Goal: Task Accomplishment & Management: Complete application form

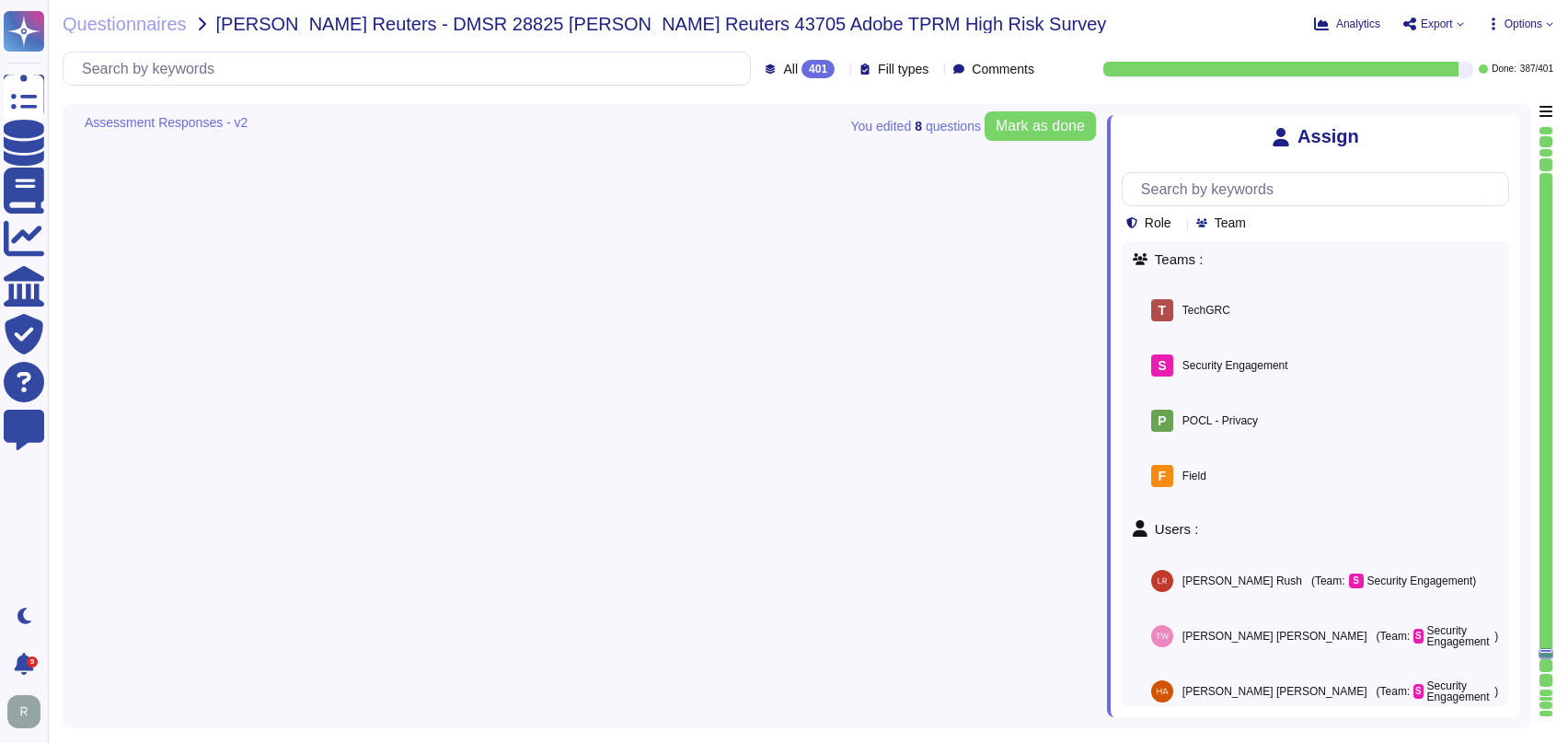
type textarea "Data retention is defined in the agreements, including all applicable PSLTs (Pr…"
type textarea "Managed by Data Controller. Customers have direct access and the ability to mod…"
type textarea "This is part of Adobe's vendor on-boarding and is a combination of Procurement …"
type textarea "Third Parties do not have logical access to client Scoped Data. Refer to the Te…"
type textarea "Enterprise customers are able to access and delete their data themselves within…"
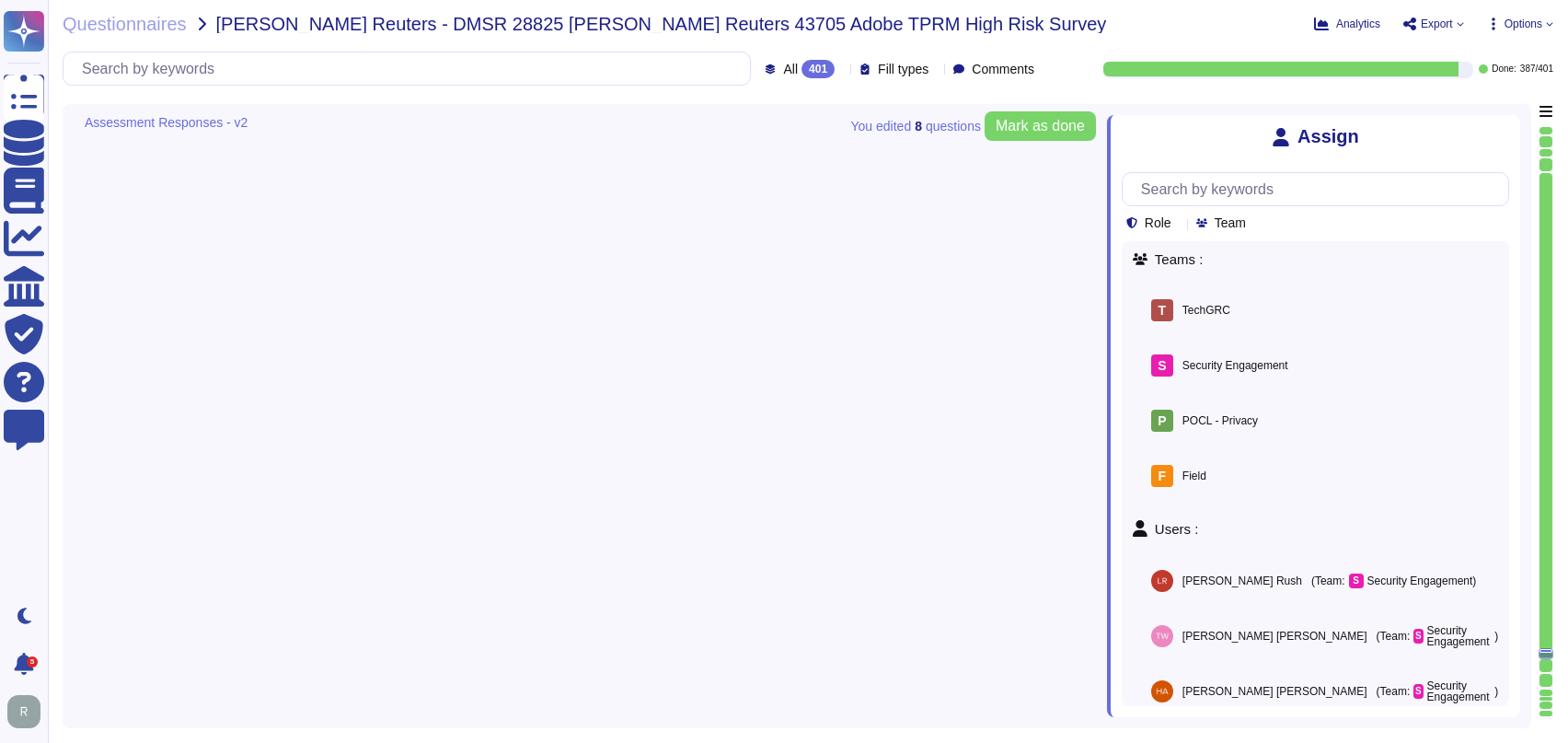
type textarea "[PERSON_NAME] is Adobe's Vice President, Chief Privacy Officer (CPO) and Chief …"
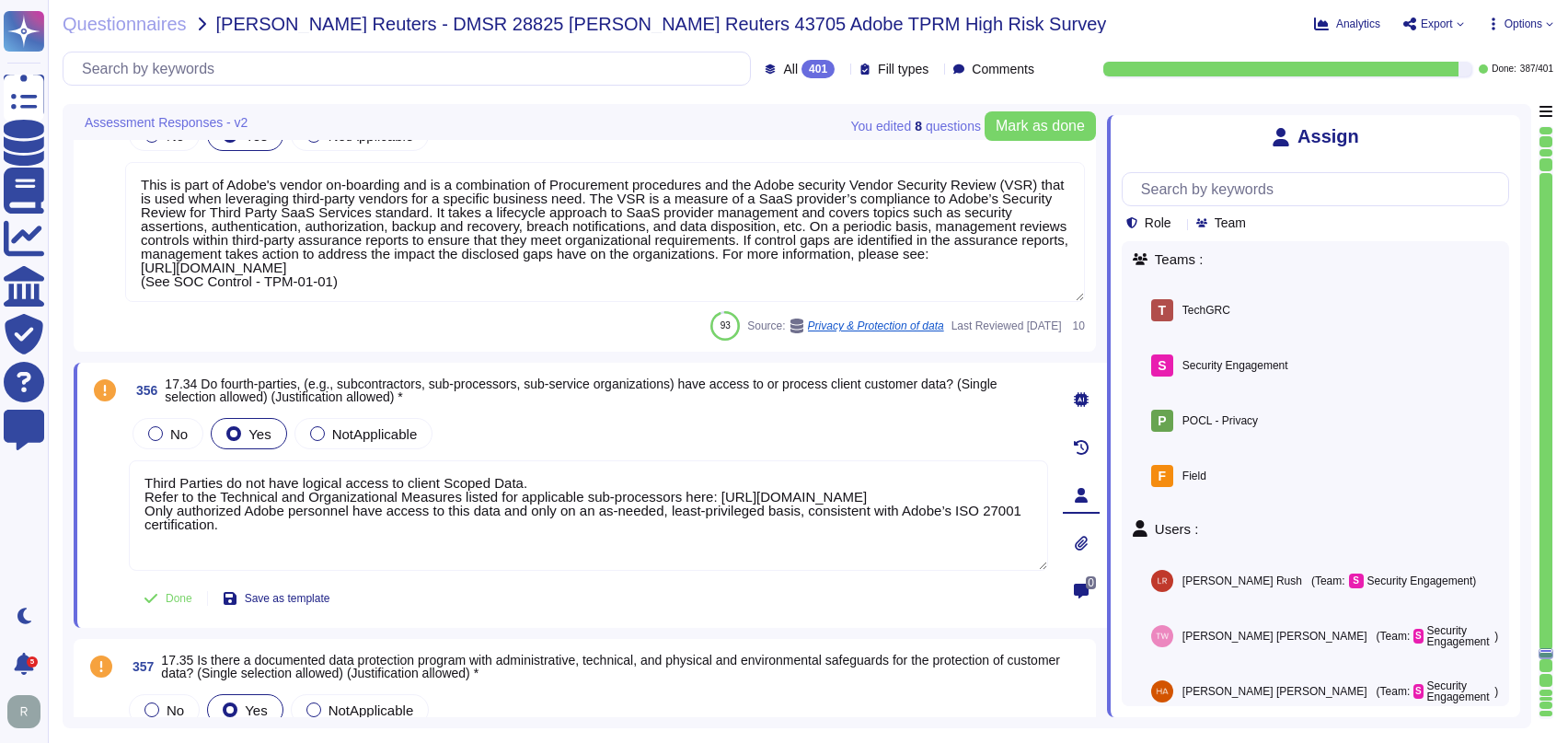
click at [1093, 25] on div "Questionnaires Thomas Reuters - DMSR 28825 Thomas Reuters 43705 Adobe TPRM High…" at bounding box center [681, 24] width 1237 height 19
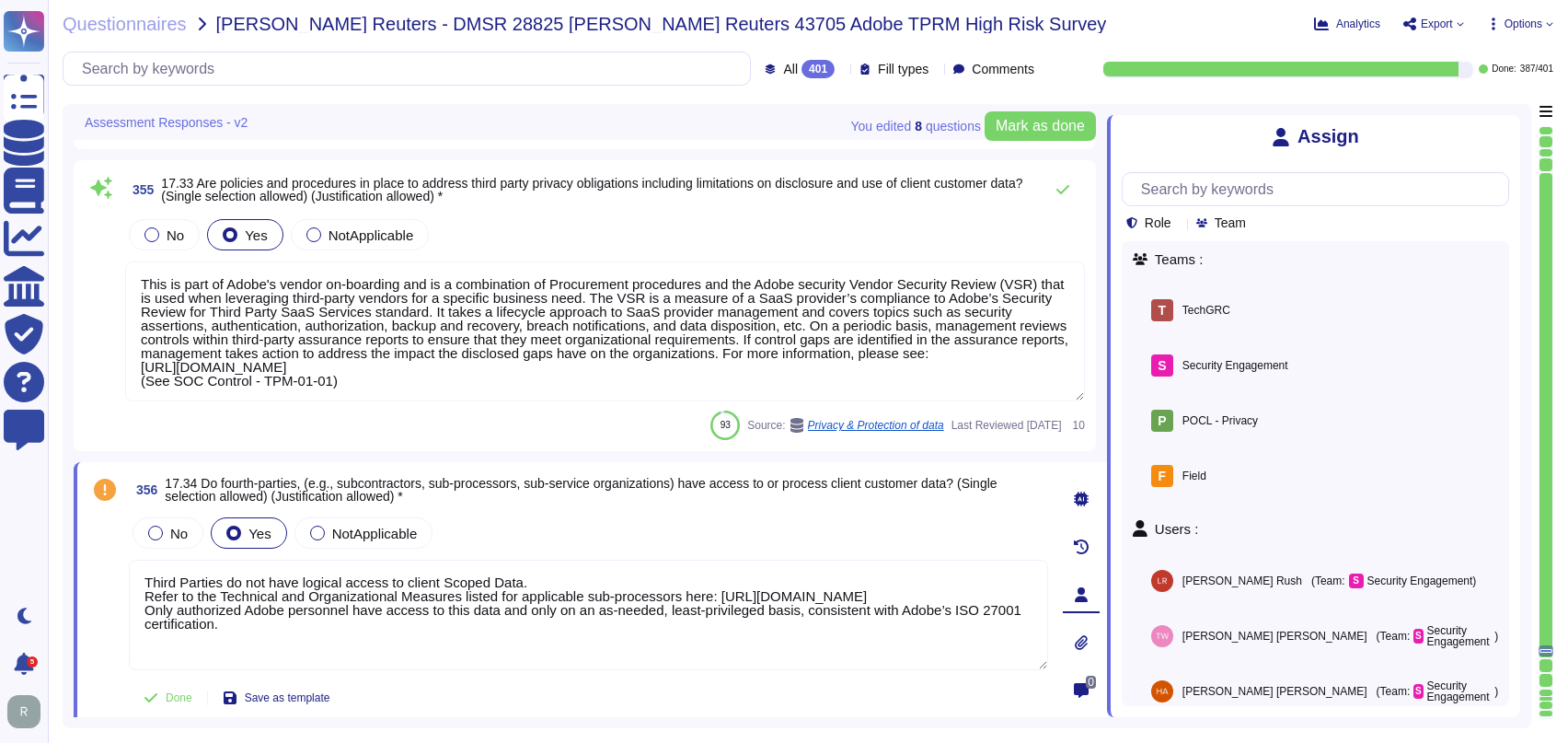
type textarea "As defined in the Data Processing Agreement between Adobe and the client."
type textarea "Managed by Data Controller. Adobe will partner with customers to achieve this."
type textarea "Adobe business customers, as the data controllers of the personal data they pro…"
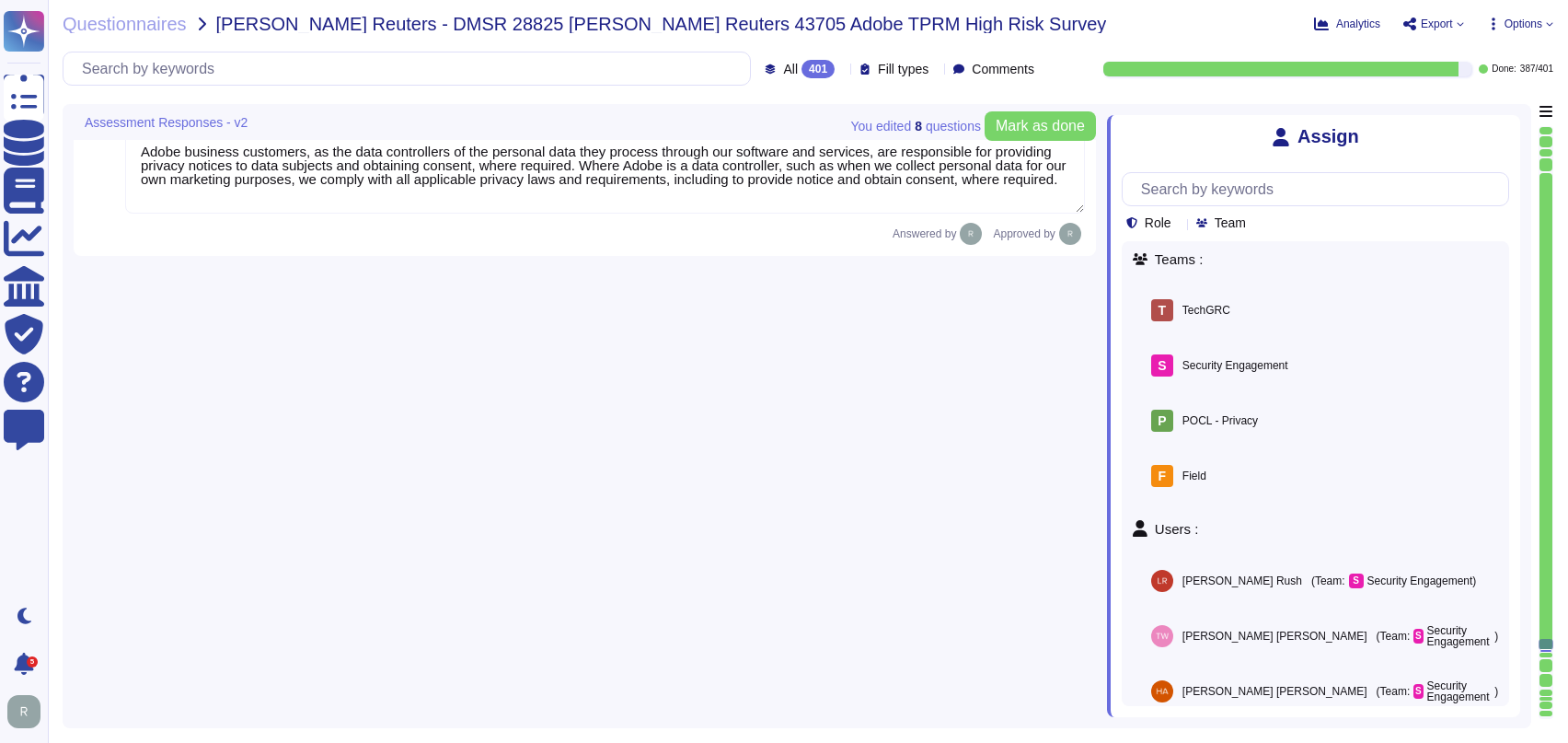
type textarea "Regular privacy impact risk assessments are conducted at Adobe. Frequency: Init…"
type textarea "All Adobe personnel must periodically complete privacy and data protection trai…"
type textarea "The Adobe's Privacy Policy describes how Adobe will make use of your informatio…"
type textarea "Adobe business customers, as the data controllers of the personal data they pro…"
type textarea "The Adobe Privacy Policy describes the privacy practices across the organizatio…"
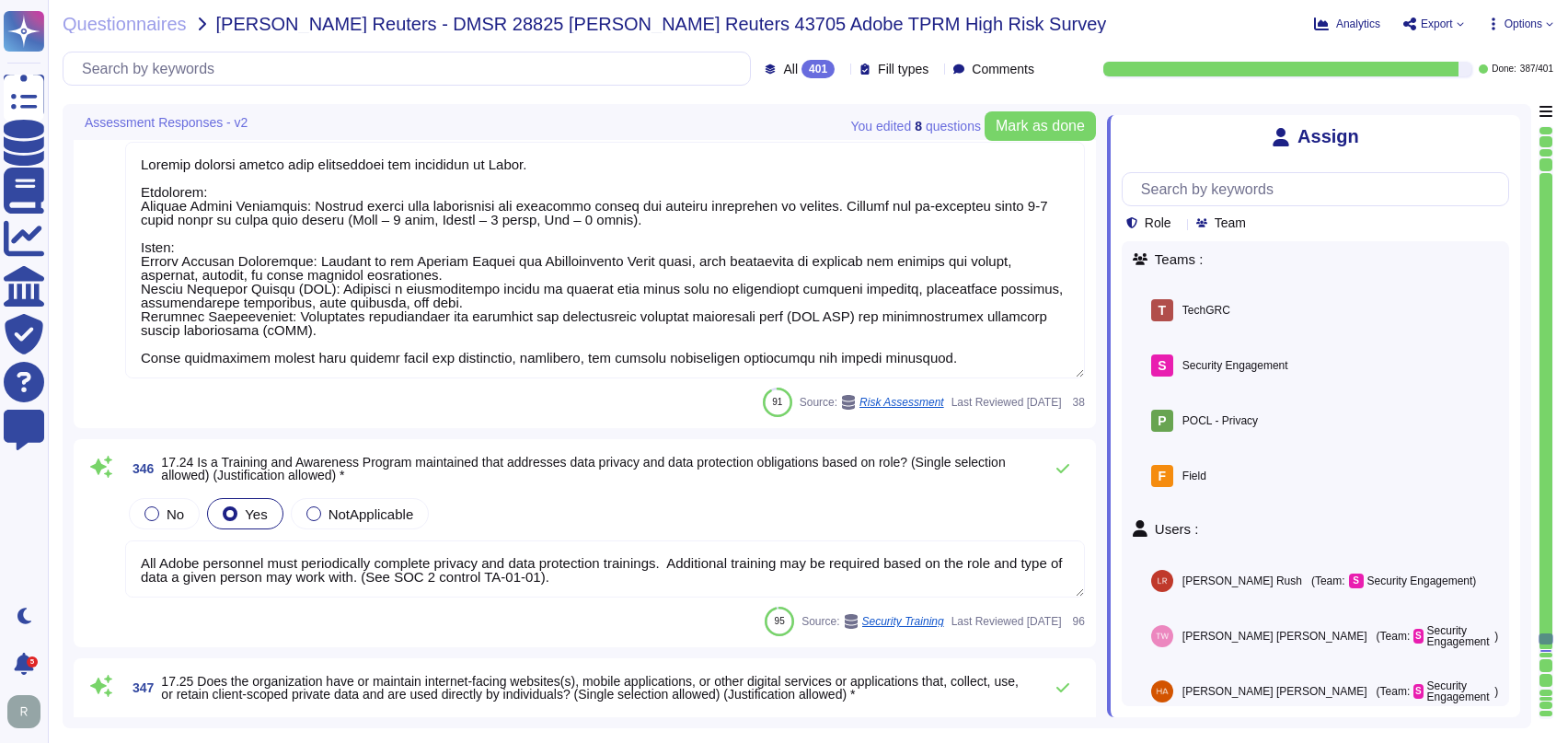
type textarea "All data must be labeled as one of the following four classifications: Public, …"
type textarea "The Adobe Privacy Policy describes the privacy practices in Adobe’s product, se…"
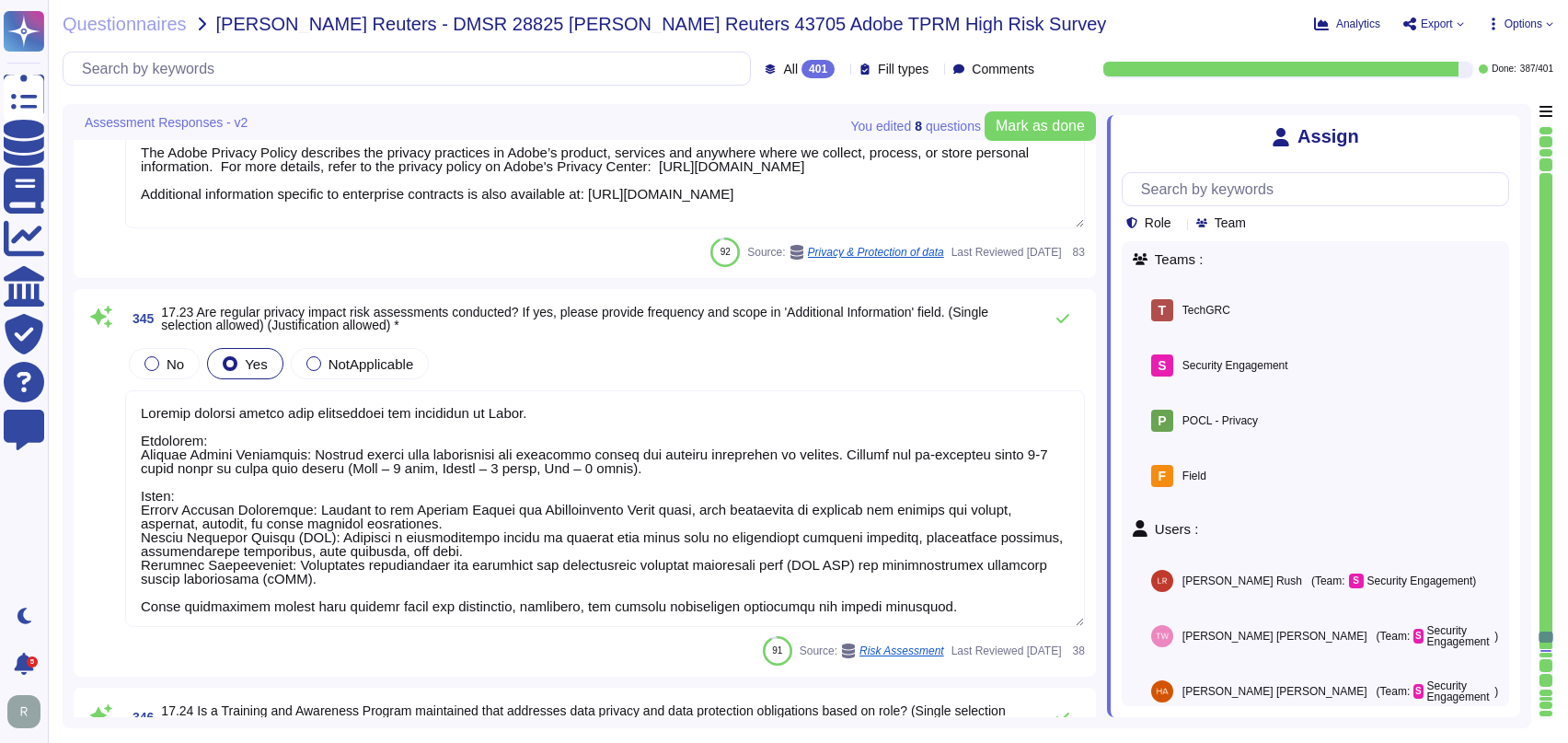
type textarea "Adobe meets the obligations set out for data processors. For example: Adobe has…"
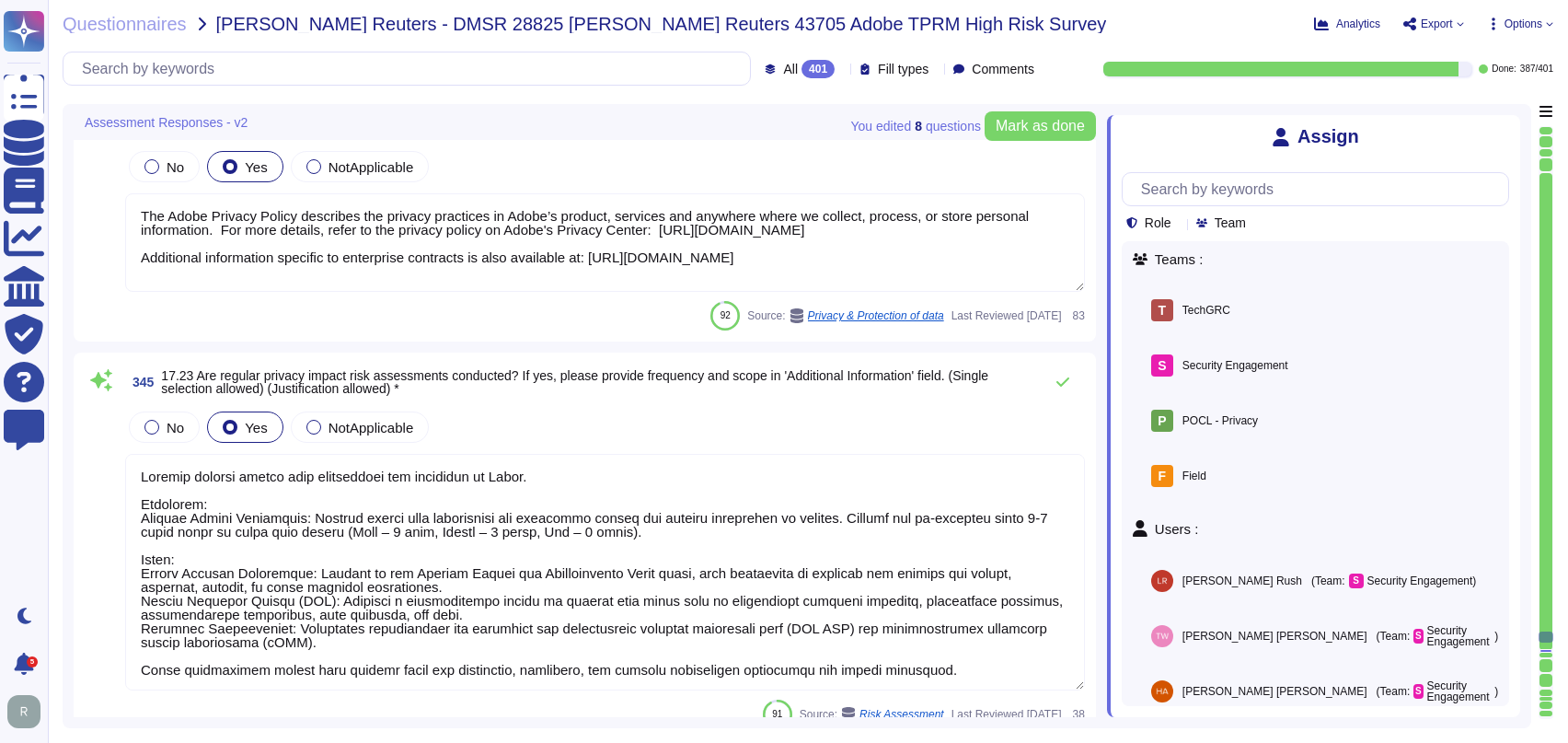
scroll to position [54399, 0]
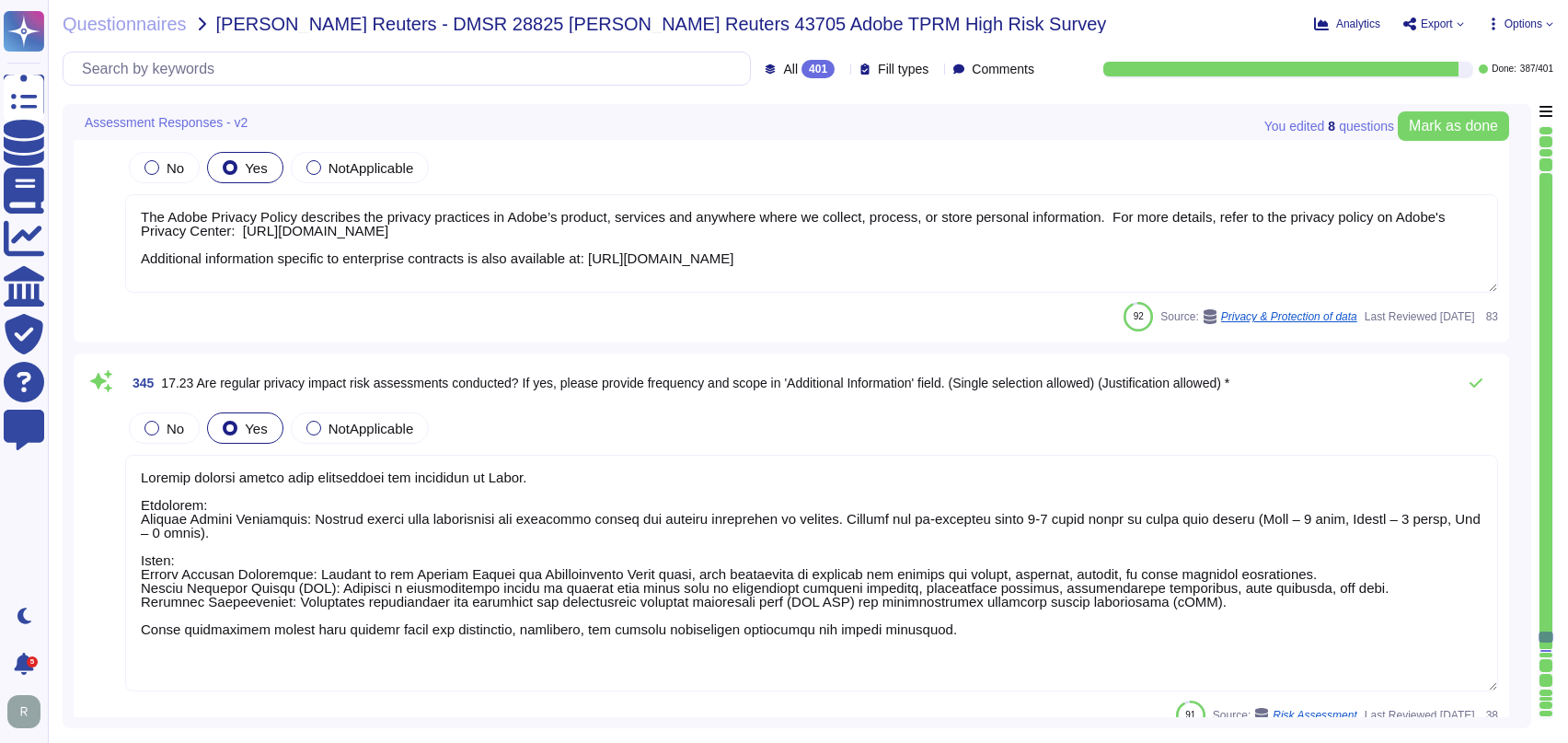
click at [842, 70] on icon at bounding box center [842, 70] width 0 height 0
click at [814, 161] on div "To do 14" at bounding box center [833, 162] width 149 height 20
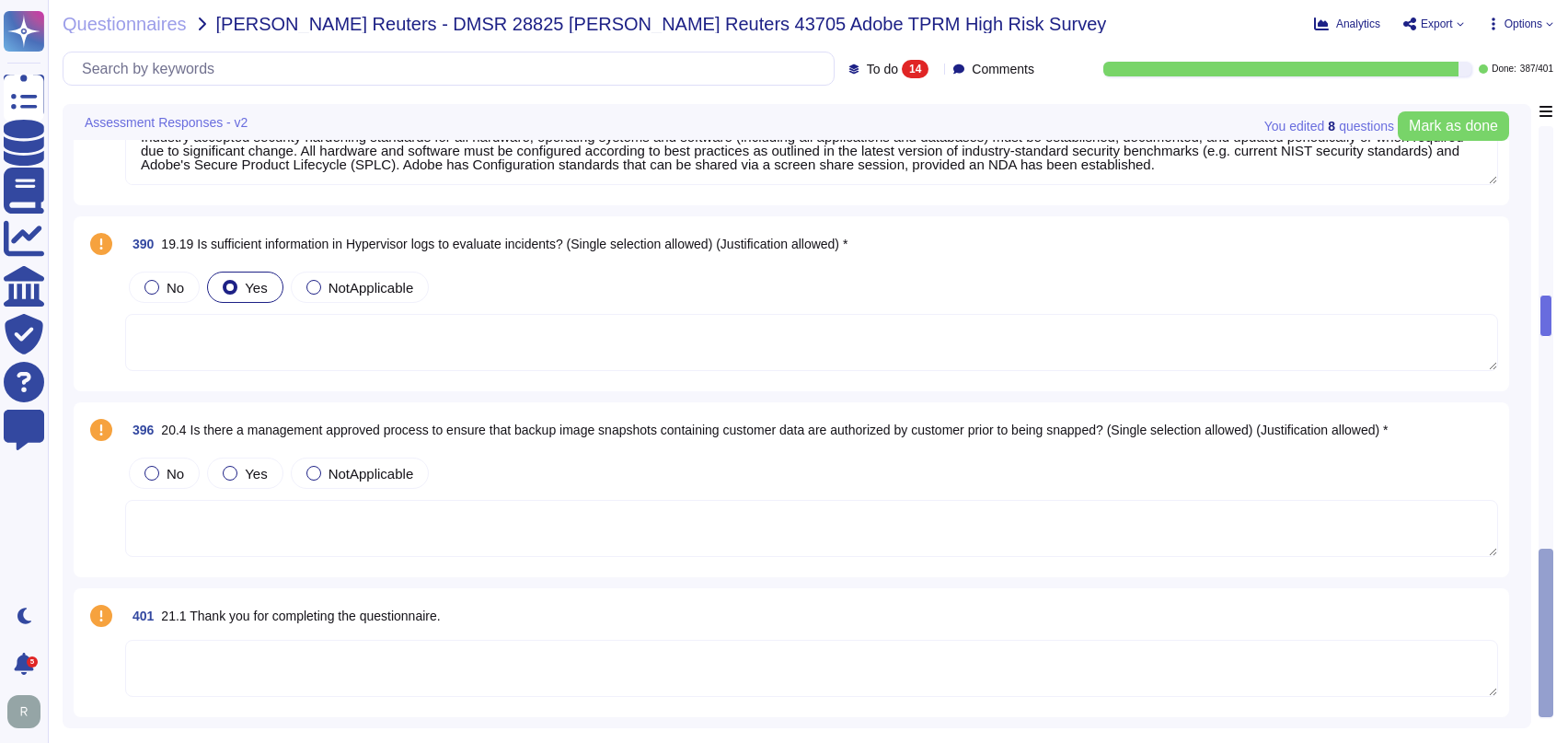
type textarea "Adobe employees are required to ssh to hosts using our personal credentials and…"
type textarea "Industry accepted security hardening standards for all hardware, operating syst…"
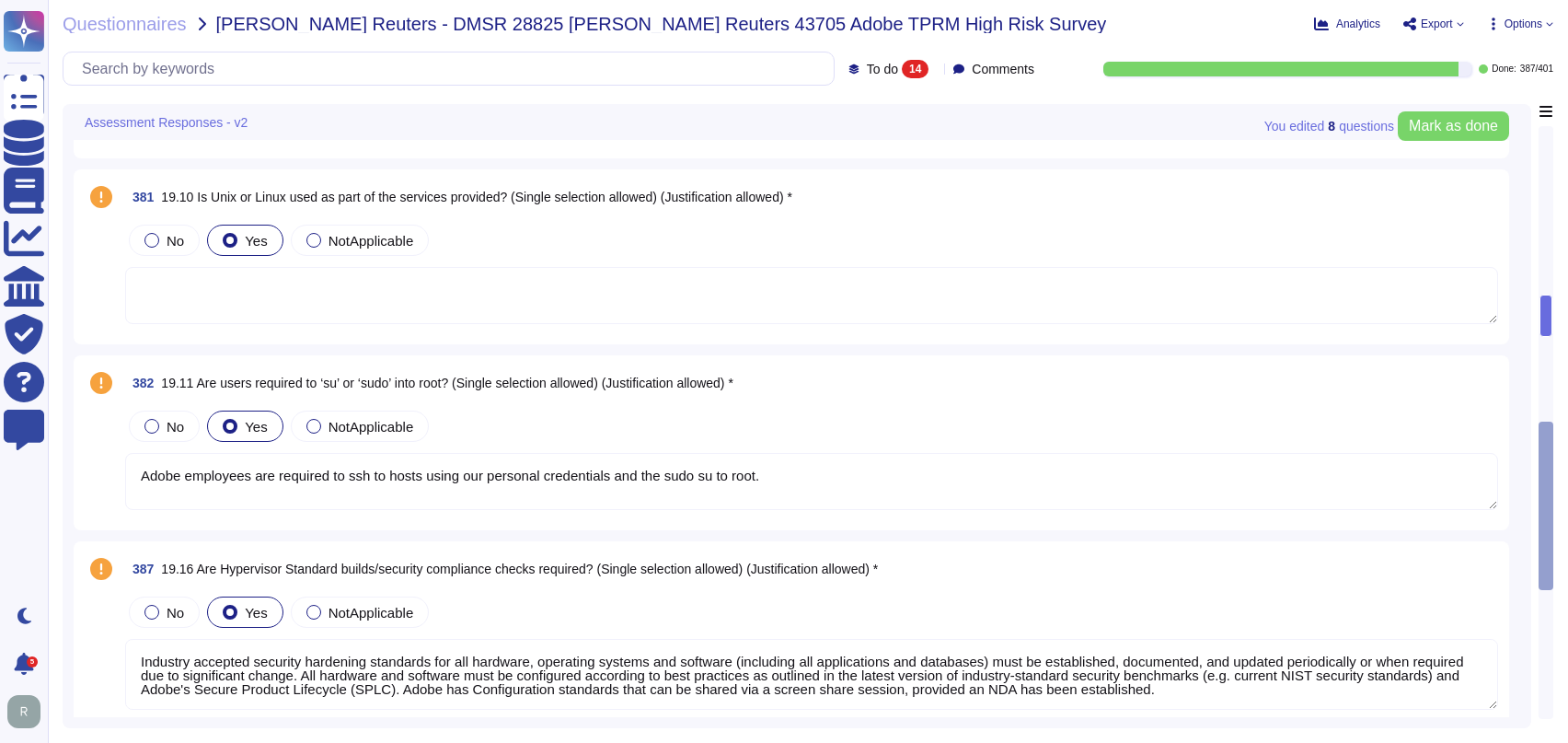
type textarea "Only Linux servers are used."
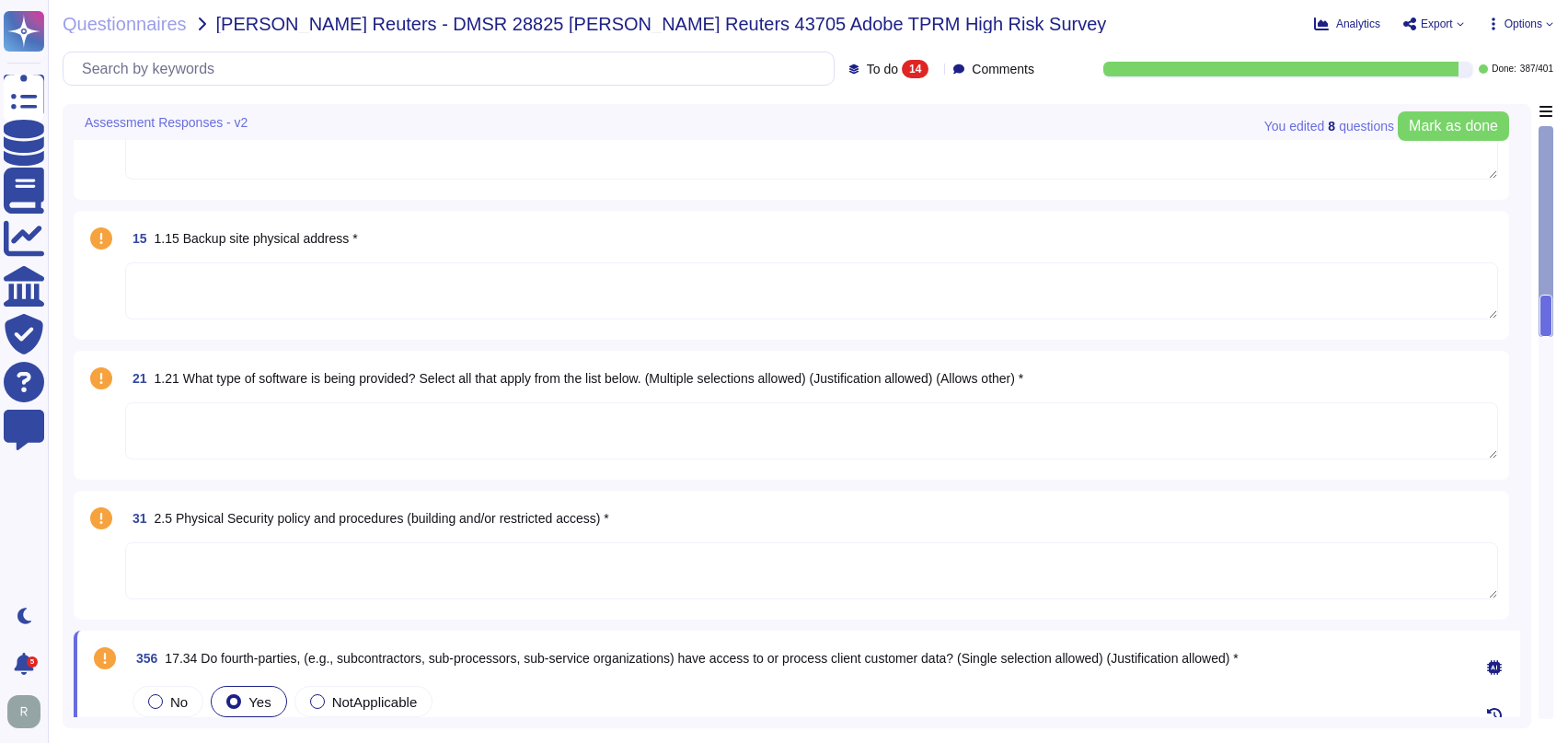
type textarea "Third Parties do not have logical access to client Scoped Data. Refer to the Te…"
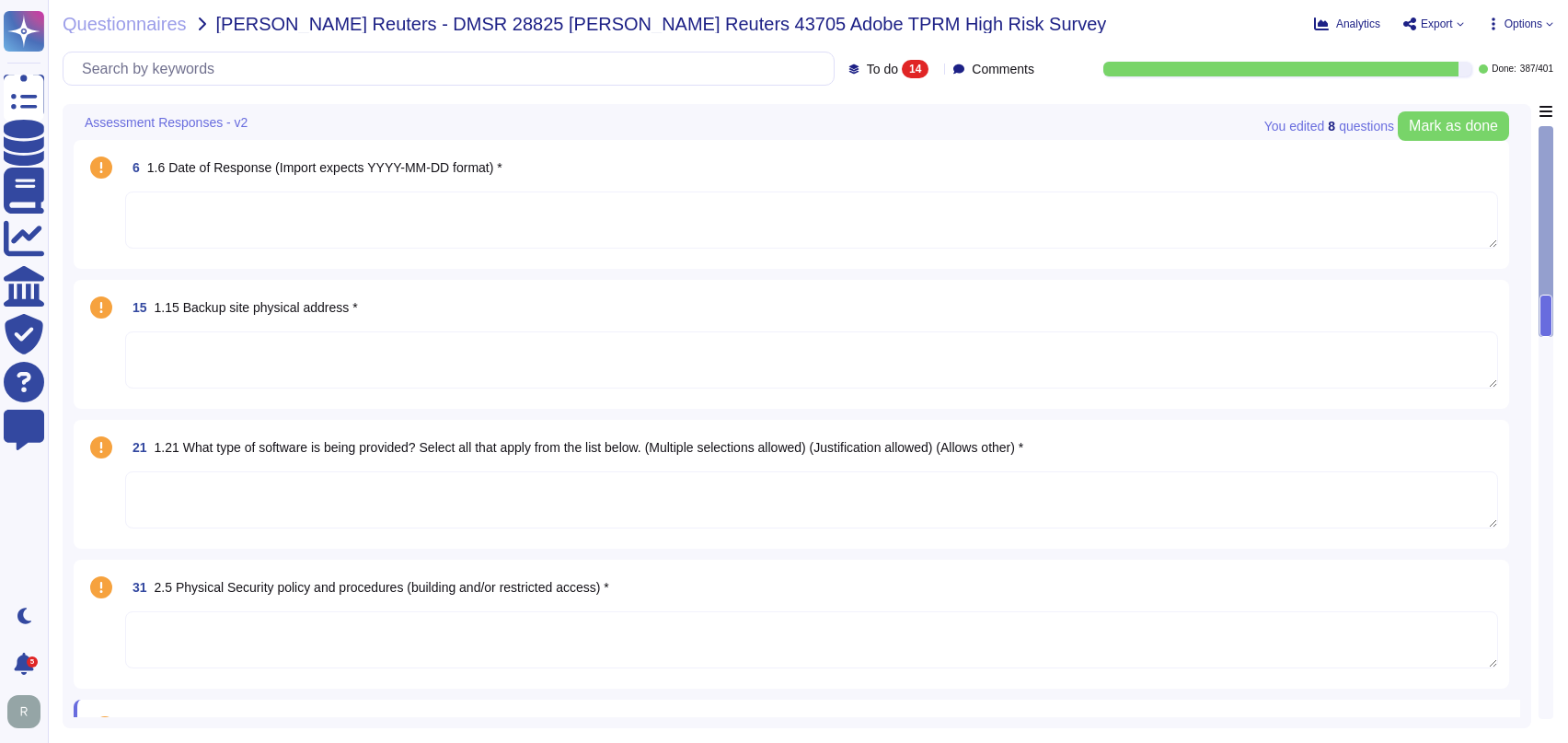
click at [495, 358] on textarea at bounding box center [811, 360] width 1373 height 57
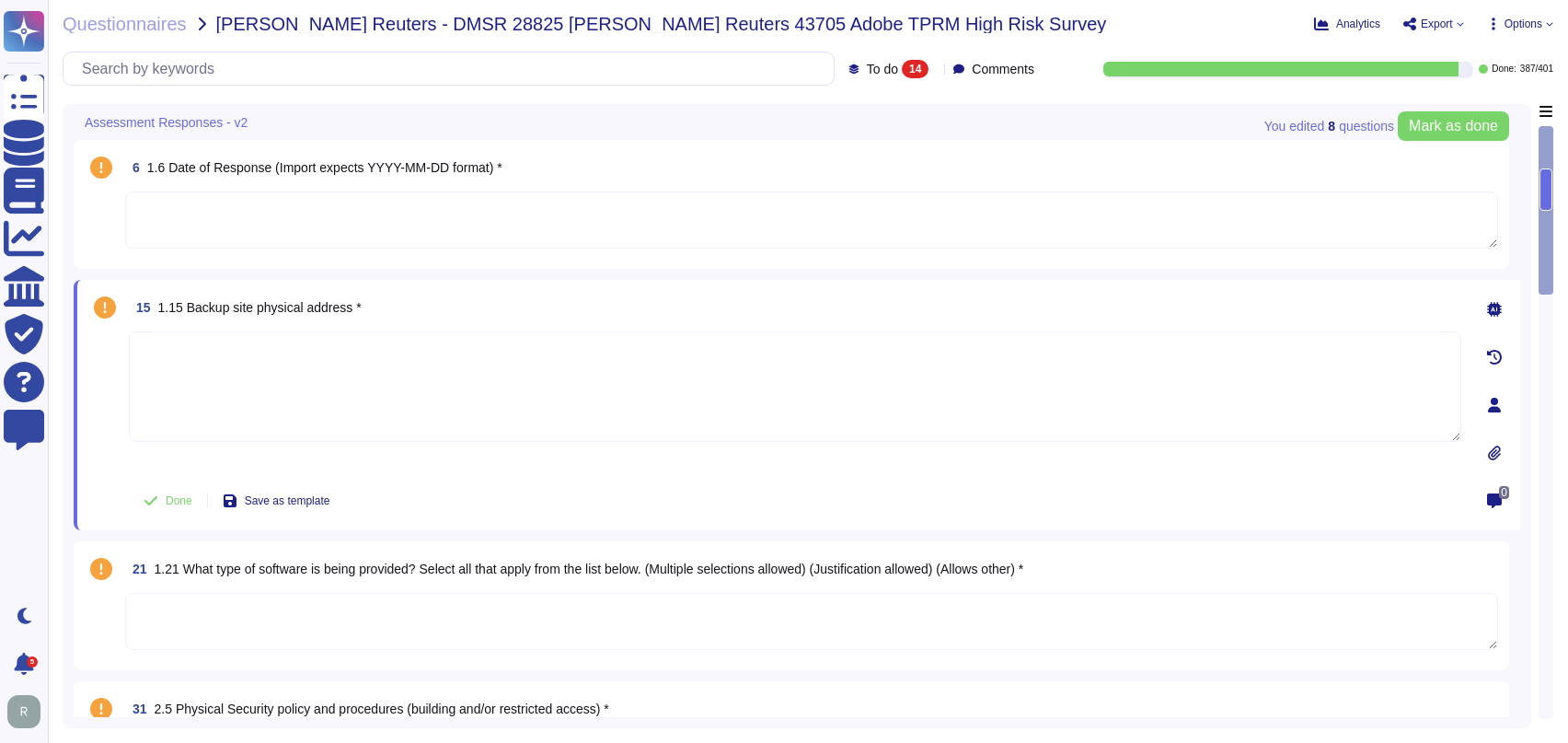
click at [1493, 308] on icon at bounding box center [1494, 309] width 15 height 15
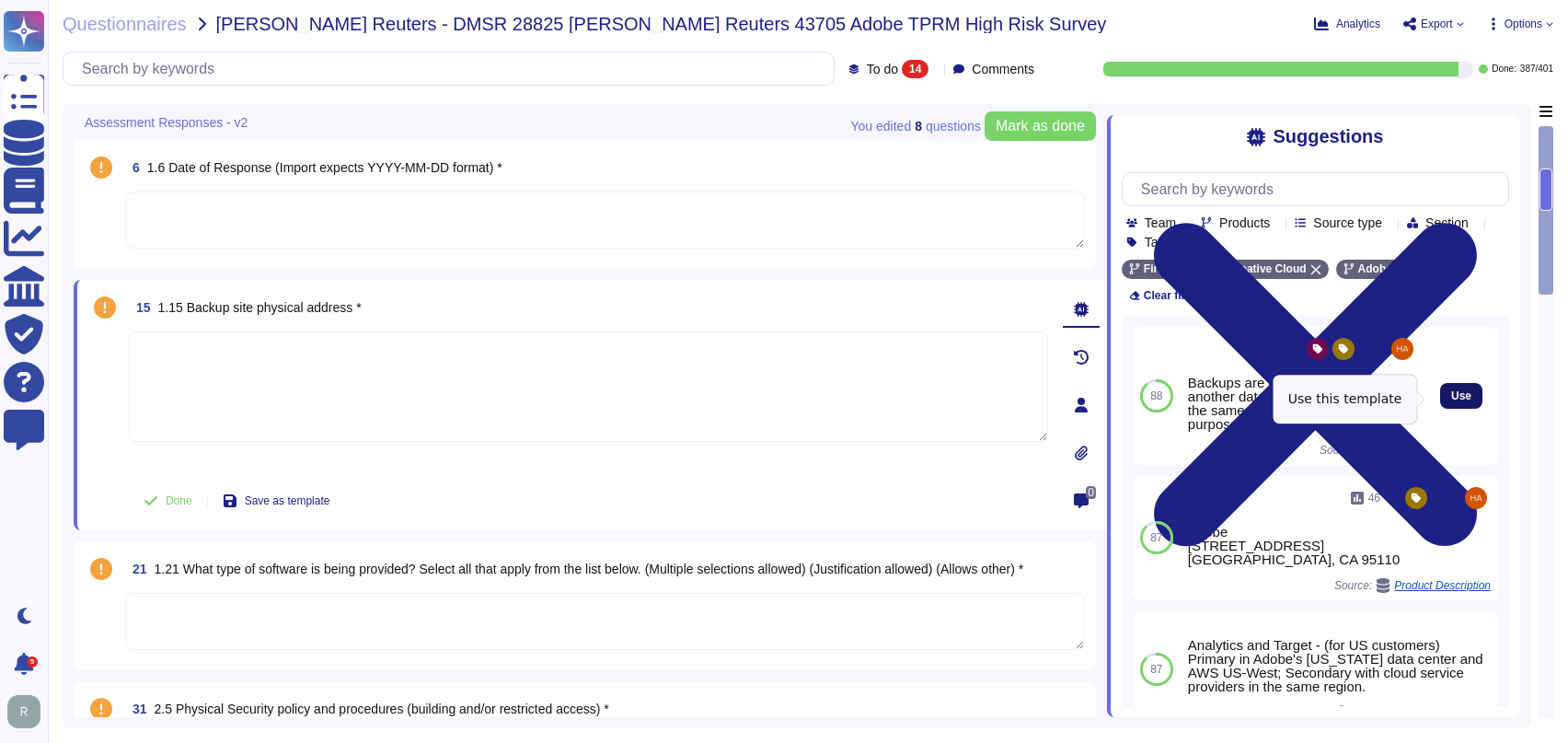
click at [1451, 402] on span "Use" at bounding box center [1461, 396] width 20 height 11
type textarea "Backups are copied to disk at another data center location within the same regi…"
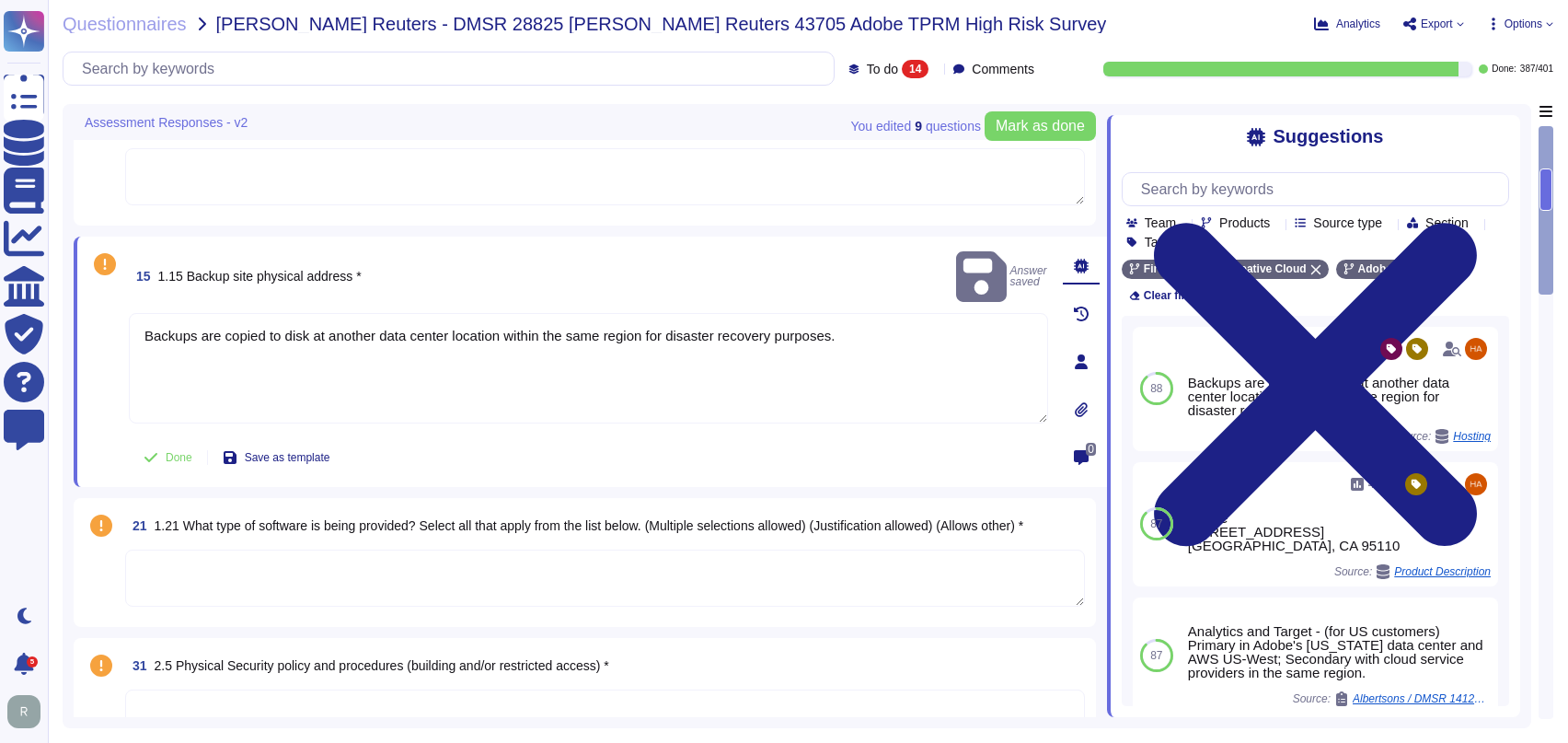
click at [535, 439] on div "Done Save as template" at bounding box center [588, 457] width 920 height 37
click at [691, 557] on textarea at bounding box center [604, 577] width 959 height 57
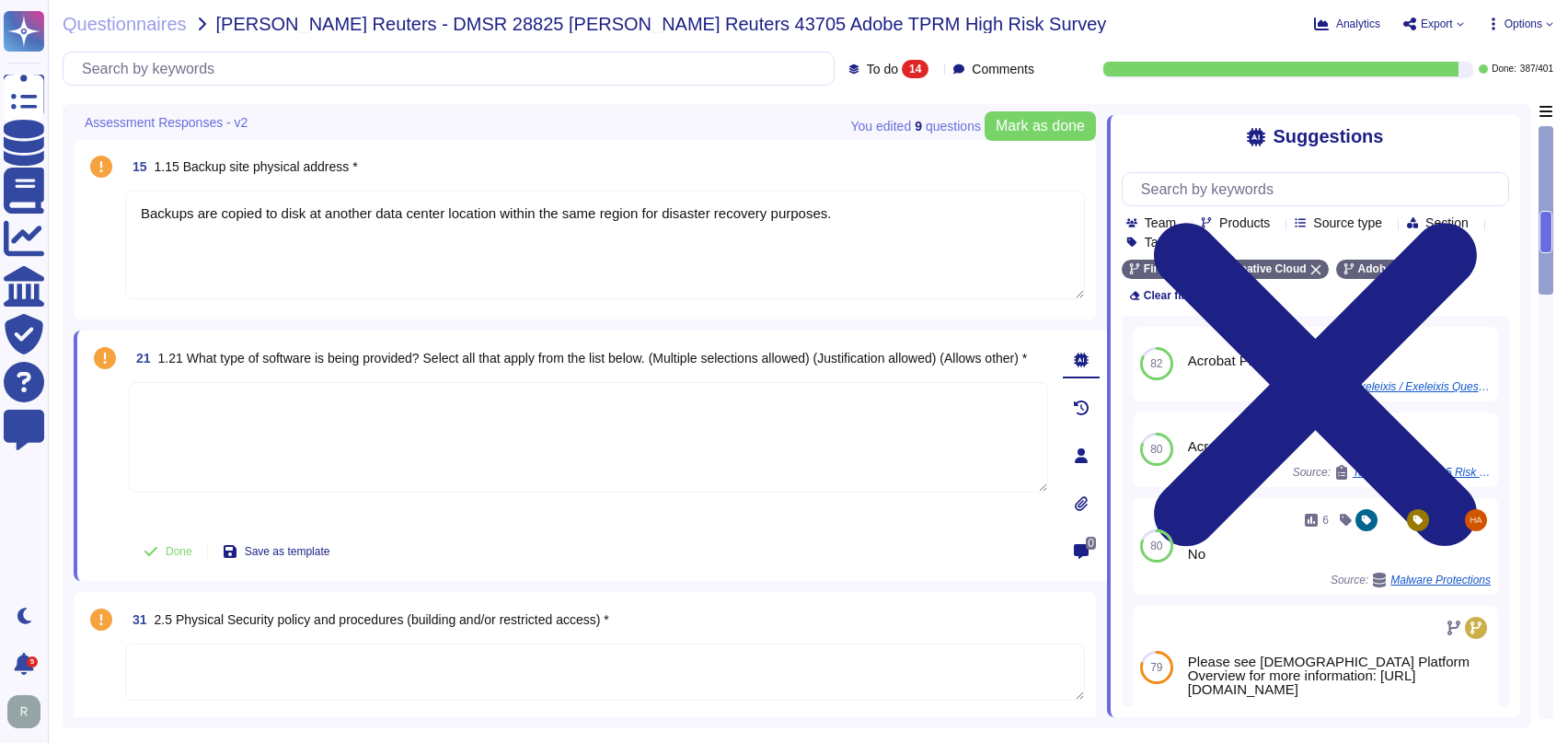
type textarea "Only Linux servers are used."
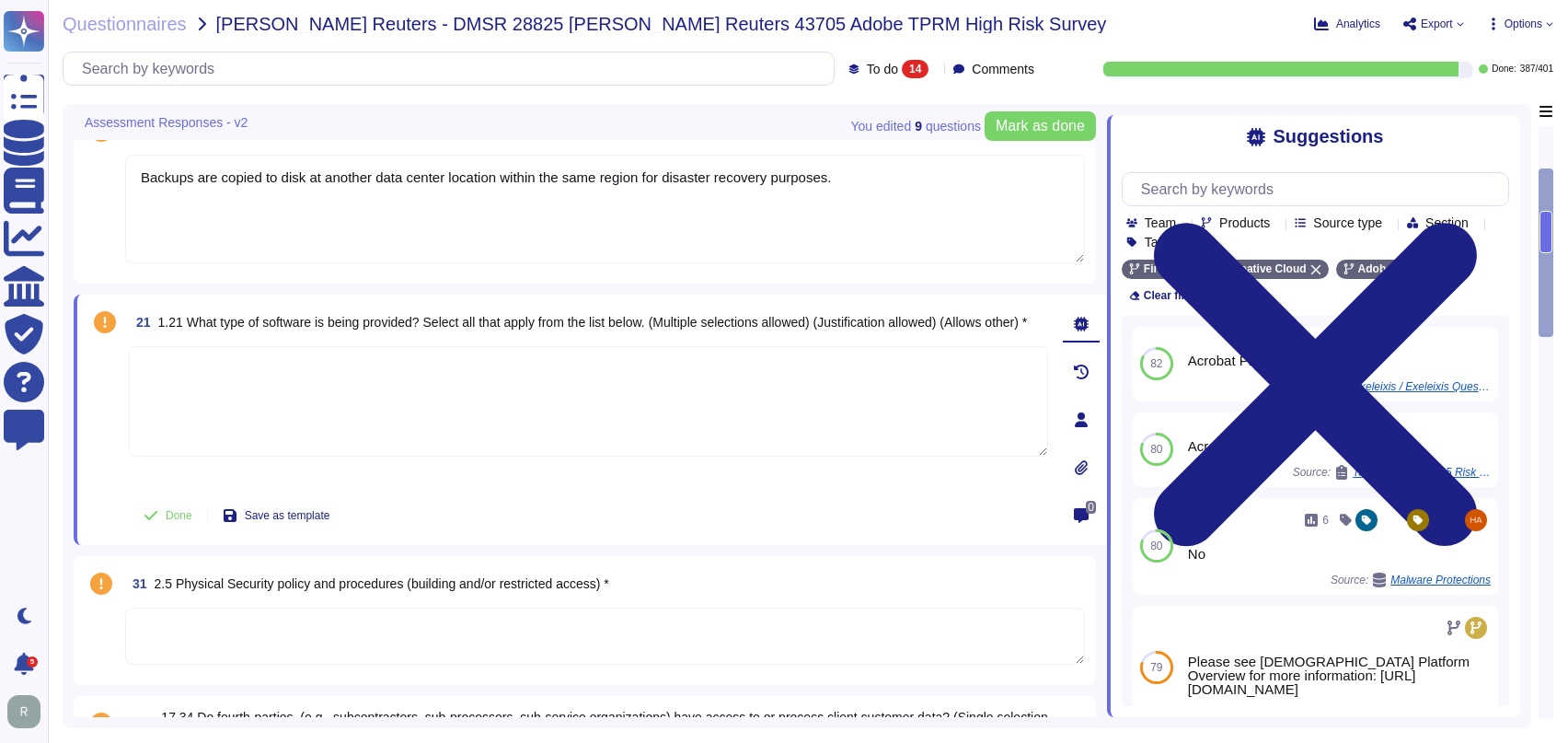
scroll to position [177, 0]
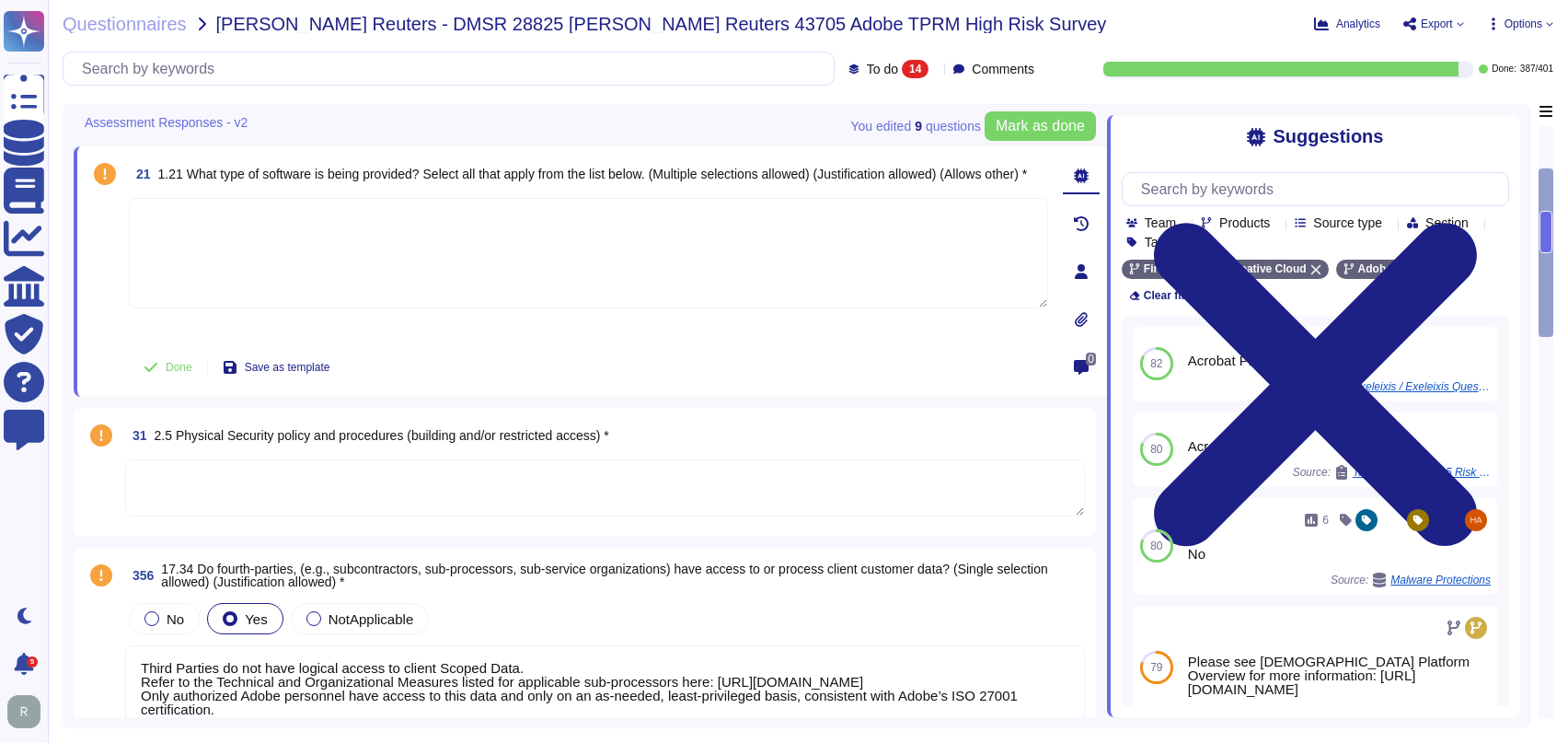
type textarea "Anti-malware protection mechanisms must be implemented on systems and employee …"
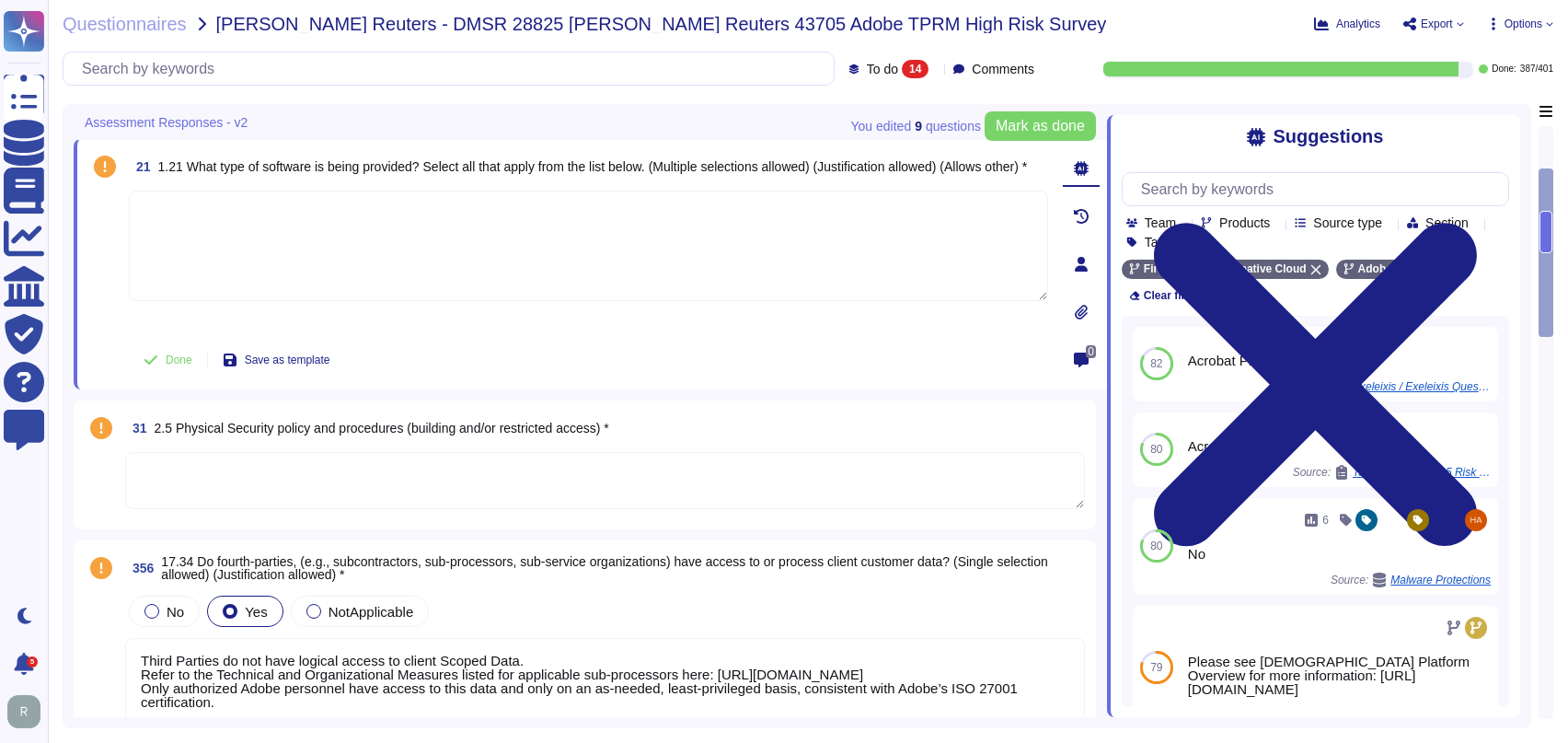
scroll to position [333, 0]
click at [639, 482] on textarea at bounding box center [604, 479] width 959 height 57
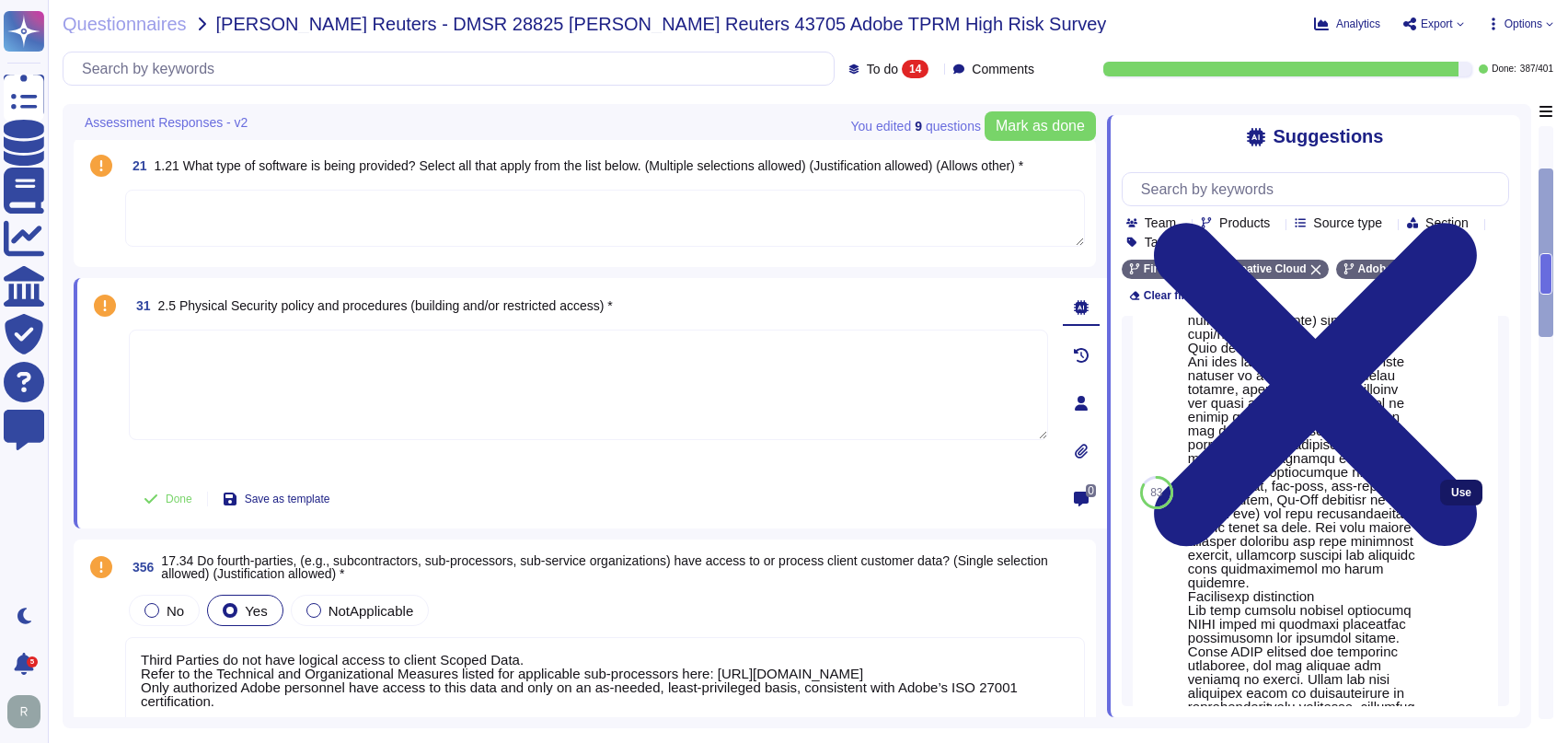
scroll to position [559, 0]
click at [1456, 504] on button "Use" at bounding box center [1462, 491] width 43 height 26
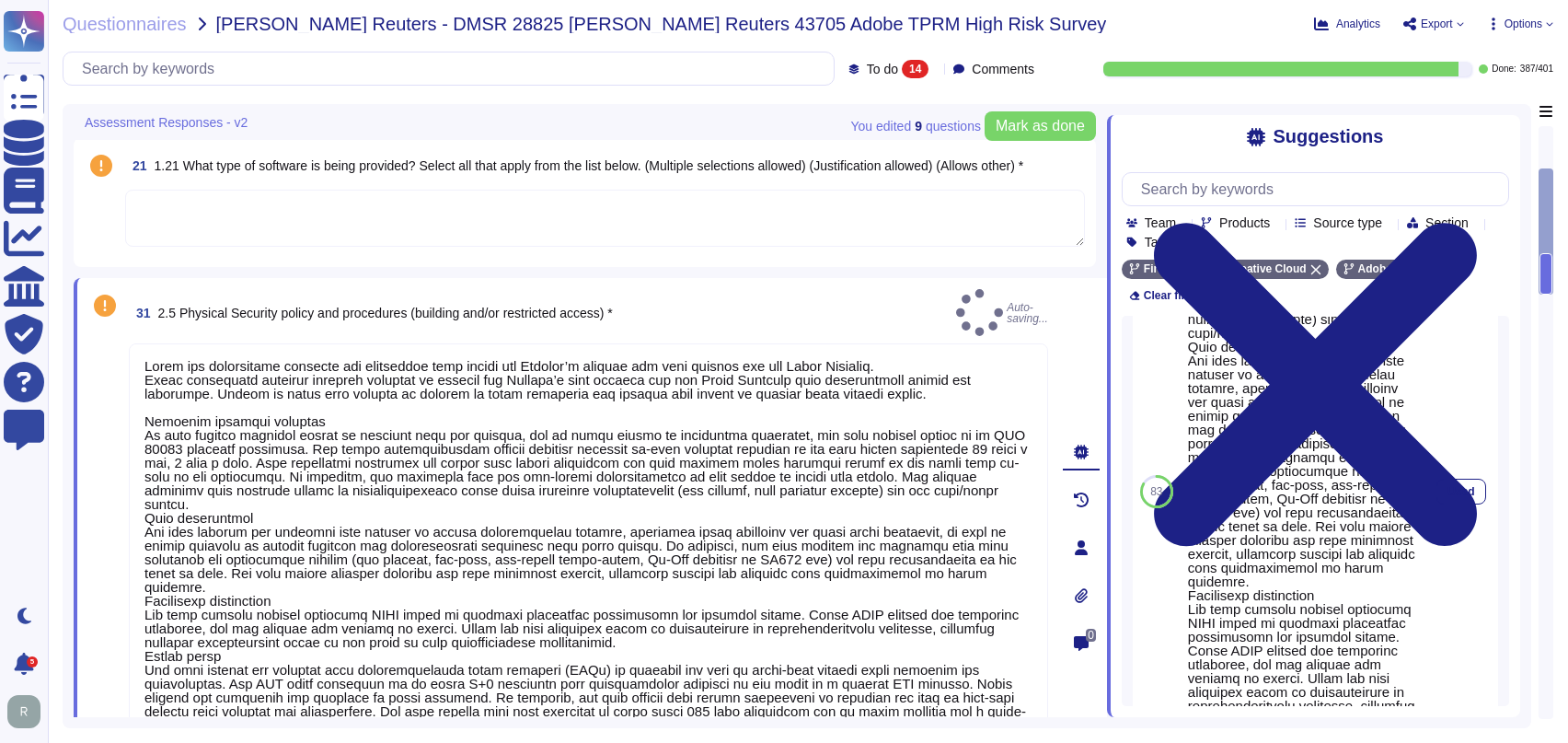
type textarea "Adobe has established policies and procedures that govern the Company’s offices…"
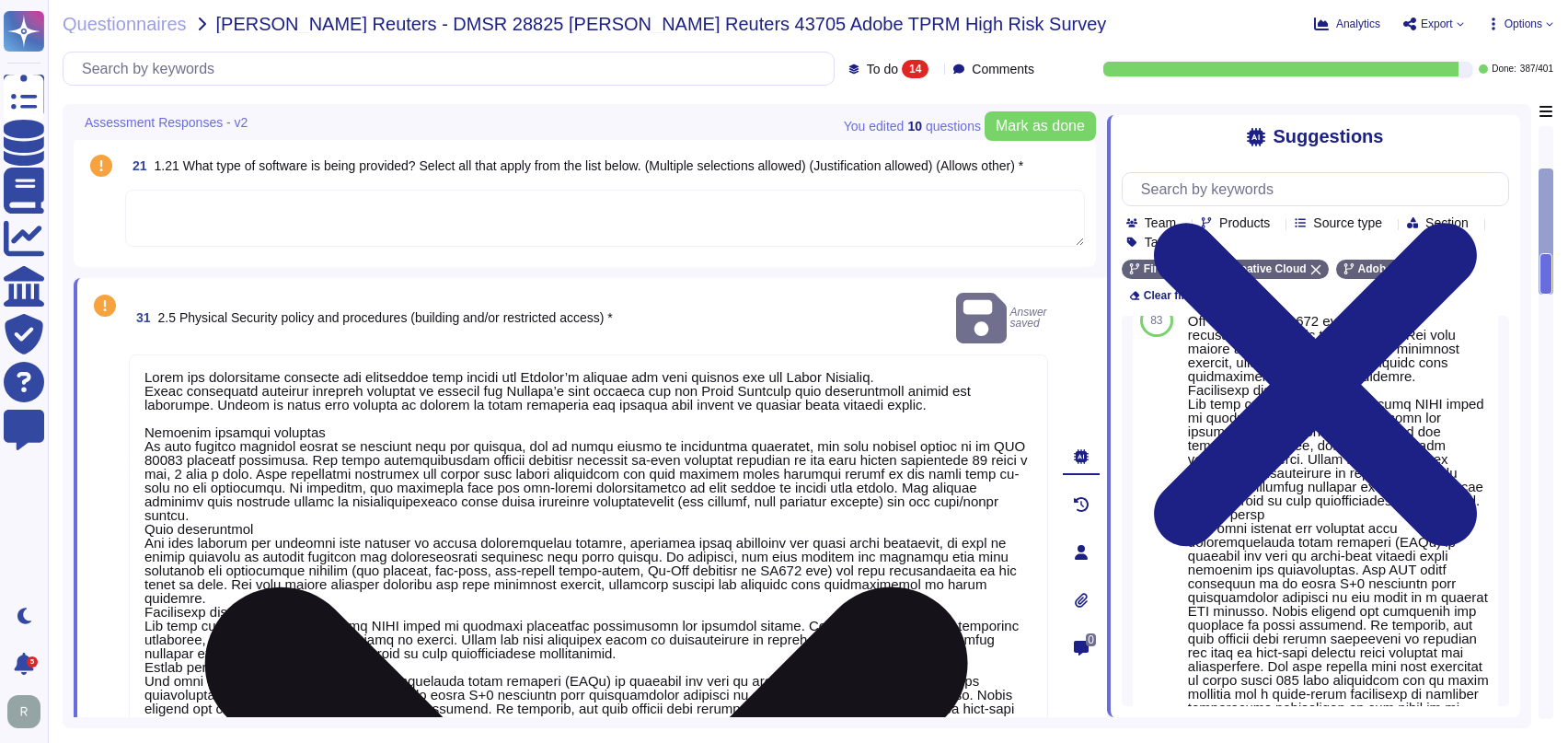
scroll to position [1, 0]
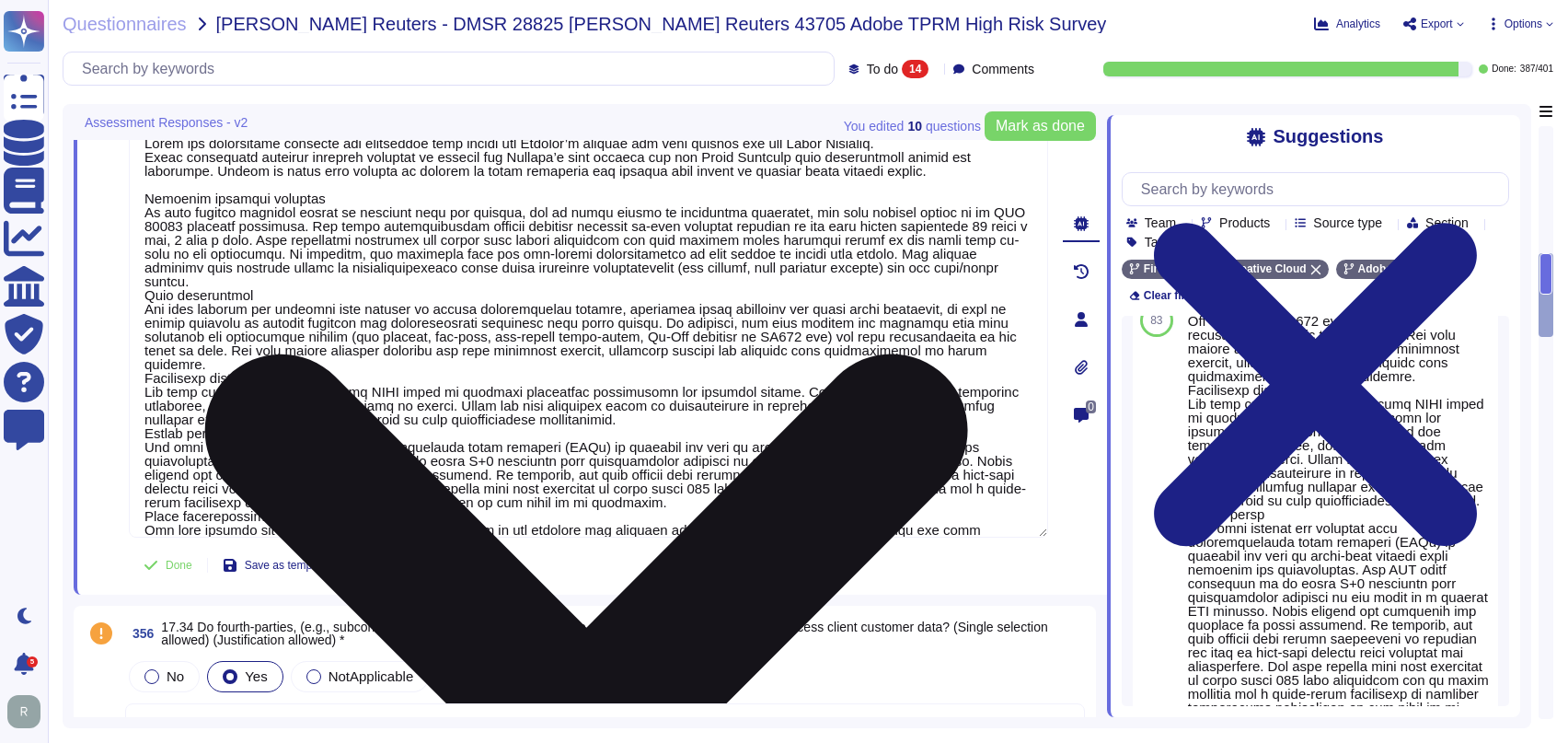
type textarea "Only Linux servers are used."
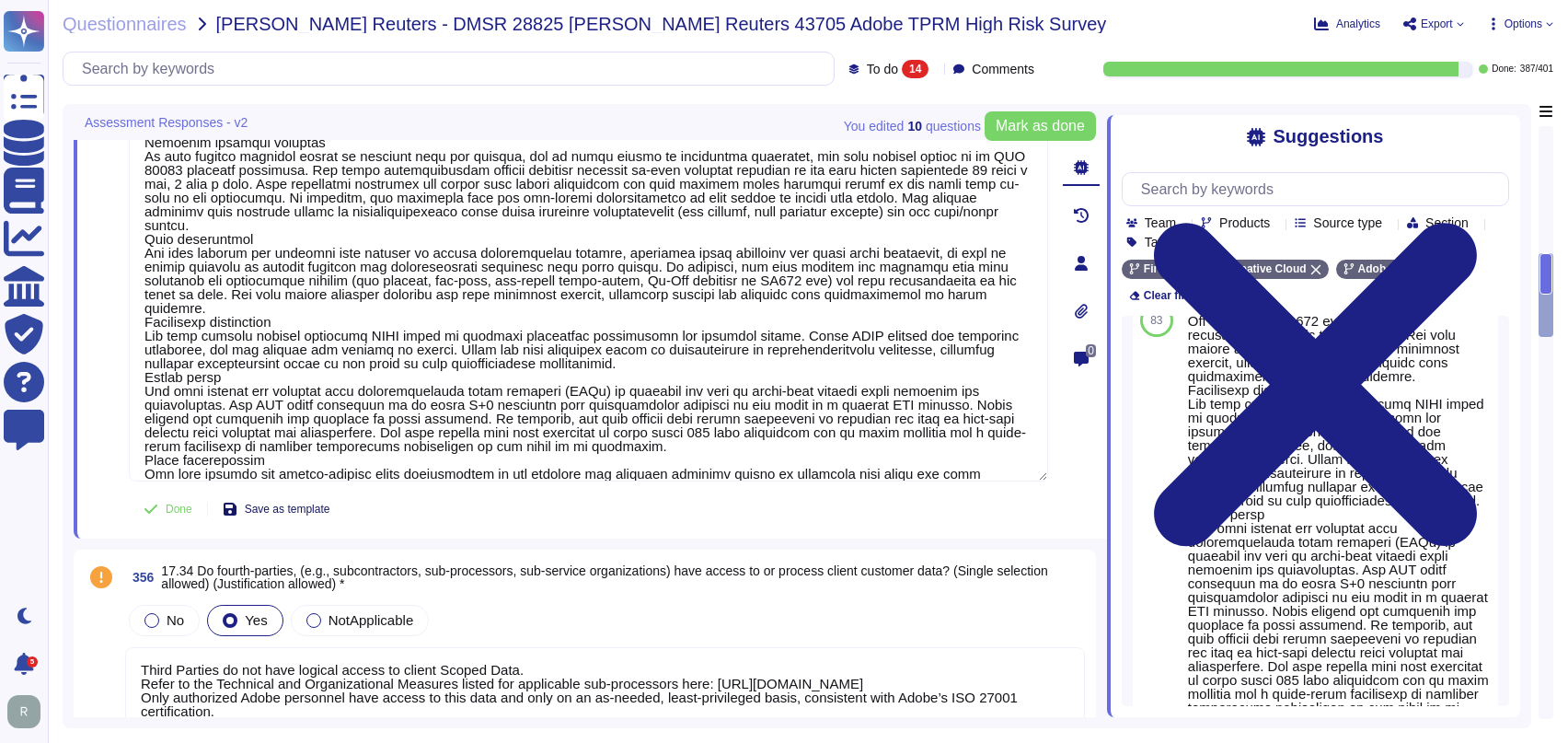
type textarea "Anti-malware protection mechanisms must be implemented on systems and employee …"
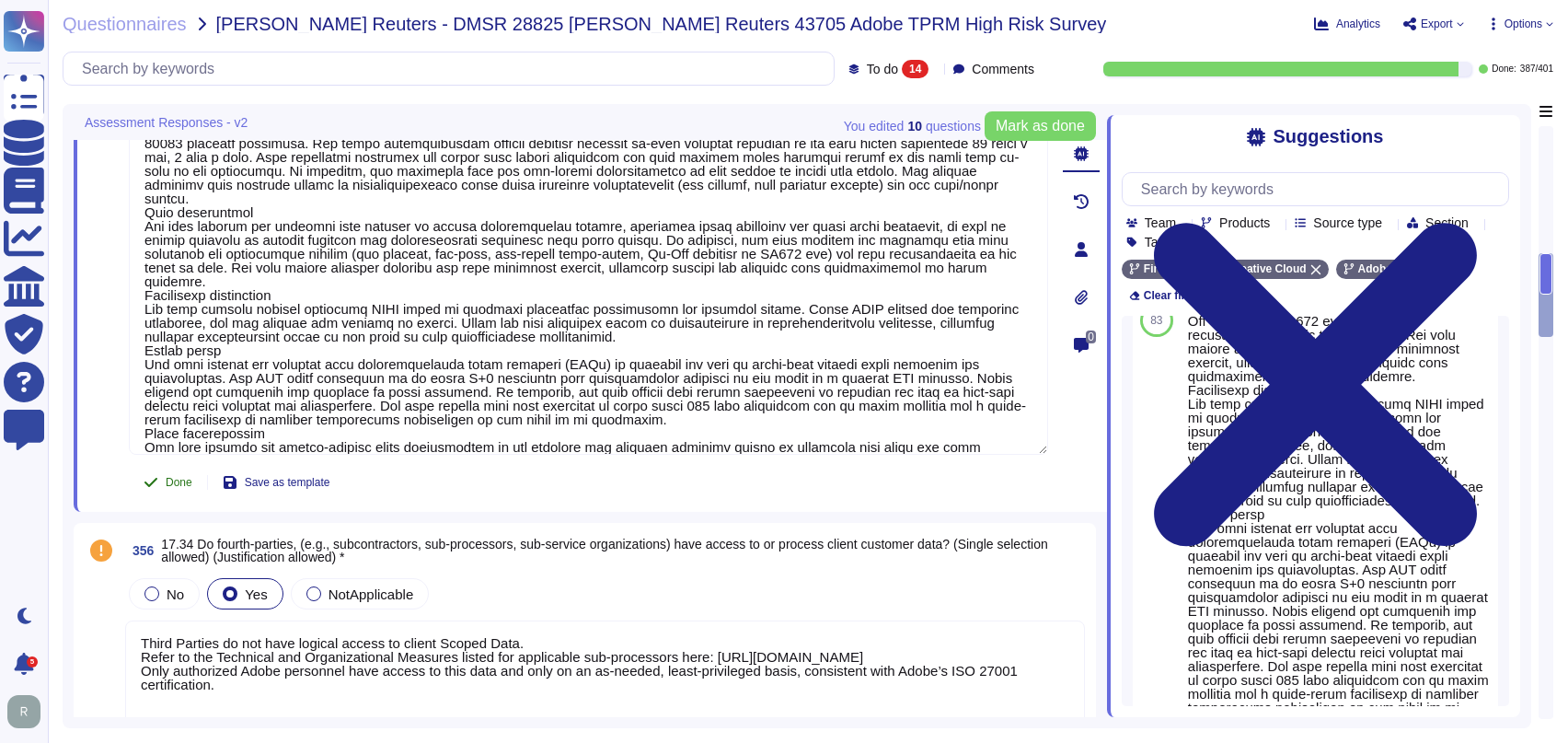
scroll to position [613, 0]
click at [177, 476] on span "Done" at bounding box center [179, 481] width 27 height 11
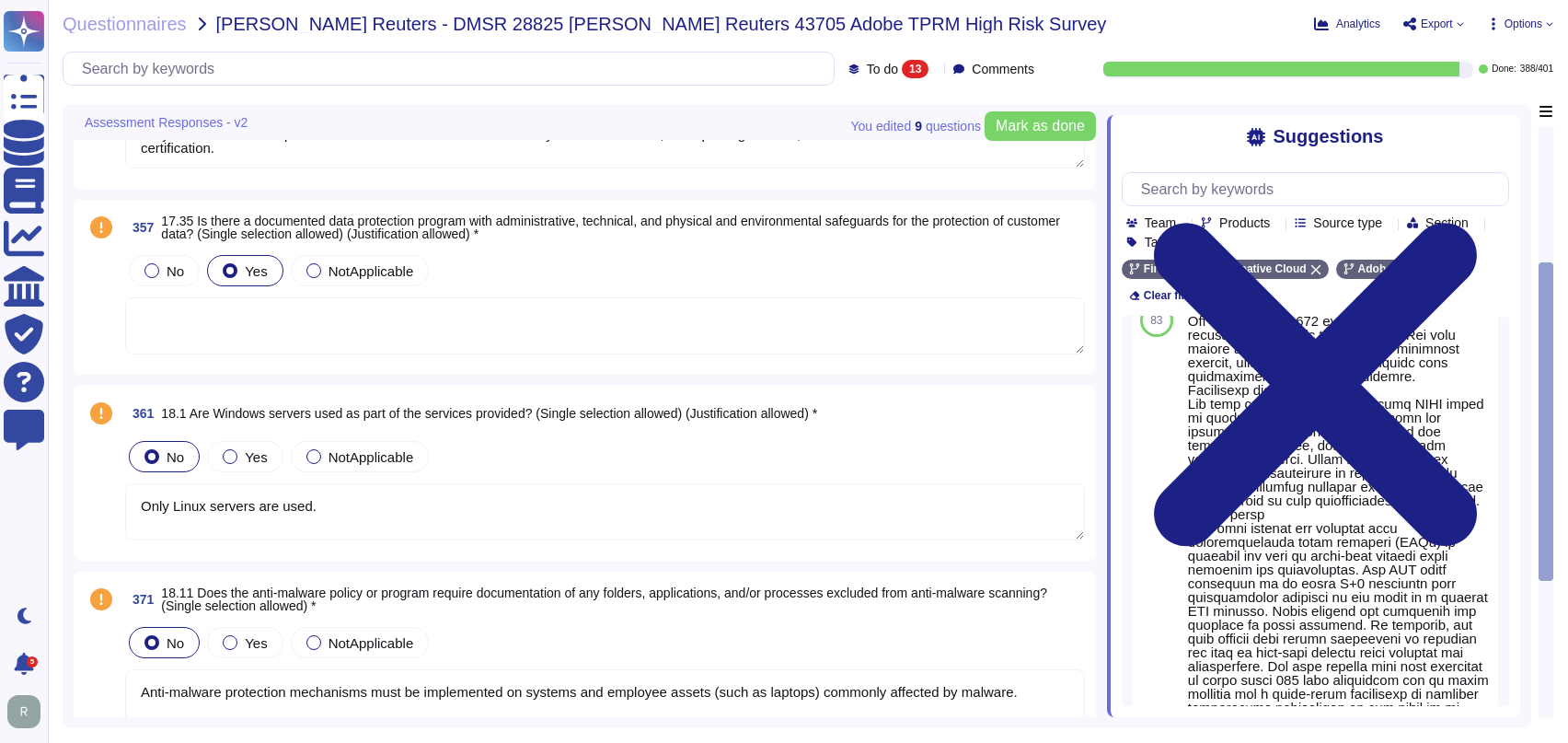
type textarea "Adobe employees are required to ssh to hosts using our personal credentials and…"
type textarea "Industry accepted security hardening standards for all hardware, operating syst…"
type textarea "Only Linux servers are used."
type textarea "Third Parties do not have logical access to client Scoped Data. Refer to the Te…"
type textarea "Anti-malware protection mechanisms must be implemented on systems and employee …"
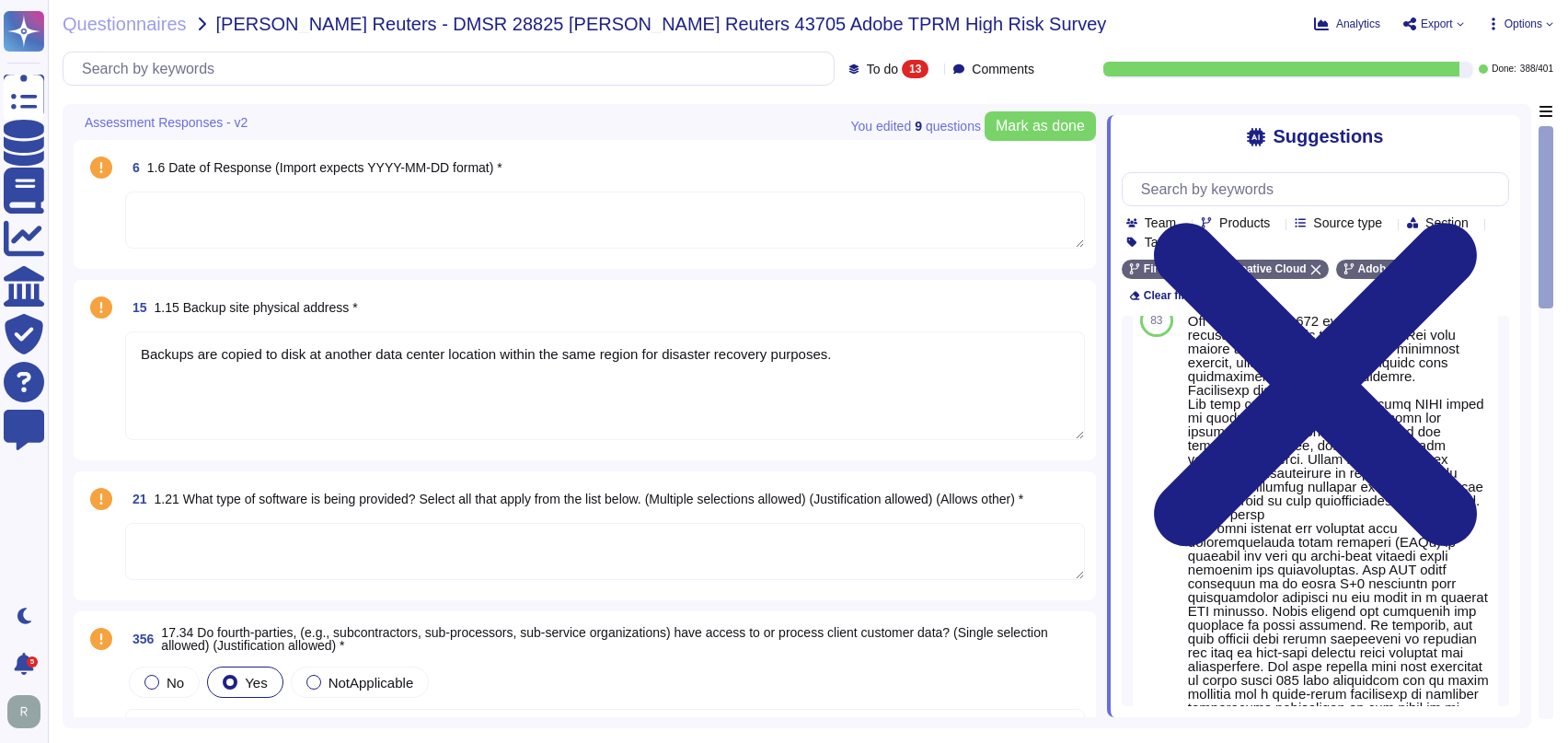
scroll to position [0, 0]
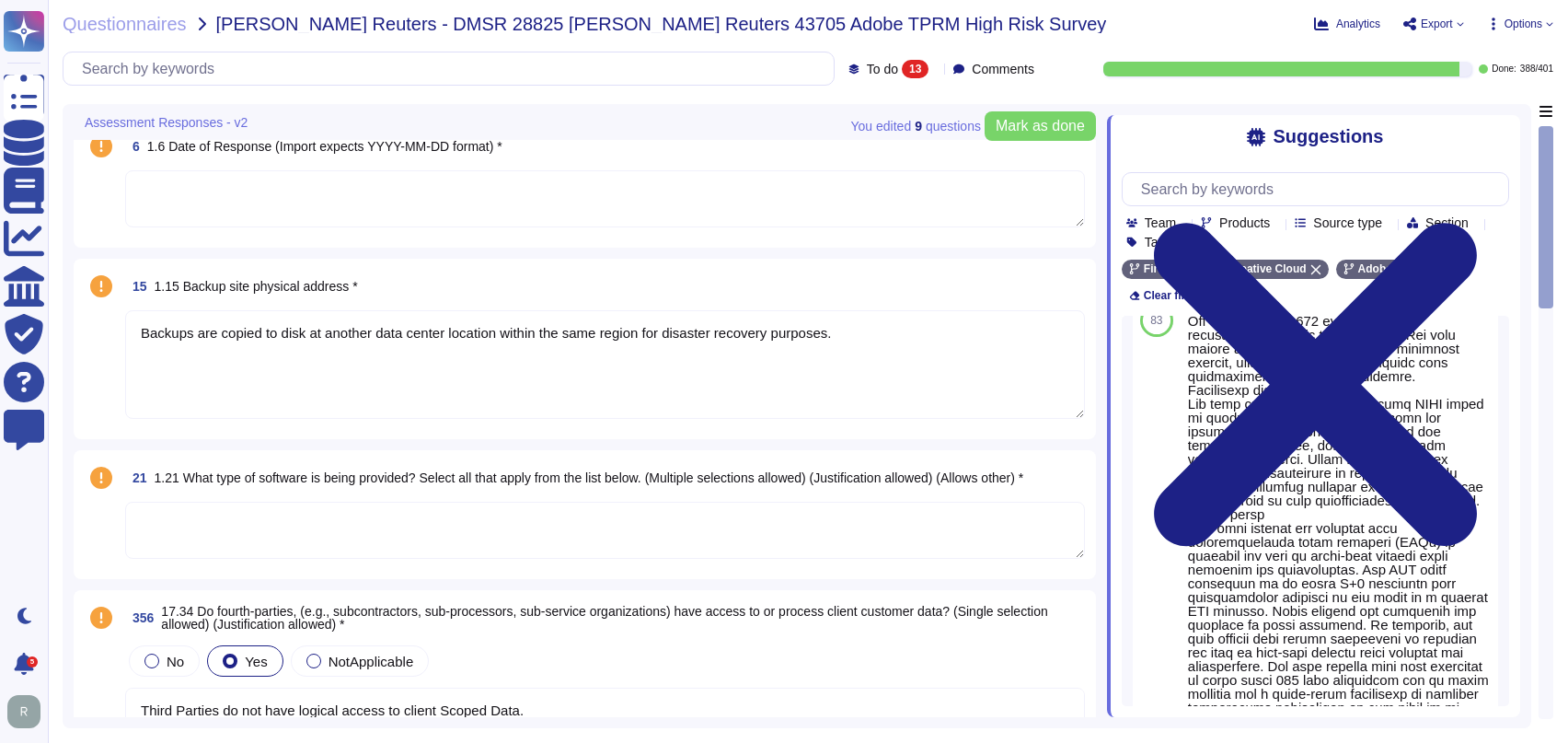
type textarea "Anti-malware protection mechanisms must be implemented on systems and employee …"
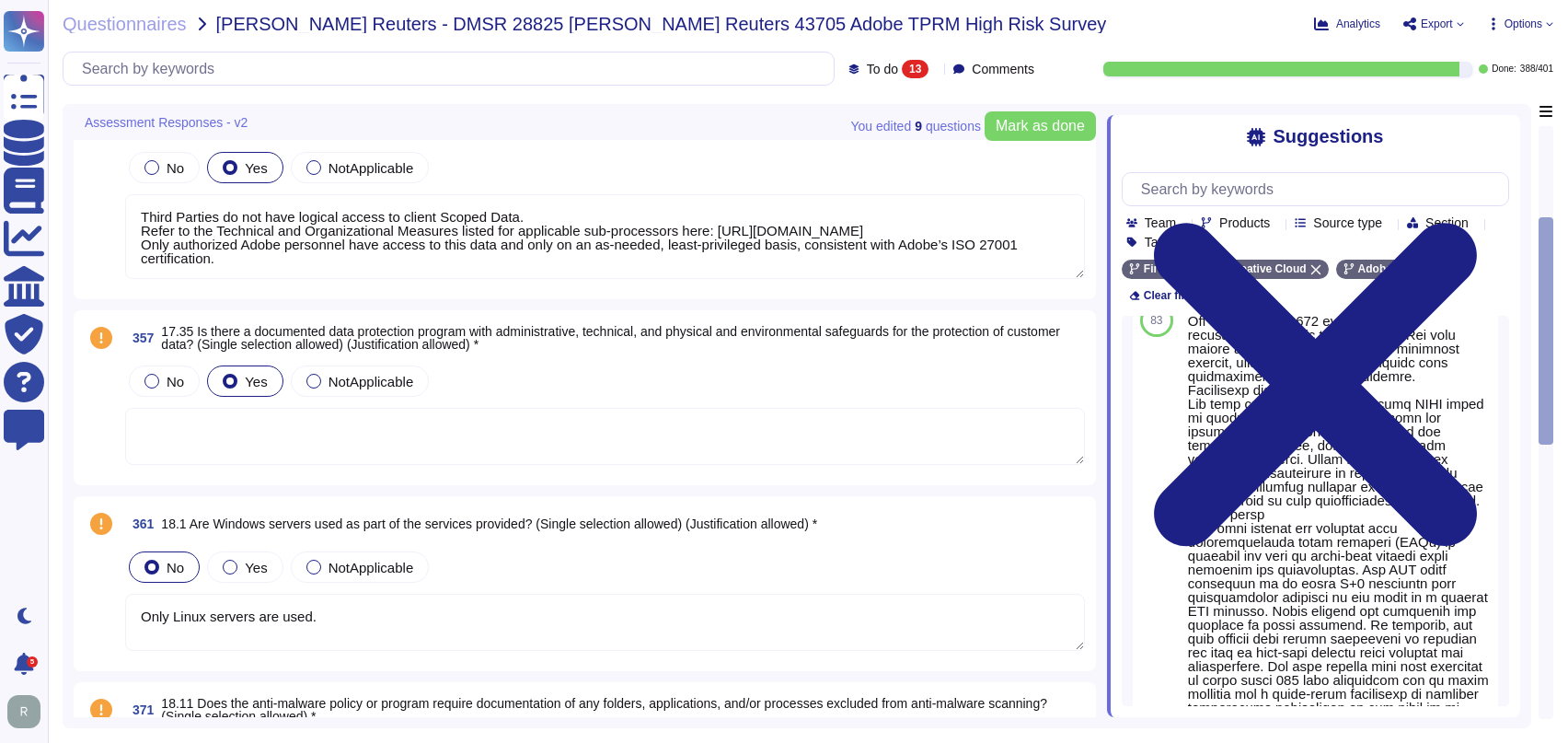
type textarea "Adobe employees are required to ssh to hosts using our personal credentials and…"
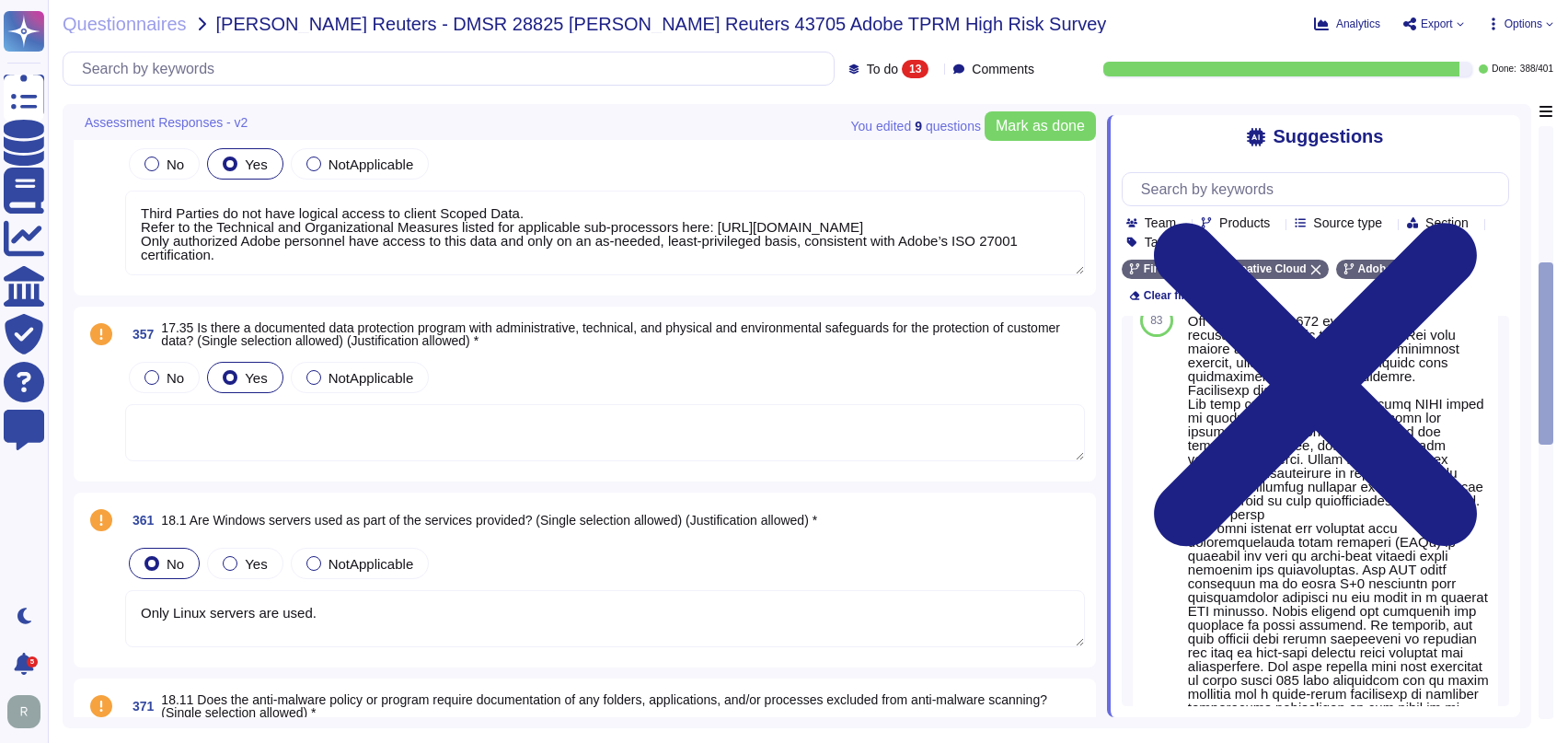
click at [642, 369] on div "No Yes NotApplicable" at bounding box center [604, 378] width 959 height 39
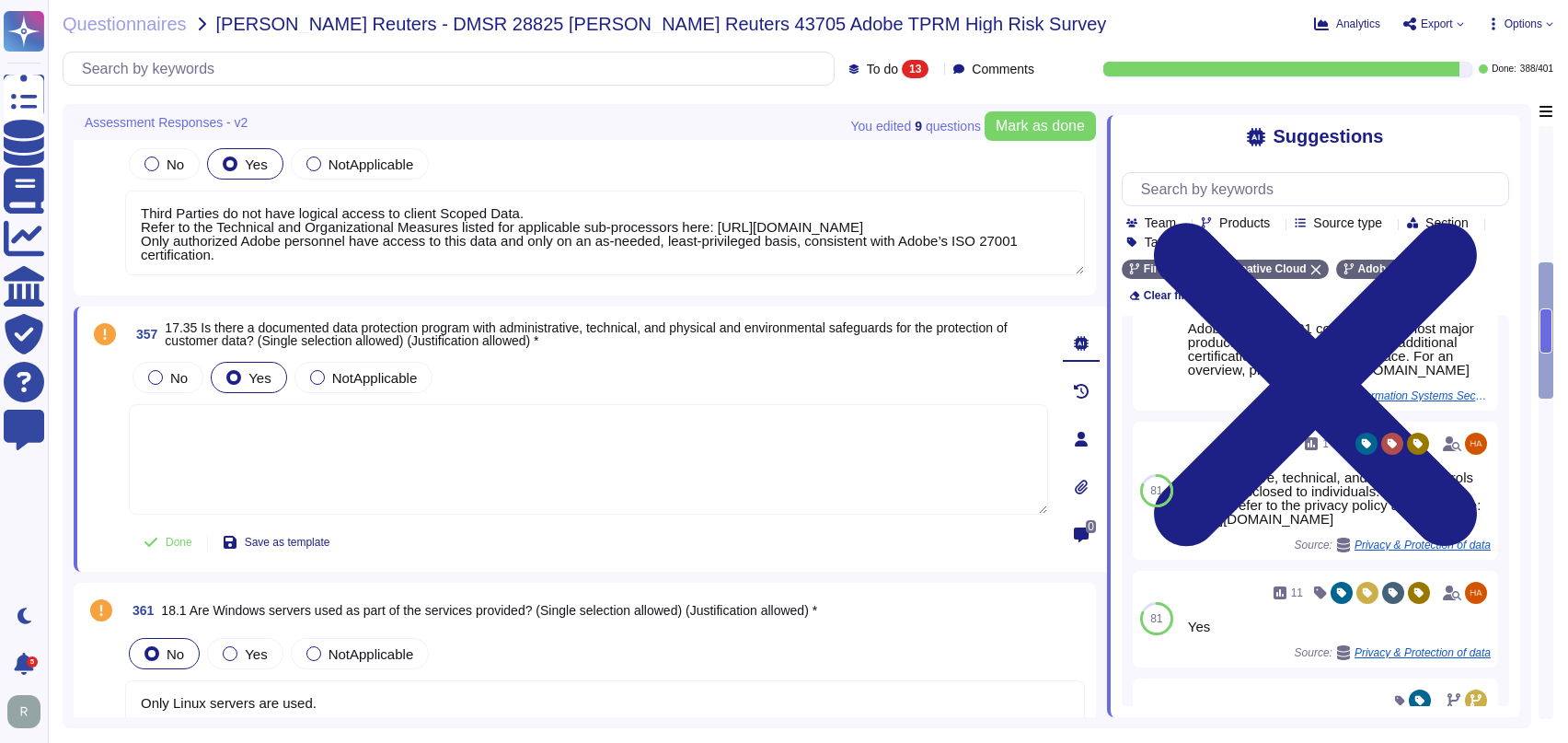
scroll to position [0, 0]
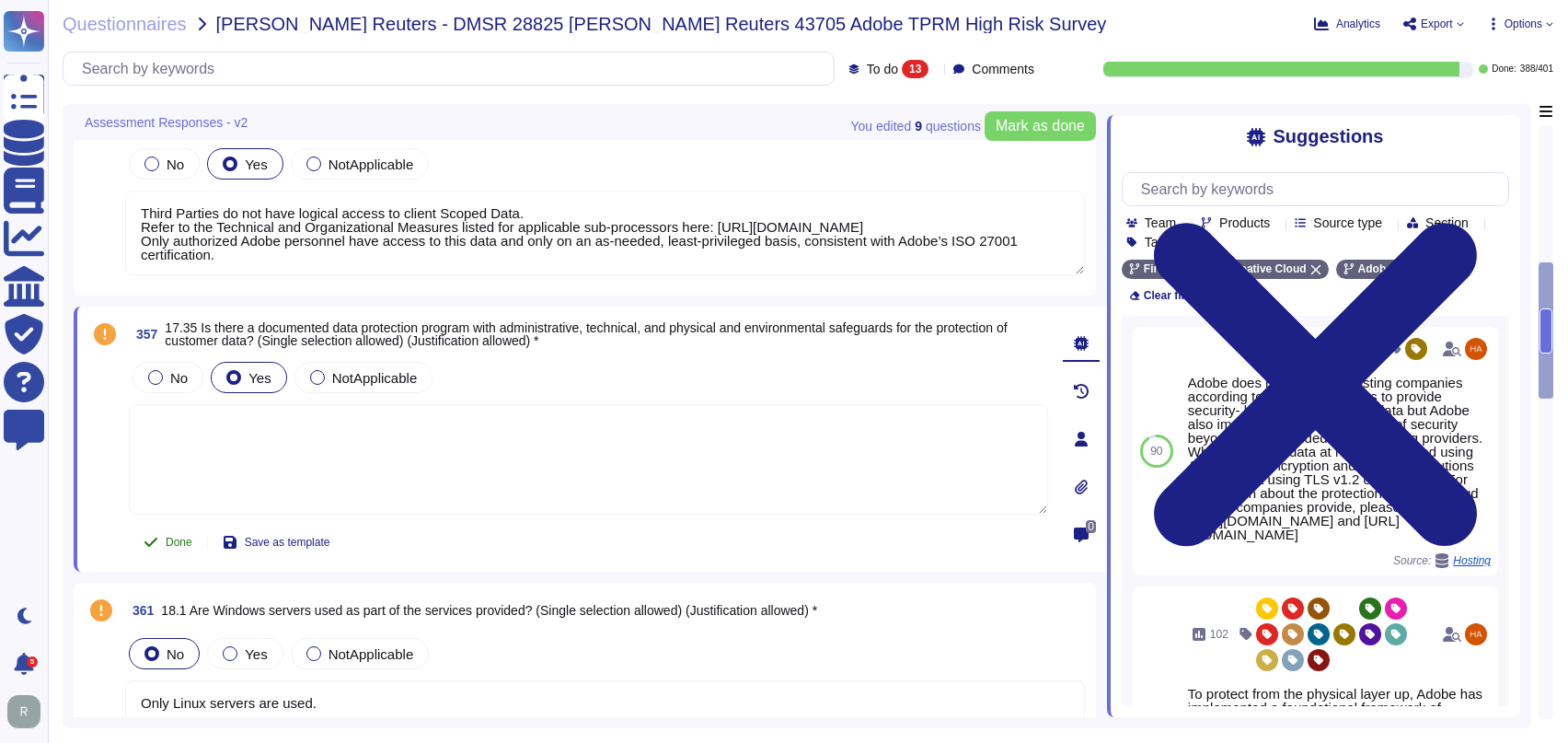
click at [178, 544] on span "Done" at bounding box center [179, 542] width 27 height 11
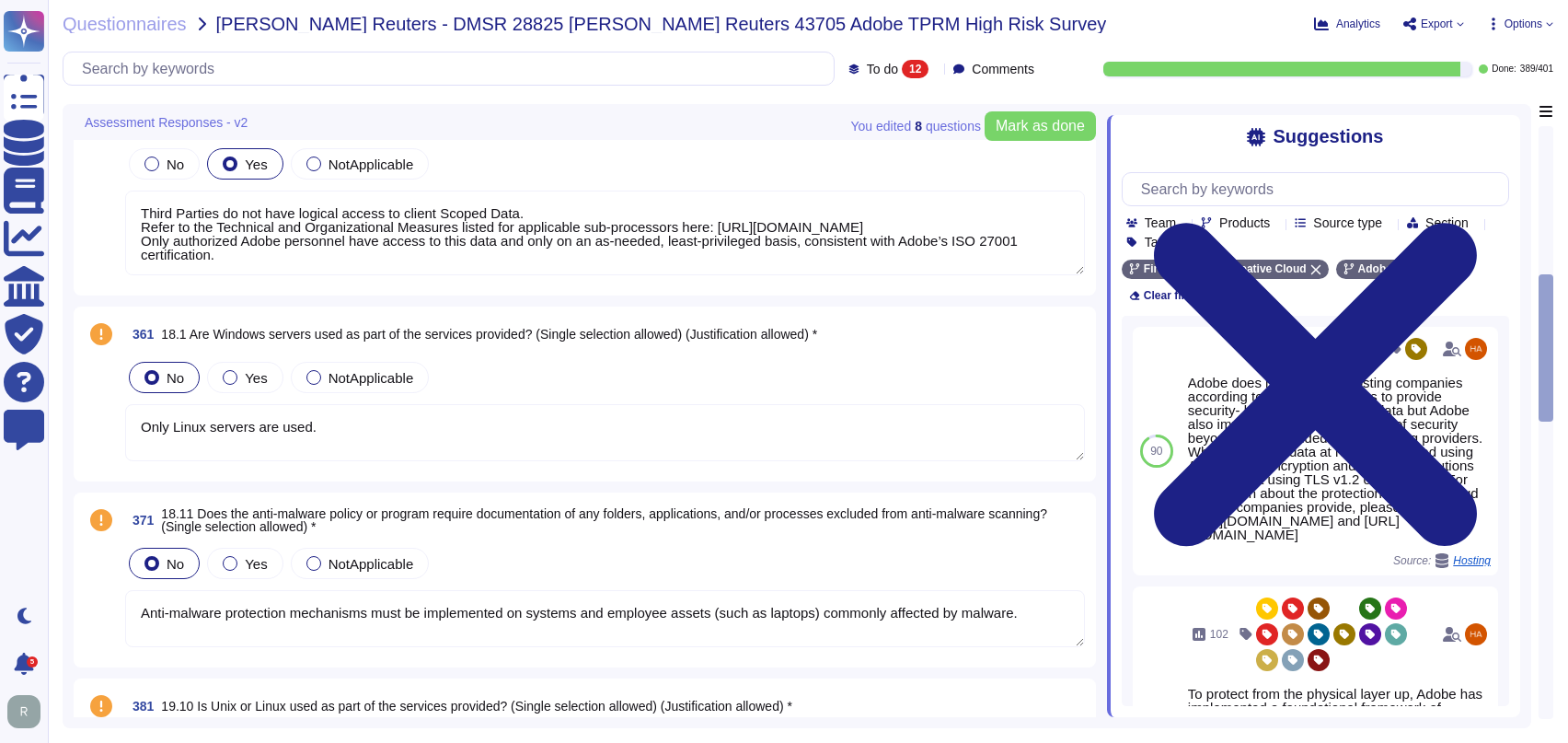
type textarea "Anti-malware protection mechanisms must be implemented on systems and employee …"
type textarea "Only Linux servers are used."
type textarea "Adobe employees are required to ssh to hosts using our personal credentials and…"
type textarea "Industry accepted security hardening standards for all hardware, operating syst…"
click at [513, 424] on textarea "Only Linux servers are used." at bounding box center [604, 433] width 959 height 57
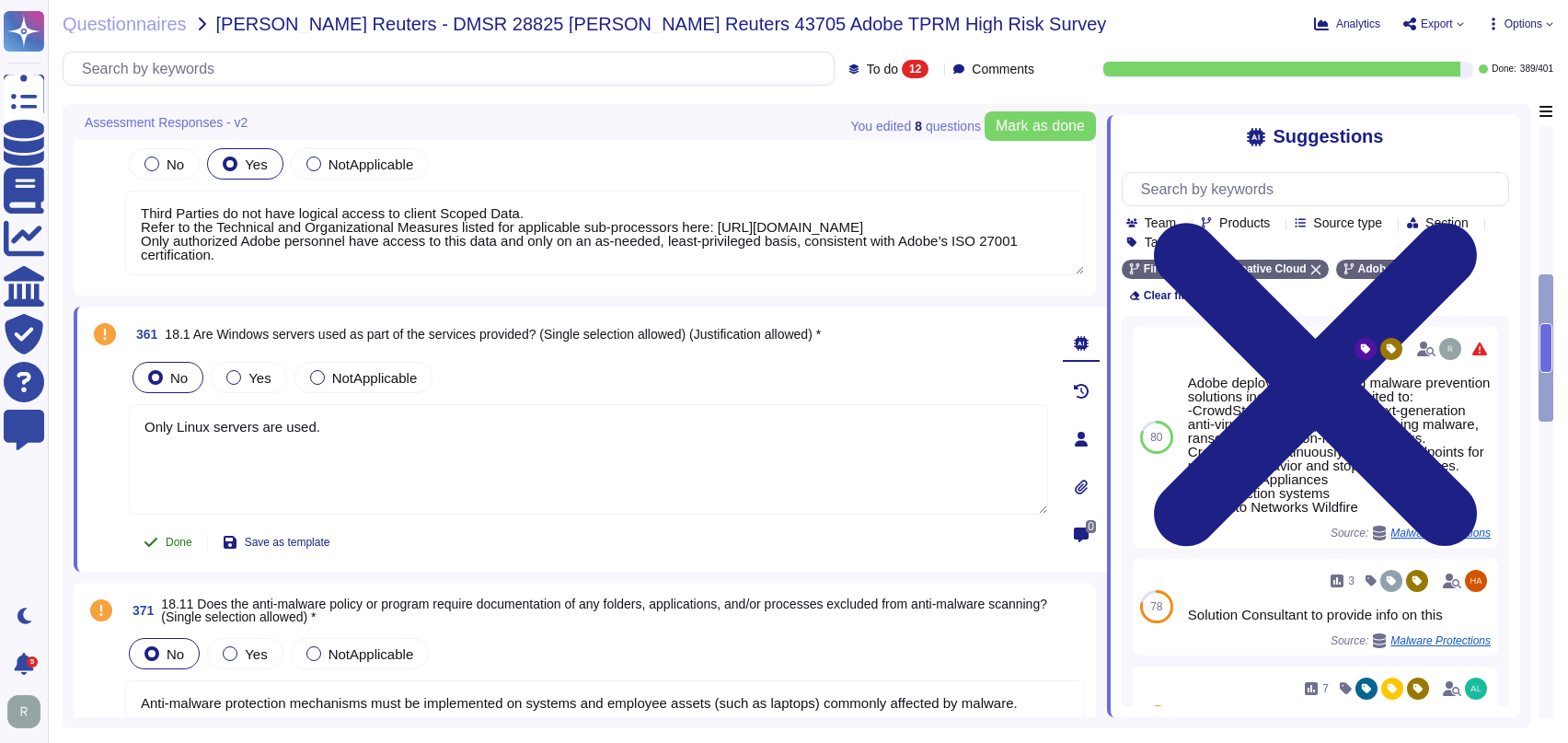
click at [178, 537] on span "Done" at bounding box center [179, 542] width 27 height 11
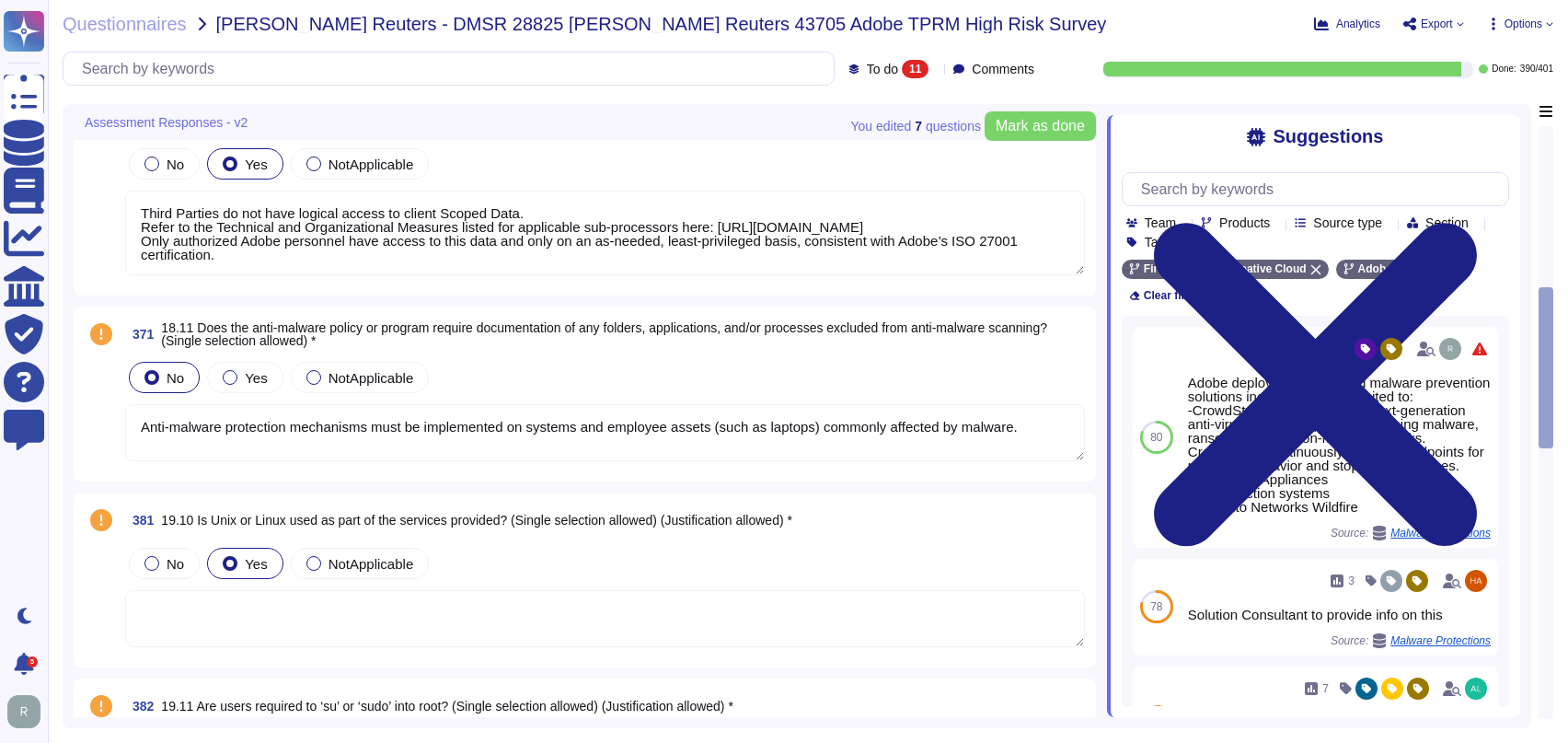
type textarea "Anti-malware protection mechanisms must be implemented on systems and employee …"
type textarea "Adobe employees are required to ssh to hosts using our personal credentials and…"
type textarea "Industry accepted security hardening standards for all hardware, operating syst…"
click at [434, 443] on textarea "Anti-malware protection mechanisms must be implemented on systems and employee …" at bounding box center [604, 433] width 959 height 57
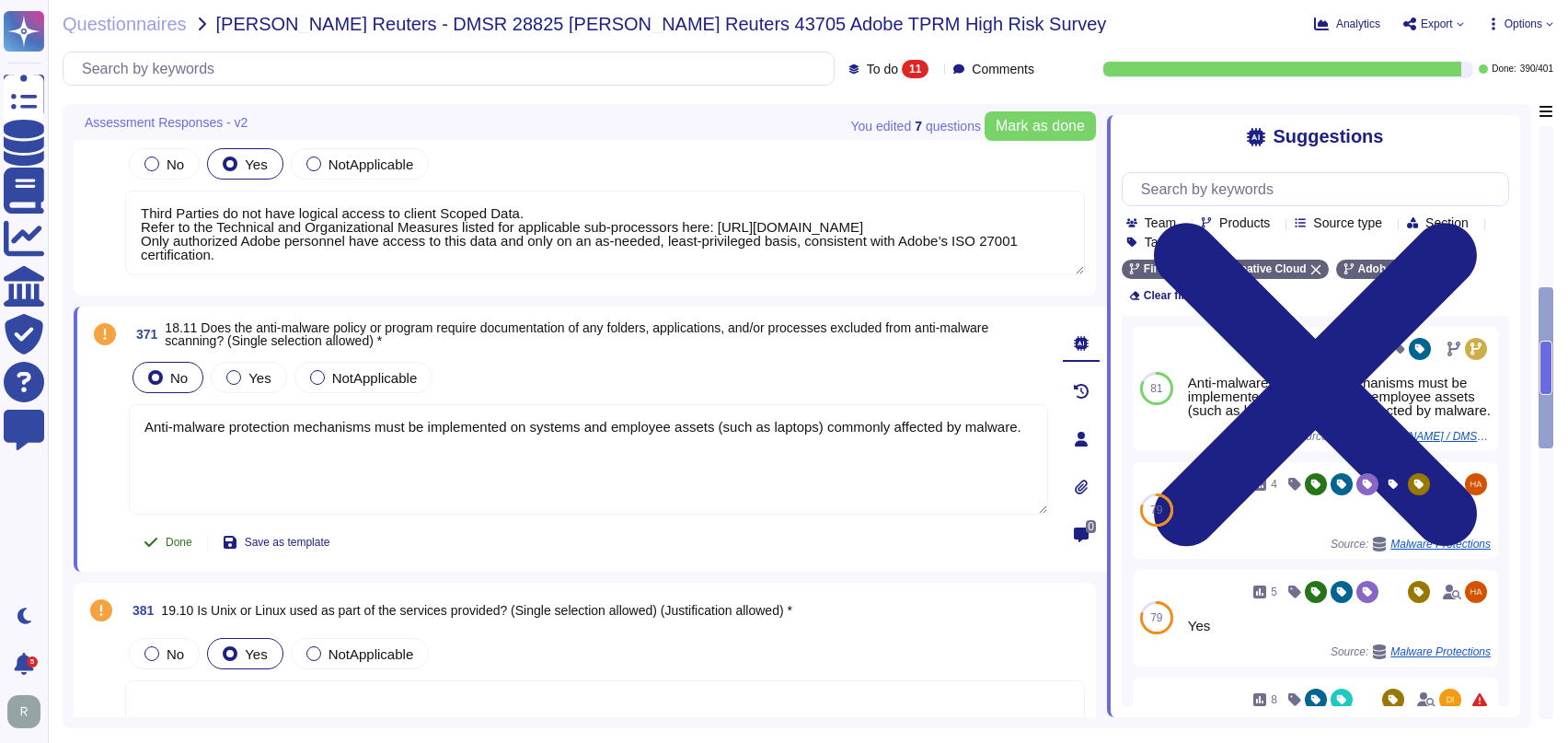
click at [170, 538] on span "Done" at bounding box center [179, 542] width 27 height 11
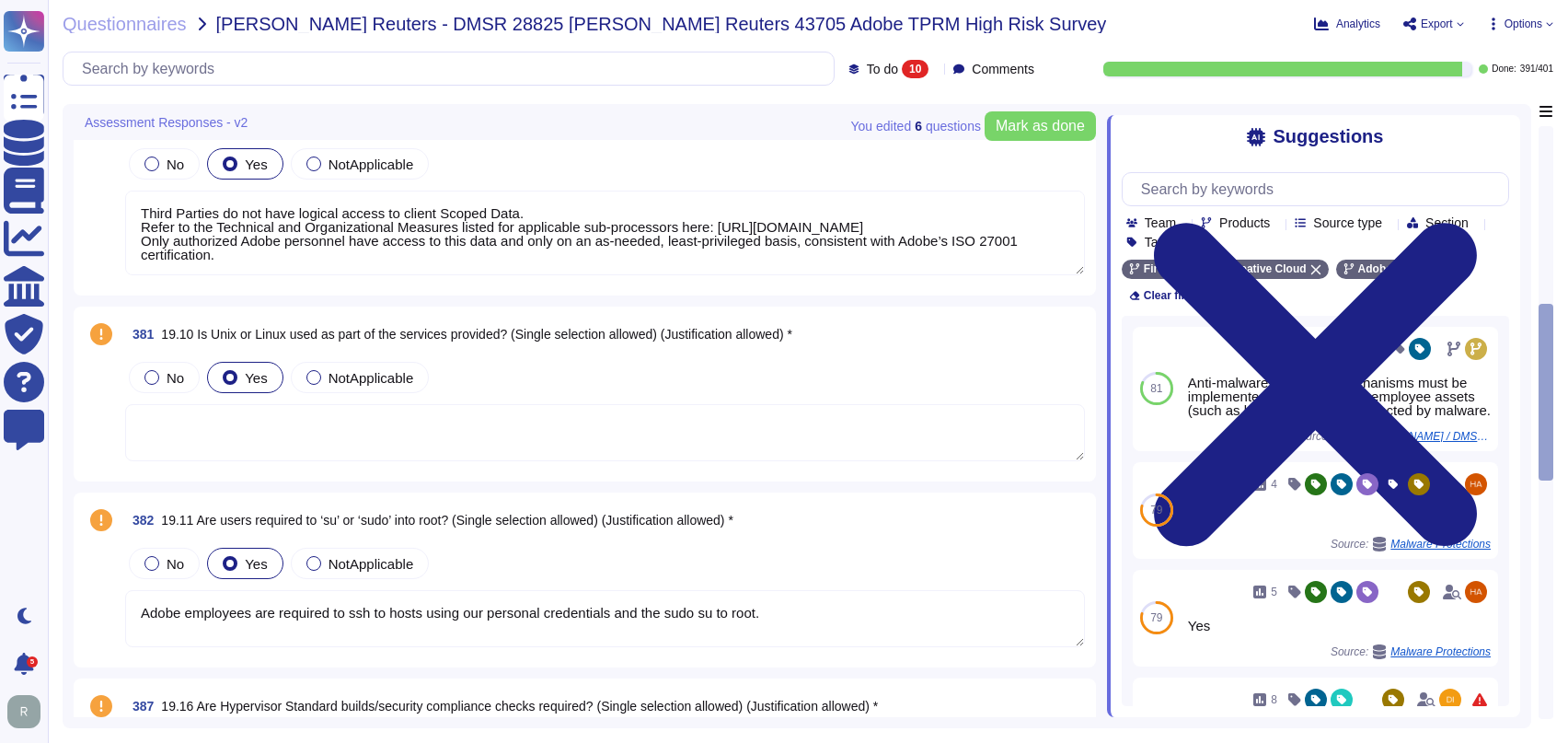
type textarea "Adobe employees are required to ssh to hosts using our personal credentials and…"
type textarea "Industry accepted security hardening standards for all hardware, operating syst…"
click at [349, 441] on textarea at bounding box center [604, 433] width 959 height 57
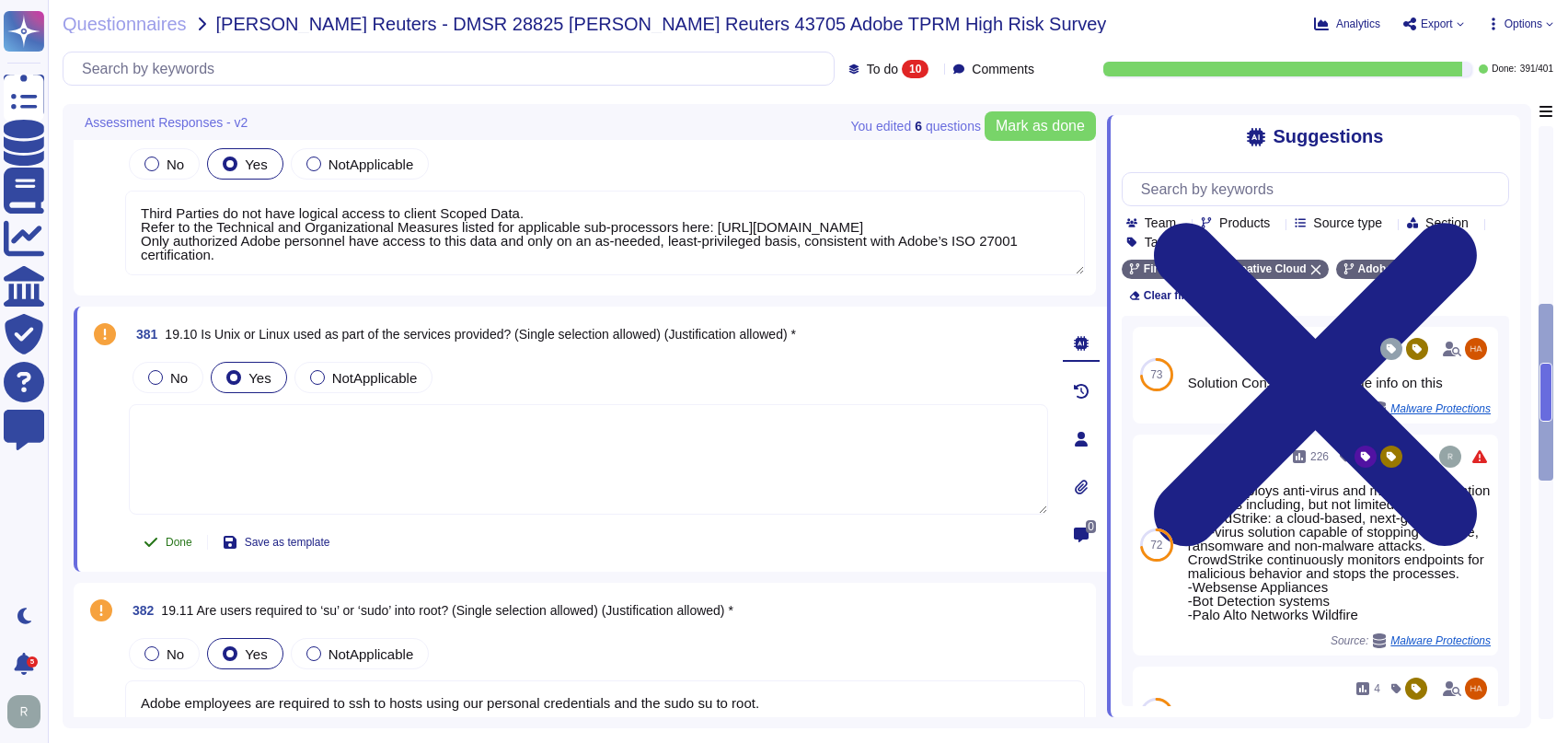
click at [179, 538] on span "Done" at bounding box center [179, 542] width 27 height 11
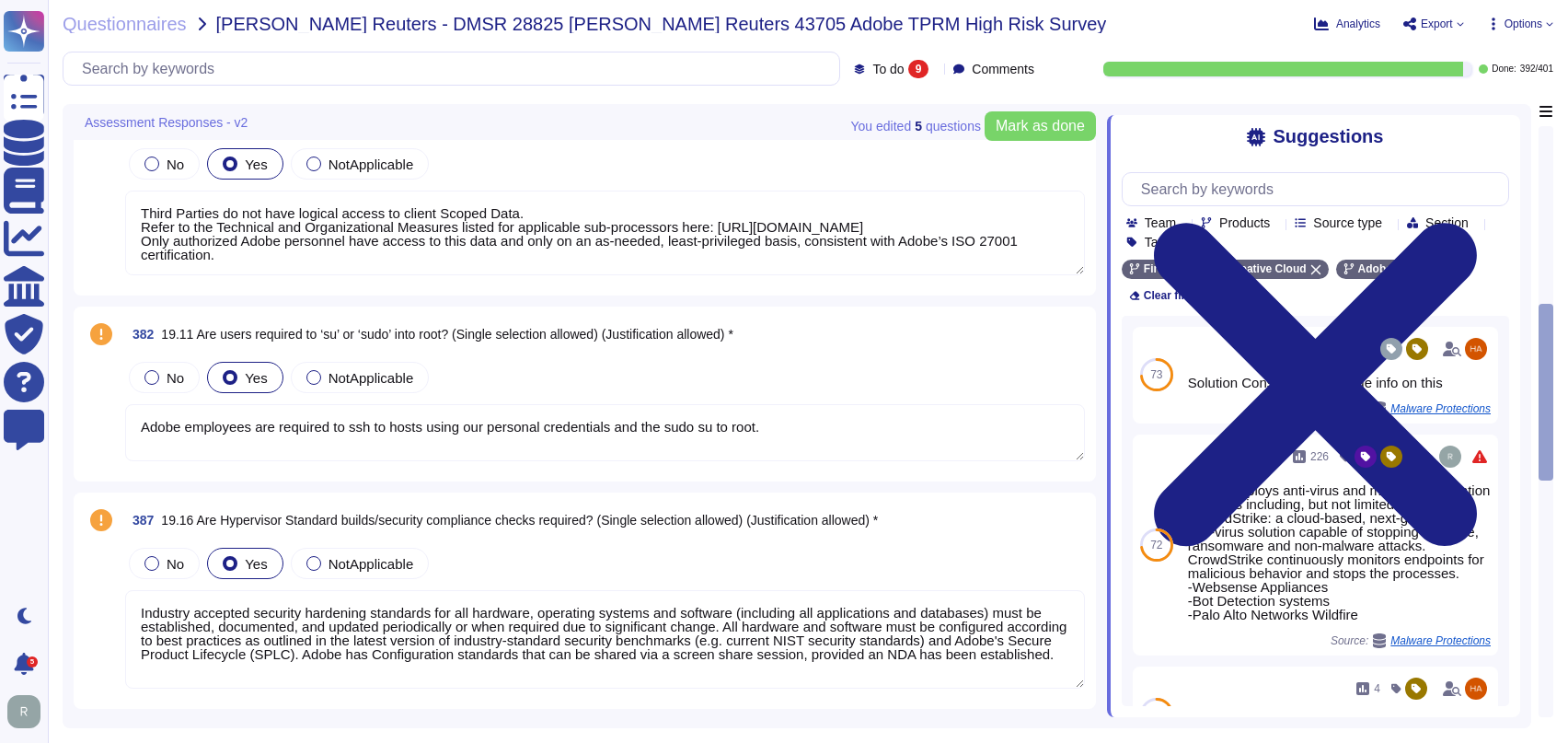
type textarea "Industry accepted security hardening standards for all hardware, operating syst…"
type textarea "Adobe employees are required to ssh to hosts using our personal credentials and…"
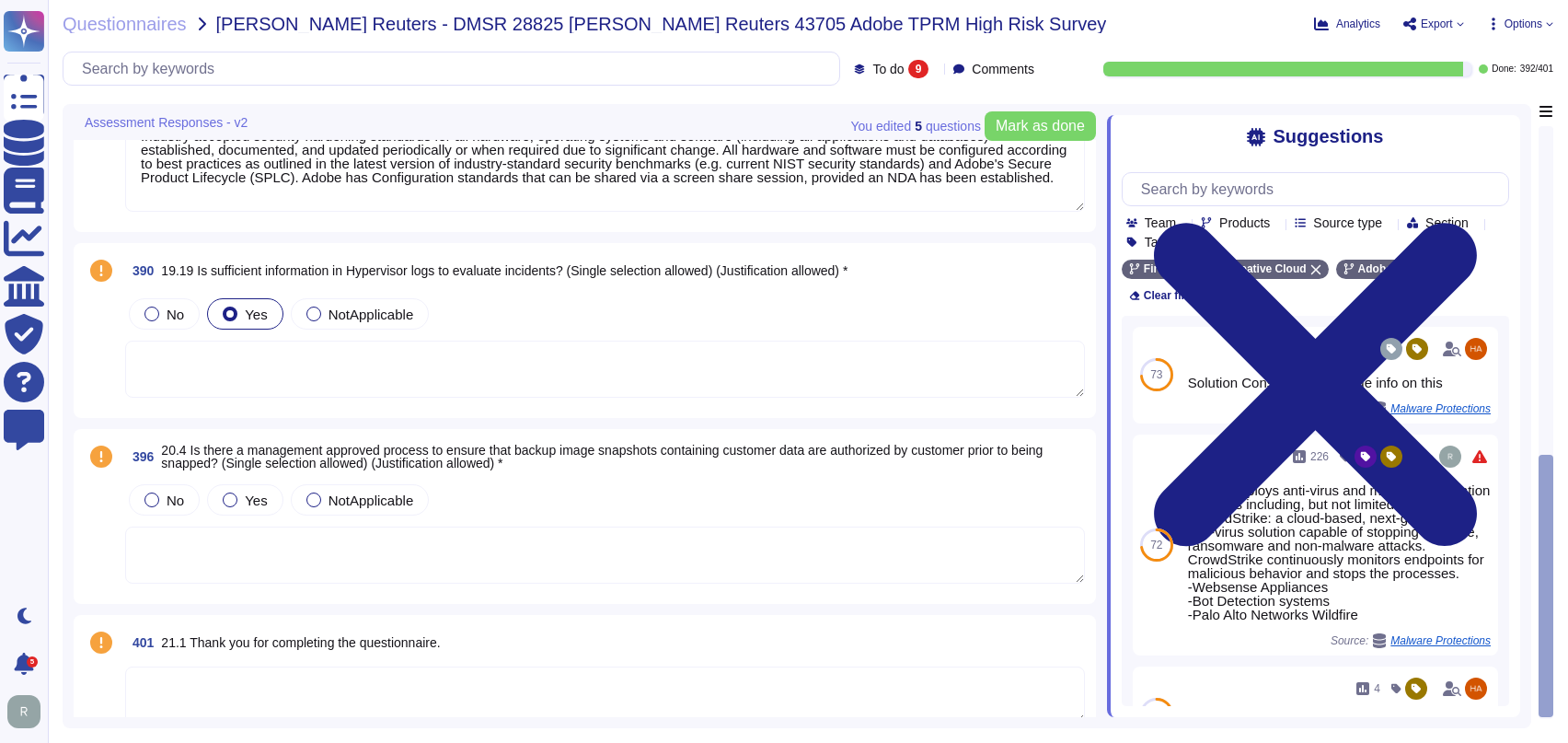
scroll to position [984, 0]
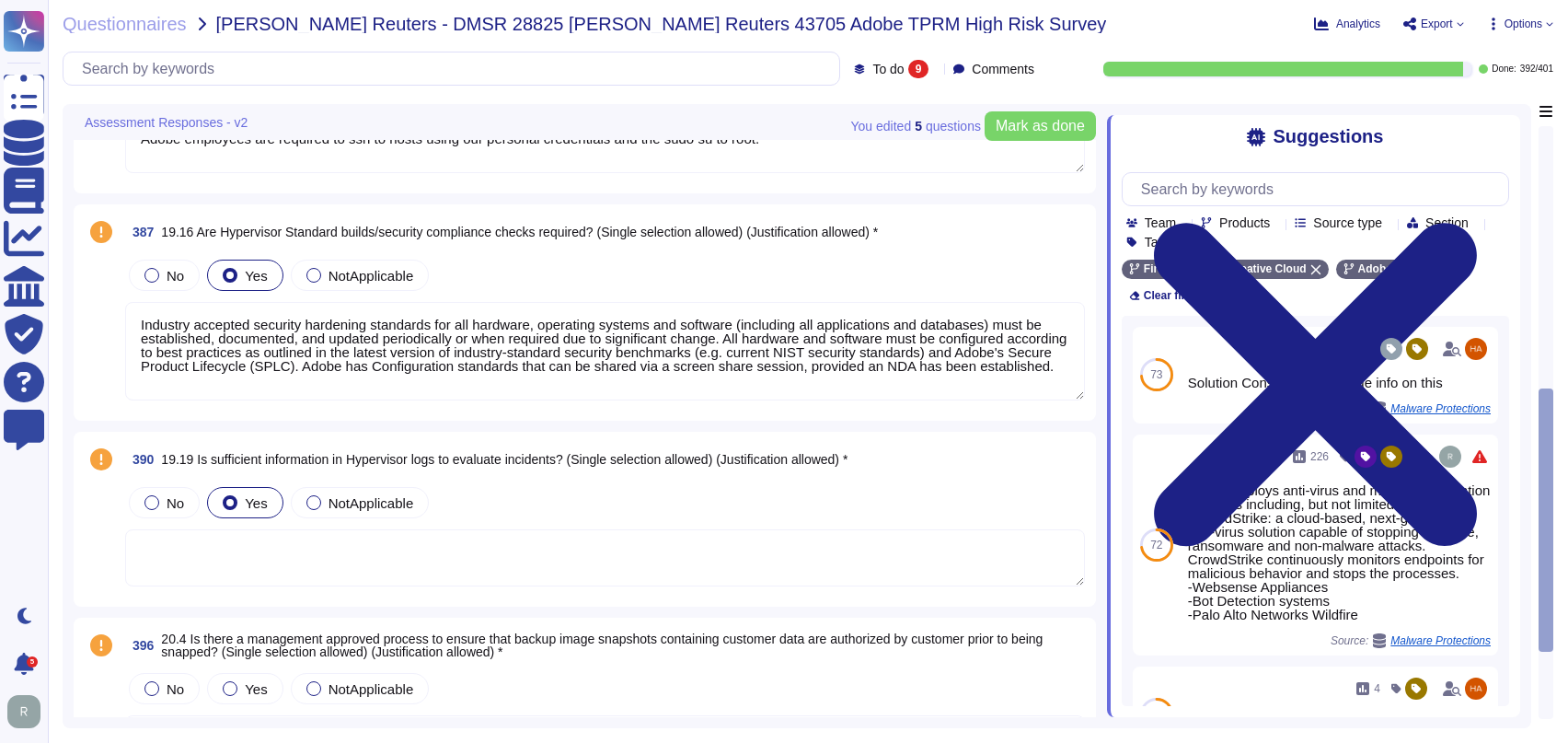
type textarea "Backups are copied to disk at another data center location within the same regi…"
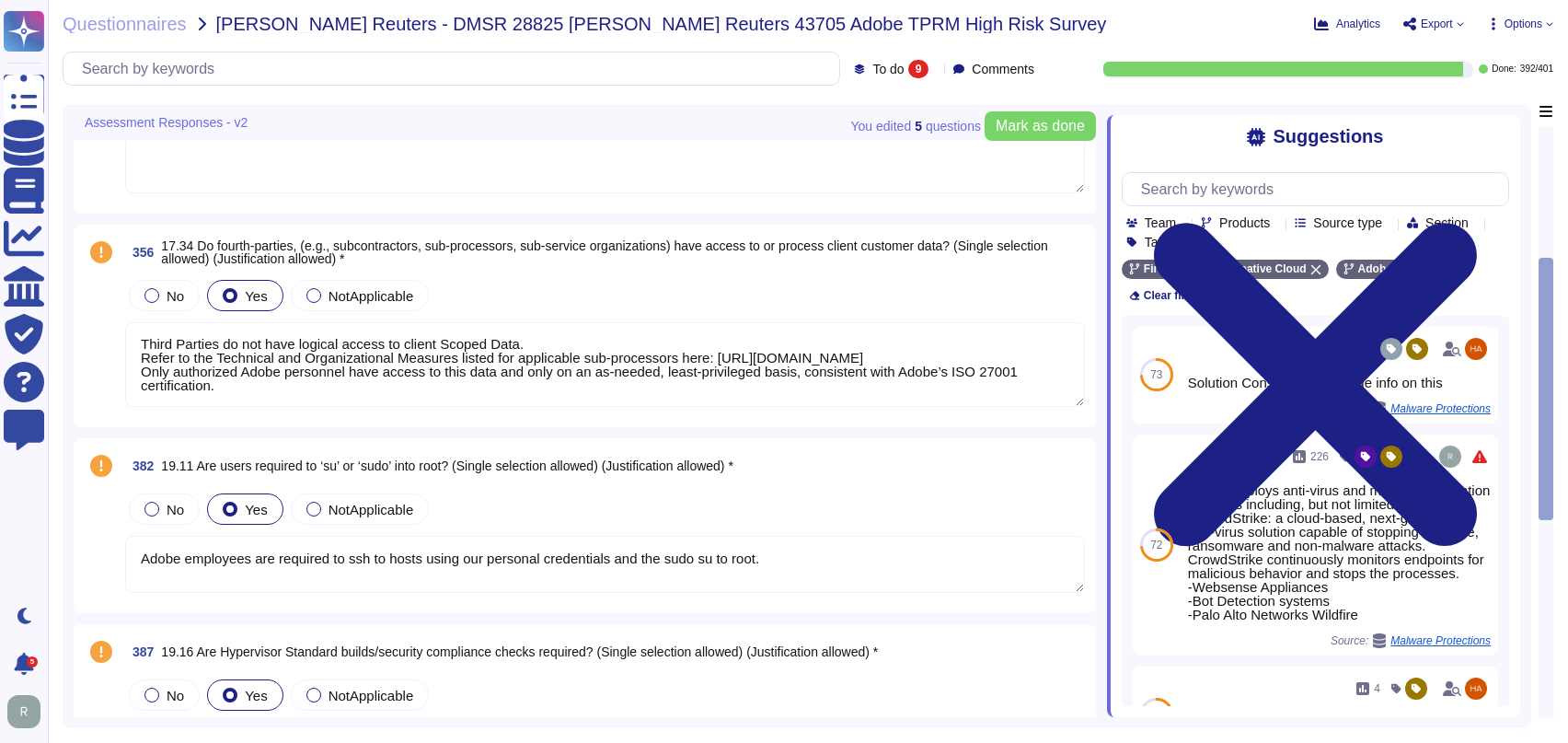
scroll to position [336, 0]
click at [359, 378] on textarea "Third Parties do not have logical access to client Scoped Data. Refer to the Te…" at bounding box center [604, 364] width 959 height 85
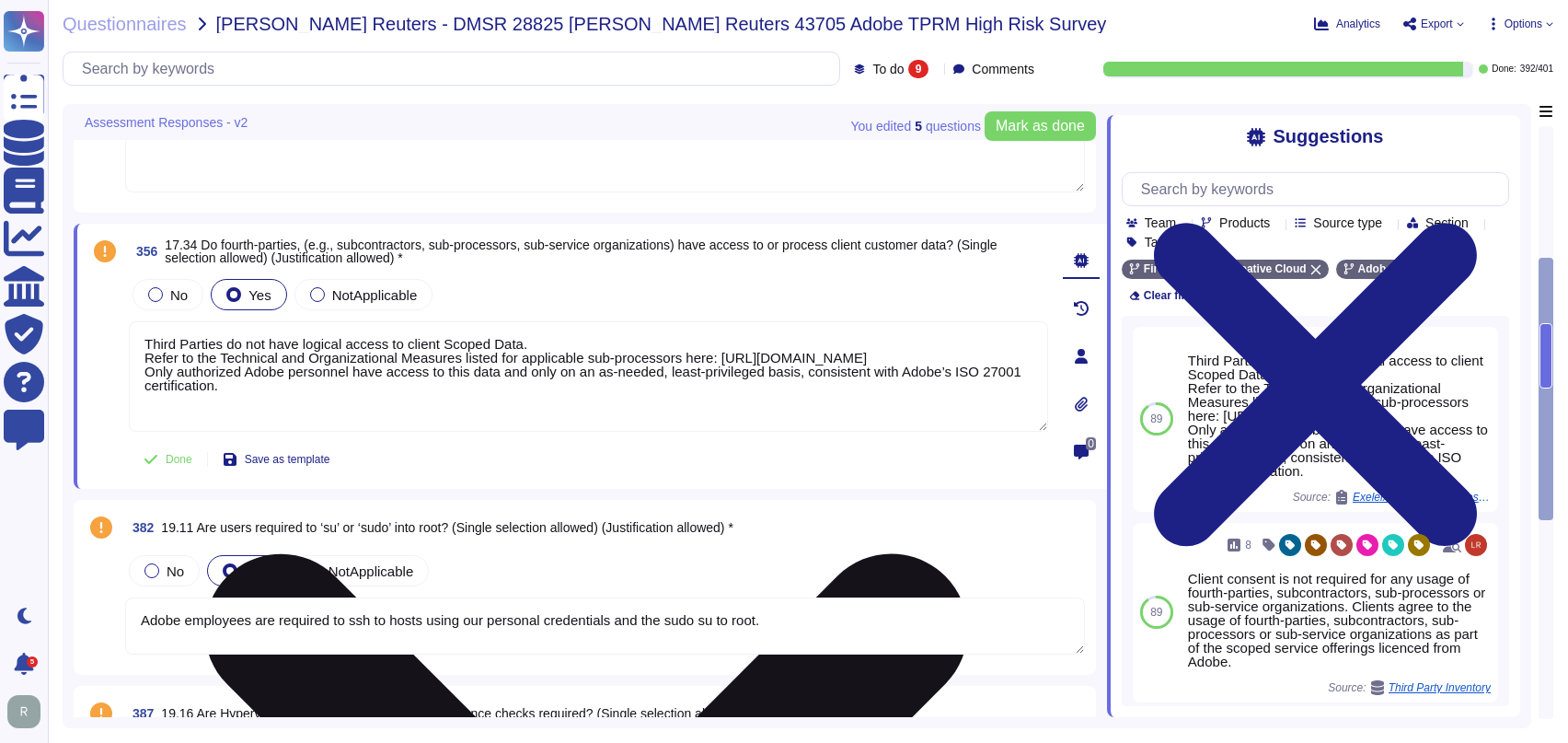
scroll to position [0, 0]
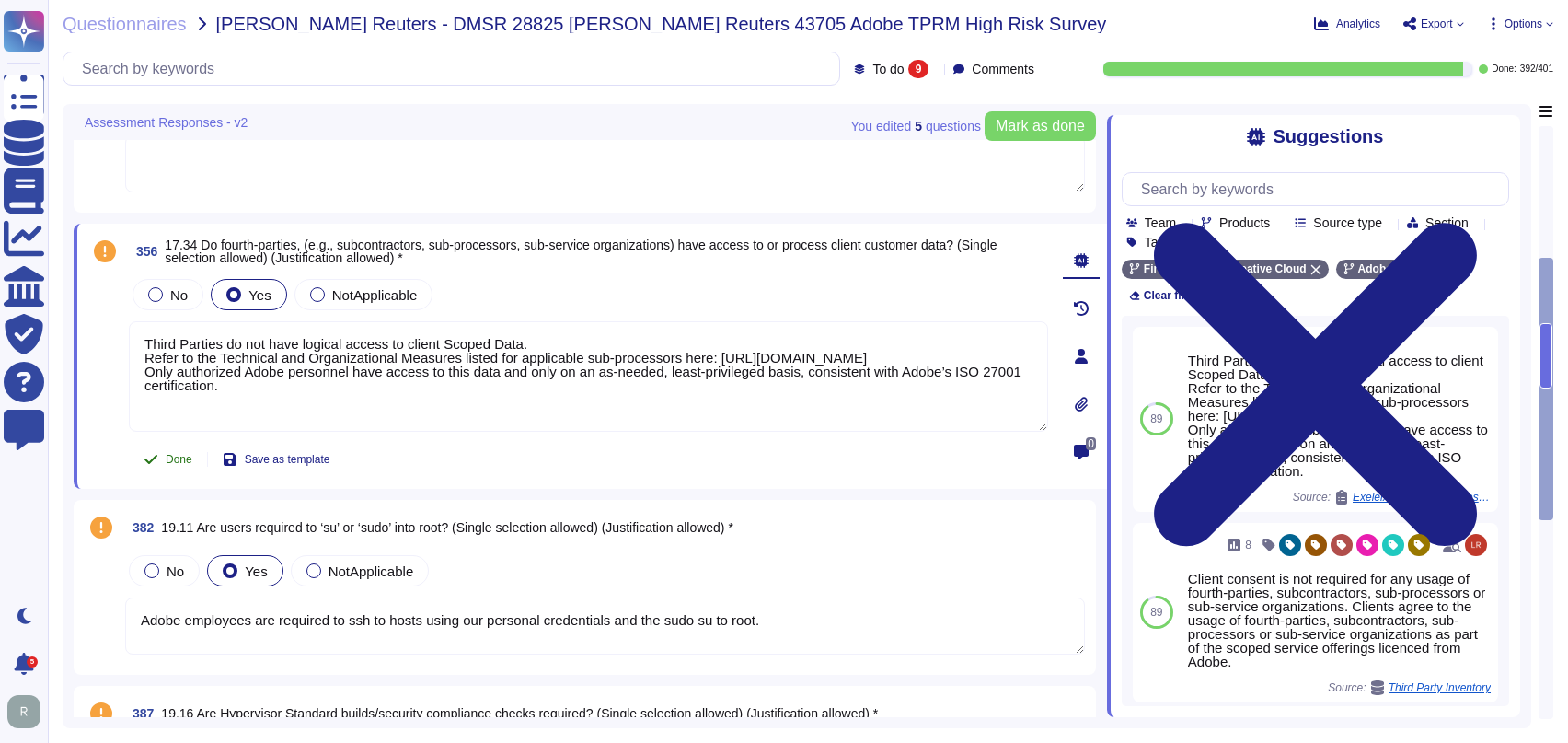
click at [182, 456] on span "Done" at bounding box center [179, 459] width 27 height 11
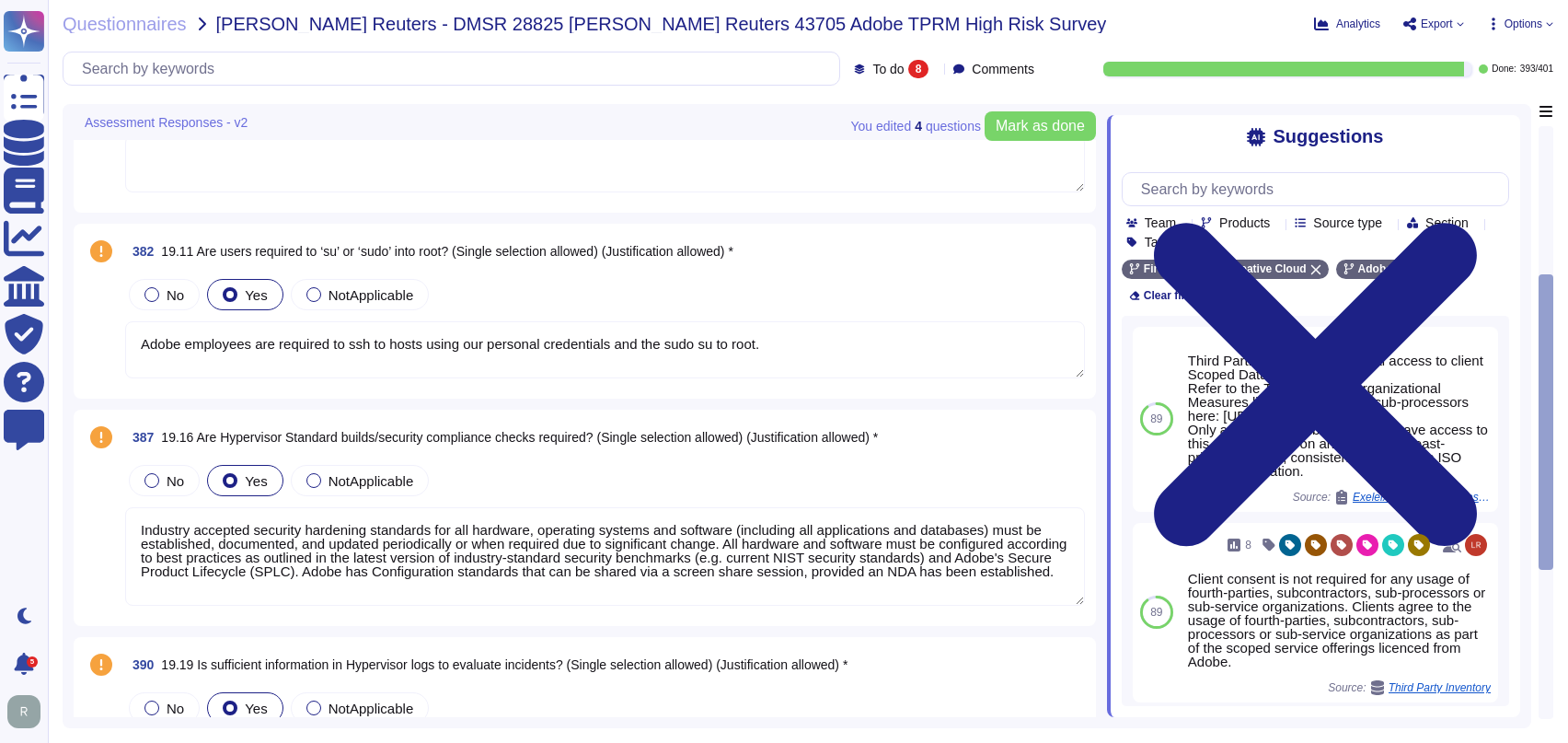
type textarea "Adobe employees are required to ssh to hosts using our personal credentials and…"
type textarea "Industry accepted security hardening standards for all hardware, operating syst…"
click at [847, 346] on textarea "Adobe employees are required to ssh to hosts using our personal credentials and…" at bounding box center [604, 351] width 959 height 57
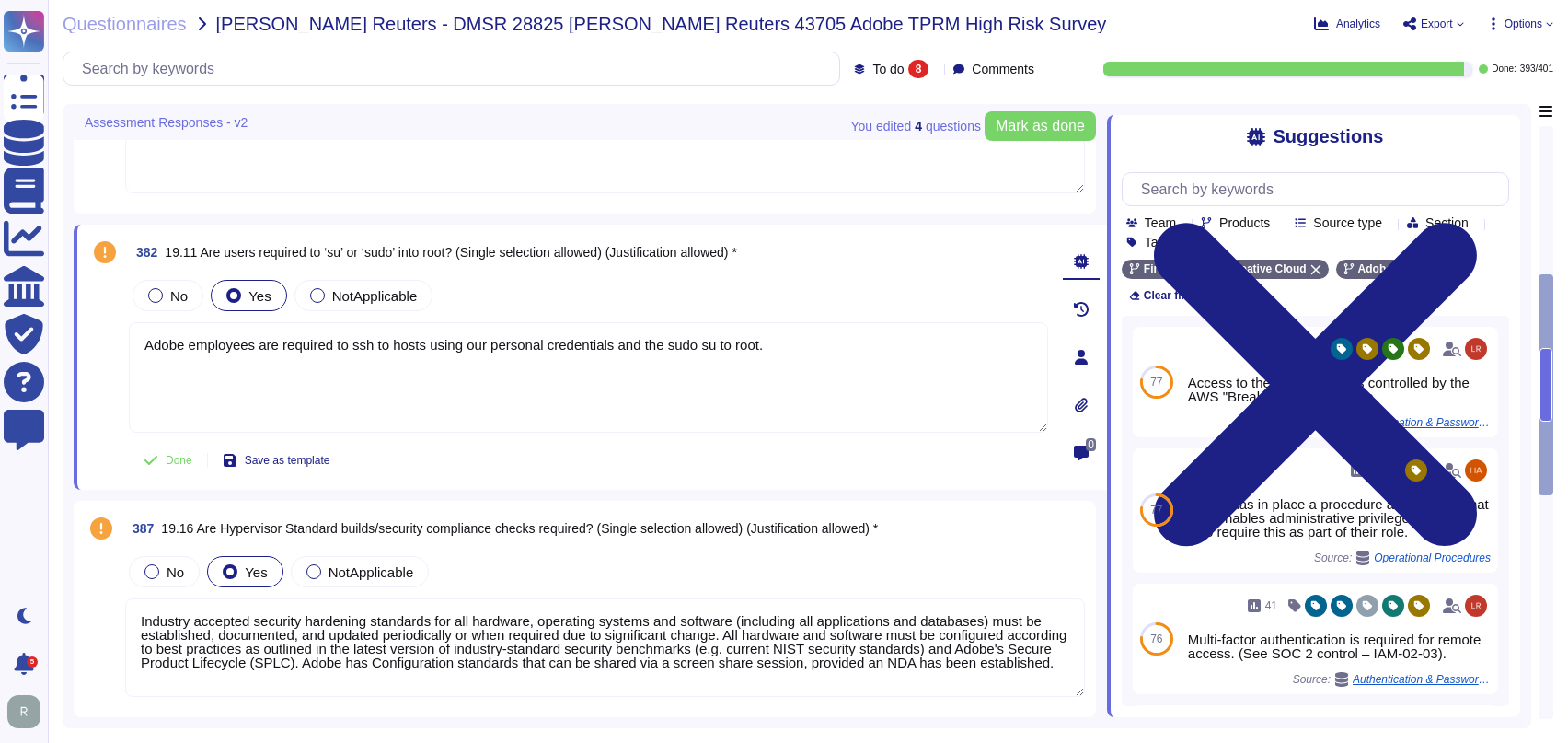
click at [1078, 257] on icon at bounding box center [1081, 262] width 15 height 15
click at [1309, 190] on input "text" at bounding box center [1319, 189] width 377 height 32
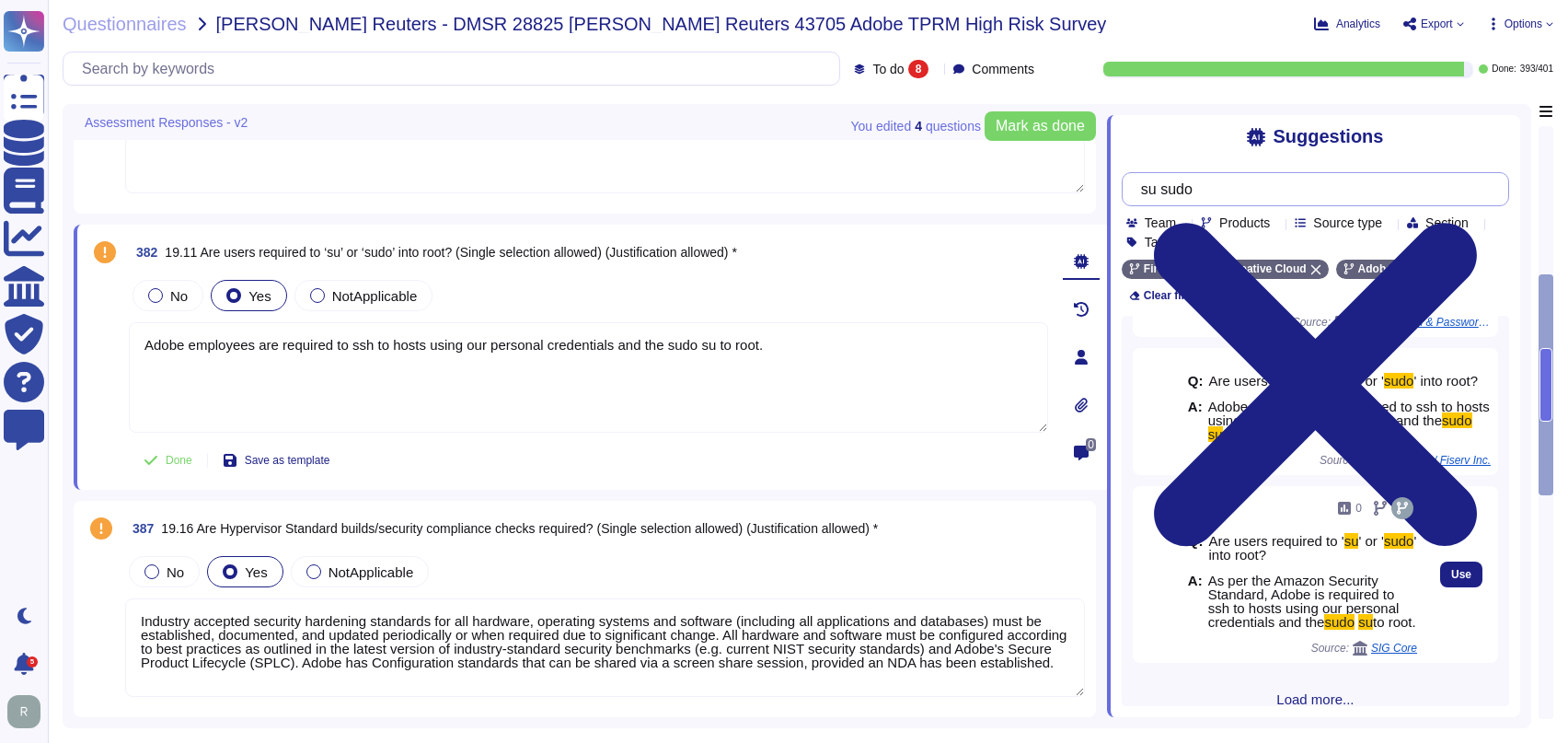
scroll to position [141, 0]
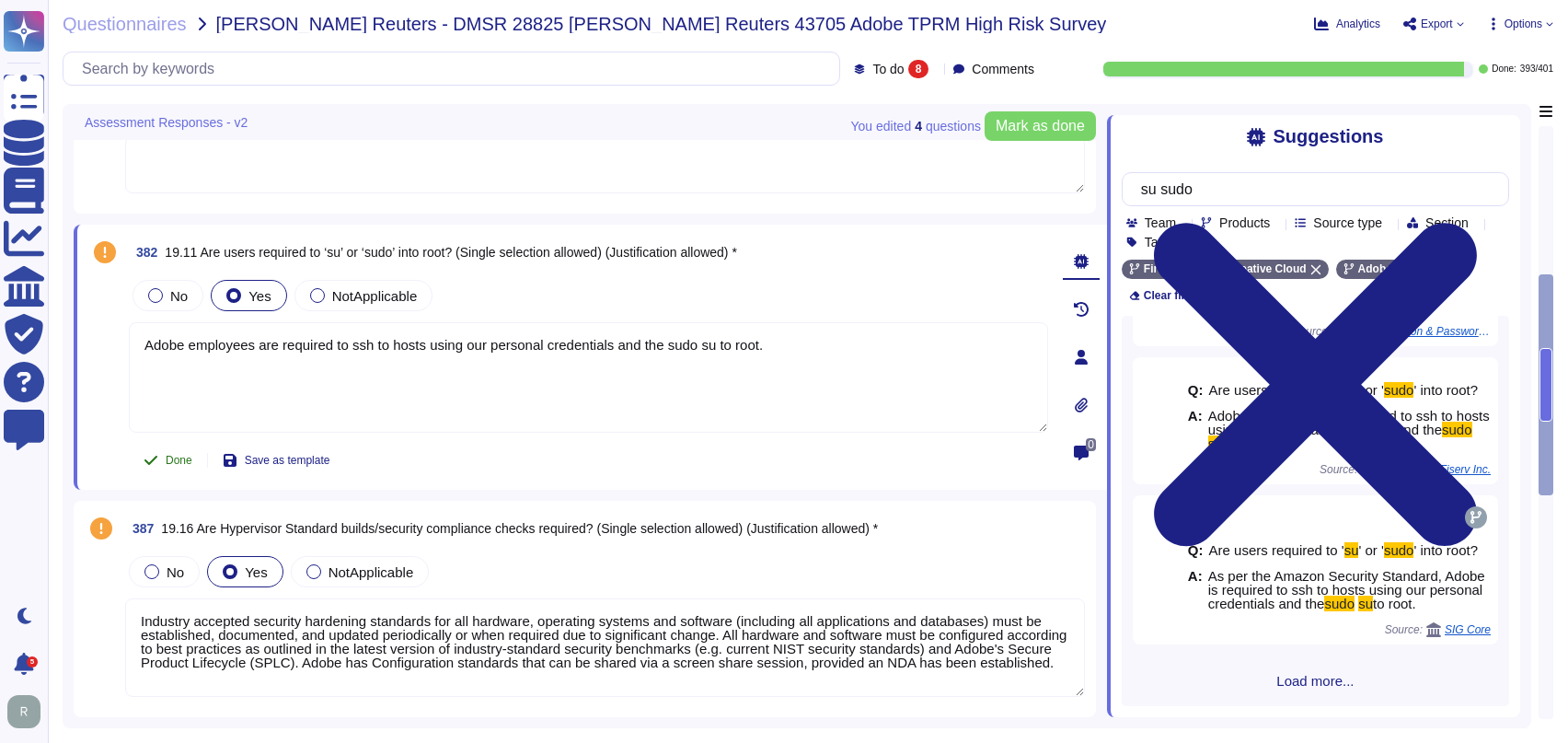
type input "su sudo"
click at [170, 456] on span "Done" at bounding box center [179, 460] width 27 height 11
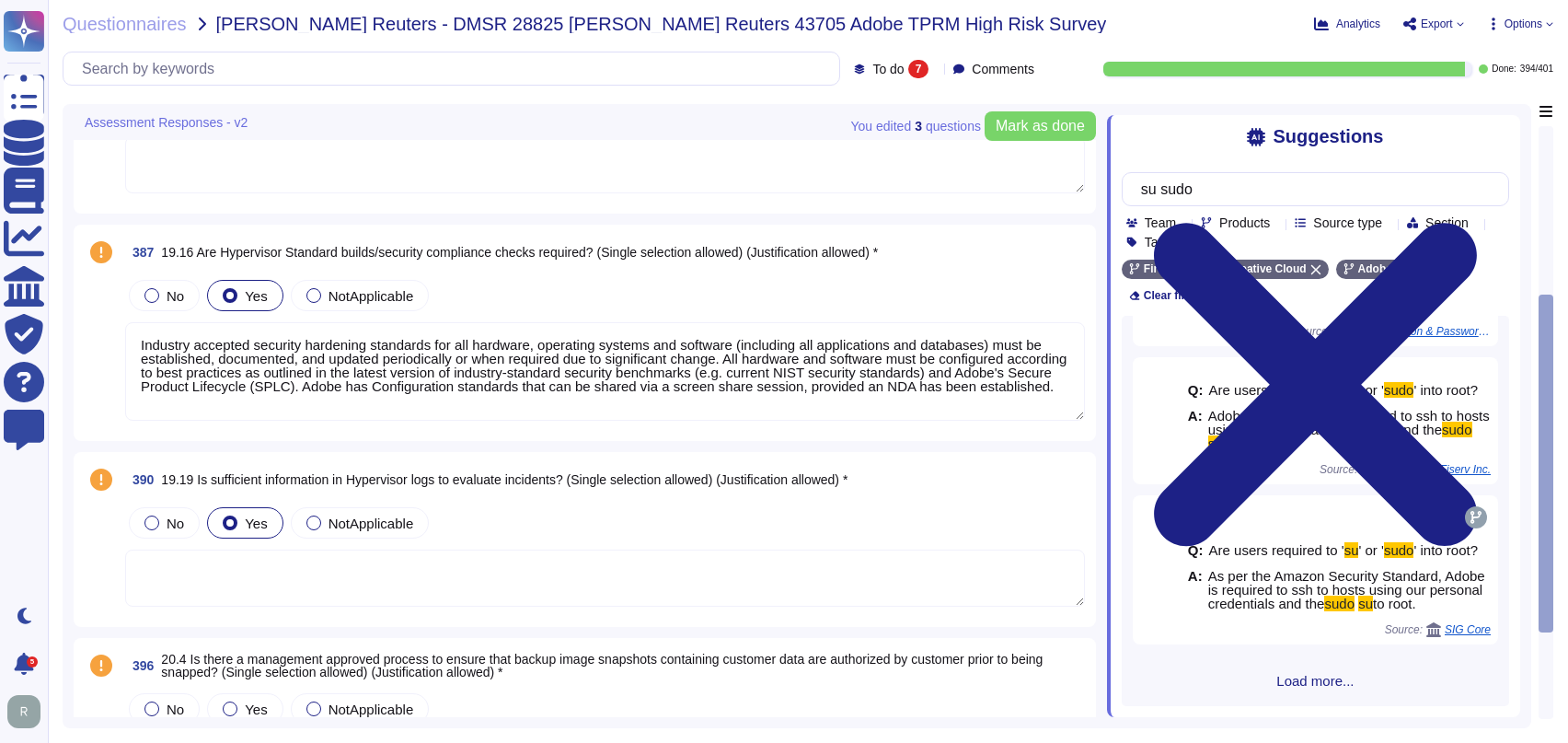
type textarea "Industry accepted security hardening standards for all hardware, operating syst…"
click at [765, 380] on textarea "Industry accepted security hardening standards for all hardware, operating syst…" at bounding box center [604, 371] width 959 height 98
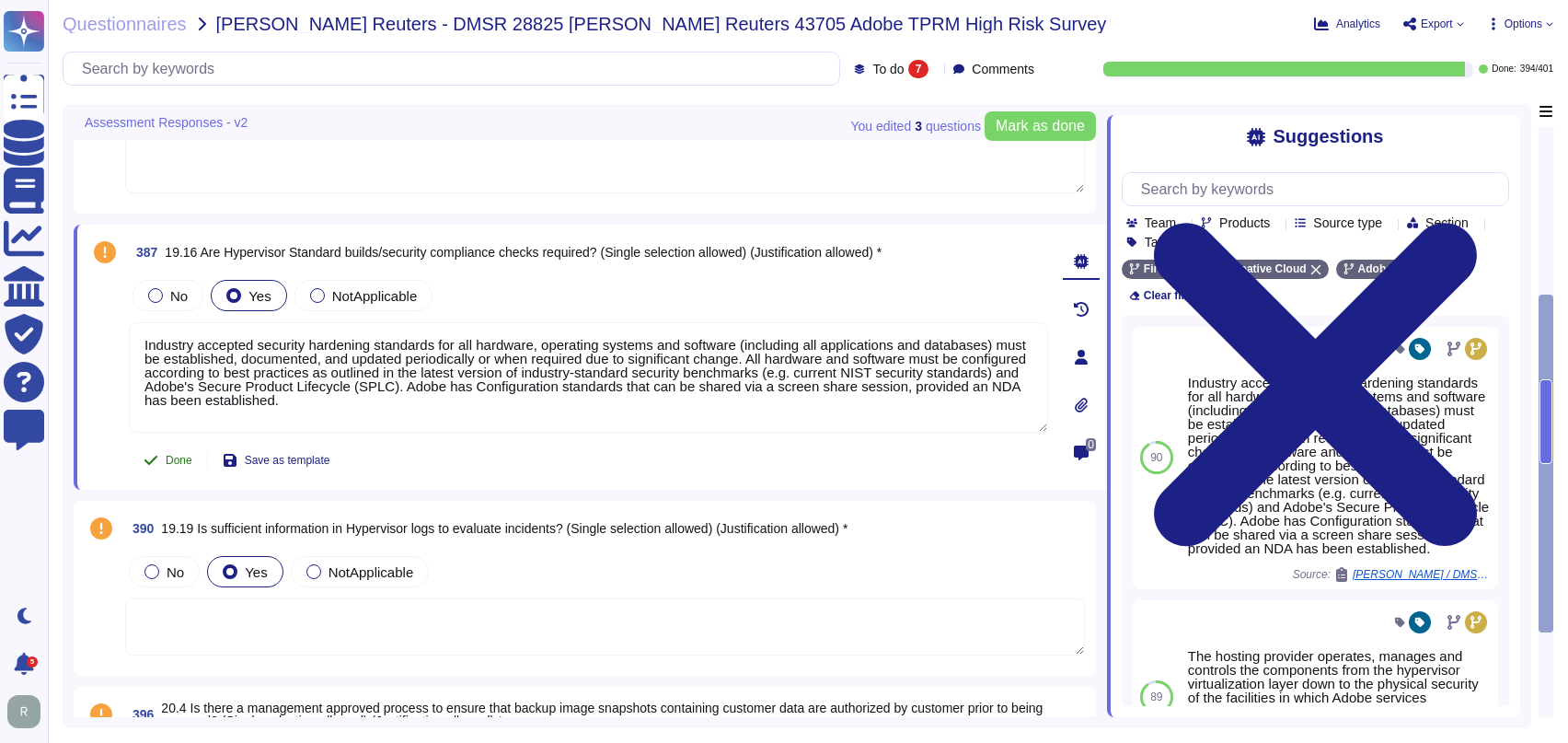
click at [160, 465] on button "Done" at bounding box center [167, 460] width 79 height 37
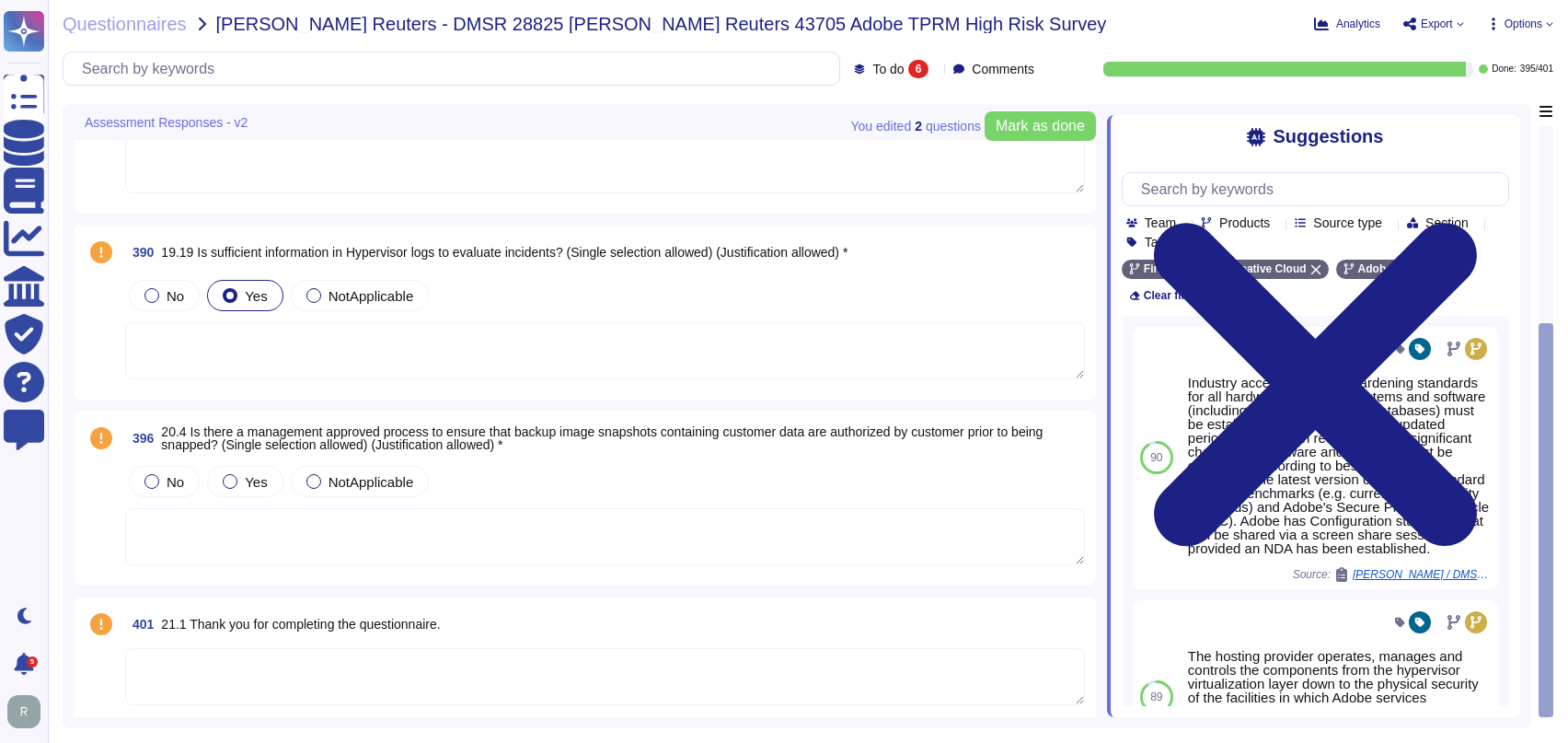
click at [577, 350] on textarea at bounding box center [604, 351] width 959 height 57
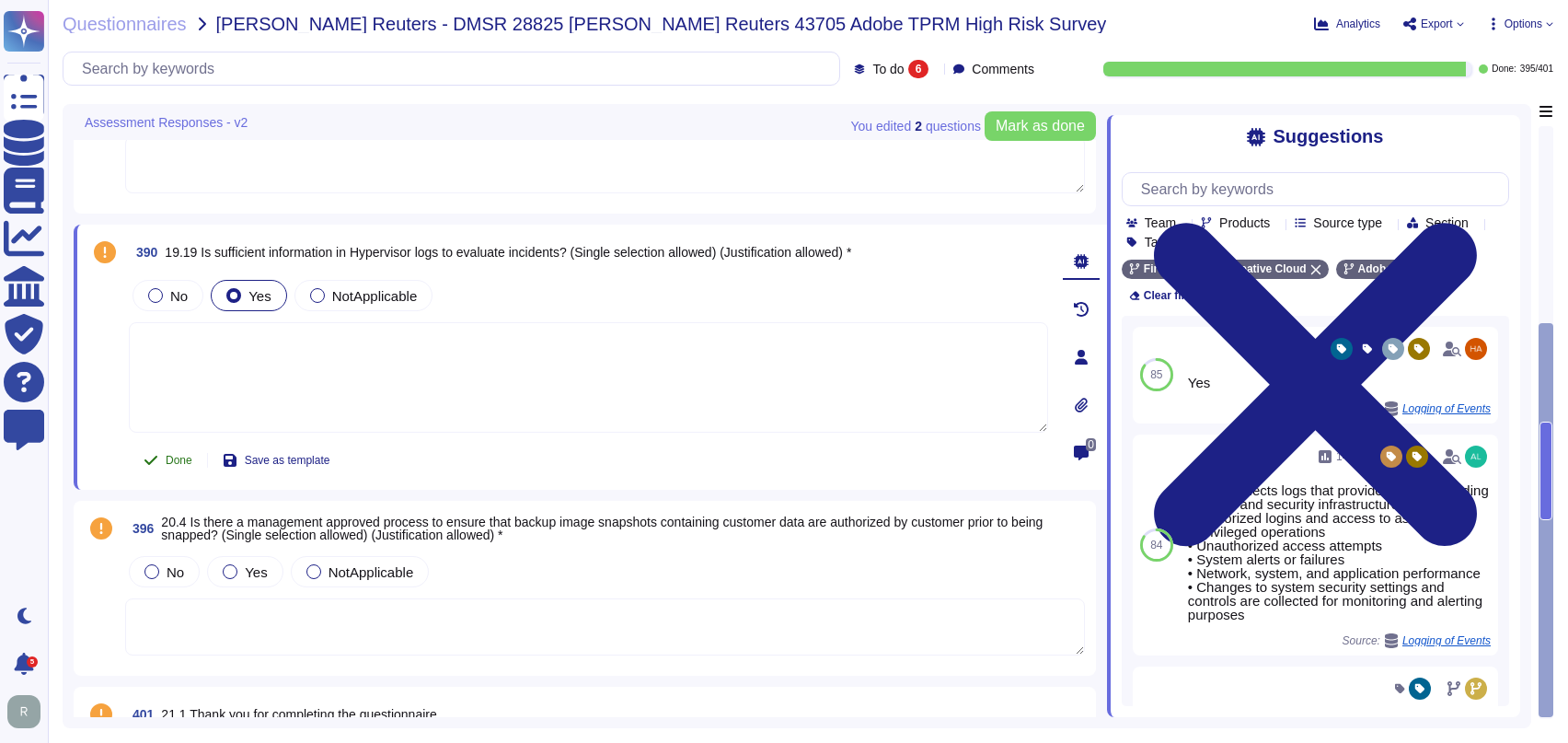
click at [152, 452] on icon at bounding box center [151, 460] width 15 height 15
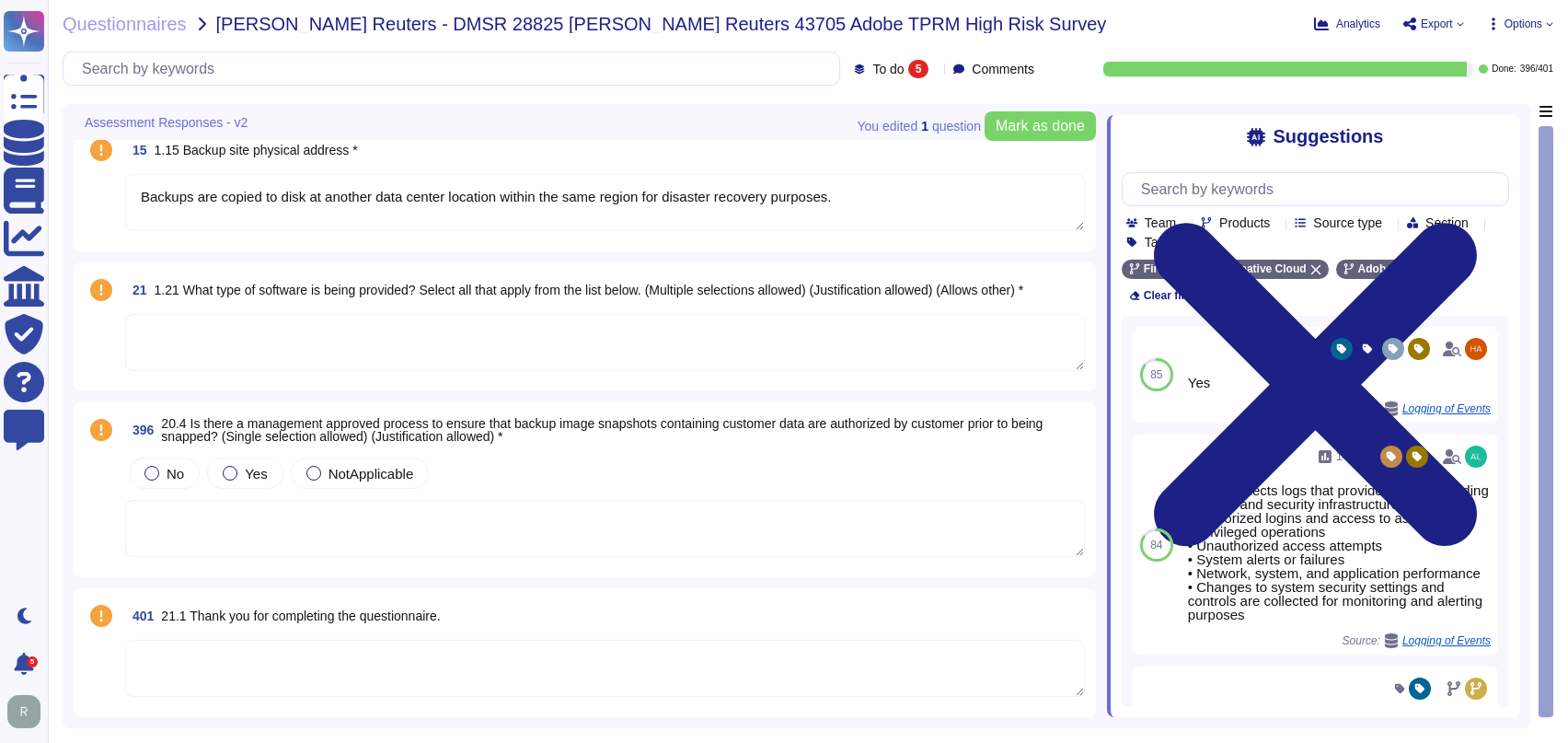
scroll to position [155, 0]
click at [439, 341] on textarea at bounding box center [604, 345] width 959 height 57
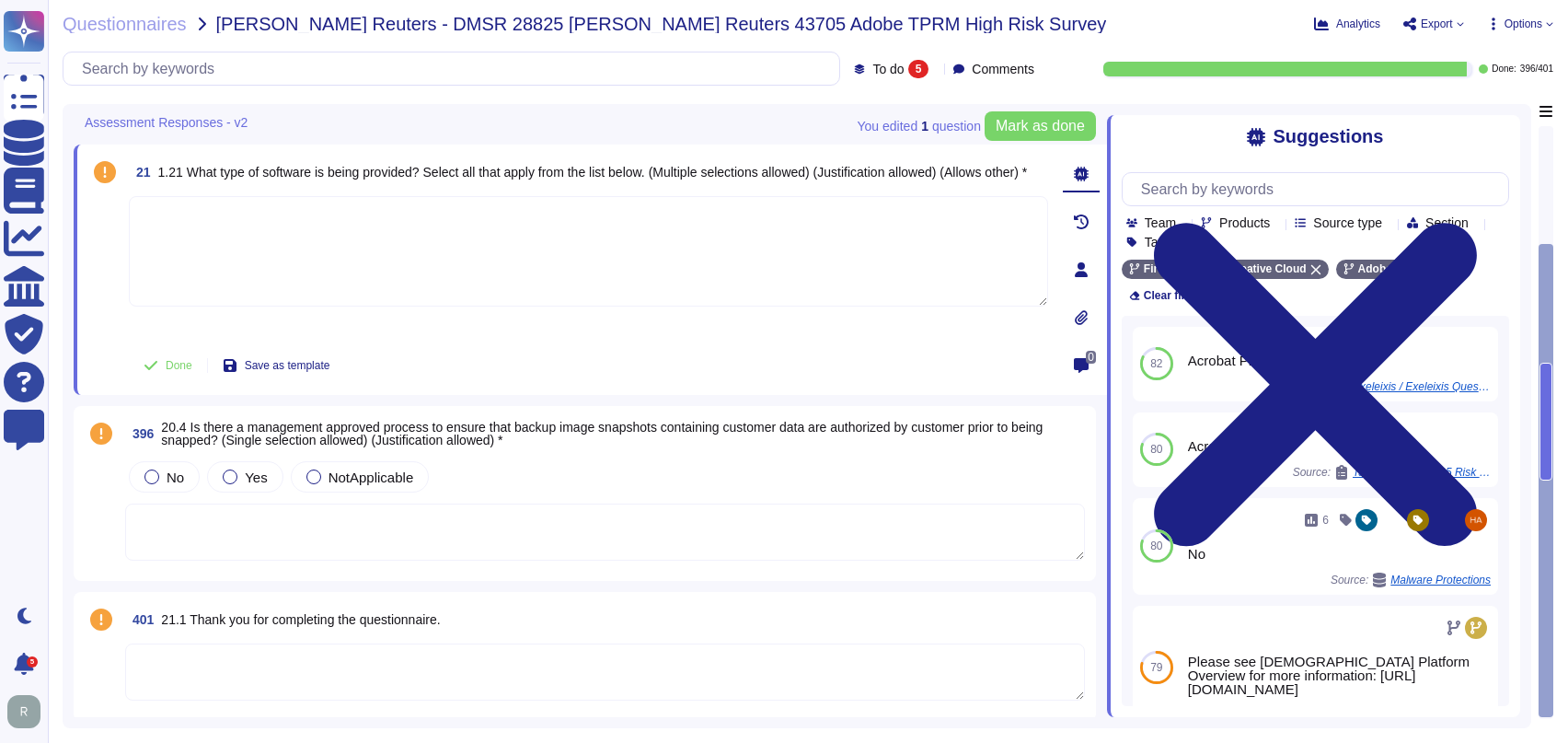
click at [616, 451] on div "396 20.4 Is there a management approved process to ensure that backup image sna…" at bounding box center [585, 493] width 1000 height 153
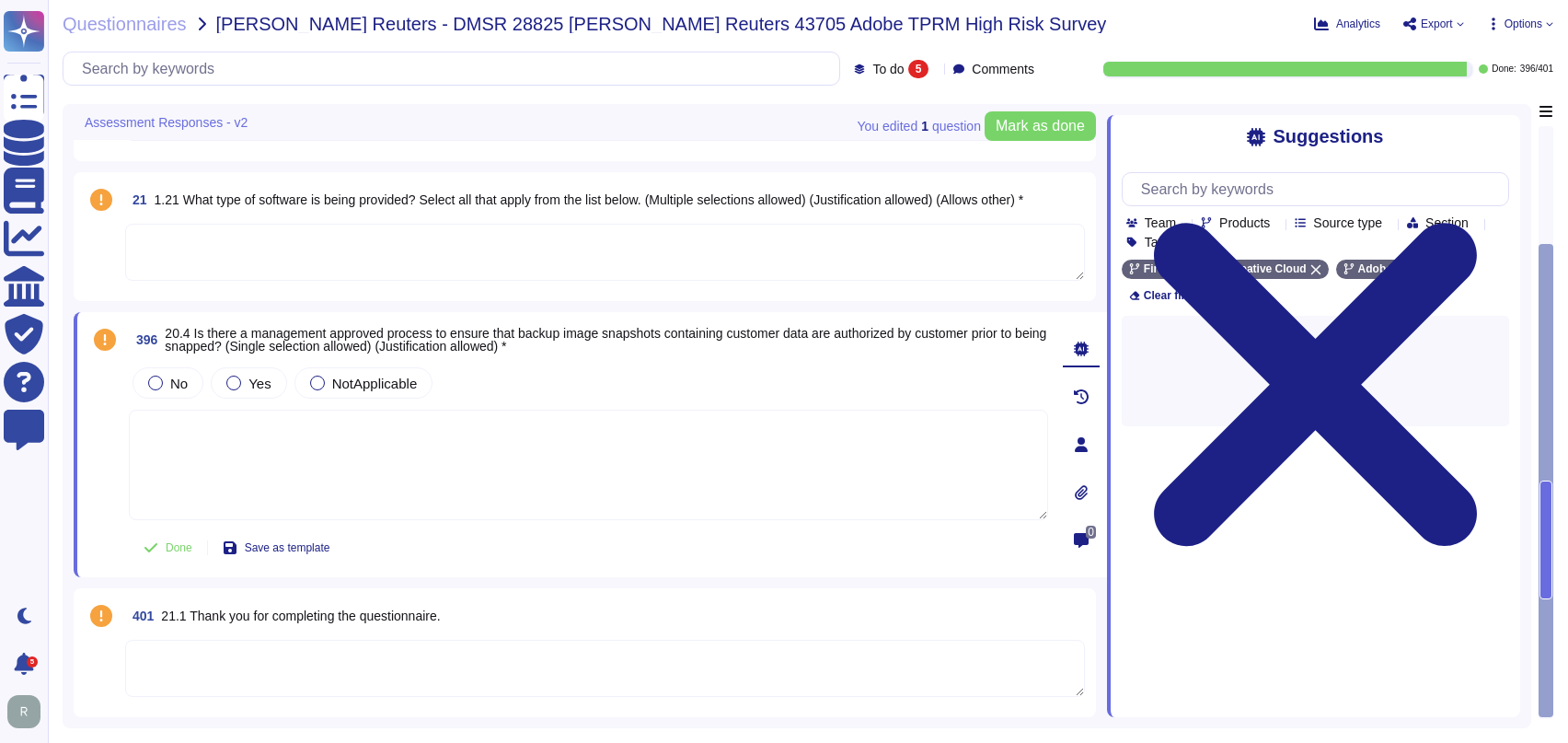
scroll to position [245, 0]
click at [597, 465] on textarea at bounding box center [588, 467] width 920 height 110
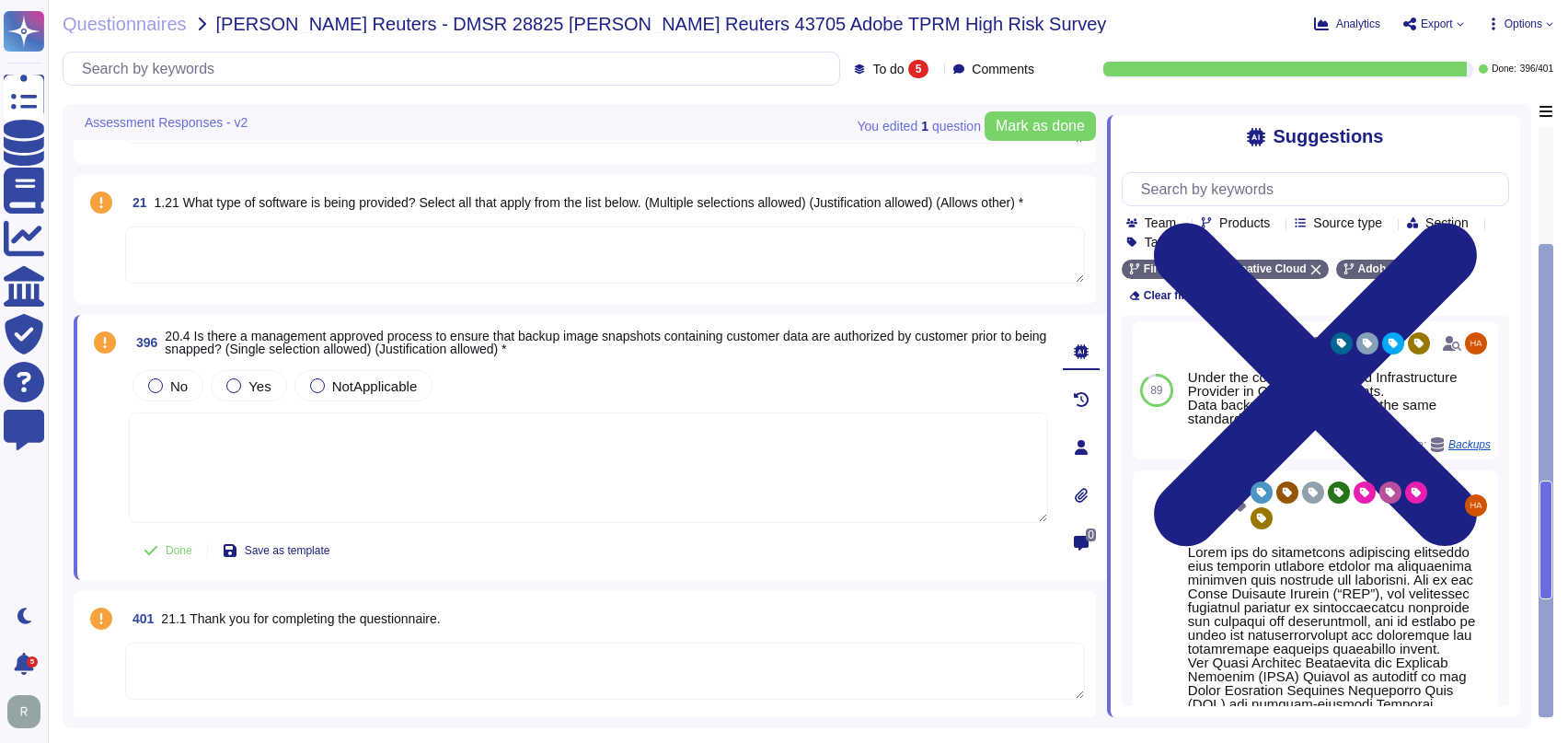
scroll to position [6, 0]
click at [639, 452] on textarea at bounding box center [588, 467] width 920 height 110
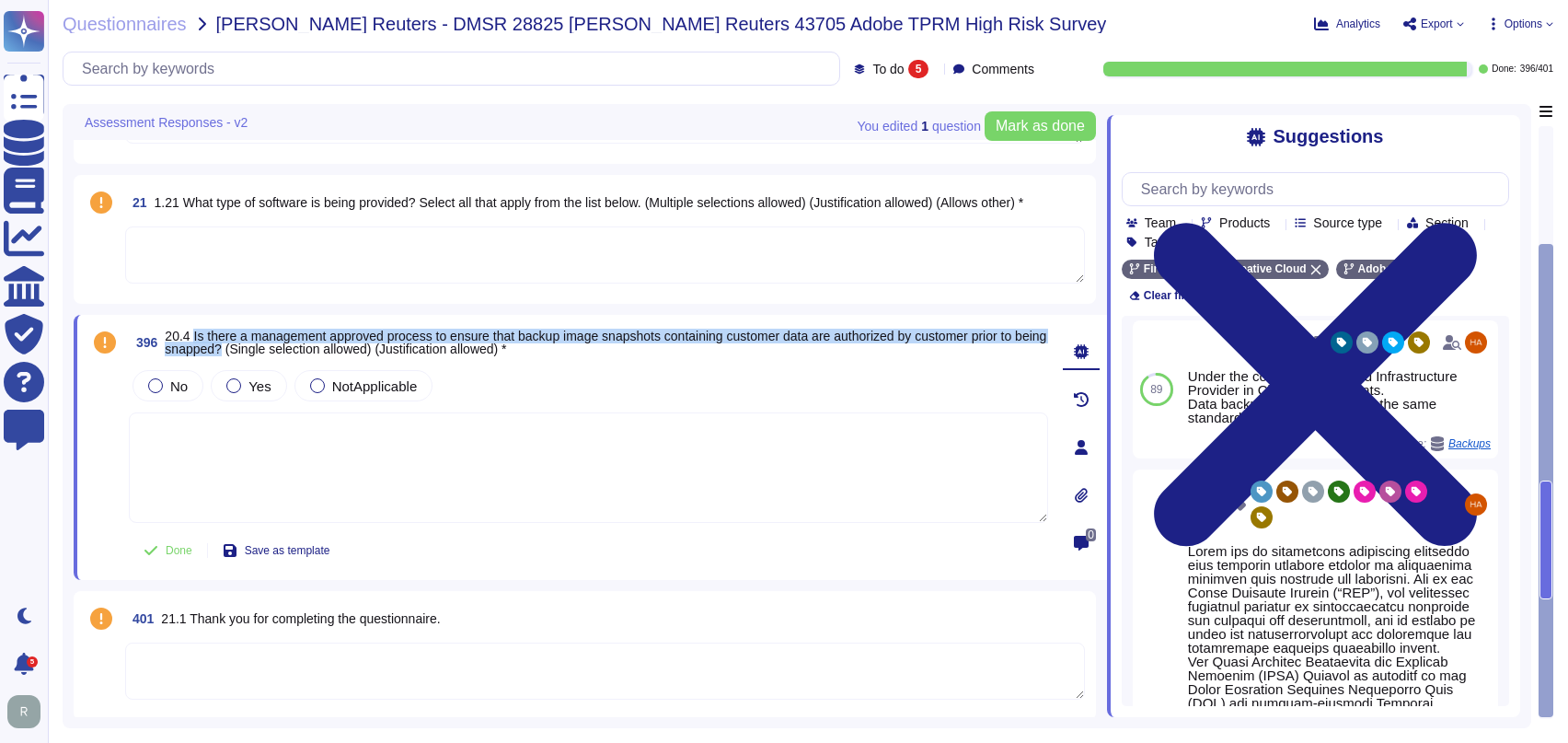
drag, startPoint x: 256, startPoint y: 346, endPoint x: 192, endPoint y: 333, distance: 65.3
click at [192, 333] on span "20.4 Is there a management approved process to ensure that backup image snapsho…" at bounding box center [605, 342] width 882 height 28
copy span "Is there a management approved process to ensure that backup image snapshots co…"
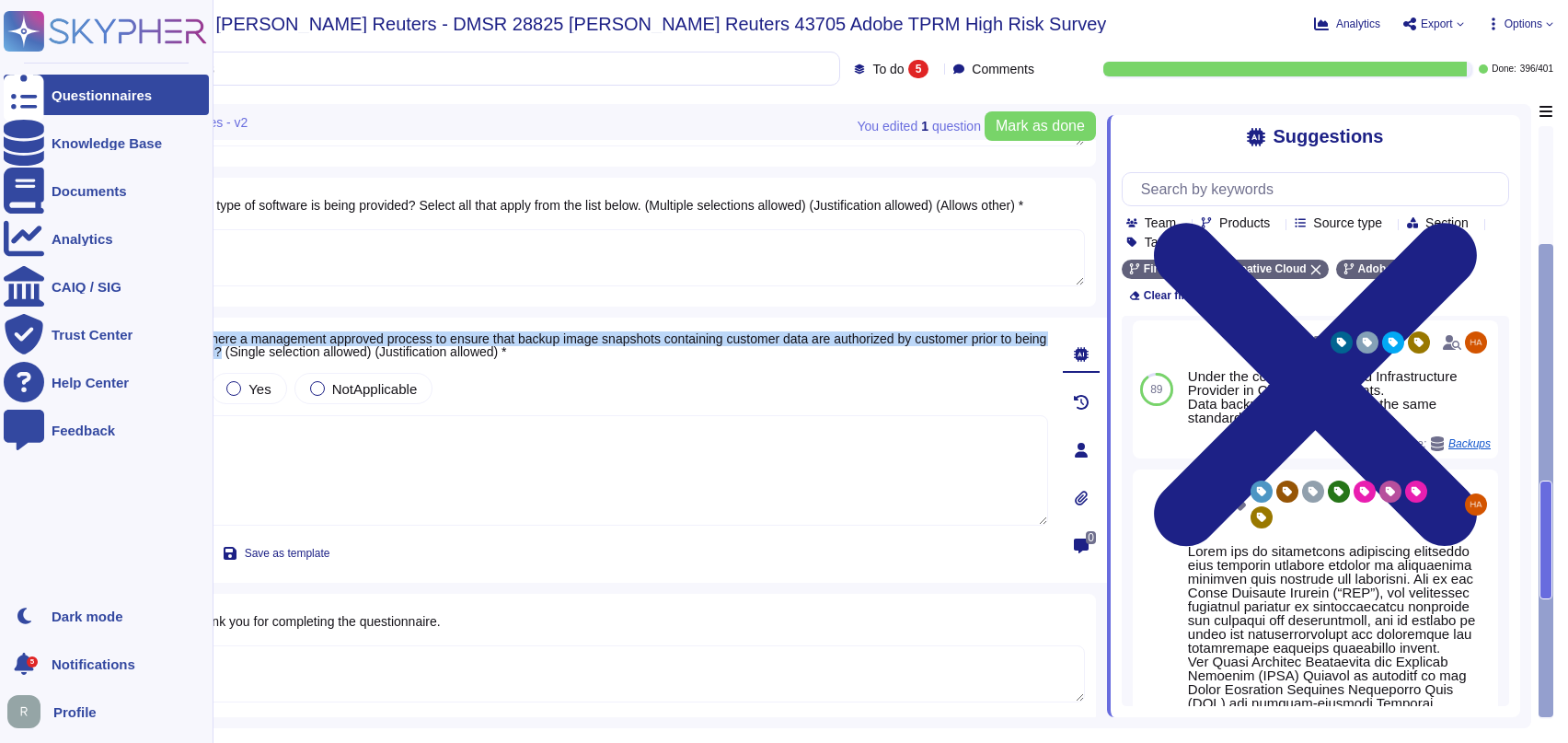
scroll to position [241, 0]
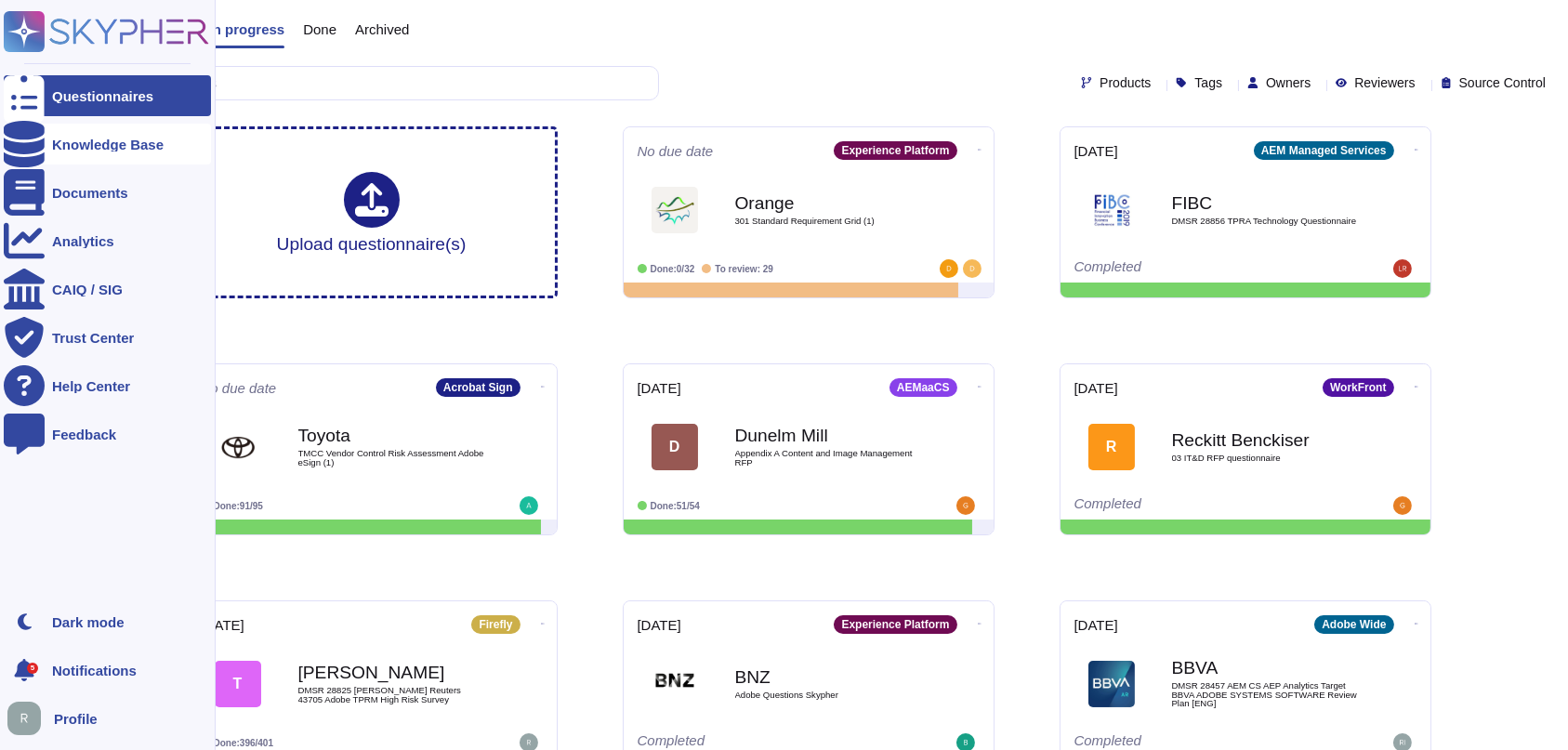
click at [126, 145] on div "Knowledge Base" at bounding box center [107, 144] width 111 height 14
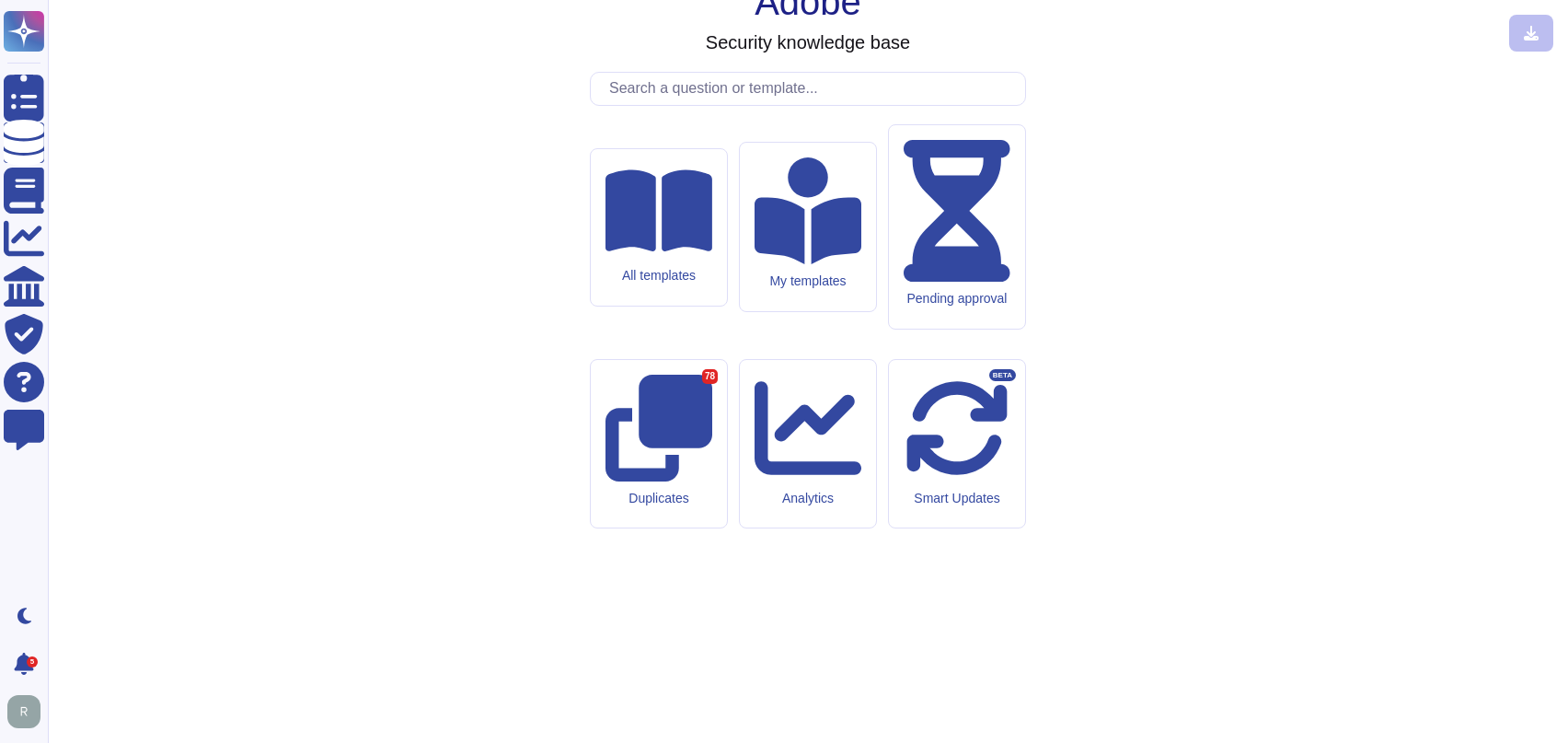
click at [798, 105] on input "text" at bounding box center [812, 89] width 426 height 32
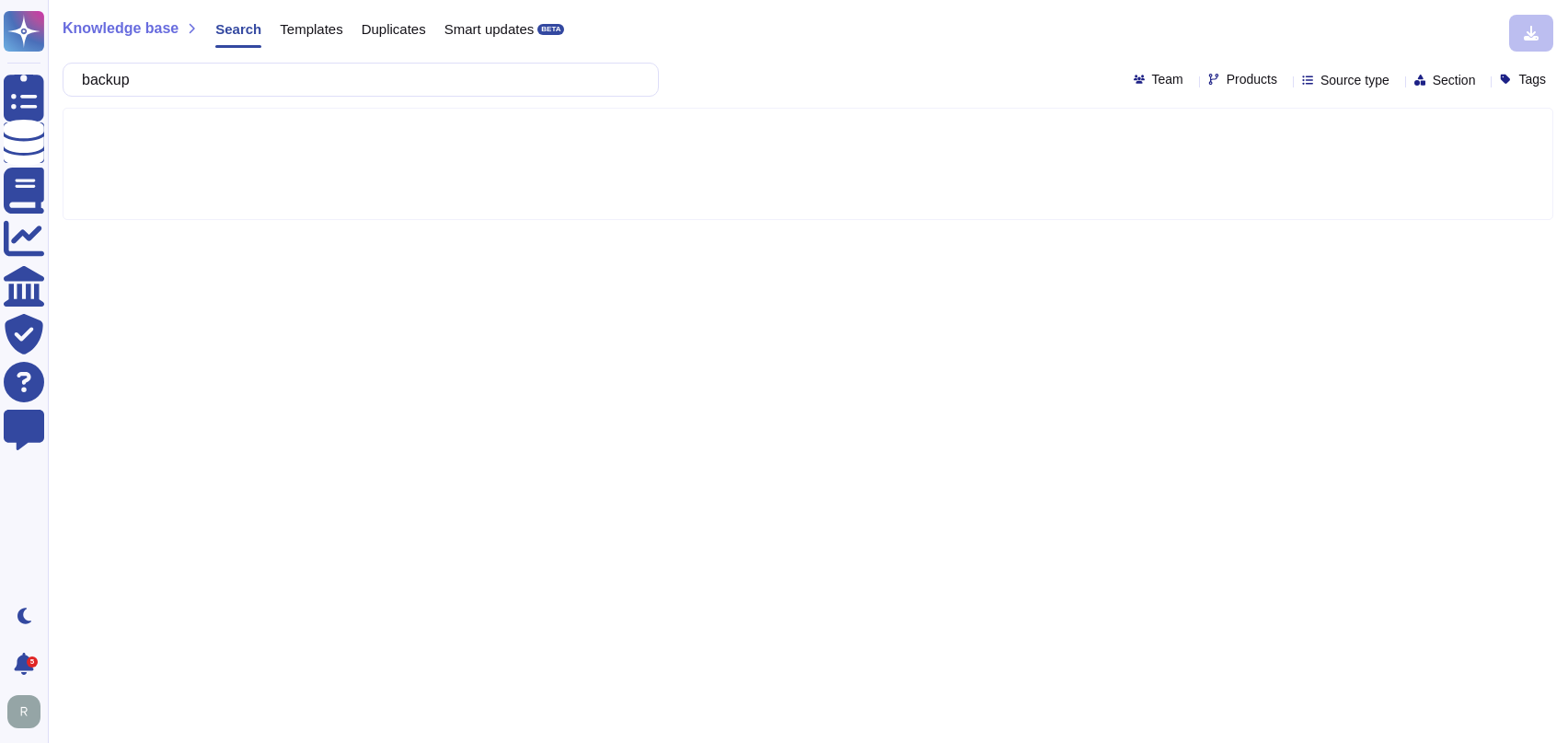
type input "backup"
click at [1237, 83] on div "Products" at bounding box center [1246, 80] width 77 height 14
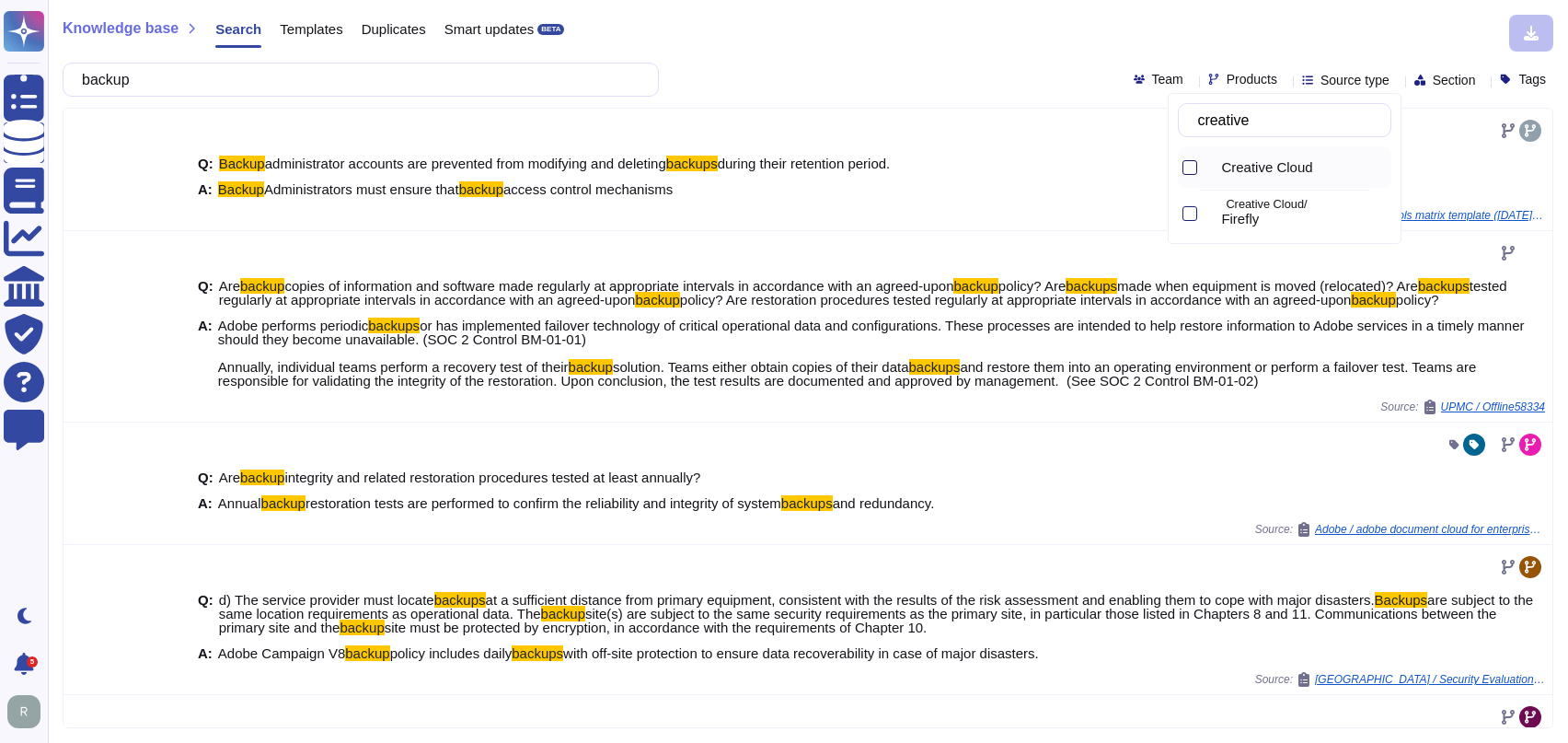
click at [1190, 164] on div at bounding box center [1190, 167] width 15 height 15
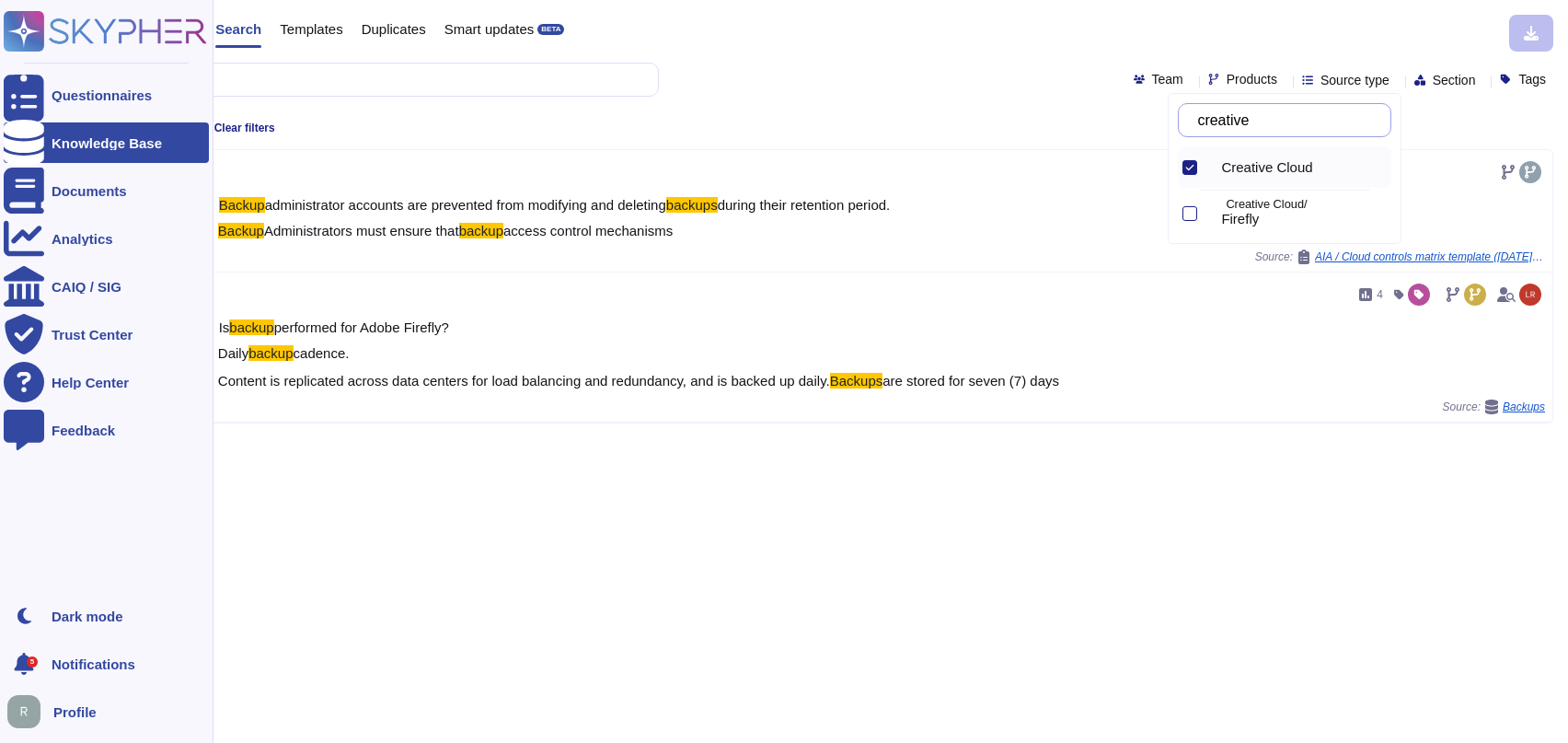
type input "creative"
click at [104, 97] on div "Questionnaires" at bounding box center [102, 94] width 100 height 14
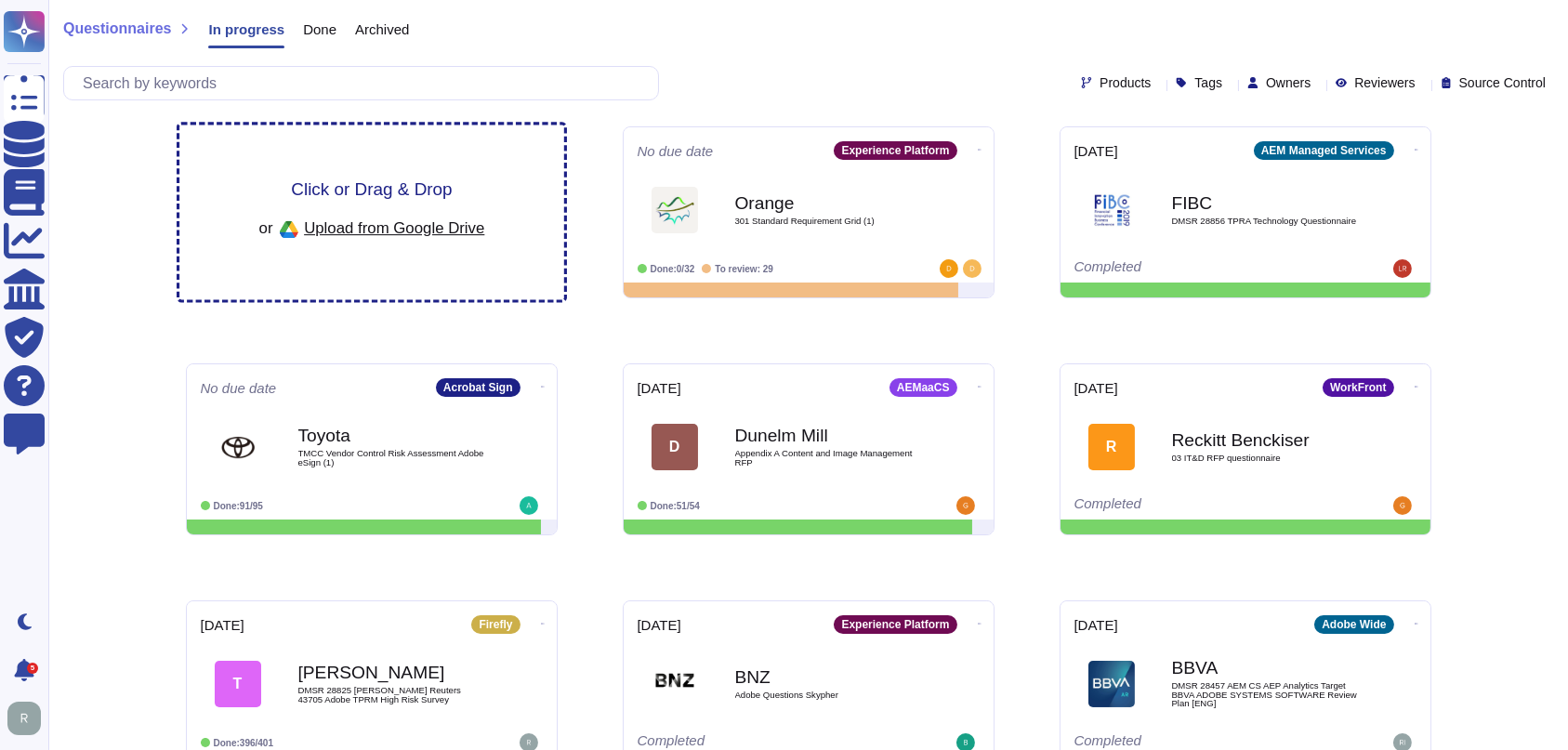
click at [426, 224] on span "Upload from Google Drive" at bounding box center [393, 228] width 180 height 17
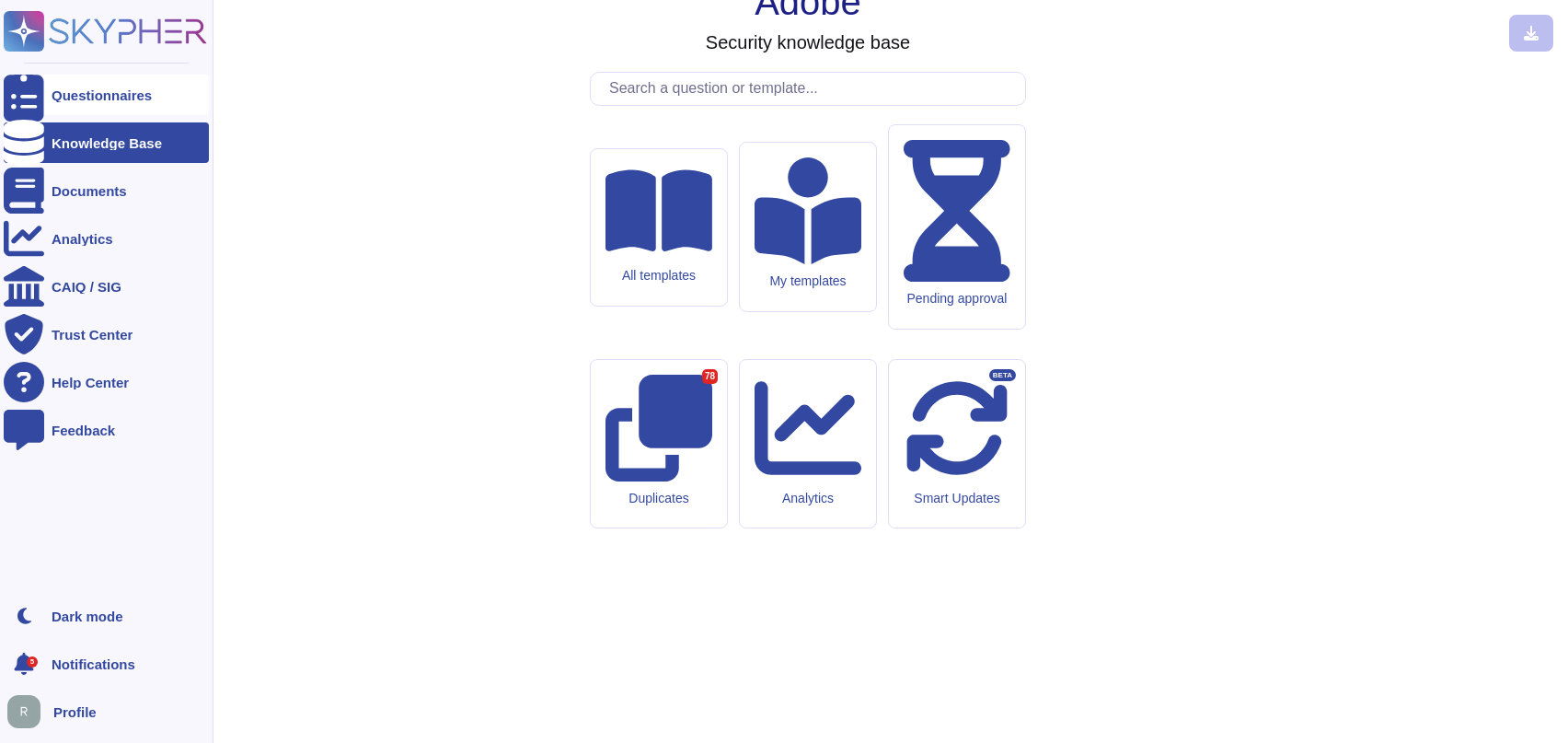
click at [55, 88] on div "Questionnaires" at bounding box center [102, 94] width 100 height 14
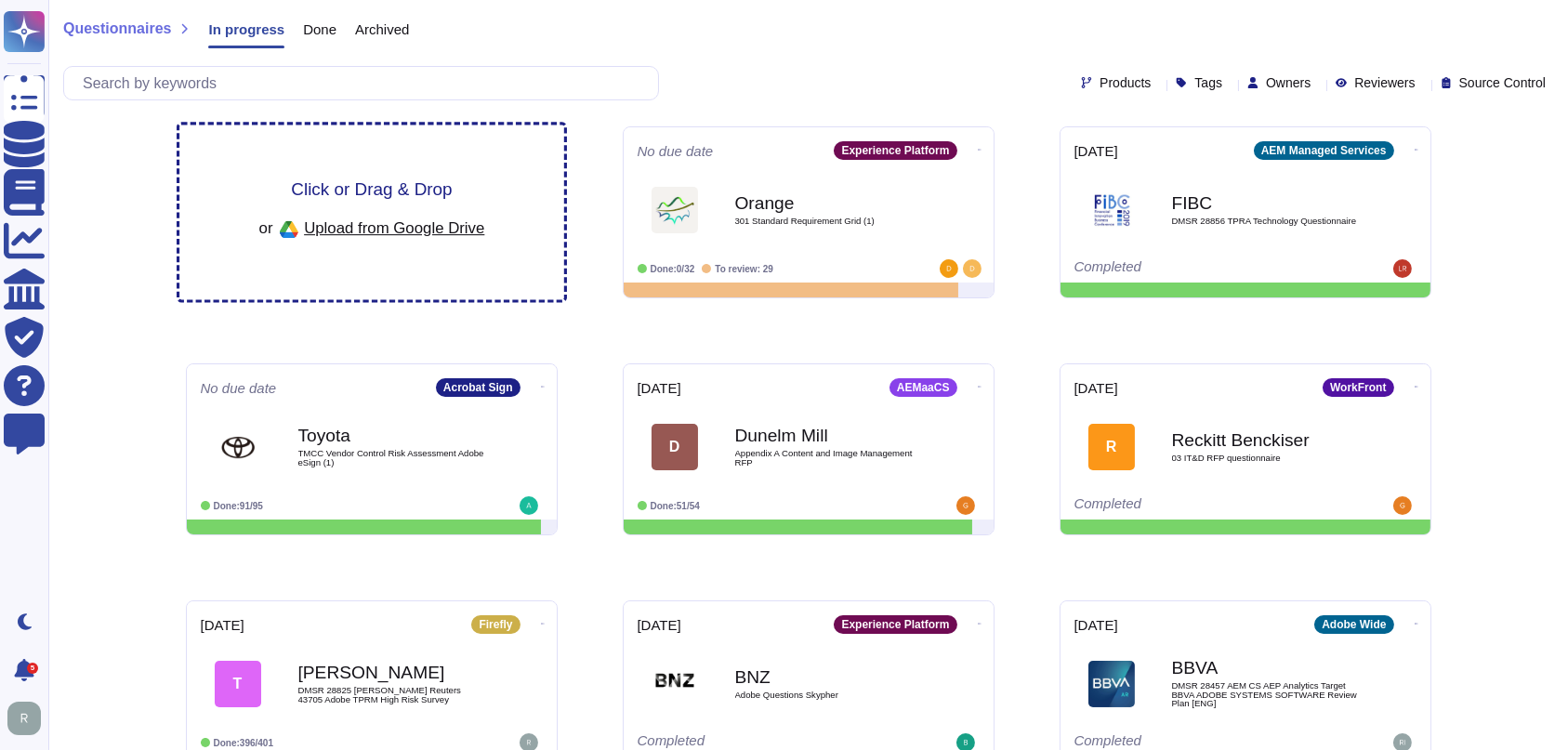
click at [246, 151] on div "Click or Drag & Drop or Upload from Google Drive" at bounding box center [372, 212] width 385 height 175
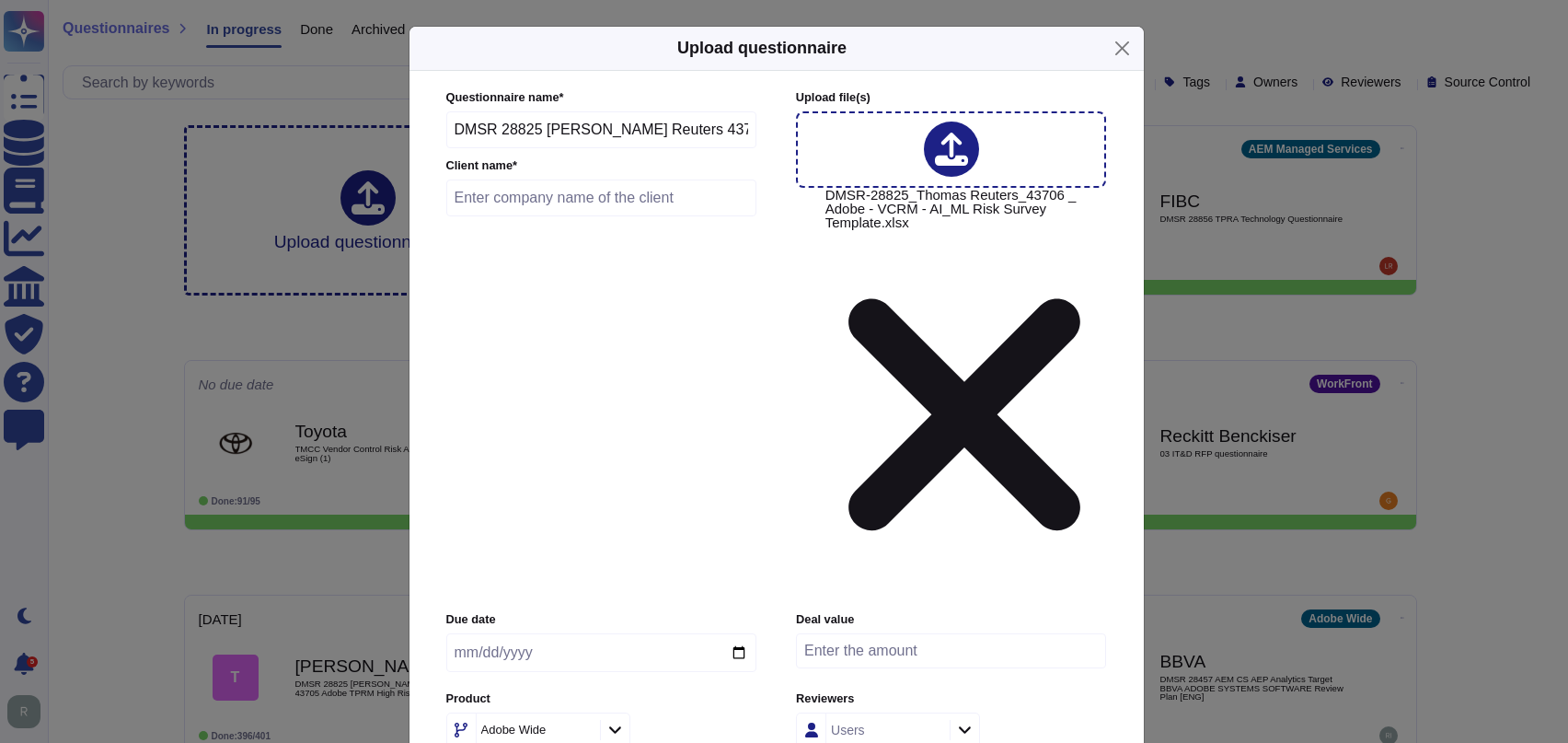
click at [545, 217] on input "text" at bounding box center [601, 198] width 311 height 37
type input "Thomas Reuters"
click at [736, 633] on input "date" at bounding box center [600, 652] width 310 height 39
type input "2025-08-26"
click at [900, 633] on input "number" at bounding box center [950, 650] width 310 height 35
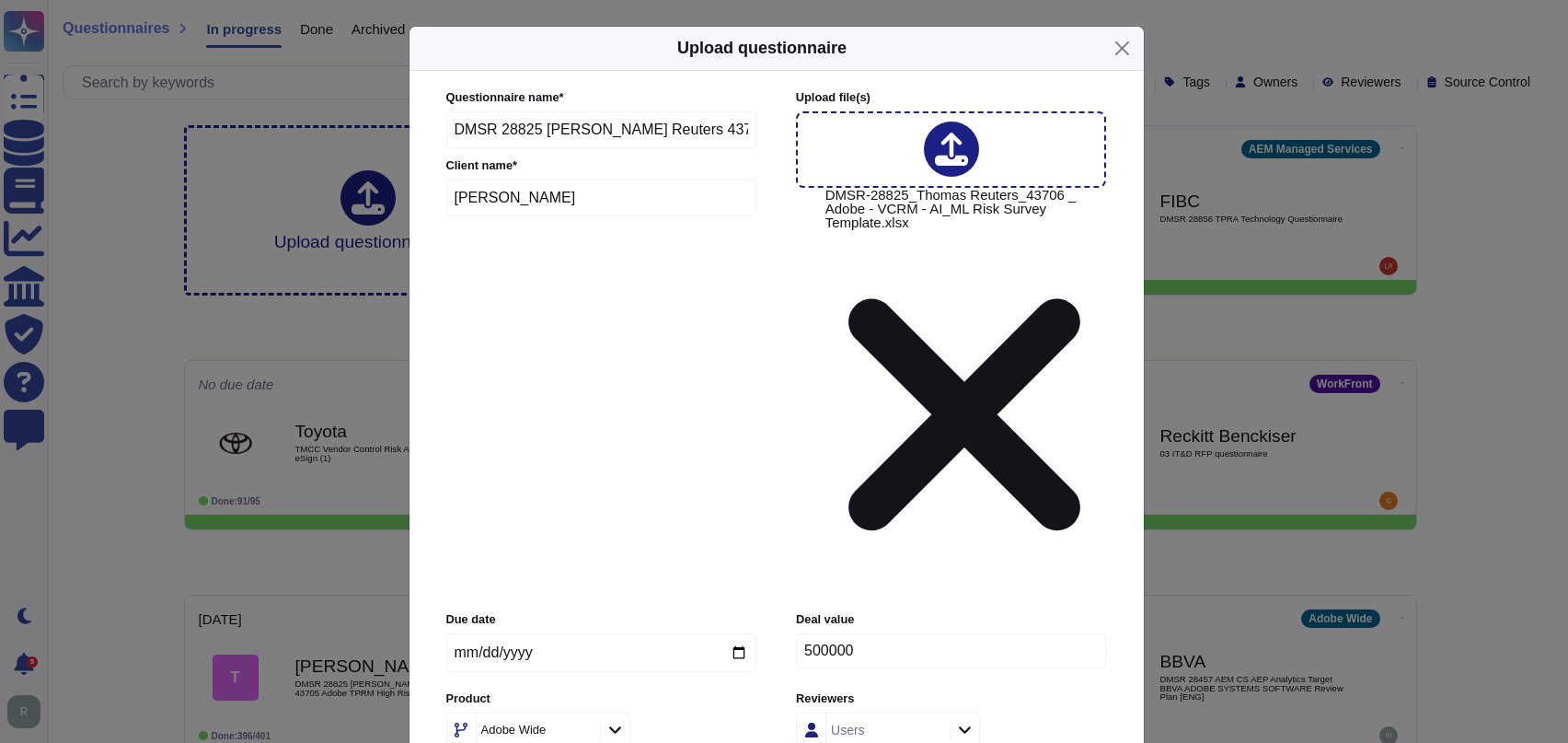
type input "500000"
click at [612, 722] on icon at bounding box center [614, 729] width 14 height 16
type input "creati"
click at [523, 523] on span "Creative Cloud" at bounding box center [515, 522] width 91 height 17
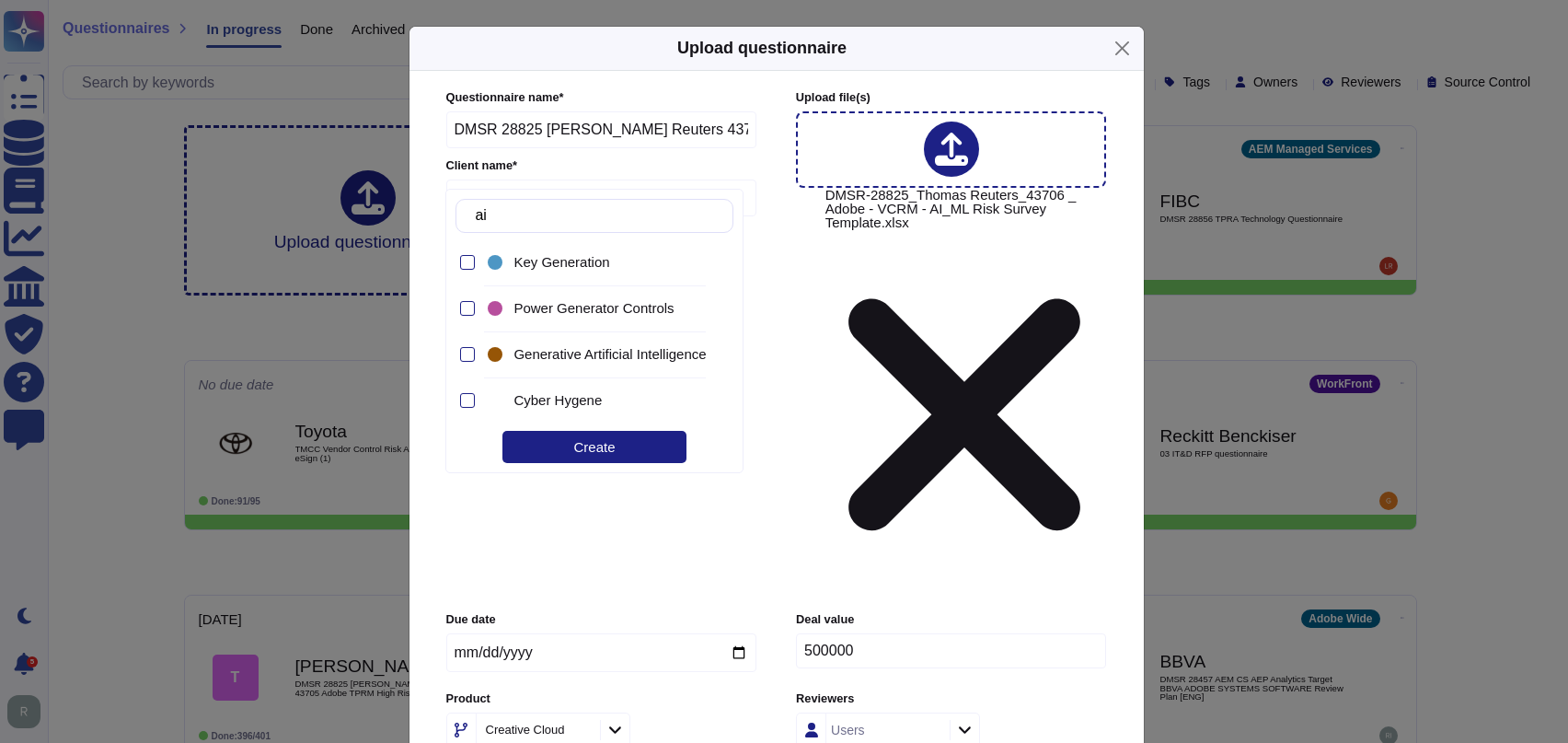
type input "a"
type input "gene"
click at [623, 359] on span "Generative Artificial Intelligence" at bounding box center [610, 354] width 192 height 17
click at [870, 611] on div "Due date 2025-08-26 Deal value 500000 Product Creative Cloud Reviewers Users Ta…" at bounding box center [776, 712] width 661 height 202
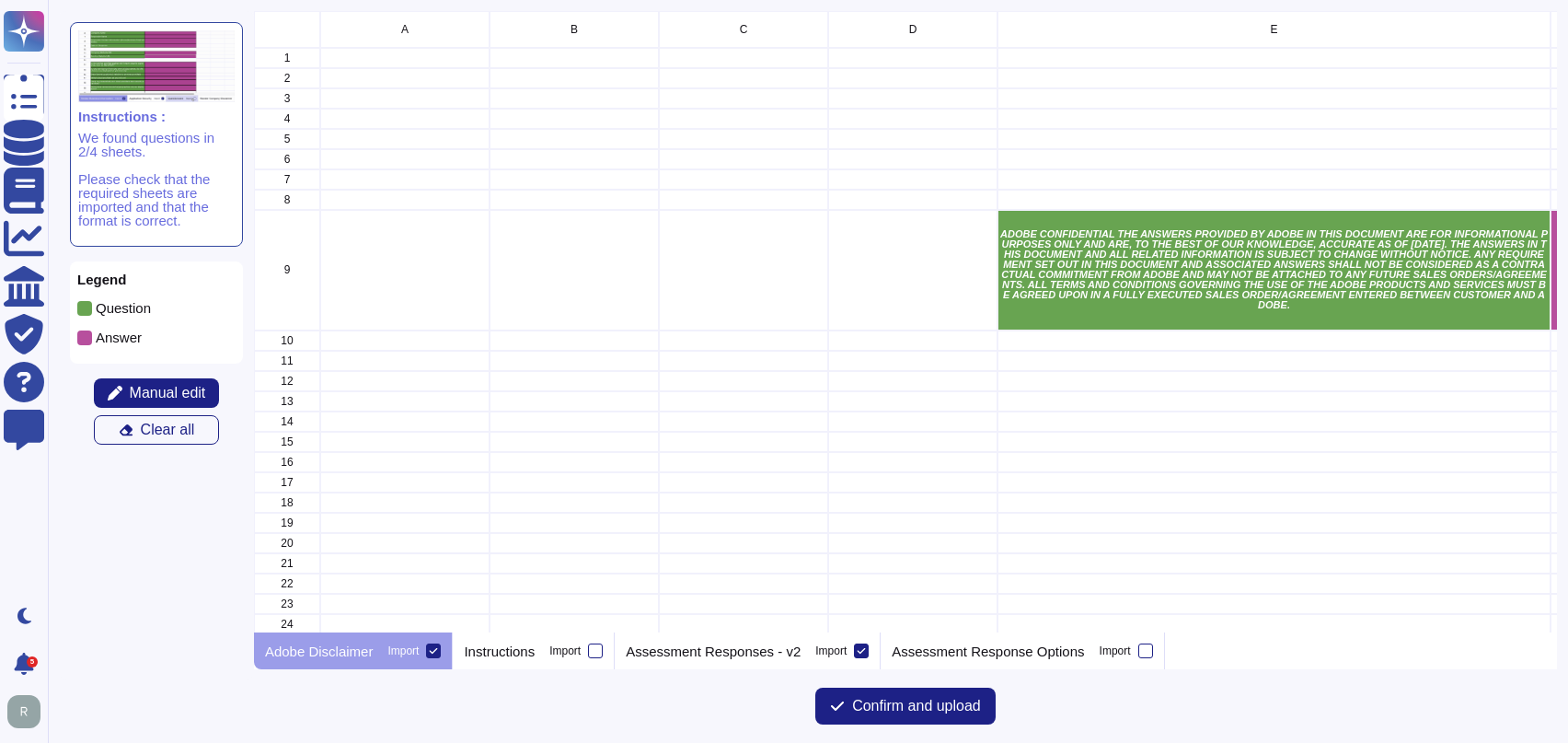
scroll to position [605, 1287]
click at [714, 644] on p "Assessment Responses - v2" at bounding box center [712, 650] width 175 height 14
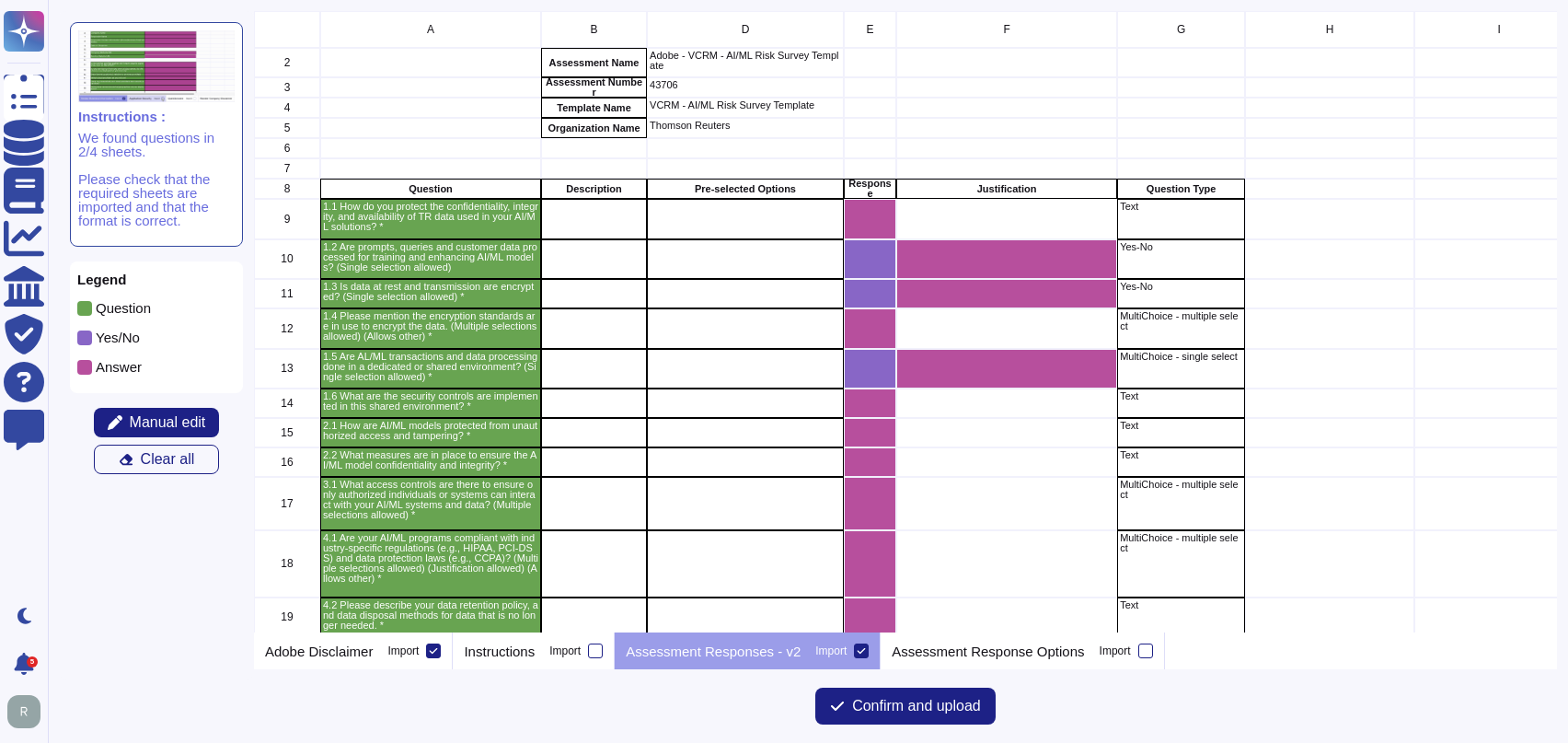
scroll to position [0, 0]
click at [963, 701] on span "Confirm and upload" at bounding box center [916, 706] width 129 height 15
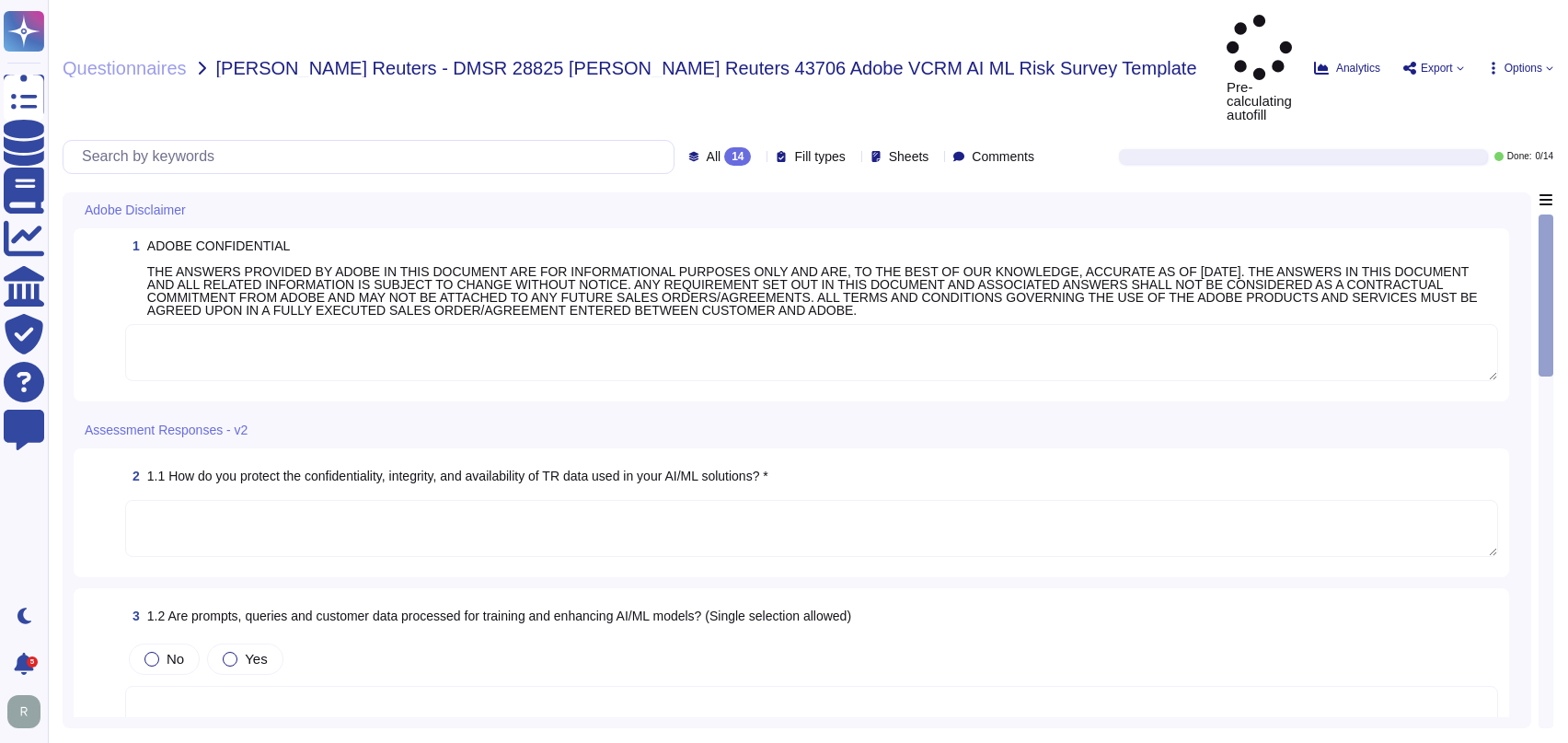
click at [327, 500] on textarea at bounding box center [811, 528] width 1373 height 57
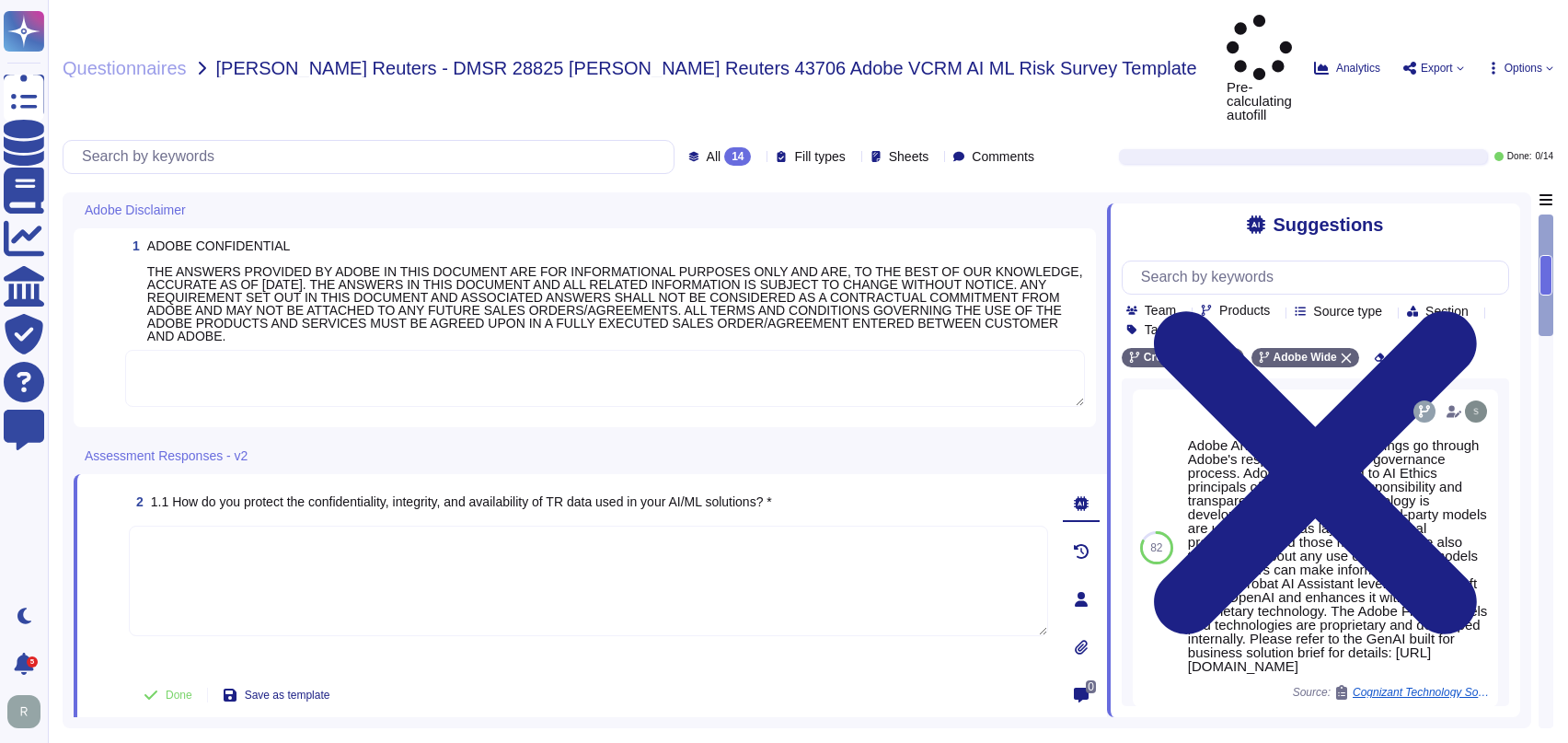
click at [1278, 312] on icon at bounding box center [1278, 312] width 0 height 0
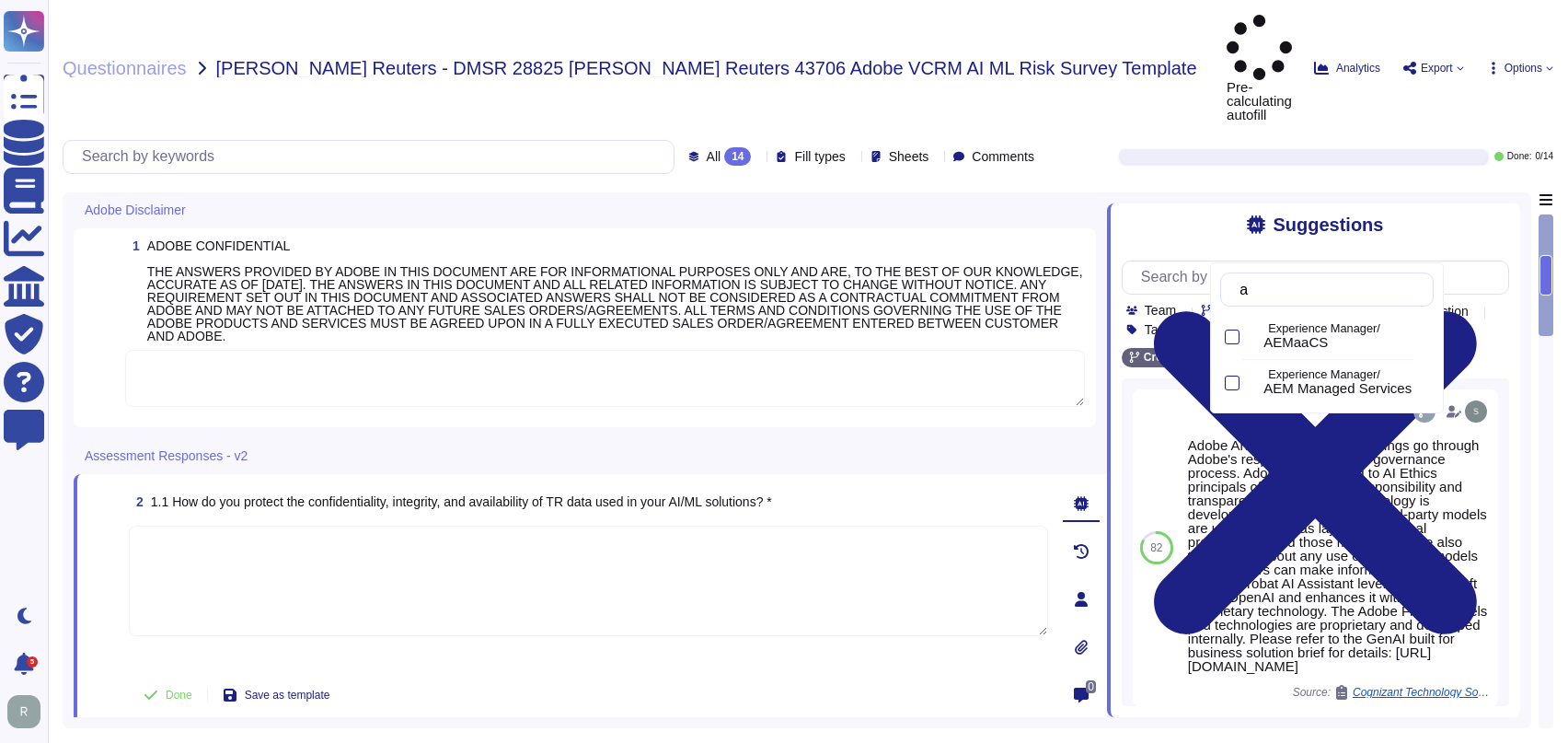
type input "aem"
click at [1314, 338] on span "AEMaaCS" at bounding box center [1296, 342] width 65 height 17
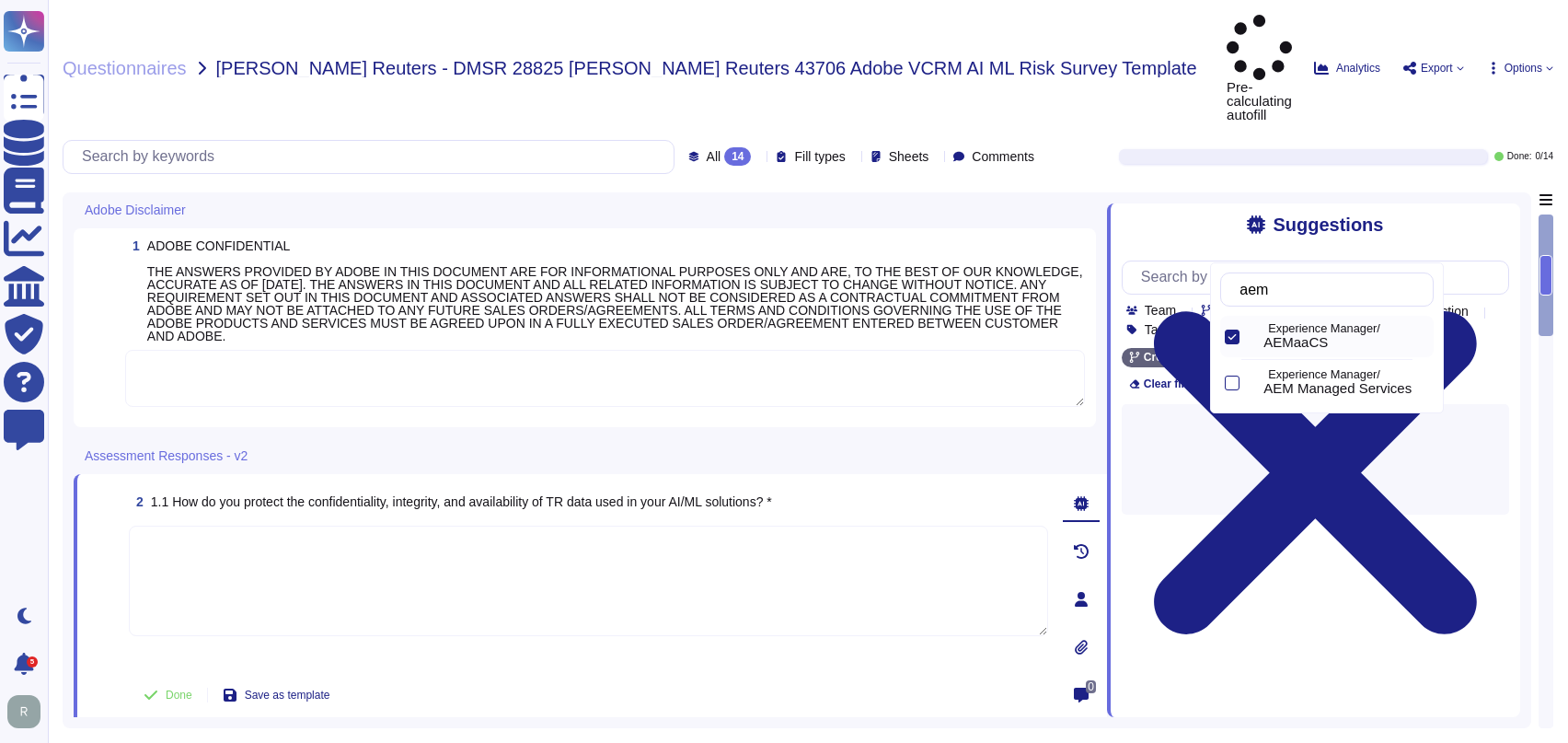
click at [1494, 303] on div "Team Products Source type Section Tags" at bounding box center [1317, 320] width 383 height 33
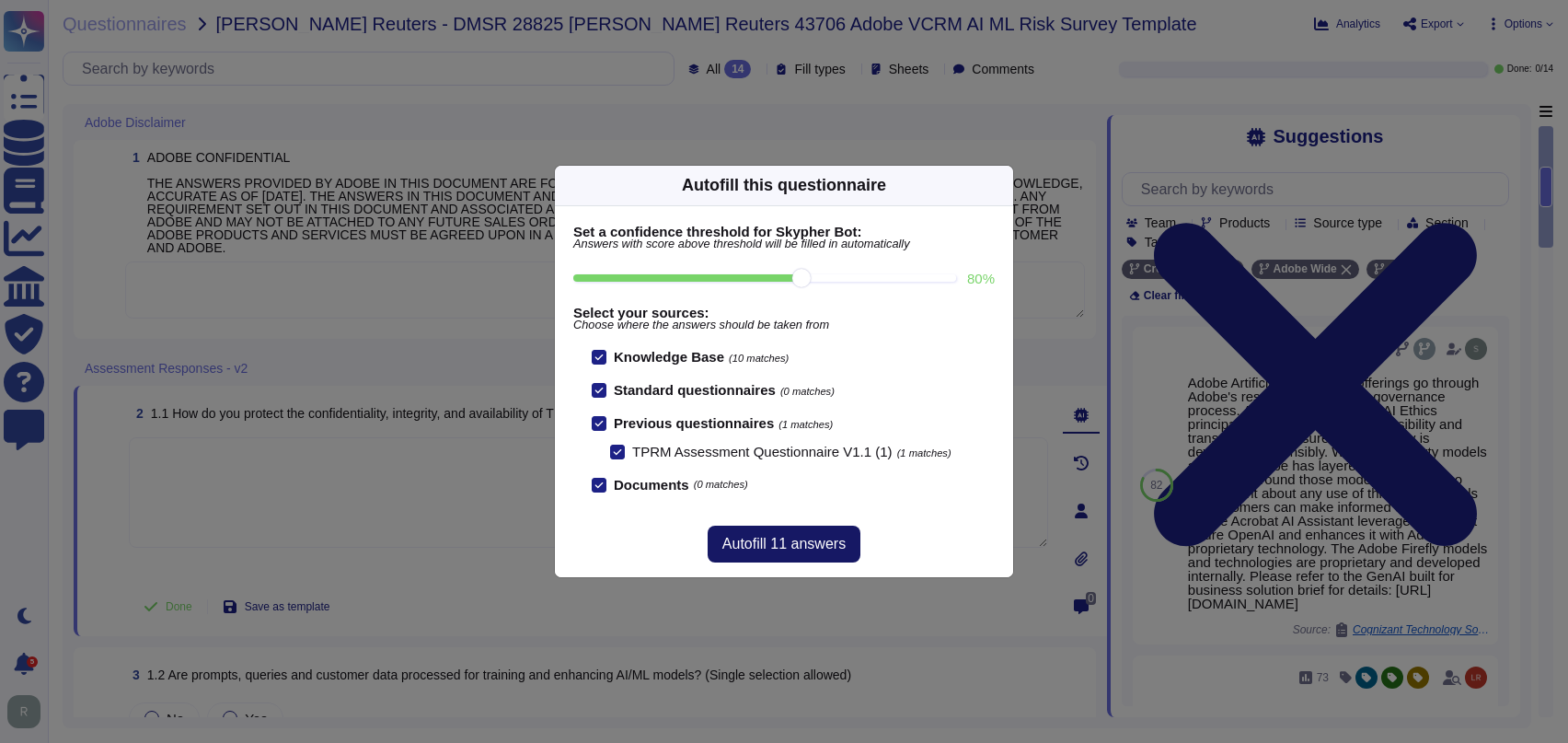
click at [784, 551] on span "Autofill 11 answers" at bounding box center [784, 544] width 123 height 15
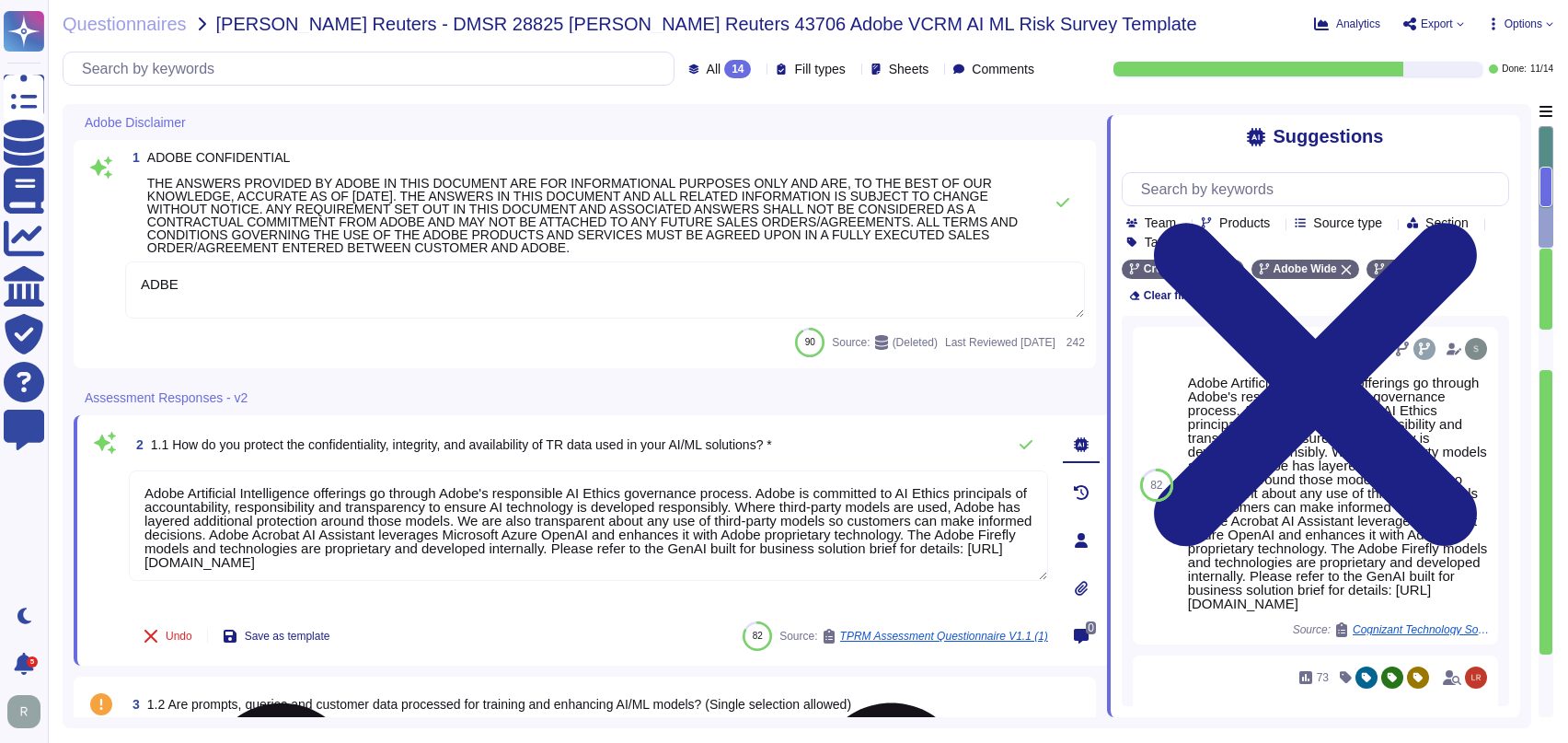
type textarea "ADBE"
type textarea "Adobe Artificial Intelligence offerings go through Adobe's responsible AI Ethic…"
type textarea "Adobe utilizes AES-256 bit encryption at rest and TLS v1.2 or higher for data i…"
type textarea "Document Cloud provides AES-256 encryption of data at rest and in transit. Crea…"
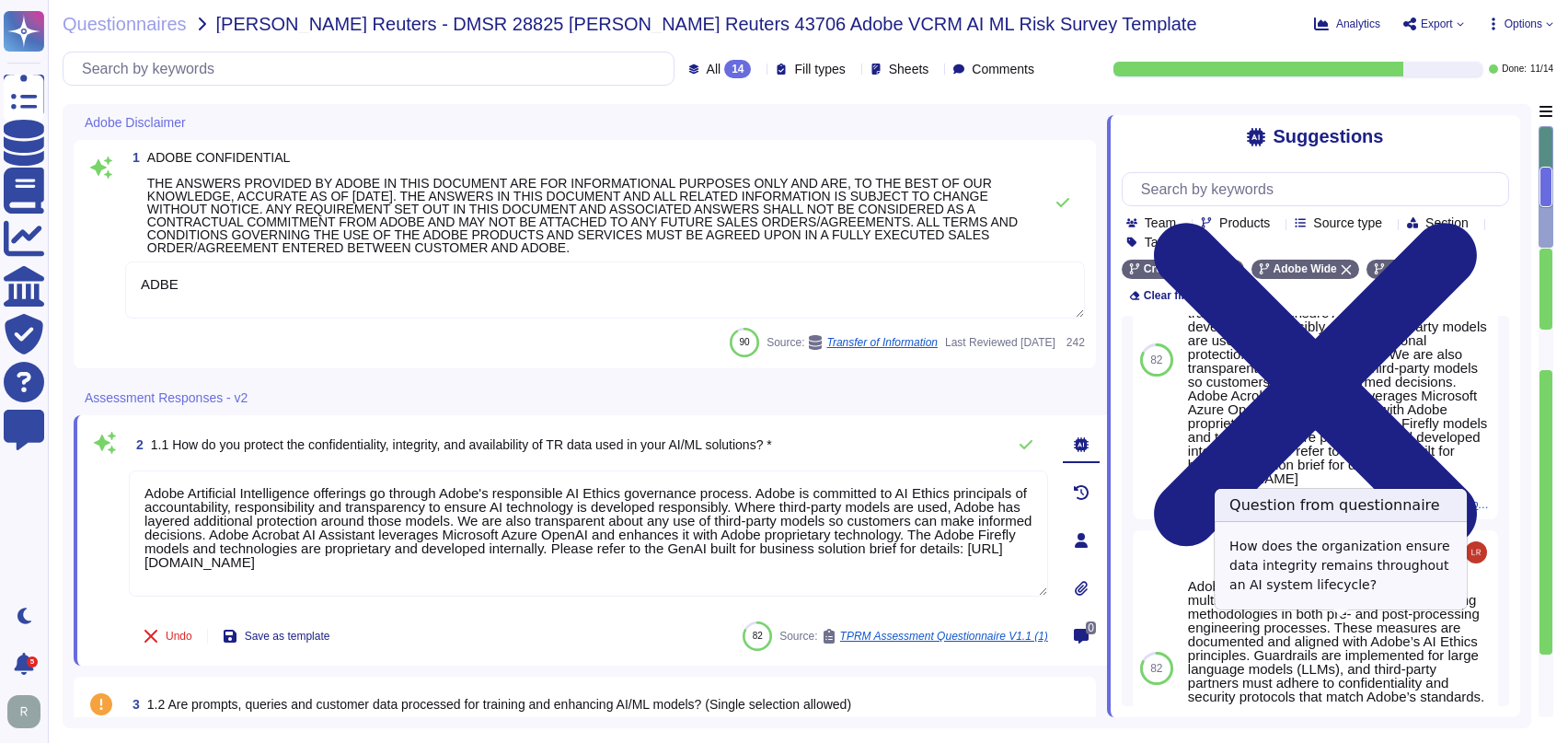
scroll to position [78, 0]
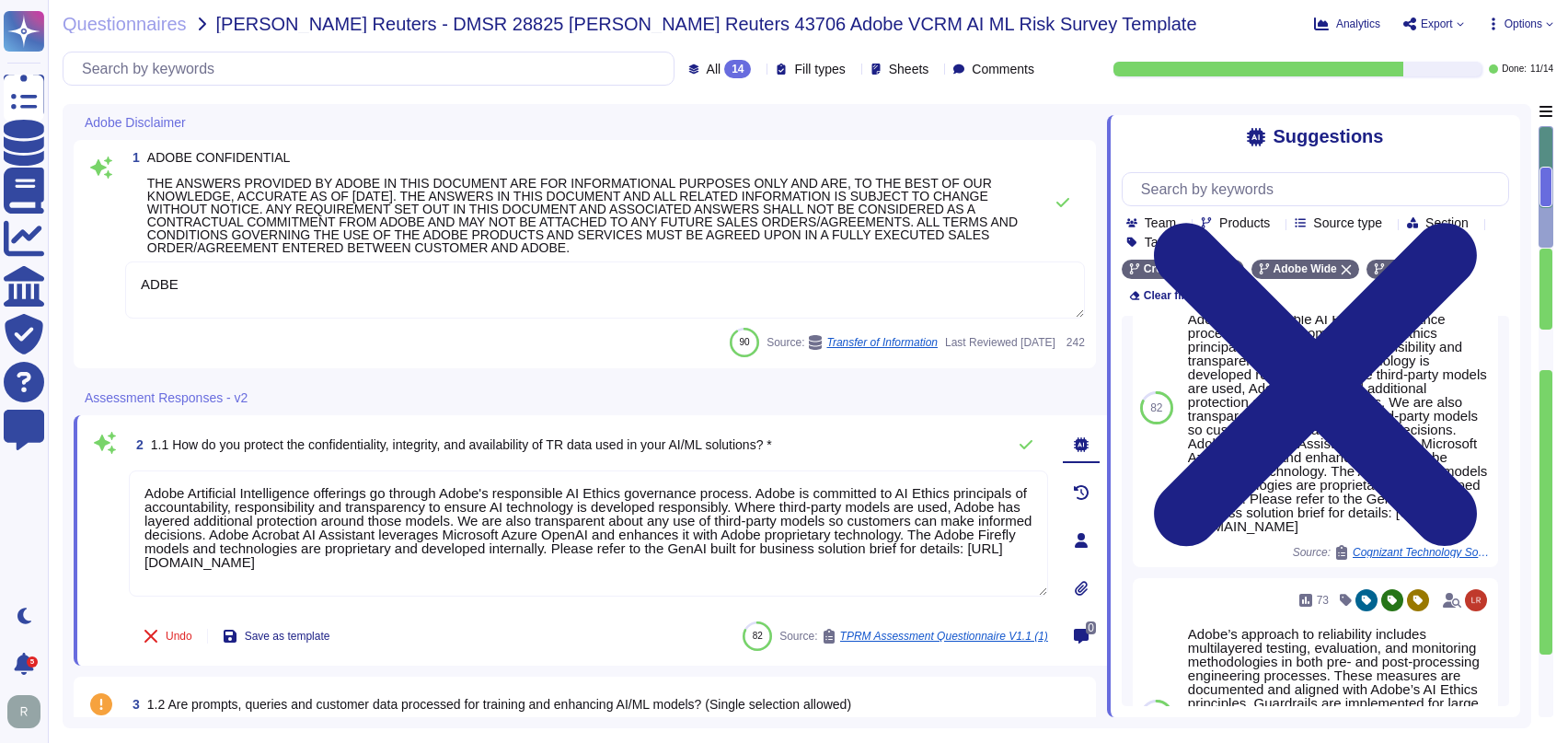
click at [523, 401] on div "Assessment Responses - v2" at bounding box center [462, 397] width 775 height 36
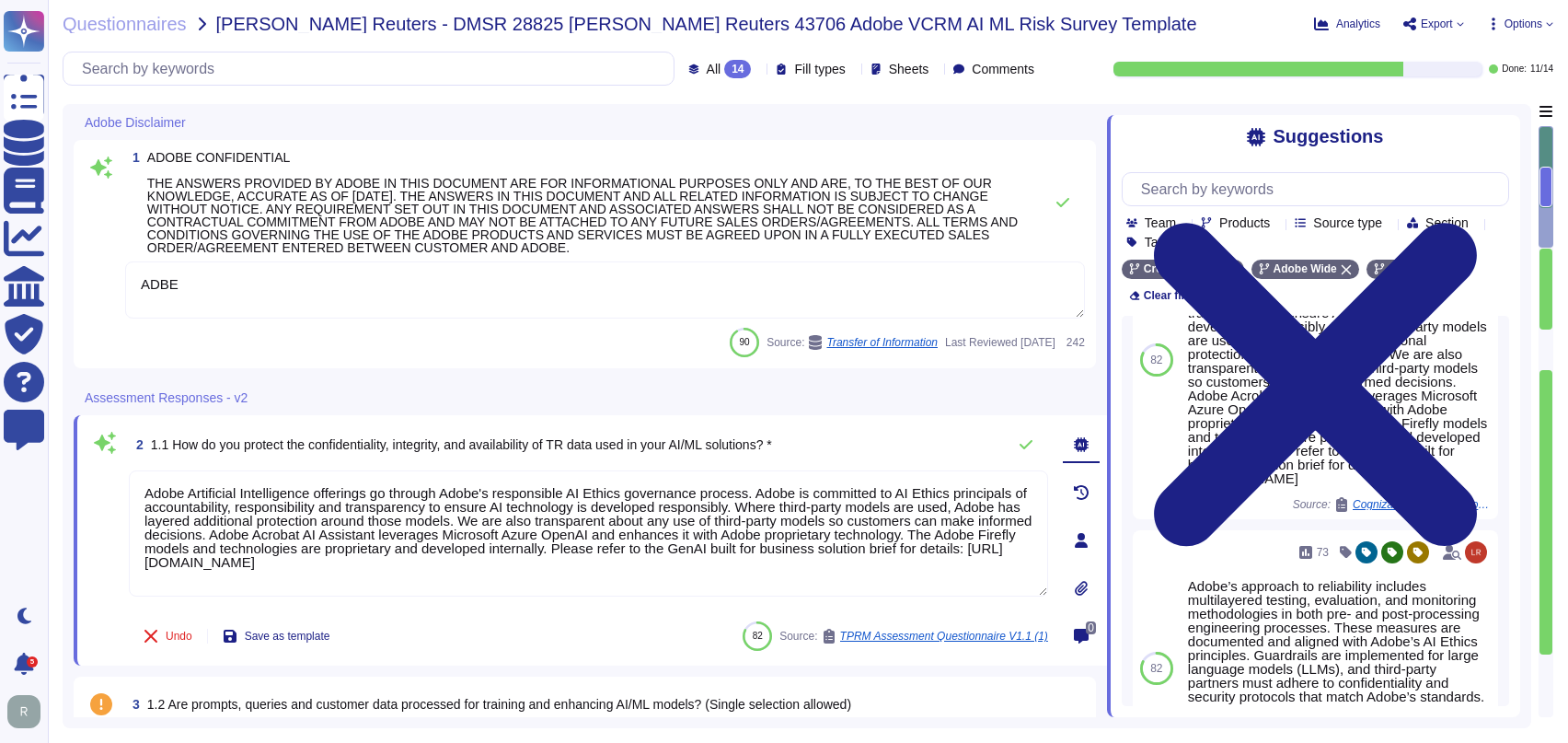
scroll to position [76, 0]
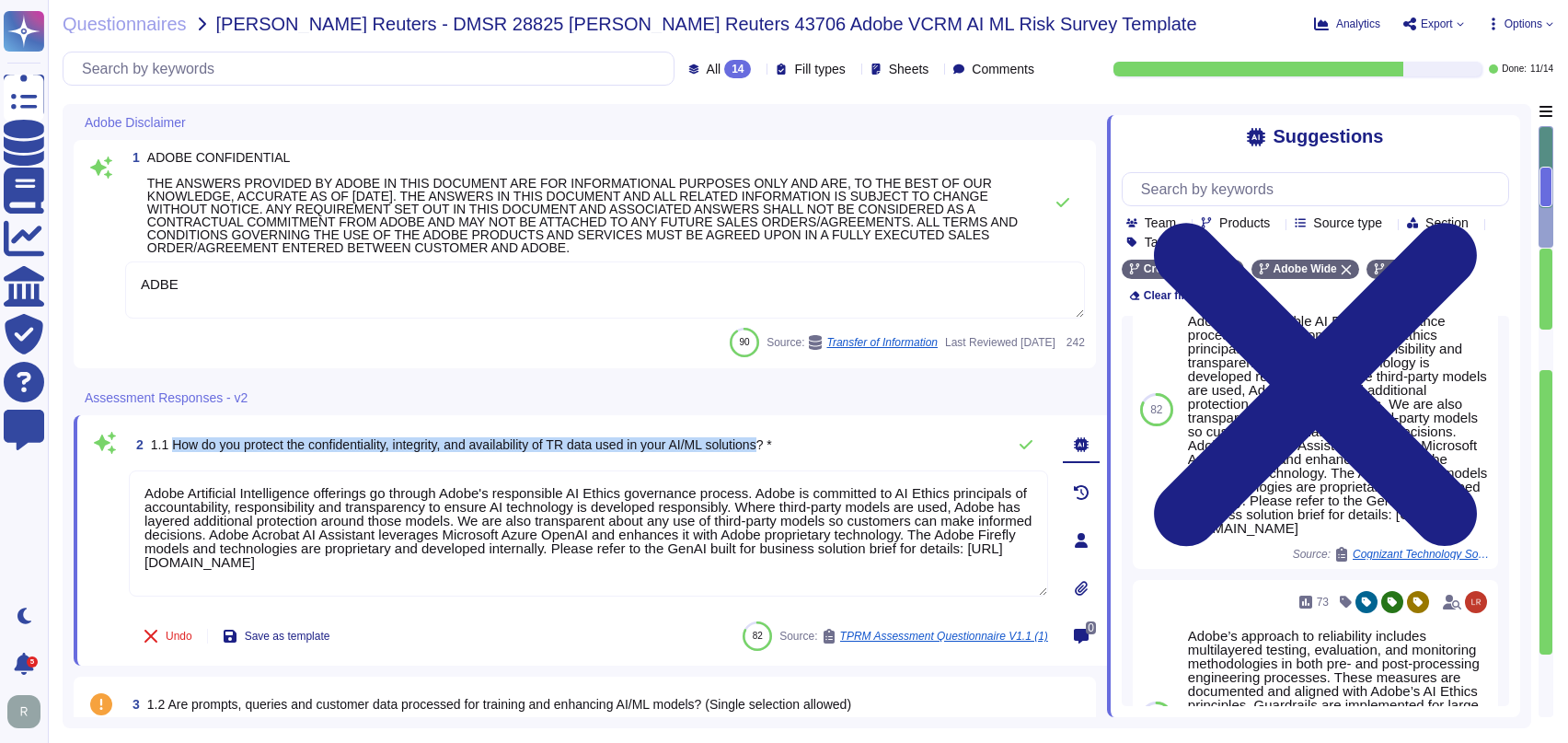
drag, startPoint x: 780, startPoint y: 440, endPoint x: 171, endPoint y: 443, distance: 609.0
click at [171, 443] on span "1.1 How do you protect the confidentiality, integrity, and availability of TR d…" at bounding box center [461, 444] width 621 height 15
copy span "How do you protect the confidentiality, integrity, and availability of TR data …"
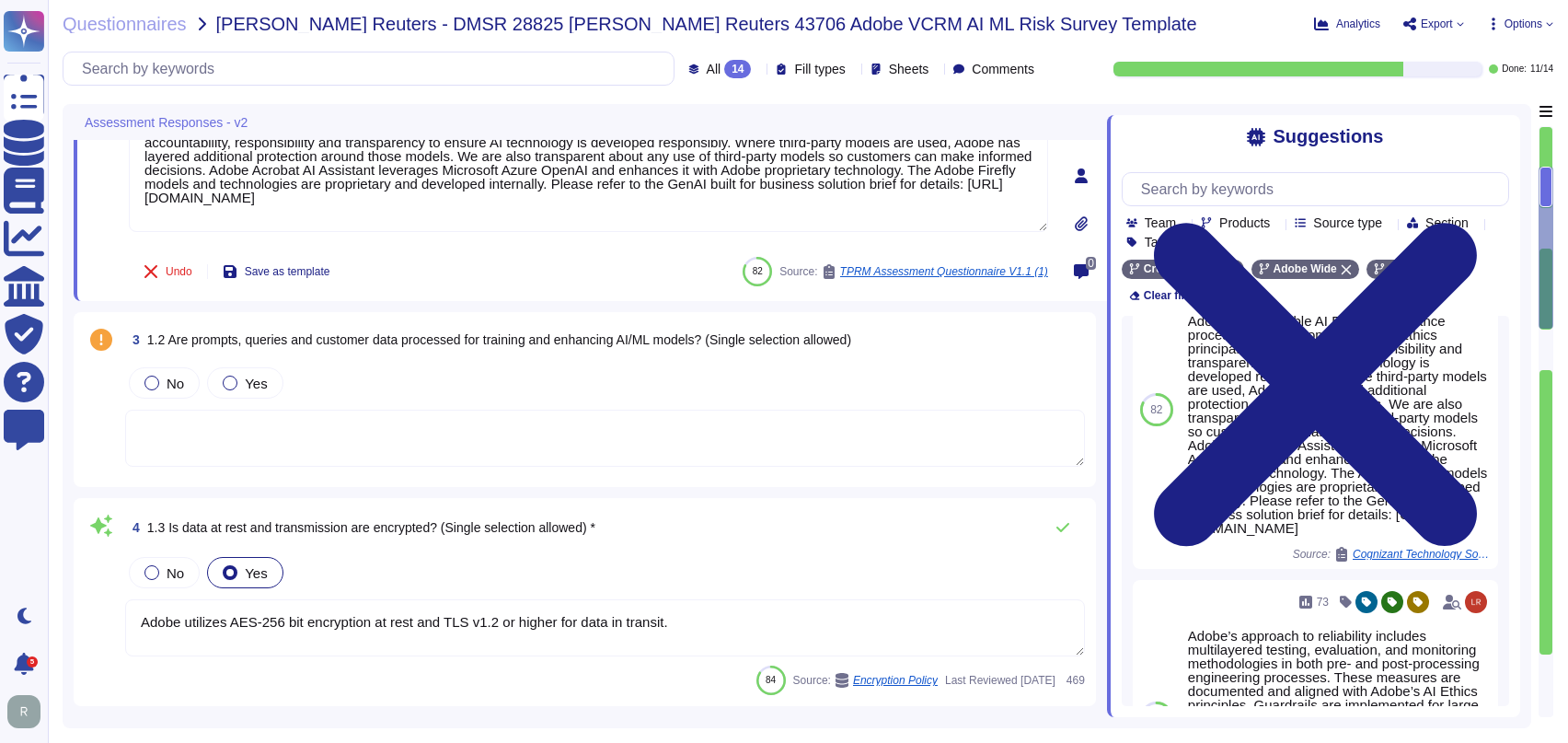
scroll to position [354, 0]
click at [546, 419] on textarea at bounding box center [604, 438] width 959 height 57
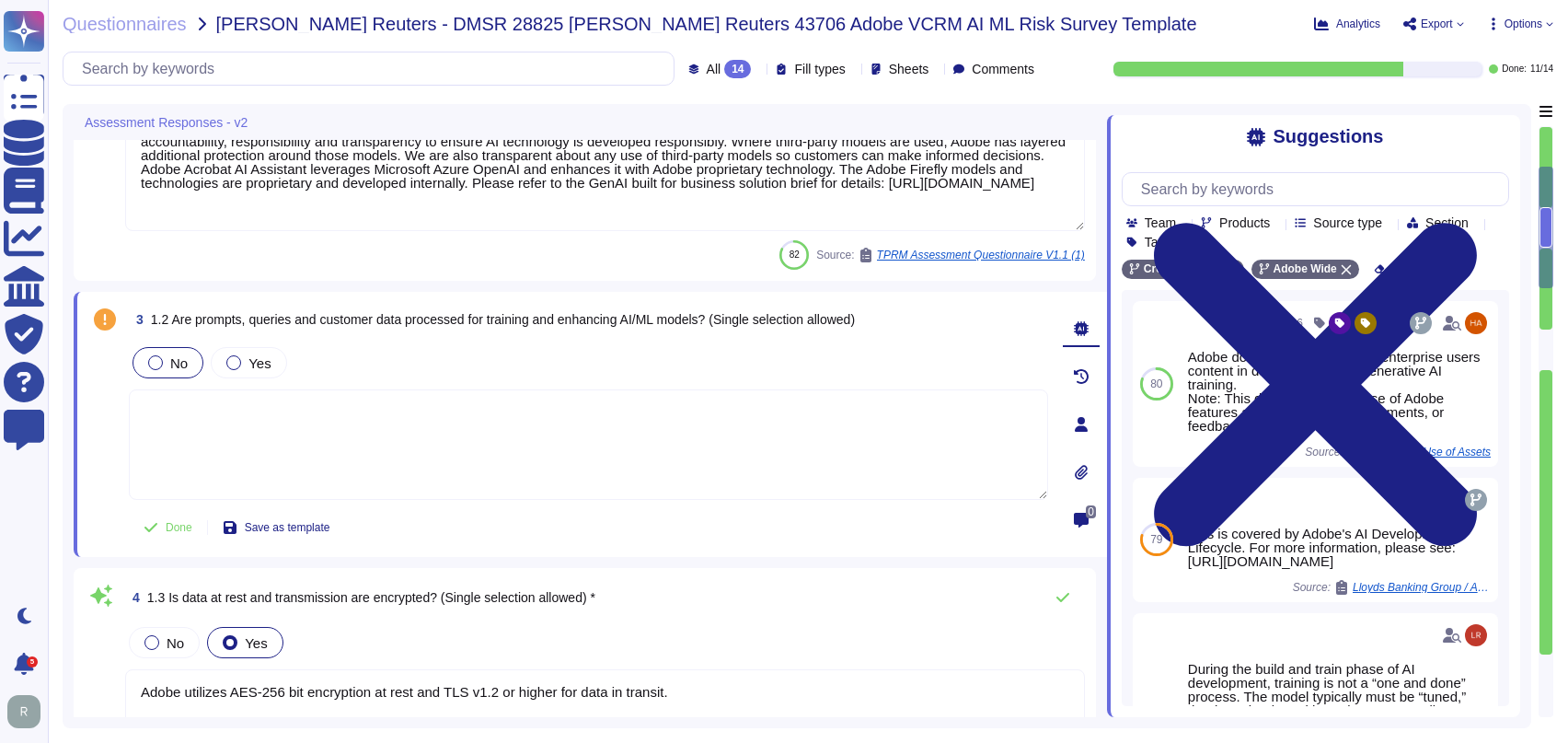
click at [189, 356] on div "No" at bounding box center [167, 363] width 71 height 31
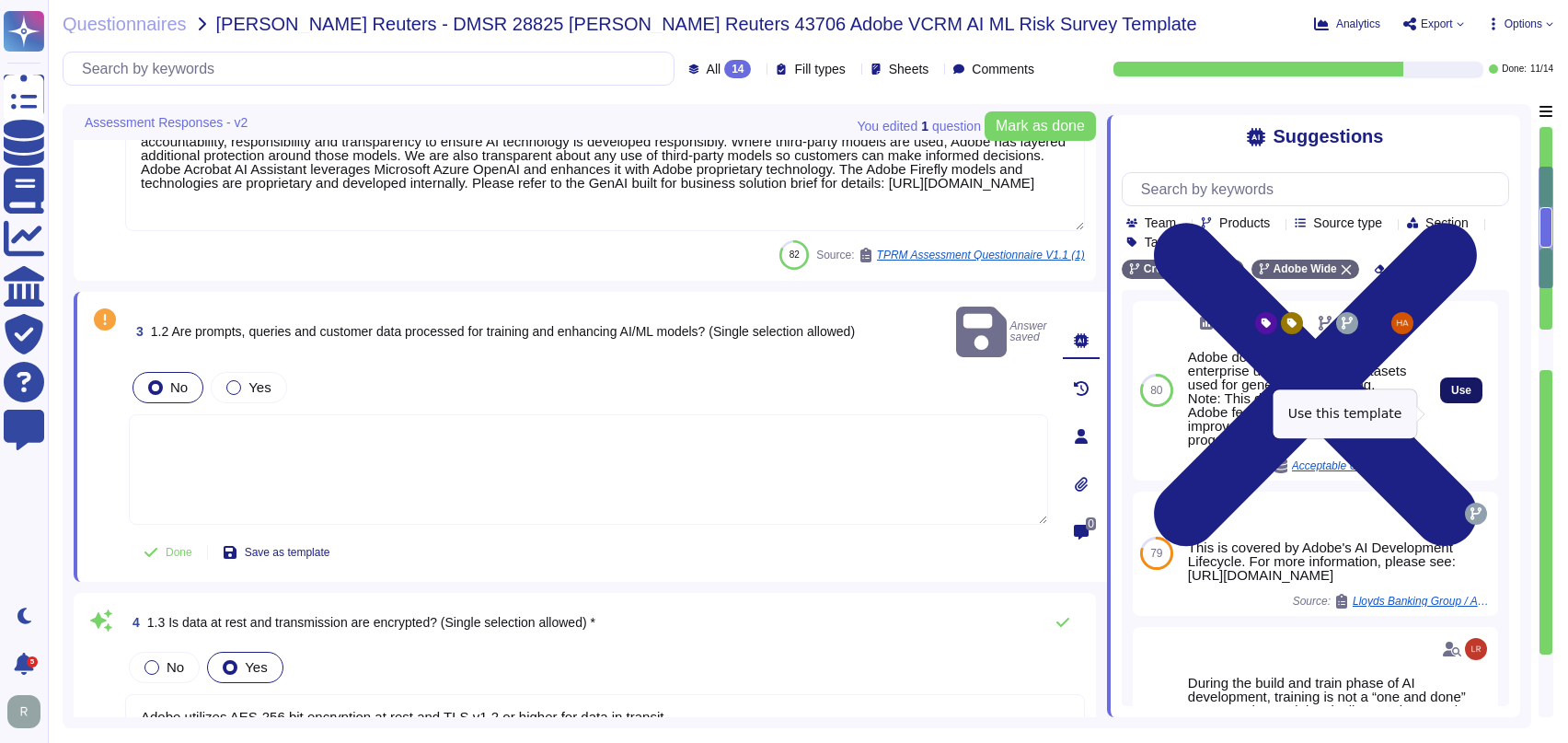
click at [1451, 396] on span "Use" at bounding box center [1461, 390] width 20 height 11
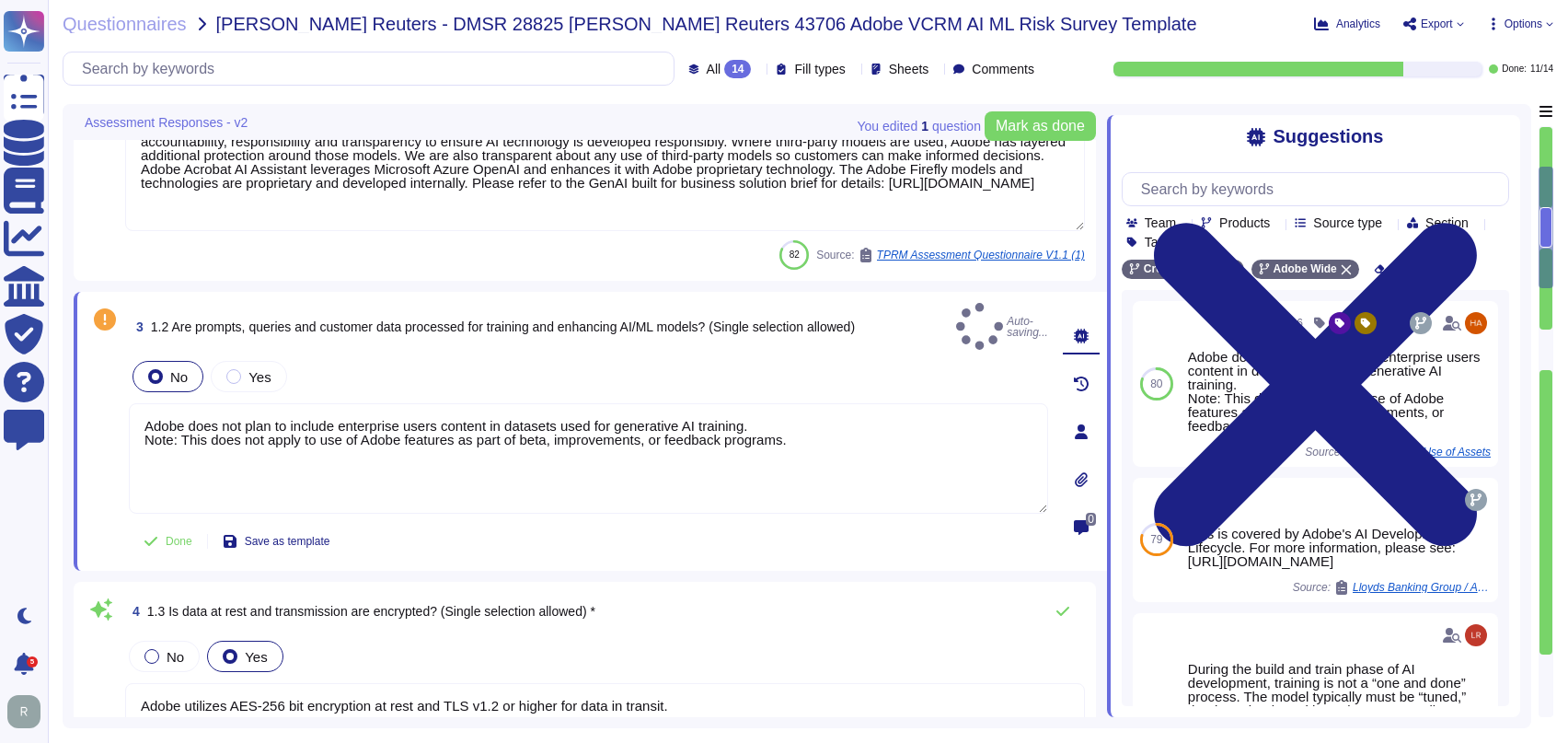
type textarea "Adobe does not plan to include enterprise users content in datasets used for ge…"
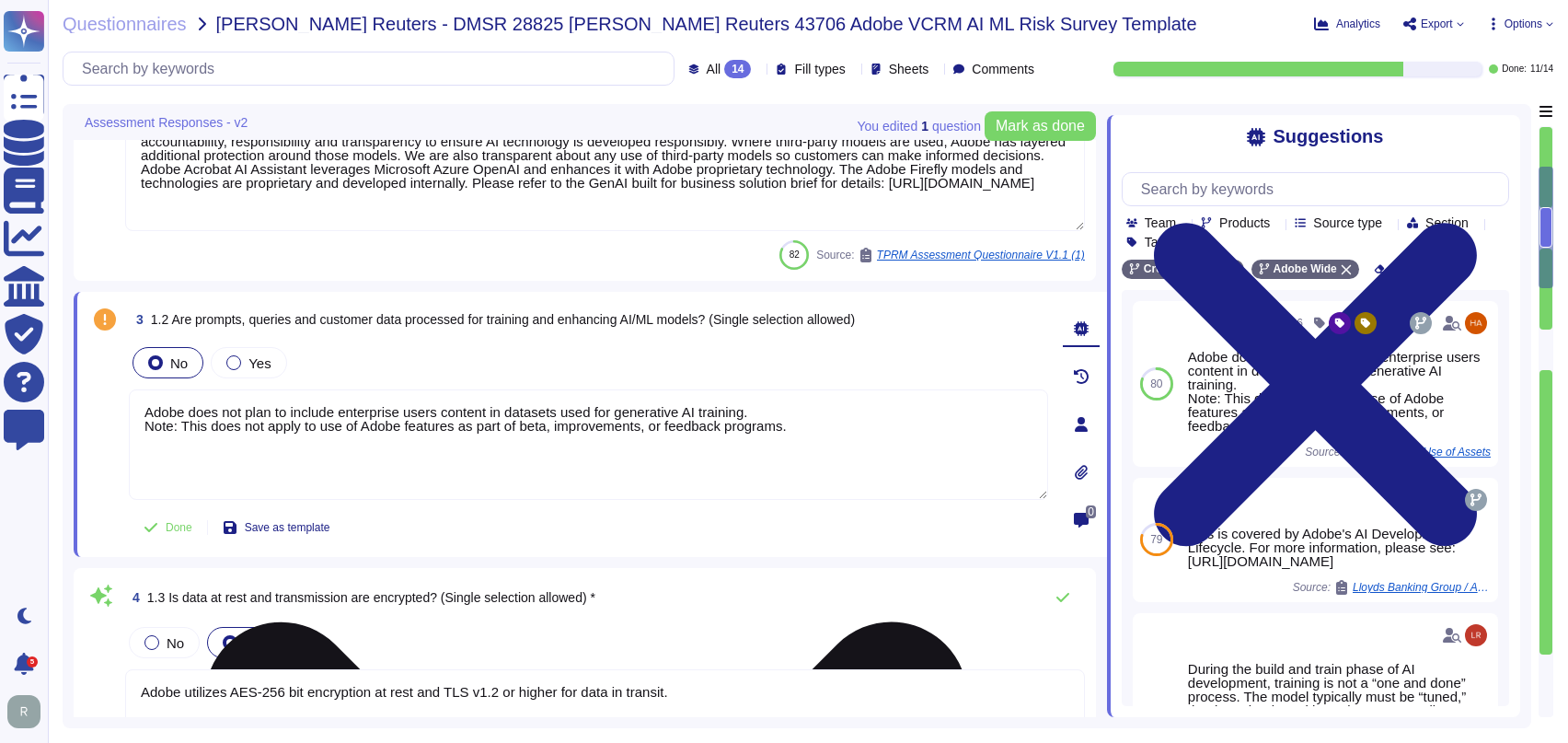
drag, startPoint x: 803, startPoint y: 428, endPoint x: 144, endPoint y: 433, distance: 659.0
click at [144, 433] on textarea "Adobe does not plan to include enterprise users content in datasets used for ge…" at bounding box center [588, 444] width 920 height 110
click at [478, 462] on textarea "Adobe does not plan to include enterprise users content in datasets used for ge…" at bounding box center [588, 444] width 920 height 110
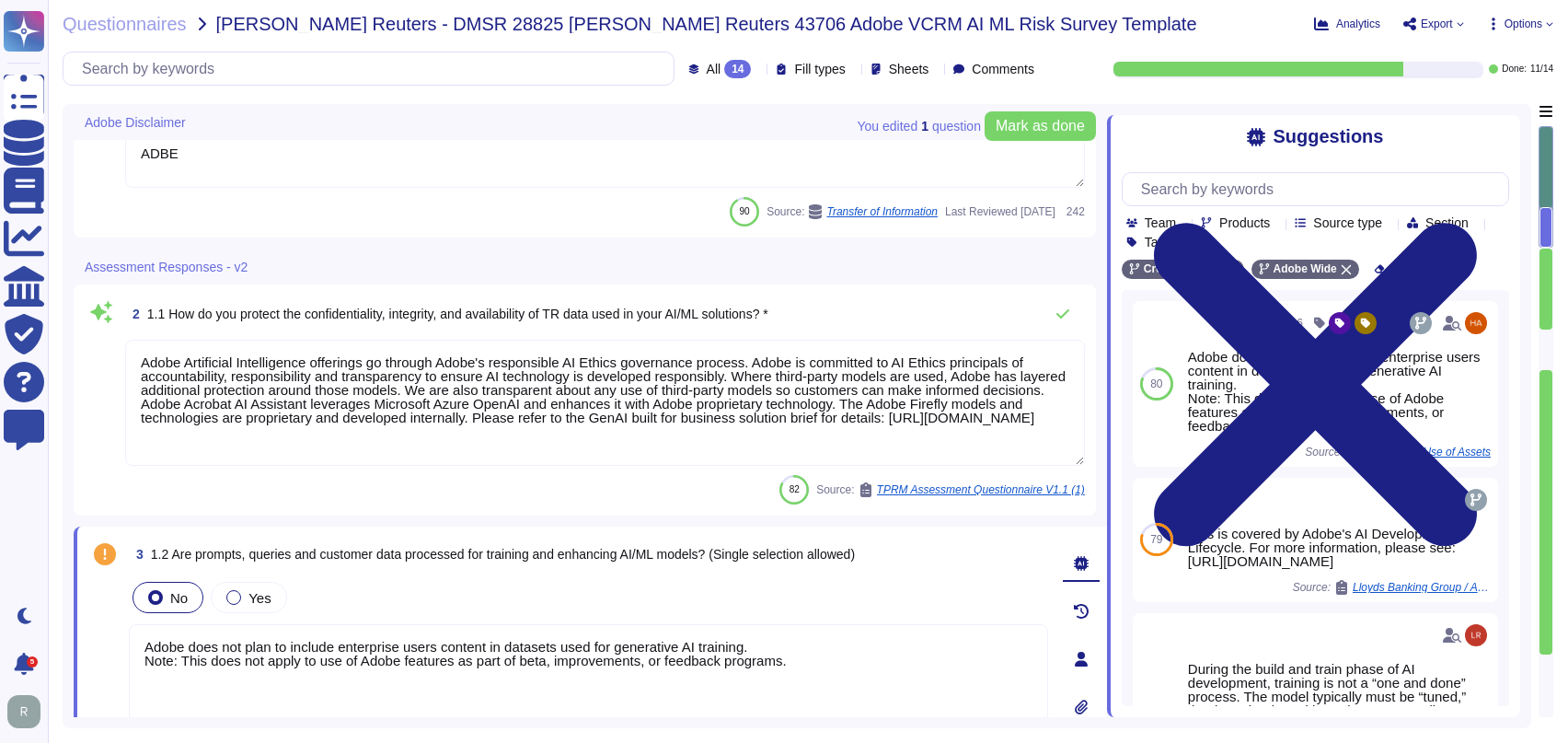
type textarea "ADBE"
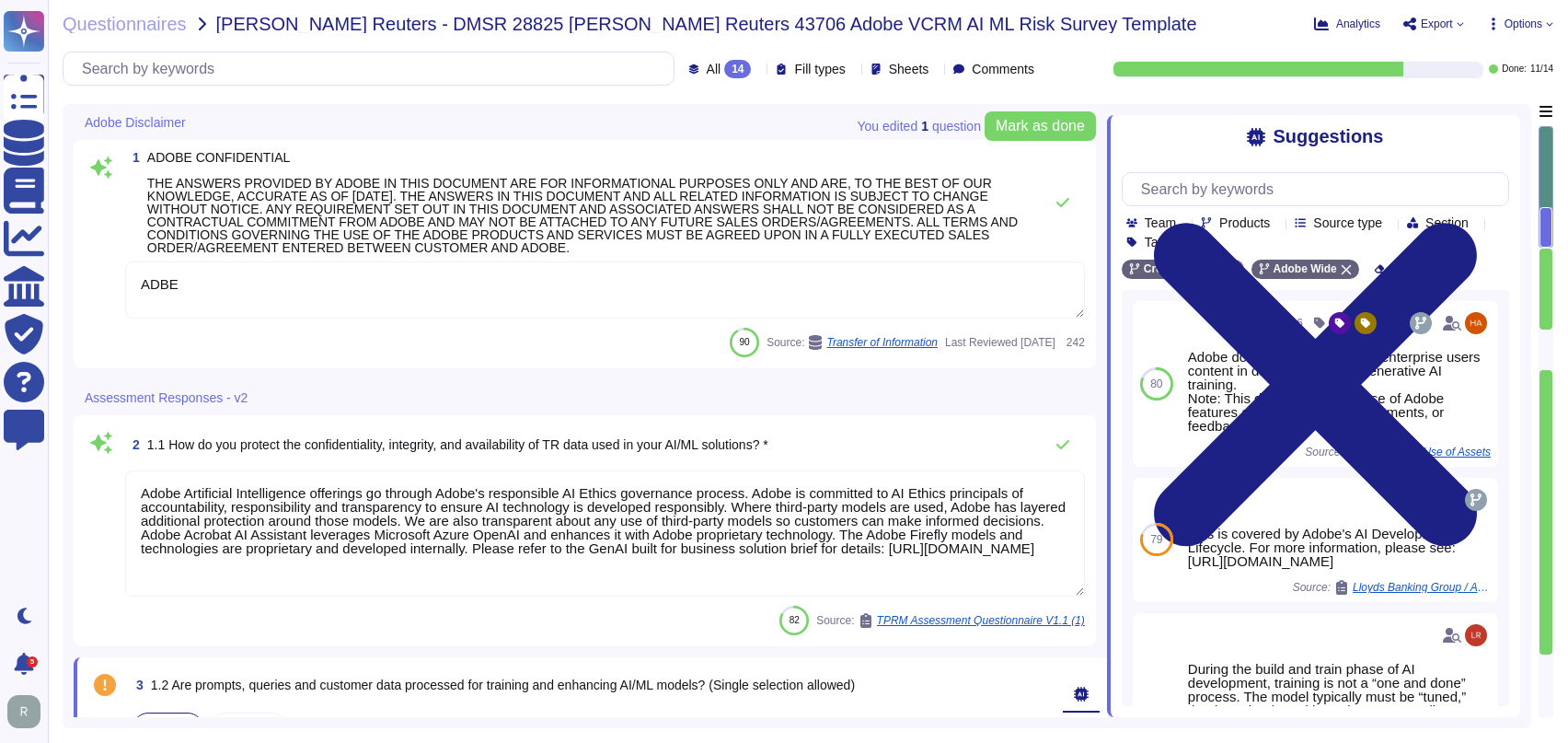
click at [1278, 224] on icon at bounding box center [1278, 224] width 0 height 0
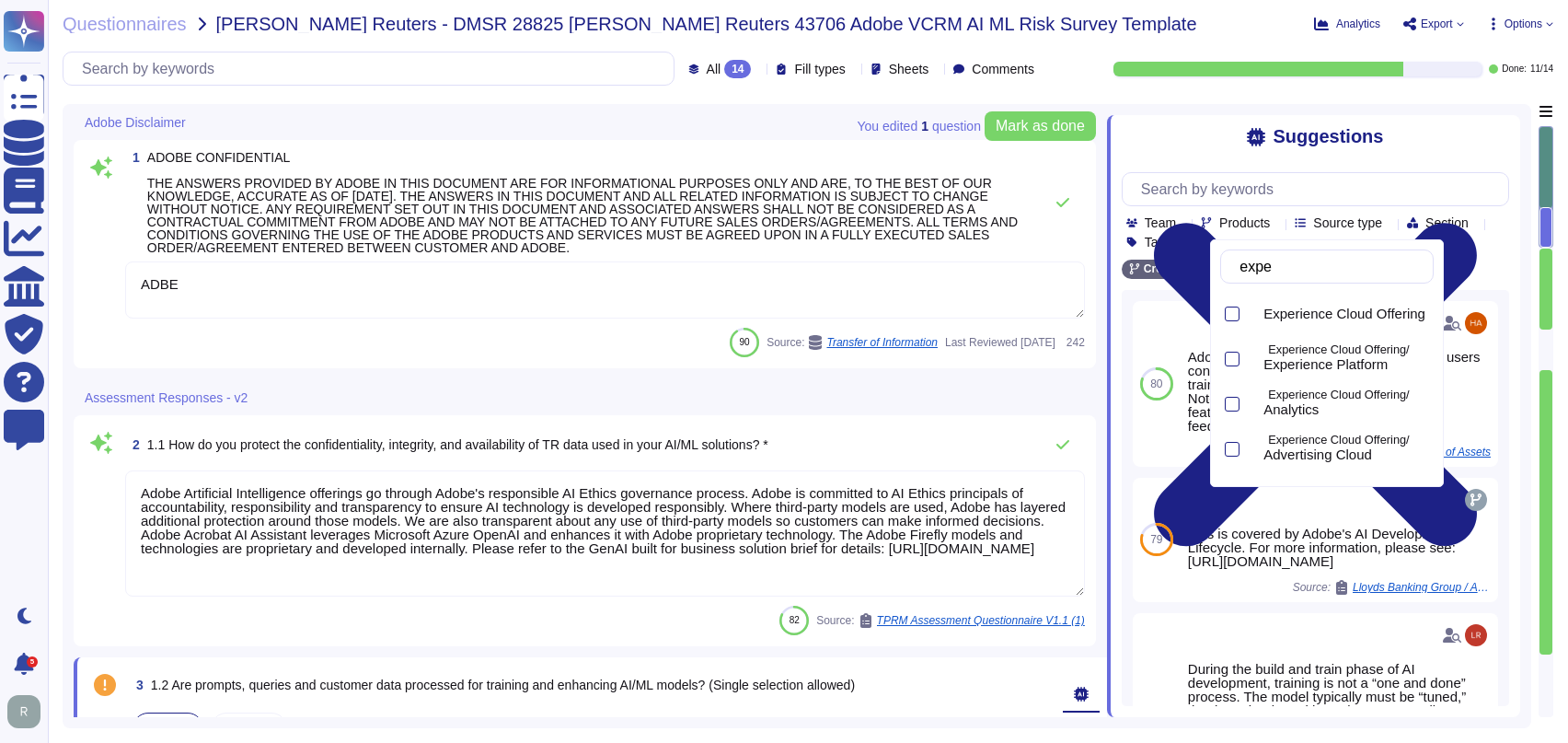
type input "exper"
click at [1344, 314] on span "Experience Cloud Offering" at bounding box center [1344, 314] width 162 height 17
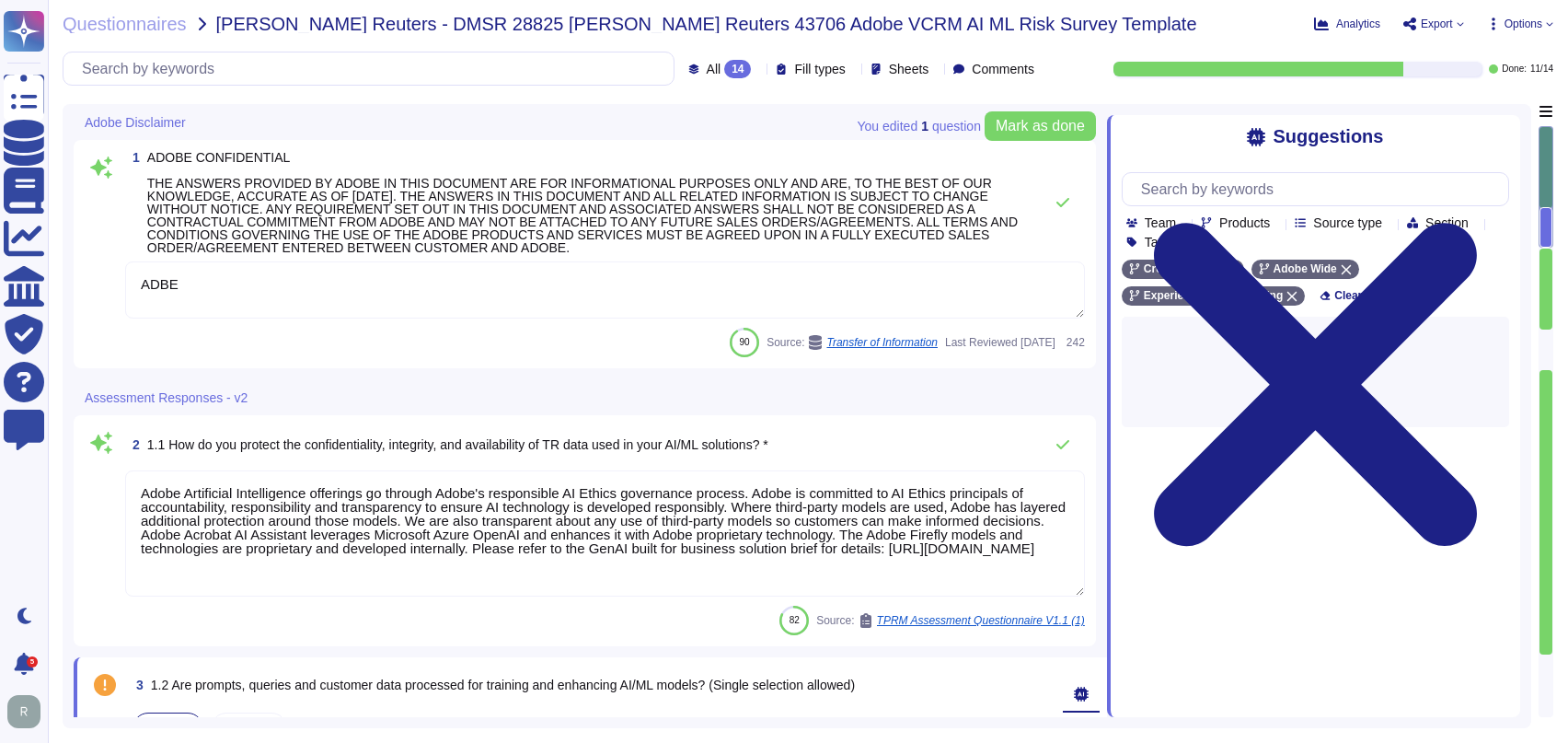
click at [1252, 624] on div "Suggestions Team Products Source type Section Tags Creative Cloud Adobe Wide Ex…" at bounding box center [1313, 415] width 414 height 601
click at [1228, 267] on icon at bounding box center [1231, 269] width 11 height 11
click at [396, 510] on textarea "Adobe Artificial Intelligence offerings go through Adobe's responsible AI Ethic…" at bounding box center [604, 533] width 959 height 126
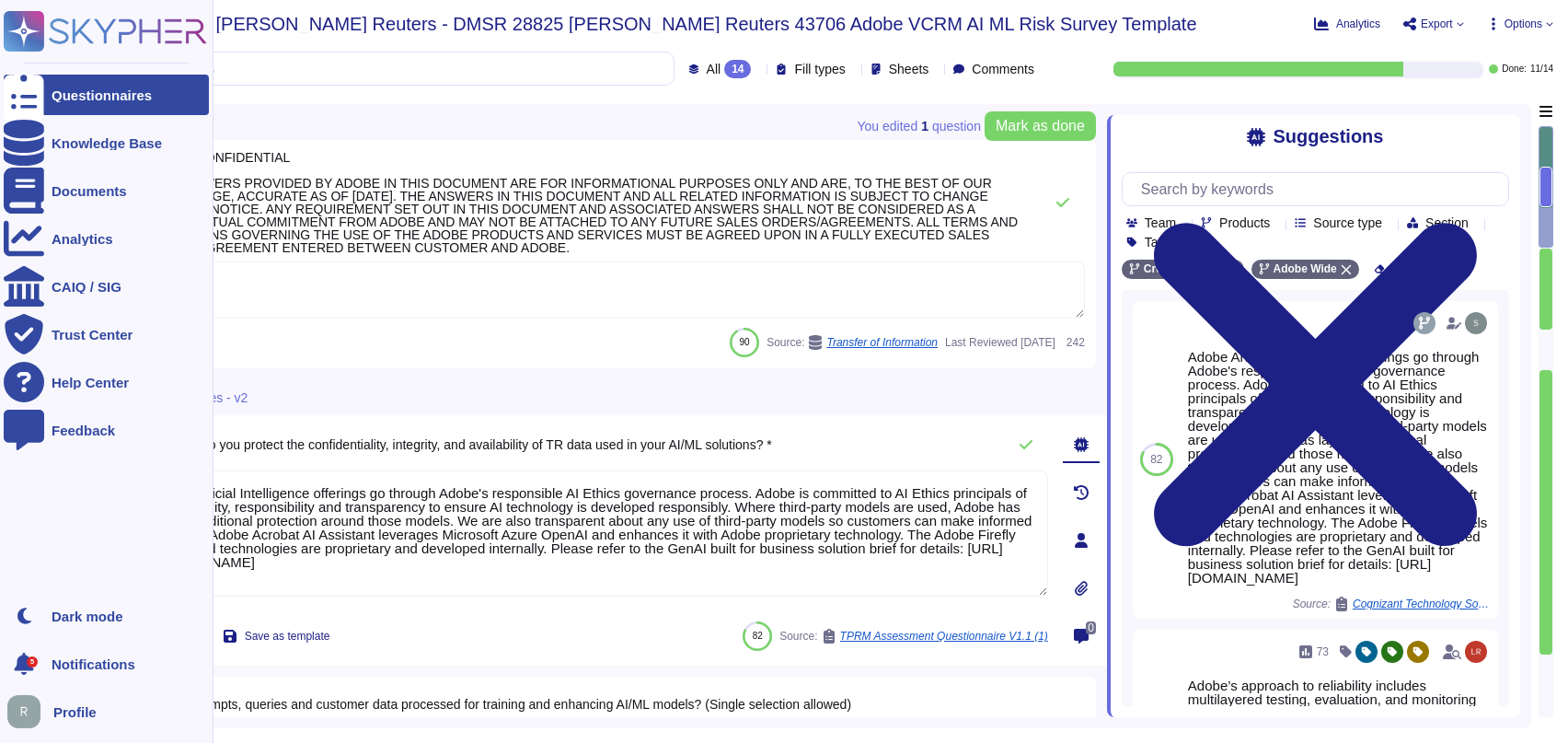
click at [101, 98] on div "Questionnaires" at bounding box center [102, 94] width 100 height 14
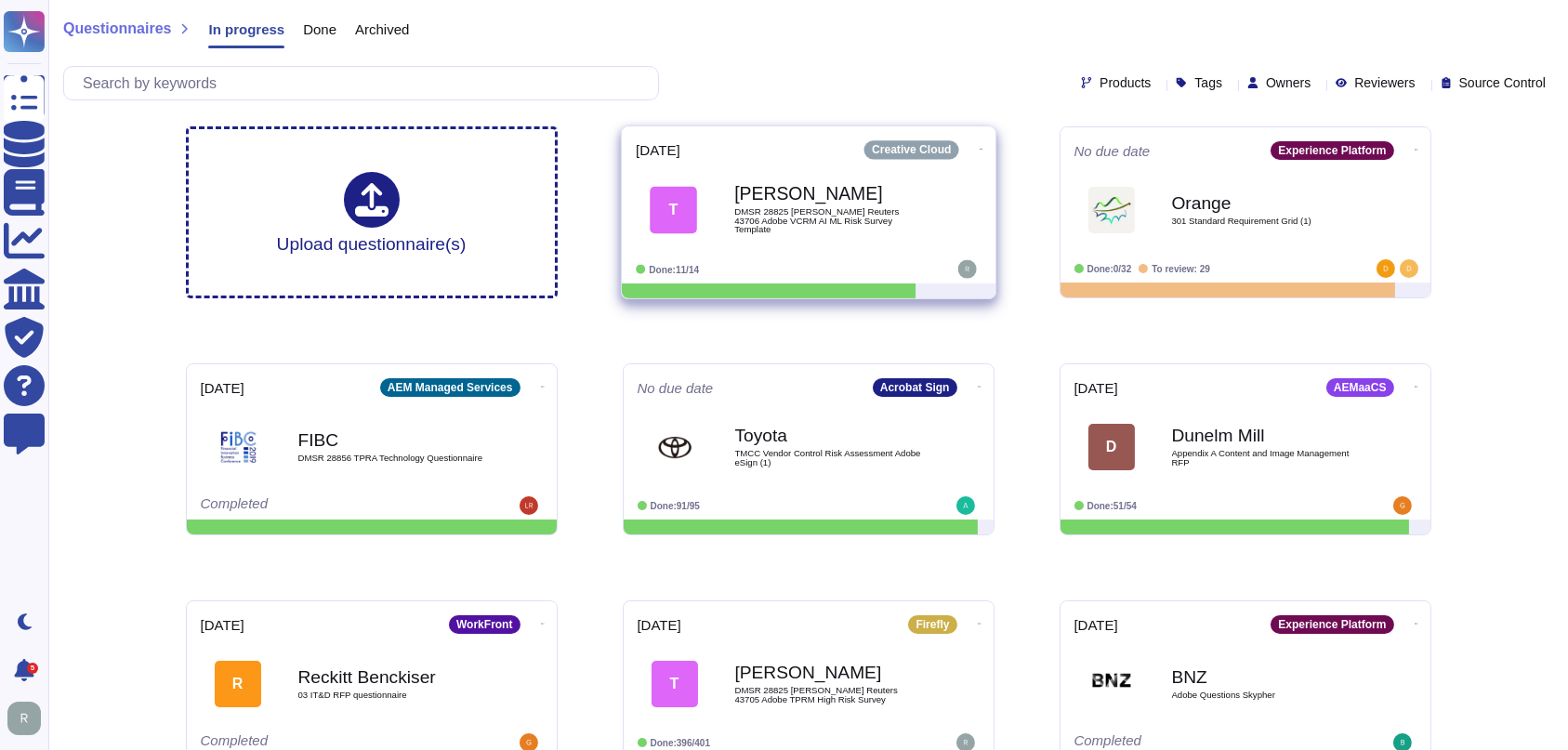
click at [978, 147] on icon at bounding box center [980, 149] width 4 height 5
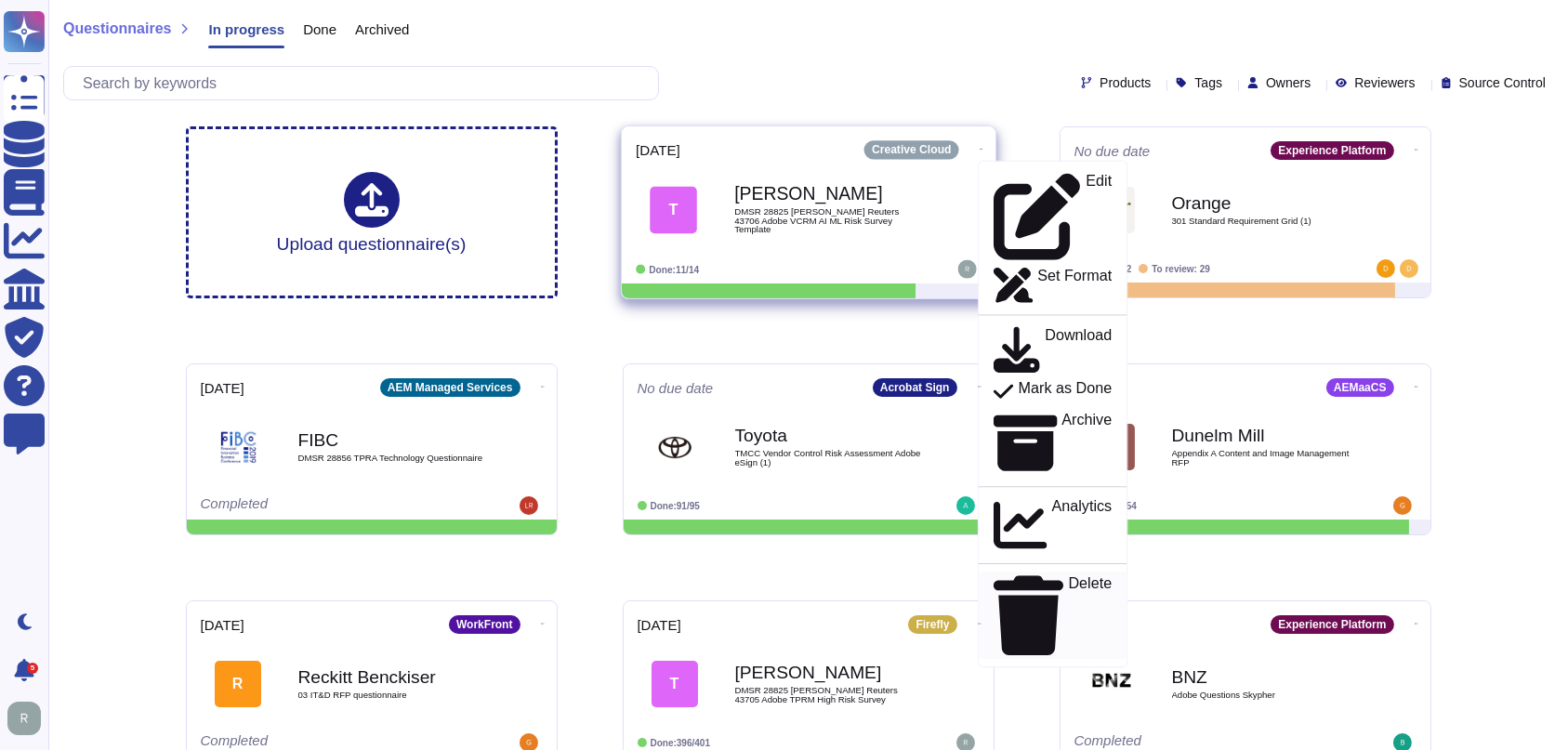
click at [1068, 576] on p "Delete" at bounding box center [1090, 616] width 44 height 79
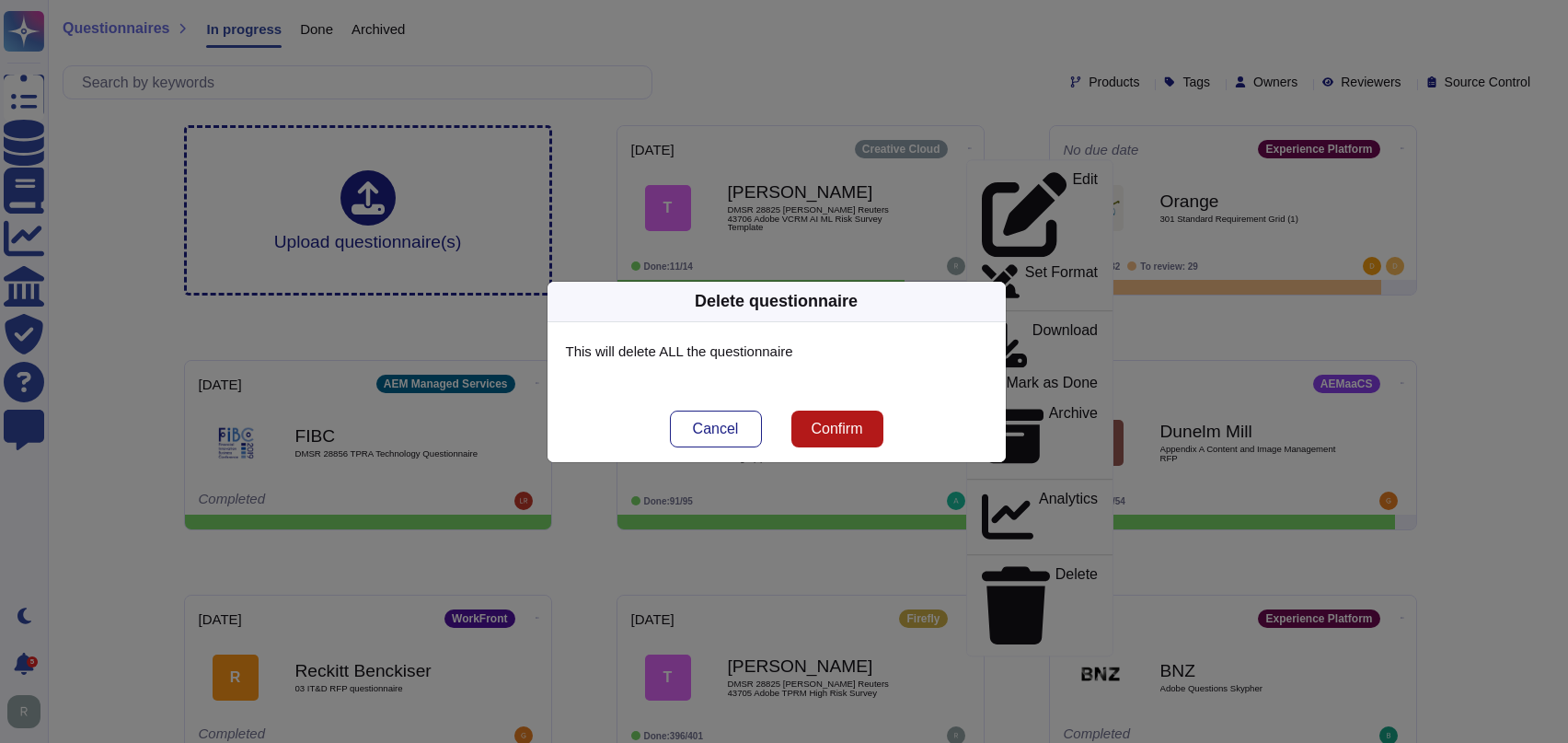
click at [866, 429] on button "Confirm" at bounding box center [836, 429] width 92 height 37
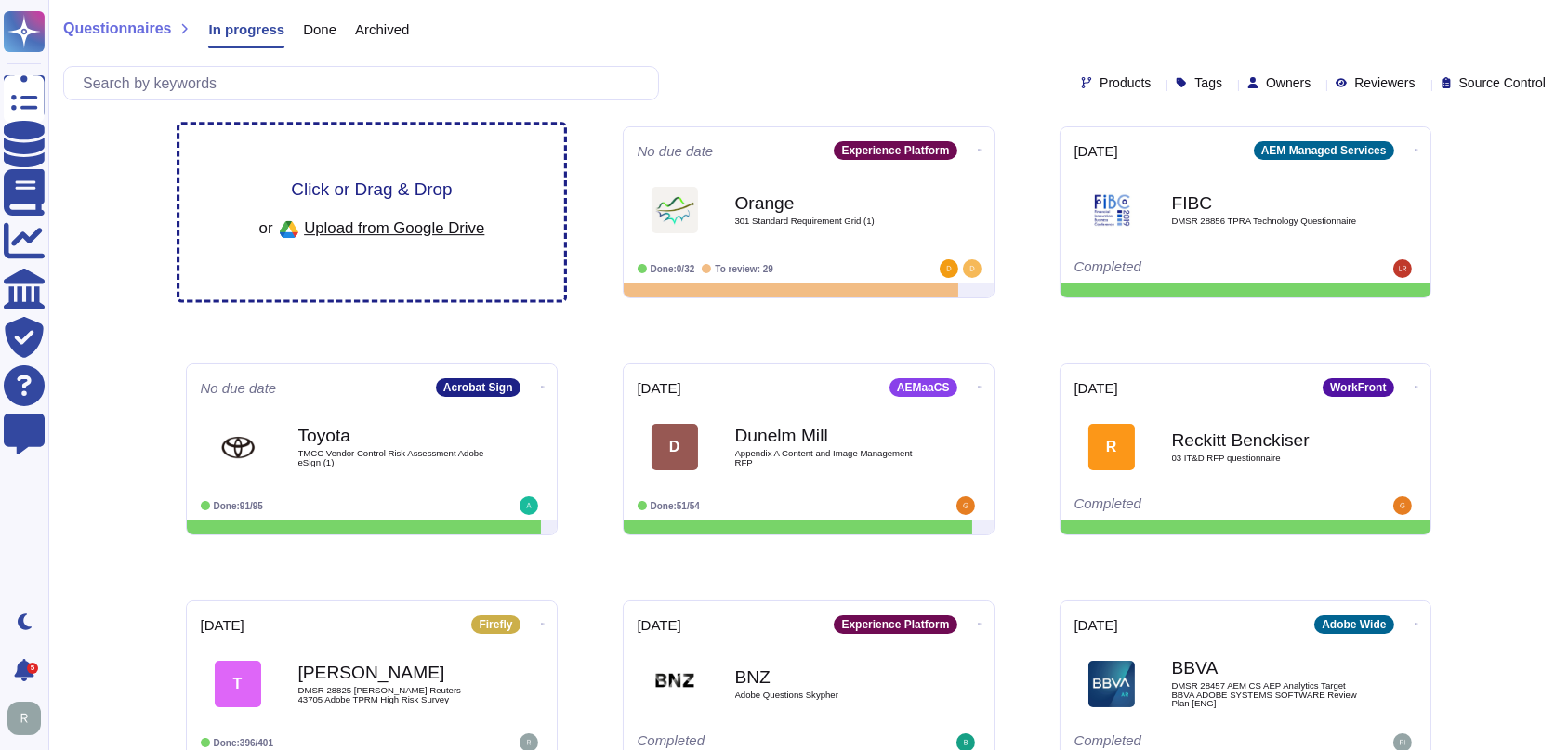
click at [492, 143] on div "Click or Drag & Drop or Upload from Google Drive" at bounding box center [372, 212] width 385 height 175
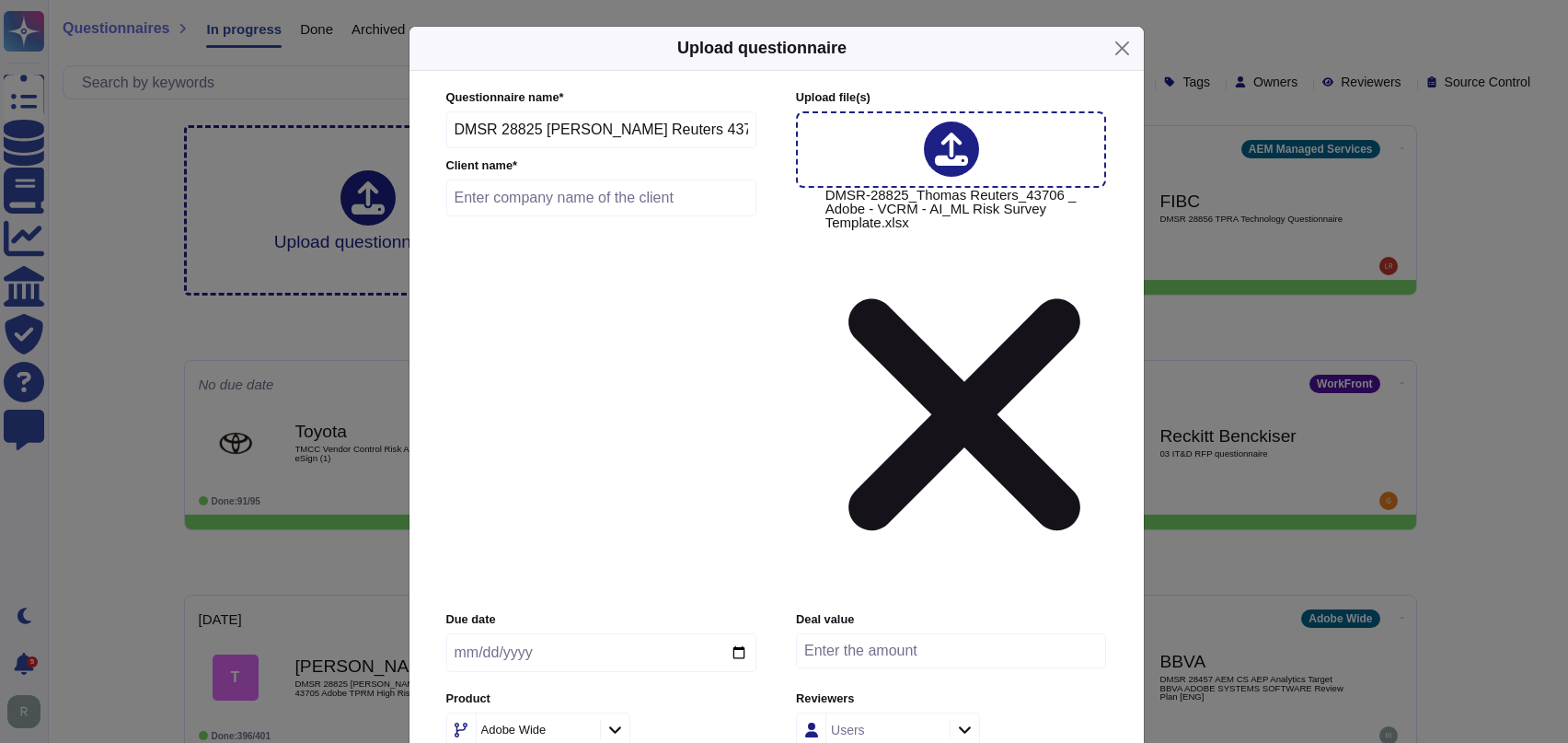
click at [562, 217] on input "text" at bounding box center [601, 198] width 311 height 37
type input "[PERSON_NAME]"
click at [736, 633] on input "date" at bounding box center [600, 652] width 310 height 39
type input "[DATE]"
click at [904, 633] on input "number" at bounding box center [950, 650] width 310 height 35
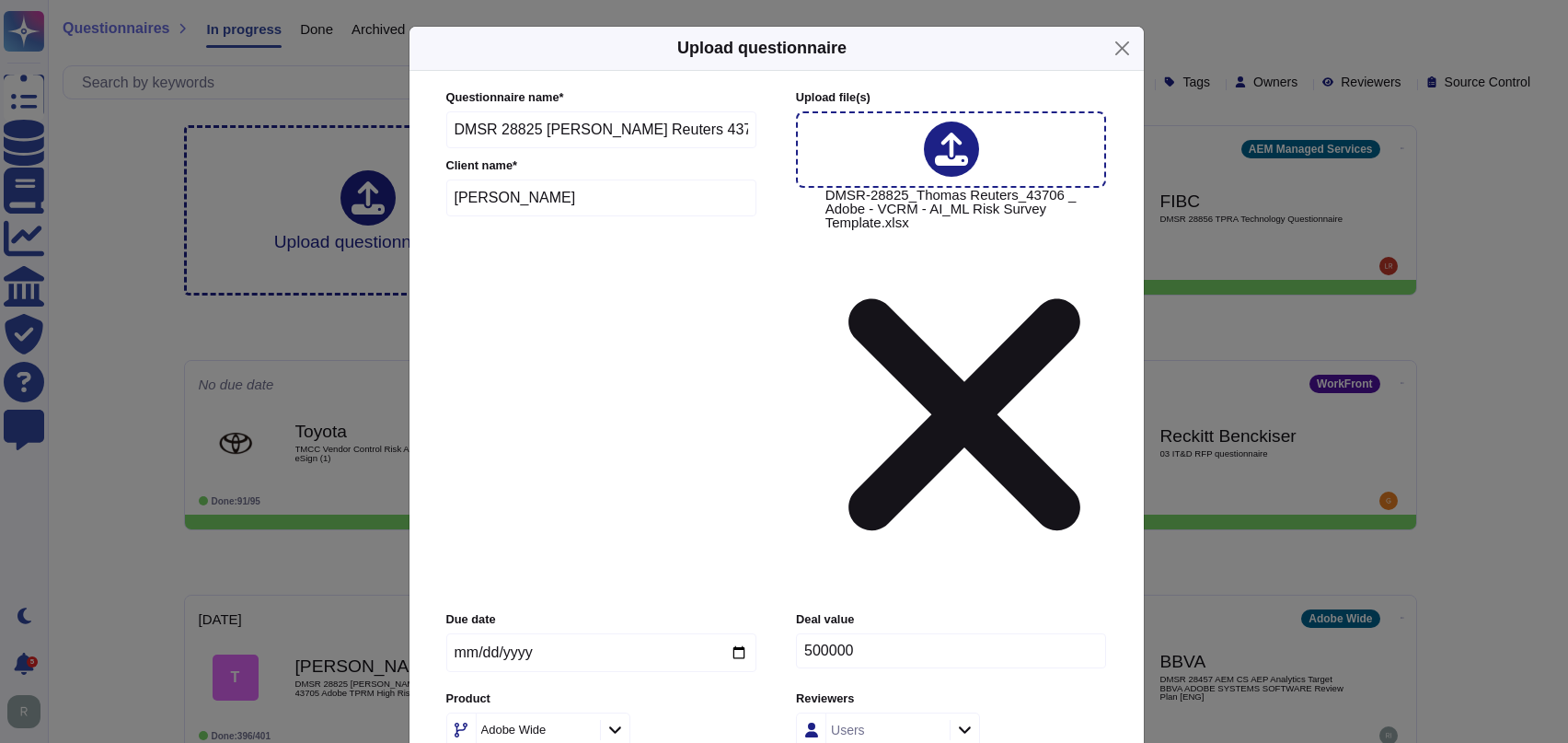
type input "500000"
click at [618, 727] on icon at bounding box center [614, 731] width 12 height 7
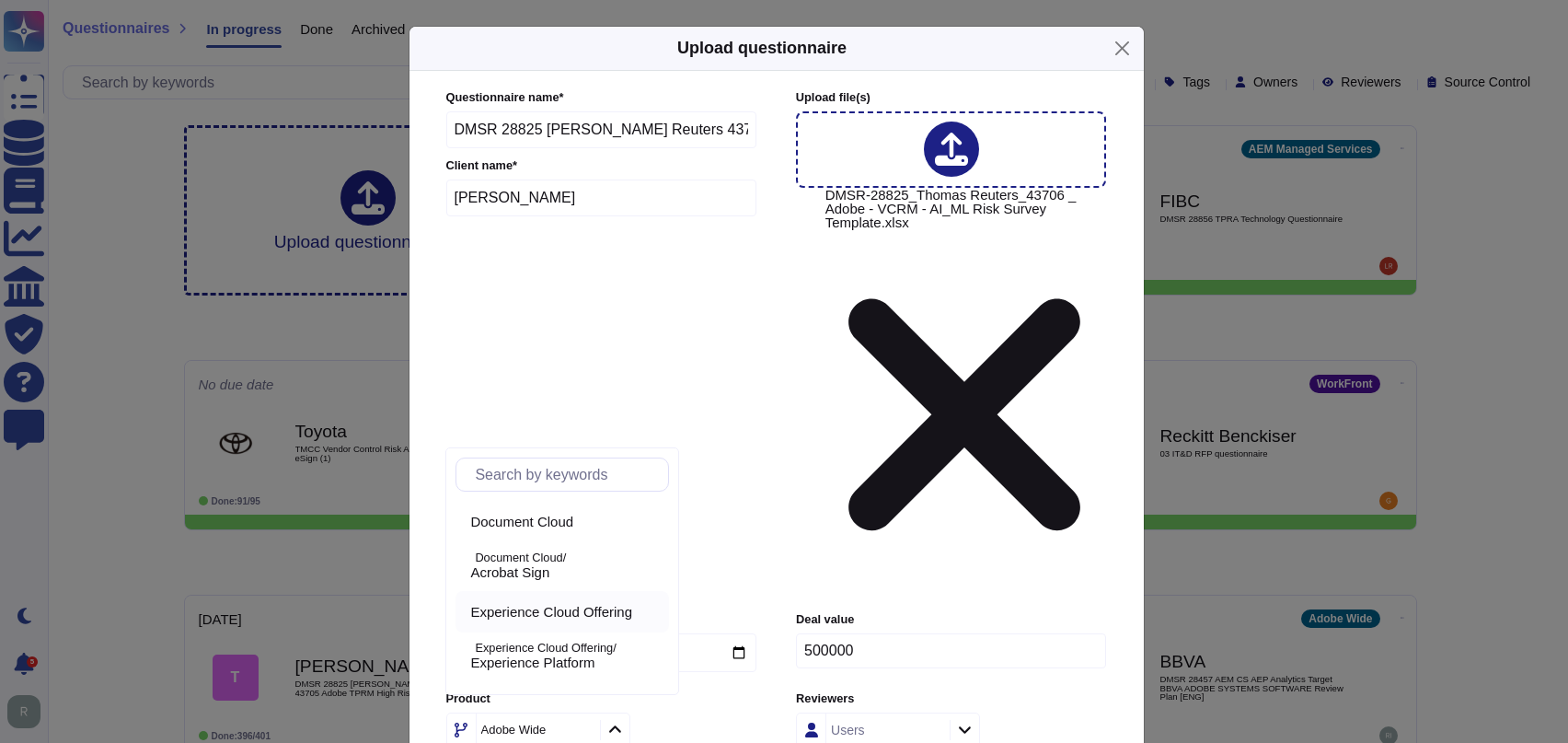
click at [545, 609] on span "Experience Cloud Offering" at bounding box center [550, 612] width 162 height 17
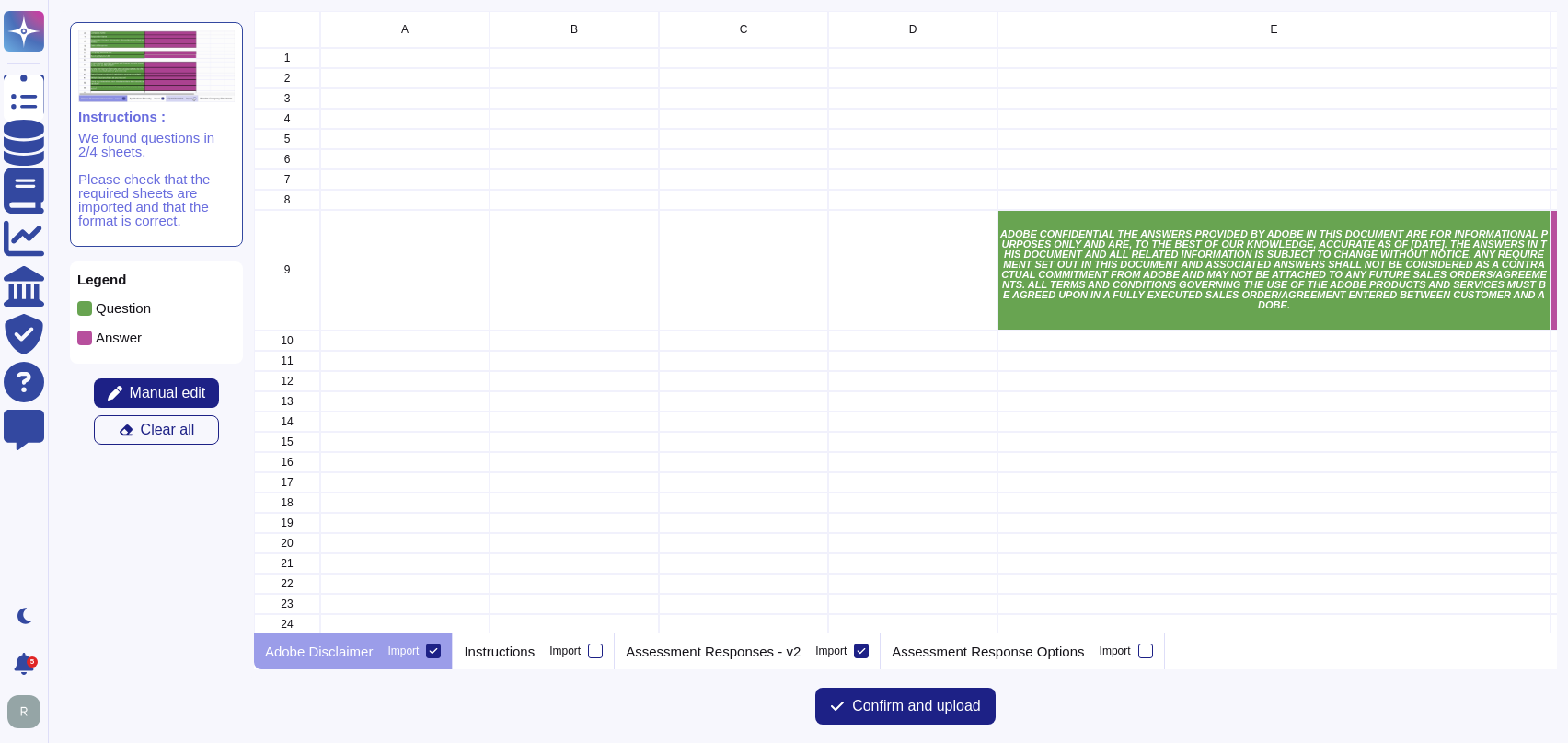
scroll to position [605, 1287]
click at [759, 644] on p "Assessment Responses - v2" at bounding box center [712, 650] width 175 height 14
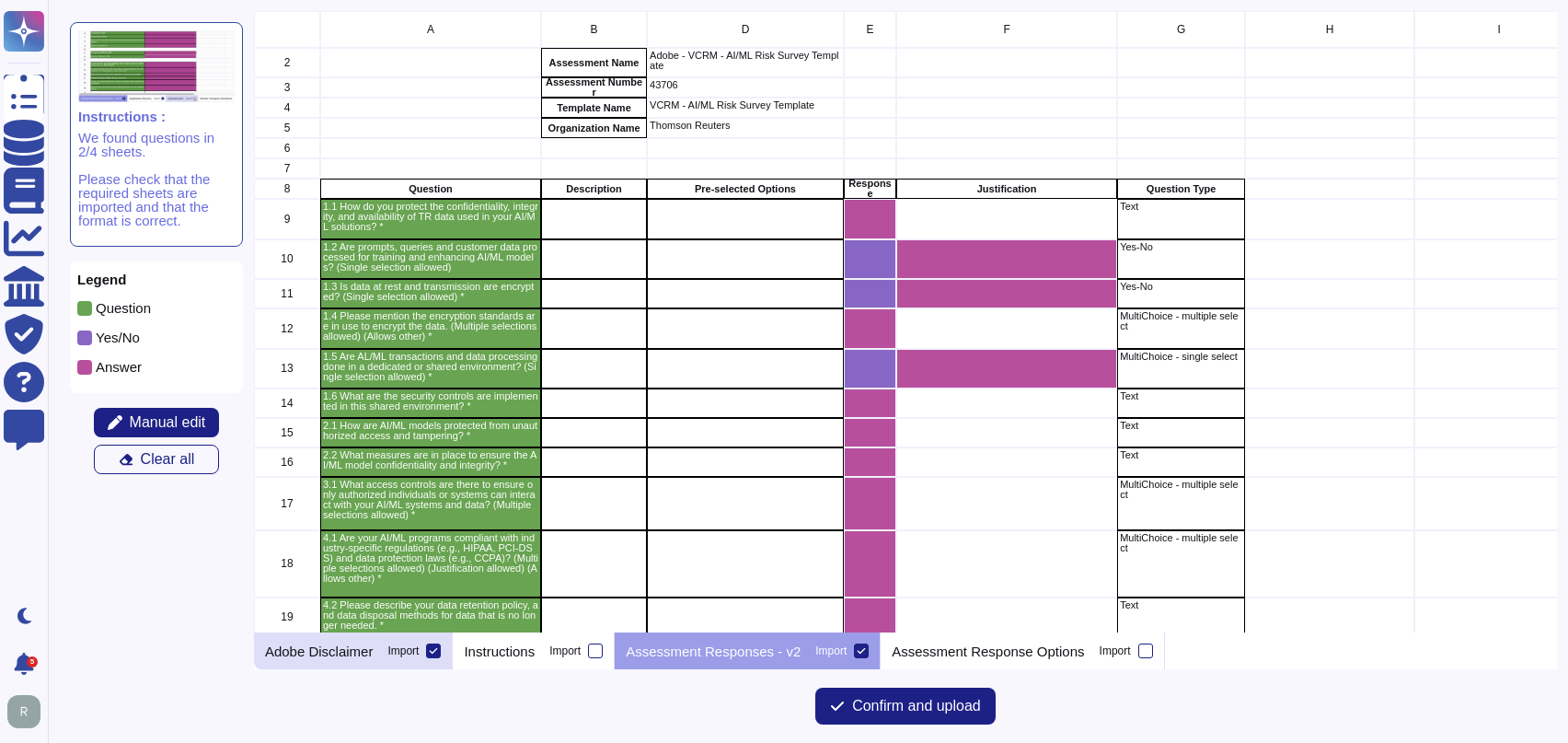
click at [438, 650] on div at bounding box center [433, 650] width 15 height 15
click at [0, 0] on input "Import" at bounding box center [0, 0] width 0 height 0
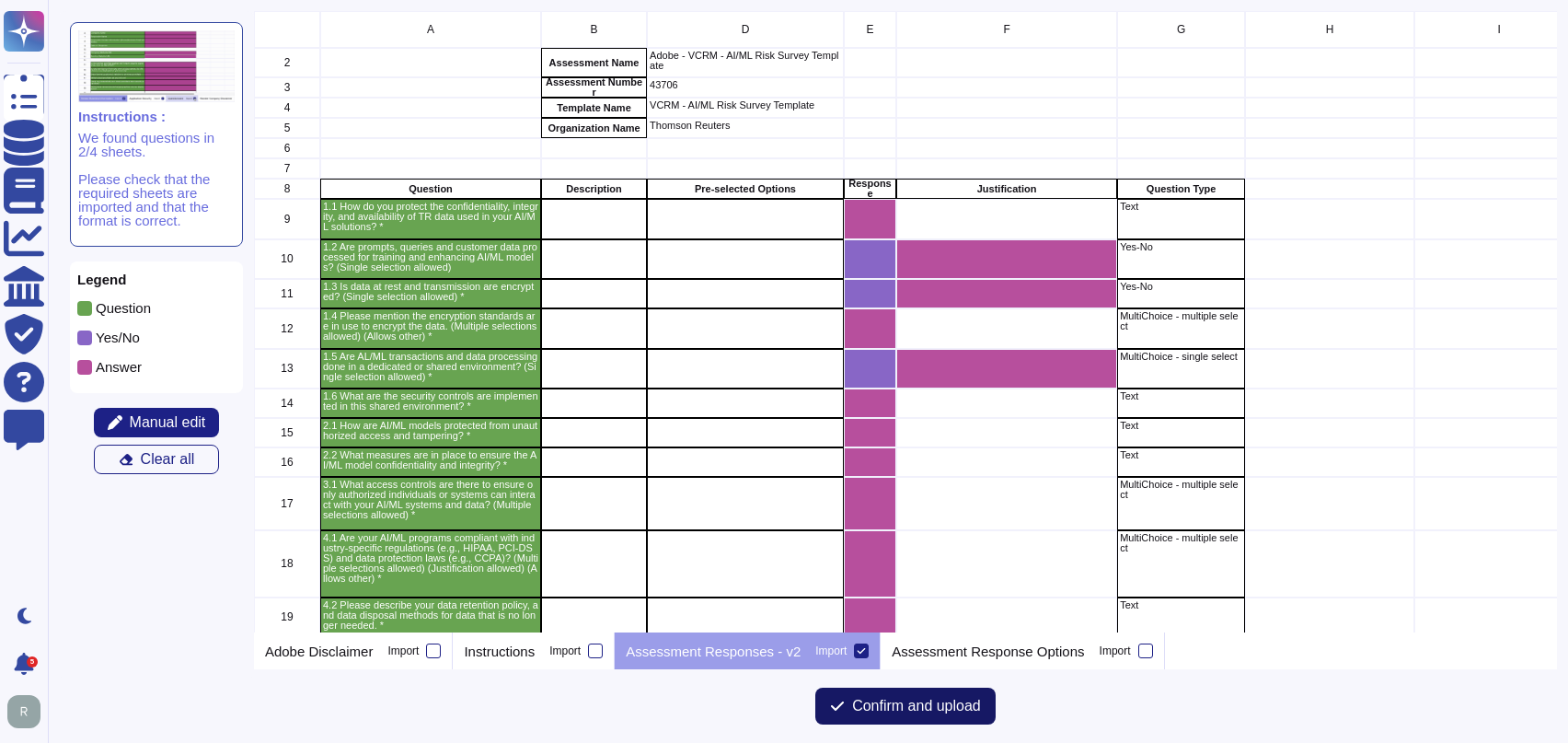
click at [942, 709] on span "Confirm and upload" at bounding box center [916, 706] width 129 height 15
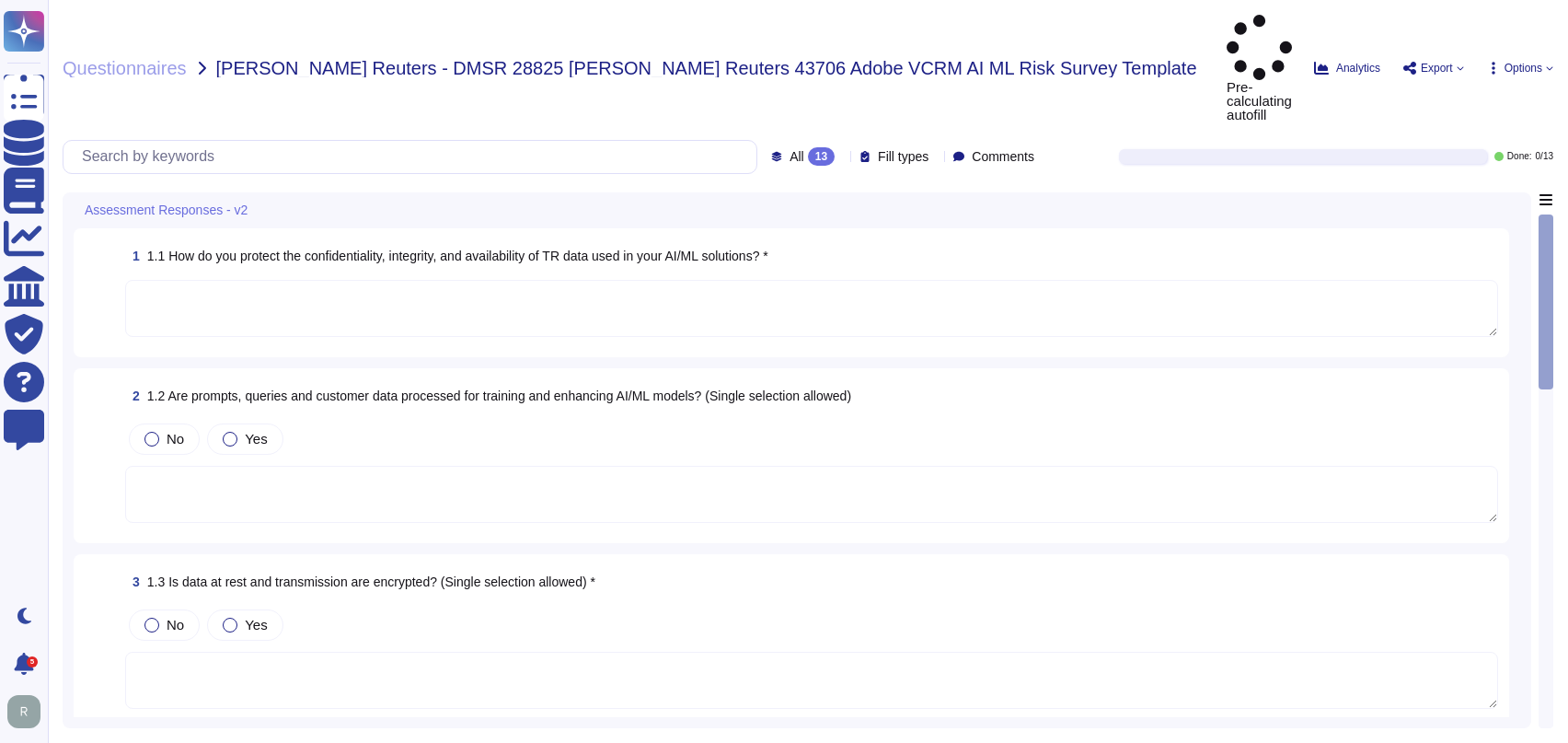
click at [425, 279] on textarea at bounding box center [811, 308] width 1373 height 57
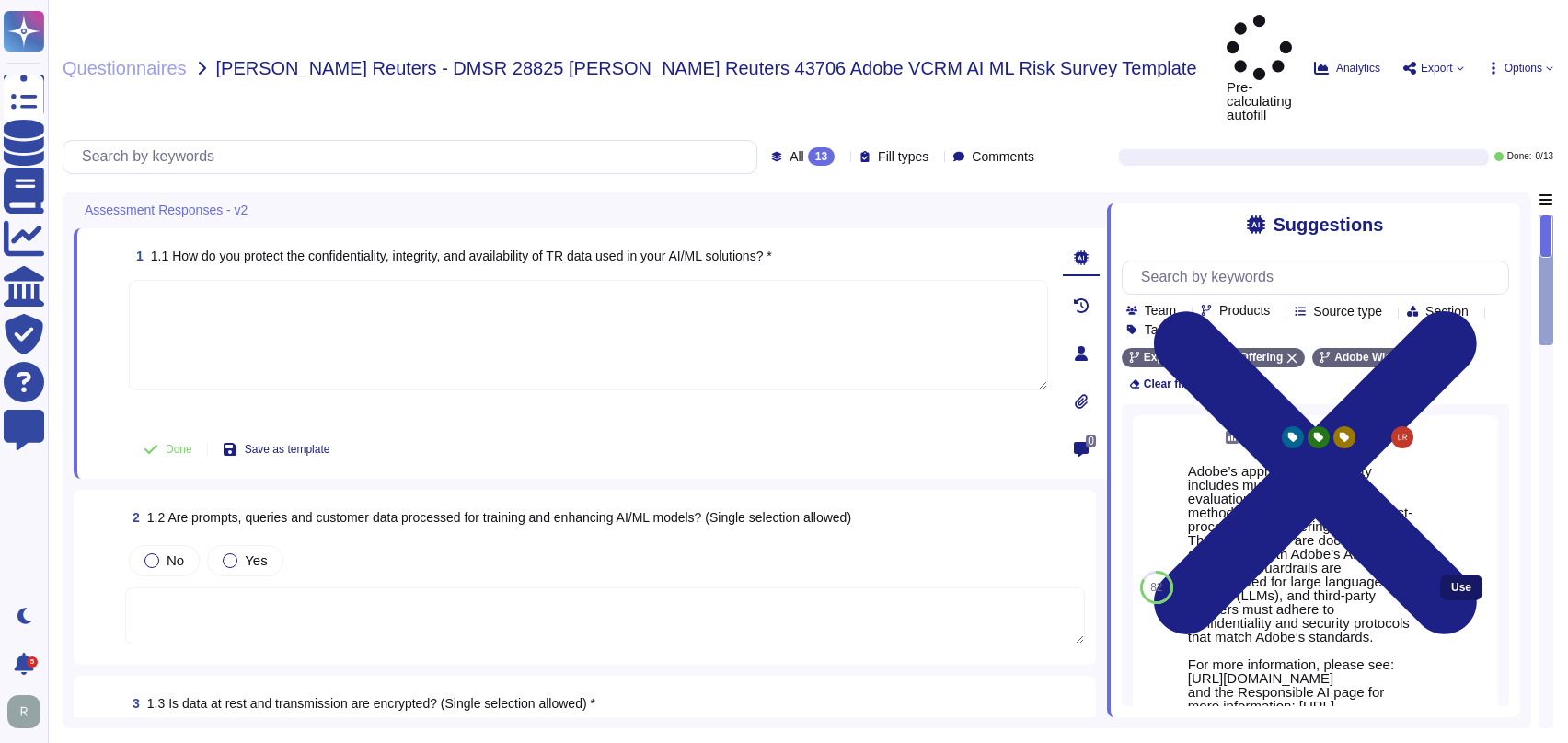
click at [1451, 582] on span "Use" at bounding box center [1461, 588] width 20 height 11
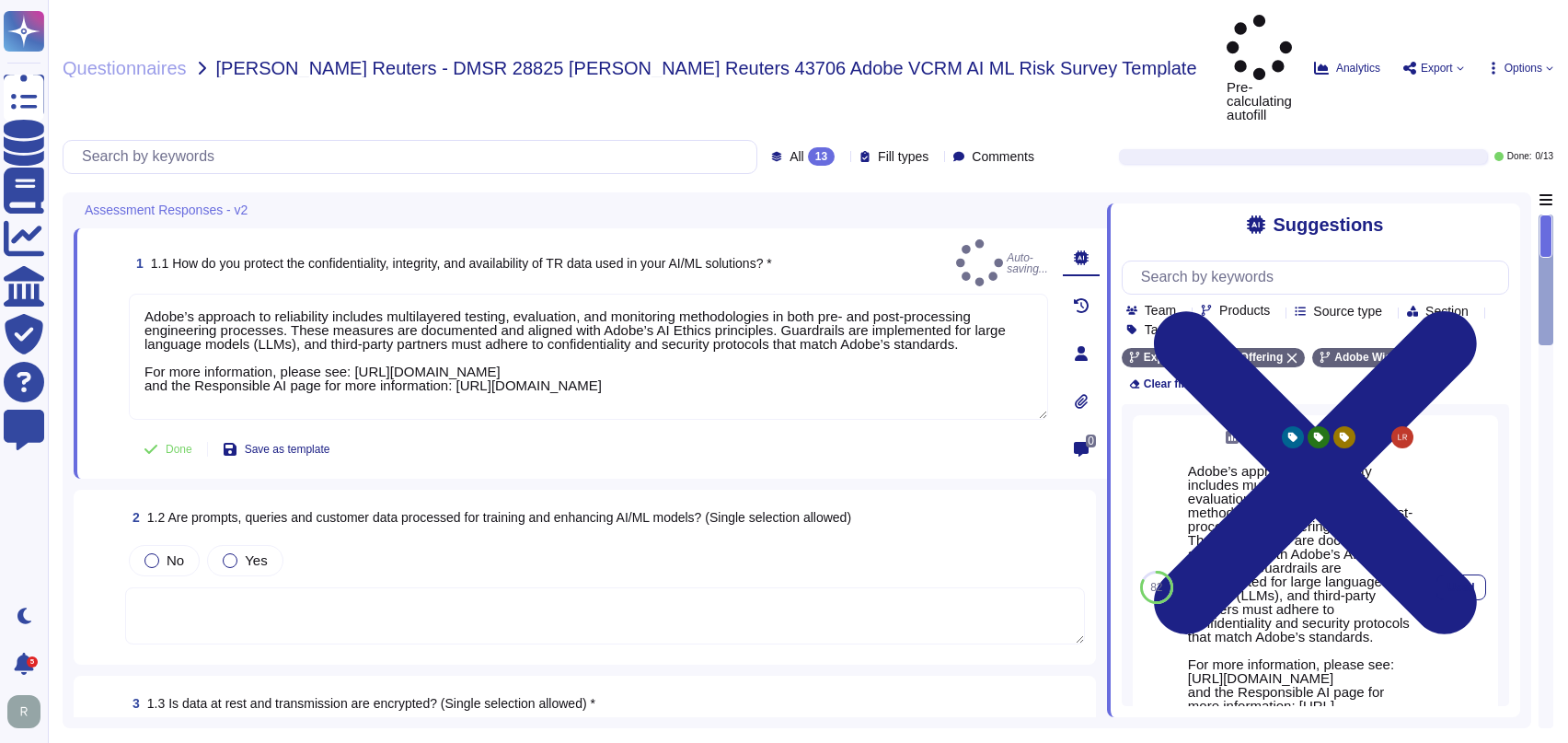
type textarea "Adobe’s approach to reliability includes multilayered testing, evaluation, and …"
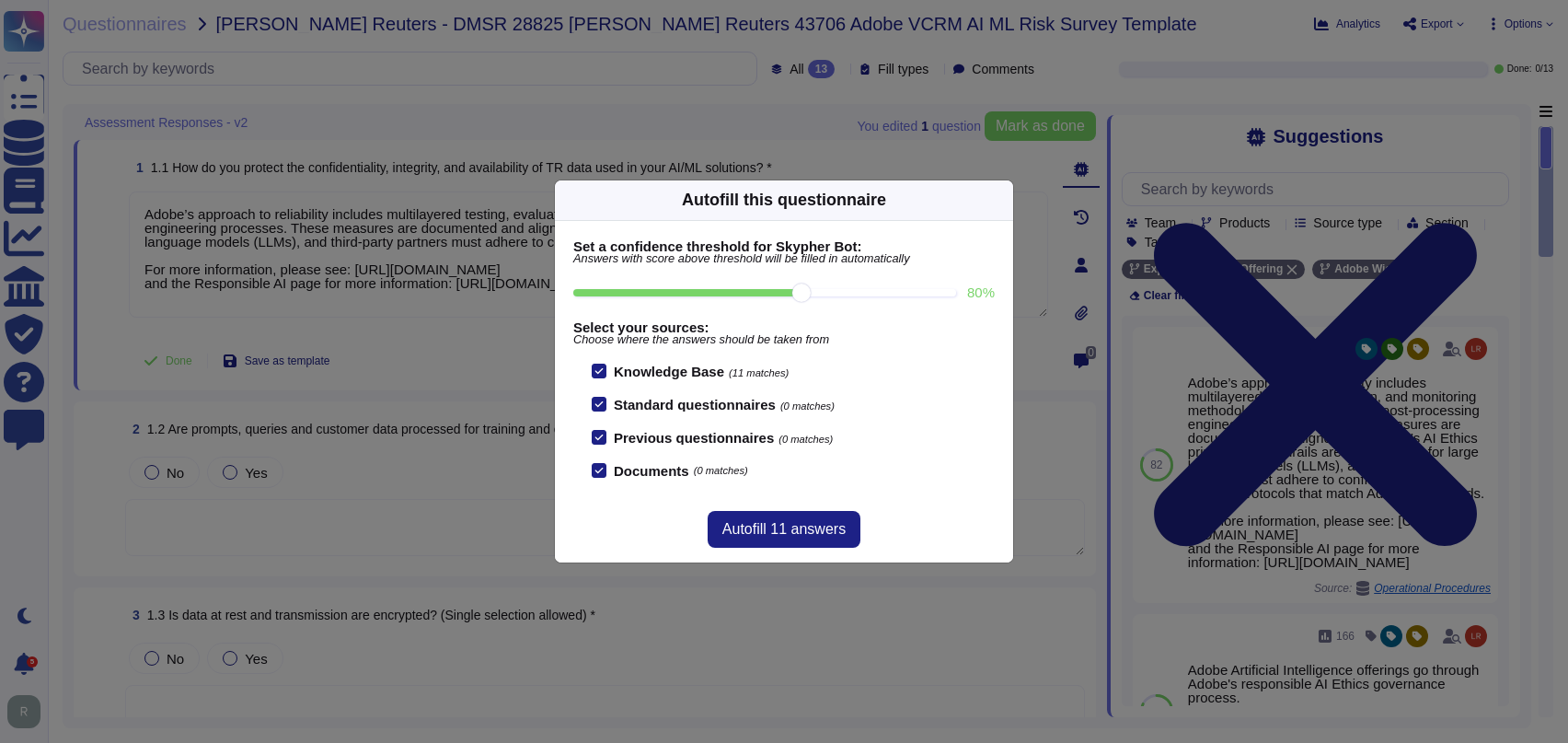
drag, startPoint x: 802, startPoint y: 291, endPoint x: 838, endPoint y: 289, distance: 36.1
click at [838, 289] on input "80 %" at bounding box center [765, 292] width 383 height 7
click at [855, 294] on input "80 %" at bounding box center [765, 292] width 383 height 7
type input "90"
click at [809, 537] on span "Autofill 0 answers" at bounding box center [784, 529] width 115 height 15
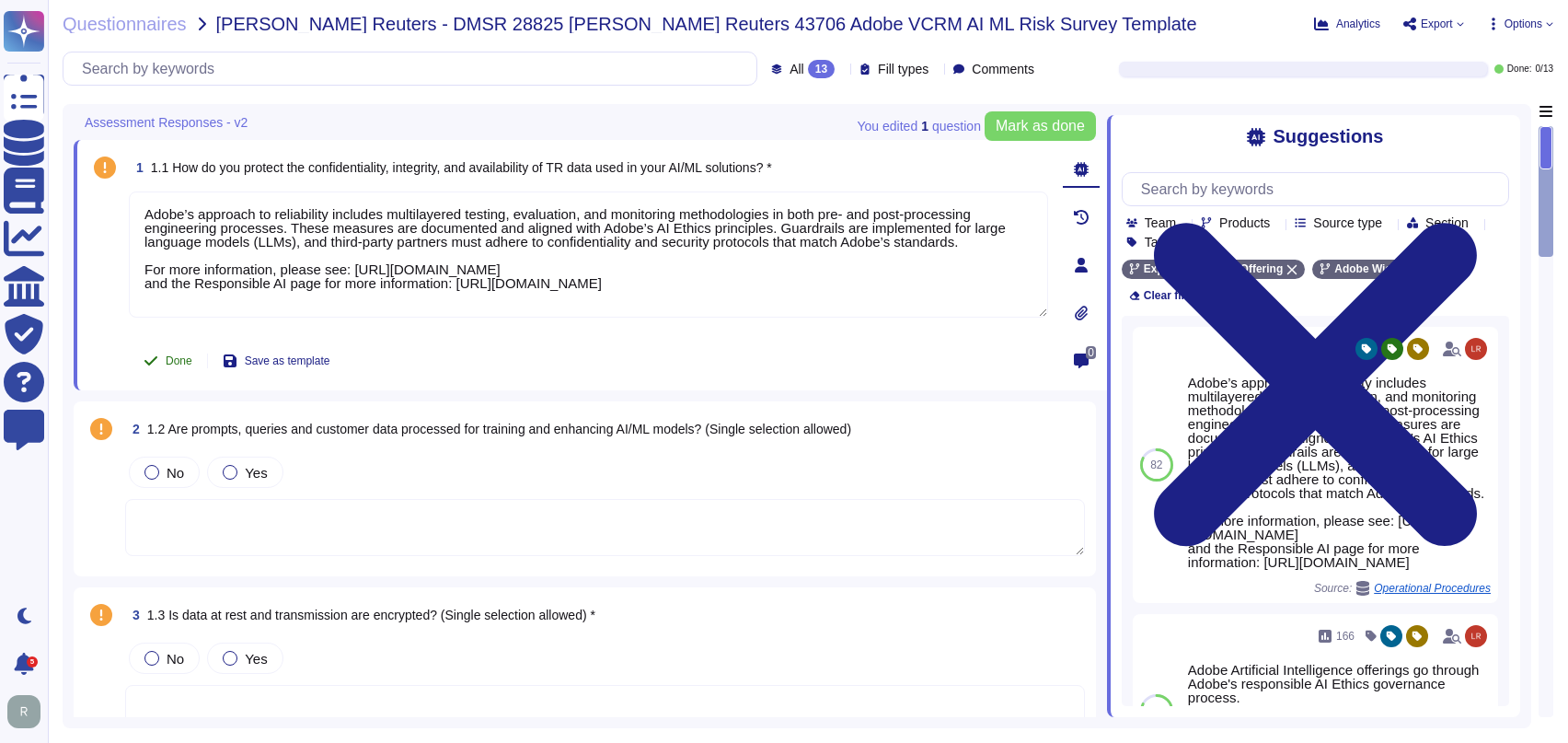
click at [159, 366] on button "Done" at bounding box center [167, 361] width 79 height 37
click at [169, 473] on span "No" at bounding box center [175, 472] width 18 height 16
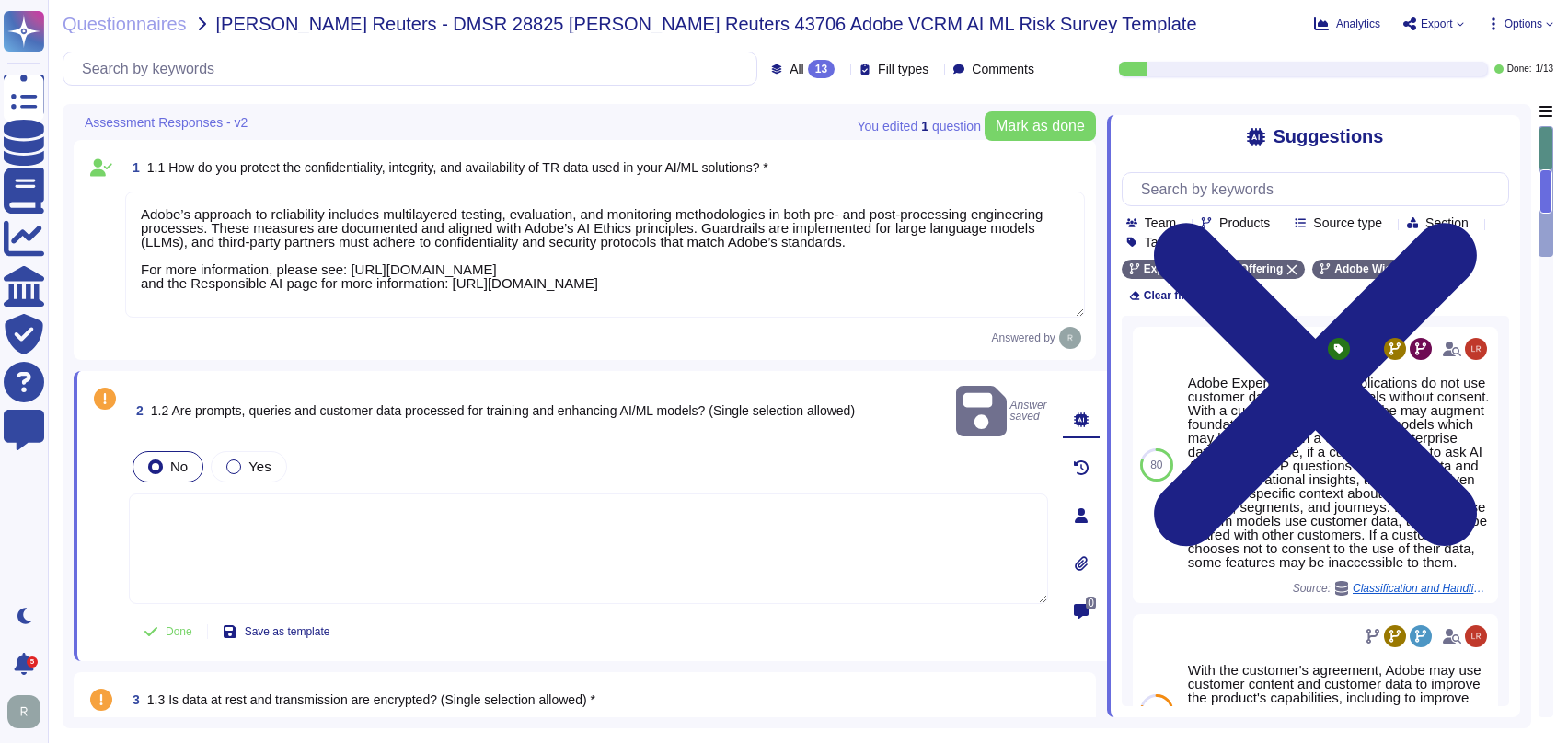
click at [408, 493] on textarea at bounding box center [588, 548] width 920 height 110
click at [667, 547] on textarea at bounding box center [588, 548] width 920 height 110
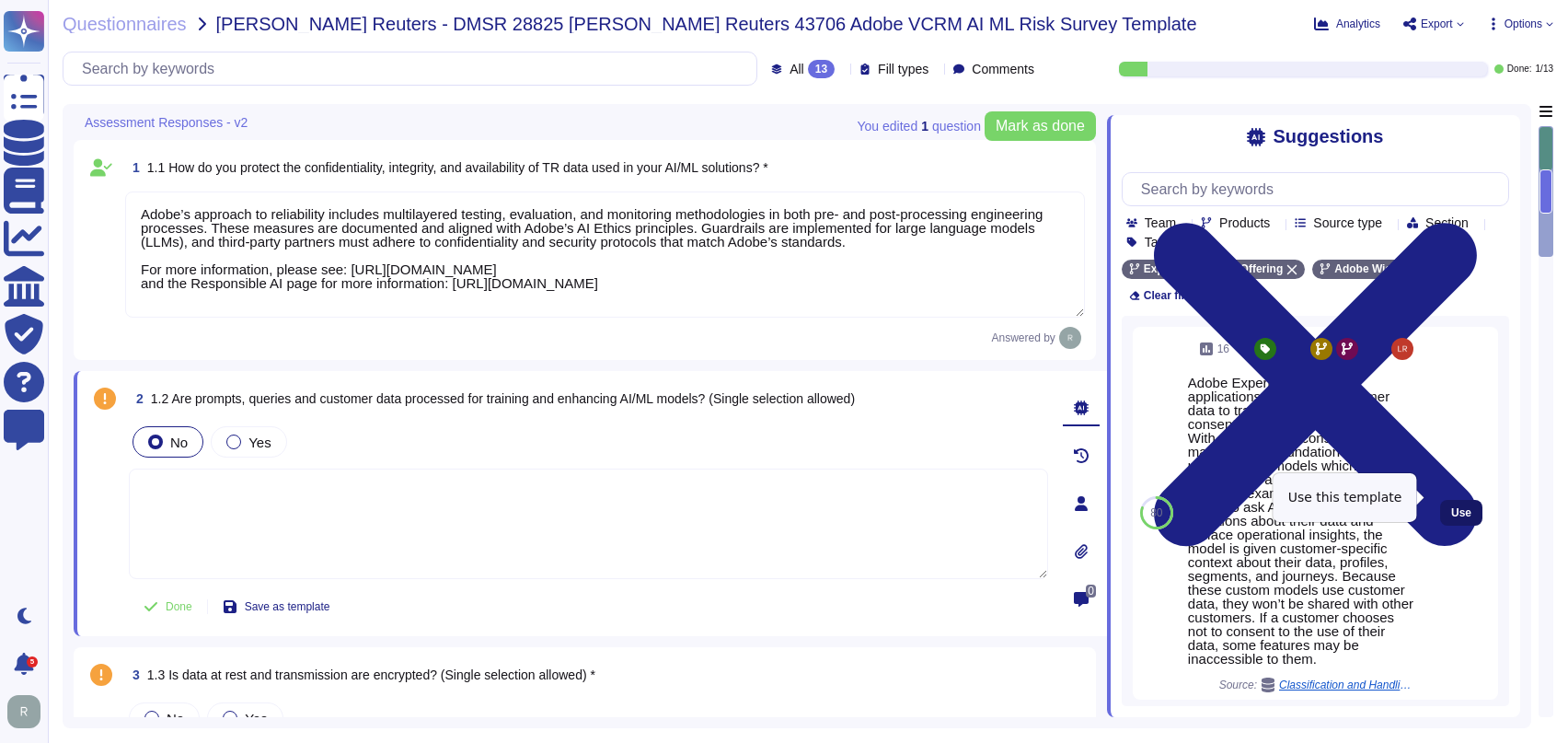
click at [1451, 507] on span "Use" at bounding box center [1461, 513] width 20 height 11
type textarea "Adobe Experience Cloud applications do not use customer data to train AI models…"
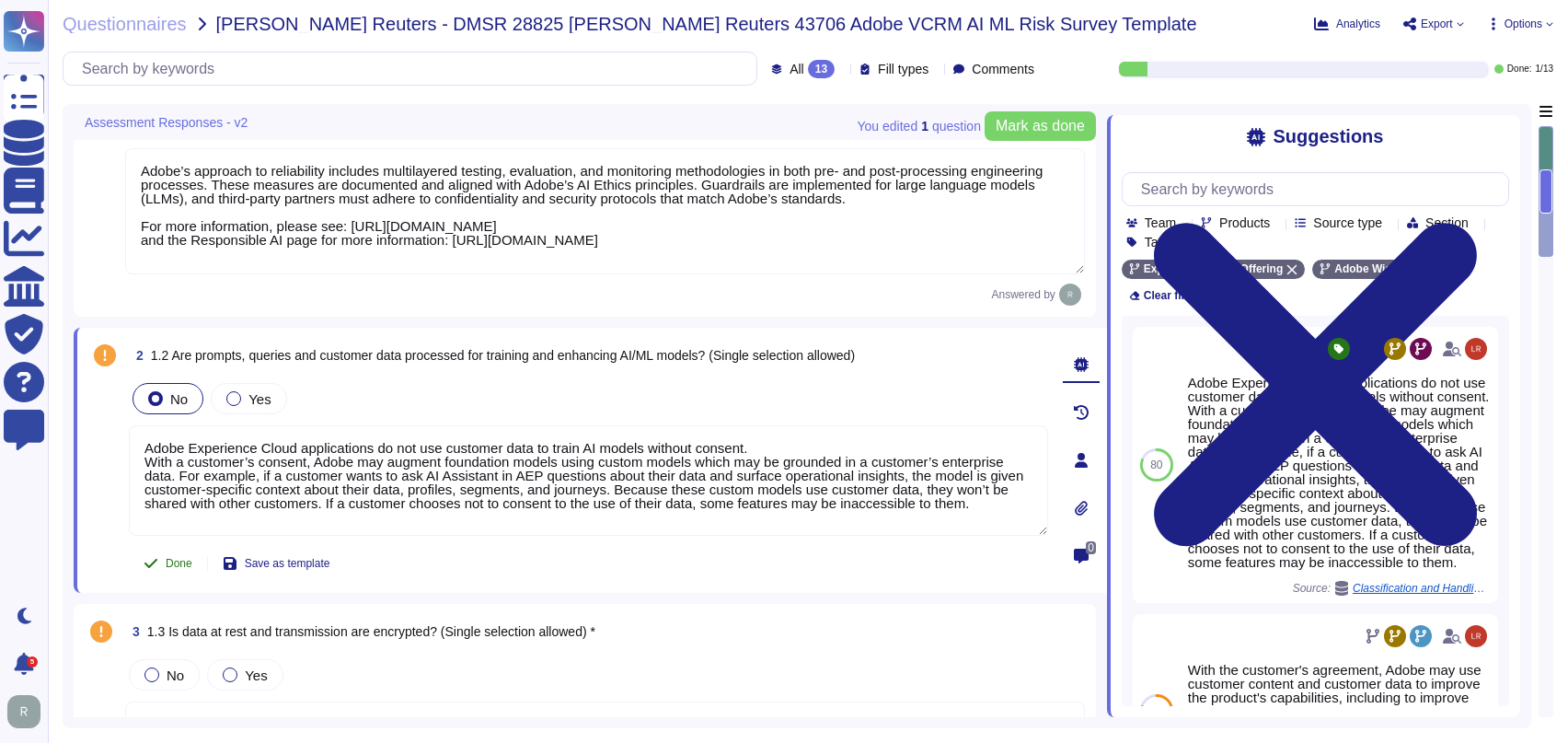
click at [184, 559] on span "Done" at bounding box center [179, 563] width 27 height 11
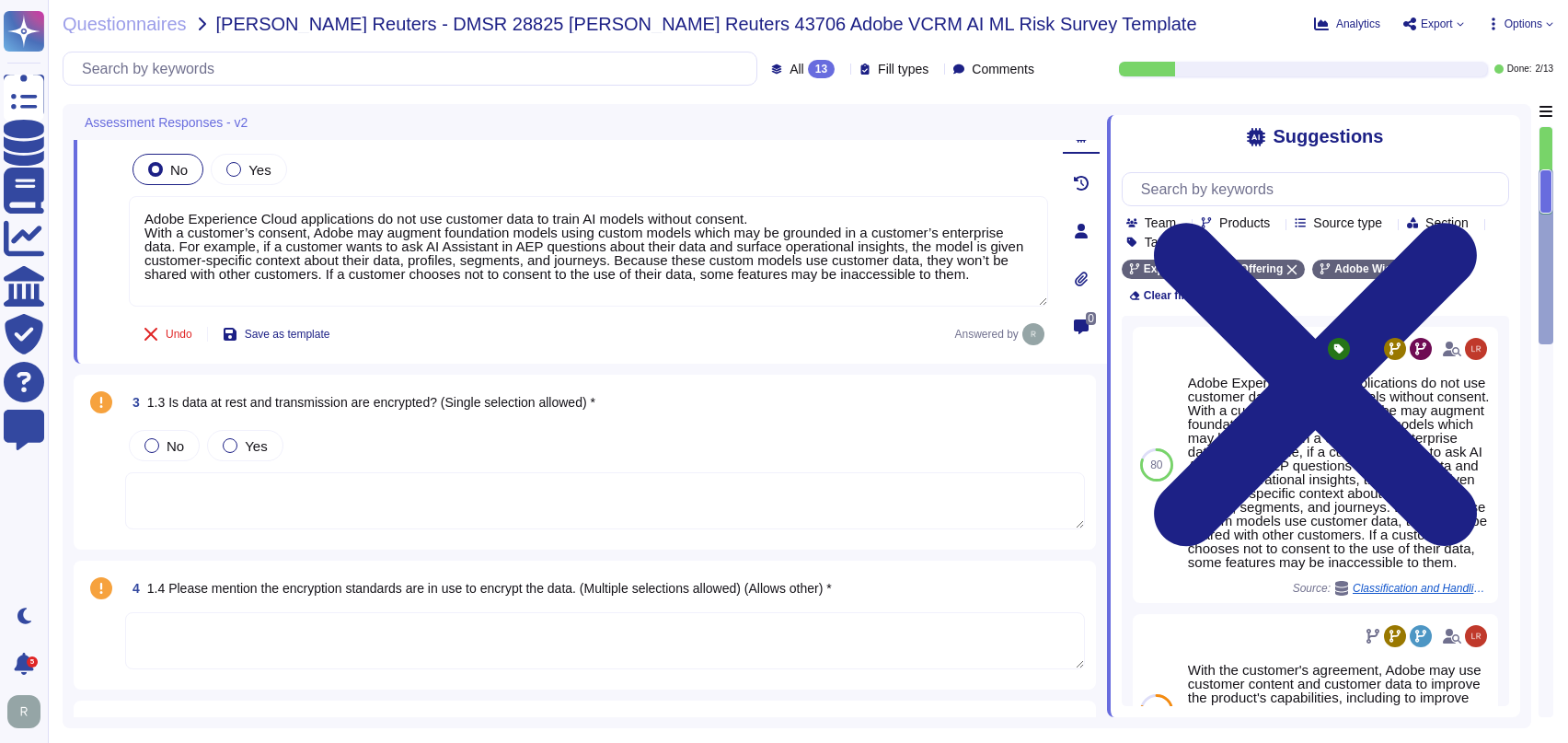
scroll to position [273, 0]
click at [265, 441] on div "Yes" at bounding box center [245, 444] width 76 height 31
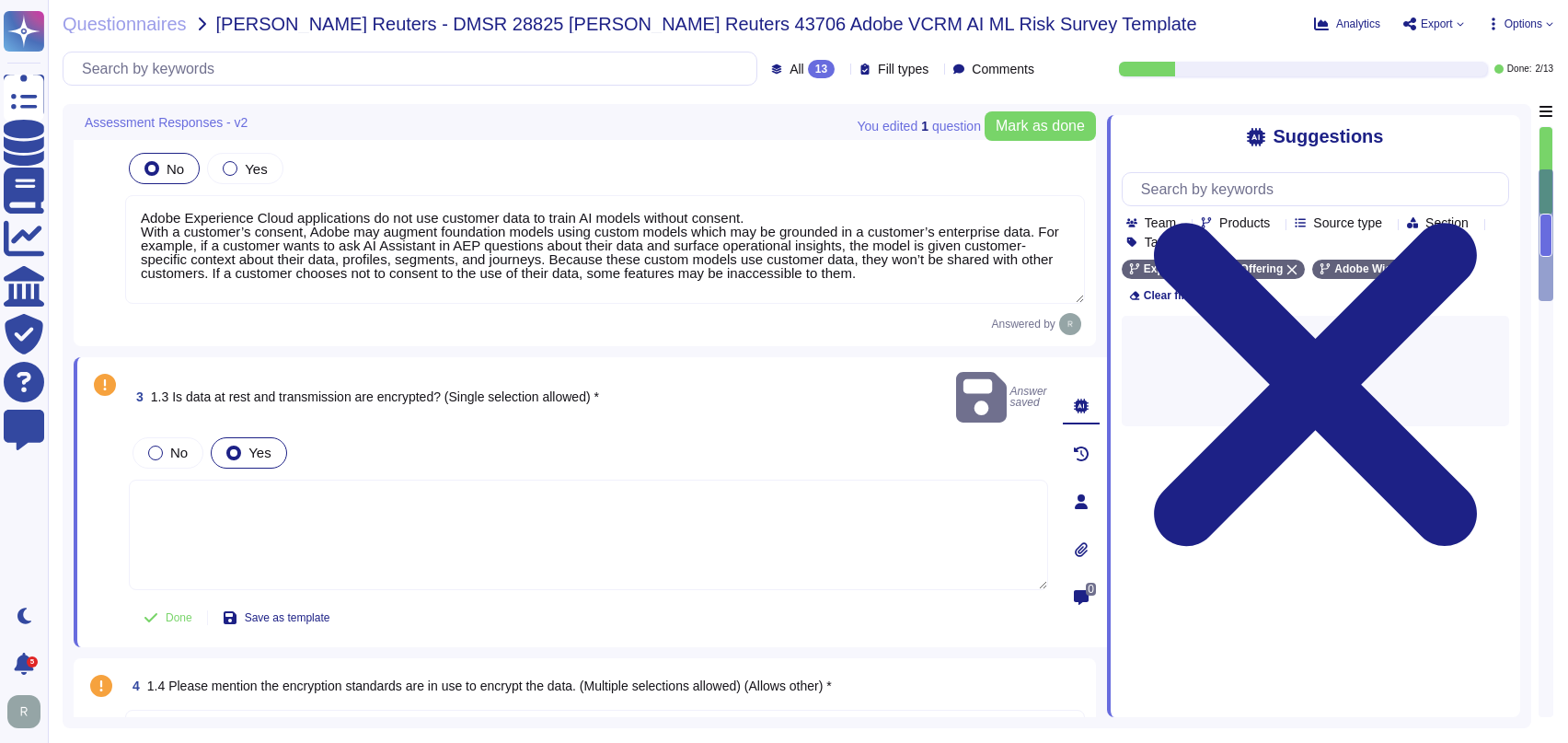
click at [526, 533] on textarea at bounding box center [588, 534] width 920 height 110
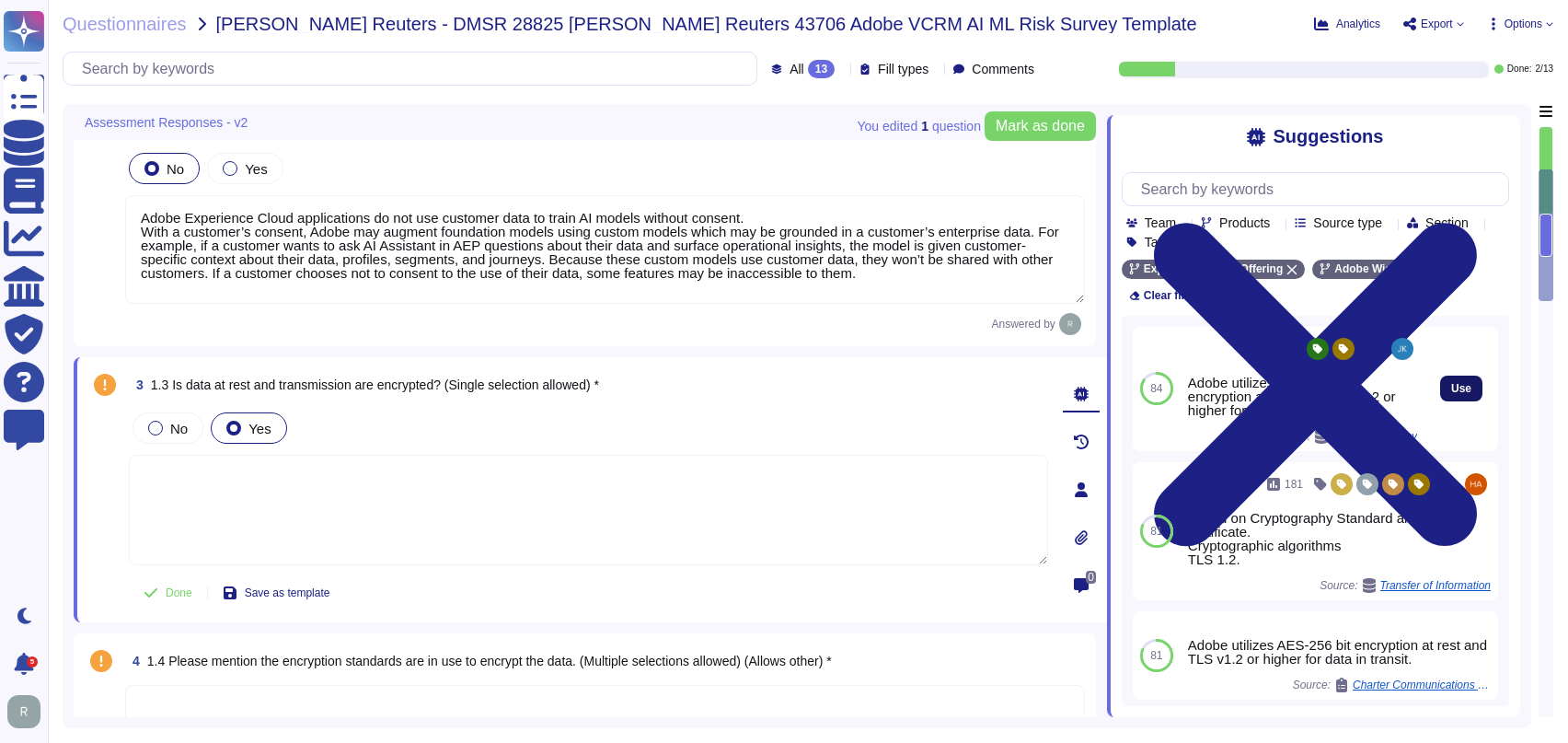
click at [1451, 383] on span "Use" at bounding box center [1461, 389] width 20 height 11
type textarea "Adobe utilizes AES-256 bit encryption at rest and TLS v1.2 or higher for data i…"
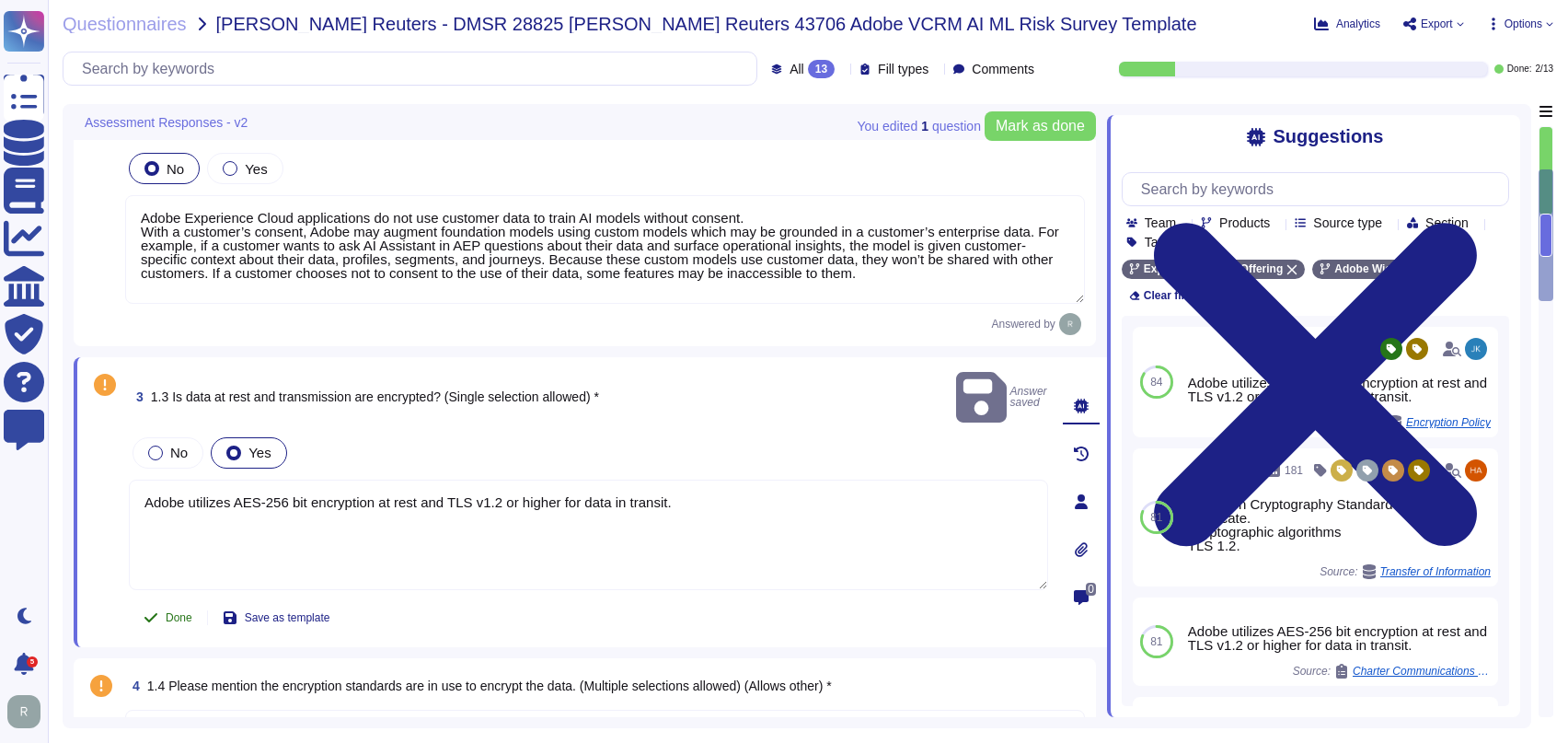
click at [176, 599] on button "Done" at bounding box center [167, 617] width 79 height 37
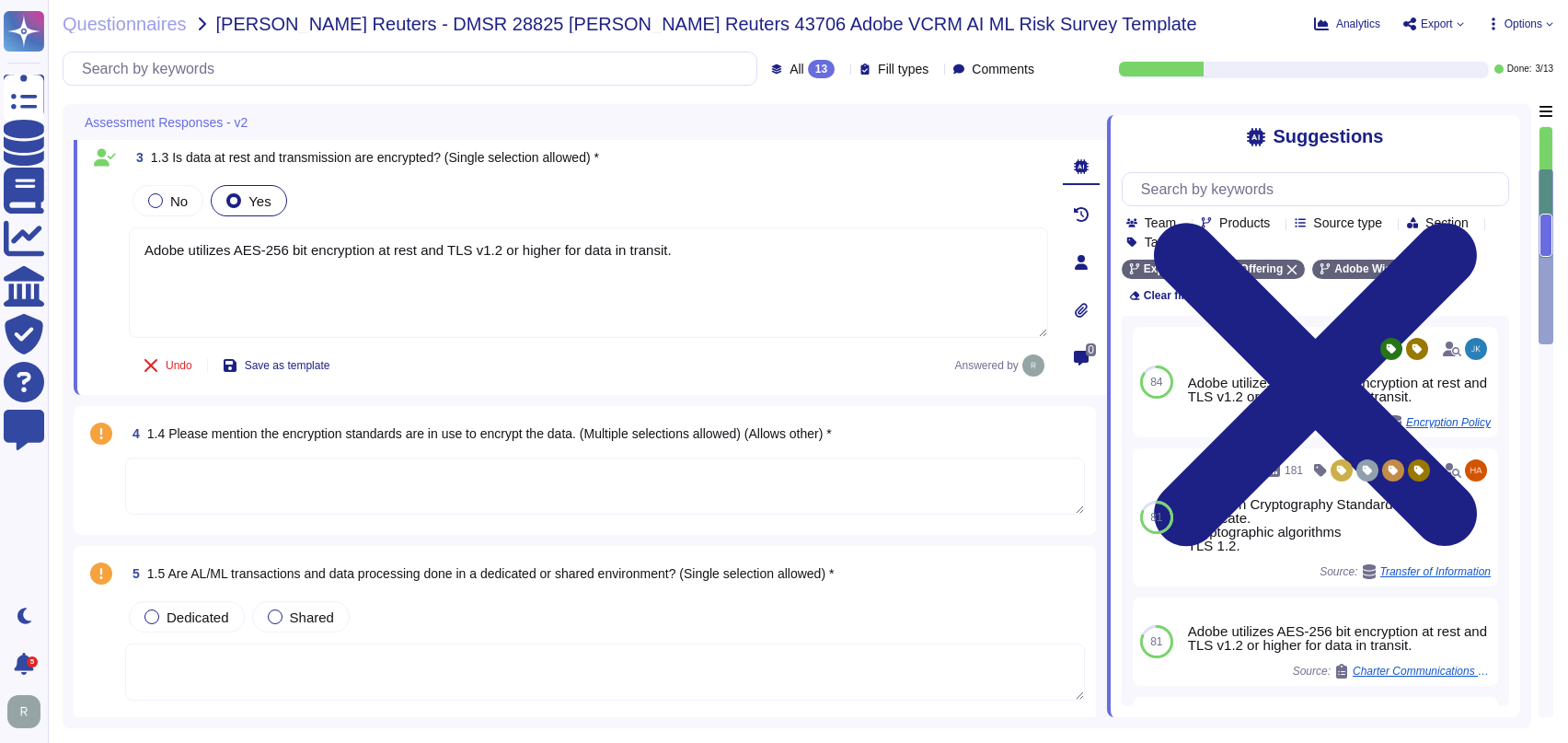
scroll to position [502, 0]
click at [580, 480] on textarea at bounding box center [604, 485] width 959 height 57
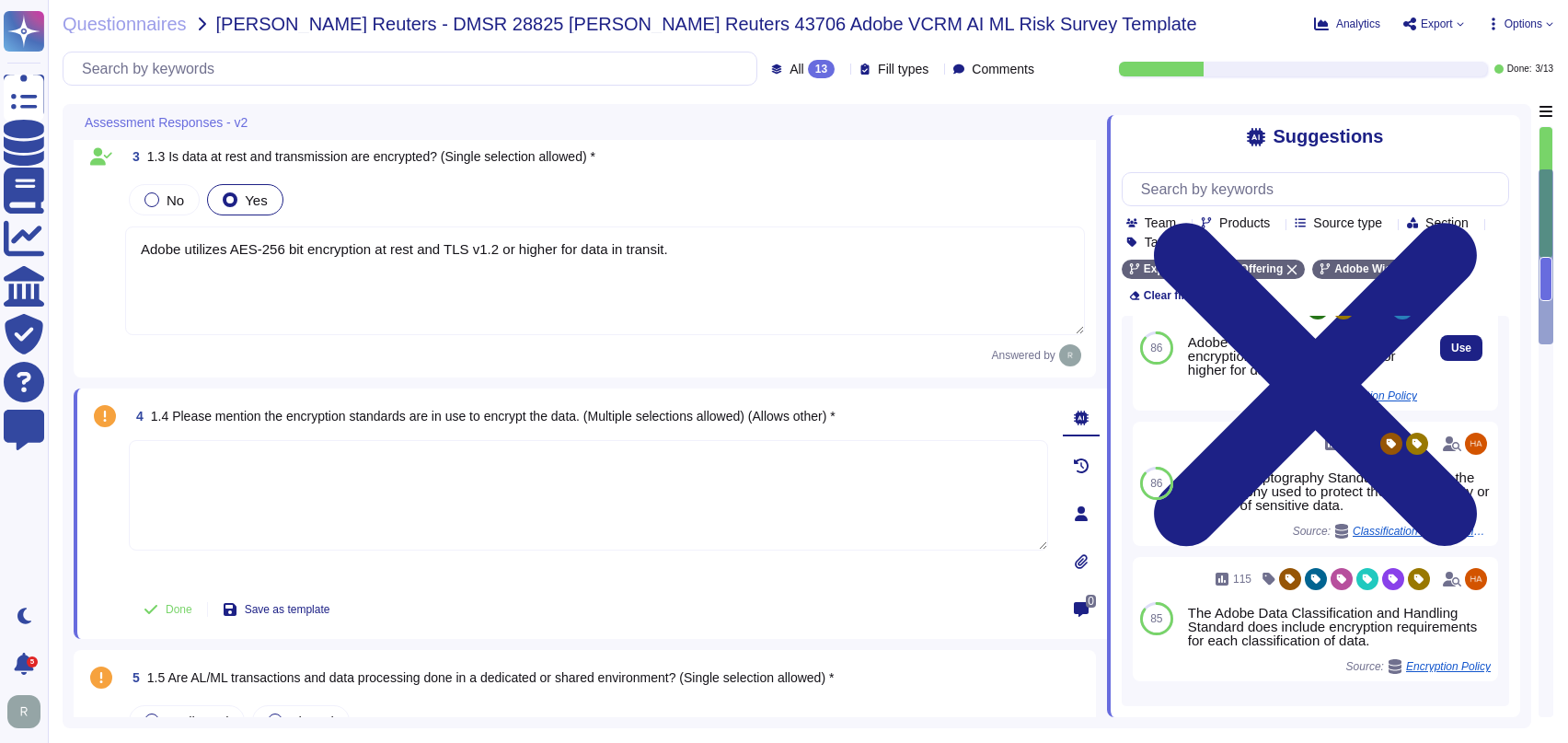
scroll to position [544, 0]
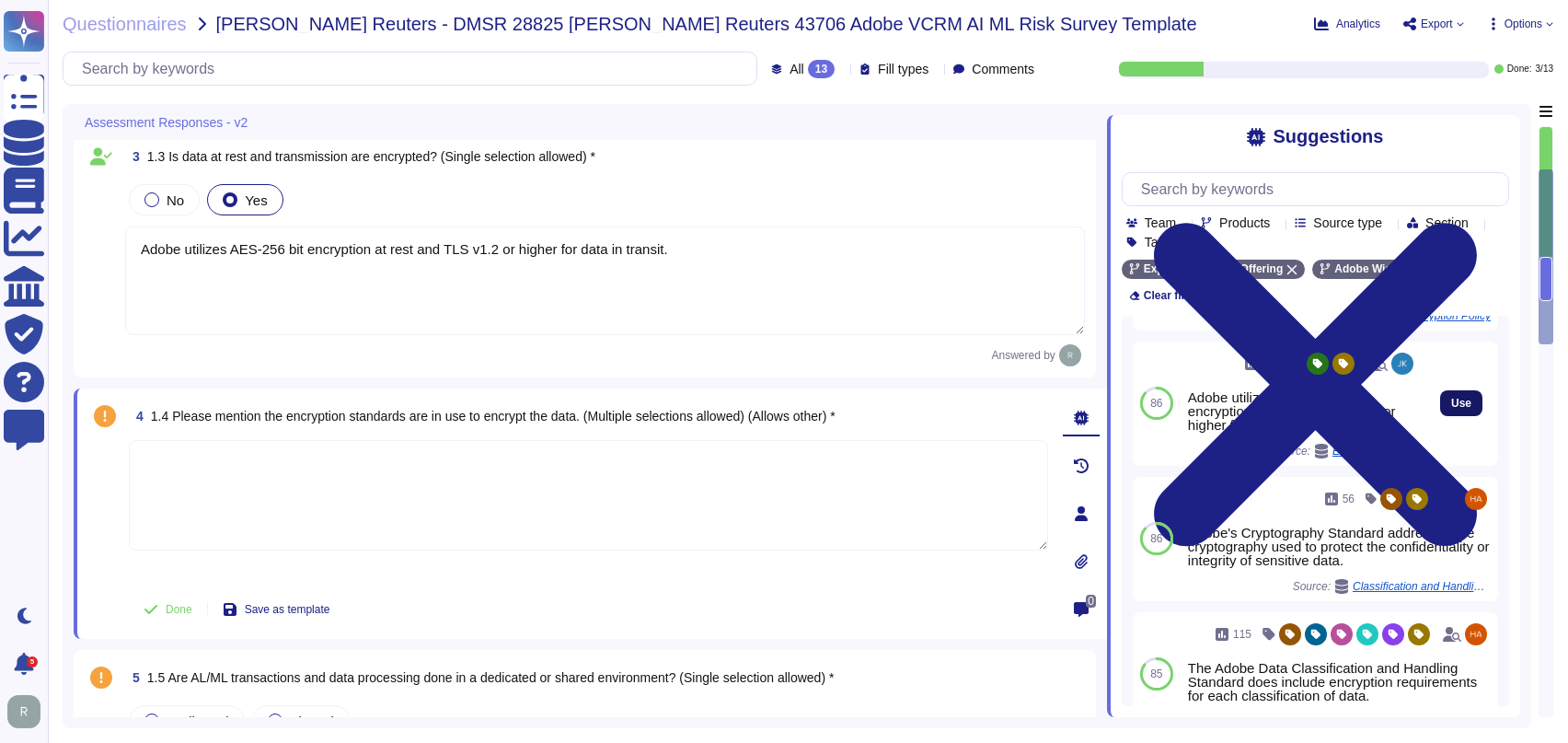
click at [1451, 409] on span "Use" at bounding box center [1461, 403] width 20 height 11
type textarea "Adobe utilizes AES-256 bit encryption at rest and TLS v1.2 or higher for data i…"
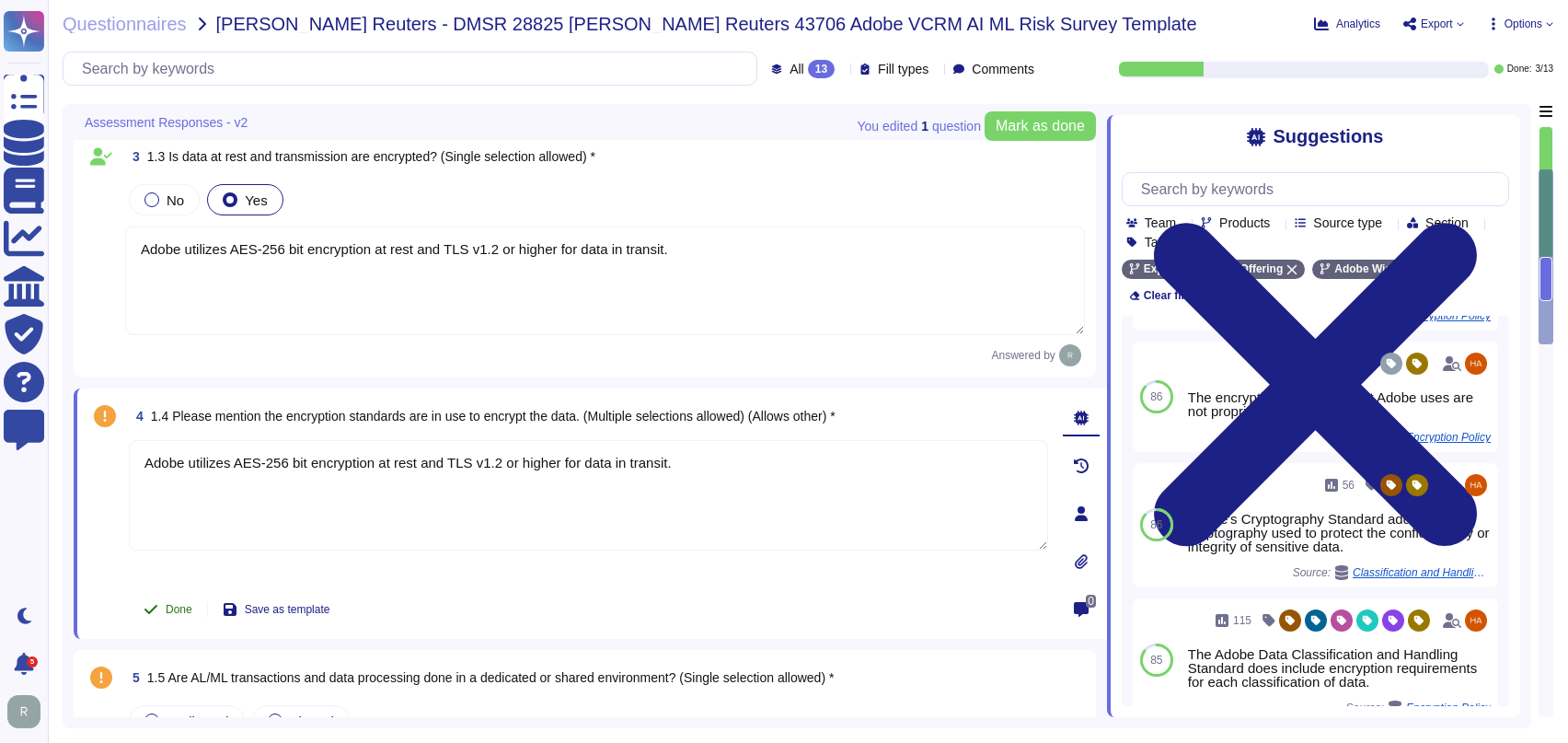
click at [158, 601] on button "Done" at bounding box center [167, 610] width 79 height 37
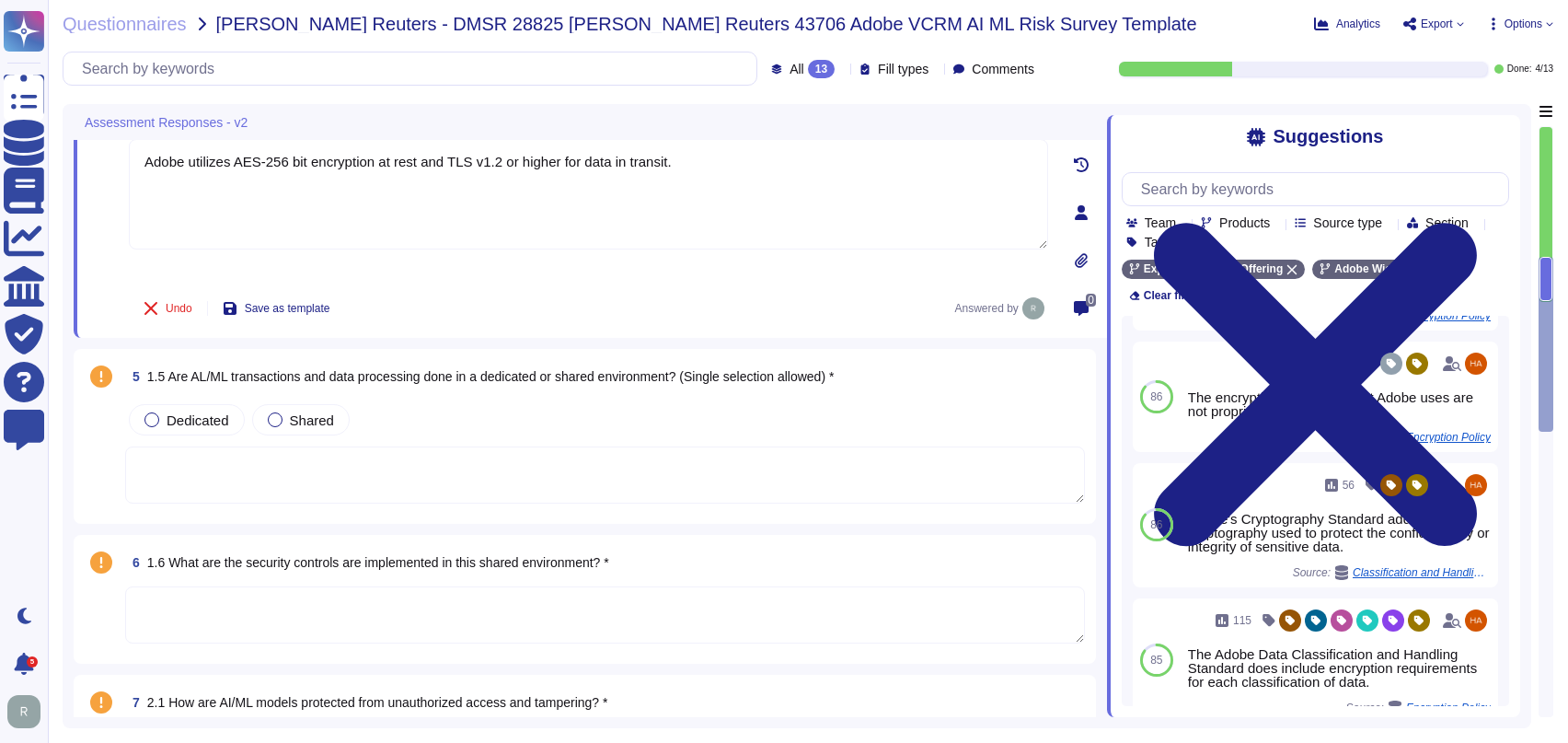
scroll to position [792, 0]
click at [589, 470] on textarea at bounding box center [604, 474] width 959 height 57
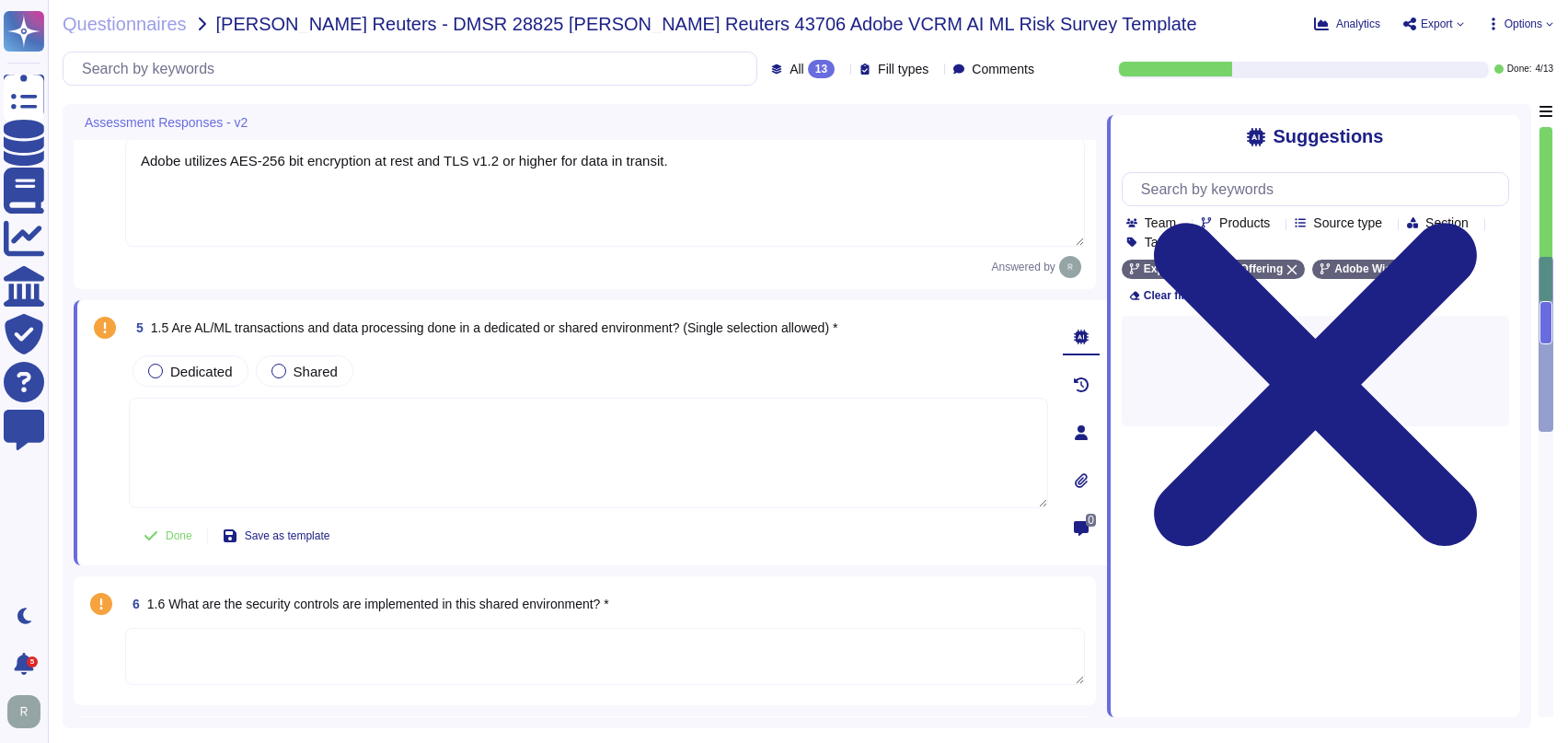
scroll to position [0, 0]
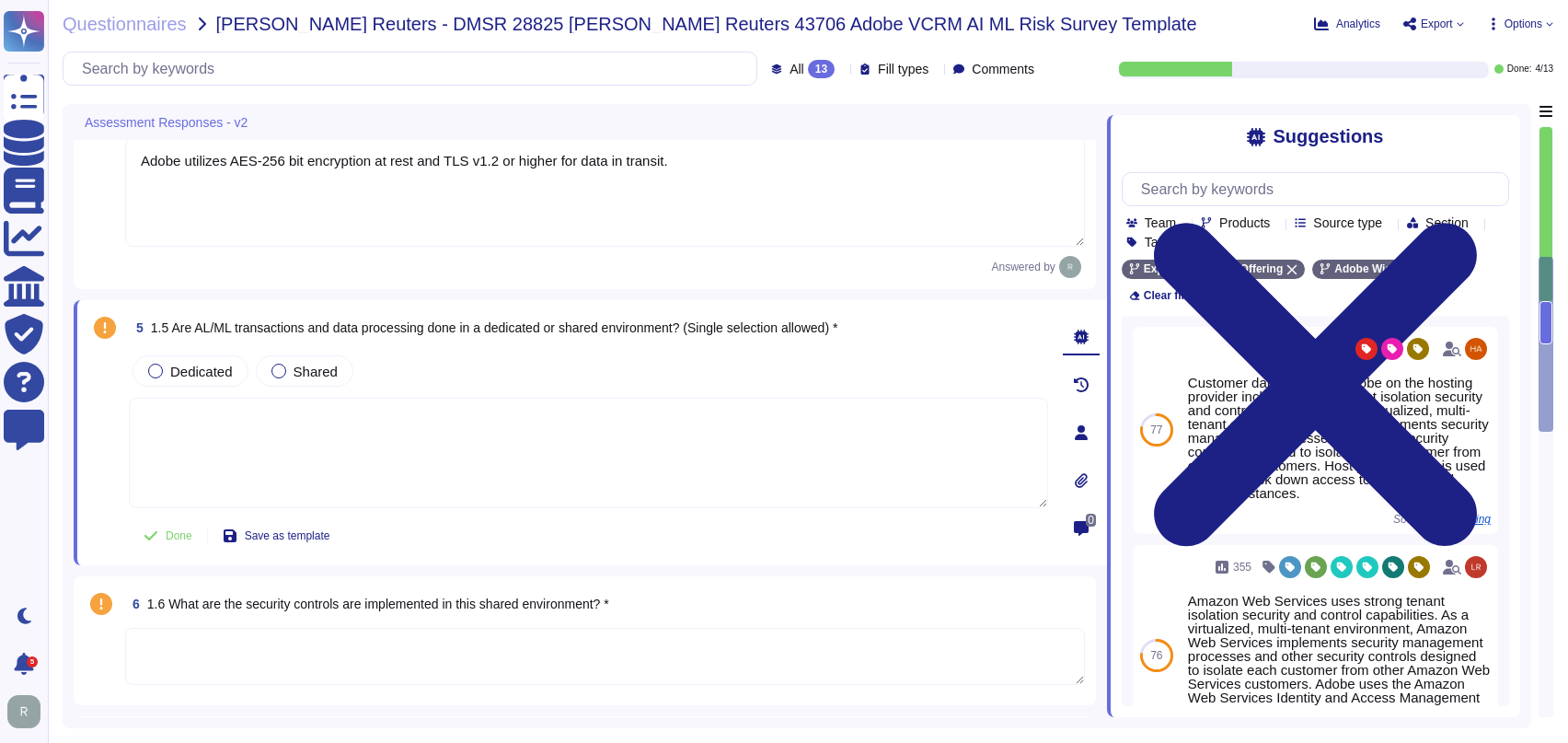
click at [864, 423] on textarea at bounding box center [588, 452] width 920 height 110
drag, startPoint x: 689, startPoint y: 323, endPoint x: 169, endPoint y: 326, distance: 520.0
click at [169, 326] on span "1.5 Are AL/ML transactions and data processing done in a dedicated or shared en…" at bounding box center [494, 328] width 687 height 15
copy span "Are AL/ML transactions and data processing done in a dedicated or shared enviro…"
click at [452, 401] on textarea at bounding box center [588, 452] width 920 height 110
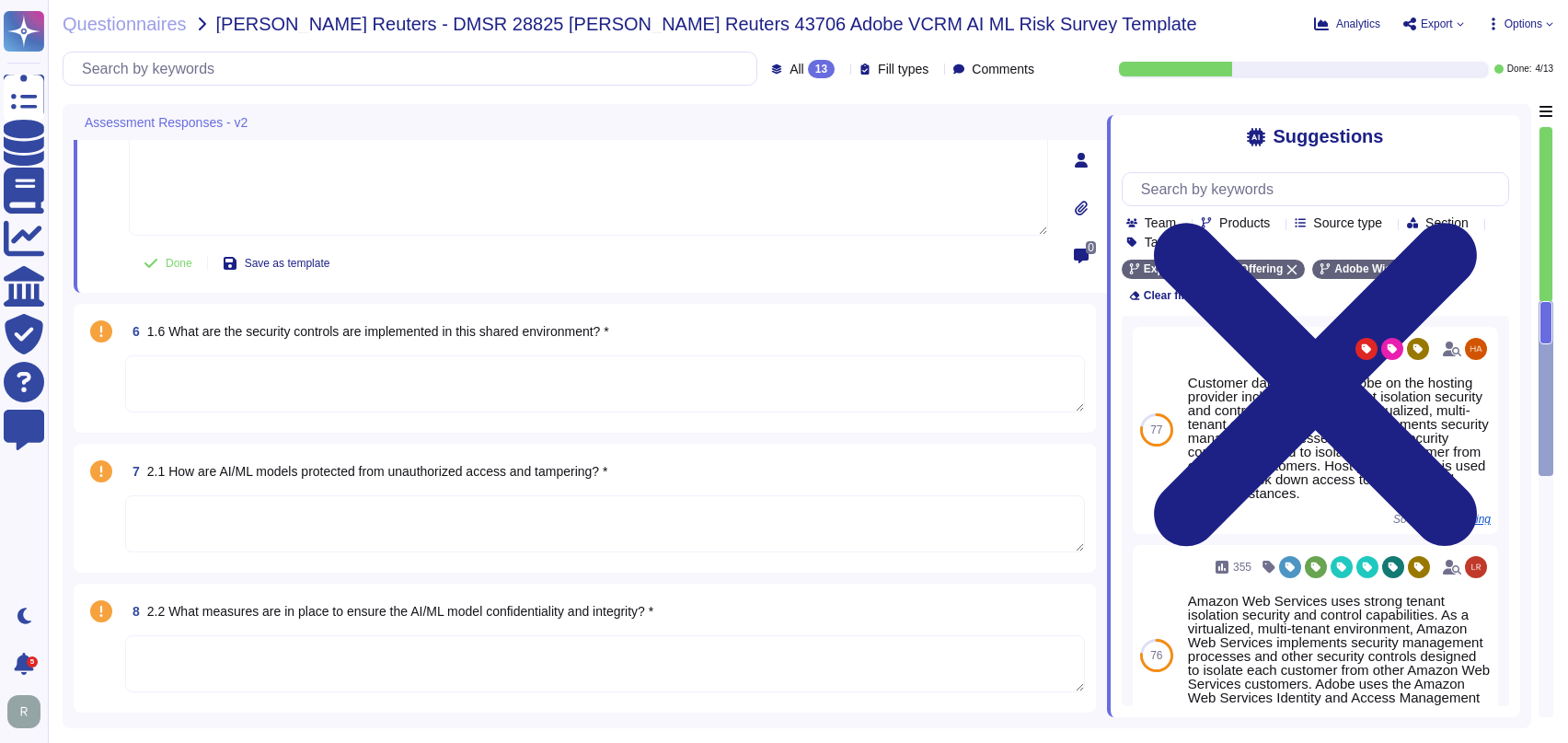
scroll to position [1053, 0]
click at [530, 363] on textarea at bounding box center [604, 384] width 959 height 57
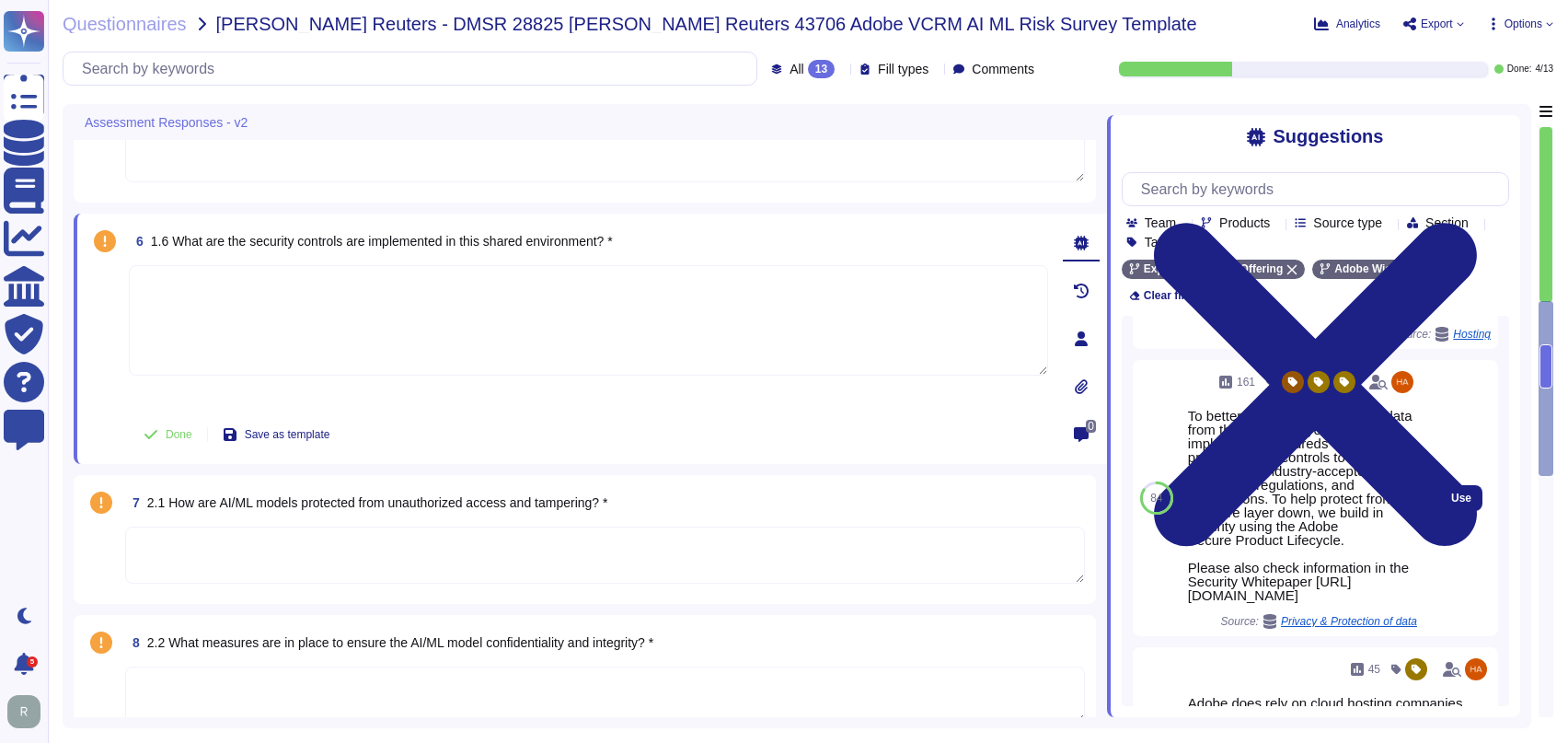
scroll to position [186, 0]
click at [1440, 502] on button "Use" at bounding box center [1462, 497] width 43 height 26
type textarea "To better protect our customers’ data from the physical layer up, we’ve impleme…"
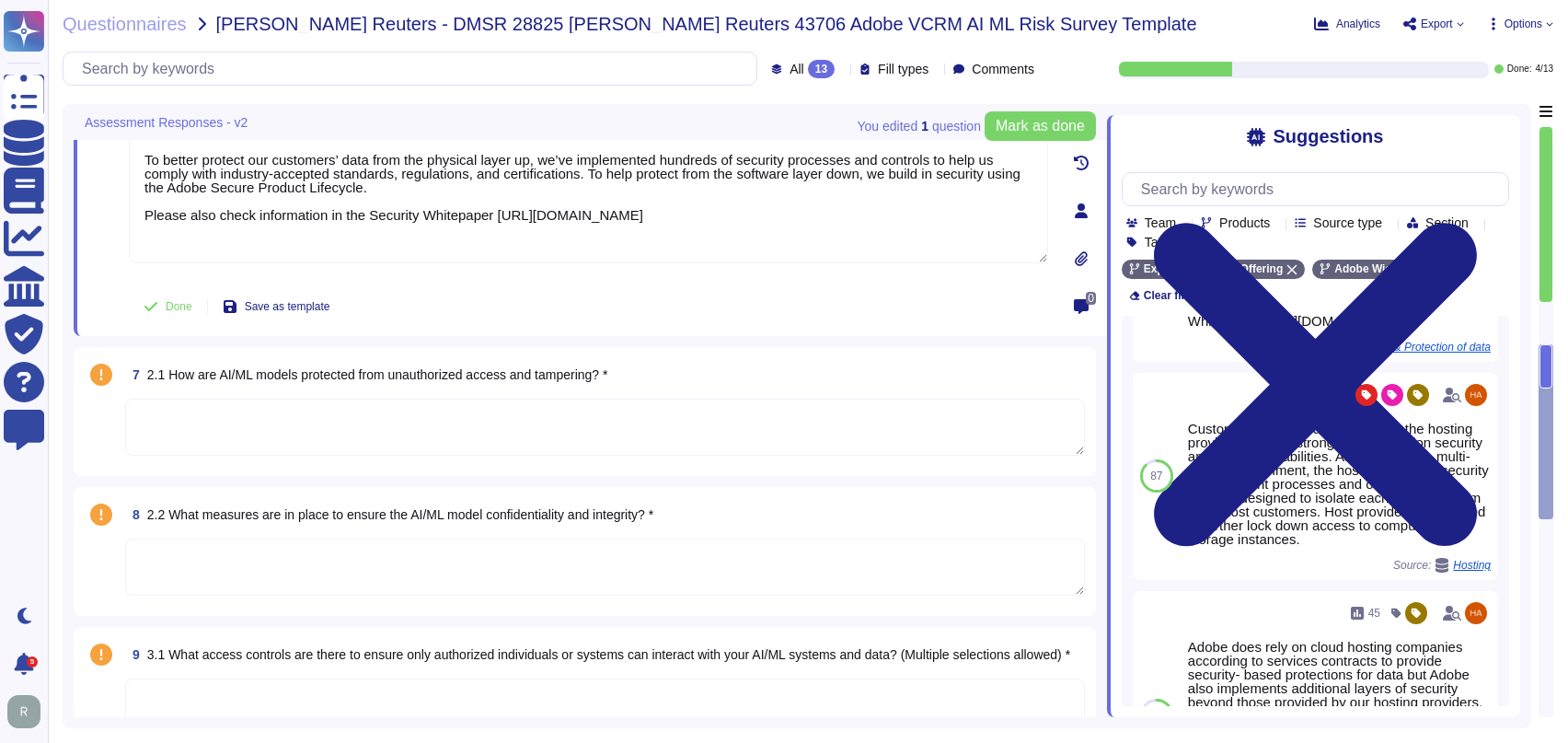
scroll to position [1182, 0]
click at [557, 428] on textarea at bounding box center [604, 427] width 959 height 57
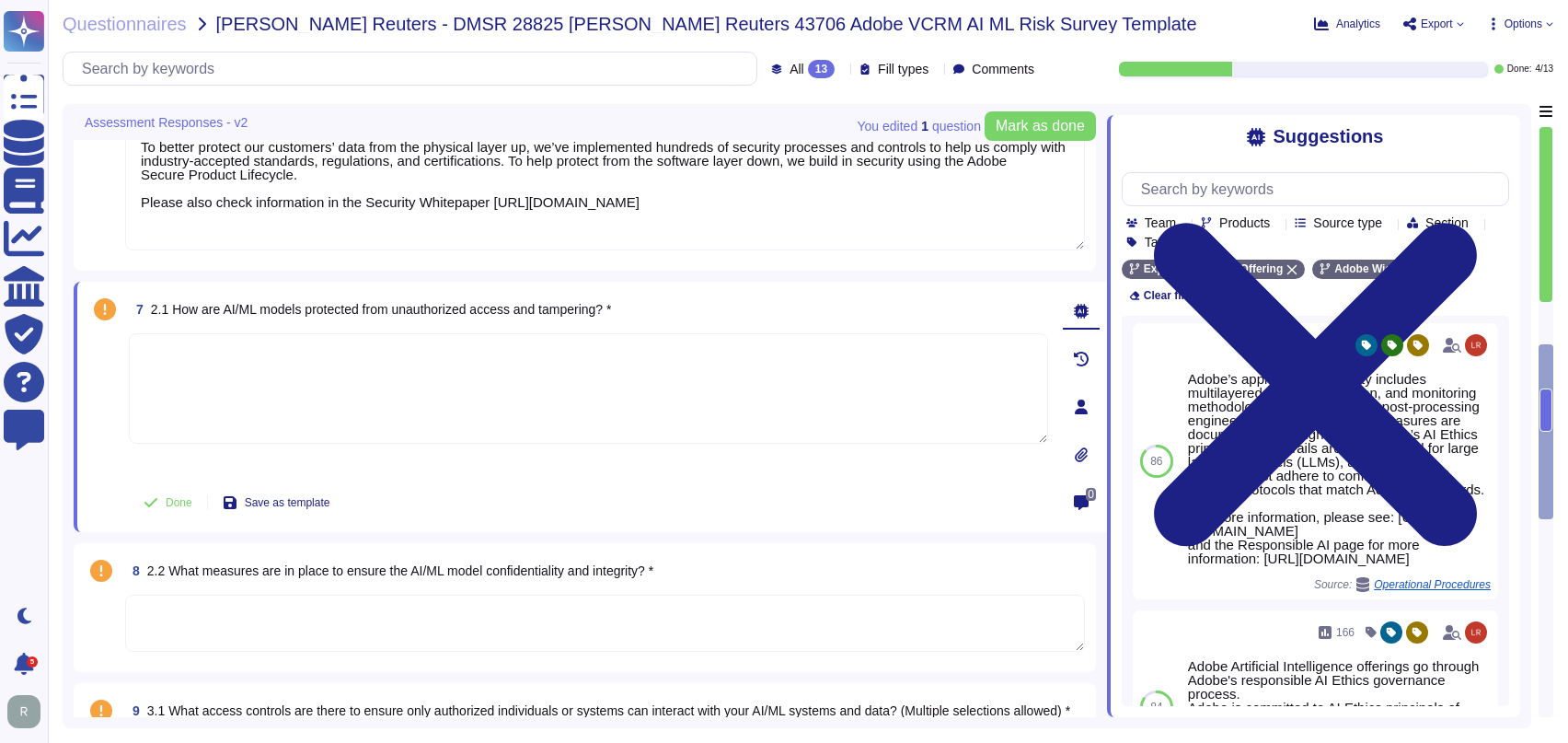
scroll to position [0, 0]
click at [1267, 198] on input "text" at bounding box center [1319, 189] width 377 height 32
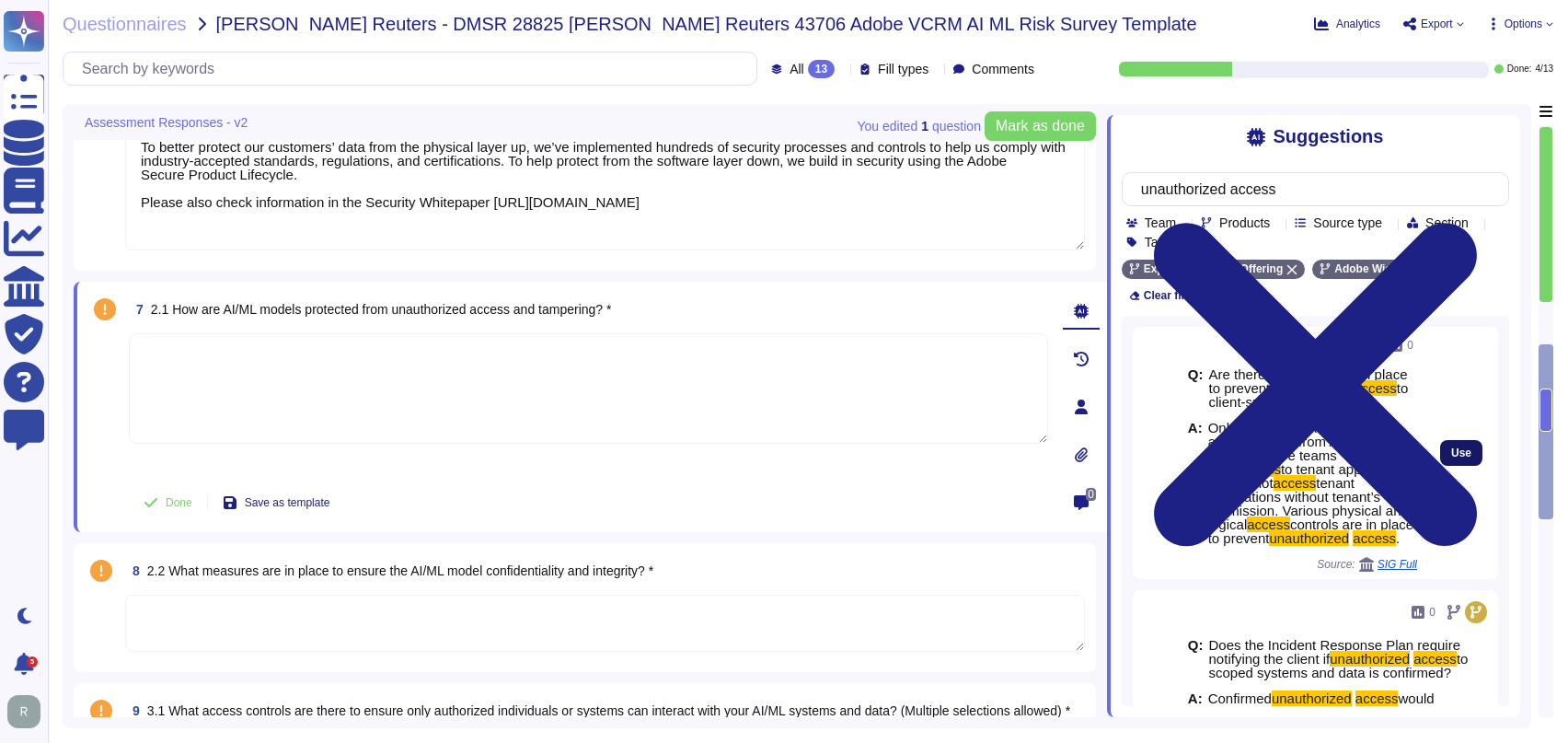
type input "unauthorized access"
click at [1451, 447] on span "Use" at bounding box center [1461, 452] width 20 height 11
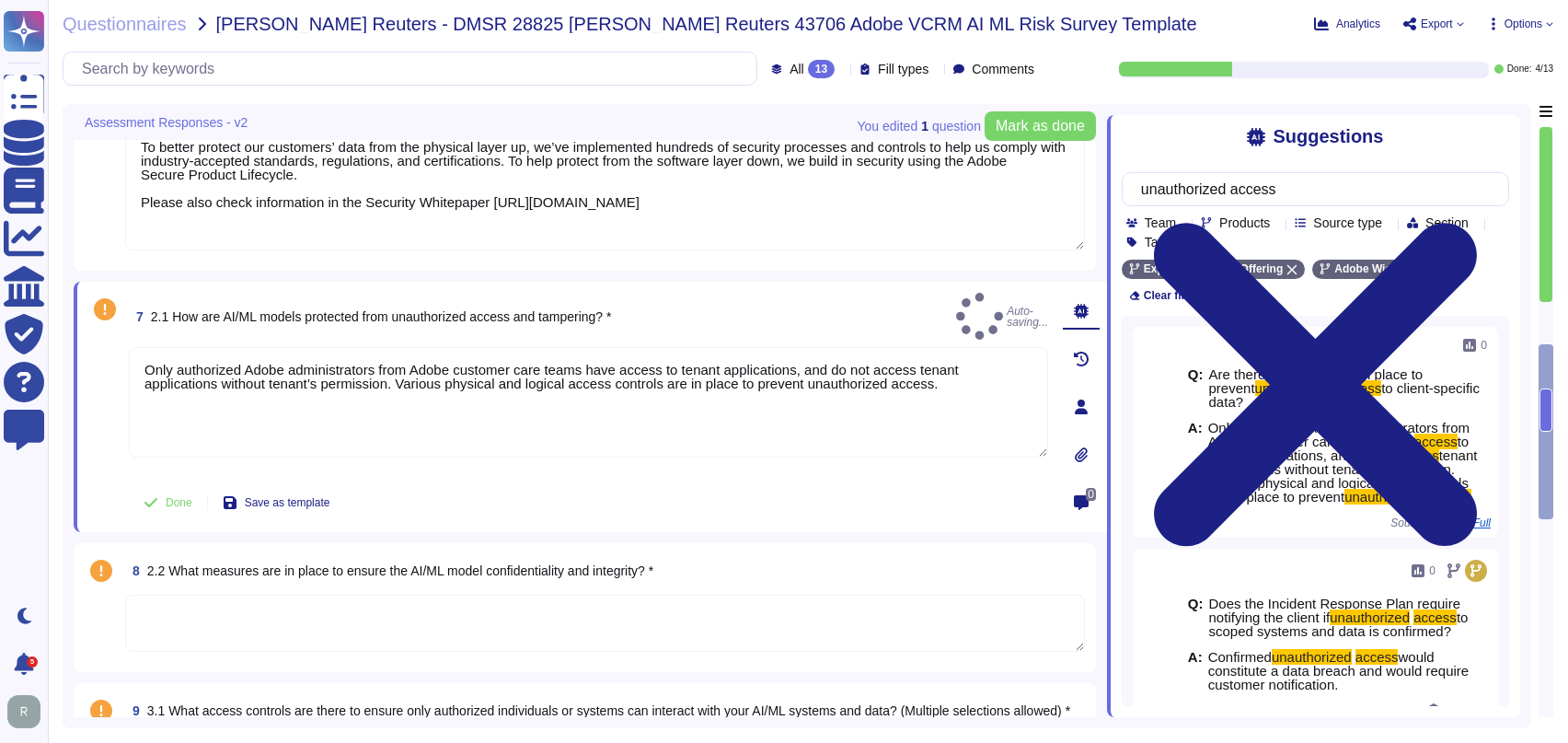
type textarea "Only authorized Adobe administrators from Adobe customer care teams have access…"
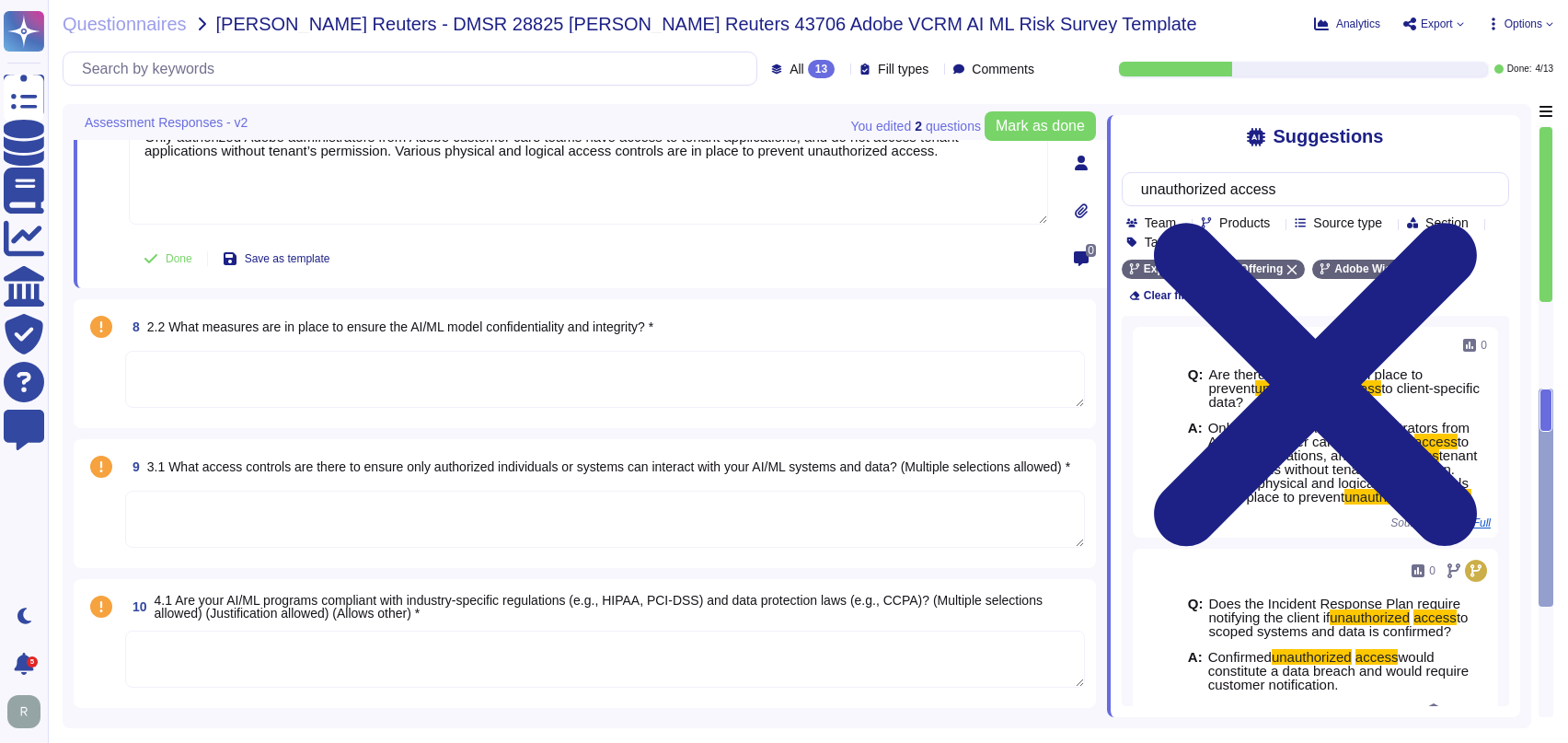
click at [461, 371] on textarea at bounding box center [604, 379] width 959 height 57
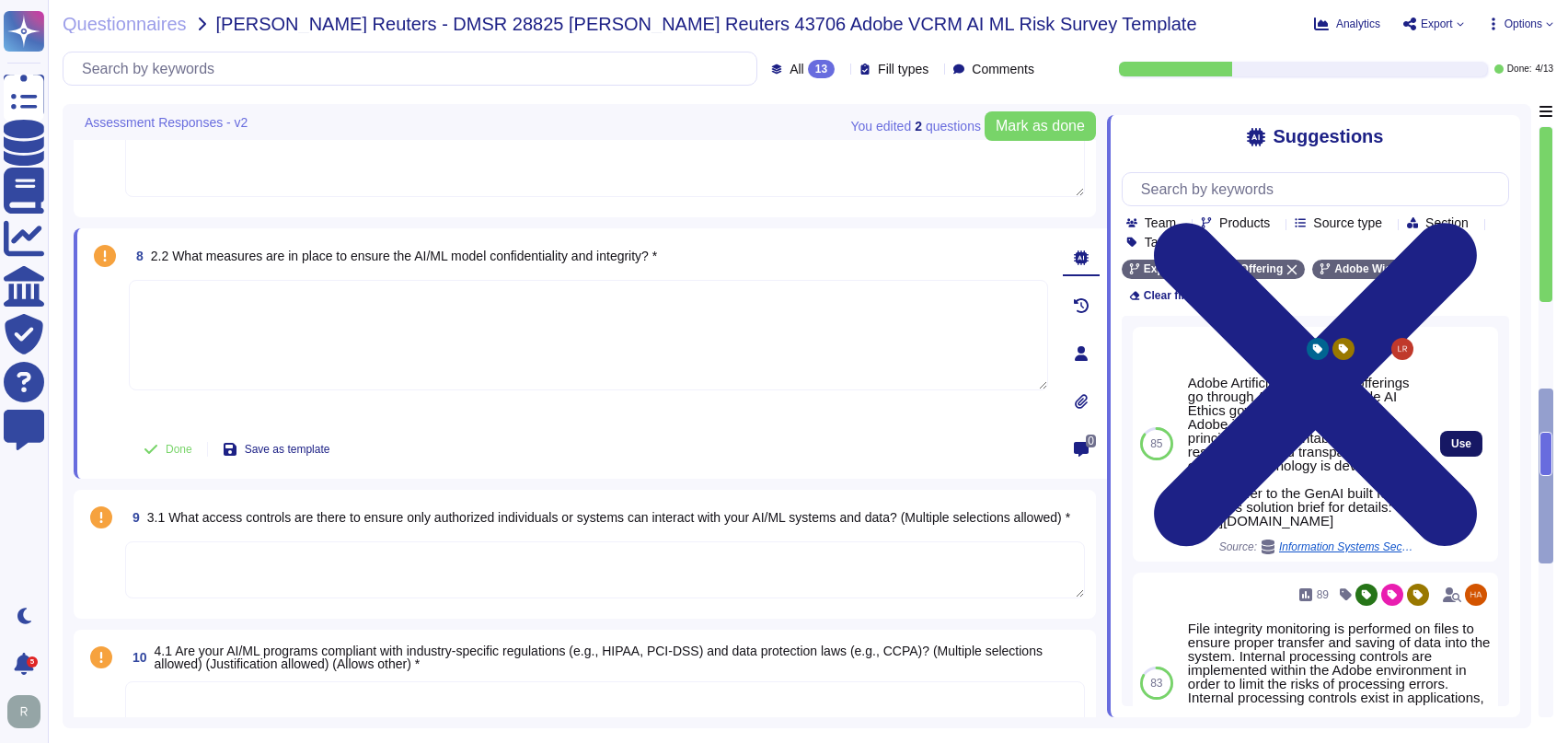
click at [1451, 449] on span "Use" at bounding box center [1461, 443] width 20 height 11
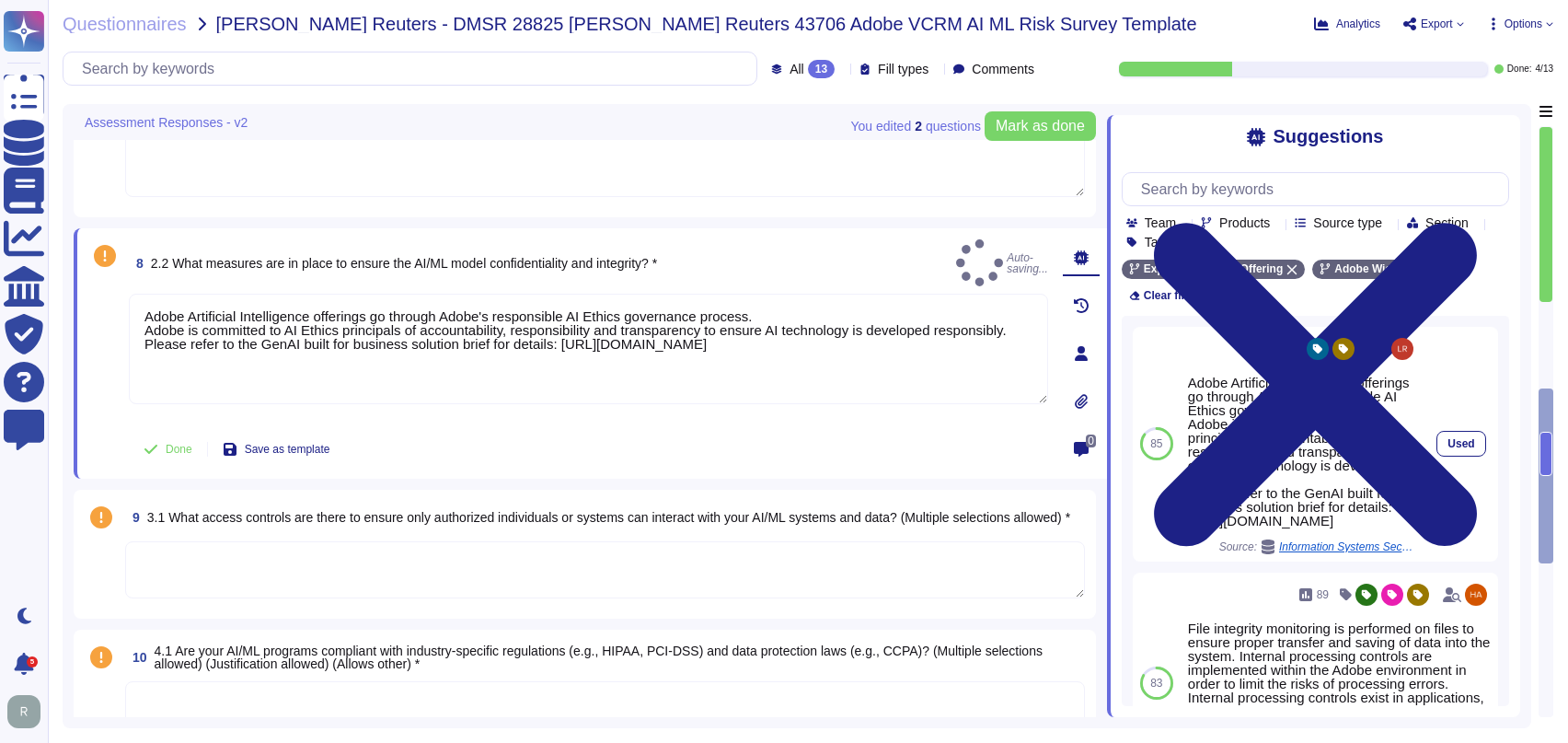
type textarea "Adobe Artificial Intelligence offerings go through Adobe's responsible AI Ethic…"
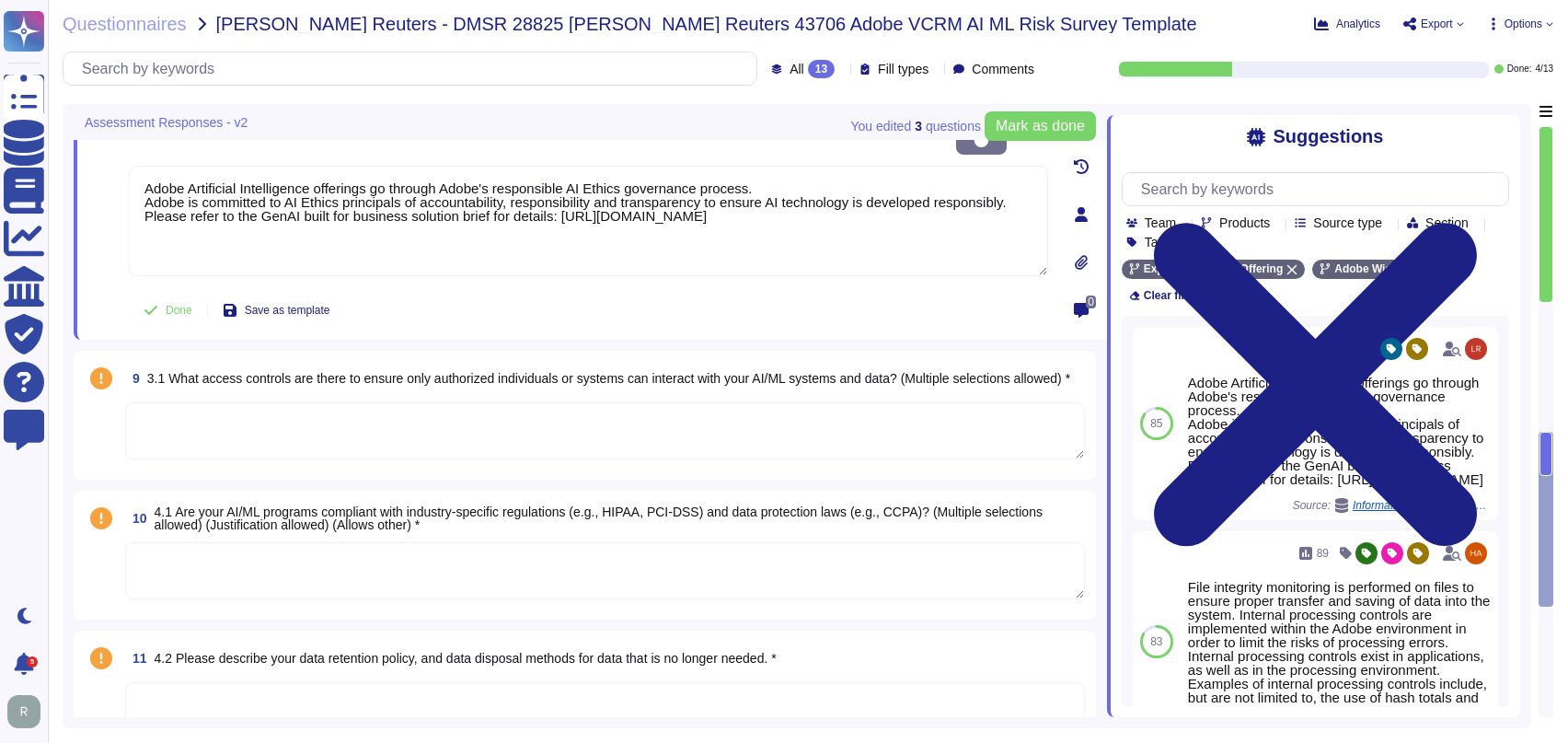
scroll to position [1543, 0]
click at [574, 424] on textarea at bounding box center [604, 430] width 959 height 57
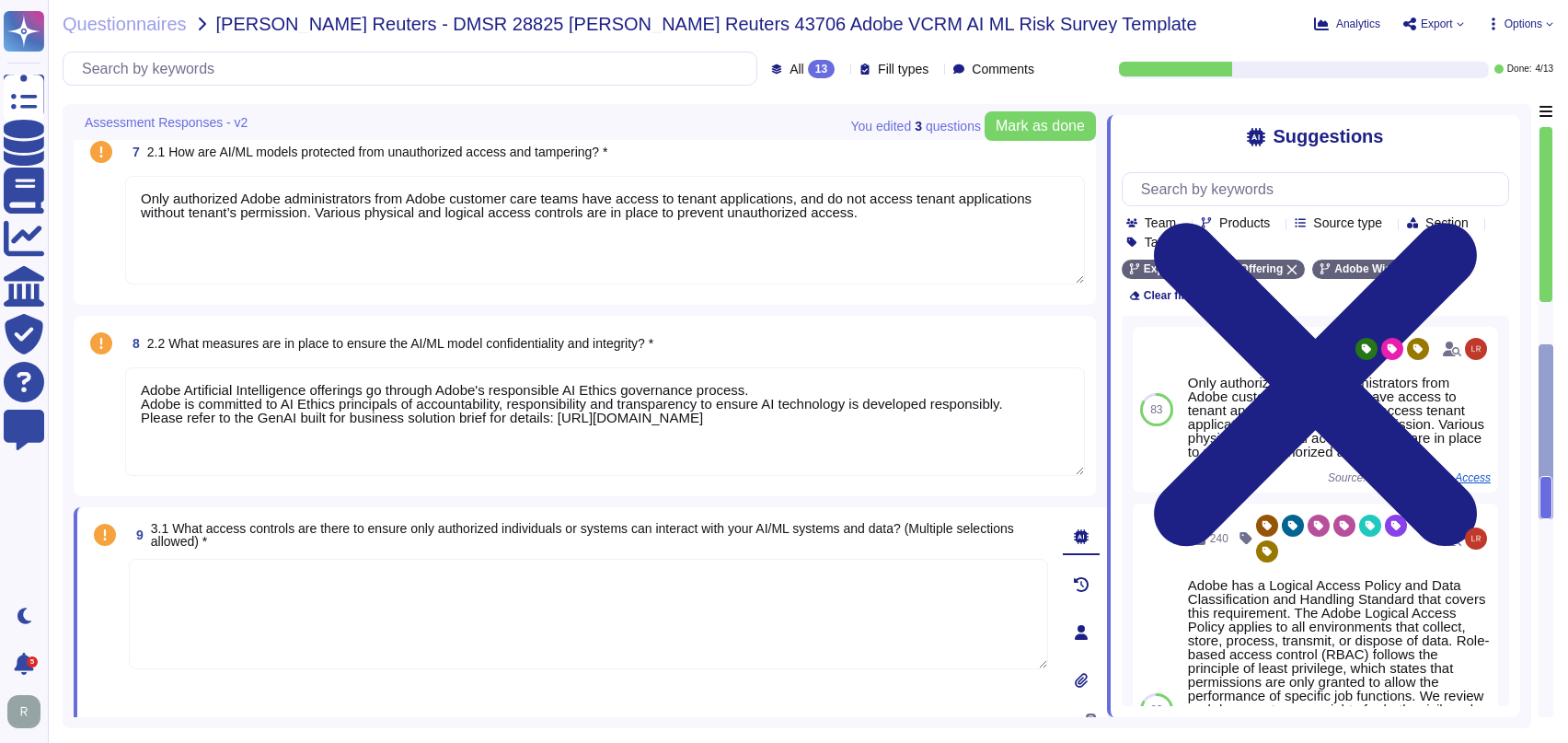
scroll to position [1327, 0]
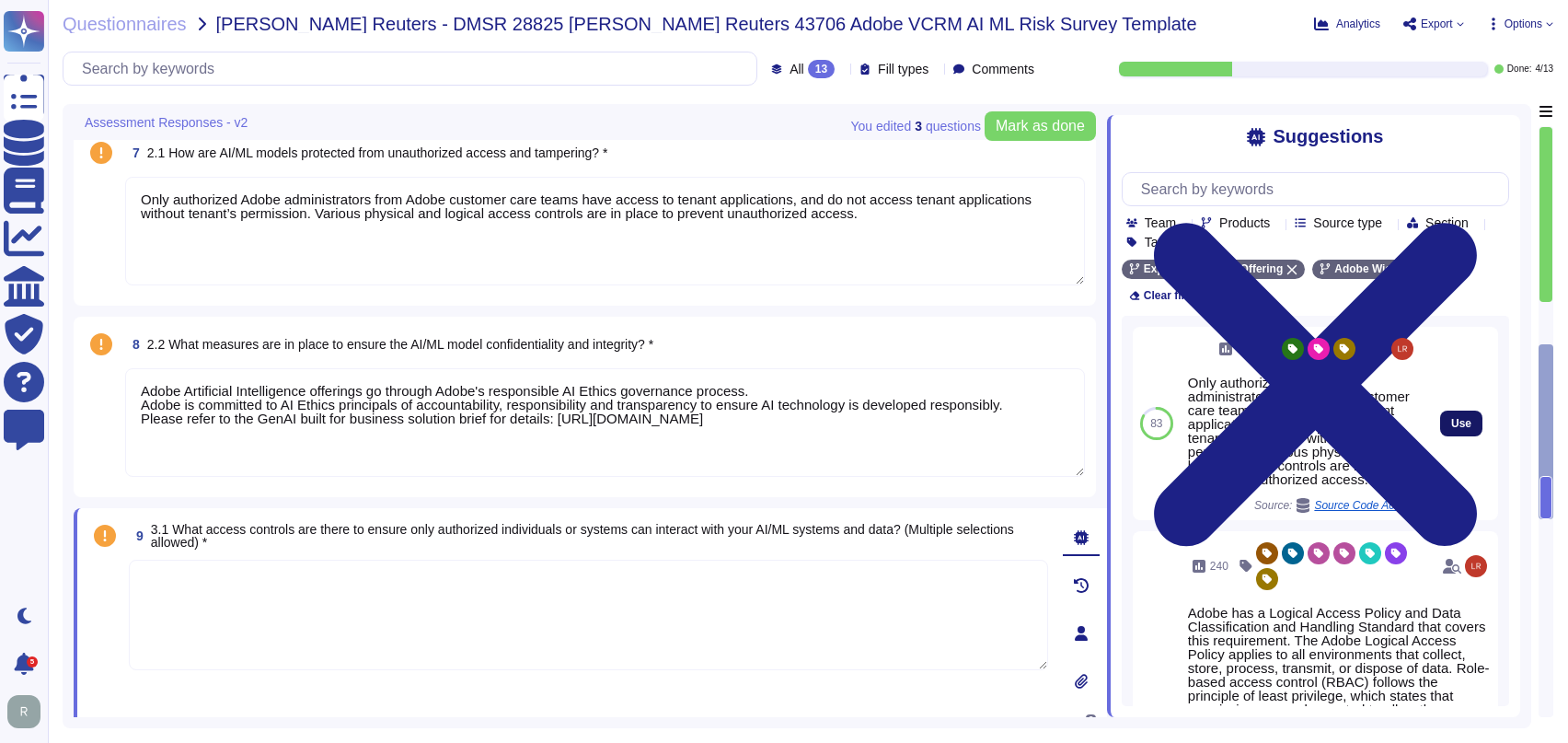
click at [1454, 411] on button "Use" at bounding box center [1462, 424] width 43 height 26
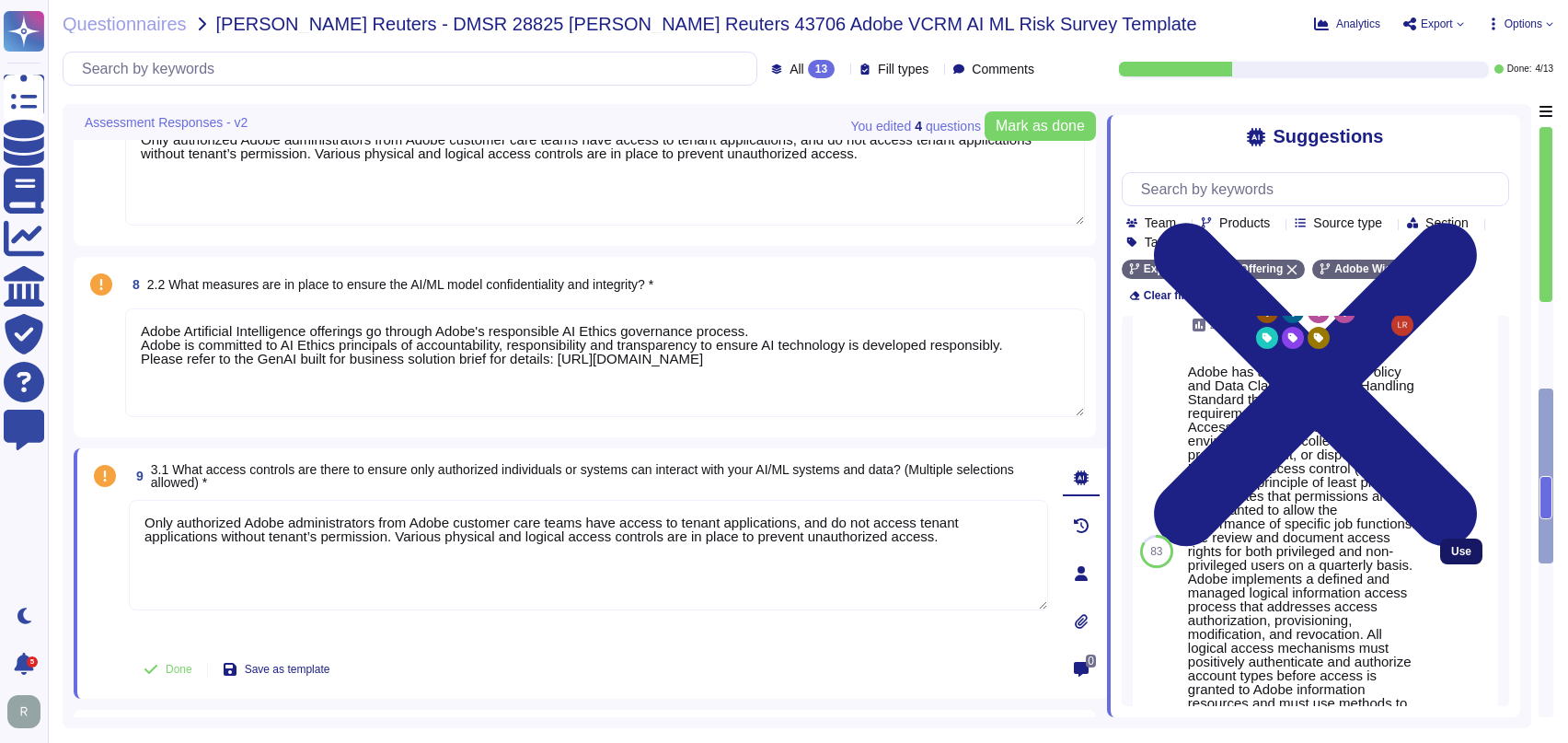
scroll to position [215, 0]
click at [1451, 548] on span "Use" at bounding box center [1461, 551] width 20 height 11
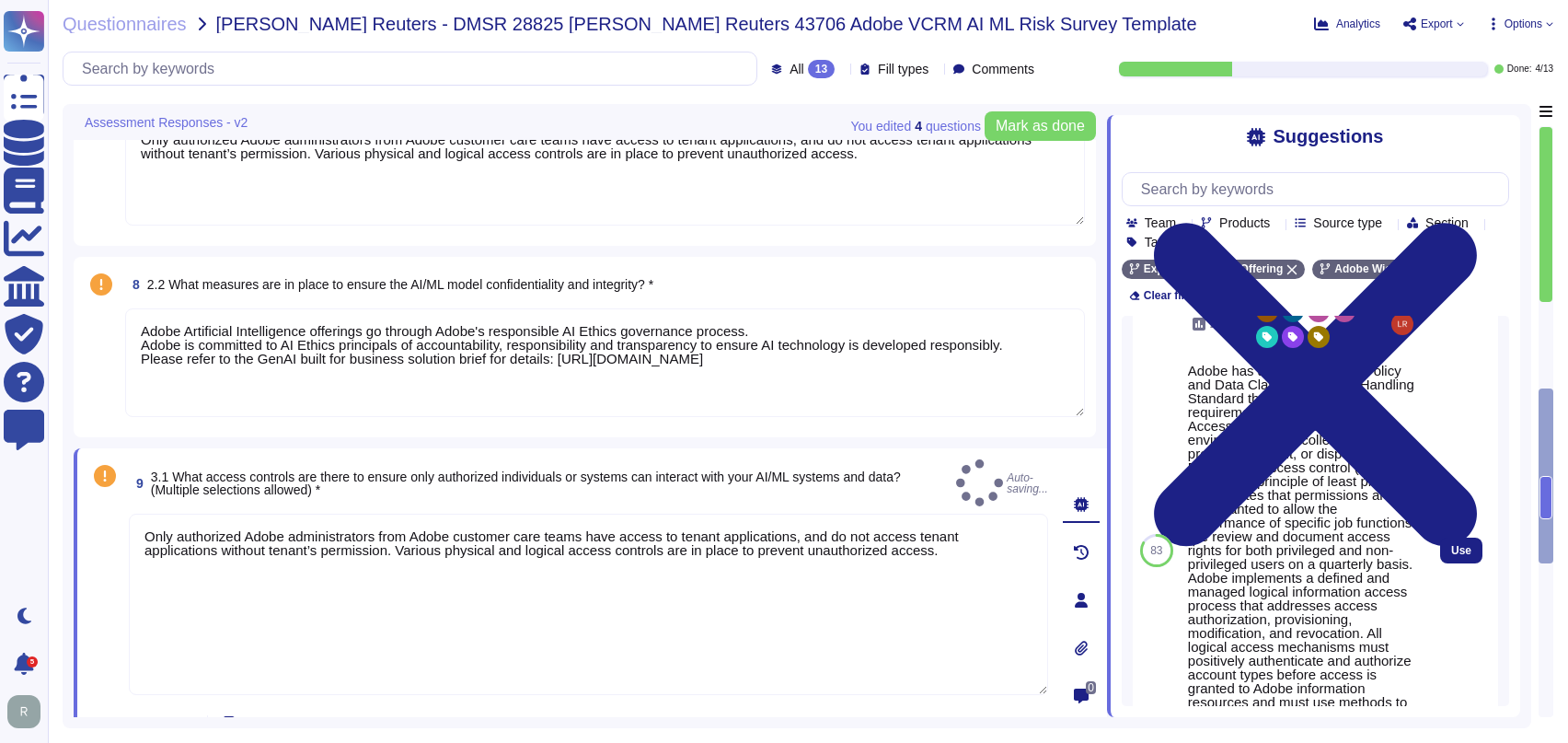
type textarea "Only authorized Adobe administrators from Adobe customer care teams have access…"
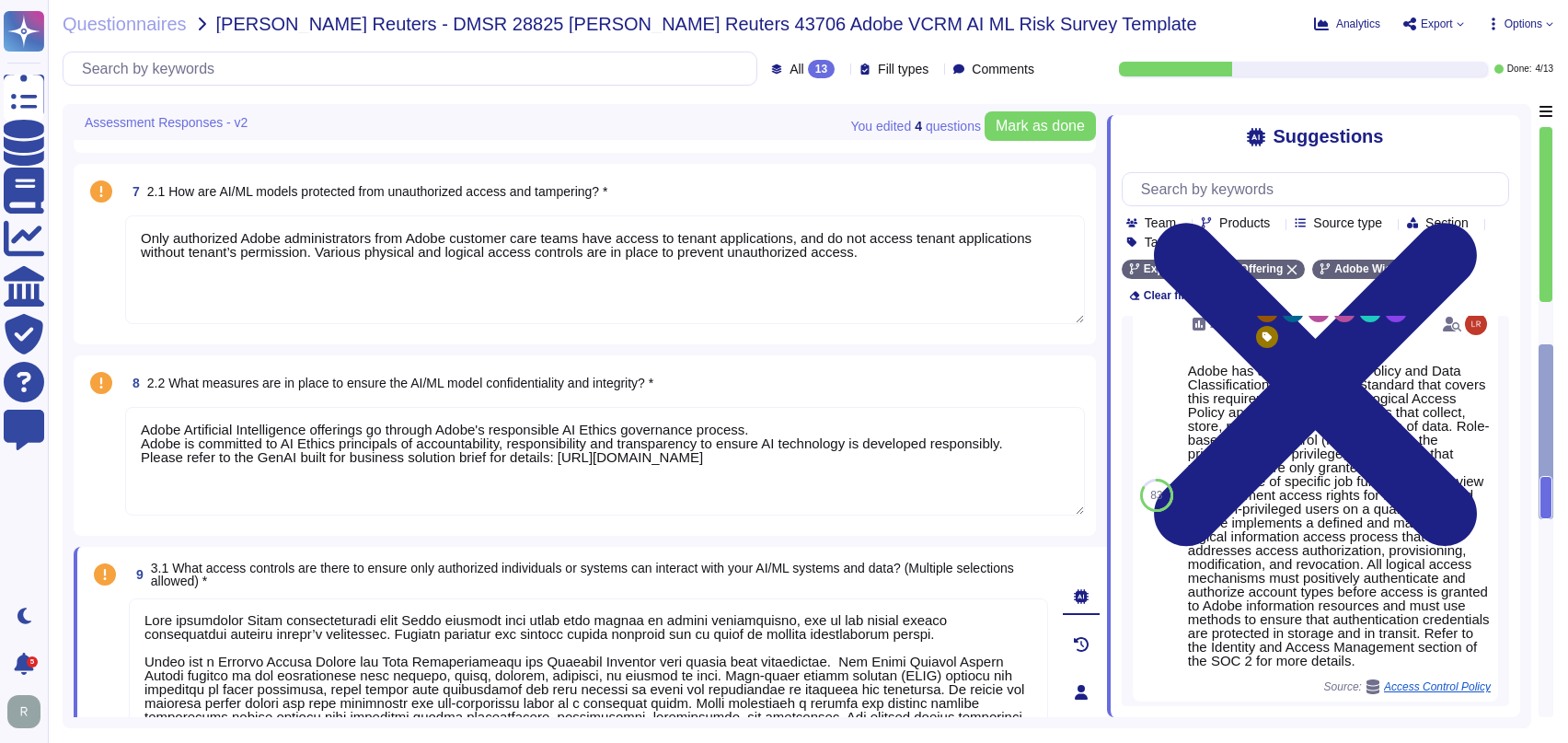
scroll to position [1287, 0]
click at [472, 481] on textarea "Adobe Artificial Intelligence offerings go through Adobe's responsible AI Ethic…" at bounding box center [604, 462] width 959 height 108
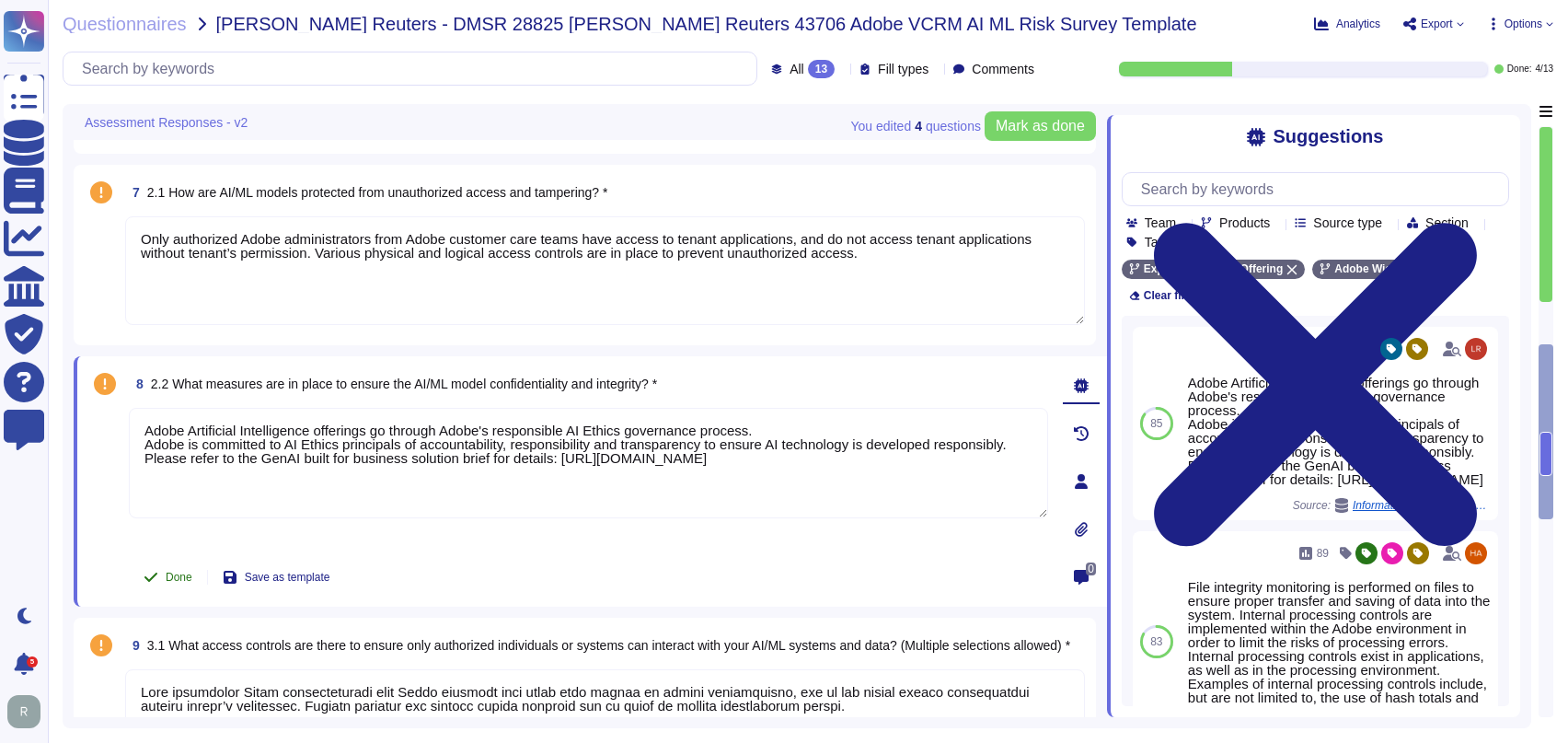
click at [160, 576] on button "Done" at bounding box center [167, 577] width 79 height 37
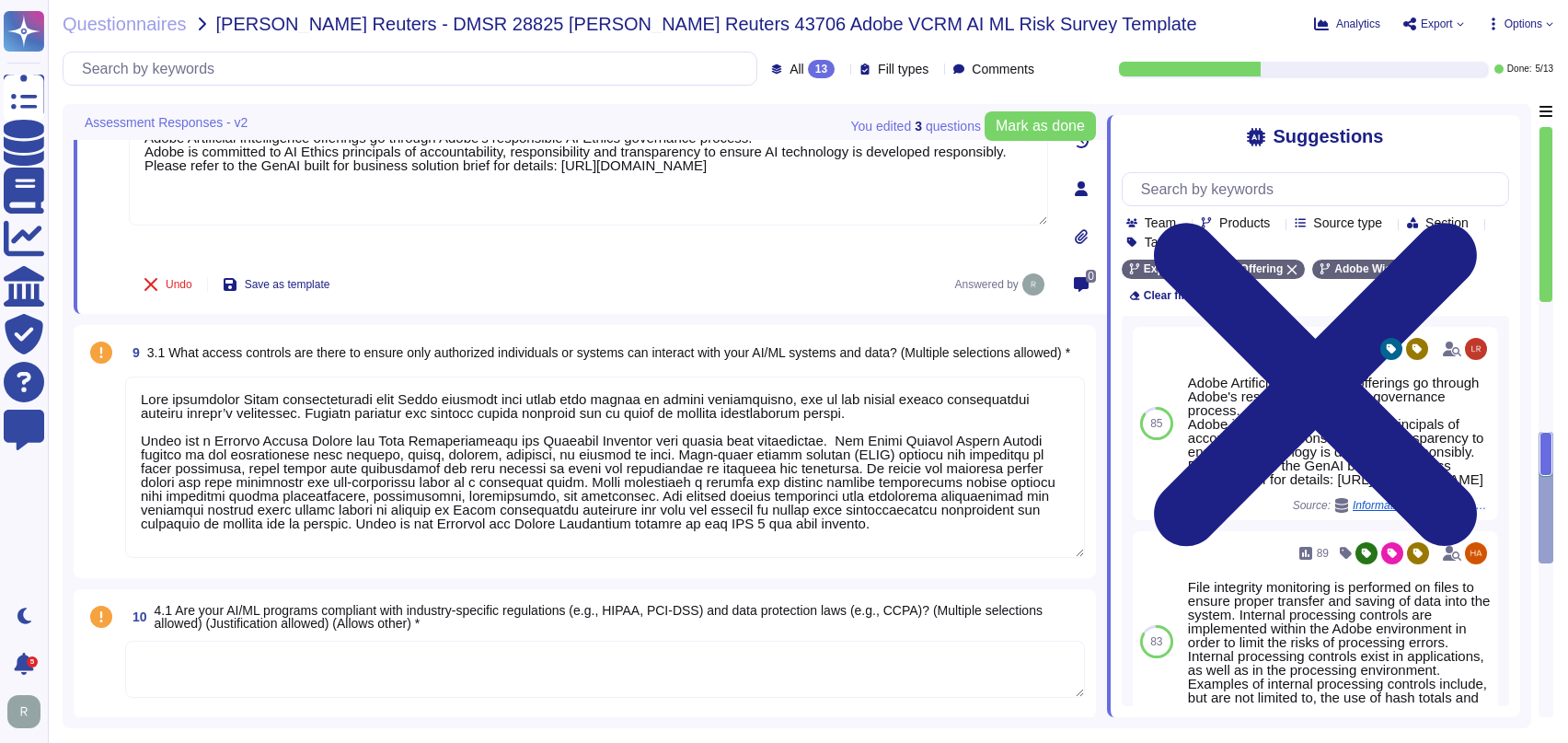
scroll to position [1581, 0]
click at [412, 485] on textarea at bounding box center [604, 466] width 959 height 181
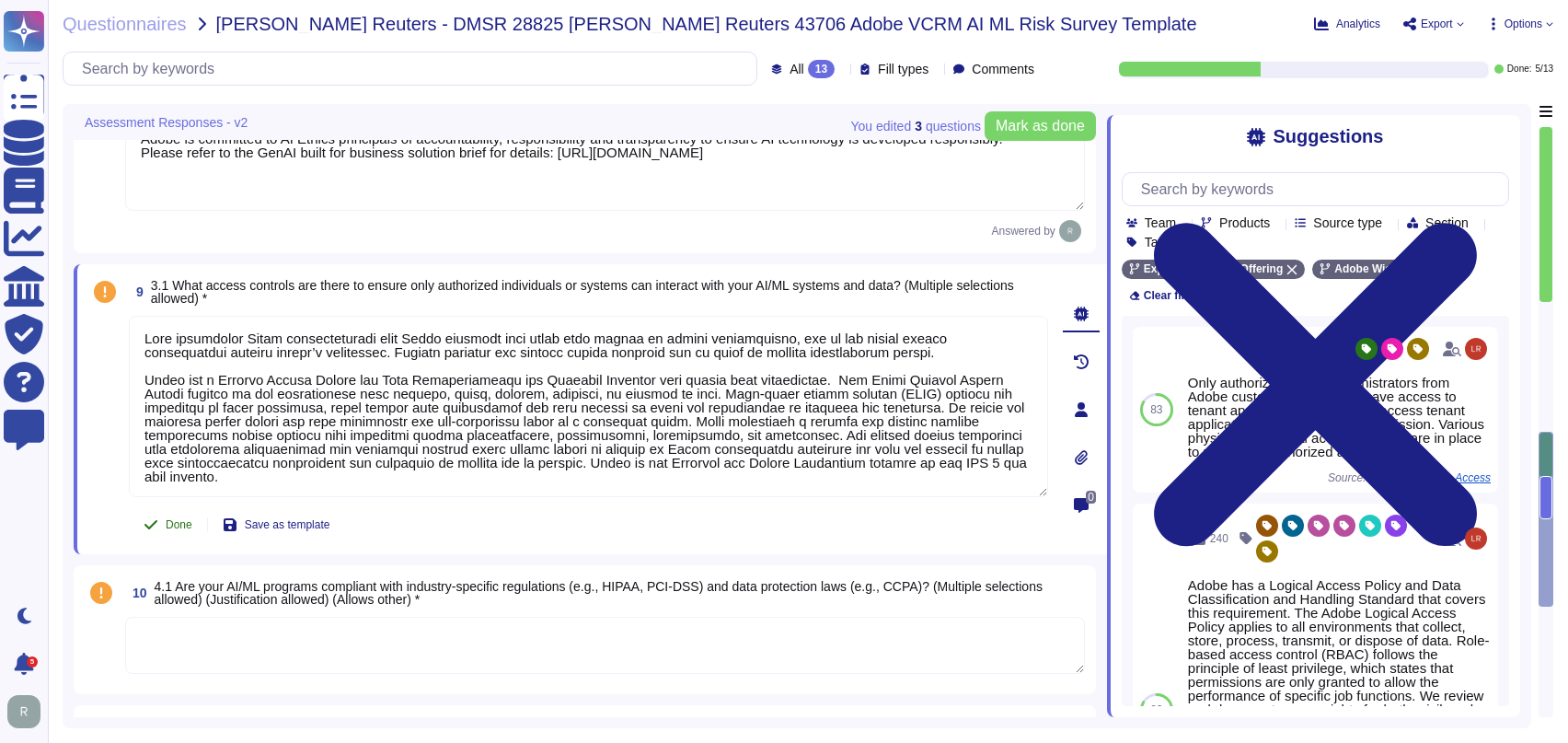
click at [174, 526] on span "Done" at bounding box center [179, 525] width 27 height 11
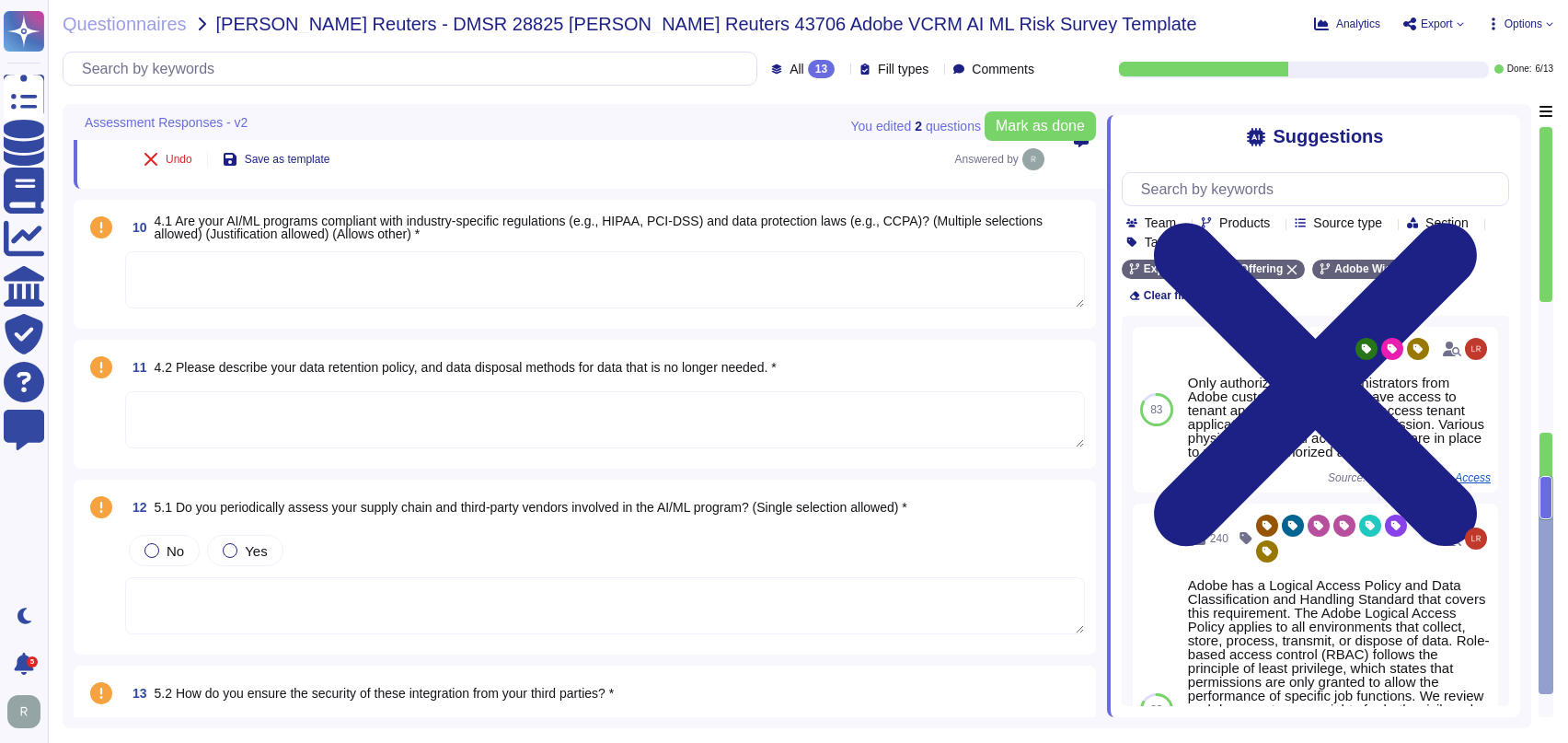
scroll to position [1926, 0]
click at [759, 289] on textarea at bounding box center [604, 279] width 959 height 57
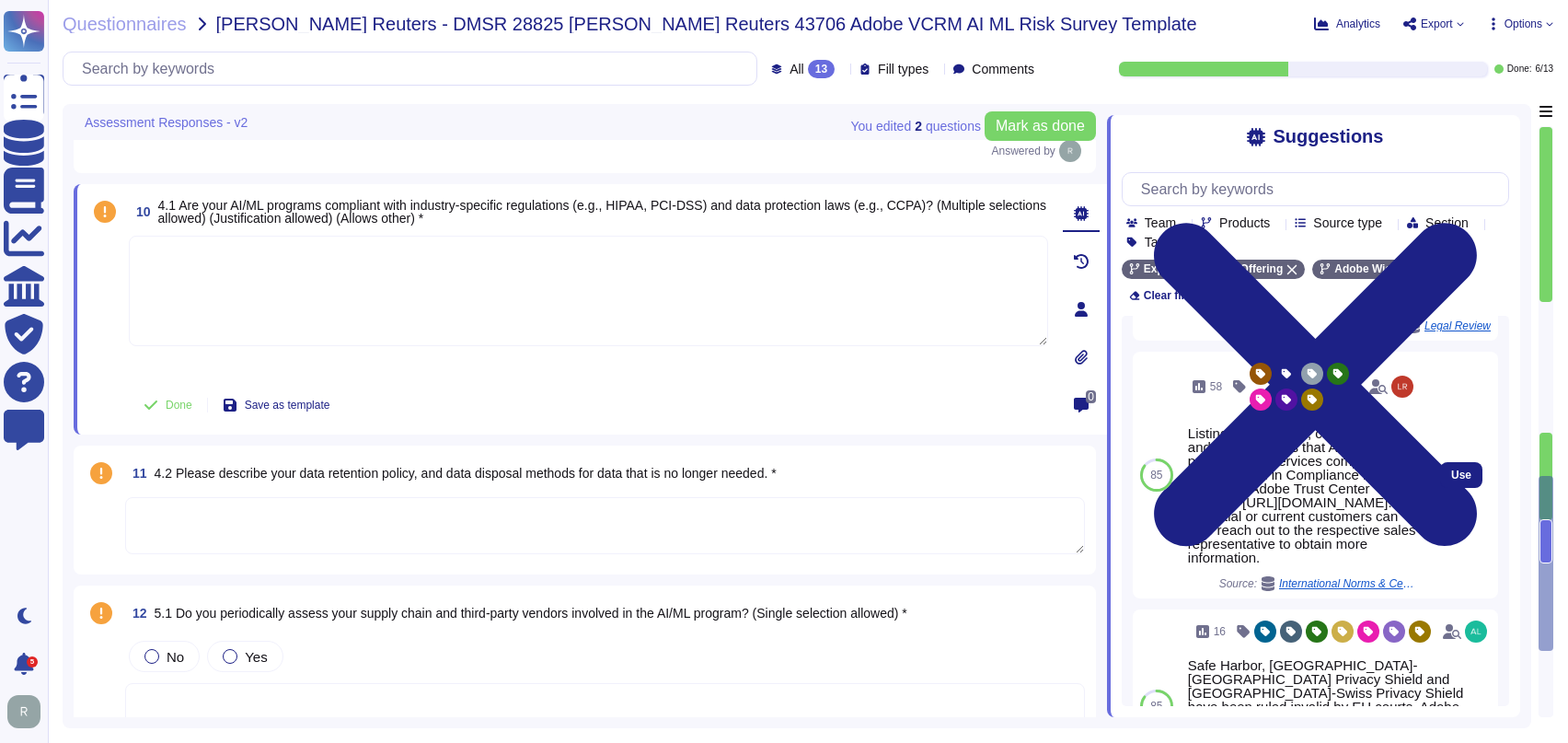
scroll to position [453, 0]
click at [1451, 479] on span "Use" at bounding box center [1461, 474] width 20 height 11
type textarea "Listing of standards, certifications and/or regulations that Adobe products and…"
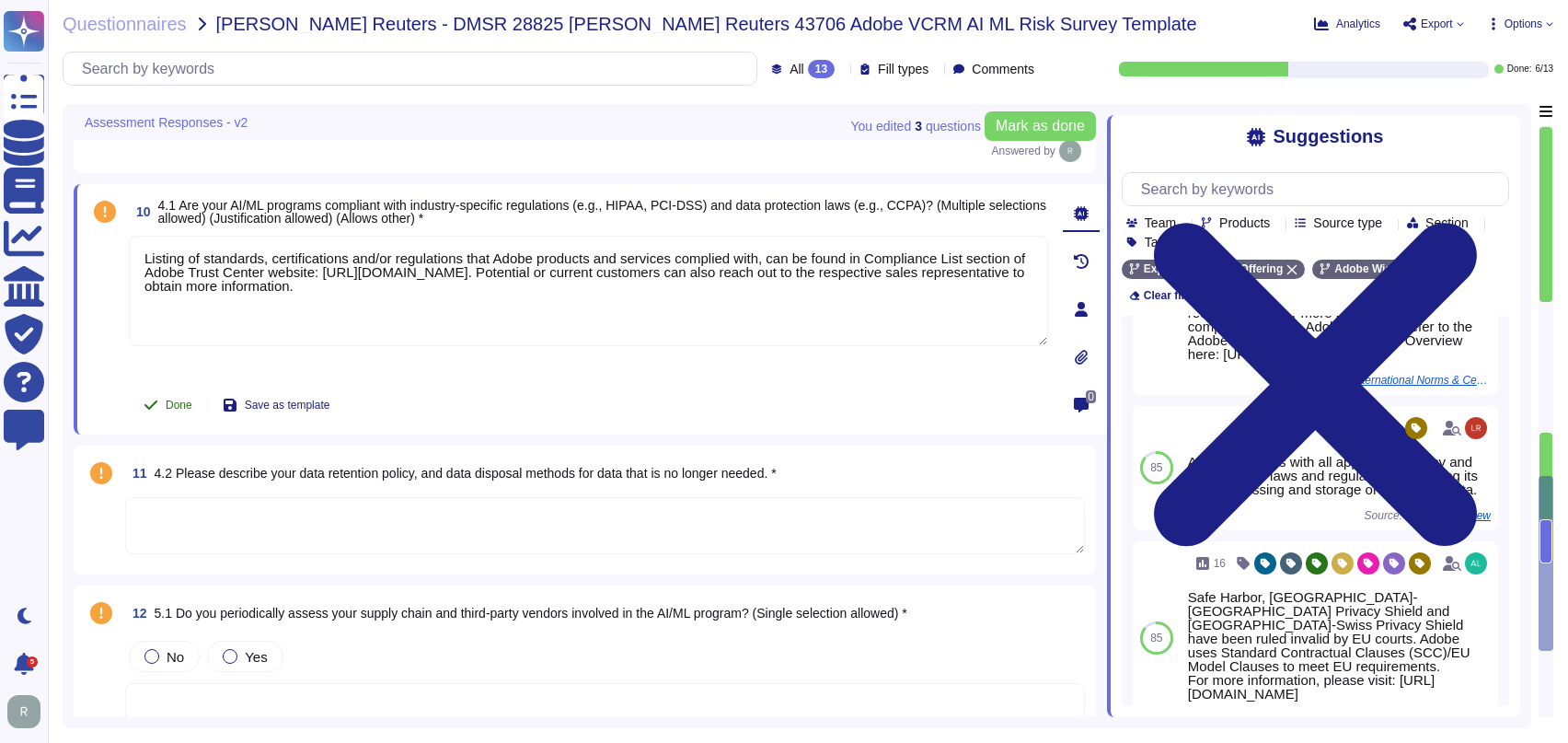
click at [175, 403] on span "Done" at bounding box center [179, 405] width 27 height 11
click at [493, 526] on textarea at bounding box center [604, 526] width 959 height 57
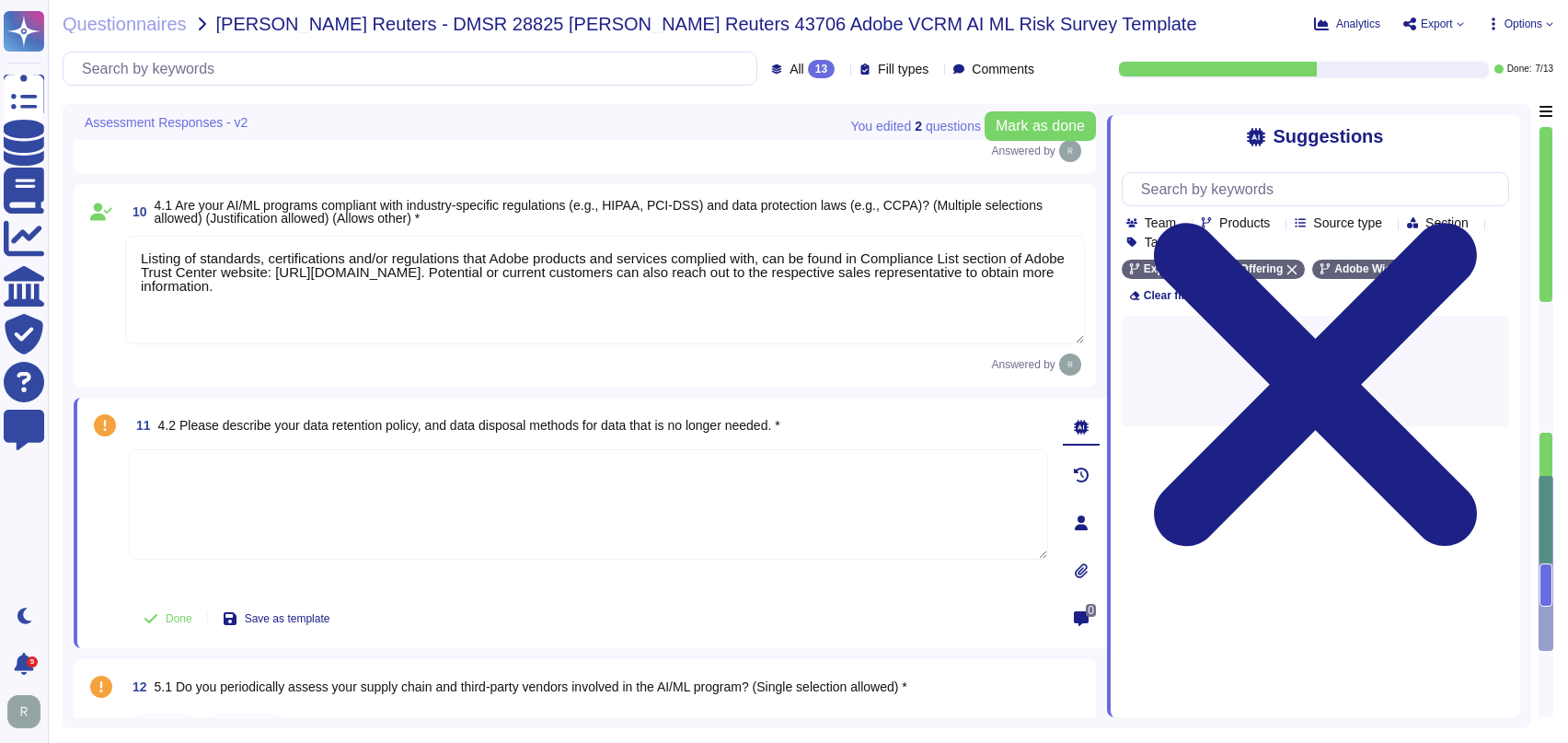
scroll to position [0, 0]
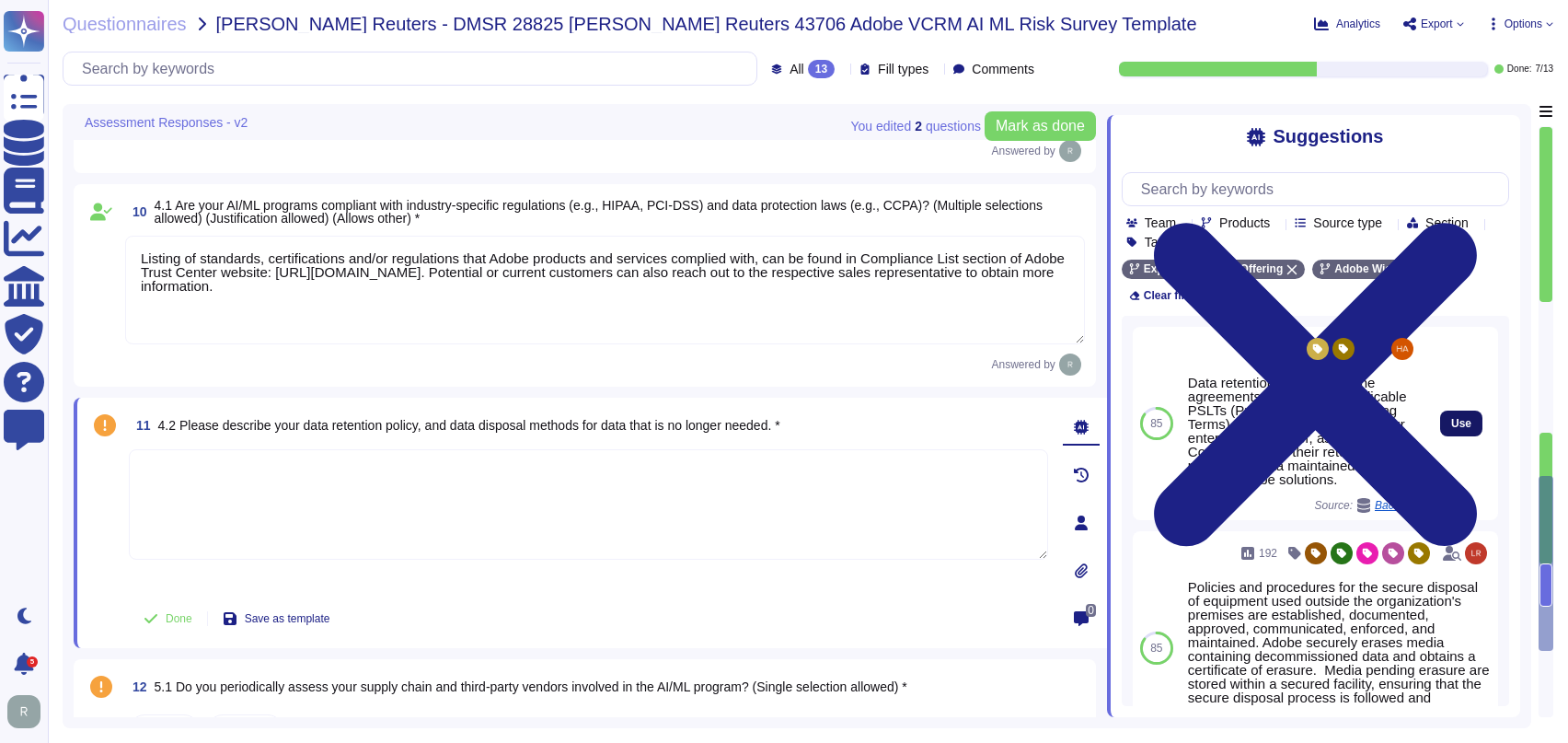
click at [1459, 412] on button "Use" at bounding box center [1462, 424] width 43 height 26
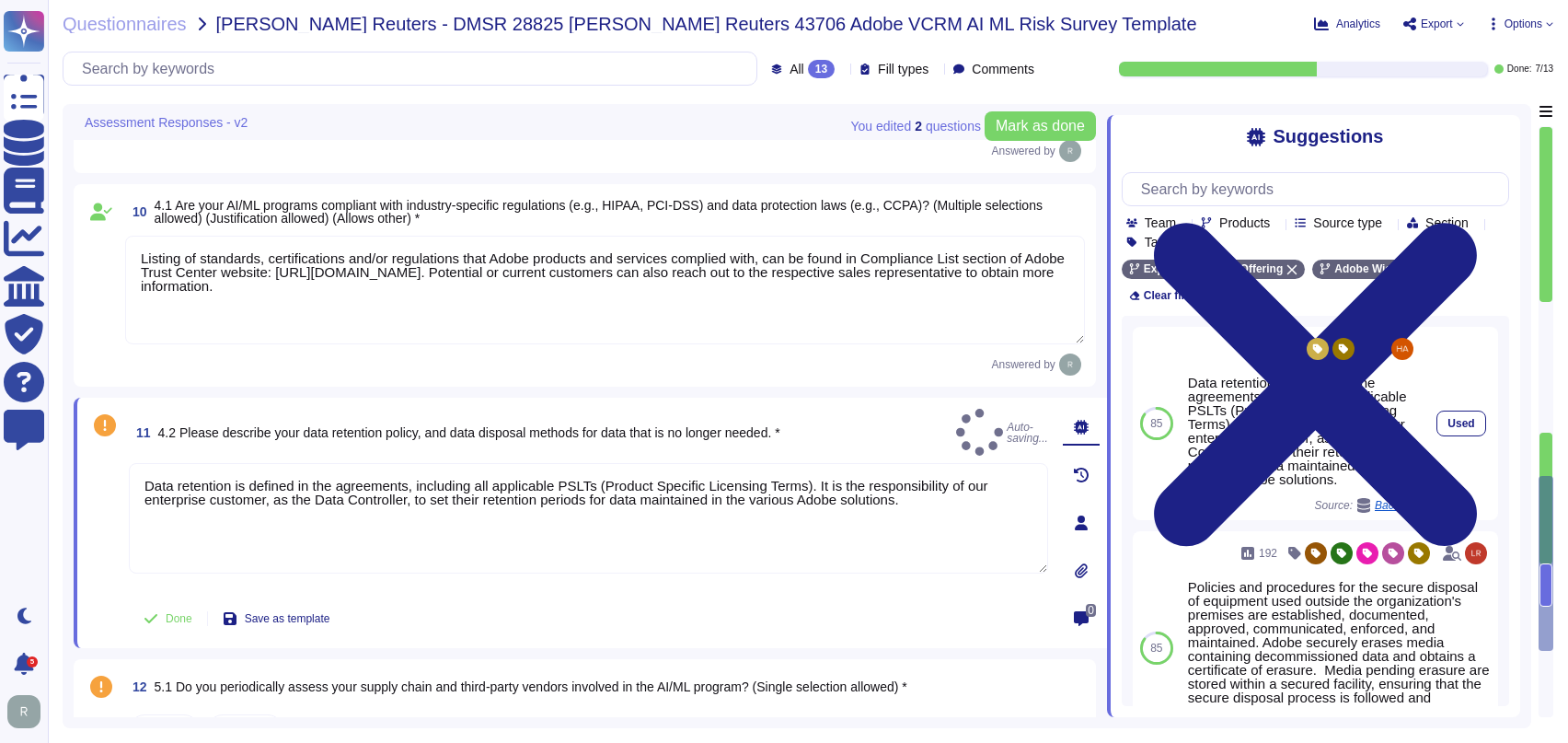
type textarea "Data retention is defined in the agreements, including all applicable PSLTs (Pr…"
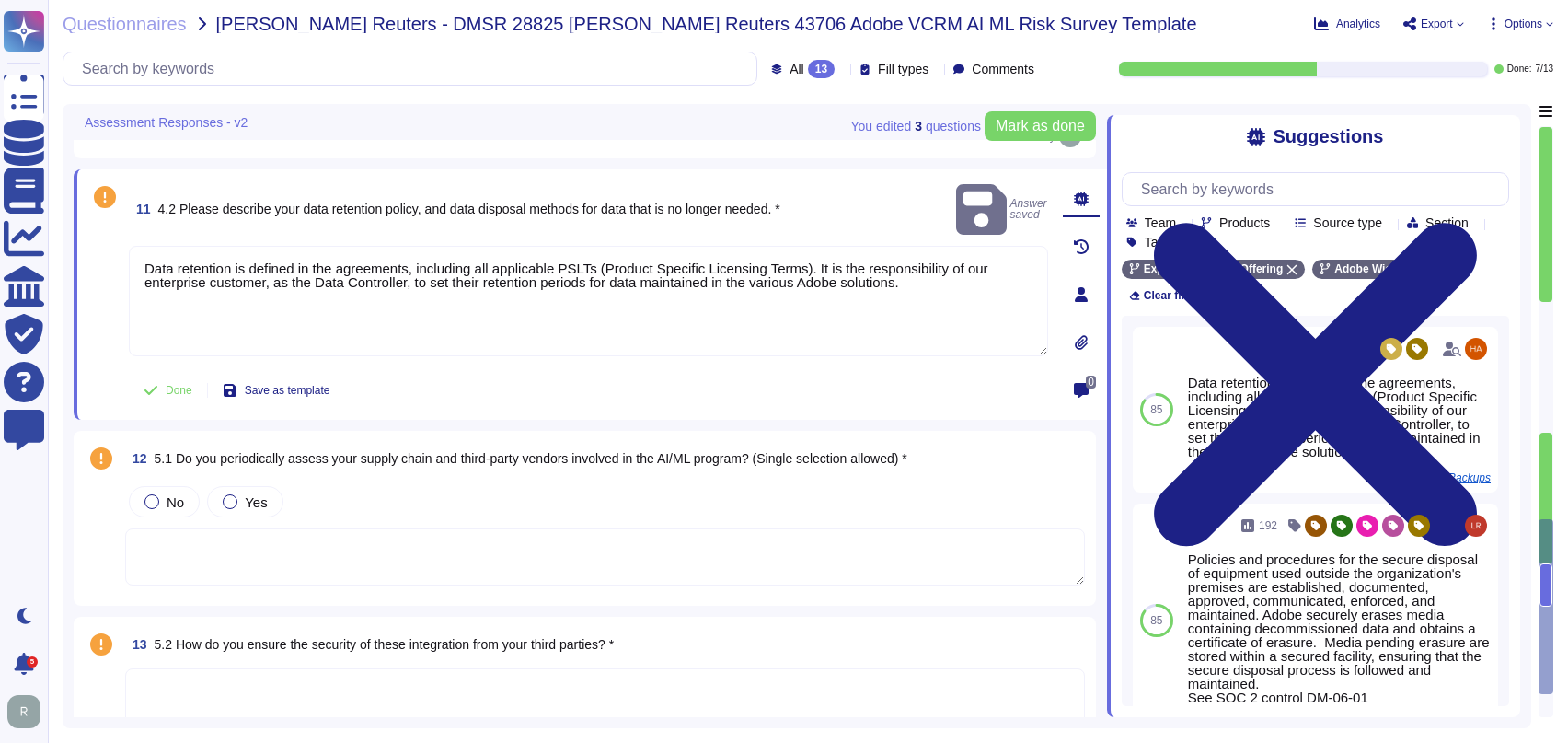
scroll to position [2167, 0]
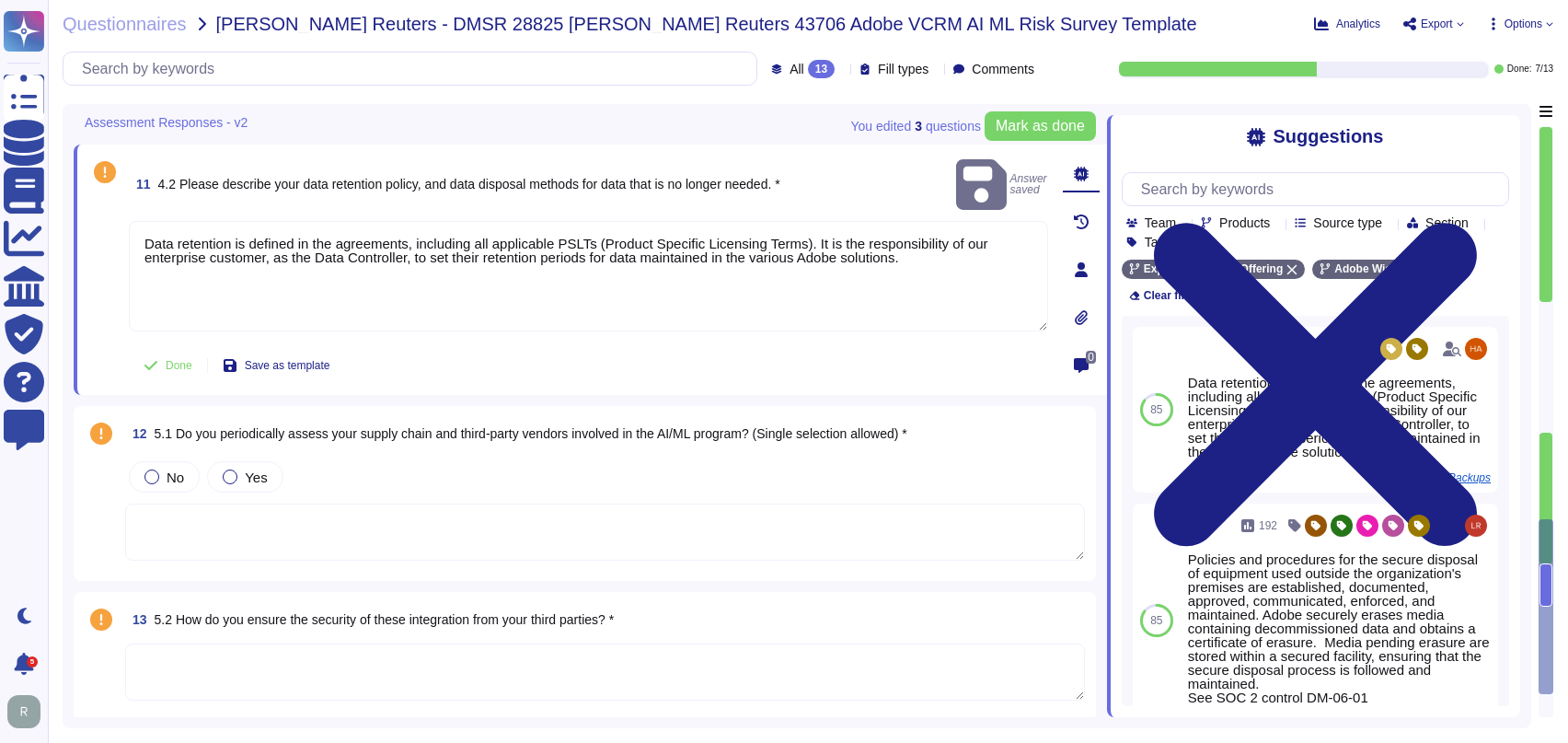
click at [445, 526] on textarea at bounding box center [604, 532] width 959 height 57
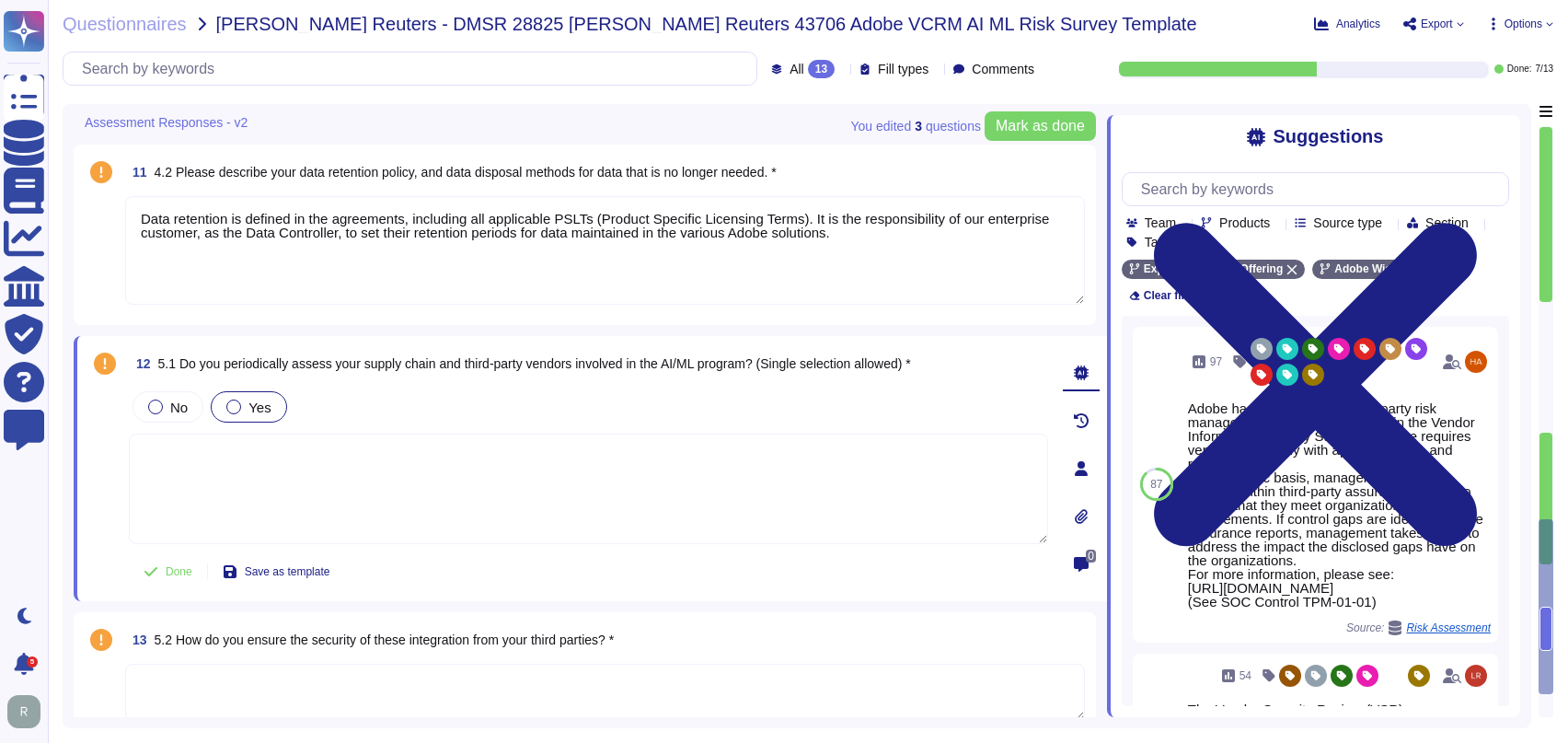
click at [259, 409] on span "Yes" at bounding box center [260, 407] width 22 height 16
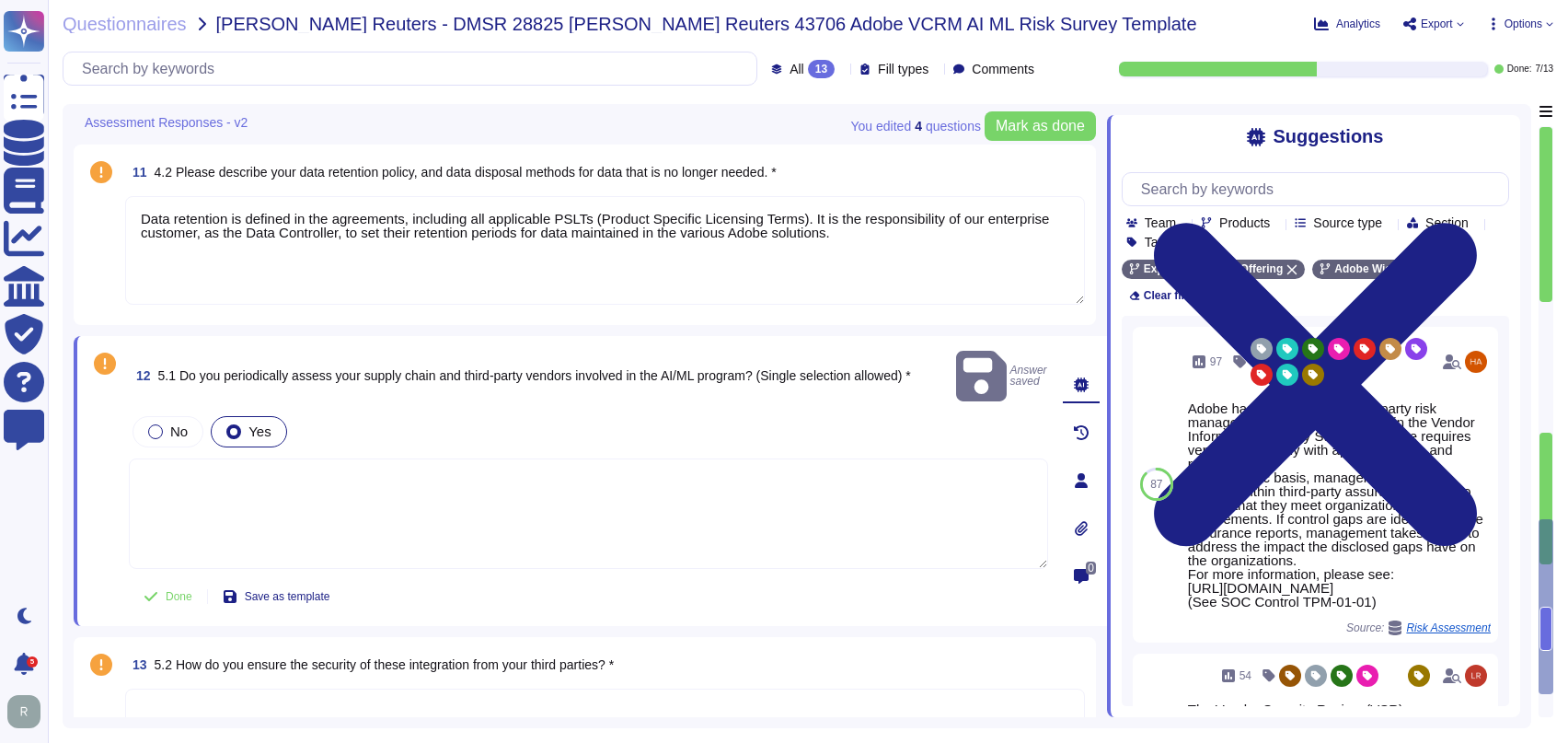
click at [668, 413] on div "No Yes" at bounding box center [588, 432] width 920 height 39
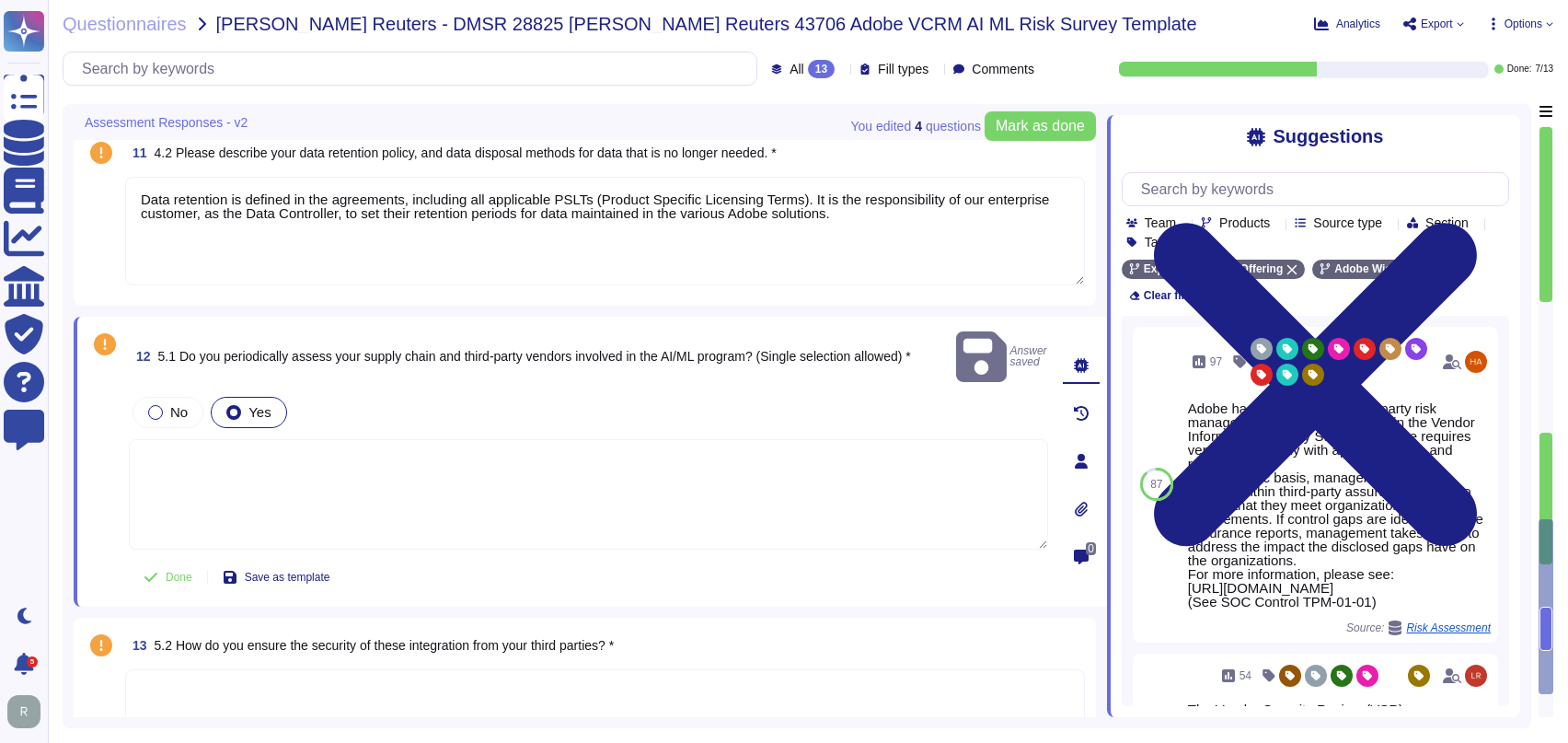
scroll to position [2188, 0]
click at [178, 570] on span "Done" at bounding box center [179, 576] width 27 height 11
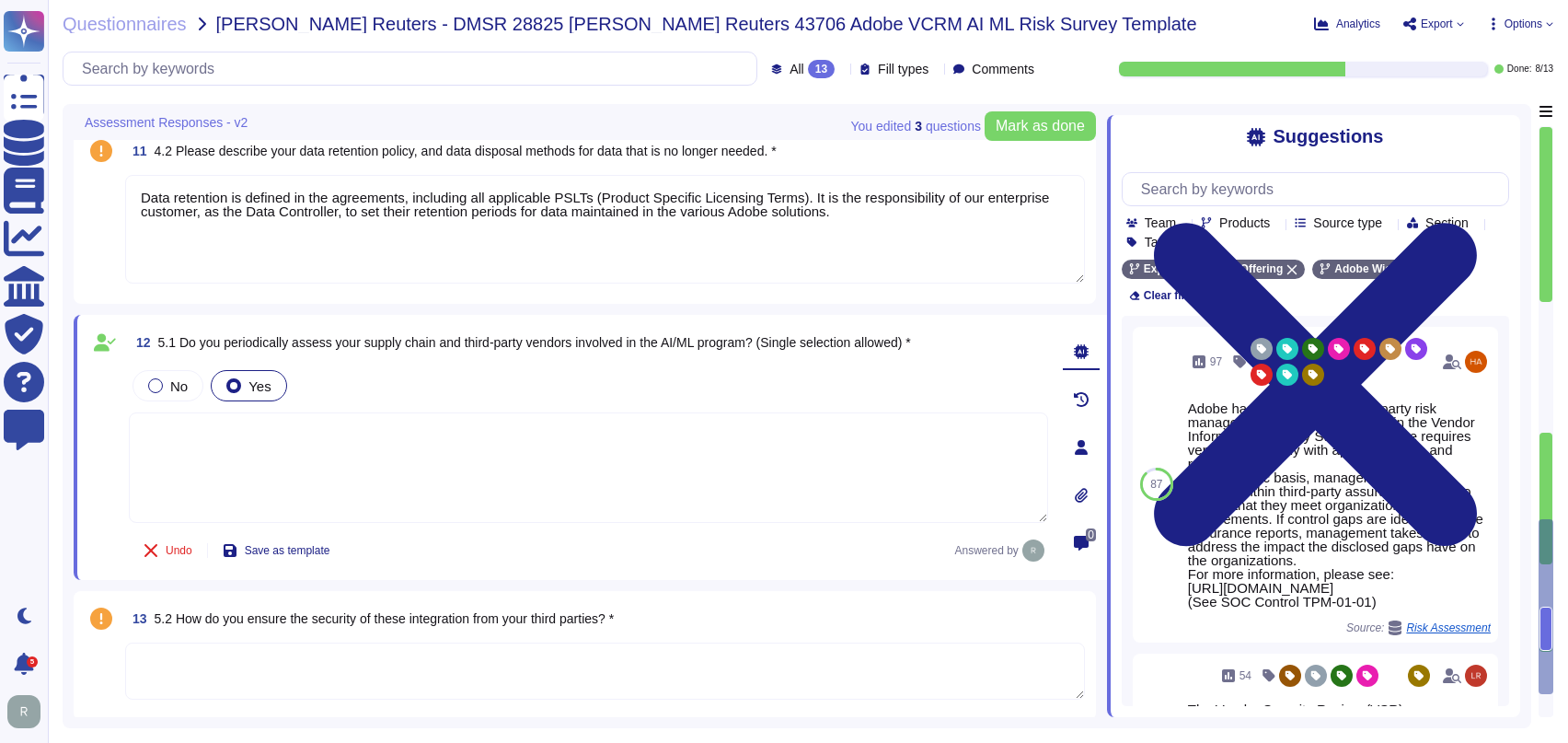
click at [582, 663] on textarea at bounding box center [604, 671] width 959 height 57
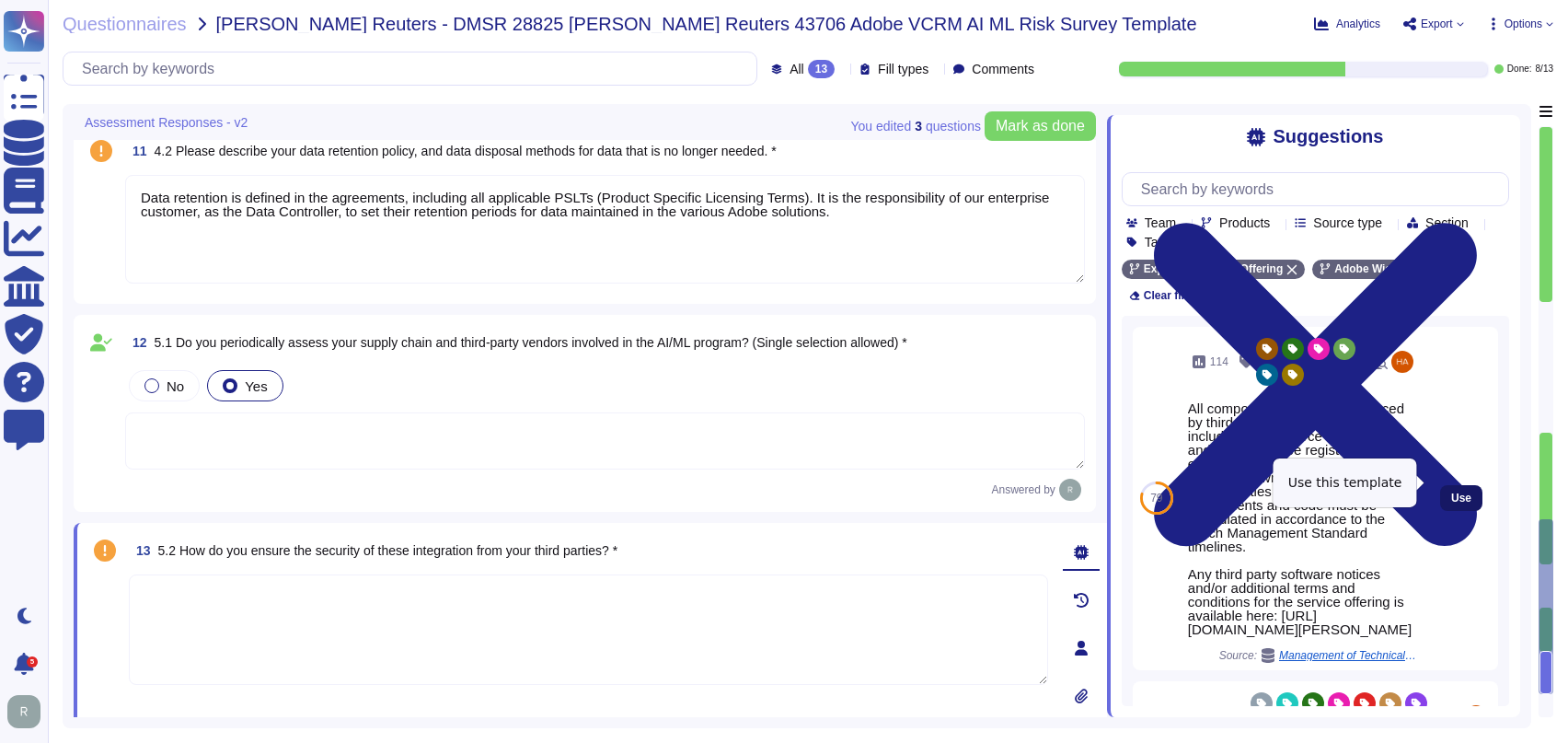
click at [1451, 492] on span "Use" at bounding box center [1461, 498] width 20 height 11
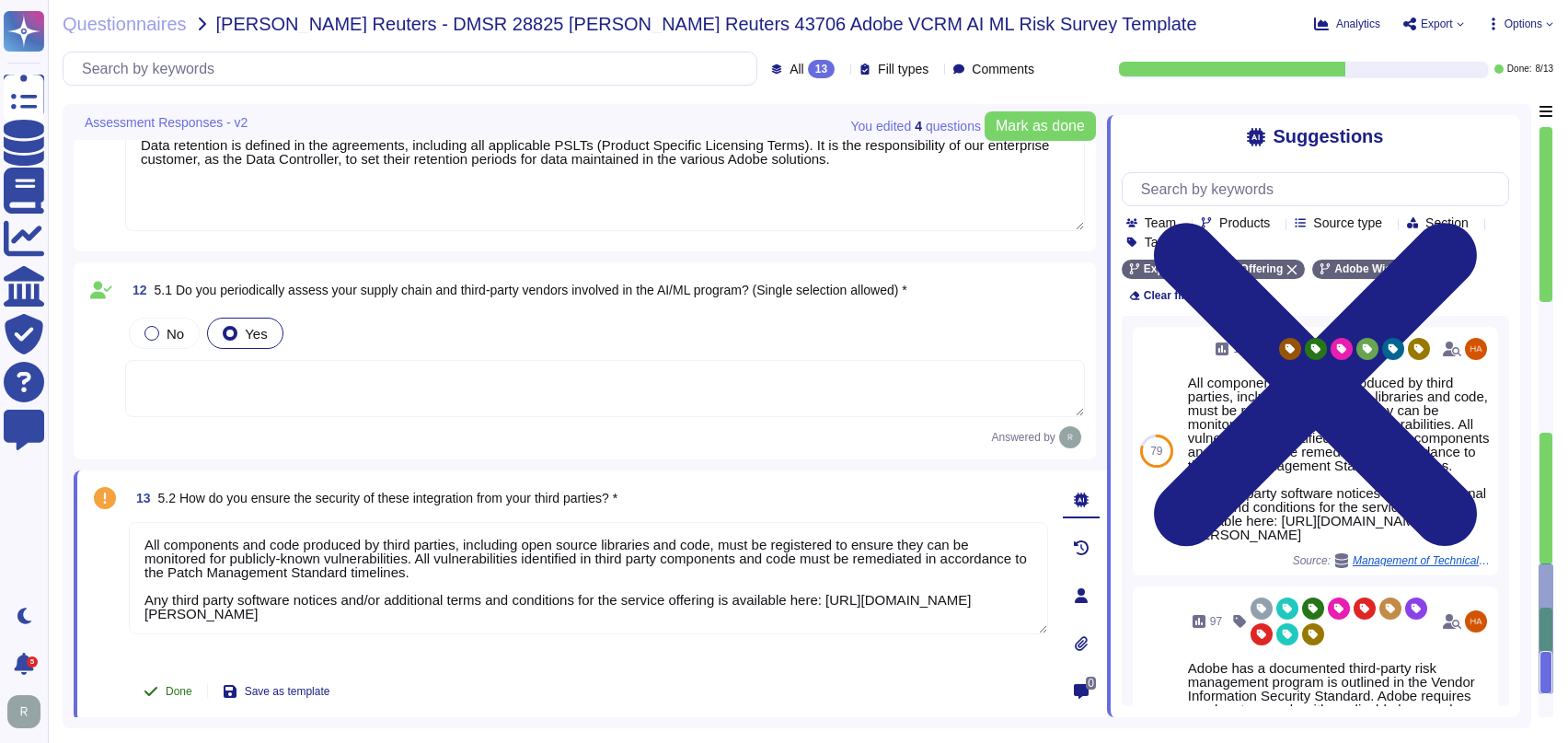
scroll to position [1, 0]
click at [148, 690] on icon at bounding box center [151, 691] width 13 height 9
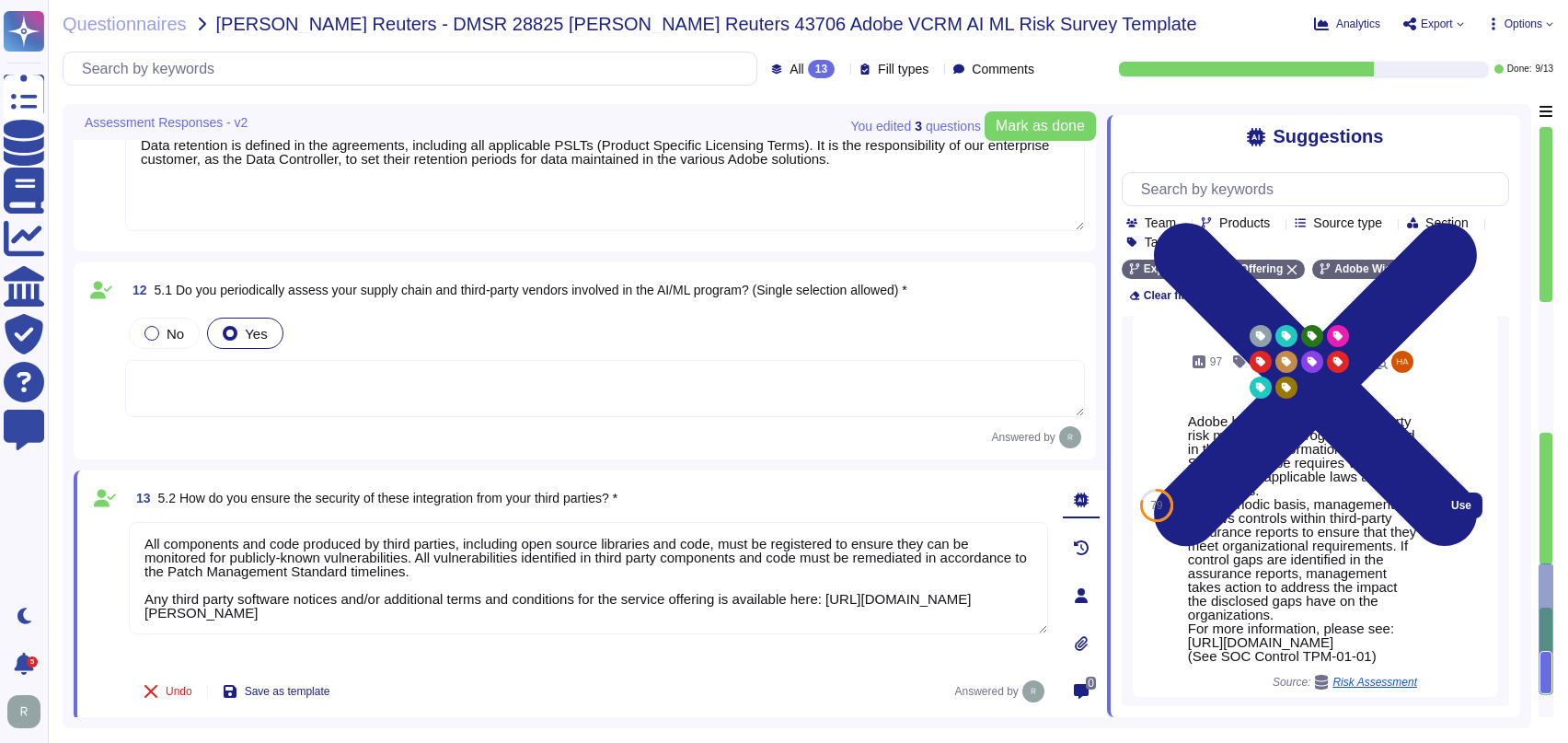
scroll to position [273, 0]
click at [1463, 509] on button "Use" at bounding box center [1462, 504] width 43 height 26
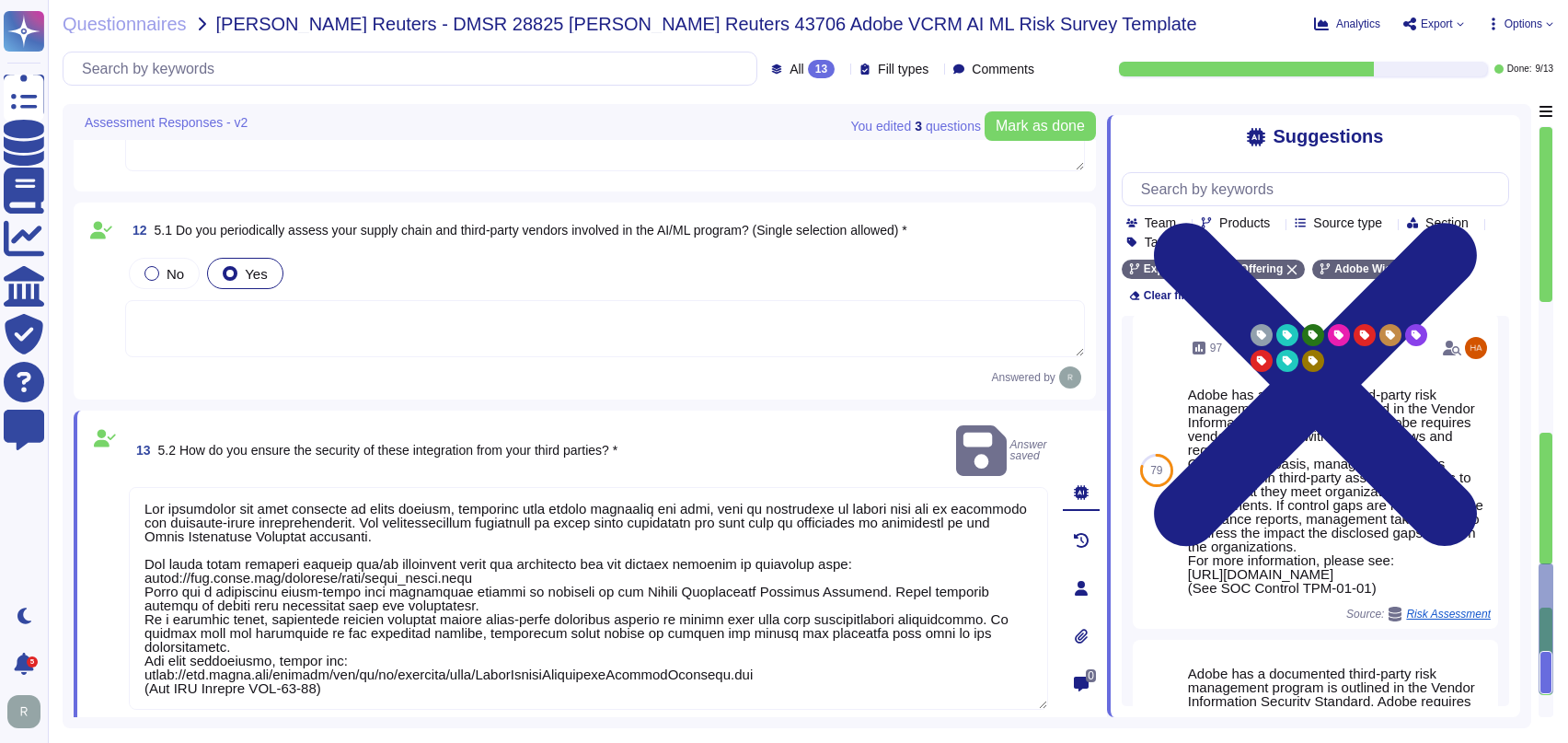
scroll to position [2322, 0]
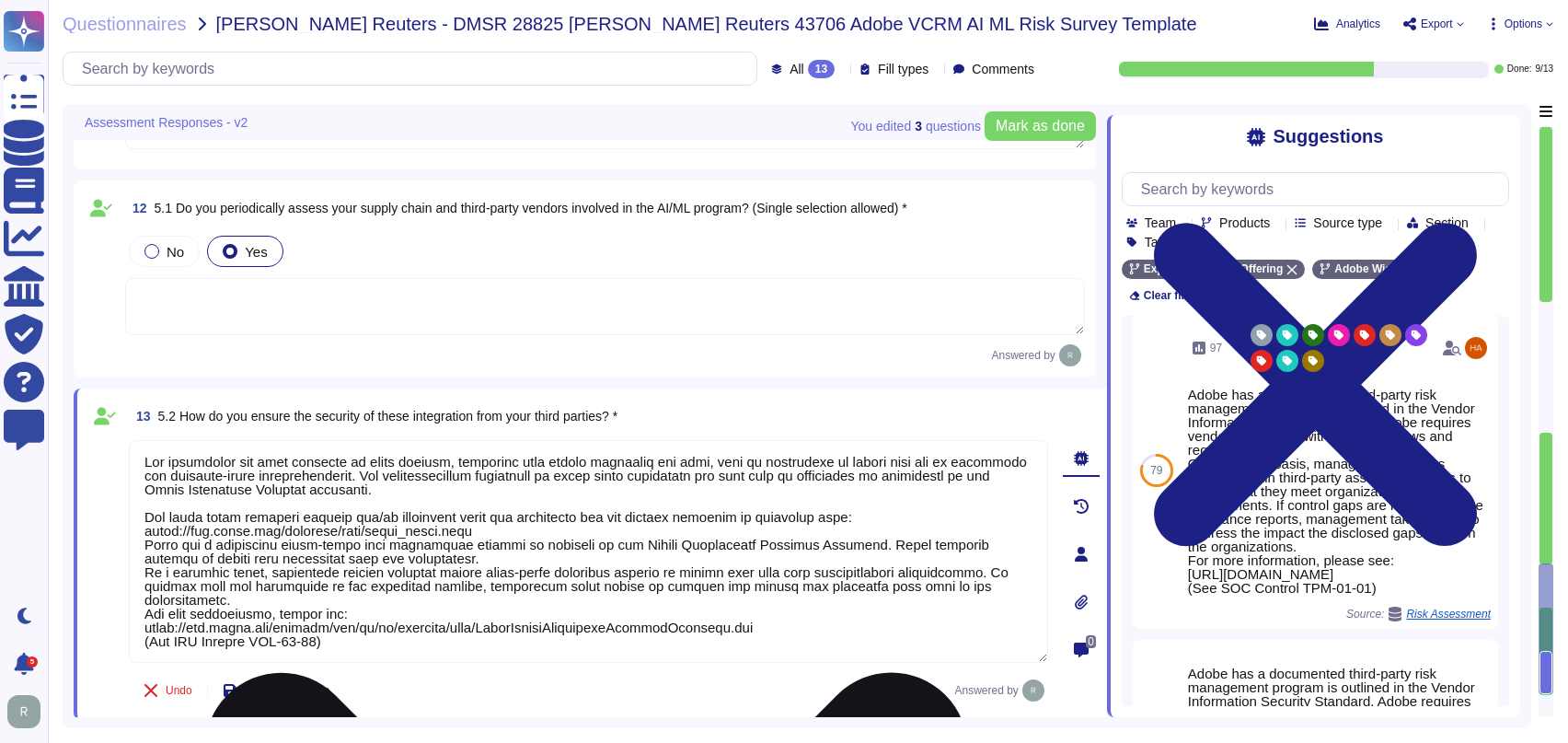
drag, startPoint x: 496, startPoint y: 528, endPoint x: 140, endPoint y: 462, distance: 362.1
click at [140, 462] on textarea at bounding box center [588, 551] width 920 height 223
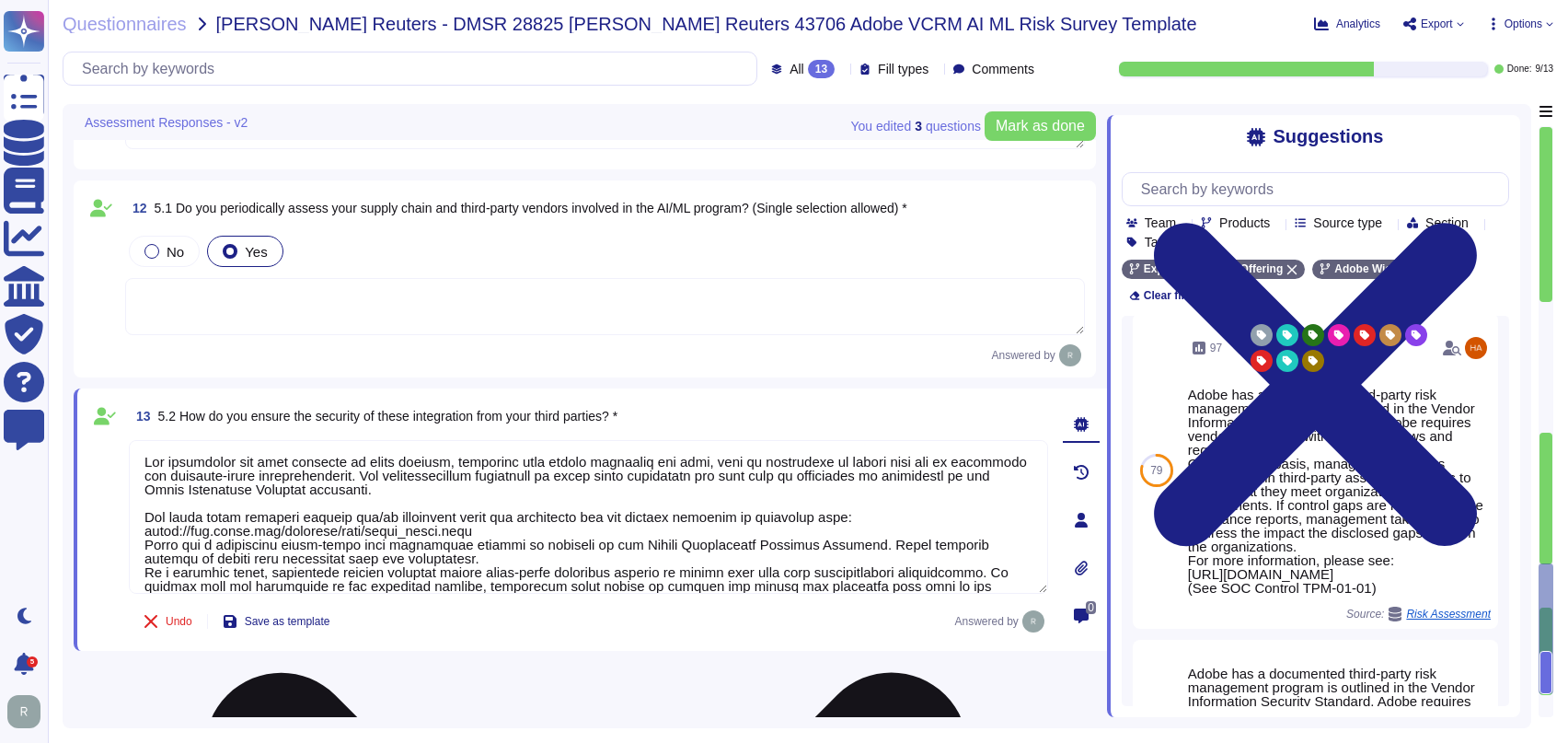
scroll to position [2254, 0]
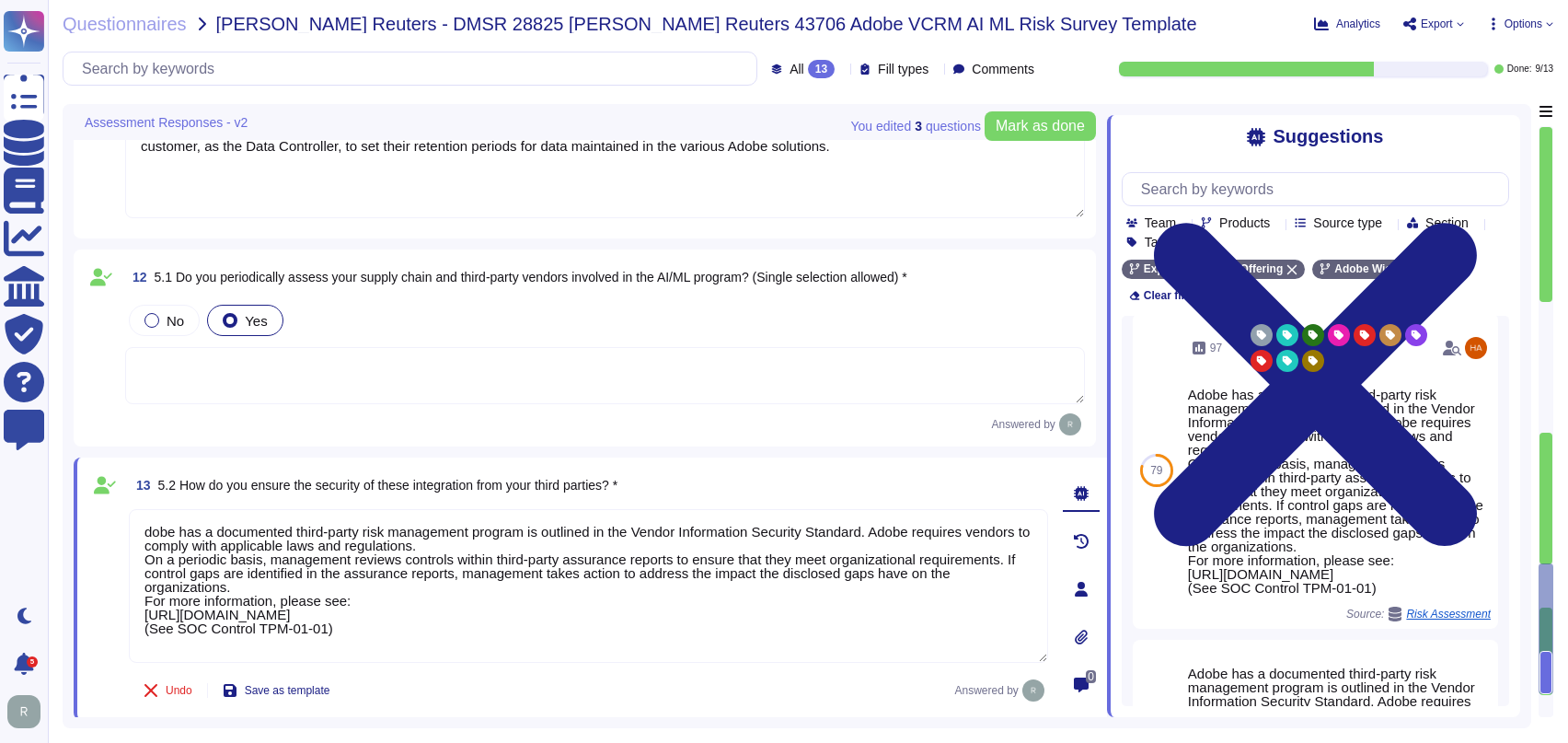
click at [640, 706] on div "13 5.2 How do you ensure the security of these integration from your third part…" at bounding box center [590, 588] width 1033 height 262
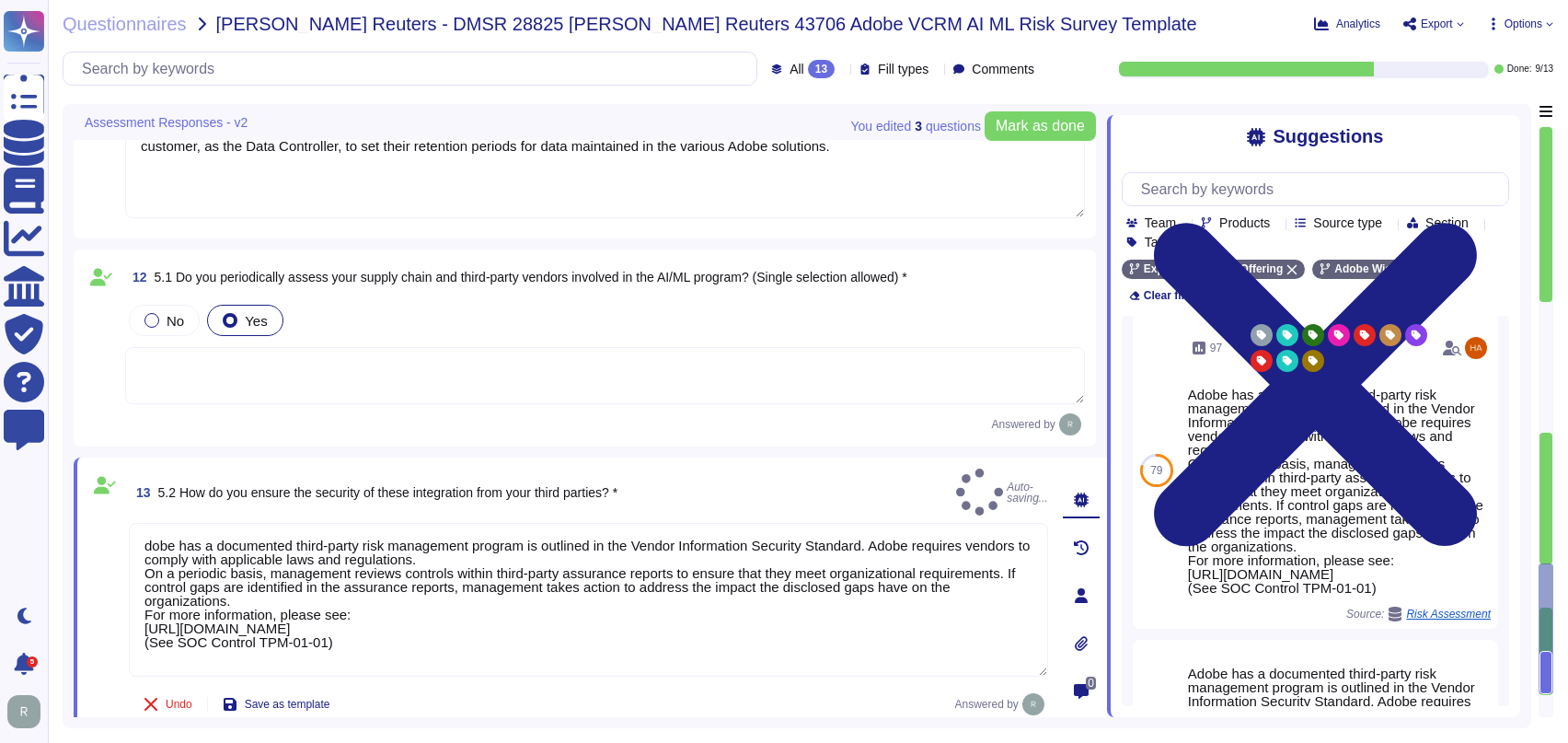
type textarea "dobe has a documented third-party risk management program is outlined in the Ve…"
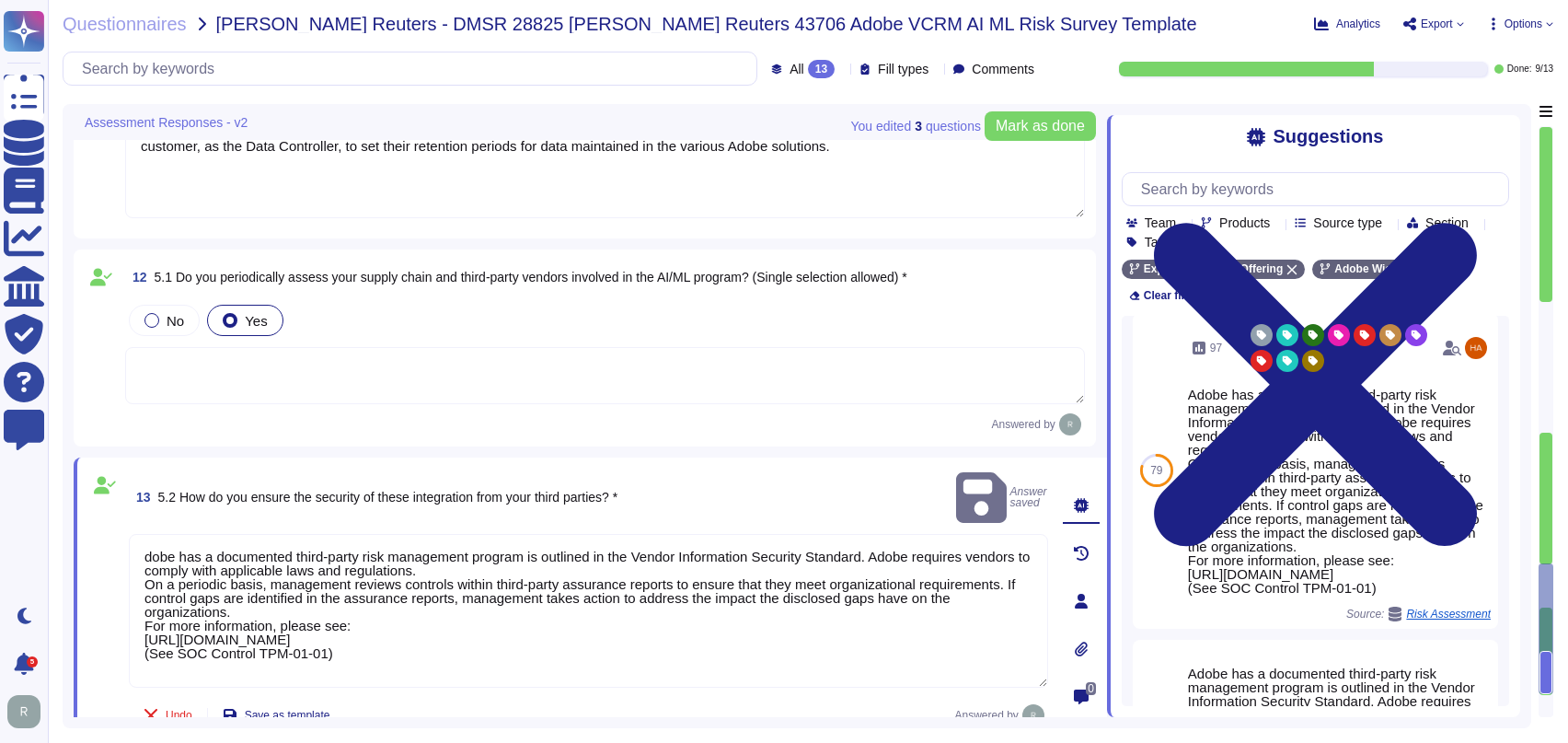
type textarea "Adobe Artificial Intelligence offerings go through Adobe's responsible AI Ethic…"
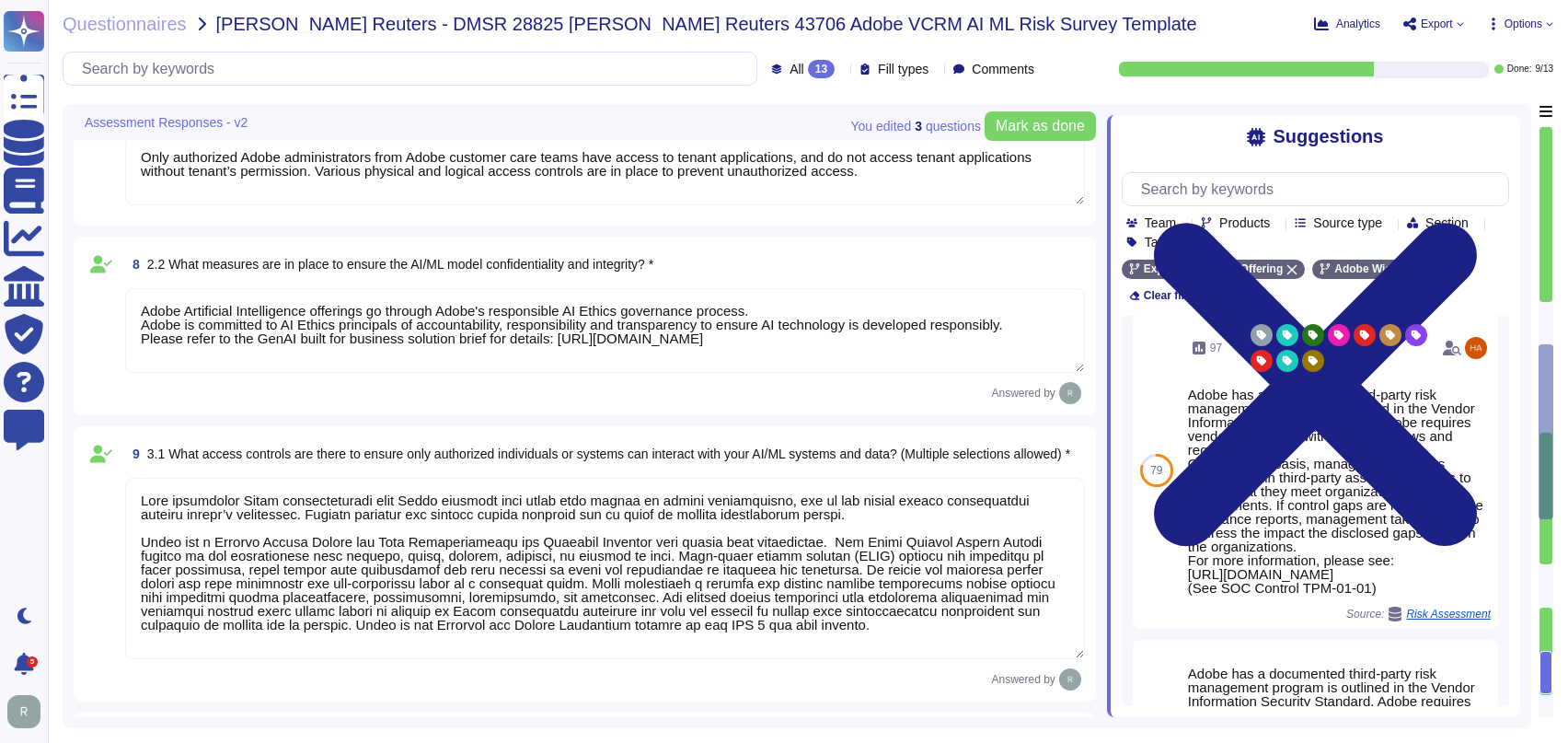
type textarea "Adobe utilizes AES-256 bit encryption at rest and TLS v1.2 or higher for data i…"
type textarea "To better protect our customers’ data from the physical layer up, we’ve impleme…"
type textarea "Only authorized Adobe administrators from Adobe customer care teams have access…"
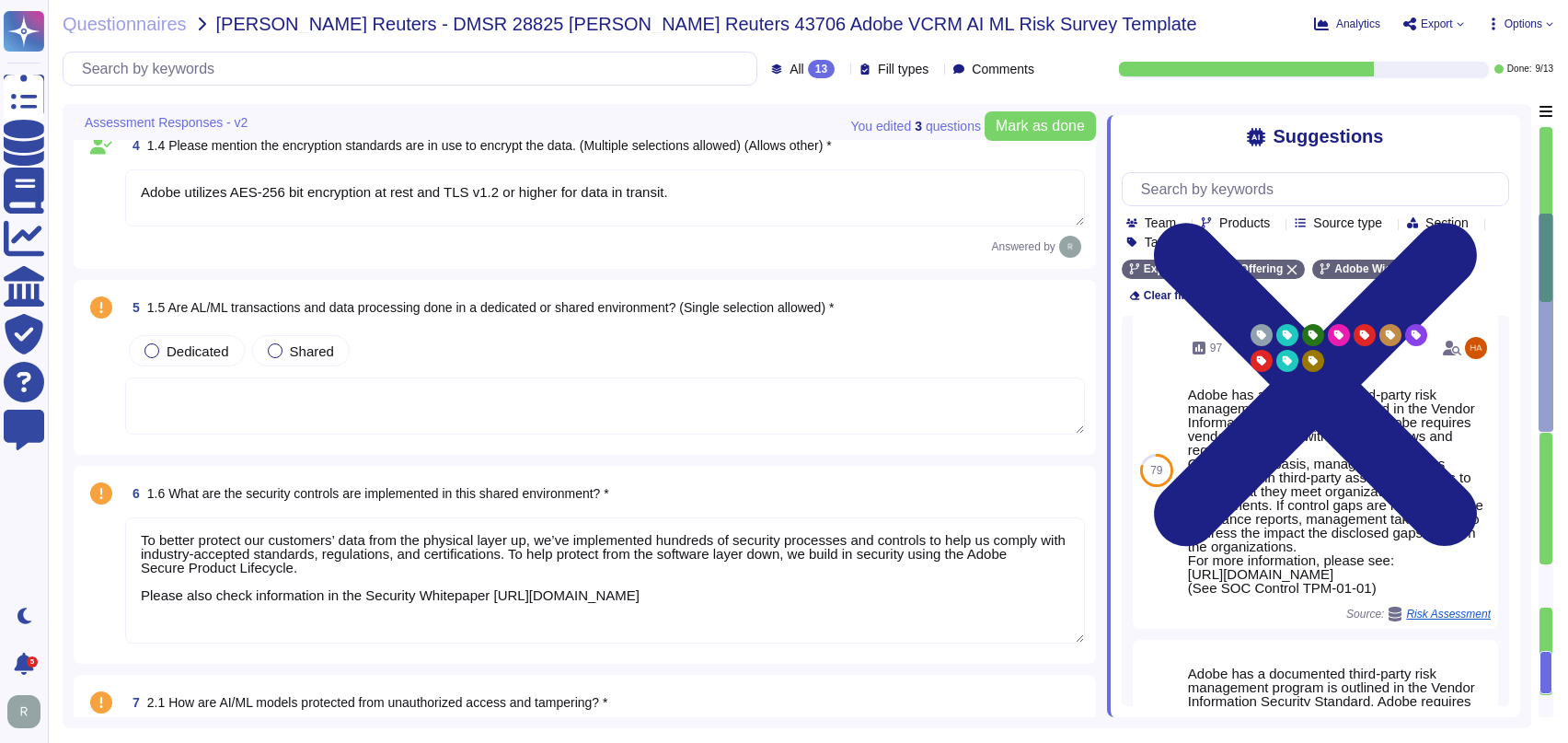
type textarea "Adobe Experience Cloud applications do not use customer data to train AI models…"
type textarea "Adobe utilizes AES-256 bit encryption at rest and TLS v1.2 or higher for data i…"
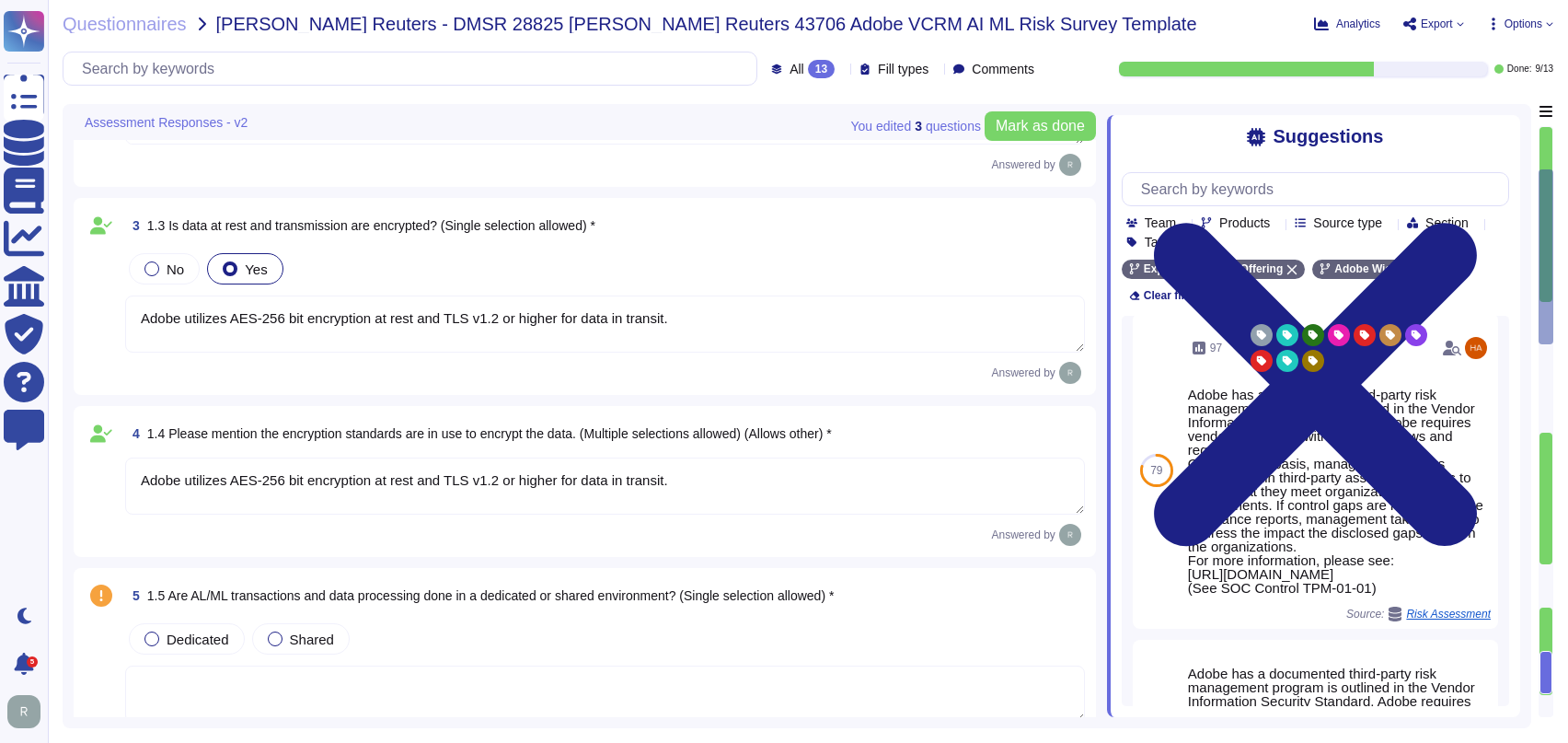
type textarea "Adobe’s approach to reliability includes multilayered testing, evaluation, and …"
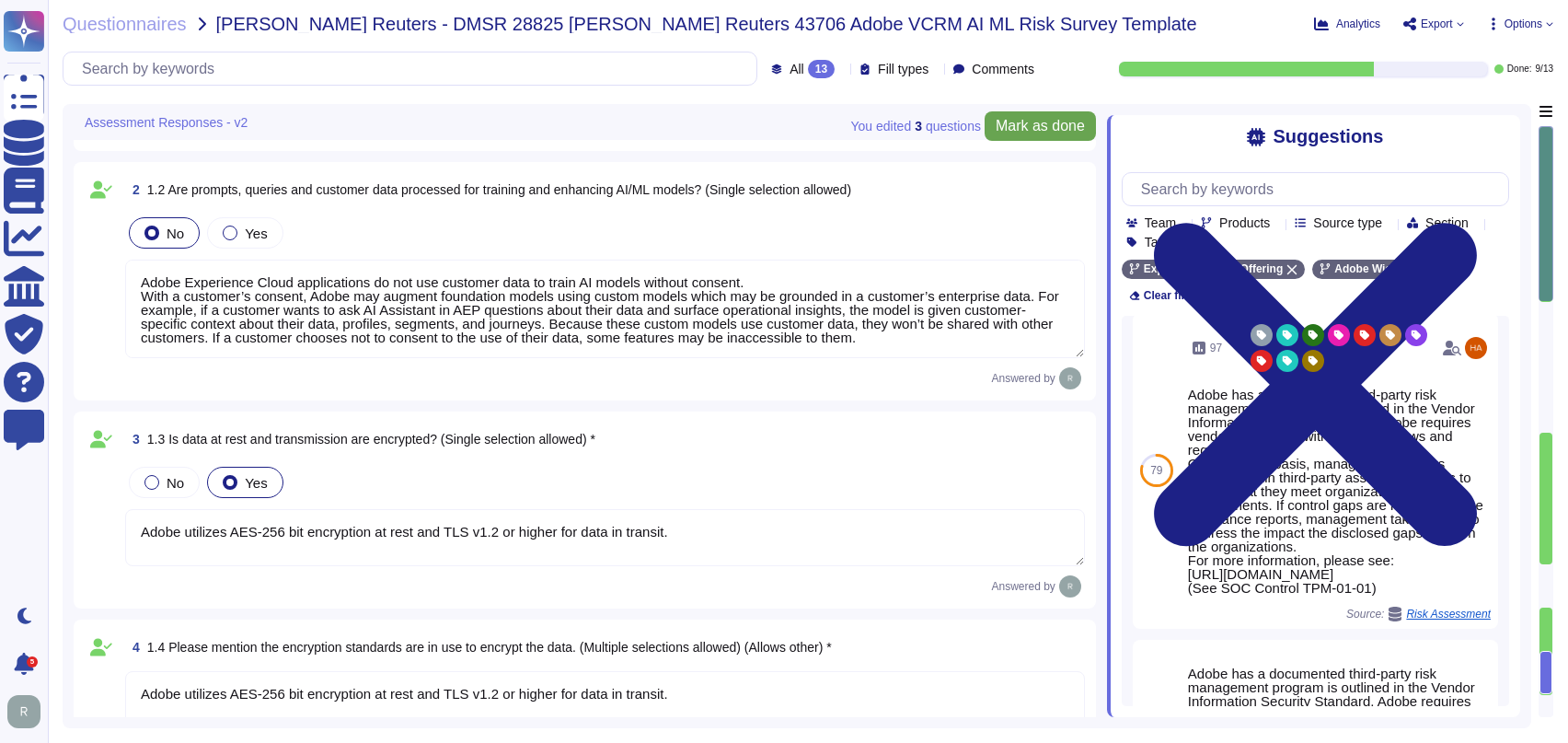
click at [1040, 118] on span "Mark as done" at bounding box center [1040, 126] width 89 height 15
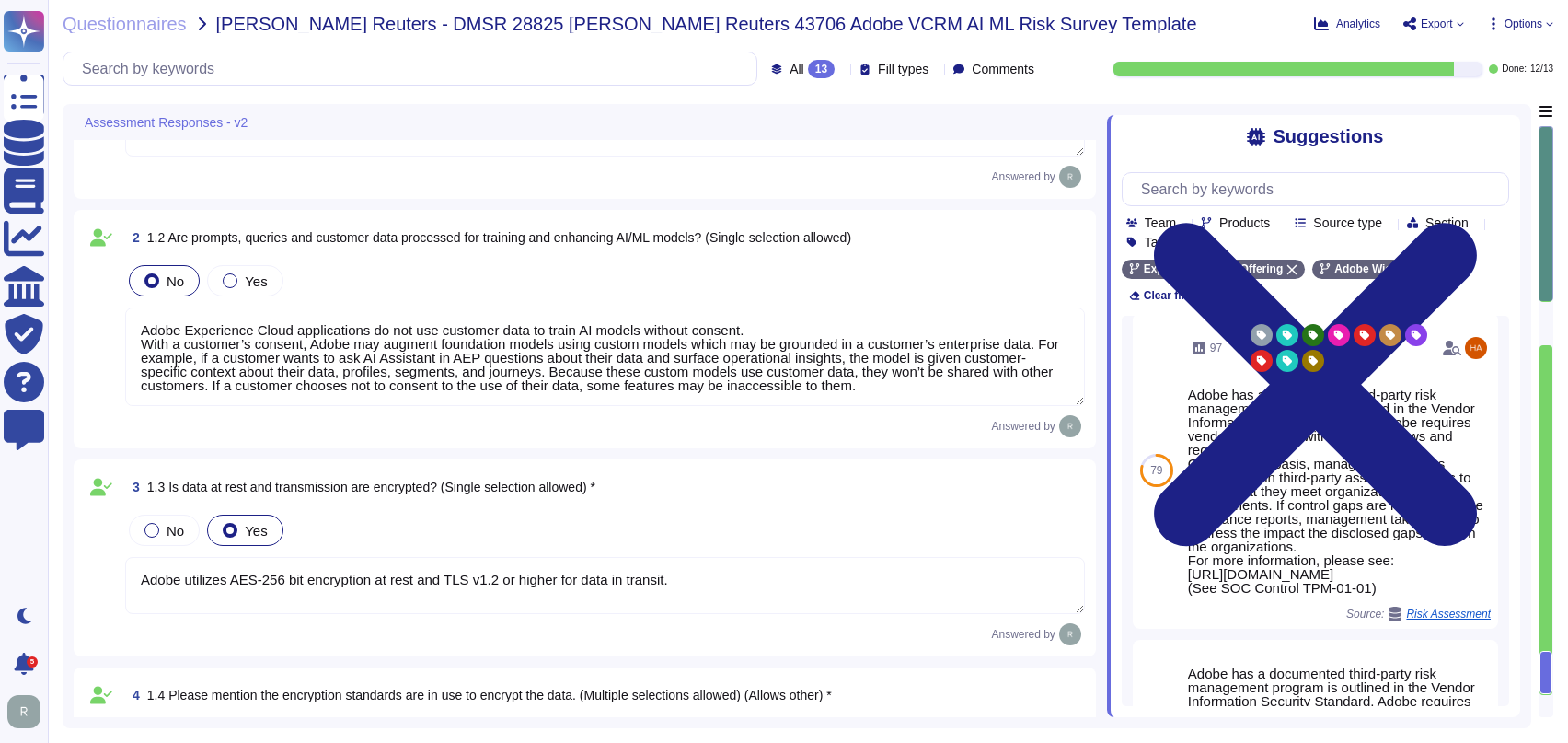
scroll to position [0, 0]
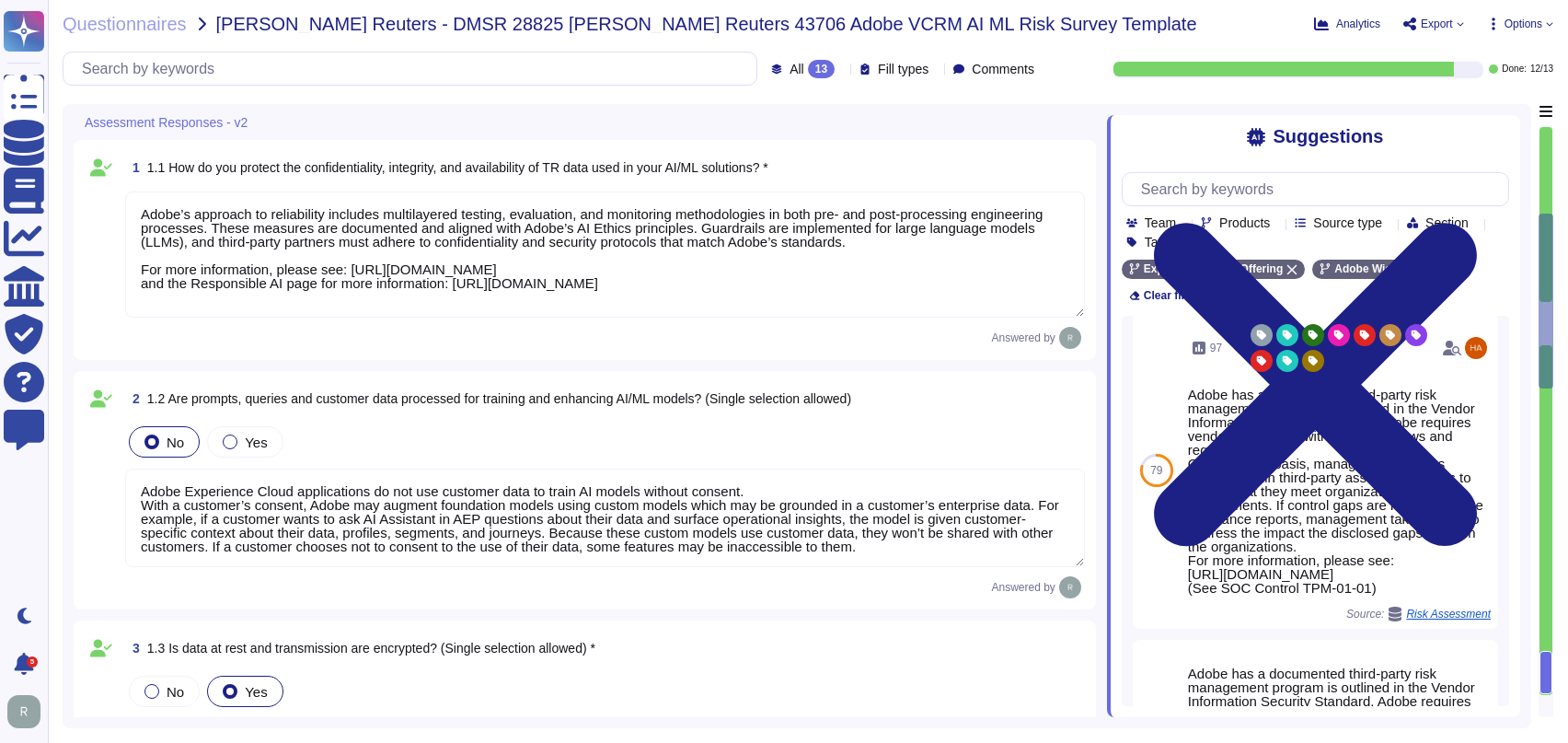
type textarea "To better protect our customers’ data from the physical layer up, we’ve impleme…"
type textarea "Only authorized Adobe administrators from Adobe customer care teams have access…"
type textarea "Adobe Artificial Intelligence offerings go through Adobe's responsible AI Ethic…"
type textarea "Only authorized Adobe administrators from Adobe customer care teams have access…"
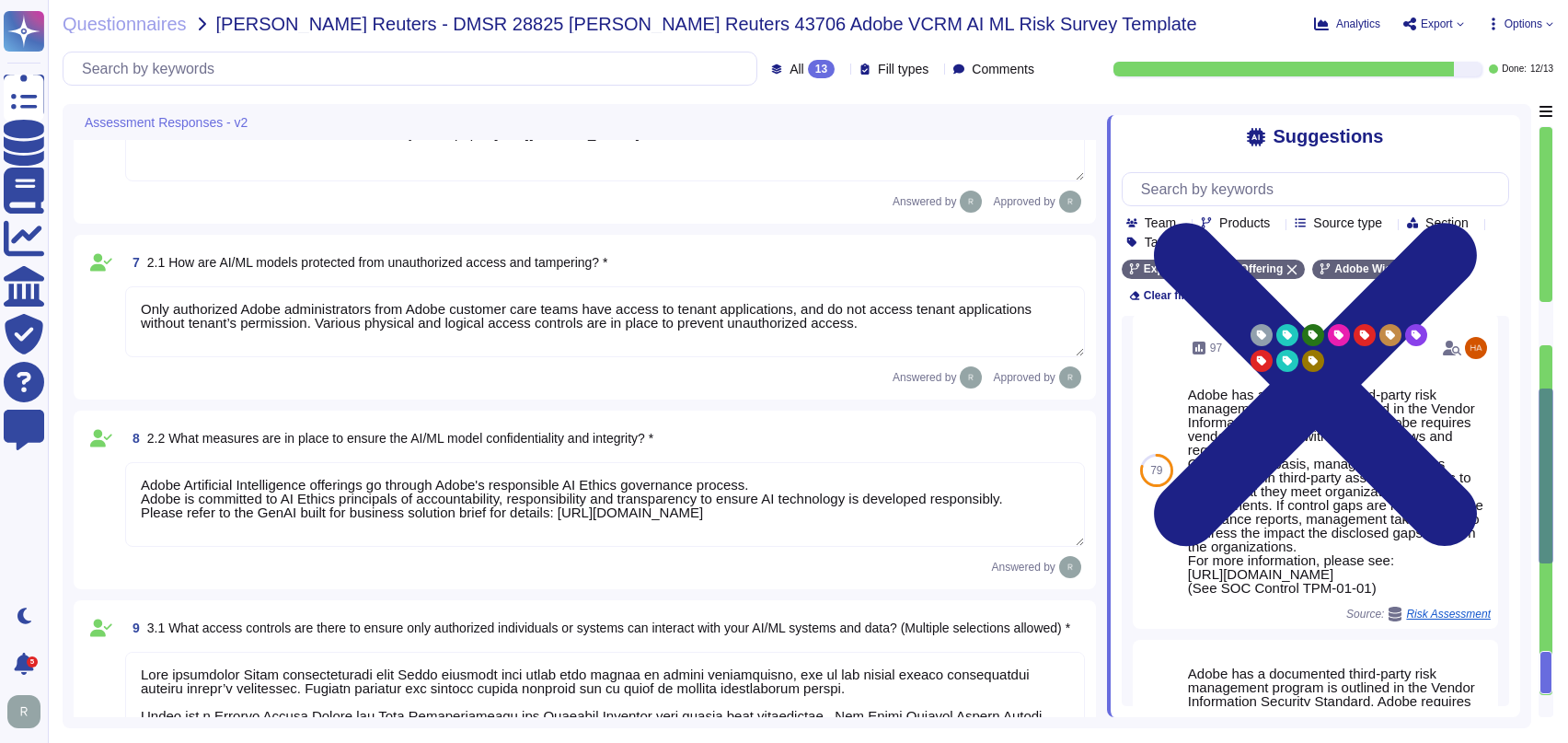
type textarea "Listing of standards, certifications and/or regulations that Adobe products and…"
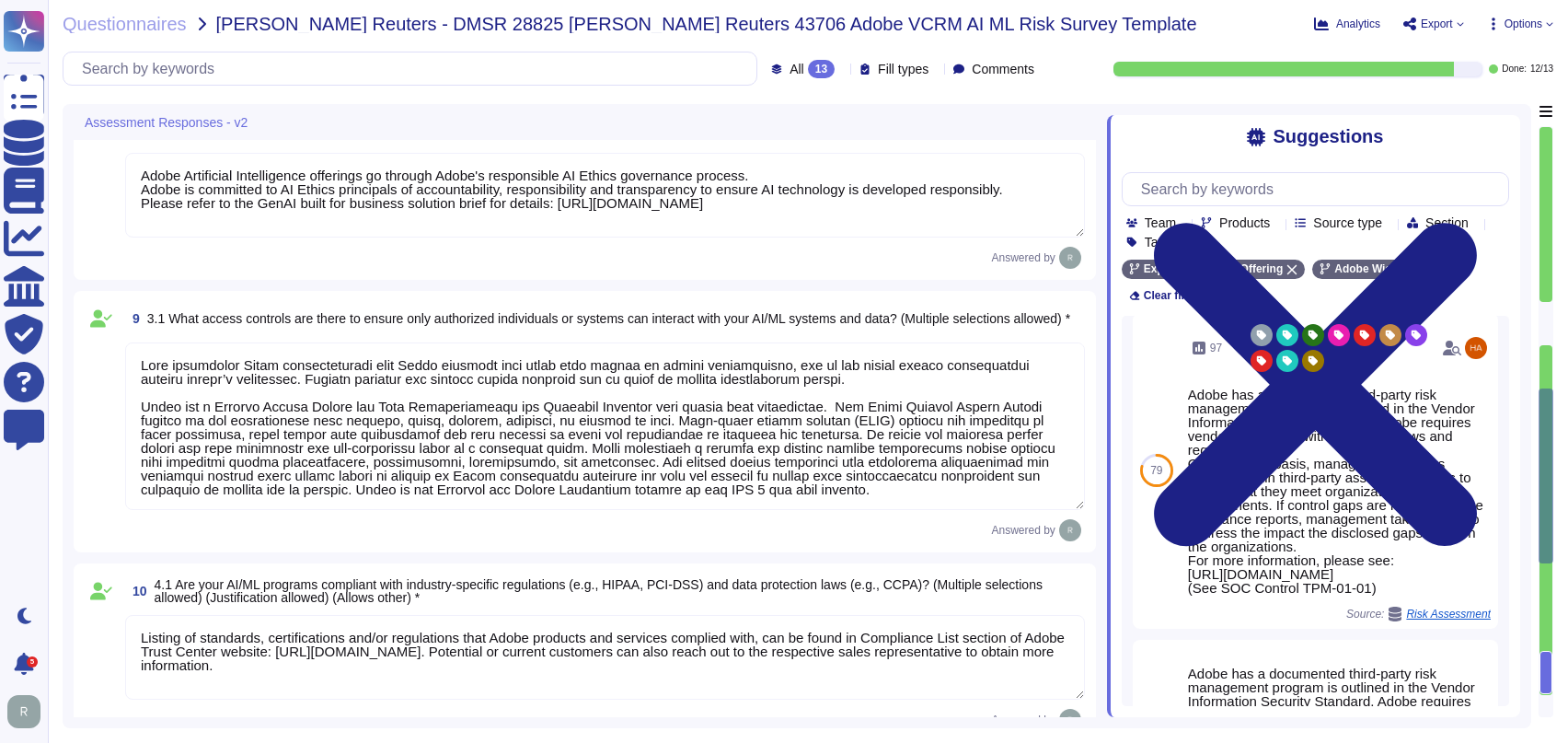
type textarea "Data retention is defined in the agreements, including all applicable PSLTs (Pr…"
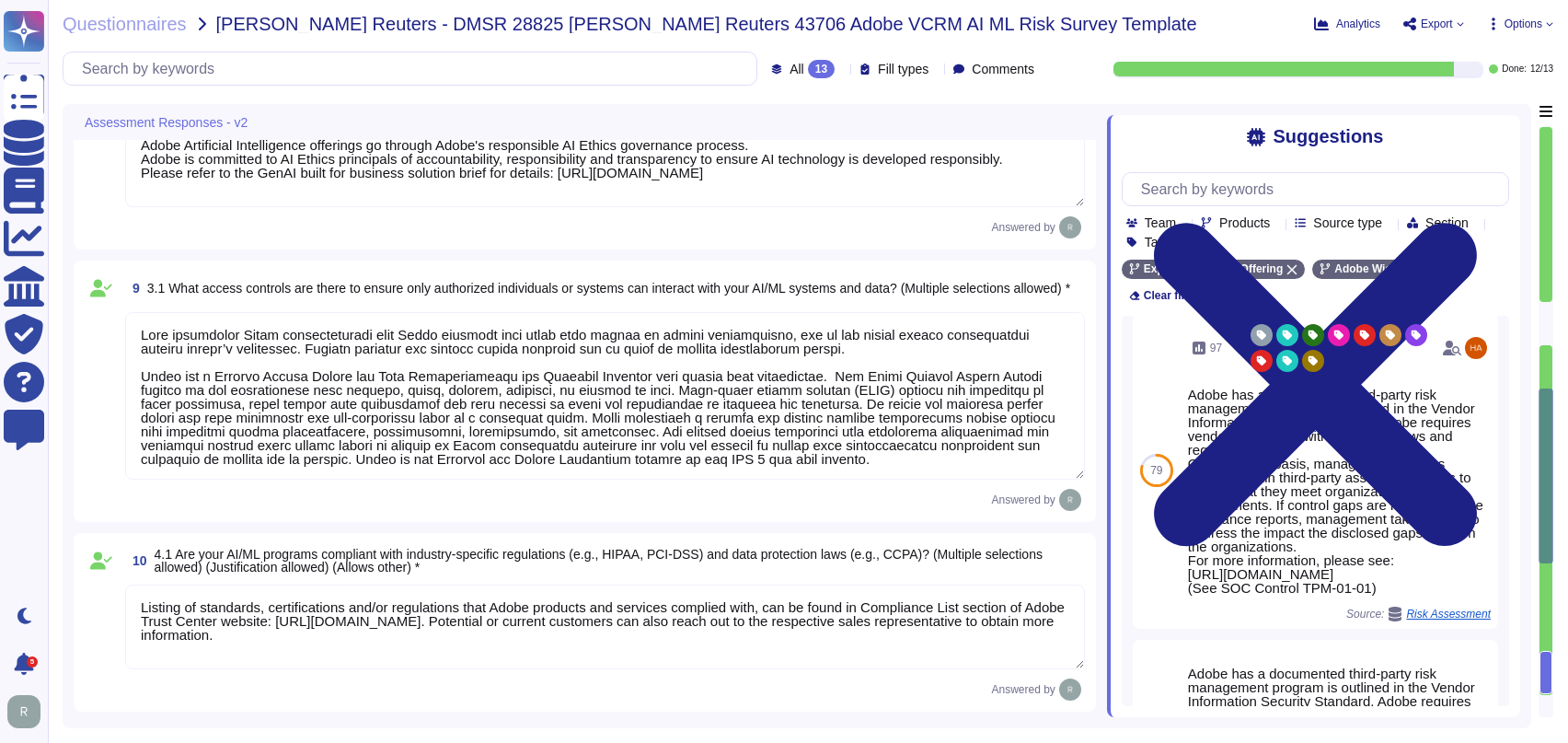
type textarea "dobe has a documented third-party risk management program is outlined in the Ve…"
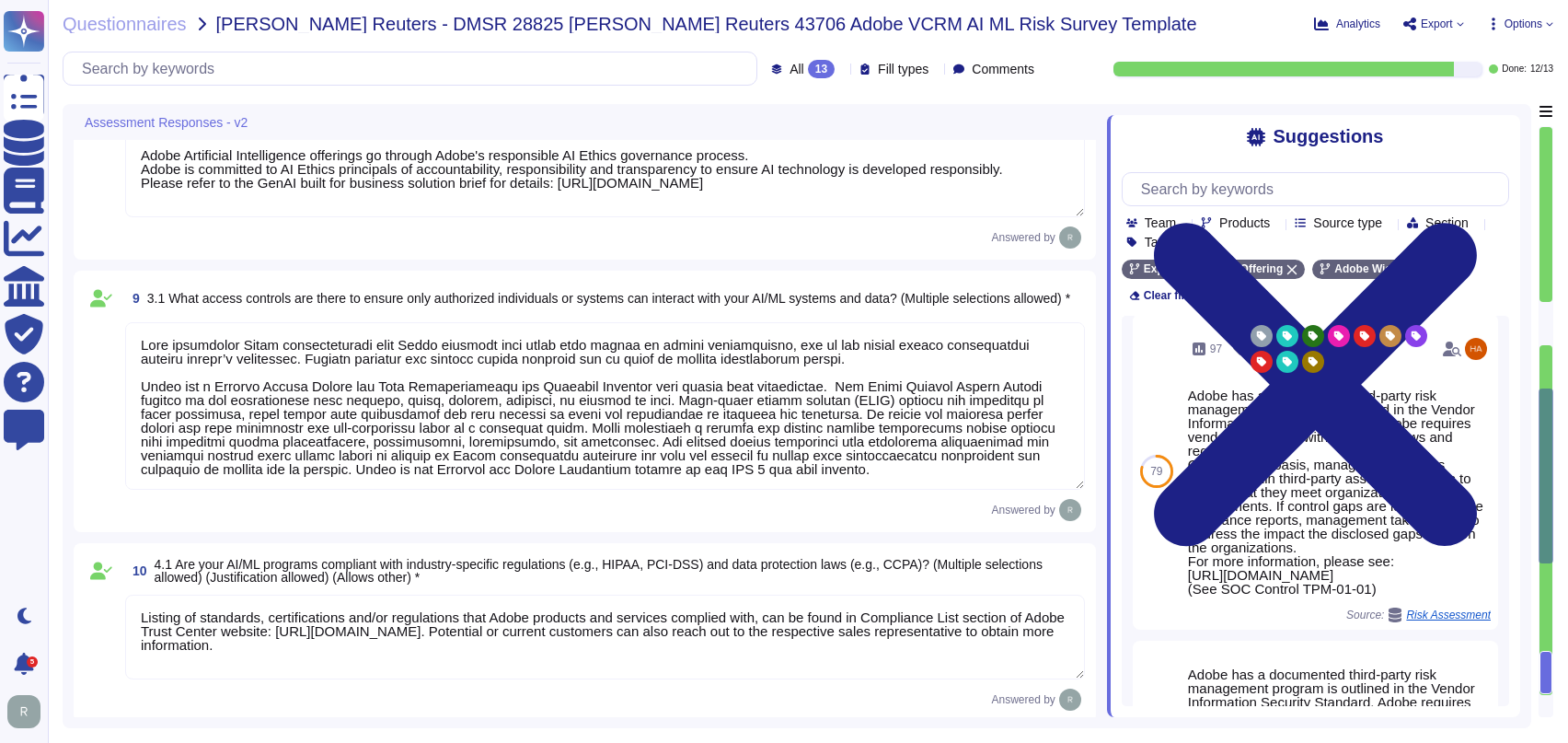
type textarea "Adobe utilizes AES-256 bit encryption at rest and TLS v1.2 or higher for data i…"
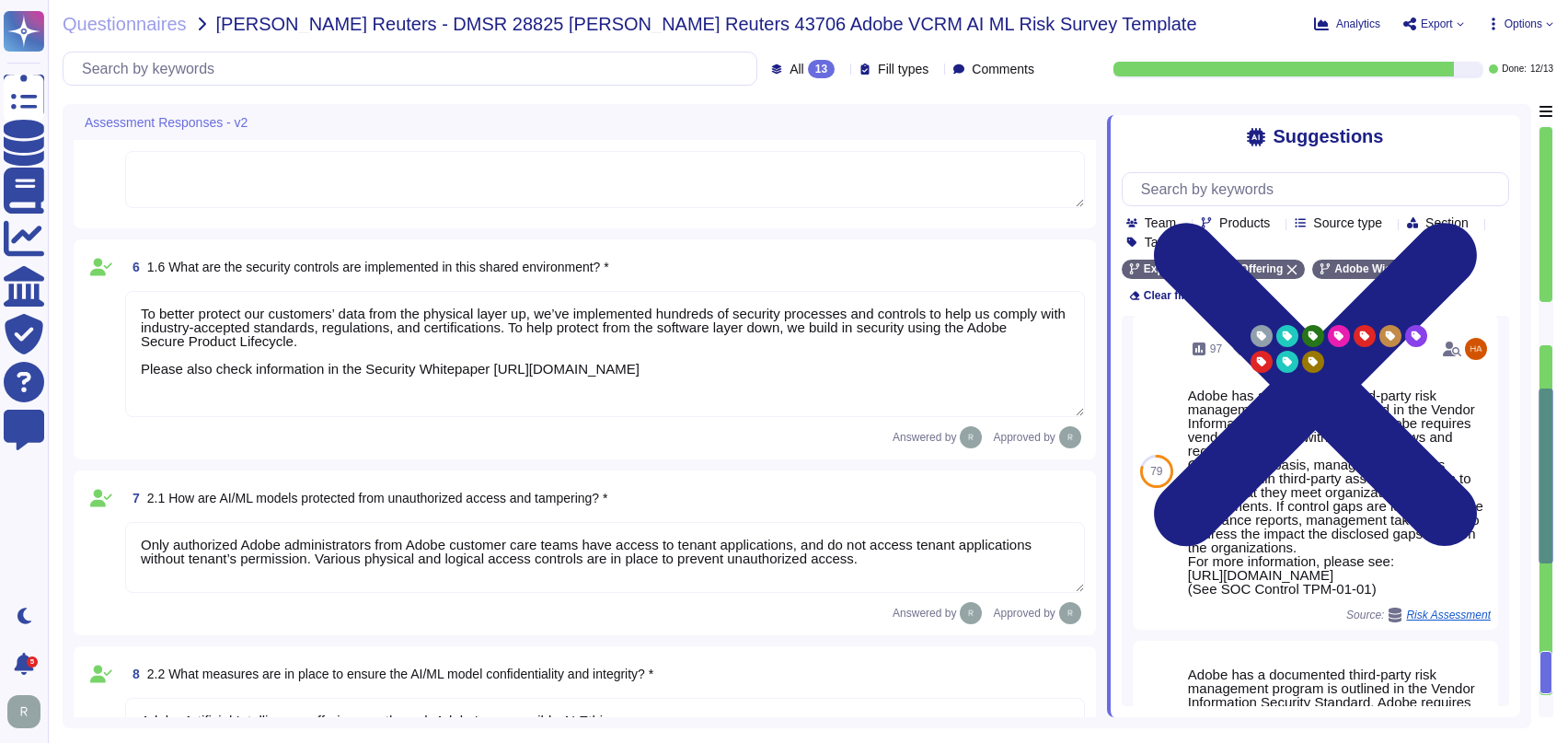
type textarea "Adobe utilizes AES-256 bit encryption at rest and TLS v1.2 or higher for data i…"
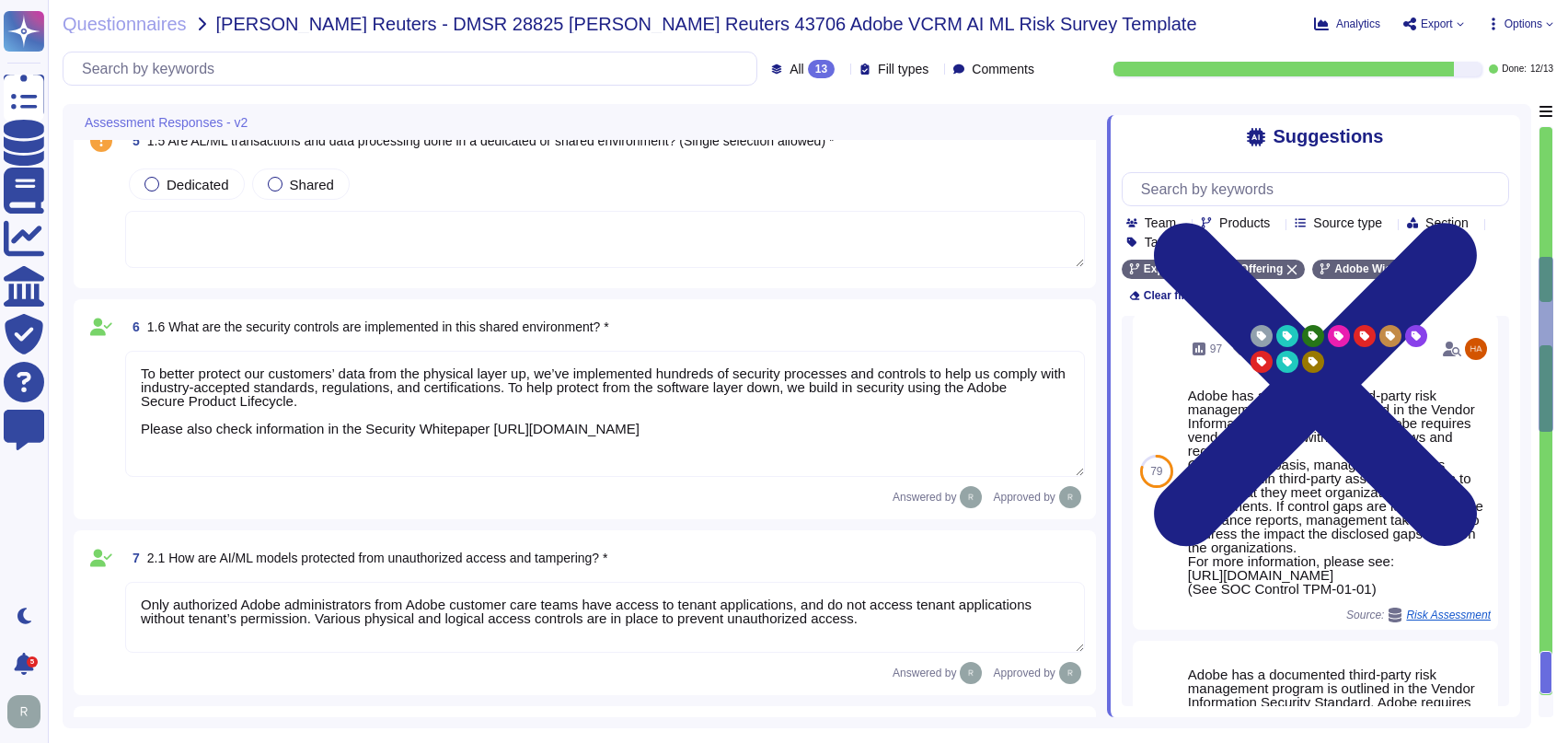
type textarea "Adobe Experience Cloud applications do not use customer data to train AI models…"
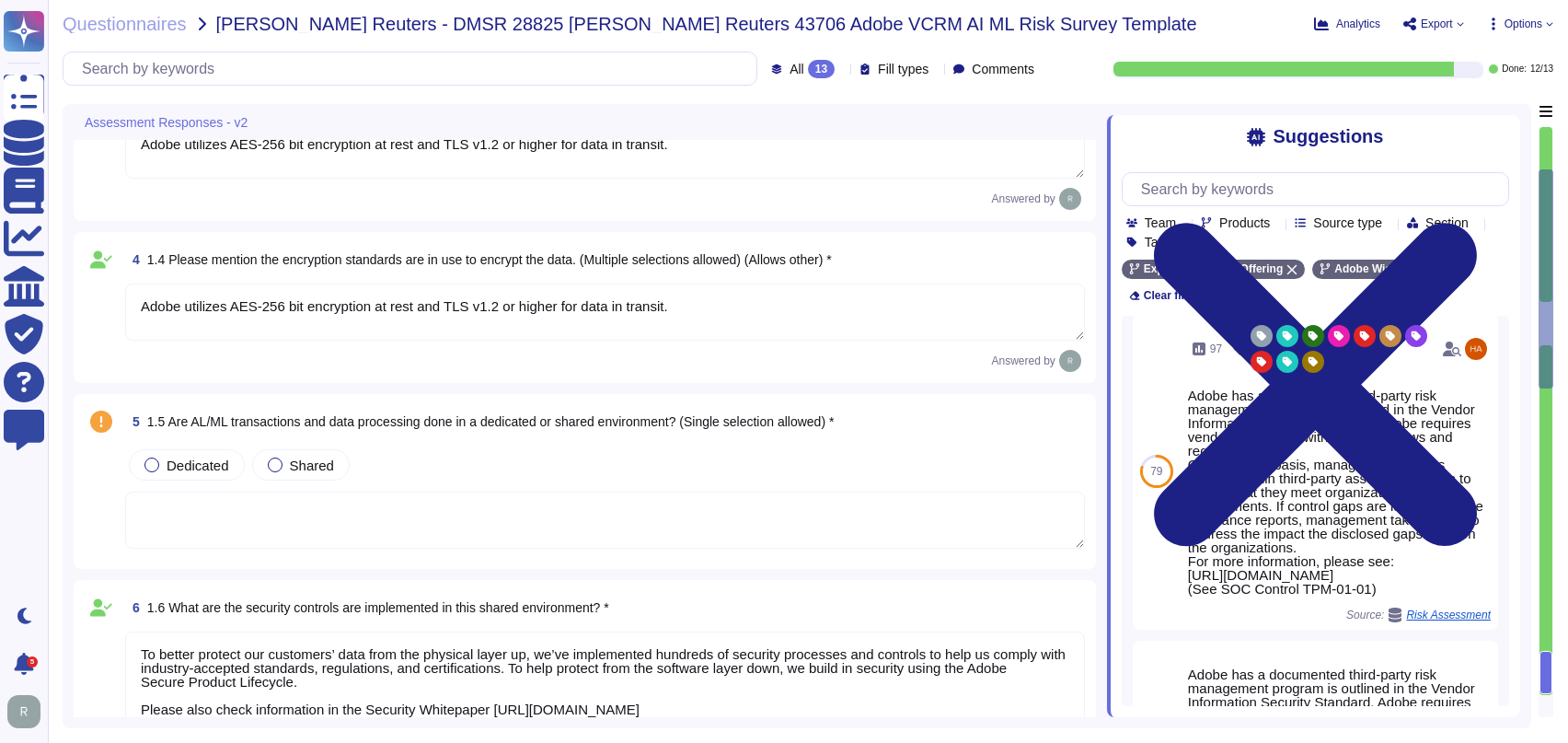
type textarea "Adobe’s approach to reliability includes multilayered testing, evaluation, and …"
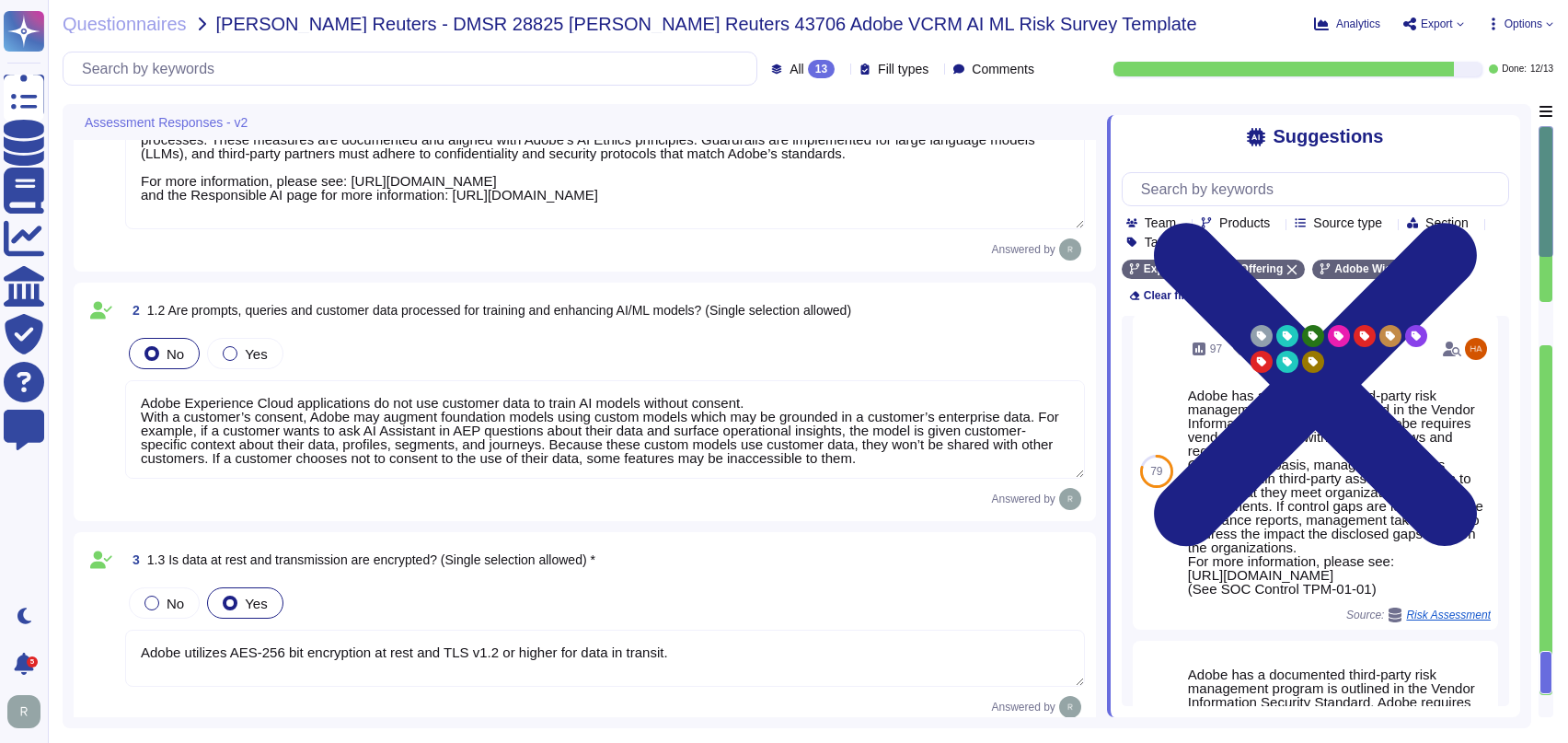
scroll to position [0, 0]
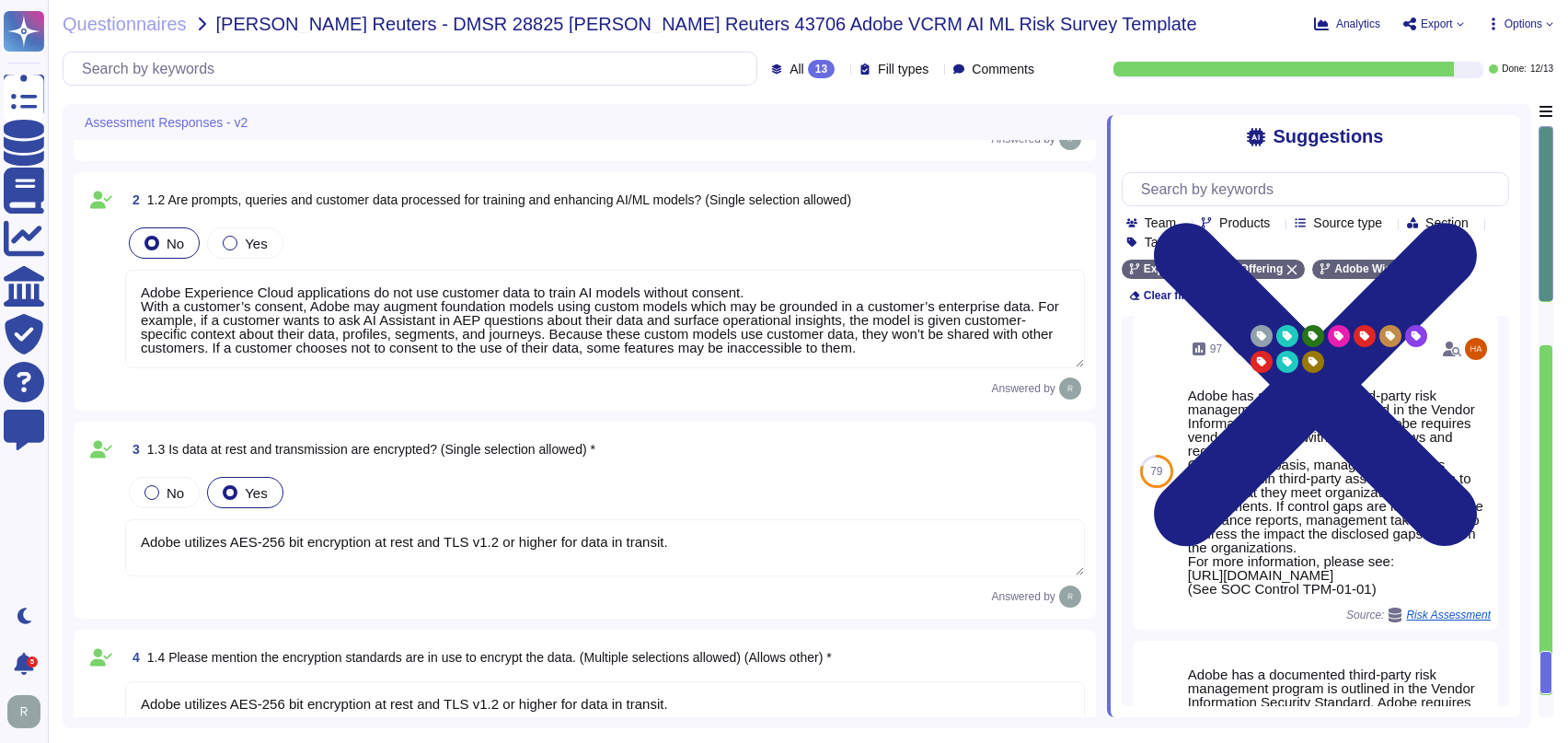
type textarea "To better protect our customers’ data from the physical layer up, we’ve impleme…"
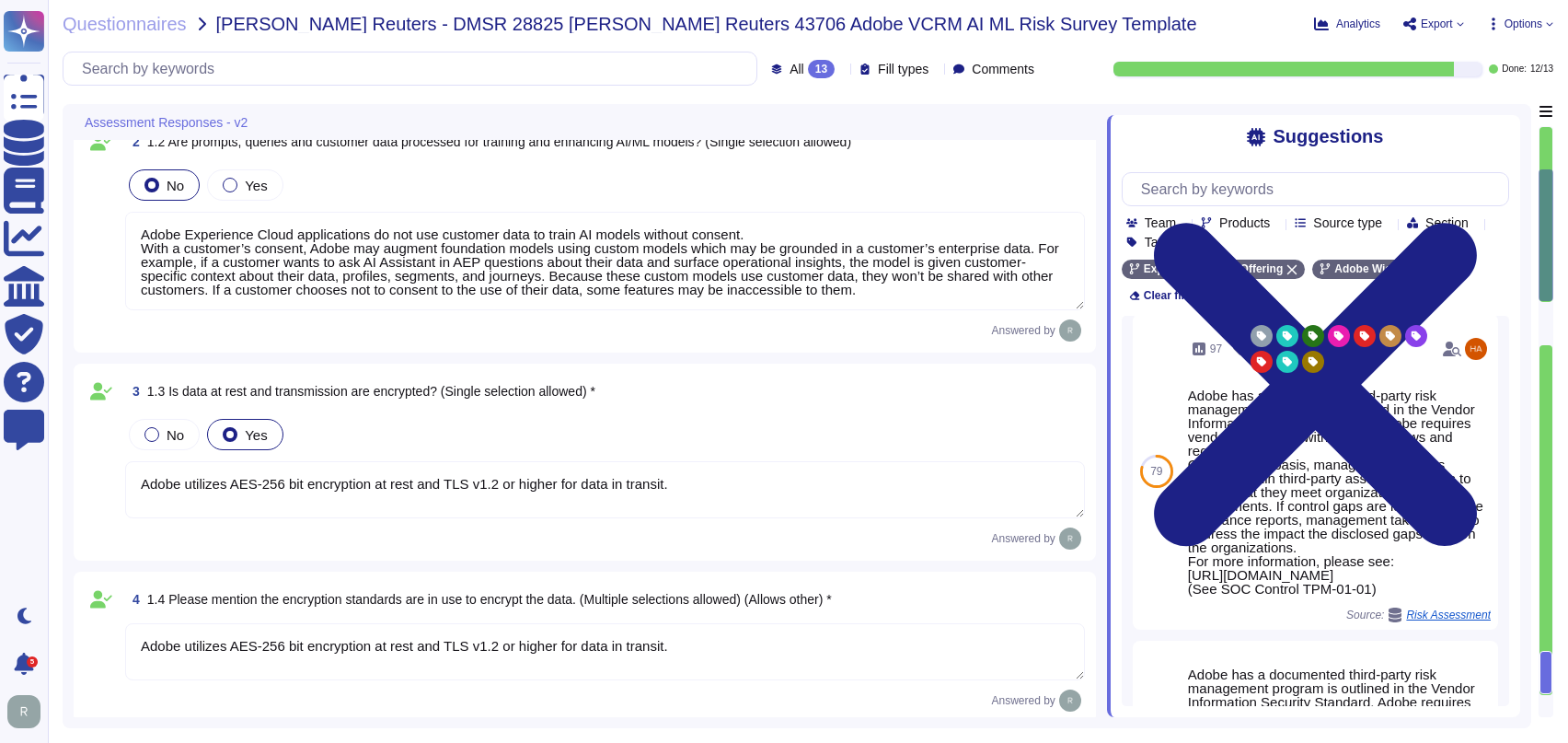
type textarea "Only authorized Adobe administrators from Adobe customer care teams have access…"
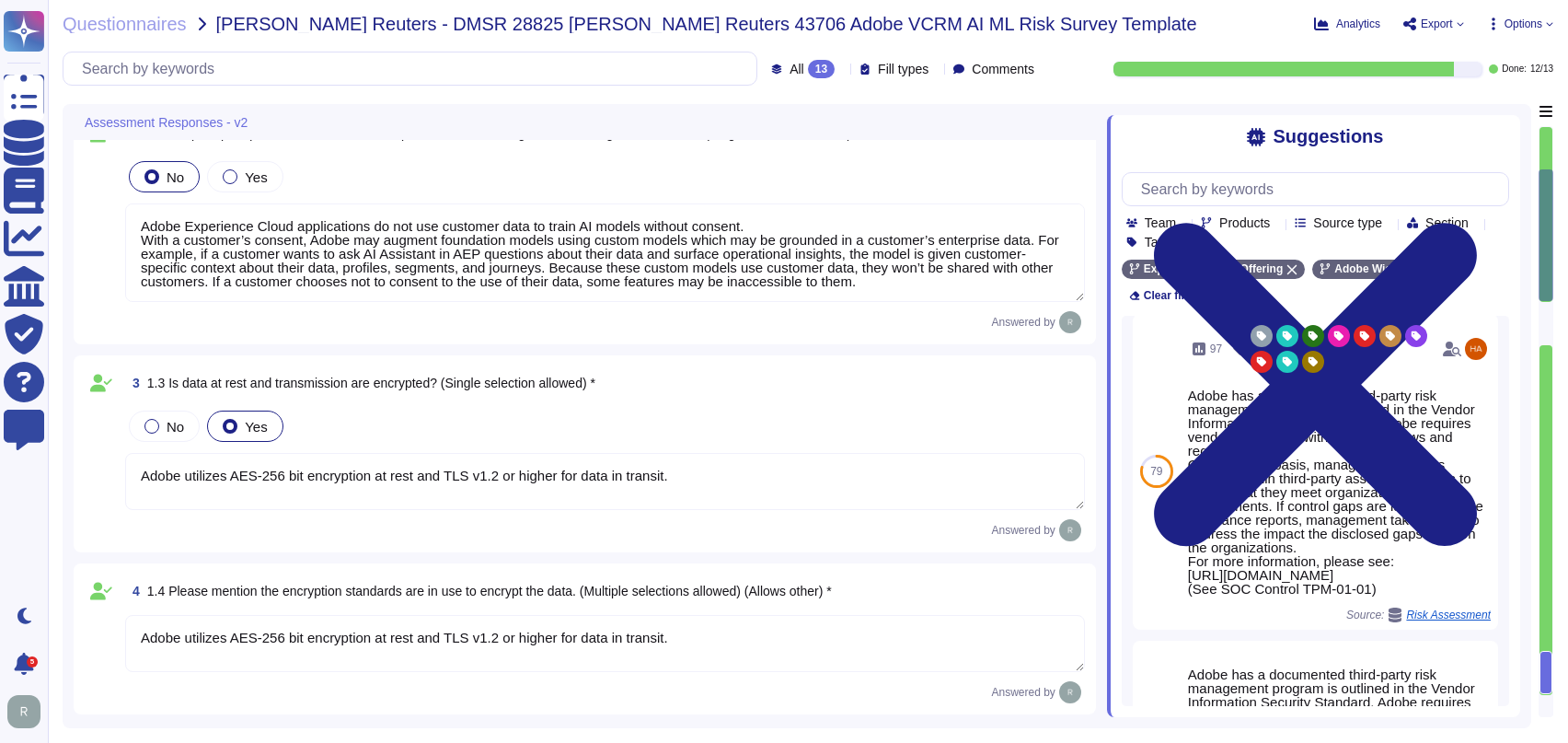
click at [858, 438] on div "No Yes" at bounding box center [604, 427] width 959 height 39
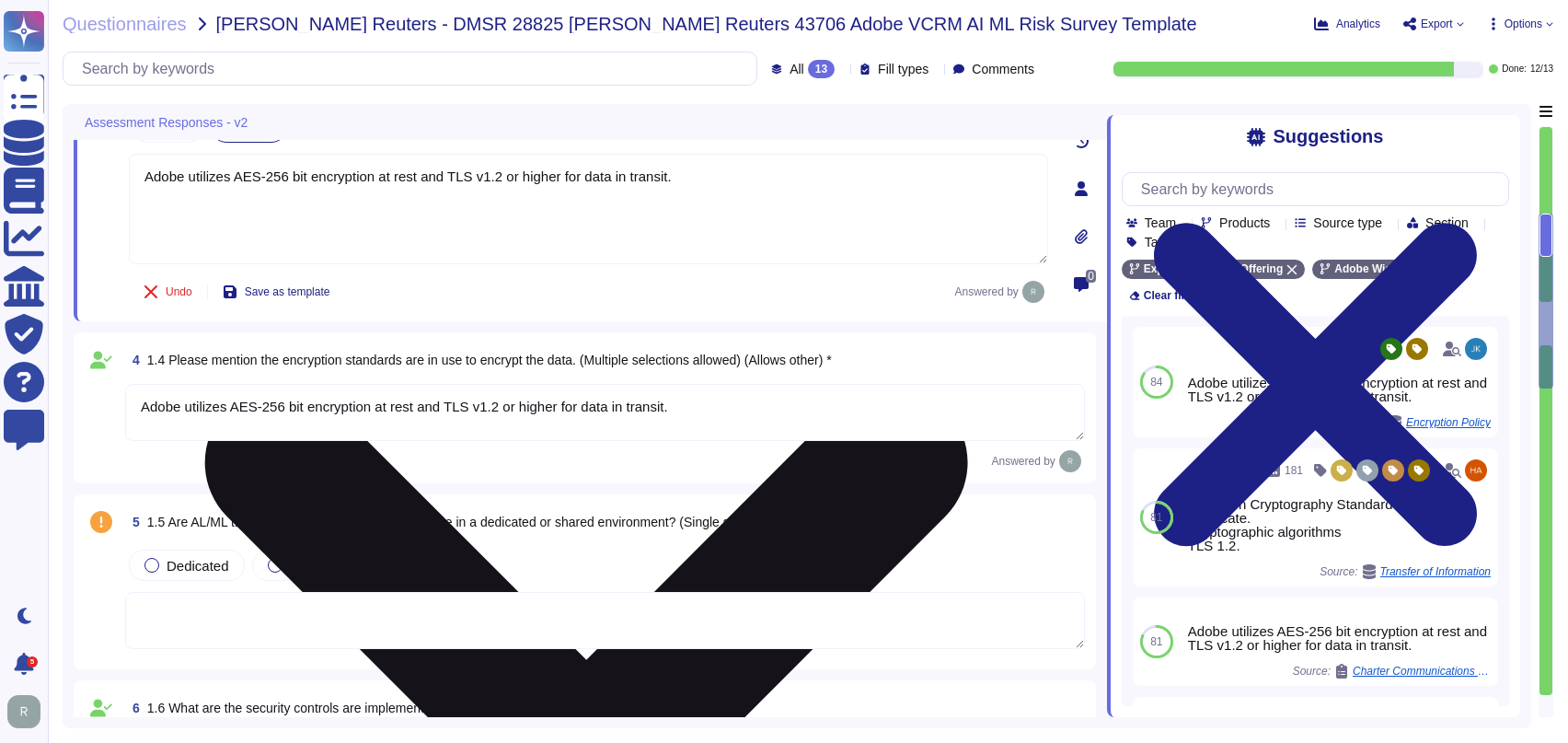
type textarea "Only authorized Adobe administrators from Adobe customer care teams have access…"
type textarea "Adobe Artificial Intelligence offerings go through Adobe's responsible AI Ethic…"
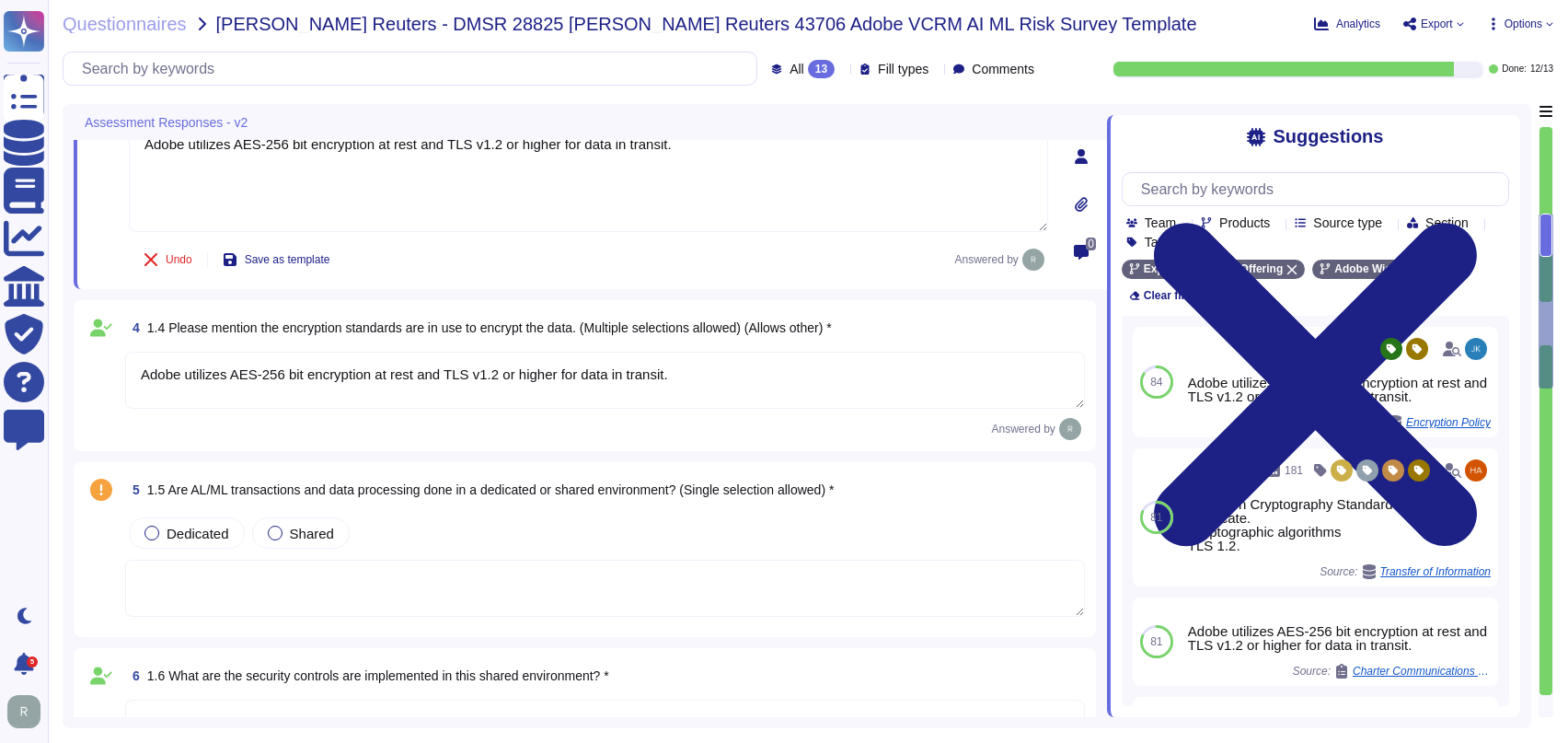
scroll to position [598, 0]
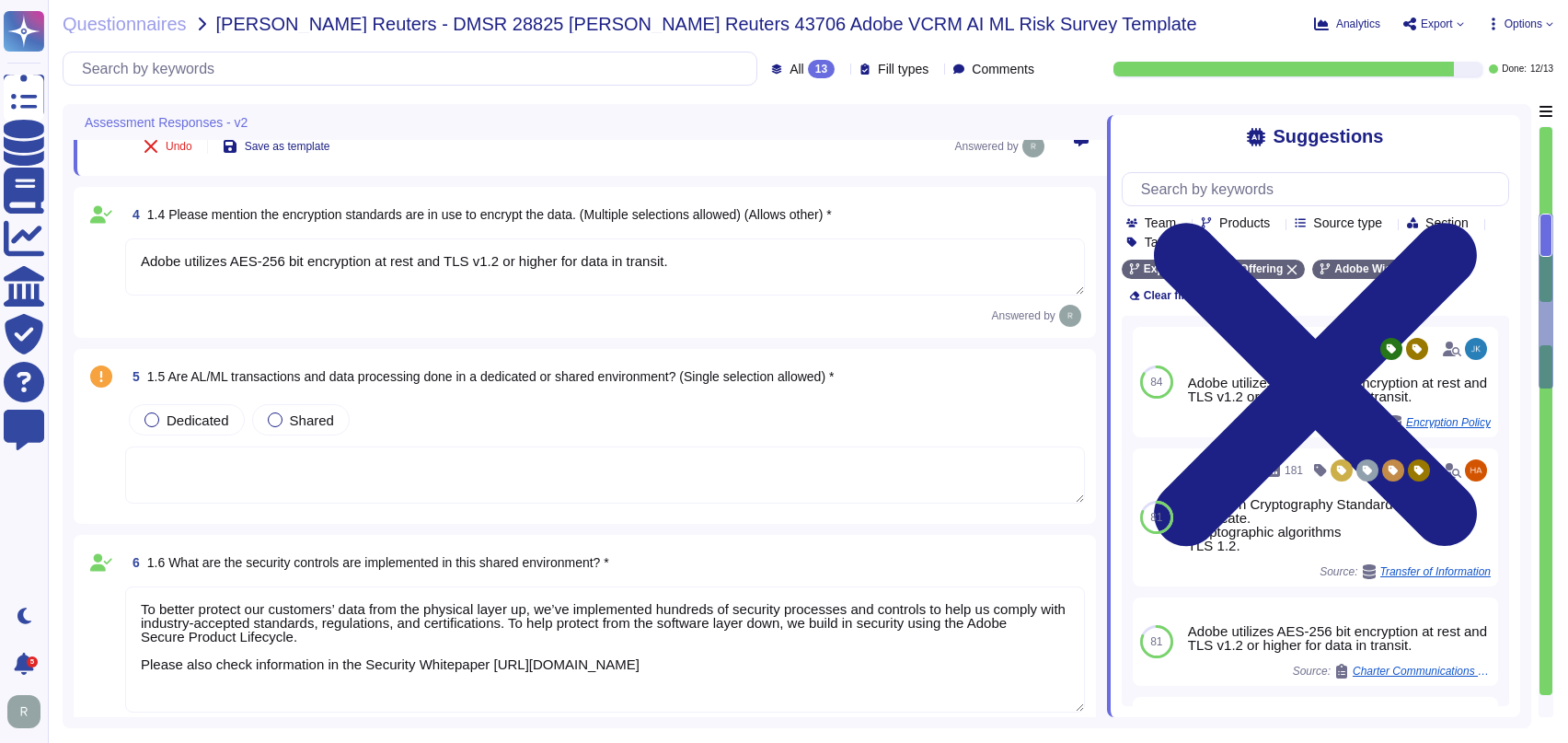
type textarea "Only authorized Adobe administrators from Adobe customer care teams have access…"
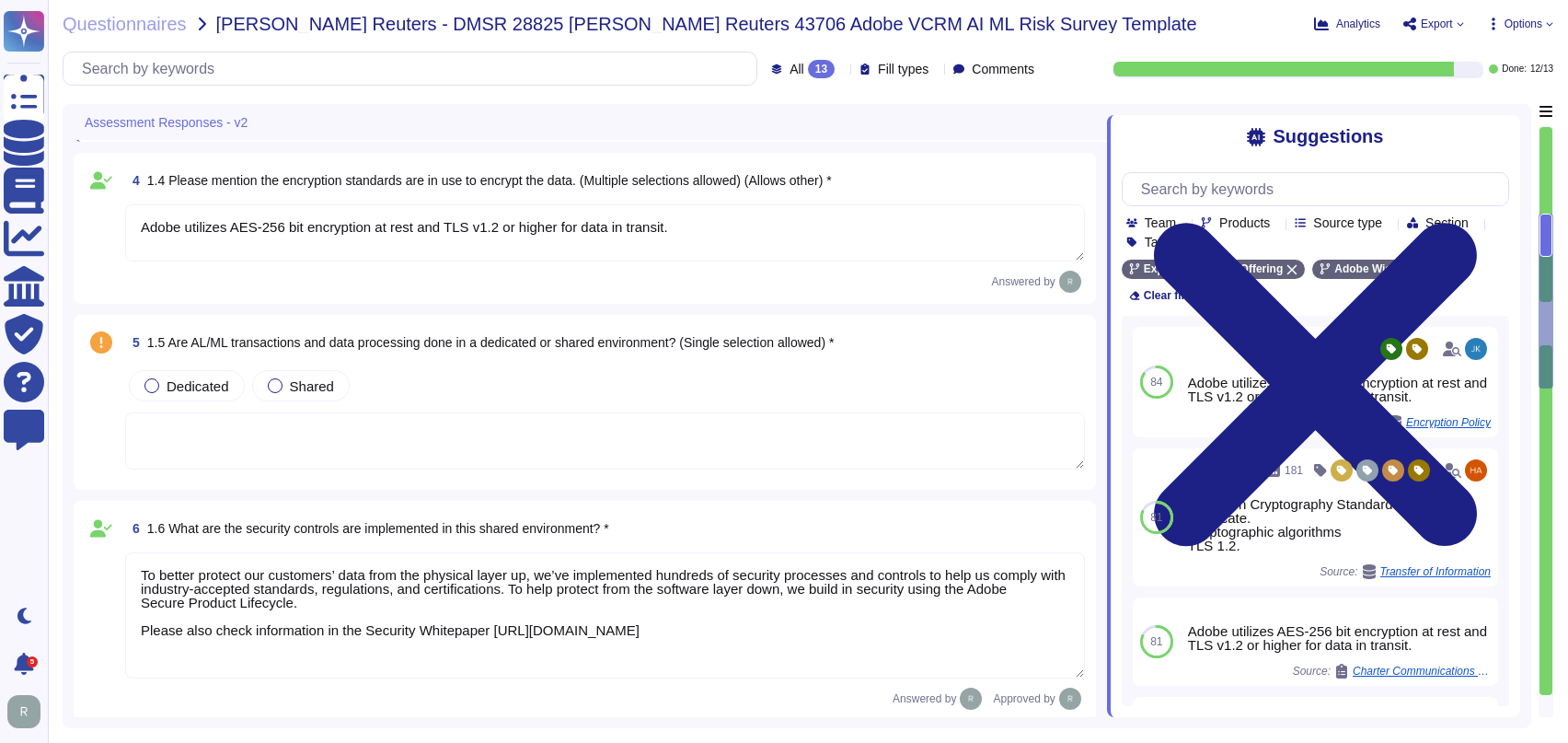
scroll to position [734, 0]
drag, startPoint x: 652, startPoint y: 335, endPoint x: 169, endPoint y: 341, distance: 483.0
click at [169, 341] on span "1.5 Are AL/ML transactions and data processing done in a dedicated or shared en…" at bounding box center [490, 341] width 687 height 15
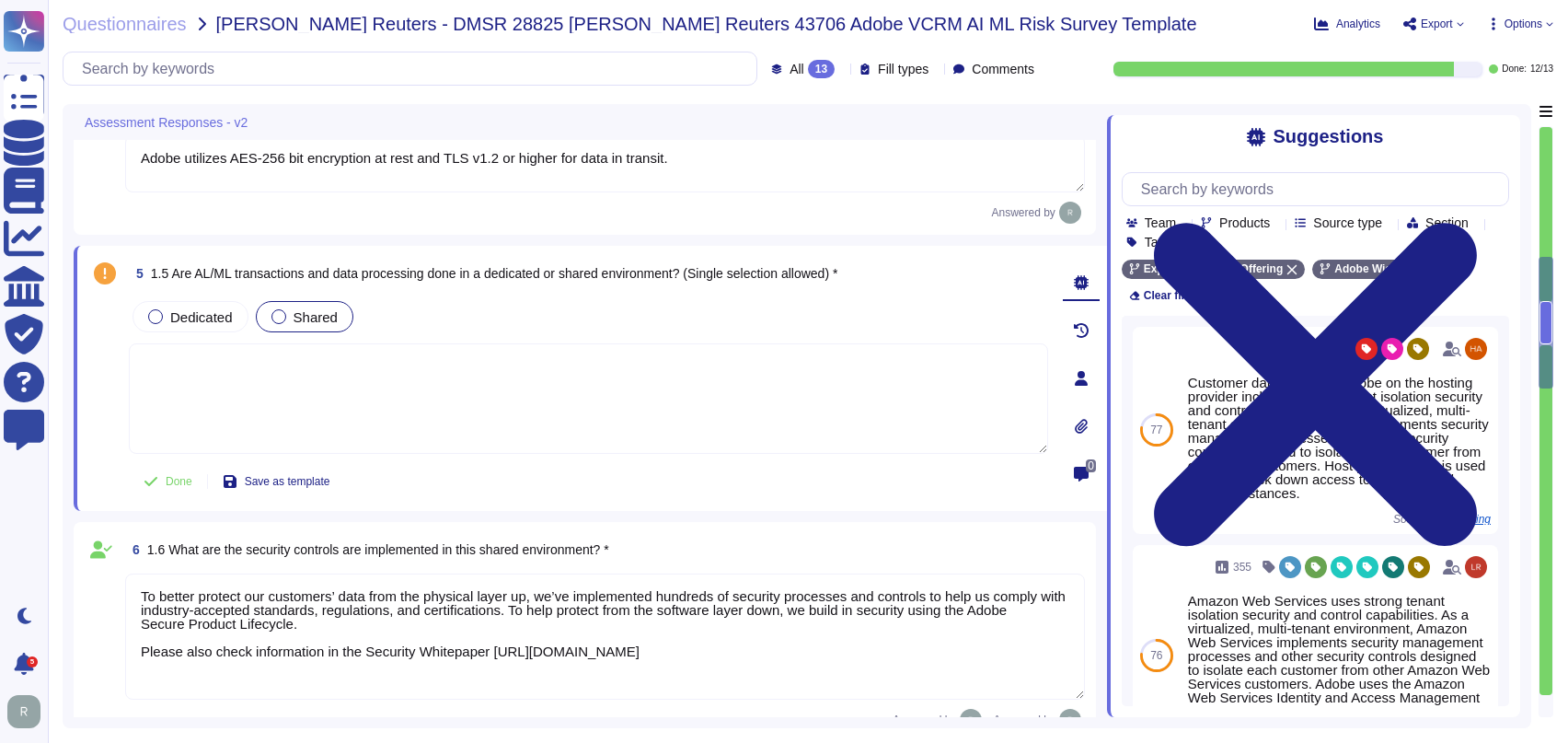
click at [277, 312] on div at bounding box center [278, 316] width 15 height 15
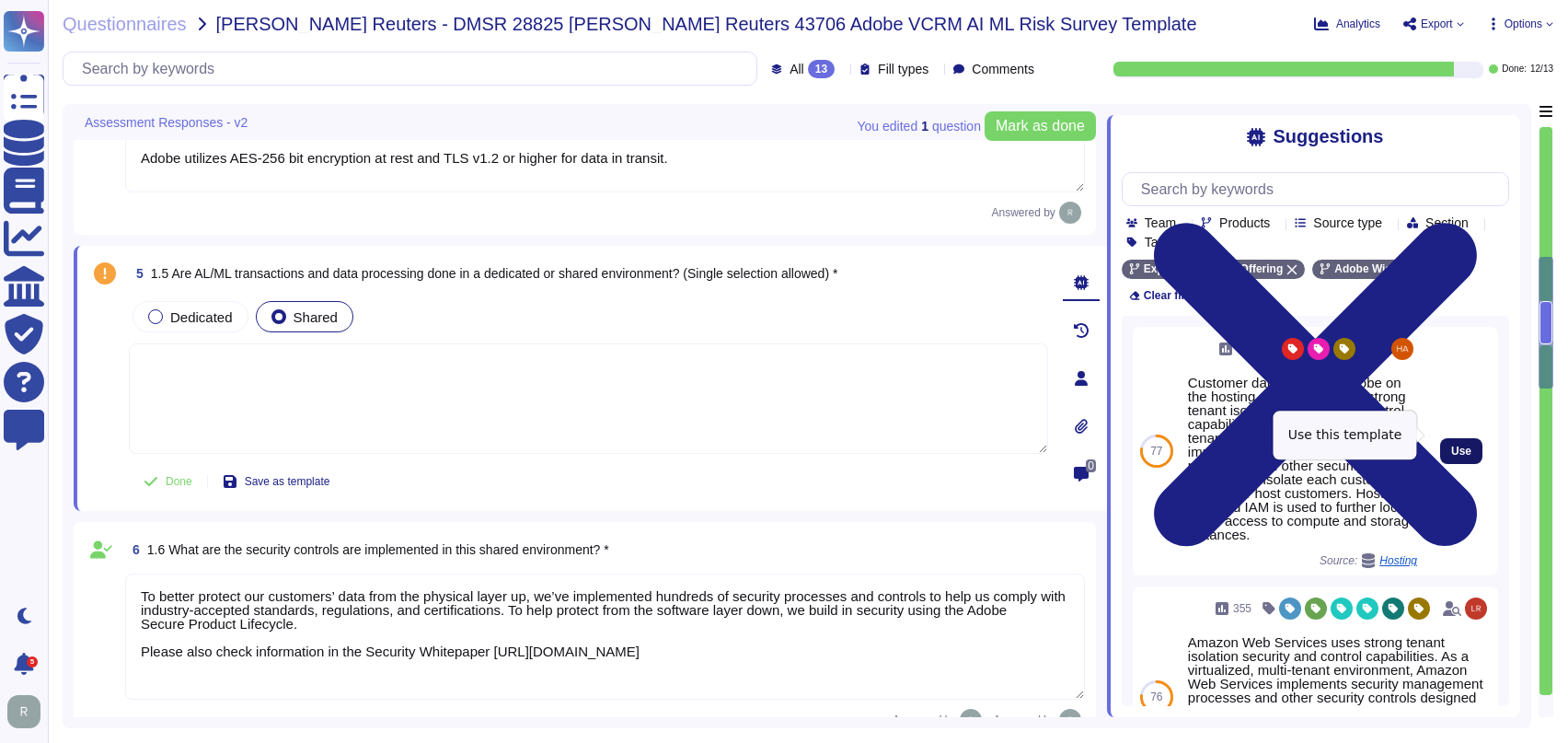
click at [1451, 445] on span "Use" at bounding box center [1461, 451] width 20 height 11
type textarea "Customer data stored by Adobe on the hosting provider includes strong tenant is…"
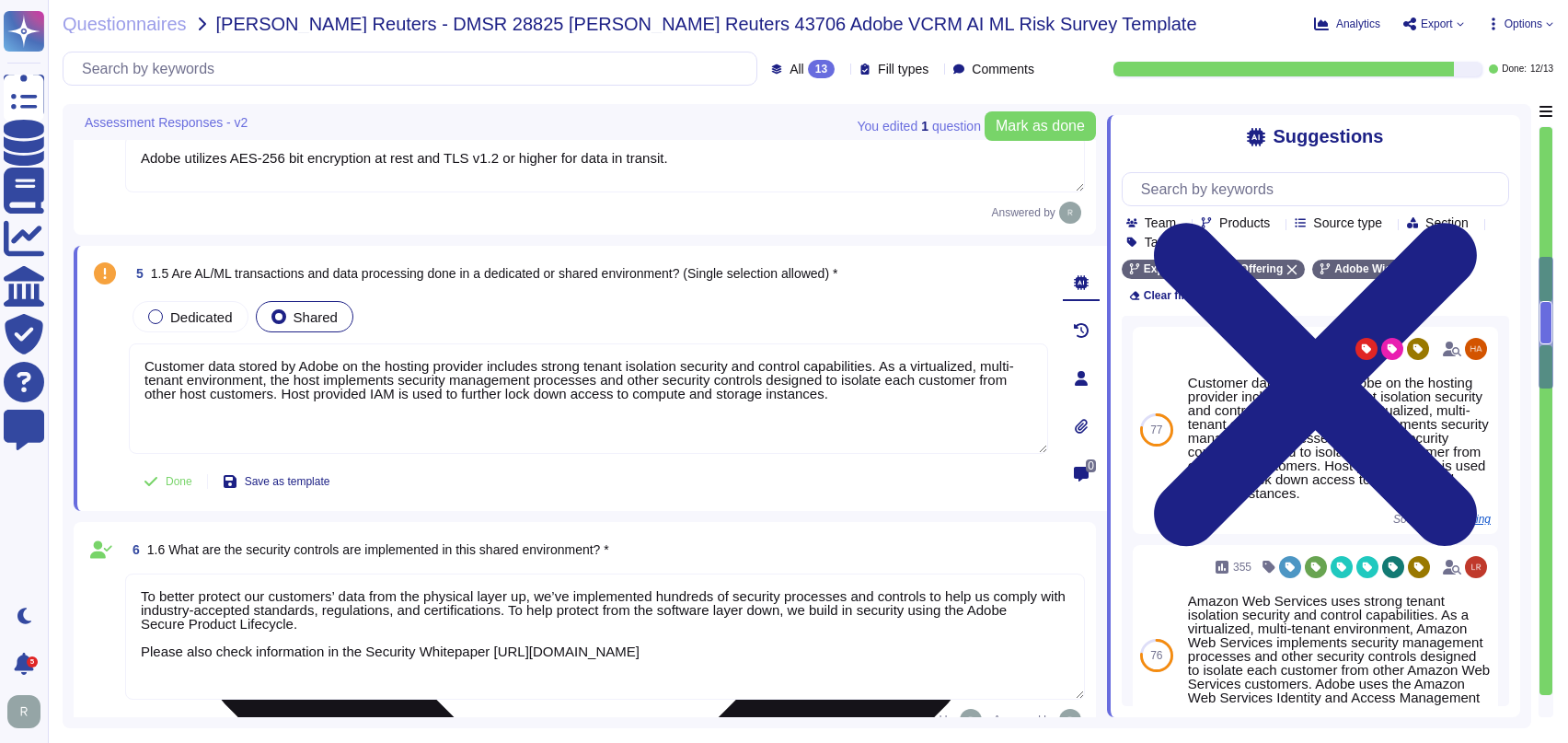
click at [833, 393] on textarea "Customer data stored by Adobe on the hosting provider includes strong tenant is…" at bounding box center [588, 398] width 920 height 110
click at [833, 392] on textarea "Customer data stored by Adobe on the hosting provider includes strong tenant is…" at bounding box center [588, 398] width 920 height 110
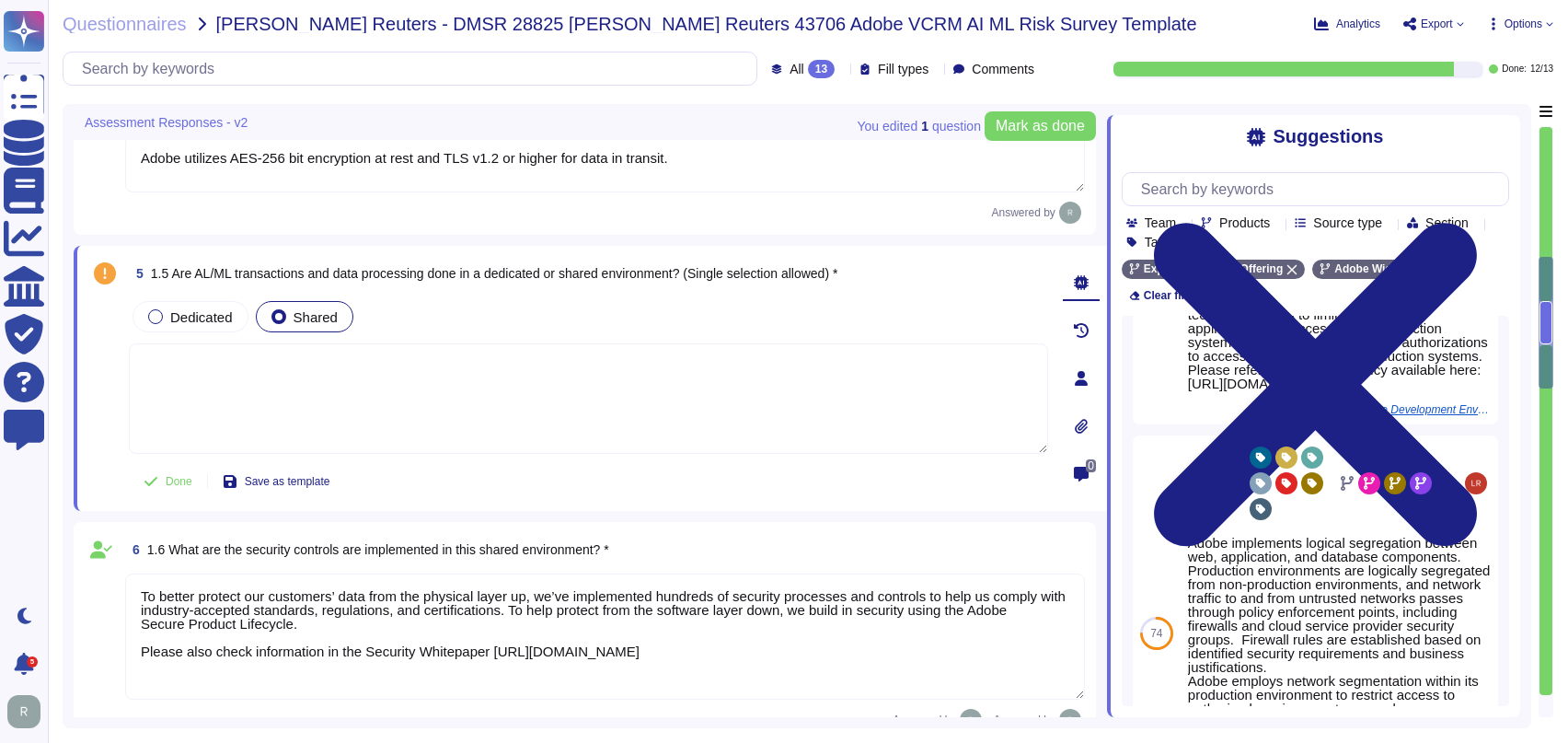
click at [788, 501] on div "5 1.5 Are AL/ML transactions and data processing done in a dedicated or shared …" at bounding box center [590, 378] width 1033 height 265
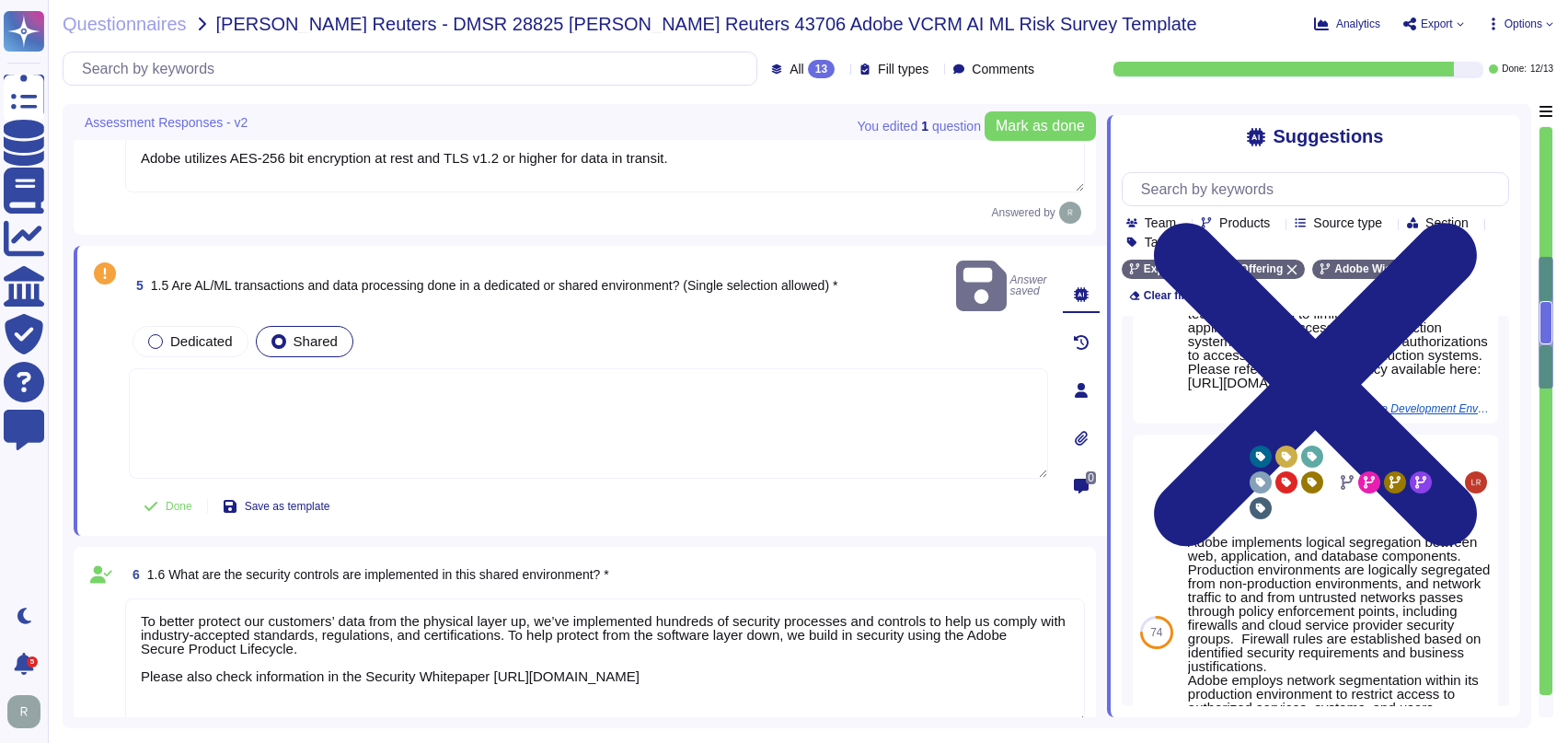
click at [652, 547] on div "6 1.6 What are the security controls are implemented in this shared environment…" at bounding box center [585, 657] width 1022 height 220
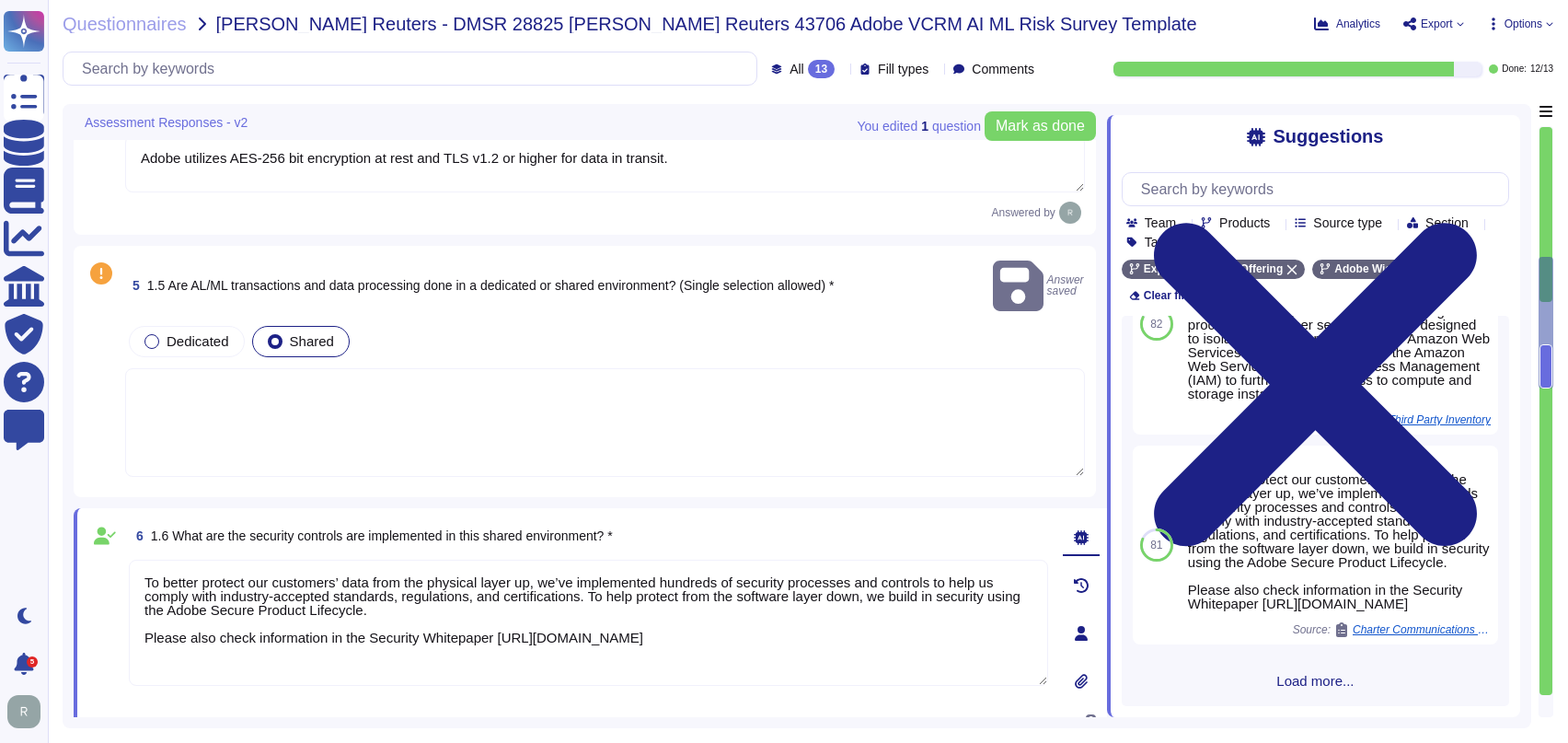
scroll to position [0, 0]
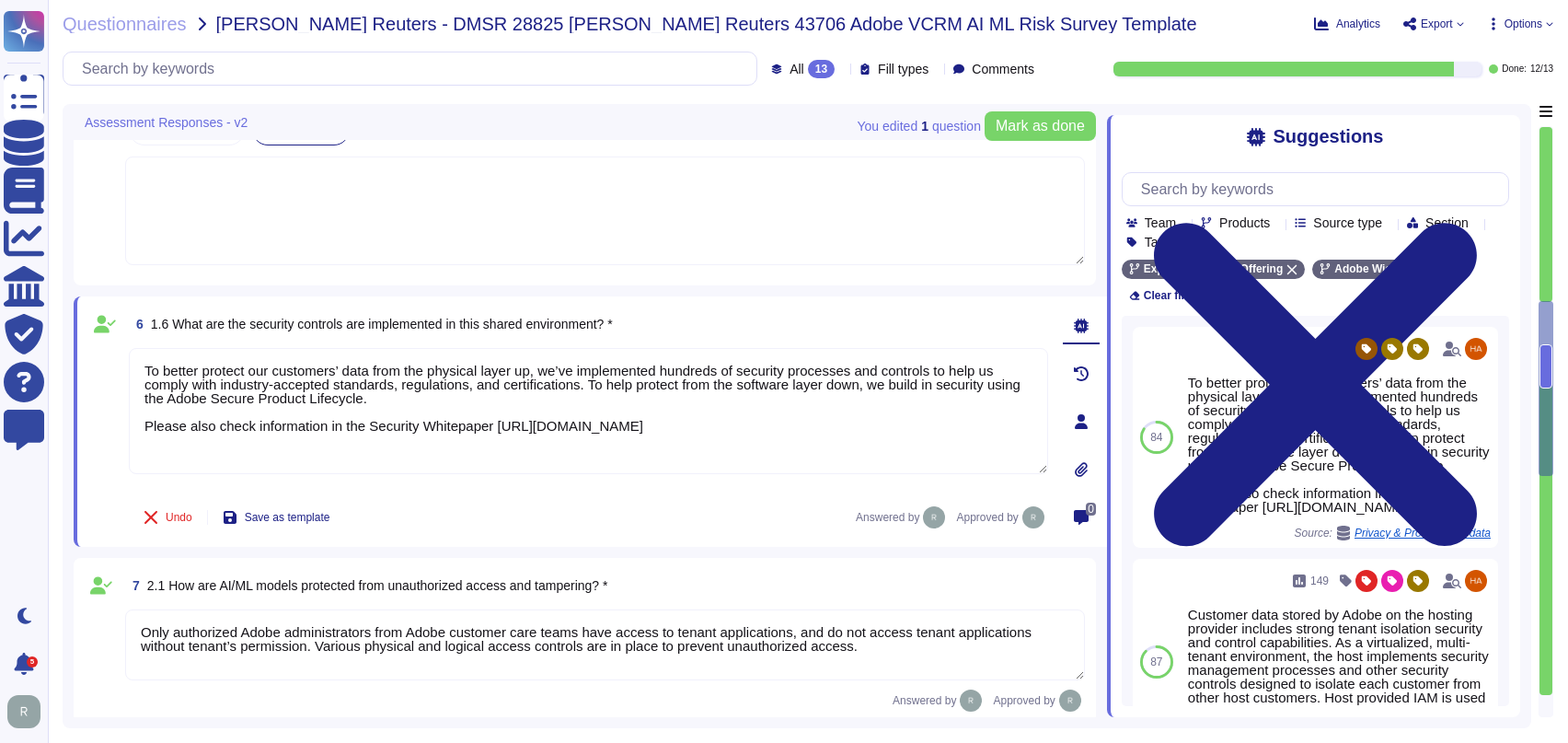
type textarea "Listing of standards, certifications and/or regulations that Adobe products and…"
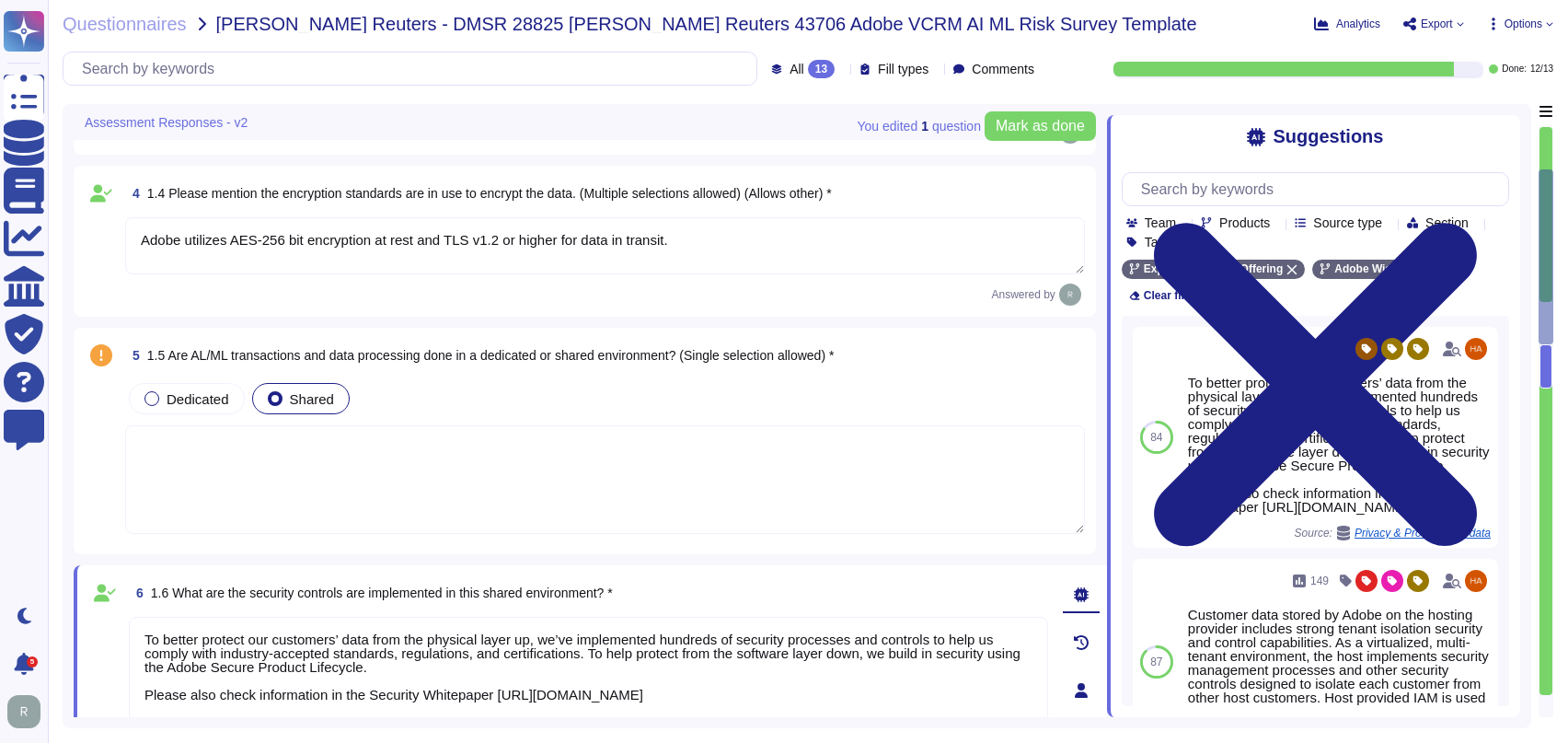
scroll to position [164, 0]
type textarea "Adobe’s approach to reliability includes multilayered testing, evaluation, and …"
type textarea "Adobe Experience Cloud applications do not use customer data to train AI models…"
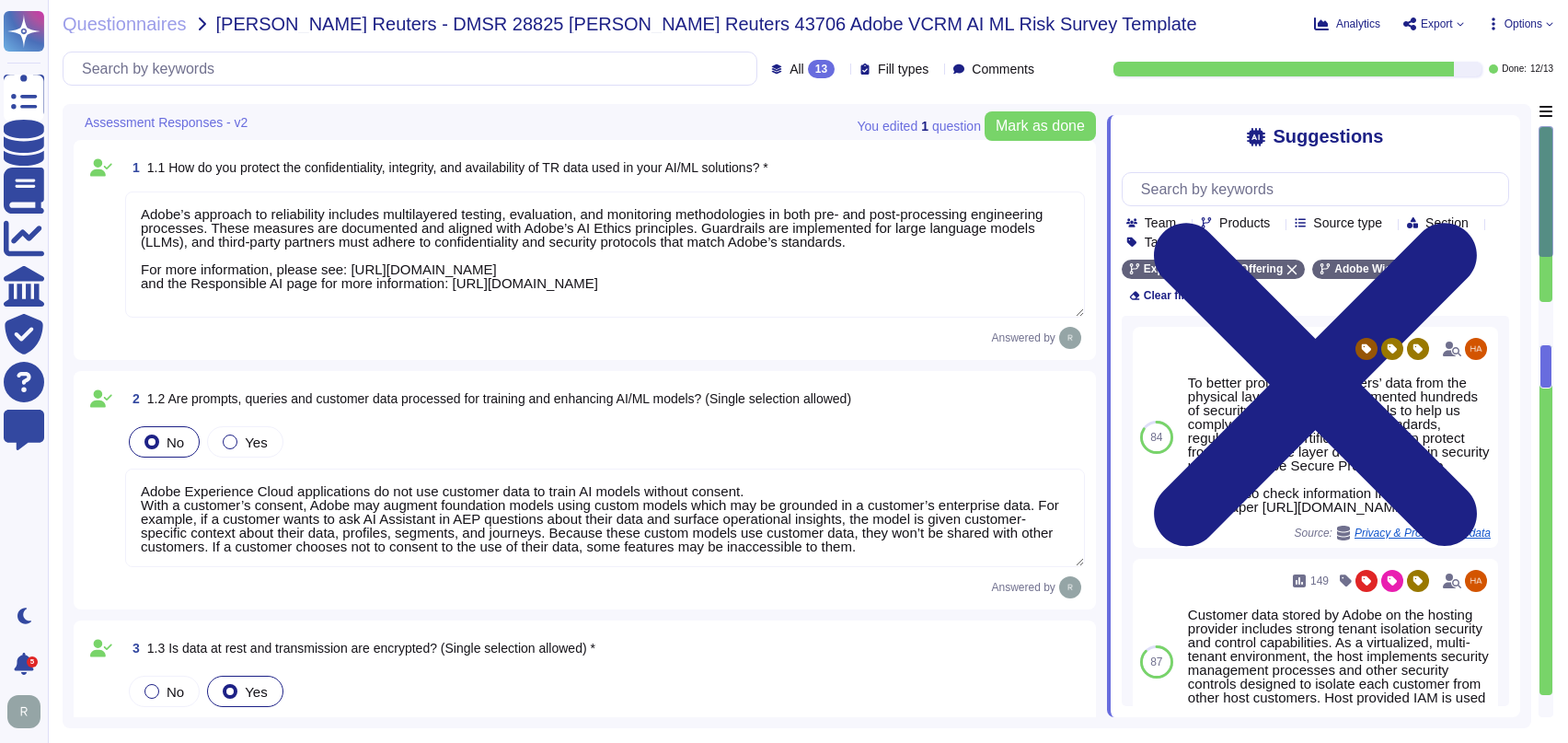
scroll to position [1, 0]
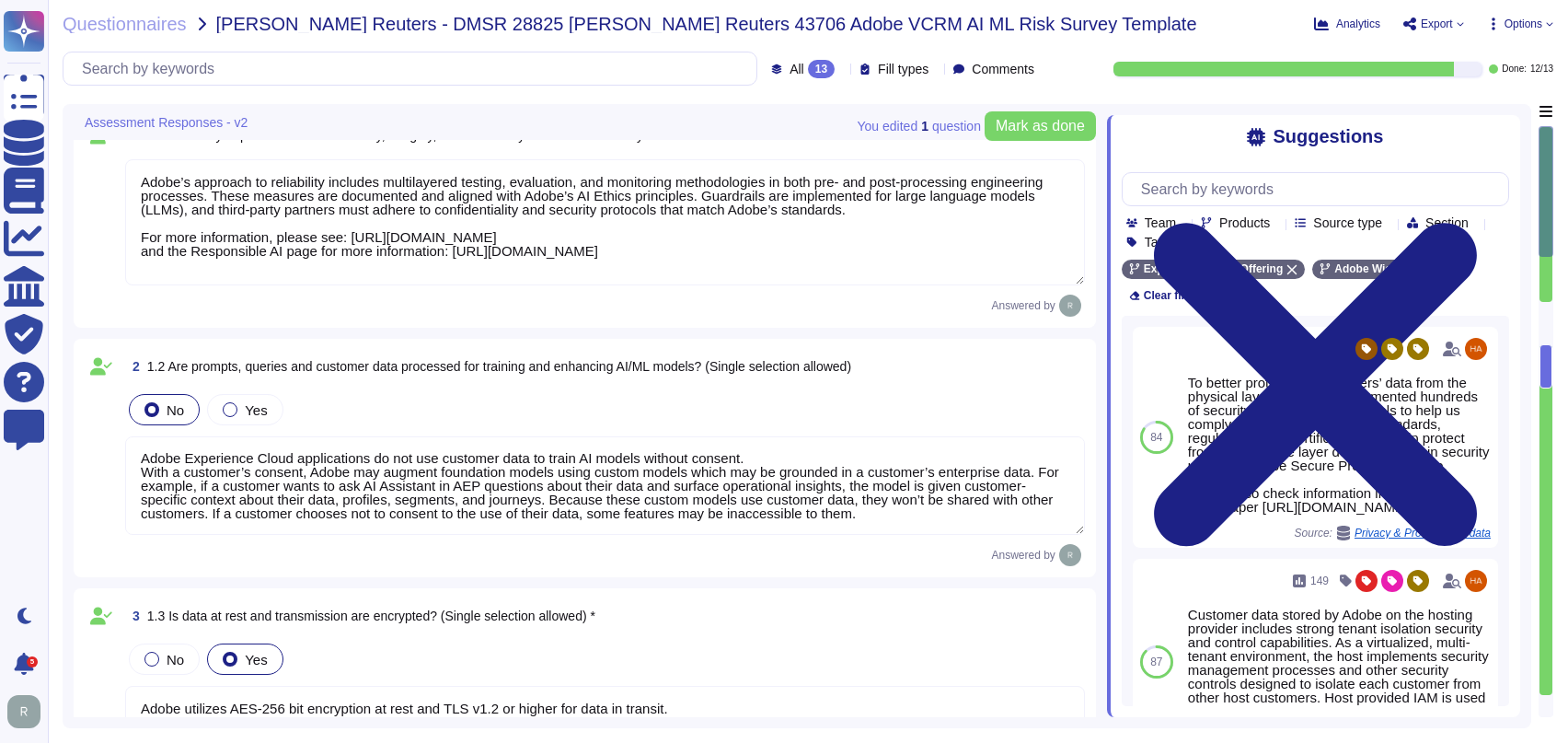
type textarea "To better protect our customers’ data from the physical layer up, we’ve impleme…"
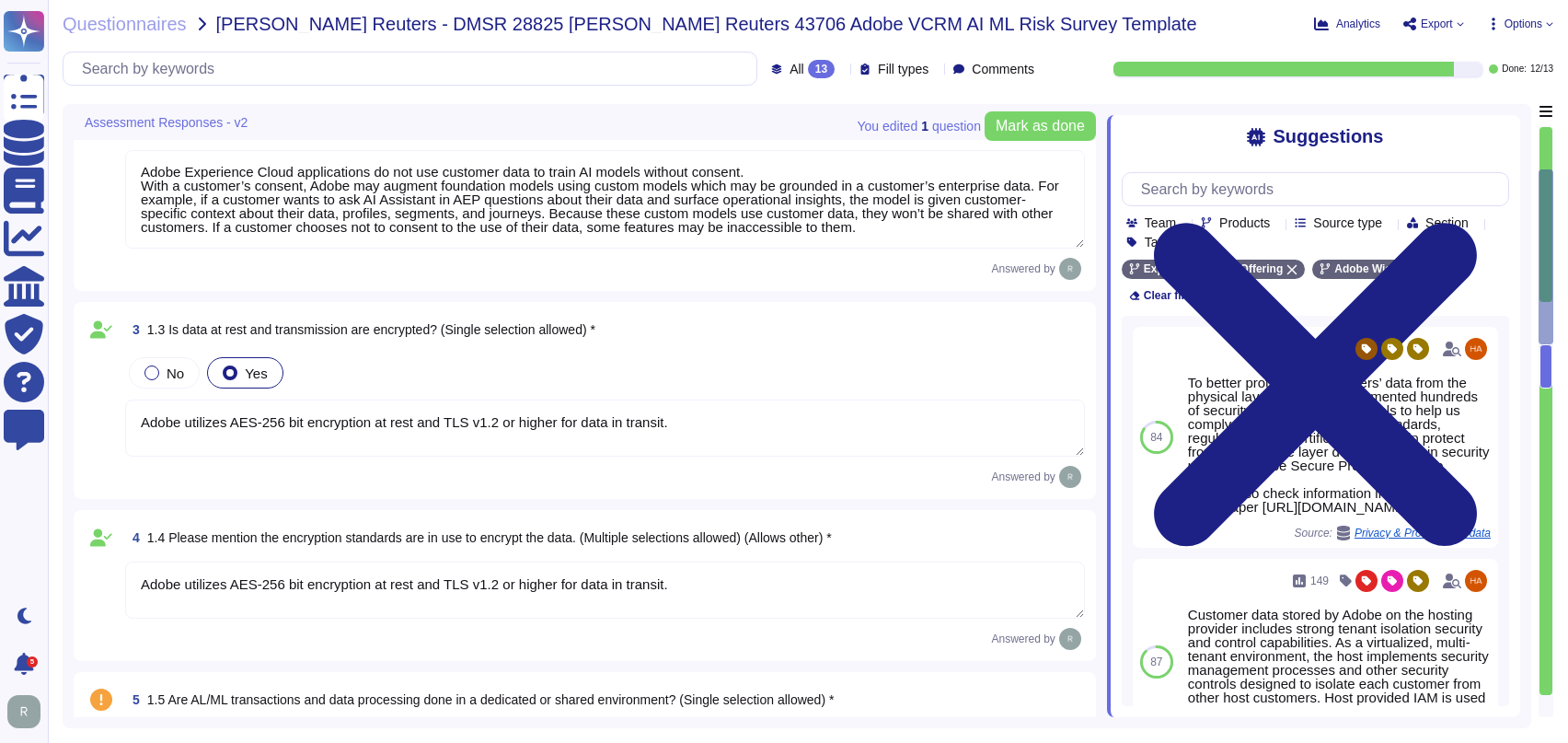
type textarea "Only authorized Adobe administrators from Adobe customer care teams have access…"
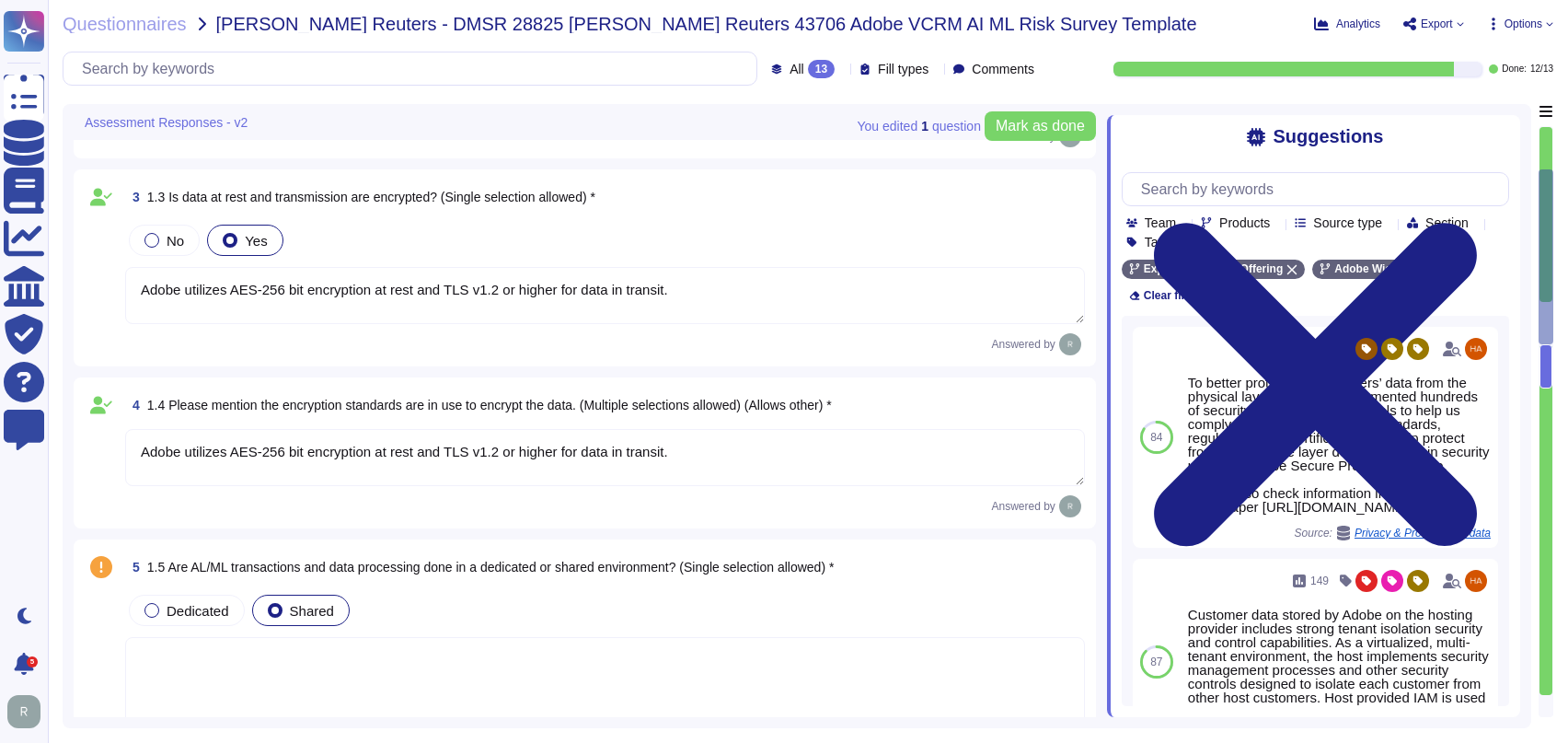
click at [525, 639] on textarea at bounding box center [604, 690] width 959 height 108
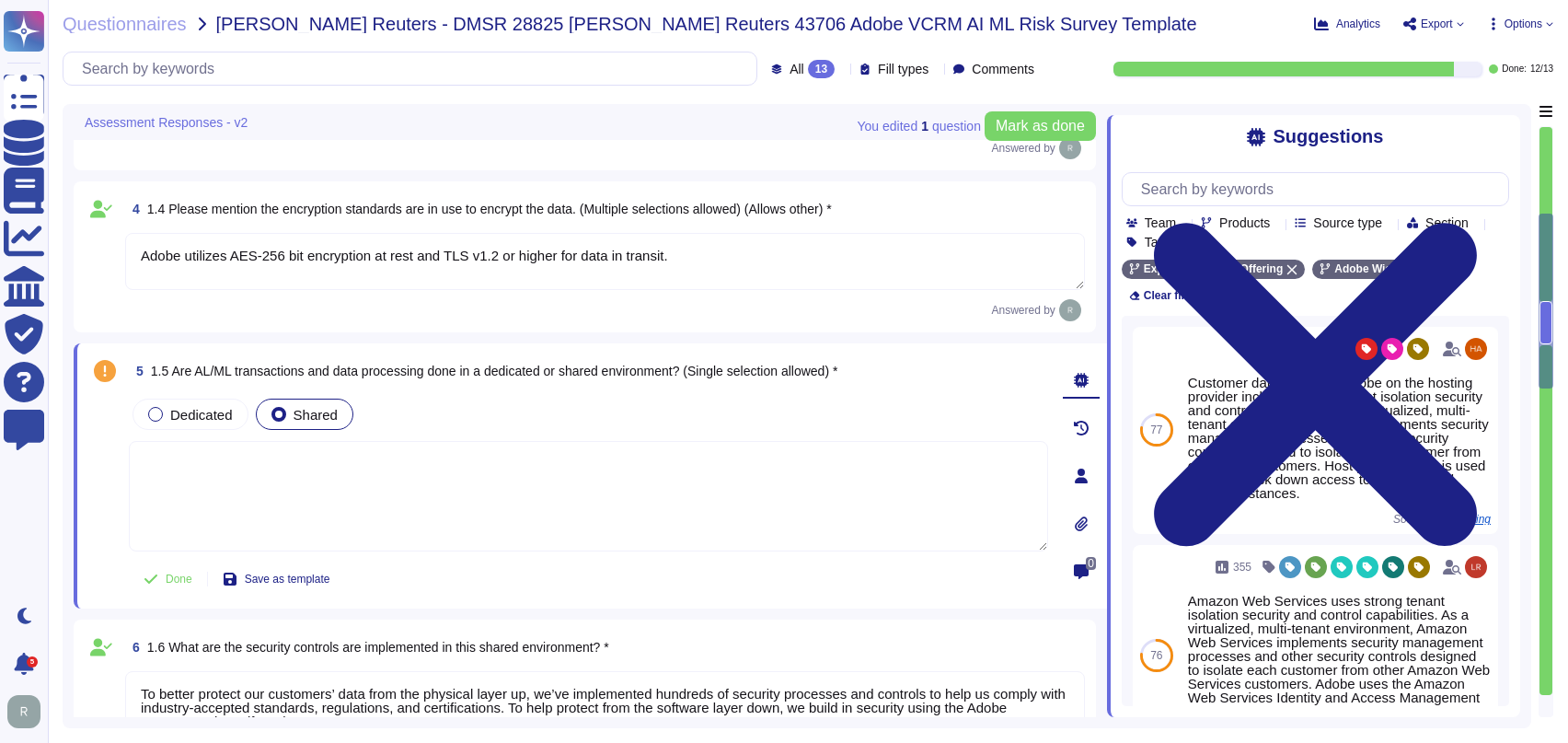
type textarea "Adobe Artificial Intelligence offerings go through Adobe's responsible AI Ethic…"
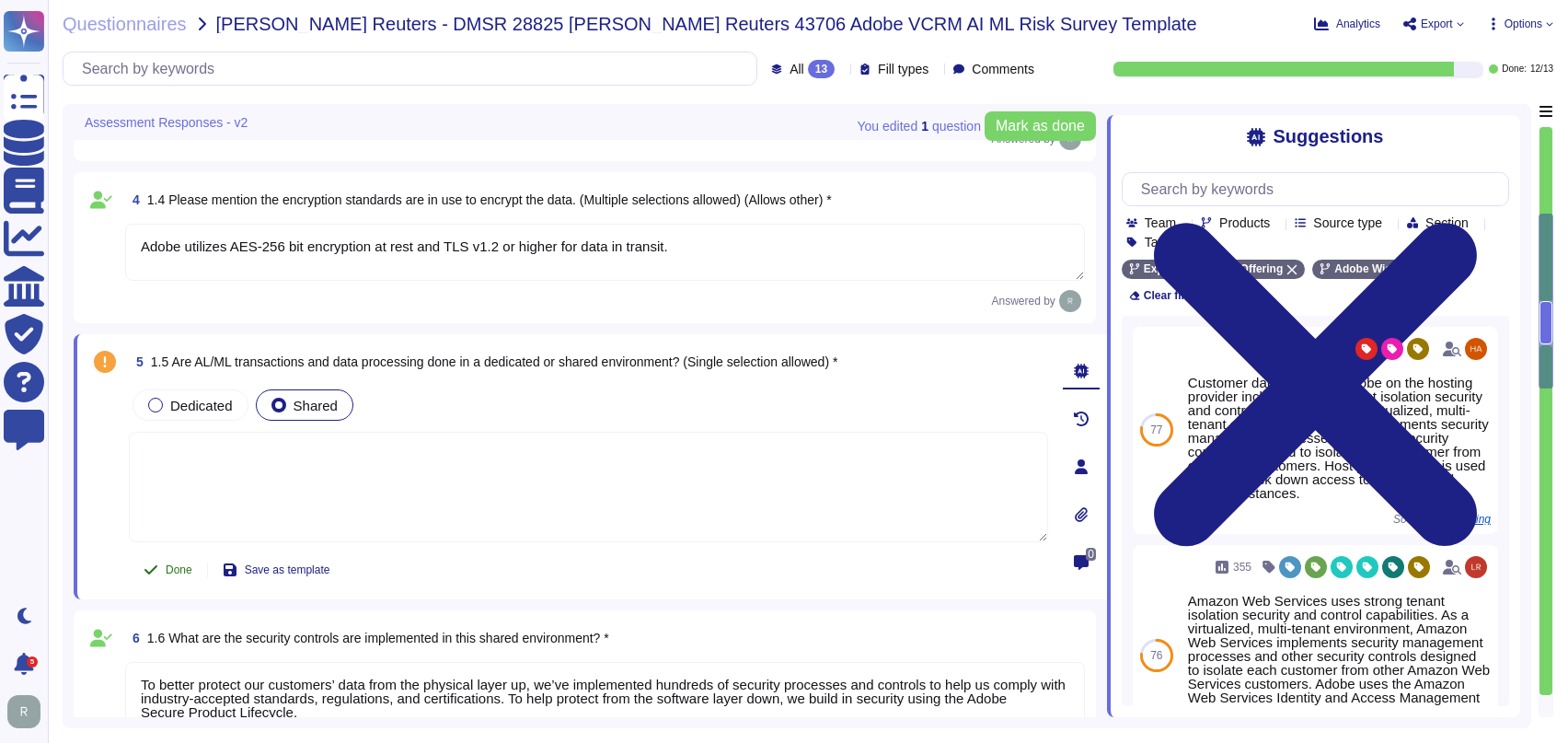
click at [189, 569] on span "Done" at bounding box center [179, 570] width 27 height 11
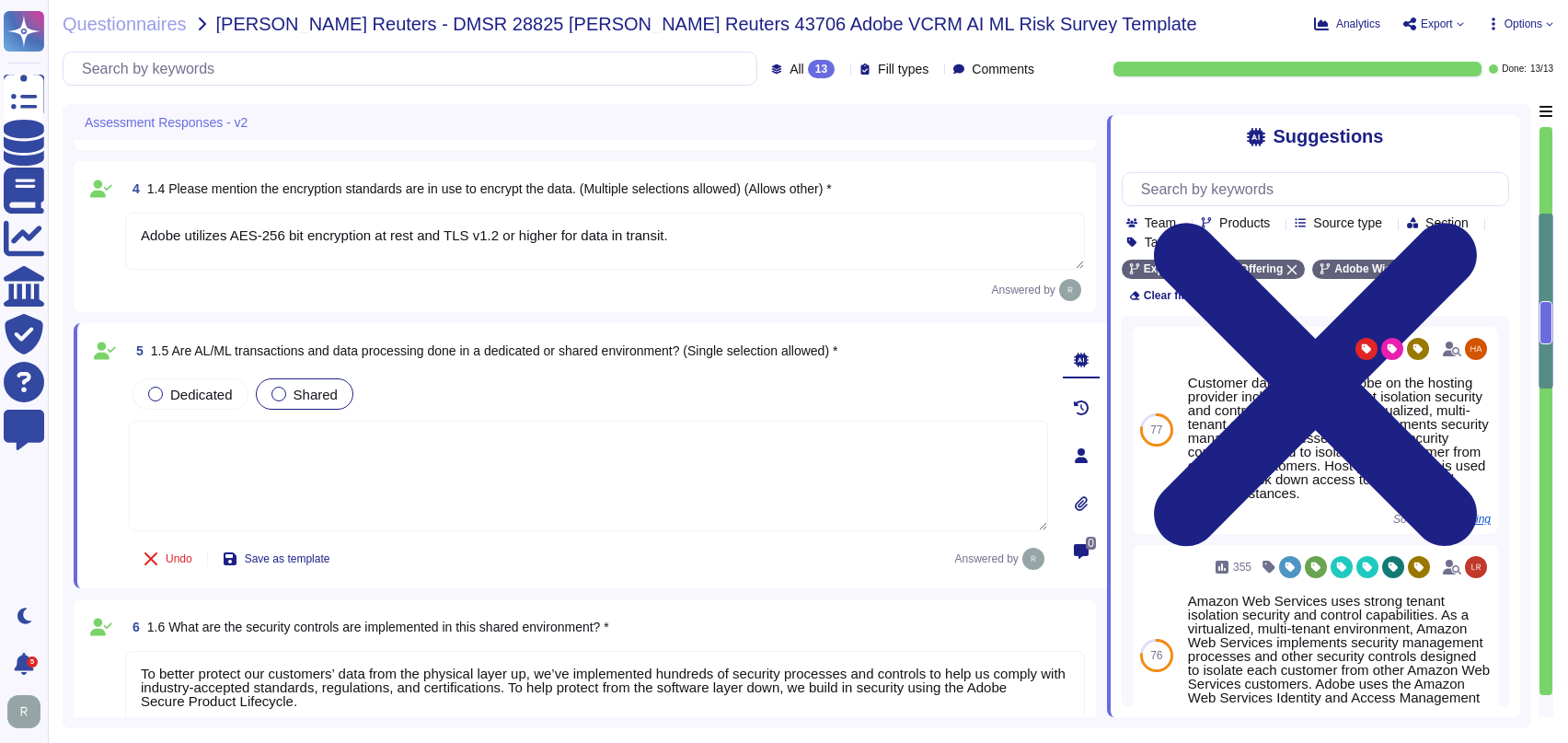
type textarea "Only authorized Adobe administrators from Adobe customer care teams have access…"
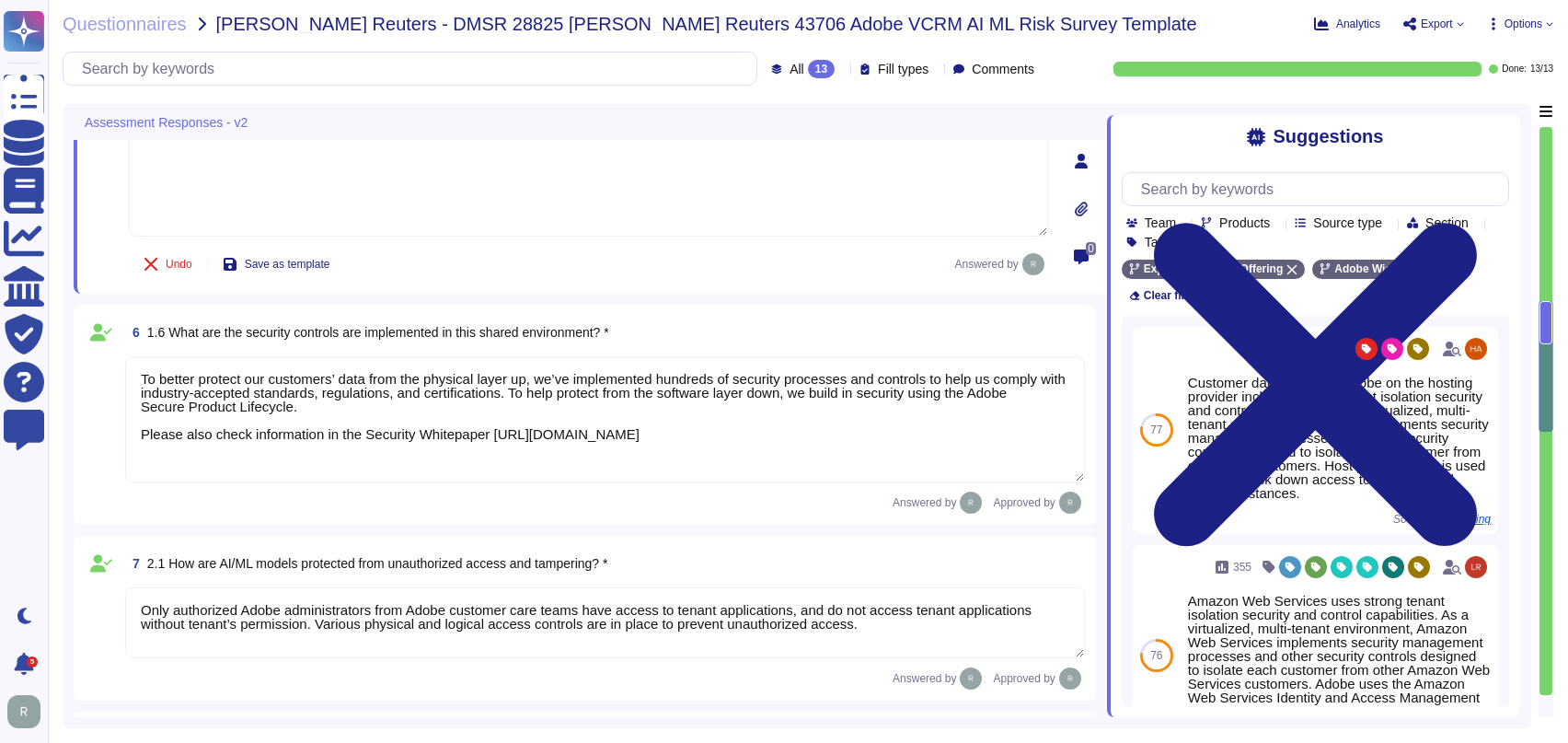
type textarea "Listing of standards, certifications and/or regulations that Adobe products and…"
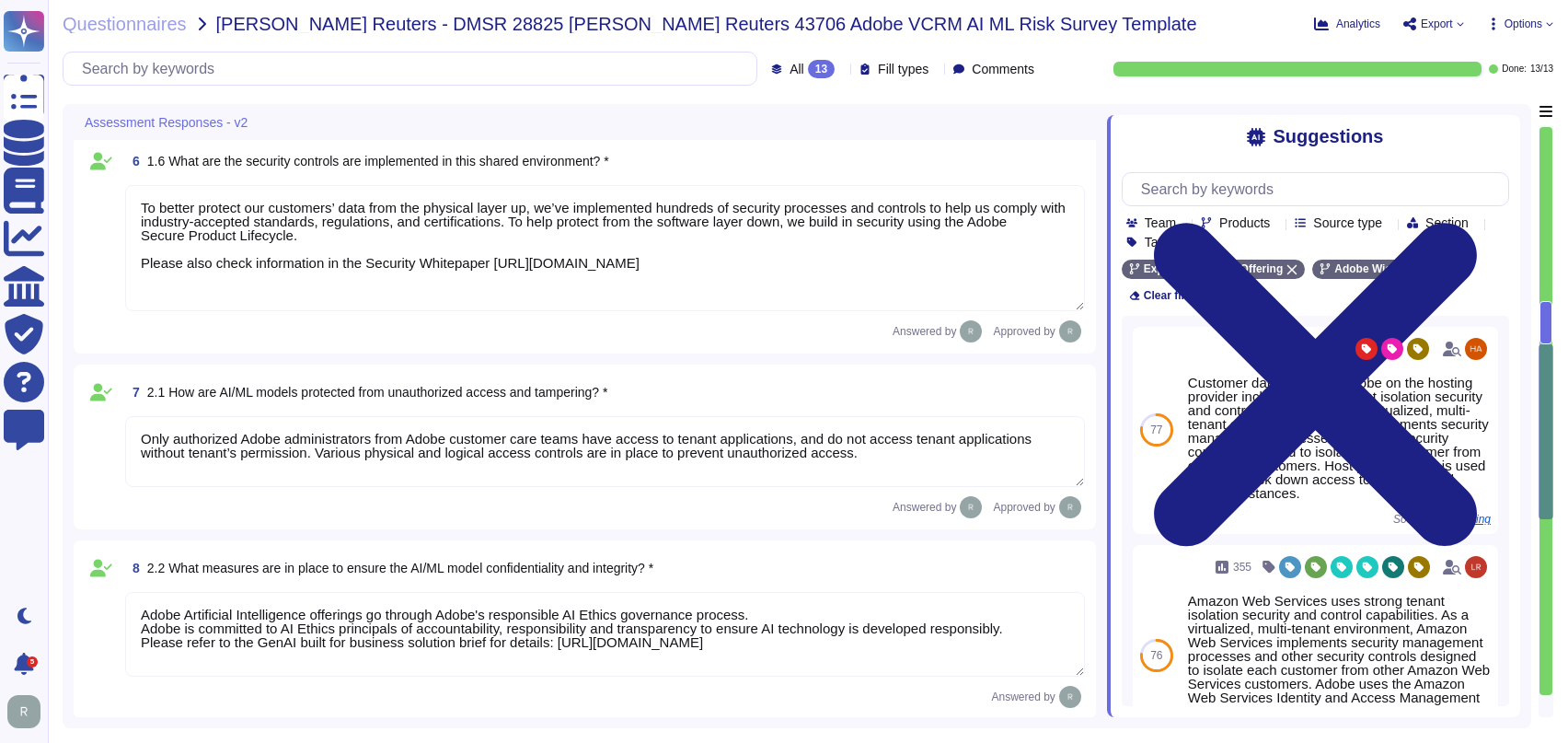
type textarea "Data retention is defined in the agreements, including all applicable PSLTs (Pr…"
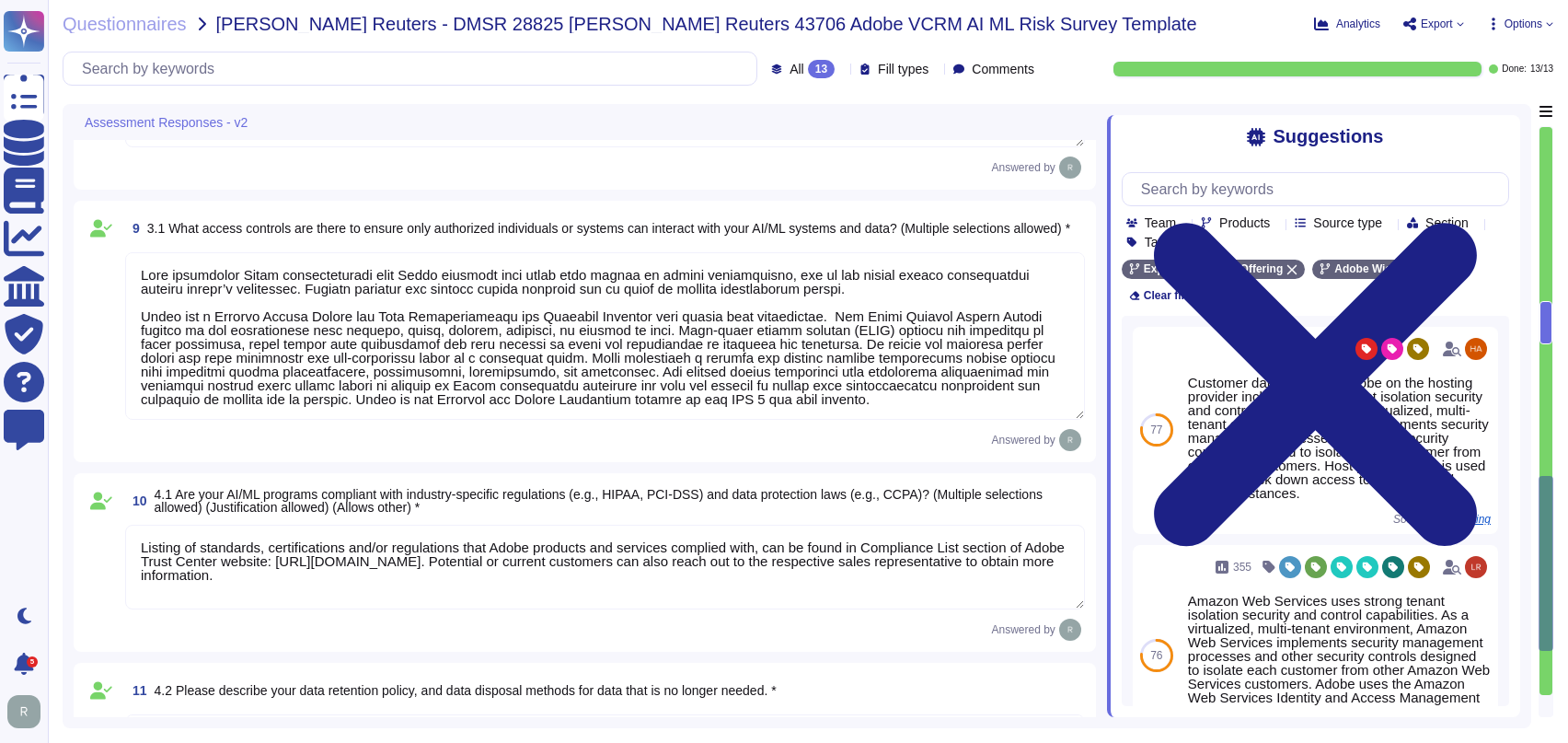
type textarea "dobe has a documented third-party risk management program is outlined in the Ve…"
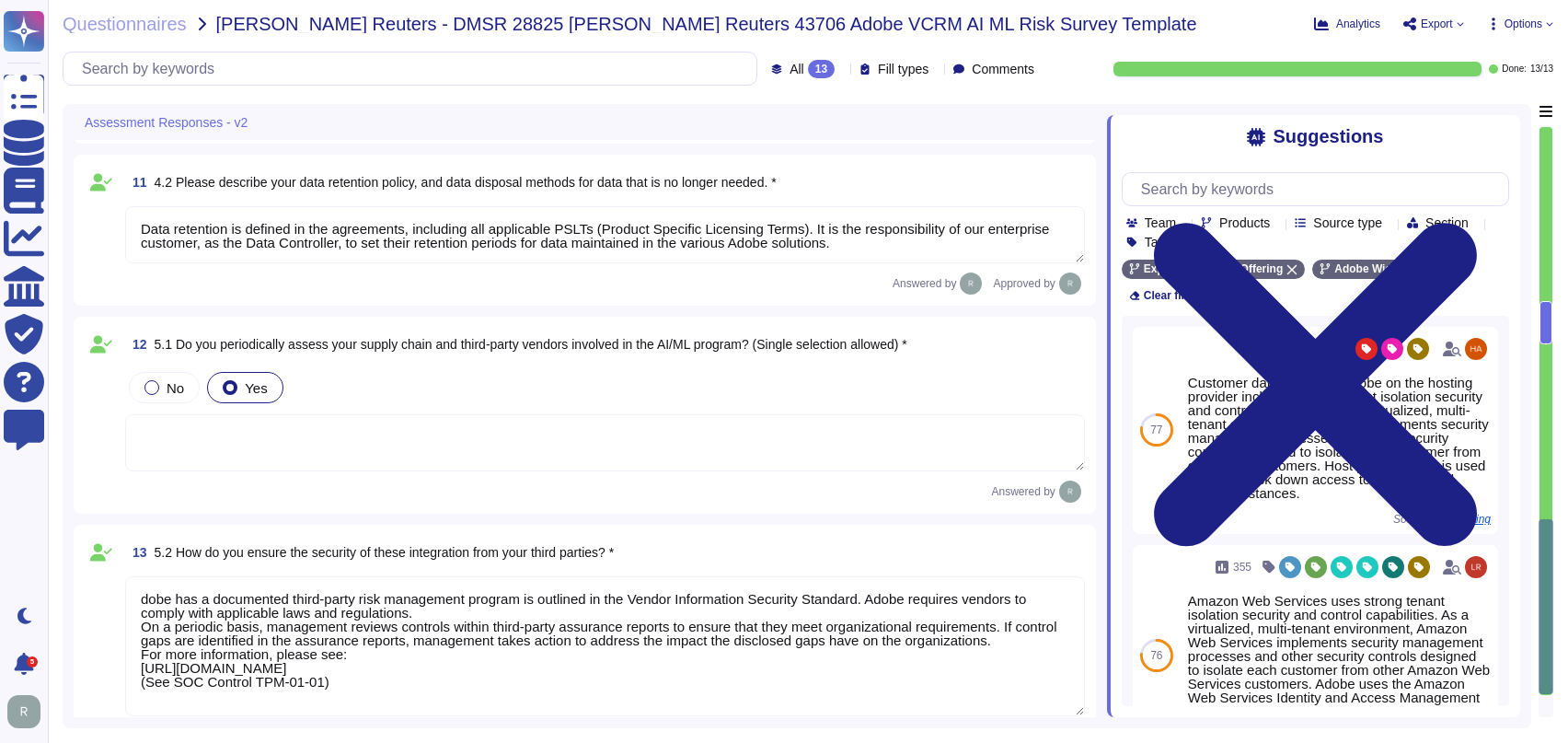
scroll to position [2118, 0]
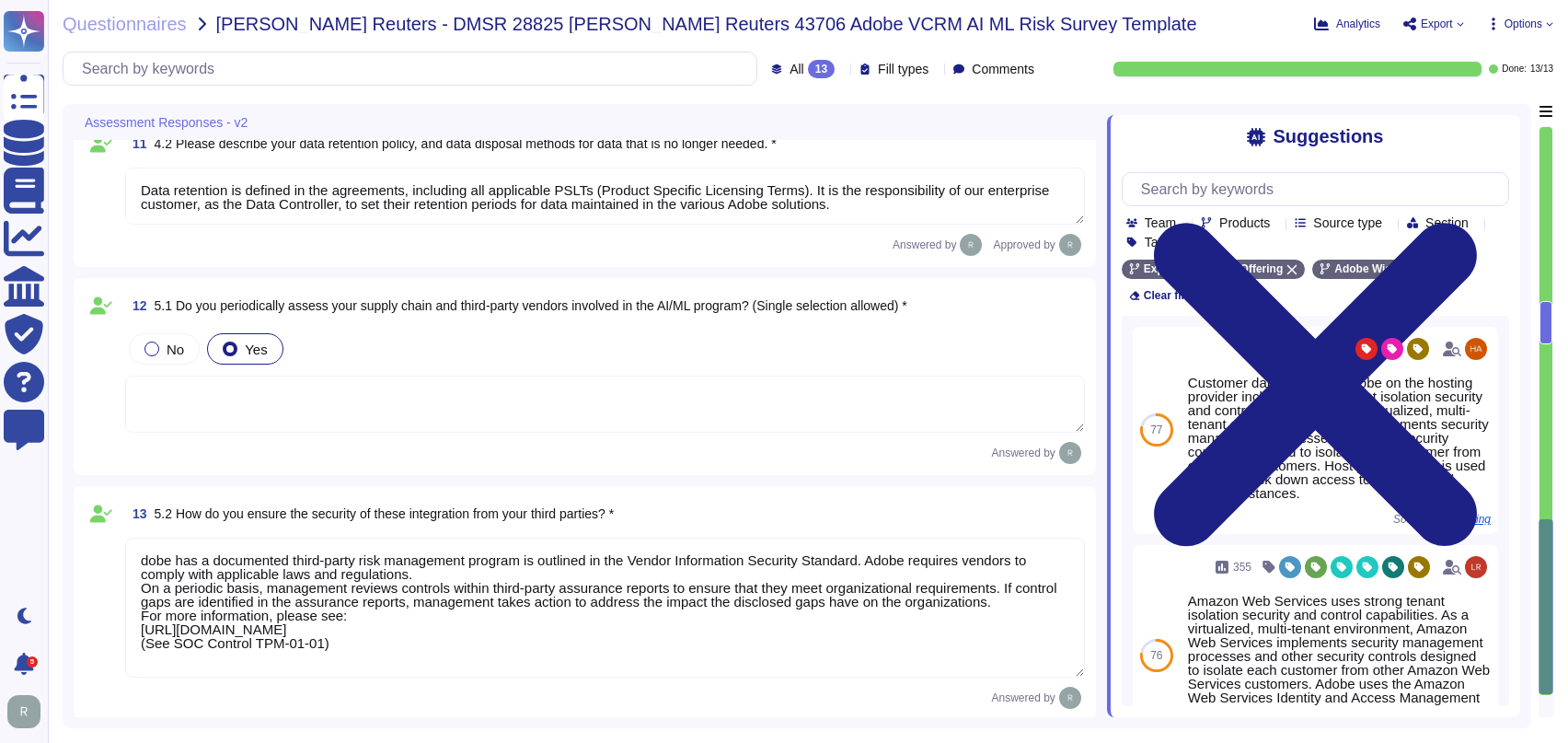
click at [678, 390] on textarea at bounding box center [604, 404] width 959 height 57
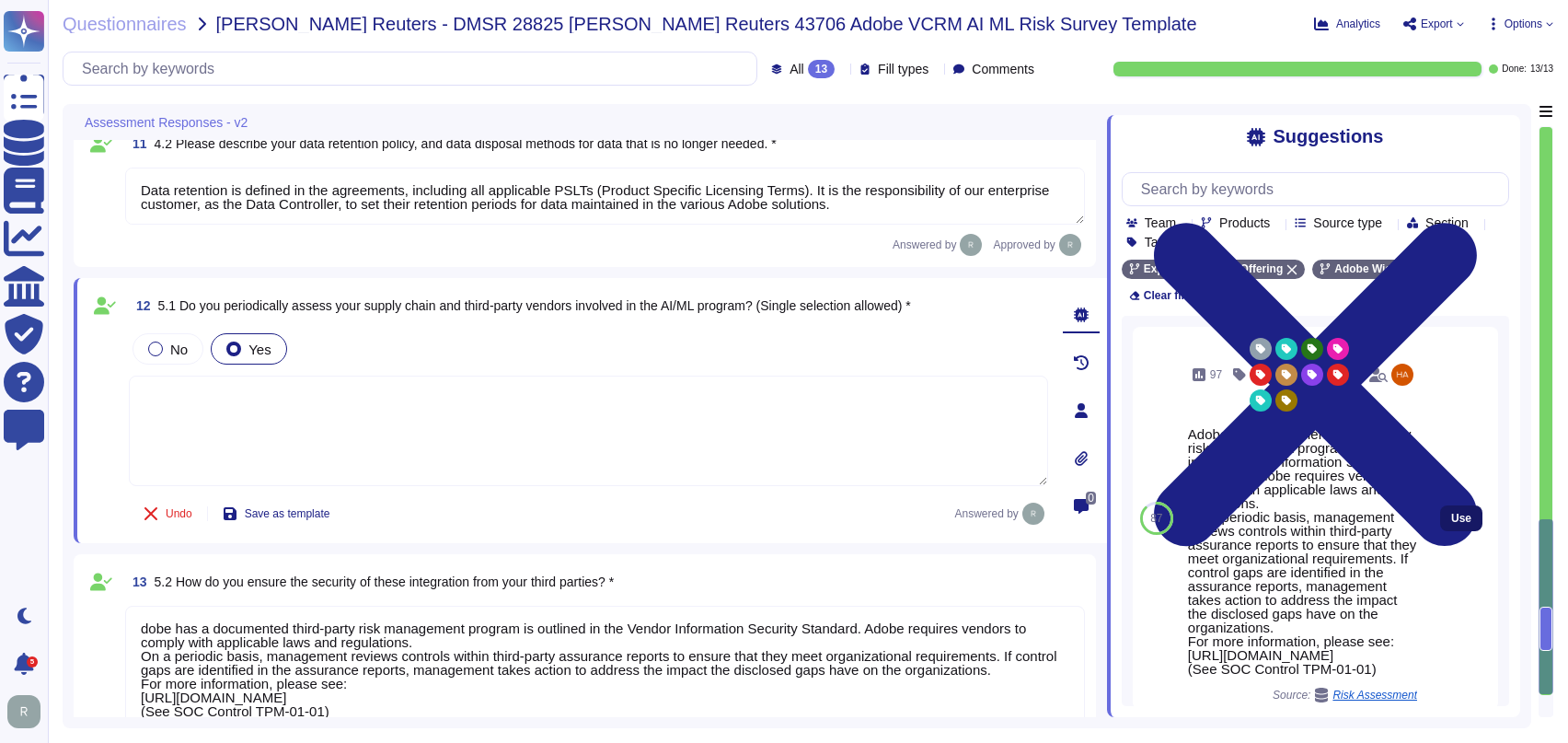
click at [1451, 513] on span "Use" at bounding box center [1461, 518] width 20 height 11
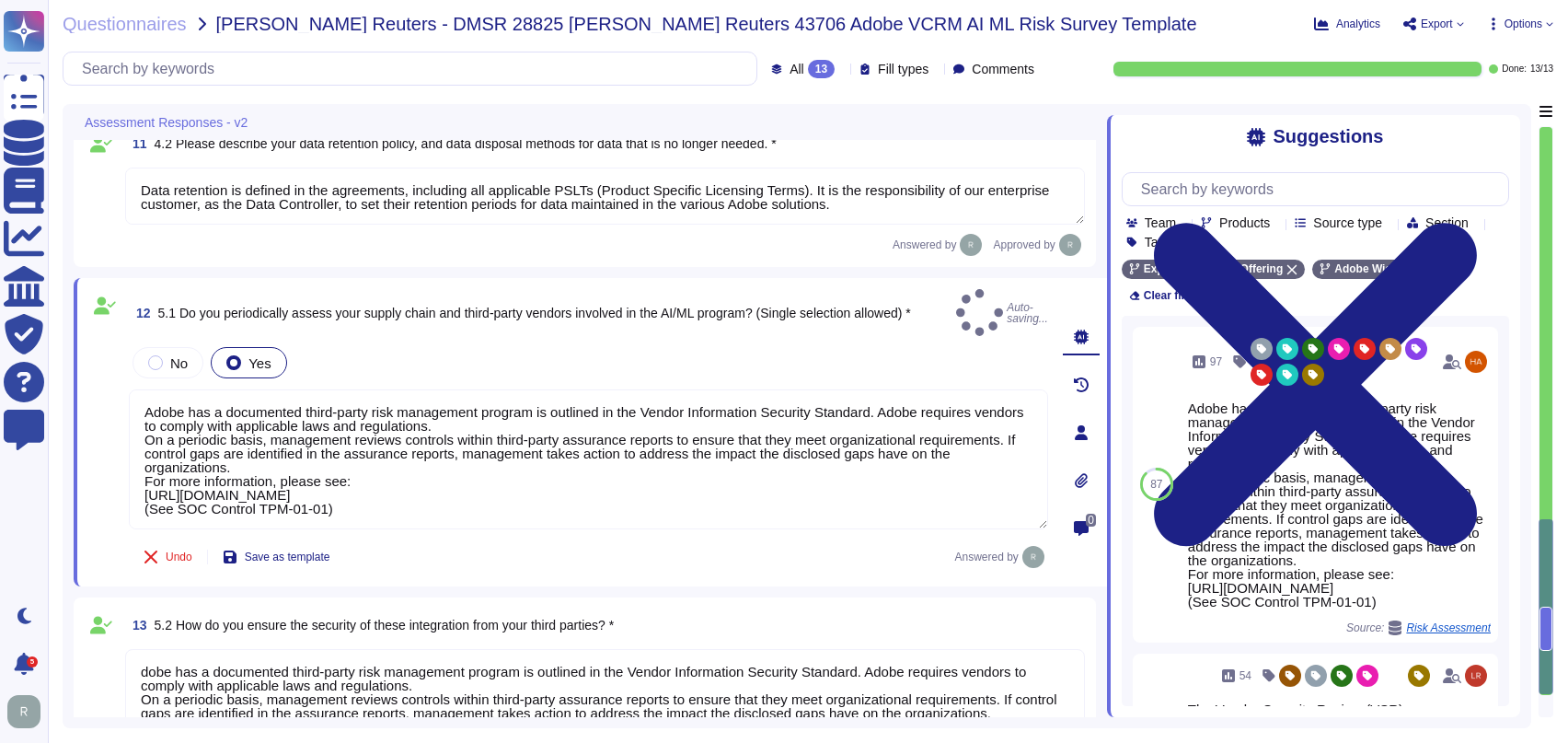
type textarea "Adobe has a documented third-party risk management program is outlined in the V…"
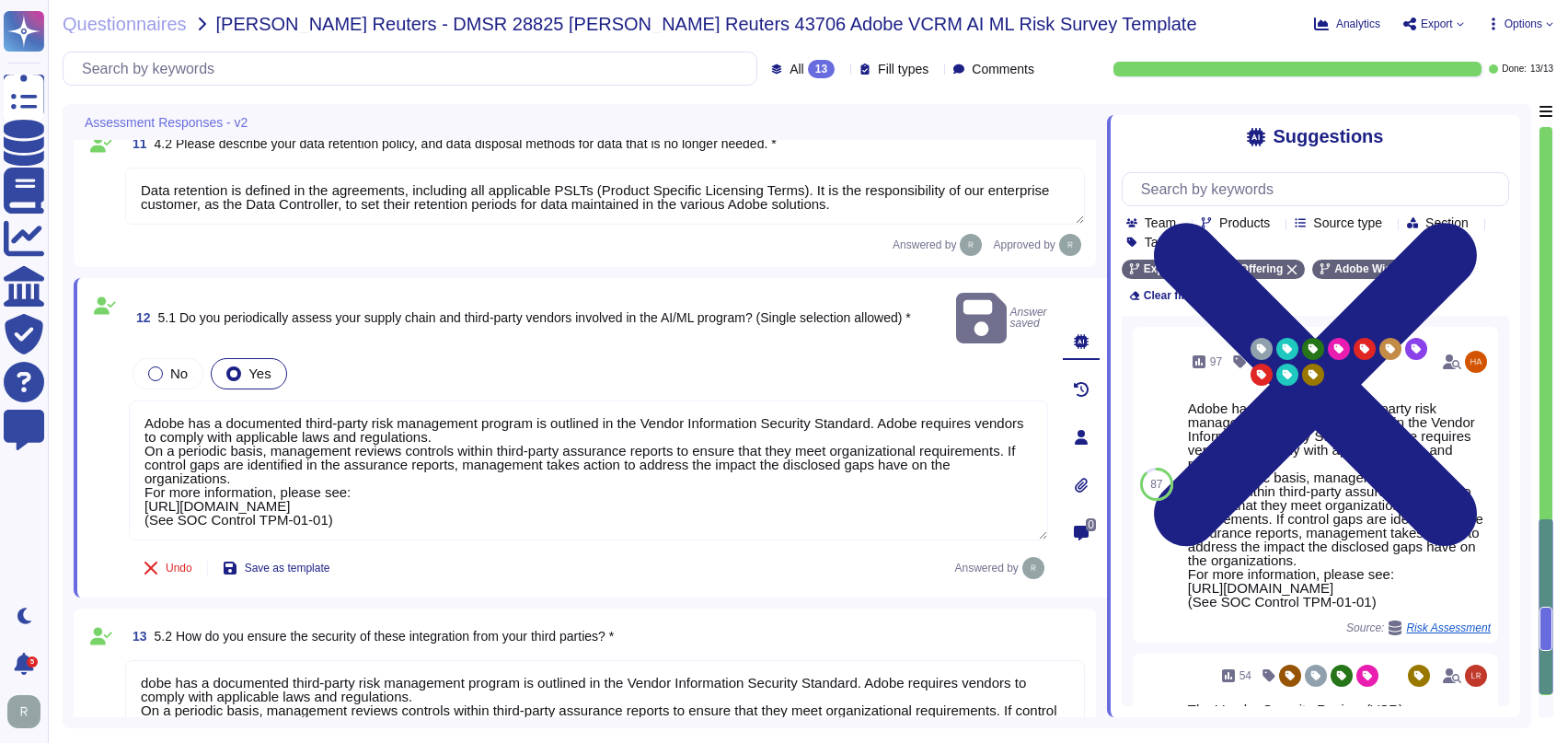
click at [523, 552] on div "Undo Save as template Answered by" at bounding box center [588, 568] width 920 height 37
click at [646, 608] on div "13 5.2 How do you ensure the security of these integration from your third part…" at bounding box center [585, 724] width 1022 height 234
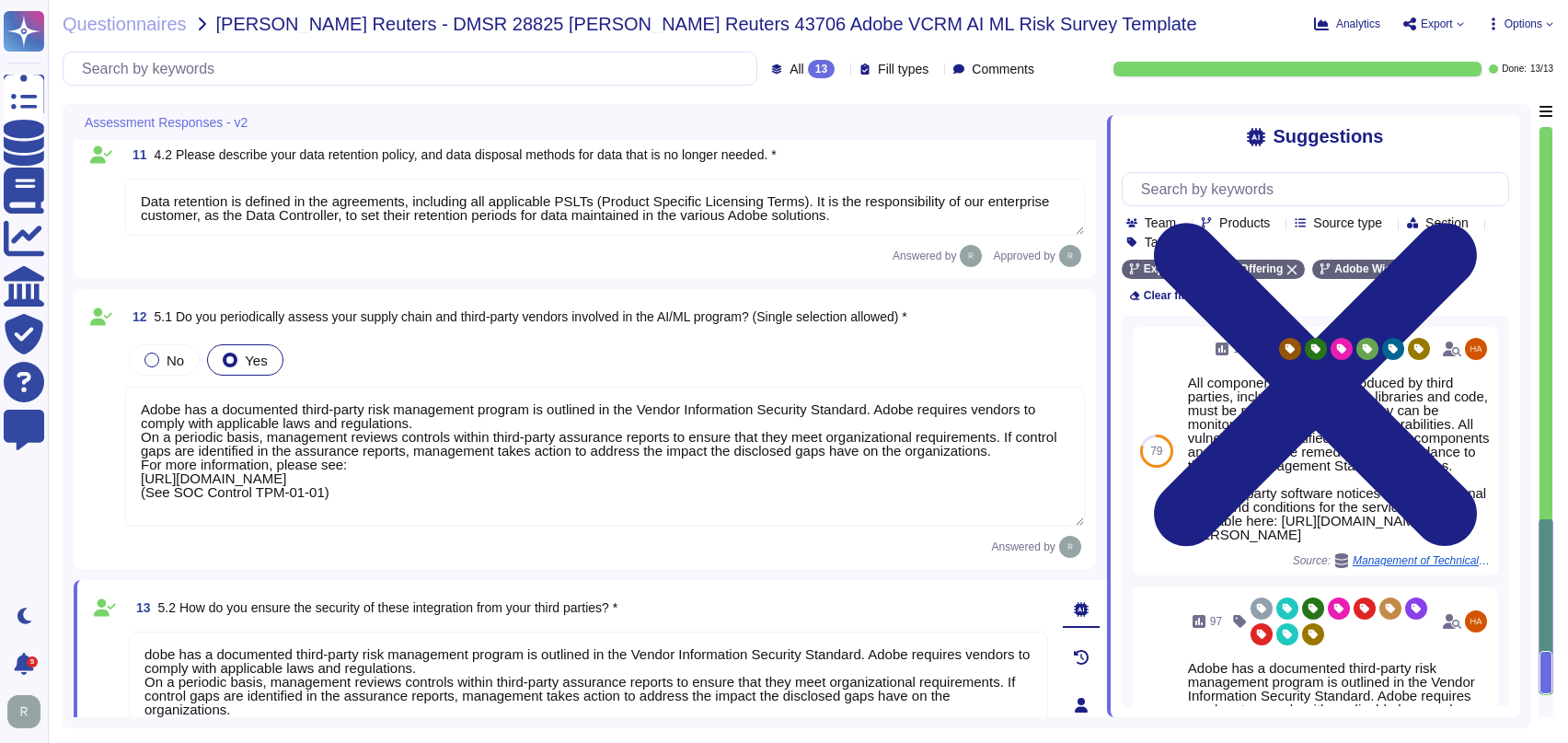
type textarea "Adobe Artificial Intelligence offerings go through Adobe's responsible AI Ethic…"
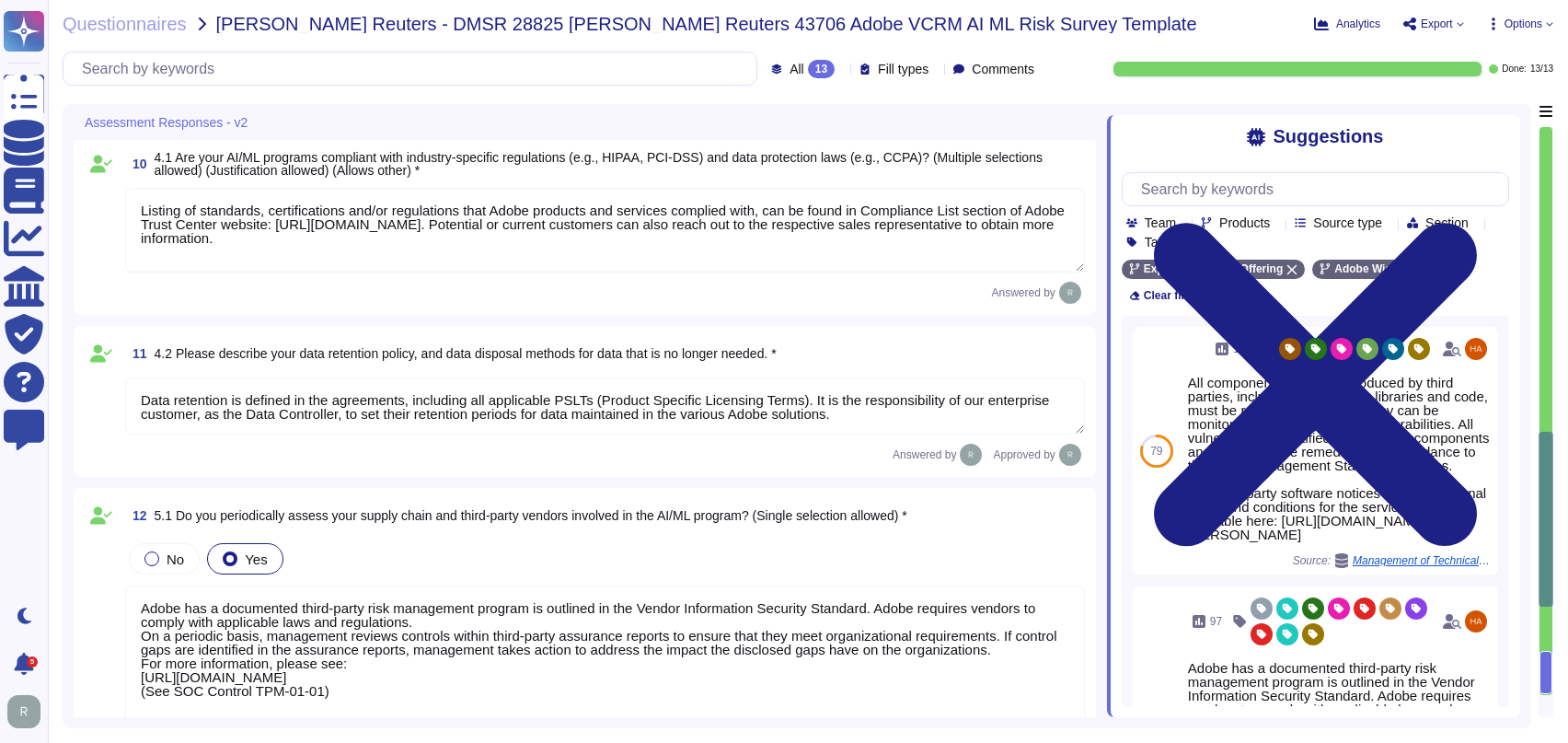
type textarea "To better protect our customers’ data from the physical layer up, we’ve impleme…"
type textarea "Only authorized Adobe administrators from Adobe customer care teams have access…"
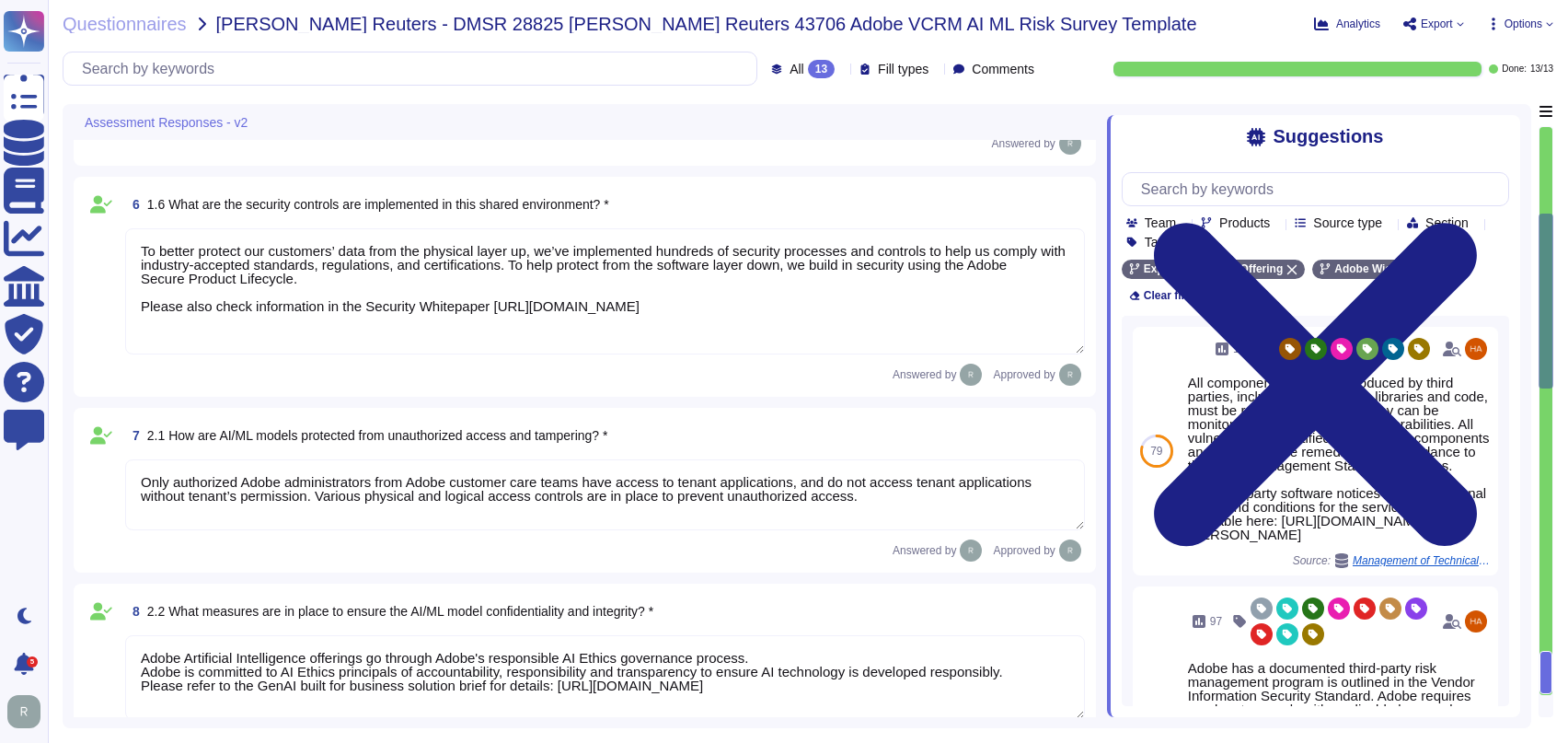
type textarea "Adobe’s approach to reliability includes multilayered testing, evaluation, and …"
type textarea "Adobe Experience Cloud applications do not use customer data to train AI models…"
type textarea "Adobe utilizes AES-256 bit encryption at rest and TLS v1.2 or higher for data i…"
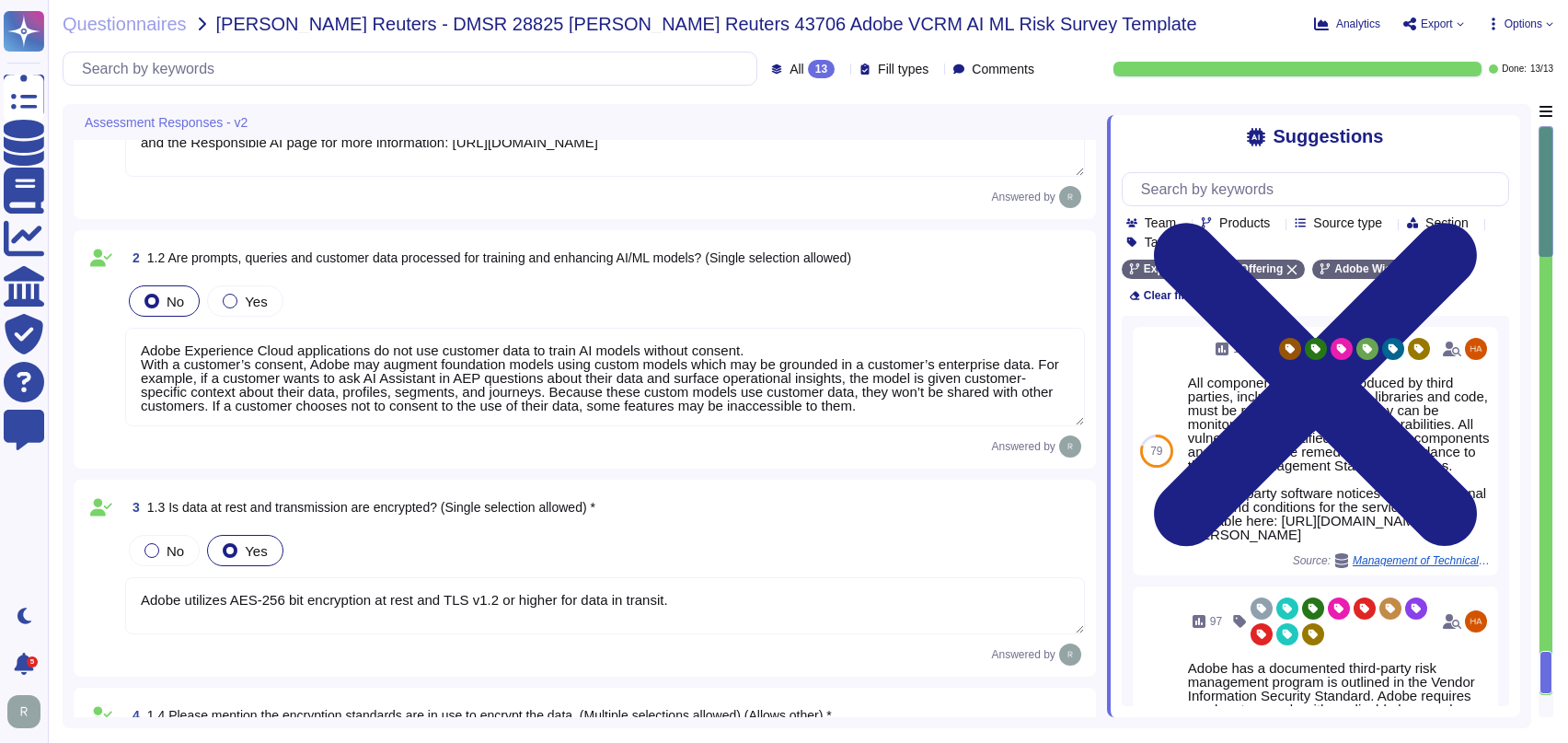
scroll to position [0, 0]
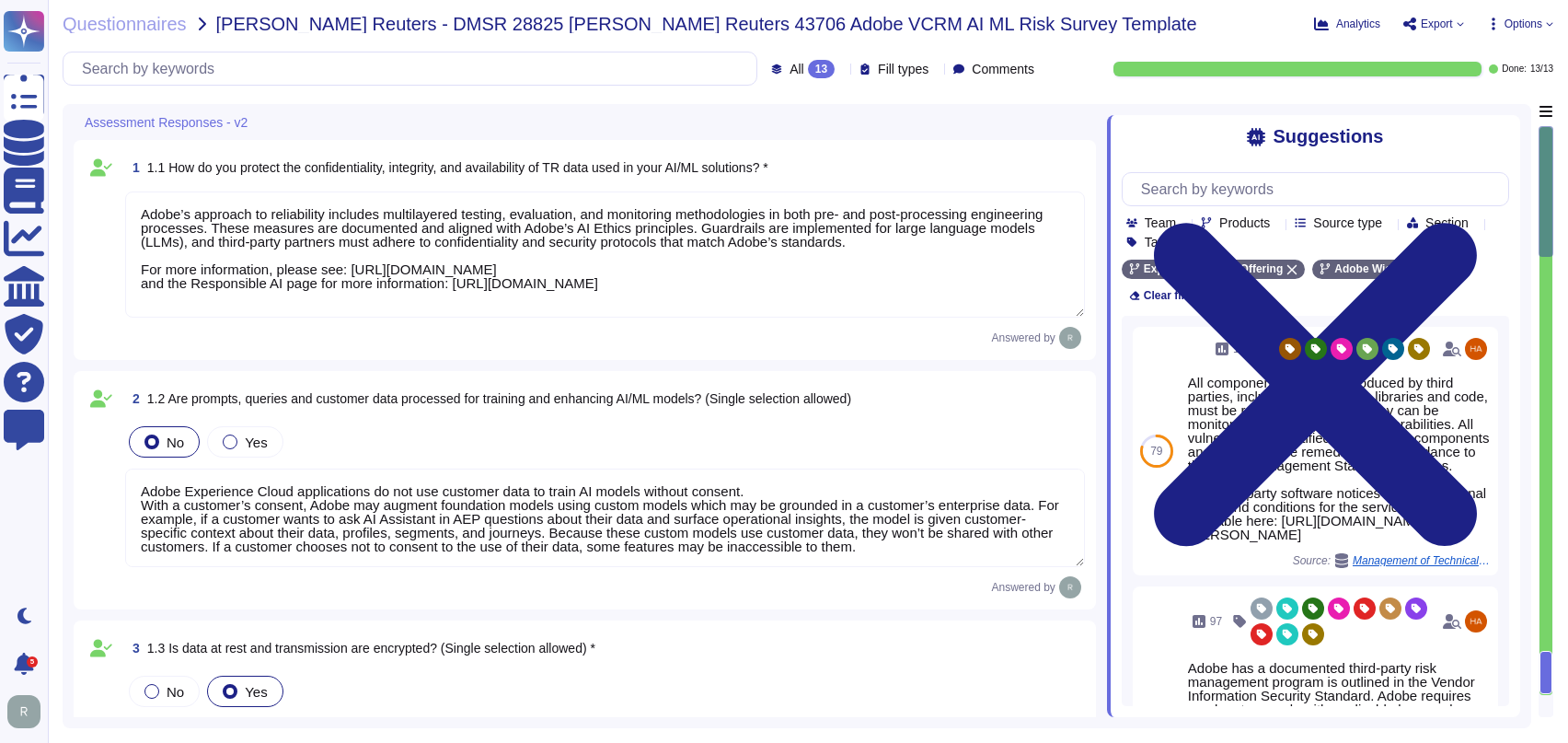
click at [1128, 32] on div "Questionnaires Thomas Reuters - DMSR 28825 Thomas Reuters 43706 Adobe VCRM AI M…" at bounding box center [681, 24] width 1237 height 19
drag, startPoint x: 1131, startPoint y: 31, endPoint x: 452, endPoint y: 48, distance: 679.2
click at [1131, 31] on div "Questionnaires Thomas Reuters - DMSR 28825 Thomas Reuters 43706 Adobe VCRM AI M…" at bounding box center [681, 24] width 1237 height 19
type textarea "To better protect our customers’ data from the physical layer up, we’ve impleme…"
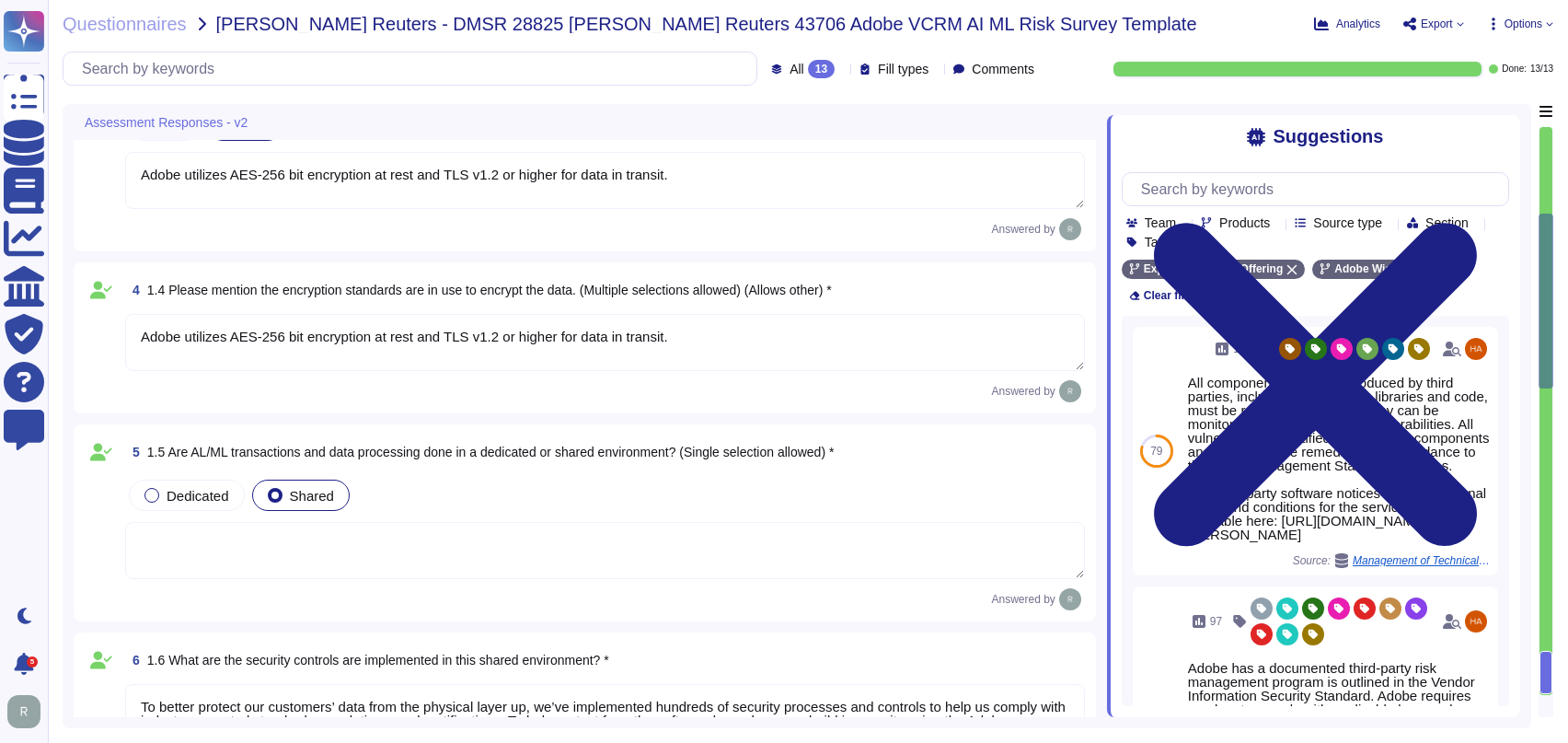
type textarea "Only authorized Adobe administrators from Adobe customer care teams have access…"
type textarea "Adobe Artificial Intelligence offerings go through Adobe's responsible AI Ethic…"
type textarea "Only authorized Adobe administrators from Adobe customer care teams have access…"
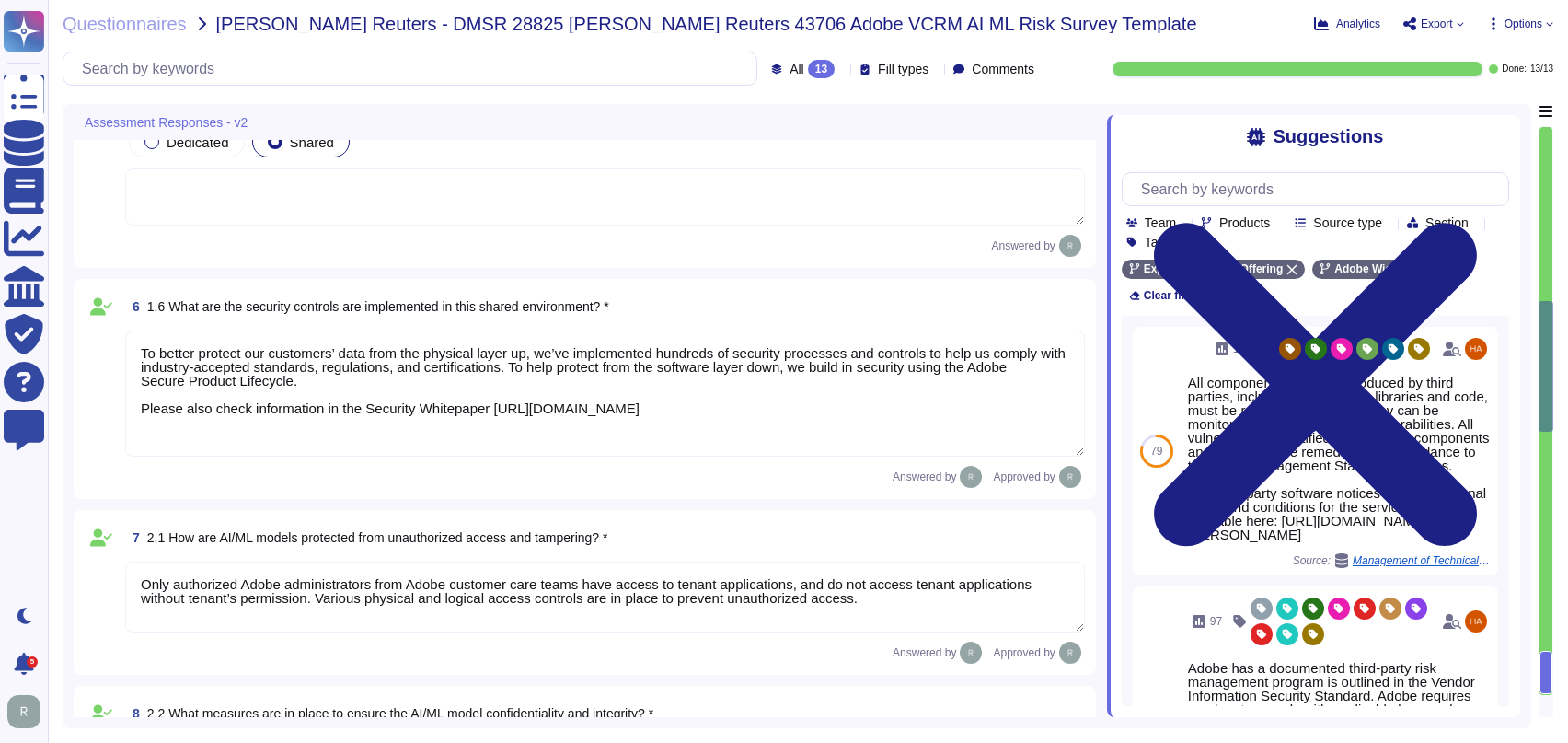
type textarea "Listing of standards, certifications and/or regulations that Adobe products and…"
type textarea "Data retention is defined in the agreements, including all applicable PSLTs (Pr…"
type textarea "Adobe has a documented third-party risk management program is outlined in the V…"
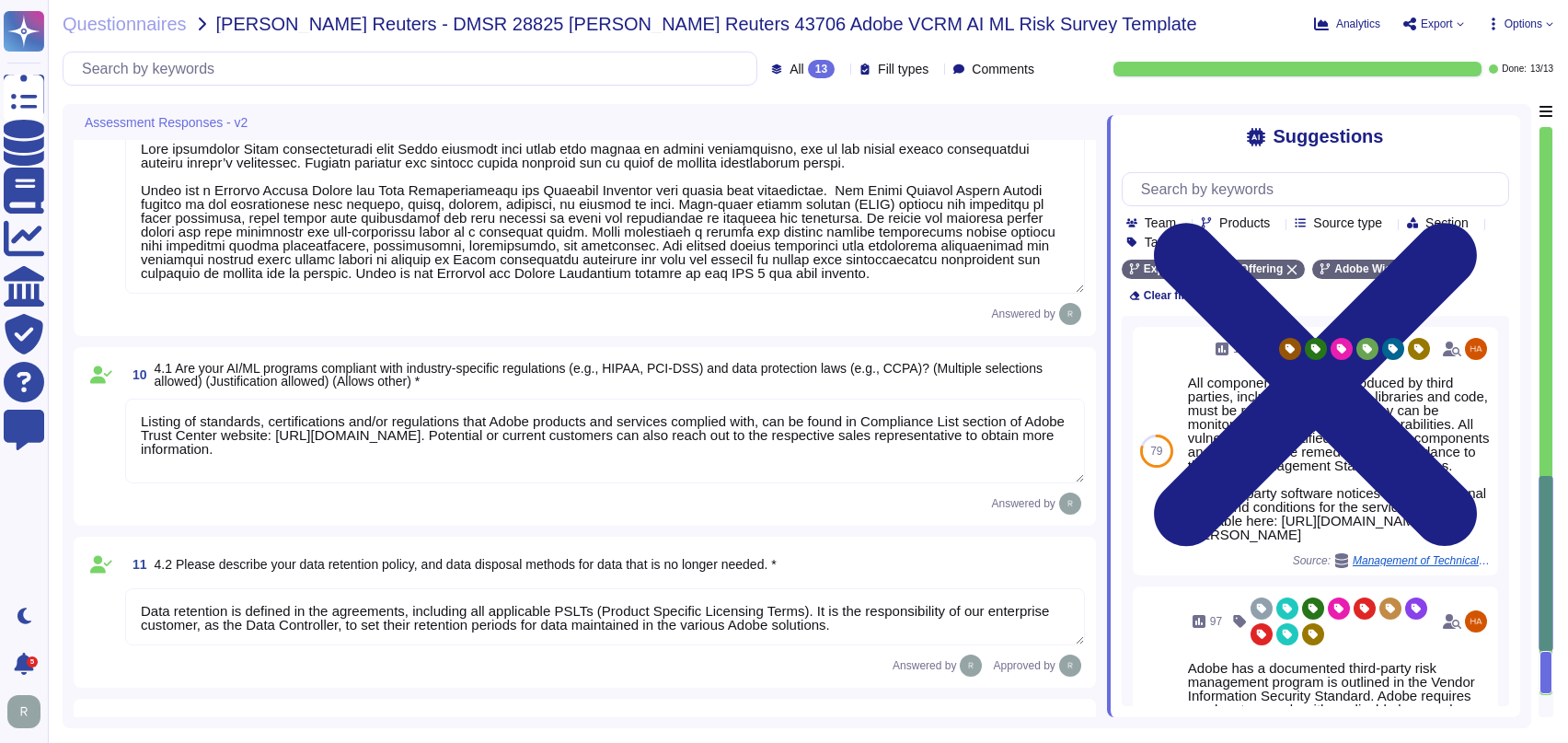
scroll to position [2147, 0]
type textarea "dobe has a documented third-party risk management program is outlined in the Ve…"
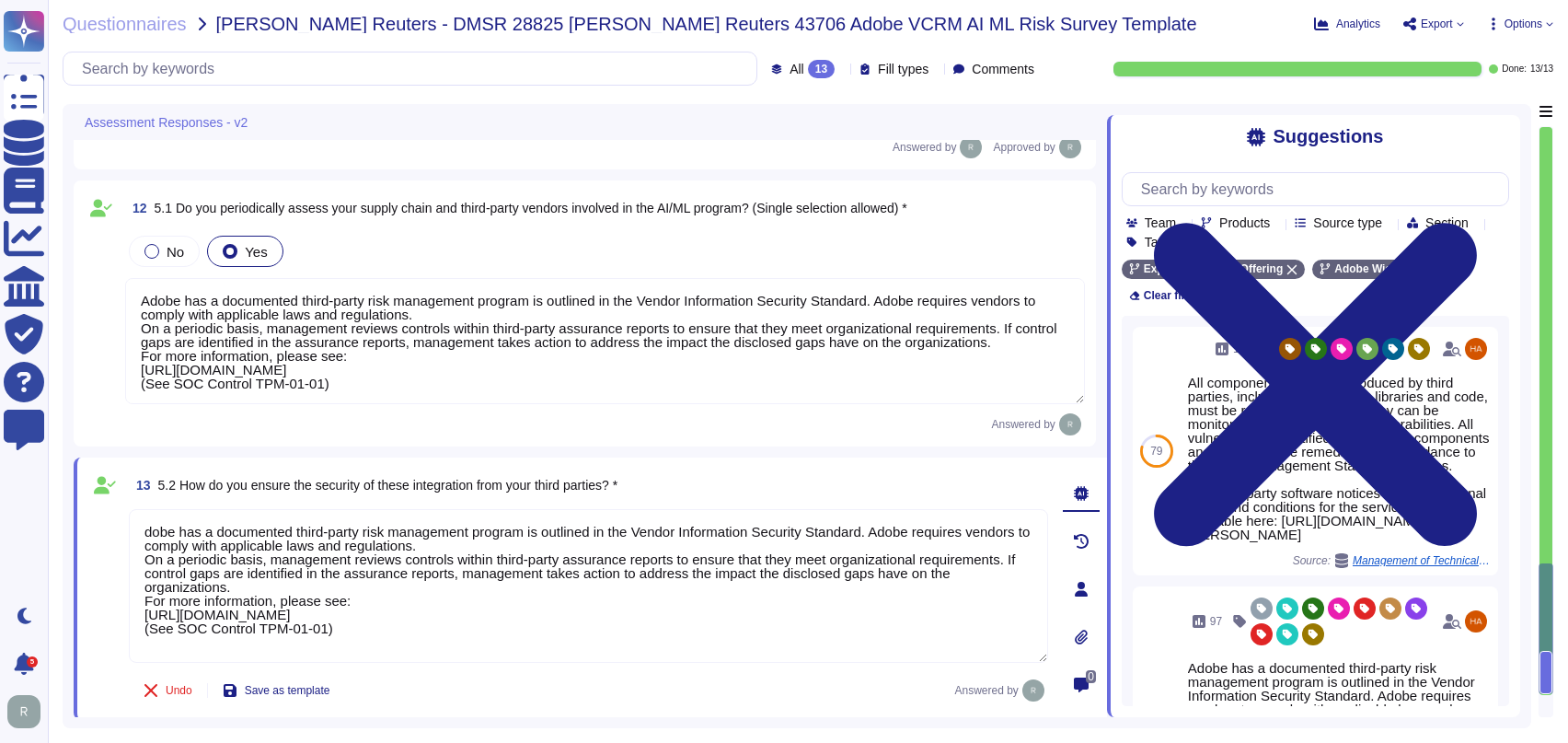
scroll to position [1, 0]
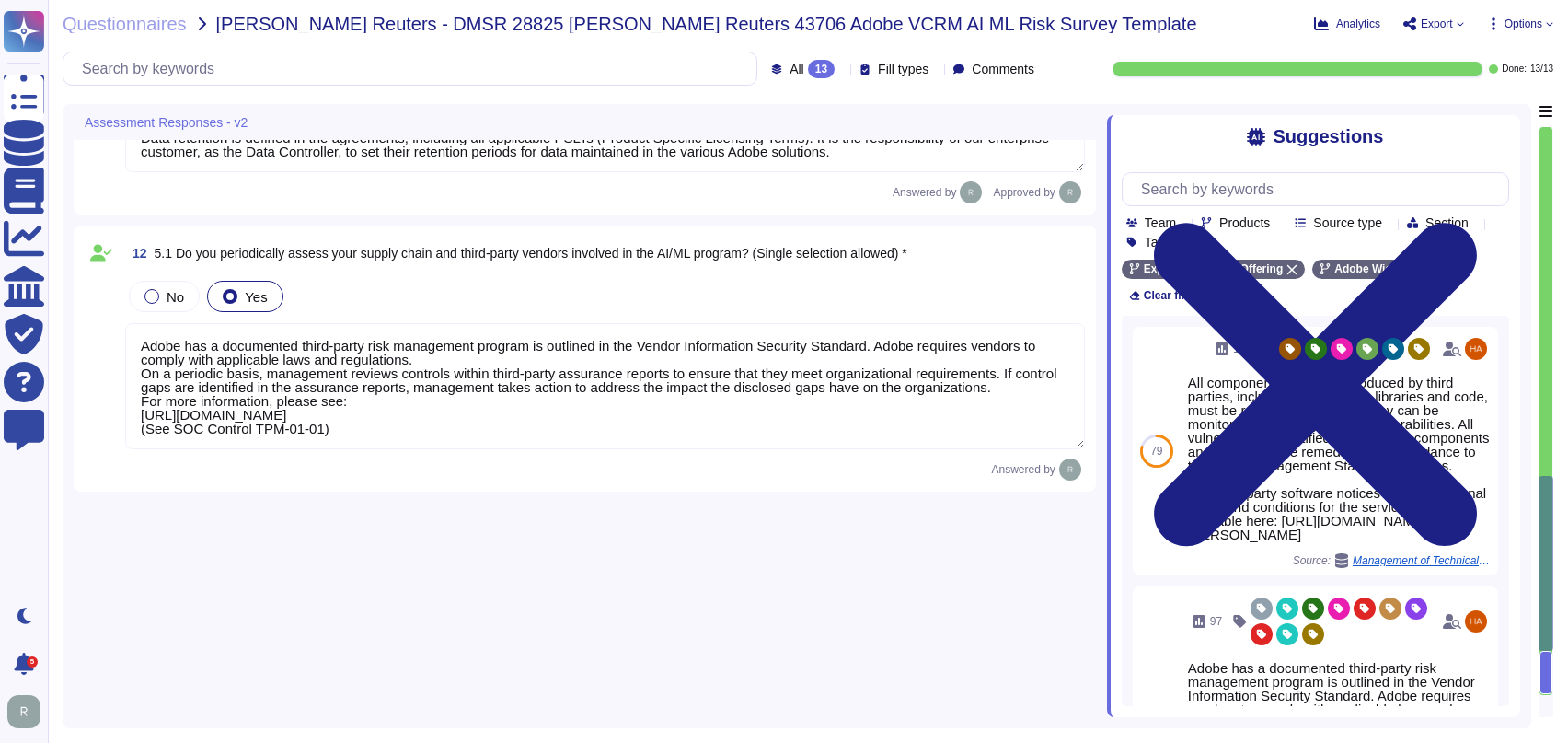
type textarea "To better protect our customers’ data from the physical layer up, we’ve impleme…"
type textarea "Only authorized Adobe administrators from Adobe customer care teams have access…"
type textarea "Adobe Artificial Intelligence offerings go through Adobe's responsible AI Ethic…"
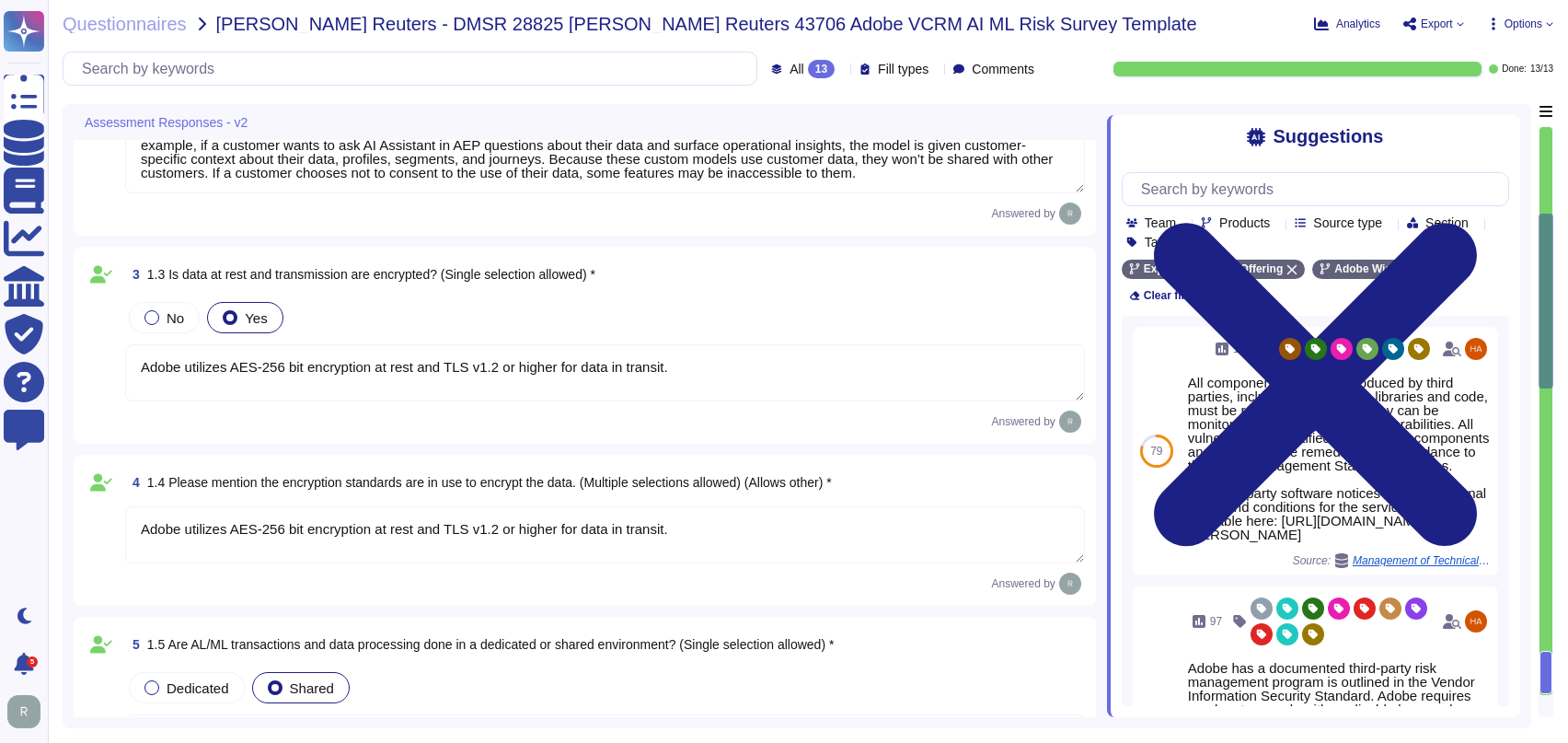
type textarea "Adobe’s approach to reliability includes multilayered testing, evaluation, and …"
type textarea "Adobe Experience Cloud applications do not use customer data to train AI models…"
type textarea "Adobe utilizes AES-256 bit encryption at rest and TLS v1.2 or higher for data i…"
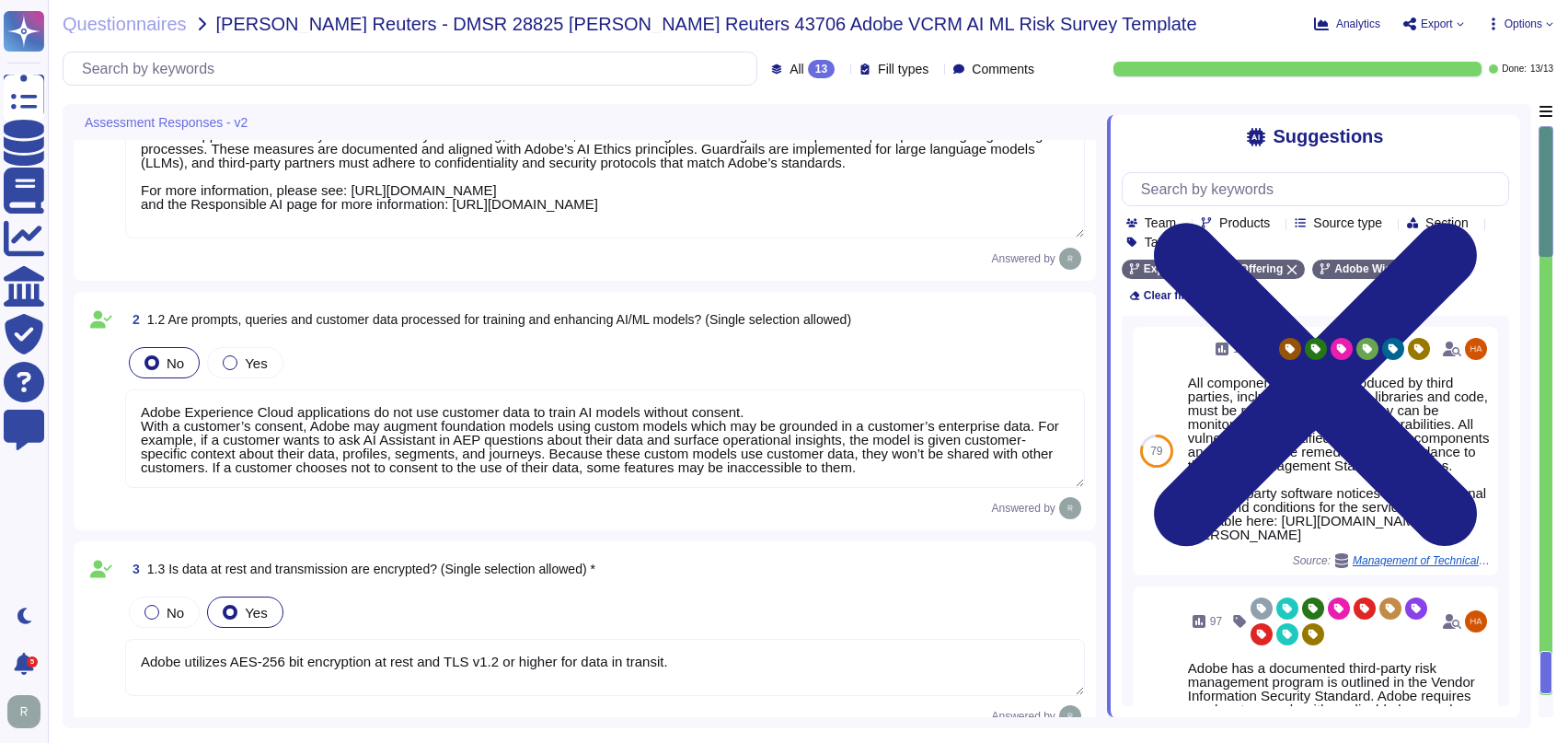
scroll to position [0, 0]
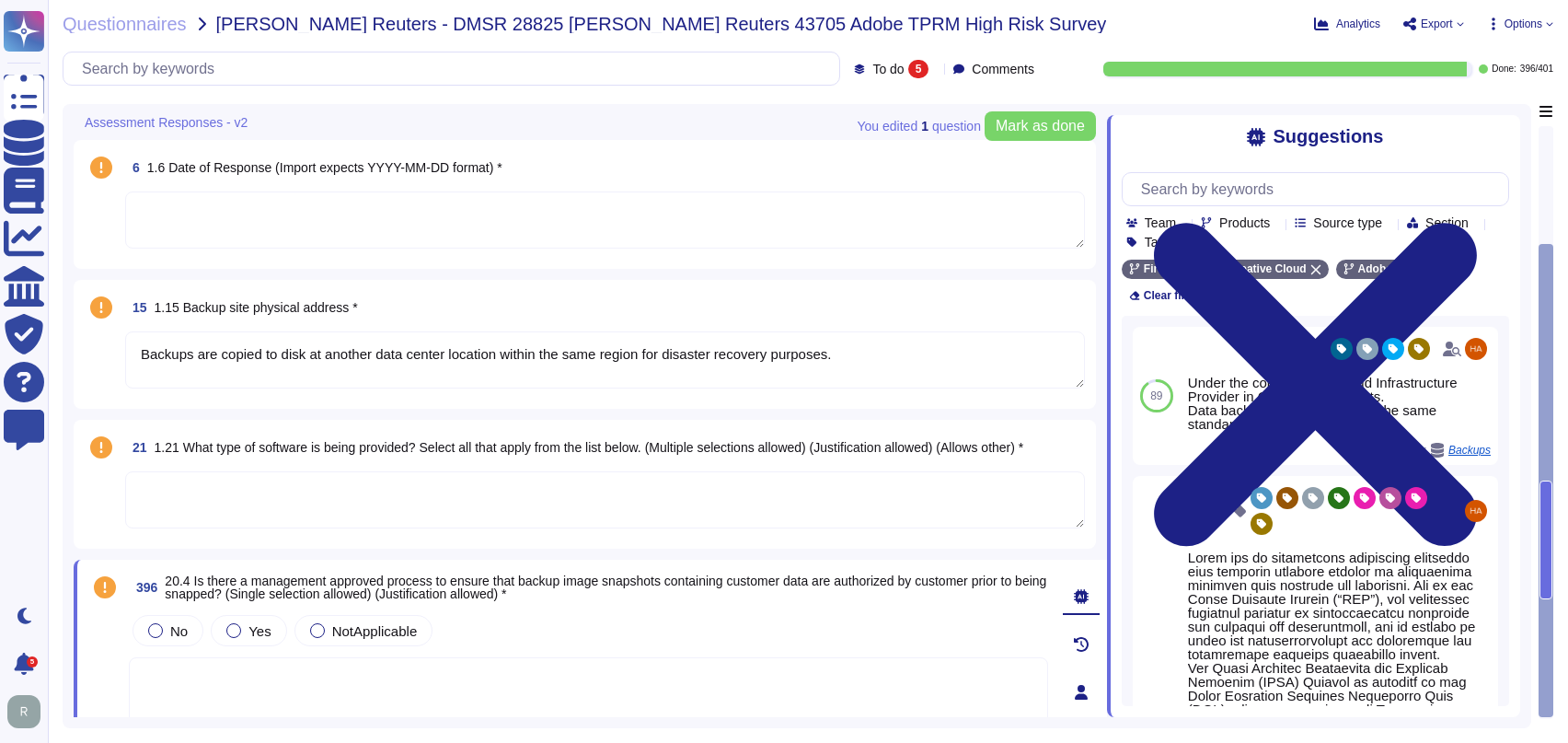
type textarea "Backups are copied to disk at another data center location within the same regi…"
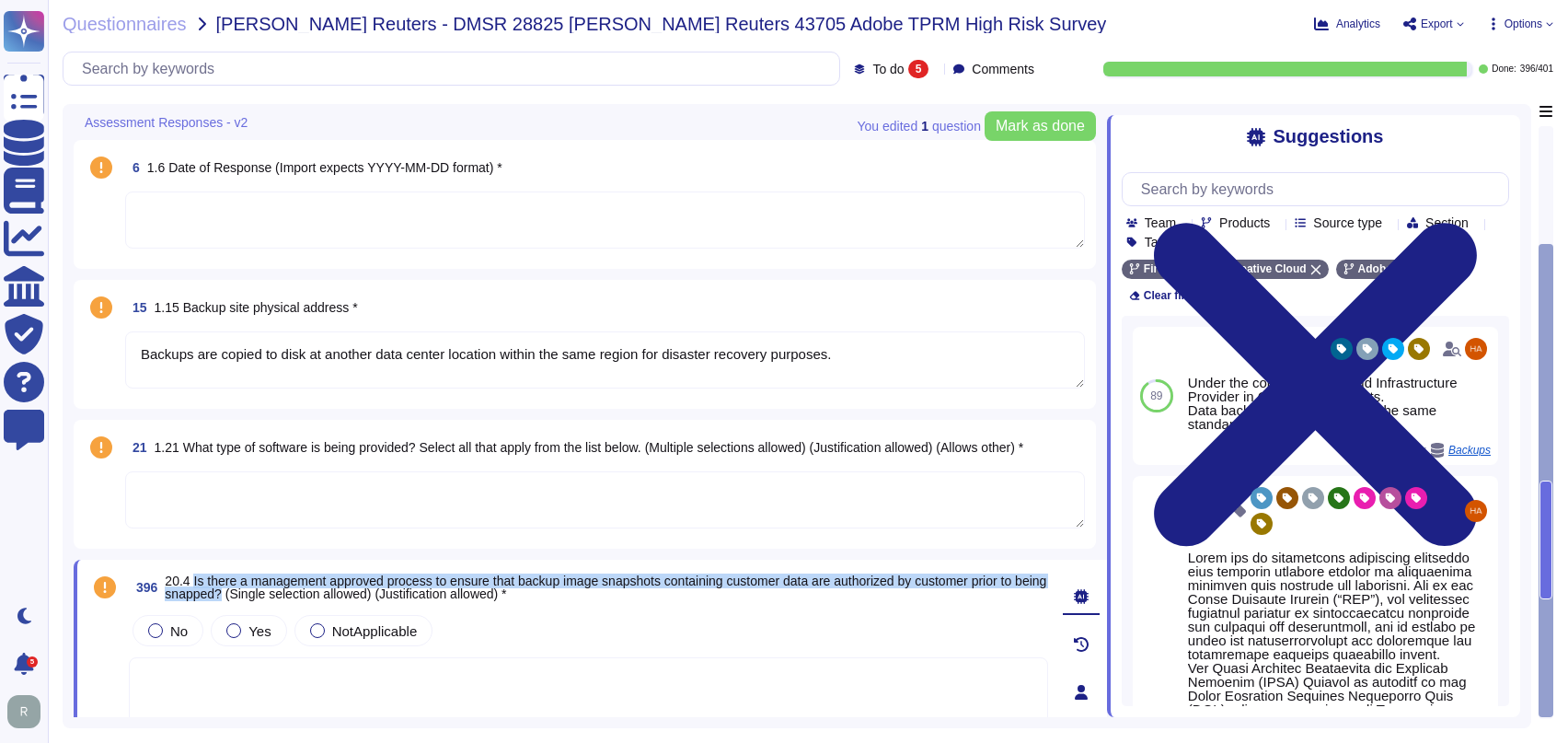
scroll to position [6, 0]
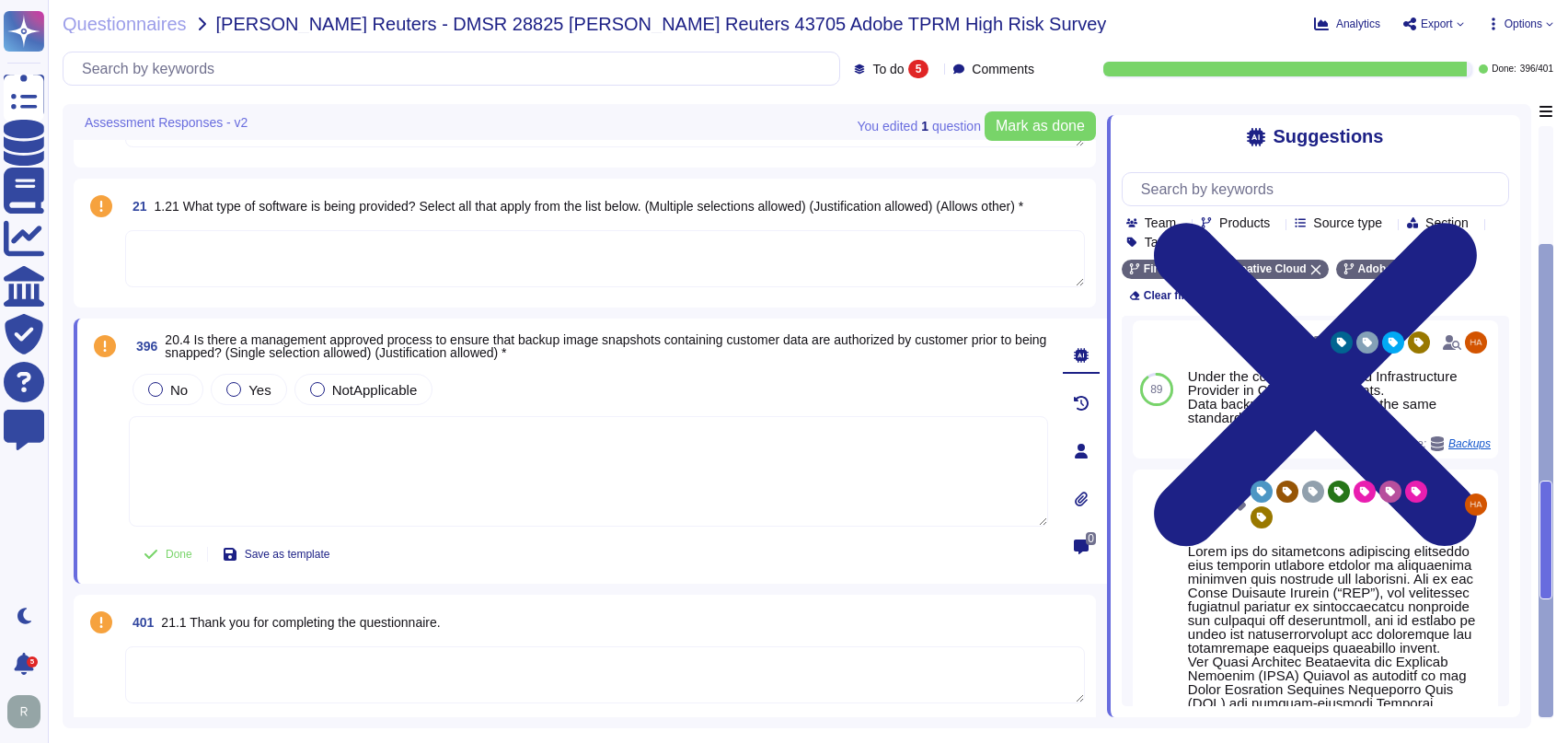
click at [737, 230] on textarea at bounding box center [604, 259] width 959 height 57
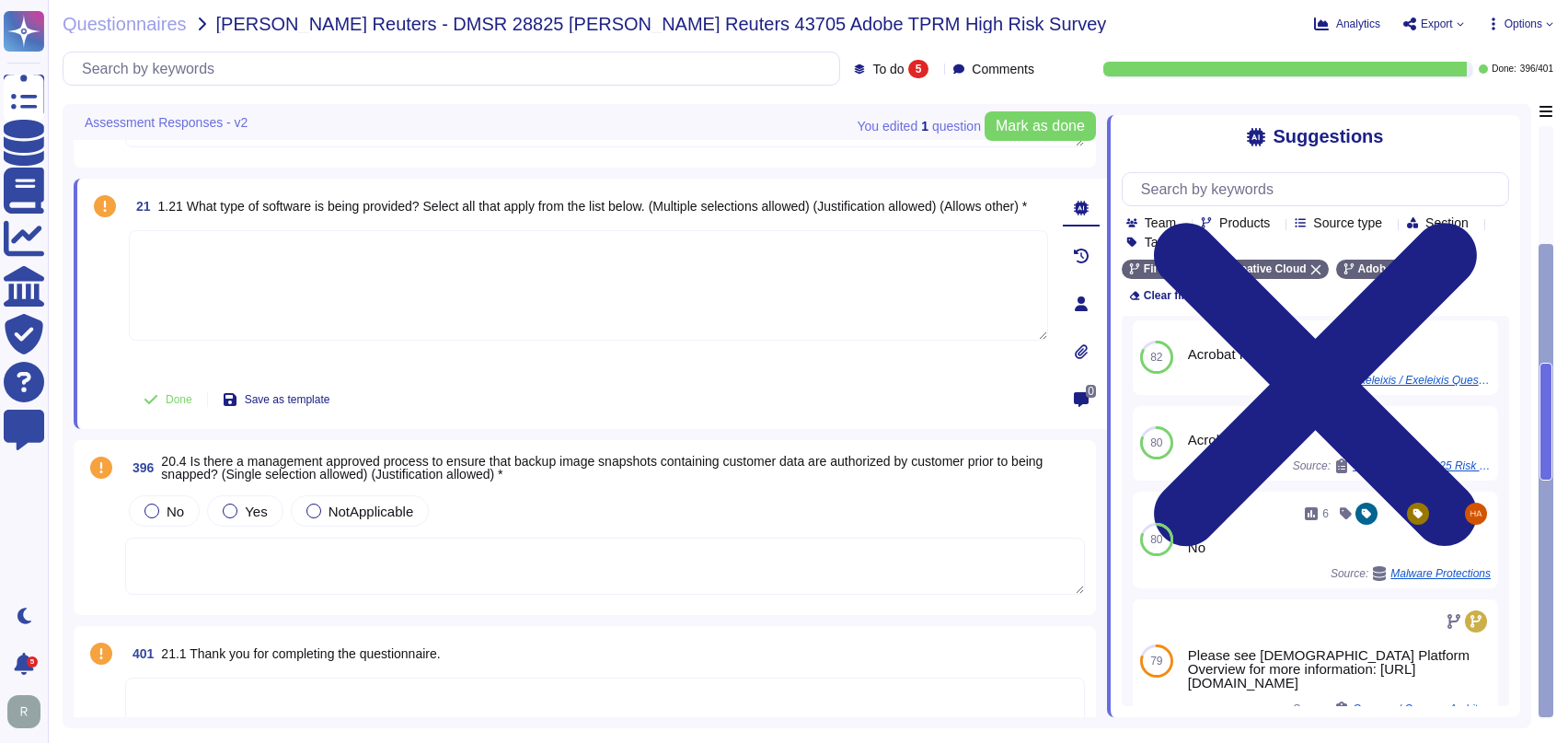
scroll to position [0, 0]
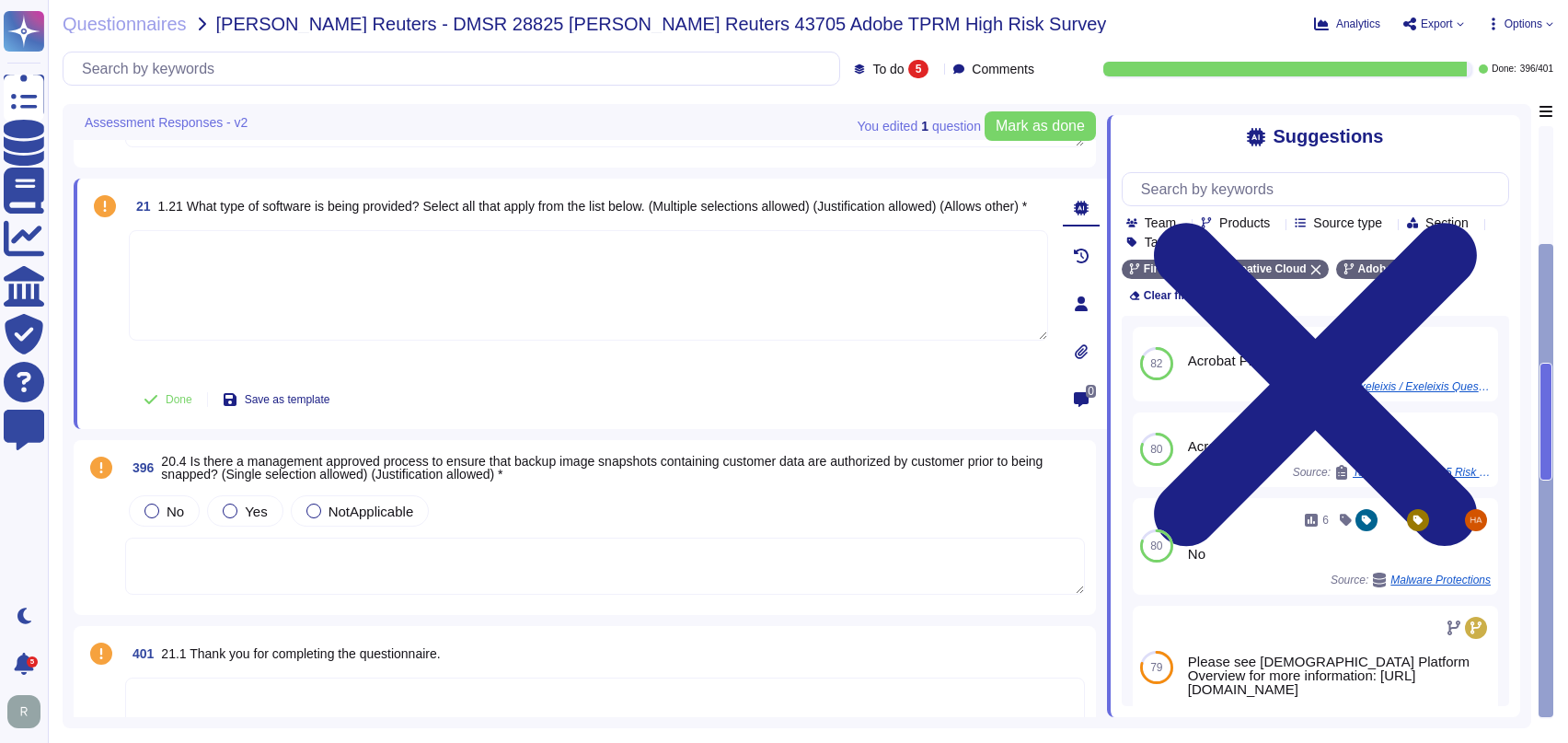
click at [507, 288] on textarea at bounding box center [588, 285] width 920 height 110
click at [425, 569] on textarea at bounding box center [604, 566] width 959 height 57
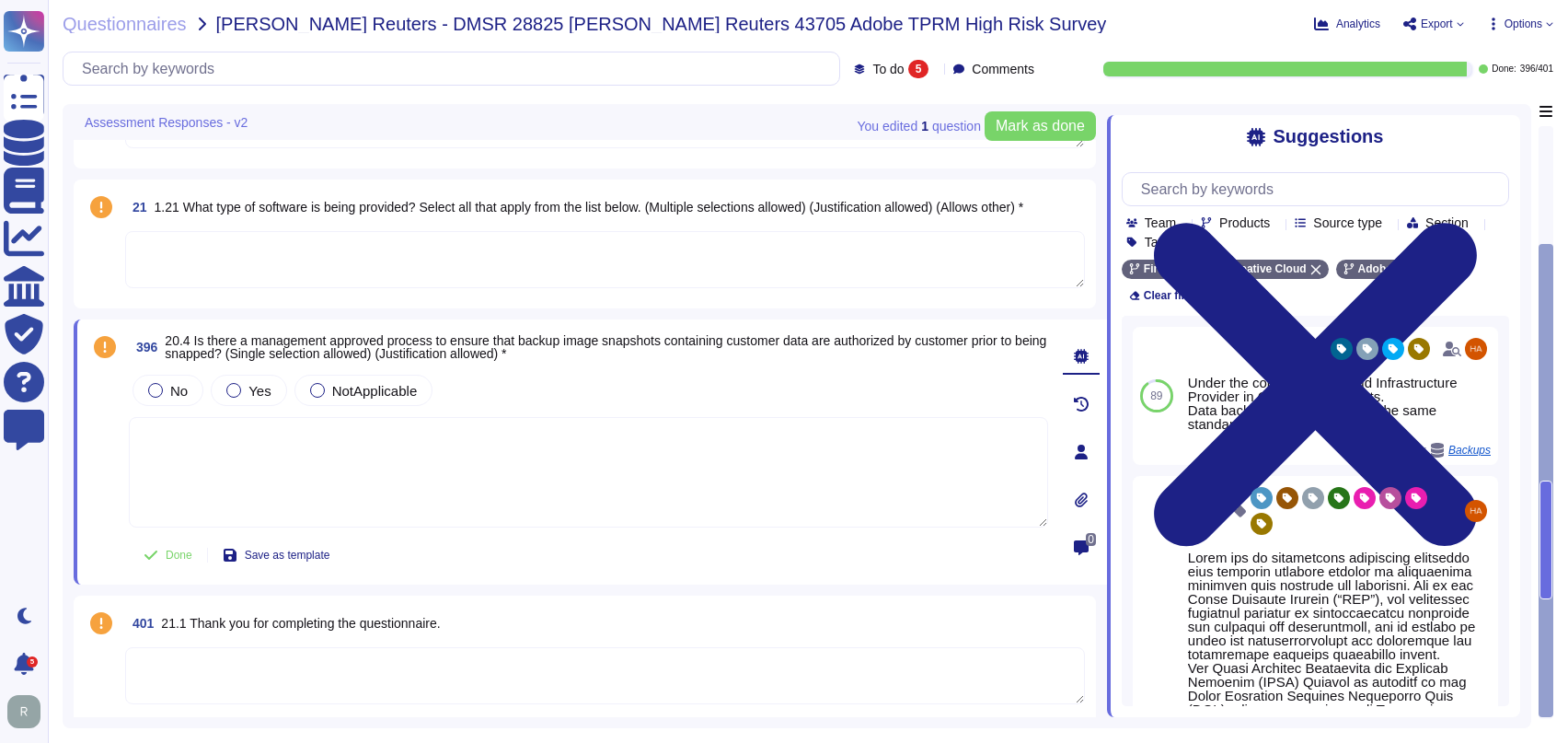
scroll to position [241, 0]
click at [442, 257] on textarea at bounding box center [604, 259] width 959 height 57
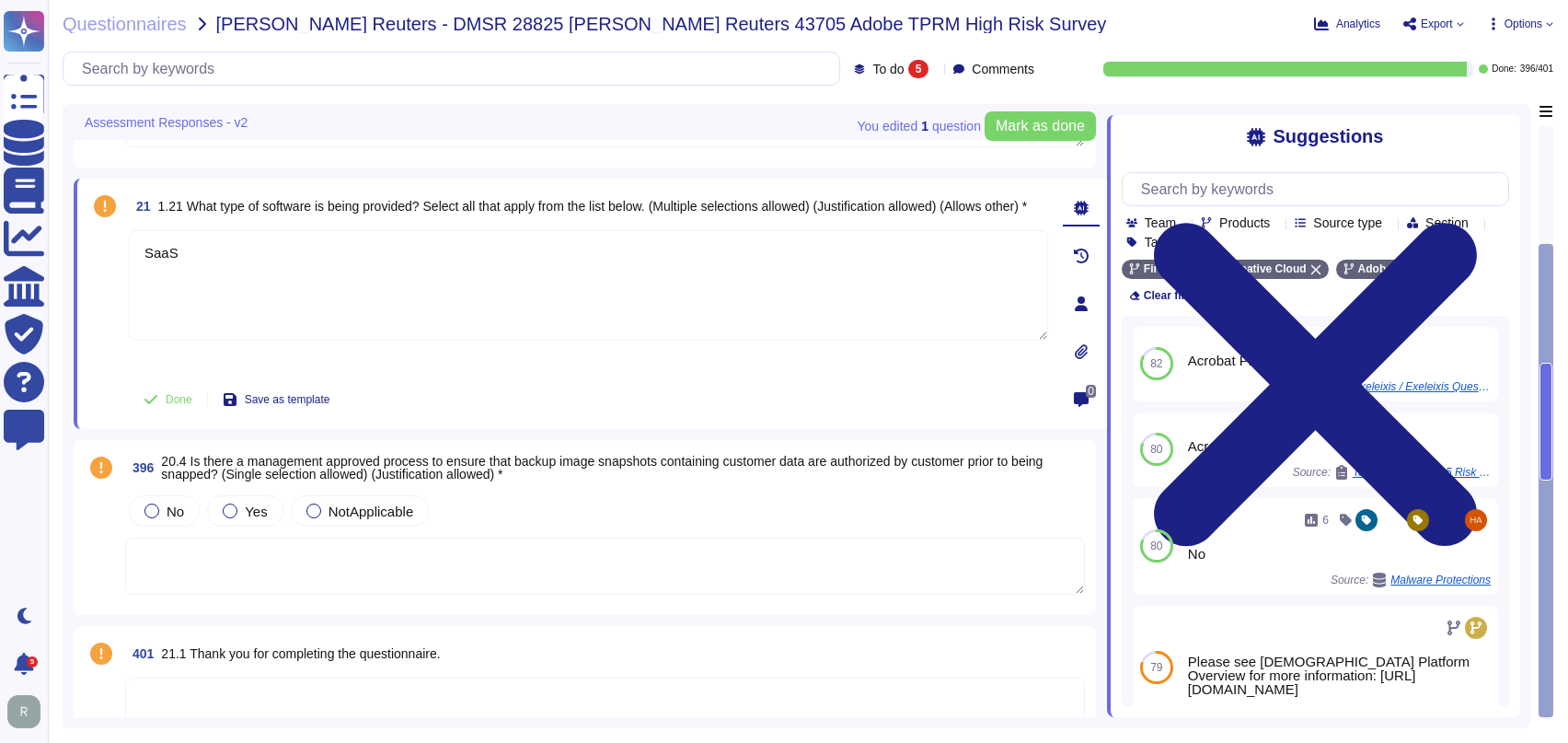
click at [734, 431] on div "6 1.6 Date of Response (Import expects YYYY-MM-DD format) * 15 1.15 Backup site…" at bounding box center [590, 309] width 1033 height 892
type textarea "SaaS"
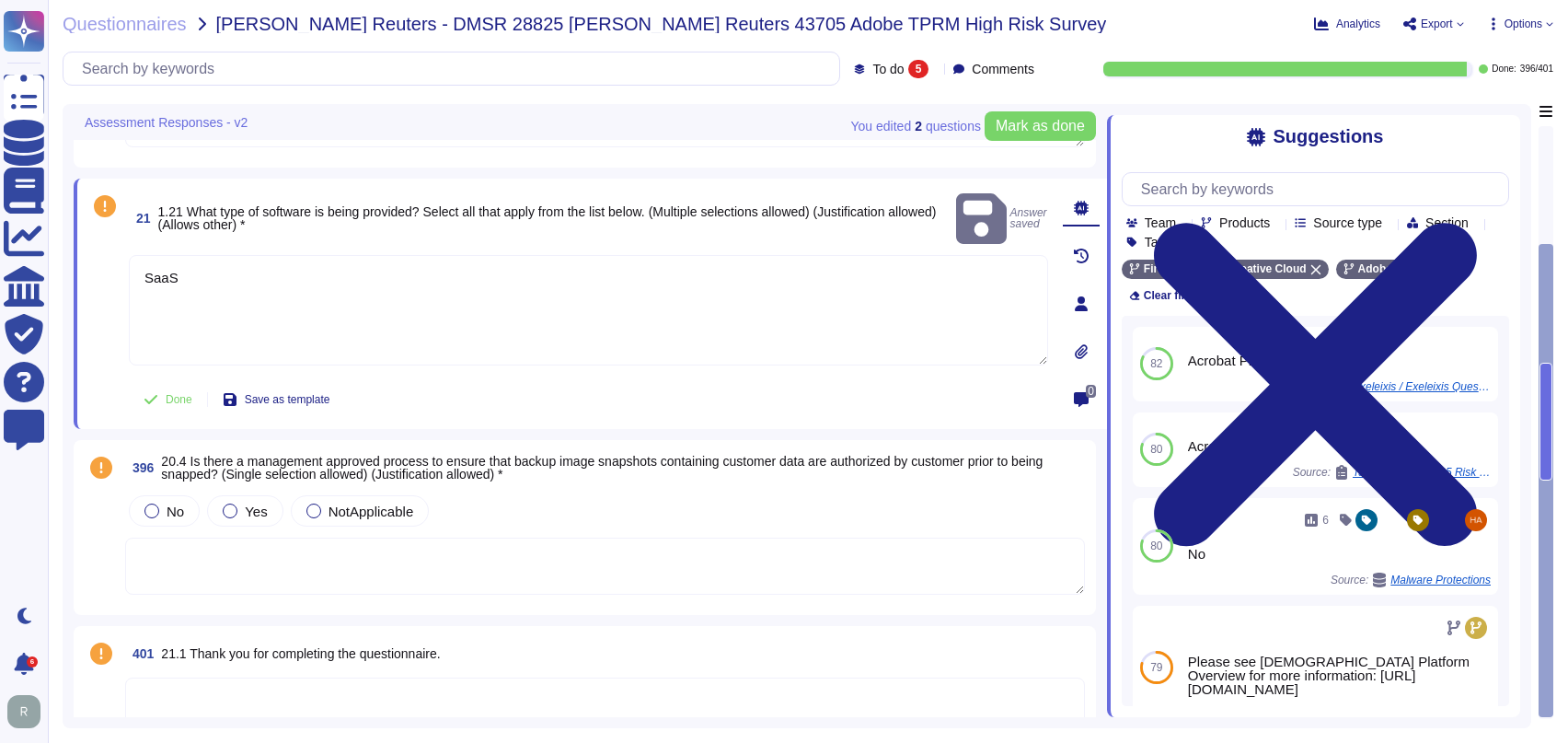
click at [162, 398] on button "Done" at bounding box center [167, 400] width 79 height 37
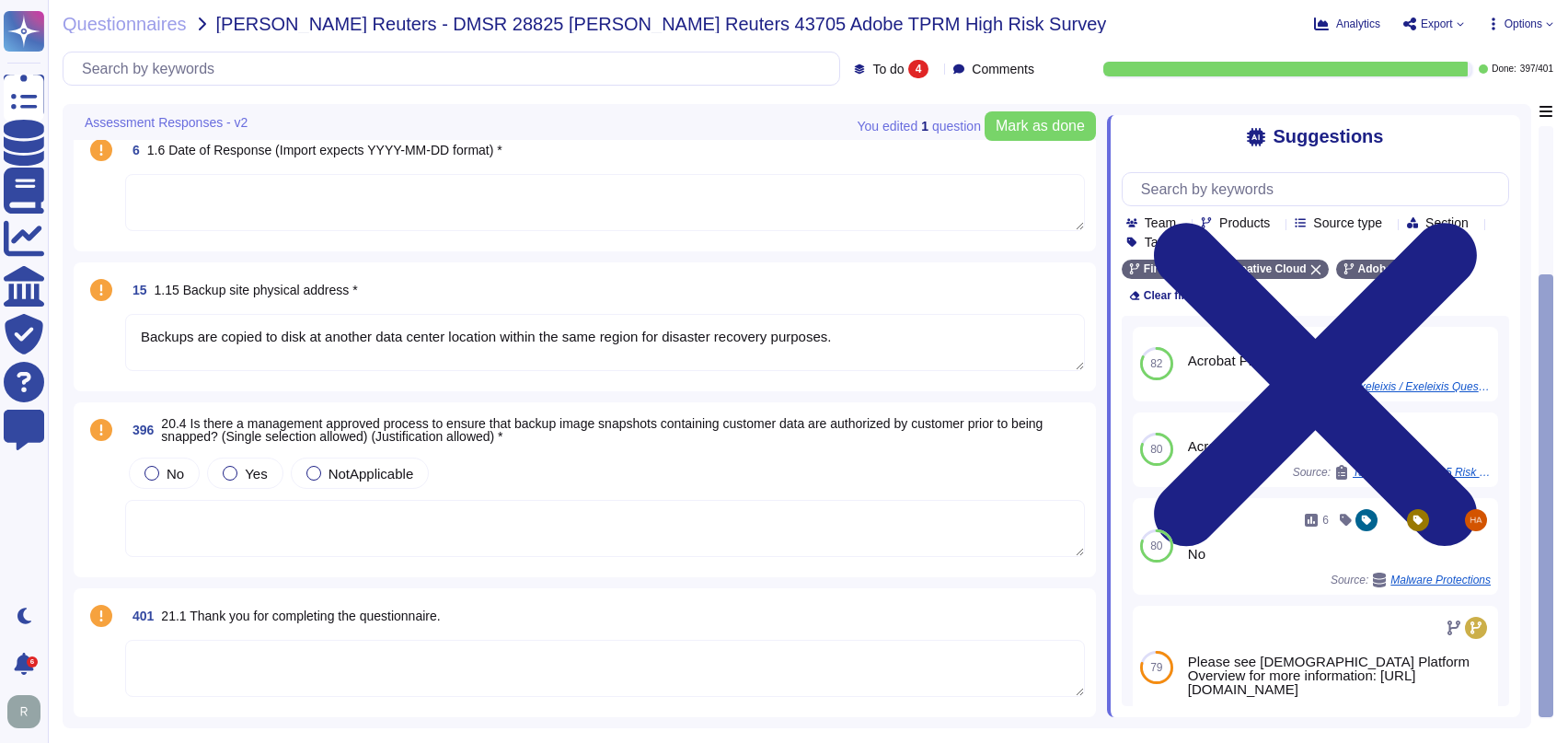
scroll to position [15, 0]
click at [894, 348] on textarea "Backups are copied to disk at another data center location within the same regi…" at bounding box center [604, 345] width 959 height 57
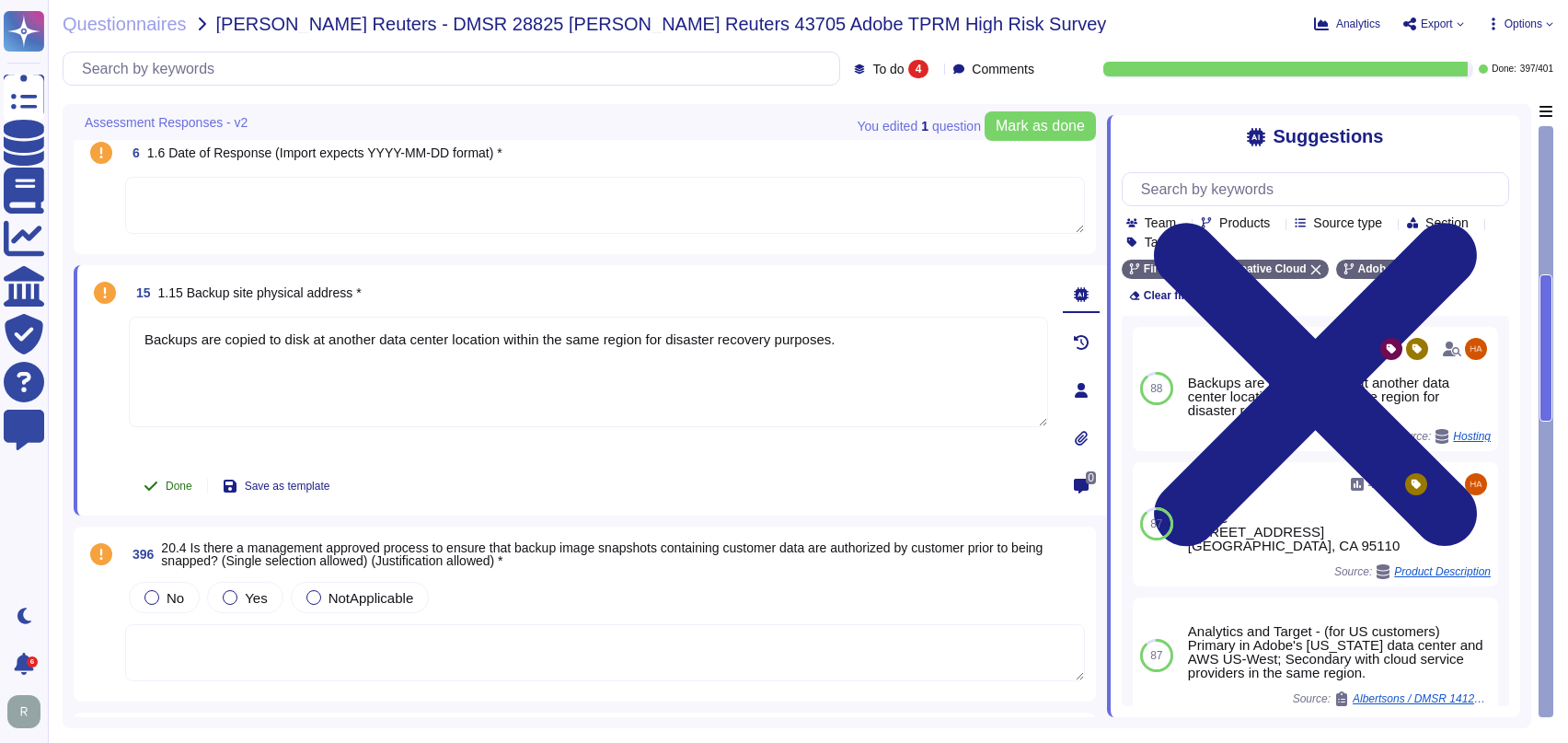
click at [157, 479] on button "Done" at bounding box center [167, 486] width 79 height 37
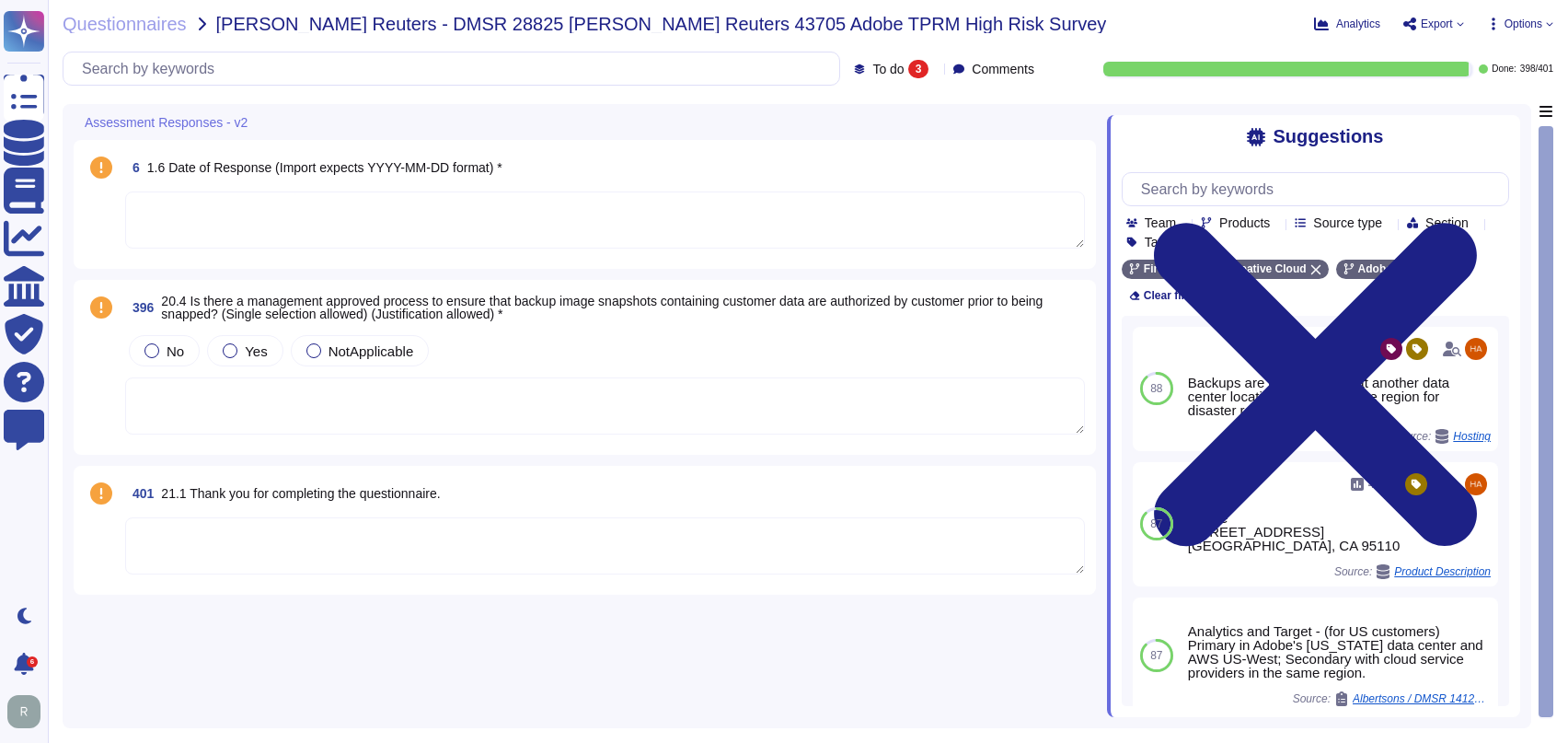
scroll to position [0, 0]
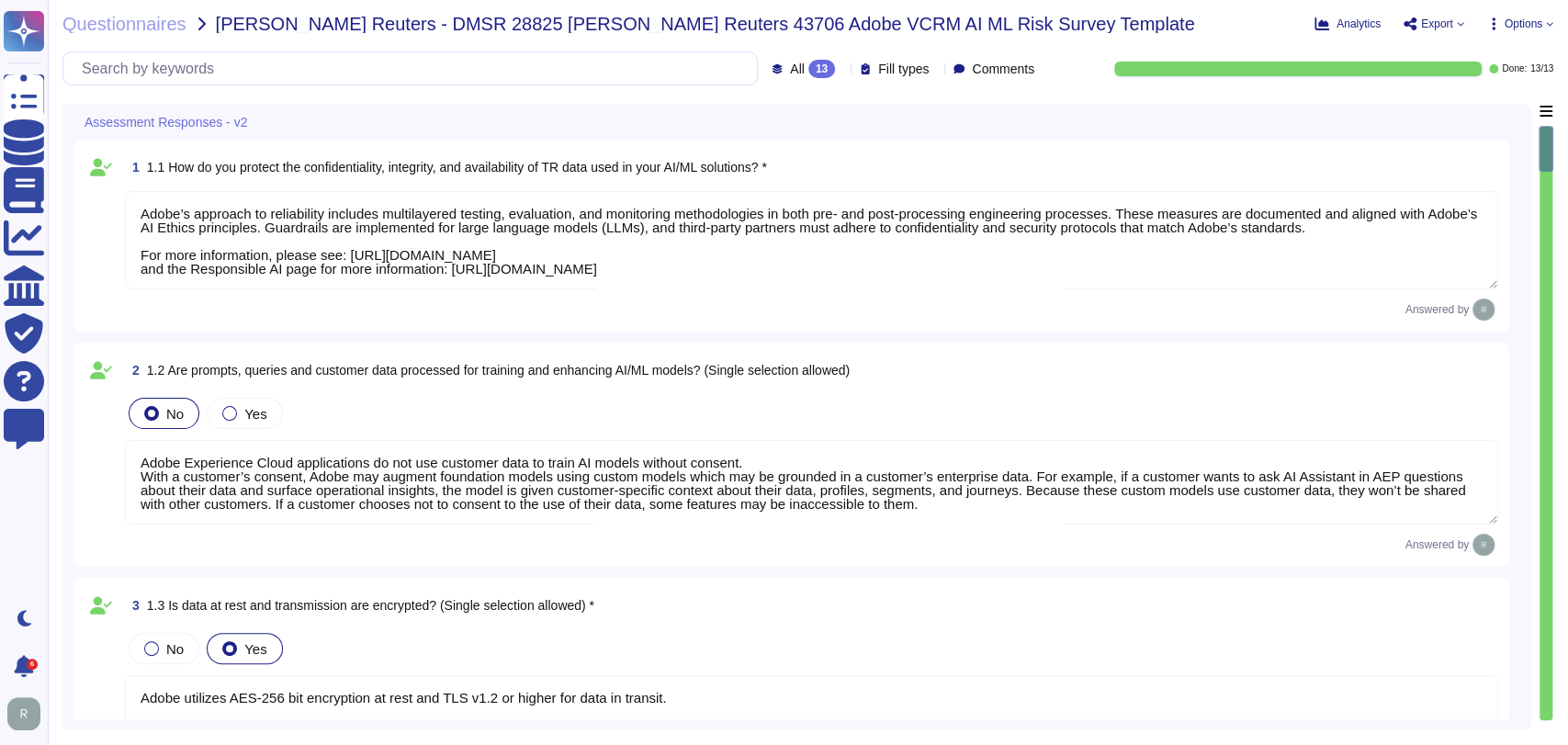
type textarea "Adobe’s approach to reliability includes multilayered testing, evaluation, and …"
type textarea "Adobe Experience Cloud applications do not use customer data to train AI models…"
type textarea "Adobe utilizes AES-256 bit encryption at rest and TLS v1.2 or higher for data i…"
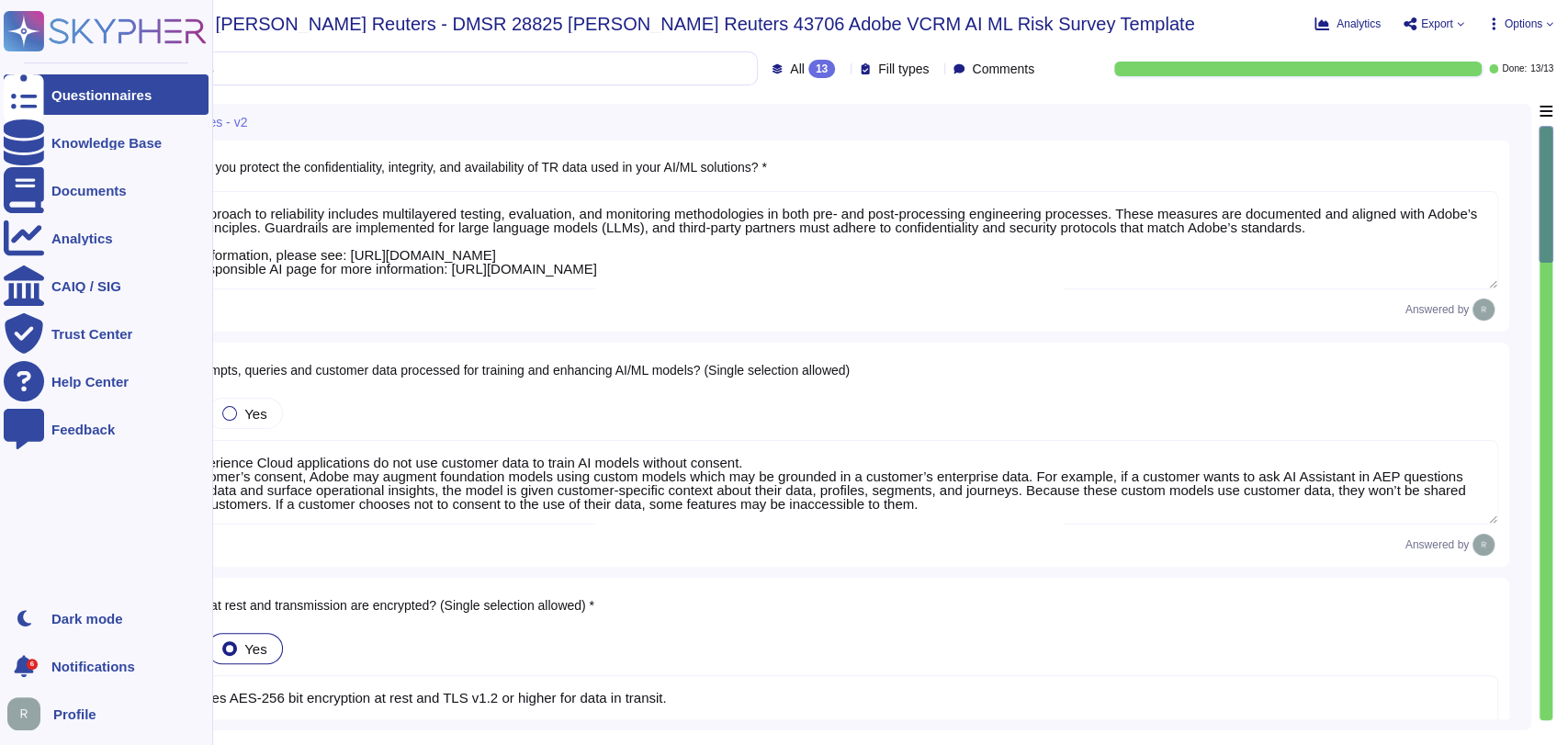
click at [24, 26] on icon at bounding box center [24, 31] width 36 height 36
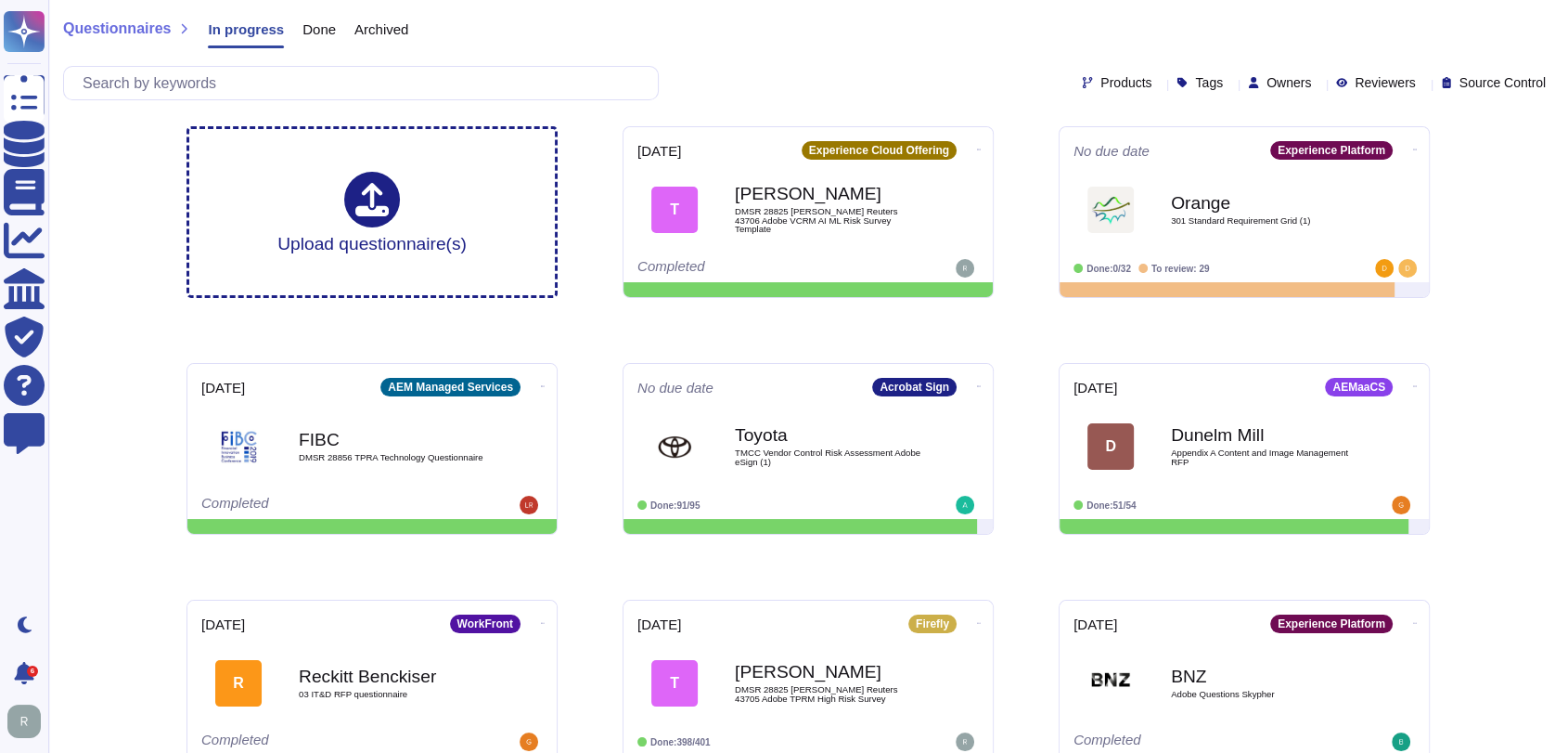
click at [890, 72] on div "Products Tags Owners Reviewers Source Control" at bounding box center [808, 83] width 1490 height 35
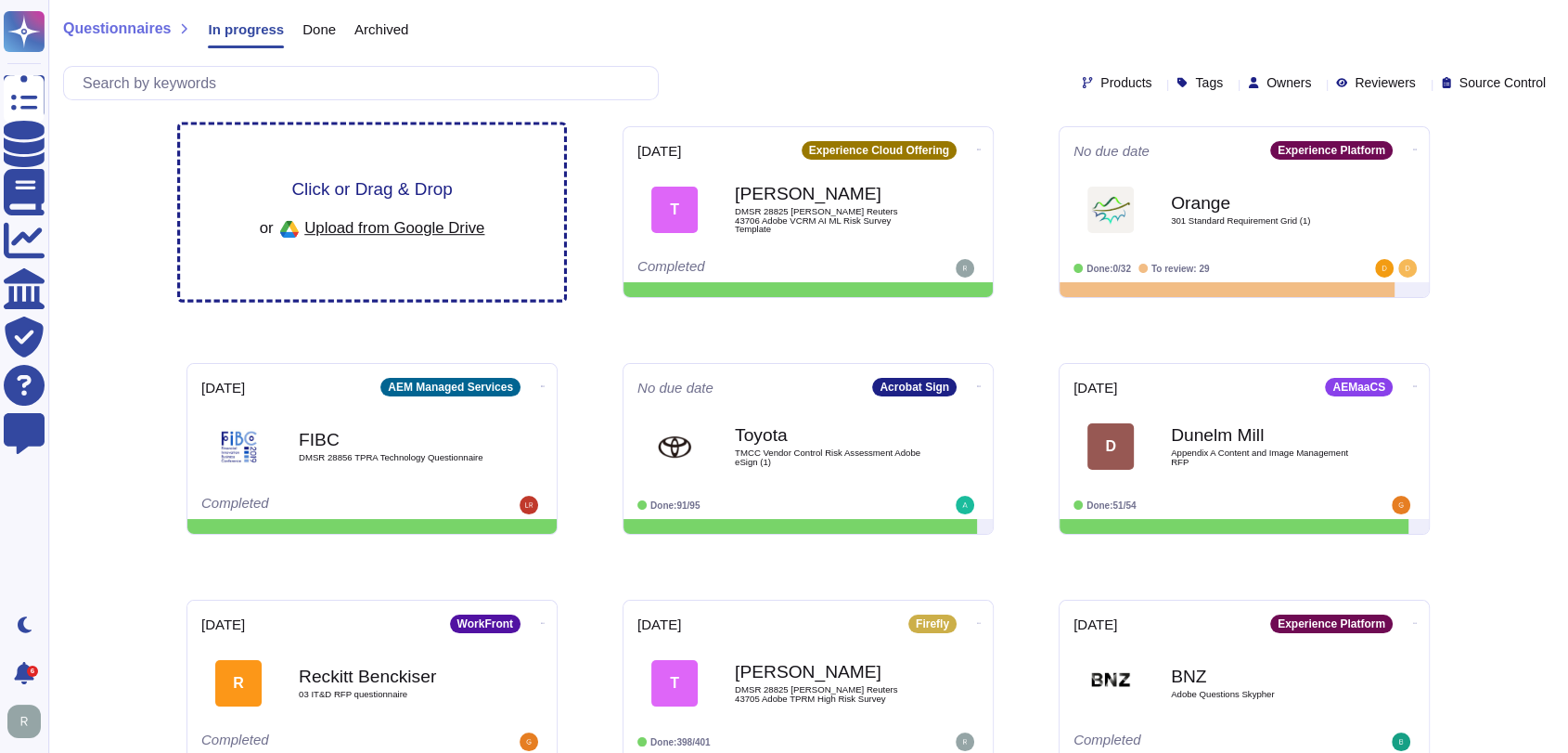
click at [385, 160] on div "Click or Drag & Drop or Upload from Google Drive" at bounding box center [372, 212] width 384 height 174
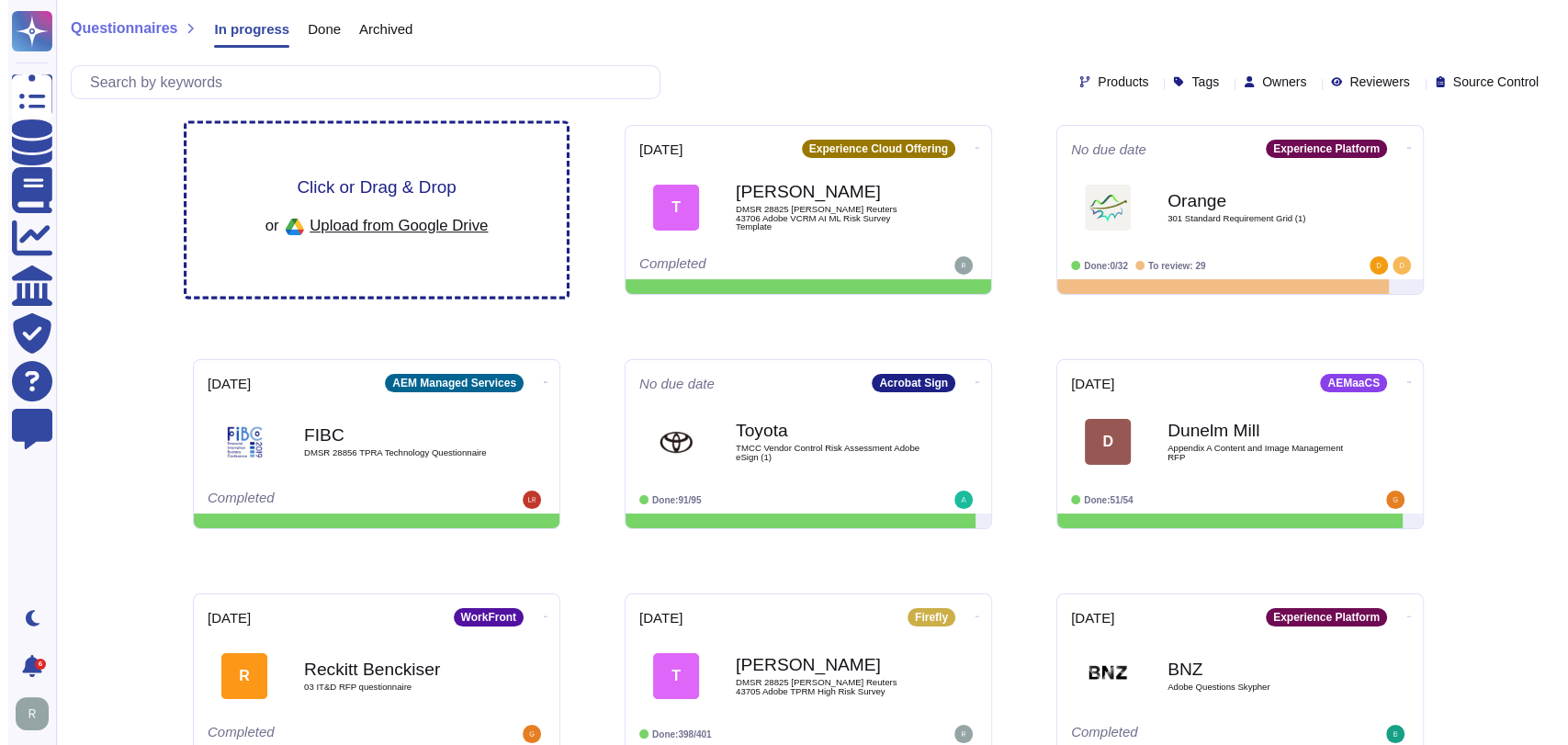
scroll to position [1, 0]
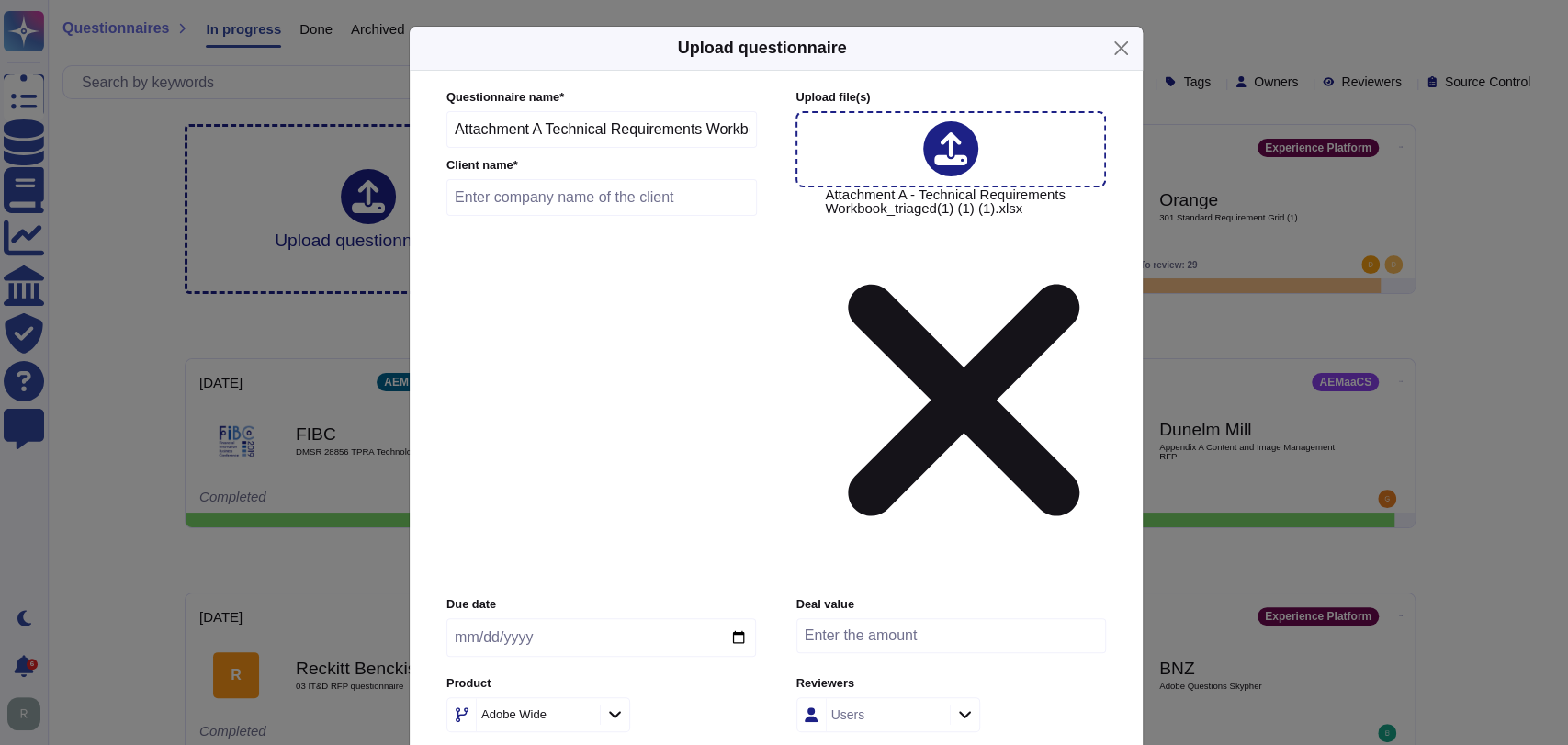
click at [548, 216] on input "text" at bounding box center [601, 198] width 310 height 37
click at [585, 216] on input "text" at bounding box center [601, 198] width 310 height 37
type input "Nisource"
click at [740, 618] on input "date" at bounding box center [600, 637] width 309 height 39
click at [742, 618] on input "date" at bounding box center [600, 637] width 309 height 39
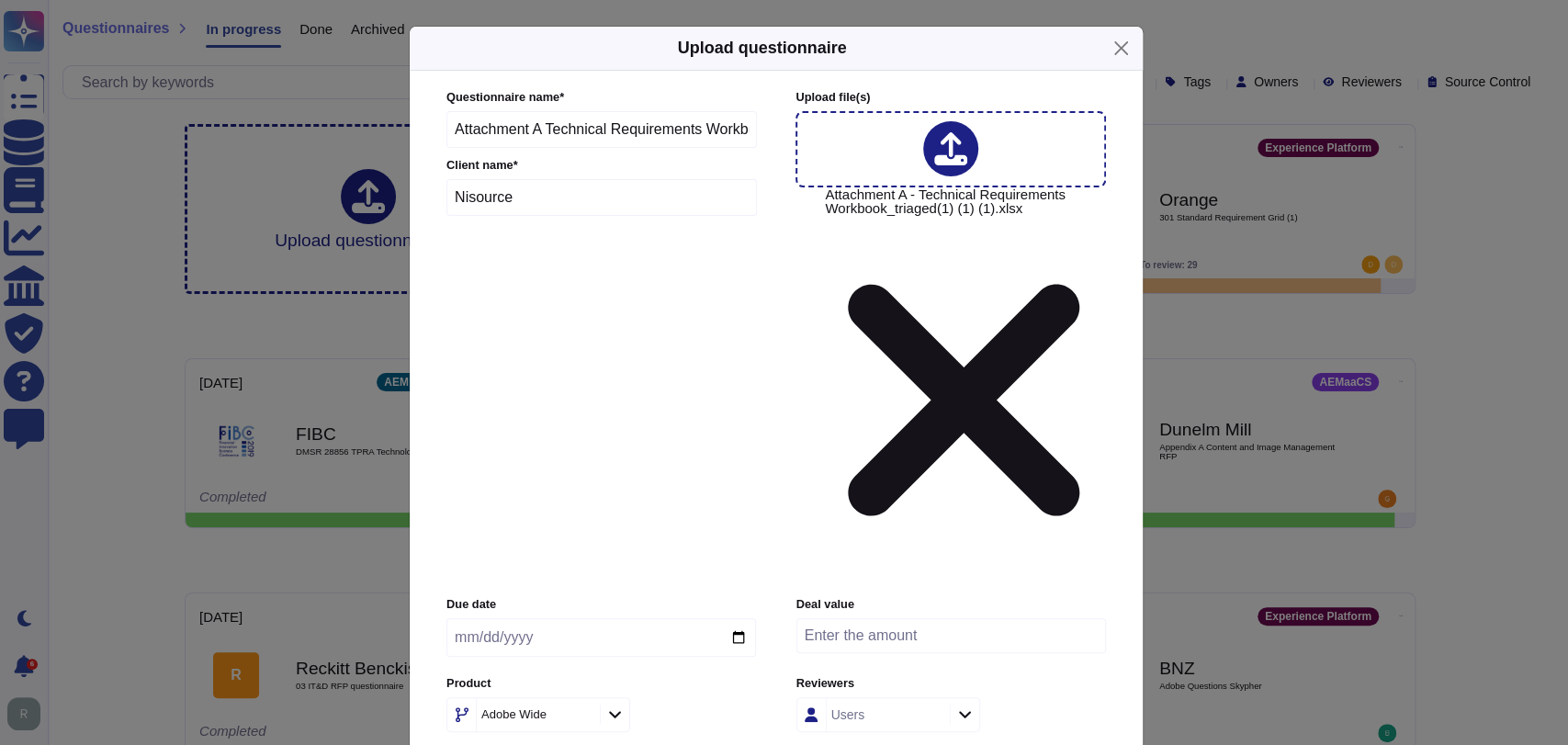
type input "[DATE]"
click at [889, 618] on input "number" at bounding box center [950, 635] width 309 height 35
type input "350000"
click at [609, 712] on icon at bounding box center [614, 715] width 12 height 7
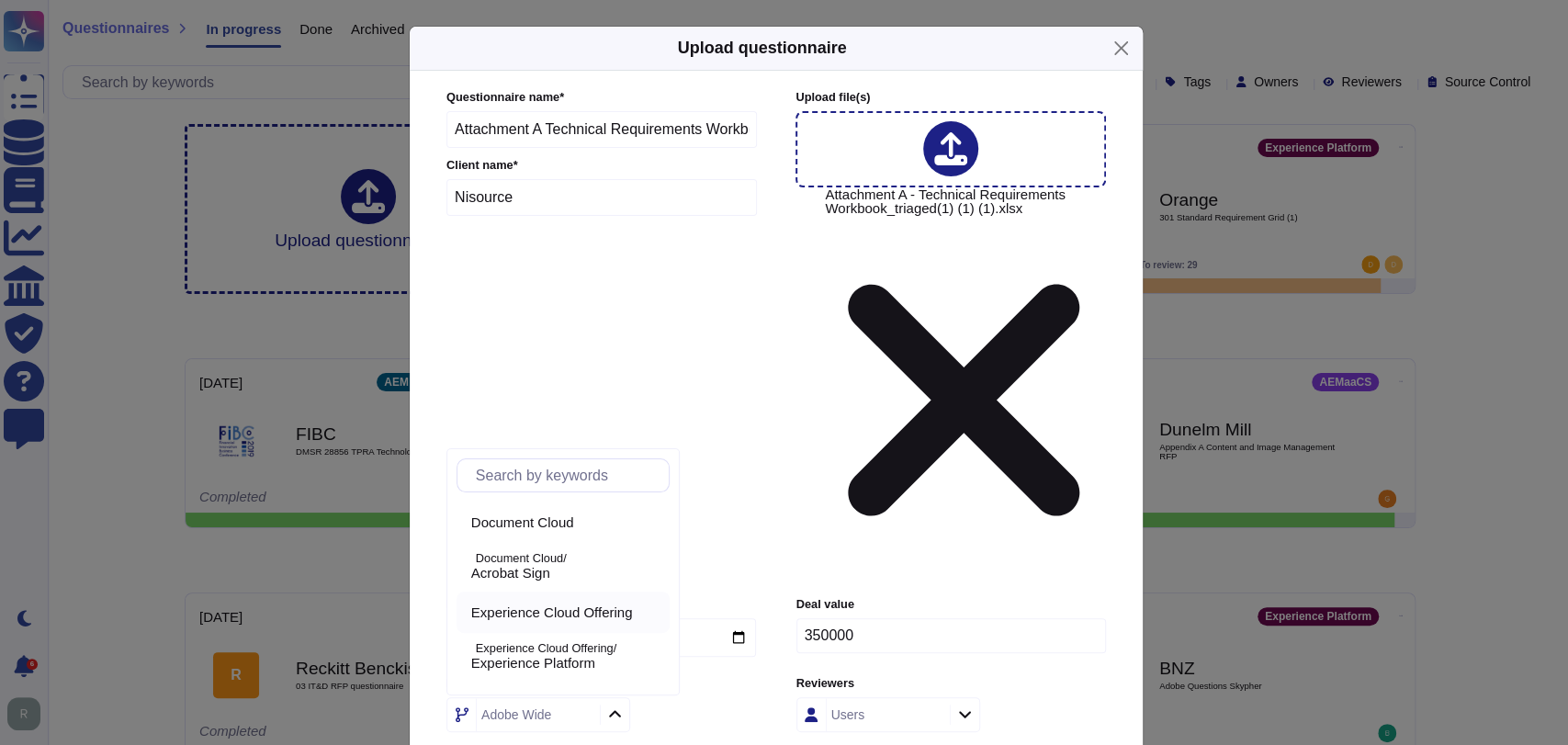
click at [594, 607] on span "Experience Cloud Offering" at bounding box center [551, 612] width 162 height 17
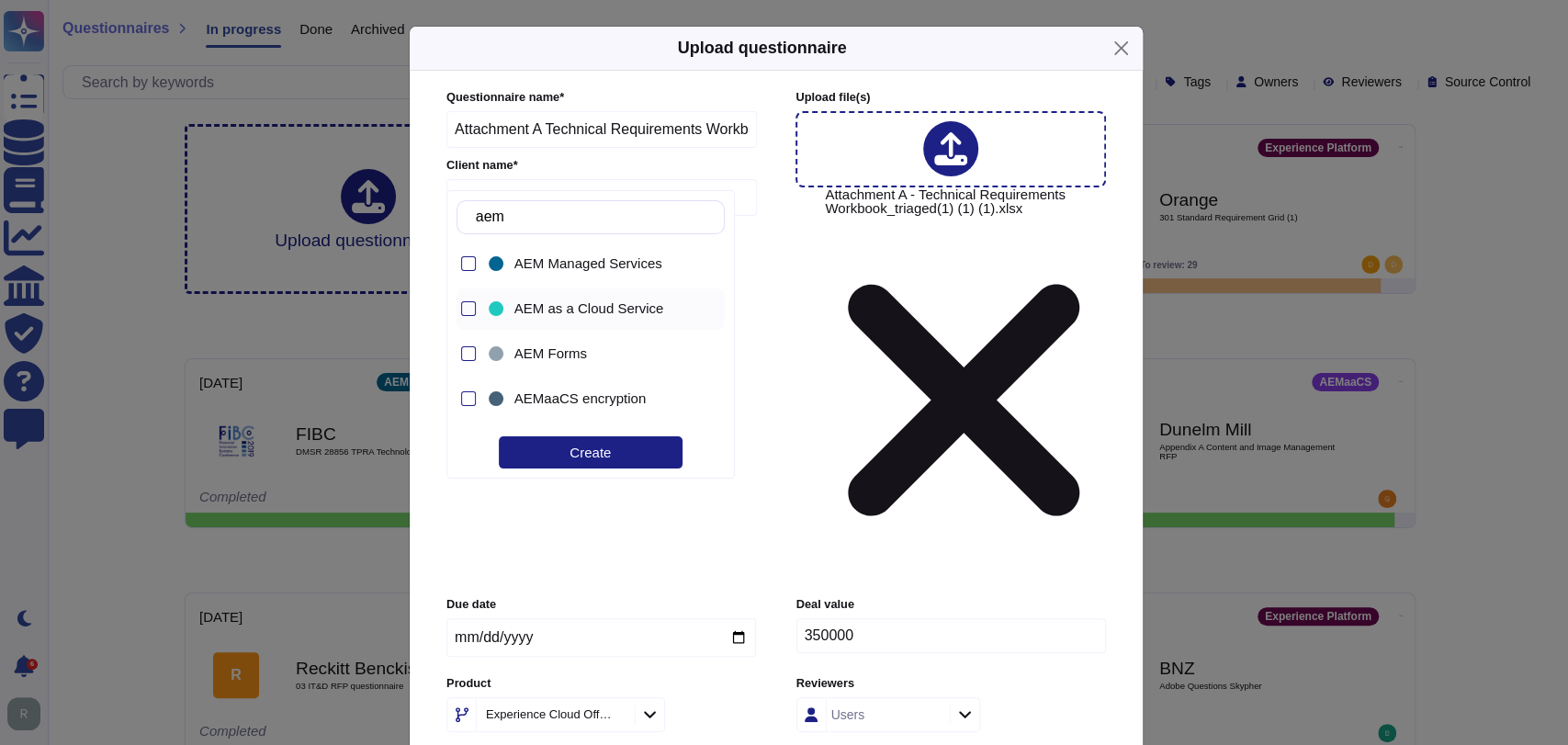
click at [566, 318] on div "AEM as a Cloud Service" at bounding box center [595, 308] width 221 height 42
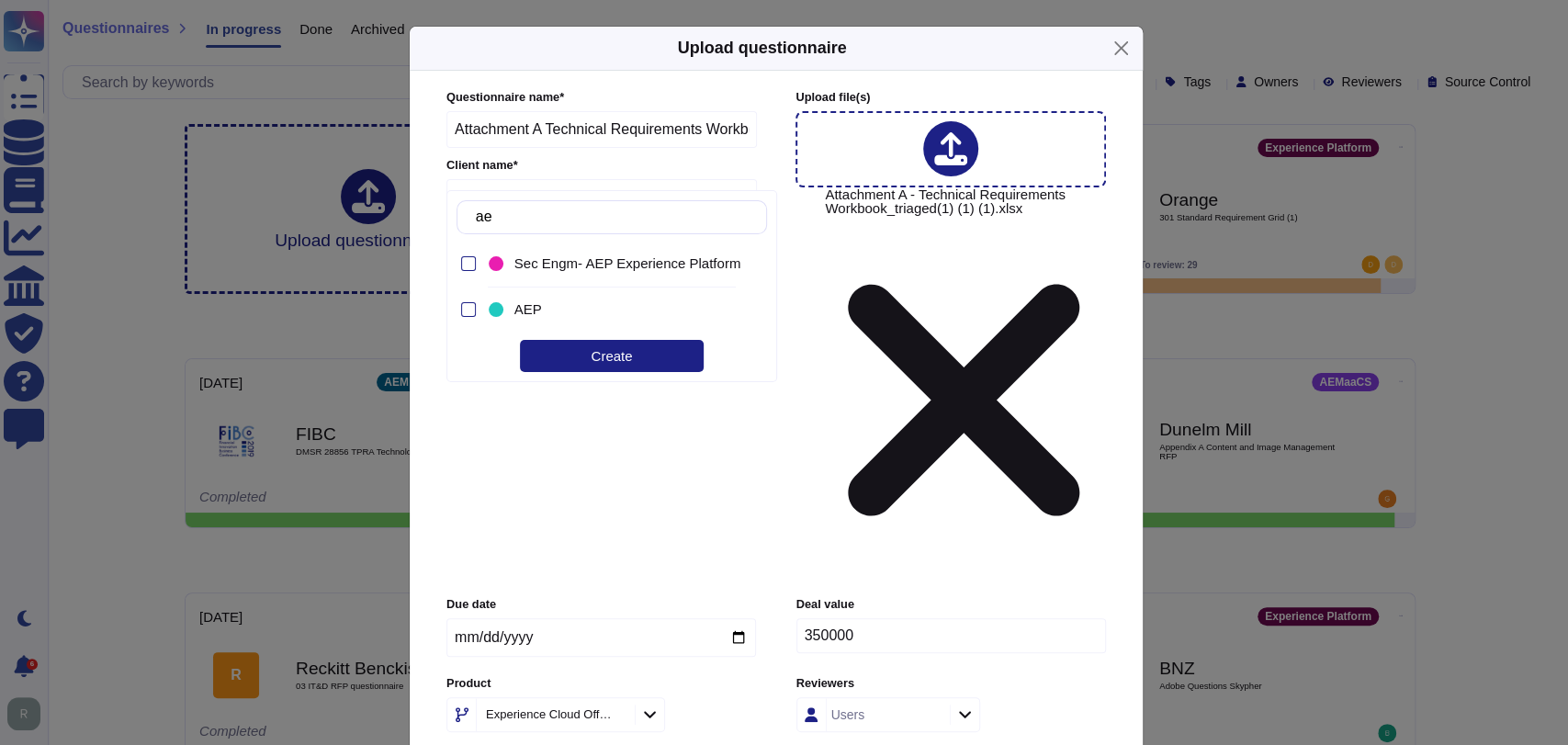
type input "a"
type input "aep"
click at [462, 306] on div at bounding box center [468, 309] width 15 height 15
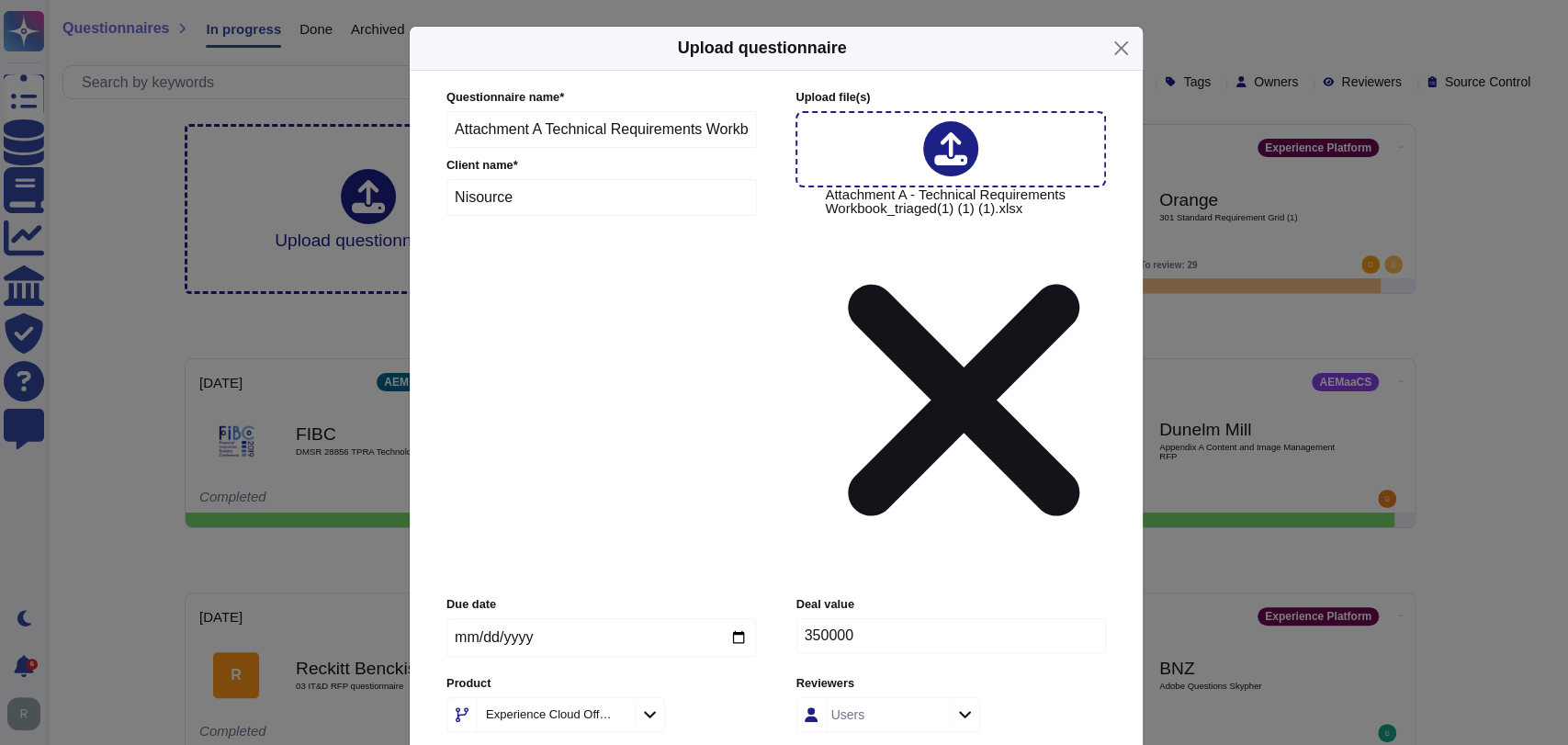
click at [924, 595] on div "Due date [DATE] Deal value 350000 Product Experience Cloud Offering Reviewers U…" at bounding box center [776, 696] width 659 height 201
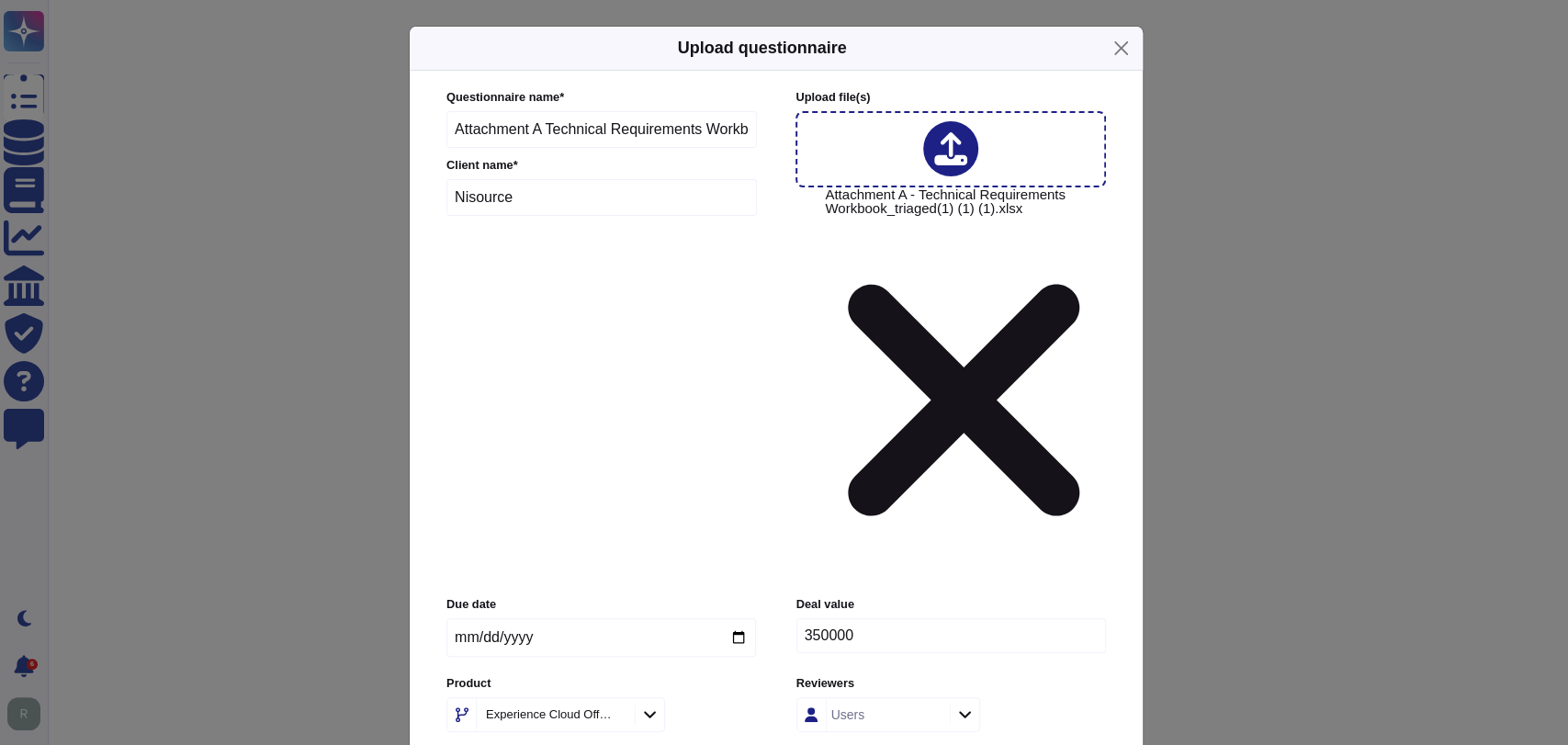
scroll to position [0, 0]
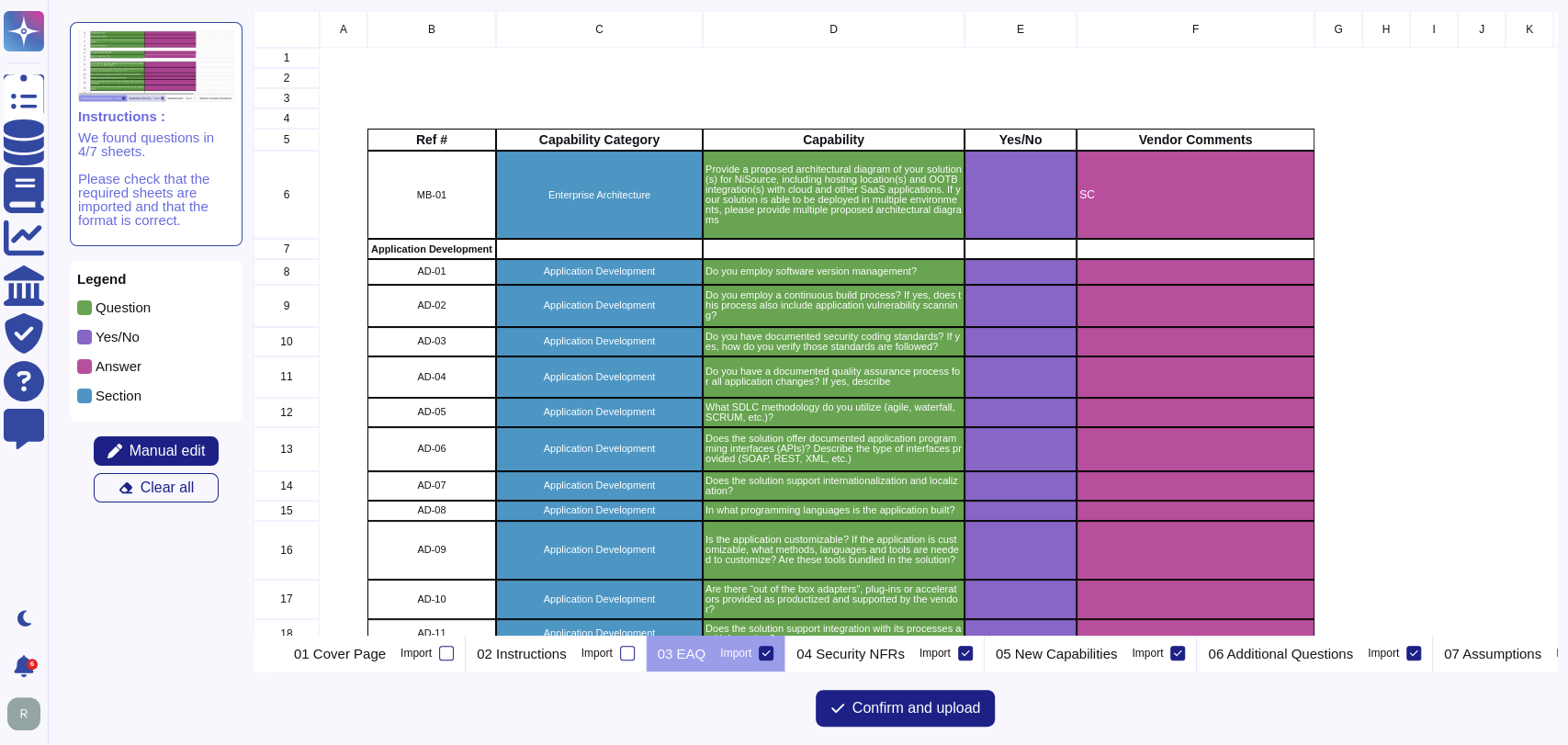
scroll to position [607, 1286]
click at [1418, 648] on icon at bounding box center [1414, 653] width 9 height 9
click at [0, 0] on input "Import" at bounding box center [0, 0] width 0 height 0
click at [151, 451] on span "Manual edit" at bounding box center [167, 451] width 77 height 15
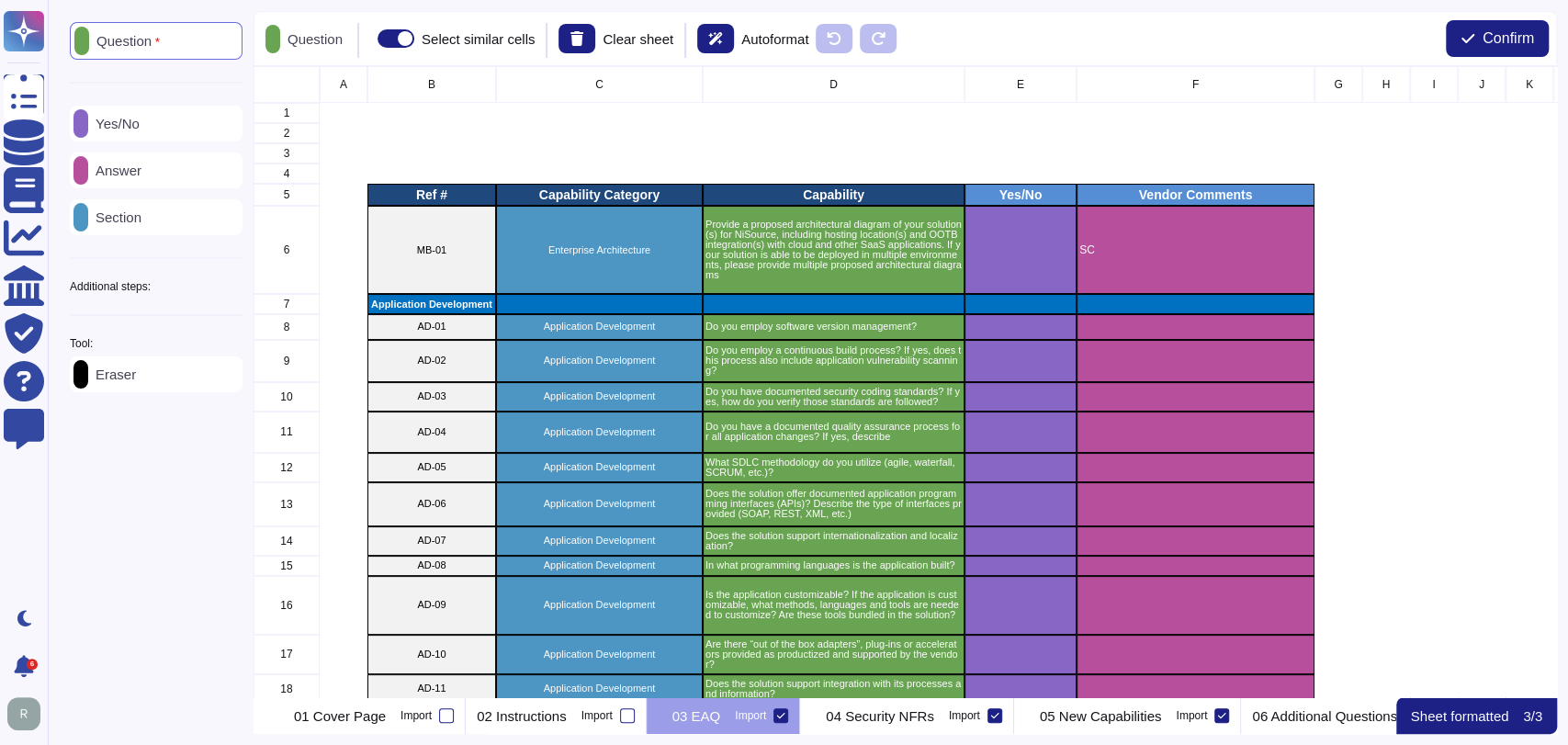
scroll to position [615, 1286]
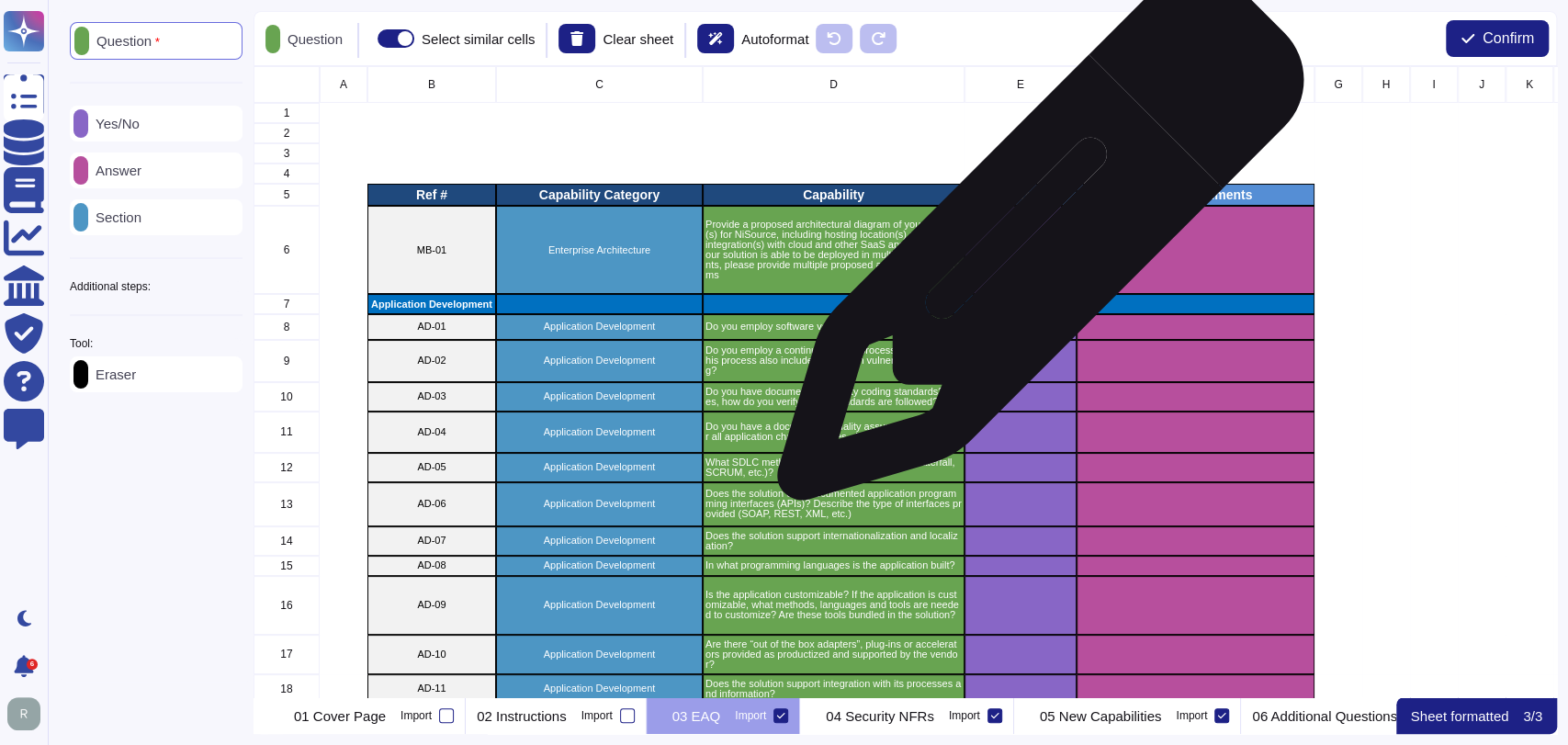
click at [1033, 246] on div "grid" at bounding box center [1019, 249] width 112 height 88
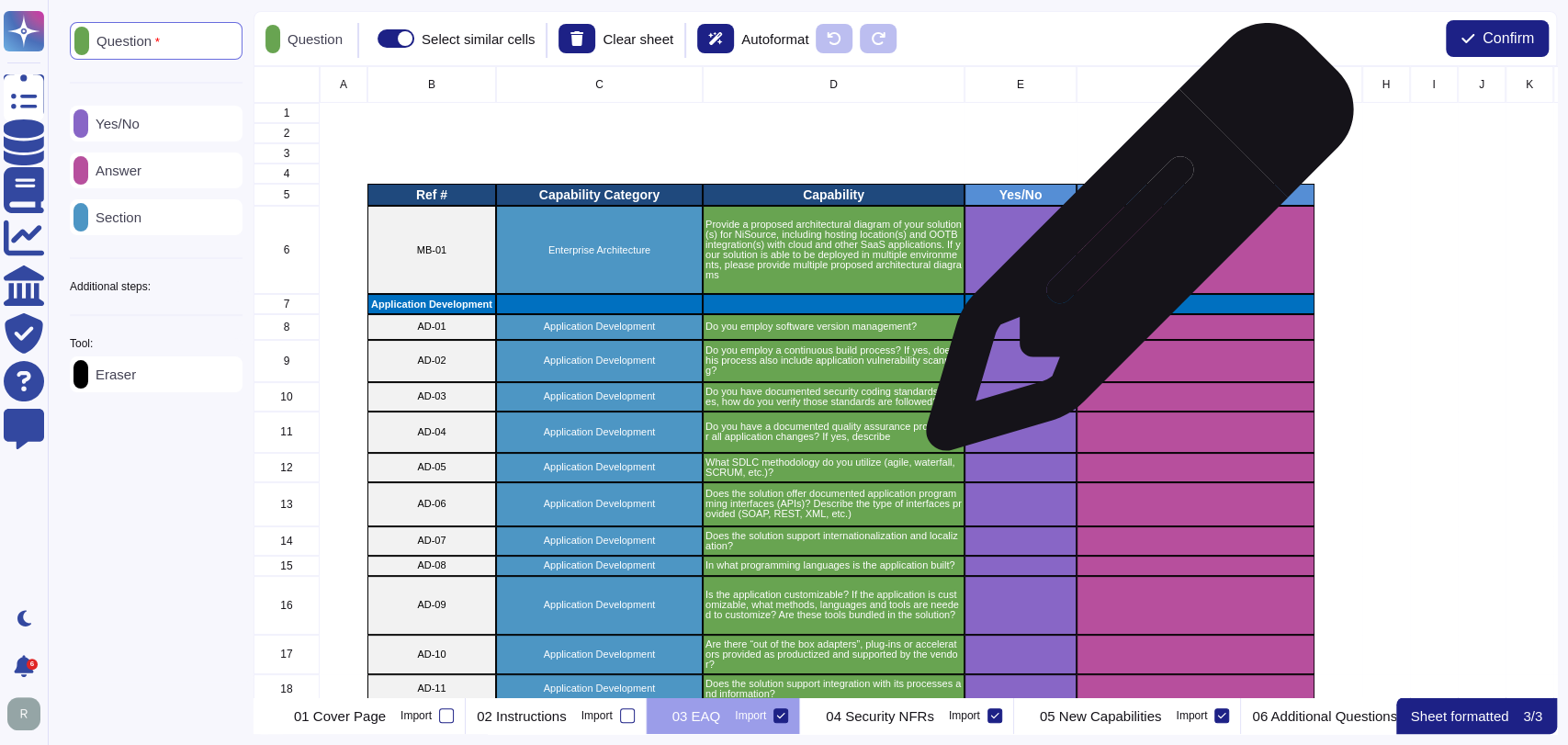
click at [1137, 246] on p "SC" at bounding box center [1196, 250] width 233 height 11
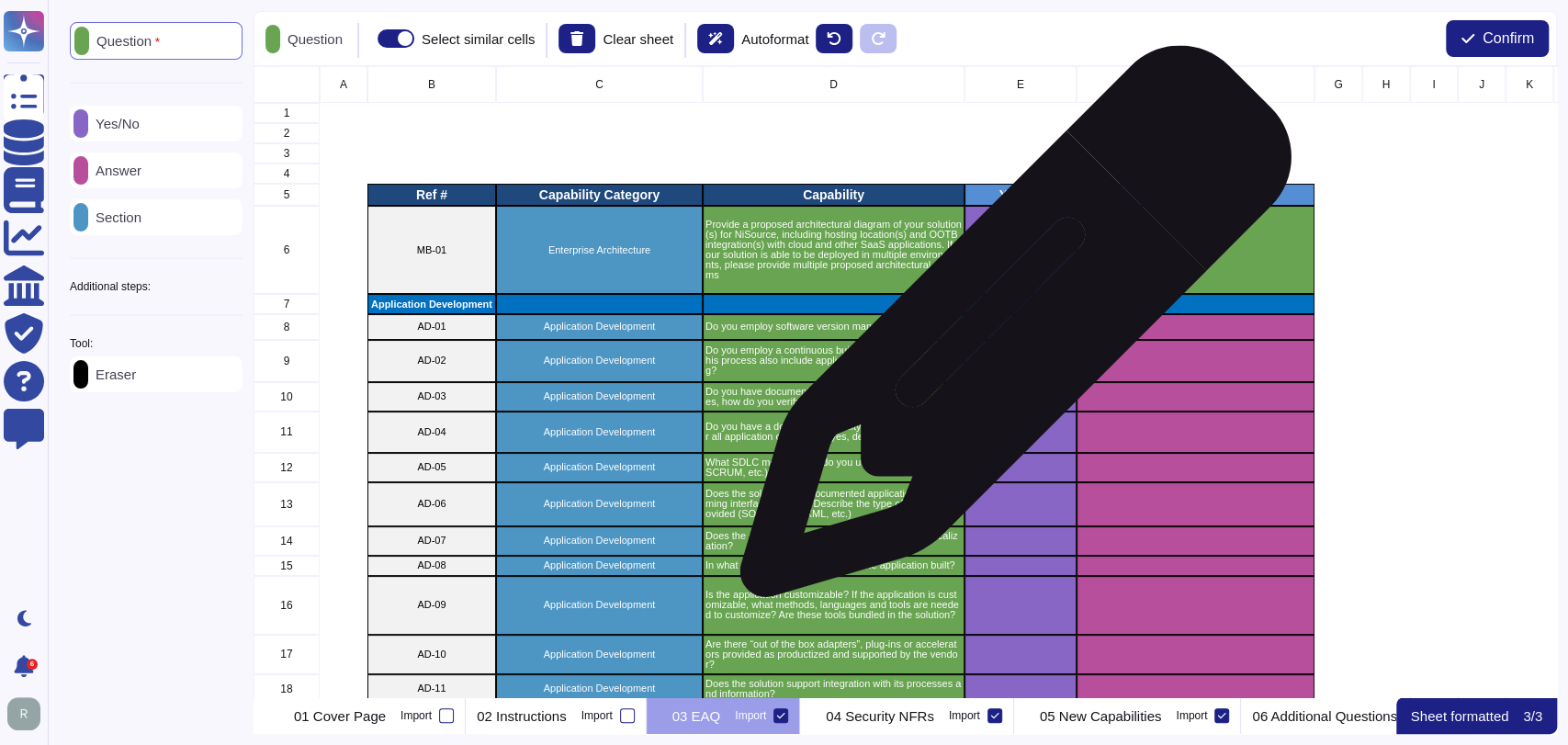
click at [1008, 330] on div "grid" at bounding box center [1019, 327] width 112 height 26
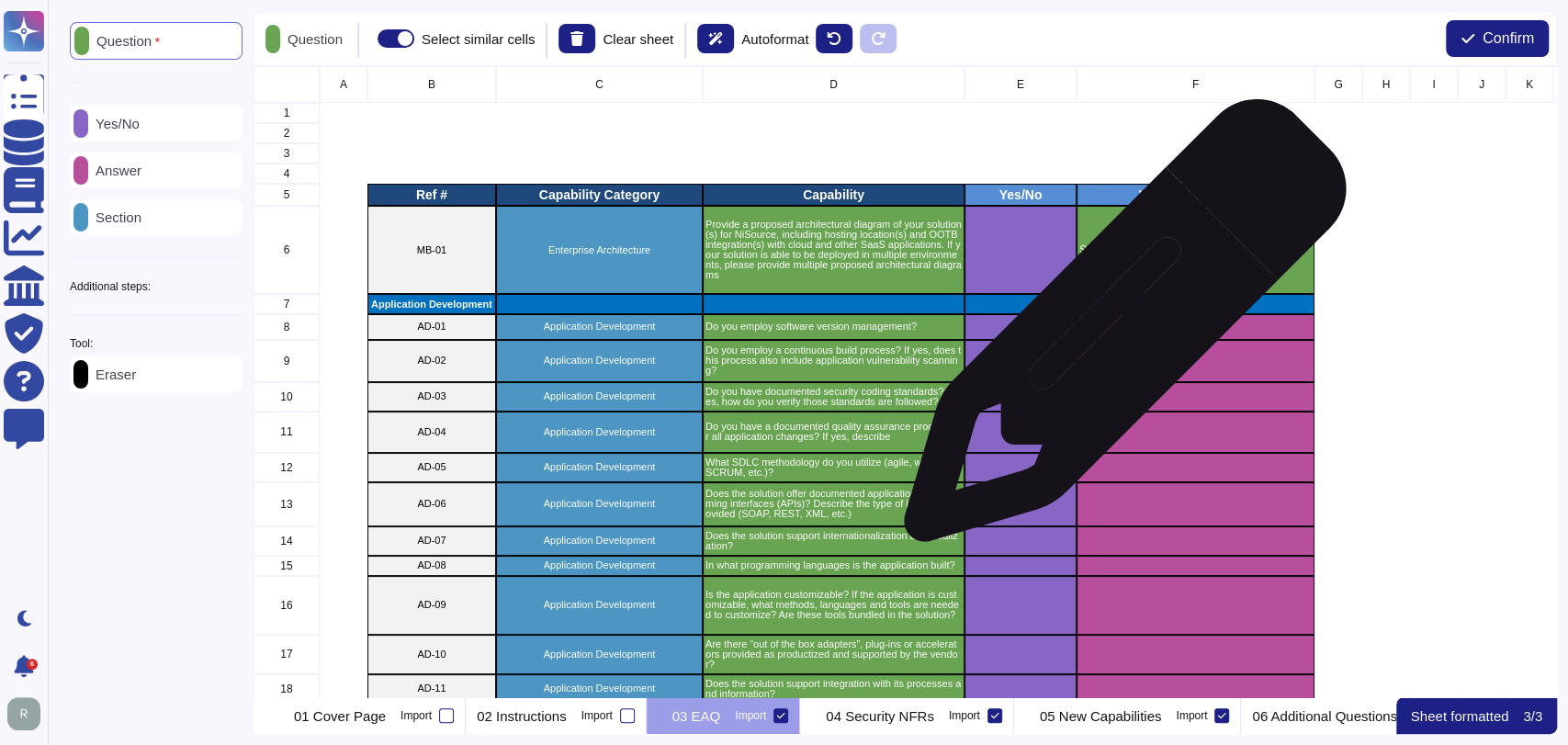
click at [1118, 330] on div "grid" at bounding box center [1196, 327] width 238 height 26
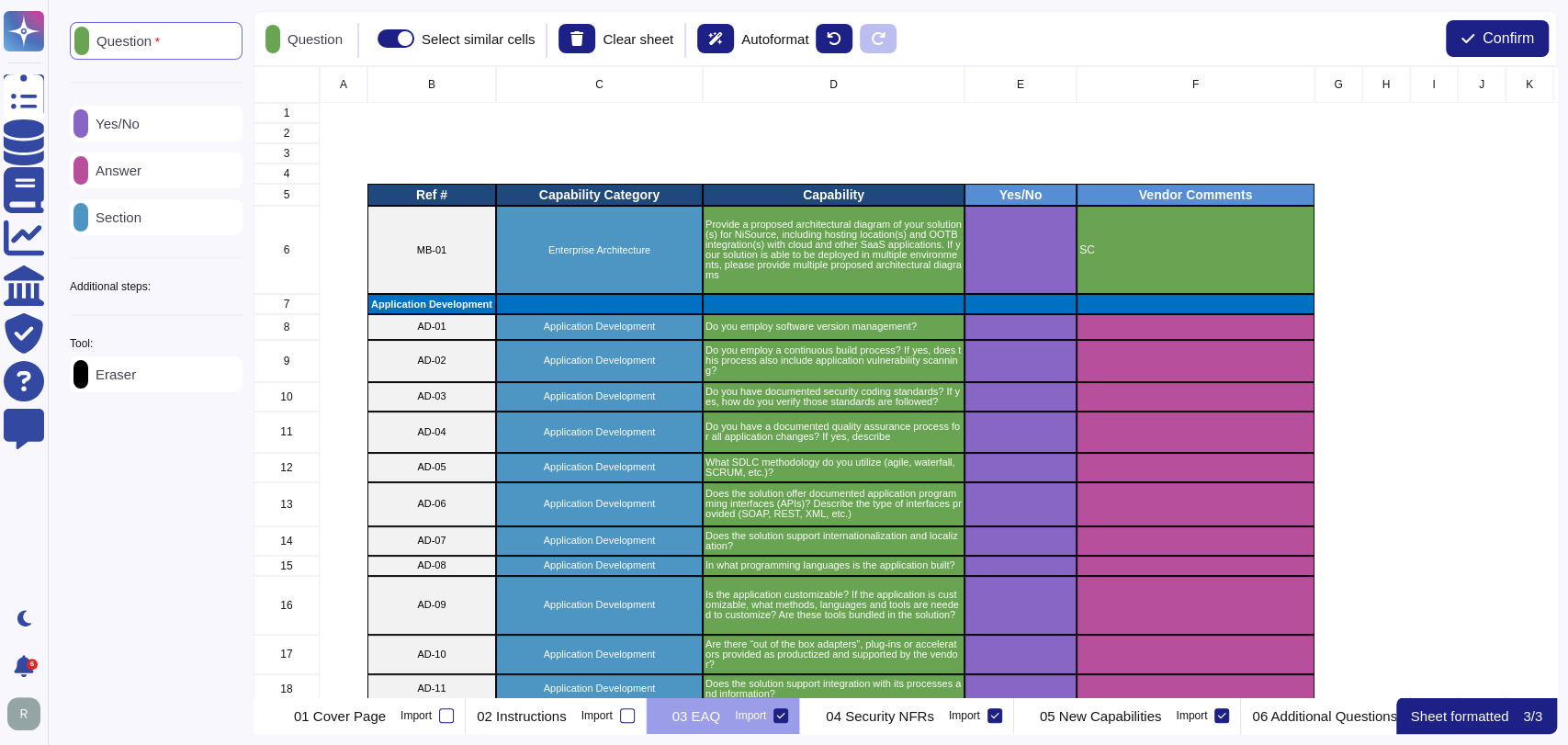
click at [152, 379] on div "Eraser" at bounding box center [156, 374] width 173 height 36
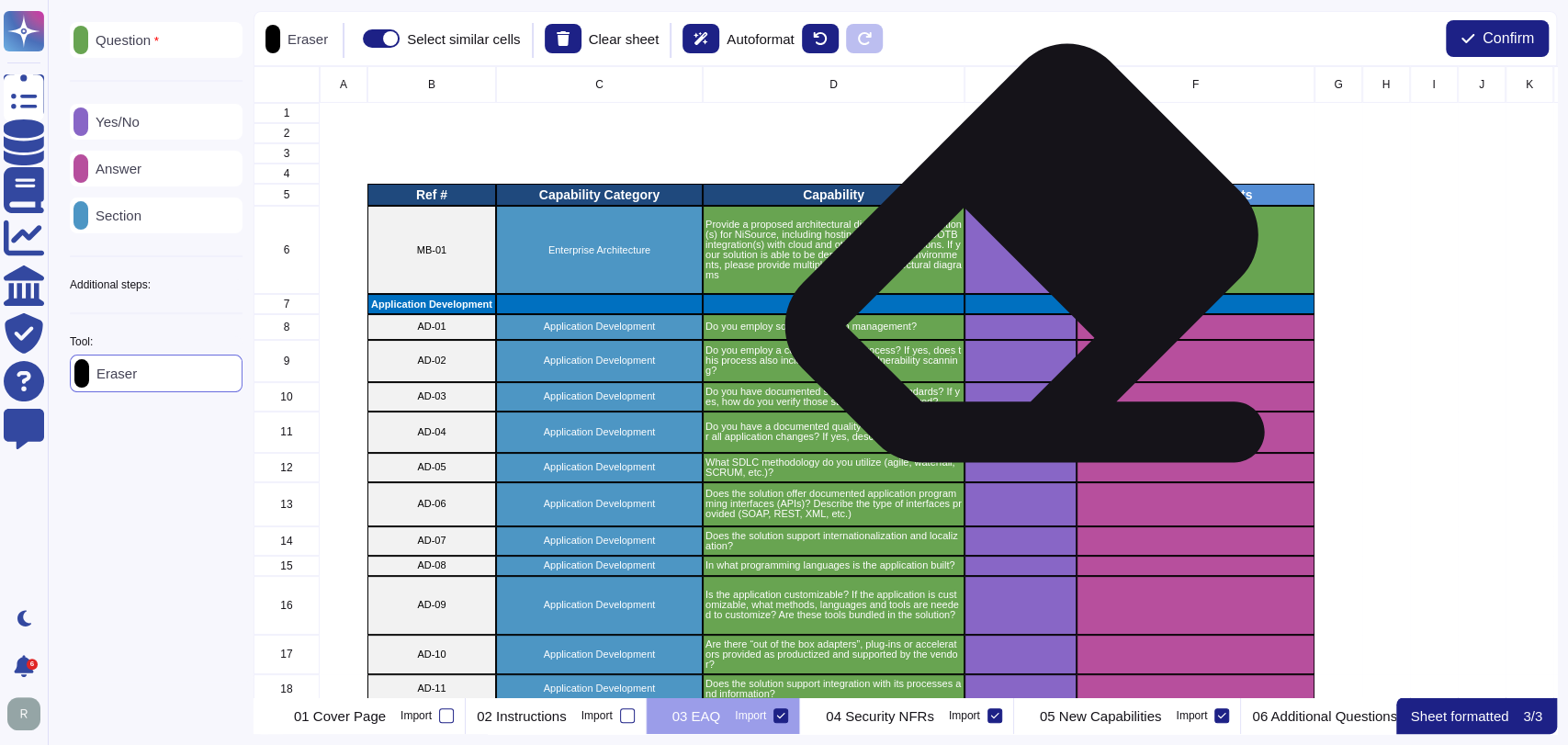
click at [999, 259] on div "grid" at bounding box center [1019, 249] width 112 height 88
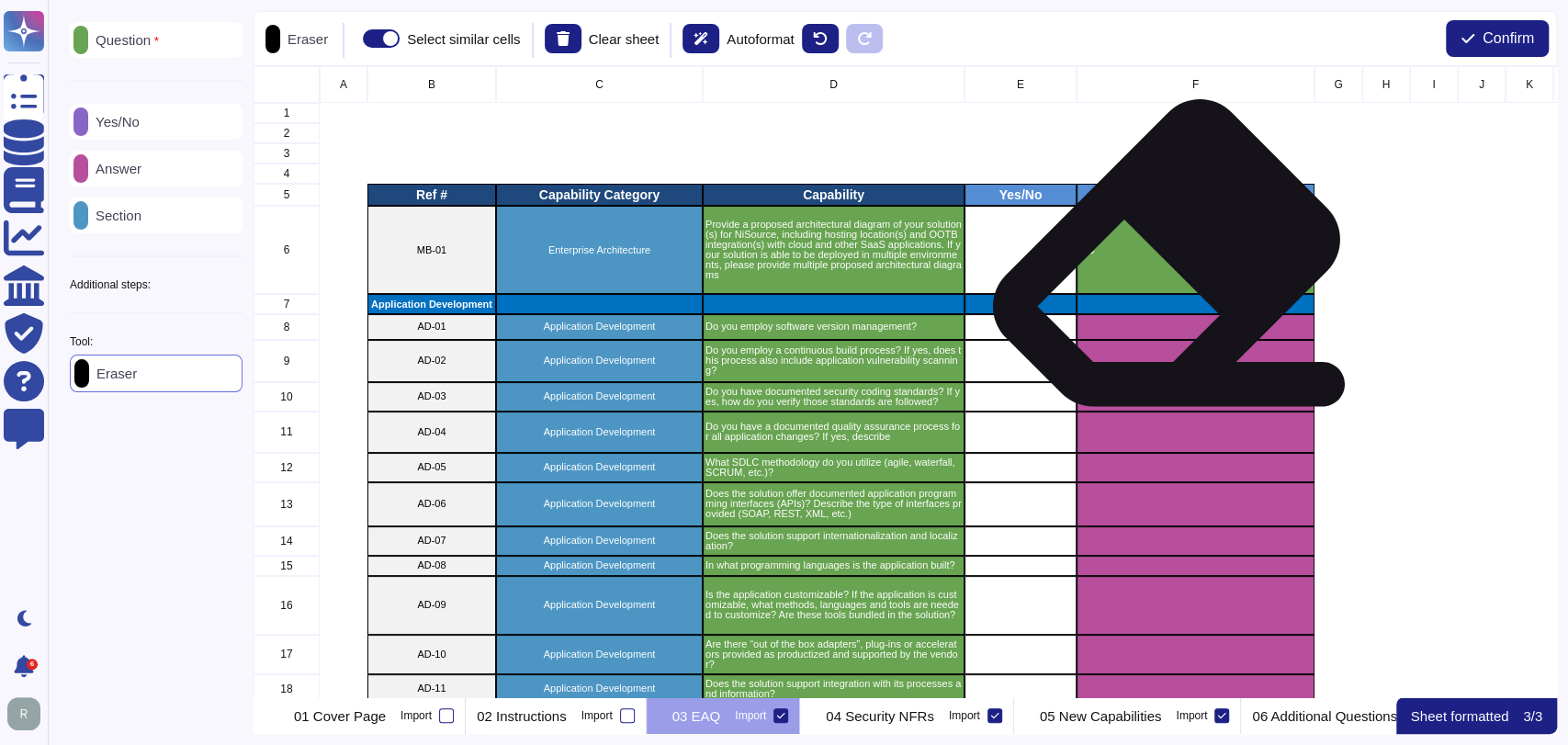
click at [1159, 259] on div "SC" at bounding box center [1196, 249] width 238 height 88
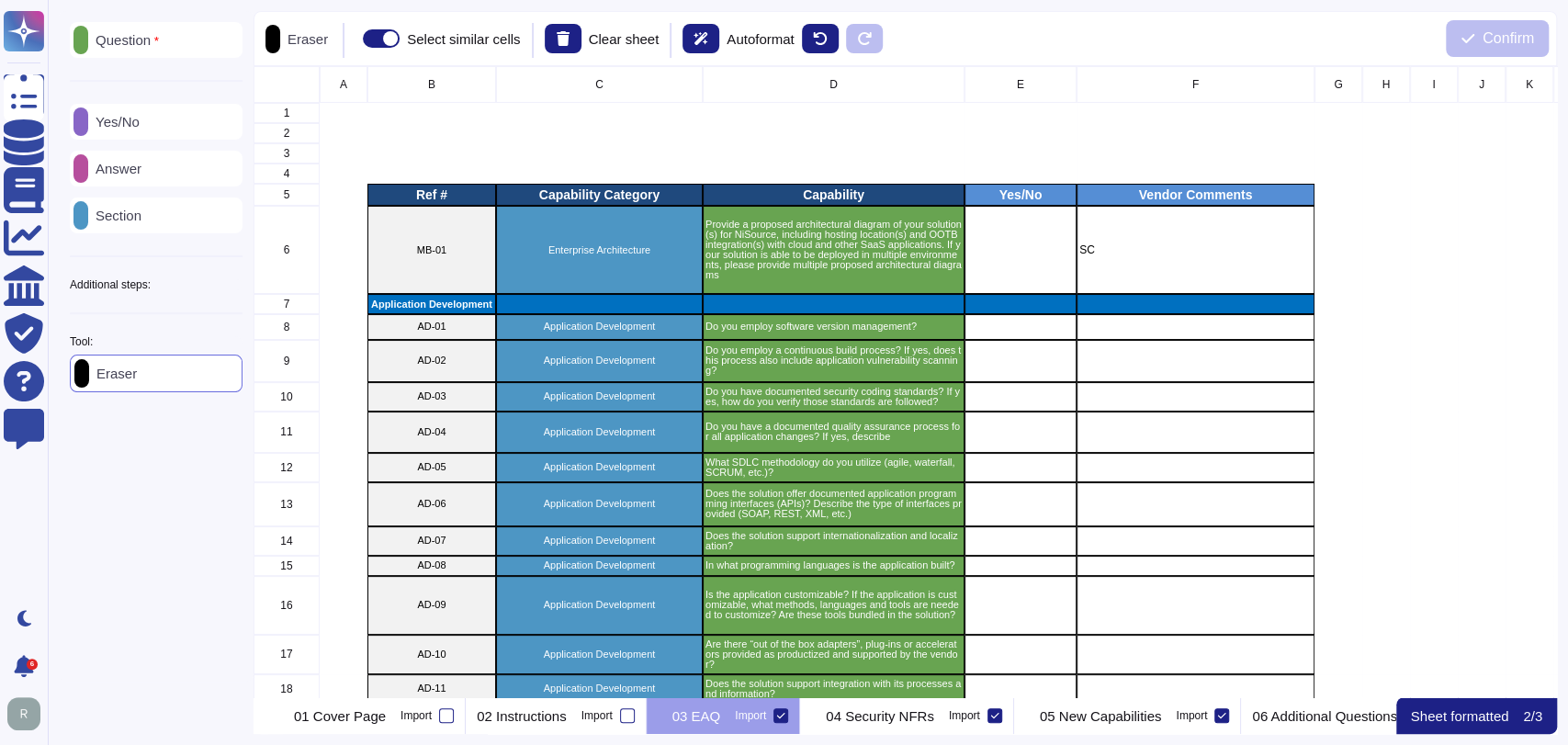
click at [163, 124] on div "Yes/No" at bounding box center [156, 121] width 173 height 36
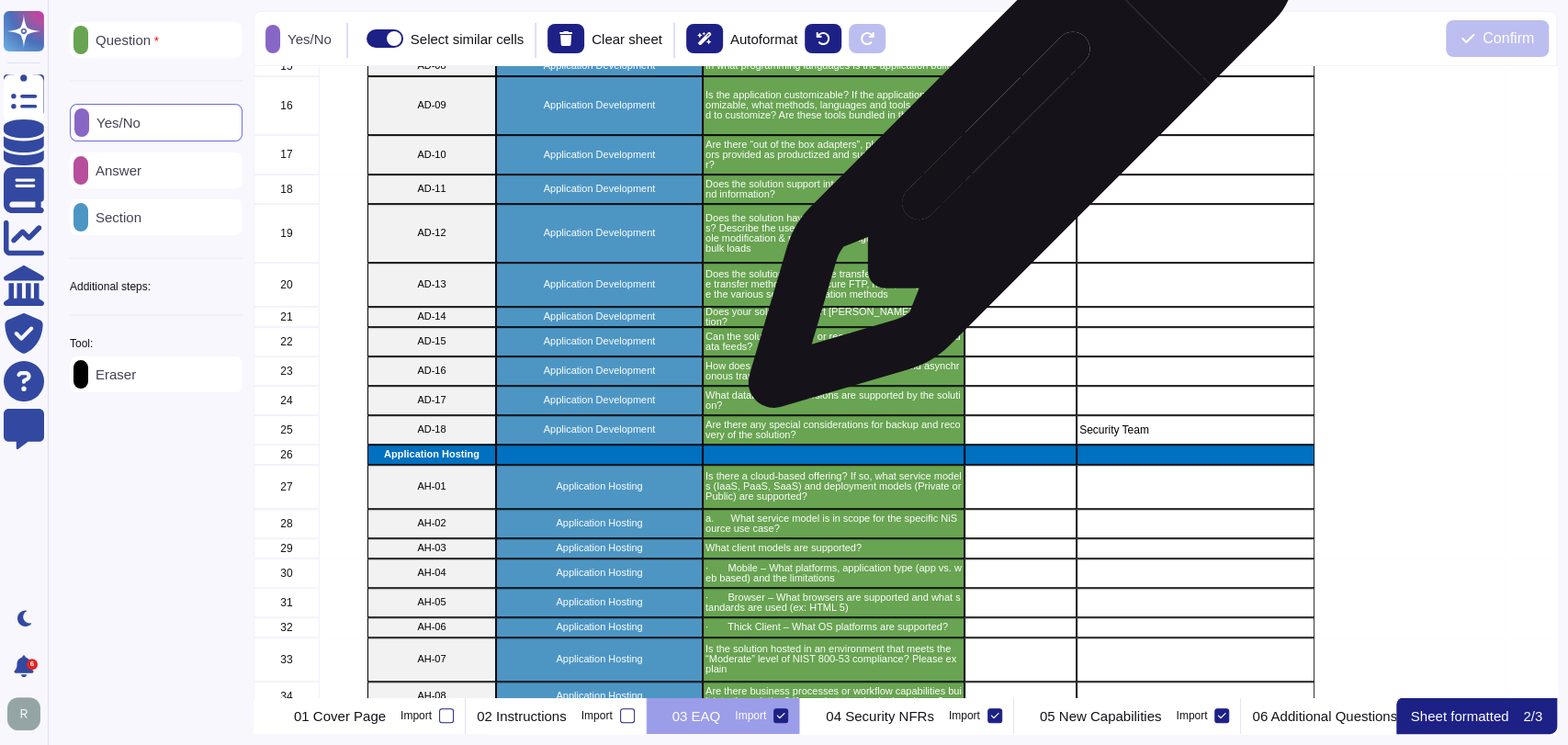
scroll to position [637, 0]
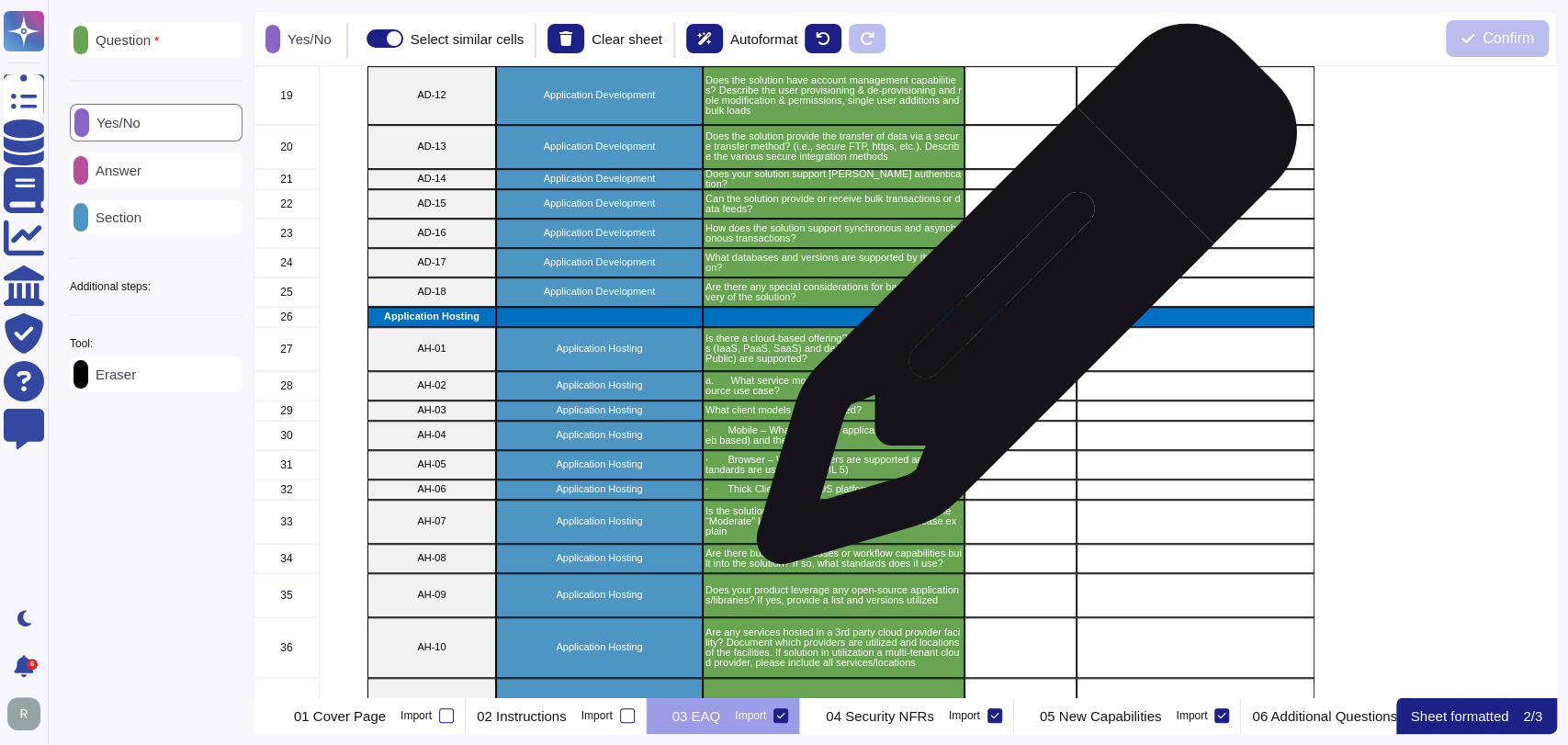
click at [1019, 303] on div "grid" at bounding box center [1019, 292] width 112 height 30
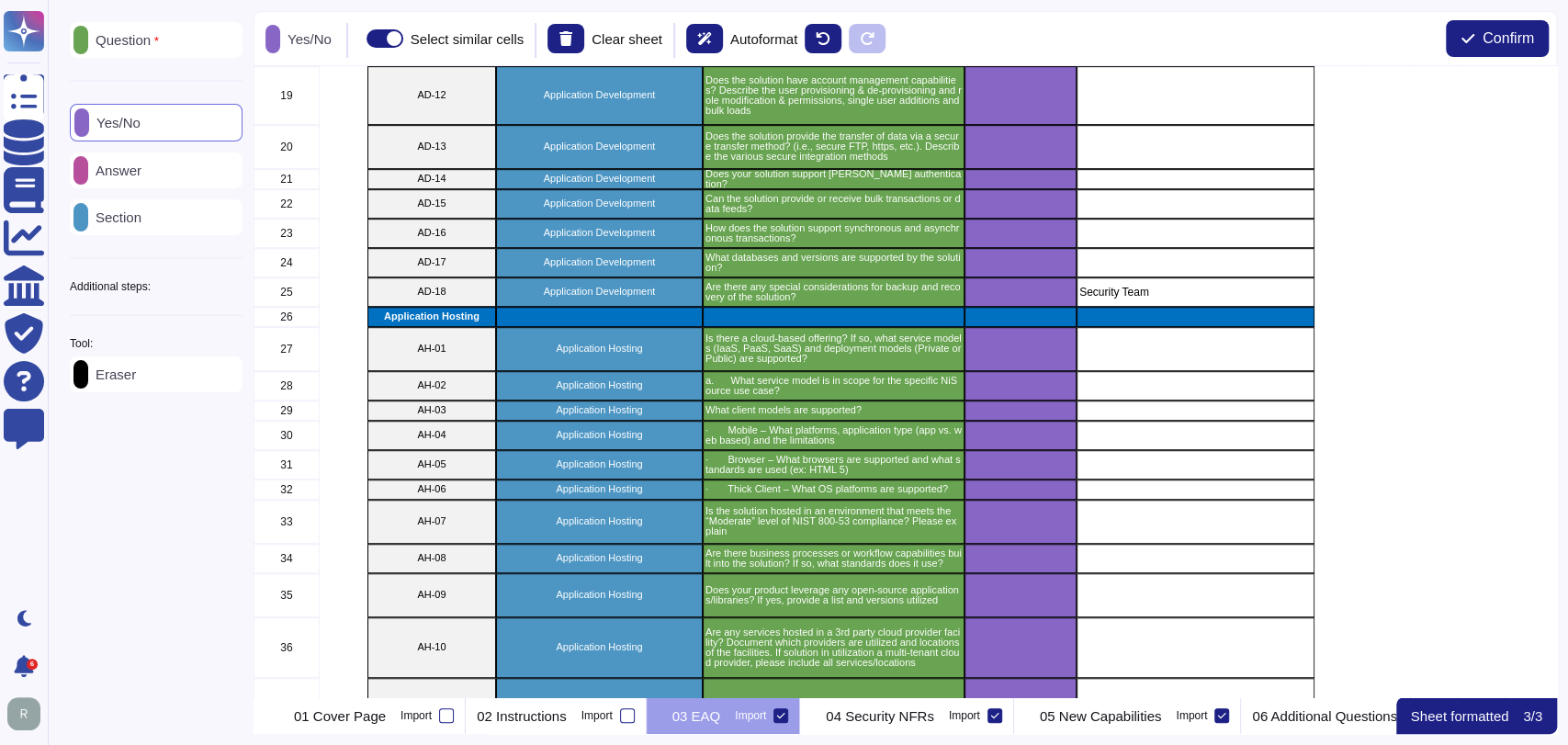
click at [185, 378] on div "Eraser" at bounding box center [156, 374] width 173 height 36
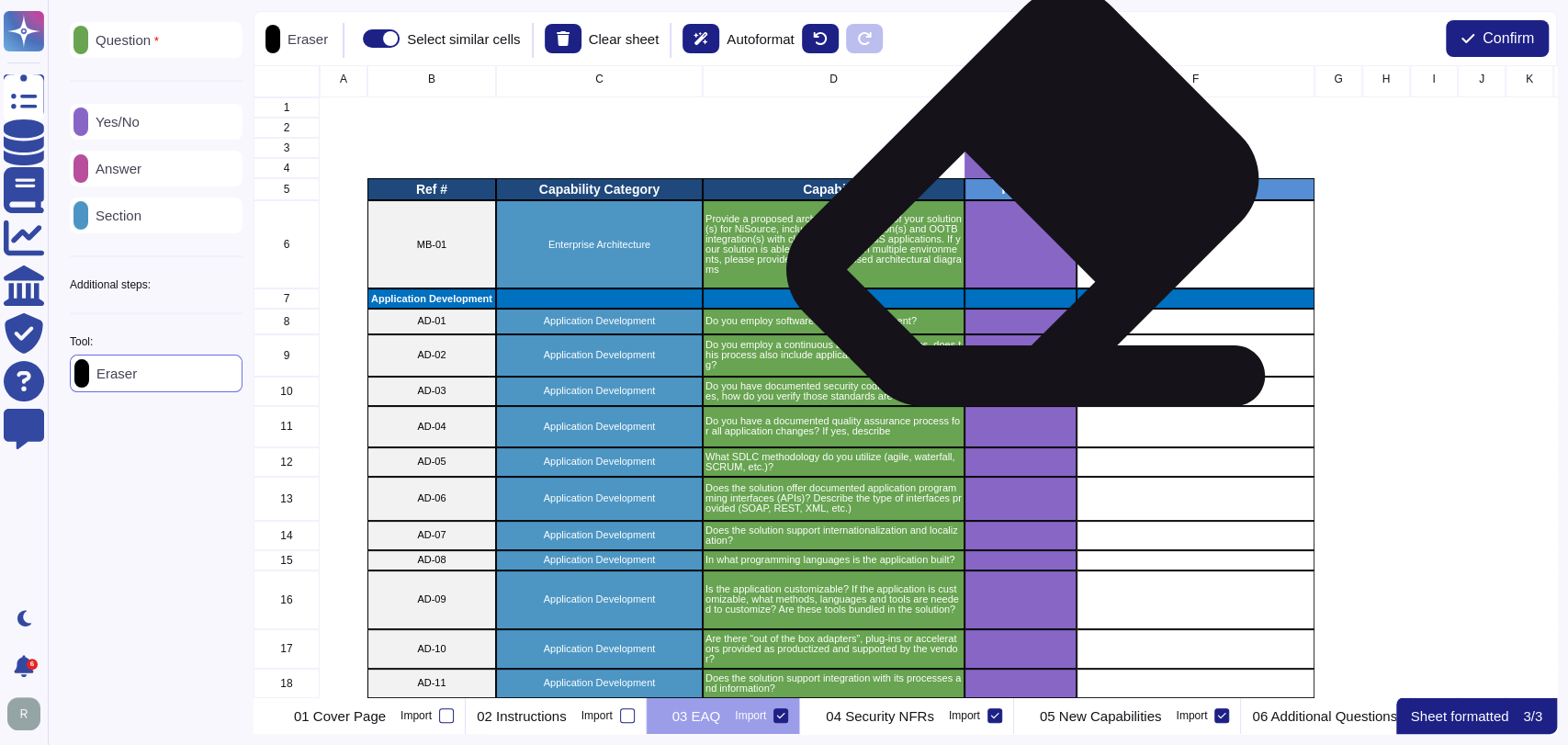
scroll to position [0, 0]
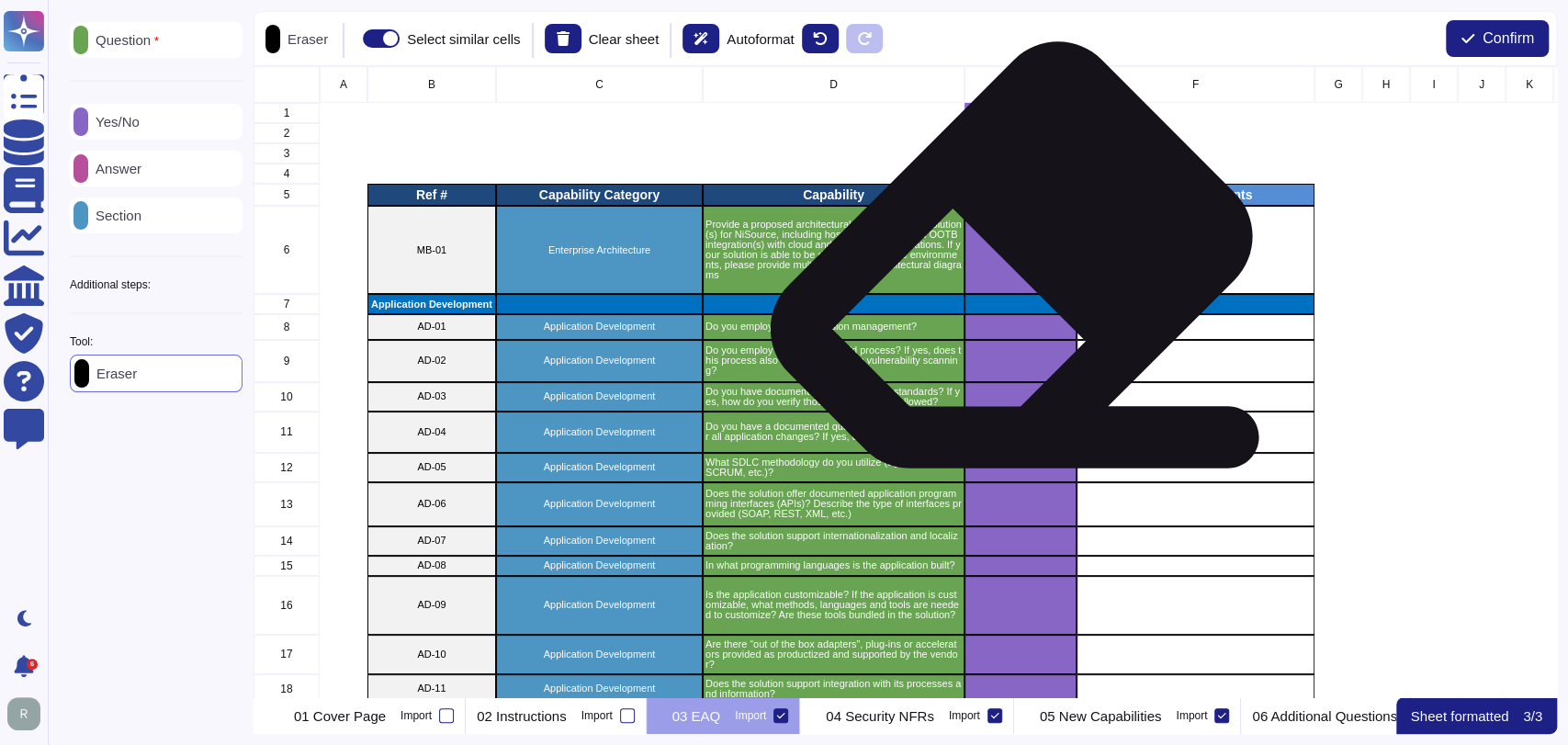
click at [1004, 260] on div "grid" at bounding box center [1019, 249] width 112 height 88
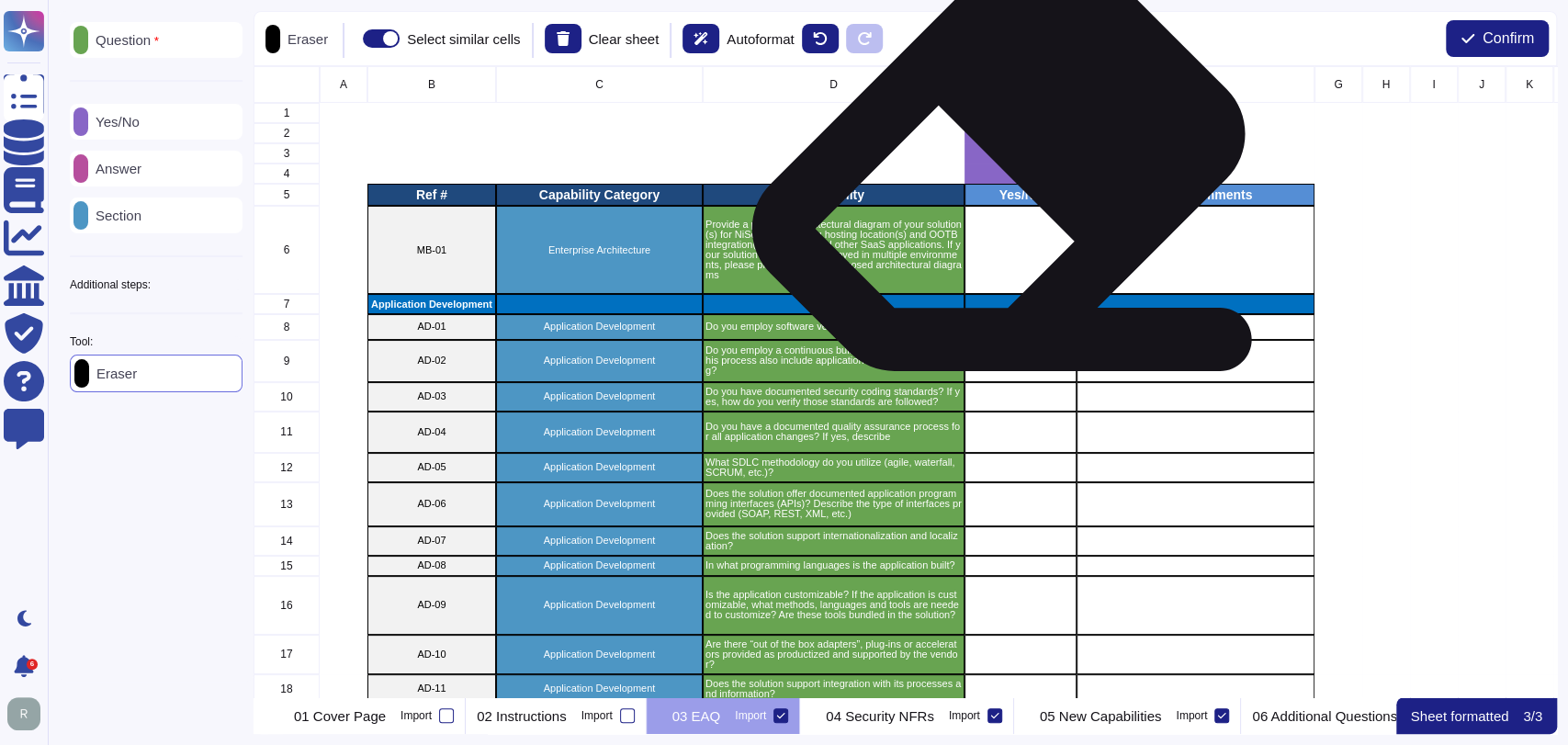
click at [991, 158] on div "grid" at bounding box center [1019, 153] width 112 height 20
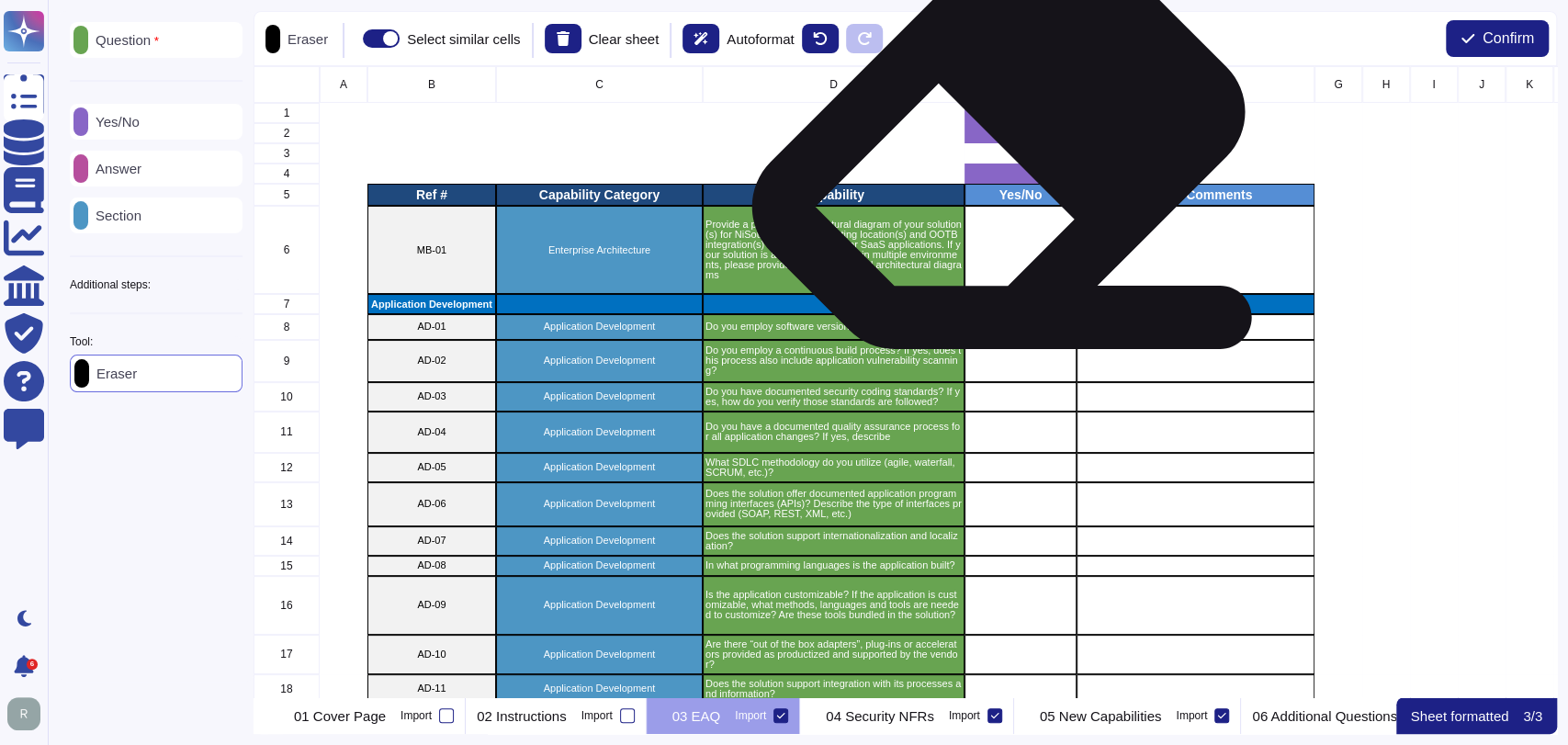
click at [992, 126] on div "grid" at bounding box center [1019, 133] width 112 height 20
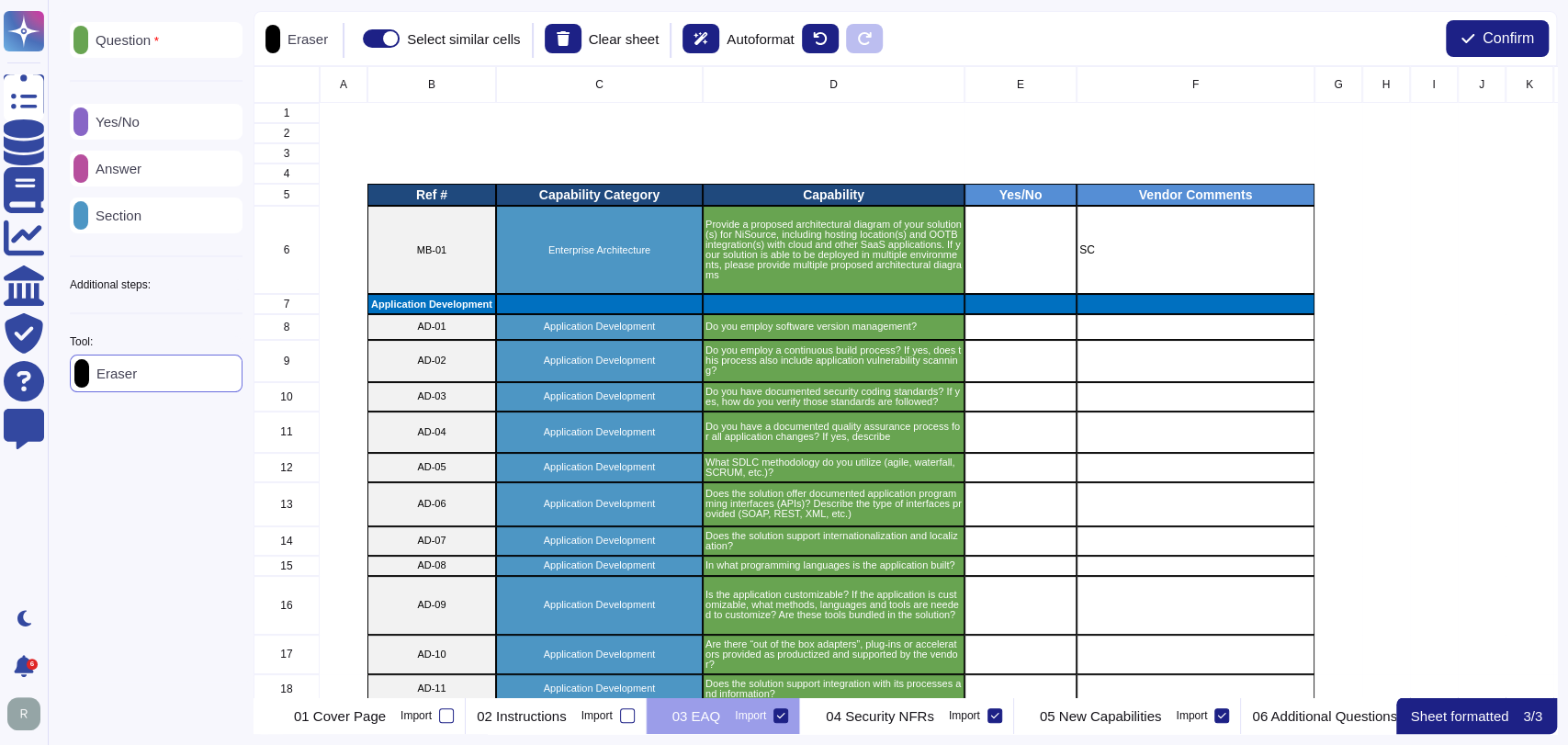
click at [139, 121] on p "Yes/No" at bounding box center [114, 121] width 52 height 14
click at [243, 286] on icon at bounding box center [243, 286] width 0 height 0
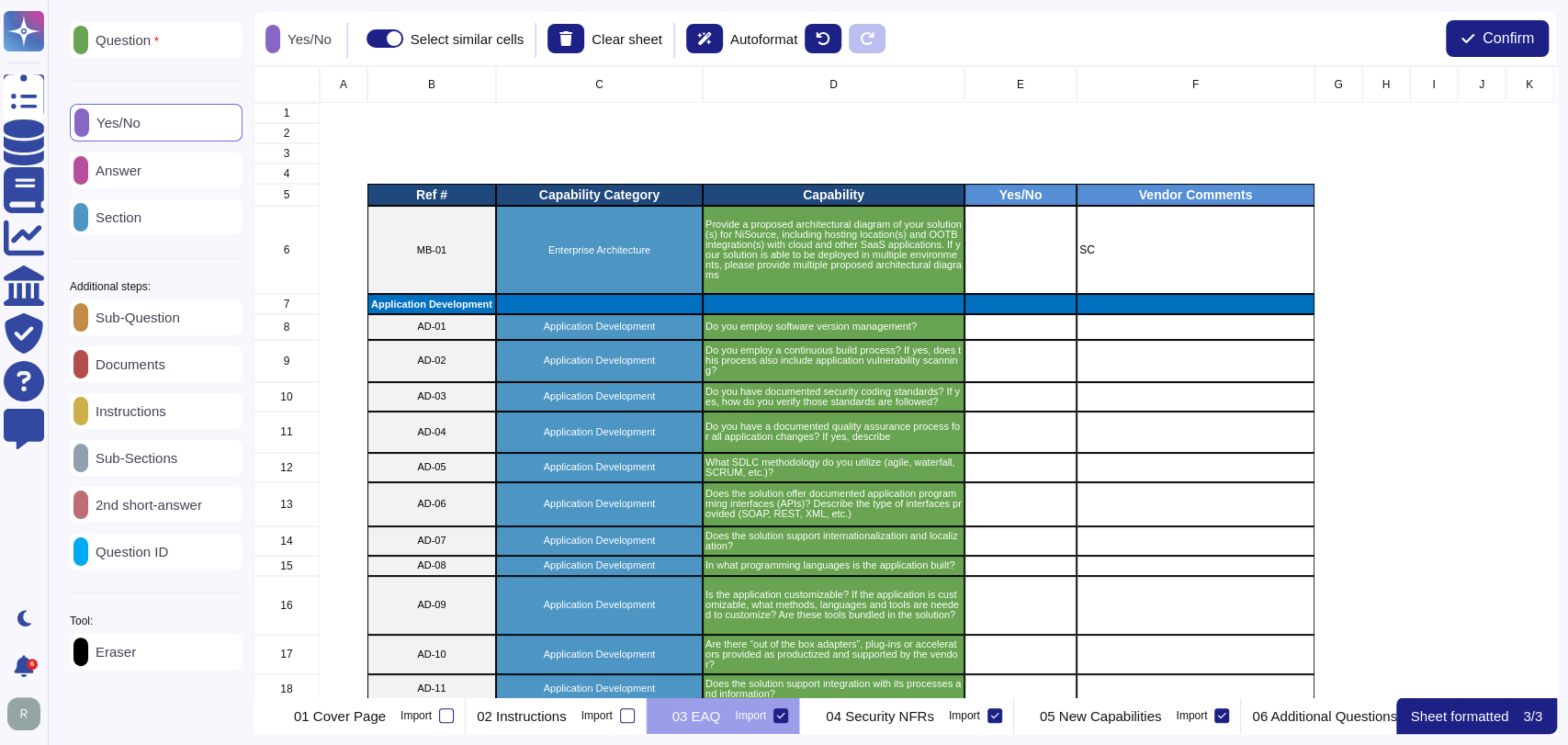
click at [243, 286] on icon at bounding box center [243, 286] width 0 height 0
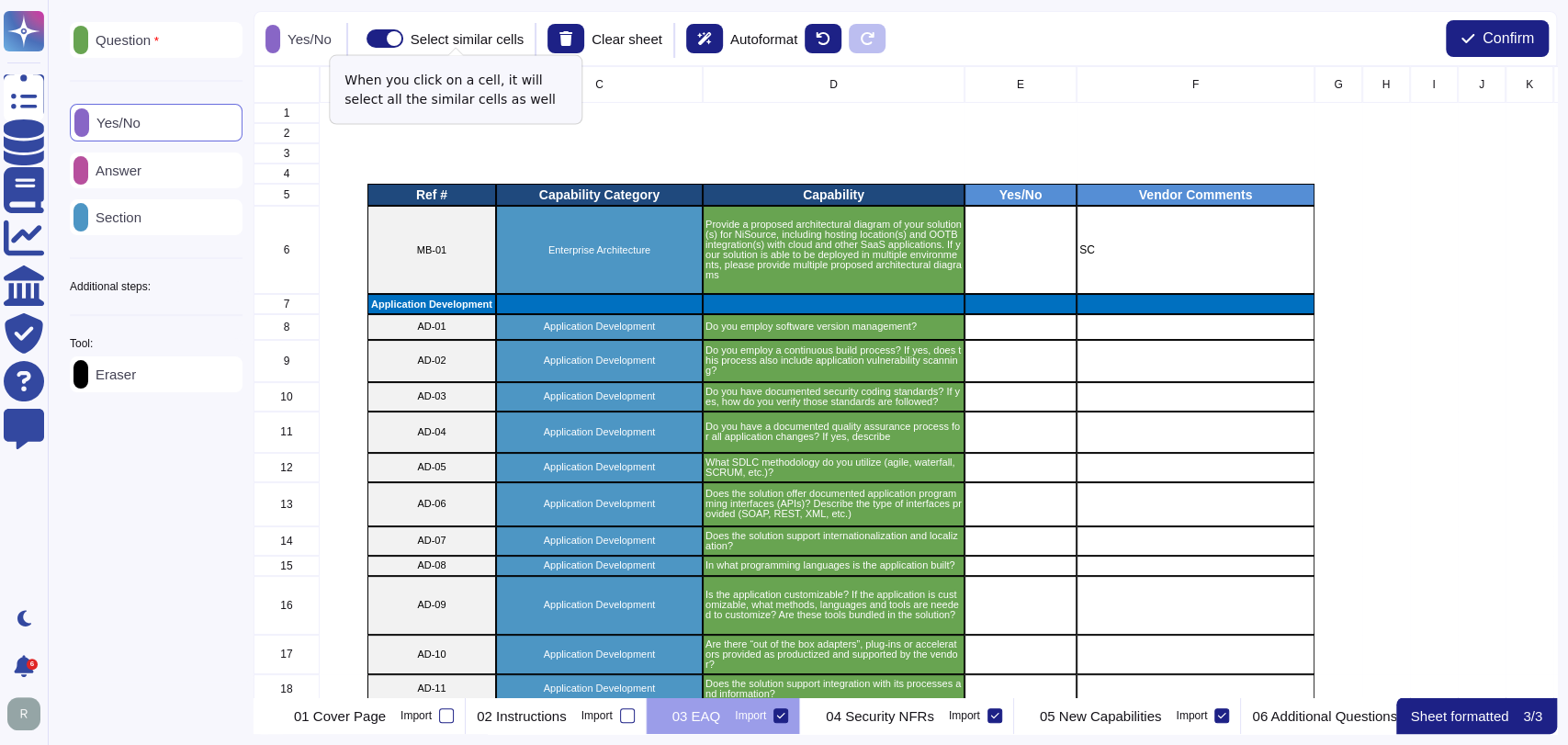
click at [404, 39] on span at bounding box center [385, 39] width 37 height 18
click at [359, 39] on input "Select similar cells" at bounding box center [359, 39] width 0 height 0
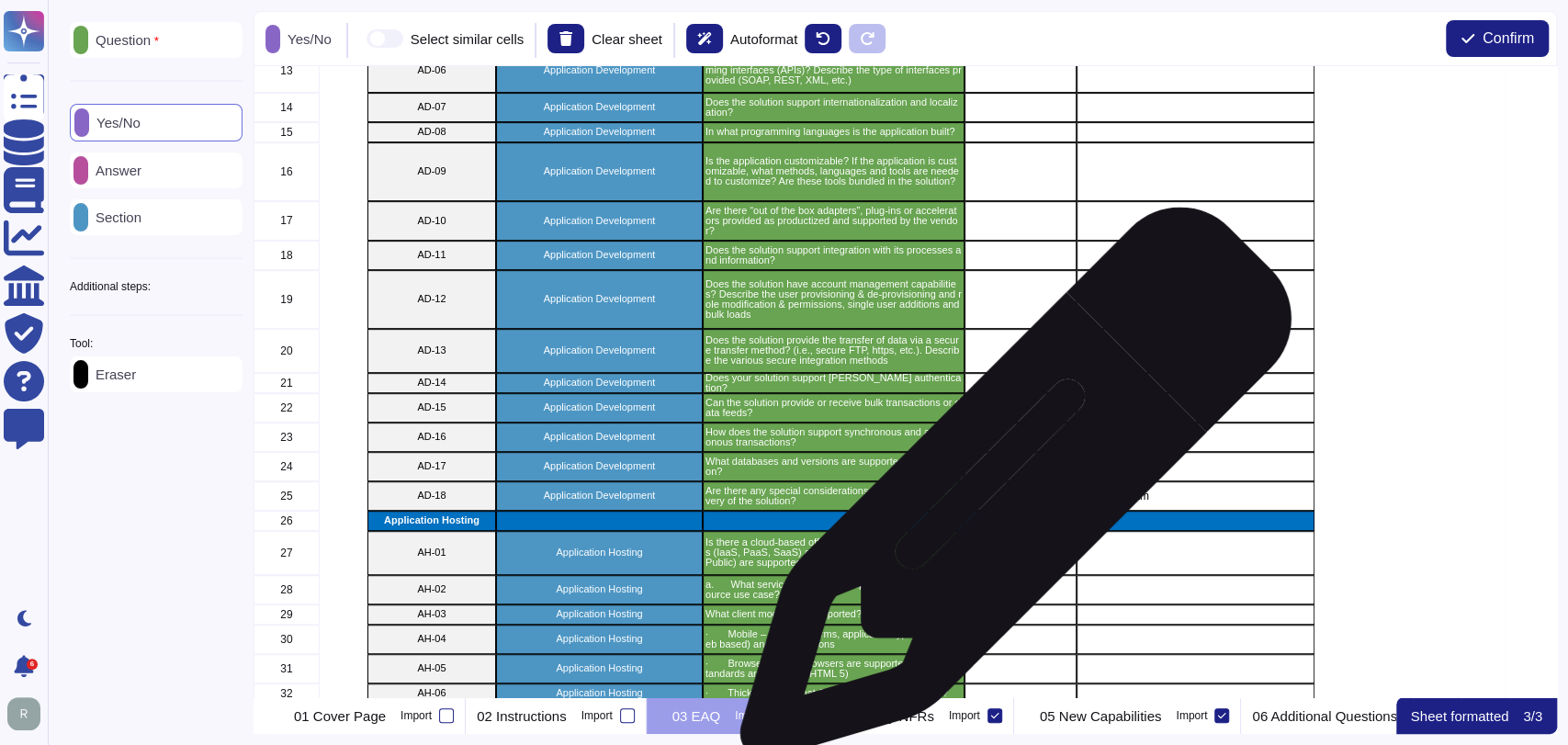
click at [1008, 489] on div "grid" at bounding box center [1019, 496] width 112 height 30
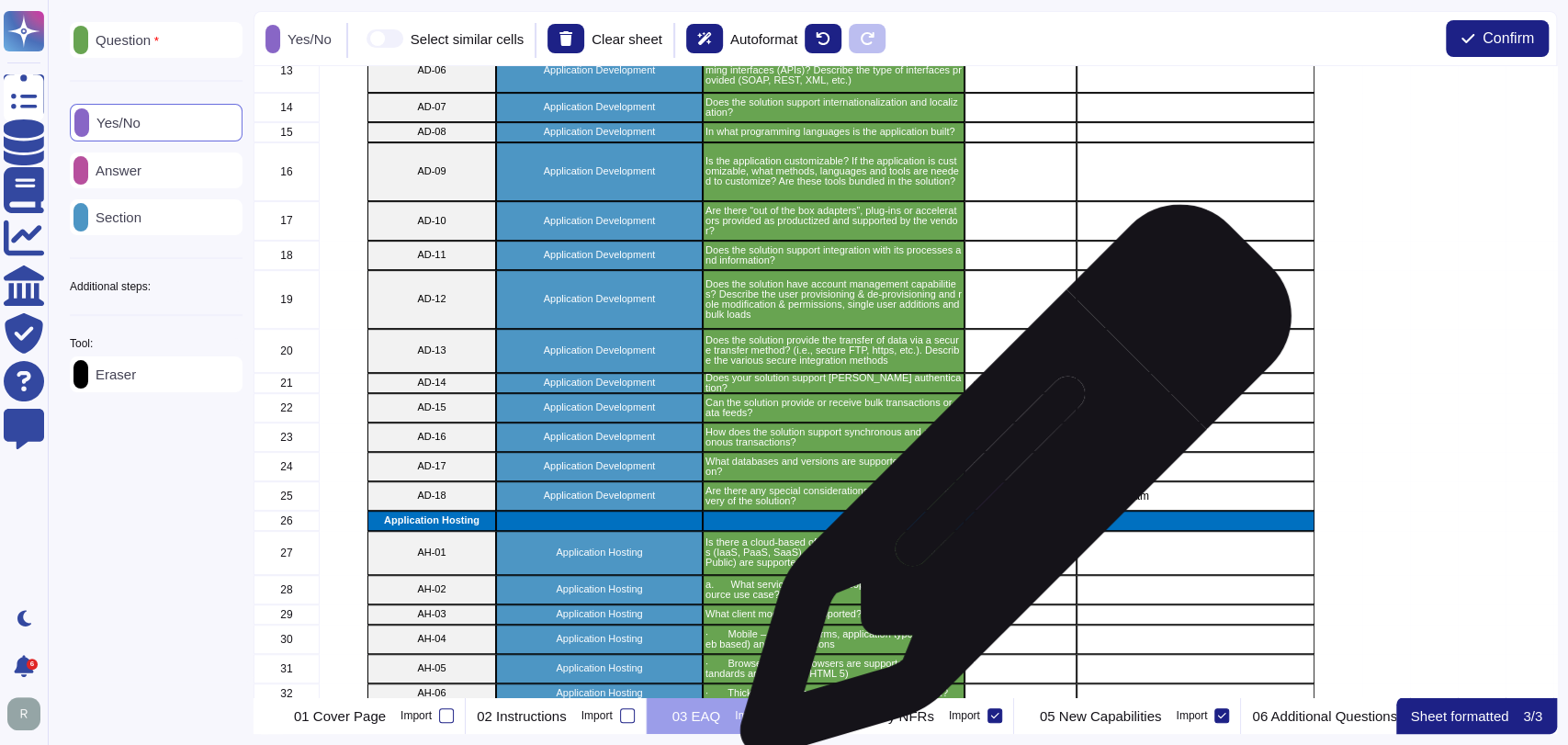
scroll to position [434, 0]
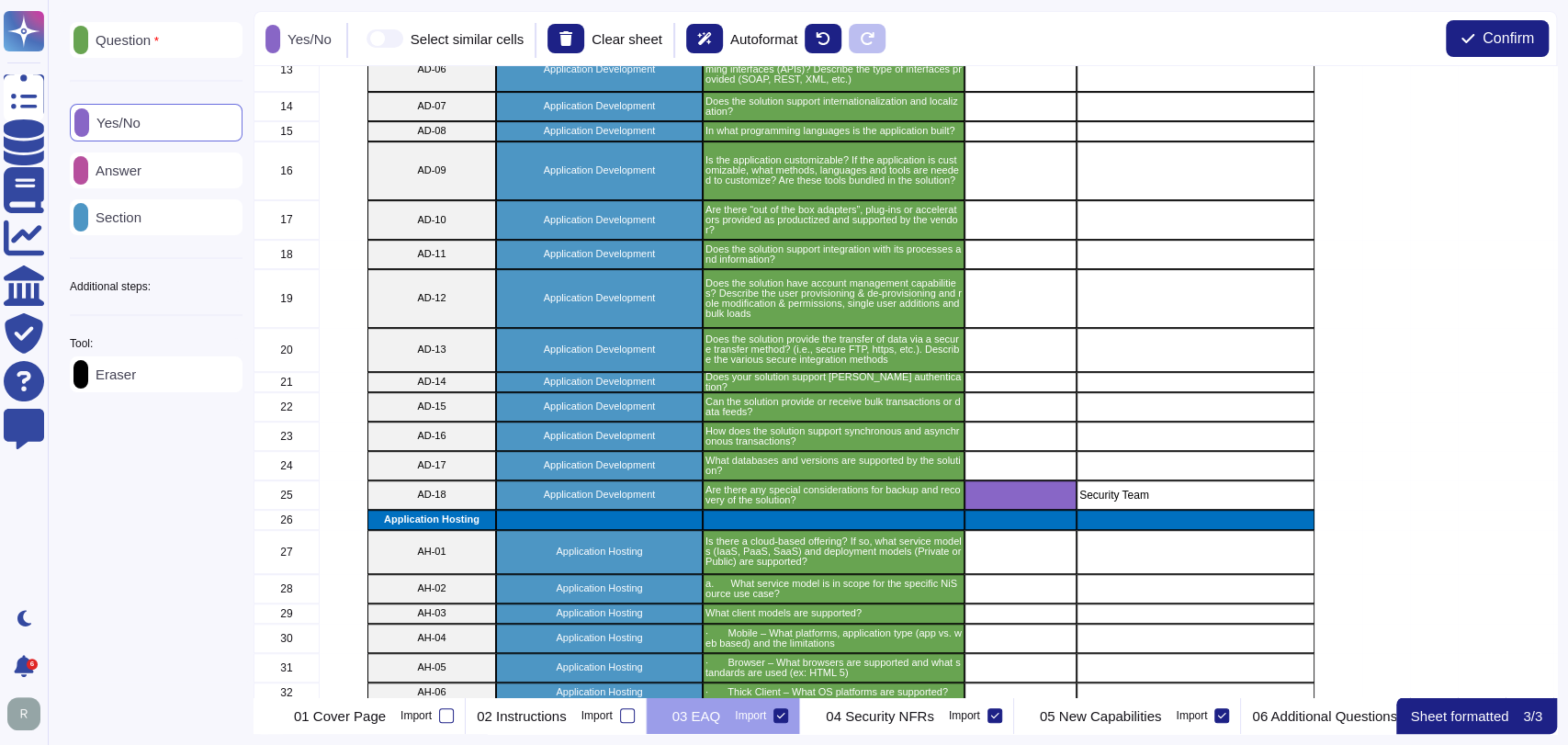
click at [134, 156] on div "Answer" at bounding box center [156, 170] width 173 height 36
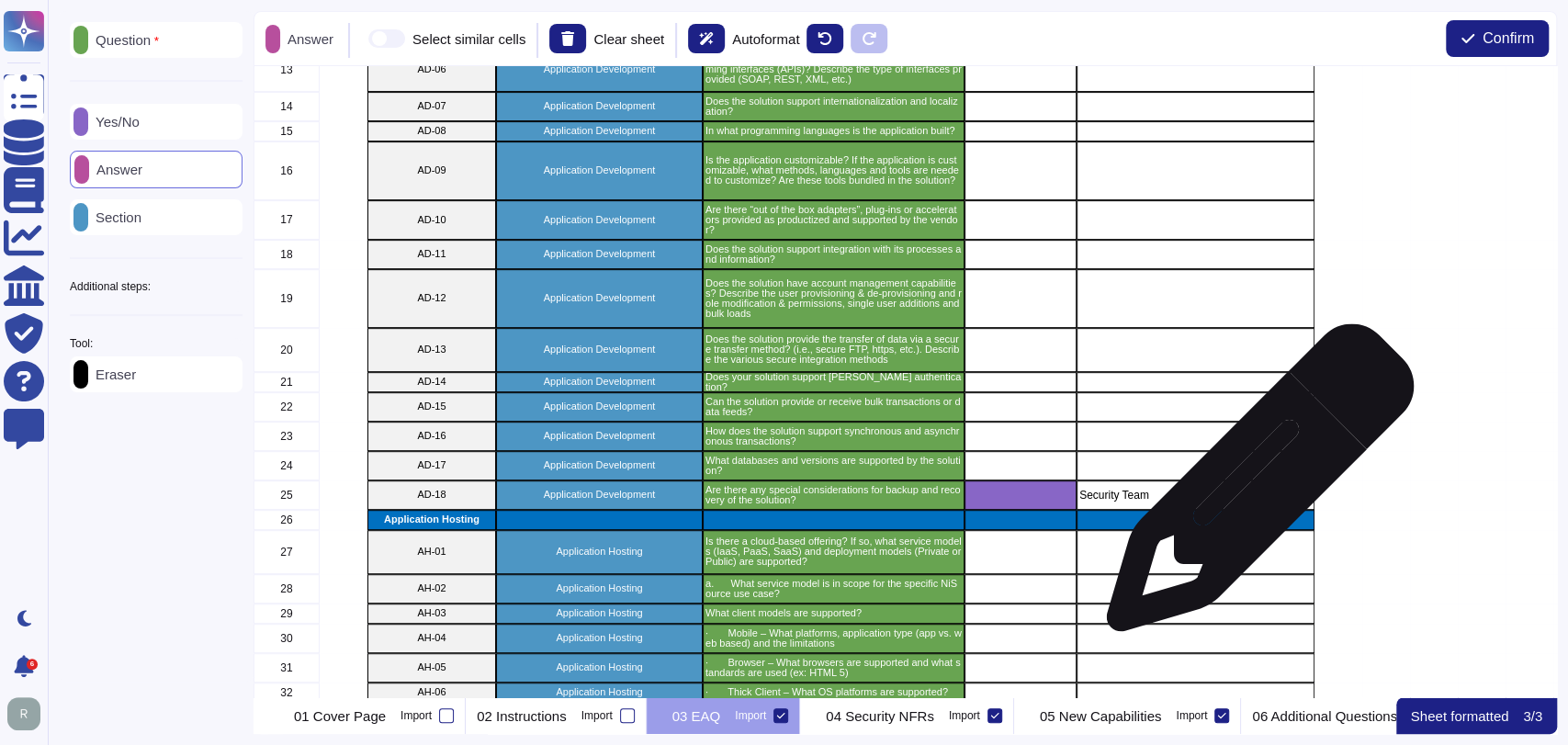
click at [1241, 490] on p "Security Team" at bounding box center [1196, 495] width 233 height 11
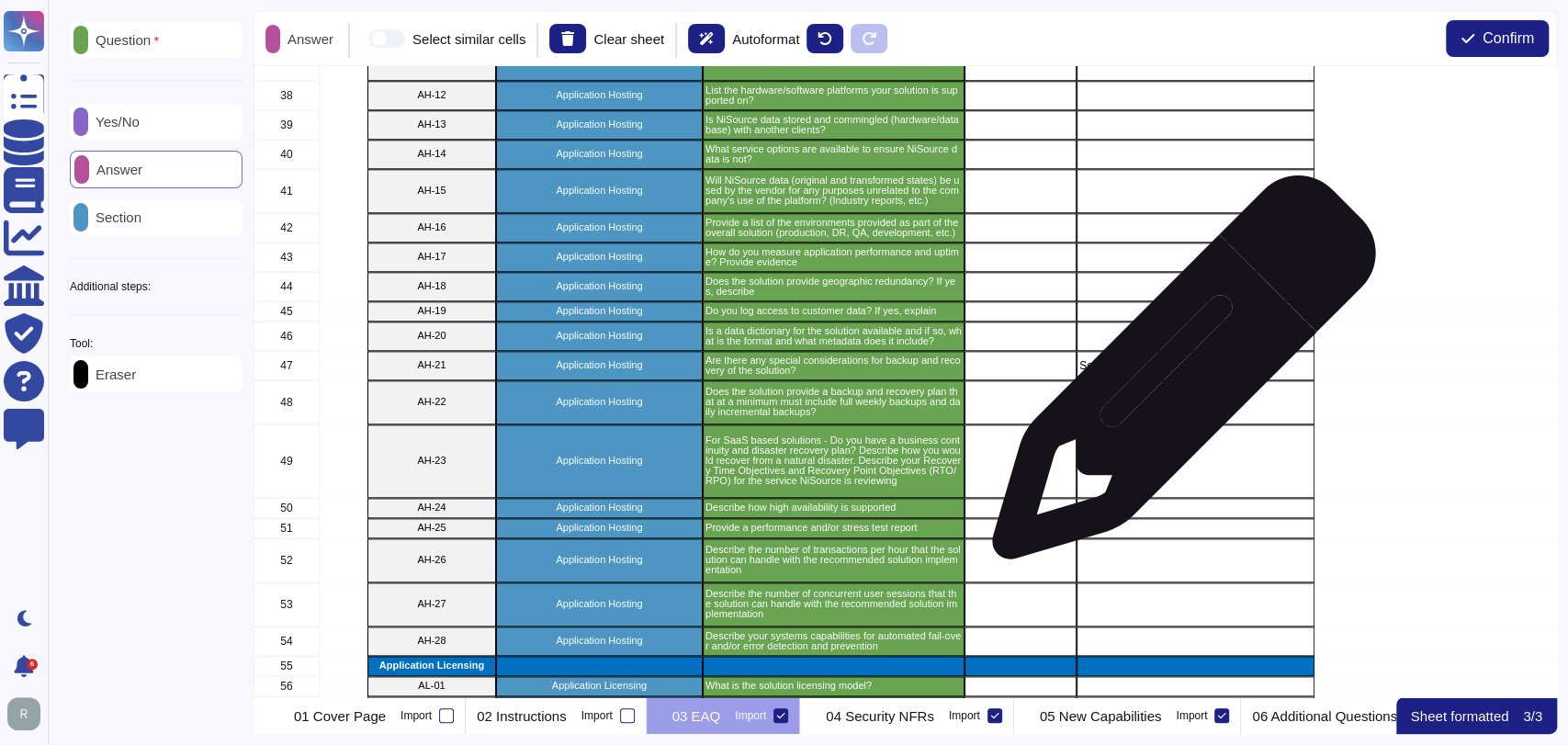
scroll to position [1323, 0]
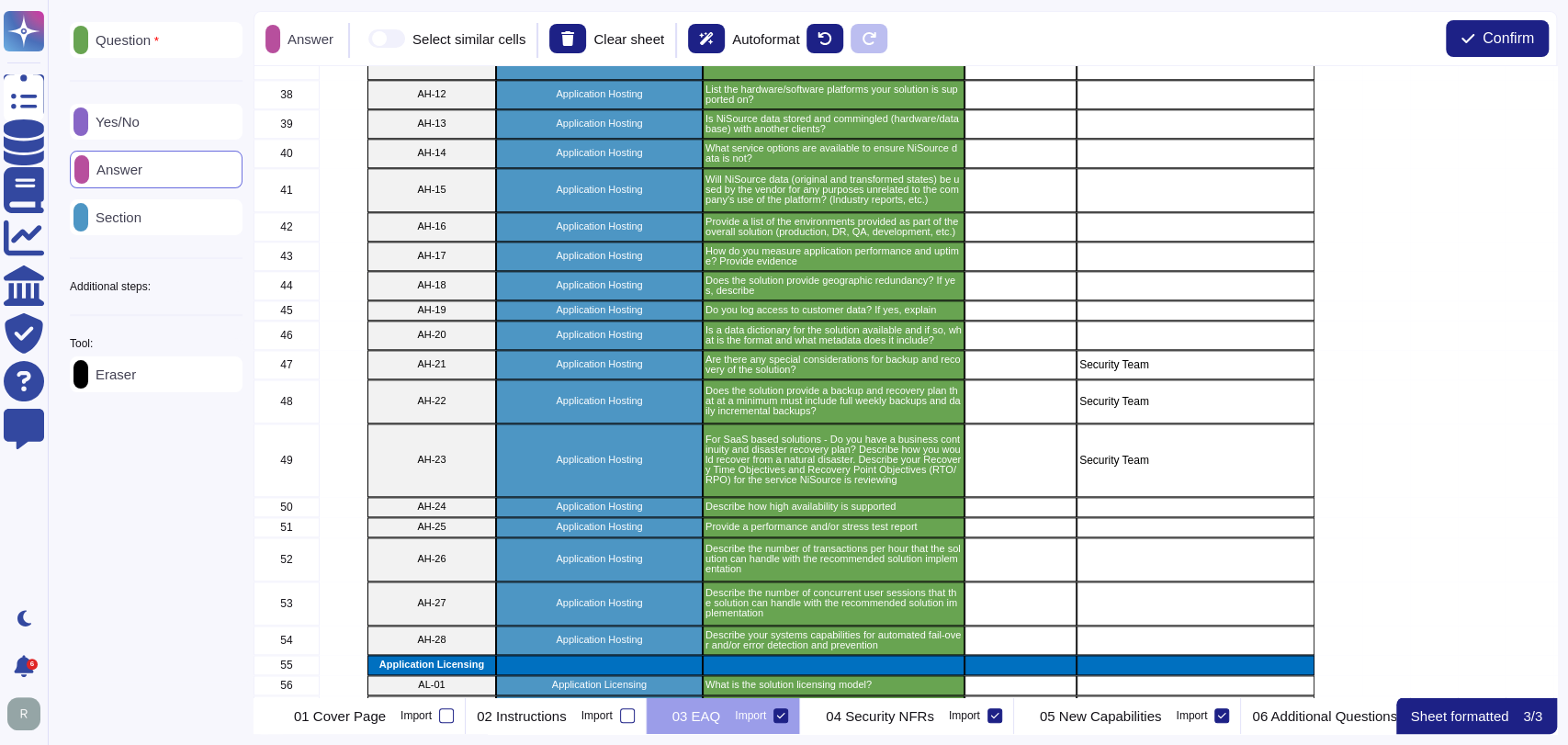
click at [139, 118] on p "Yes/No" at bounding box center [114, 121] width 52 height 14
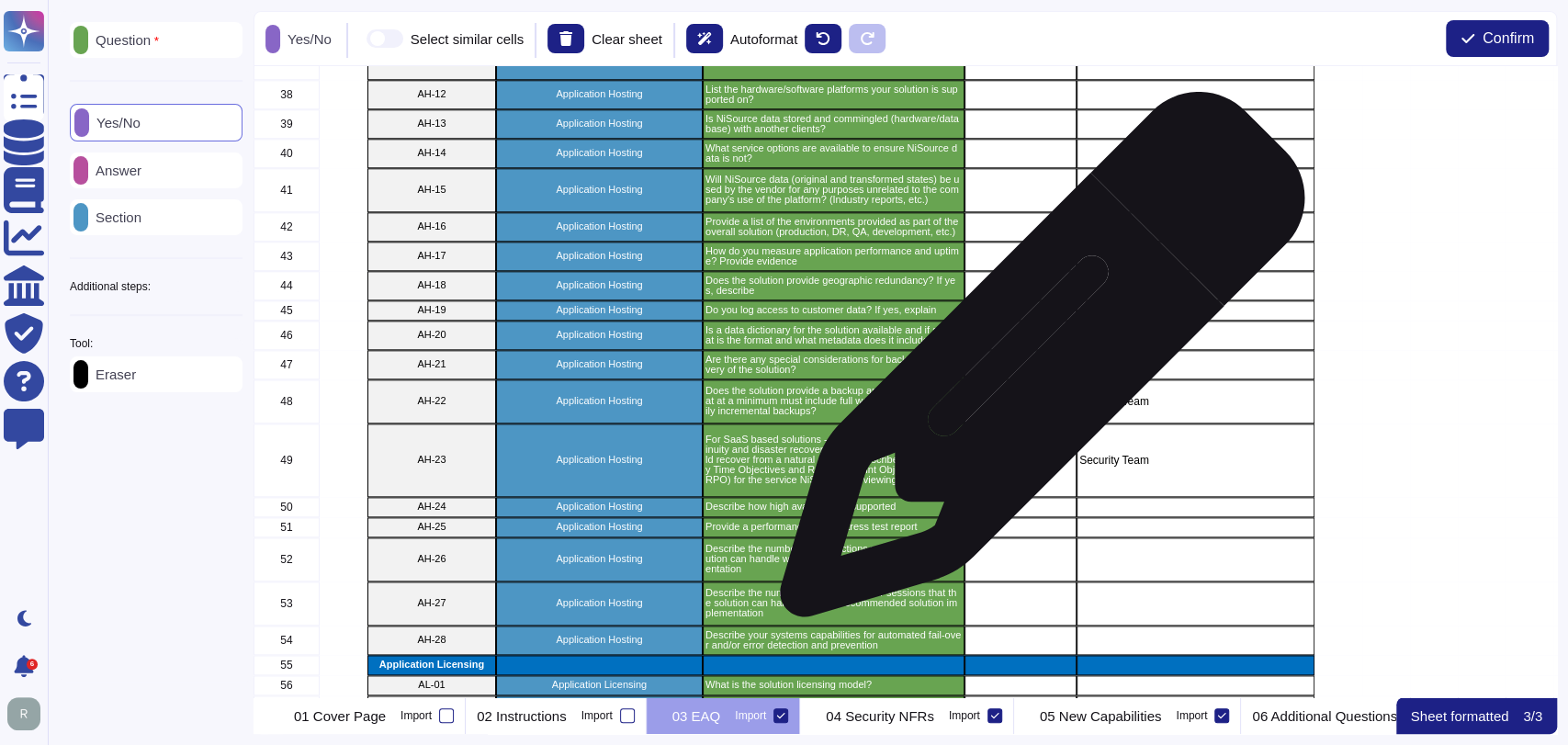
click at [1022, 364] on div "grid" at bounding box center [1019, 365] width 112 height 30
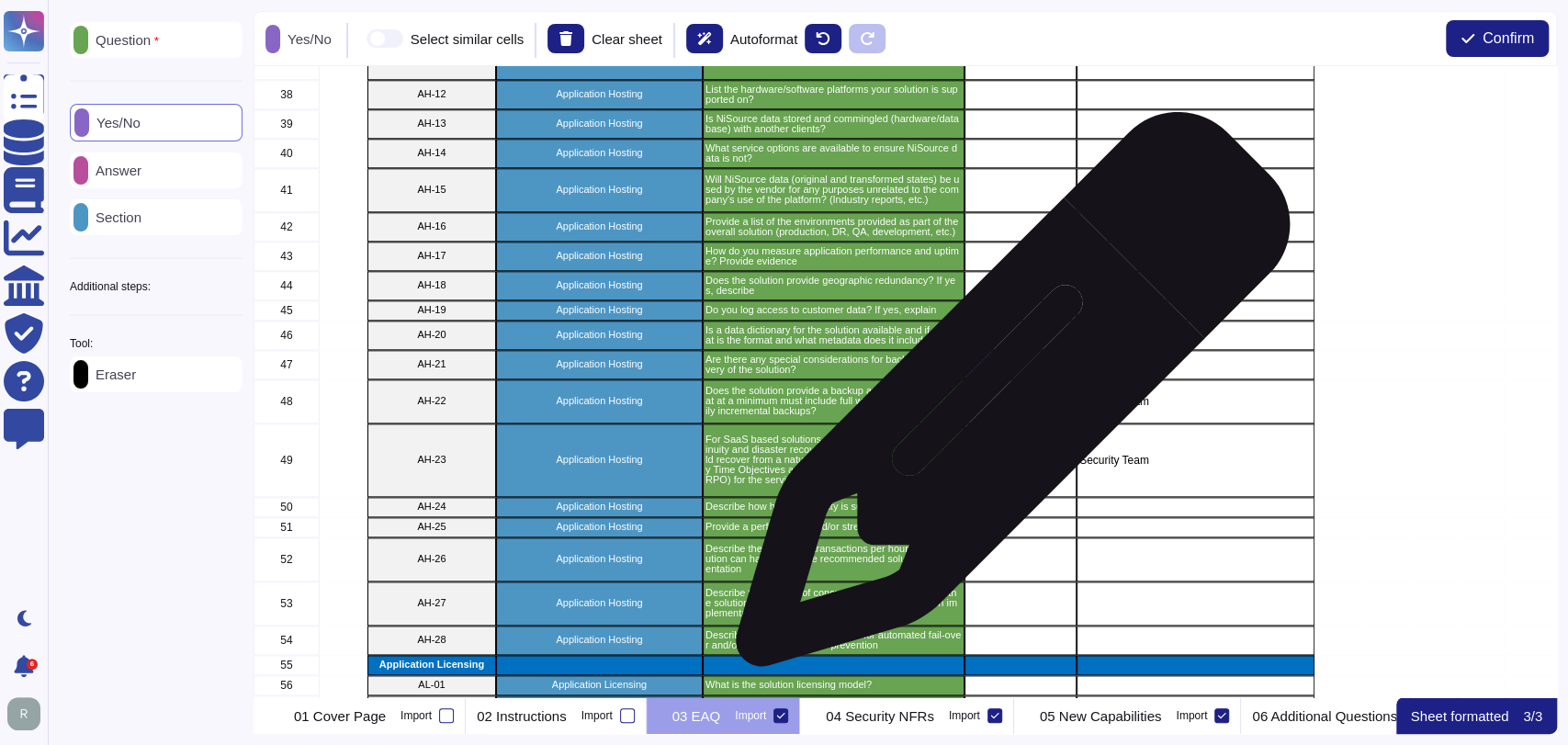
click at [1006, 399] on div "grid" at bounding box center [1019, 402] width 112 height 44
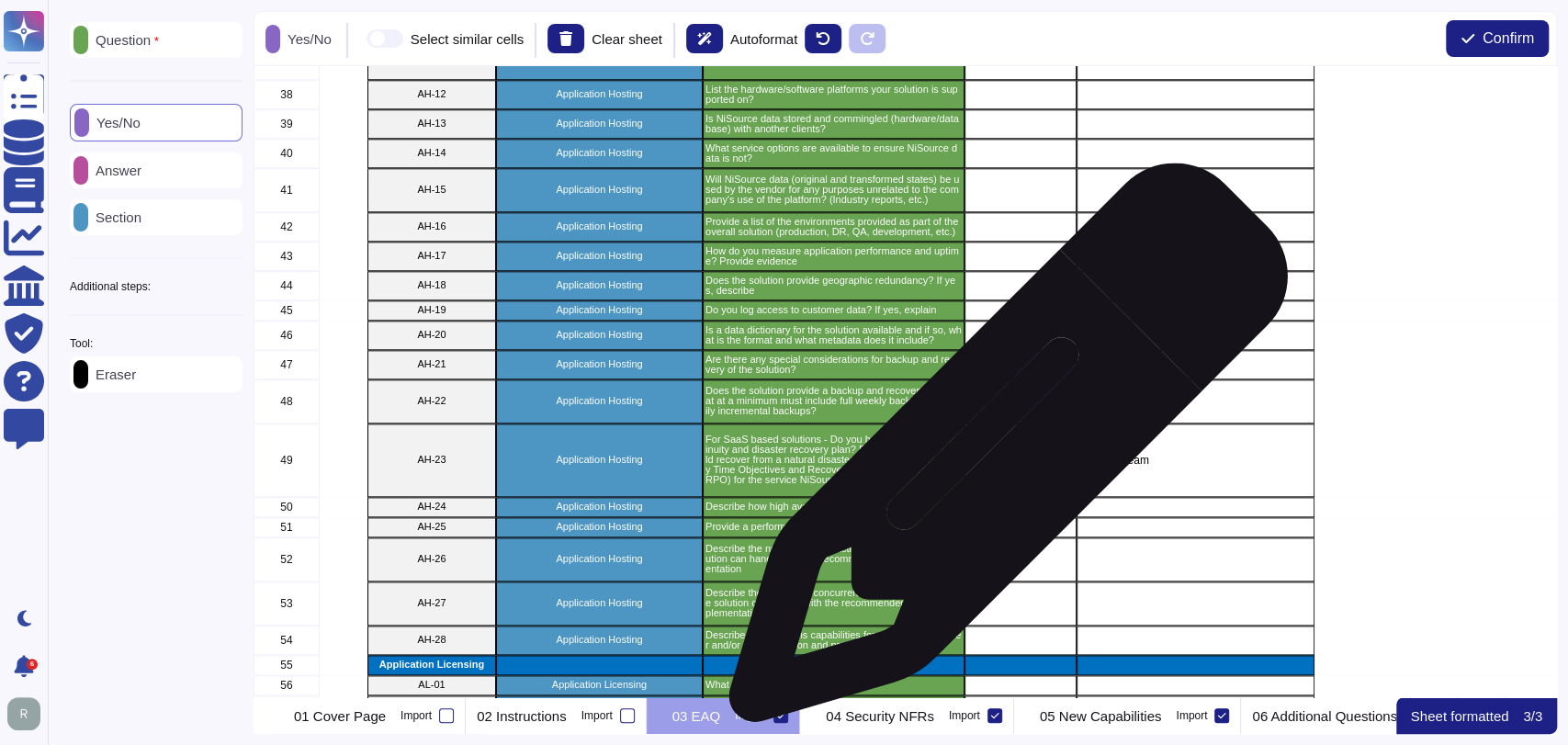
click at [1001, 451] on div "grid" at bounding box center [1019, 461] width 112 height 74
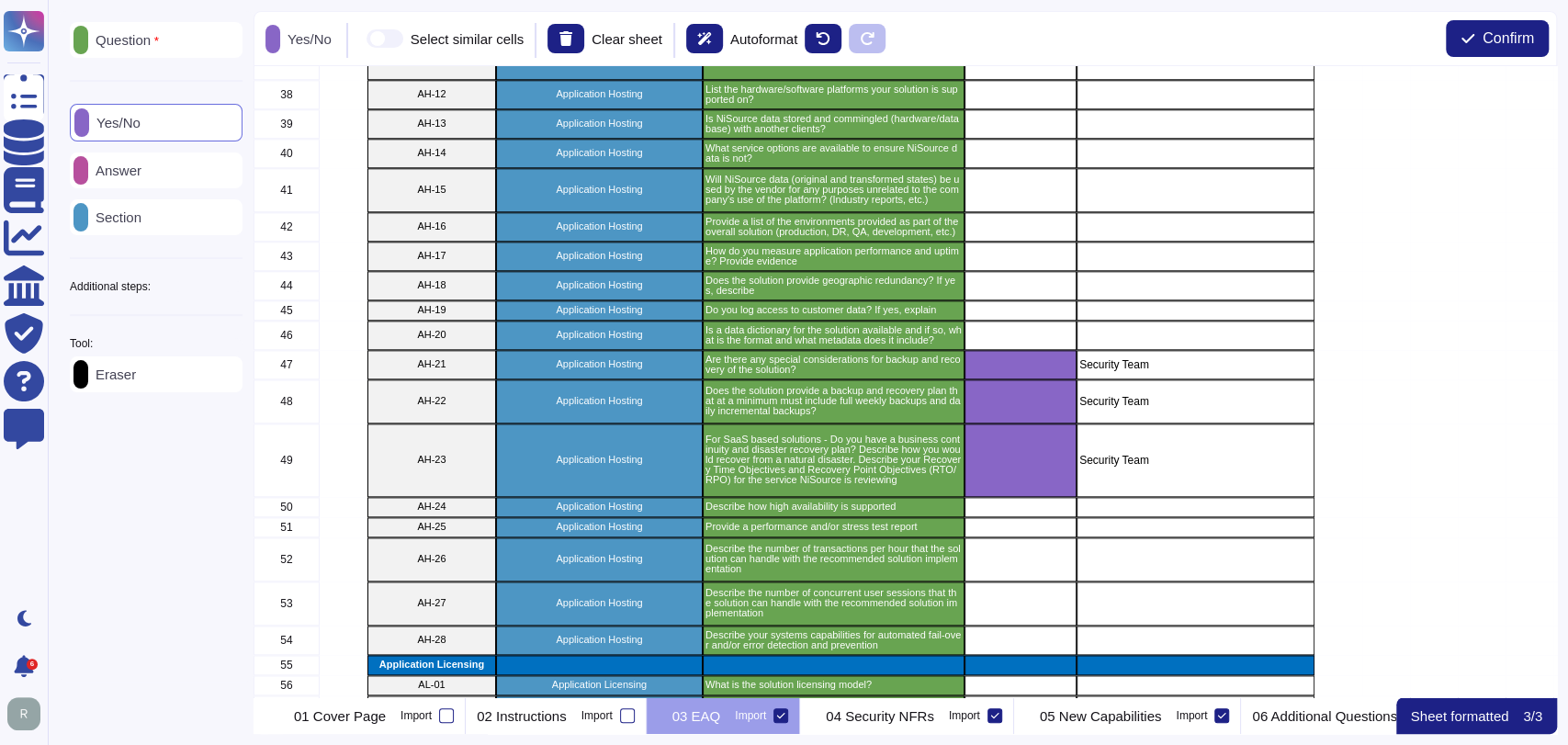
click at [141, 174] on p "Answer" at bounding box center [115, 170] width 54 height 14
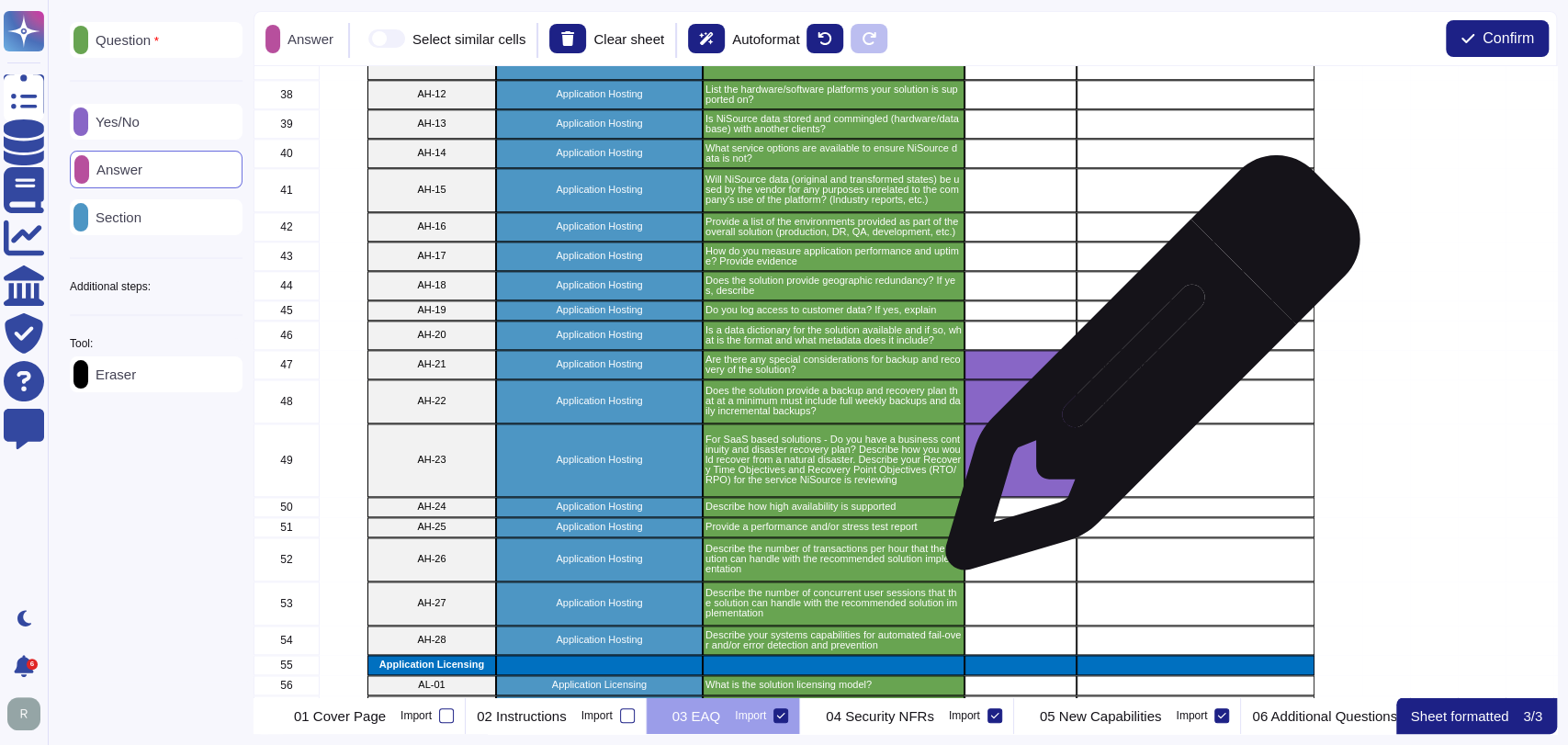
click at [1145, 372] on div "Security Team" at bounding box center [1196, 365] width 238 height 30
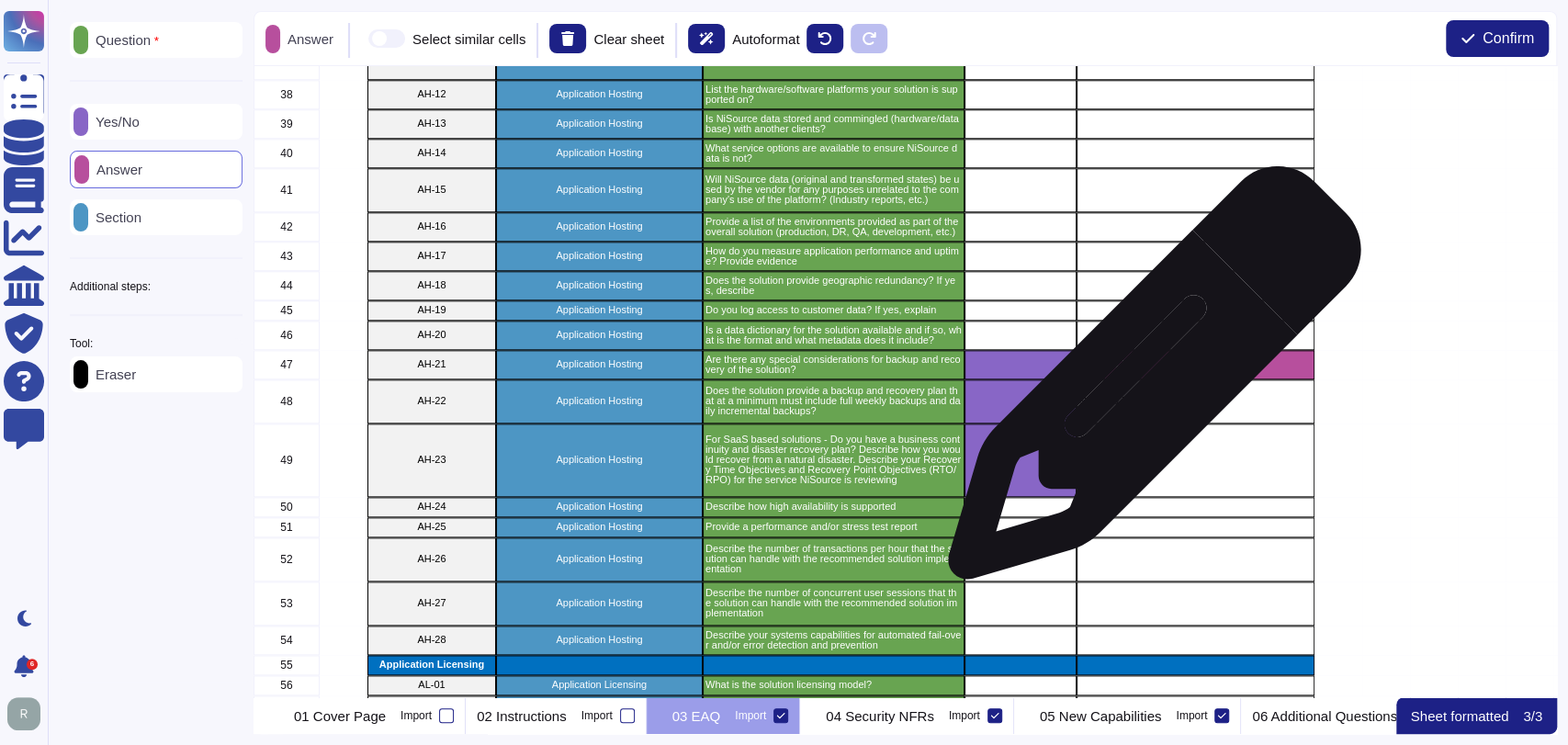
click at [1148, 393] on div "Security Team" at bounding box center [1196, 402] width 238 height 44
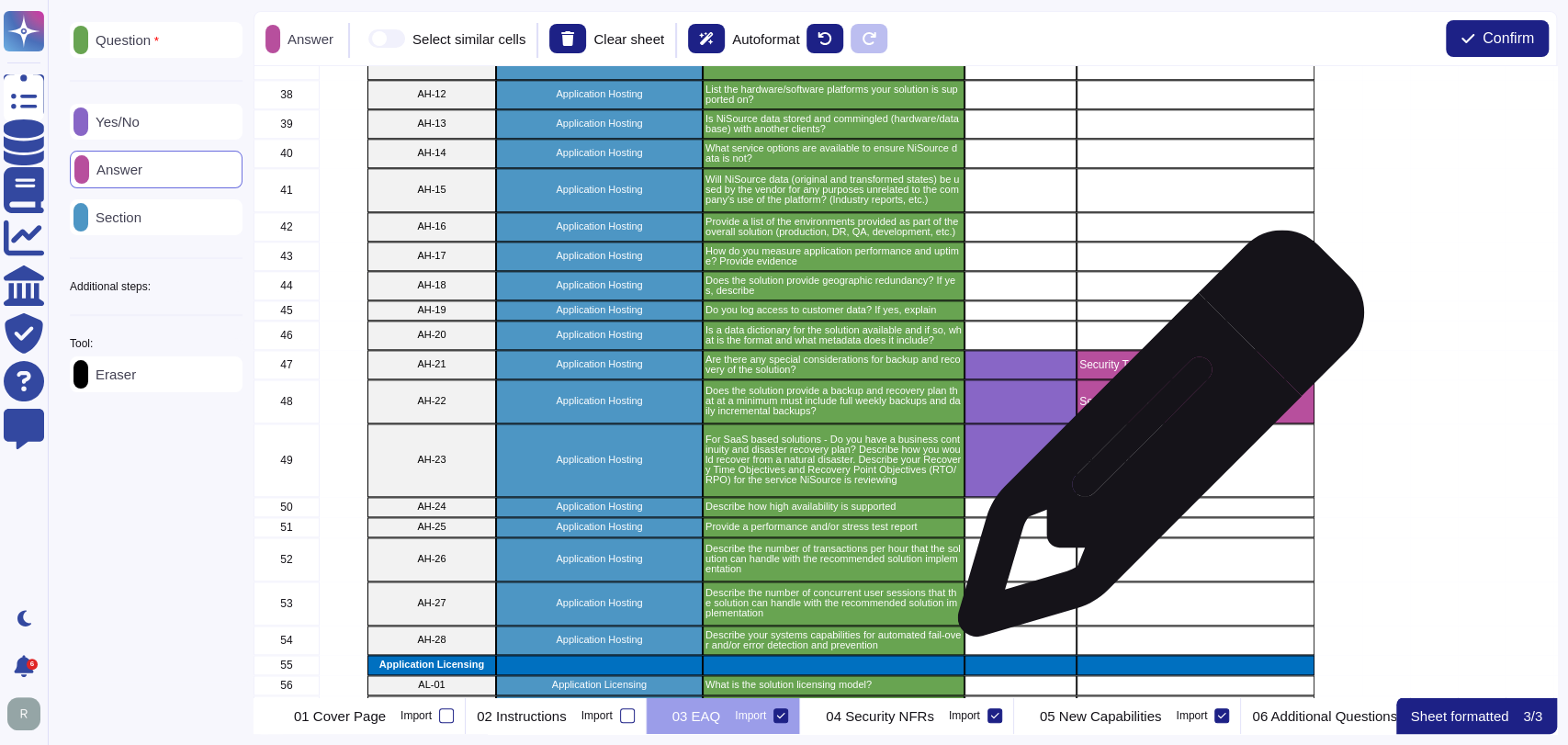
click at [1153, 448] on div "Security Team" at bounding box center [1196, 461] width 238 height 74
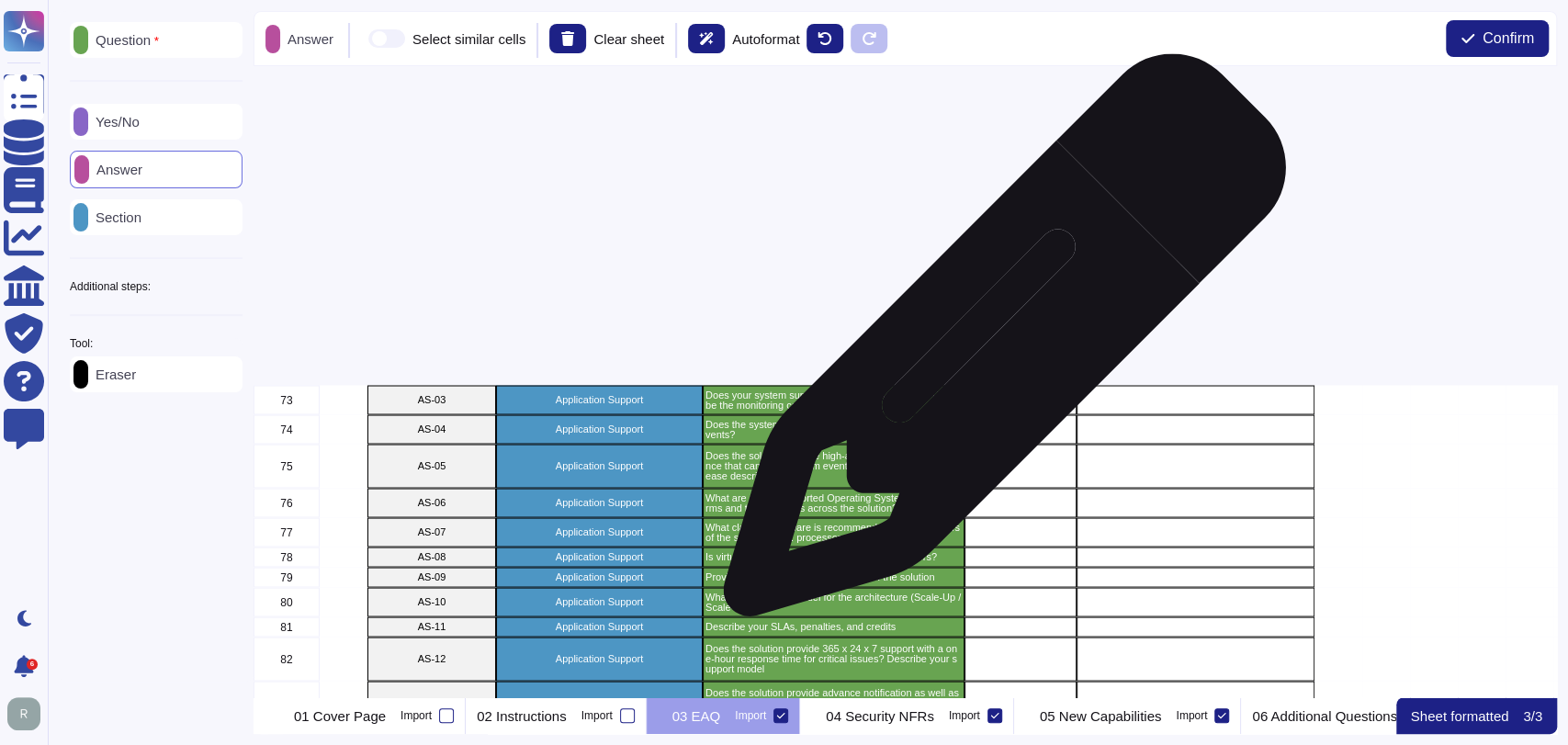
scroll to position [2803, 0]
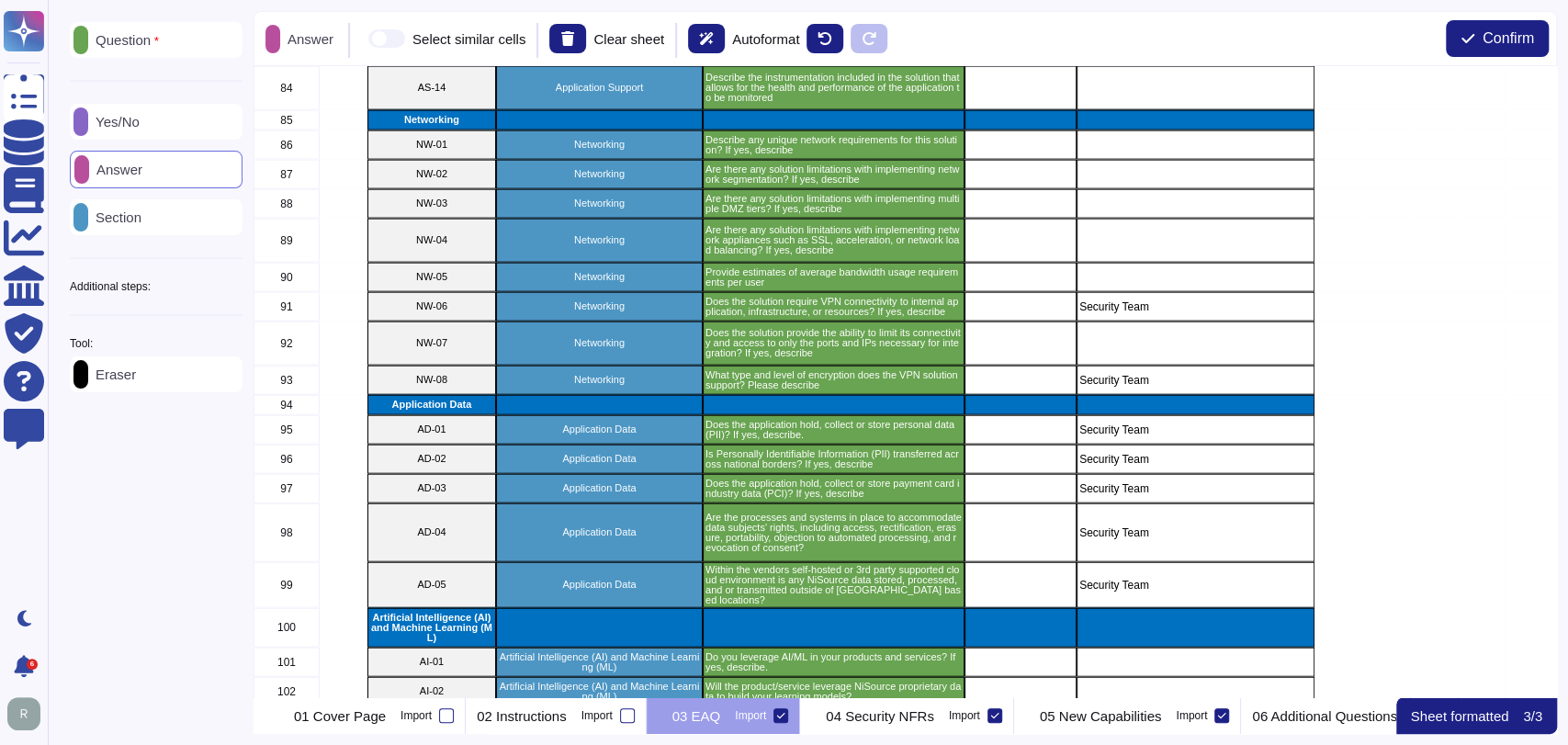
click at [139, 134] on div "Yes/No" at bounding box center [156, 121] width 173 height 36
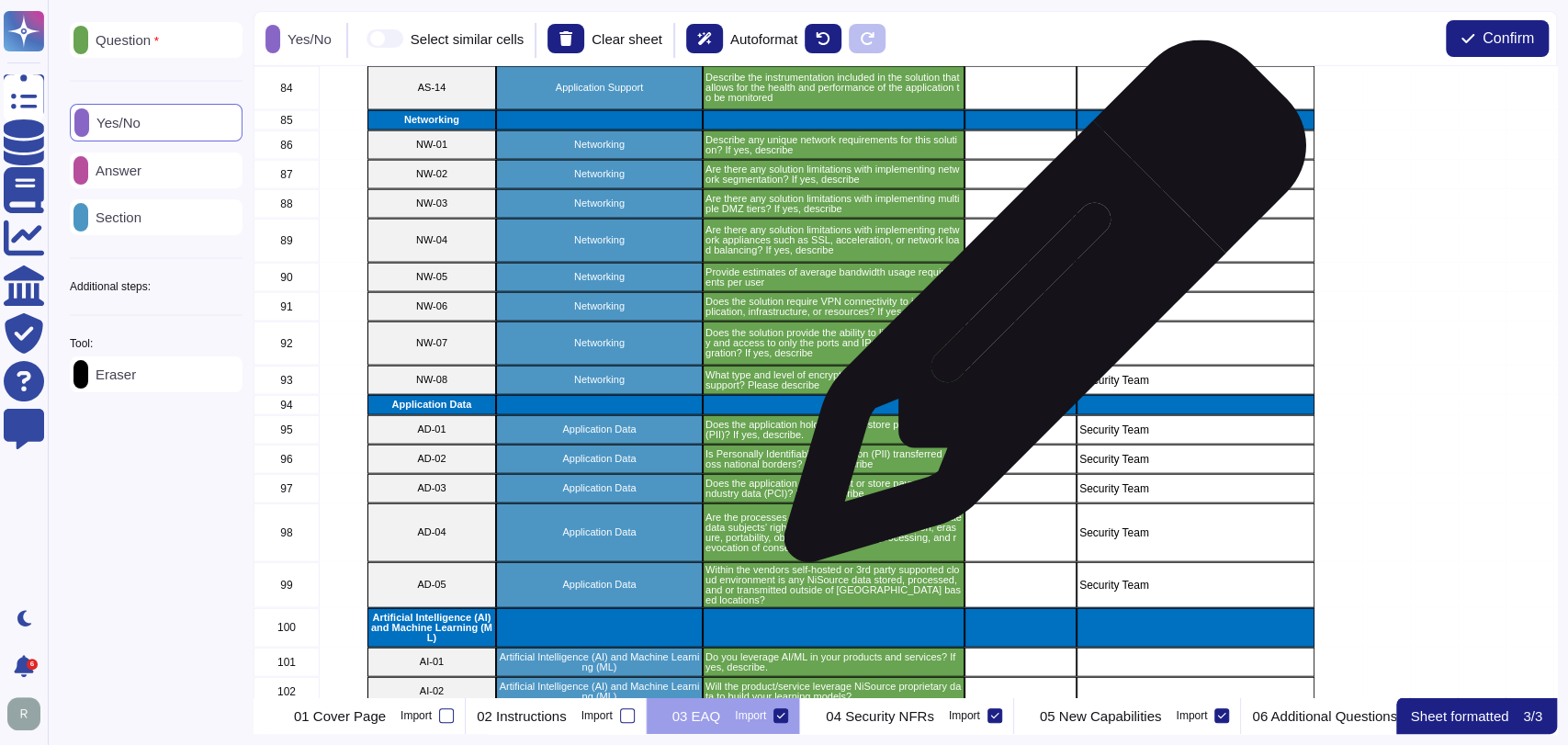
click at [1033, 308] on div "grid" at bounding box center [1019, 306] width 112 height 30
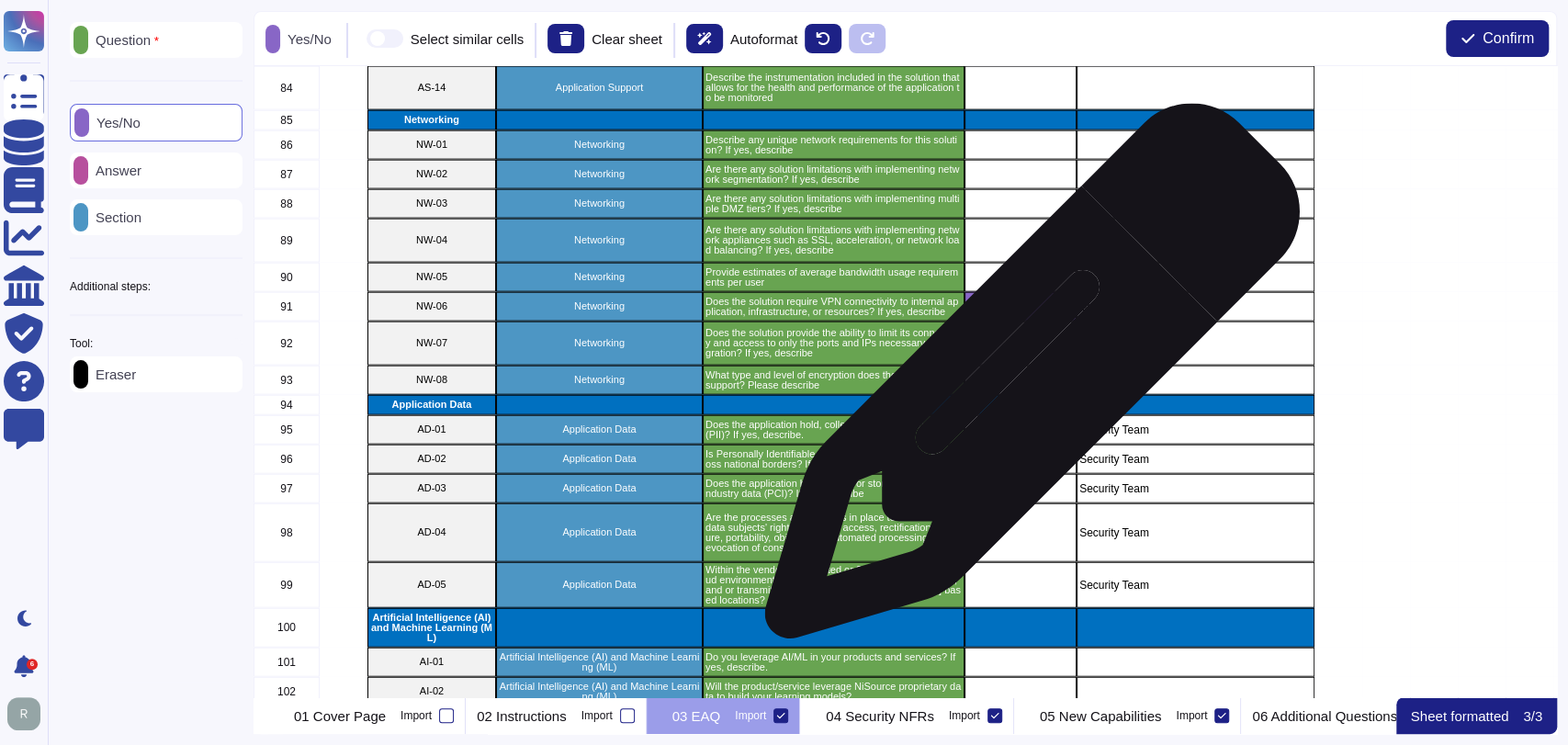
click at [1025, 380] on div "grid" at bounding box center [1019, 380] width 112 height 30
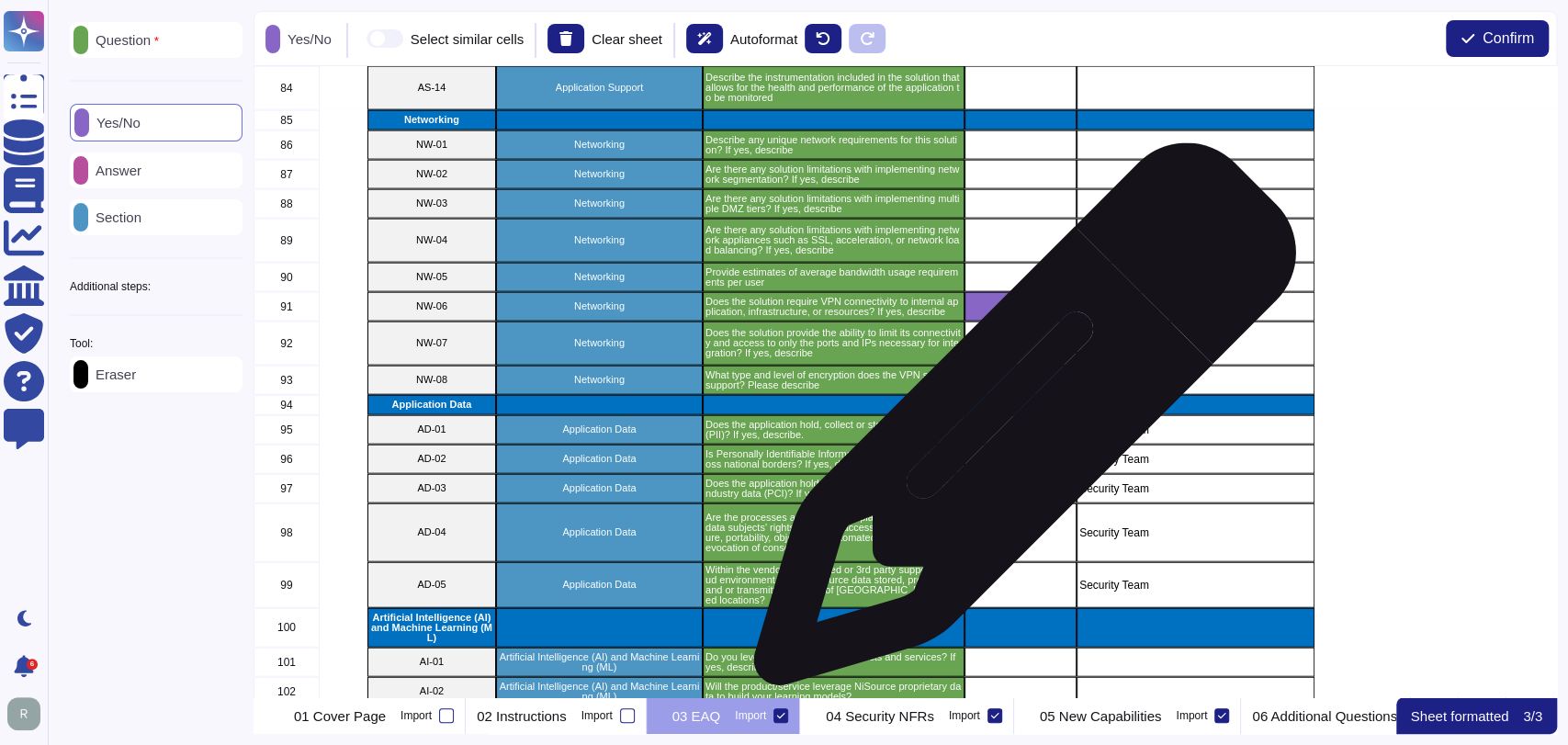
click at [1018, 424] on div "grid" at bounding box center [1019, 430] width 112 height 30
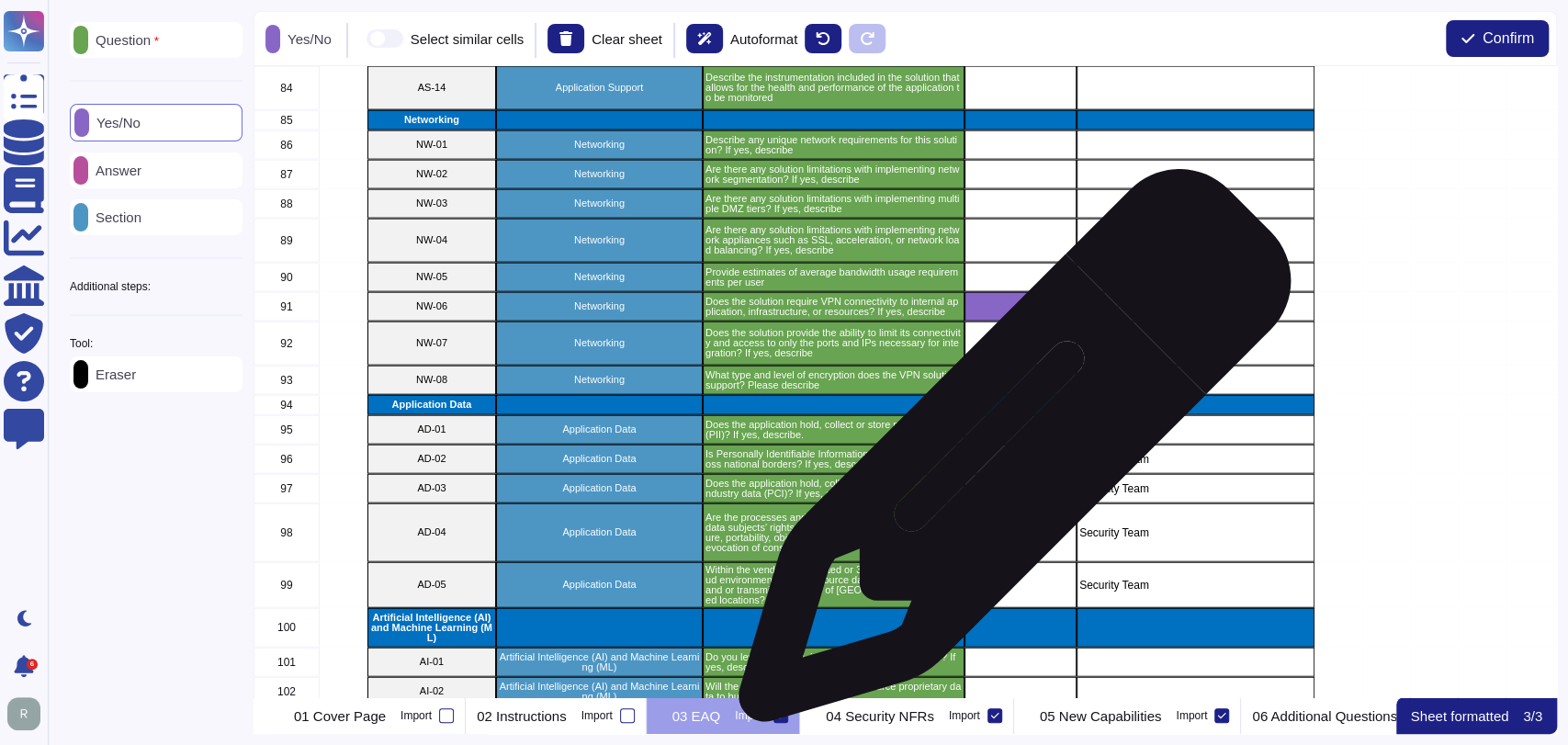
click at [1007, 455] on div "grid" at bounding box center [1019, 459] width 112 height 30
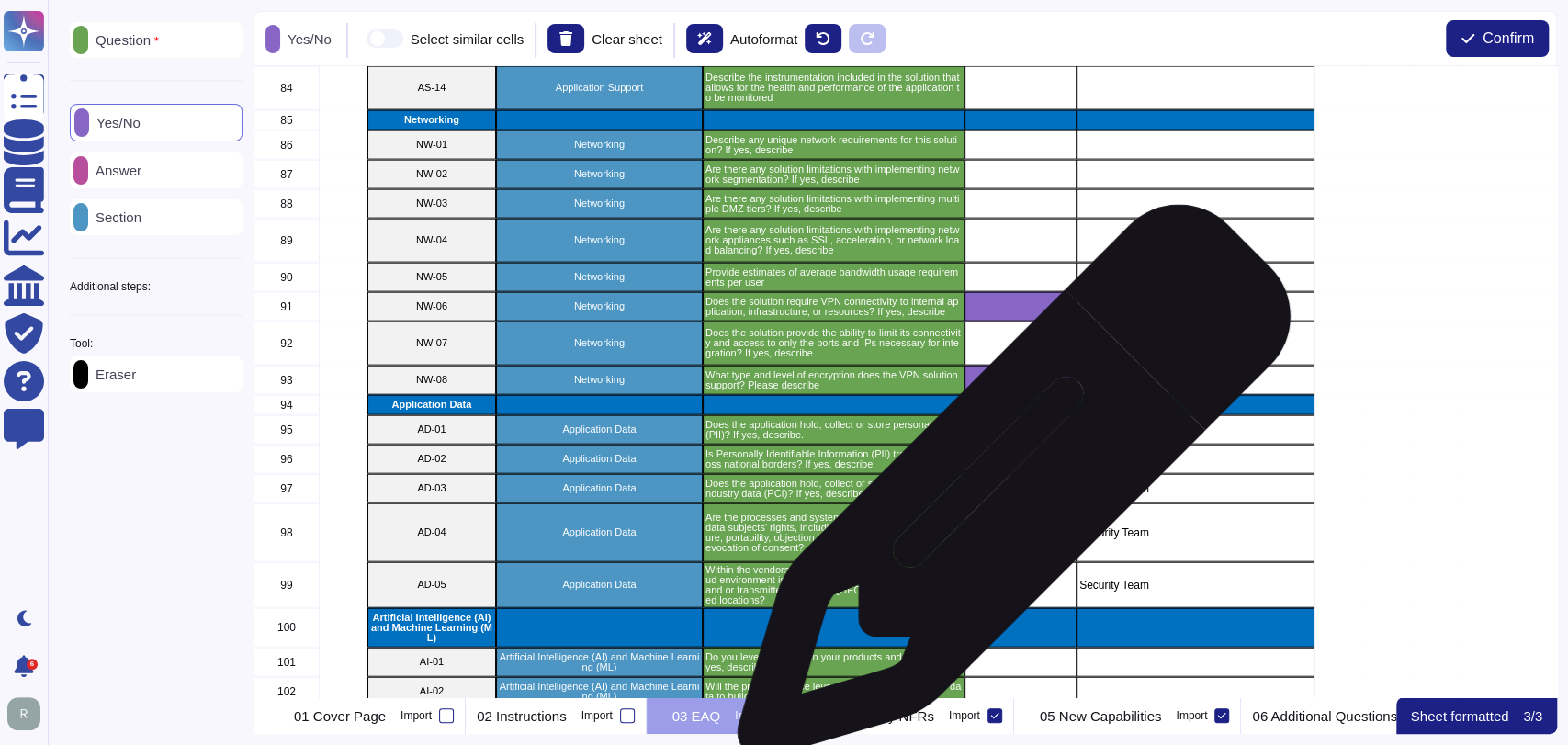
click at [1007, 492] on div "grid" at bounding box center [1019, 488] width 112 height 30
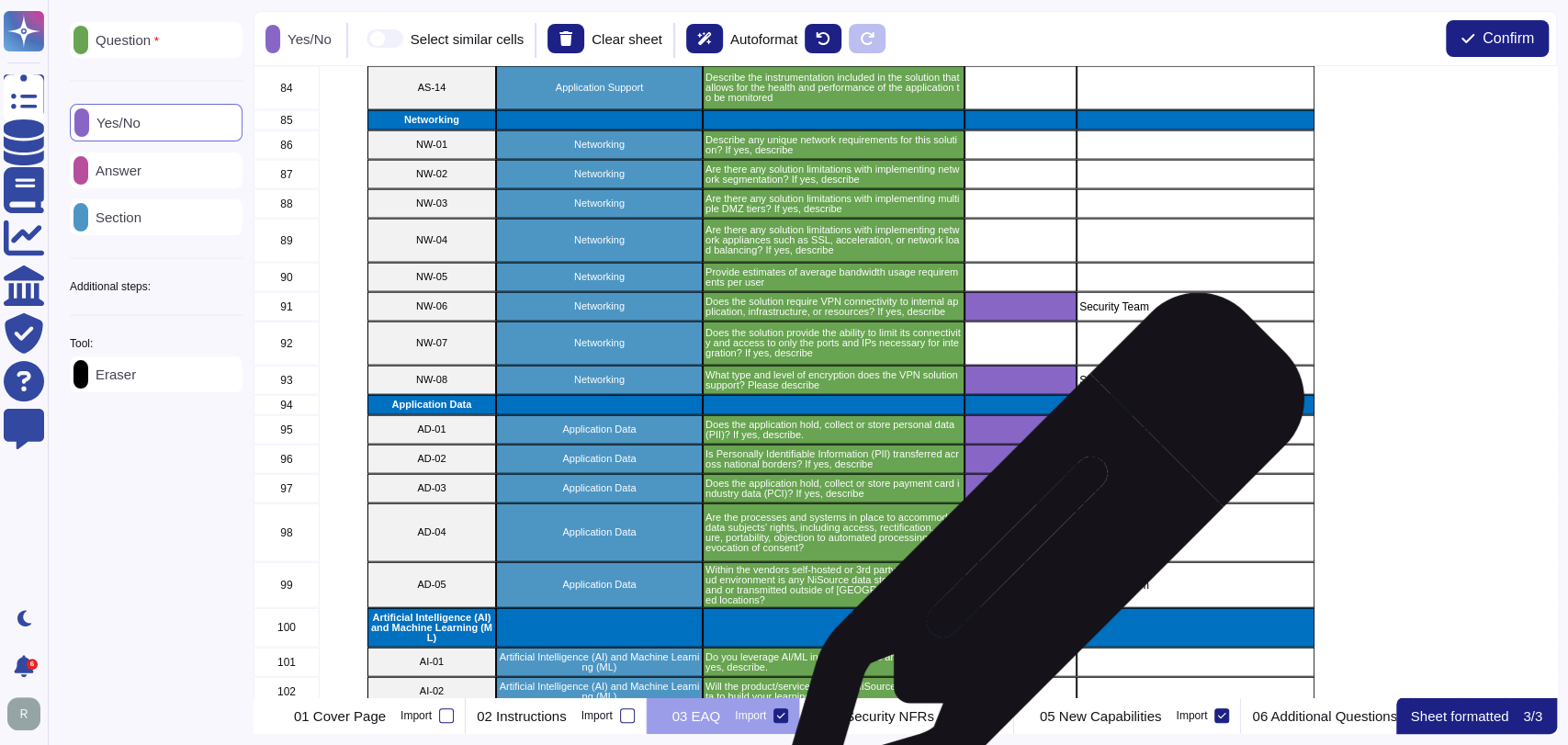
click at [1031, 546] on div "grid" at bounding box center [1019, 533] width 112 height 59
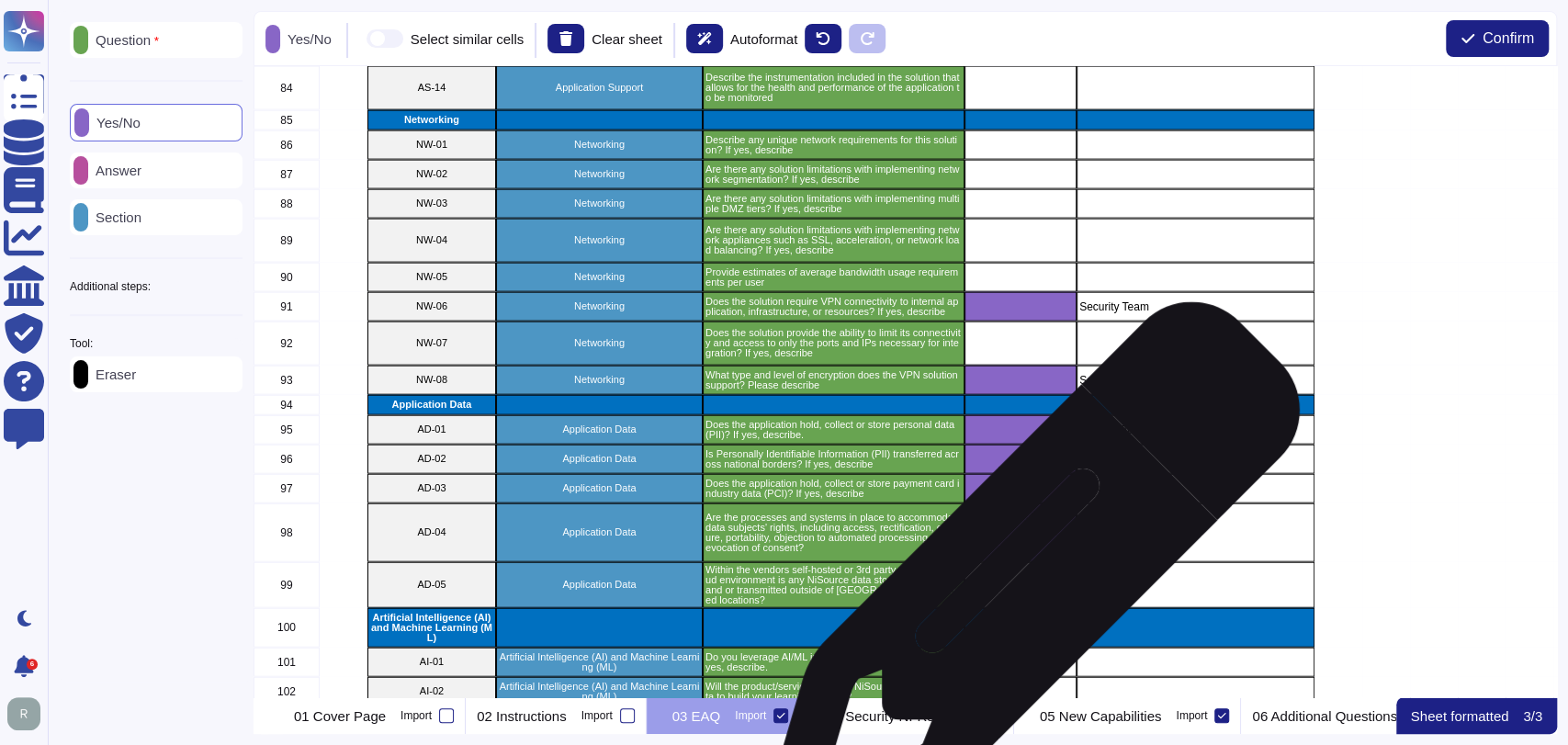
click at [1025, 580] on div "grid" at bounding box center [1019, 585] width 112 height 46
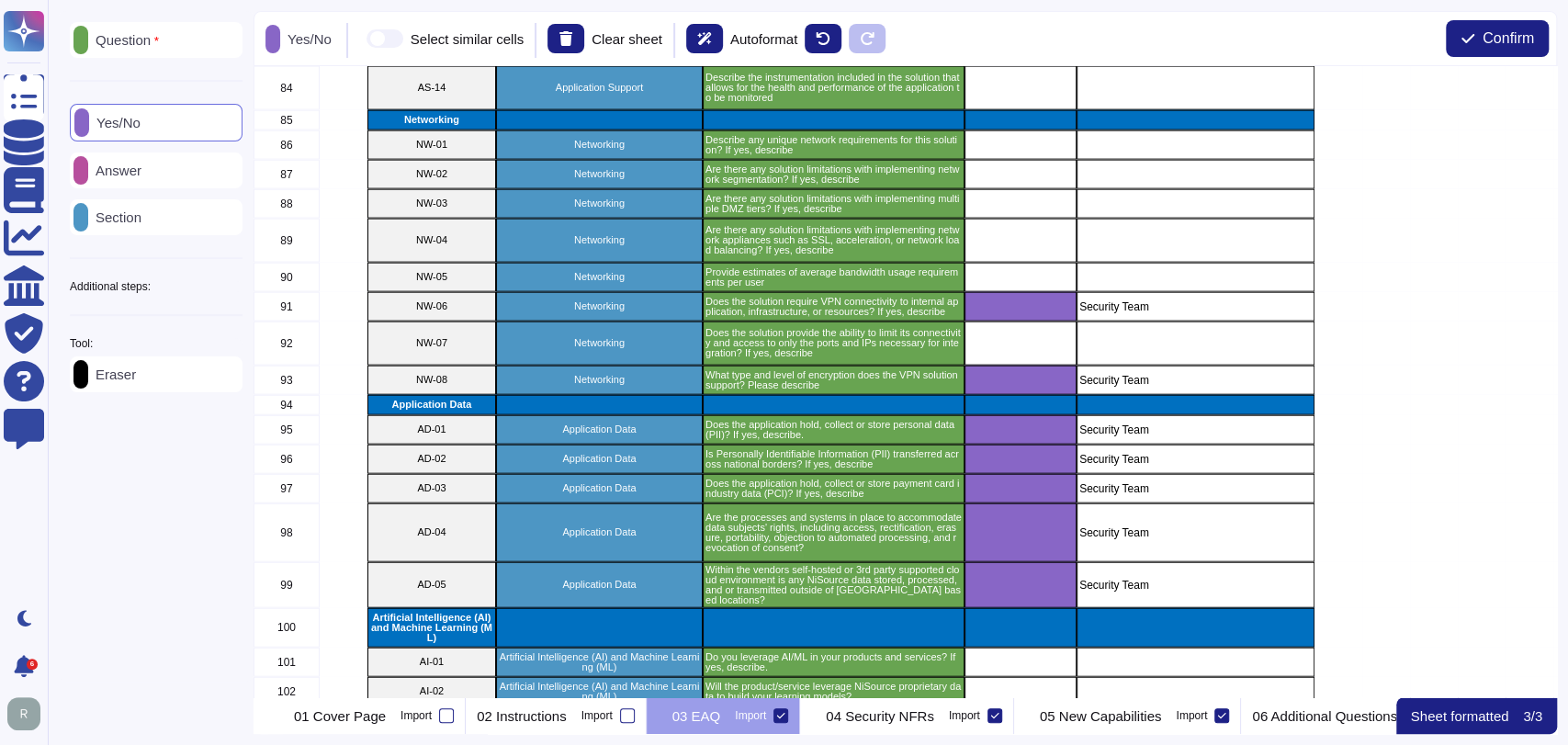
click at [183, 174] on div "Answer" at bounding box center [156, 170] width 173 height 36
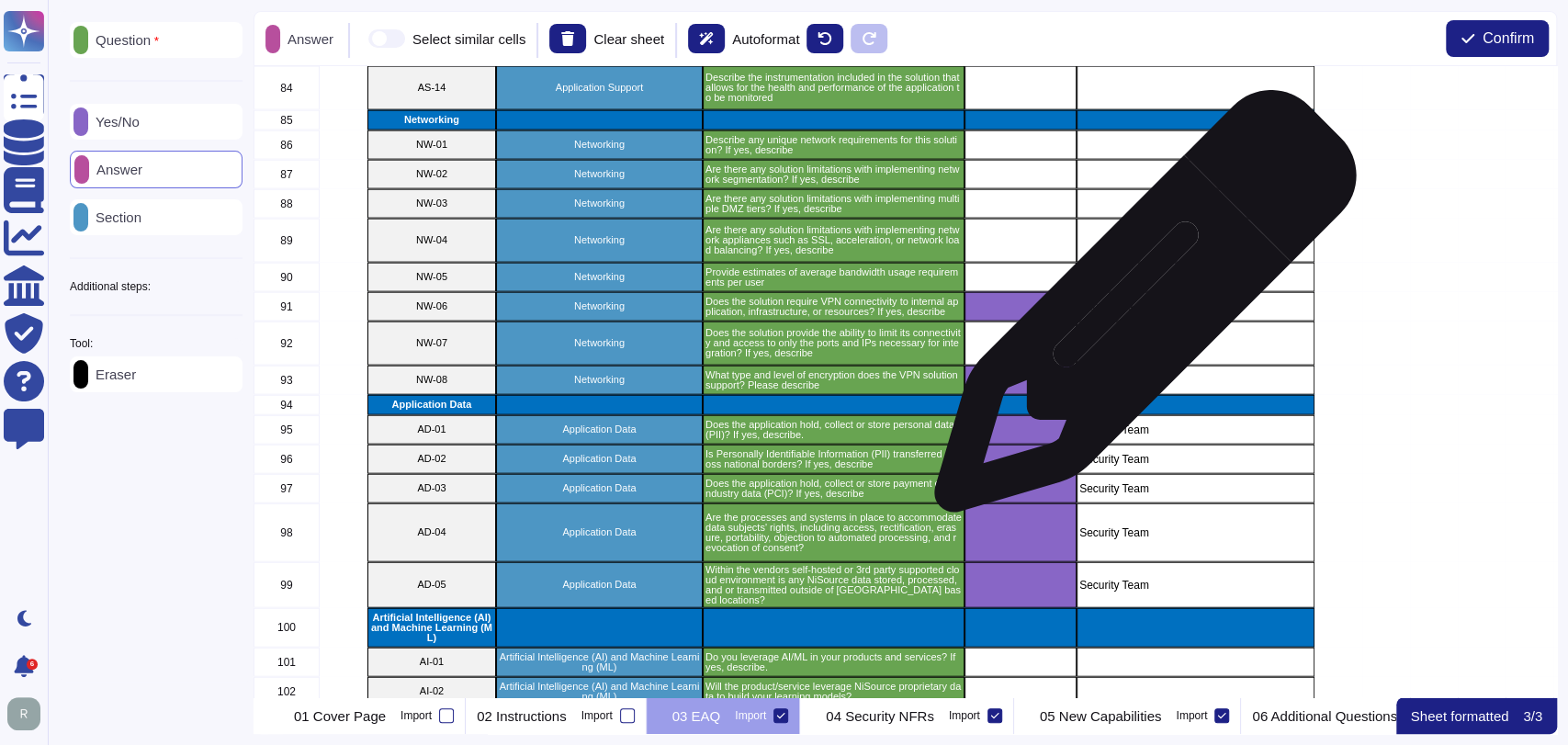
click at [1140, 310] on p "Security Team" at bounding box center [1196, 306] width 233 height 11
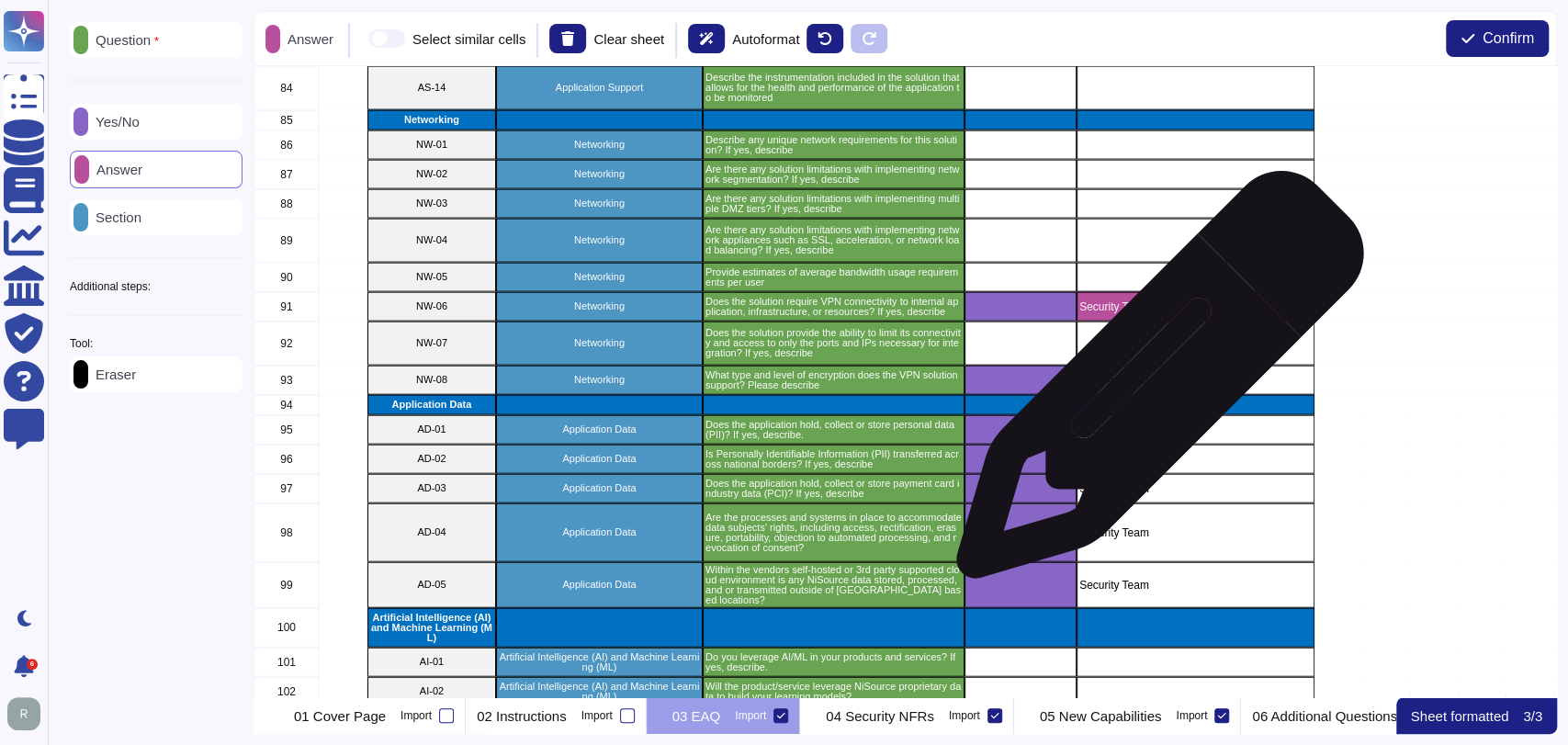
click at [1152, 385] on div "Security Team" at bounding box center [1196, 380] width 238 height 30
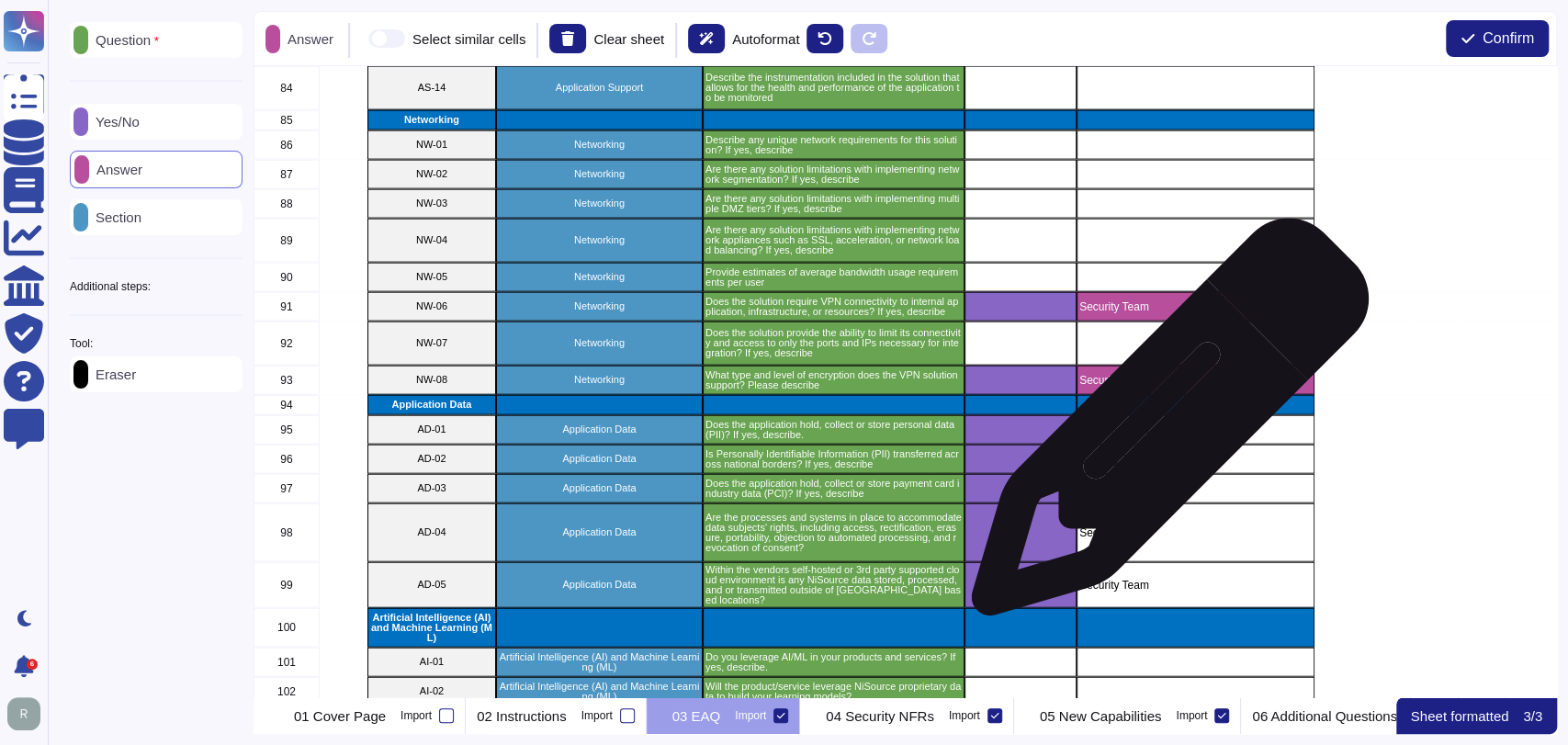
click at [1162, 429] on p "Security Team" at bounding box center [1196, 430] width 233 height 11
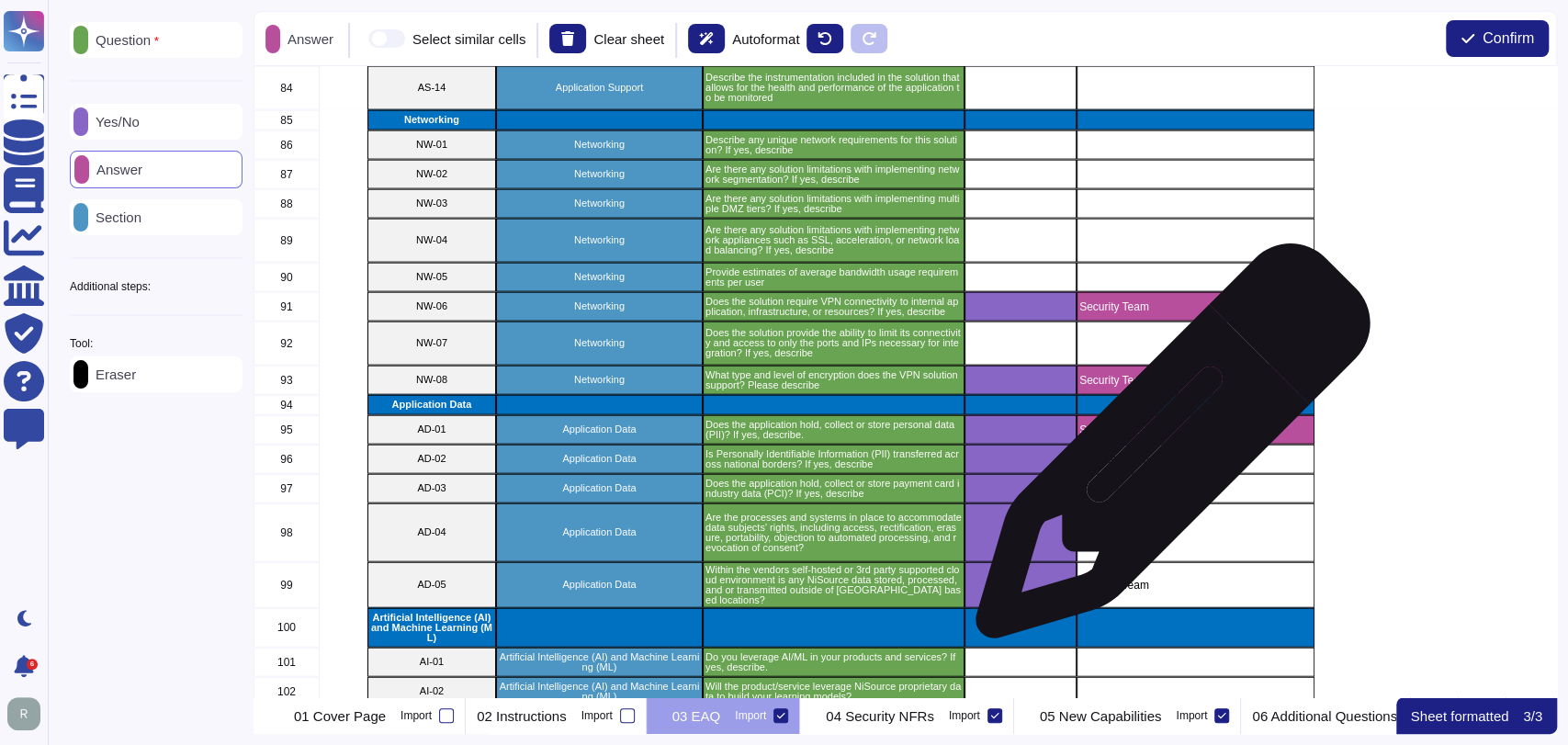
click at [1165, 450] on div "Security Team" at bounding box center [1196, 459] width 238 height 30
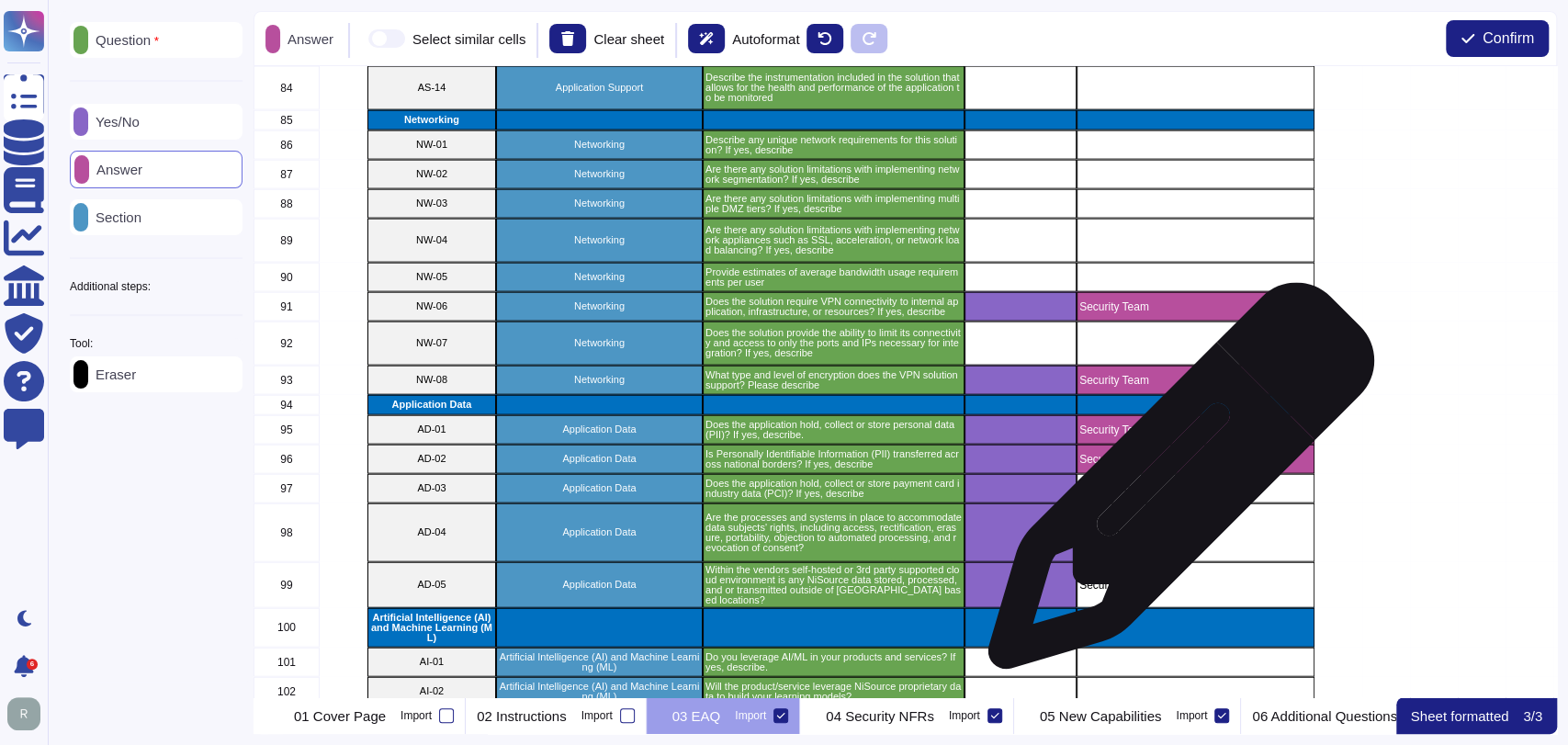
click at [1176, 493] on div "Security Team" at bounding box center [1196, 488] width 238 height 30
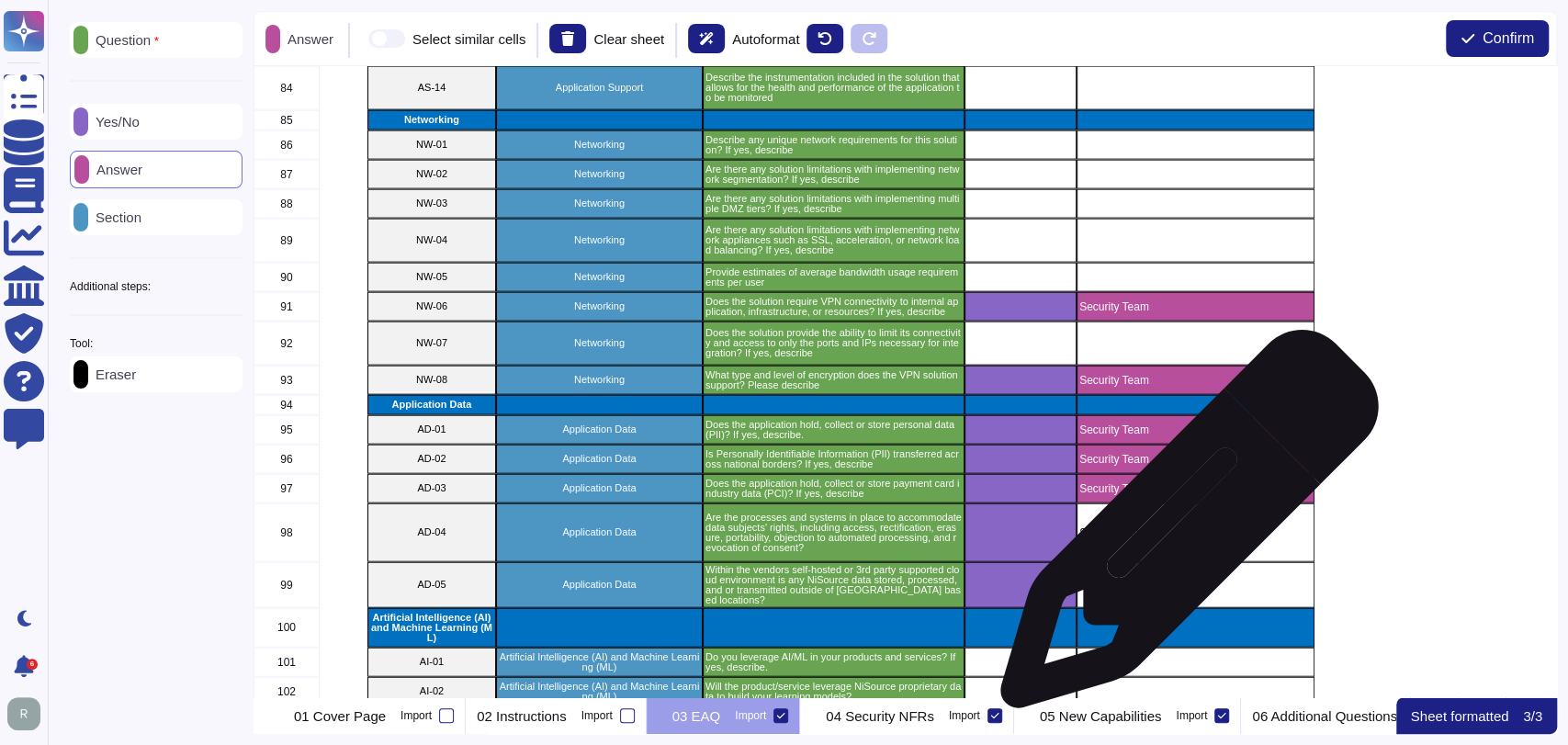
click at [1182, 530] on p "Security Team" at bounding box center [1196, 533] width 233 height 11
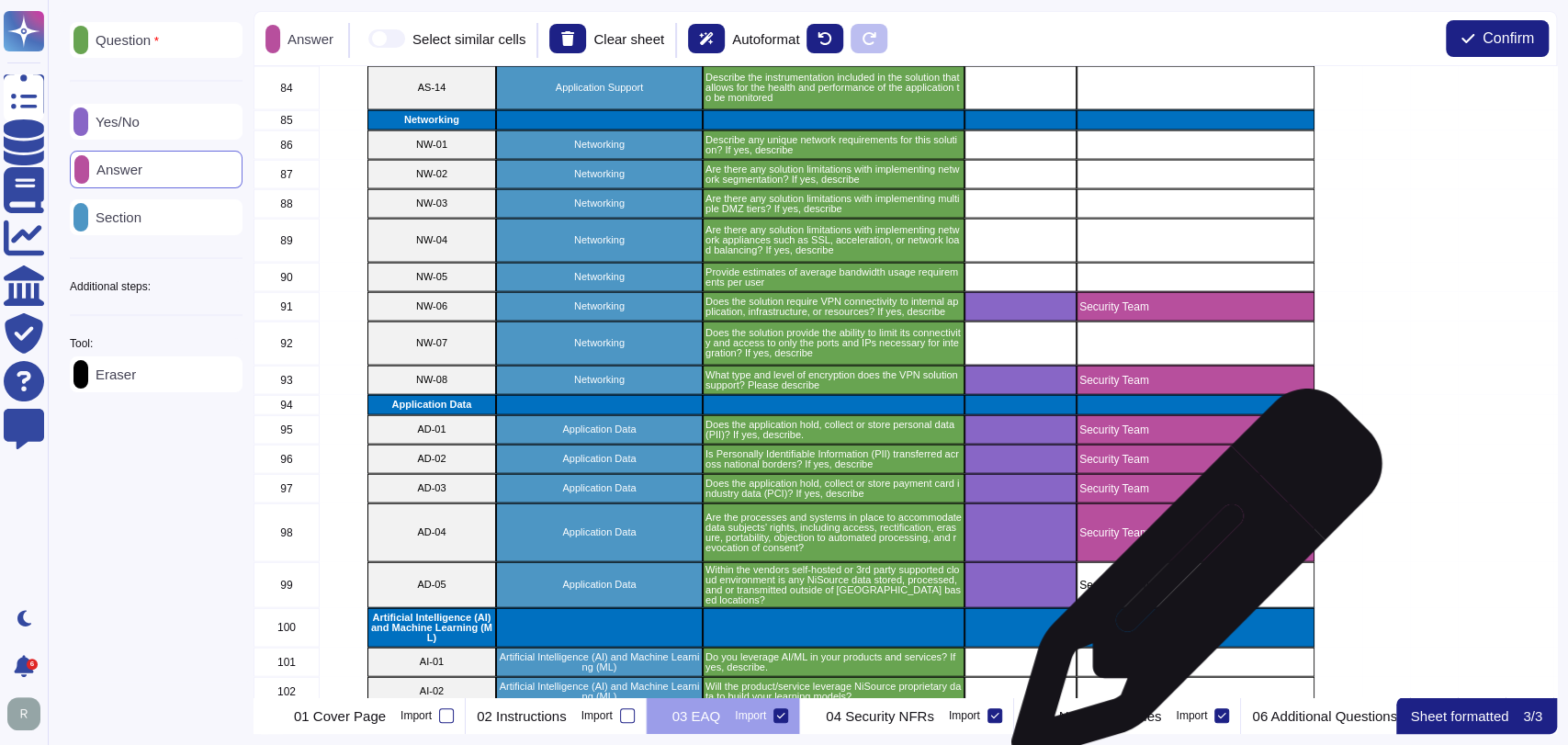
click at [1189, 584] on p "Security Team" at bounding box center [1196, 585] width 233 height 11
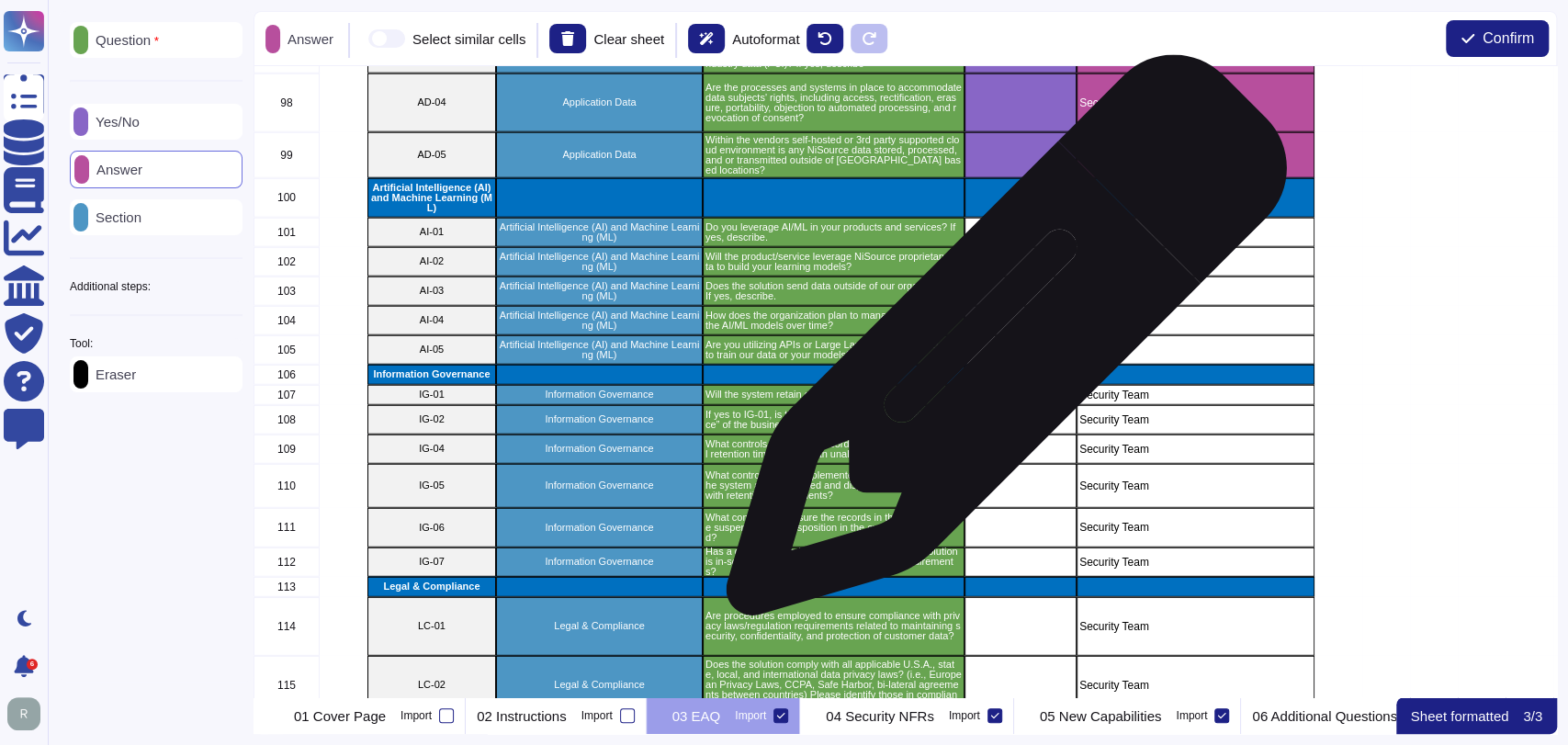
scroll to position [3233, 0]
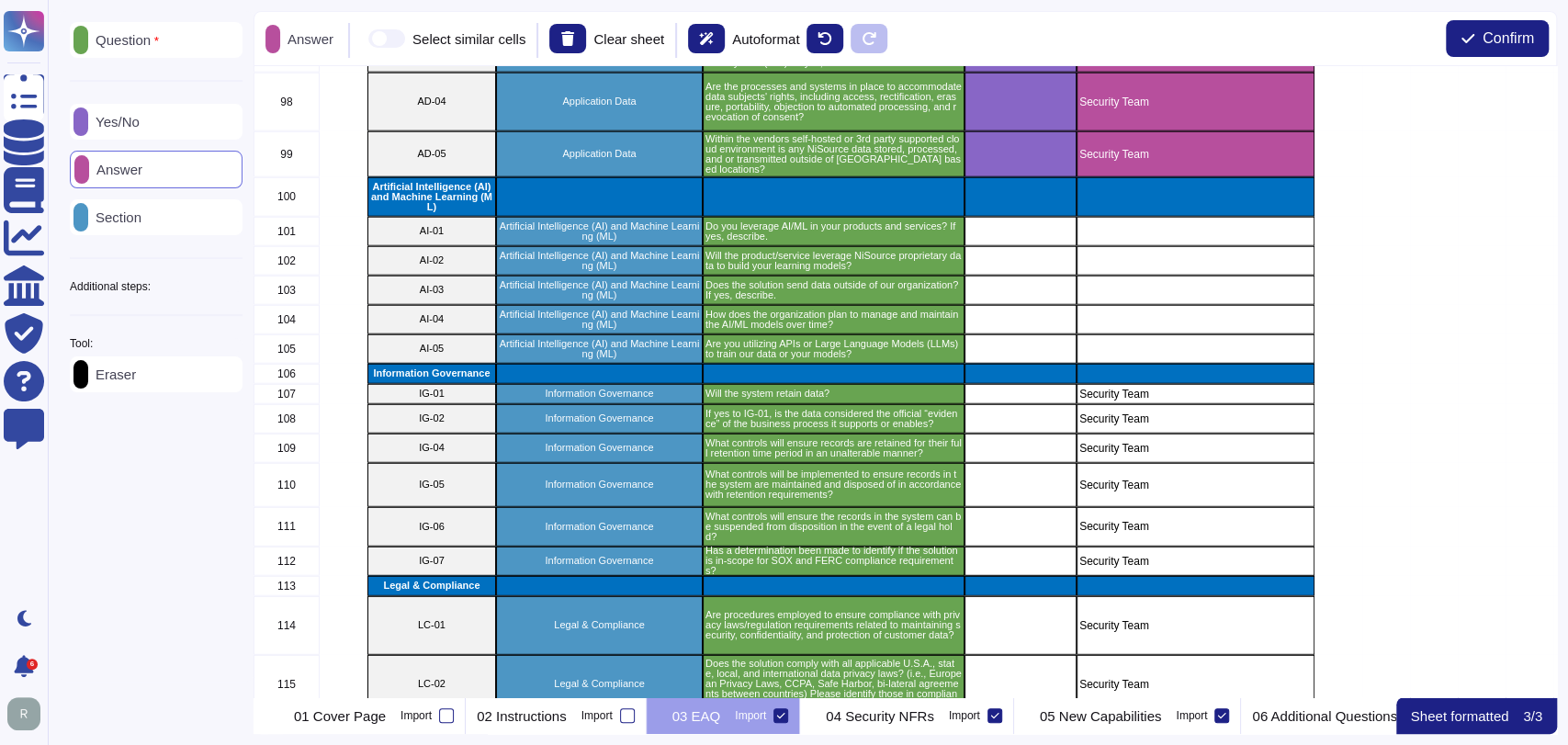
click at [139, 114] on p "Yes/No" at bounding box center [114, 121] width 52 height 14
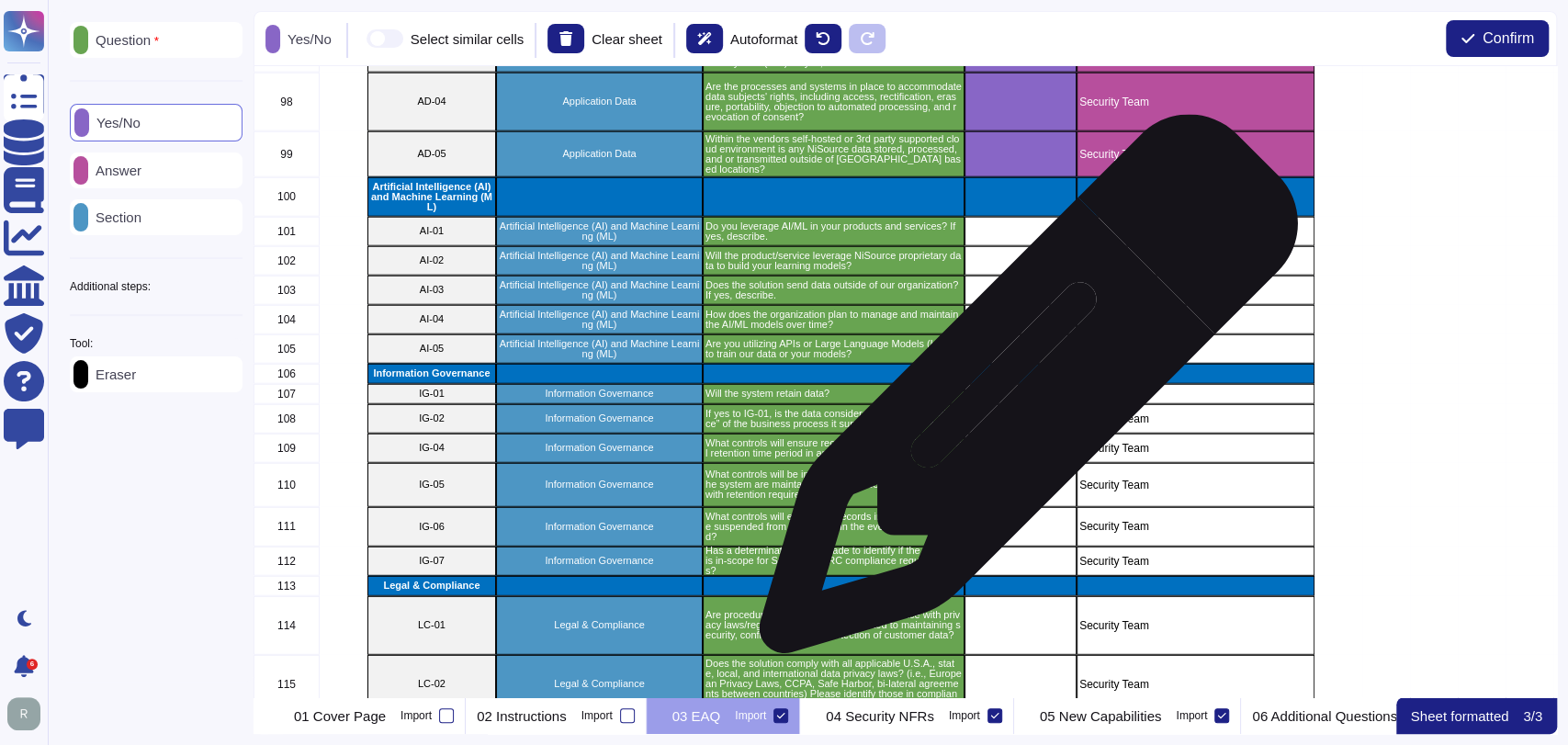
click at [1021, 393] on div "grid" at bounding box center [1019, 394] width 112 height 20
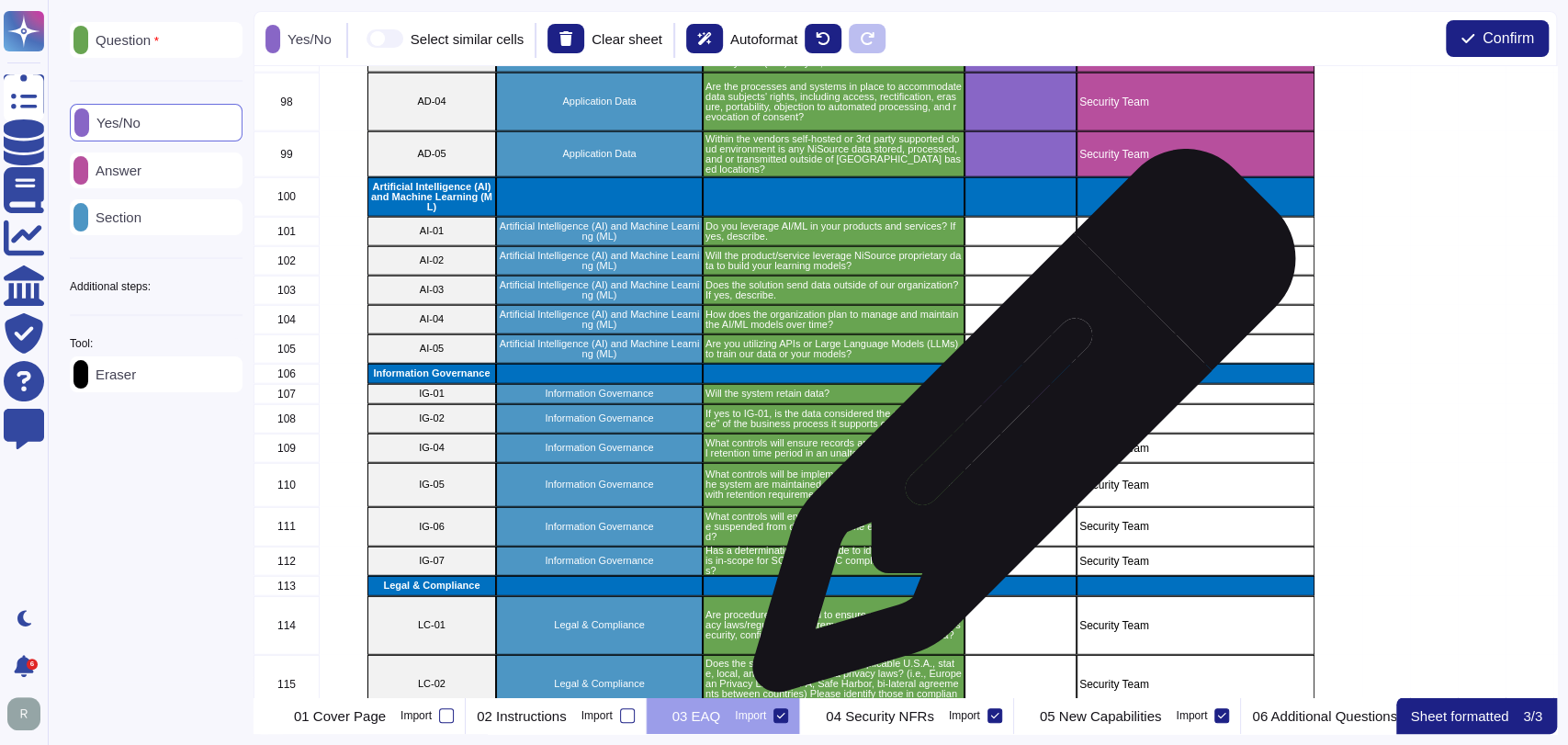
click at [1017, 428] on div "grid" at bounding box center [1019, 419] width 112 height 30
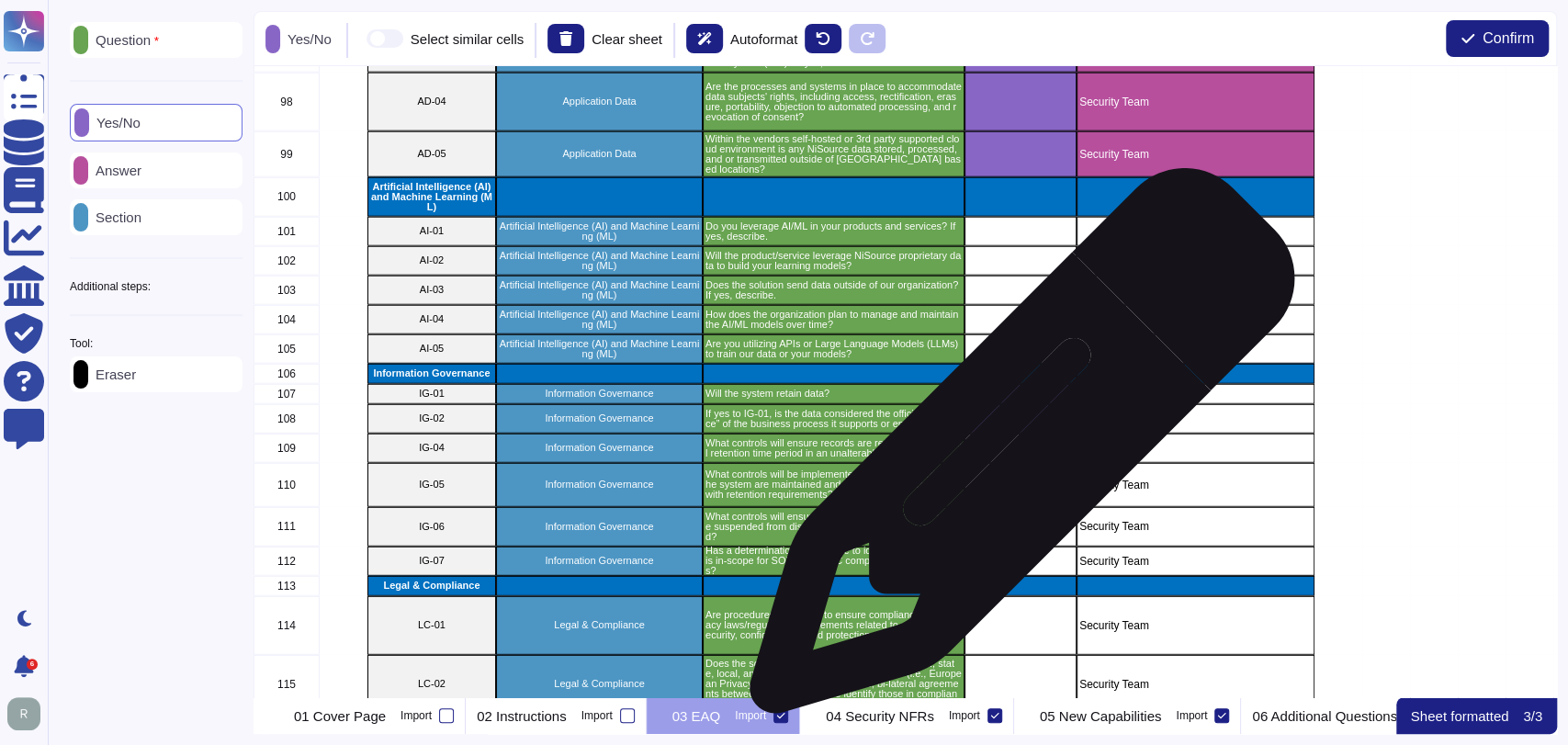
click at [1015, 450] on div "grid" at bounding box center [1019, 448] width 112 height 30
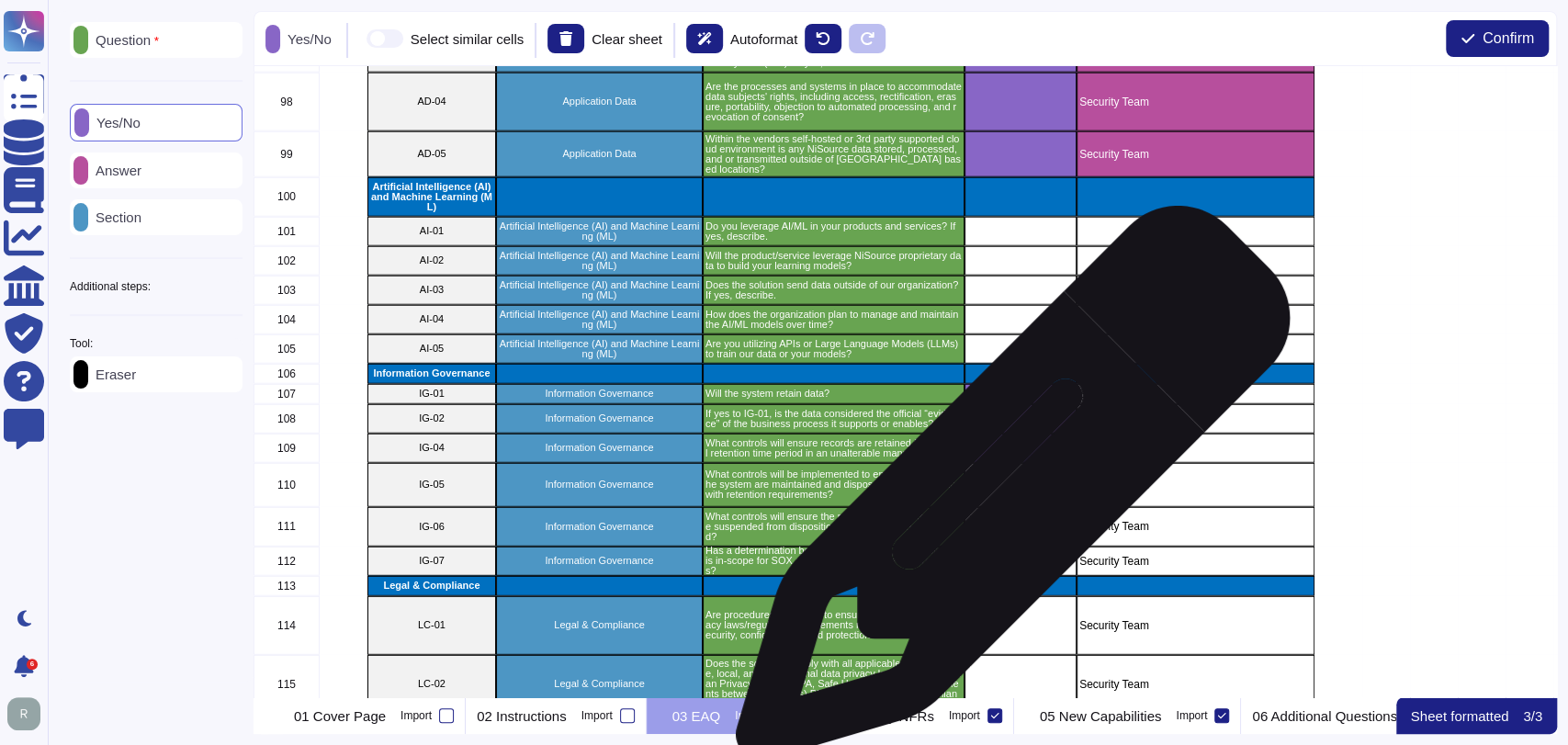
click at [1006, 492] on div "grid" at bounding box center [1019, 485] width 112 height 44
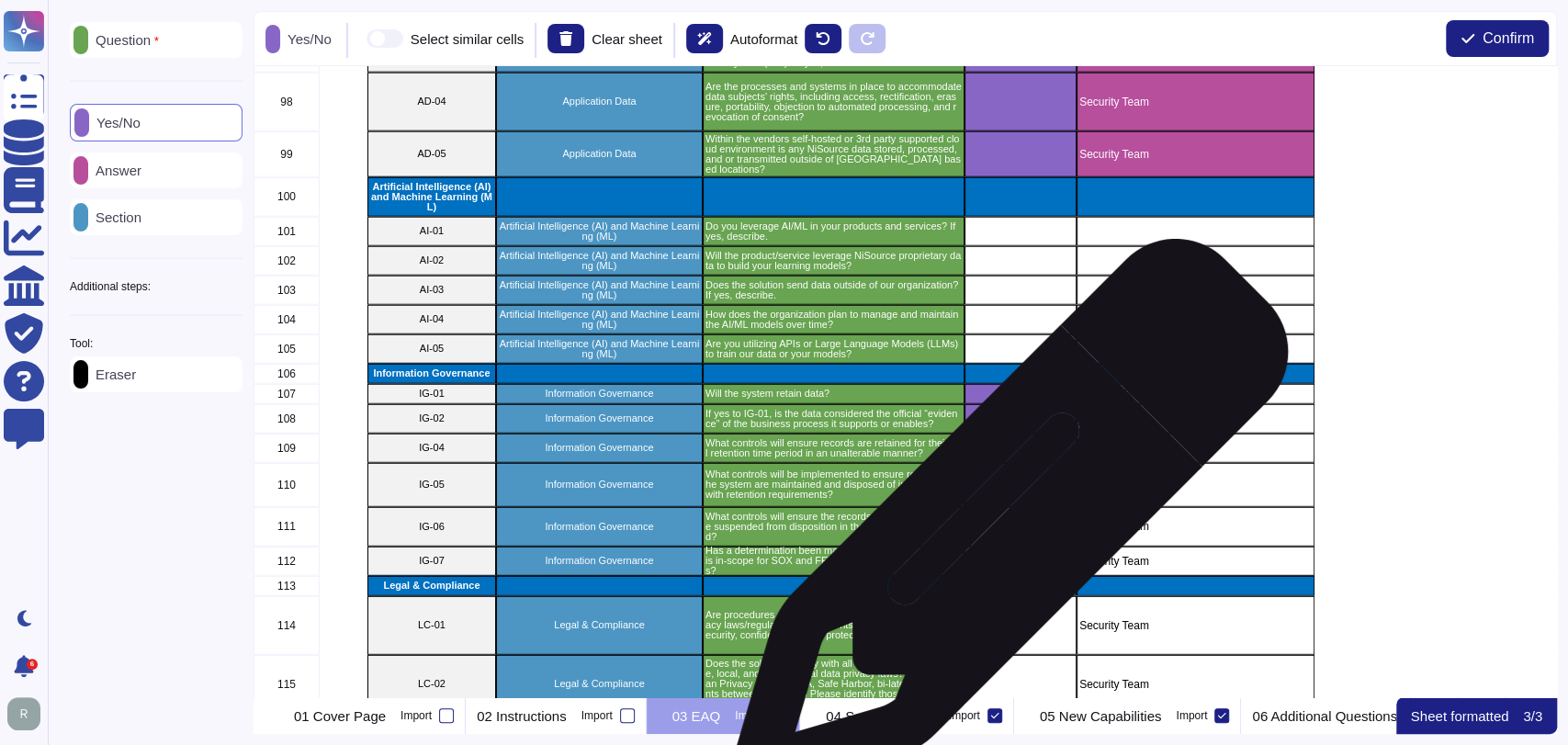
click at [1002, 528] on div "grid" at bounding box center [1019, 526] width 112 height 40
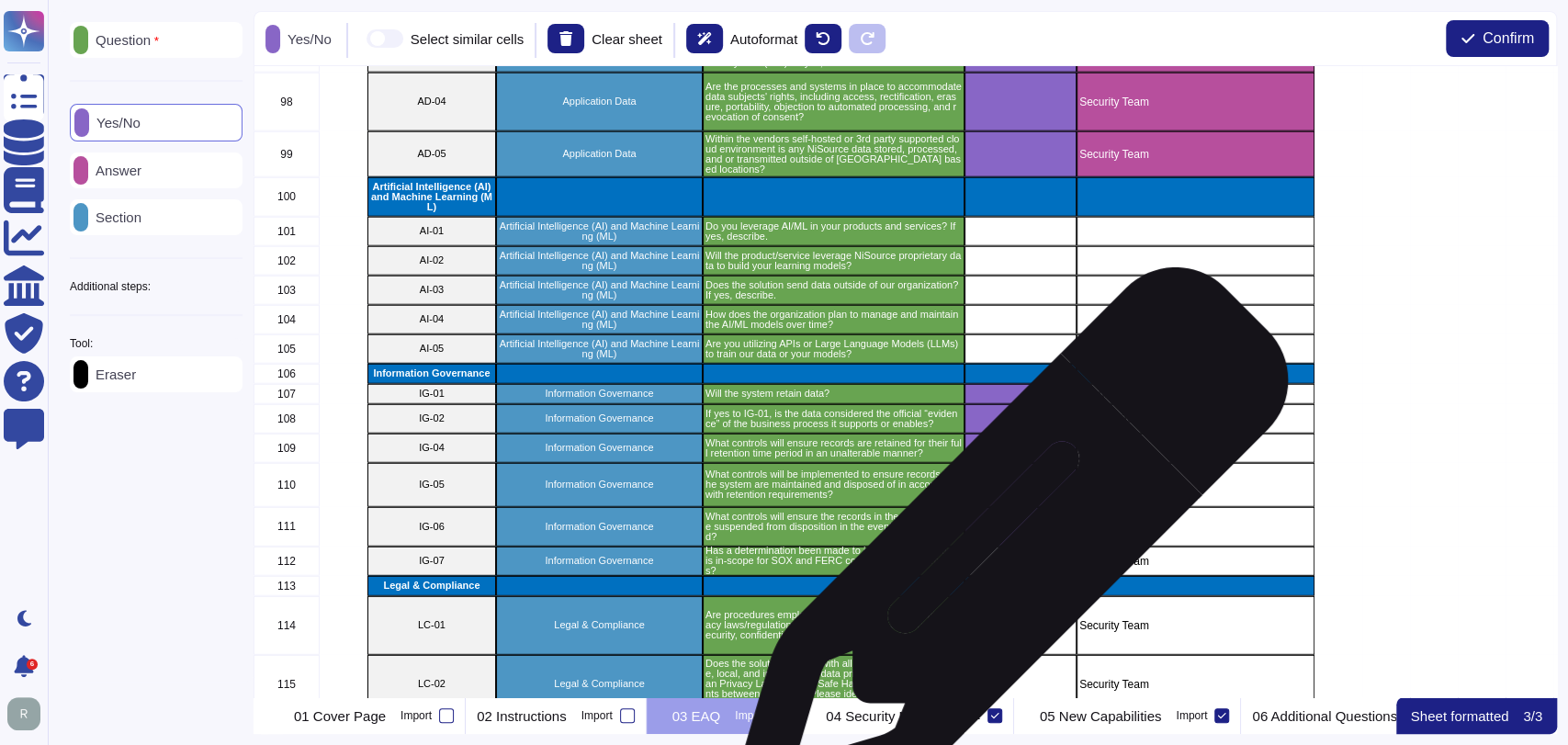
click at [1002, 562] on div "grid" at bounding box center [1019, 561] width 112 height 30
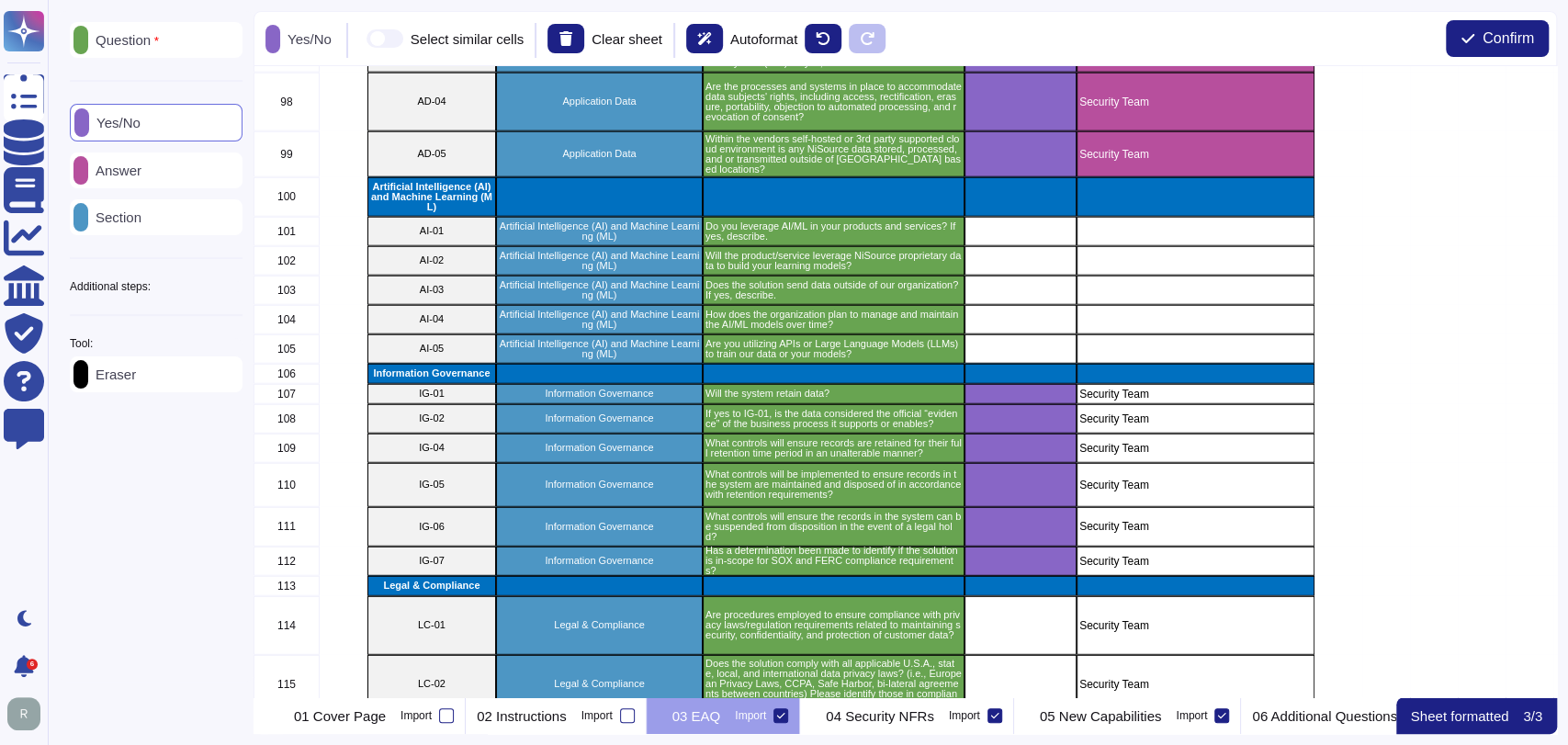
click at [162, 176] on div "Answer" at bounding box center [156, 170] width 173 height 36
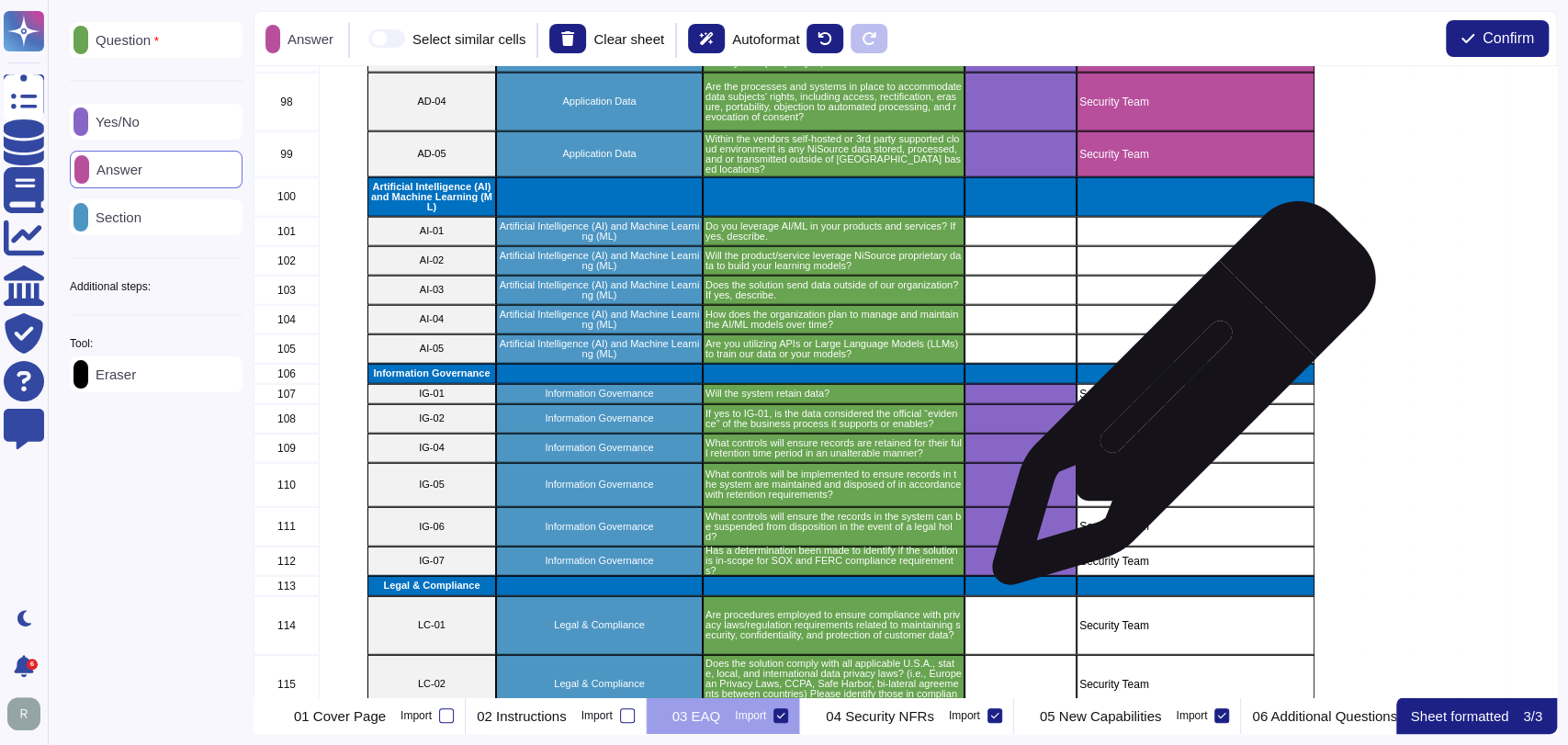
click at [1176, 404] on div "Security Team" at bounding box center [1196, 419] width 238 height 30
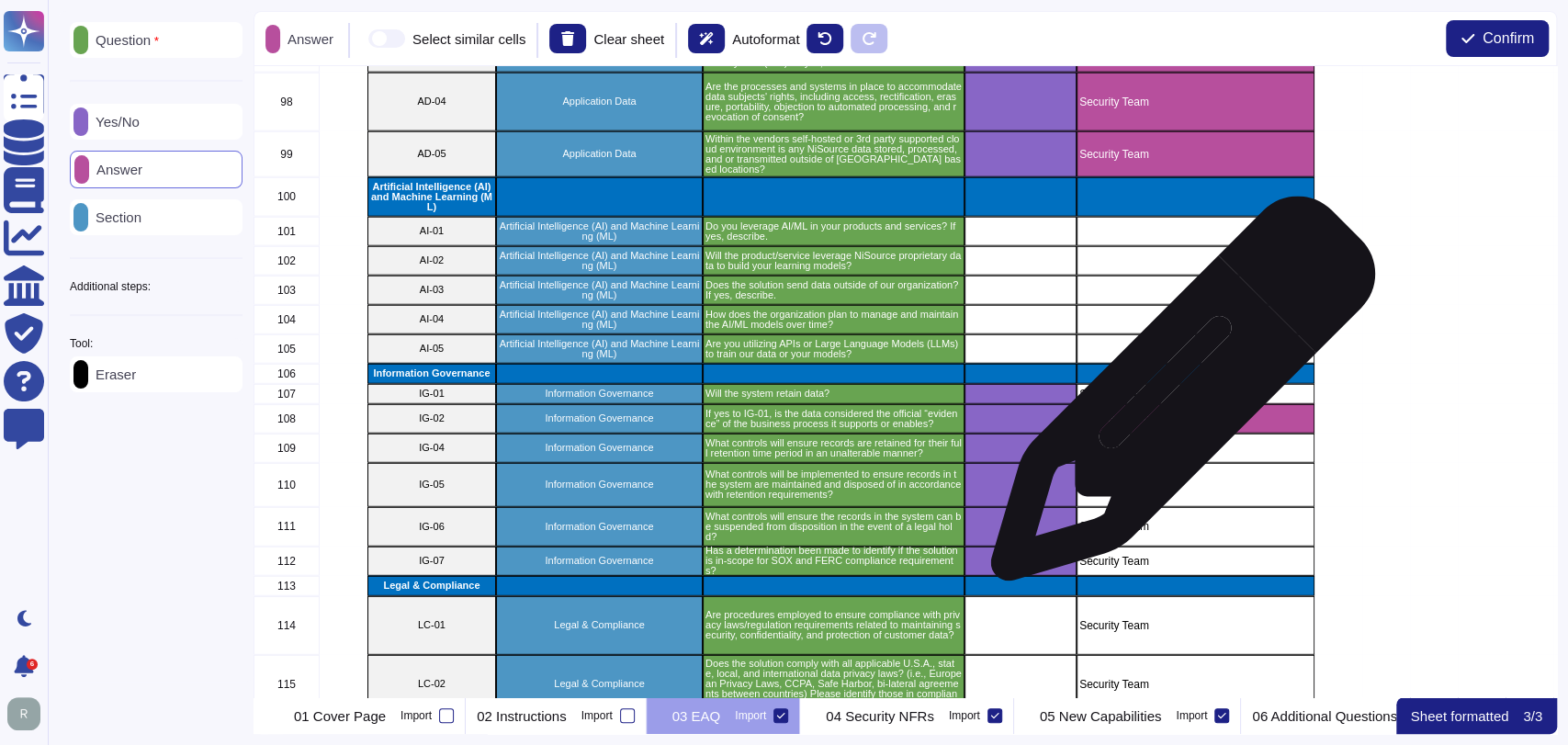
click at [1176, 394] on p "Security Team" at bounding box center [1196, 394] width 233 height 11
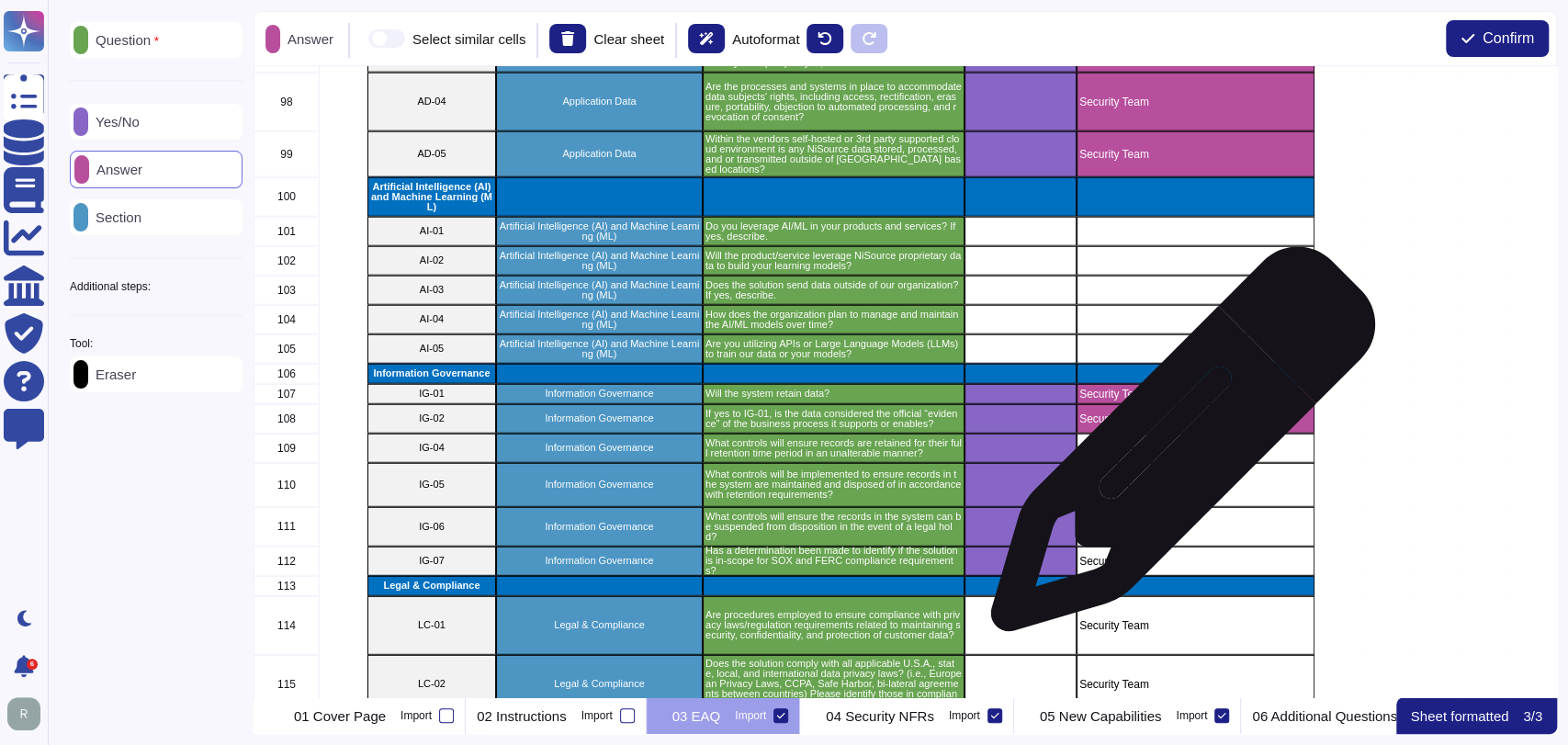
click at [1176, 448] on p "Security Team" at bounding box center [1196, 448] width 233 height 11
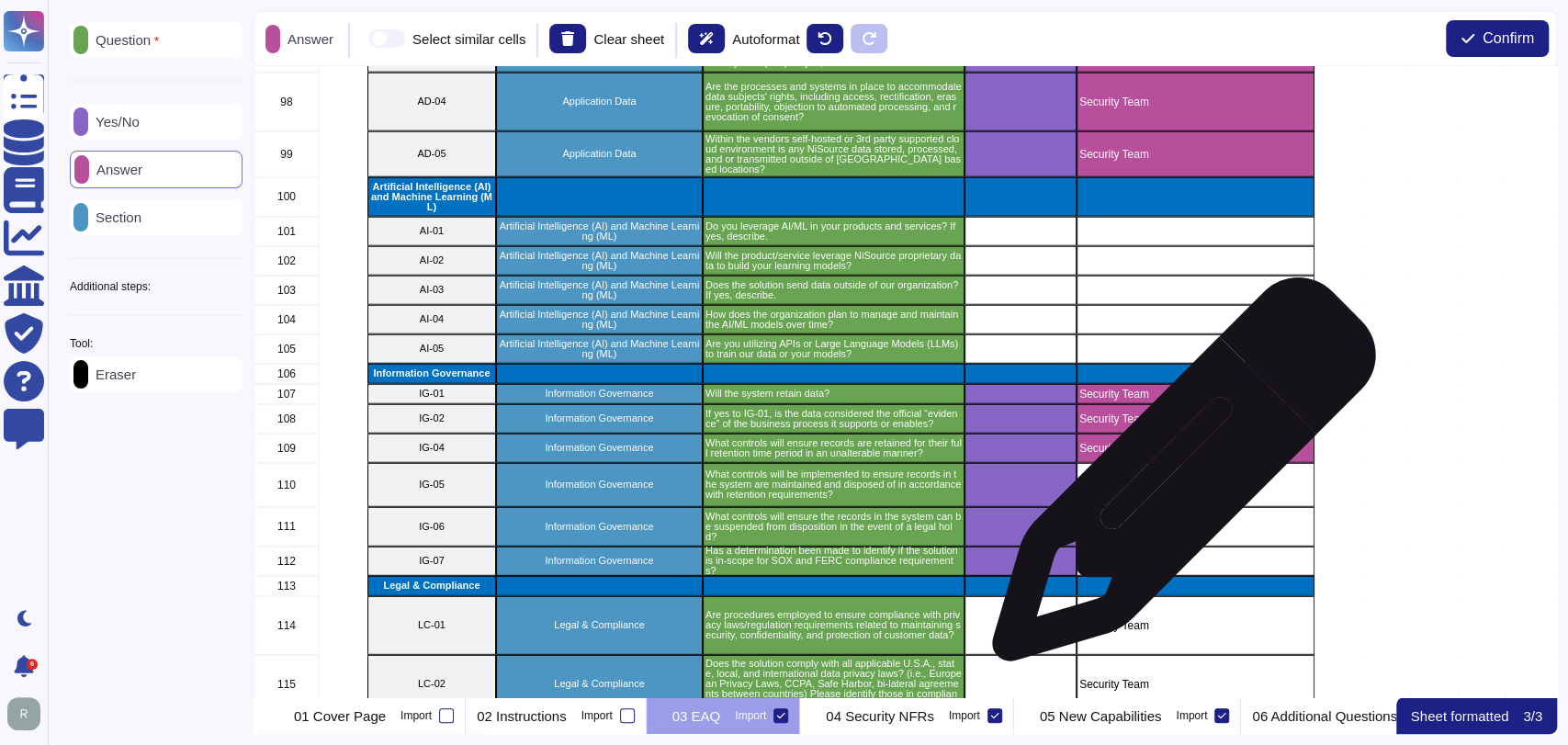
click at [1176, 487] on p "Security Team" at bounding box center [1196, 485] width 233 height 11
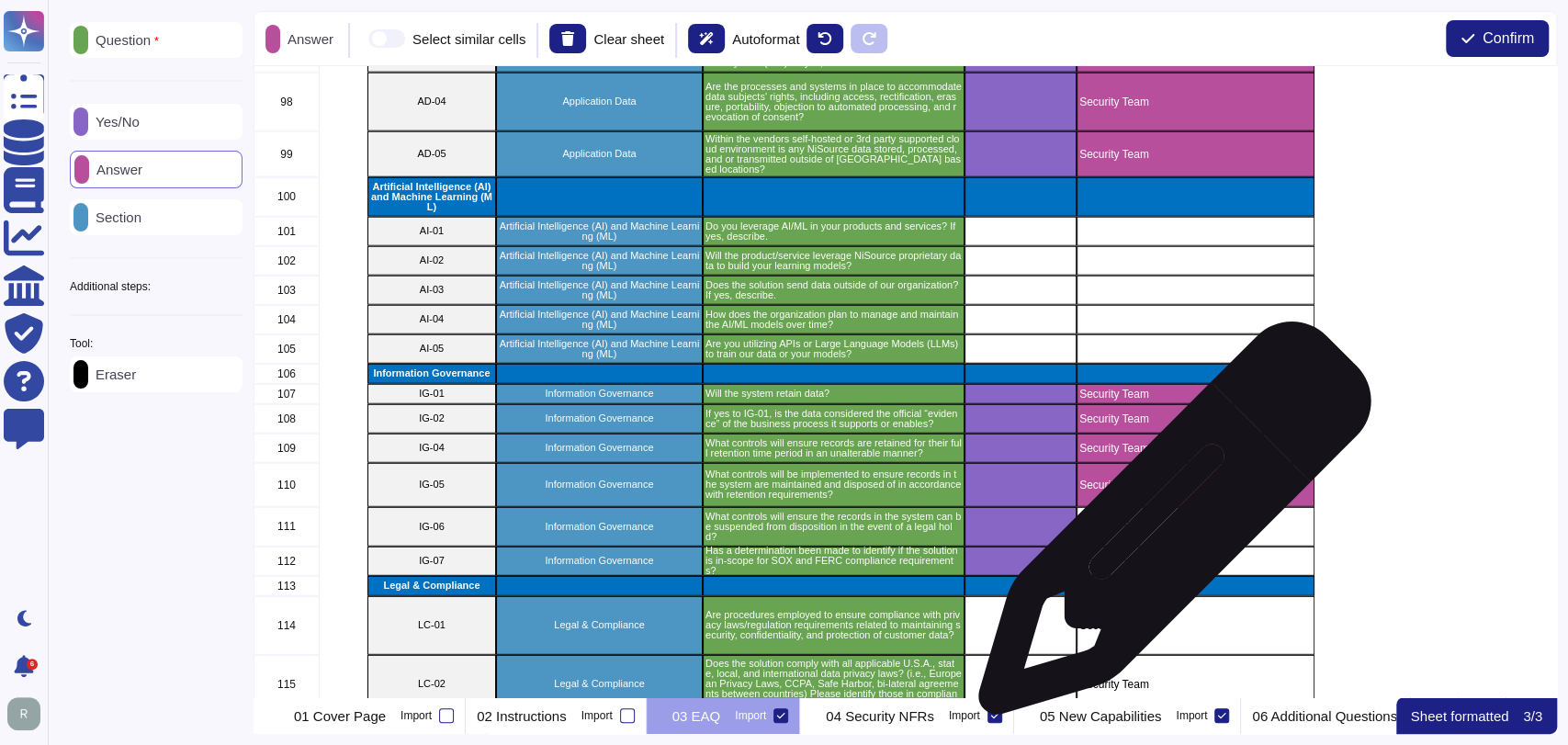
click at [1167, 527] on p "Security Team" at bounding box center [1196, 526] width 233 height 11
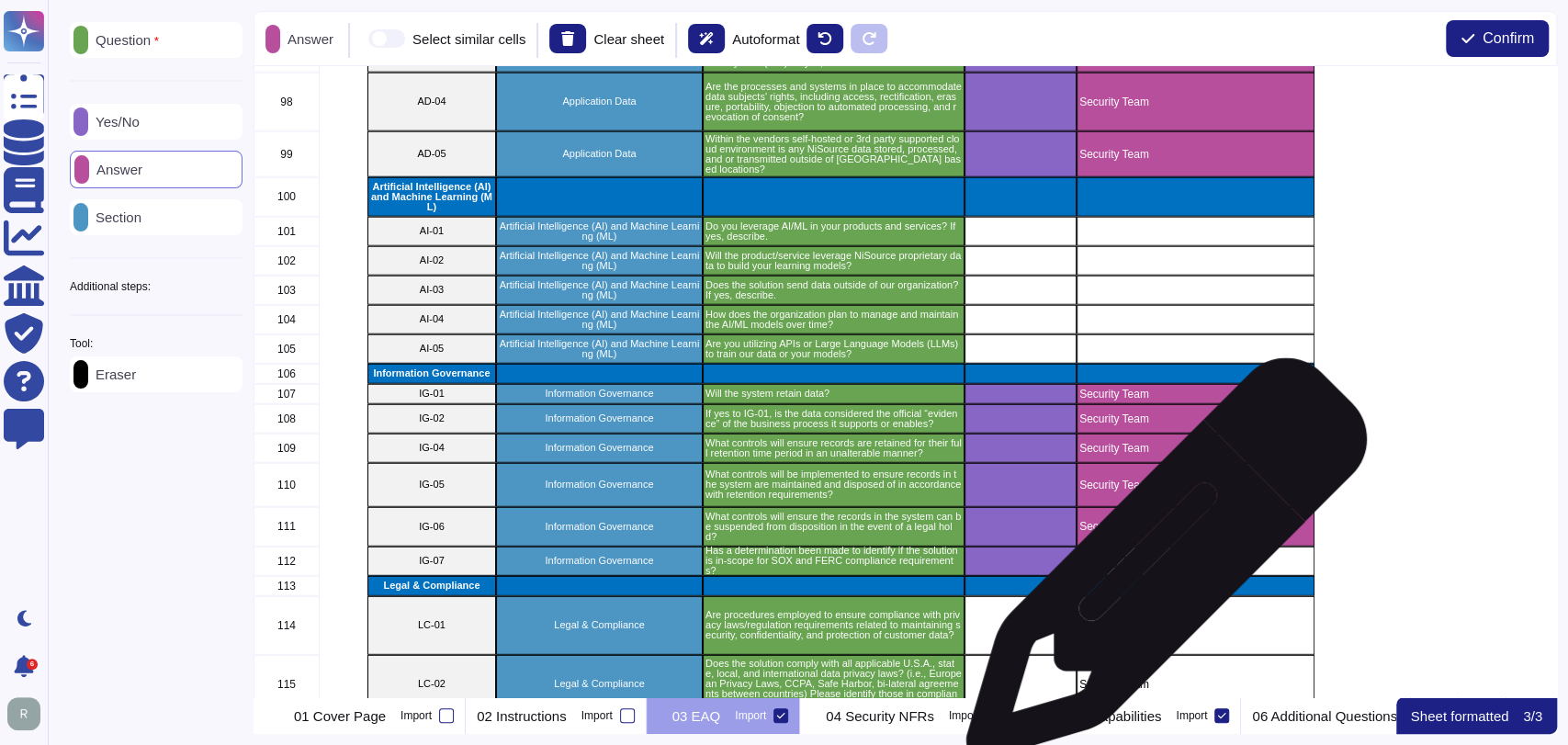
click at [1159, 568] on div "Security Team" at bounding box center [1196, 561] width 238 height 30
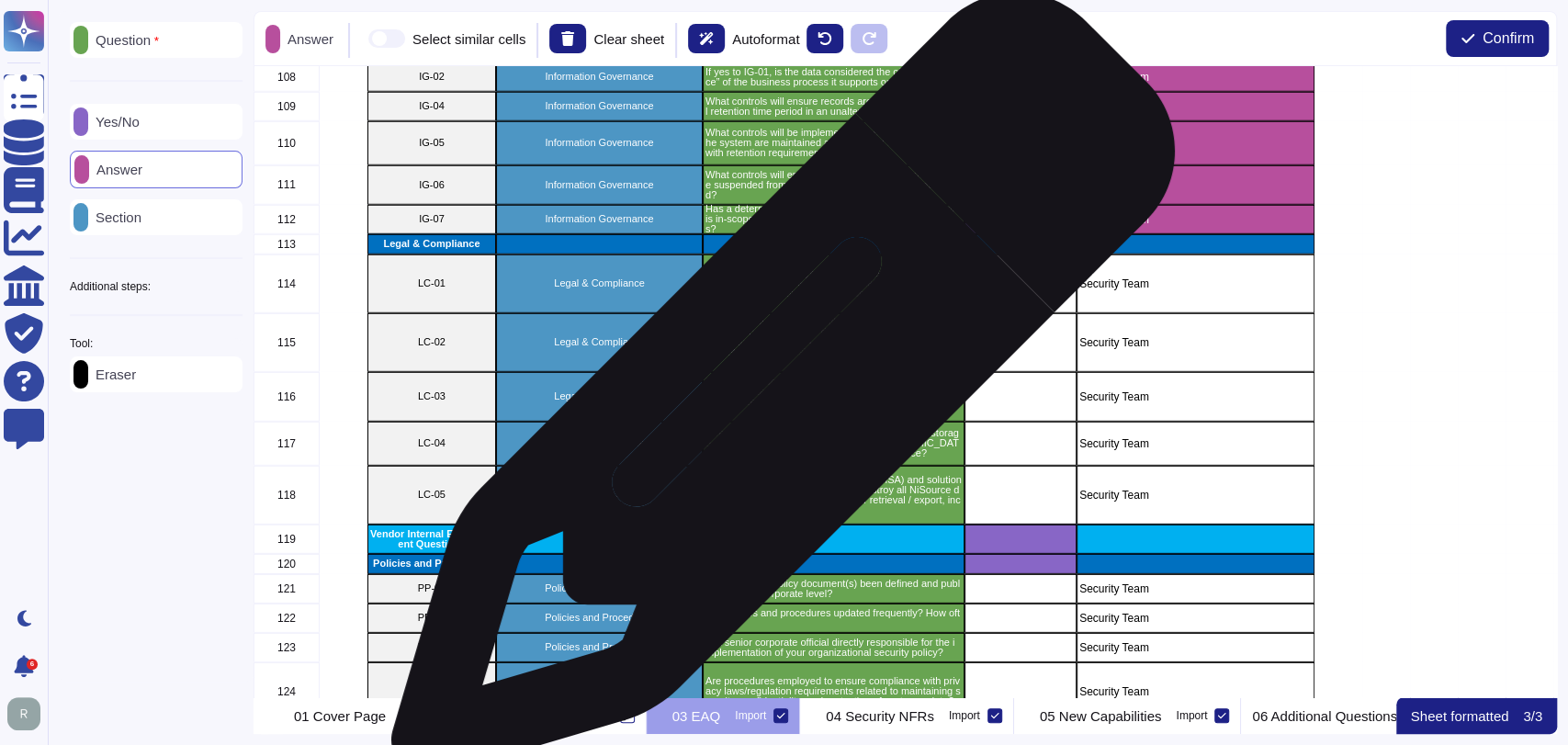
scroll to position [3575, 0]
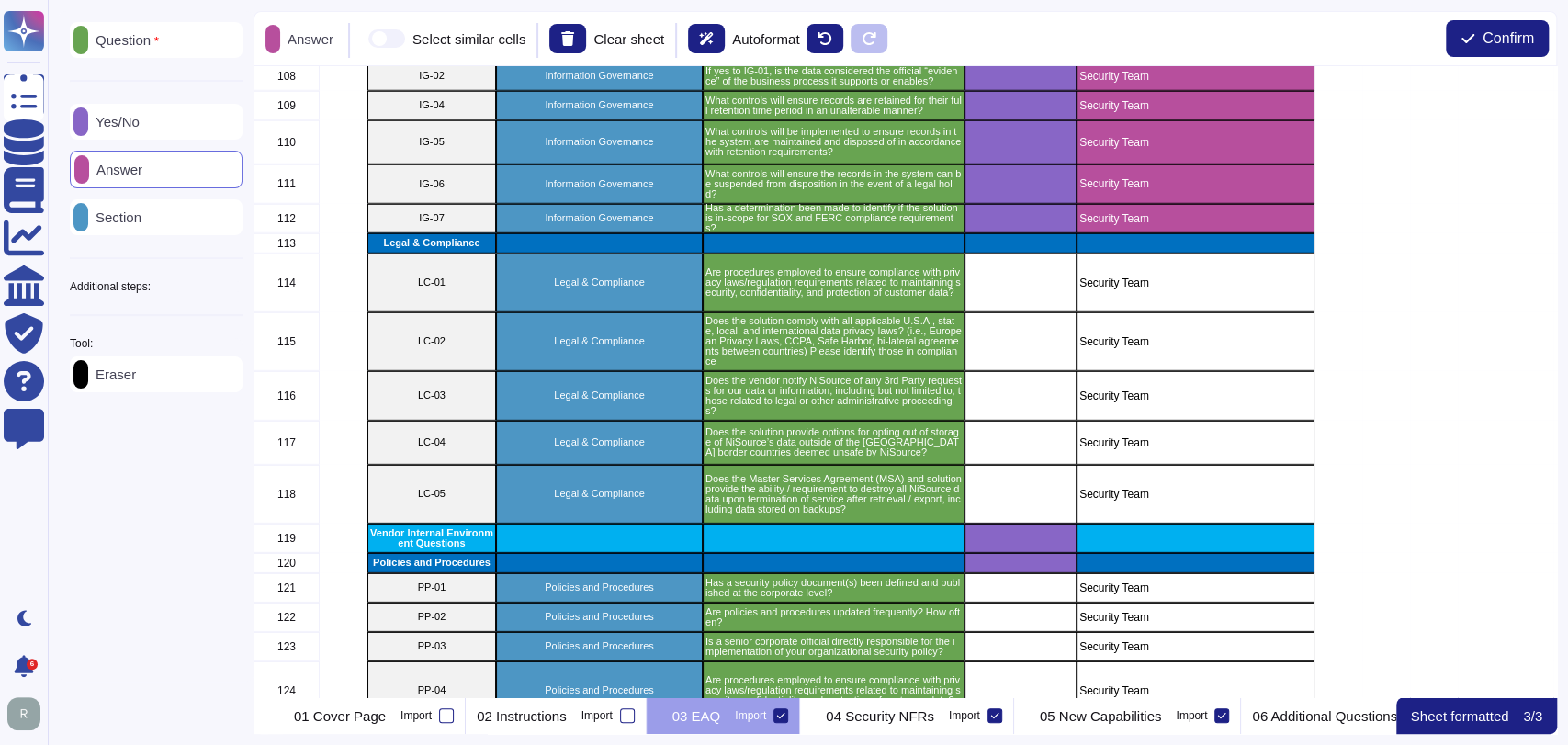
click at [121, 118] on p "Yes/No" at bounding box center [114, 121] width 52 height 14
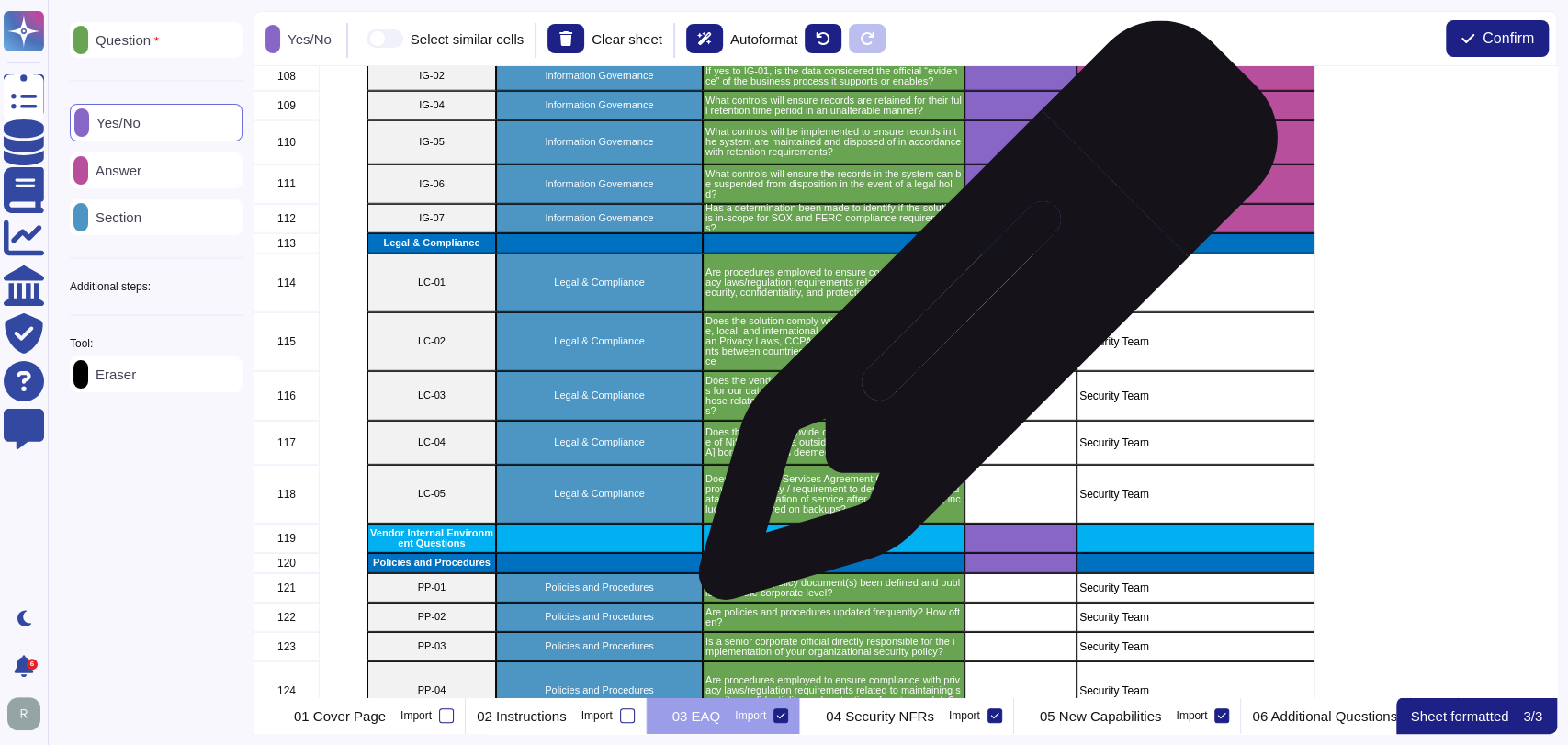
scroll to position [3575, 0]
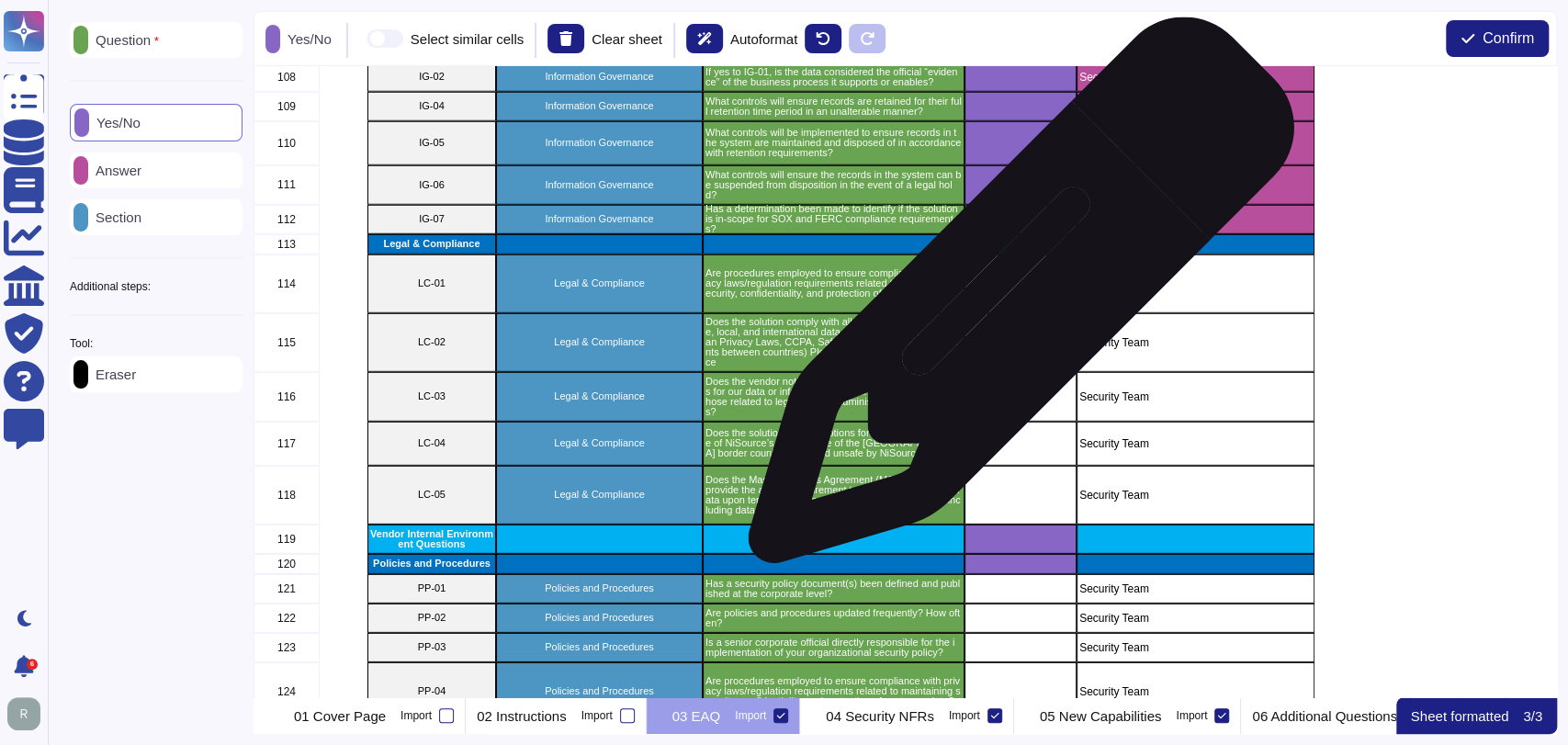
click at [1014, 299] on div "grid" at bounding box center [1019, 284] width 112 height 59
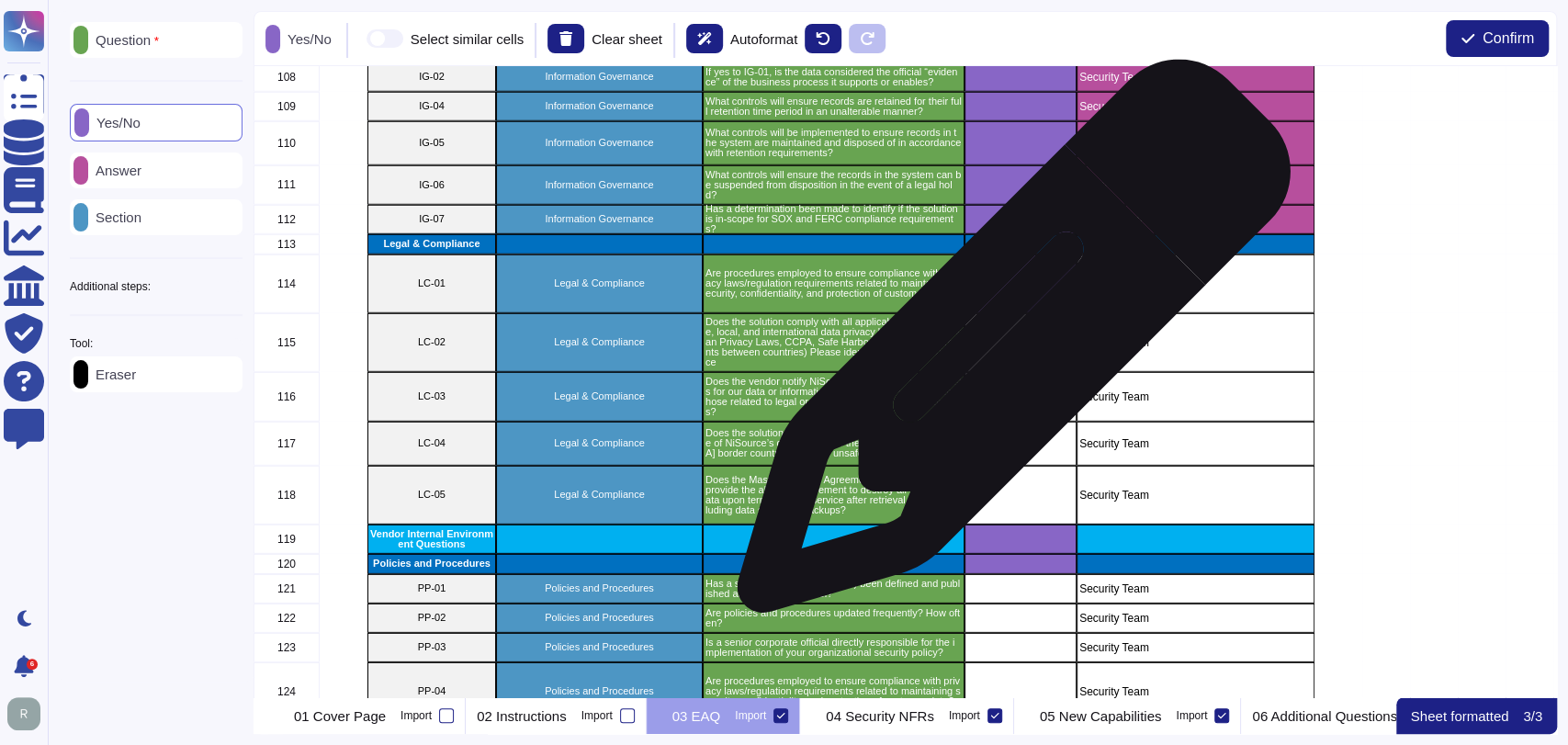
click at [1007, 347] on div "grid" at bounding box center [1019, 342] width 112 height 59
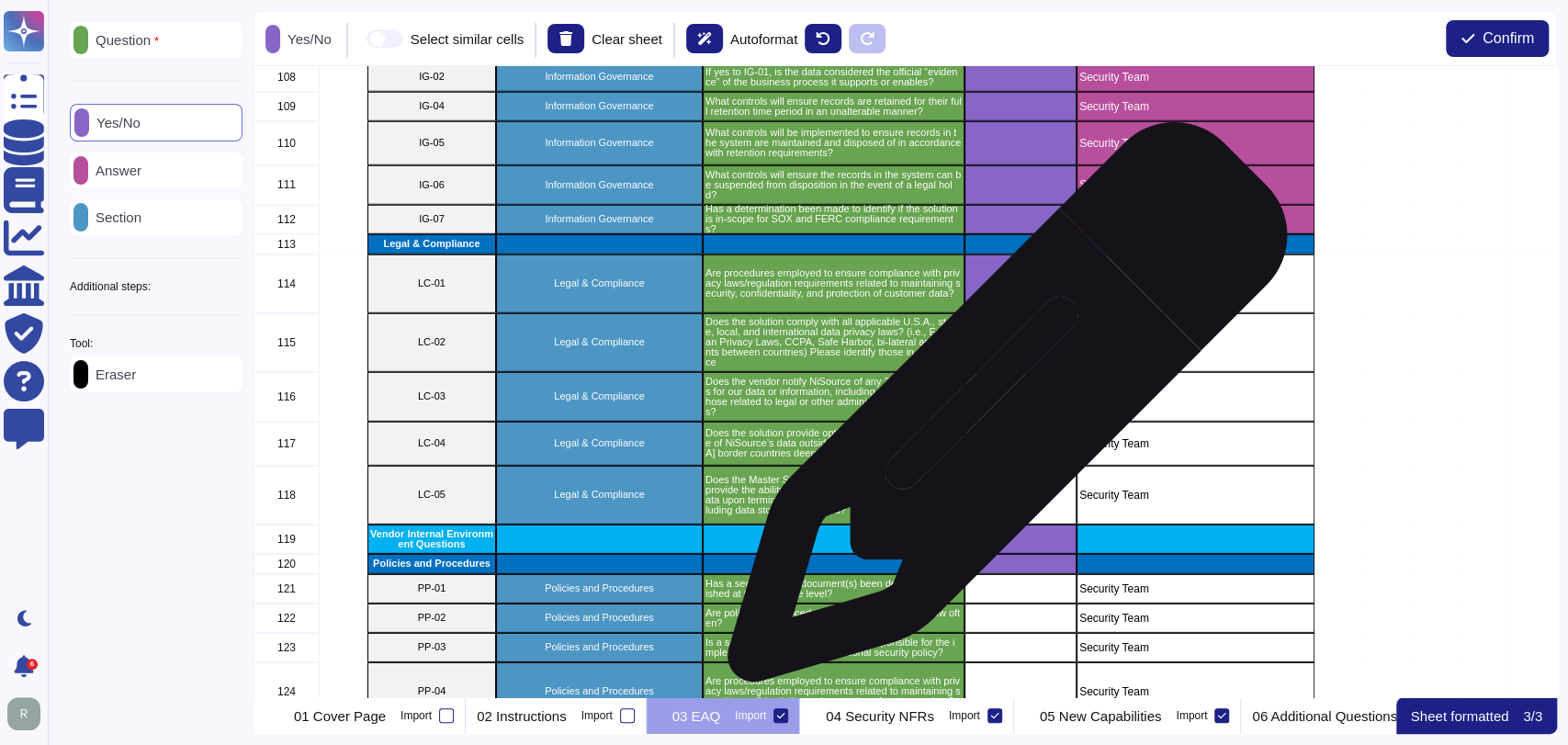
click at [1002, 412] on div "grid" at bounding box center [1019, 397] width 112 height 50
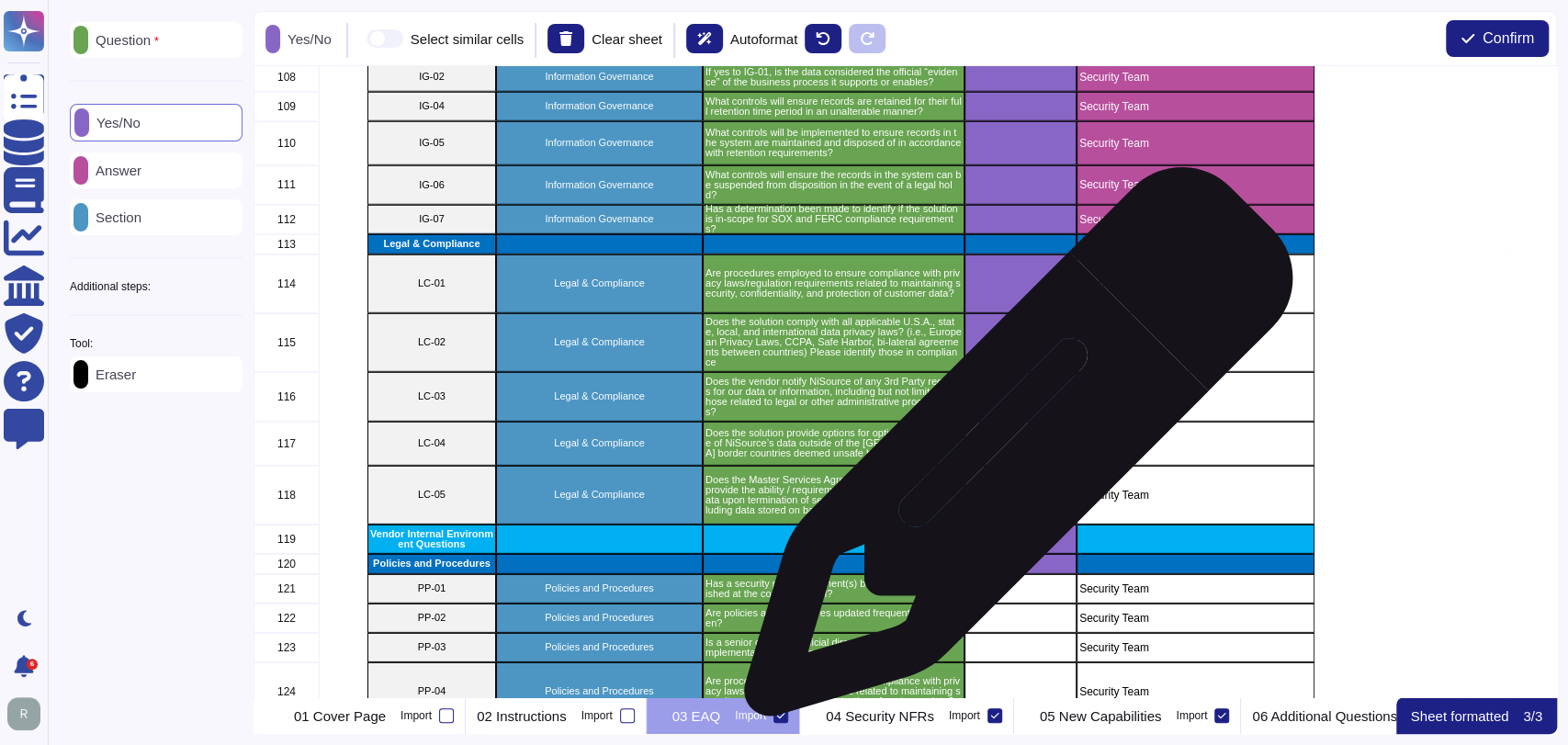
click at [1012, 451] on div "grid" at bounding box center [1019, 444] width 112 height 44
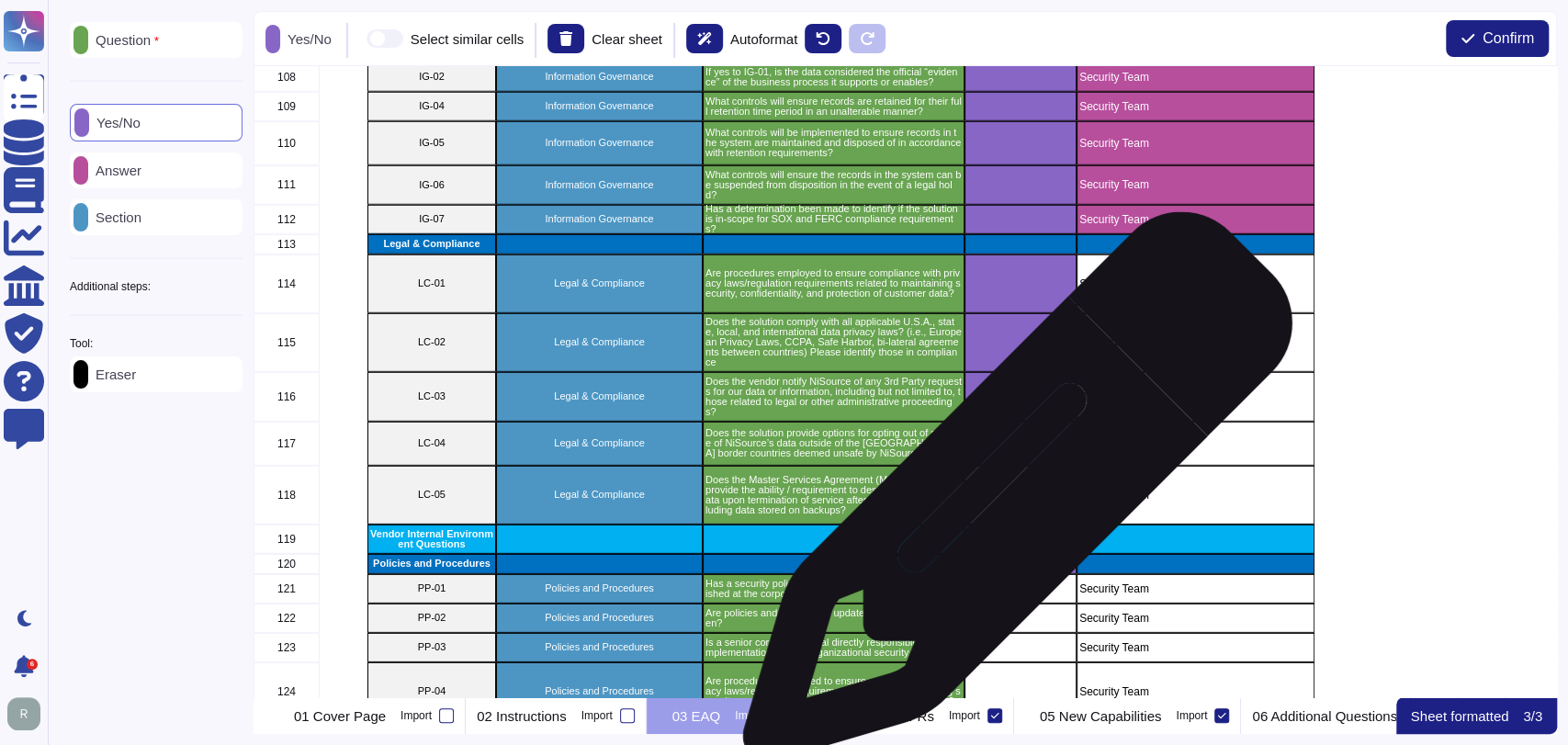
click at [1010, 496] on div "grid" at bounding box center [1019, 495] width 112 height 59
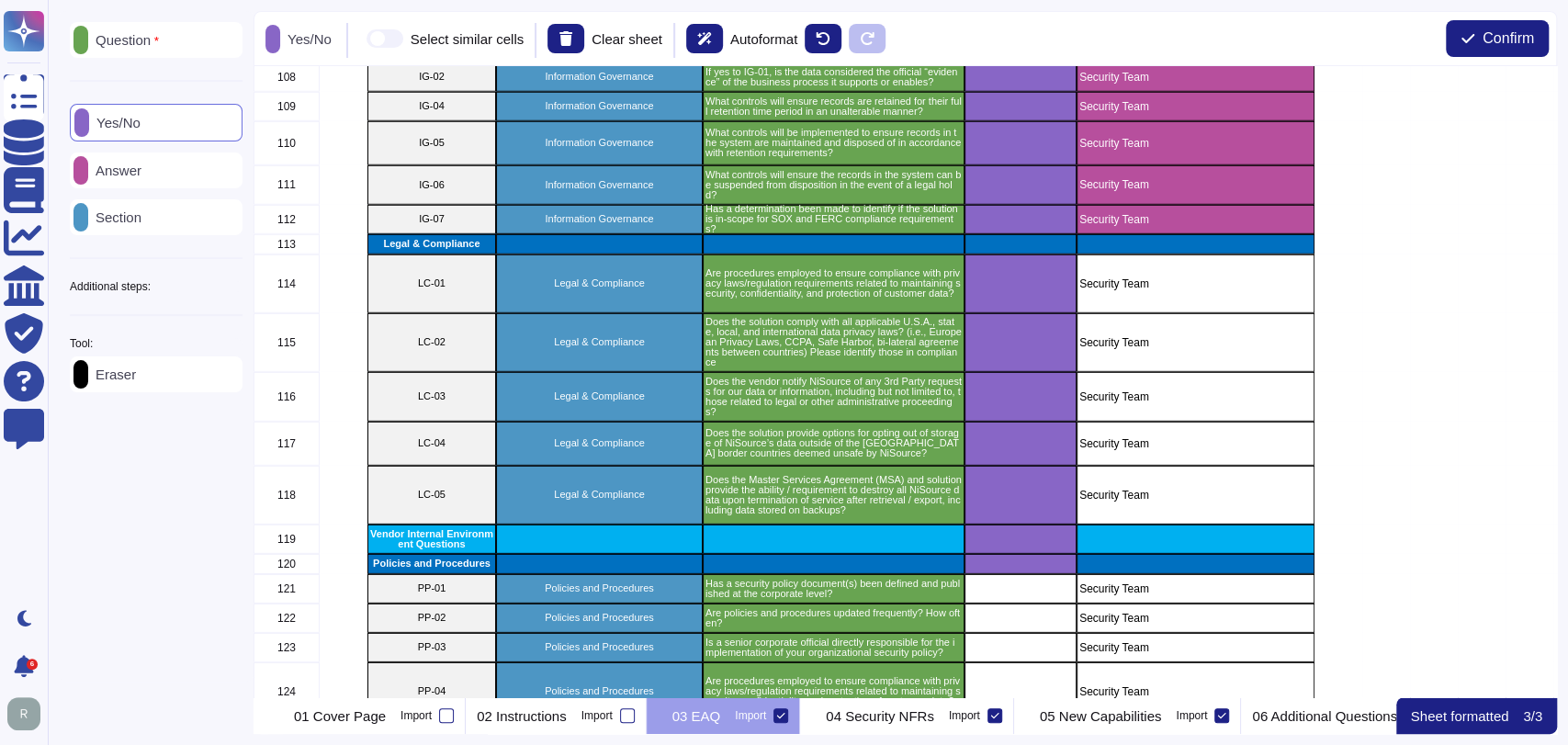
click at [223, 388] on div "Eraser" at bounding box center [156, 374] width 173 height 36
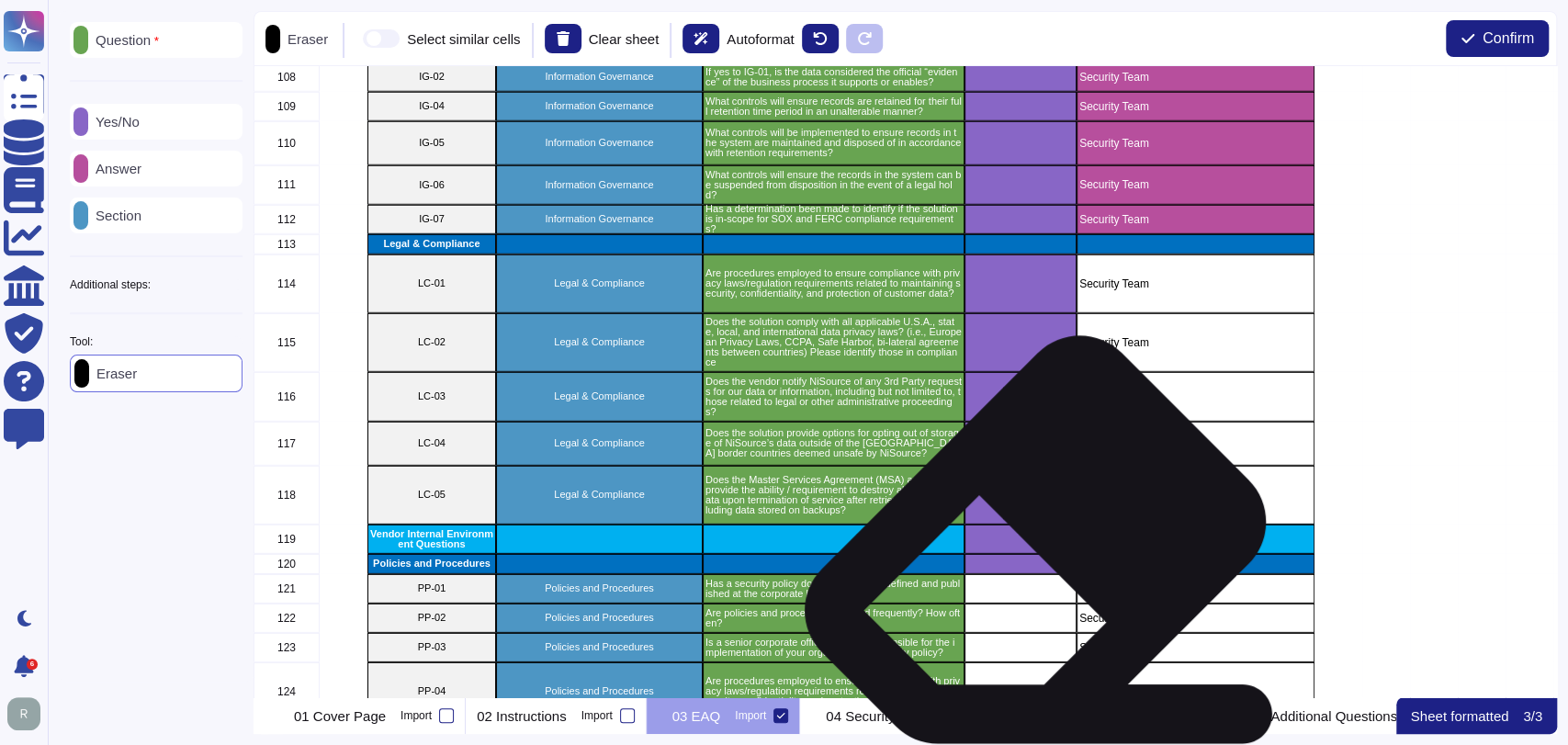
click at [1027, 545] on div "grid" at bounding box center [1019, 539] width 112 height 30
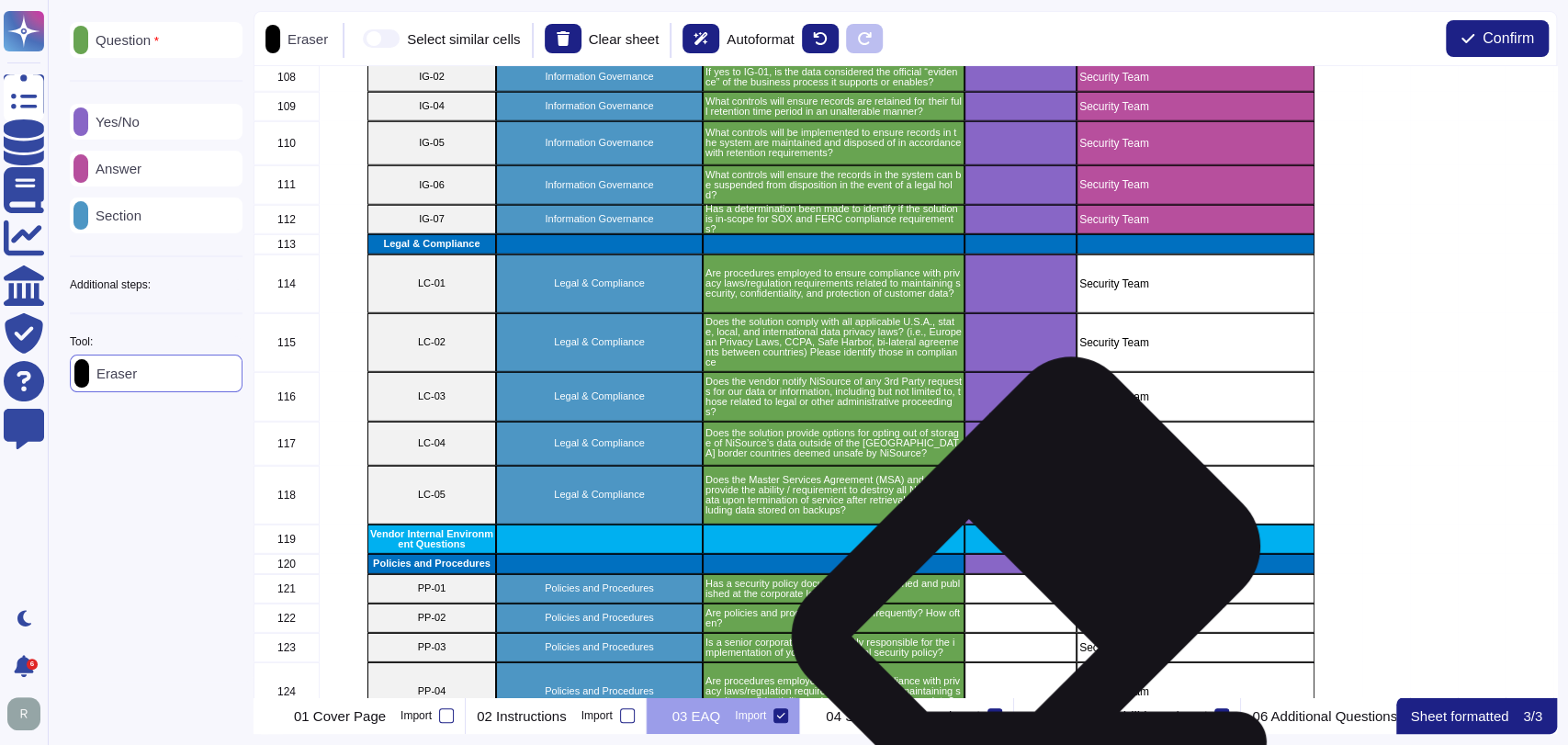
click at [1019, 571] on div "grid" at bounding box center [1019, 564] width 112 height 20
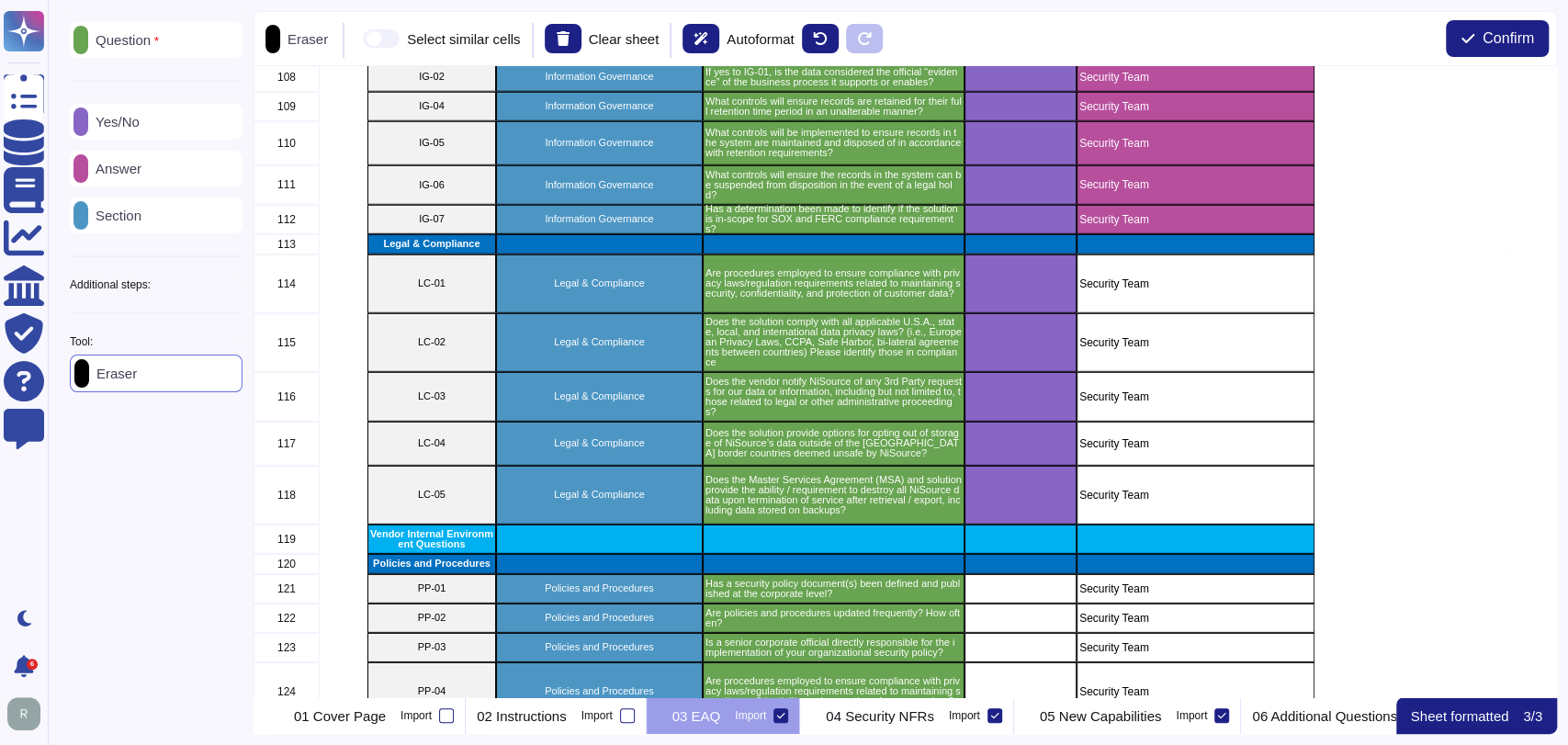
click at [141, 173] on p "Answer" at bounding box center [115, 168] width 54 height 14
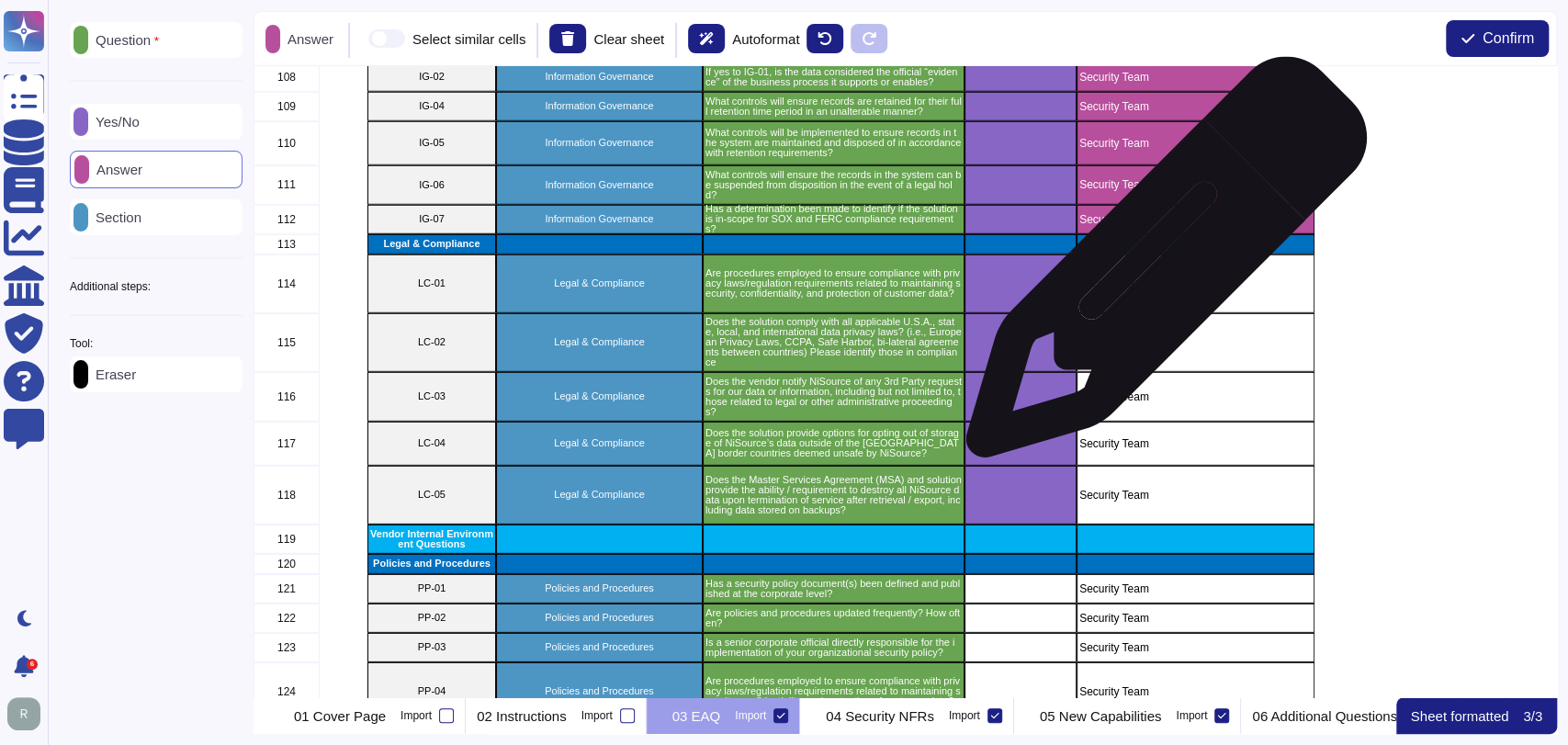
click at [1180, 288] on div "Security Team" at bounding box center [1196, 284] width 238 height 59
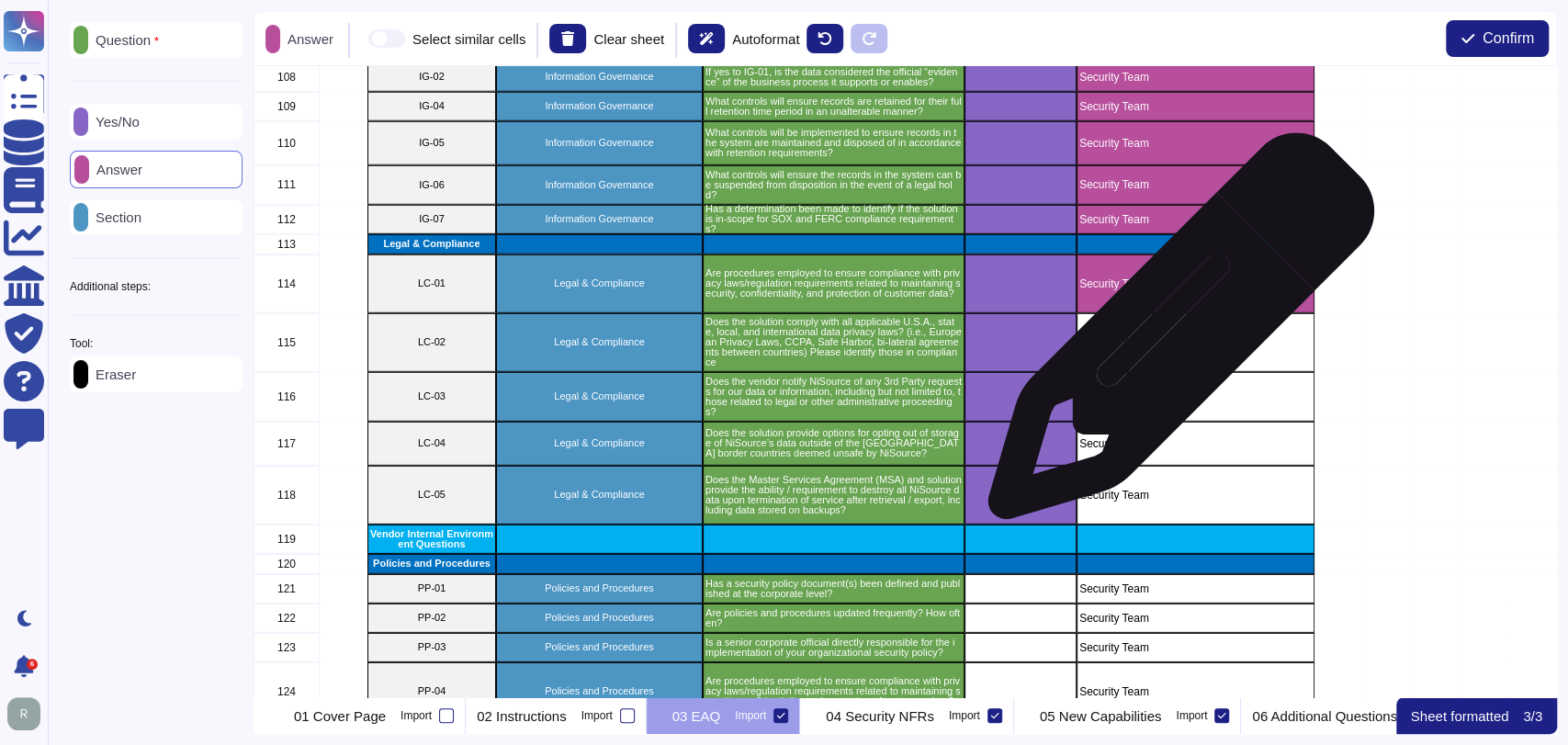
click at [1172, 345] on p "Security Team" at bounding box center [1196, 342] width 233 height 11
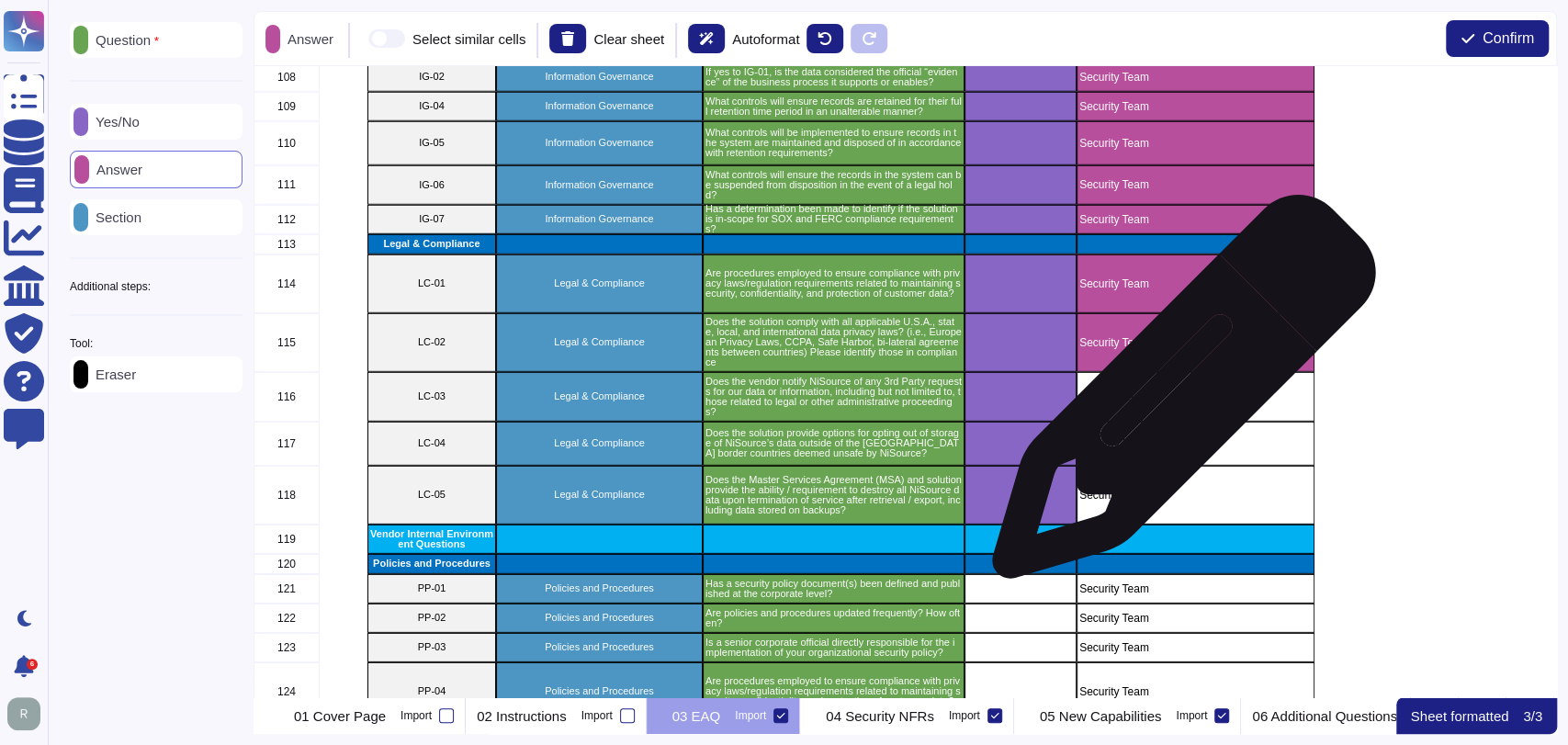
click at [1178, 398] on p "Security Team" at bounding box center [1196, 397] width 233 height 11
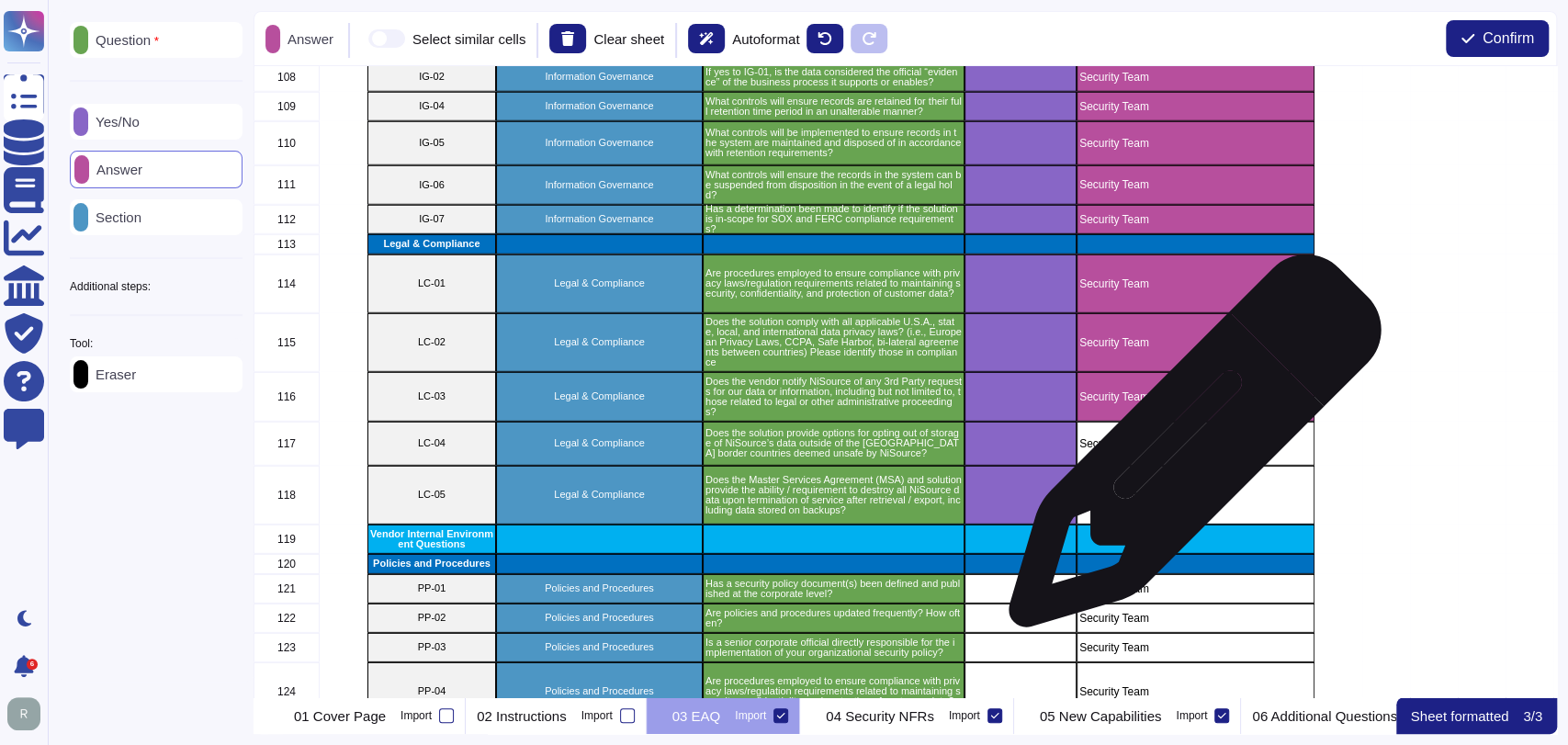
click at [1188, 450] on div "Security Team" at bounding box center [1196, 444] width 238 height 44
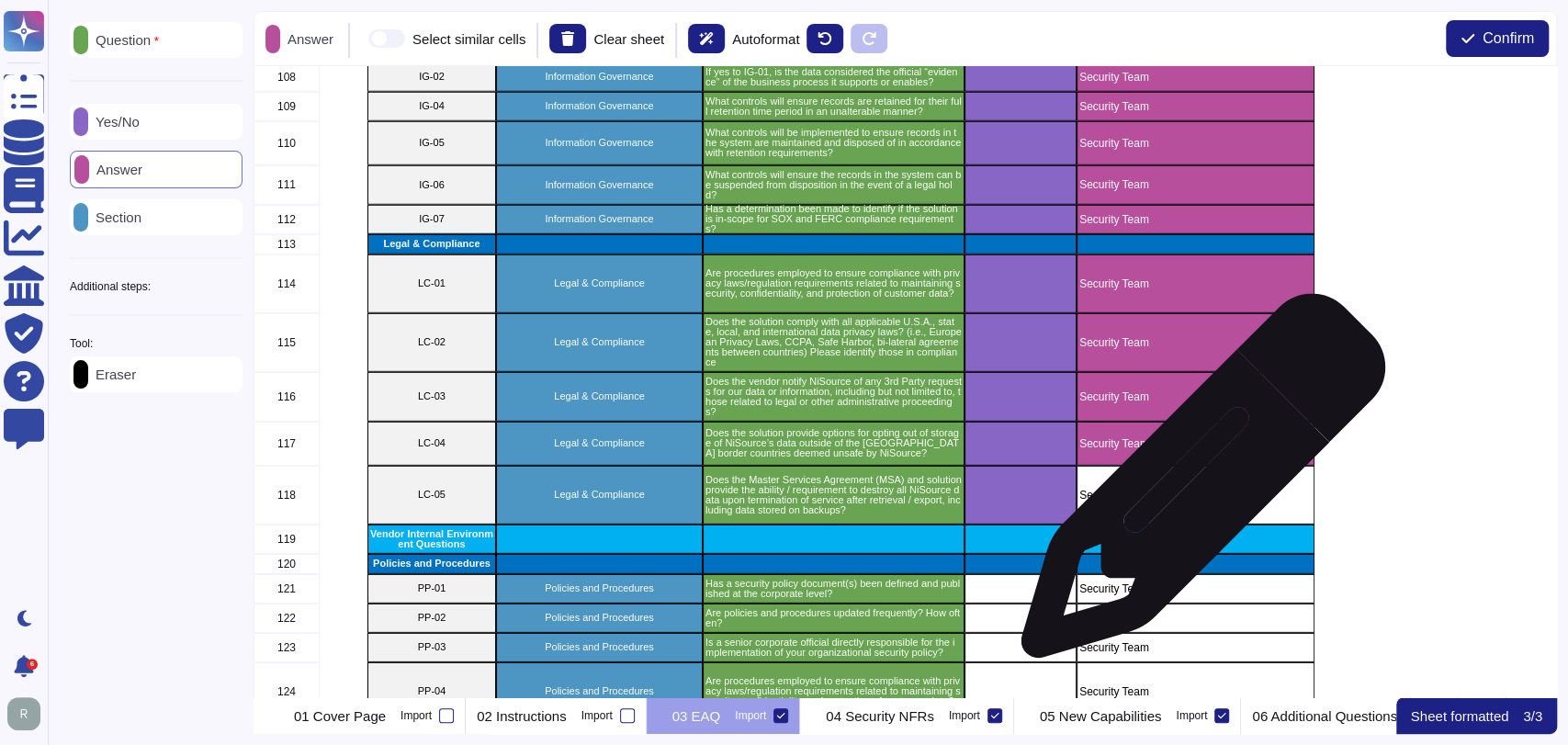
click at [1198, 498] on p "Security Team" at bounding box center [1196, 495] width 233 height 11
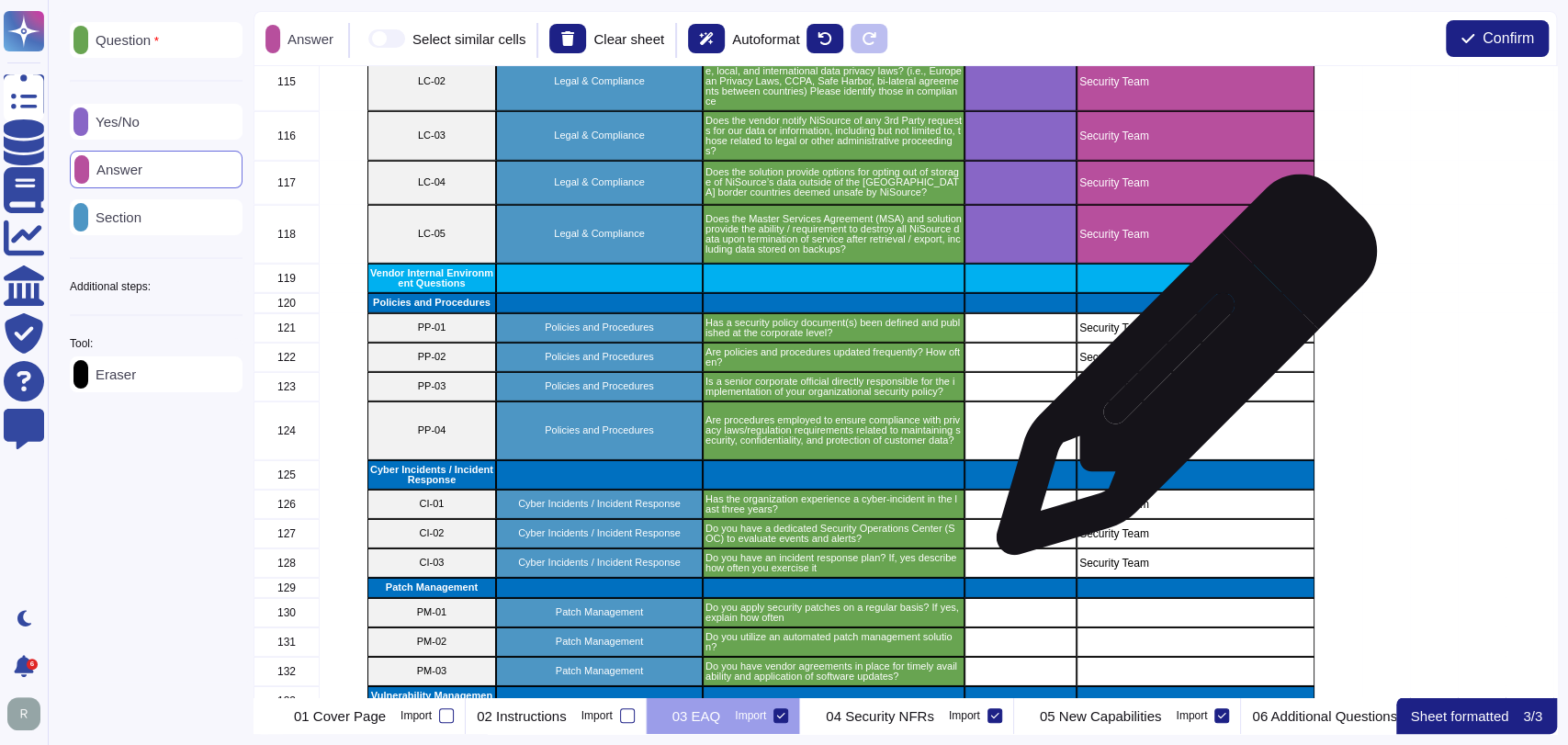
scroll to position [3837, 0]
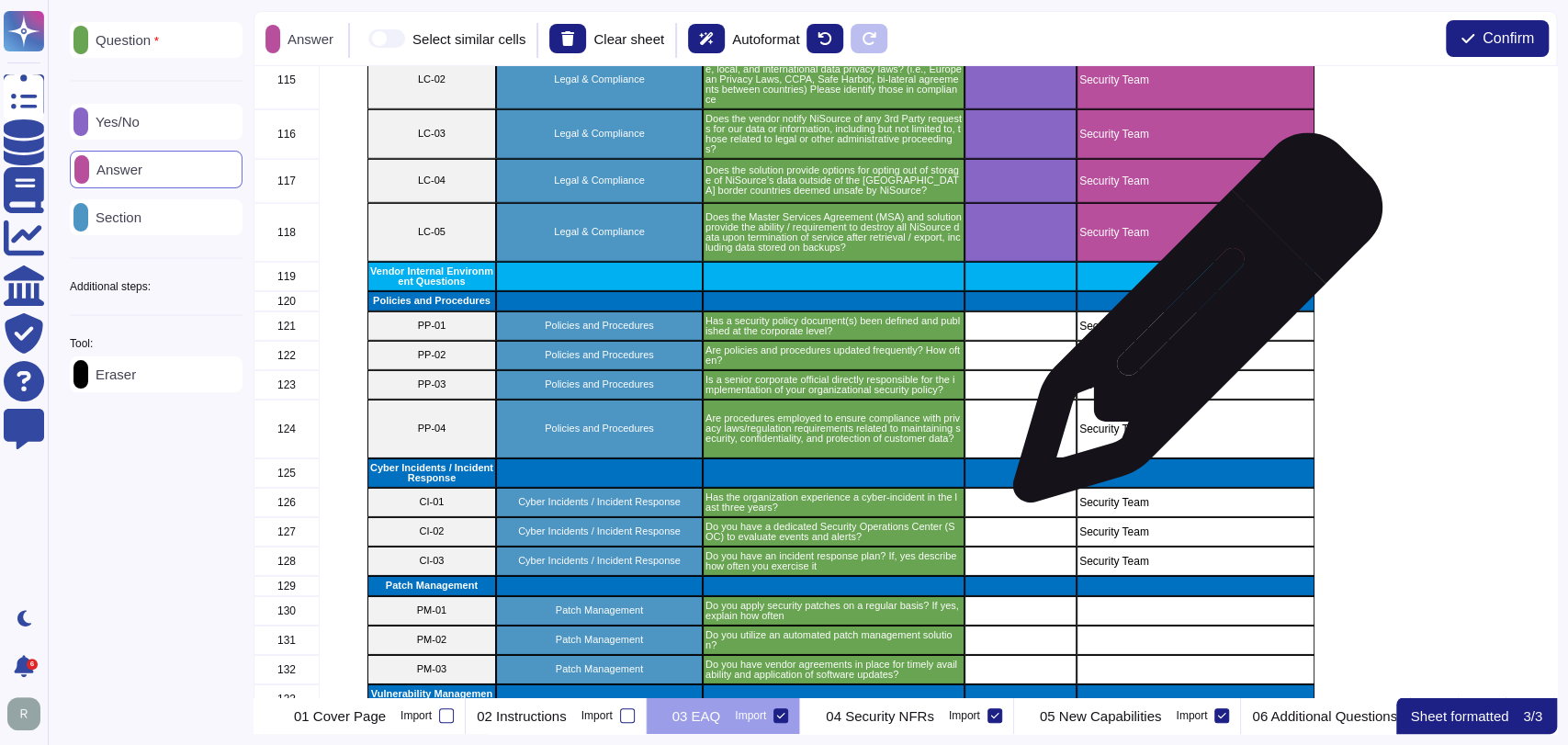
click at [1190, 327] on p "Security Team" at bounding box center [1196, 326] width 233 height 11
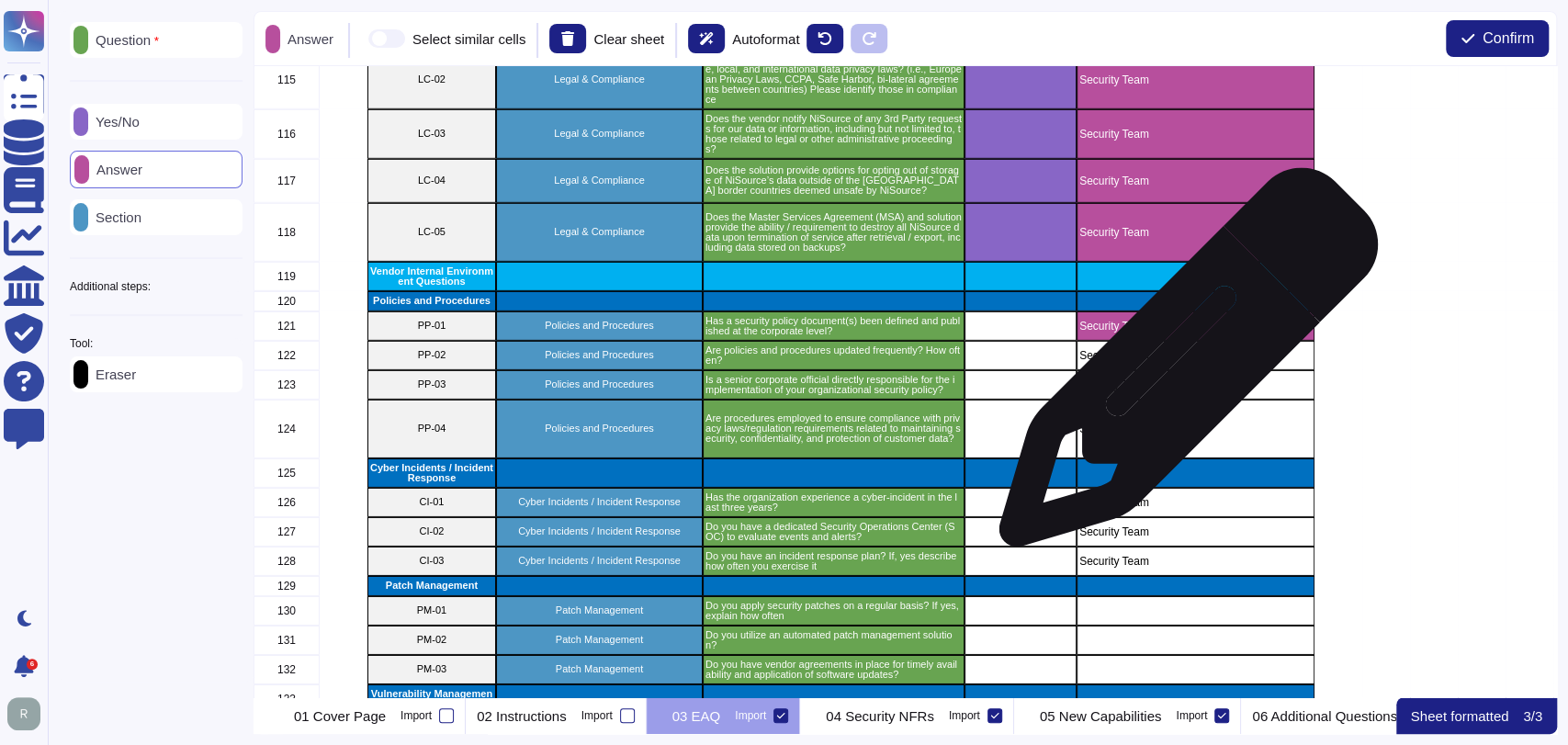
click at [1181, 366] on div "Security Team" at bounding box center [1196, 355] width 238 height 30
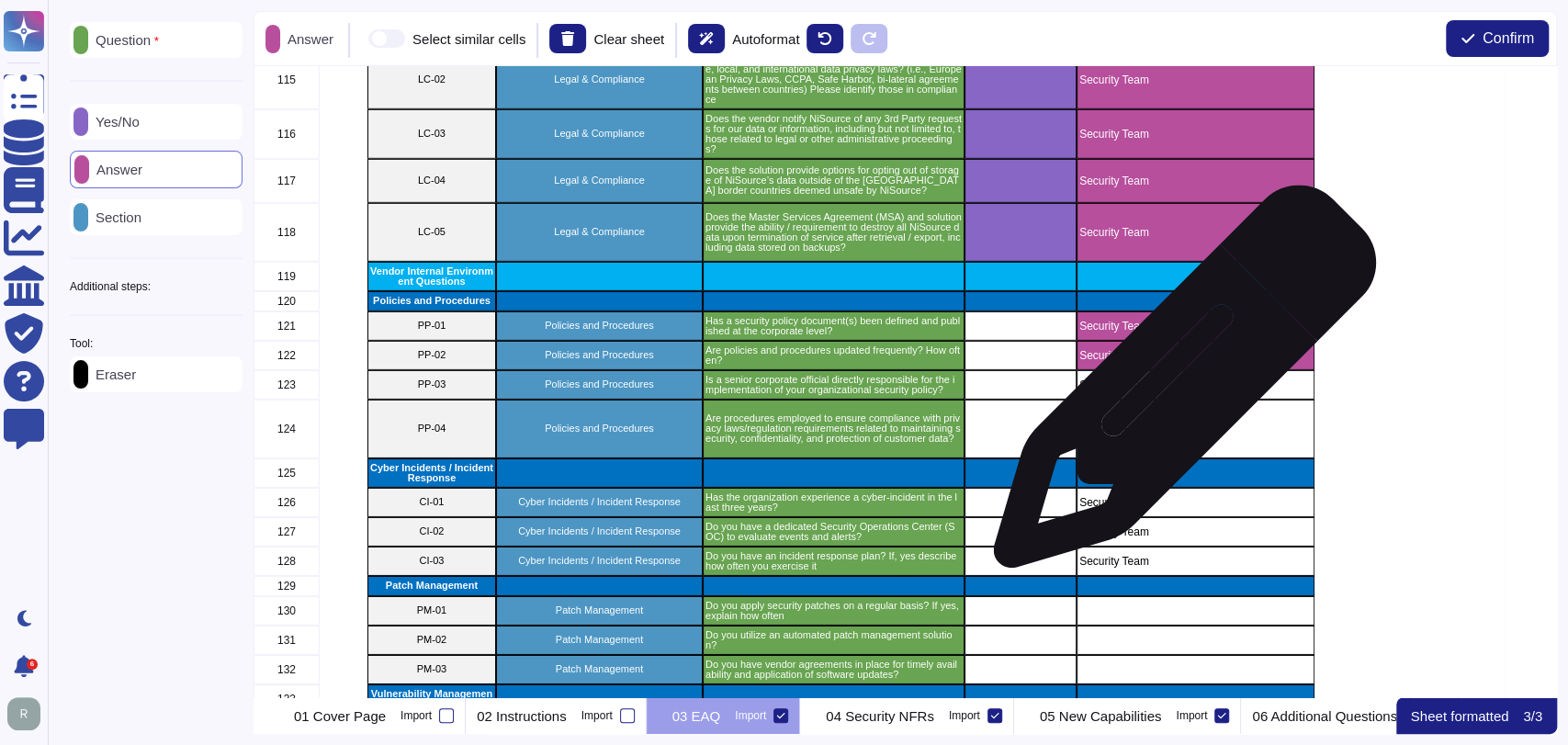
click at [1177, 386] on p "Security Team" at bounding box center [1196, 385] width 233 height 11
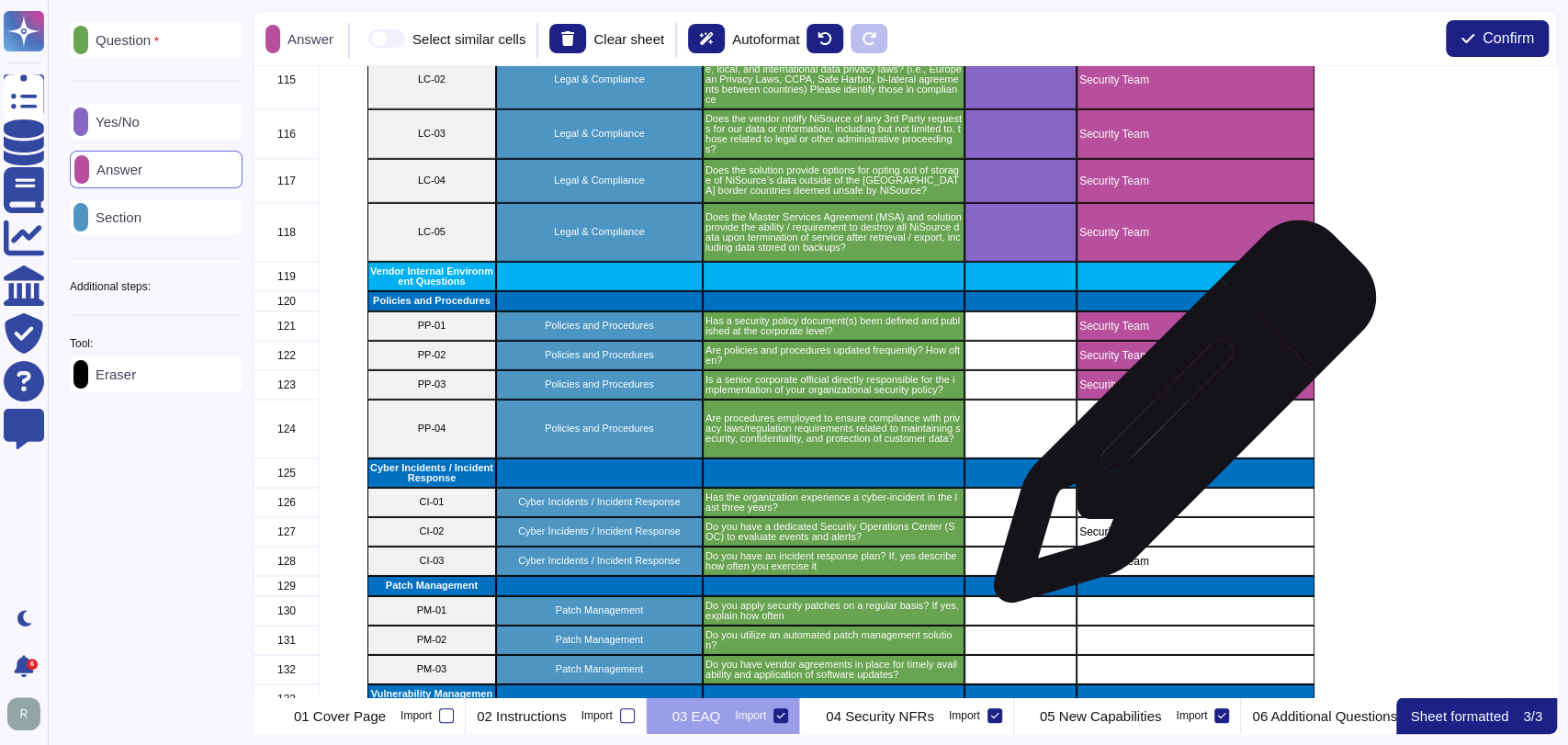
click at [1177, 424] on p "Security Team" at bounding box center [1196, 429] width 233 height 11
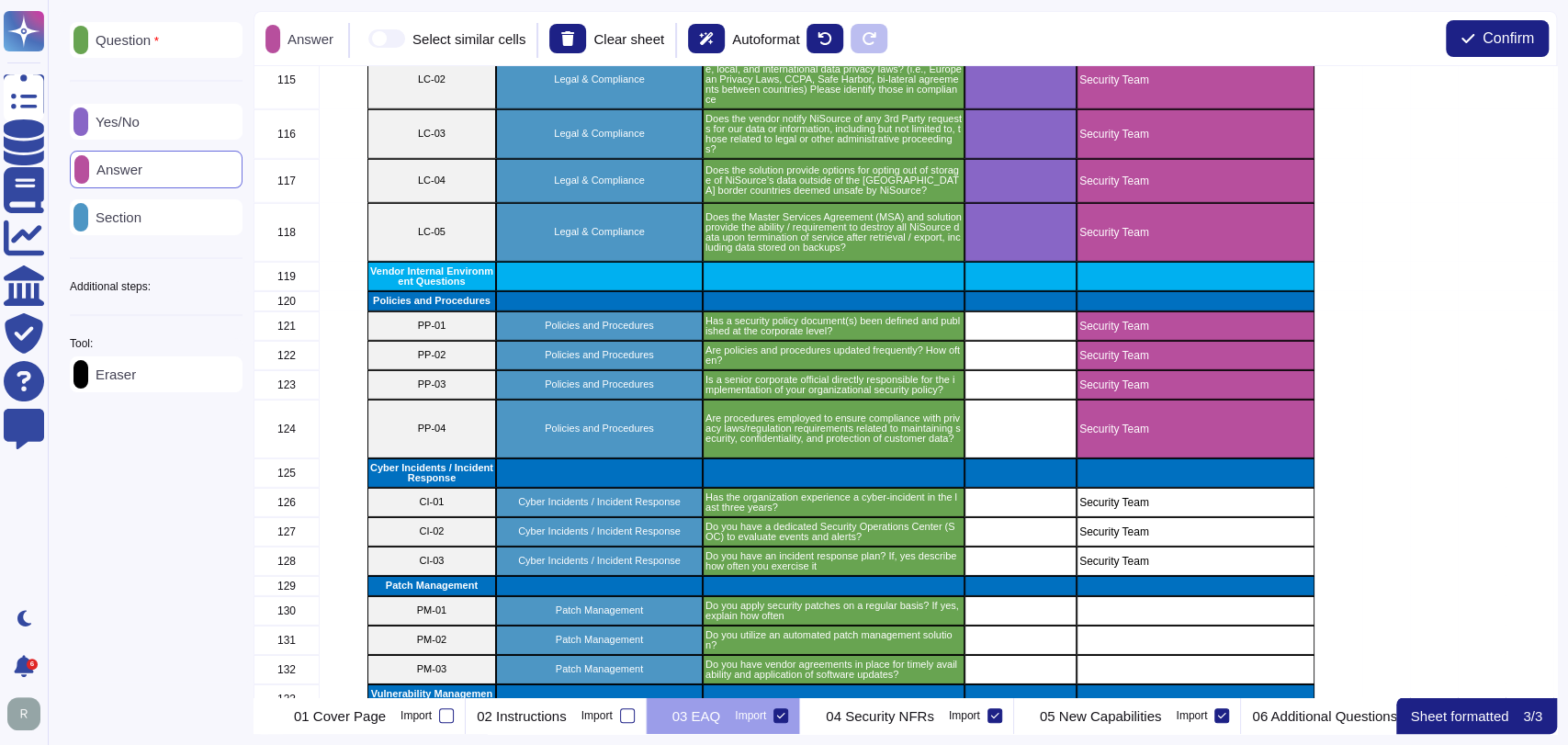
click at [139, 128] on p "Yes/No" at bounding box center [114, 121] width 52 height 14
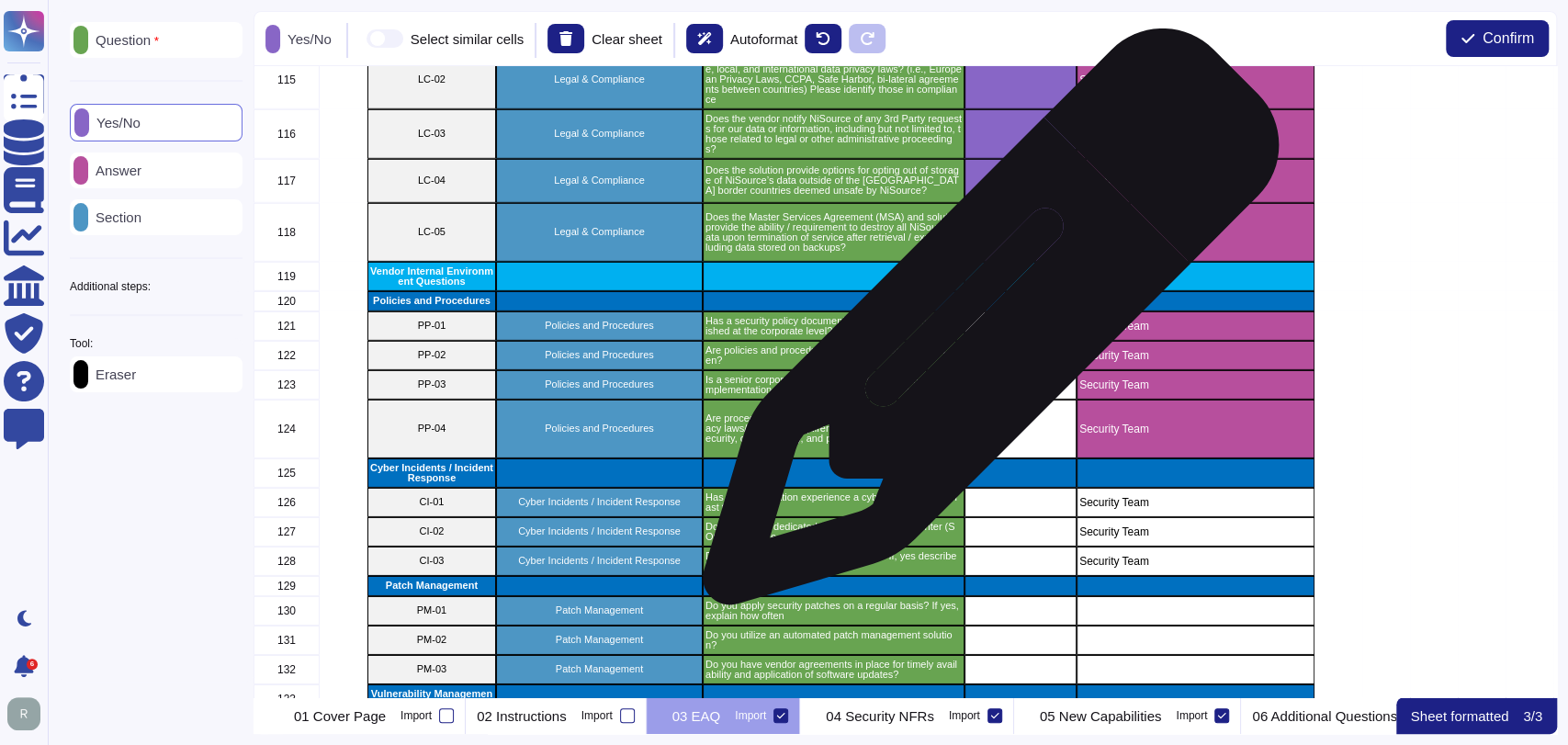
click at [992, 330] on div "grid" at bounding box center [1019, 326] width 112 height 30
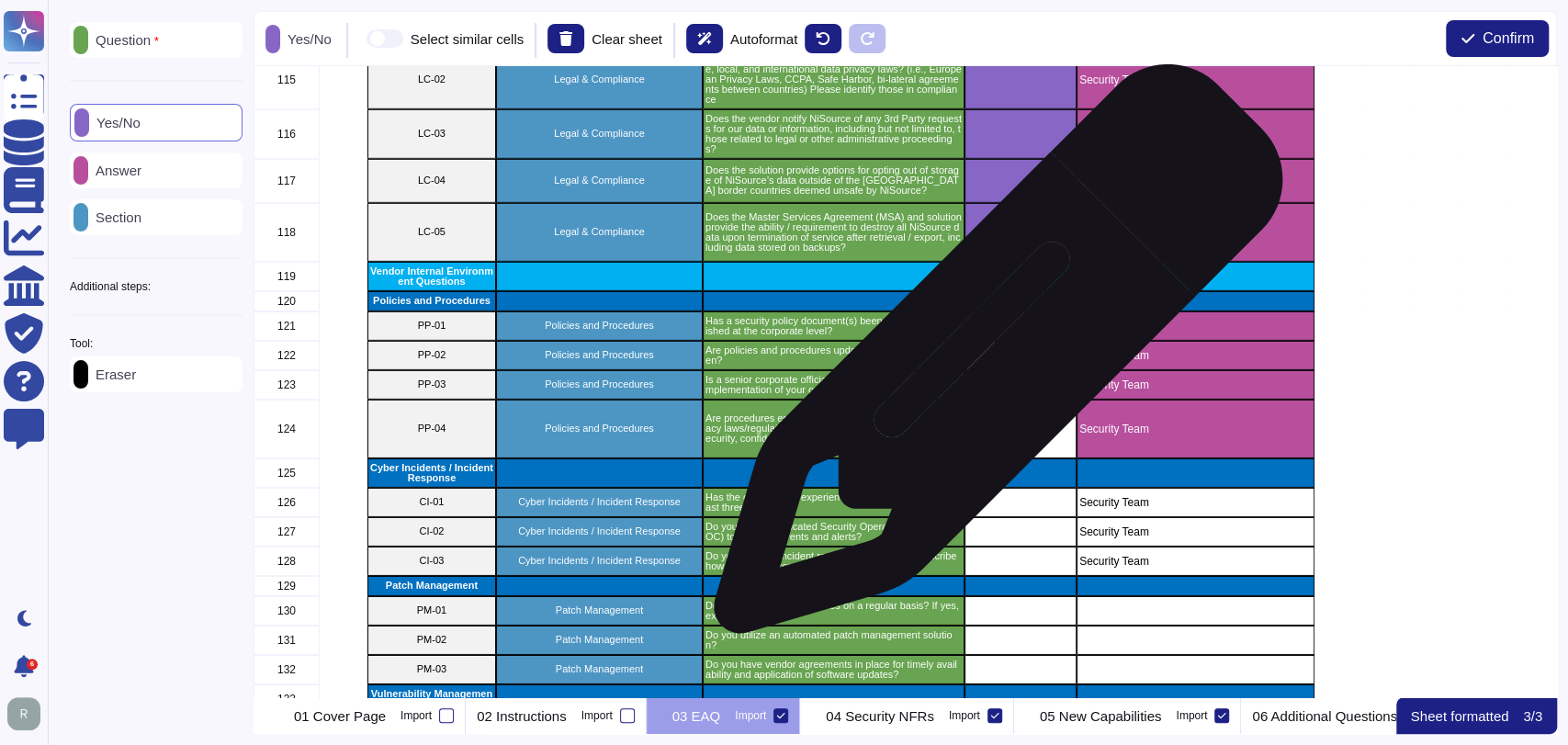
click at [992, 359] on div "grid" at bounding box center [1019, 355] width 112 height 30
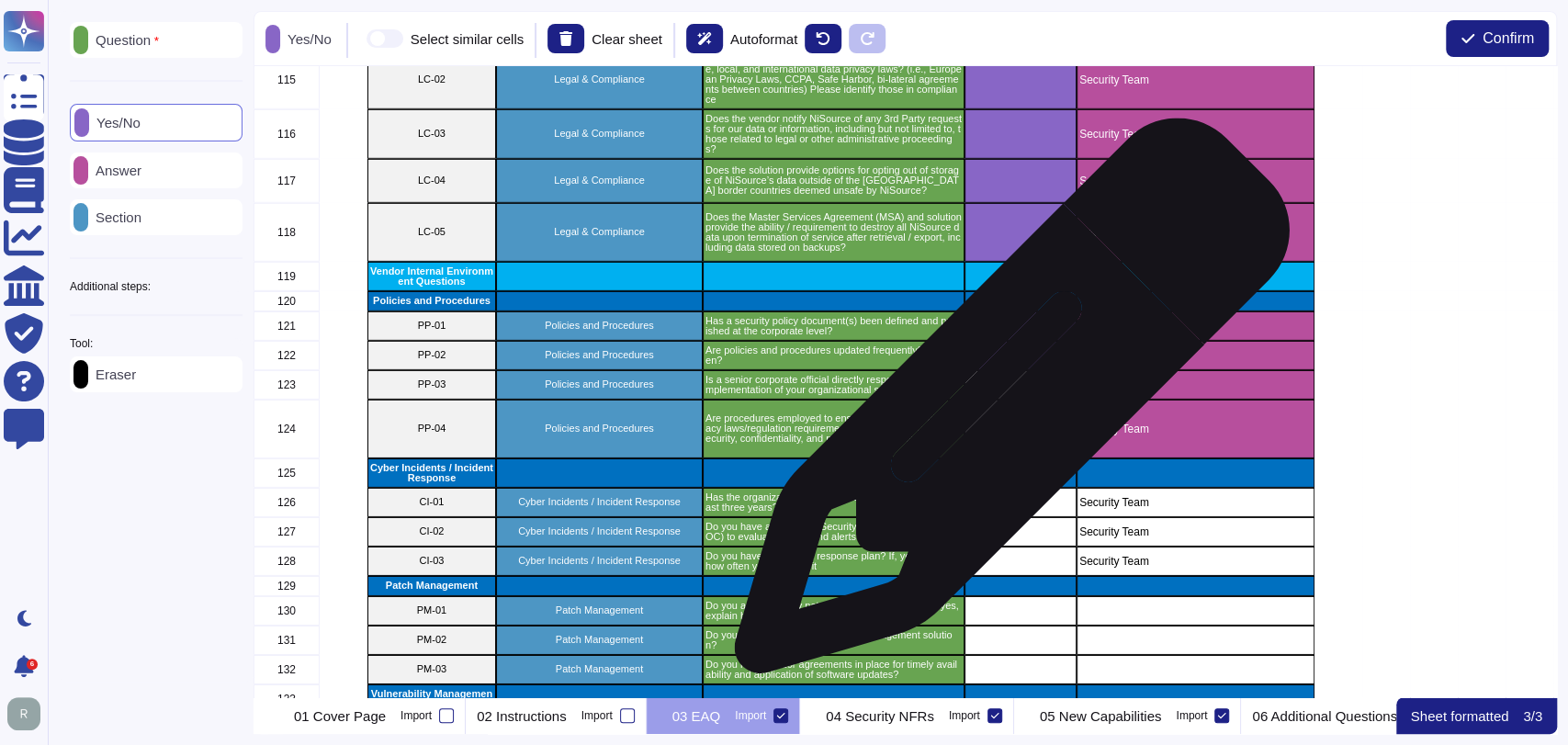
click at [1007, 406] on div "grid" at bounding box center [1019, 429] width 112 height 59
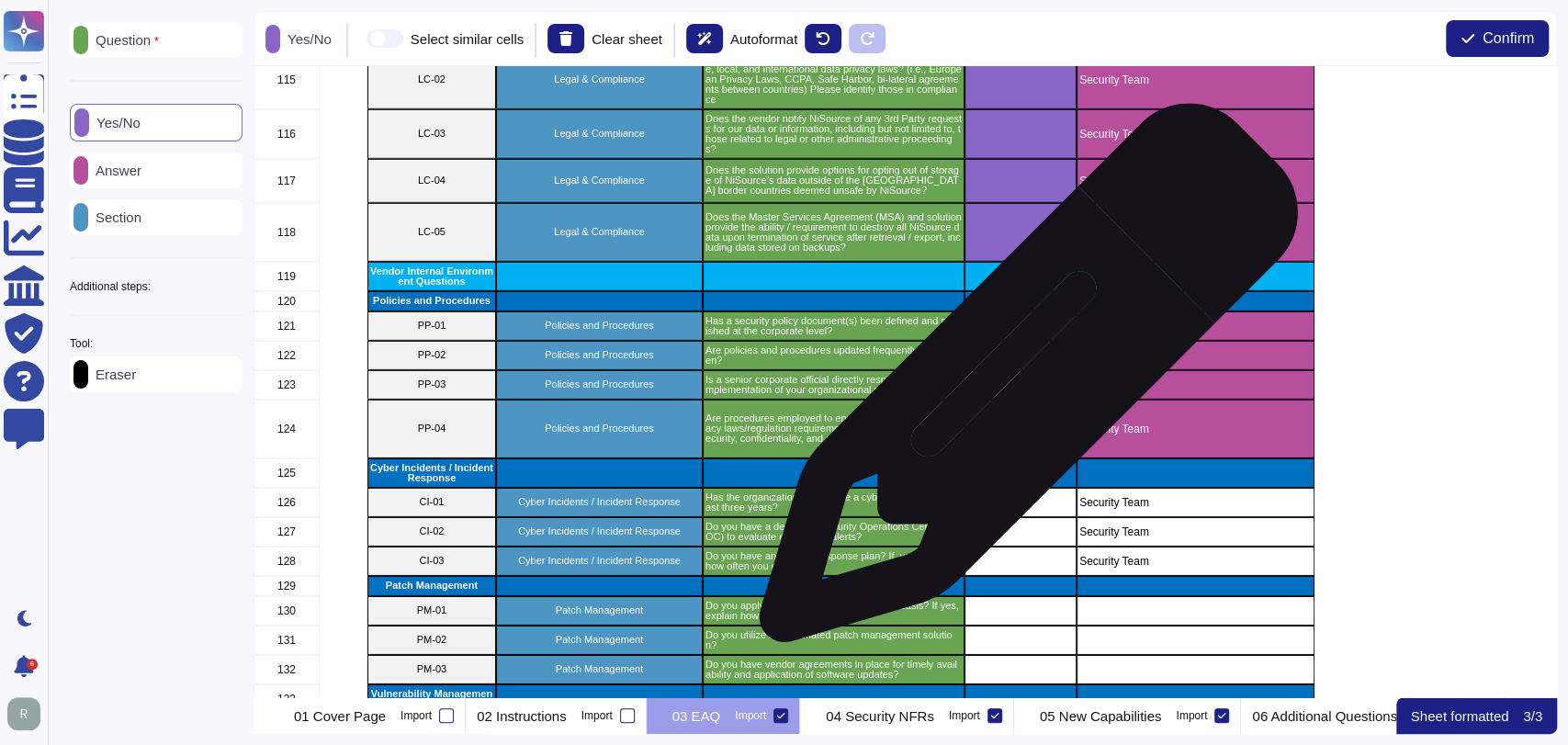
click at [1019, 386] on div "grid" at bounding box center [1019, 385] width 112 height 30
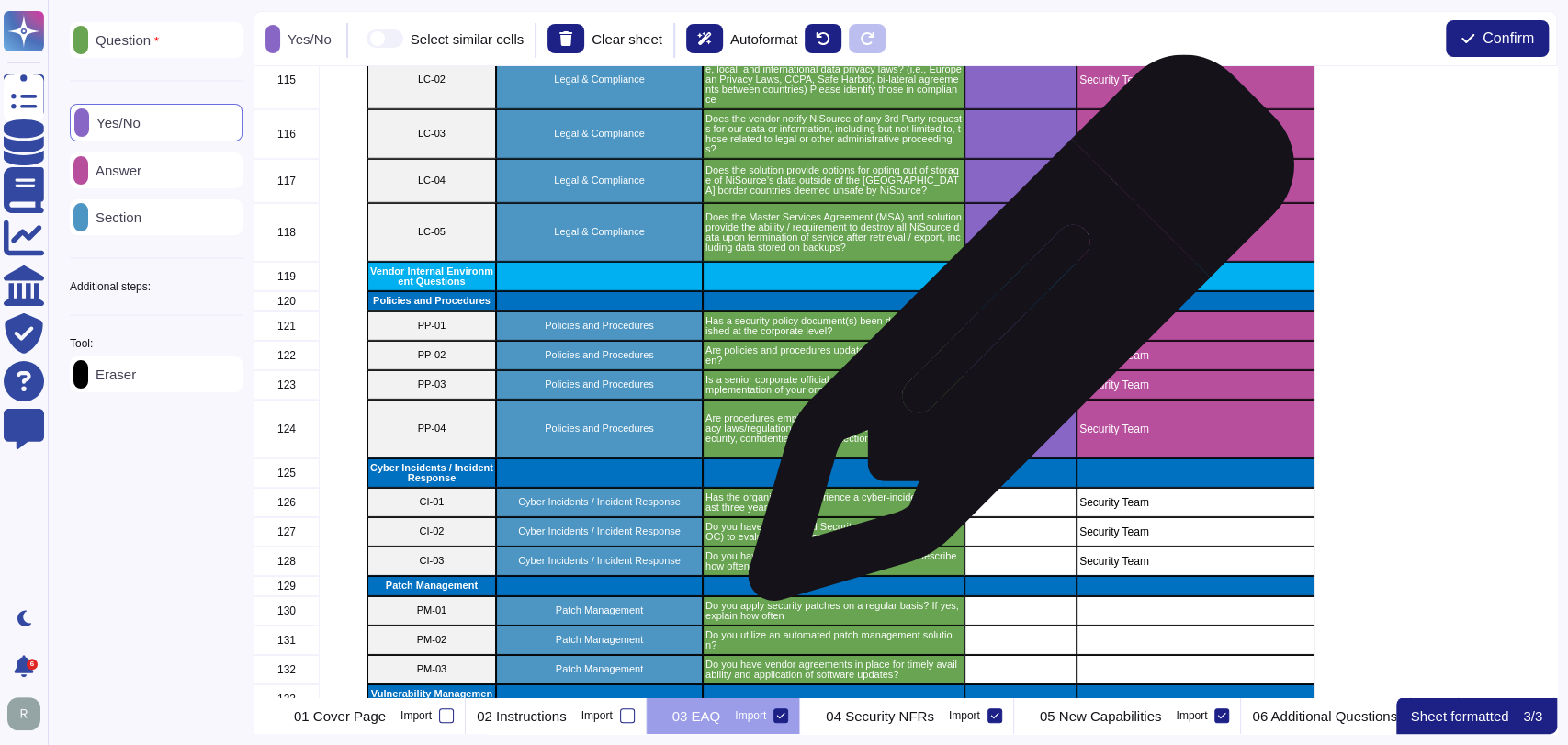
scroll to position [4023, 0]
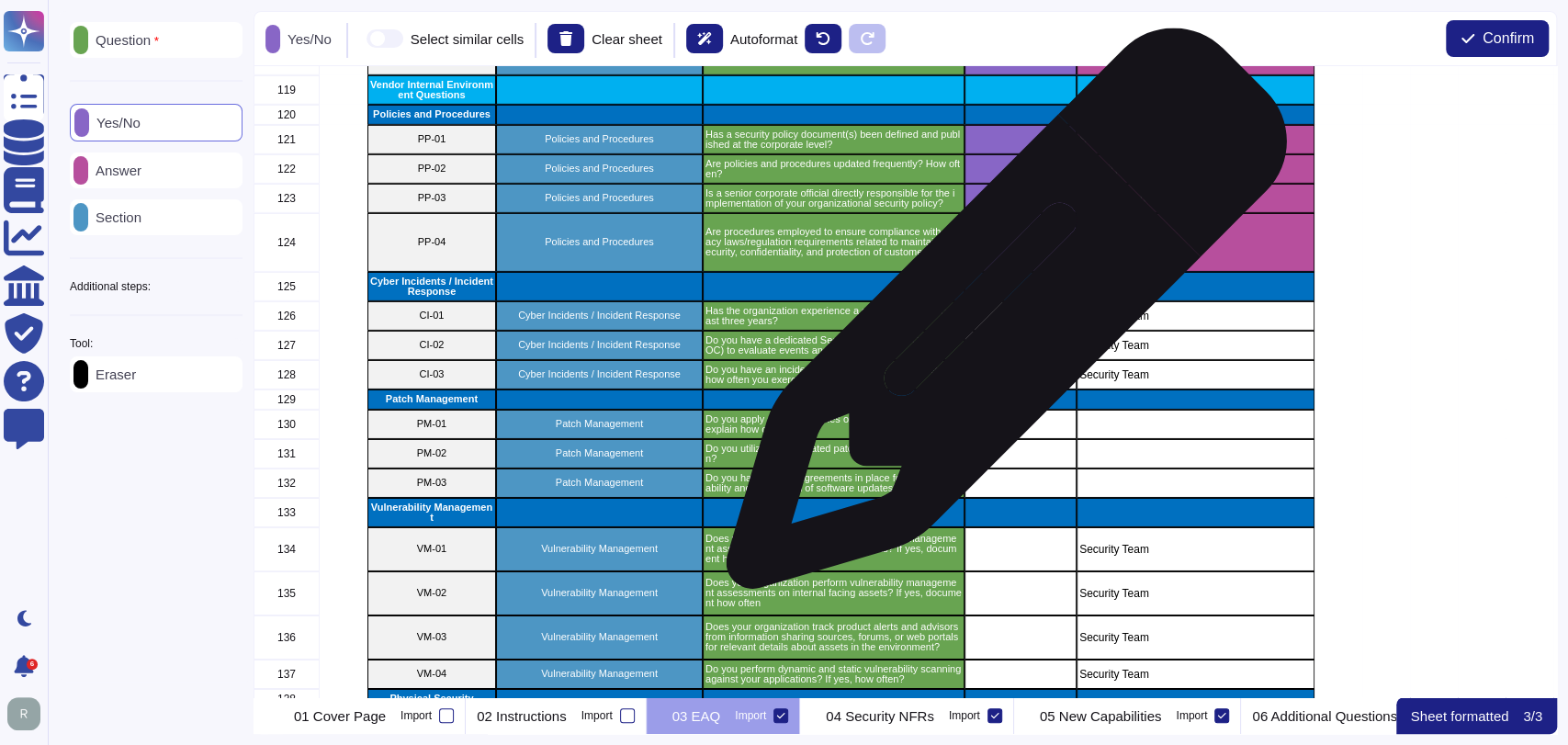
click at [999, 318] on div "grid" at bounding box center [1019, 316] width 112 height 30
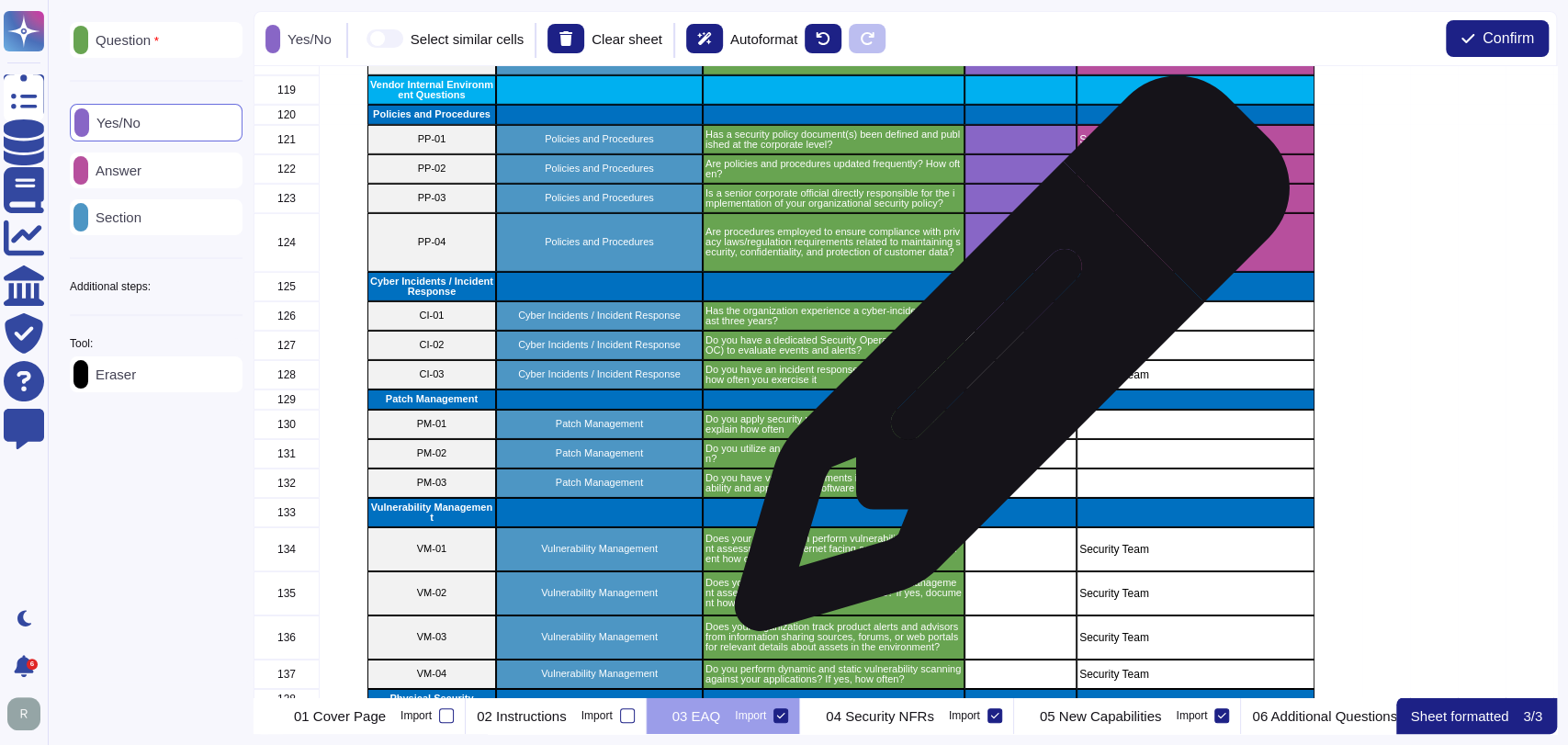
click at [1005, 363] on div "grid" at bounding box center [1019, 375] width 112 height 30
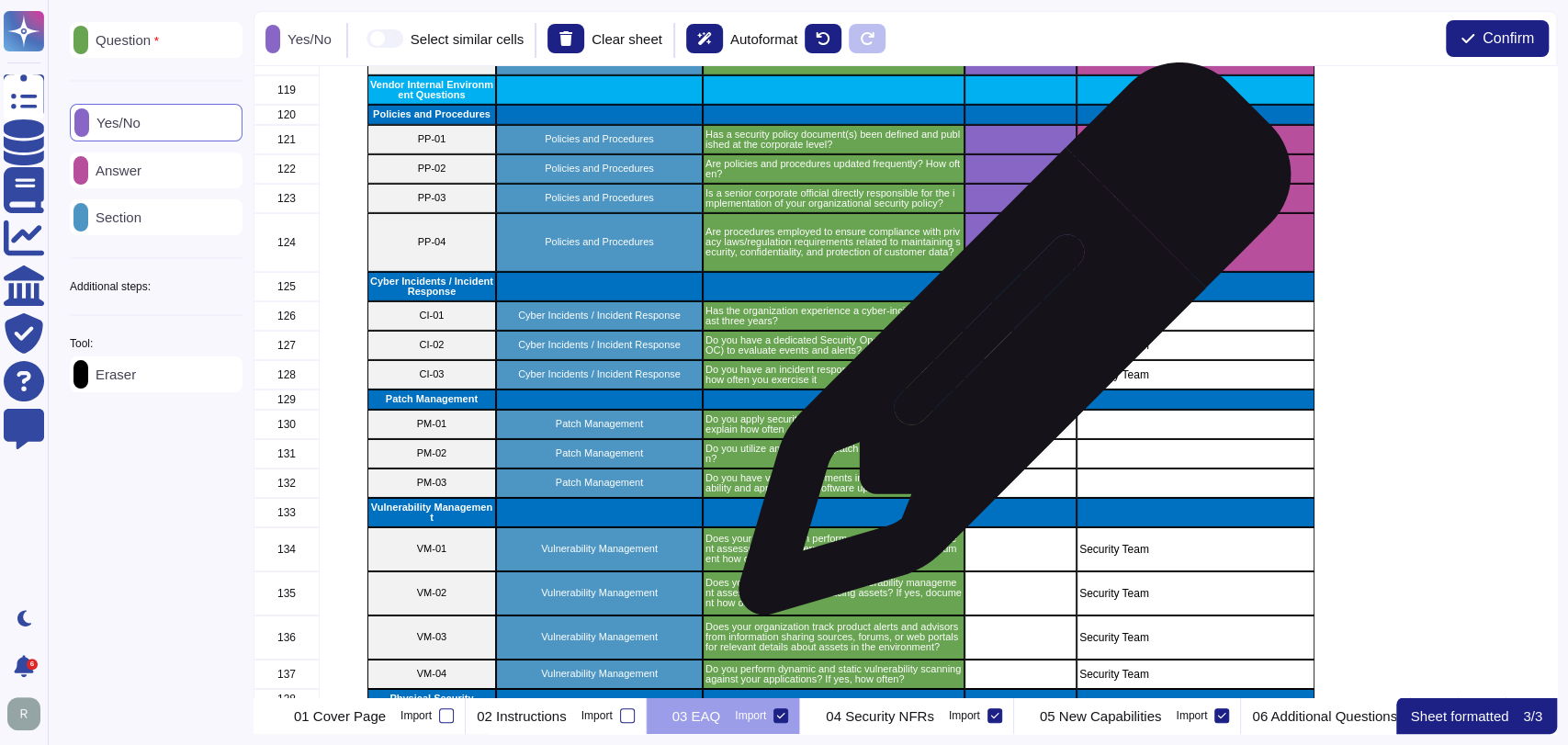
click at [1008, 346] on div "grid" at bounding box center [1019, 345] width 112 height 30
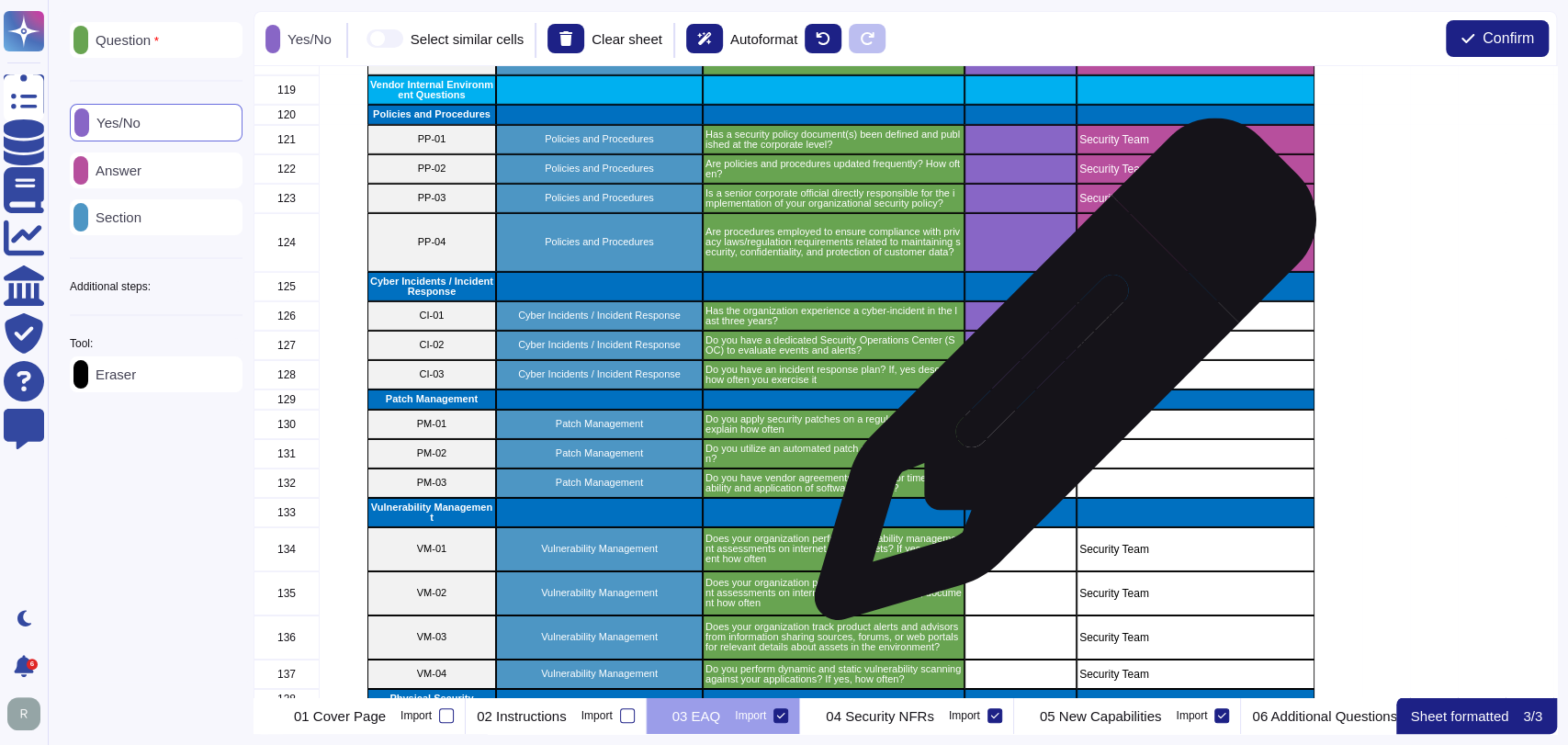
scroll to position [4142, 0]
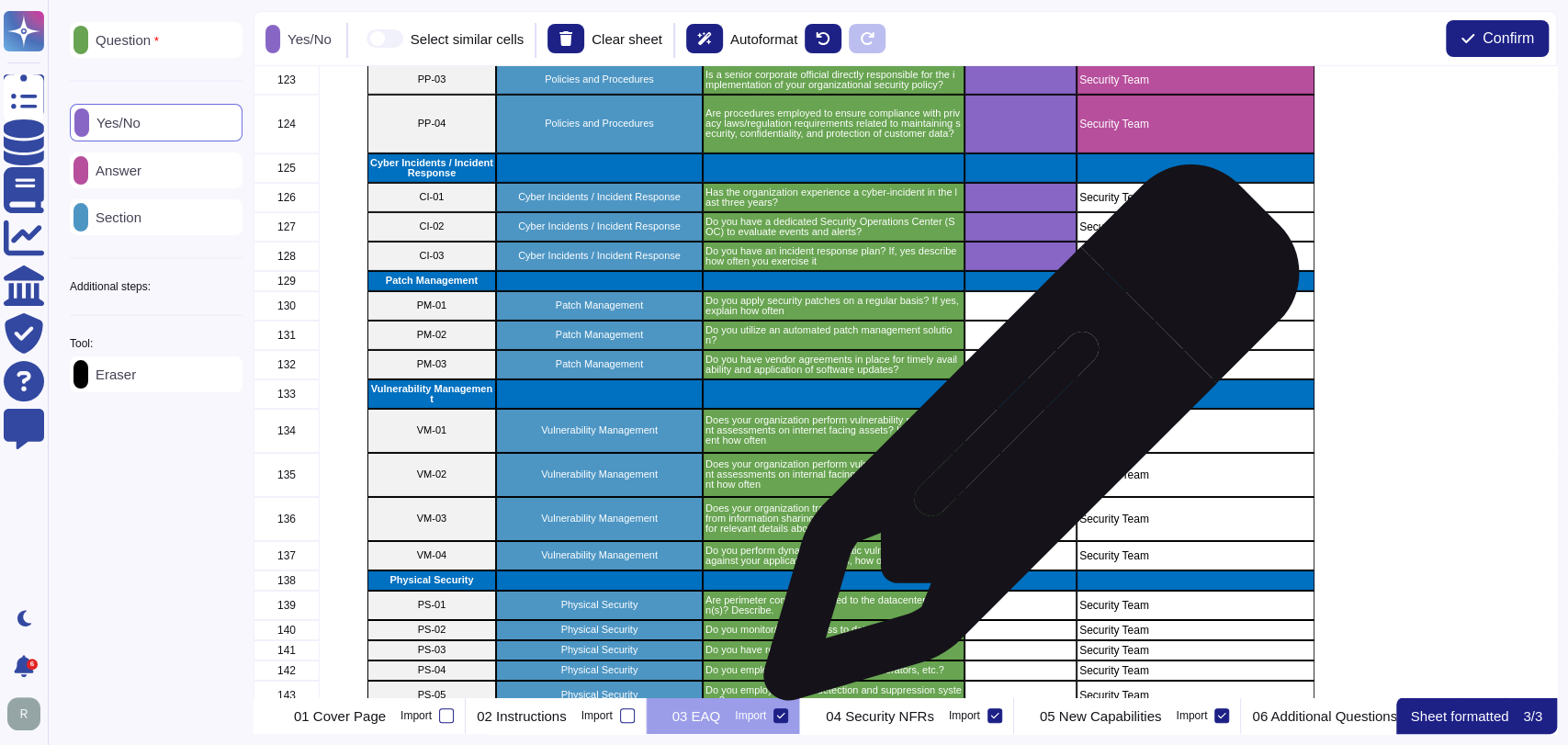
click at [1024, 441] on div "grid" at bounding box center [1019, 431] width 112 height 44
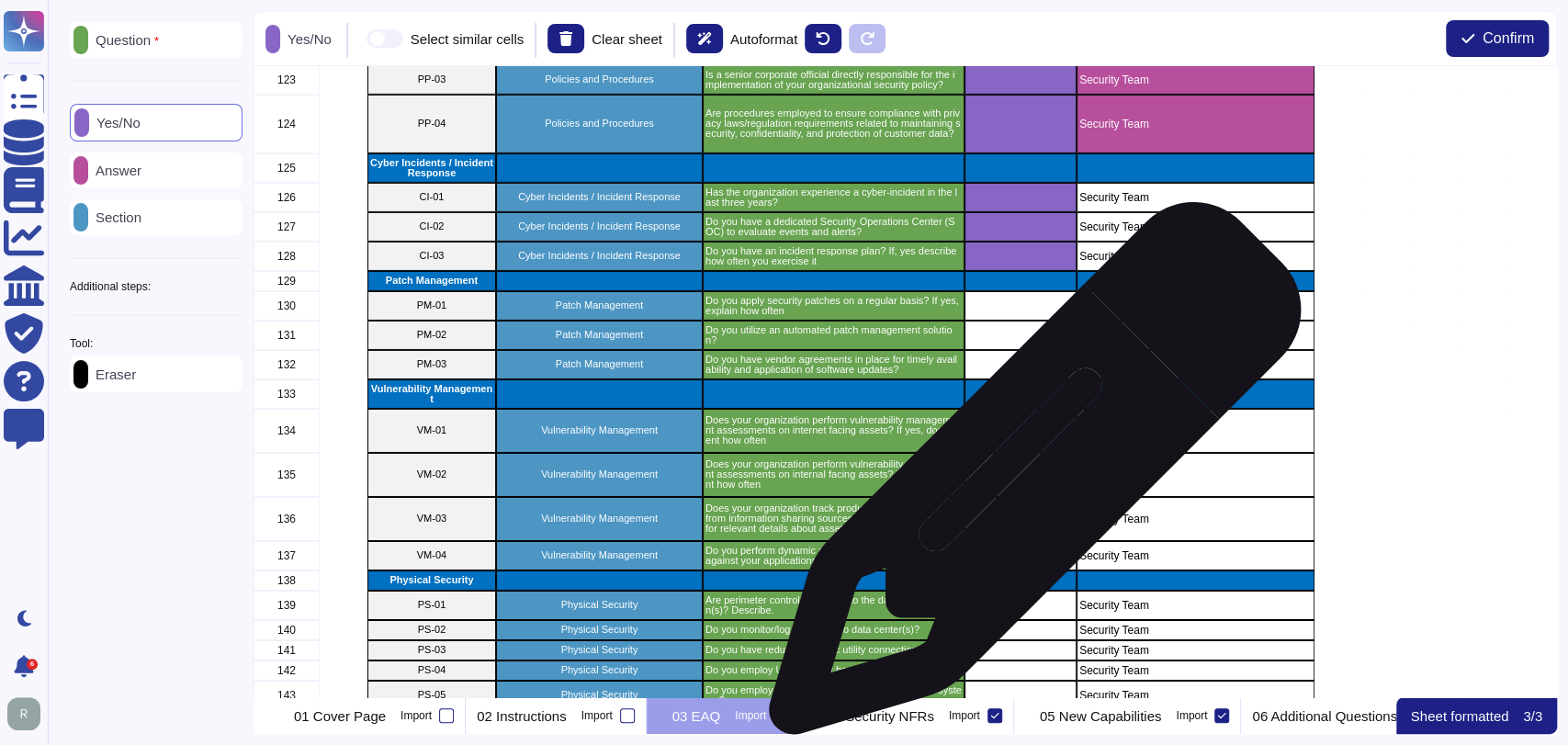
click at [1028, 477] on div "grid" at bounding box center [1019, 475] width 112 height 44
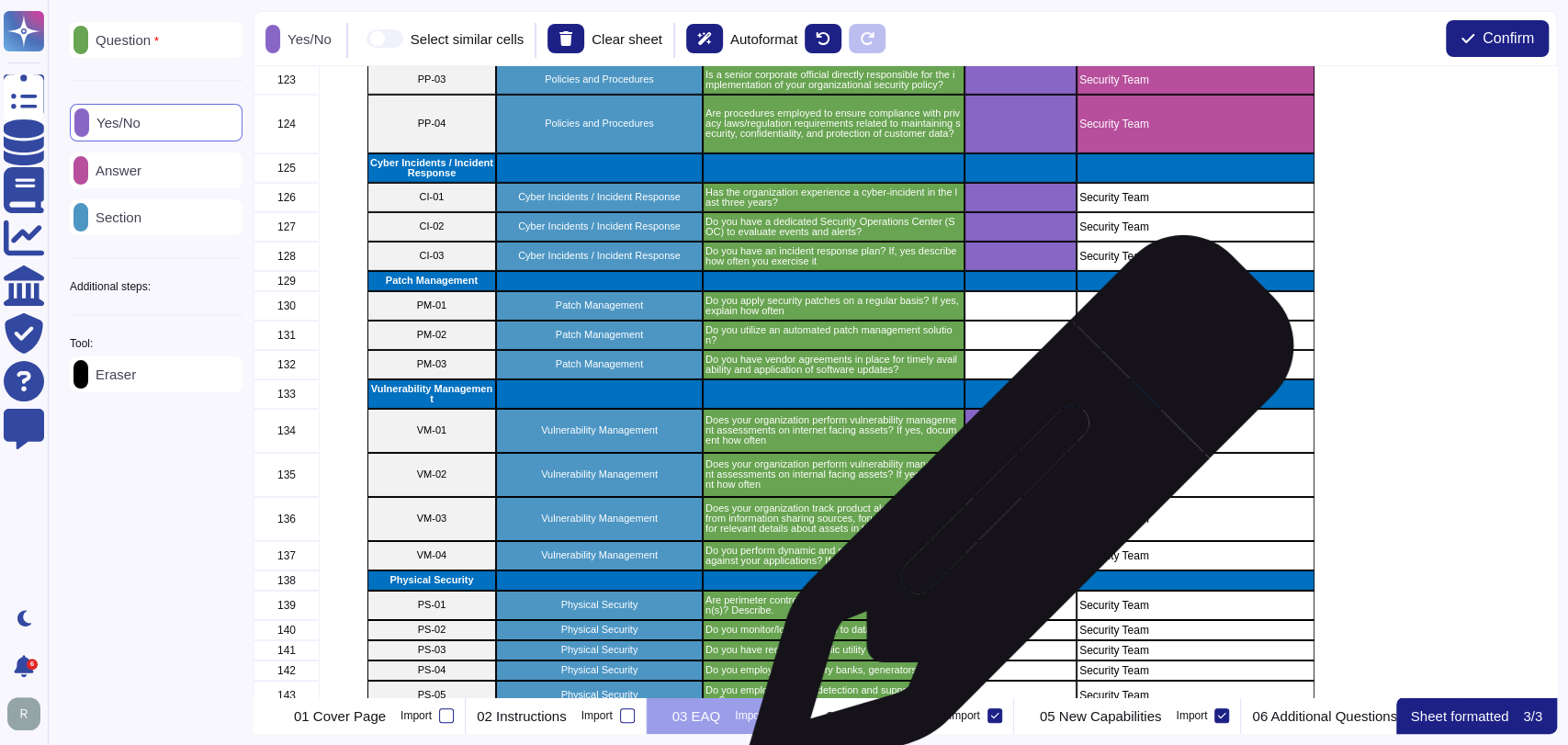
click at [1010, 524] on div "grid" at bounding box center [1019, 519] width 112 height 44
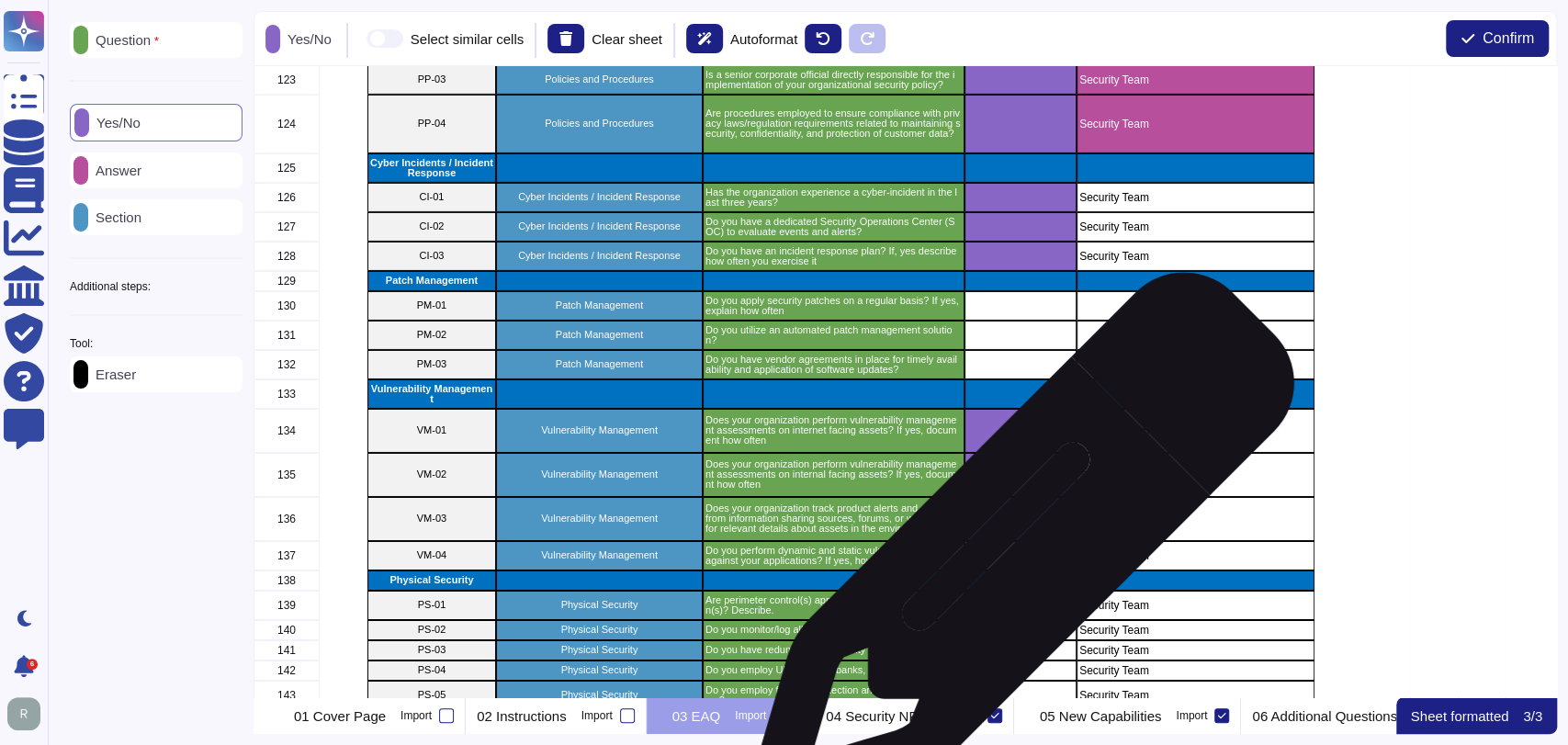
click at [1014, 557] on div "grid" at bounding box center [1019, 556] width 112 height 30
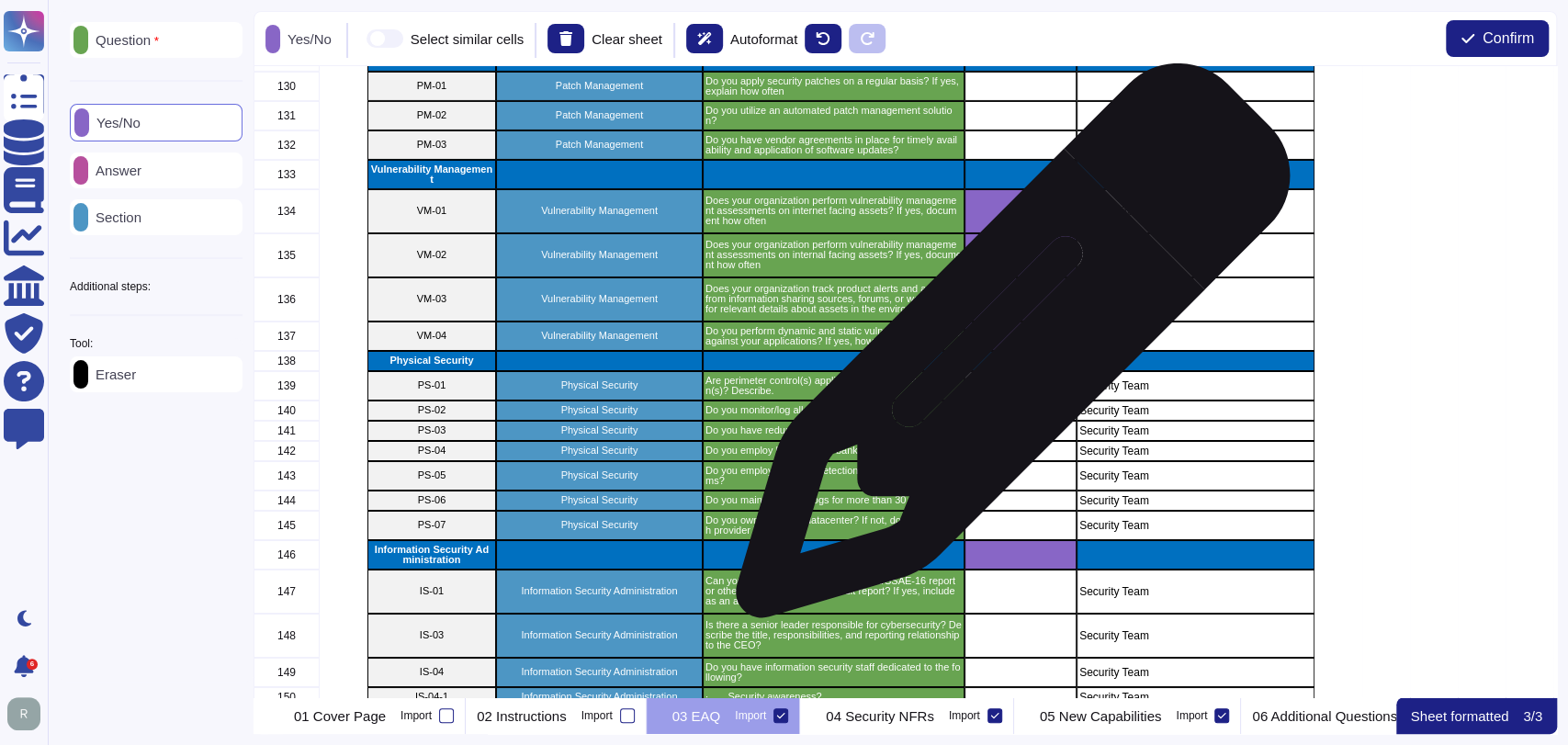
scroll to position [4362, 0]
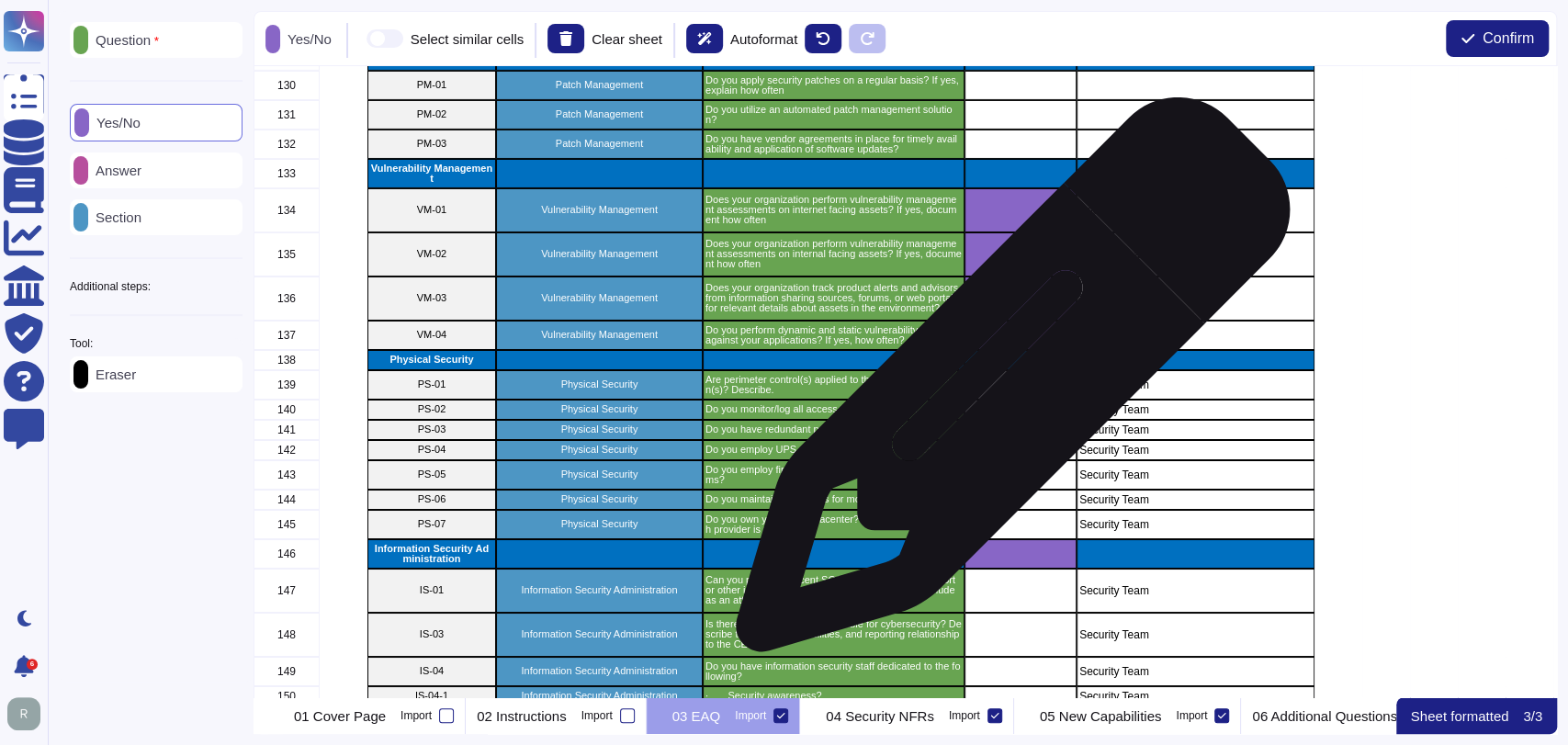
click at [1006, 384] on div "grid" at bounding box center [1019, 385] width 112 height 30
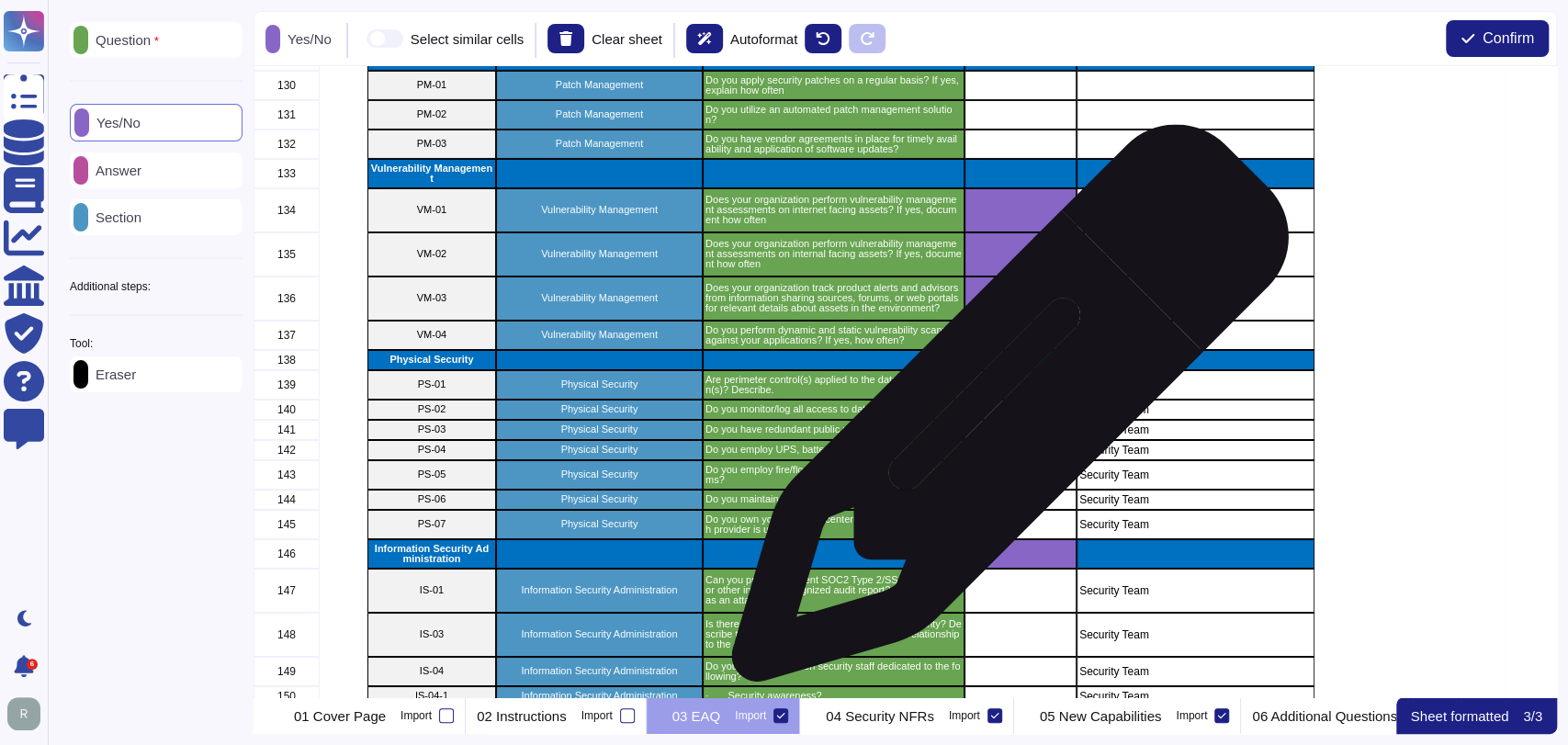
click at [1003, 413] on div "grid" at bounding box center [1019, 410] width 112 height 20
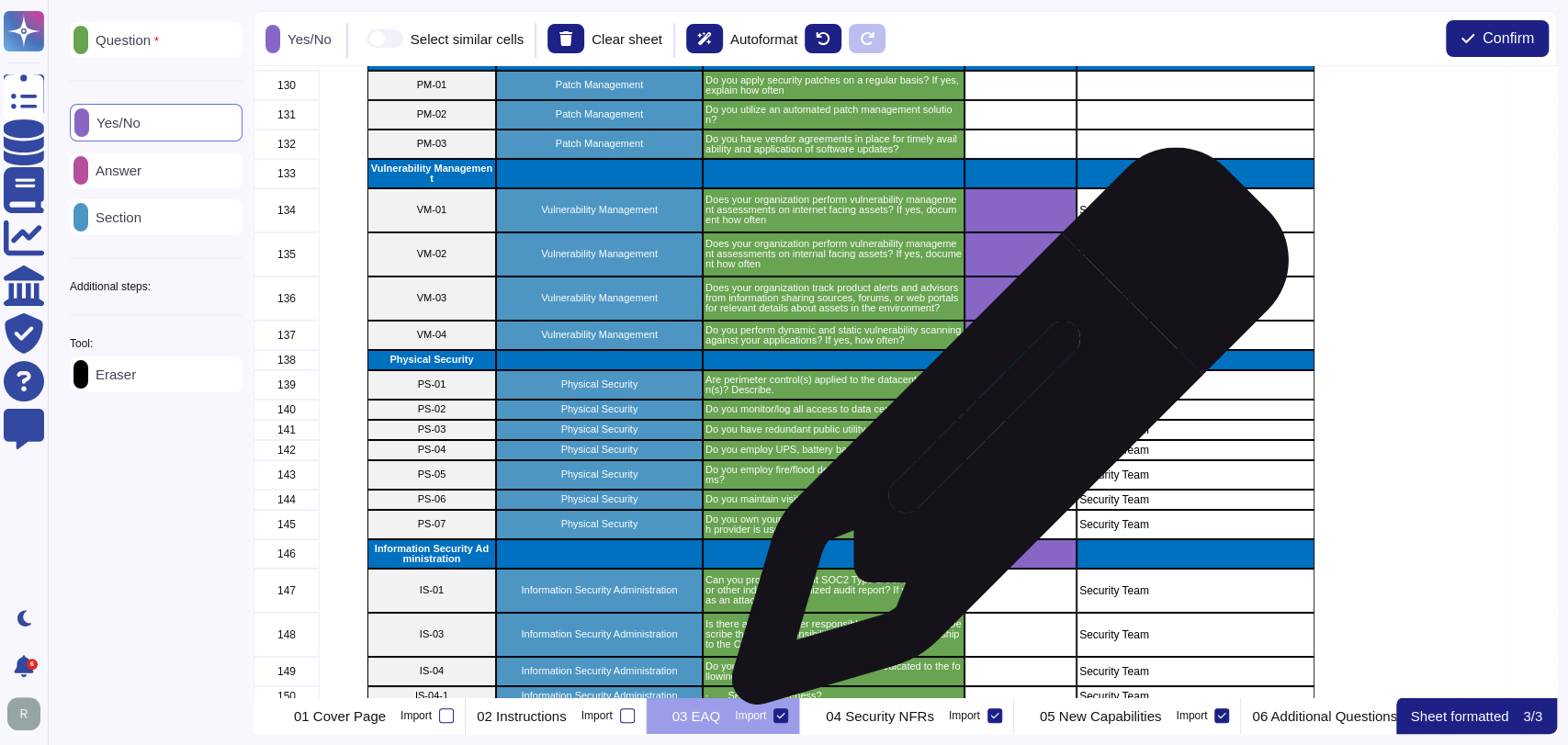
click at [1003, 435] on div "grid" at bounding box center [1019, 430] width 112 height 20
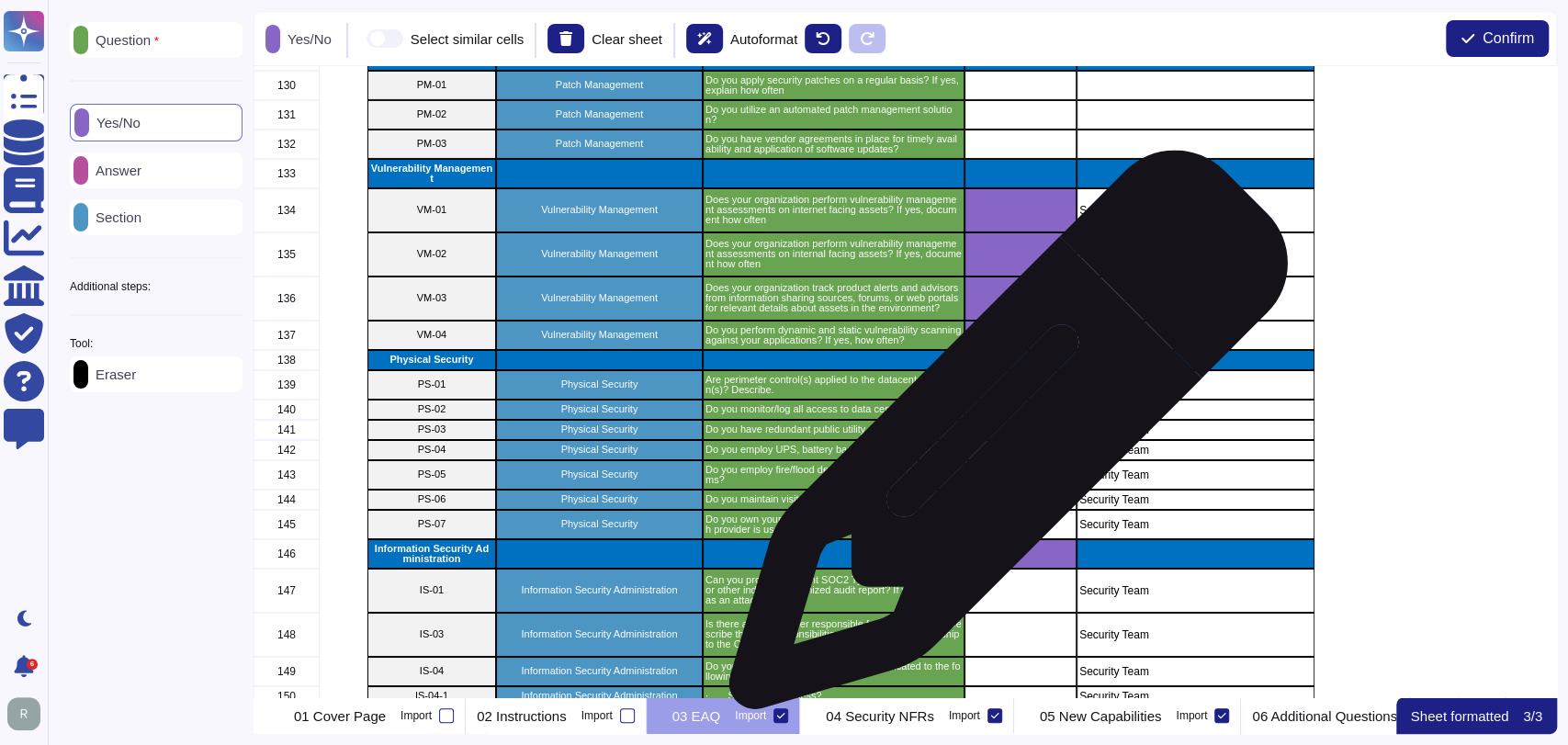
click at [999, 455] on div "grid" at bounding box center [1019, 450] width 112 height 20
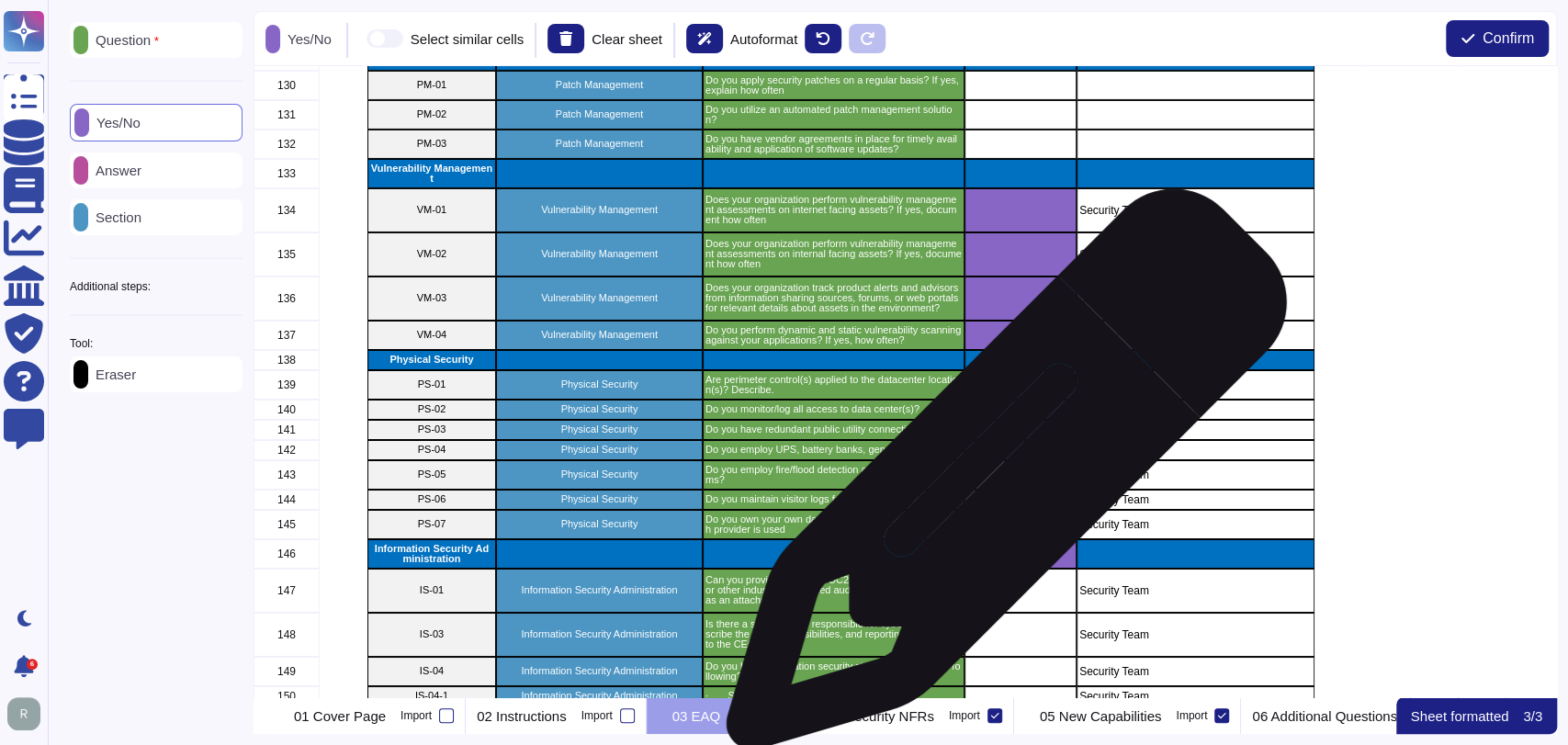
click at [999, 479] on div "grid" at bounding box center [1019, 475] width 112 height 30
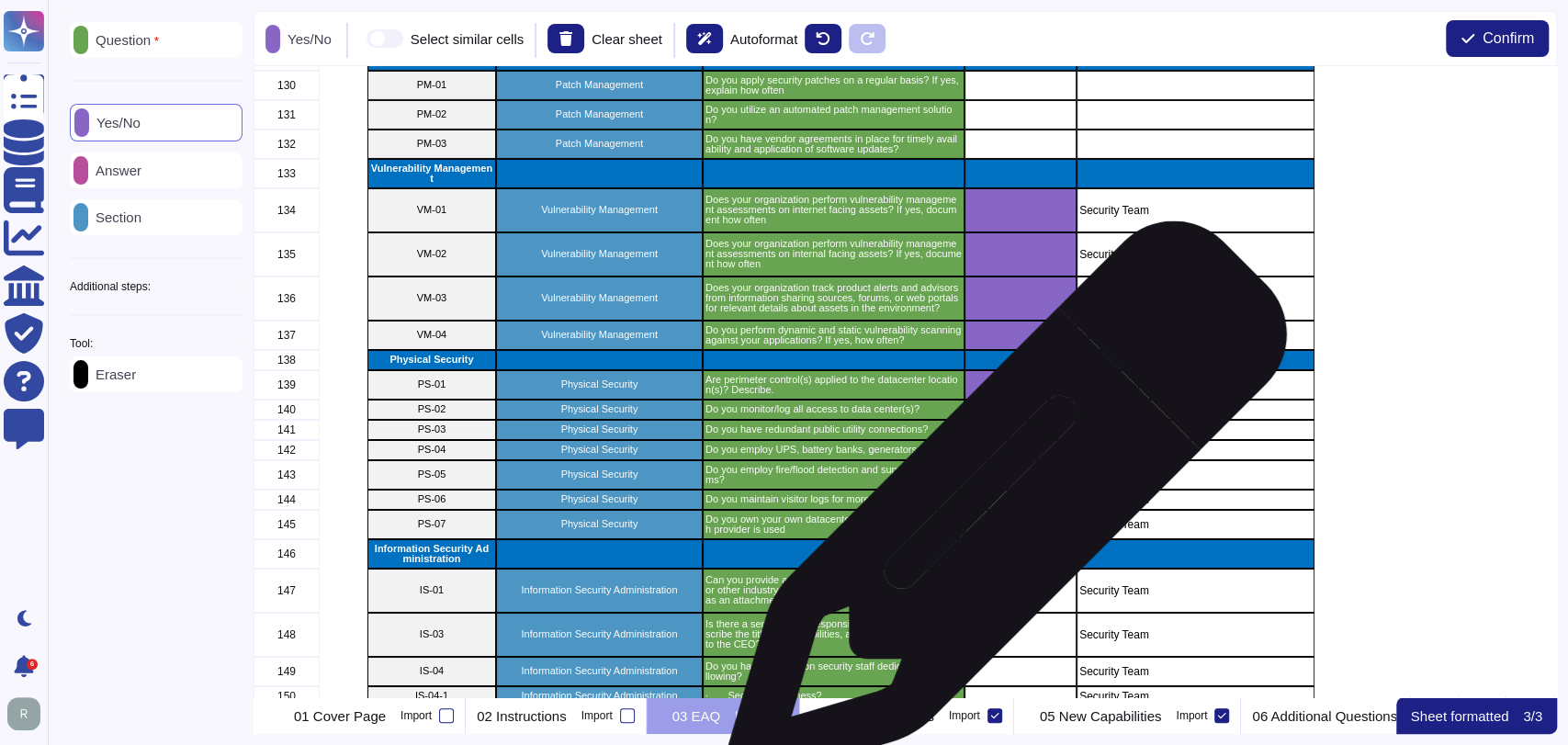
click at [999, 511] on div "grid" at bounding box center [1019, 524] width 112 height 30
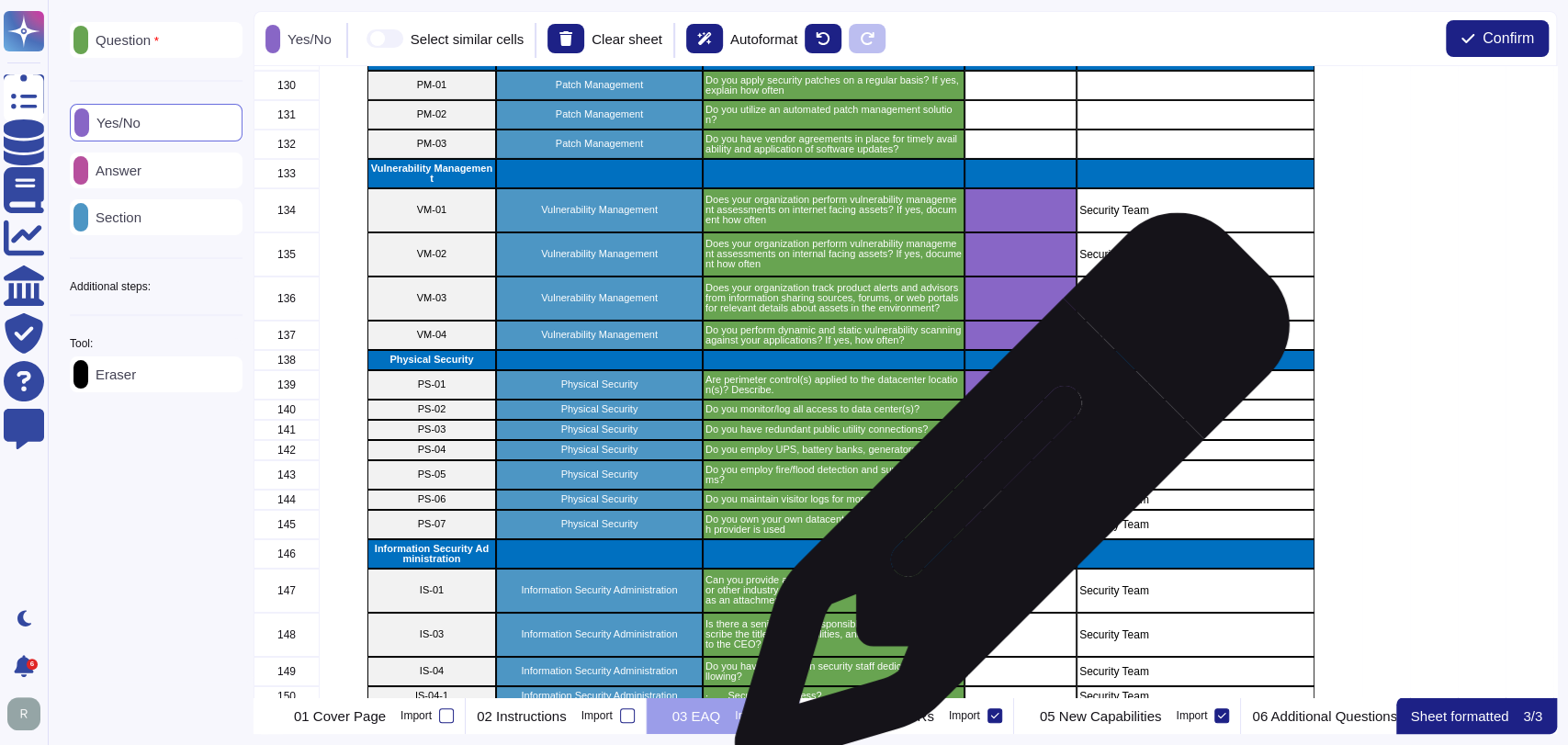
click at [1005, 497] on div "grid" at bounding box center [1019, 499] width 112 height 20
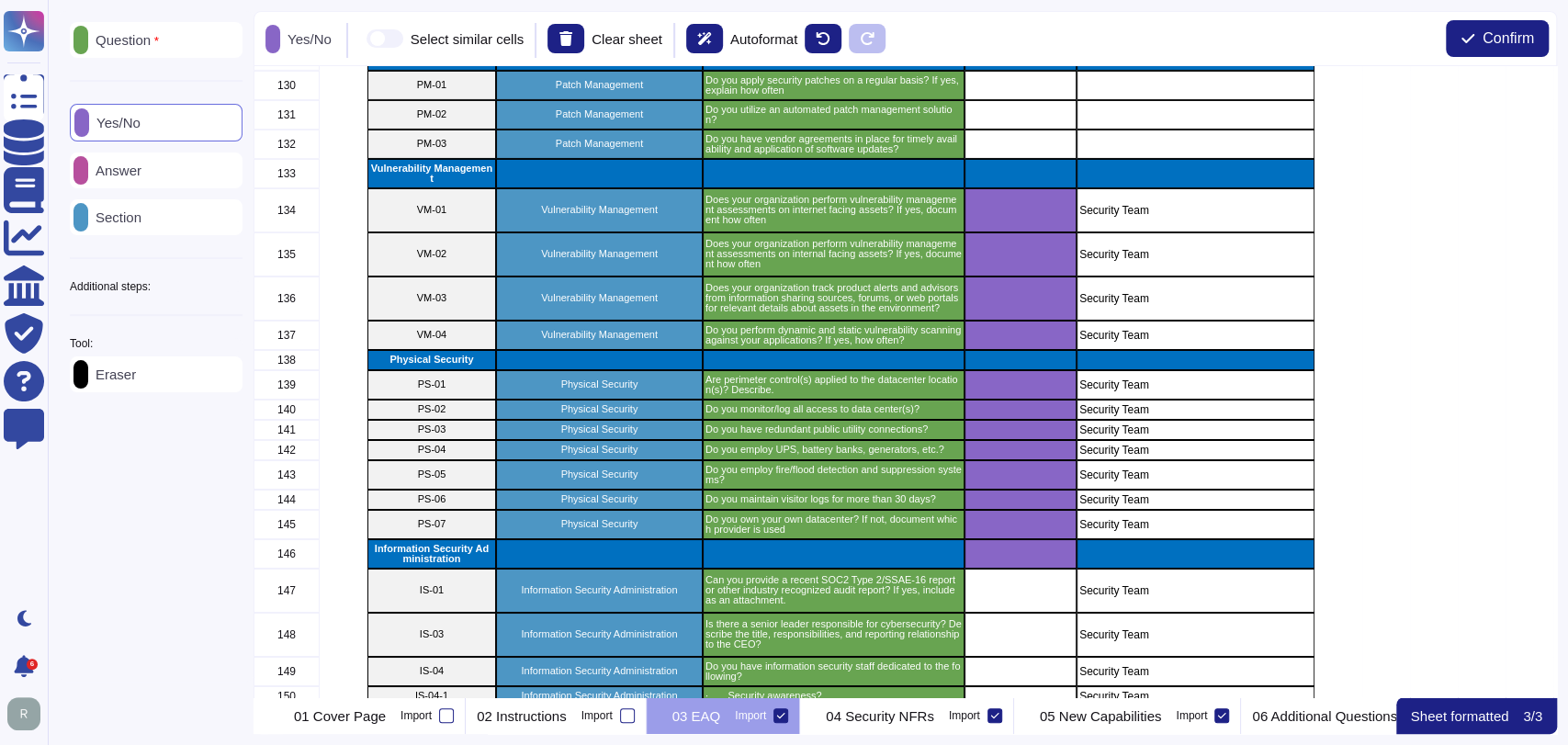
click at [178, 382] on div "Eraser" at bounding box center [156, 374] width 173 height 36
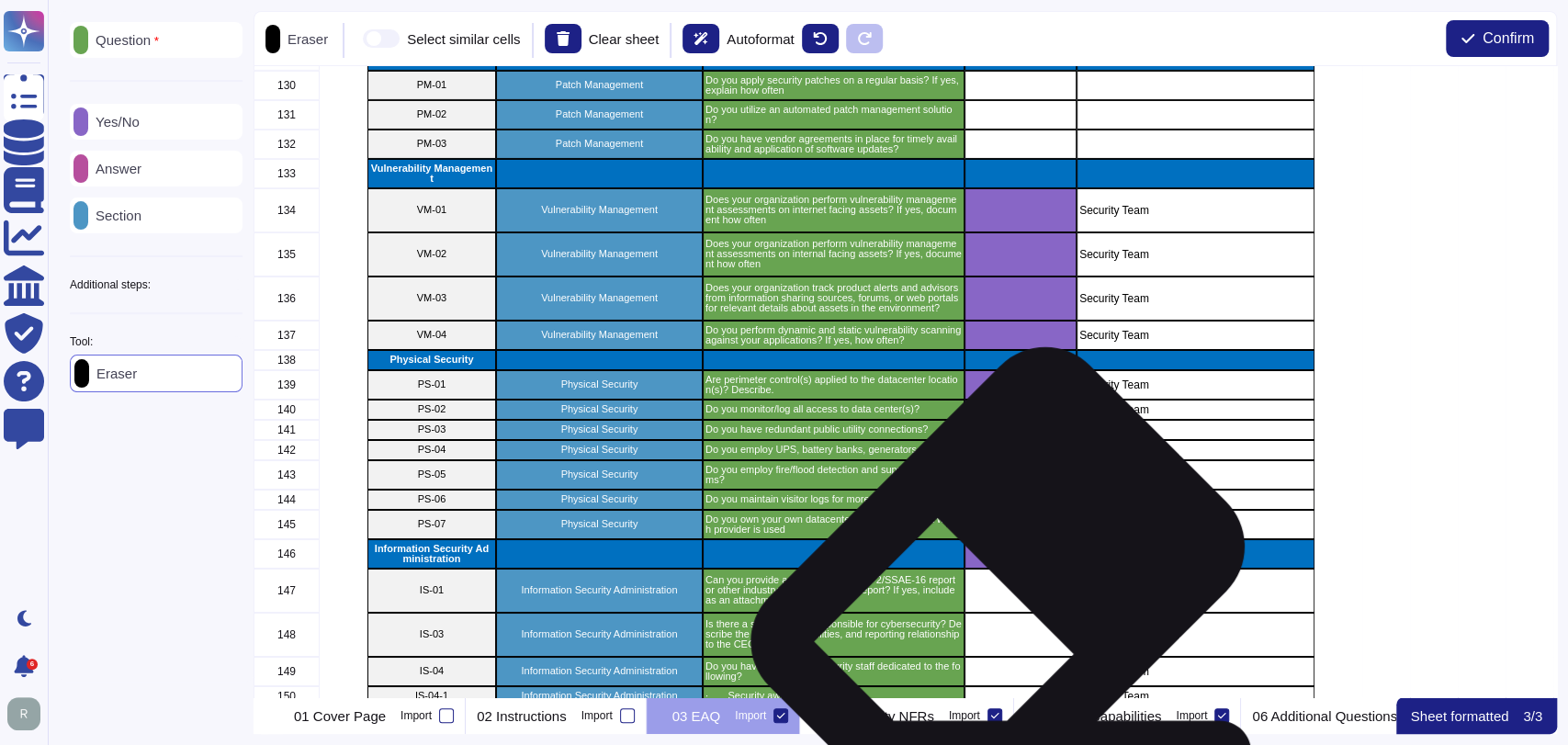
click at [990, 571] on div "grid" at bounding box center [1019, 591] width 112 height 44
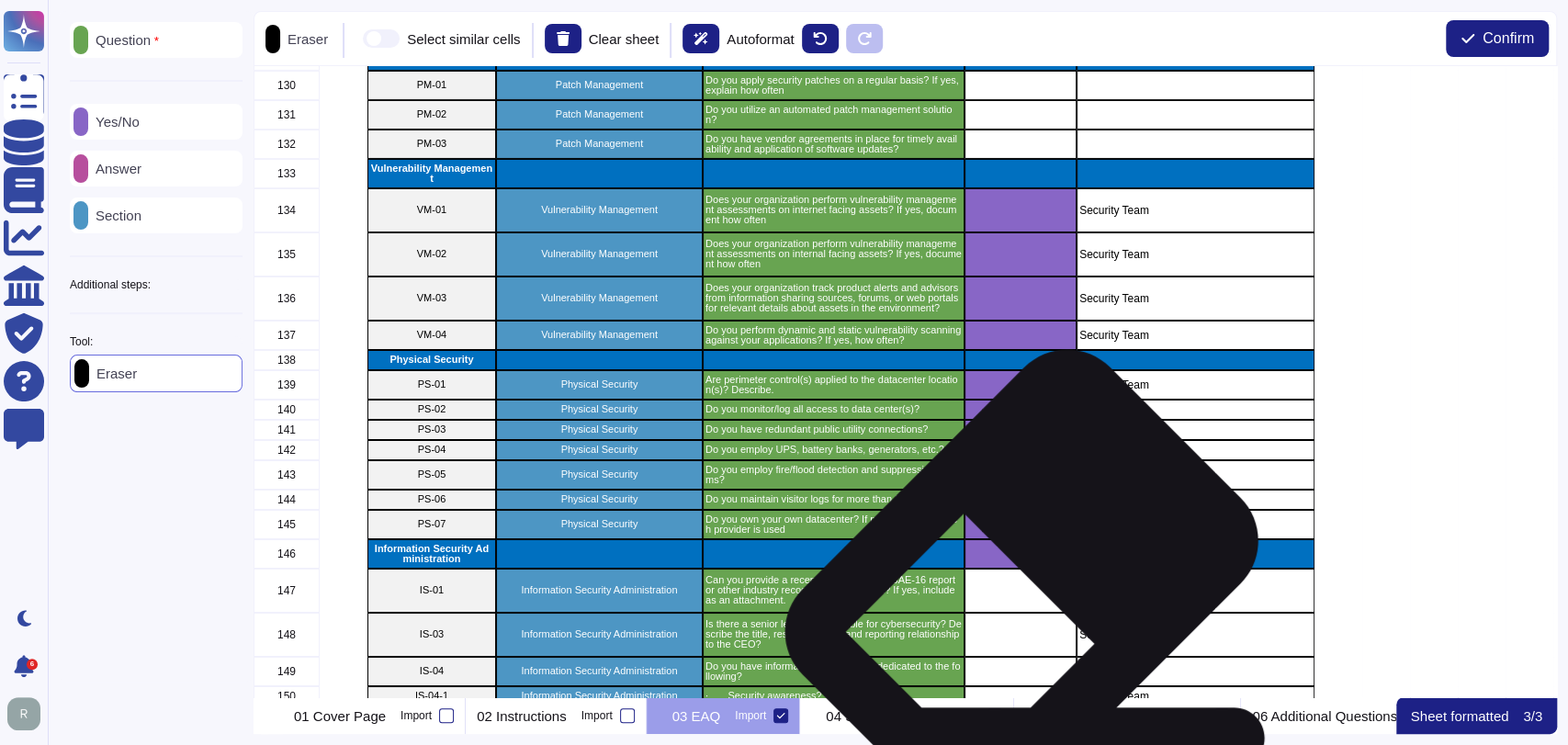
click at [1014, 565] on div "grid" at bounding box center [1019, 554] width 112 height 30
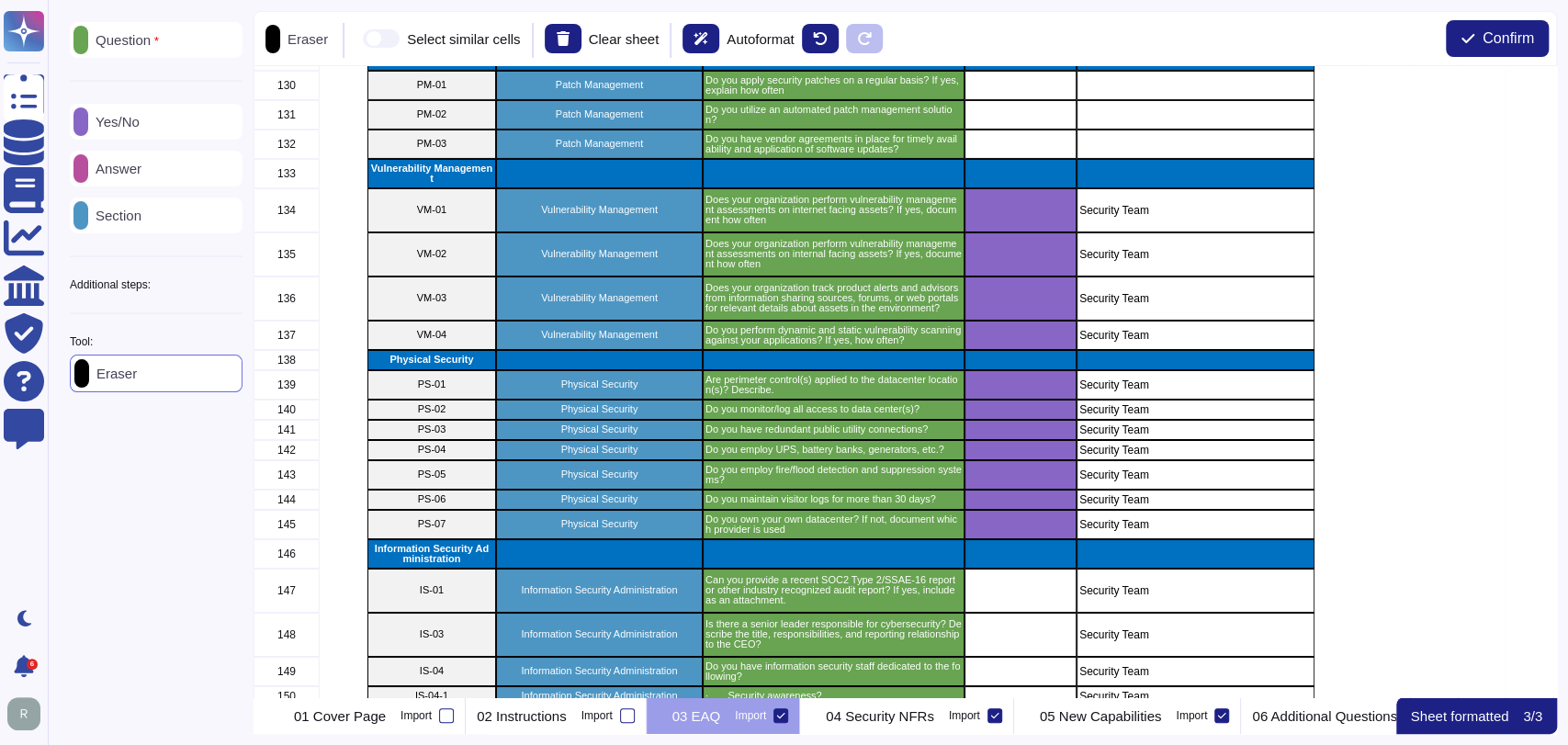
click at [171, 163] on div "Answer" at bounding box center [156, 168] width 173 height 36
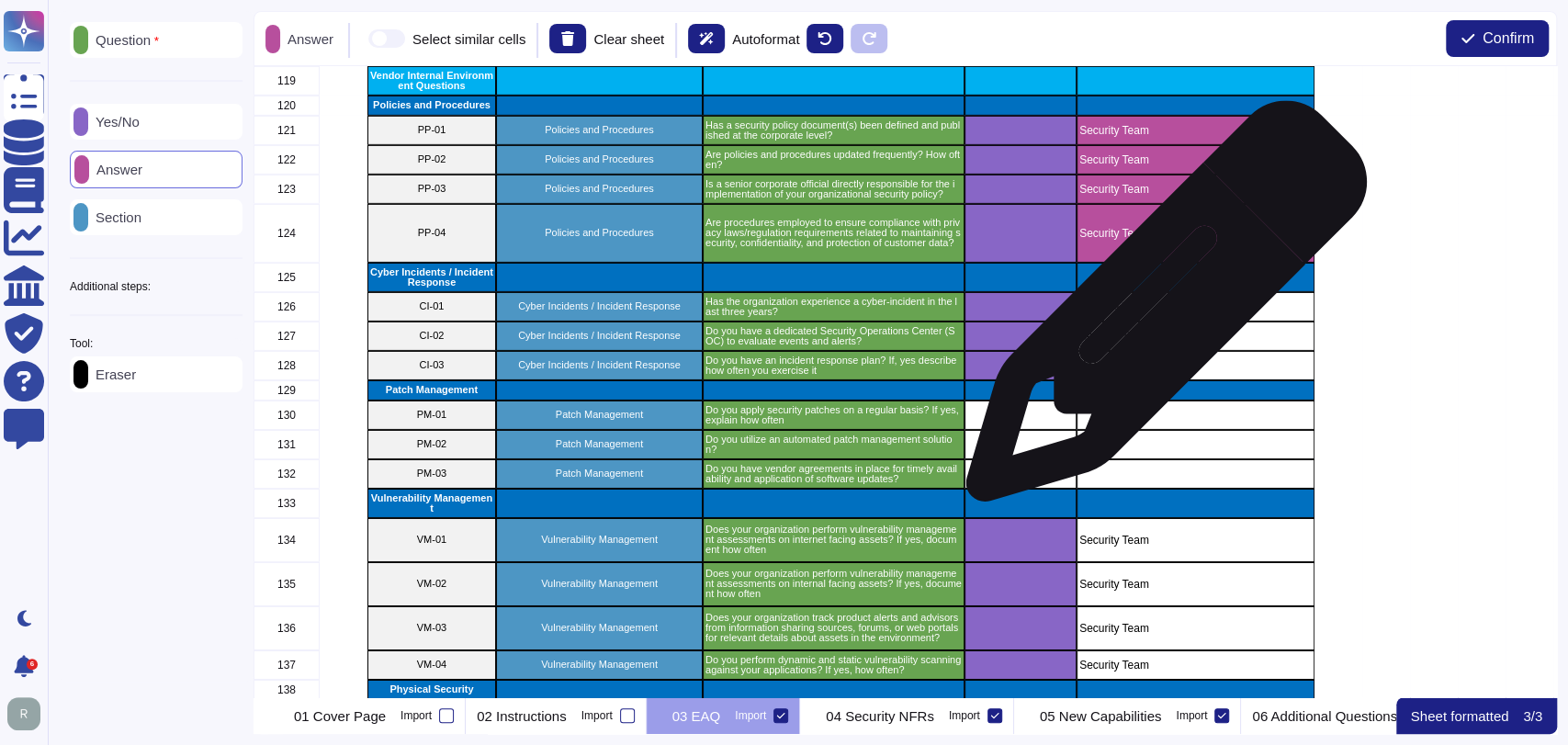
click at [1159, 310] on div "109 IG-04 Information Governance What controls will ensure records are retained…" at bounding box center [905, 381] width 1303 height 631
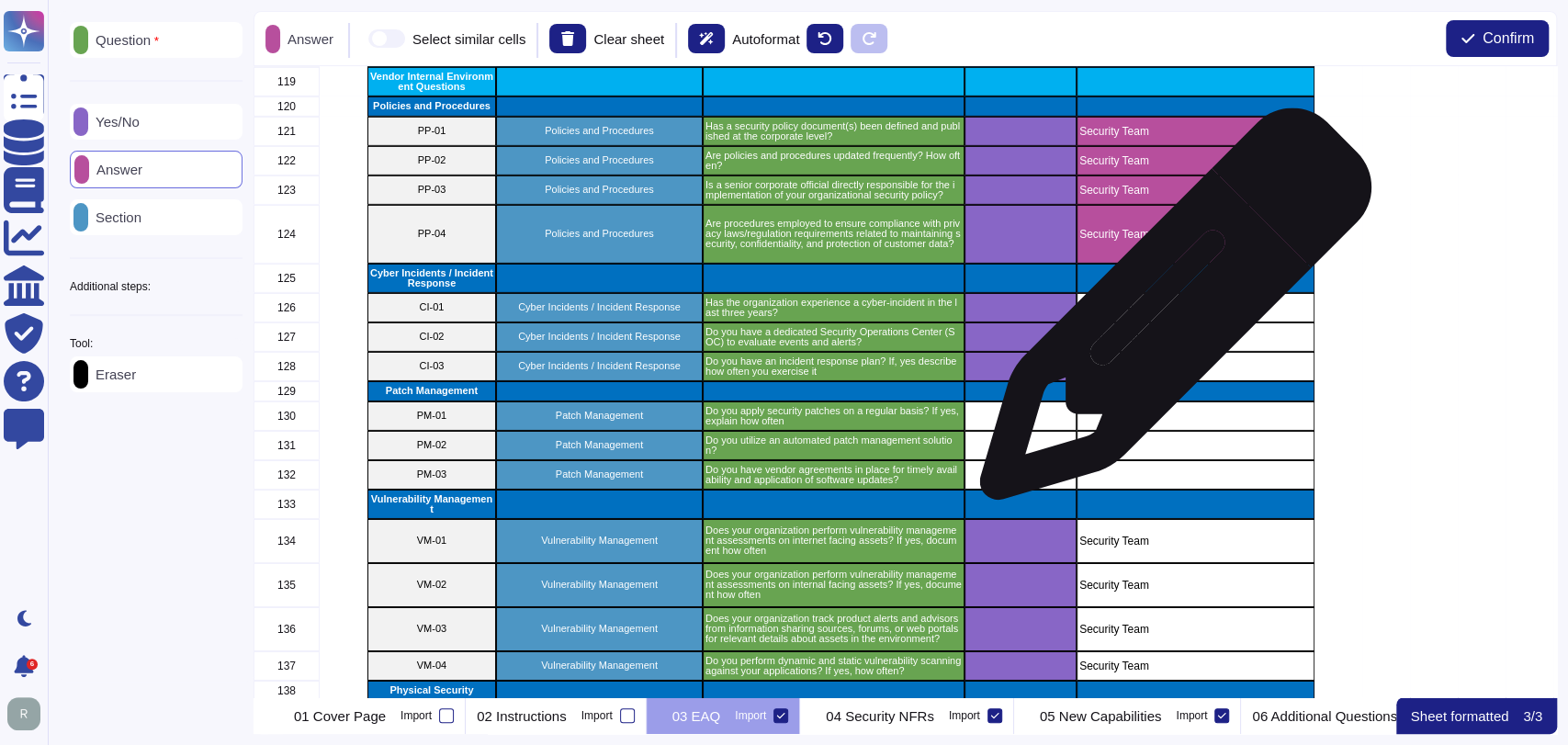
click at [1168, 313] on div "Security Team" at bounding box center [1196, 307] width 238 height 30
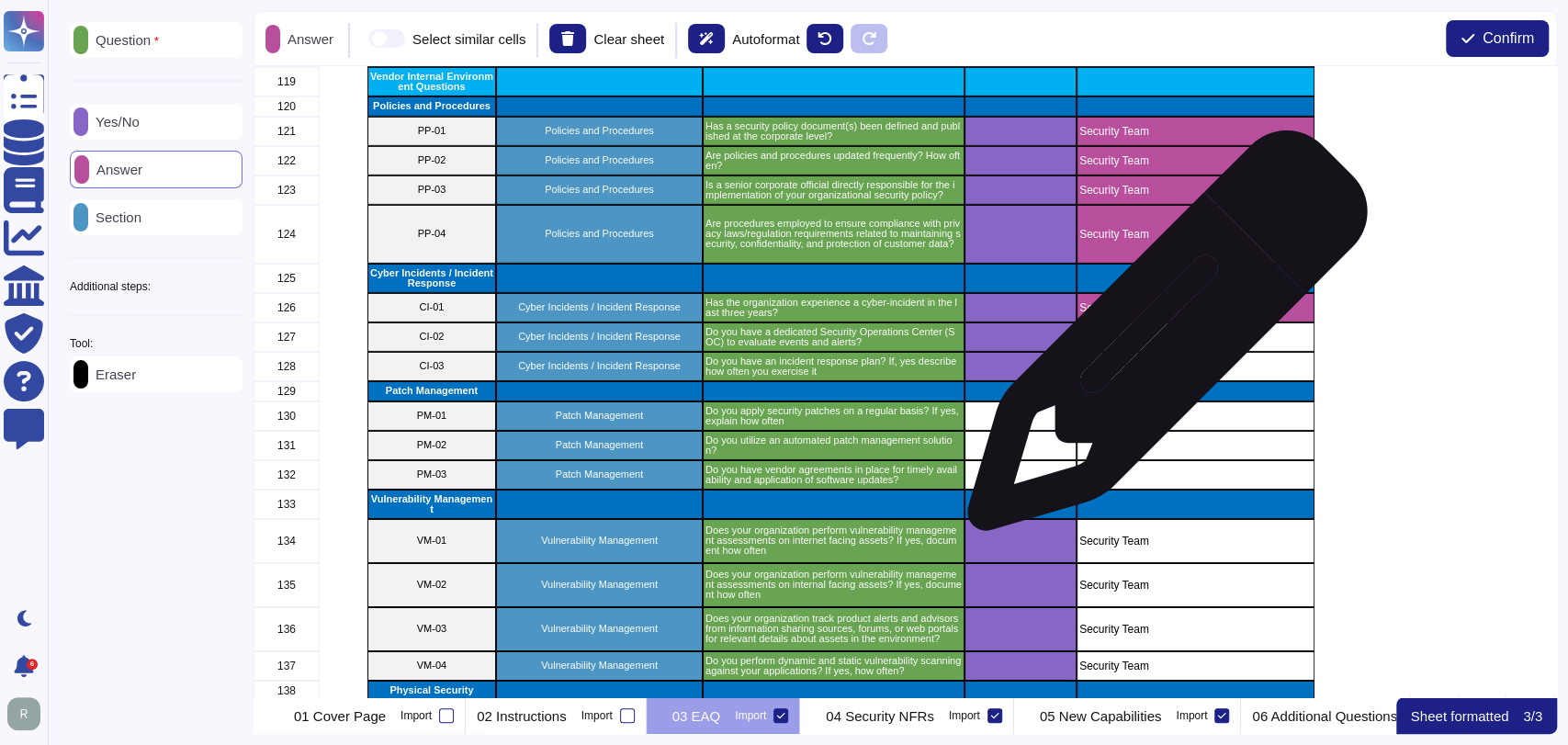
click at [1160, 340] on p "Security Team" at bounding box center [1196, 337] width 233 height 11
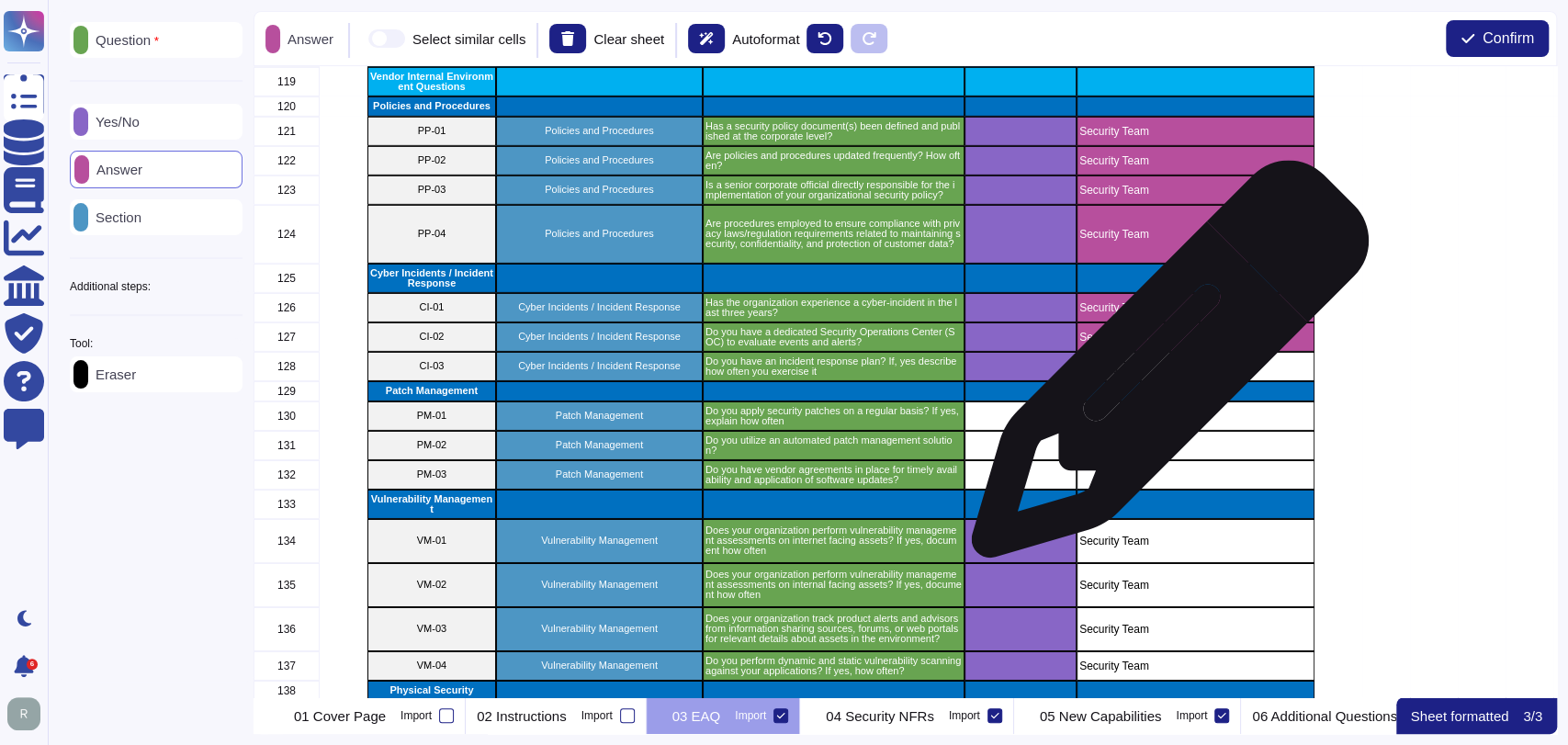
click at [1163, 369] on p "Security Team" at bounding box center [1196, 366] width 233 height 11
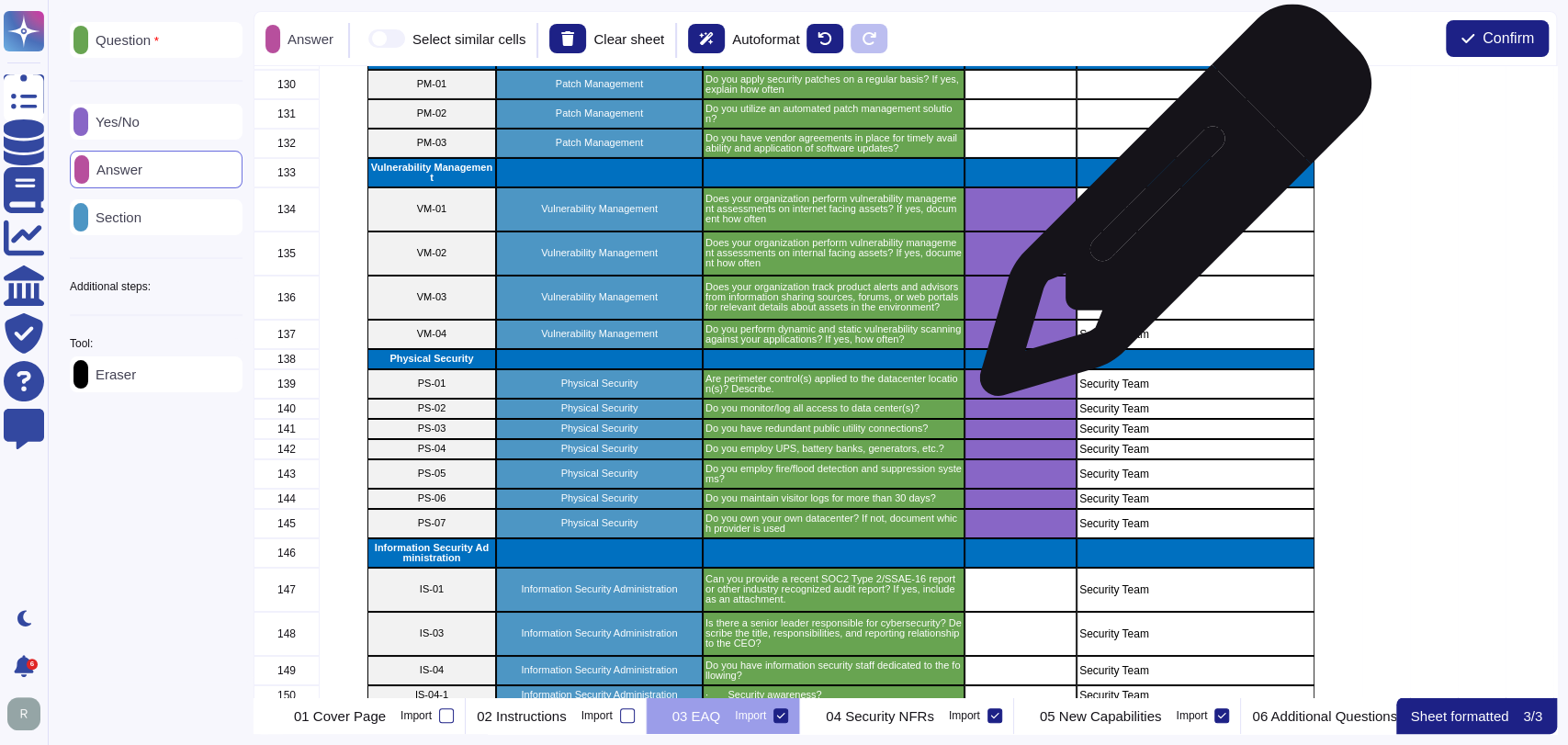
scroll to position [4364, 0]
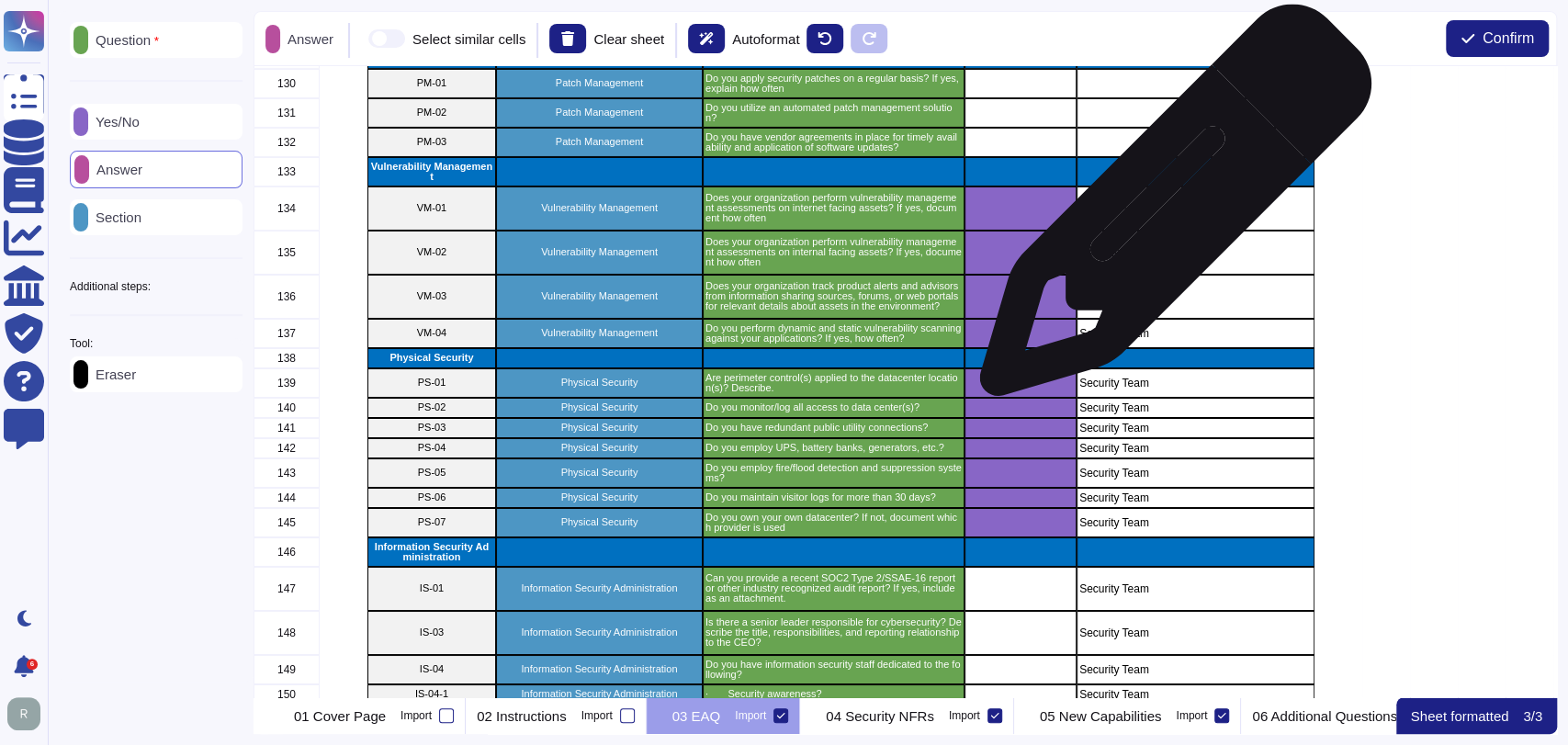
click at [1168, 210] on div "119 Vendor Internal Environment Questions 120 Policies and Procedures 121 PP-01…" at bounding box center [905, 381] width 1303 height 631
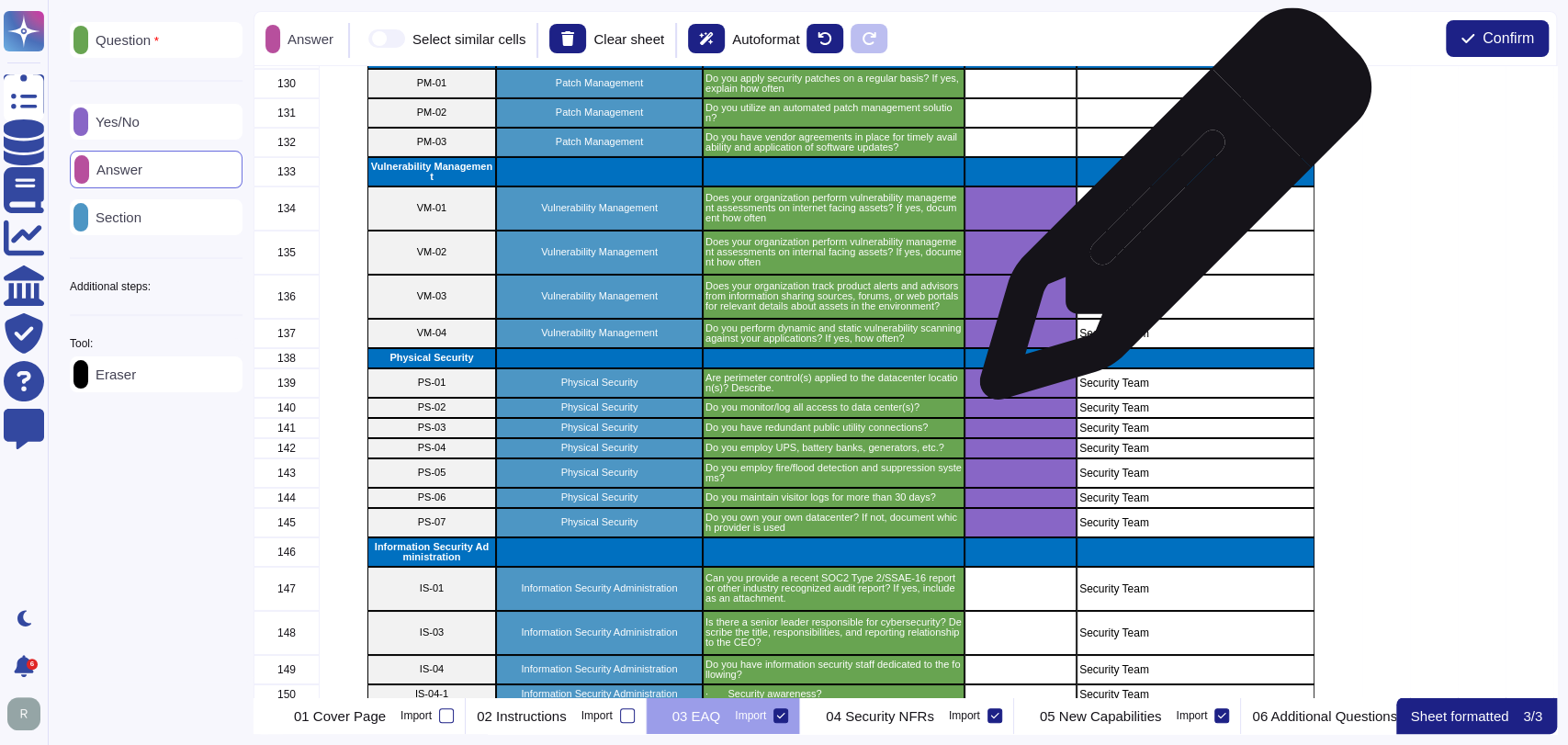
click at [1168, 214] on div "Security Team" at bounding box center [1196, 209] width 238 height 44
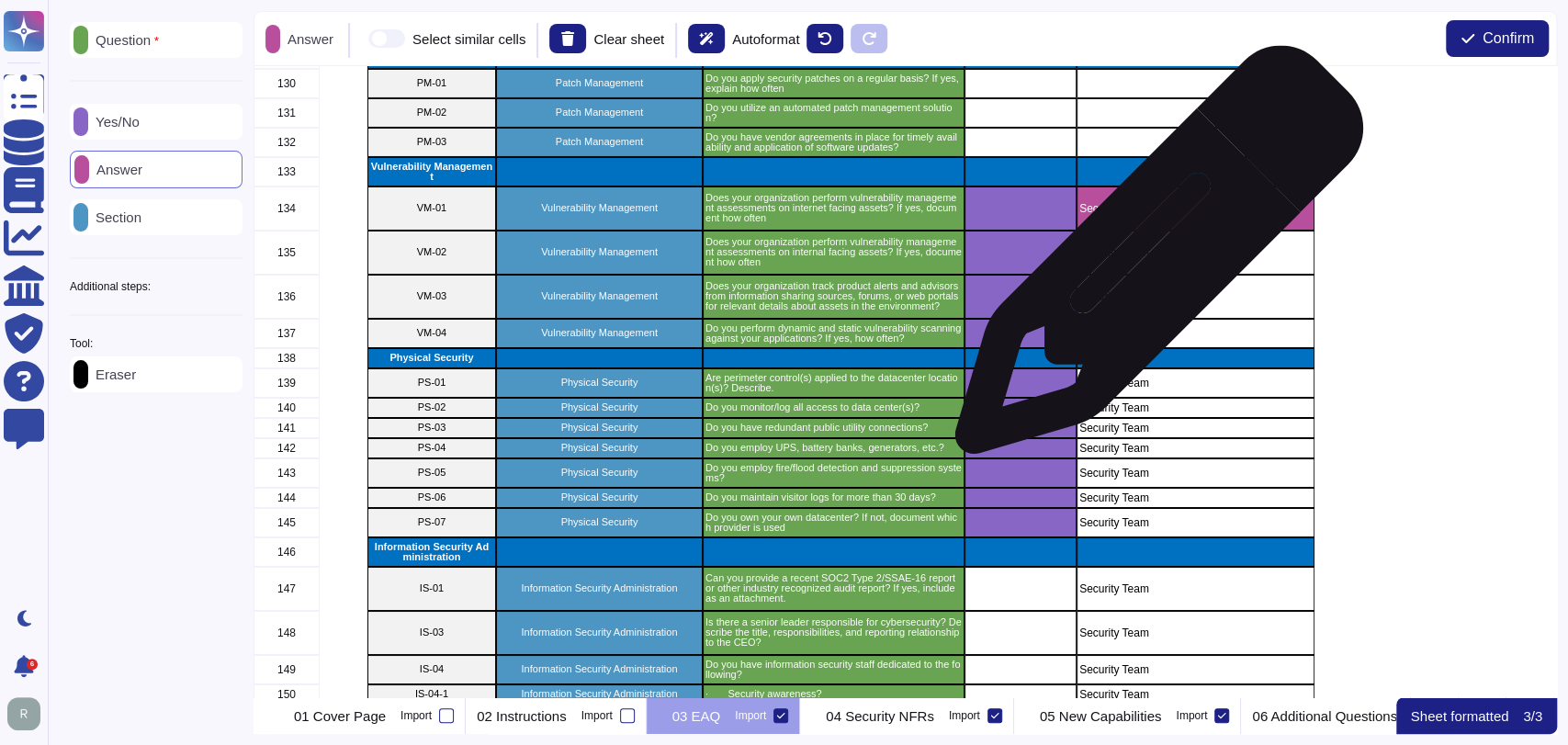
click at [1152, 258] on div "Security Team" at bounding box center [1196, 253] width 238 height 44
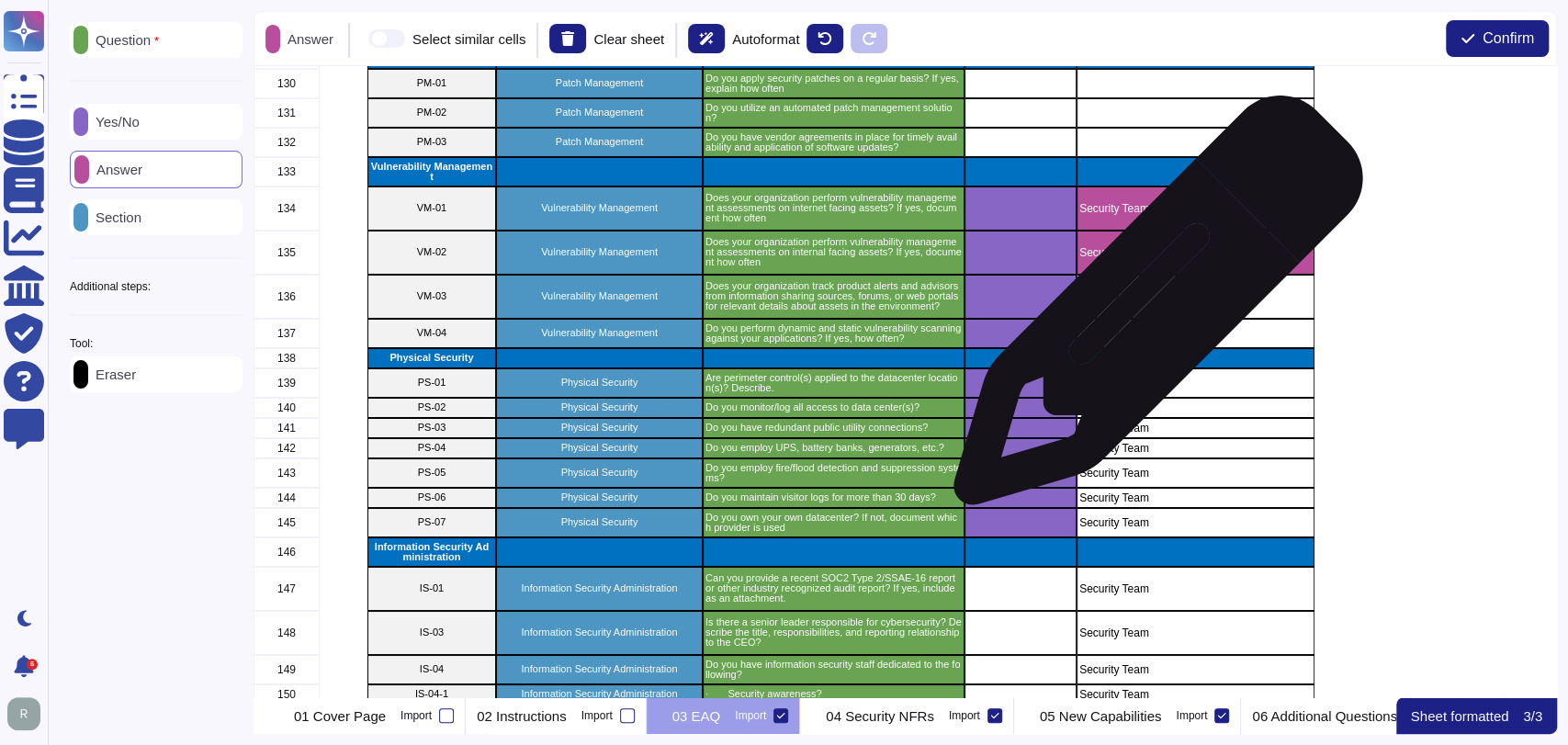
click at [1151, 309] on div "Security Team" at bounding box center [1196, 296] width 238 height 44
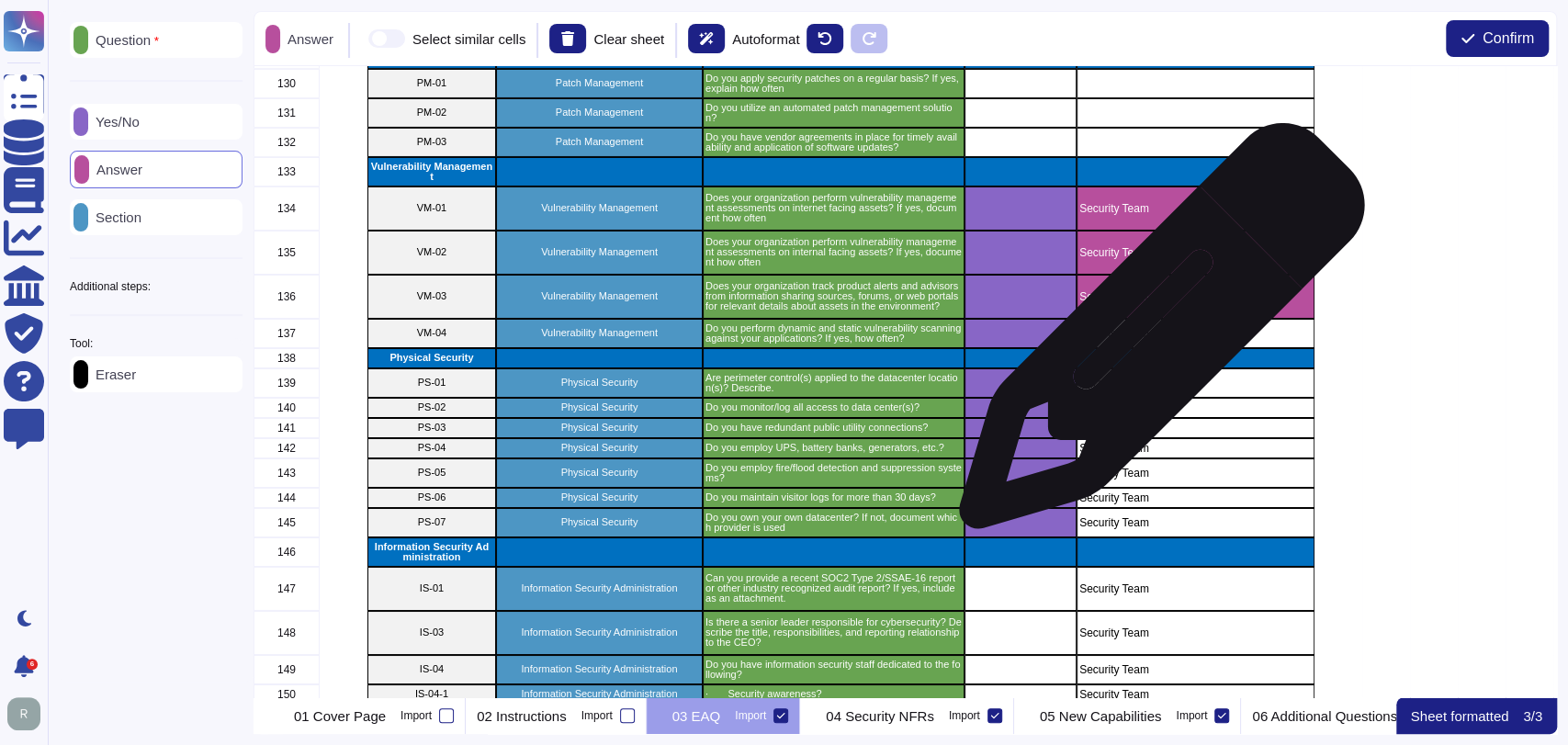
click at [1155, 336] on p "Security Team" at bounding box center [1196, 333] width 233 height 11
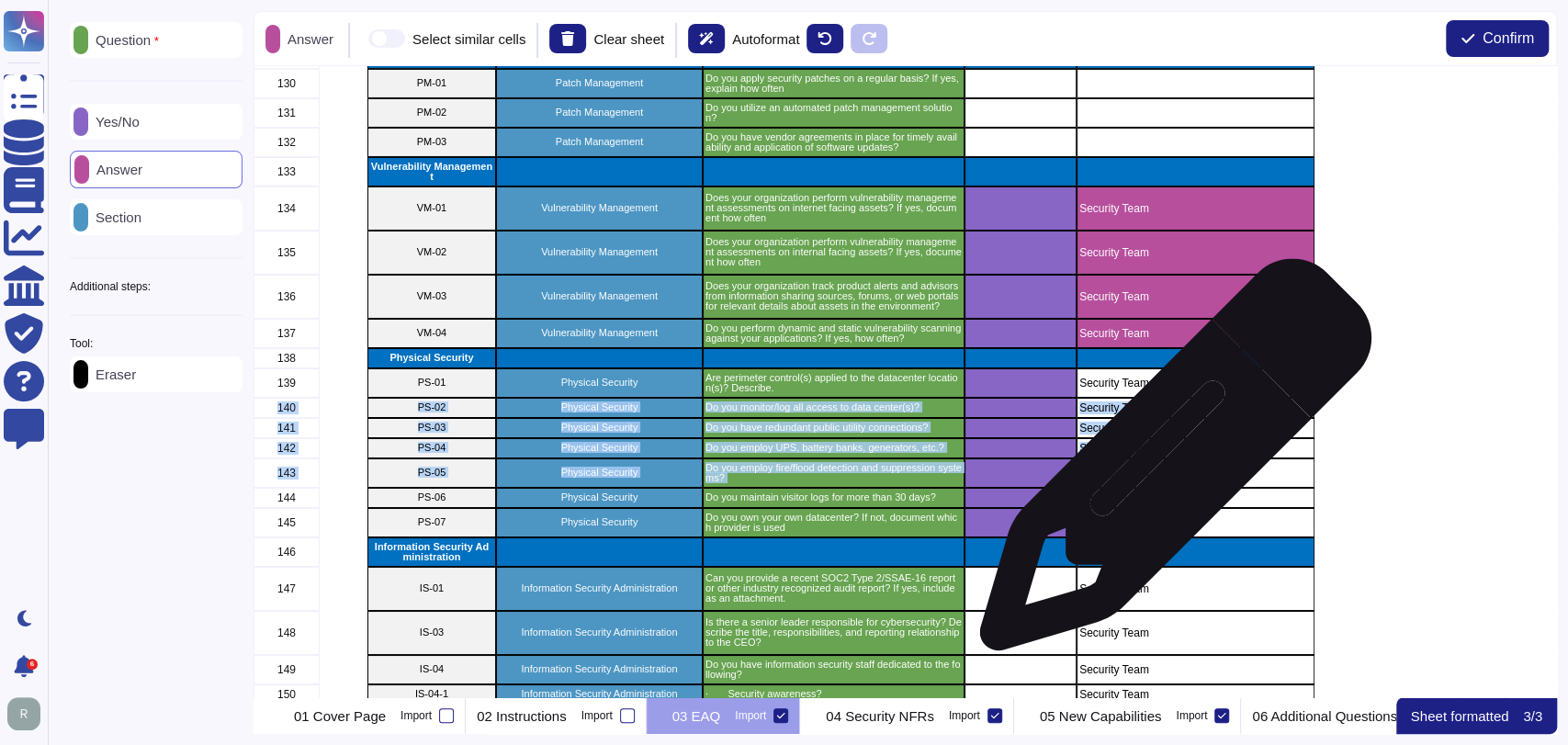
drag, startPoint x: 1167, startPoint y: 384, endPoint x: 1168, endPoint y: 463, distance: 79.0
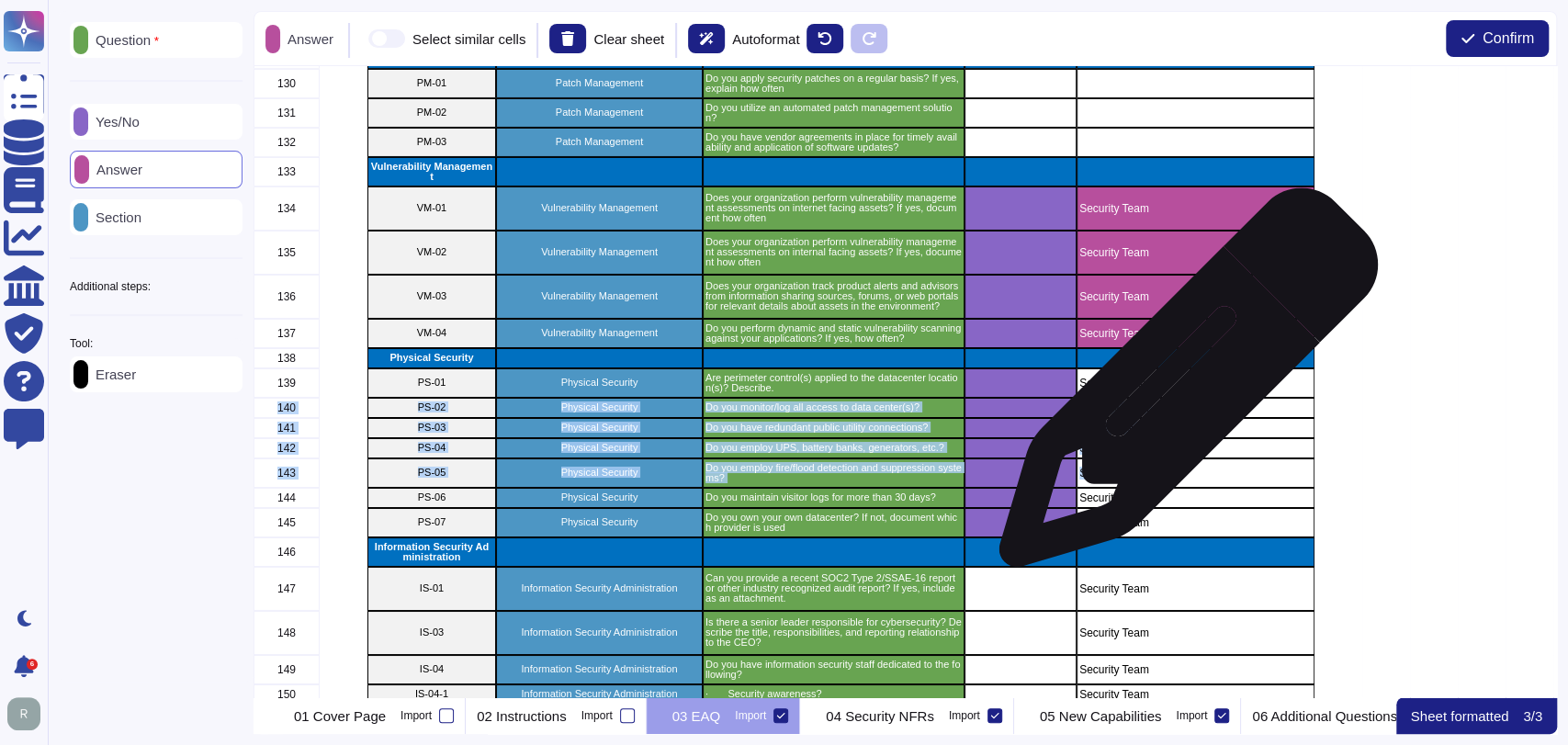
click at [1181, 387] on p "Security Team" at bounding box center [1196, 383] width 233 height 11
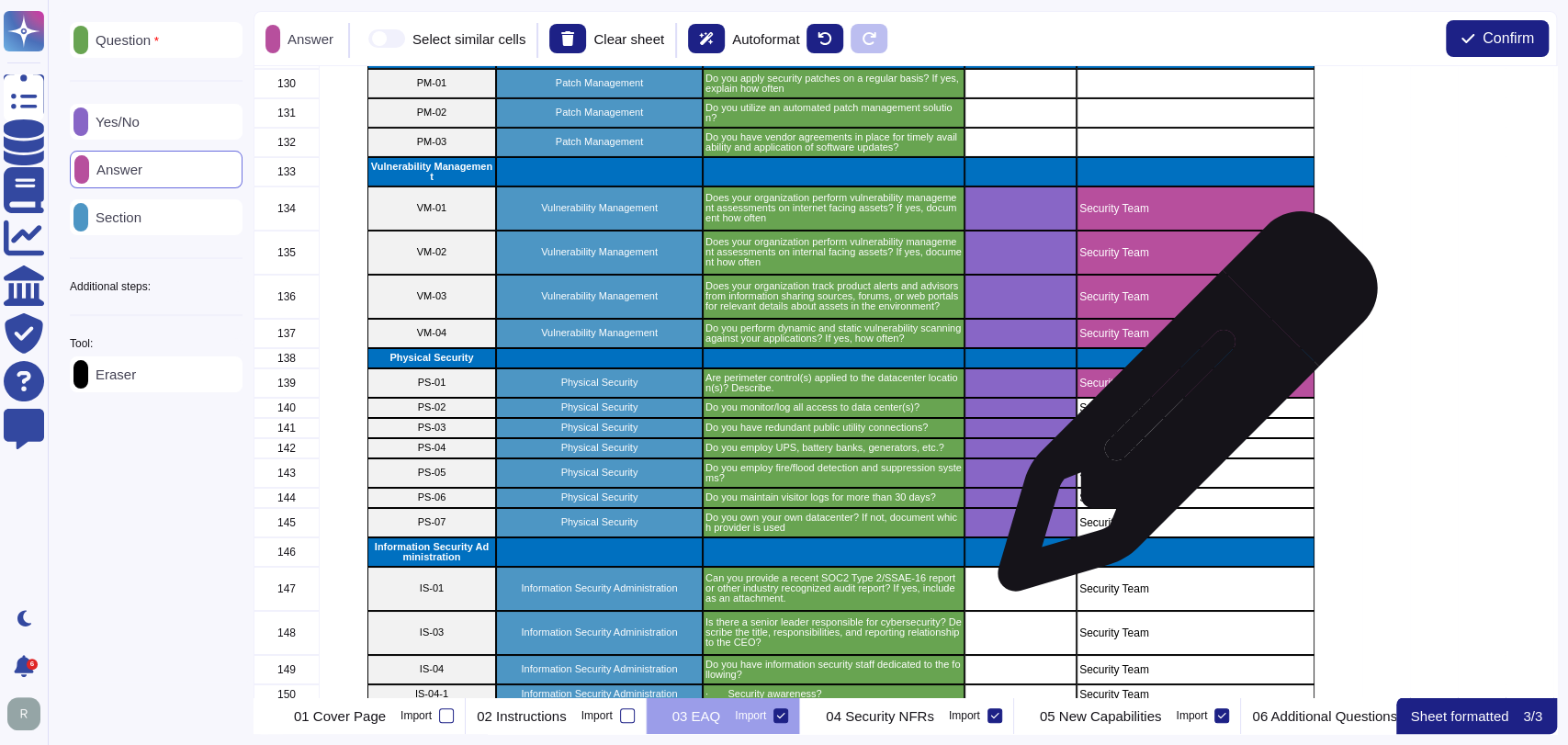
click at [1180, 414] on div "Security Team" at bounding box center [1196, 408] width 238 height 20
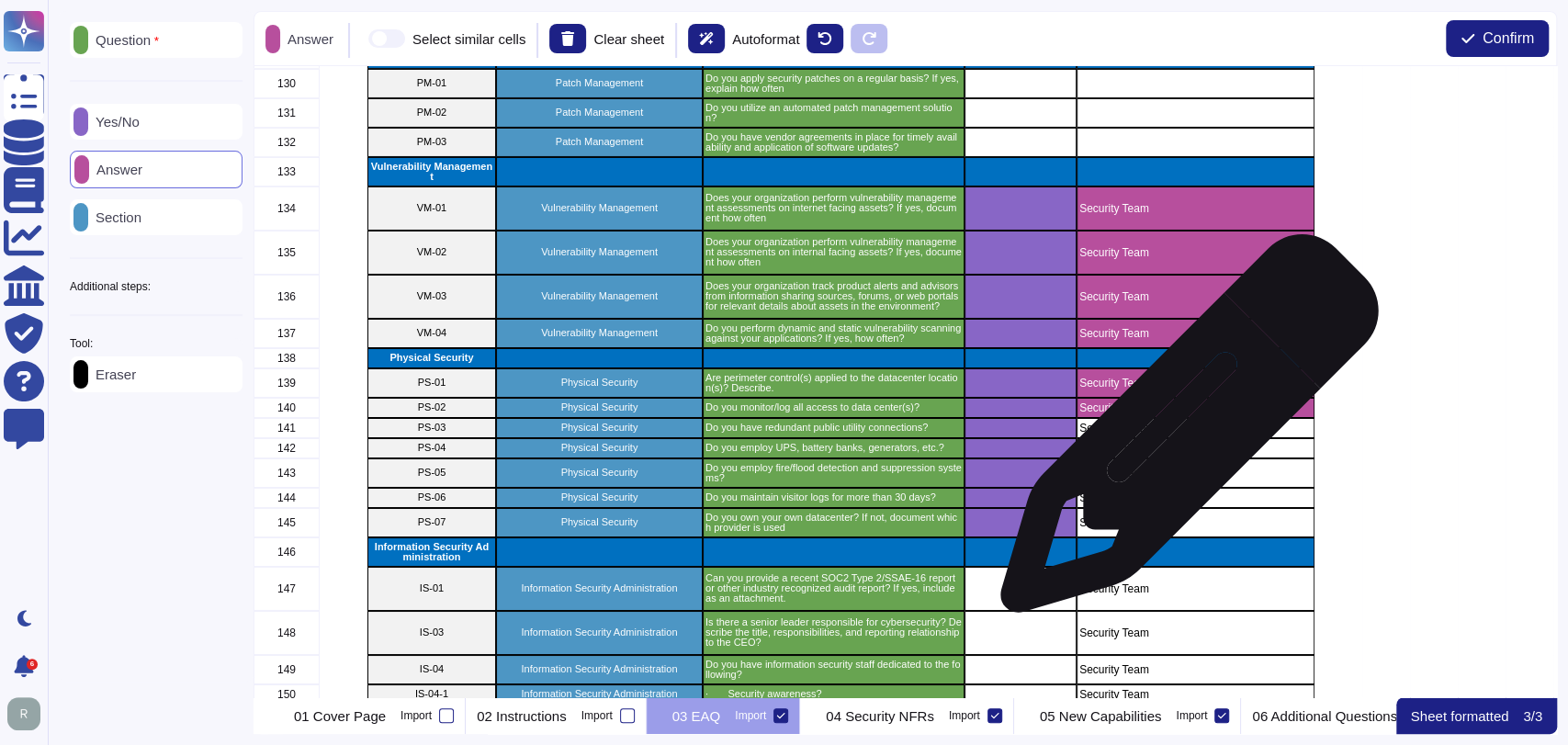
click at [1183, 433] on div "Security Team" at bounding box center [1196, 428] width 238 height 20
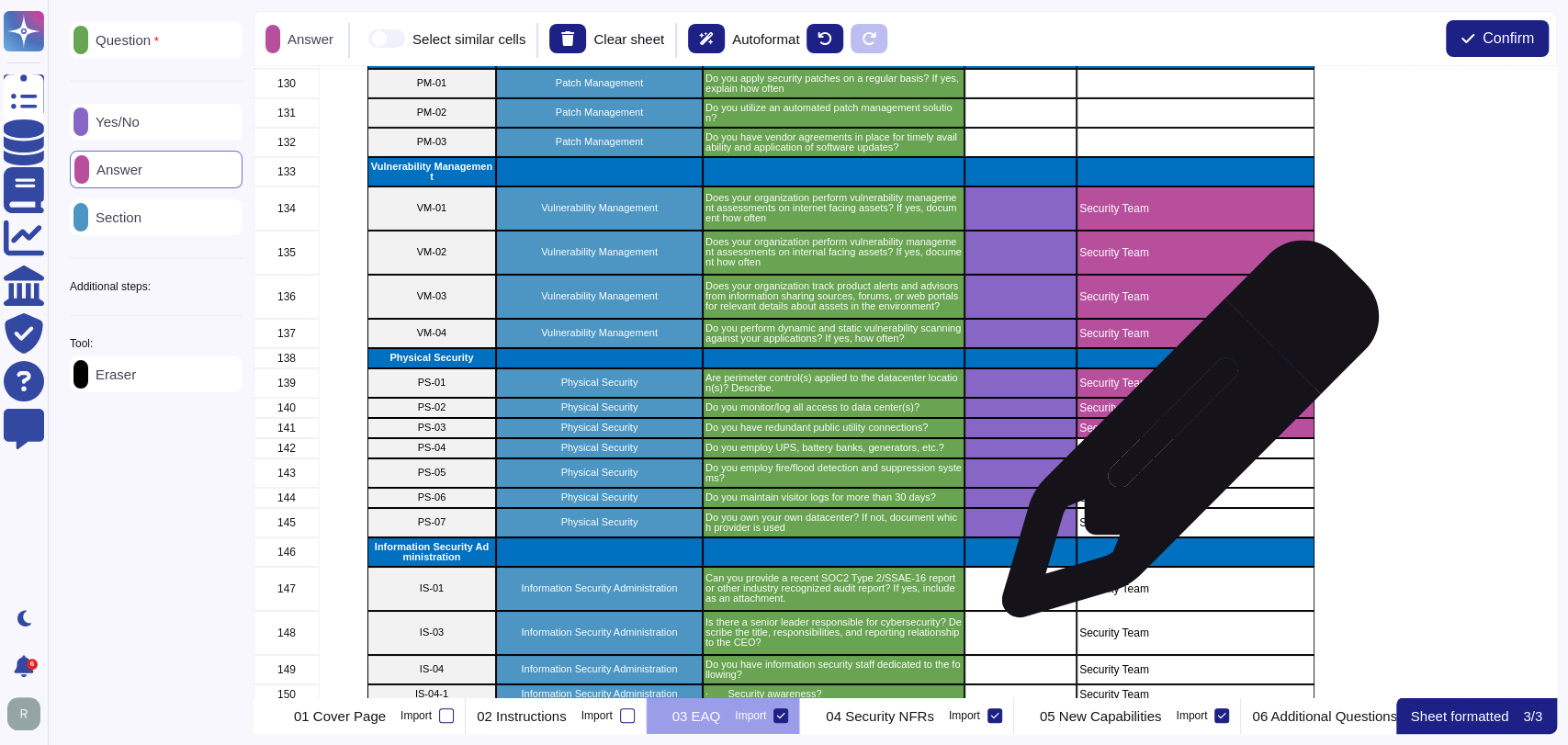
click at [1182, 449] on p "Security Team" at bounding box center [1196, 448] width 233 height 11
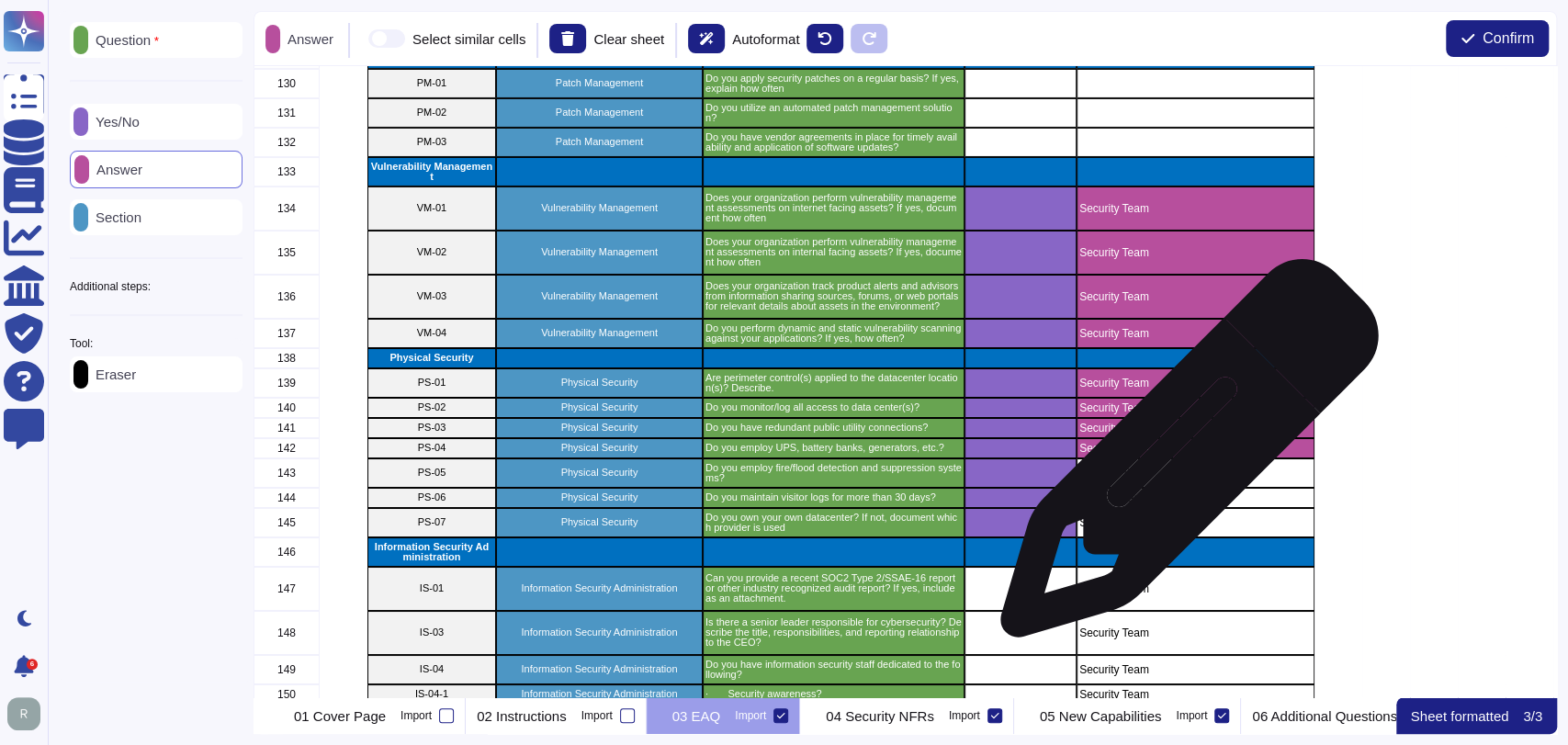
click at [1180, 462] on div "Security Team" at bounding box center [1196, 473] width 238 height 30
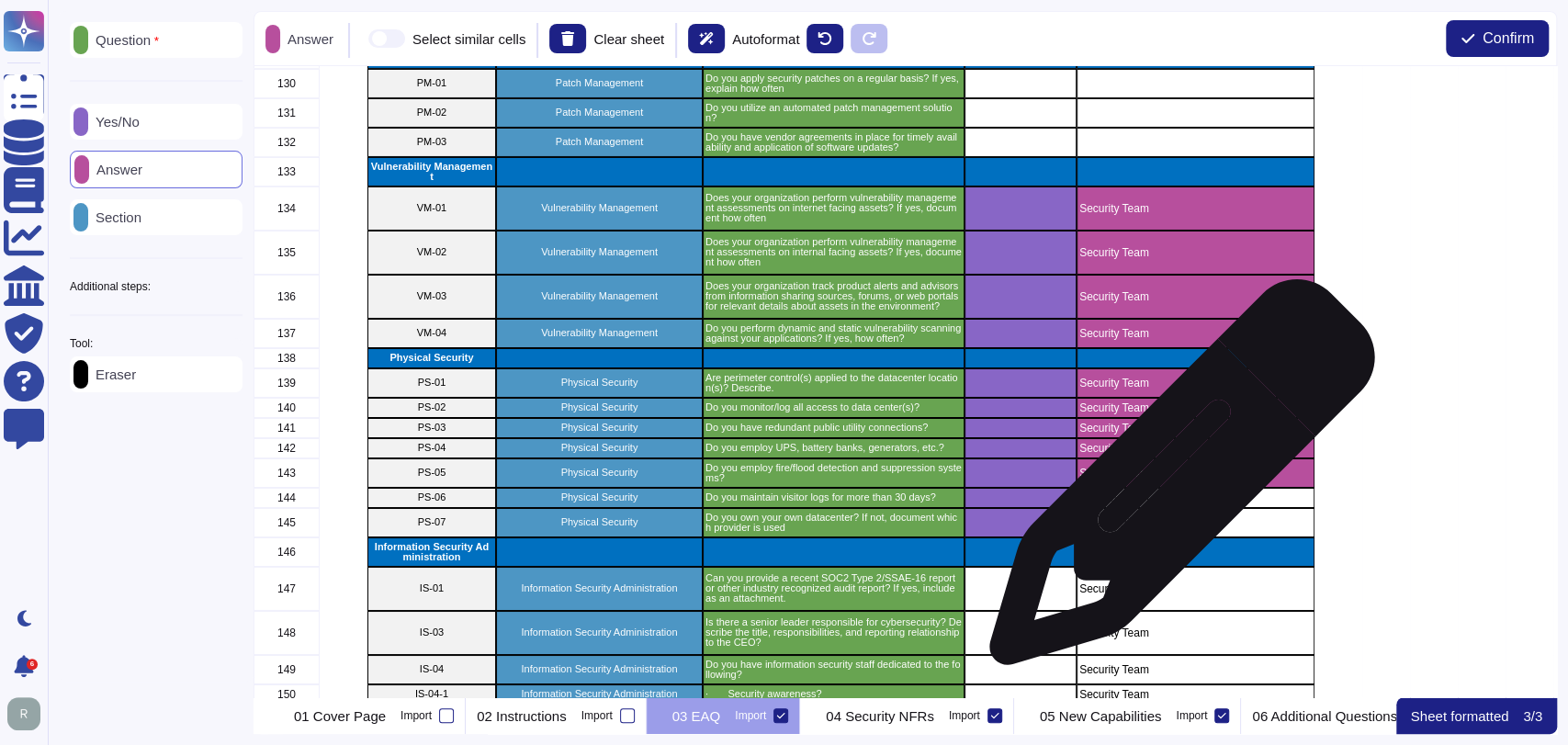
click at [1169, 493] on p "Security Team" at bounding box center [1196, 498] width 233 height 11
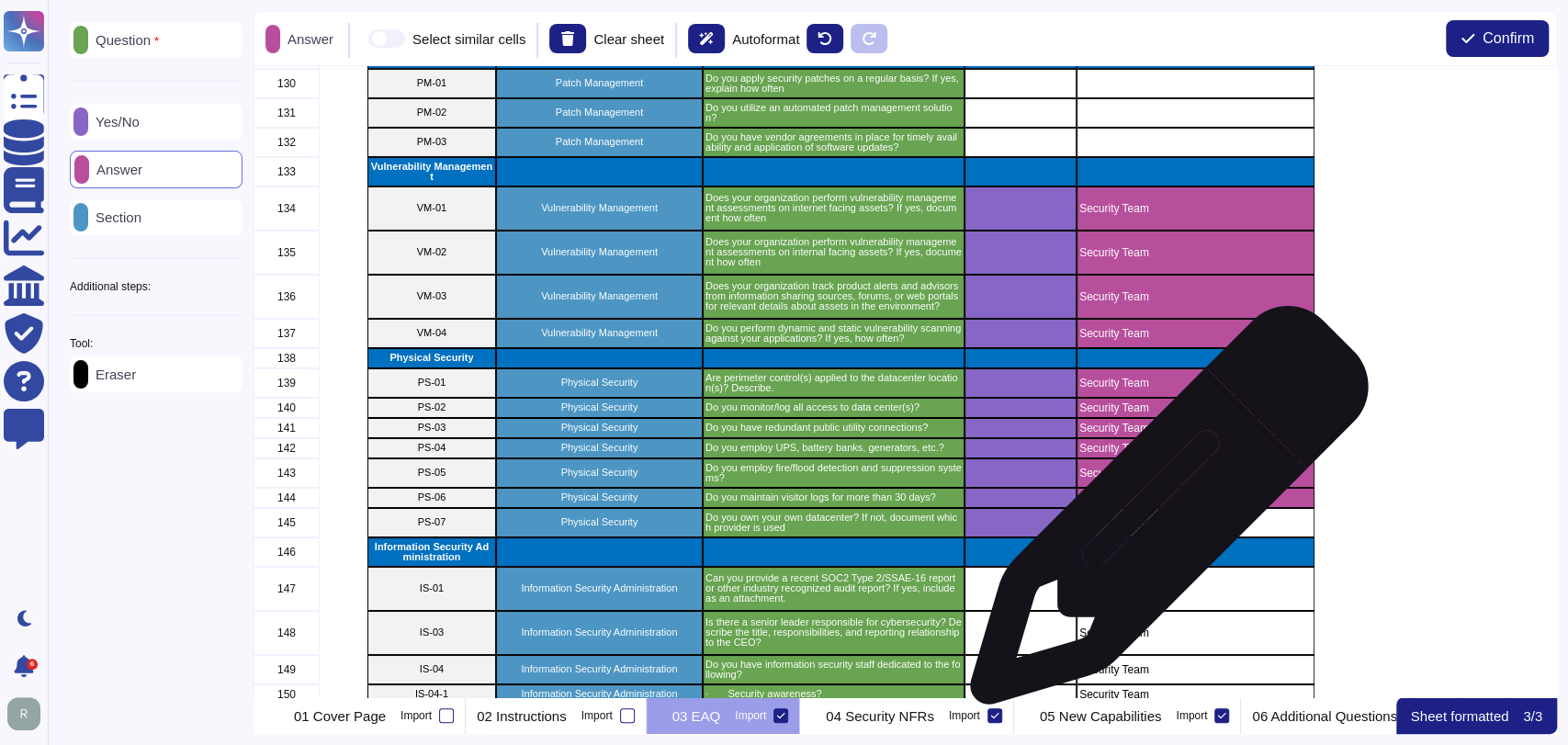
click at [1162, 514] on div "Security Team" at bounding box center [1196, 523] width 238 height 30
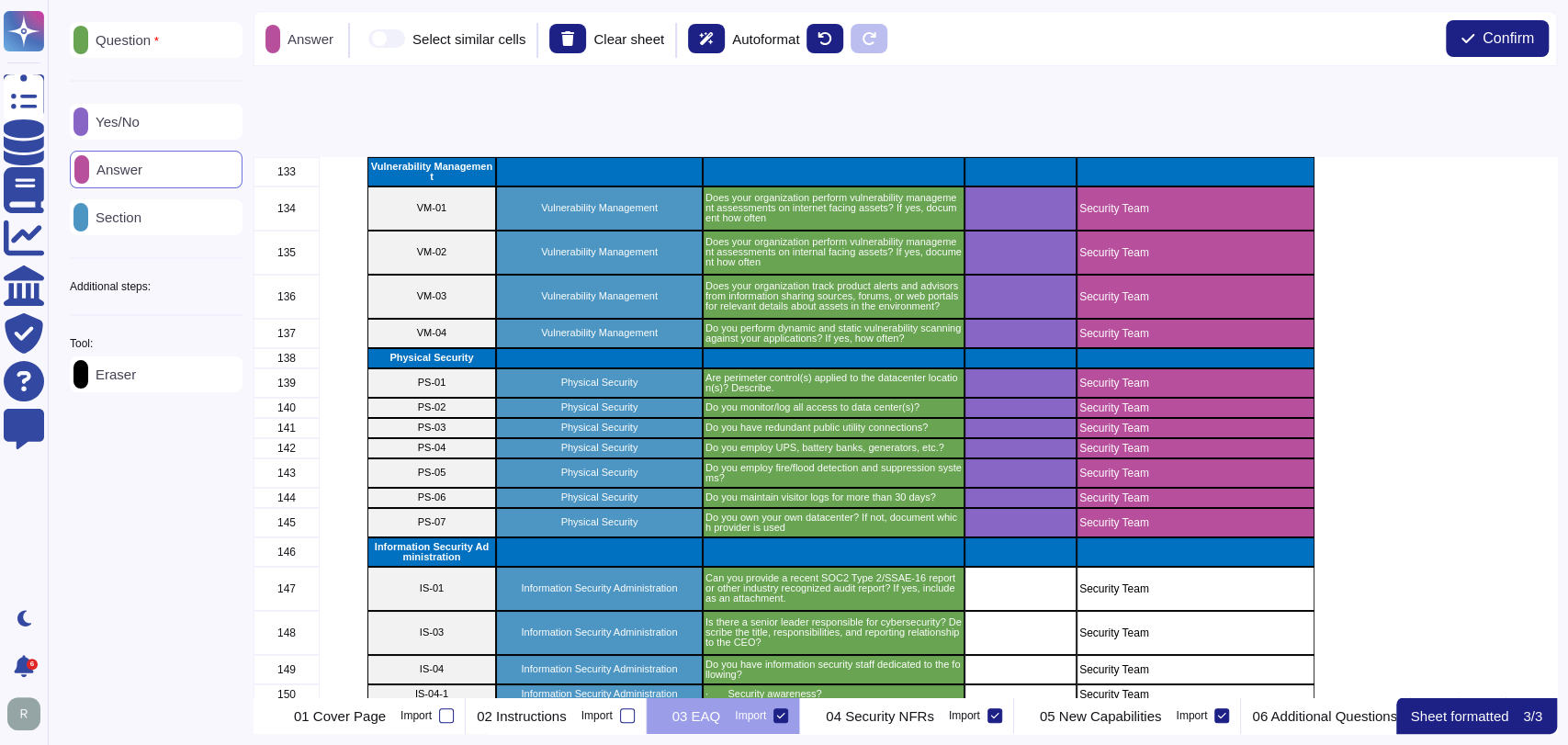
scroll to position [4764, 0]
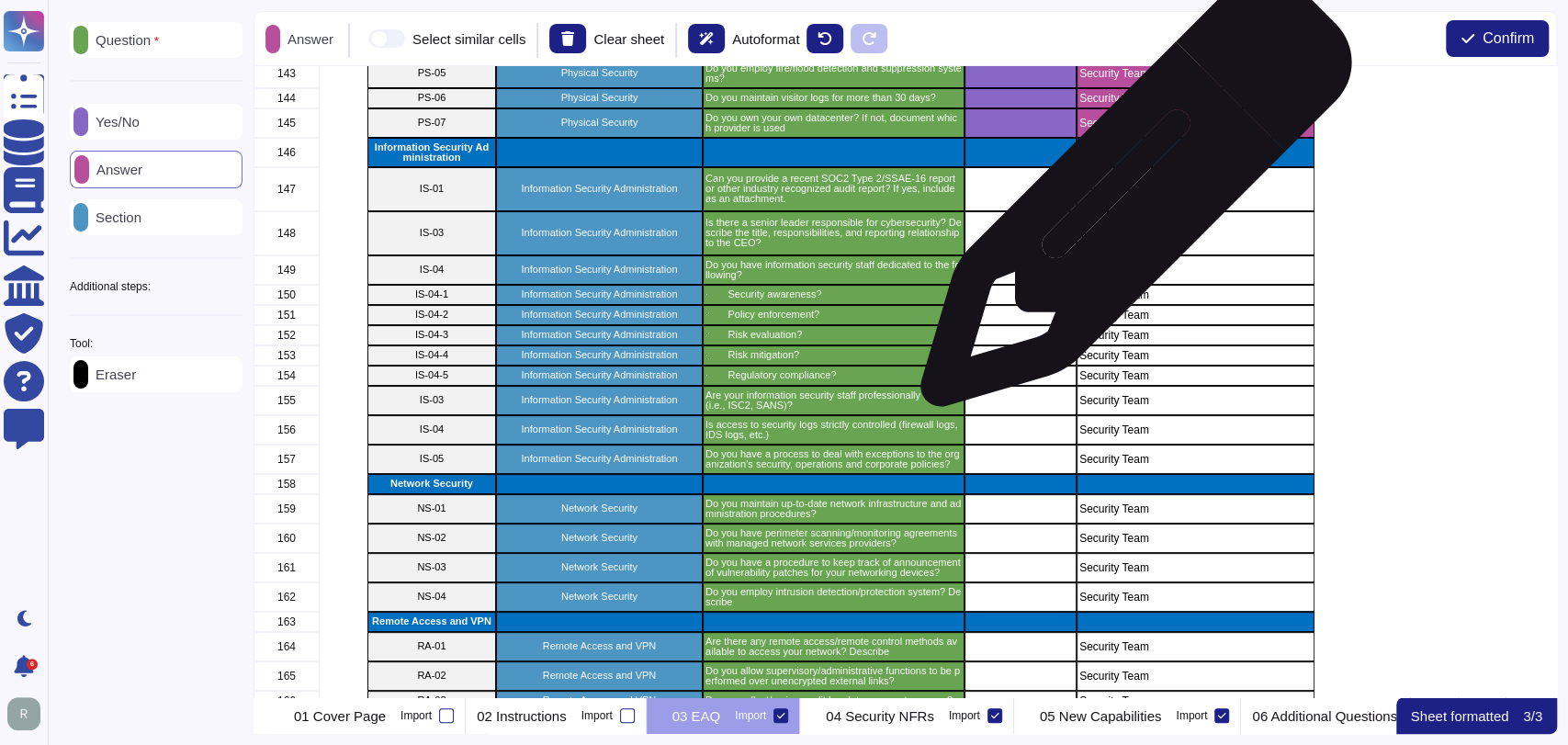
drag, startPoint x: 1129, startPoint y: 200, endPoint x: 1140, endPoint y: 206, distance: 12.5
click at [1131, 202] on div "Security Team" at bounding box center [1196, 189] width 238 height 44
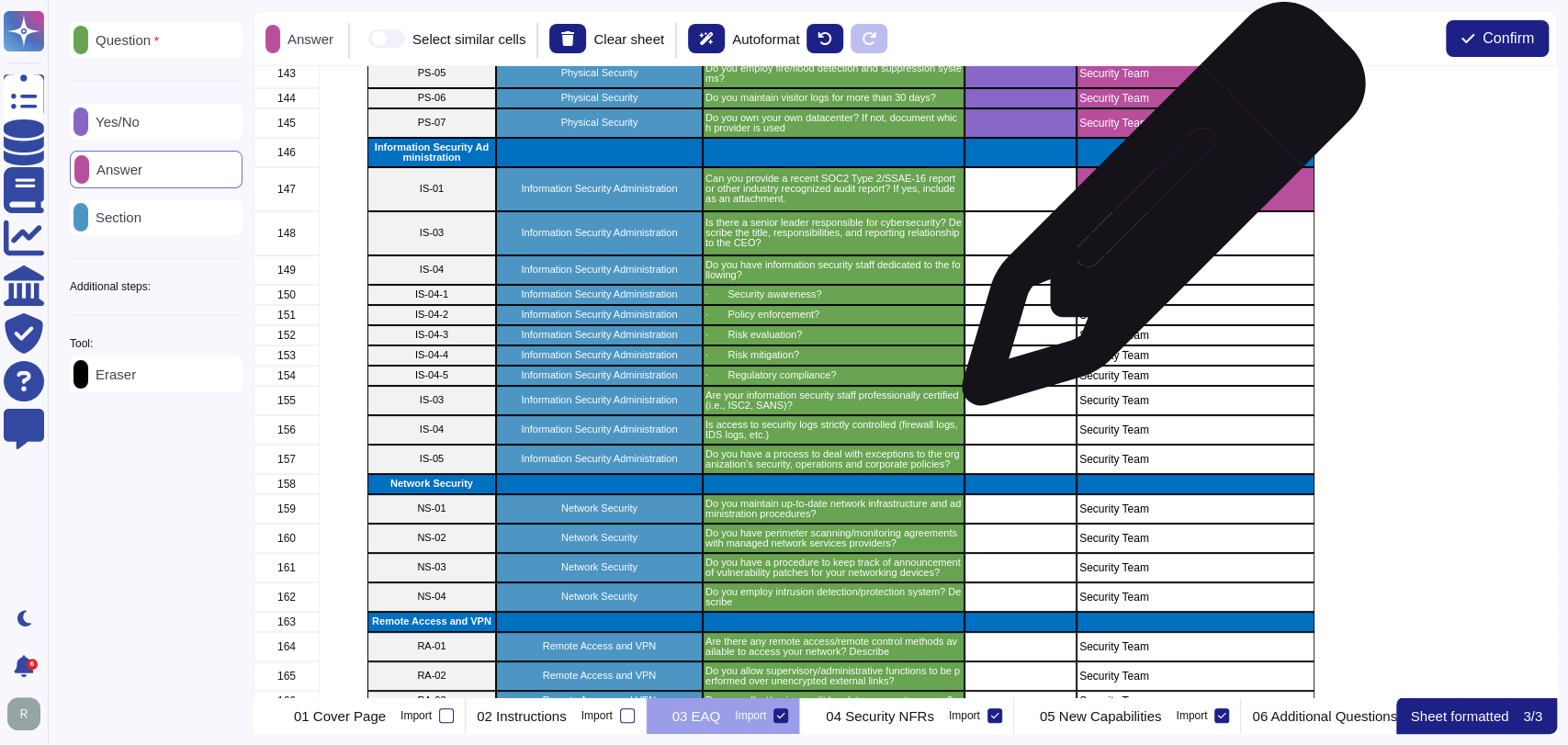
click at [1168, 239] on div "Security Team" at bounding box center [1196, 234] width 238 height 44
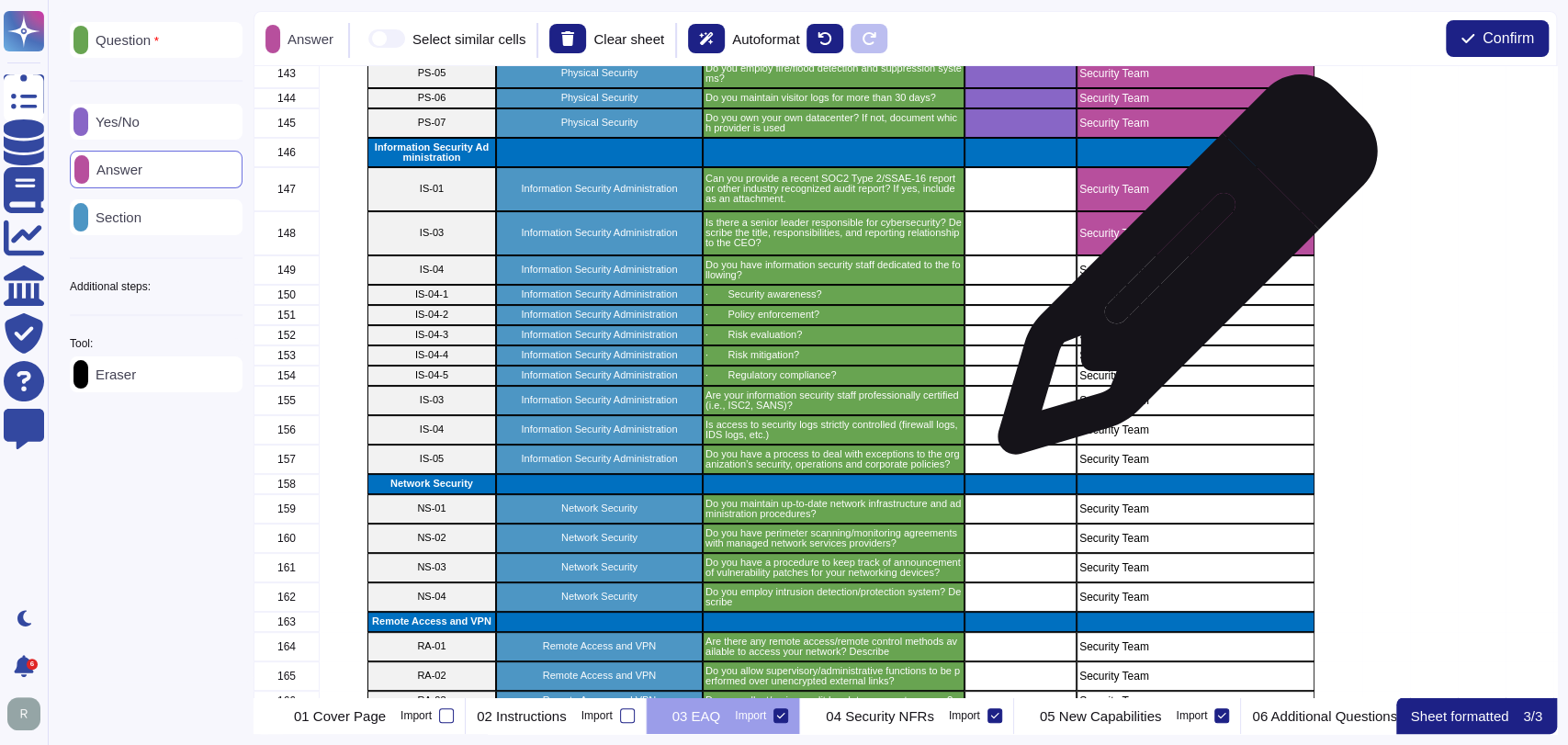
click at [1180, 273] on p "Security Team" at bounding box center [1196, 270] width 233 height 11
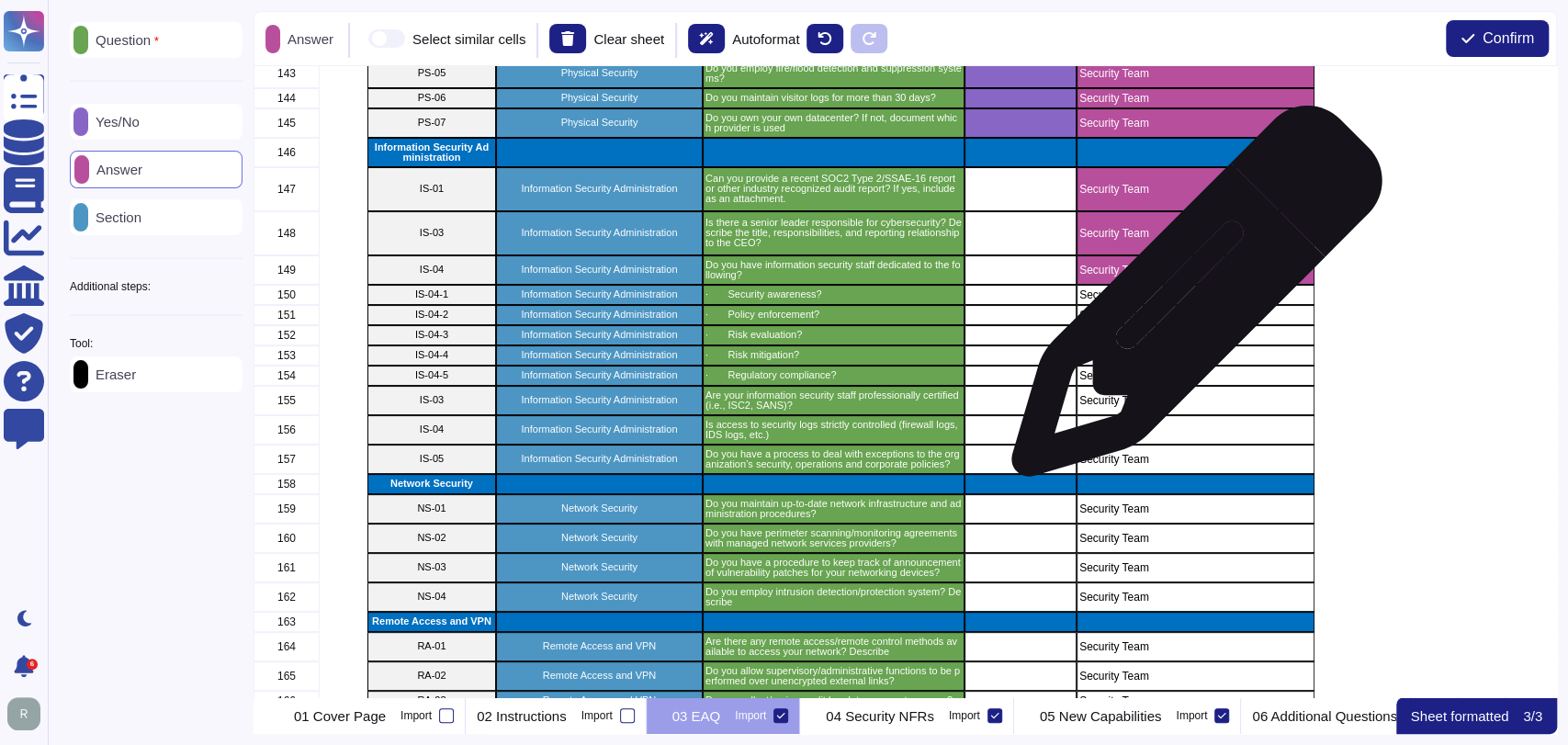
click at [1190, 300] on div "Security Team" at bounding box center [1196, 294] width 238 height 20
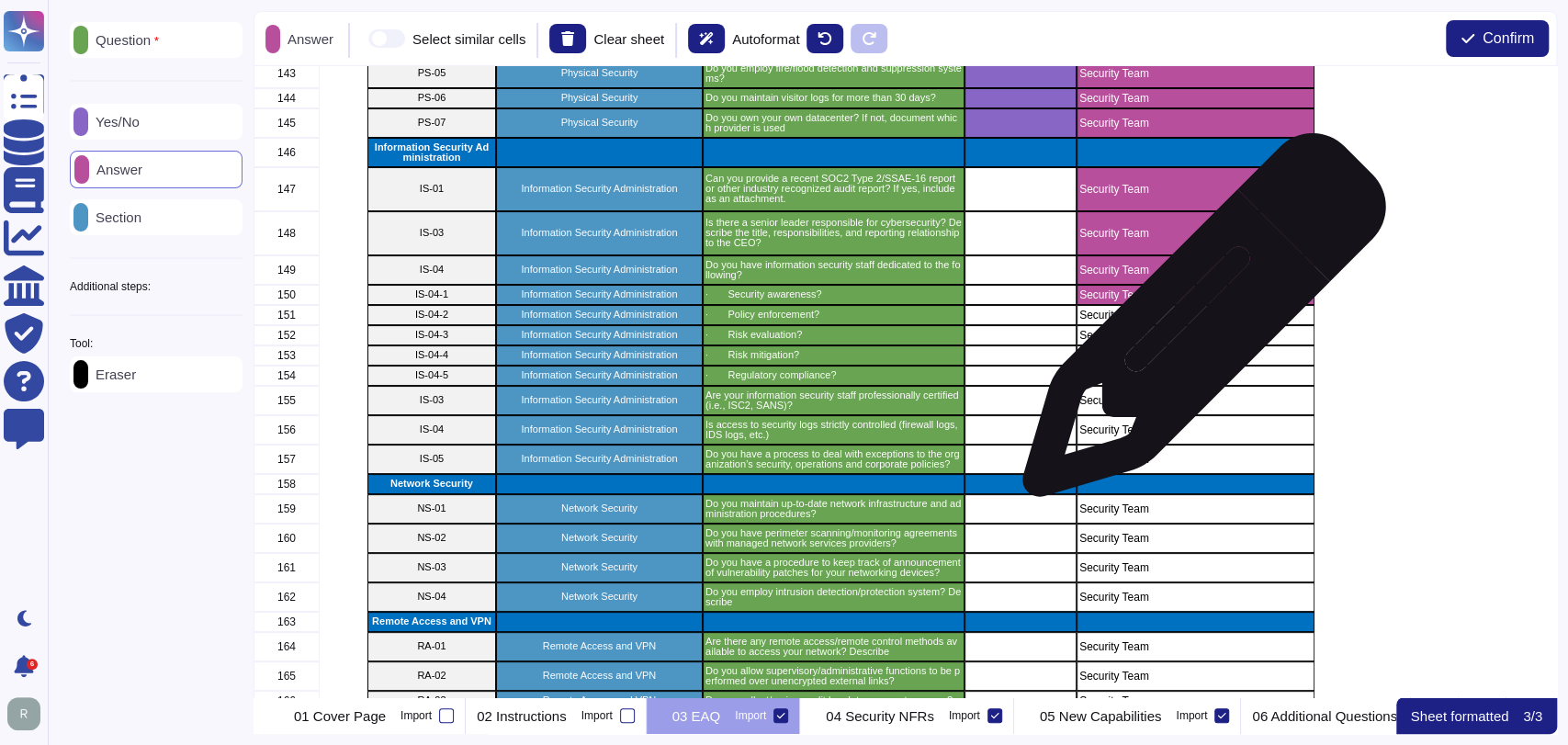
click at [1198, 332] on p "Security Team" at bounding box center [1196, 335] width 233 height 11
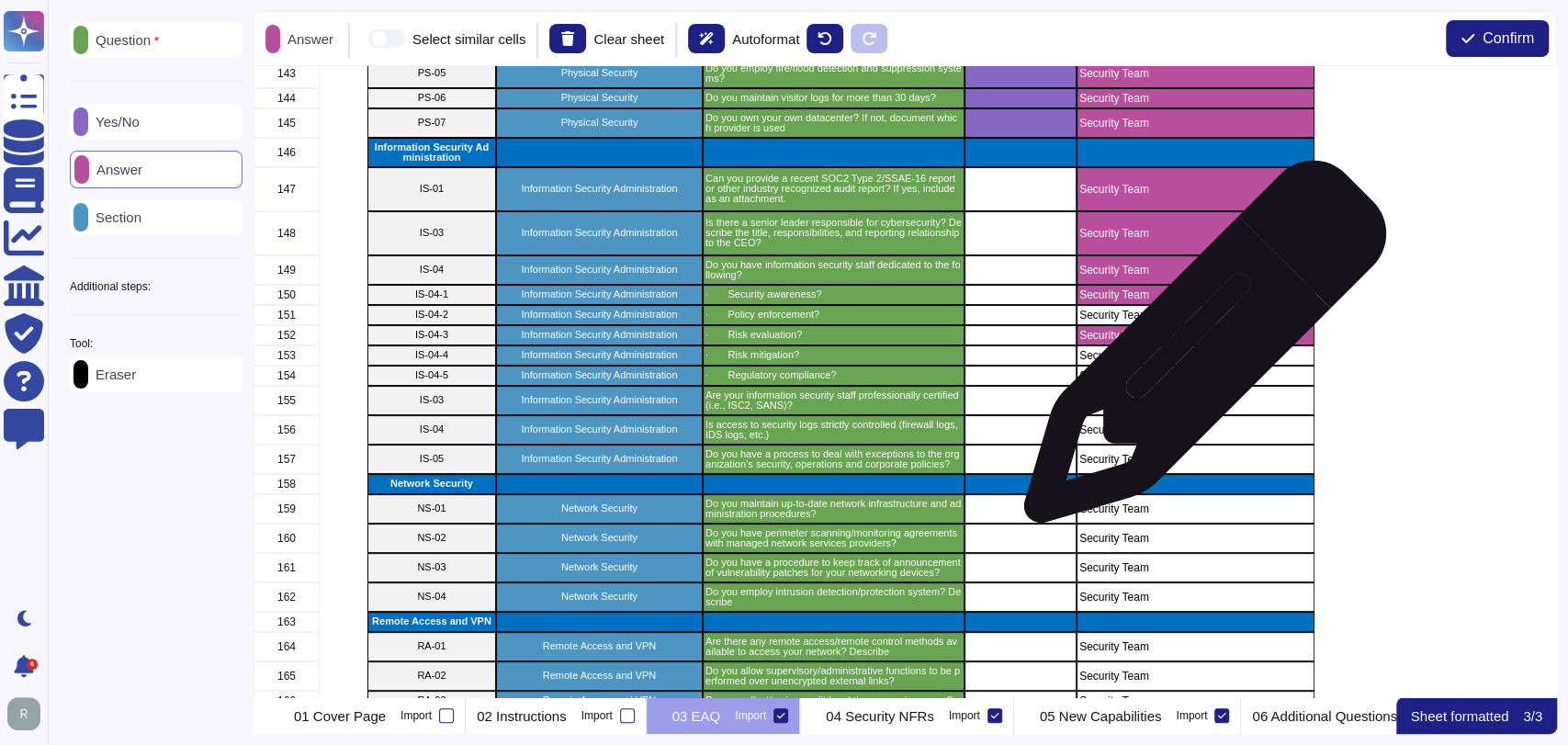
click at [1199, 354] on p "Security Team" at bounding box center [1196, 355] width 233 height 11
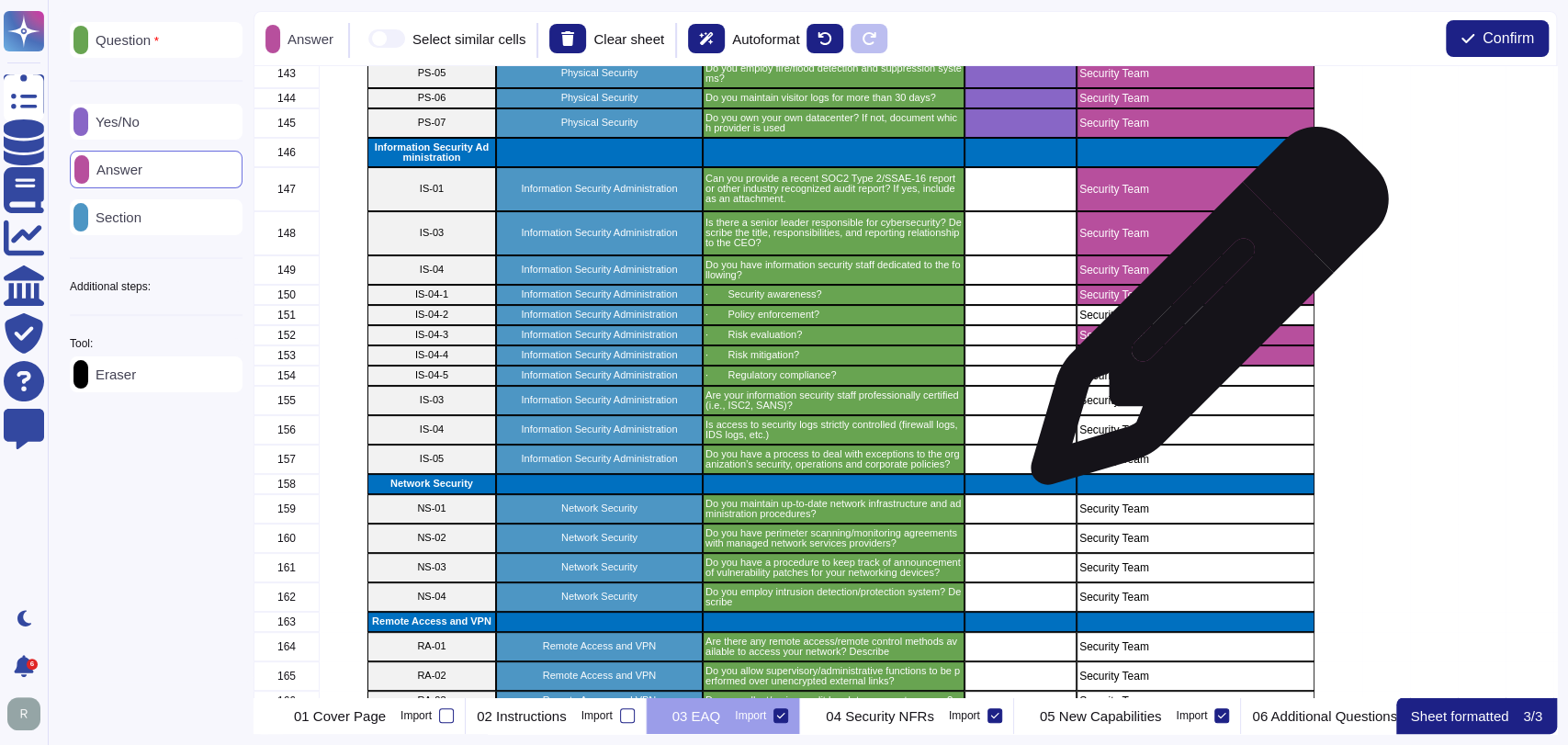
click at [1203, 315] on p "Security Team" at bounding box center [1196, 315] width 233 height 11
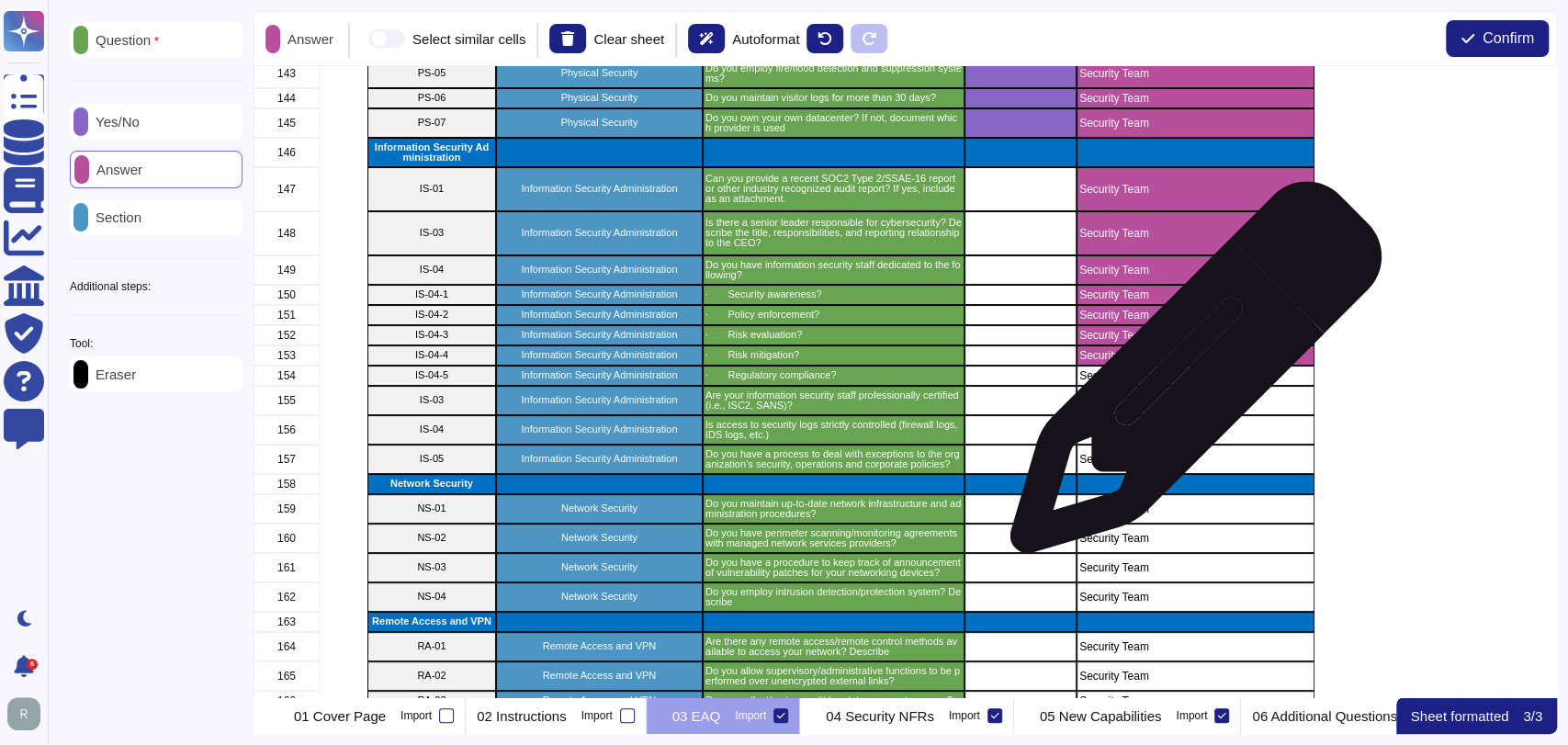
click at [1188, 377] on p "Security Team" at bounding box center [1196, 376] width 233 height 11
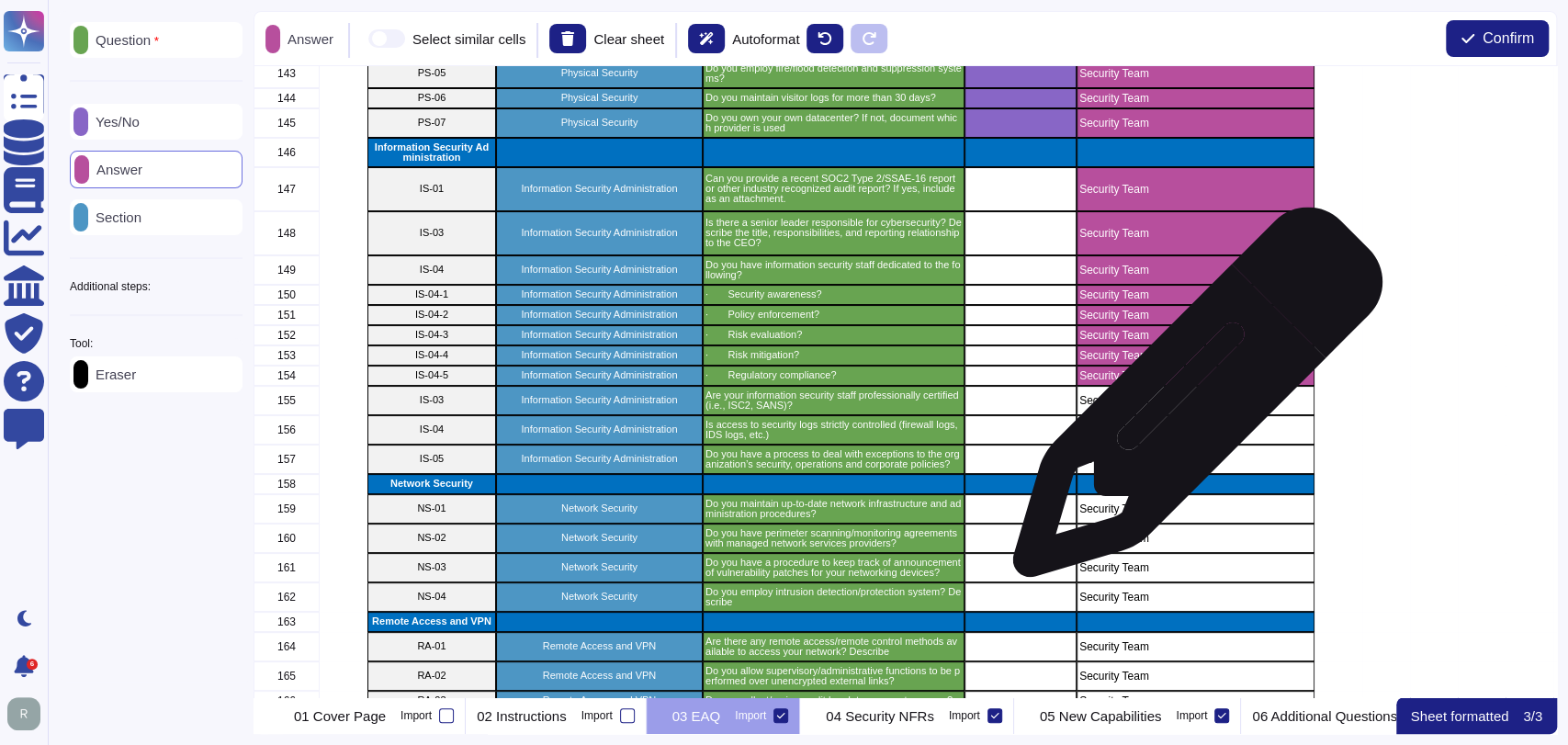
click at [1190, 402] on p "Security Team" at bounding box center [1196, 401] width 233 height 11
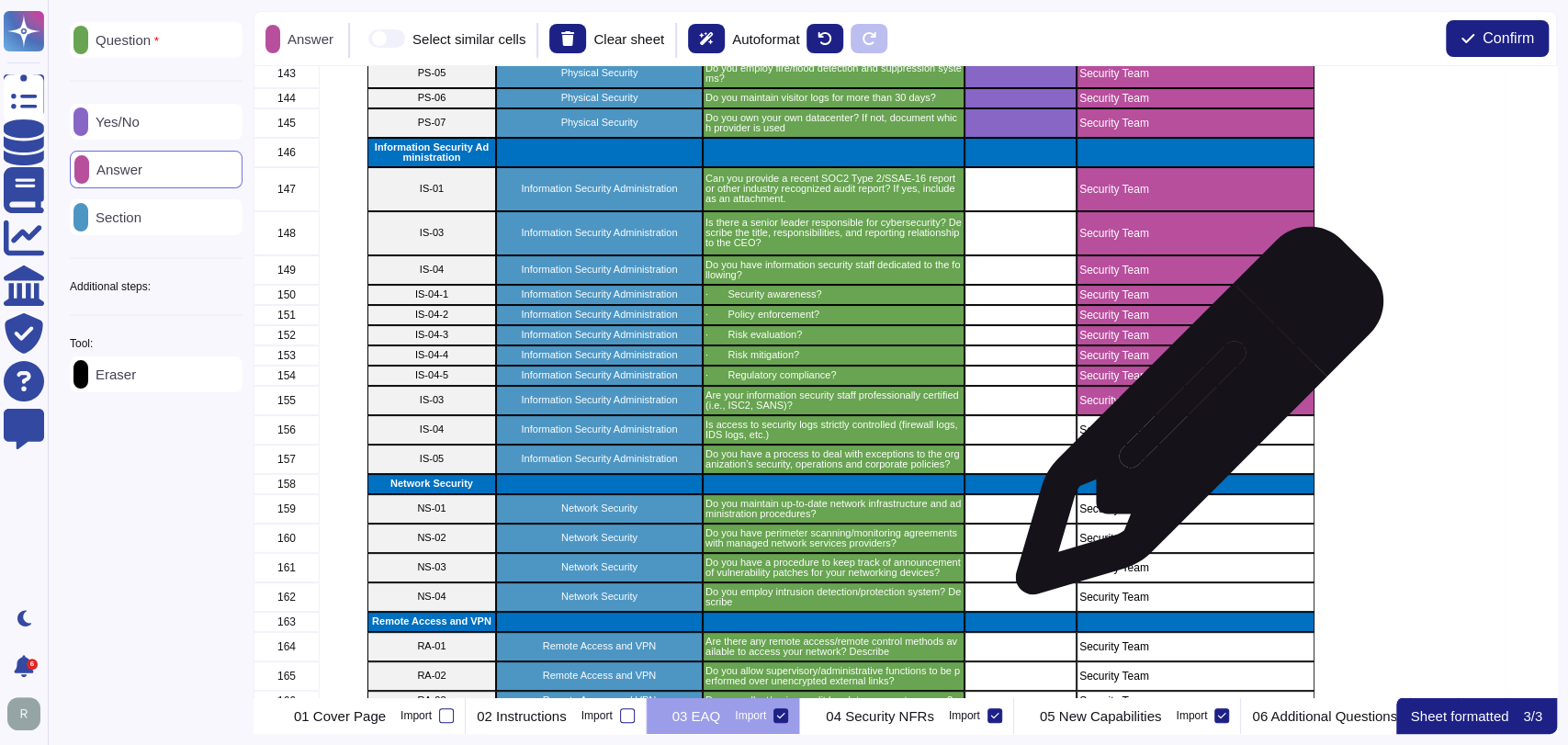
click at [1191, 427] on p "Security Team" at bounding box center [1196, 430] width 233 height 11
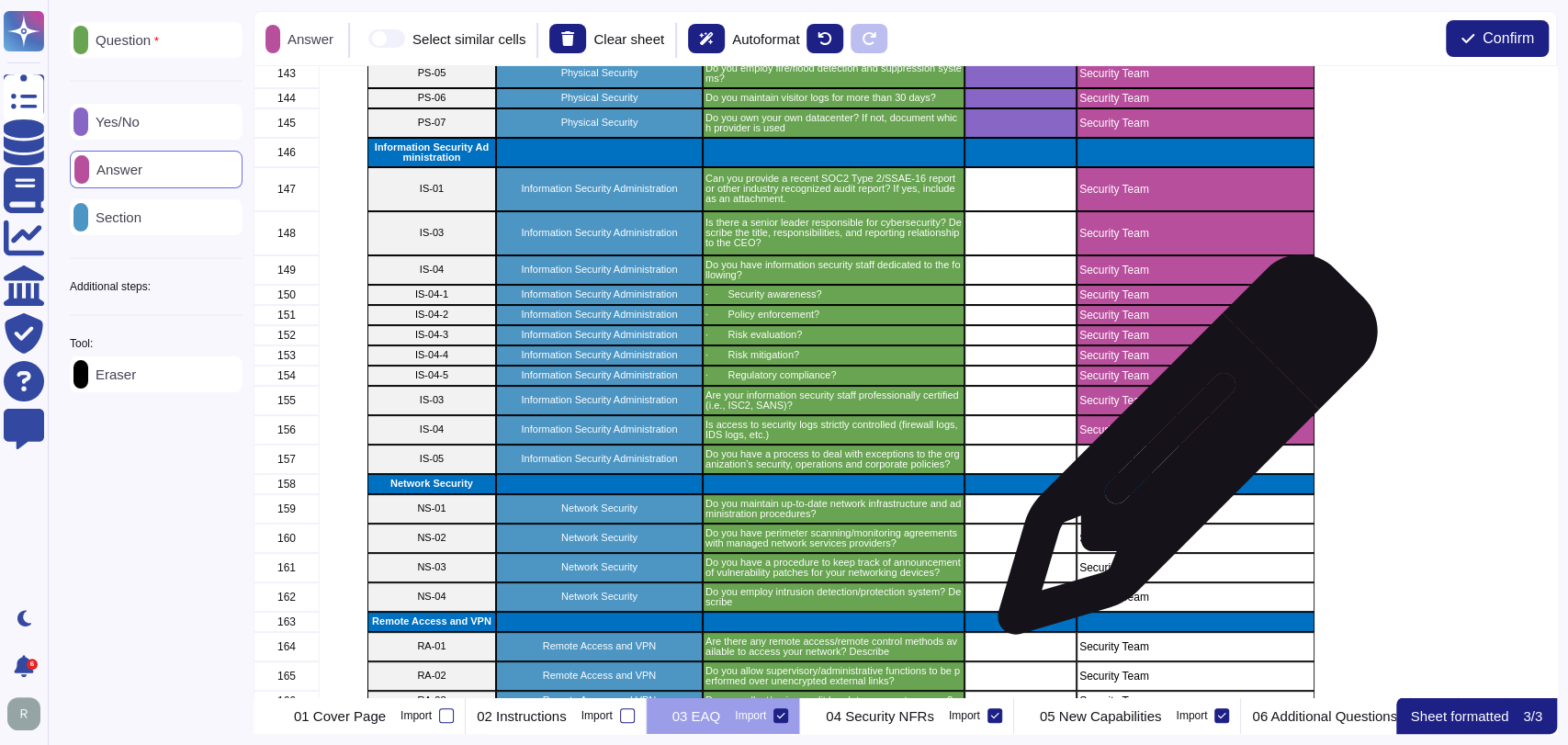
click at [1178, 455] on p "Security Team" at bounding box center [1196, 459] width 233 height 11
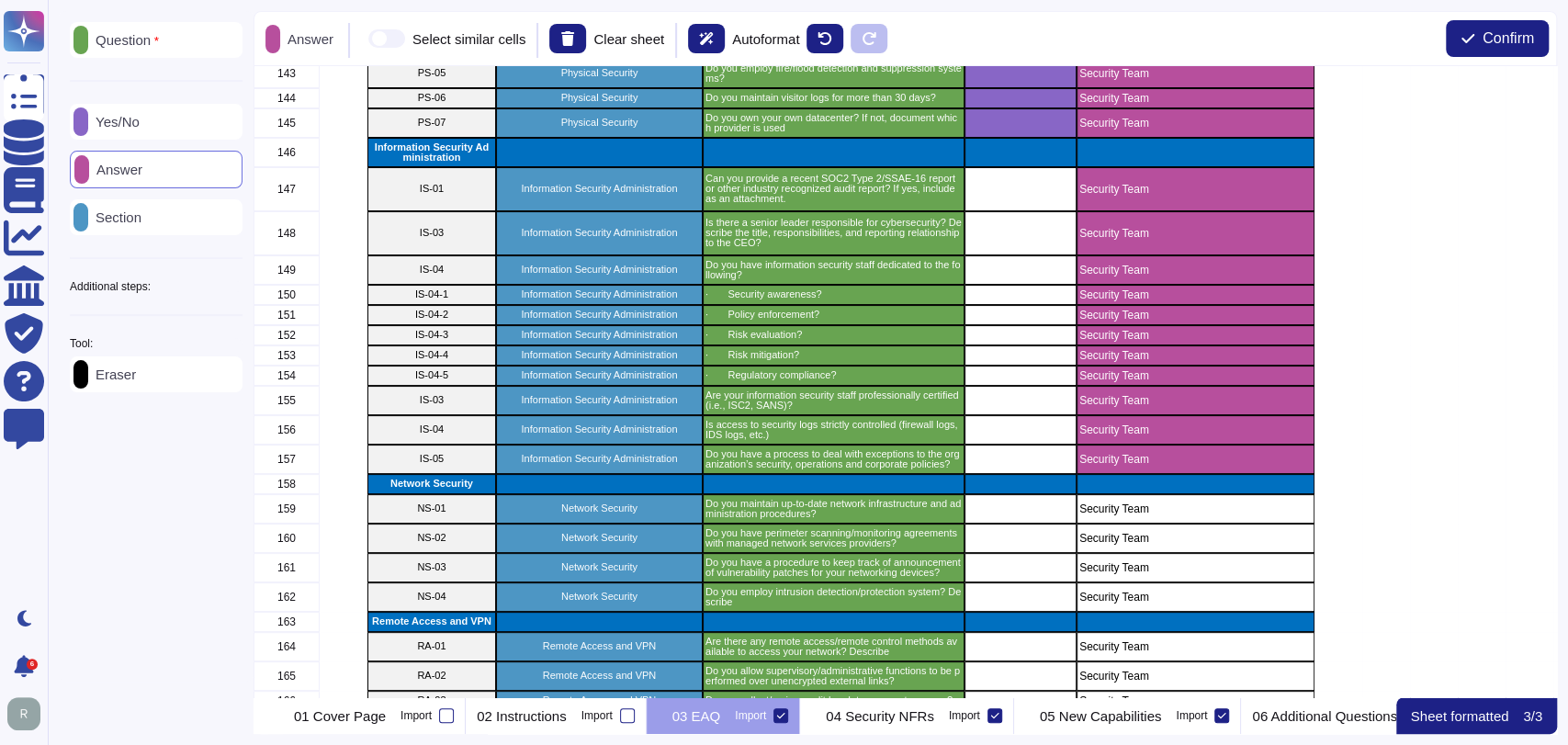
click at [135, 126] on p "Yes/No" at bounding box center [114, 121] width 52 height 14
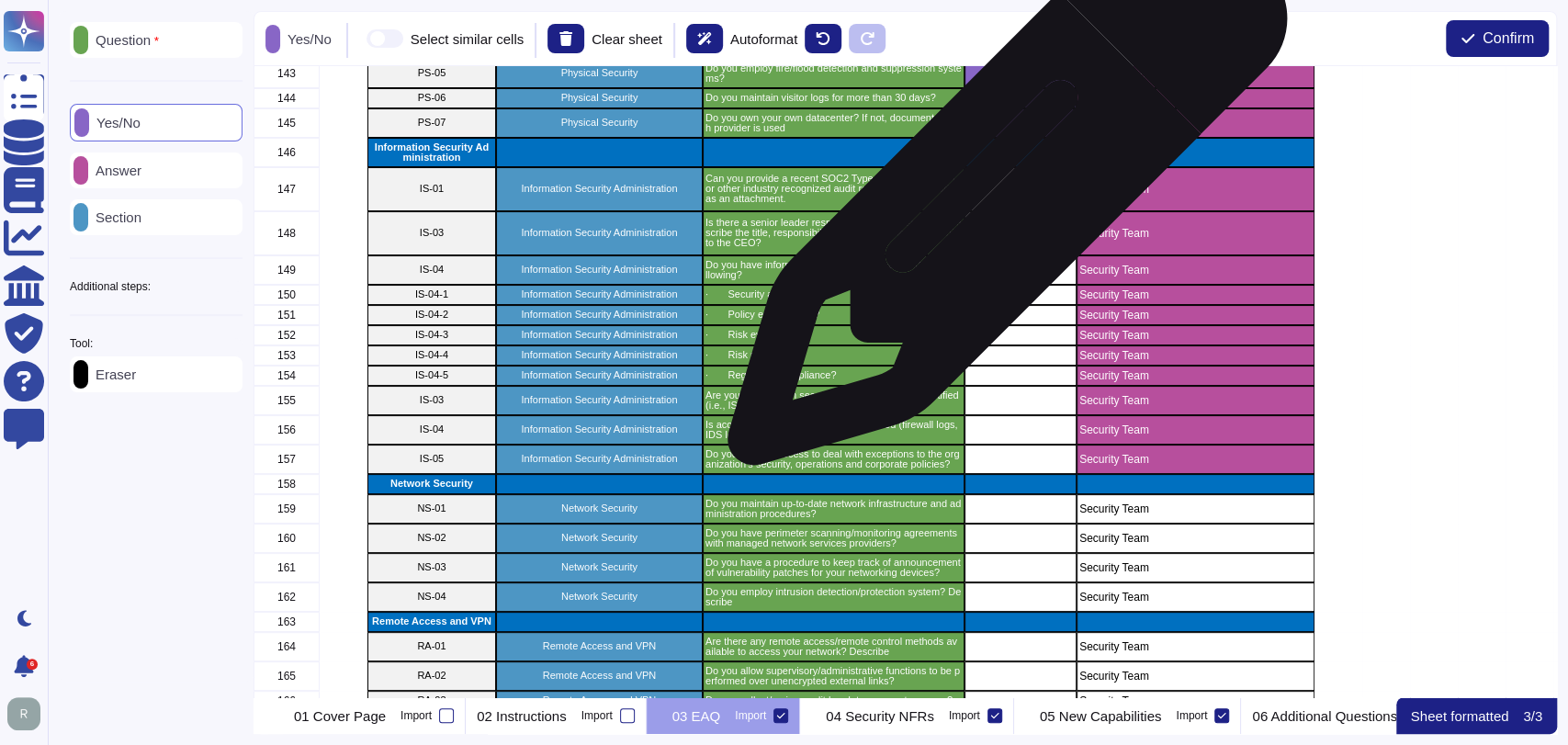
click at [1000, 195] on div "grid" at bounding box center [1019, 189] width 112 height 44
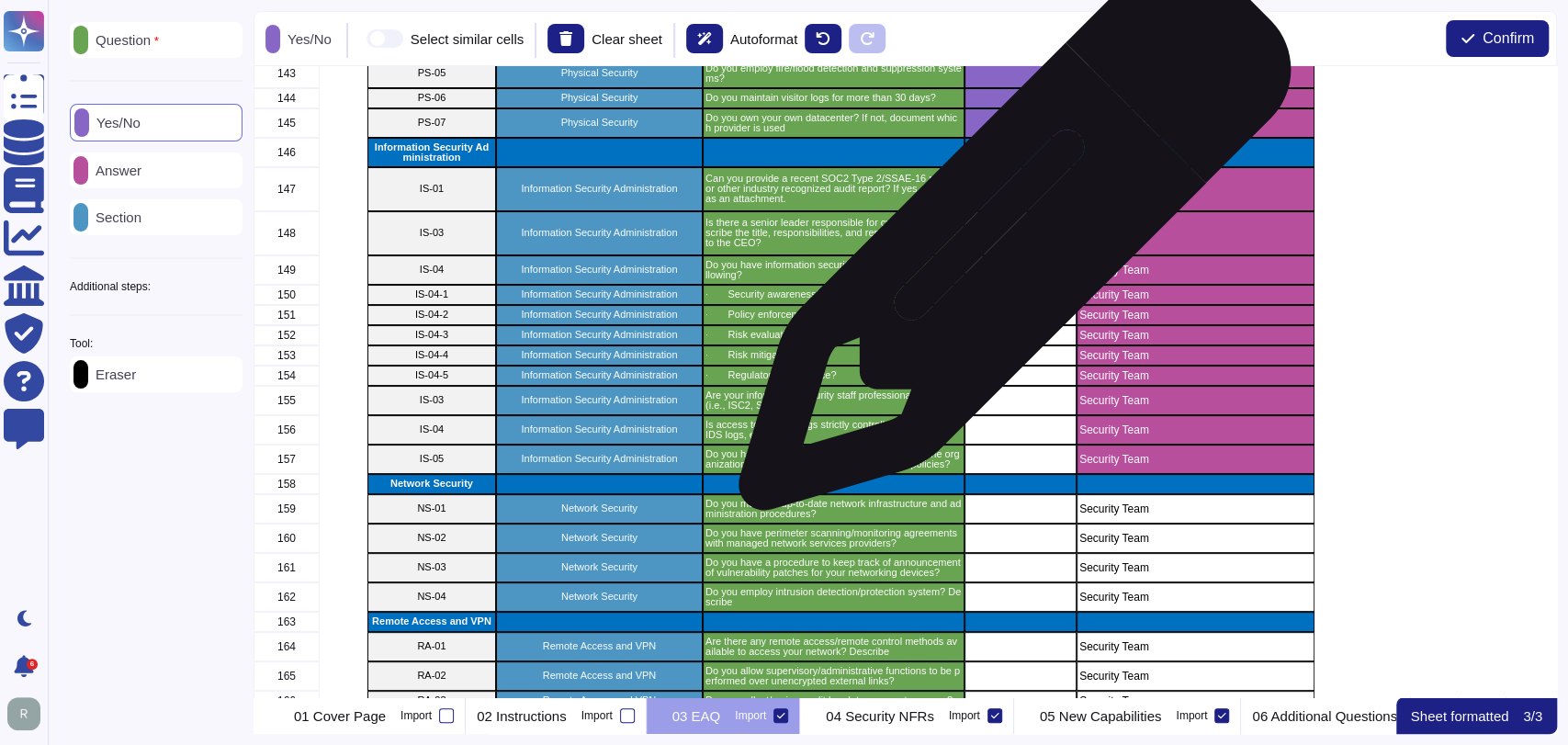
click at [1007, 244] on div "grid" at bounding box center [1019, 234] width 112 height 44
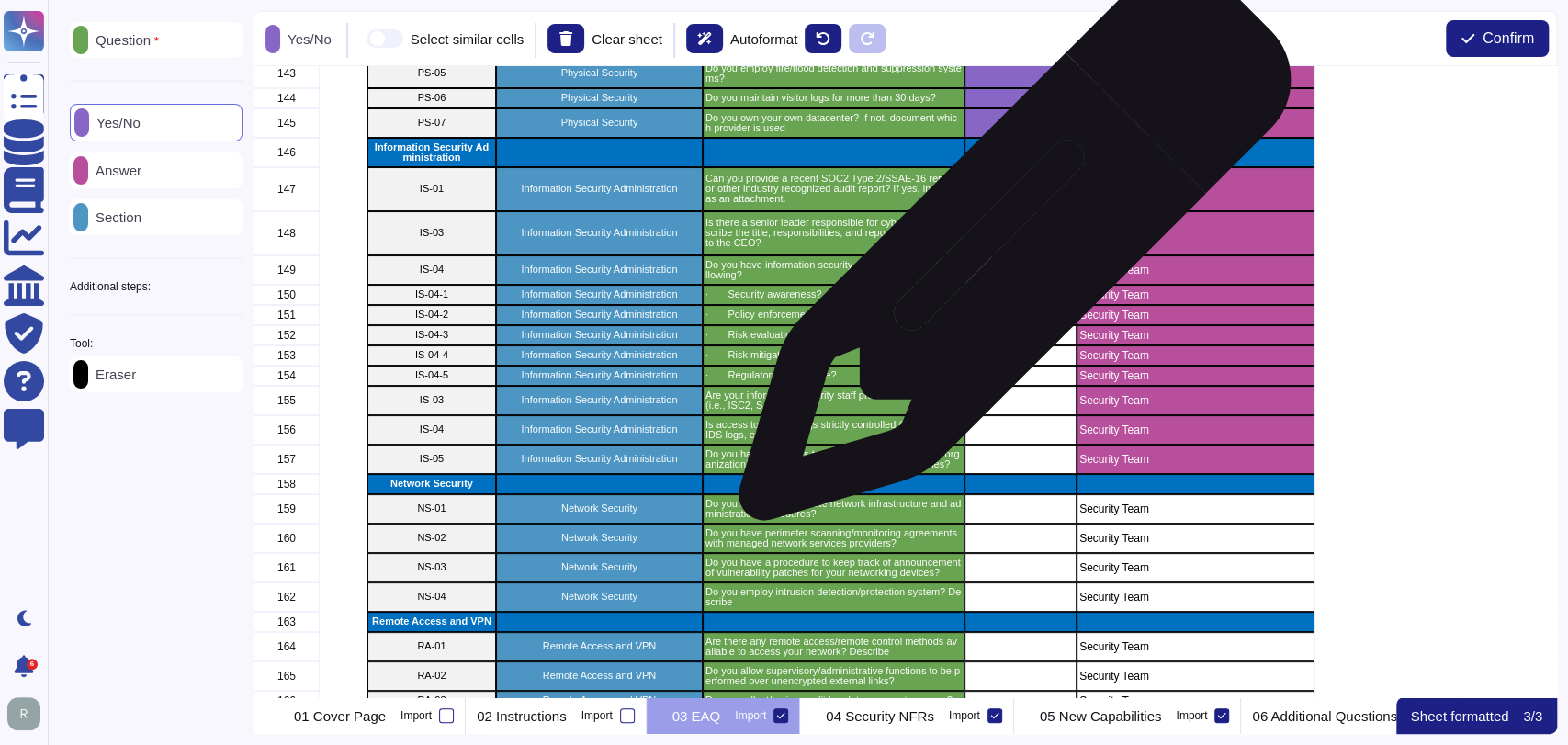
click at [1010, 273] on div "grid" at bounding box center [1019, 270] width 112 height 30
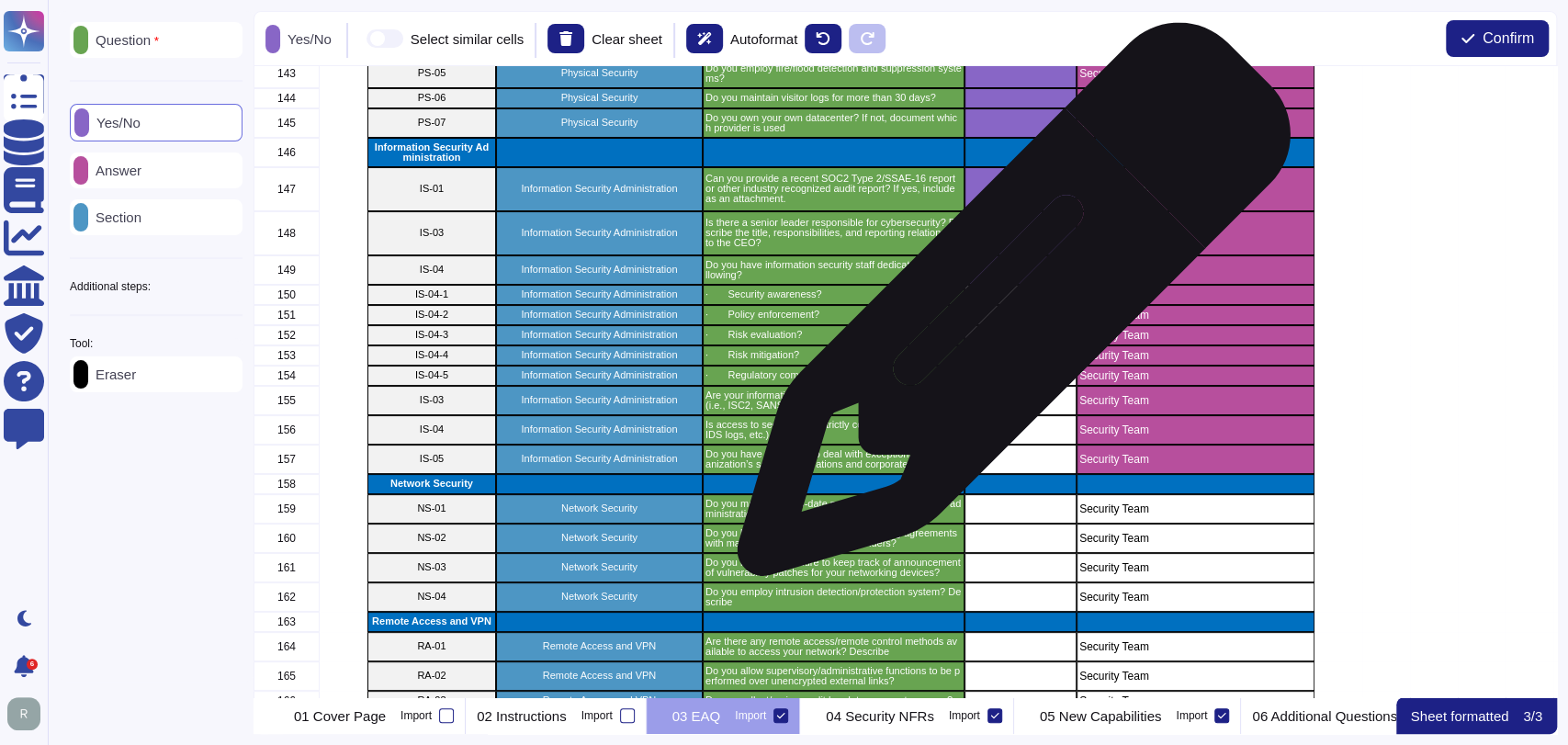
click at [1007, 309] on div "grid" at bounding box center [1019, 315] width 112 height 20
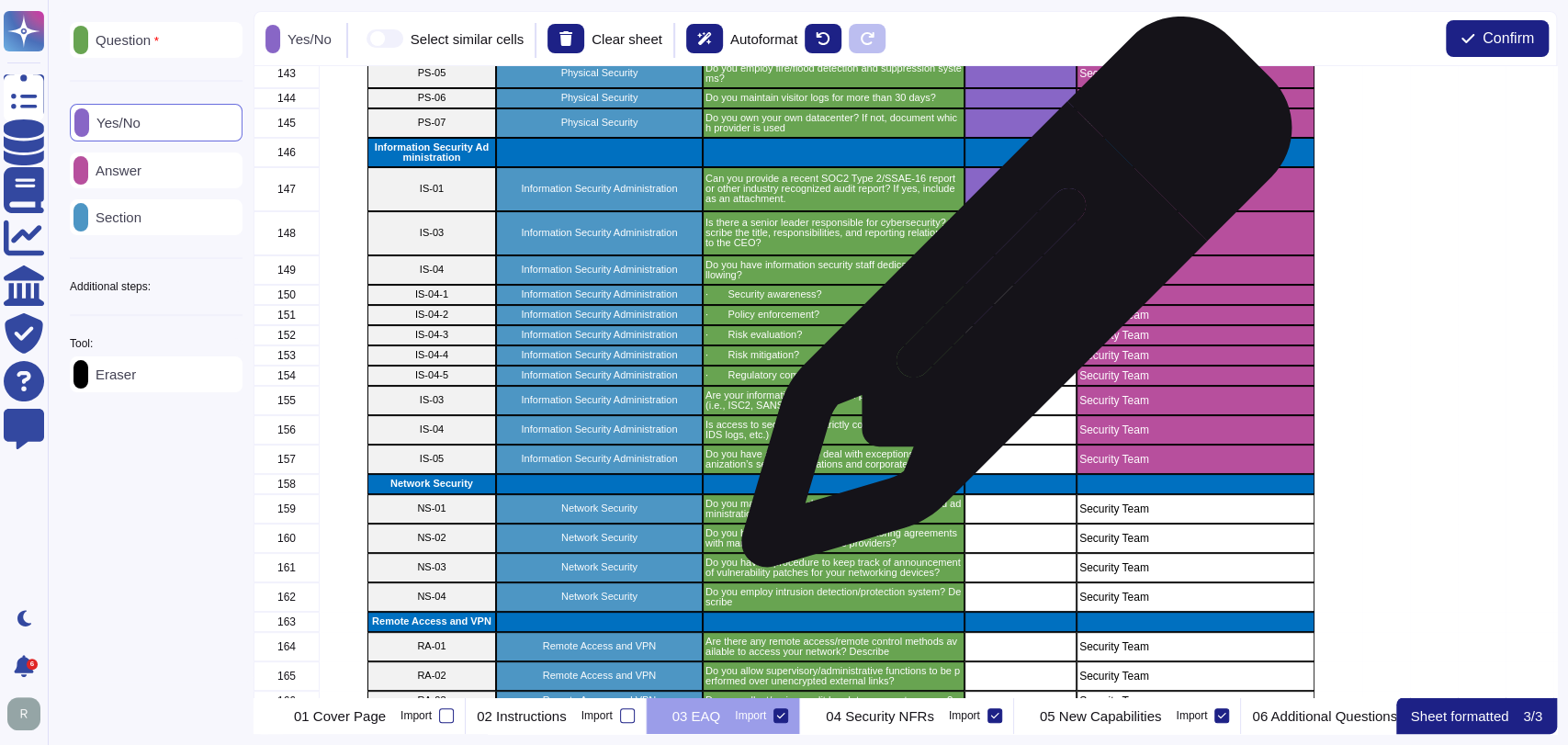
click at [1012, 296] on div "grid" at bounding box center [1019, 294] width 112 height 20
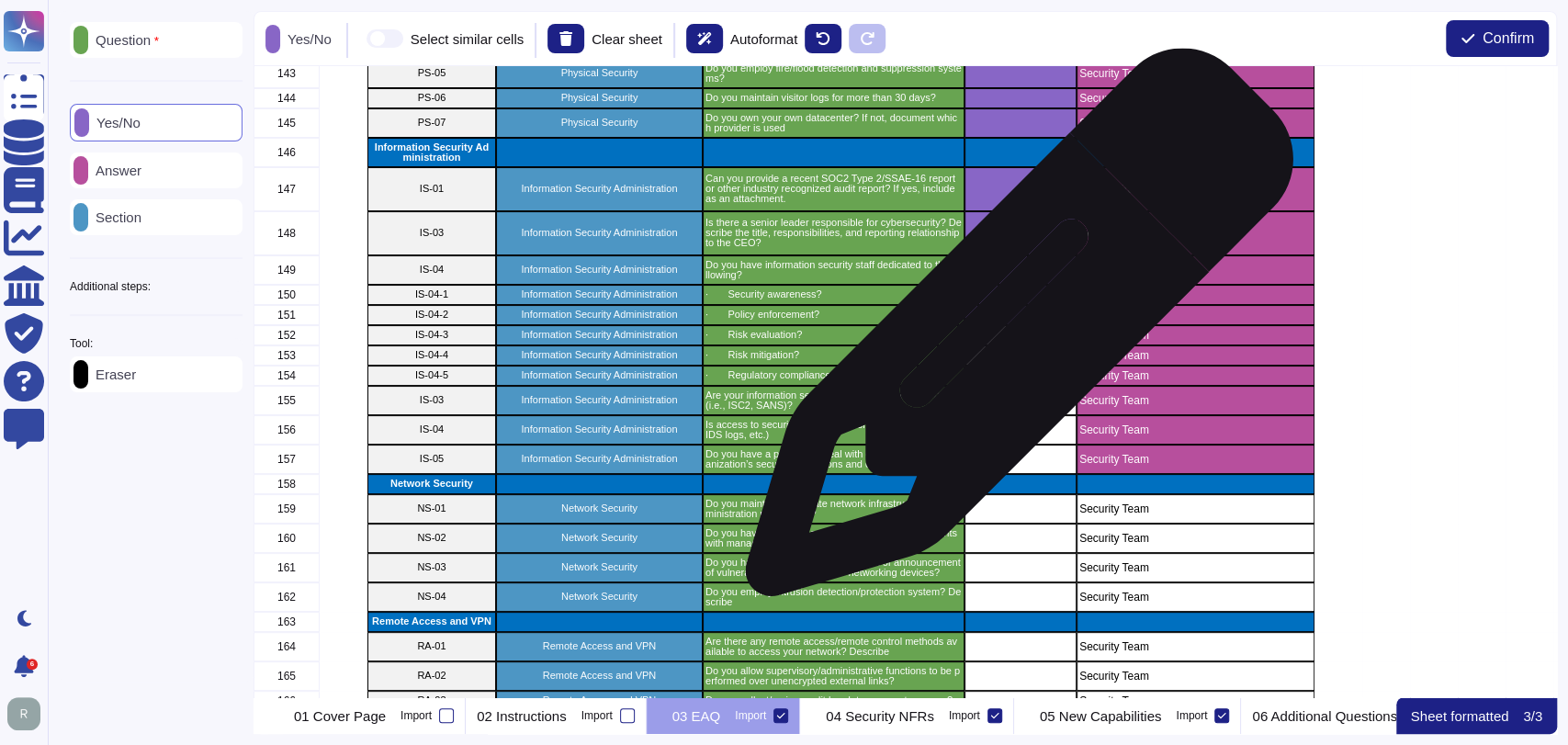
click at [1012, 331] on div "grid" at bounding box center [1019, 335] width 112 height 20
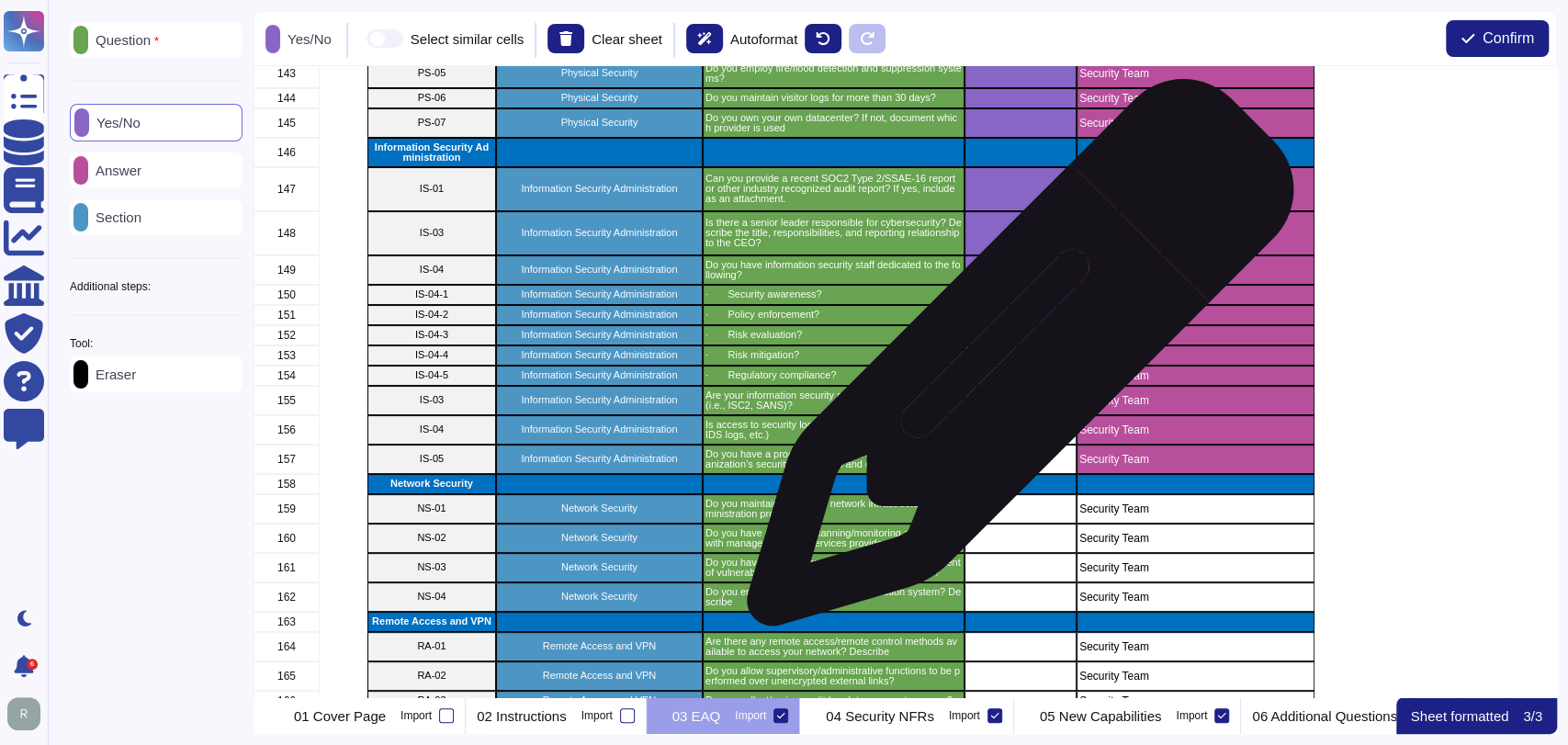
click at [1014, 362] on div "grid" at bounding box center [1019, 355] width 112 height 20
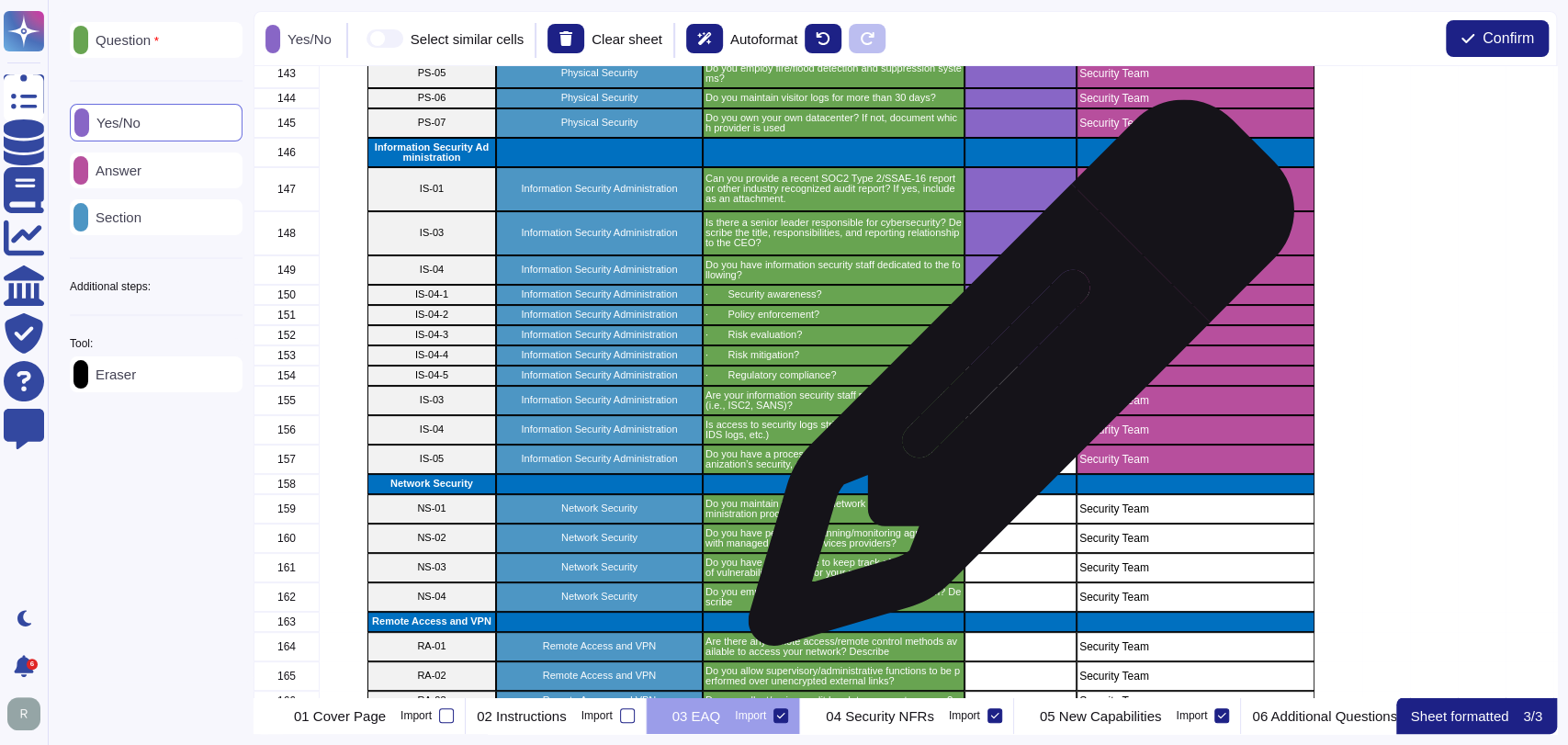
click at [1015, 384] on div "grid" at bounding box center [1019, 376] width 112 height 20
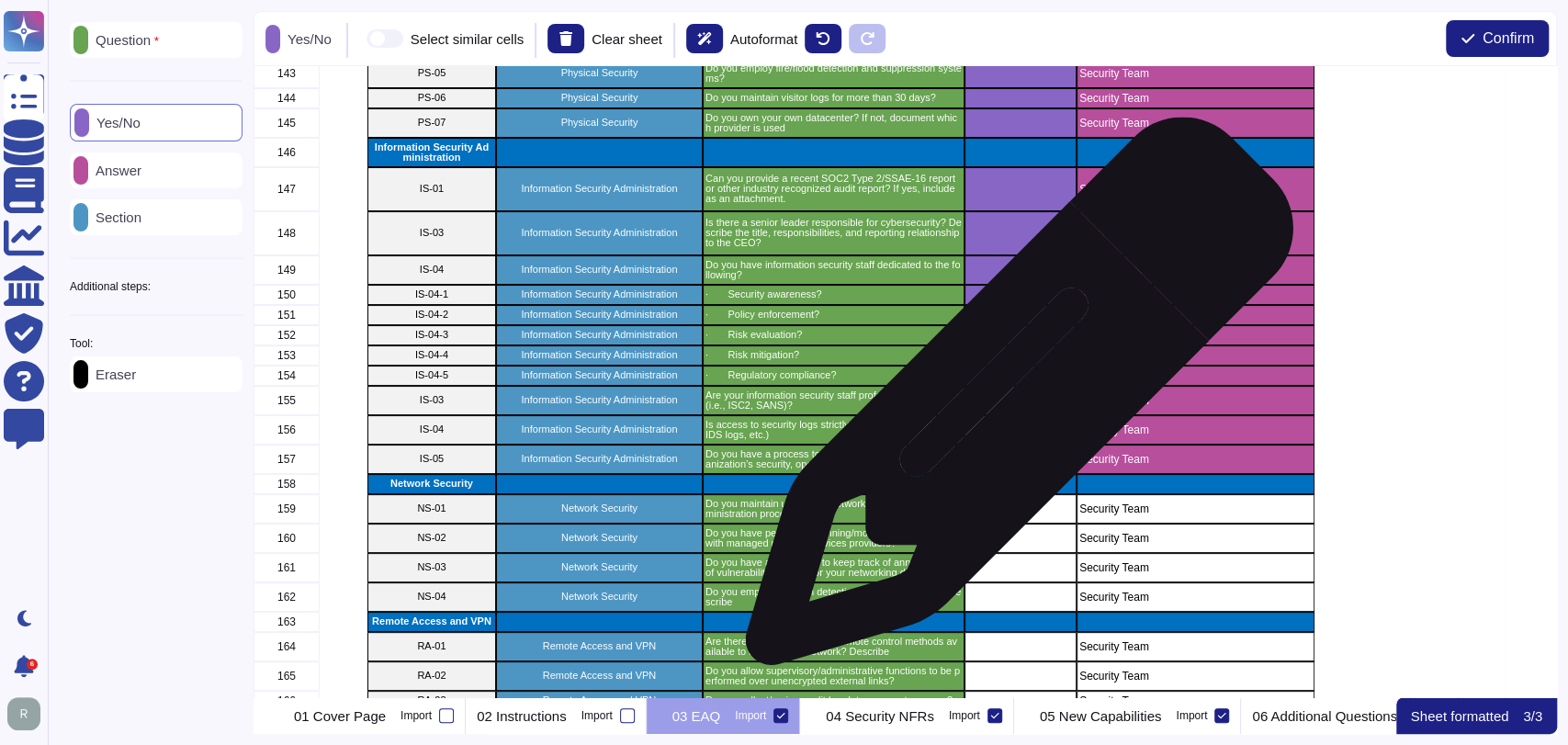
click at [1013, 404] on div "grid" at bounding box center [1019, 401] width 112 height 30
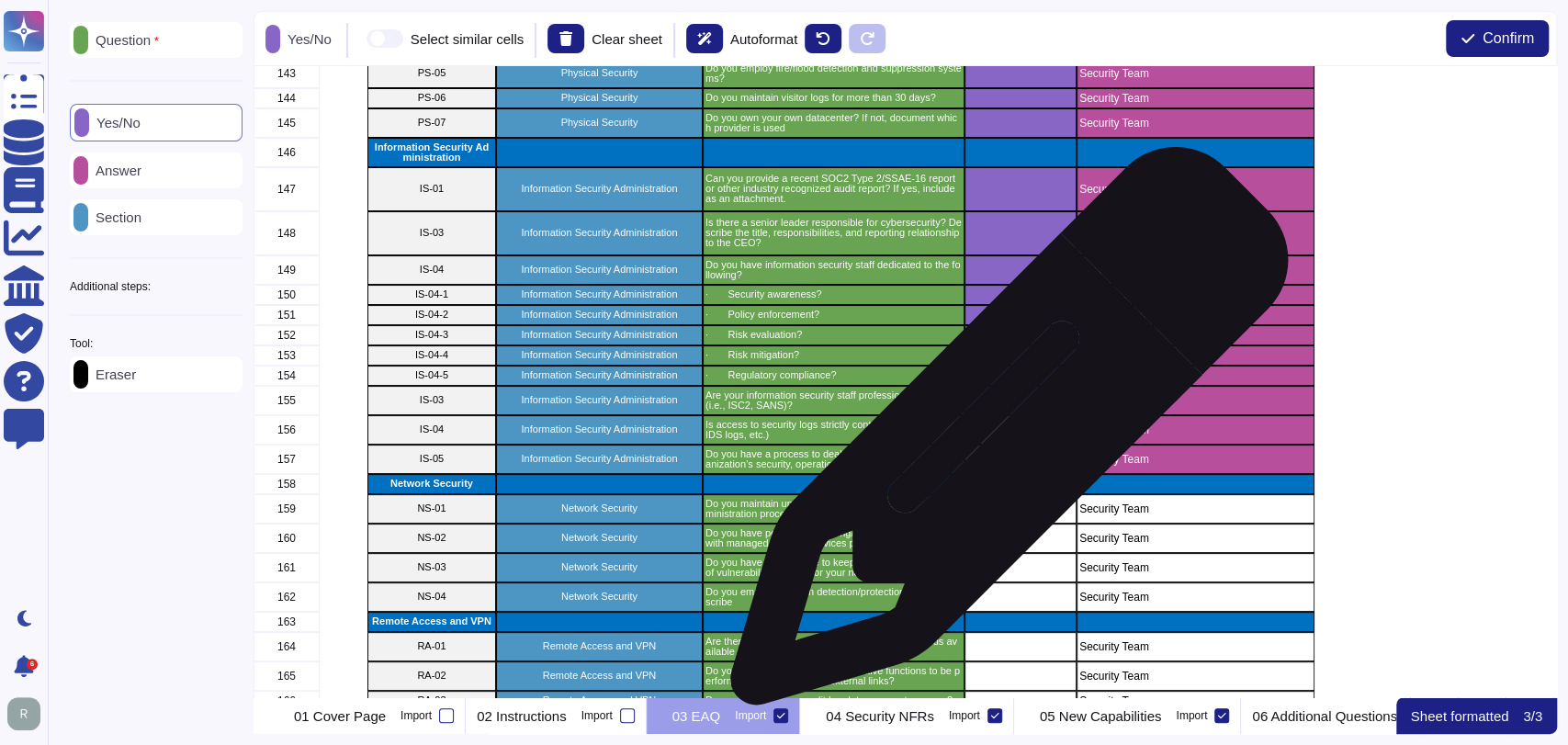
click at [1002, 435] on div "grid" at bounding box center [1019, 430] width 112 height 30
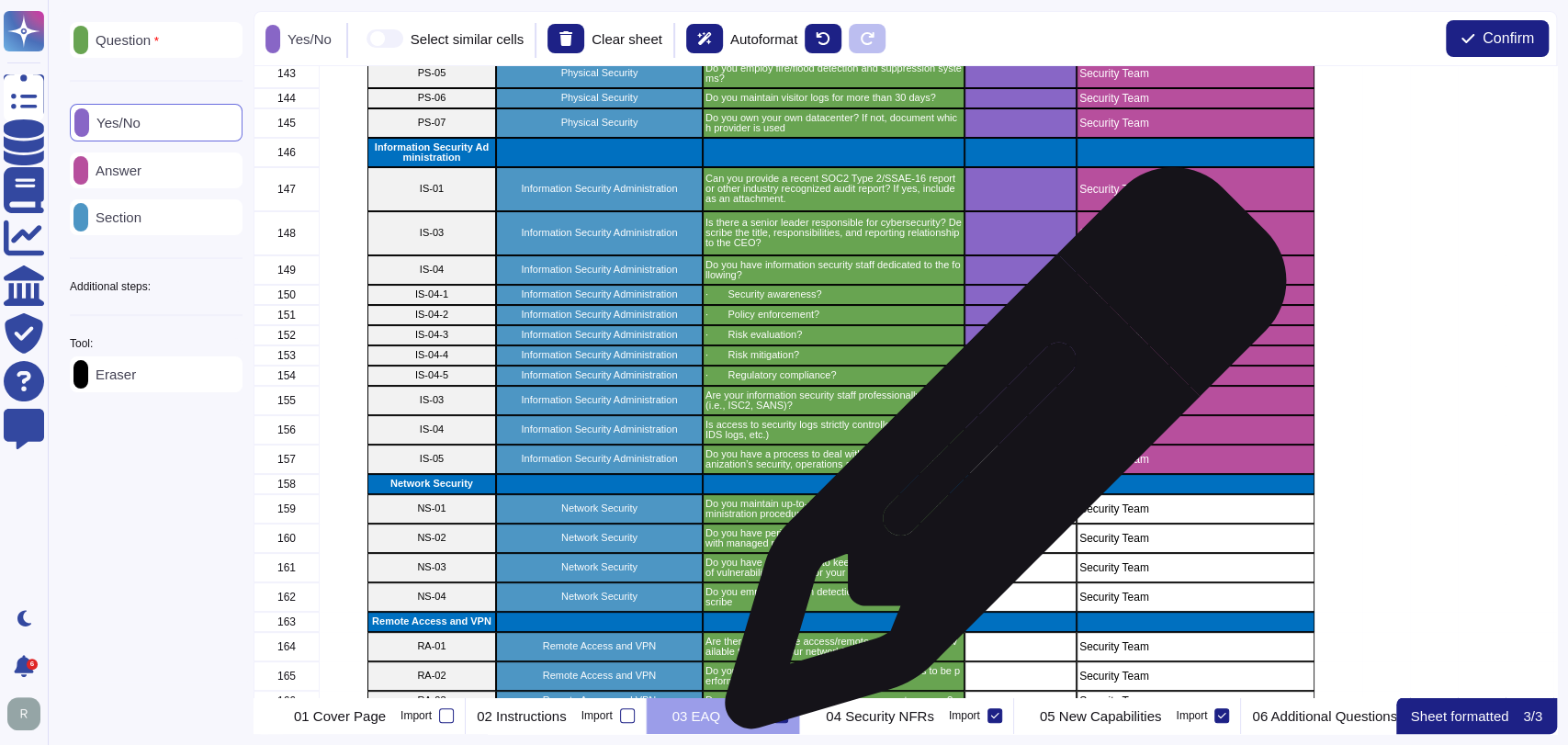
click at [998, 459] on div "grid" at bounding box center [1019, 459] width 112 height 30
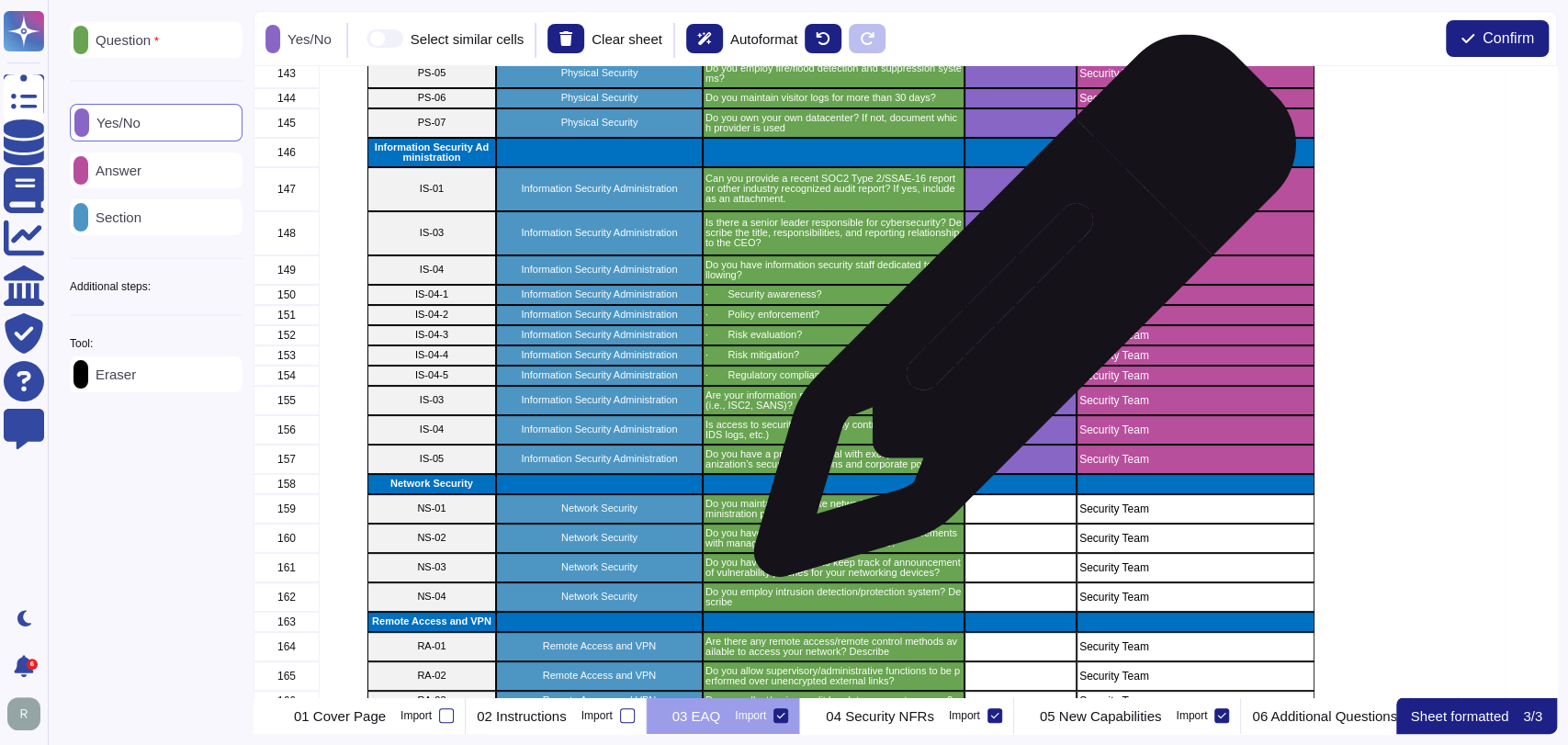
scroll to position [4917, 0]
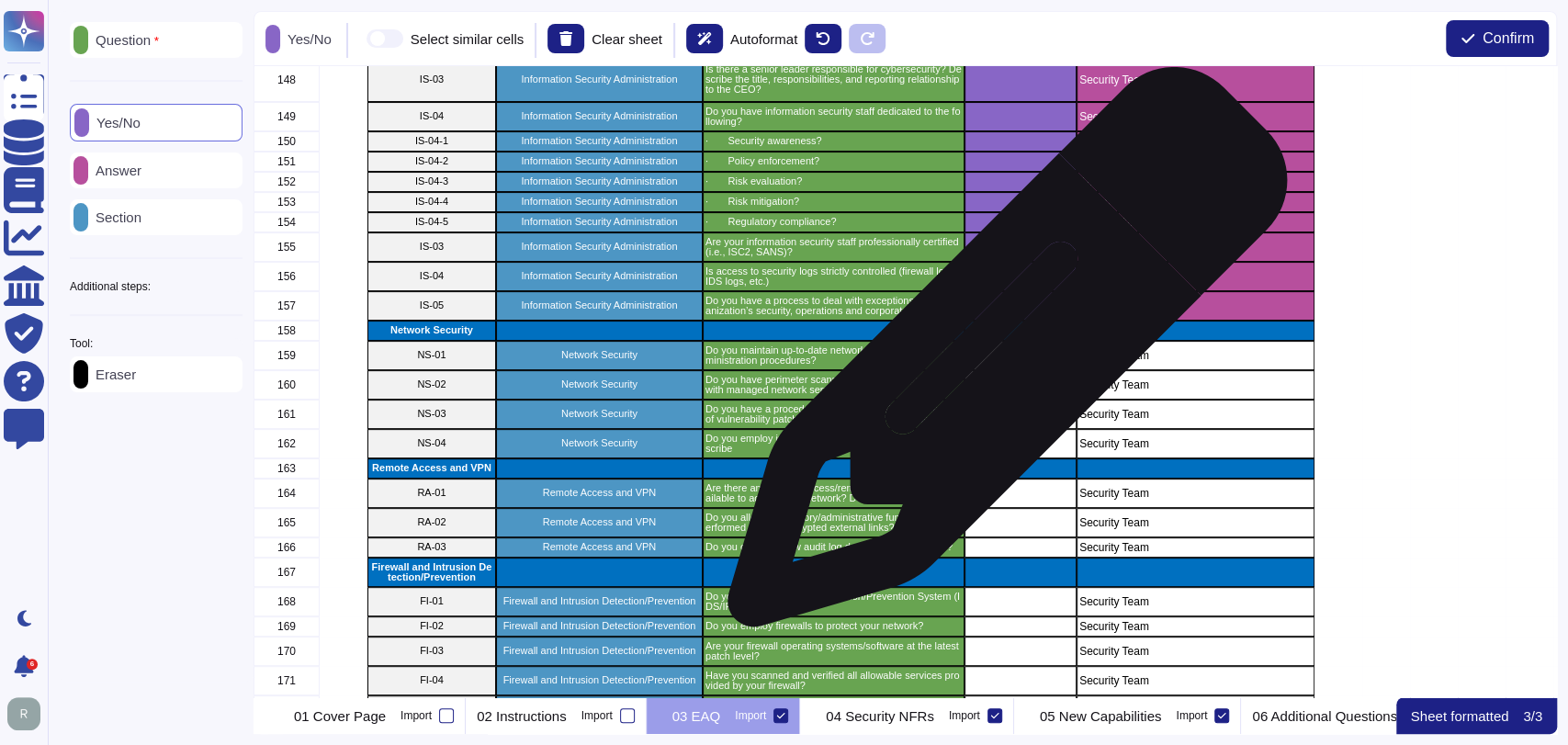
click at [1000, 356] on div "grid" at bounding box center [1019, 355] width 112 height 30
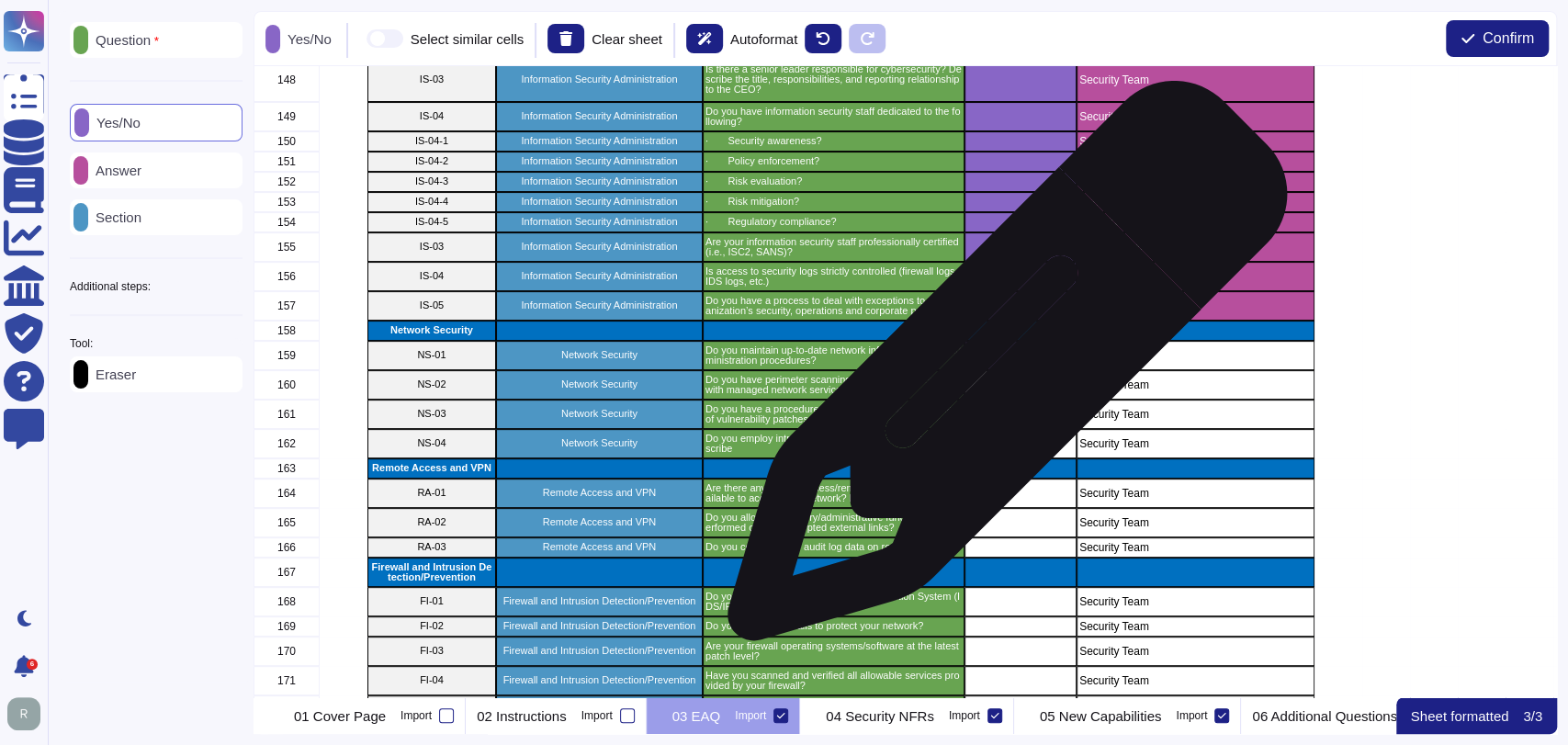
click at [1000, 402] on div "grid" at bounding box center [1019, 415] width 112 height 30
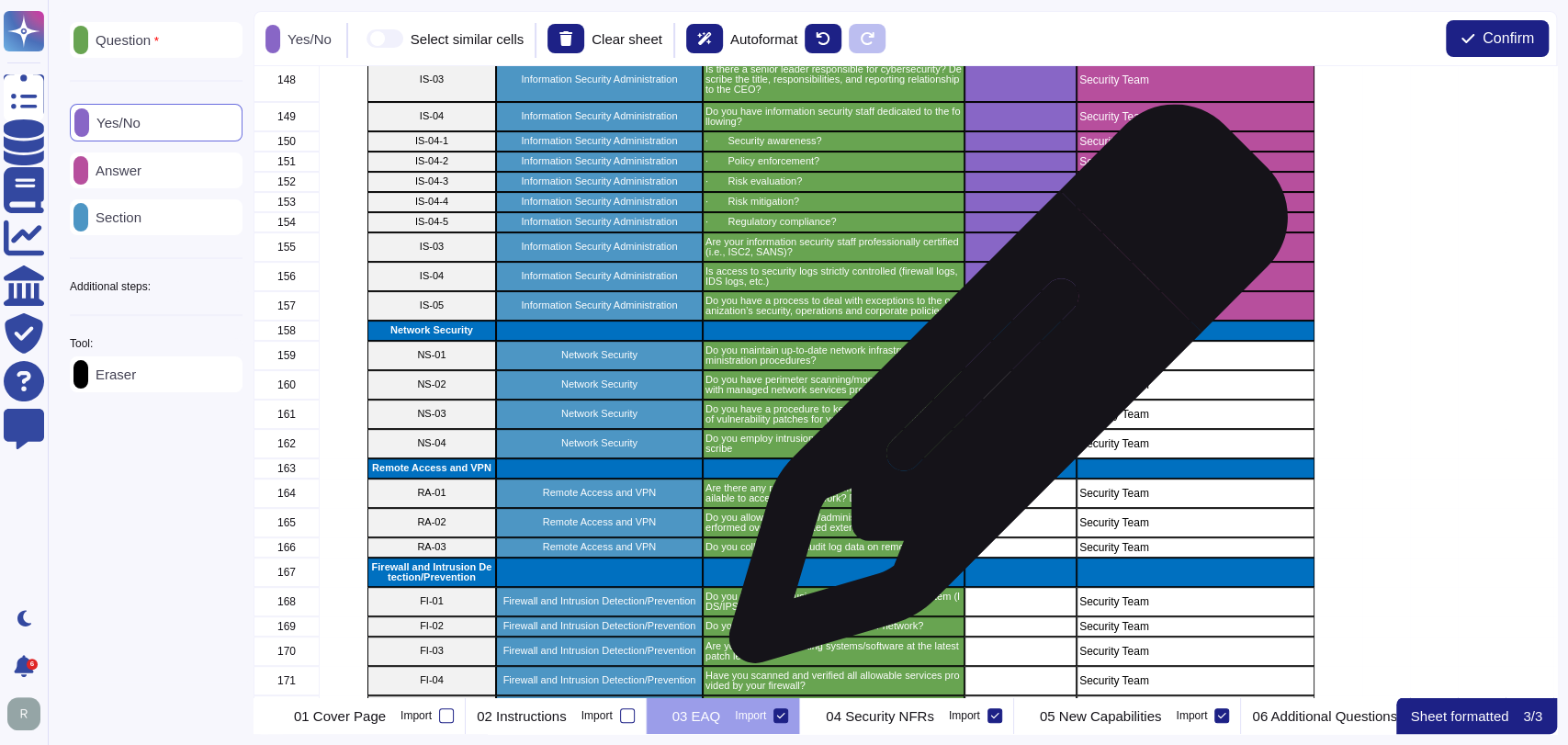
click at [1001, 393] on div "grid" at bounding box center [1019, 385] width 112 height 30
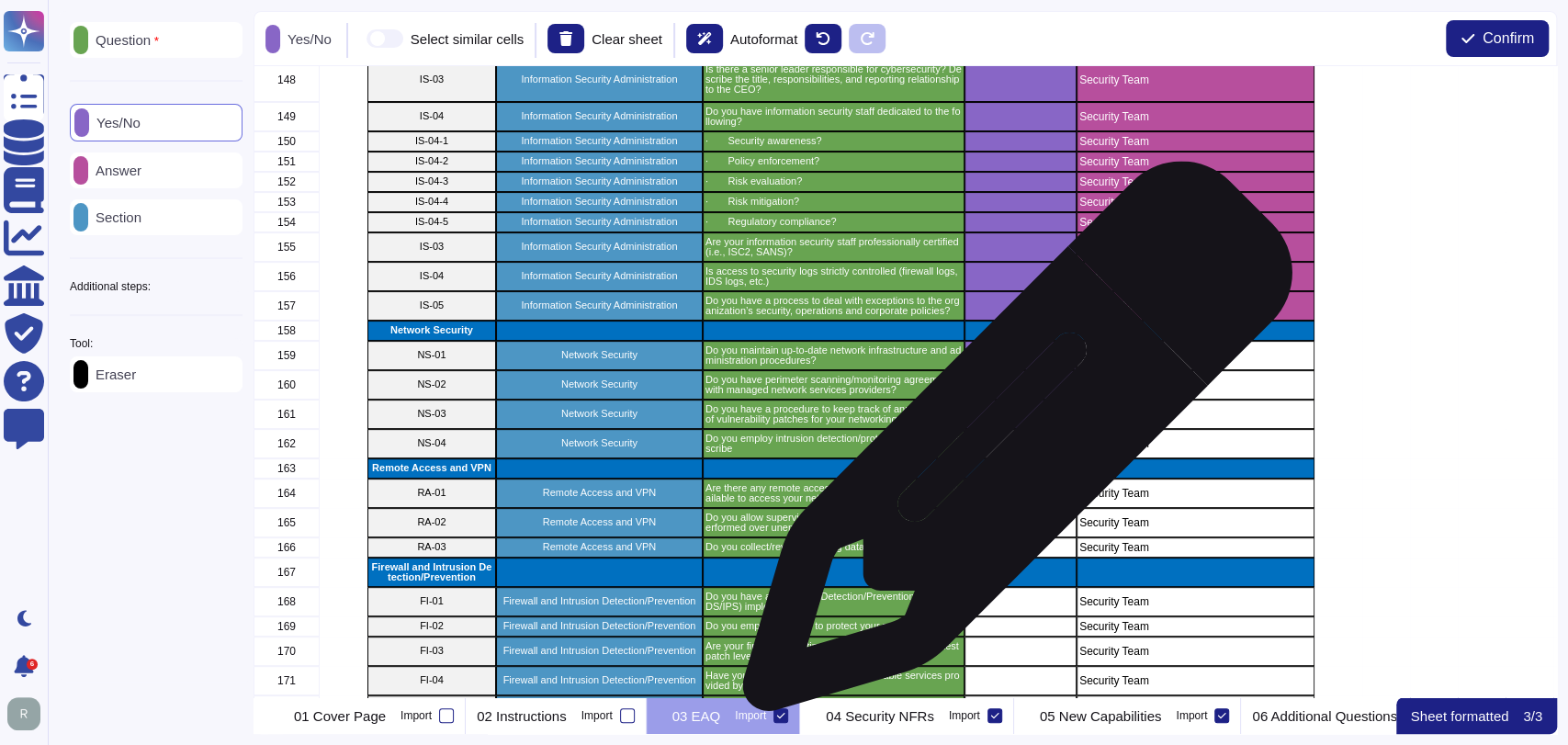
click at [1010, 449] on div "grid" at bounding box center [1019, 443] width 112 height 30
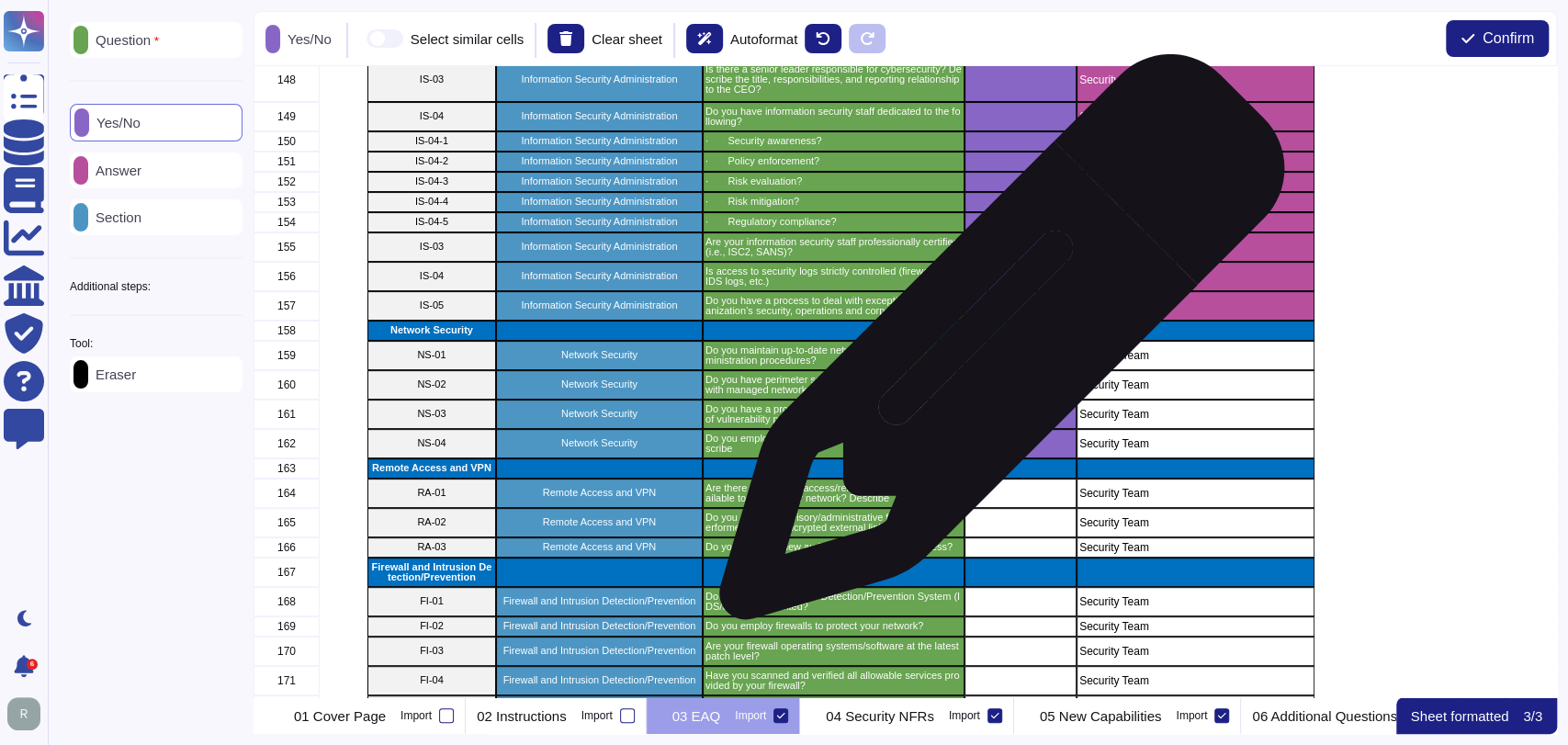
scroll to position [5116, 0]
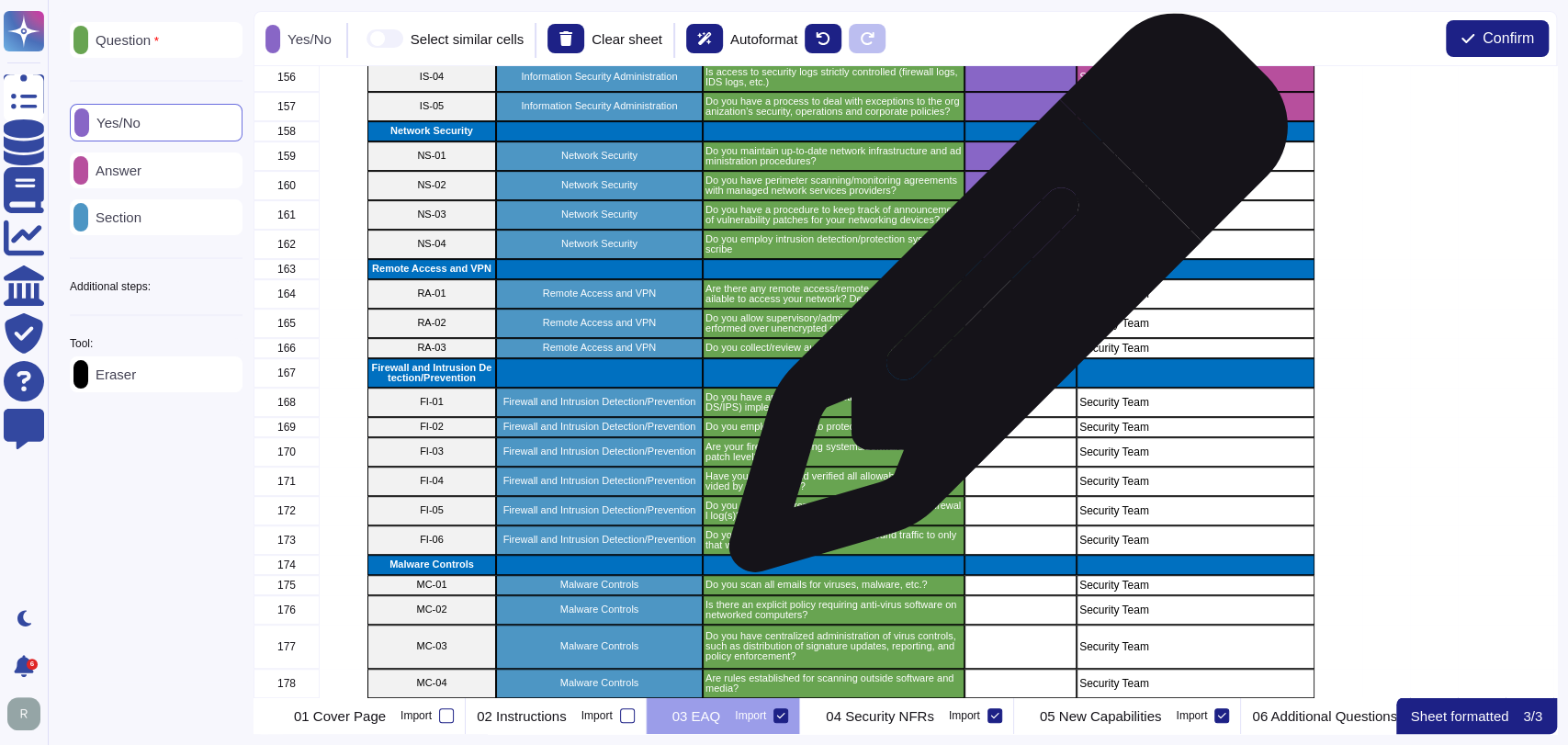
click at [1001, 303] on div "grid" at bounding box center [1019, 294] width 112 height 30
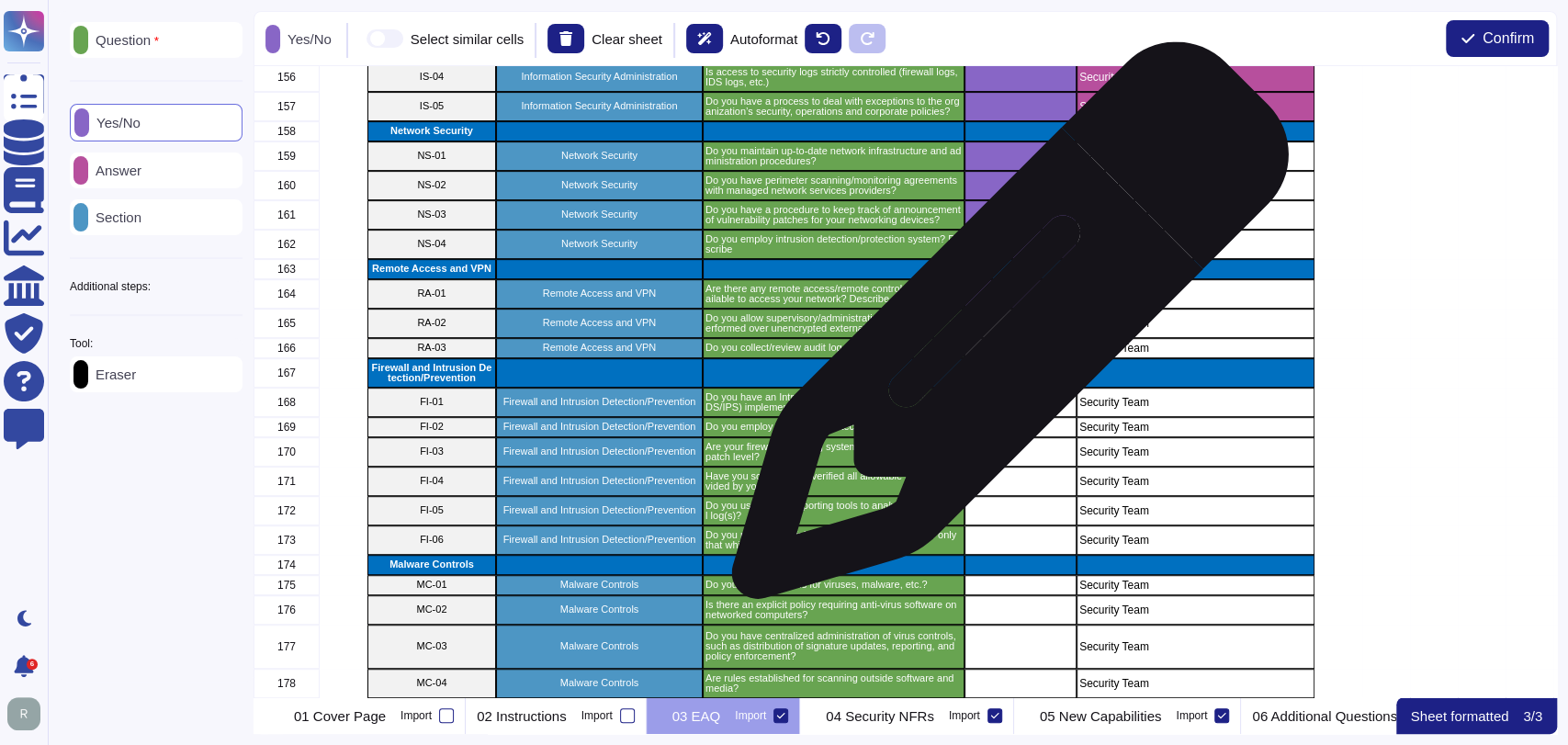
click at [1004, 331] on div "grid" at bounding box center [1019, 323] width 112 height 30
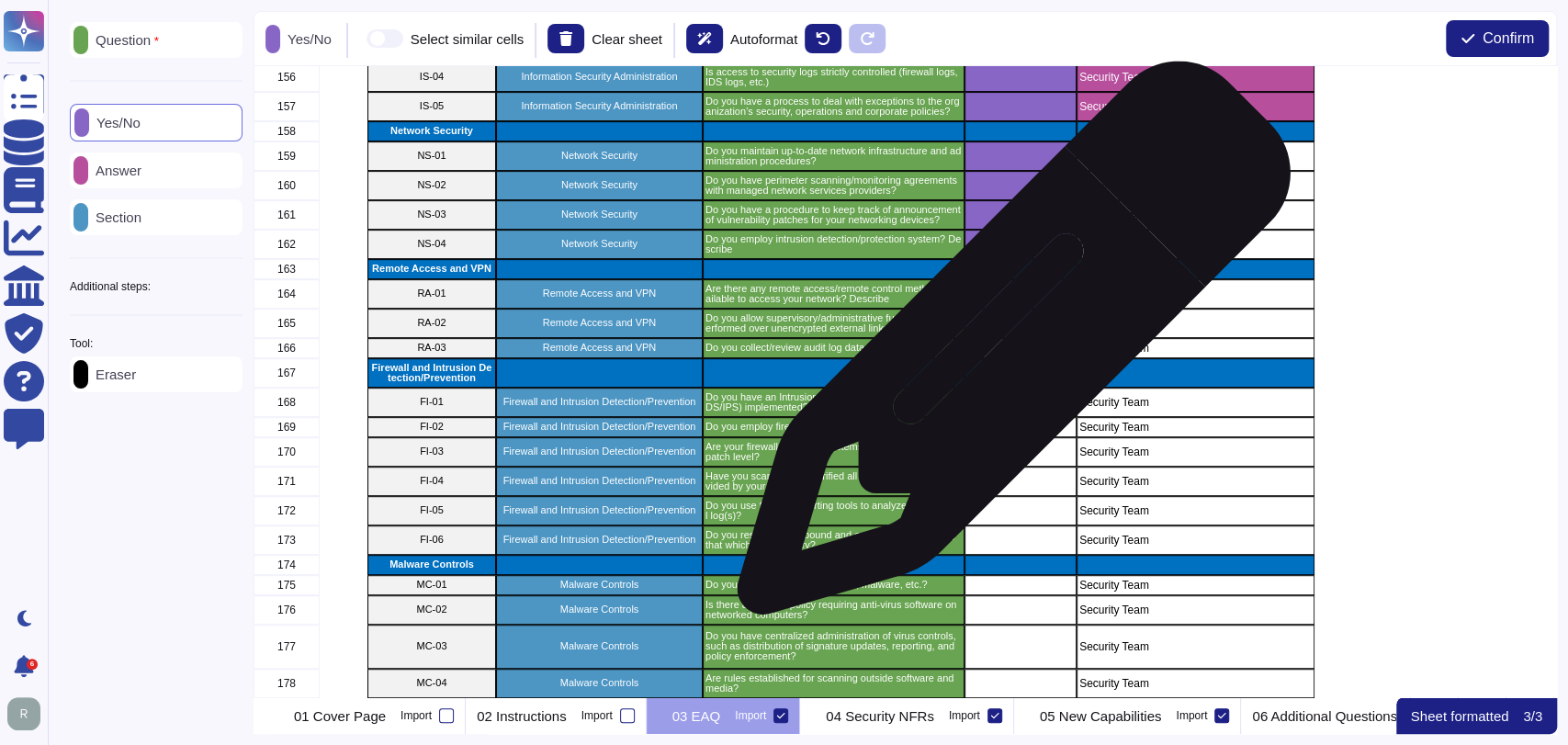
click at [1007, 347] on div "grid" at bounding box center [1019, 348] width 112 height 20
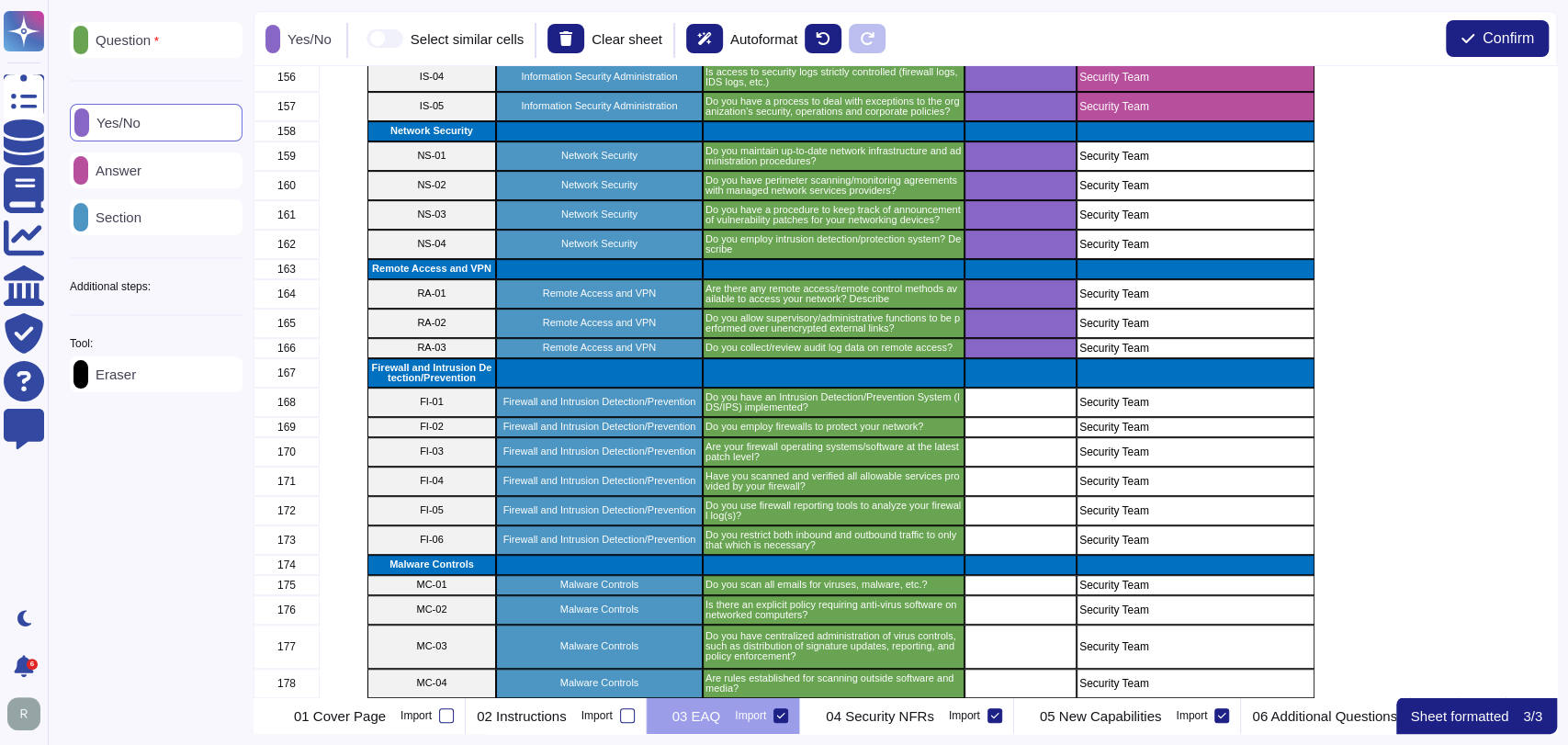
click at [157, 165] on div "Answer" at bounding box center [156, 170] width 173 height 36
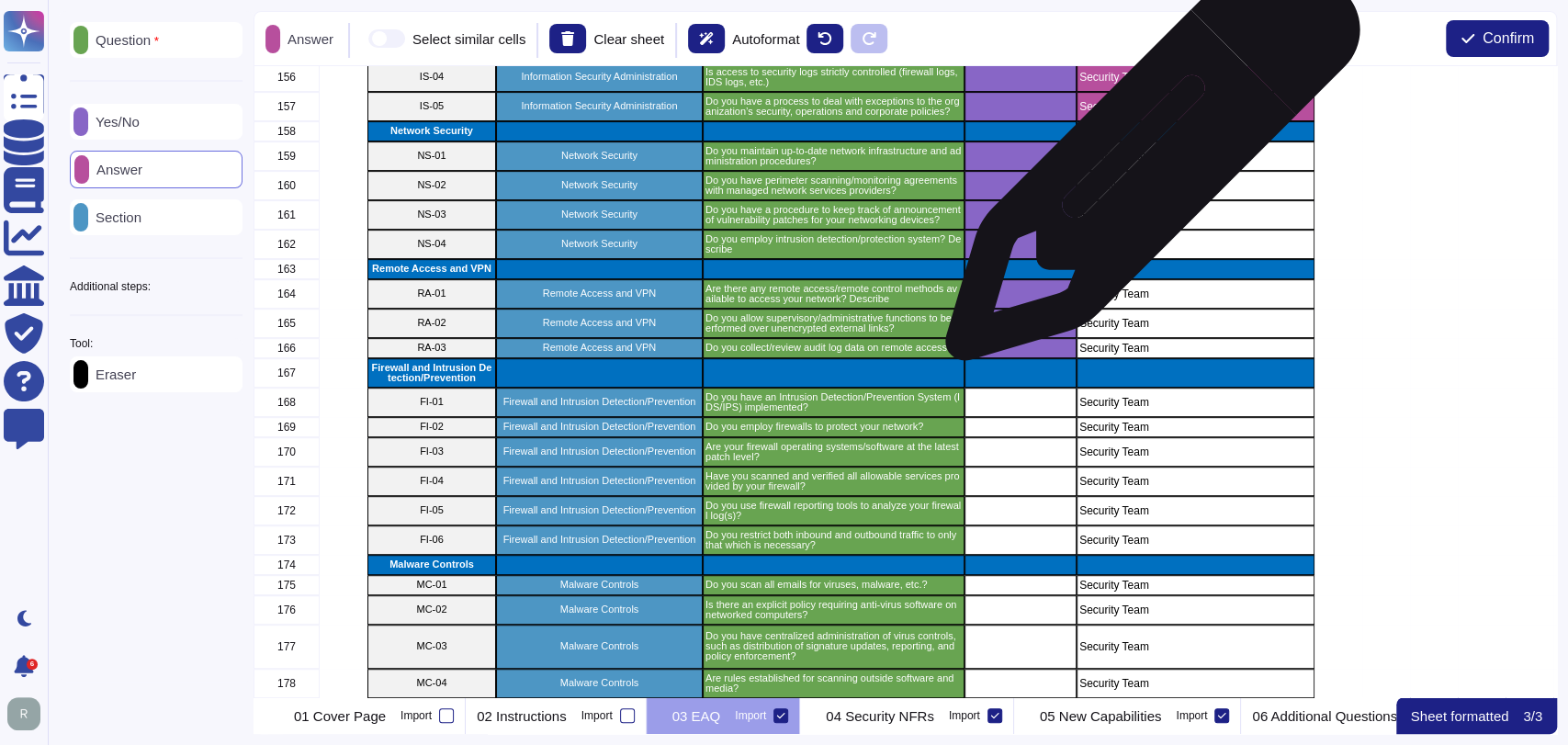
click at [1145, 163] on div "Security Team" at bounding box center [1196, 156] width 238 height 30
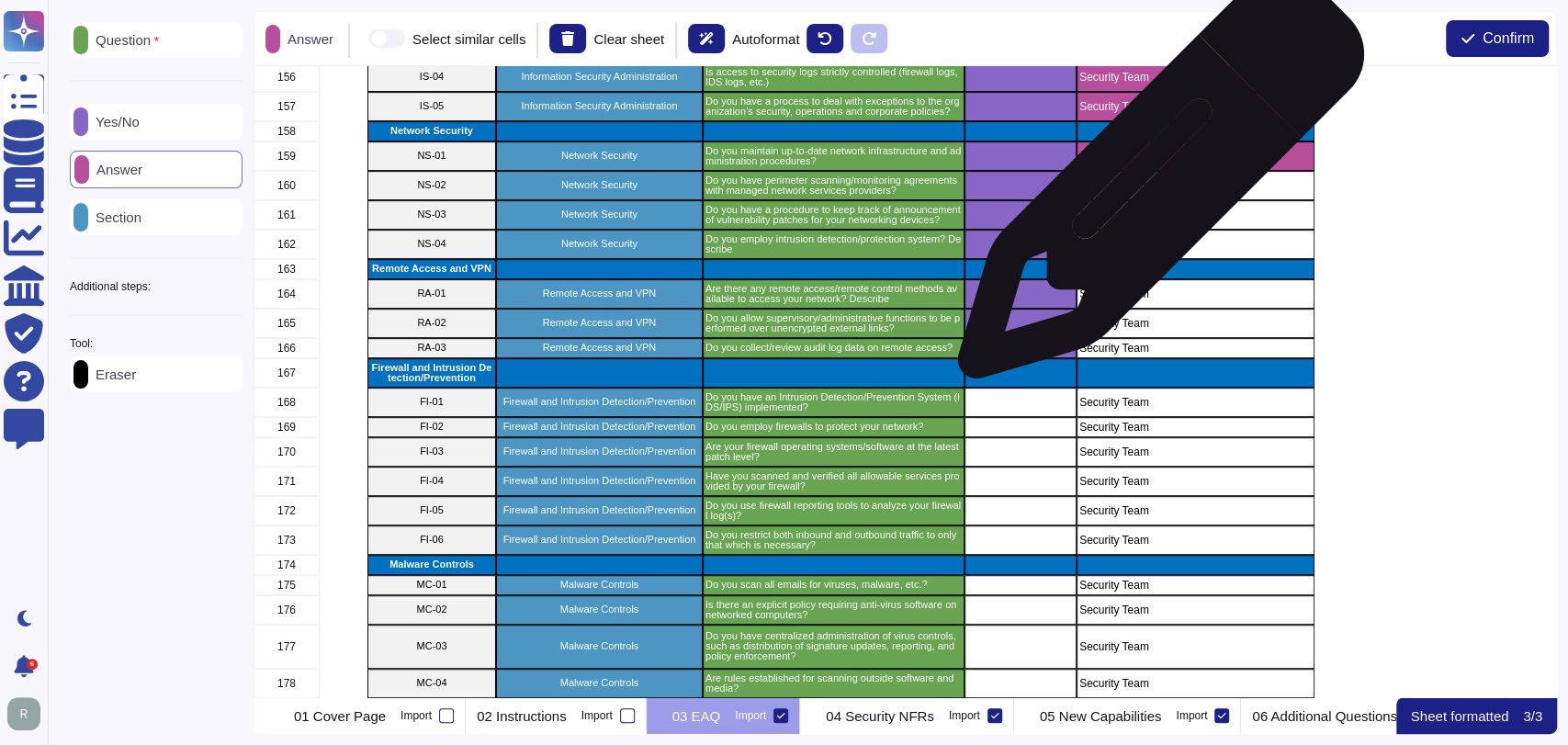
click at [1153, 187] on p "Security Team" at bounding box center [1196, 186] width 233 height 11
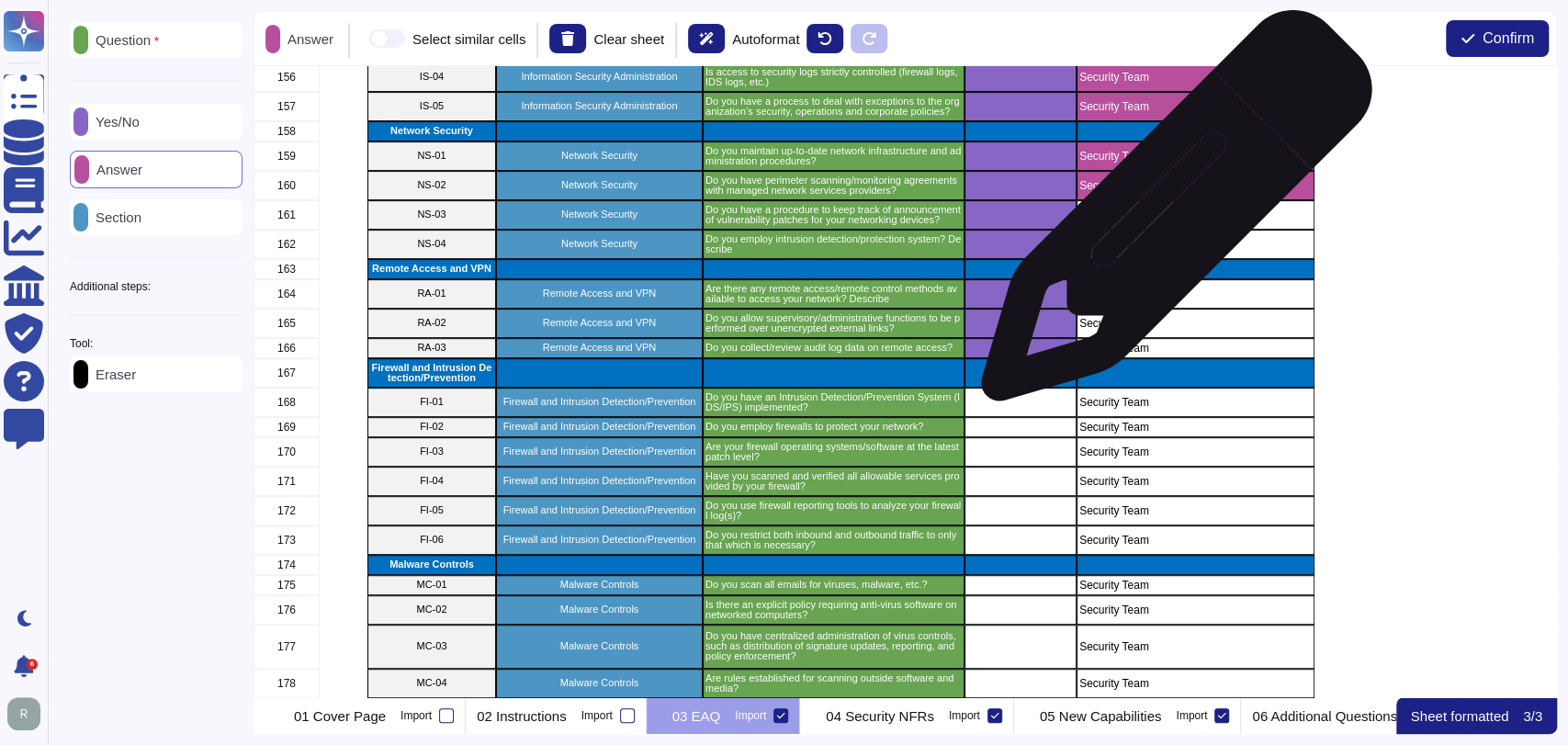
click at [1173, 218] on p "Security Team" at bounding box center [1196, 215] width 233 height 11
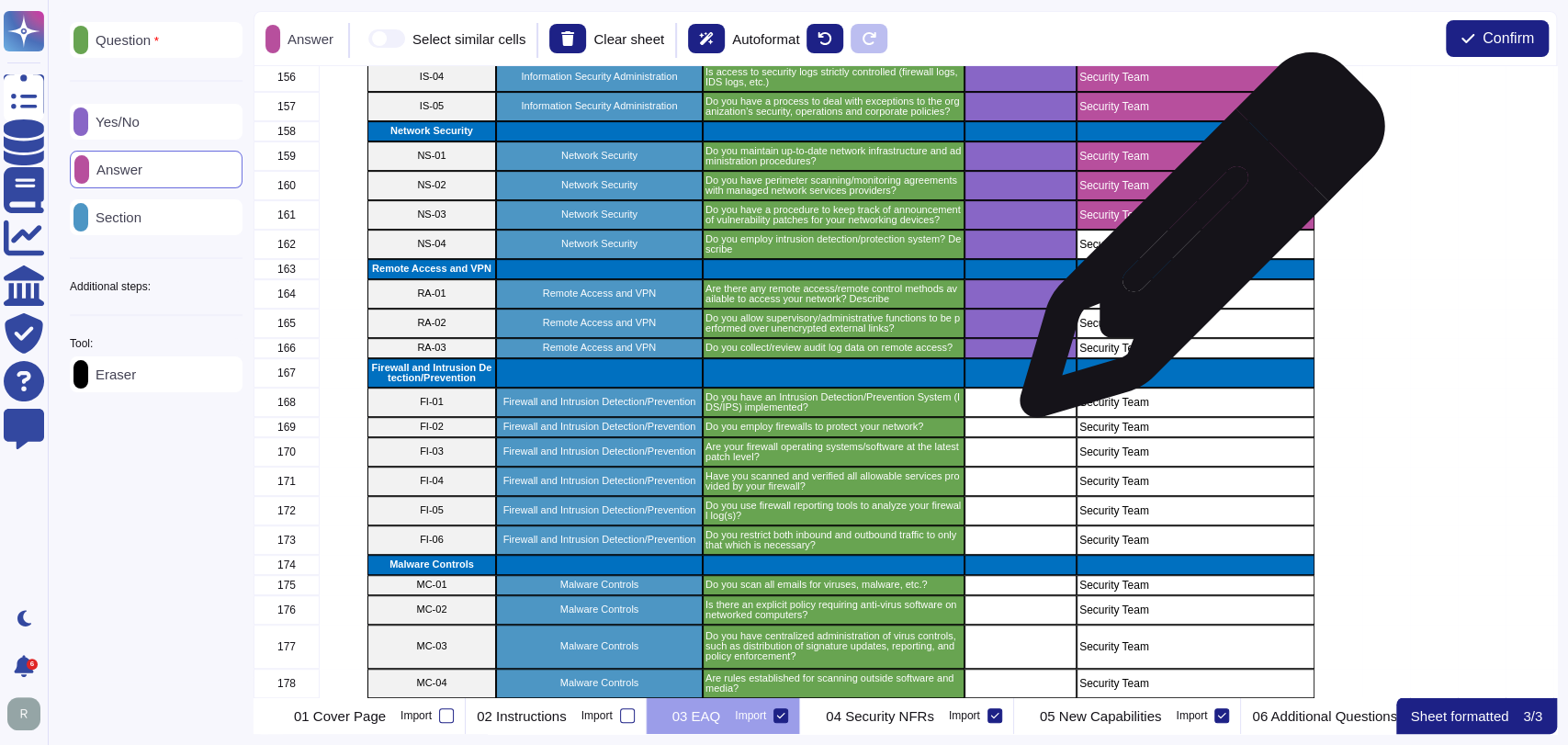
click at [1196, 245] on p "Security Team" at bounding box center [1196, 245] width 233 height 11
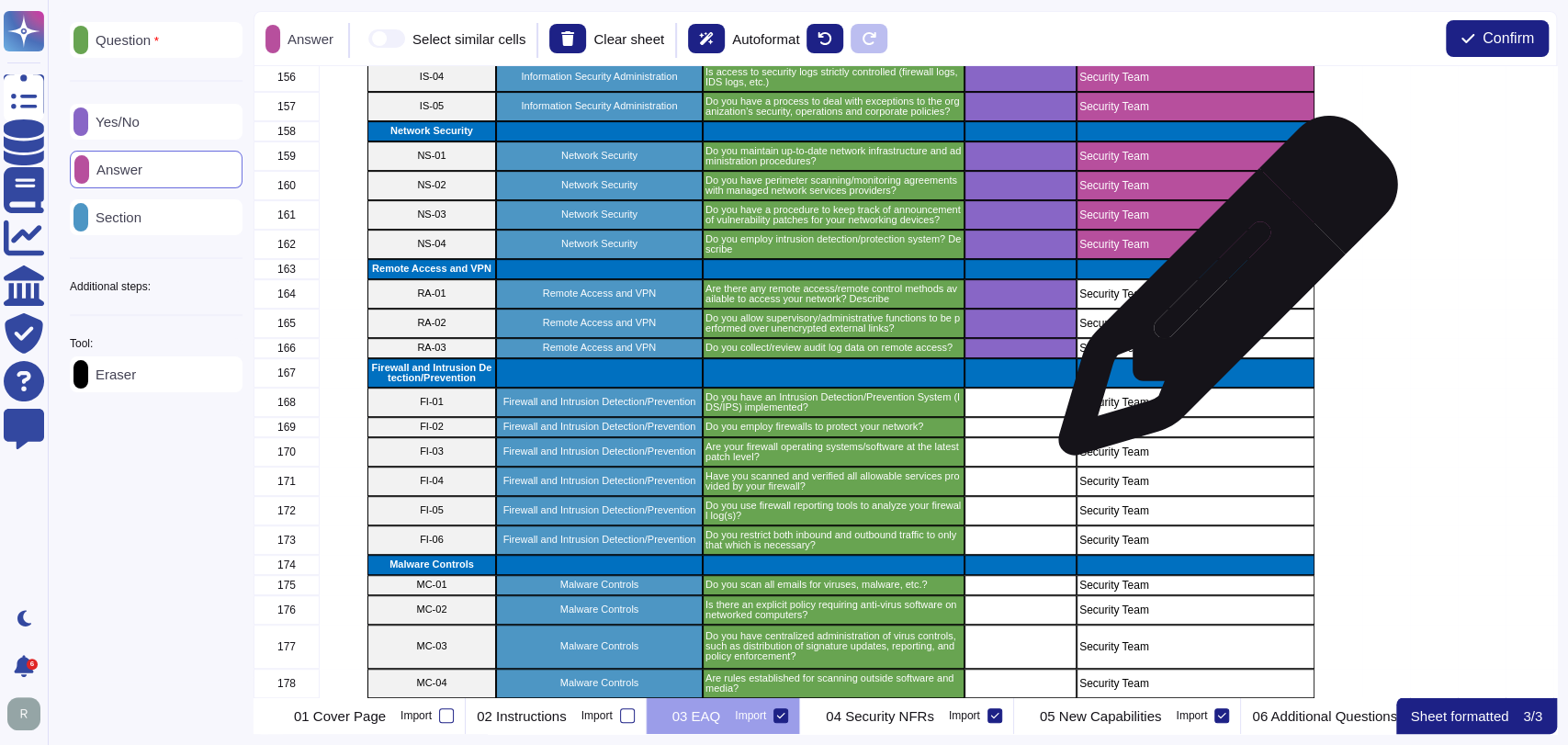
click at [1220, 295] on p "Security Team" at bounding box center [1196, 294] width 233 height 11
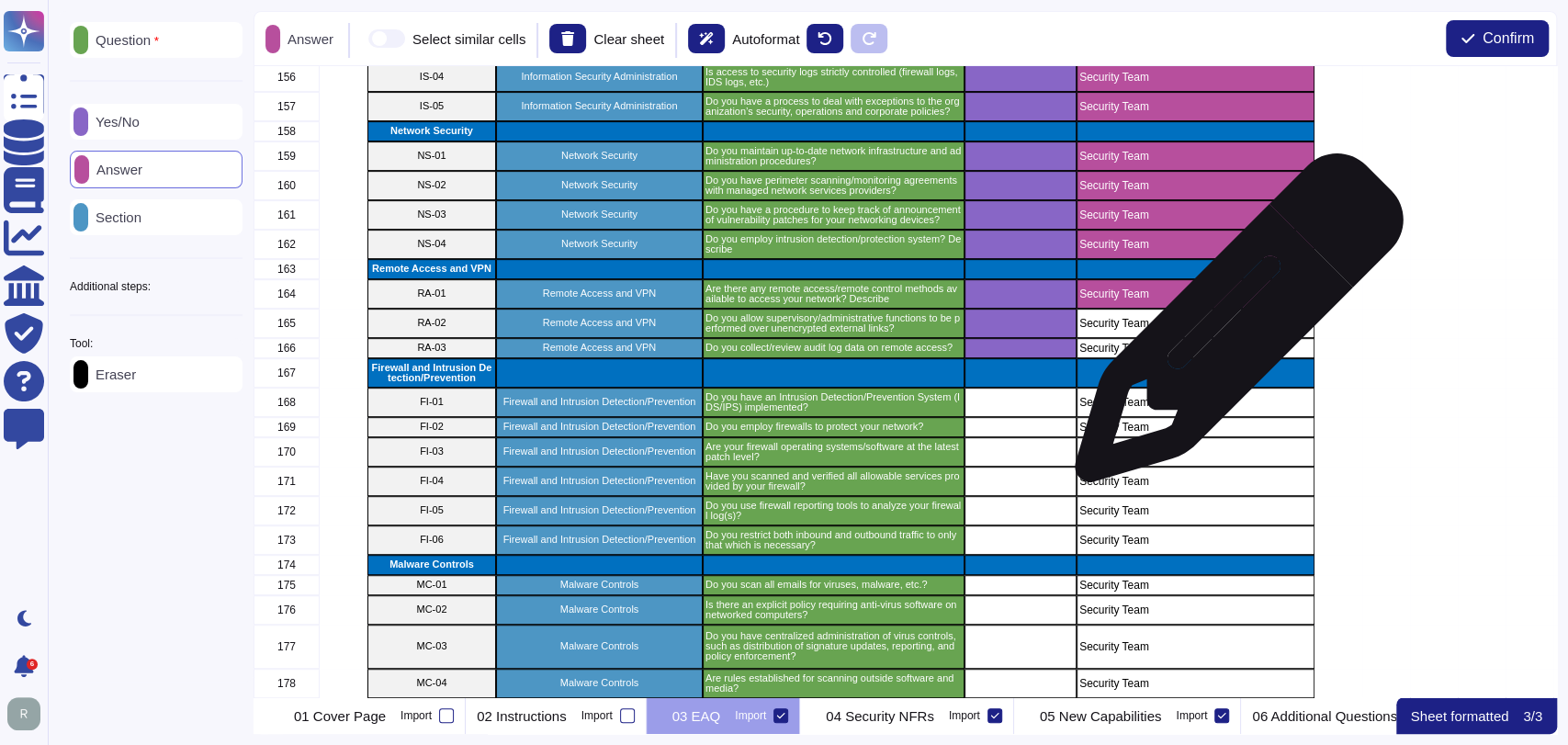
click at [1234, 329] on div "Security Team" at bounding box center [1196, 323] width 238 height 30
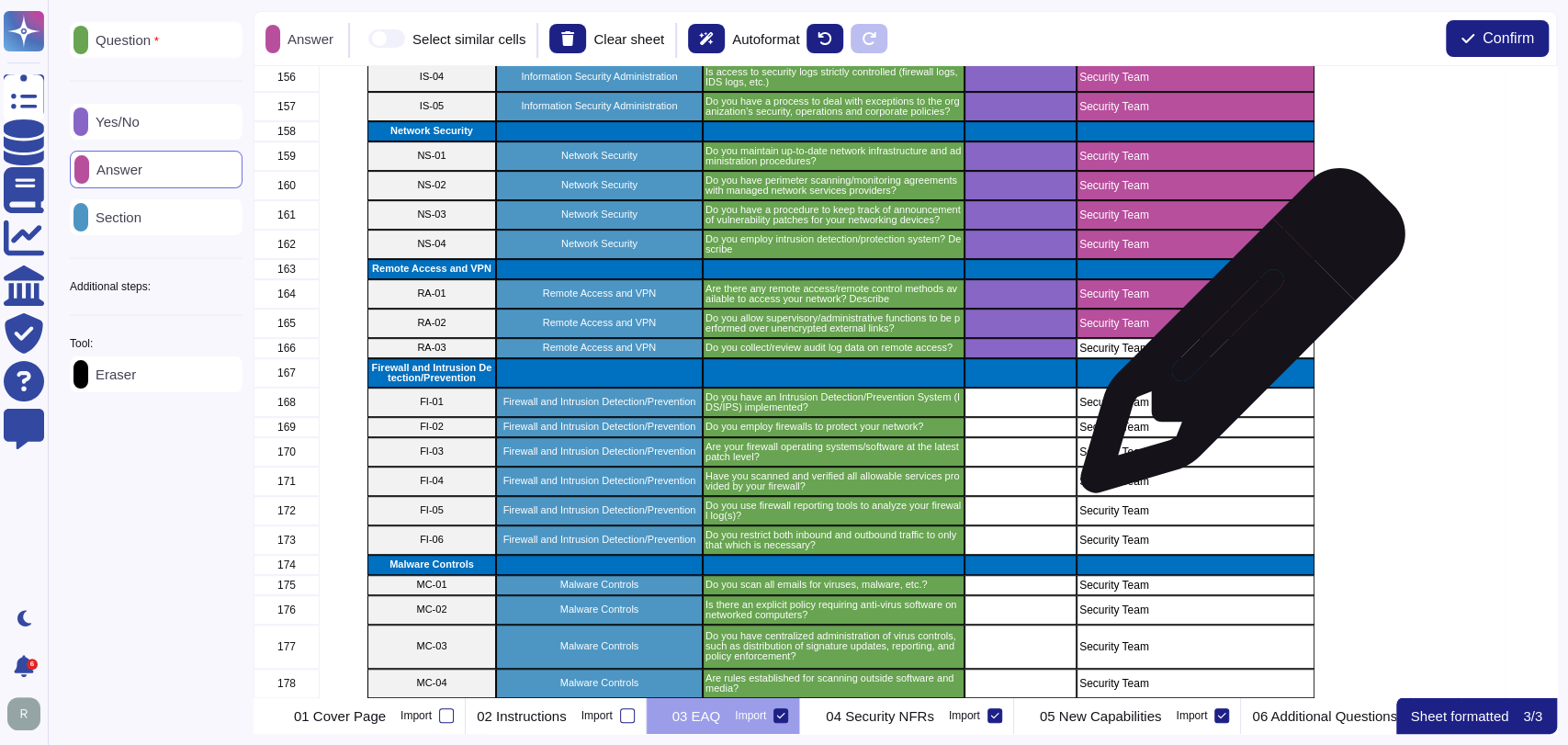
click at [1236, 340] on div "Security Team" at bounding box center [1196, 348] width 238 height 20
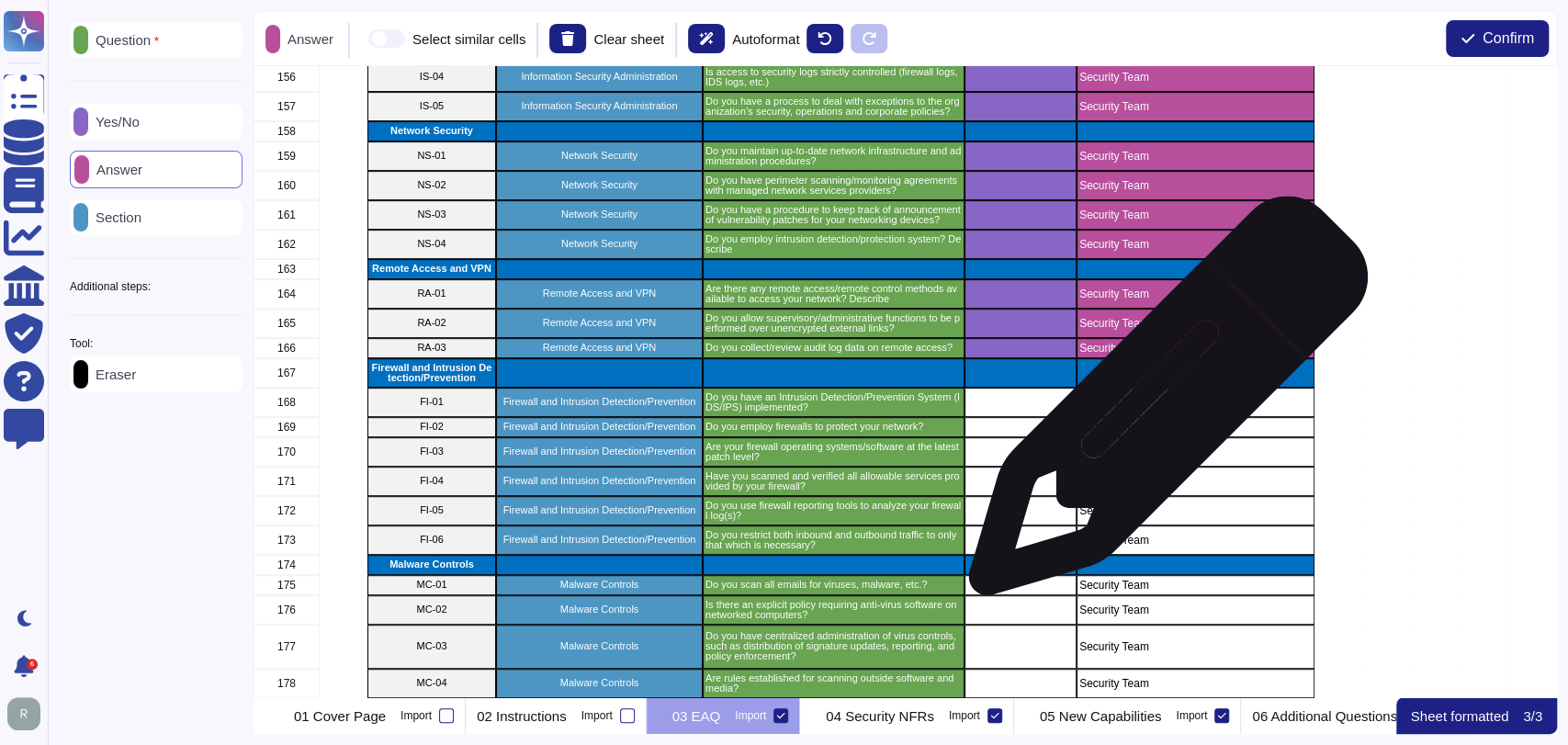
click at [1163, 410] on div "Security Team" at bounding box center [1196, 403] width 238 height 30
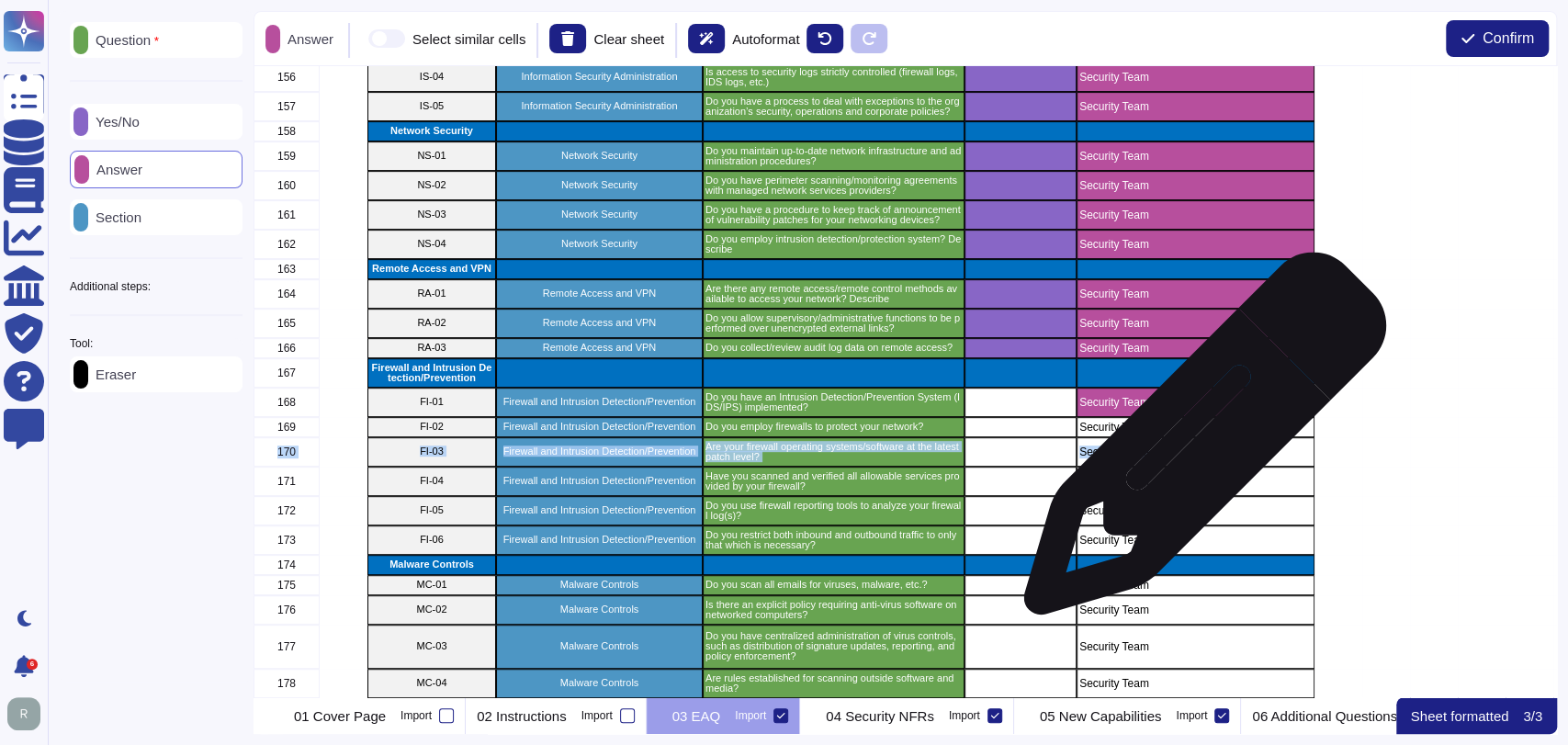
click at [1198, 442] on div "Security Team" at bounding box center [1196, 451] width 238 height 30
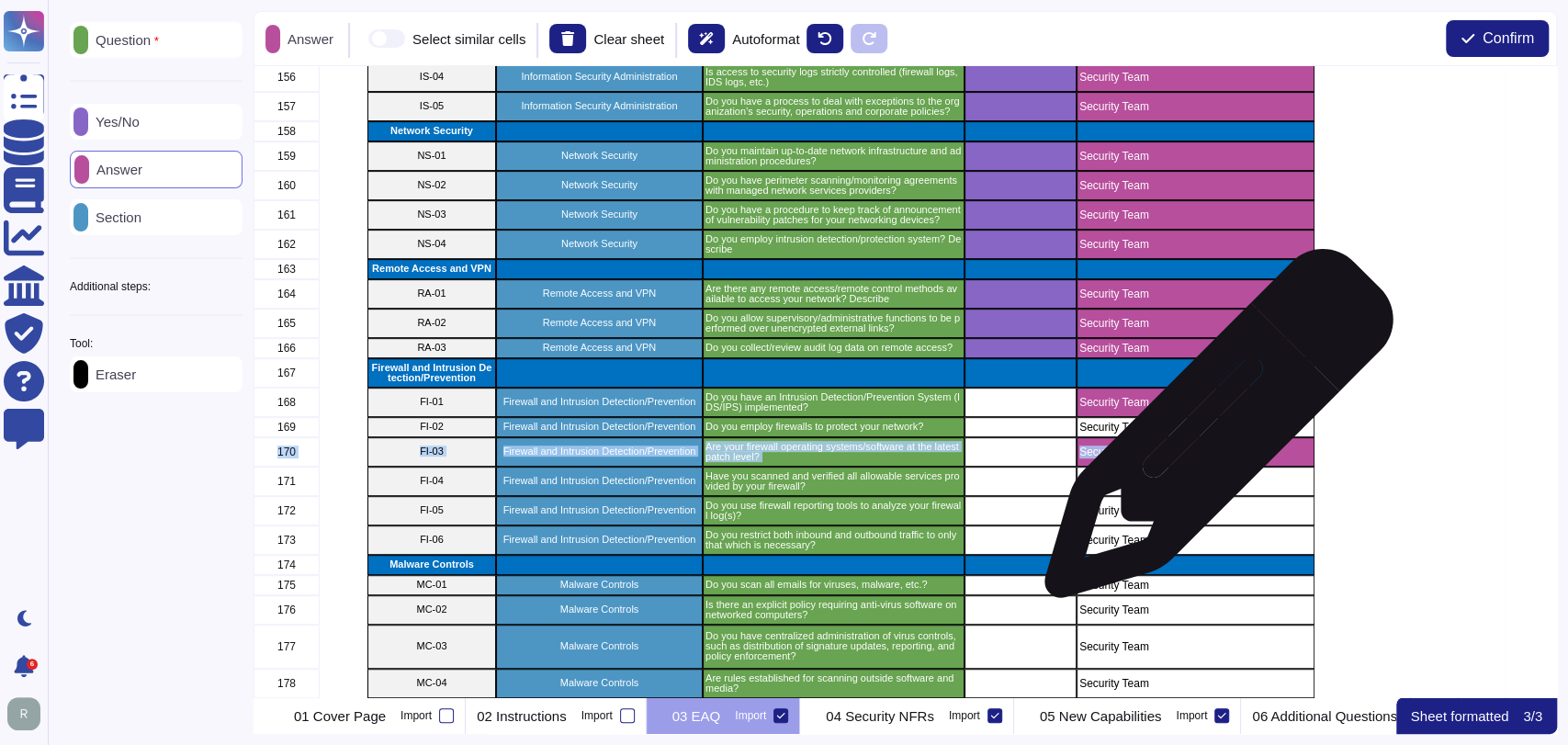
click at [1212, 432] on div "Security Team" at bounding box center [1196, 427] width 238 height 20
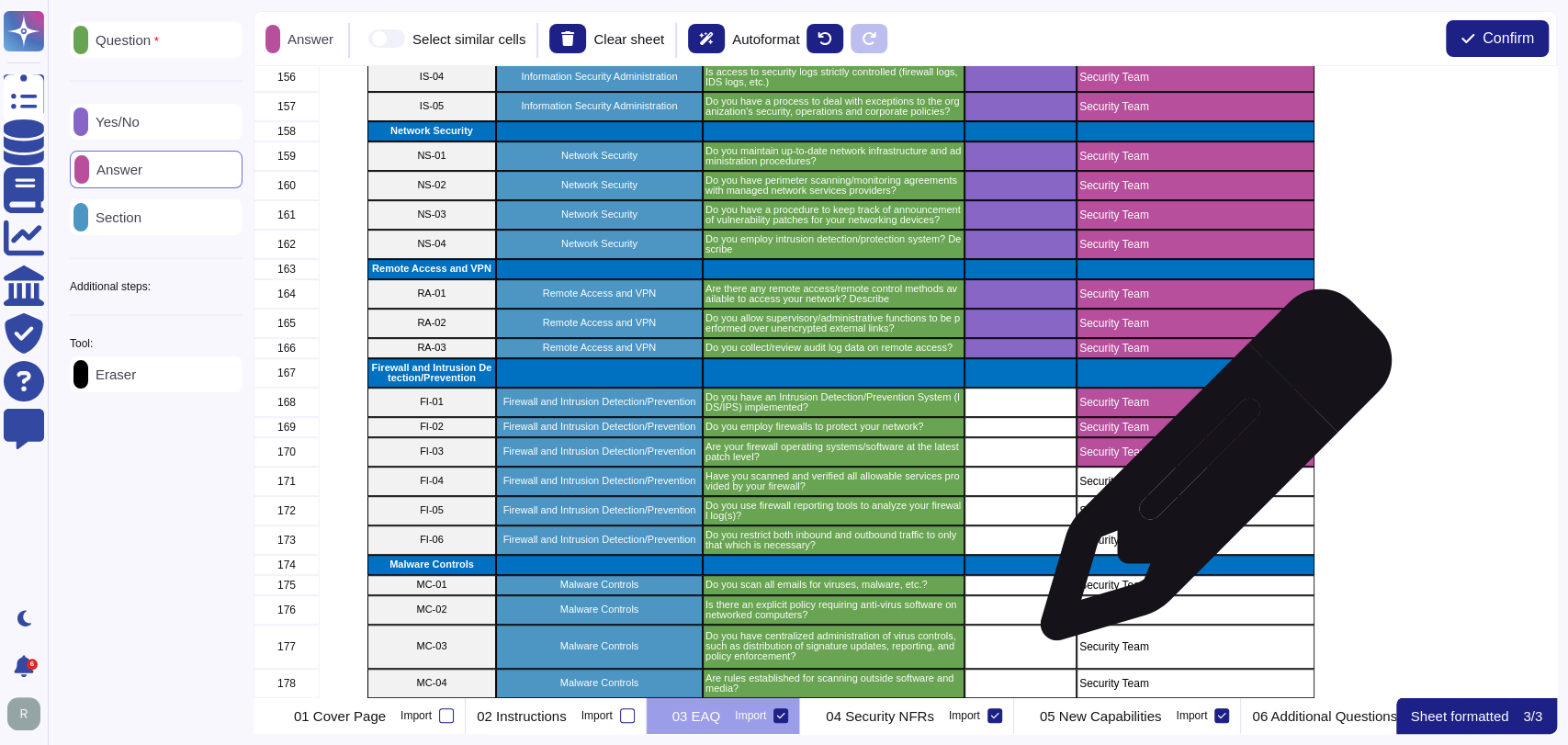
click at [1208, 475] on p "Security Team" at bounding box center [1196, 481] width 233 height 11
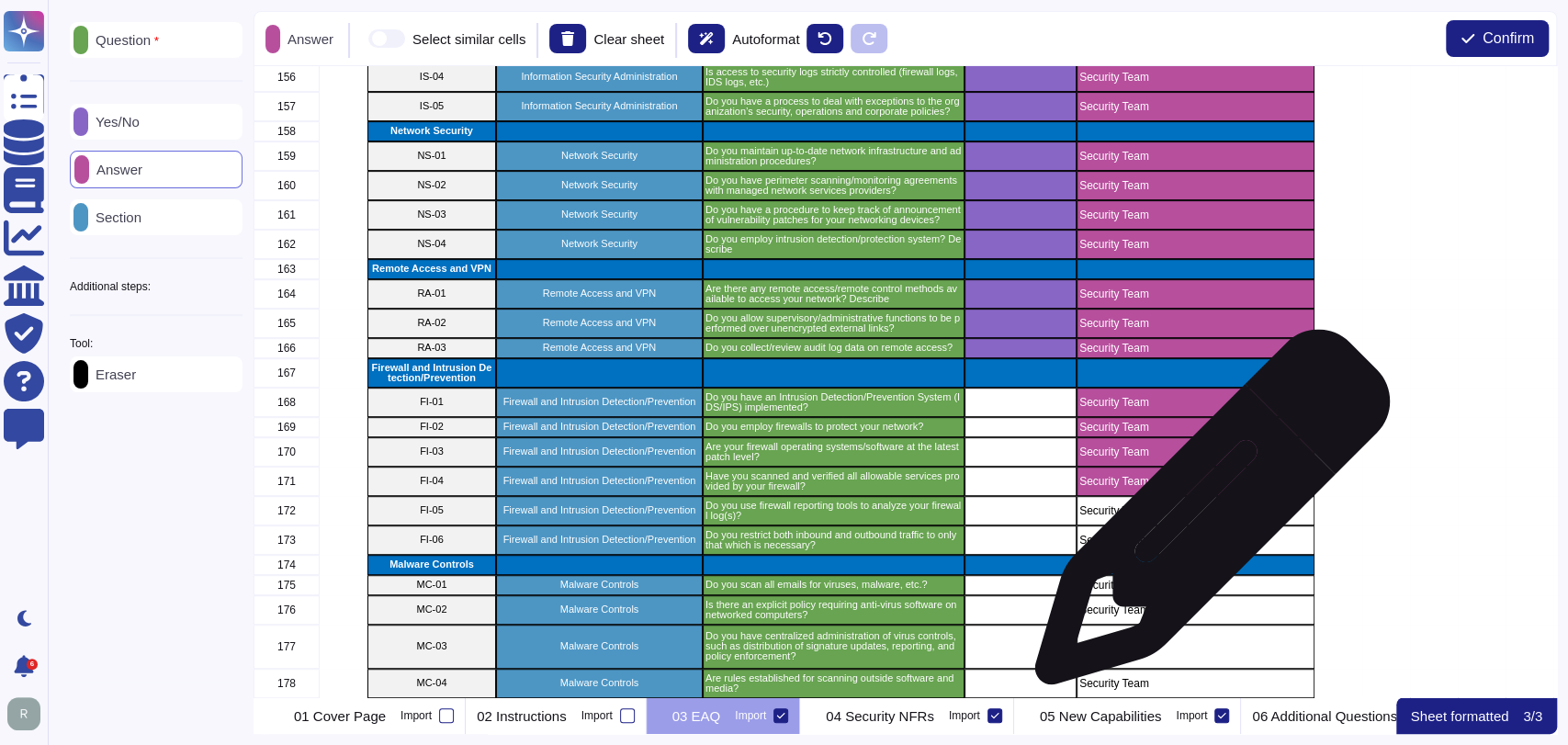
click at [1206, 516] on div "Security Team" at bounding box center [1196, 511] width 238 height 30
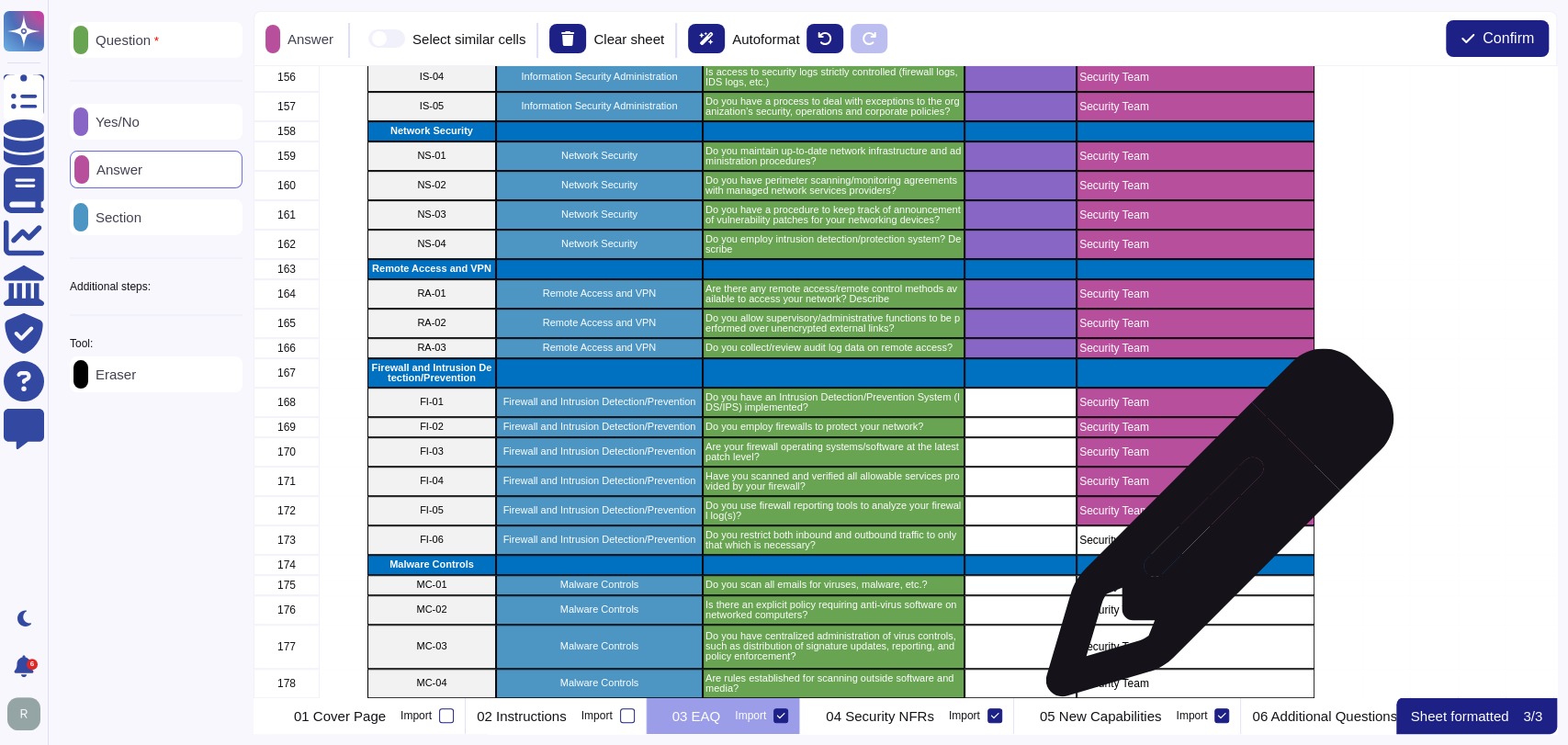
click at [1212, 532] on div "Security Team" at bounding box center [1196, 540] width 238 height 30
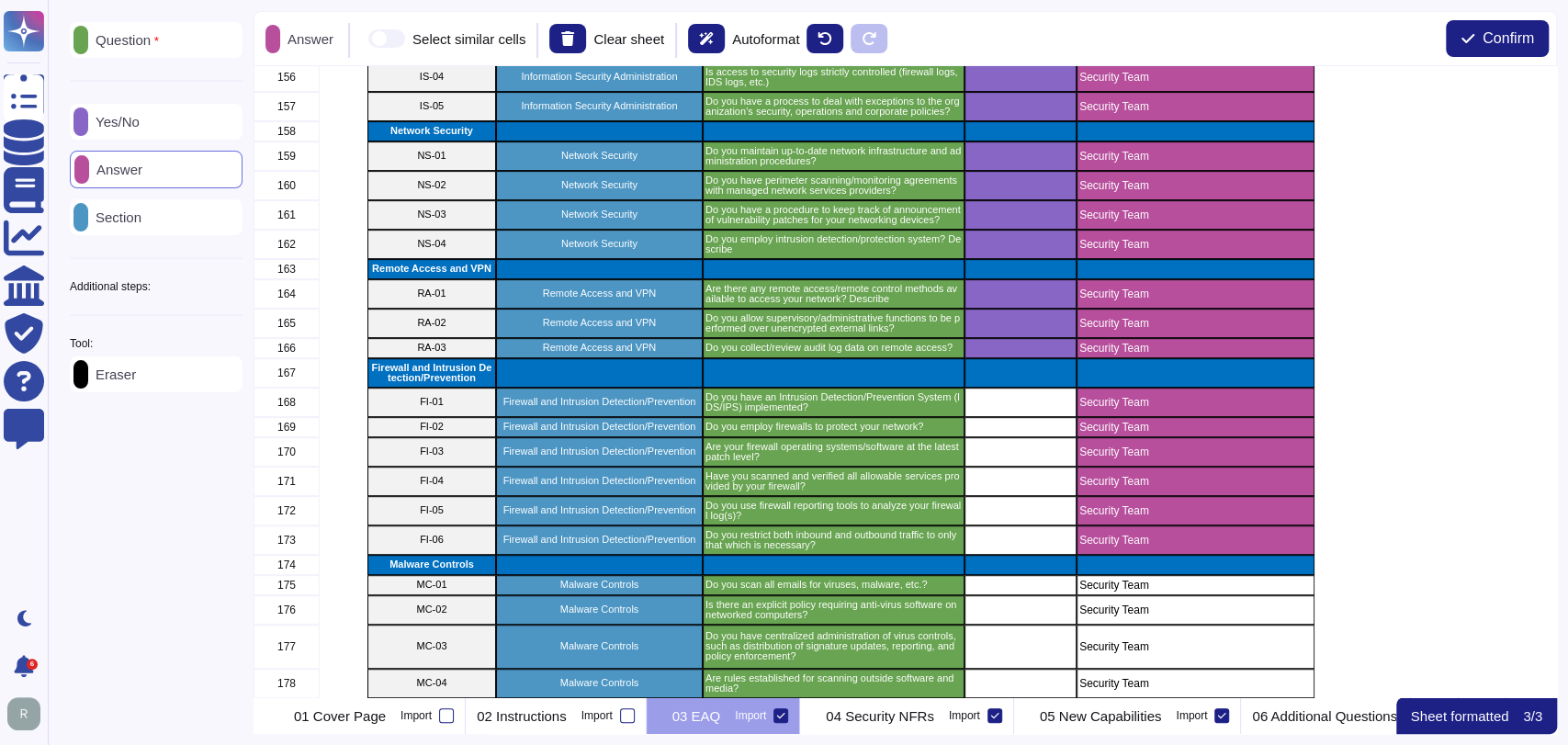
click at [159, 126] on div "Yes/No" at bounding box center [156, 121] width 173 height 36
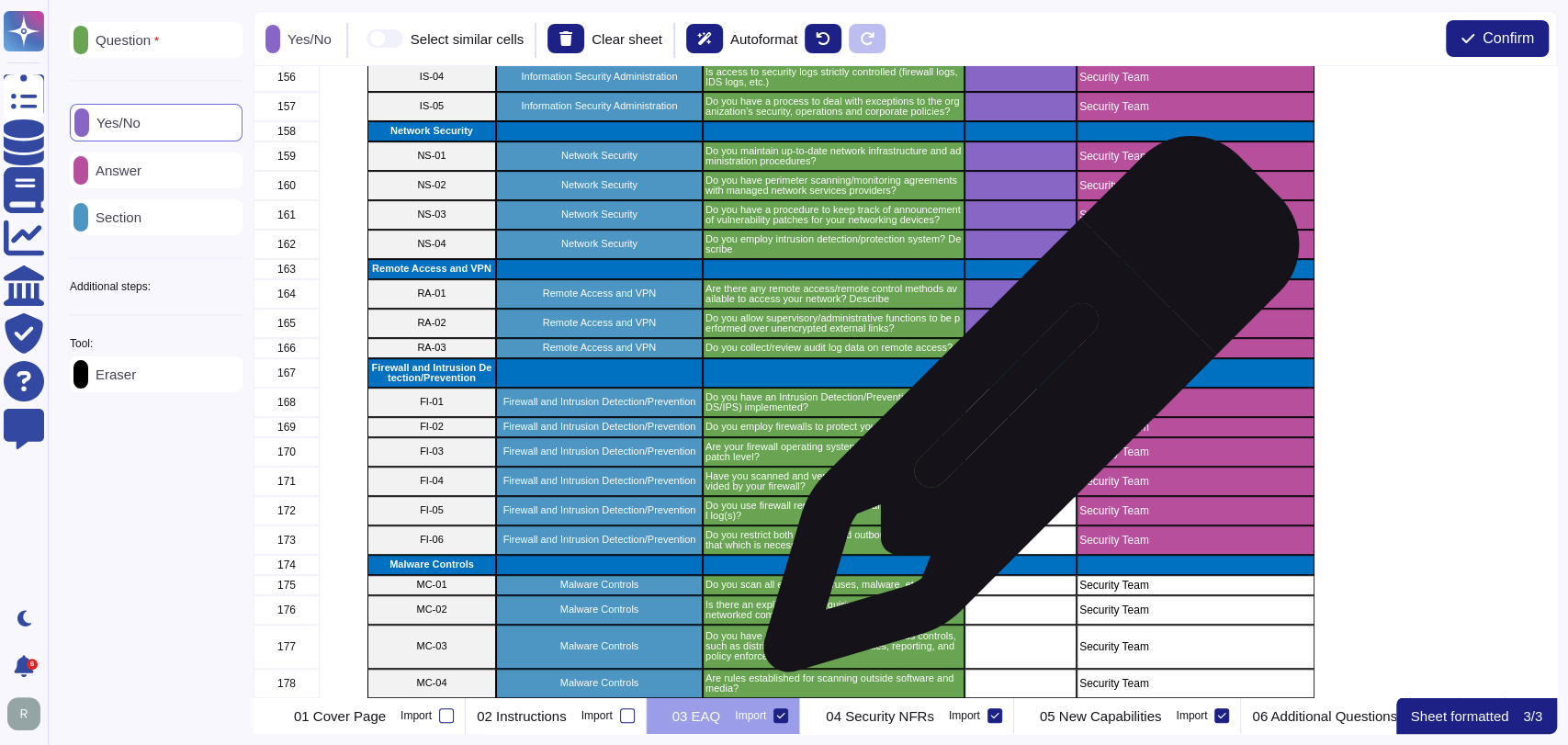
click at [1024, 414] on div "grid" at bounding box center [1019, 403] width 112 height 30
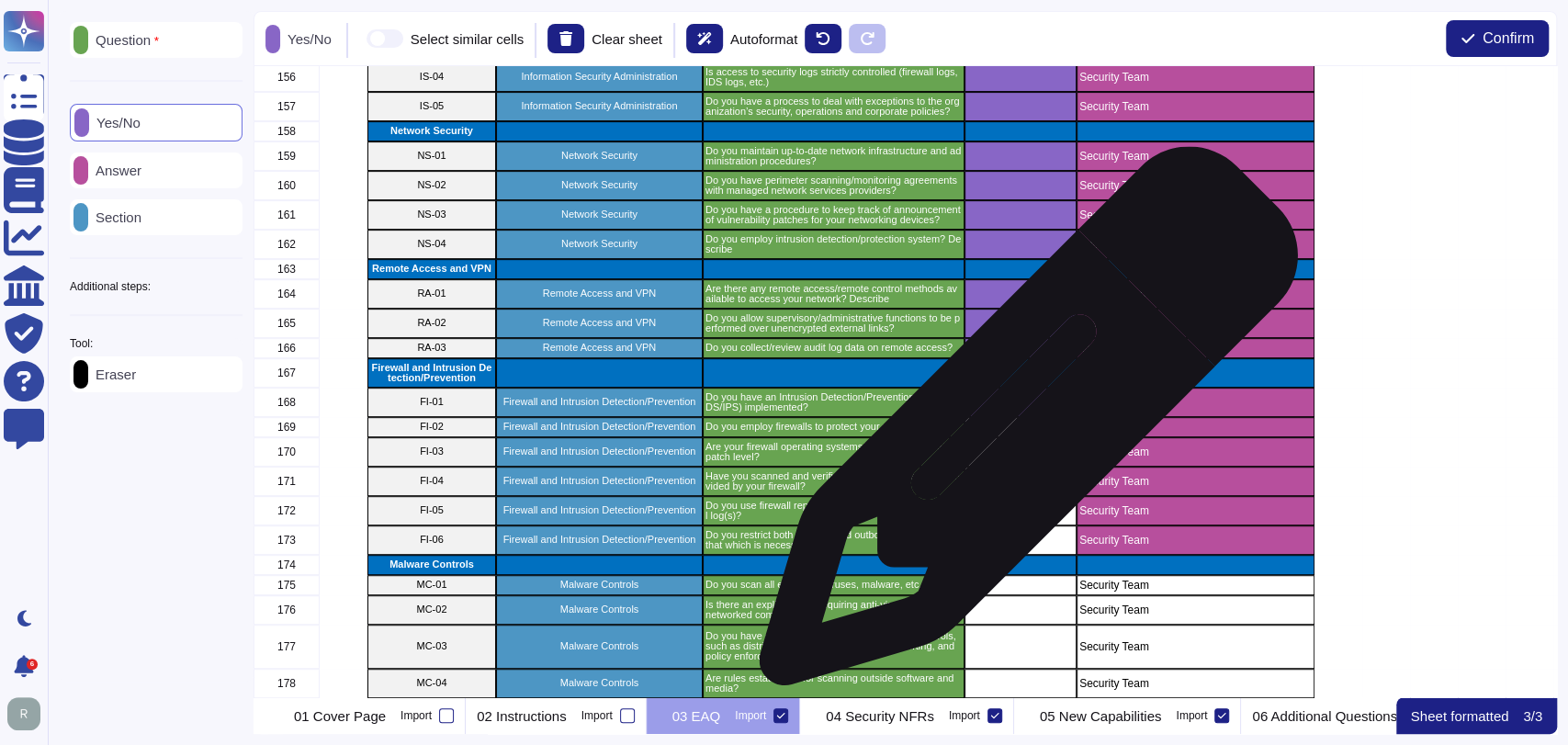
click at [1021, 426] on div "grid" at bounding box center [1019, 427] width 112 height 20
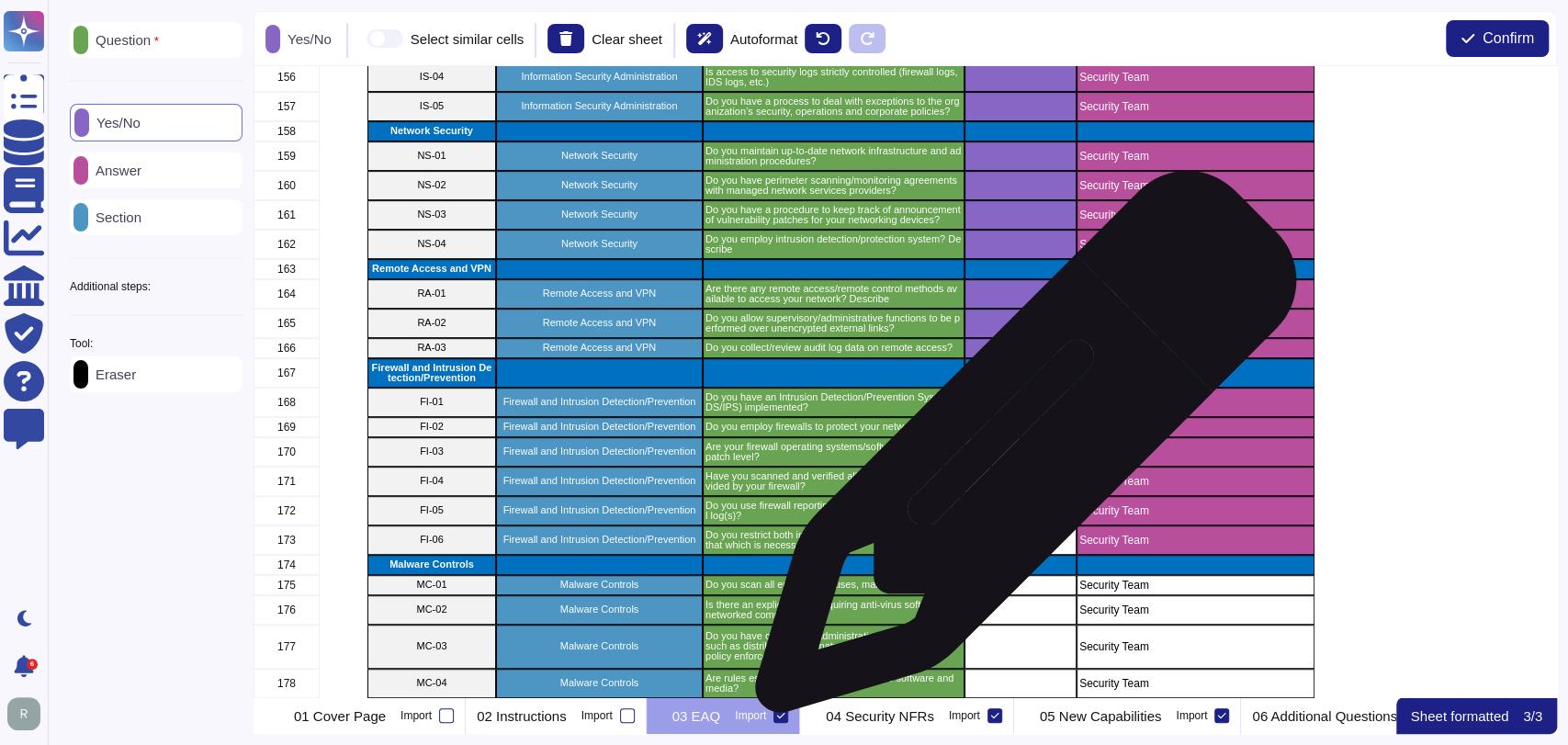
click at [1019, 451] on div "grid" at bounding box center [1019, 451] width 112 height 30
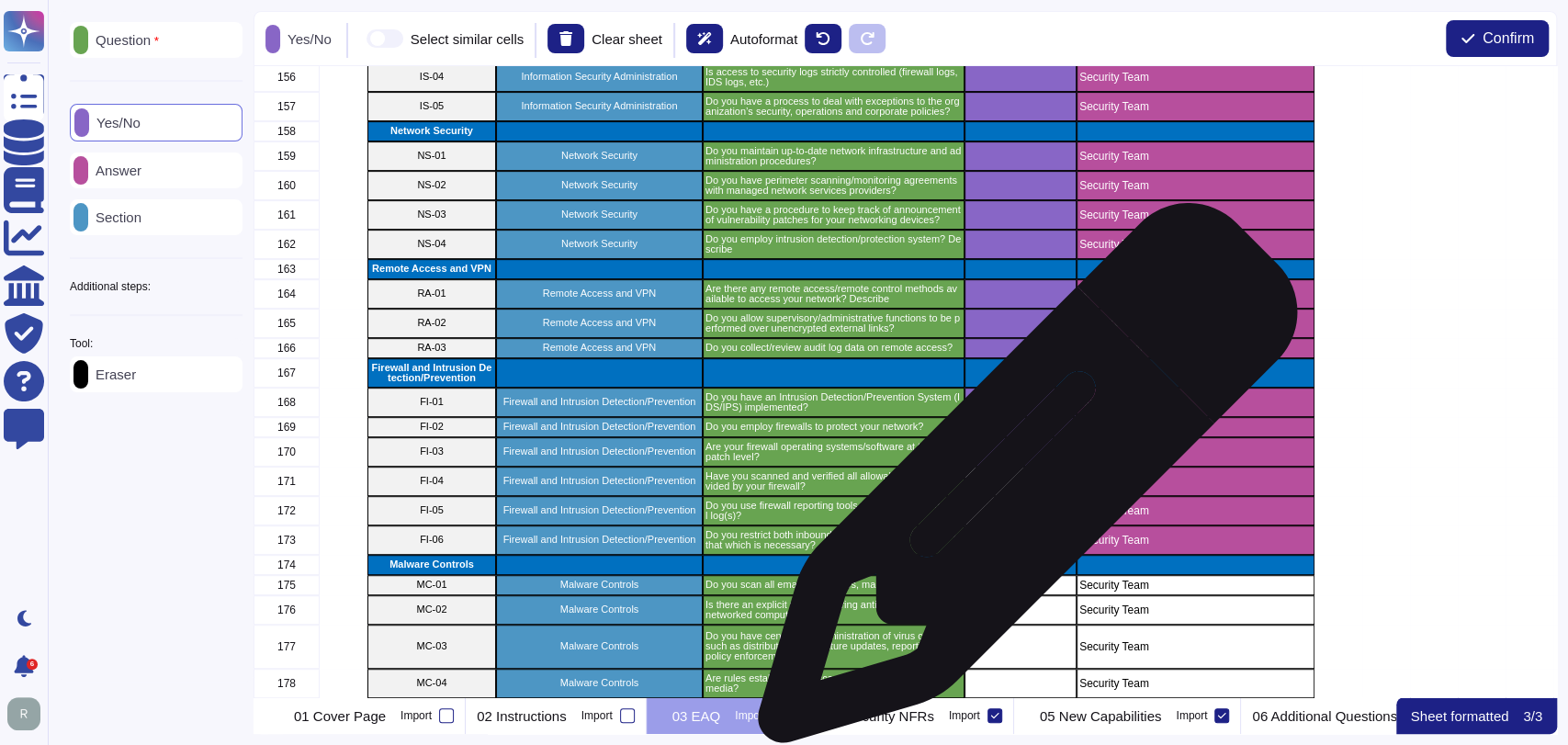
click at [1020, 483] on div "grid" at bounding box center [1019, 481] width 112 height 30
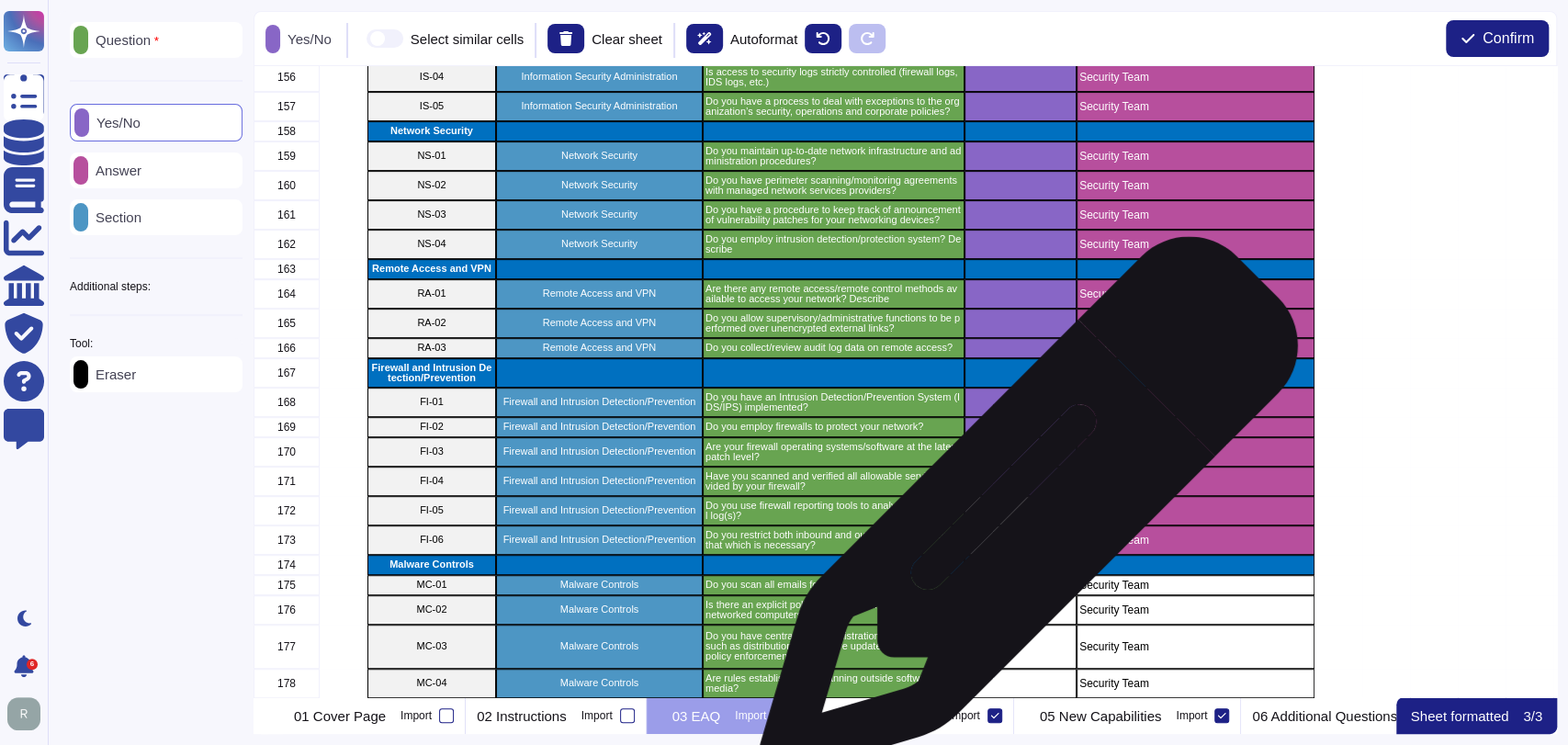
click at [1021, 515] on div "grid" at bounding box center [1019, 511] width 112 height 30
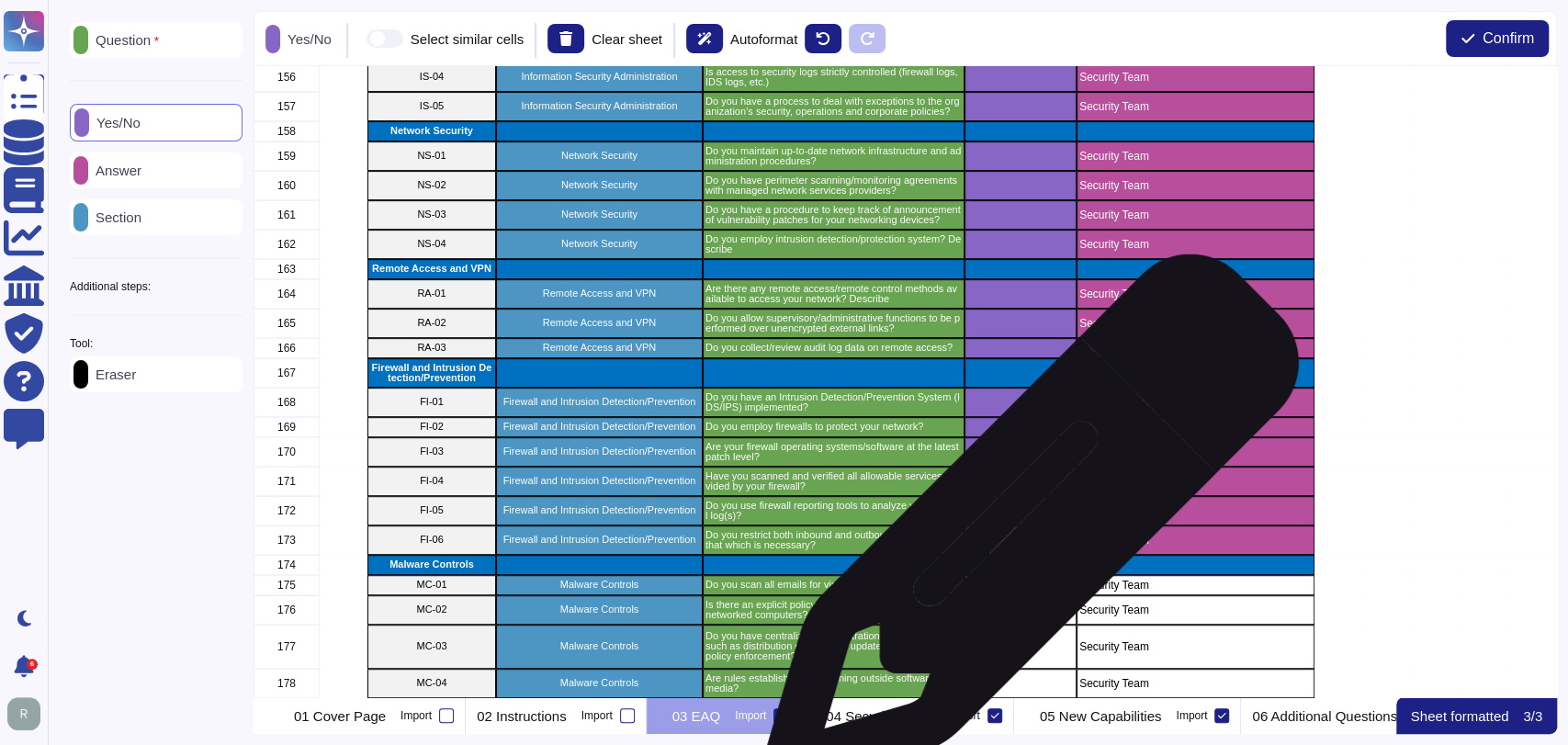
click at [1021, 542] on div "grid" at bounding box center [1019, 540] width 112 height 30
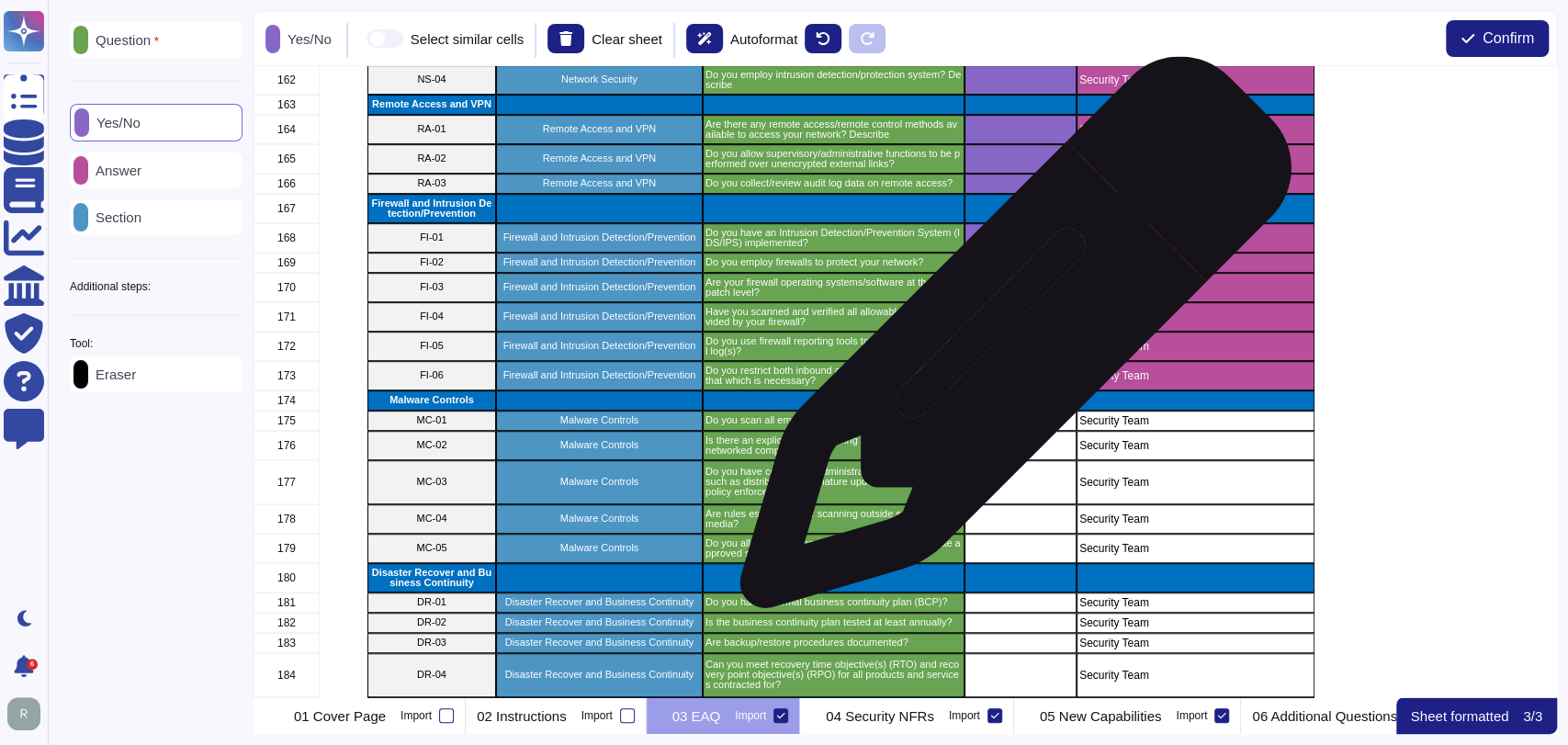
scroll to position [5315, 0]
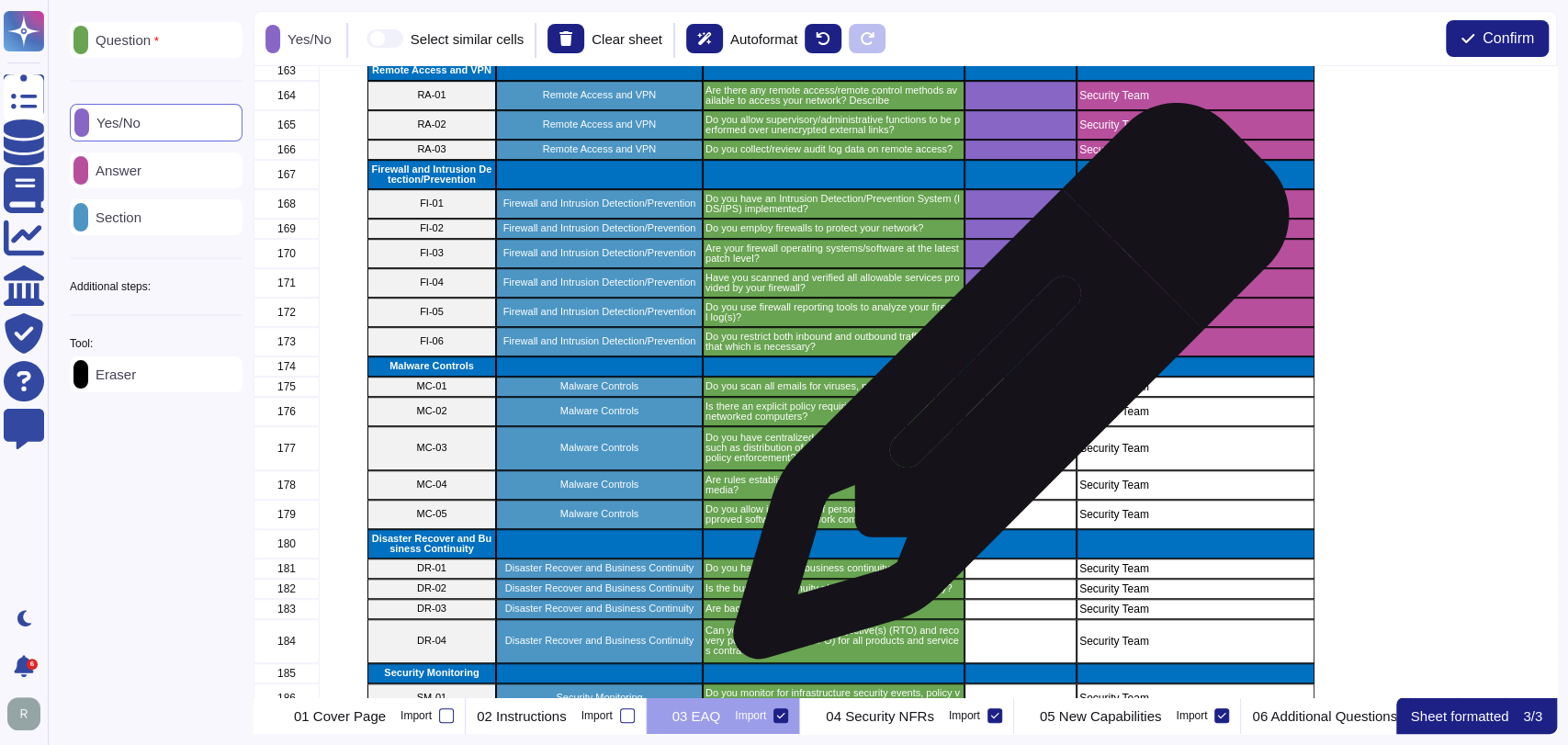
click at [1004, 391] on div "grid" at bounding box center [1019, 387] width 112 height 20
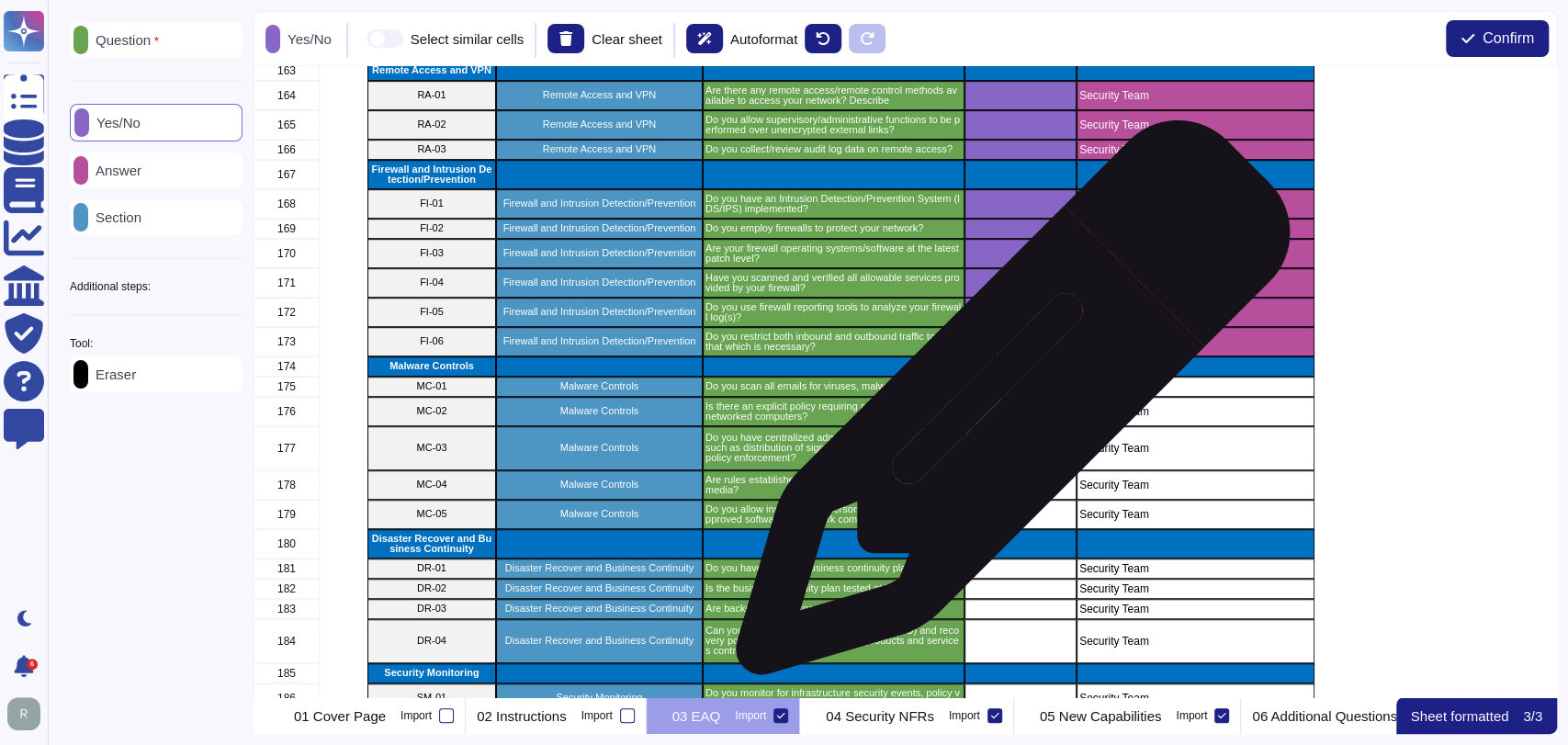
click at [1007, 414] on div "grid" at bounding box center [1019, 412] width 112 height 30
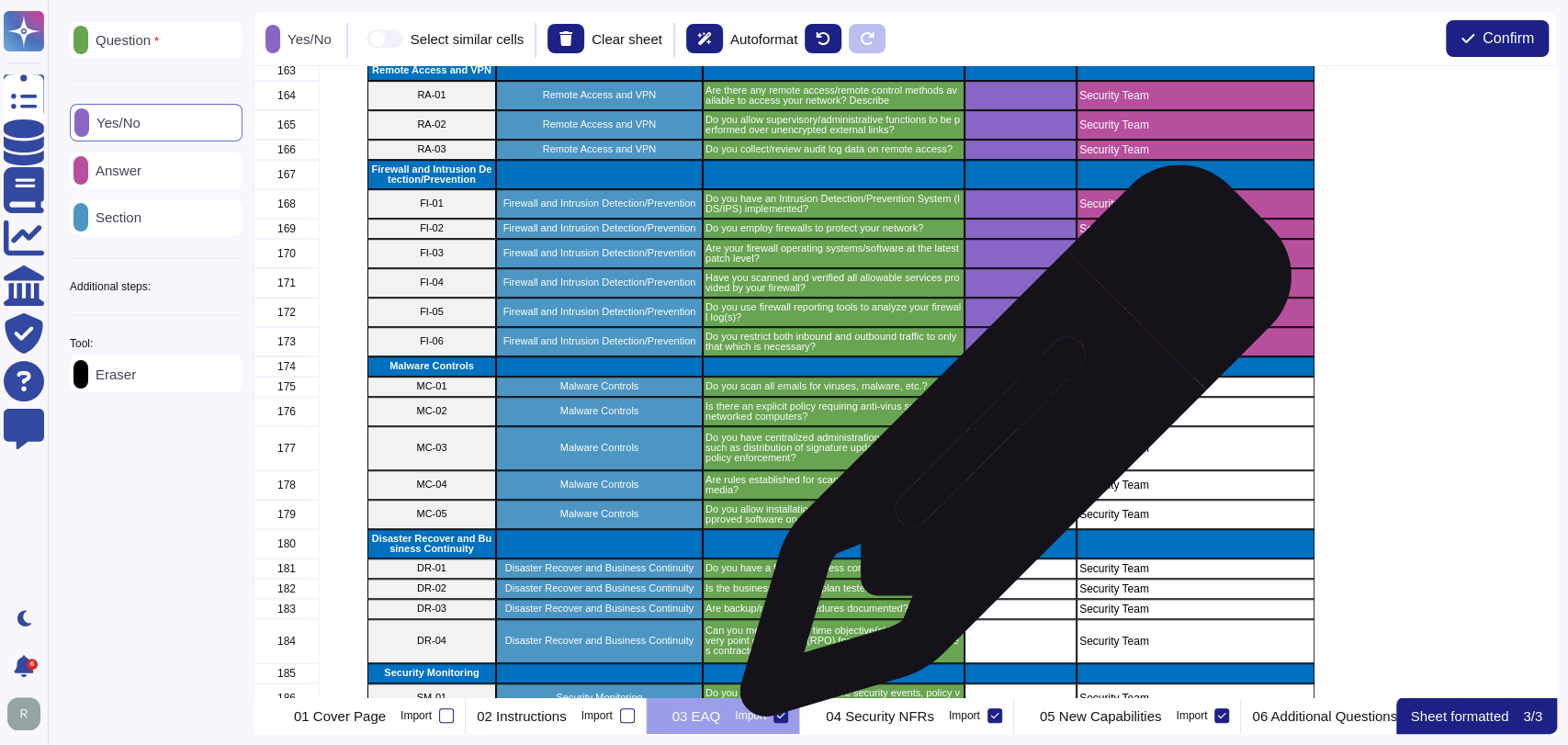
click at [1008, 450] on div "grid" at bounding box center [1019, 448] width 112 height 44
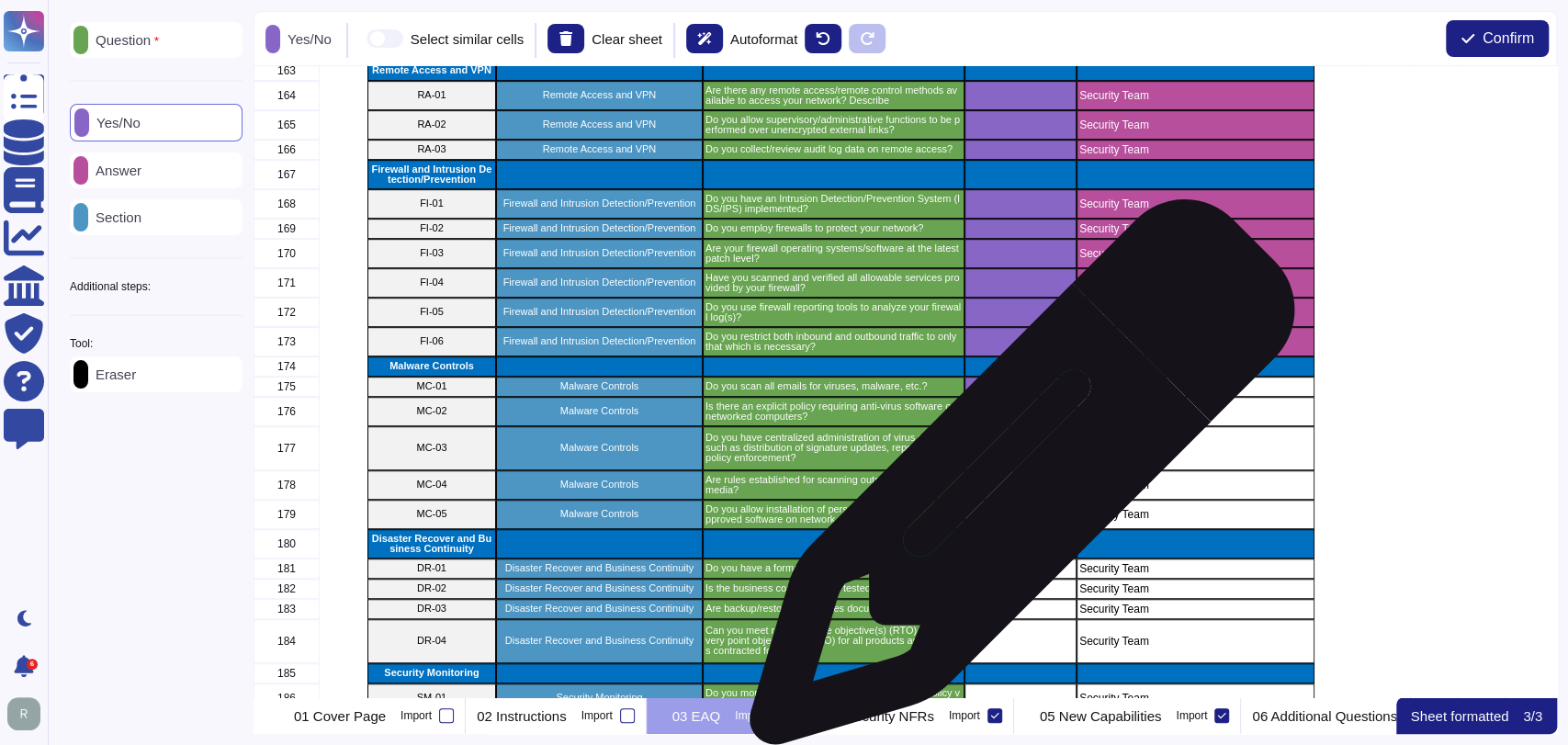
click at [1016, 482] on div "grid" at bounding box center [1019, 485] width 112 height 30
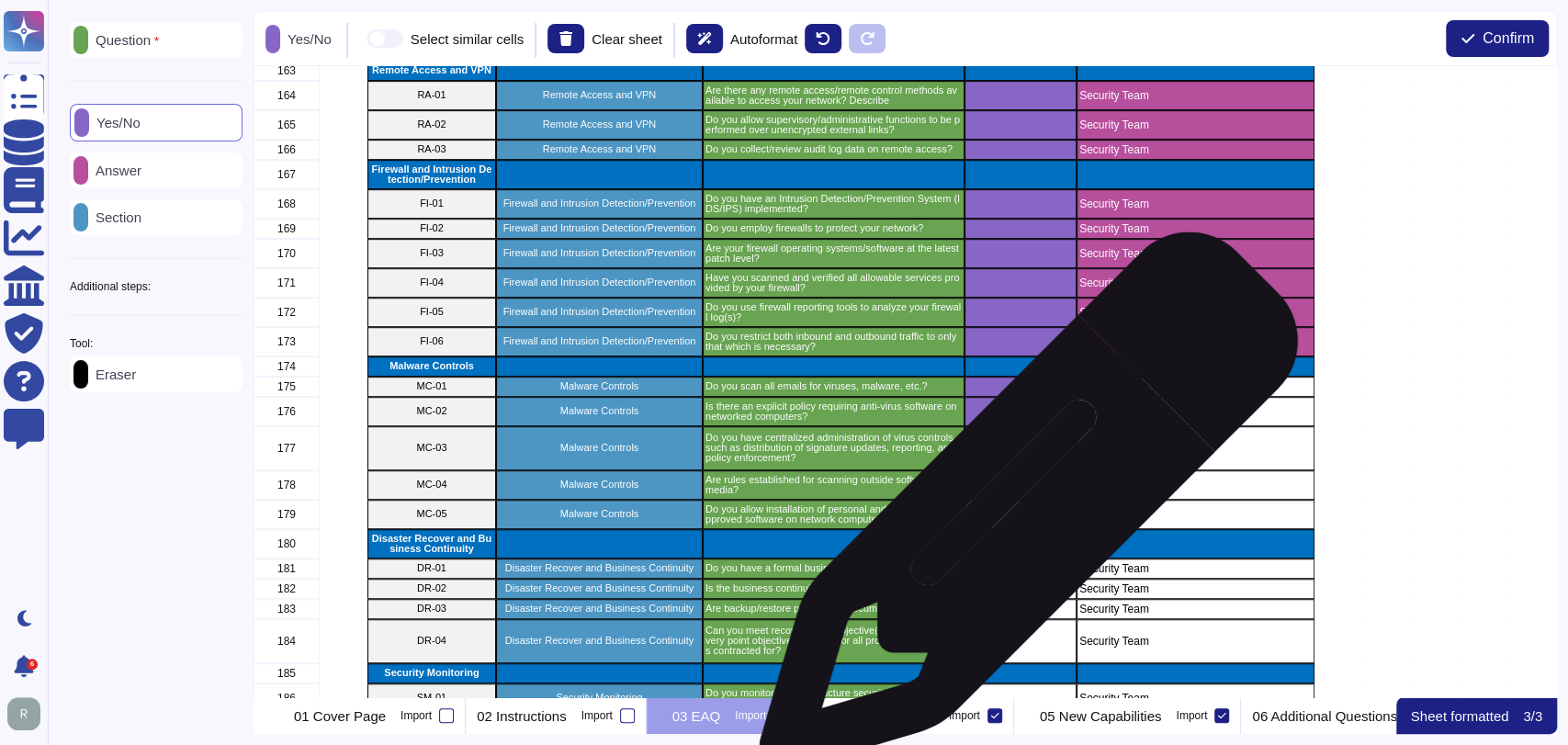
click at [1019, 516] on div "grid" at bounding box center [1019, 514] width 112 height 30
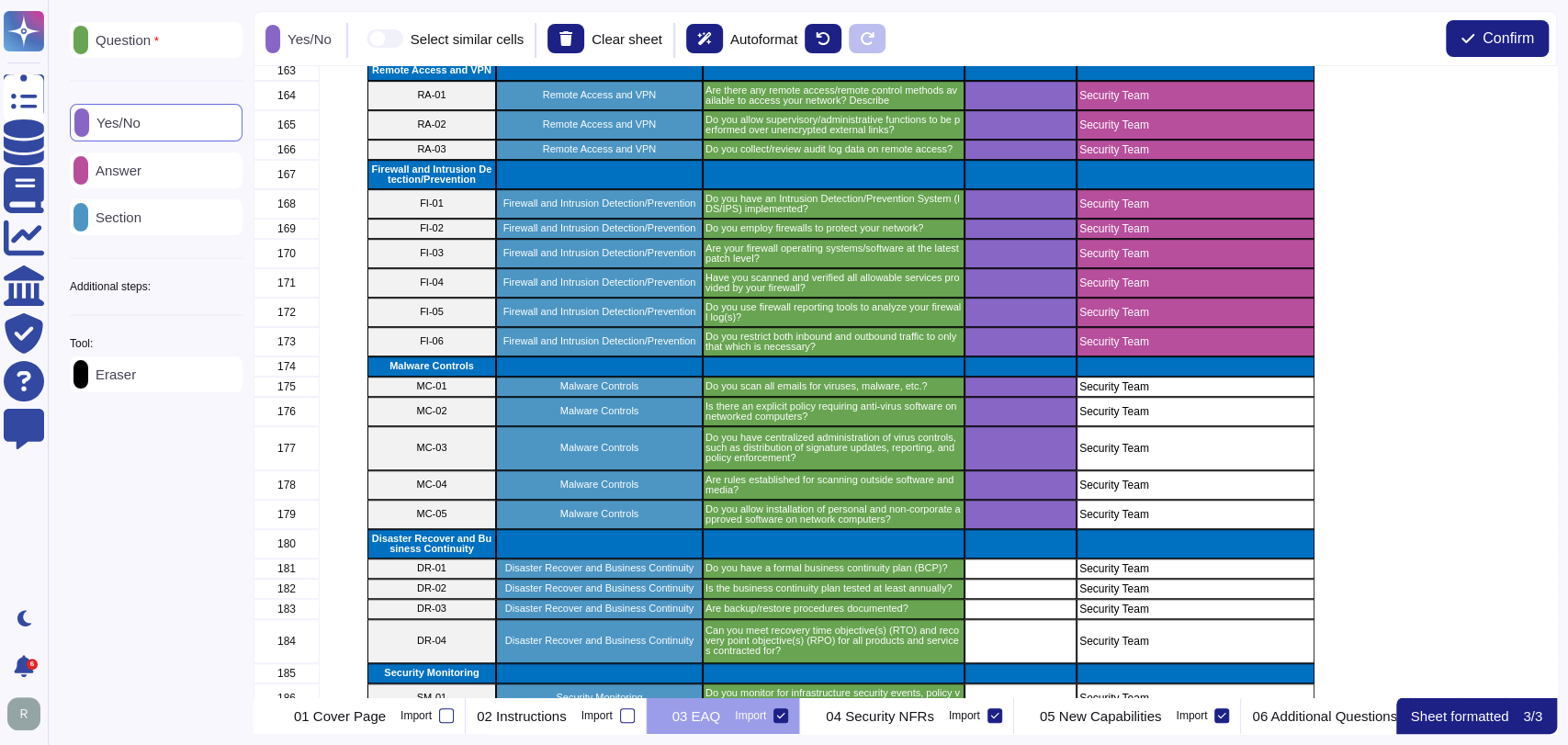
click at [186, 163] on div "Answer" at bounding box center [156, 170] width 173 height 36
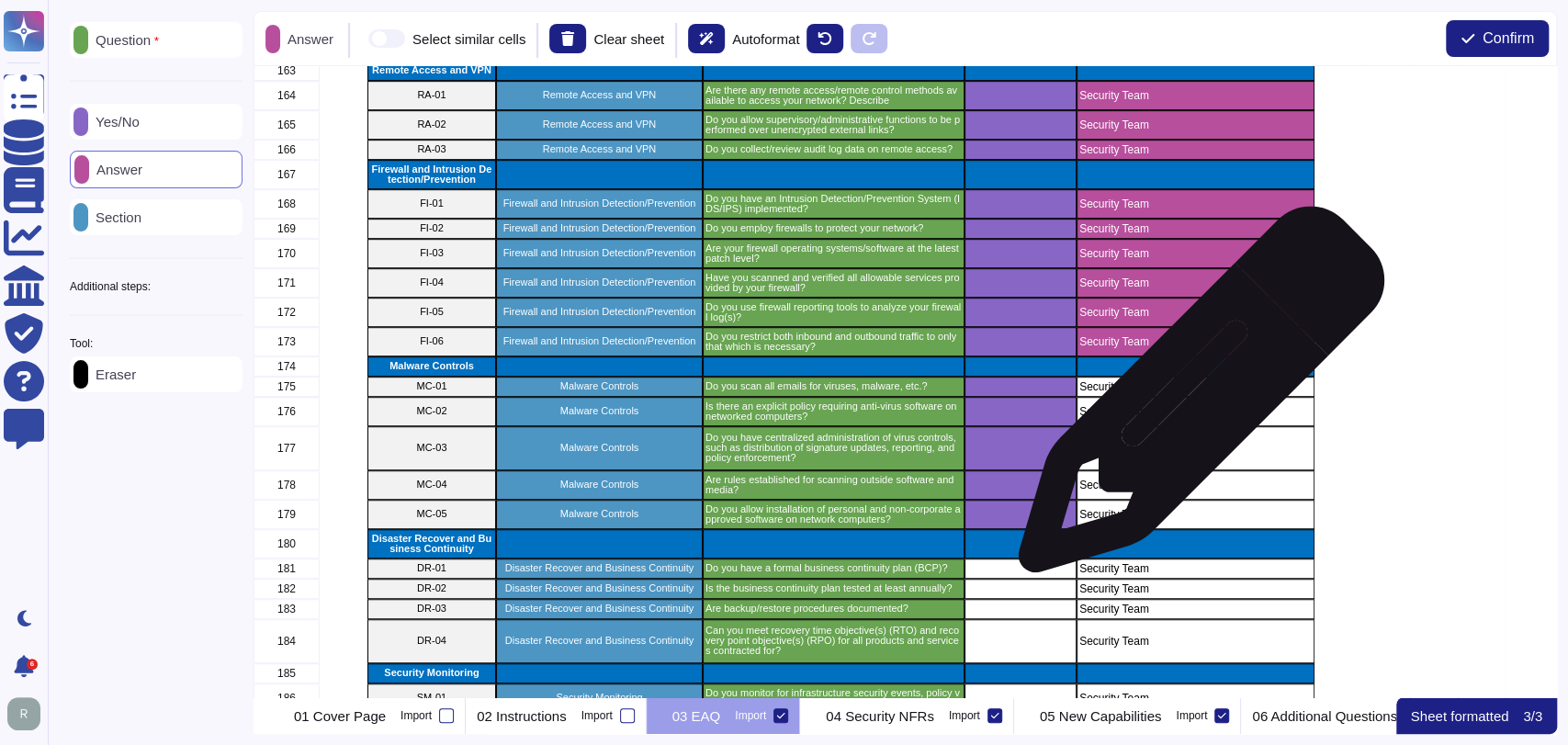
click at [1201, 391] on p "Security Team" at bounding box center [1196, 387] width 233 height 11
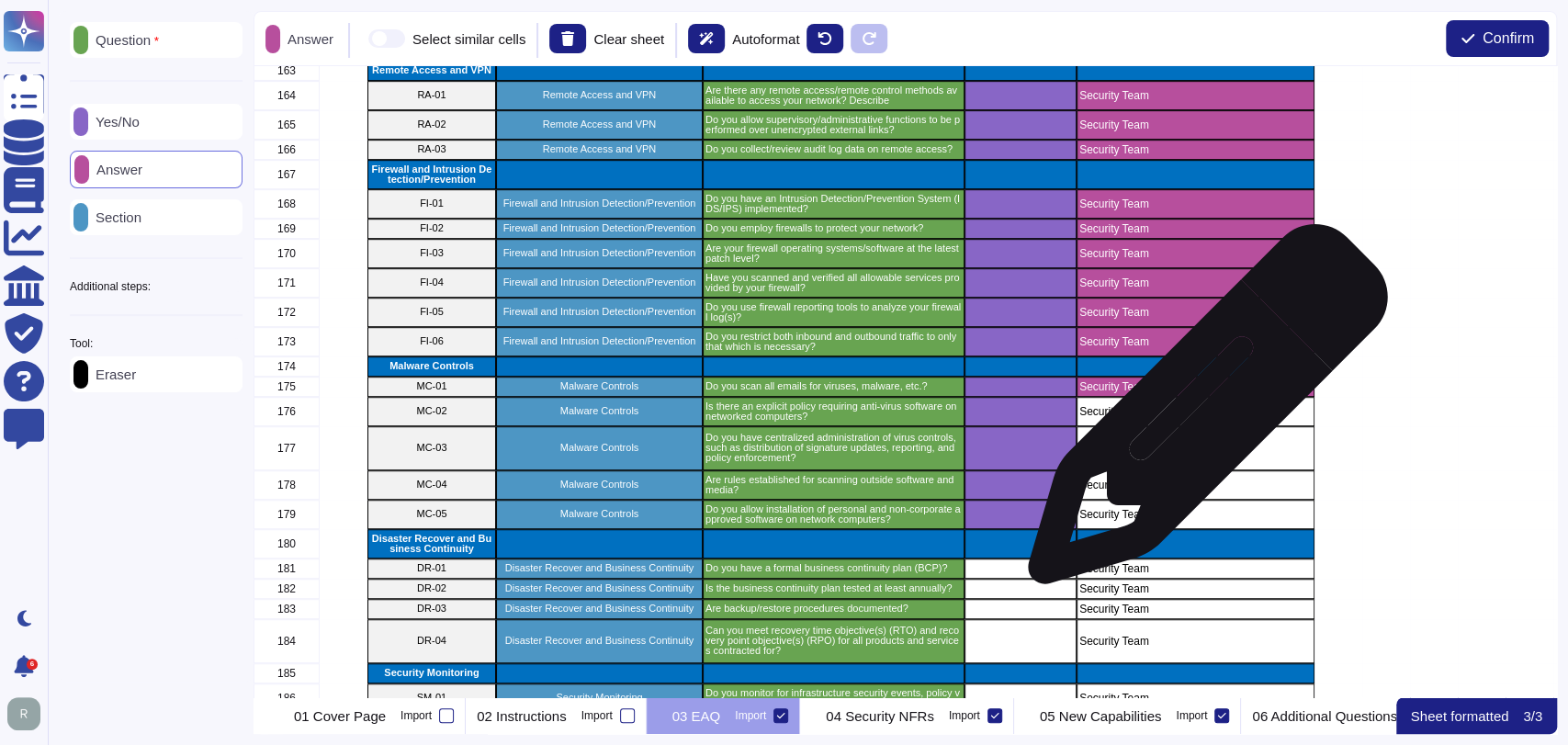
click at [1200, 415] on p "Security Team" at bounding box center [1196, 412] width 233 height 11
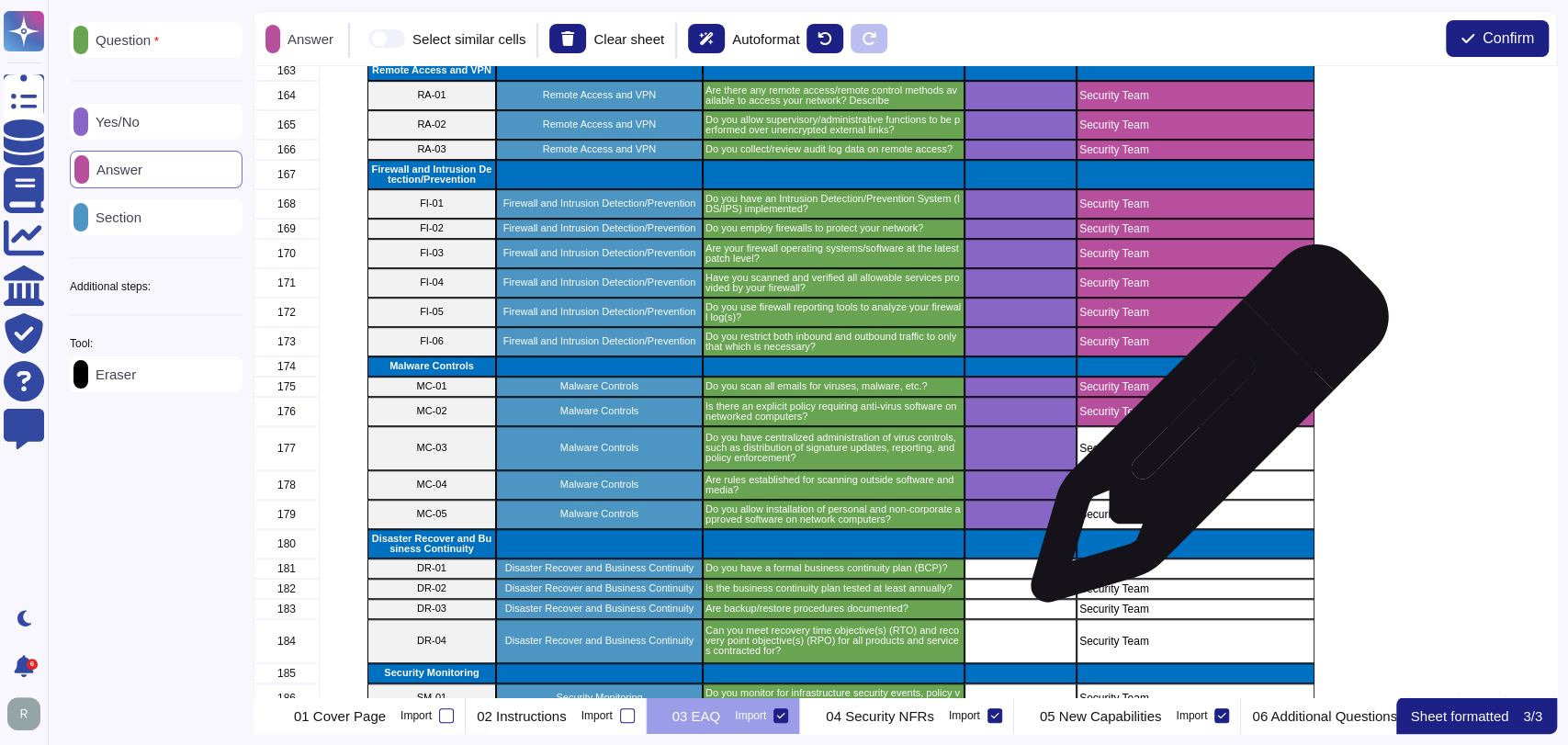
click at [1205, 439] on div "Security Team" at bounding box center [1196, 448] width 238 height 44
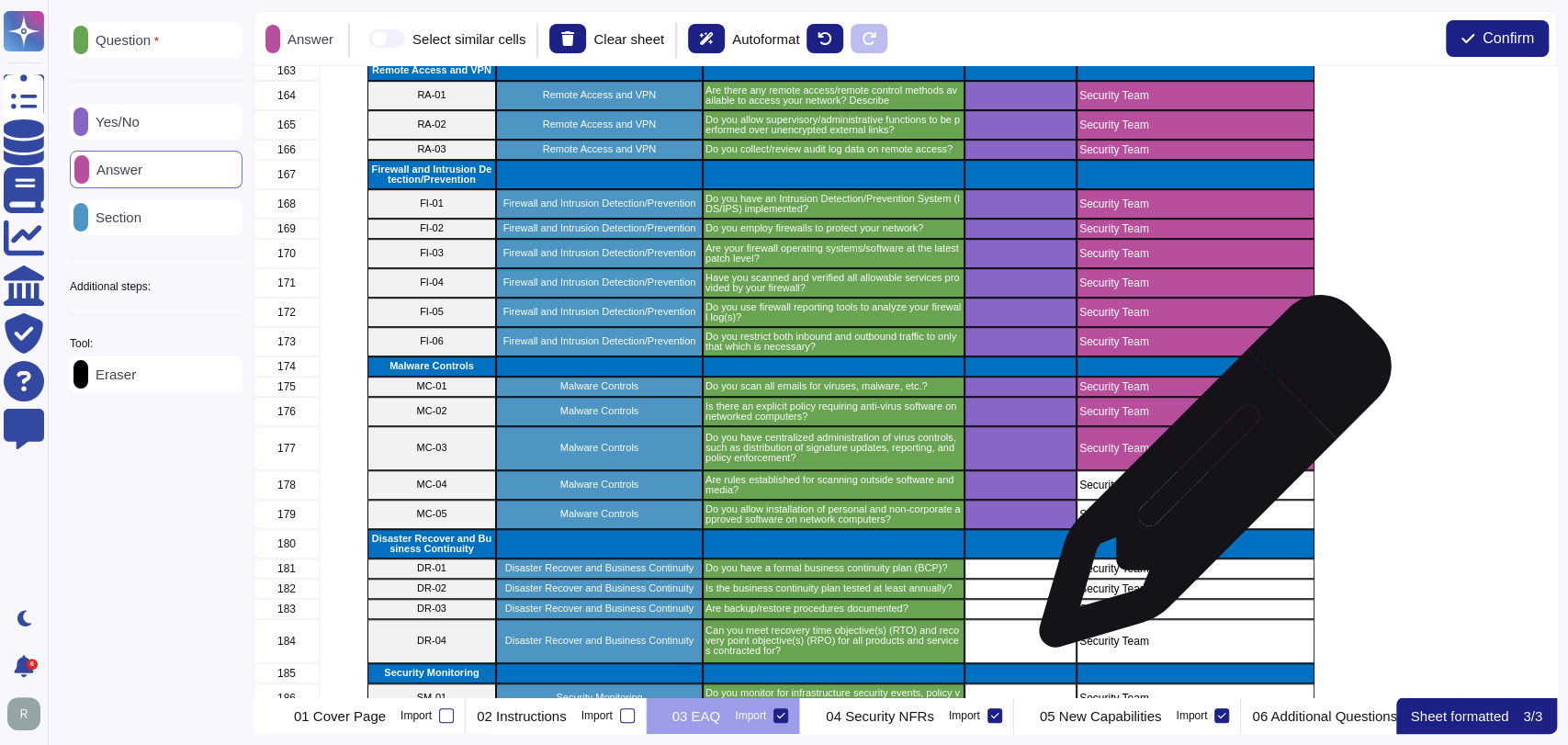
click at [1208, 480] on p "Security Team" at bounding box center [1196, 485] width 233 height 11
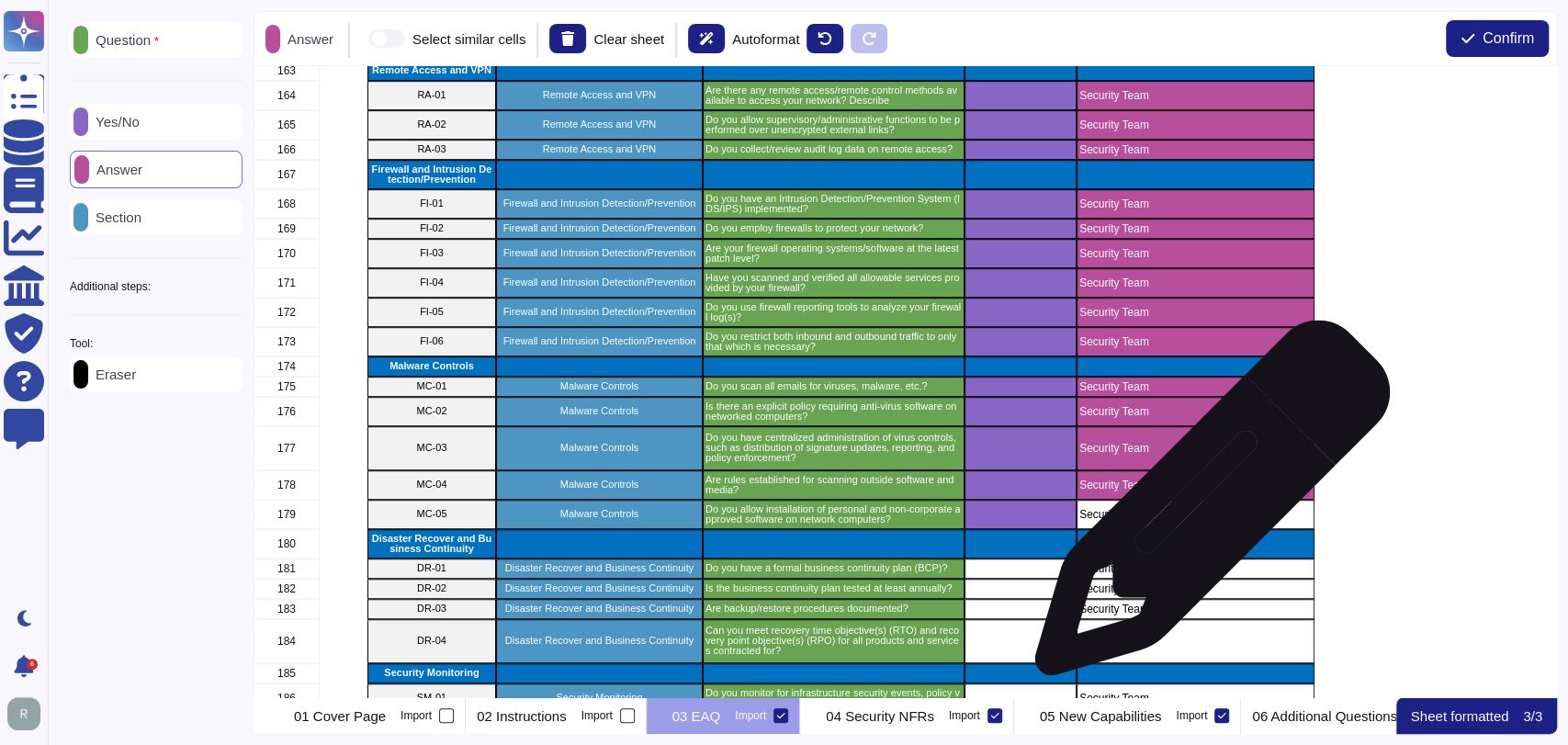
click at [1205, 511] on p "Security Team" at bounding box center [1196, 514] width 233 height 11
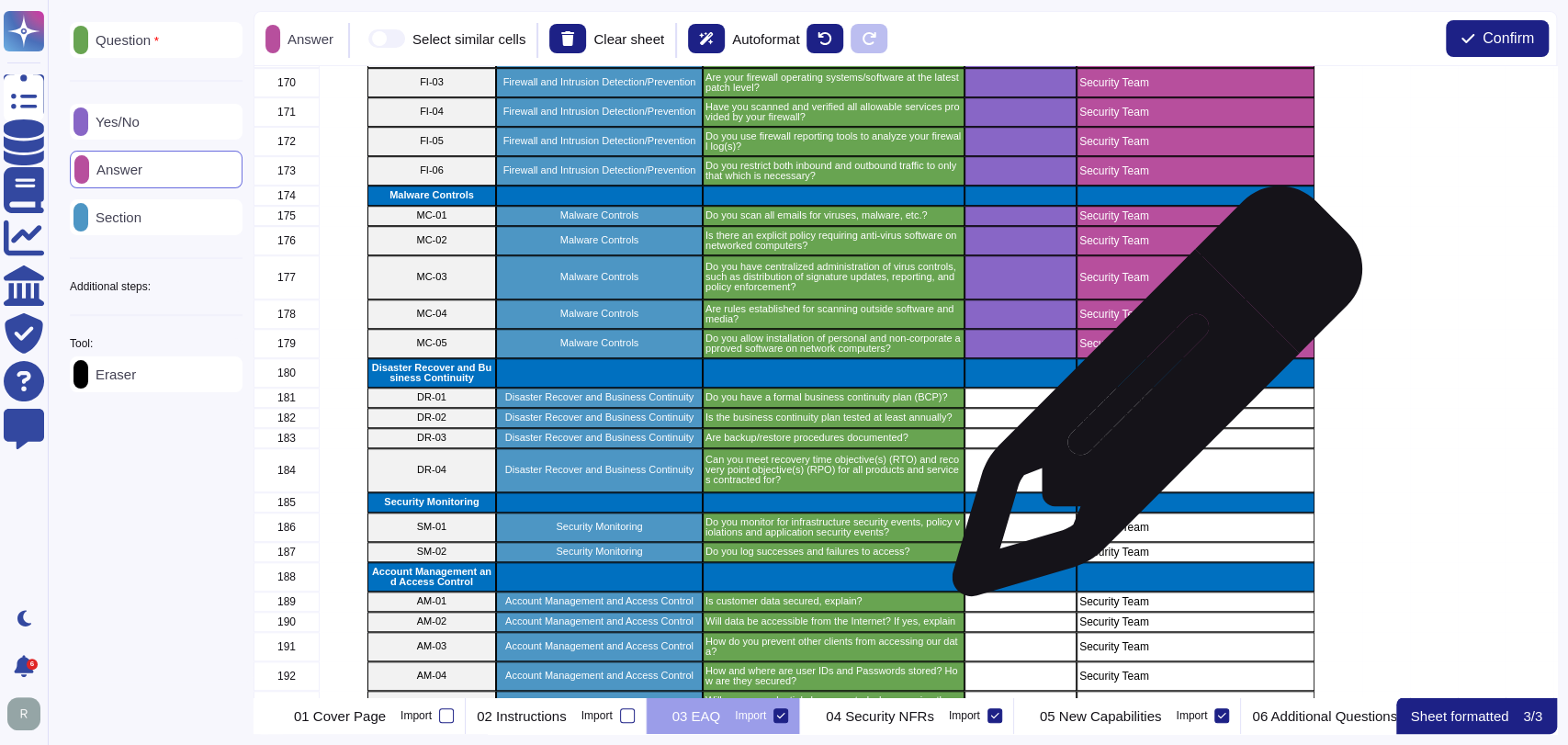
scroll to position [5487, 0]
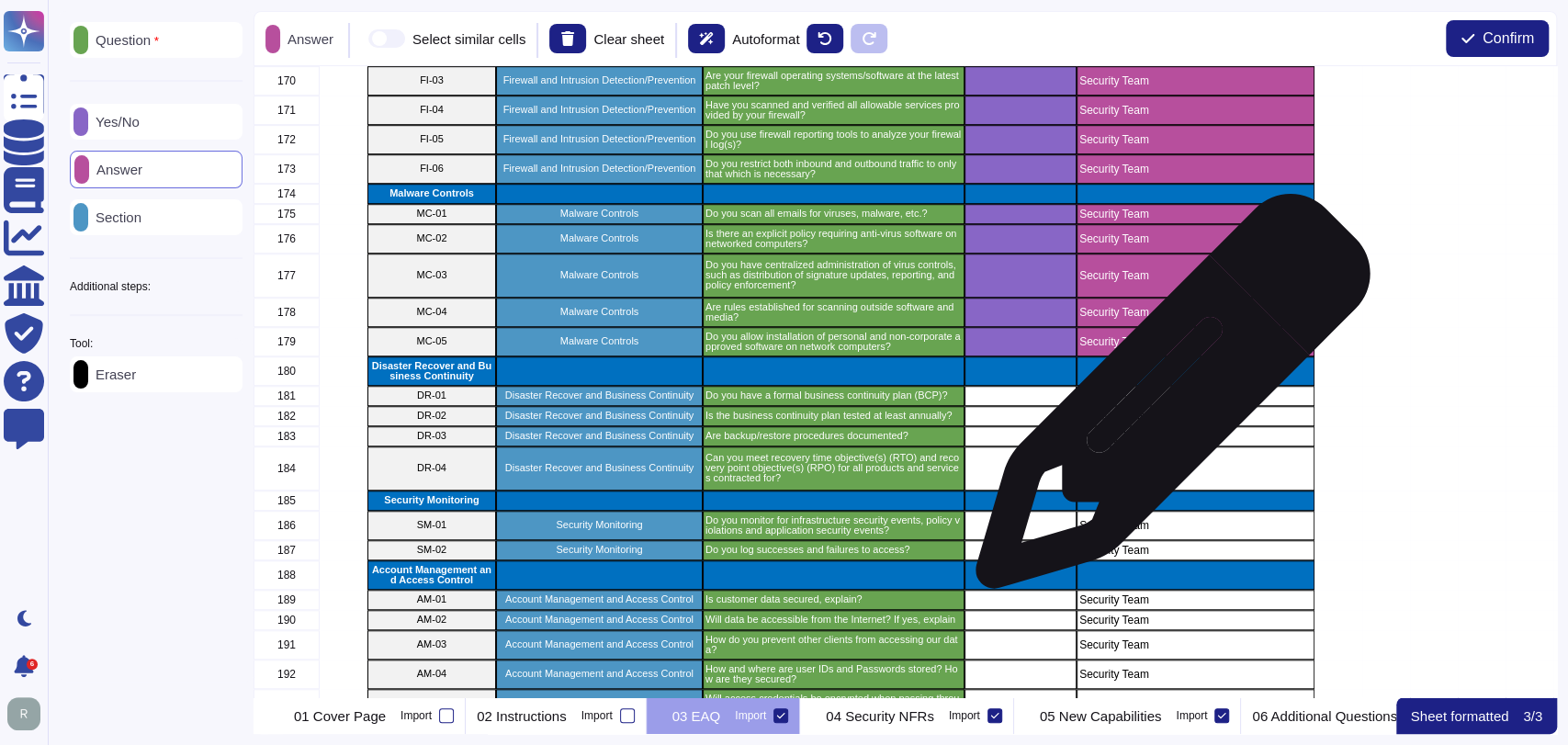
click at [1166, 402] on div "Security Team" at bounding box center [1196, 396] width 238 height 20
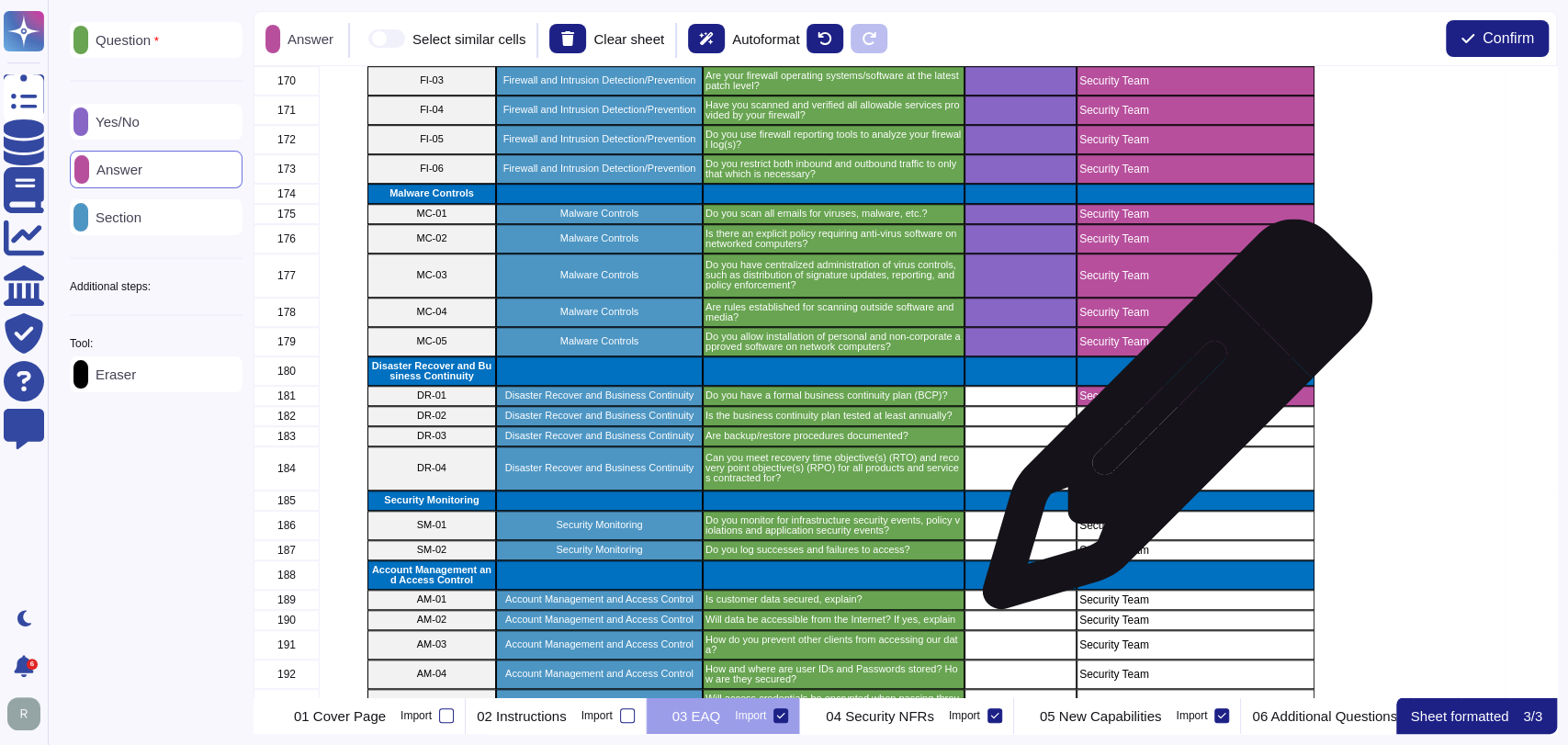
click at [1170, 425] on div "Security Team" at bounding box center [1196, 416] width 238 height 20
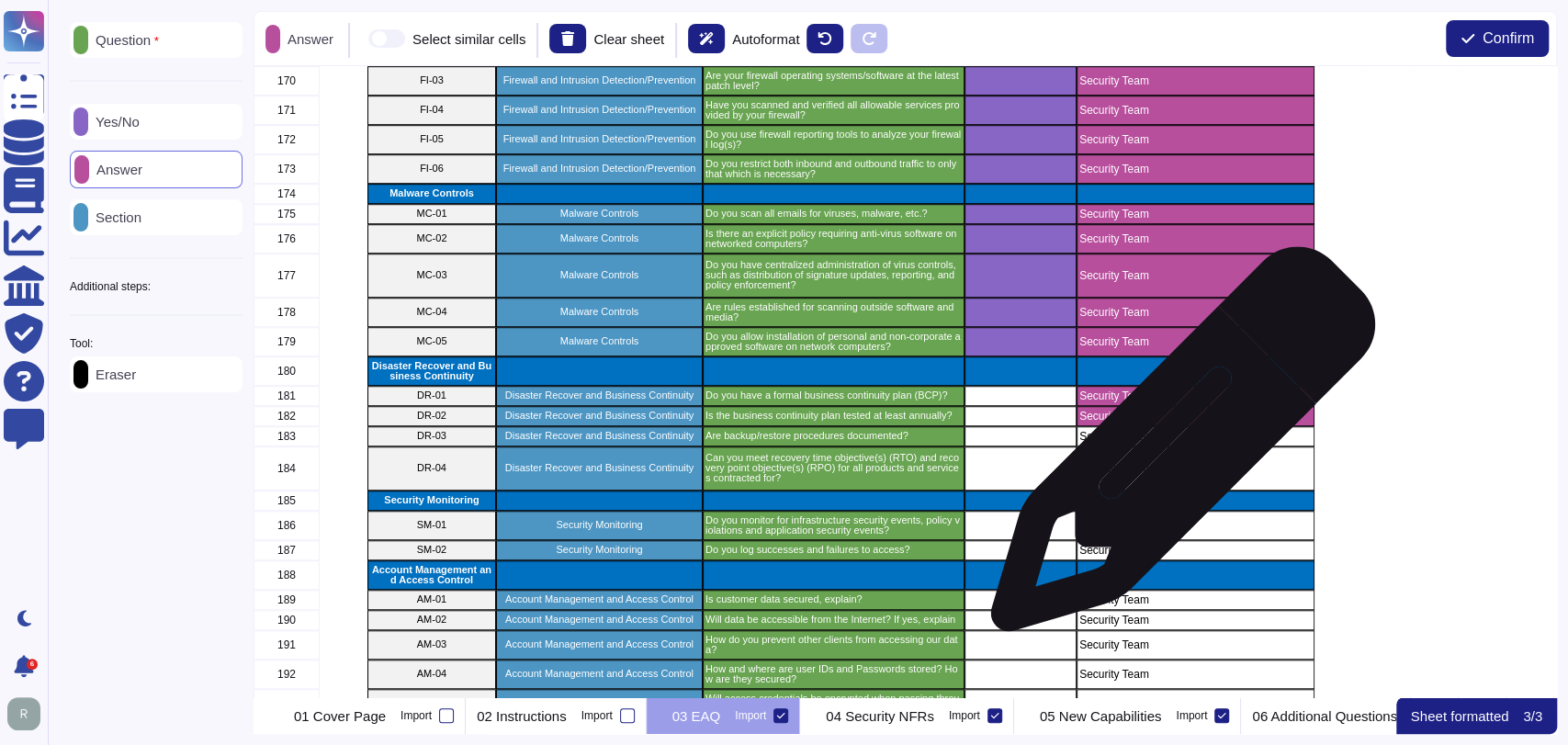
click at [1176, 448] on div "Security Team" at bounding box center [1196, 468] width 238 height 44
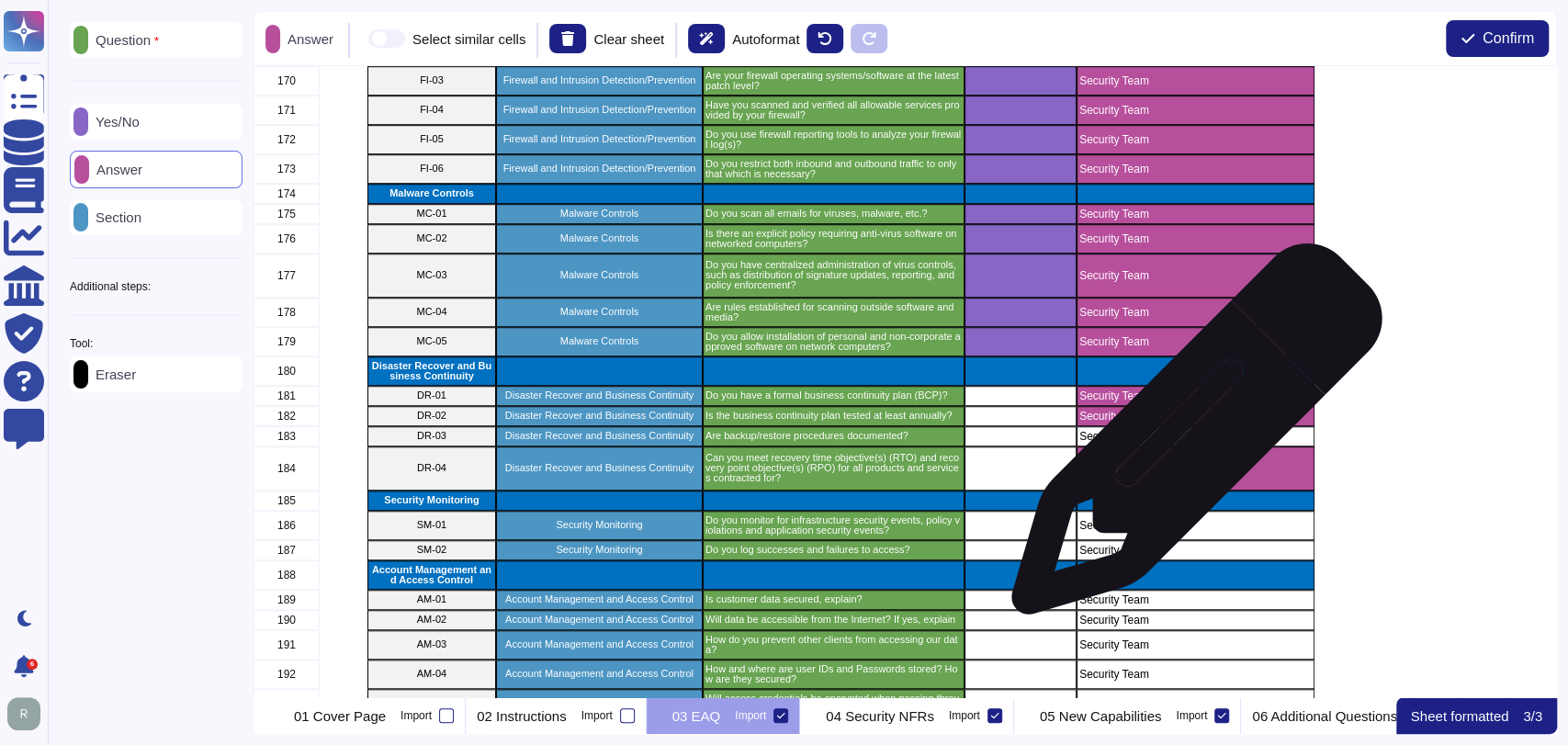
click at [1189, 438] on p "Security Team" at bounding box center [1196, 436] width 233 height 11
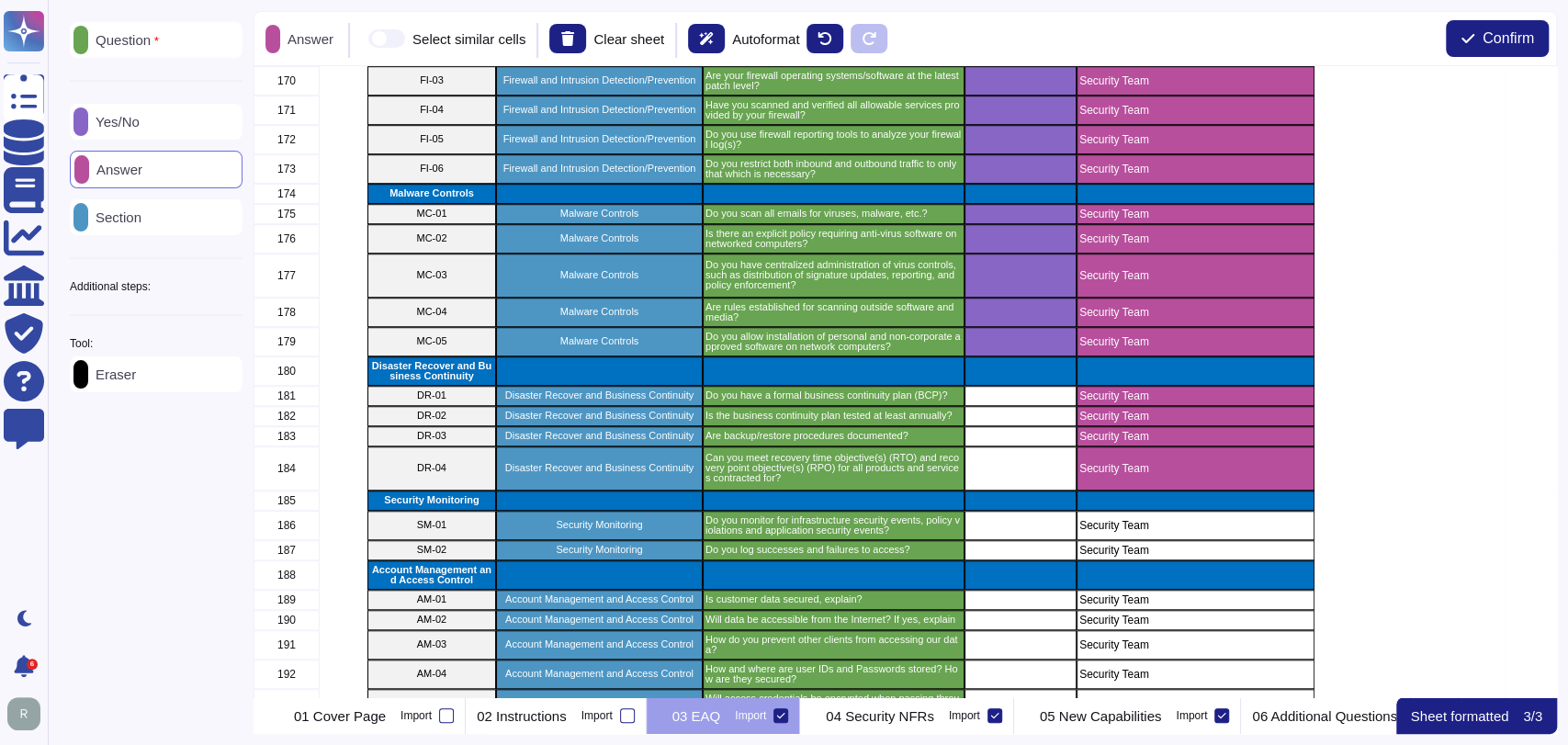
click at [125, 117] on p "Yes/No" at bounding box center [114, 121] width 52 height 14
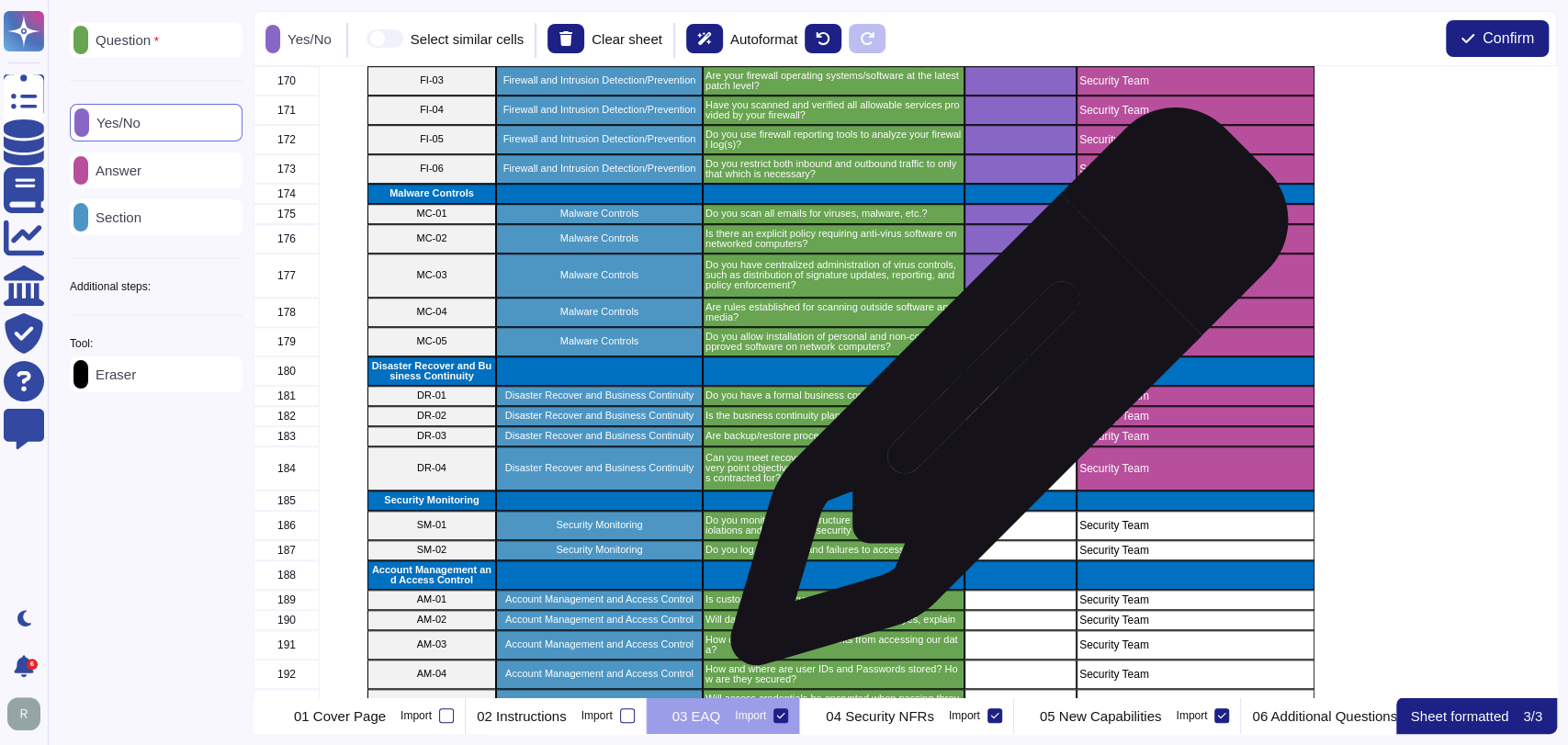
click at [1003, 396] on div "grid" at bounding box center [1019, 396] width 112 height 20
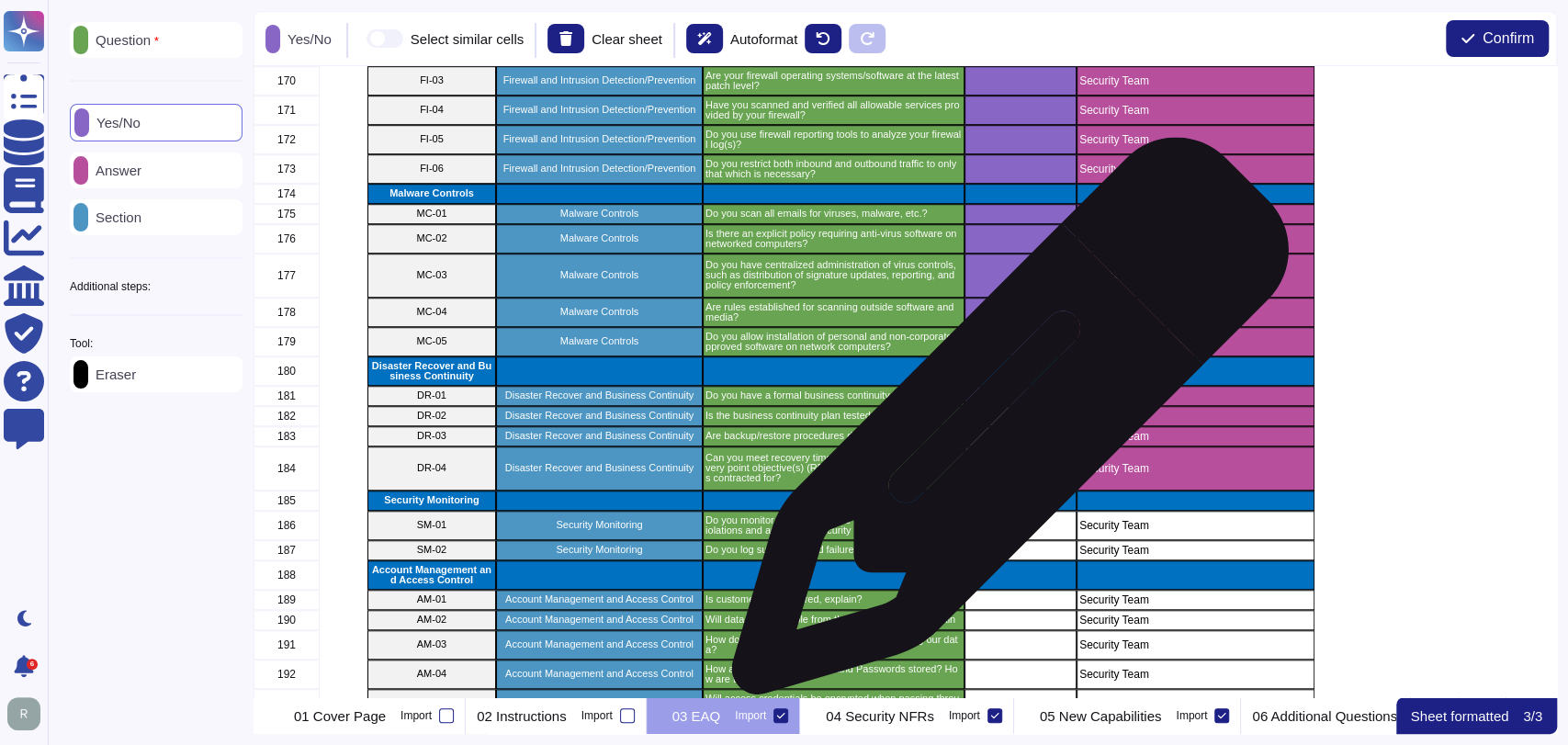
click at [1003, 426] on div "grid" at bounding box center [1019, 436] width 112 height 20
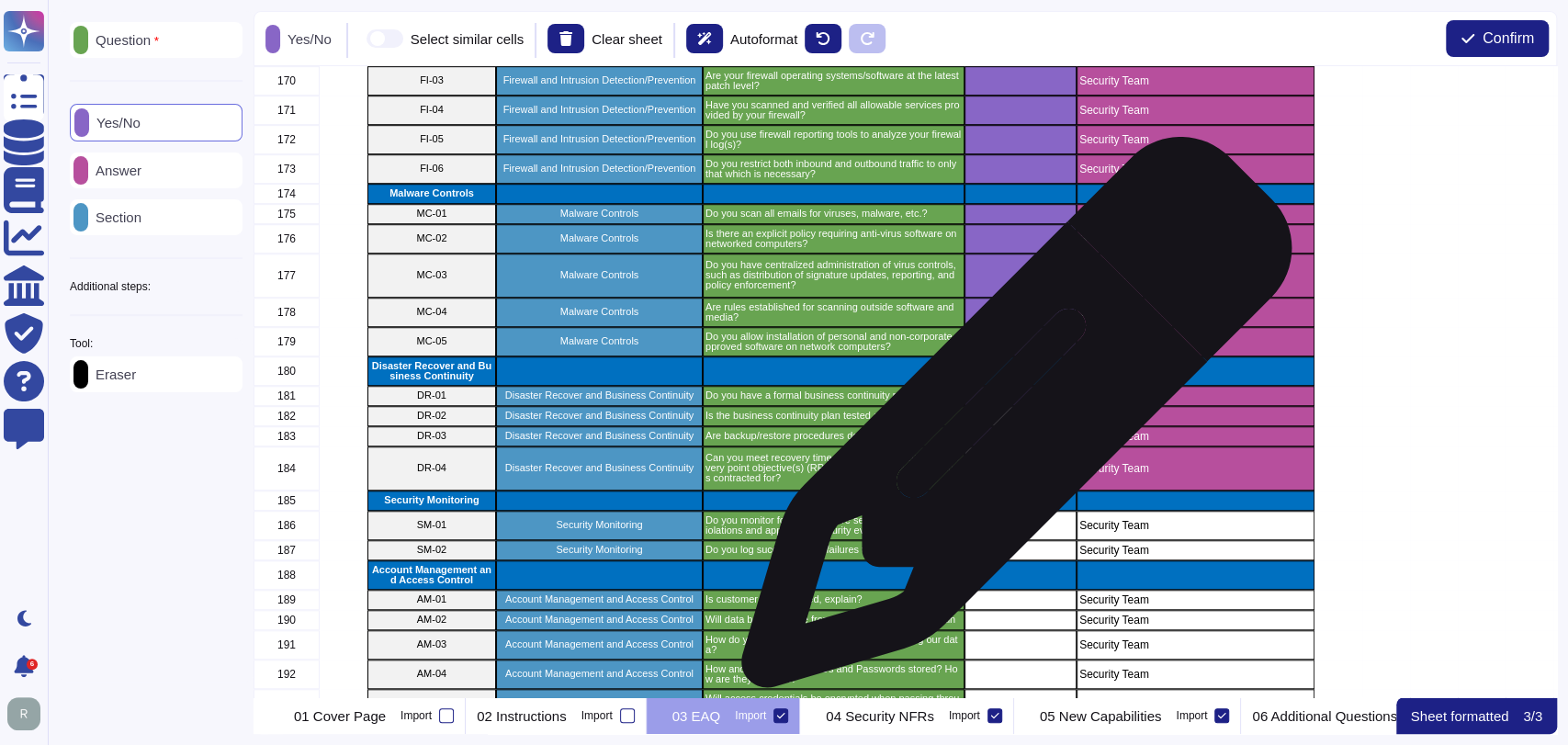
click at [1010, 421] on div "grid" at bounding box center [1019, 416] width 112 height 20
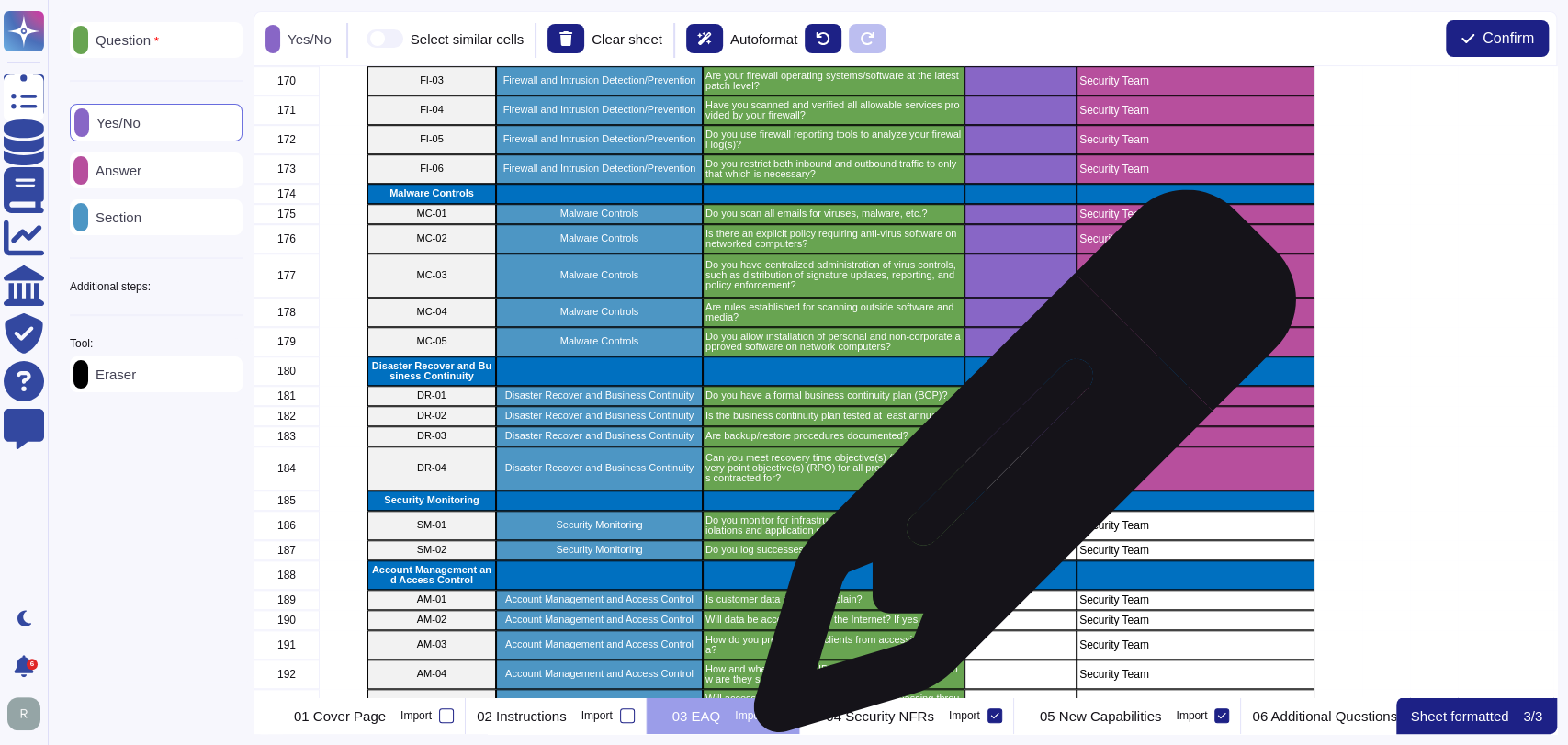
click at [1018, 470] on div "grid" at bounding box center [1019, 468] width 112 height 44
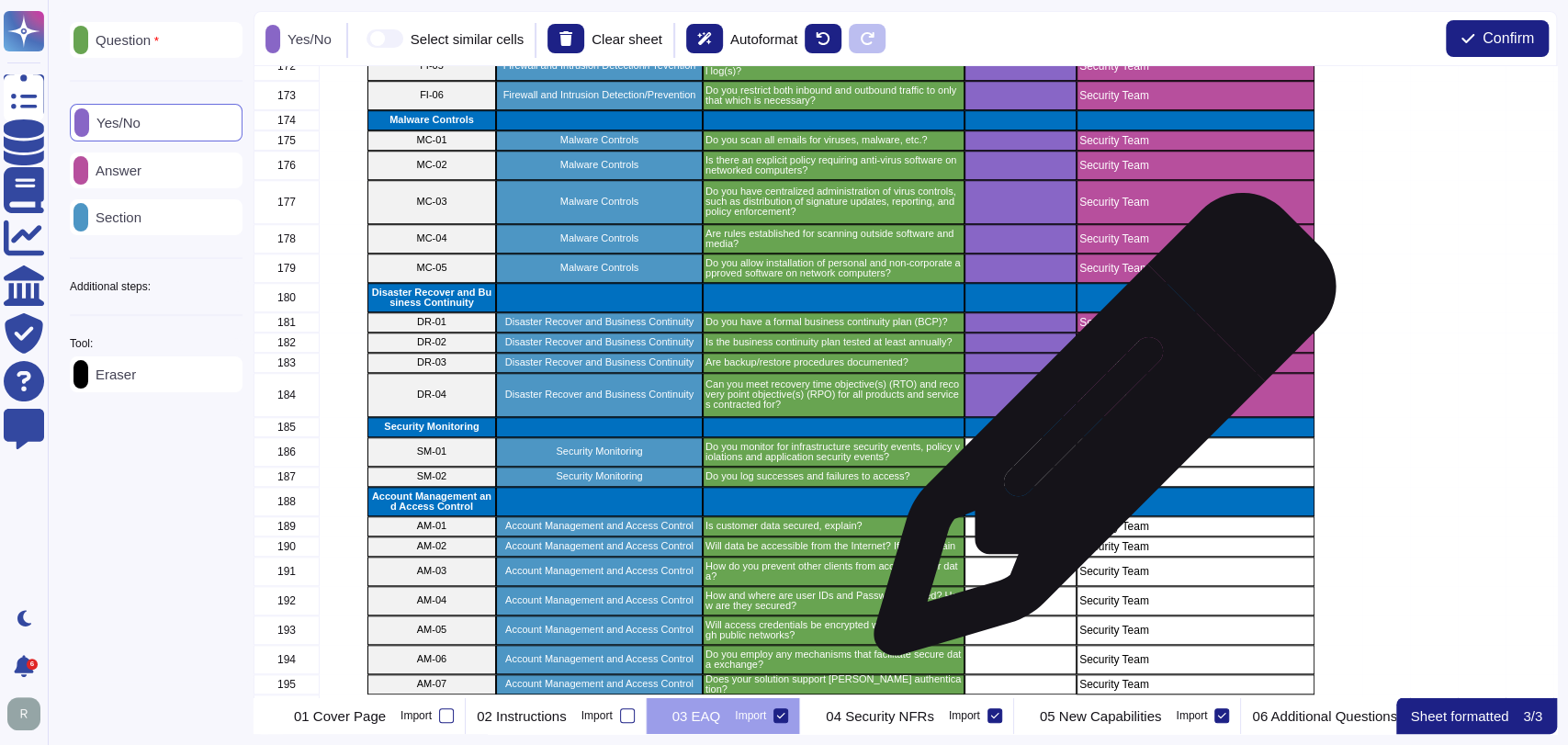
scroll to position [5593, 0]
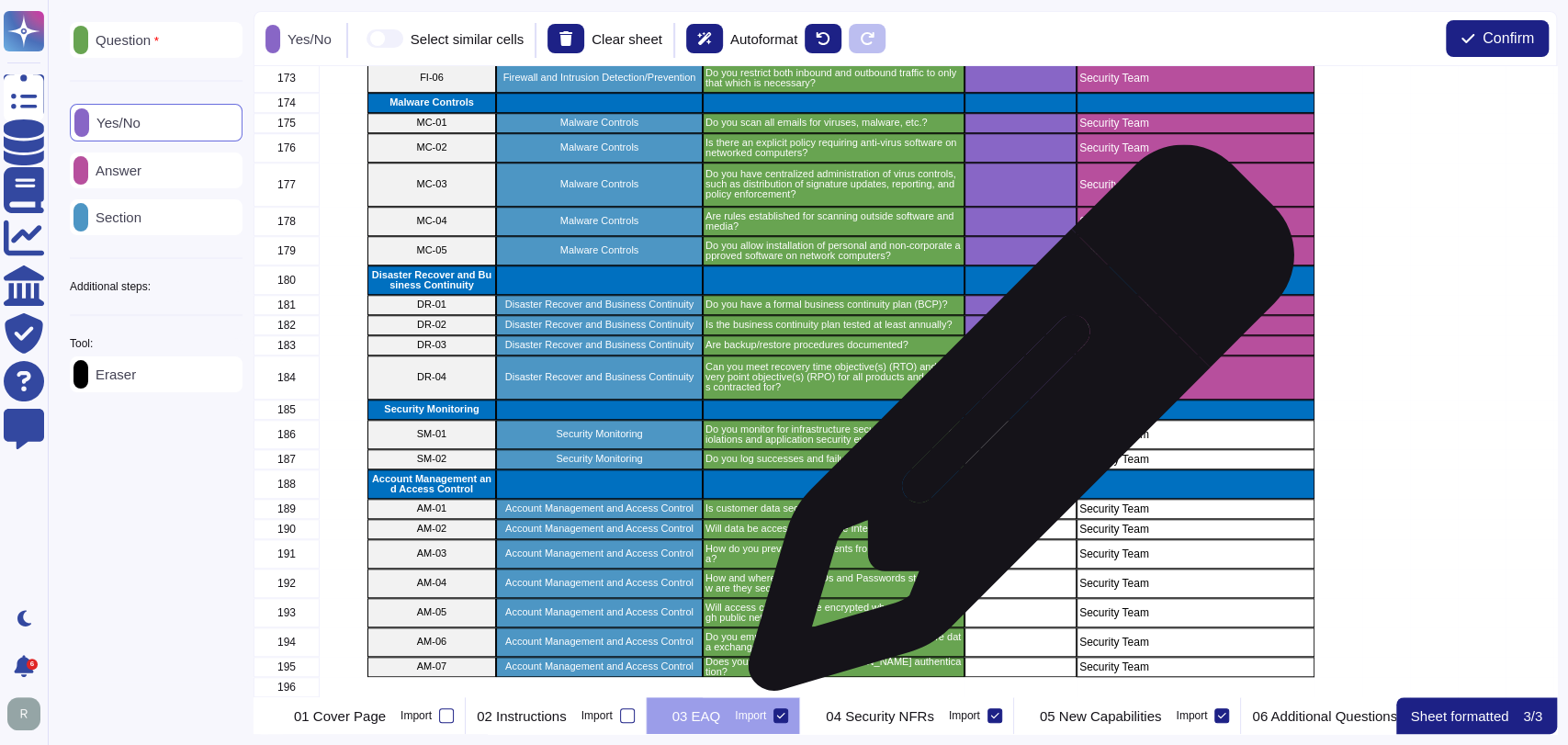
click at [1014, 426] on div "grid" at bounding box center [1019, 435] width 112 height 30
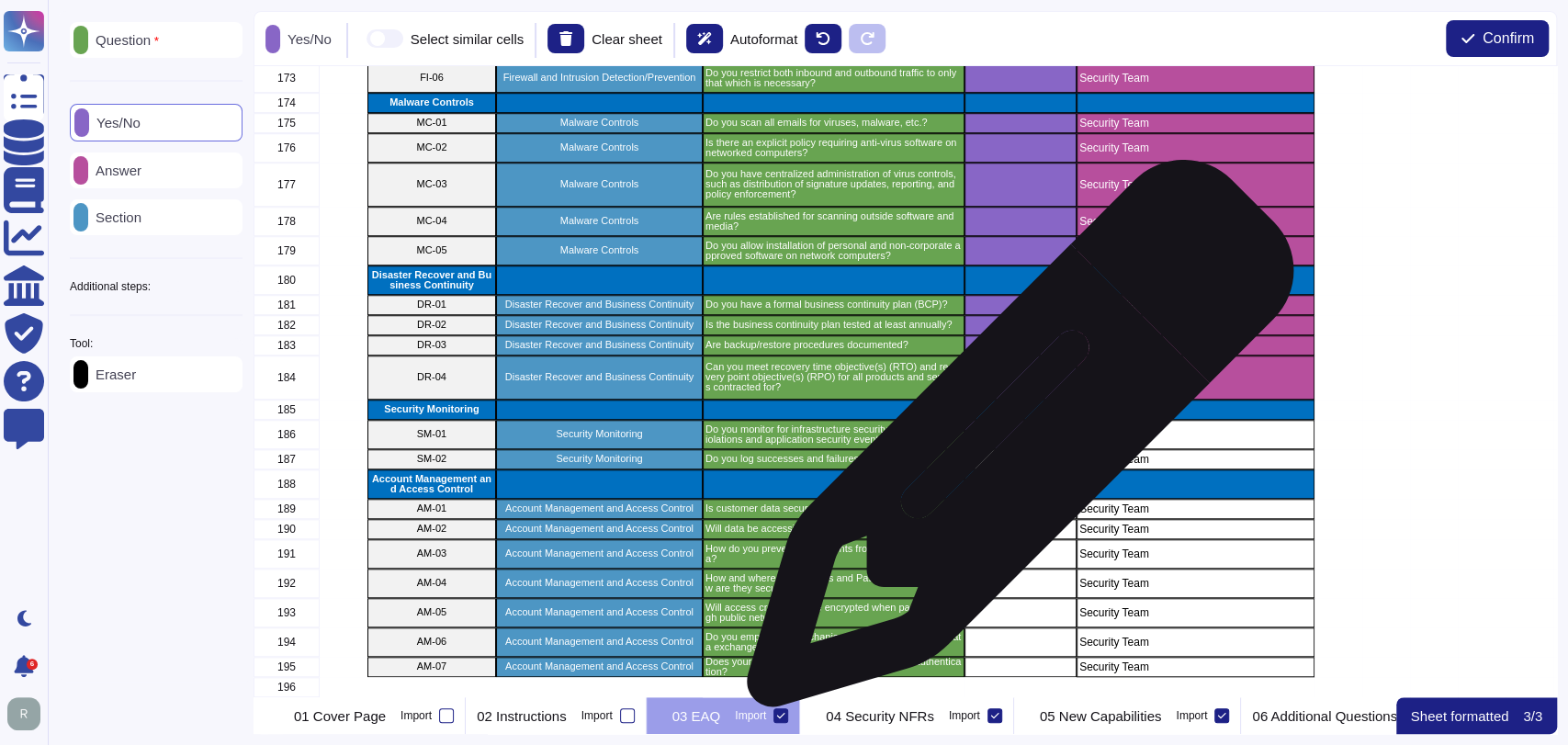
click at [1013, 449] on div "grid" at bounding box center [1019, 459] width 112 height 20
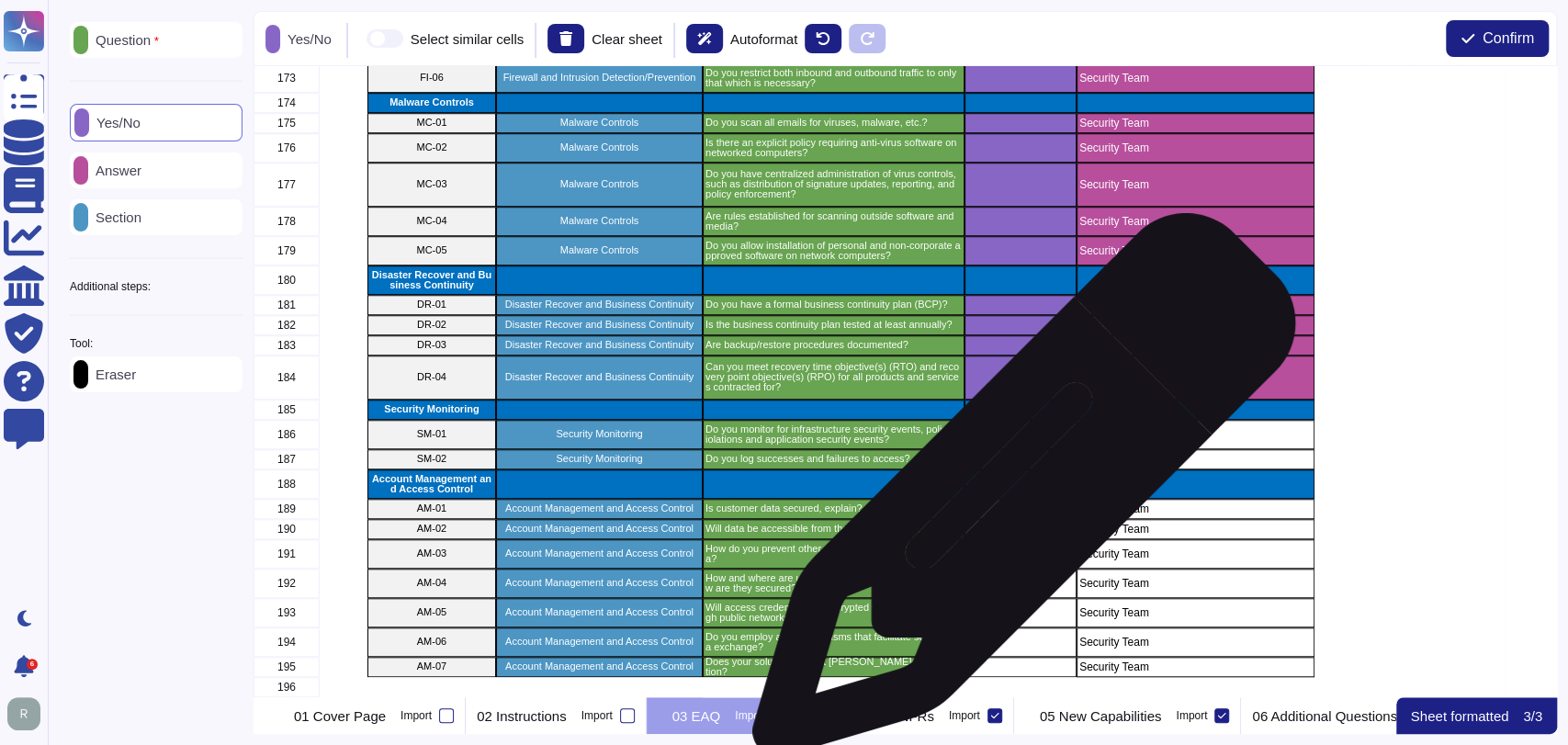
click at [1017, 499] on div "grid" at bounding box center [1019, 509] width 112 height 20
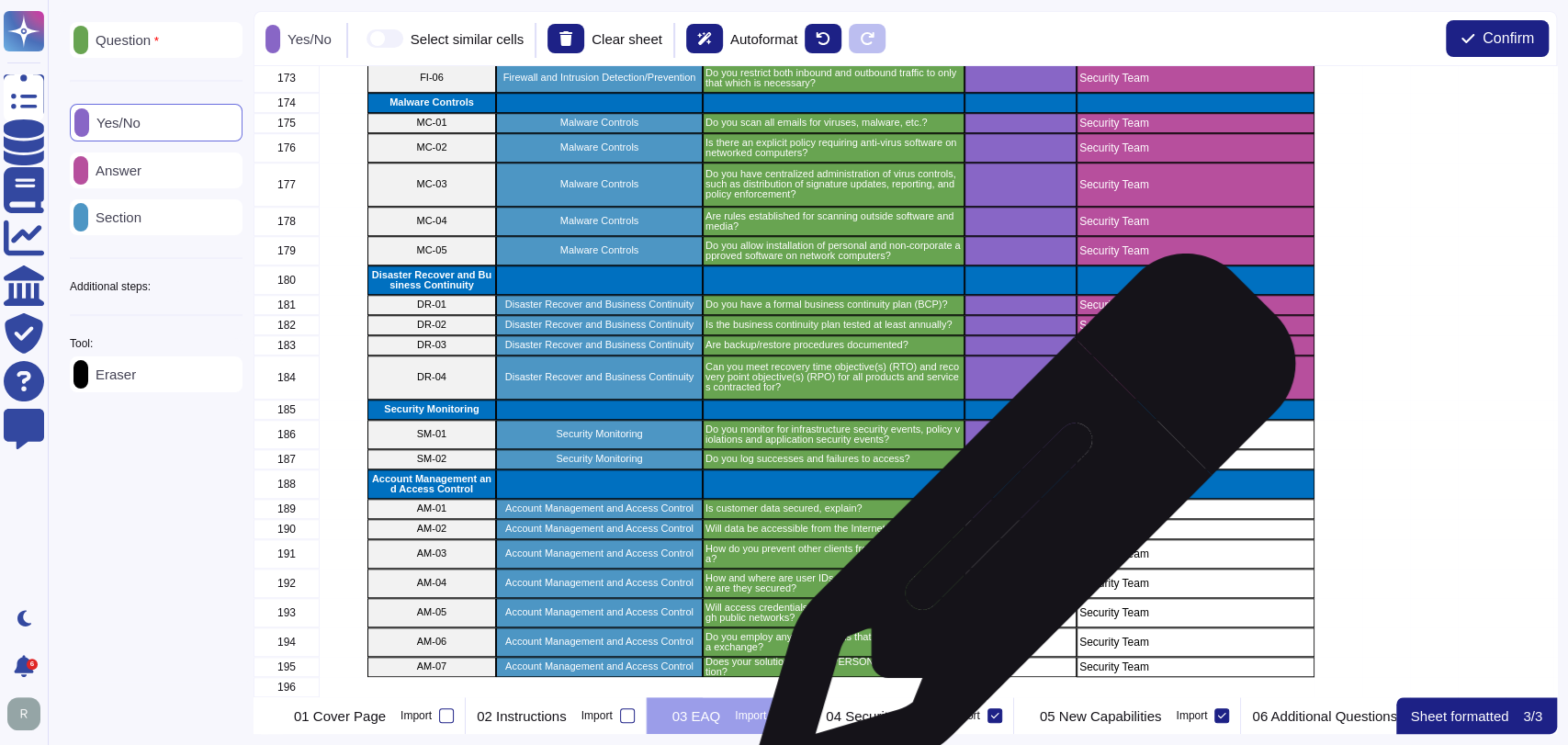
click at [1017, 539] on div "grid" at bounding box center [1019, 554] width 112 height 30
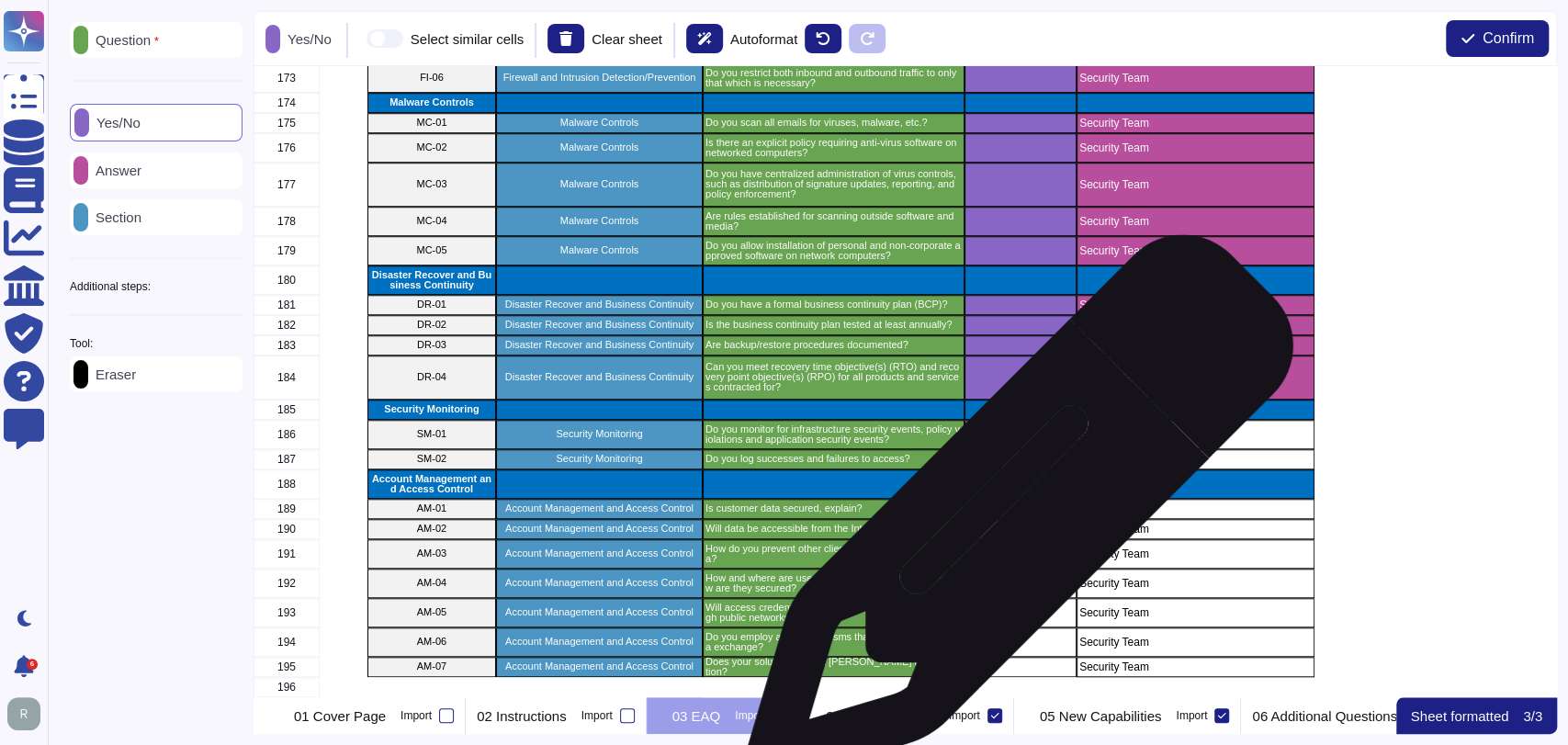
click at [1013, 519] on div "grid" at bounding box center [1019, 529] width 112 height 20
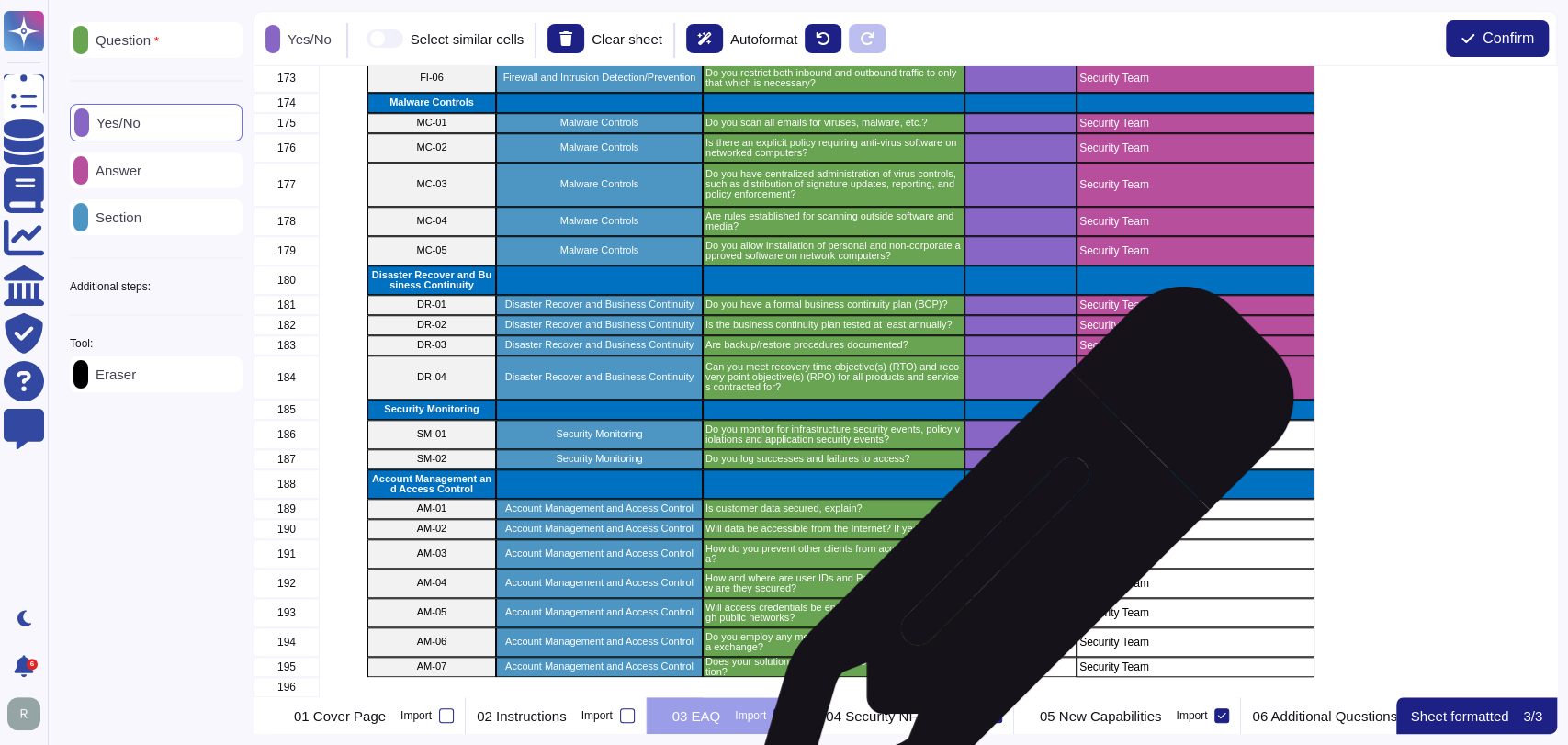
click at [1013, 570] on div "grid" at bounding box center [1019, 583] width 112 height 30
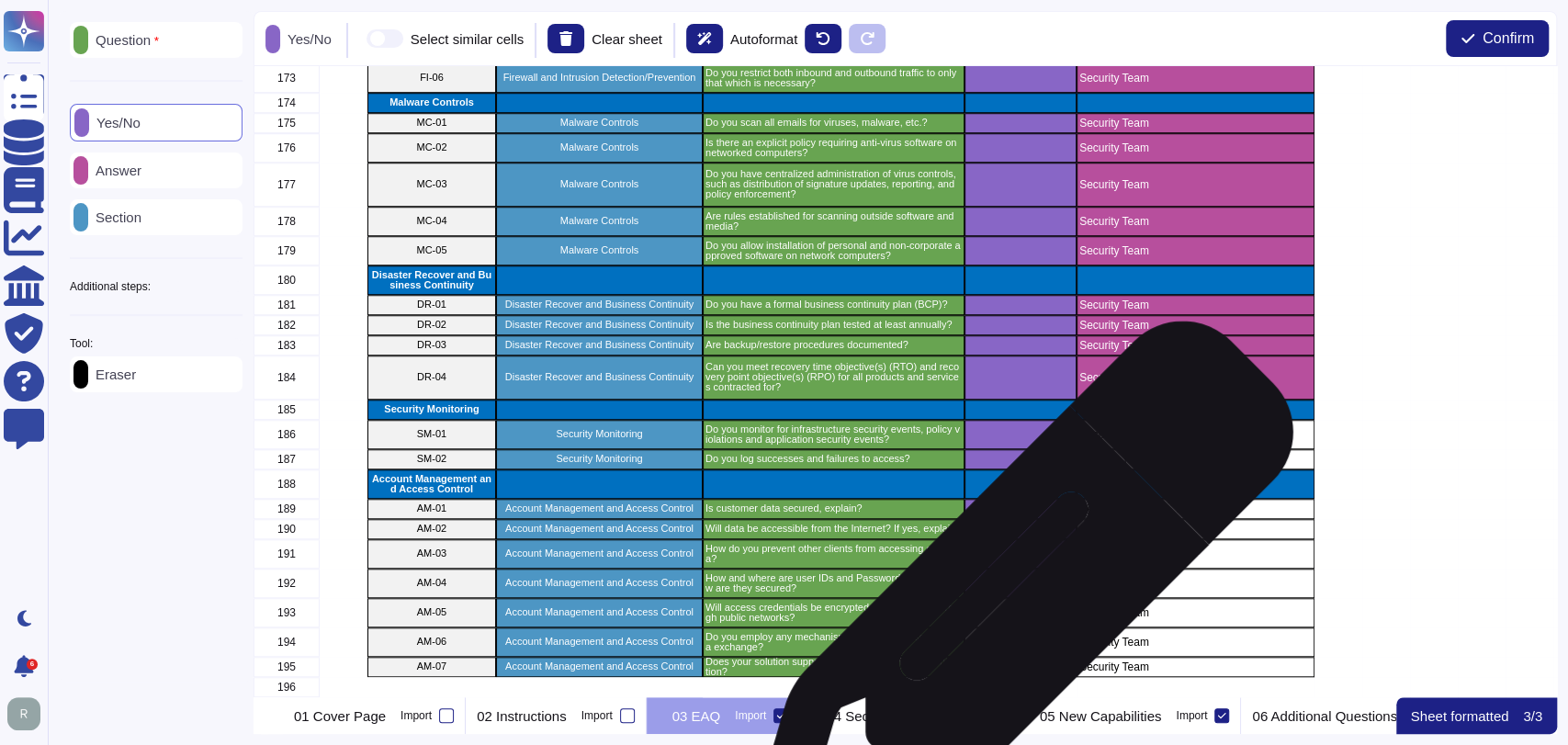
click at [1012, 605] on div "grid" at bounding box center [1019, 612] width 112 height 30
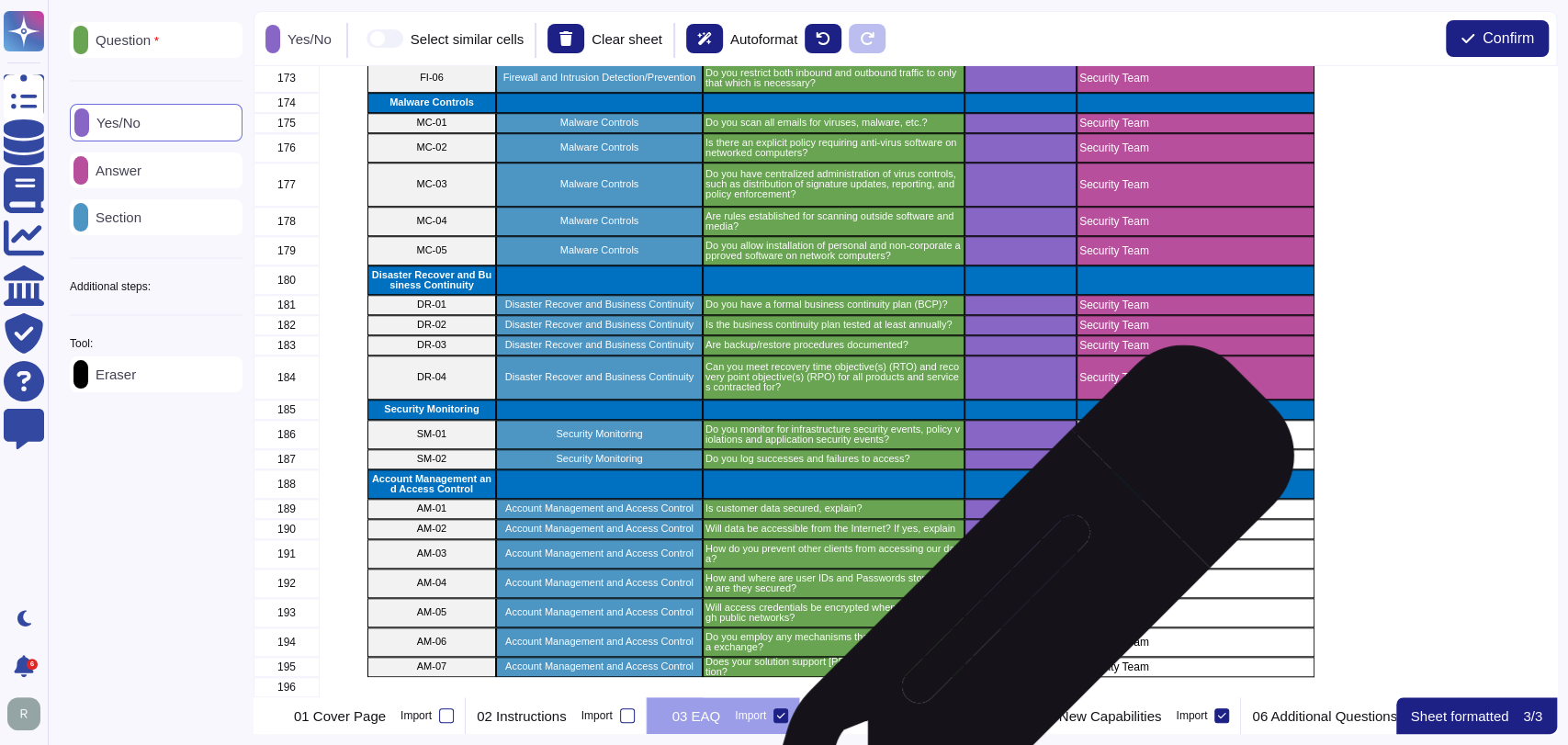
click at [1014, 627] on div "grid" at bounding box center [1019, 642] width 112 height 30
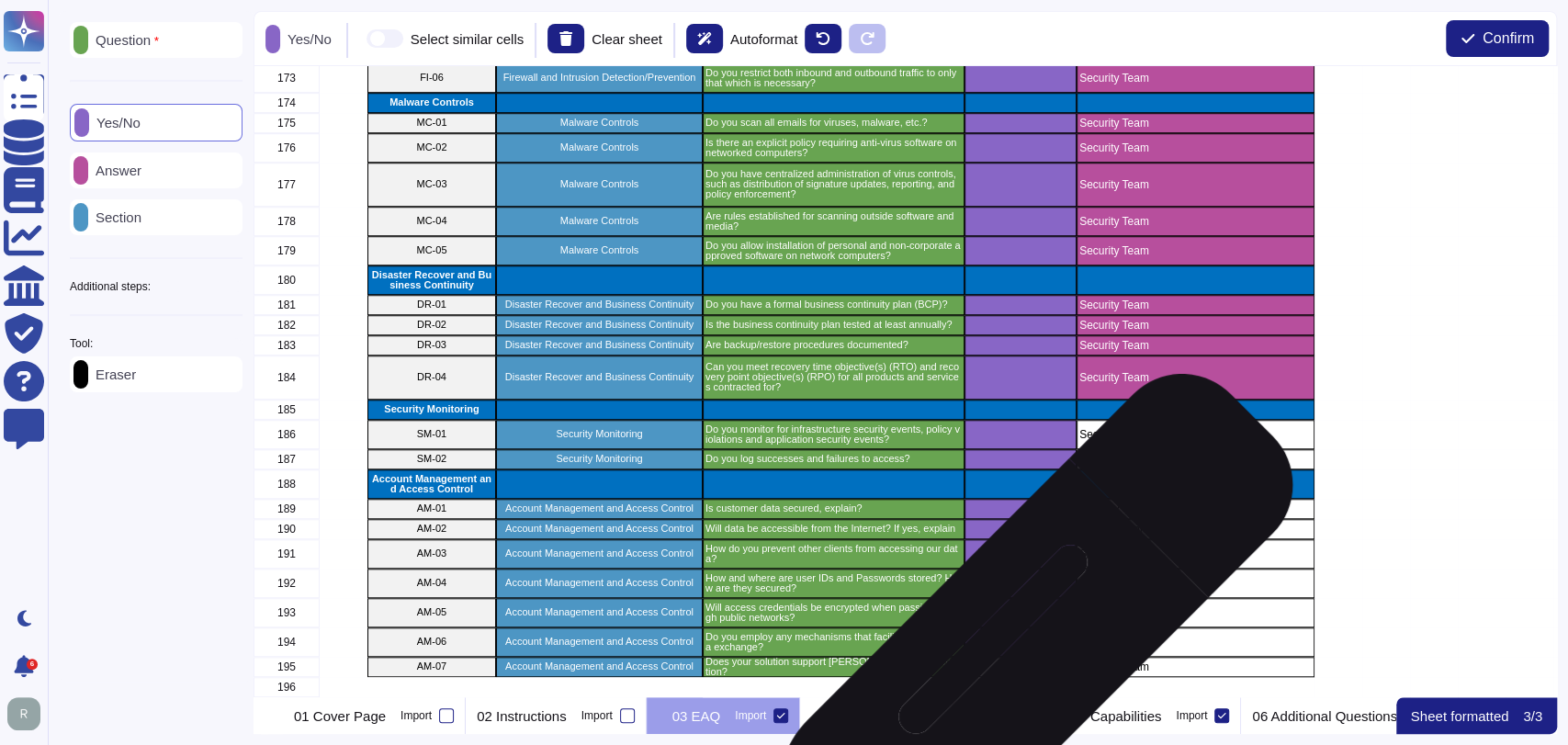
click at [1011, 657] on div "grid" at bounding box center [1019, 667] width 112 height 20
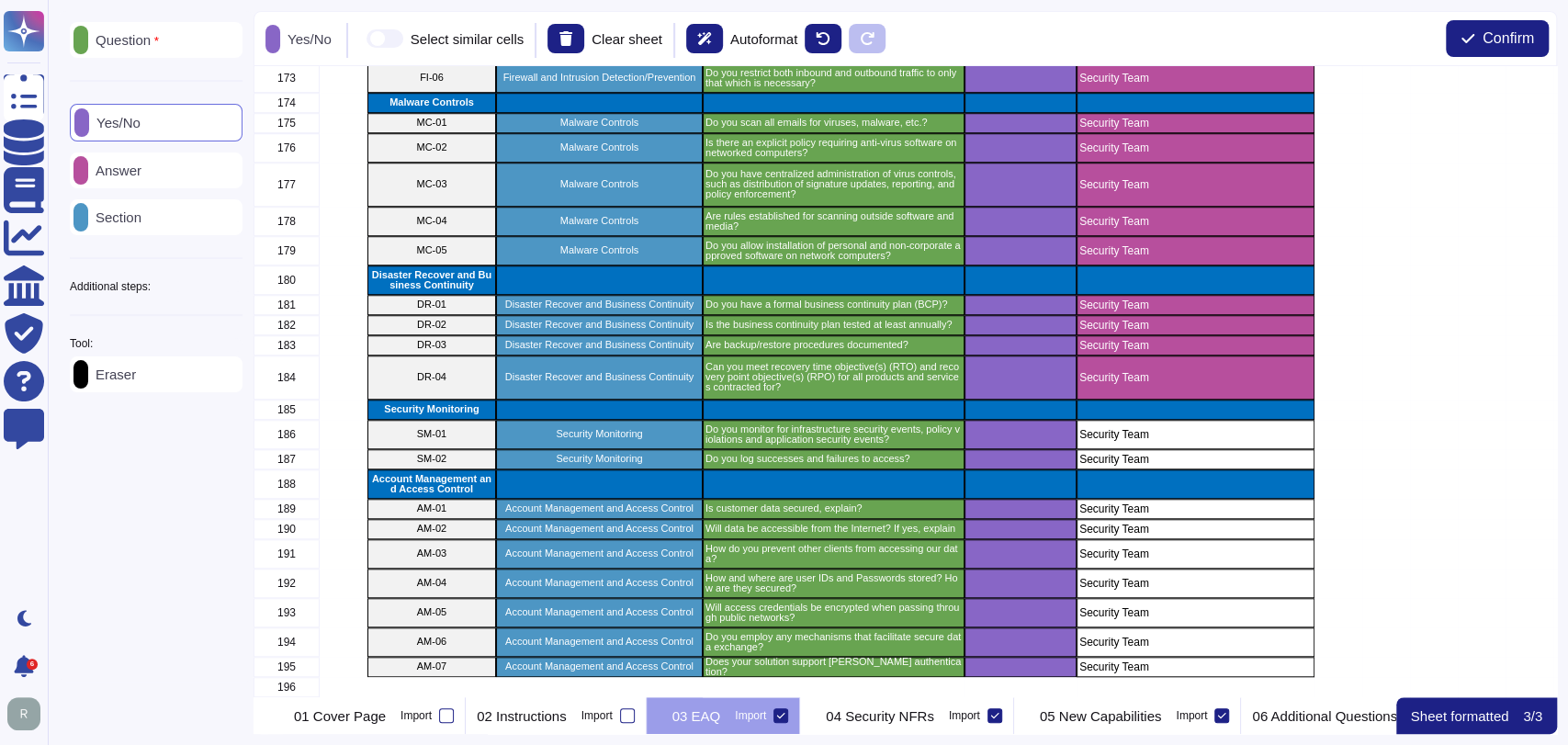
click at [141, 163] on p "Answer" at bounding box center [115, 170] width 54 height 14
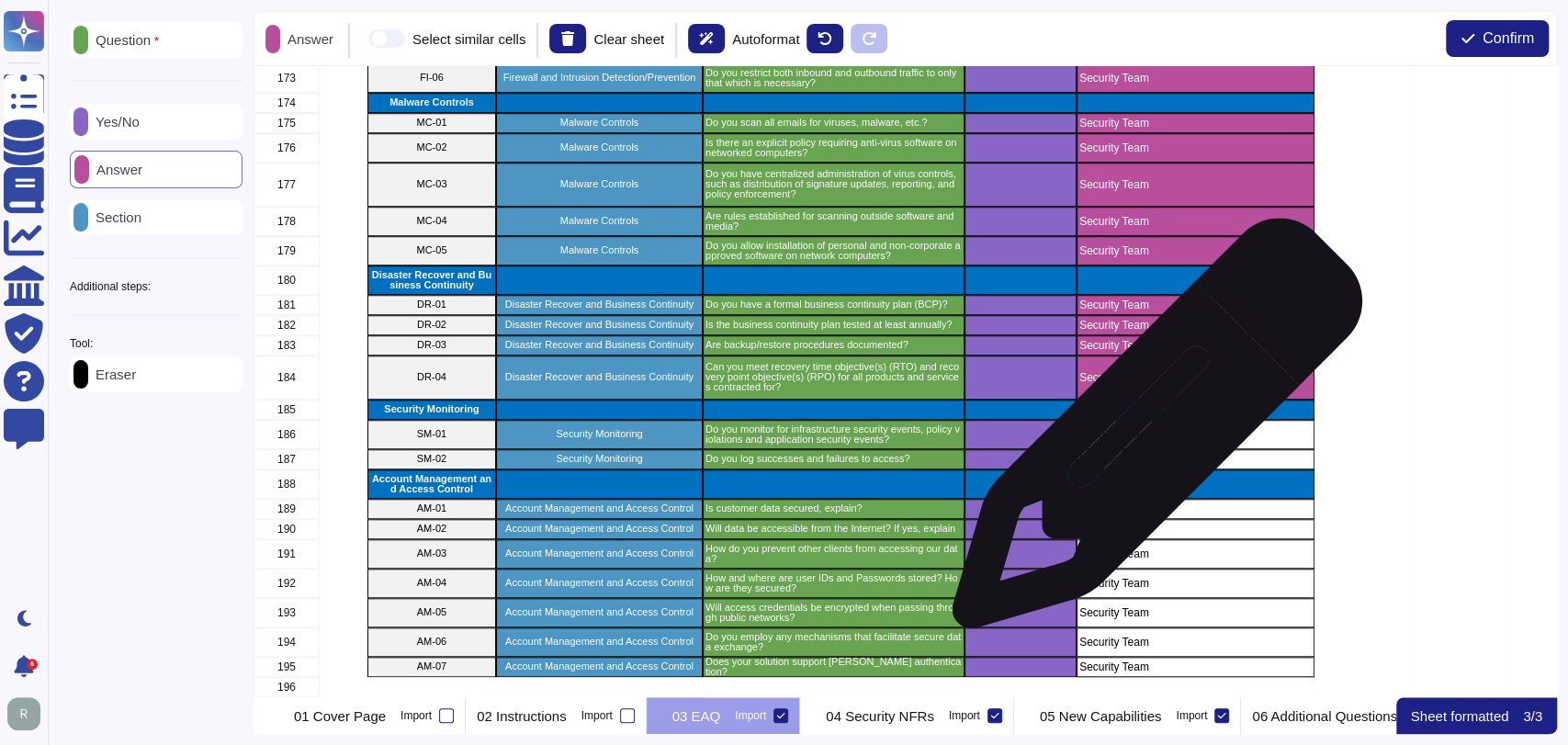
click at [1158, 428] on p "Security Team" at bounding box center [1196, 434] width 233 height 11
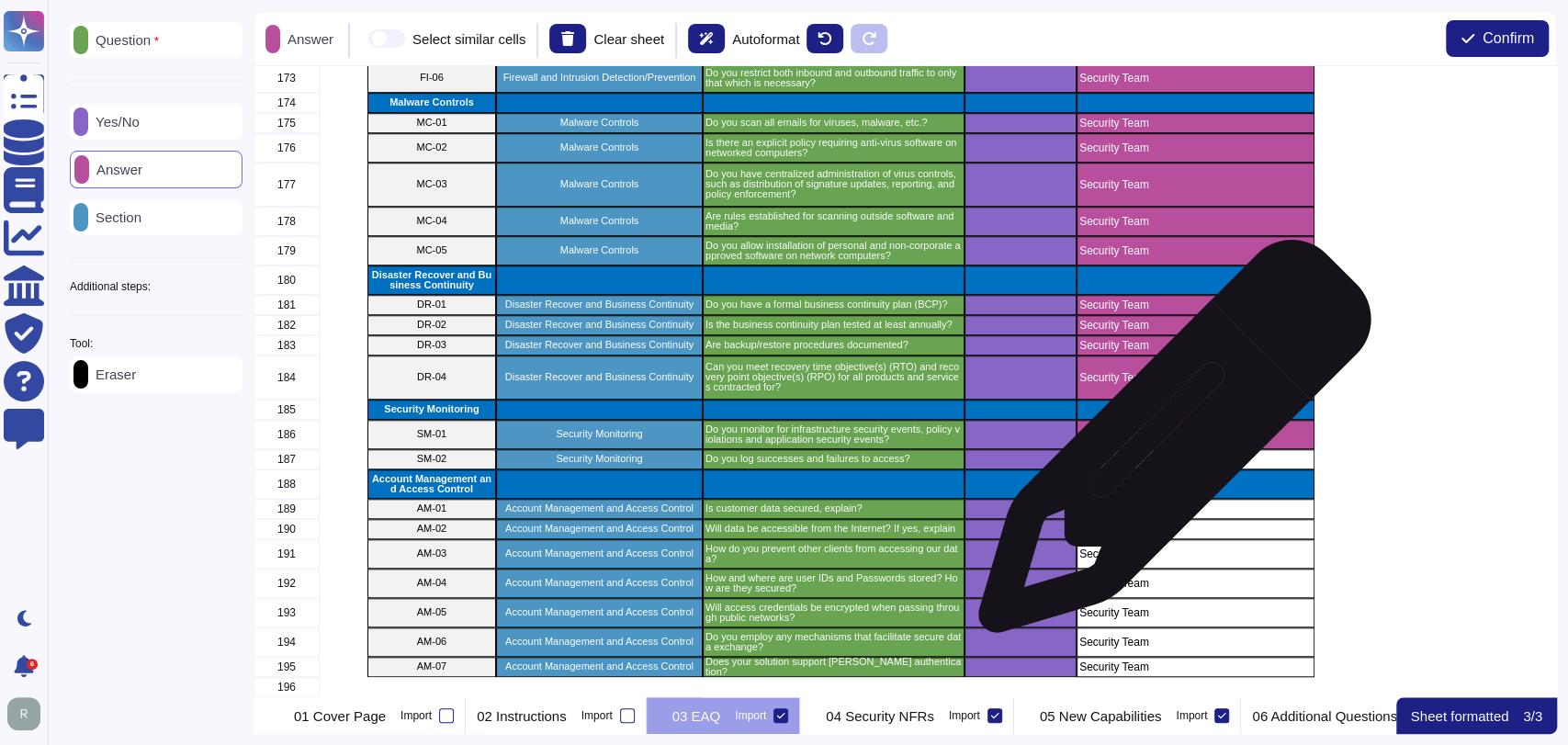
click at [1167, 453] on p "Security Team" at bounding box center [1196, 459] width 233 height 11
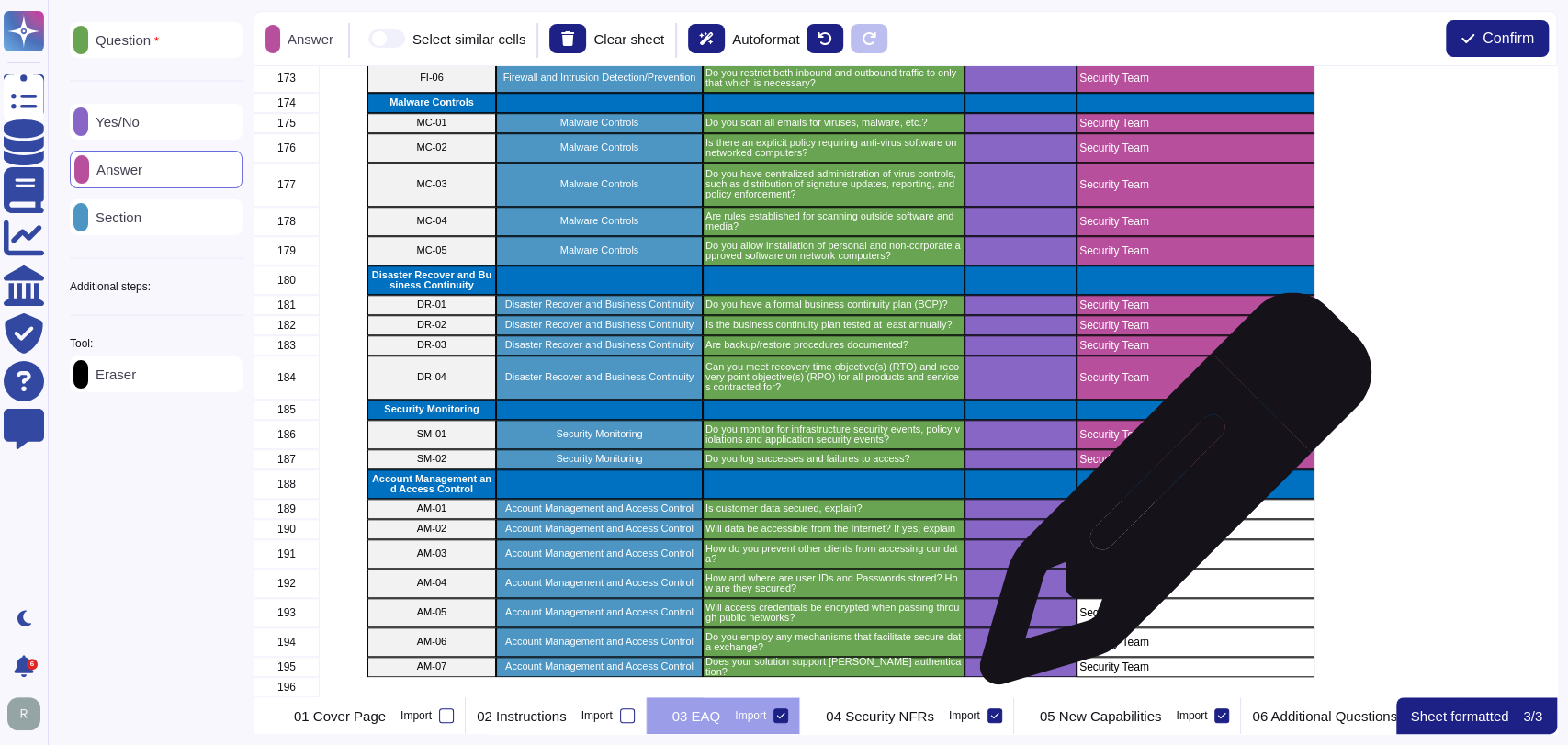
click at [1170, 503] on p "Security Team" at bounding box center [1196, 509] width 233 height 11
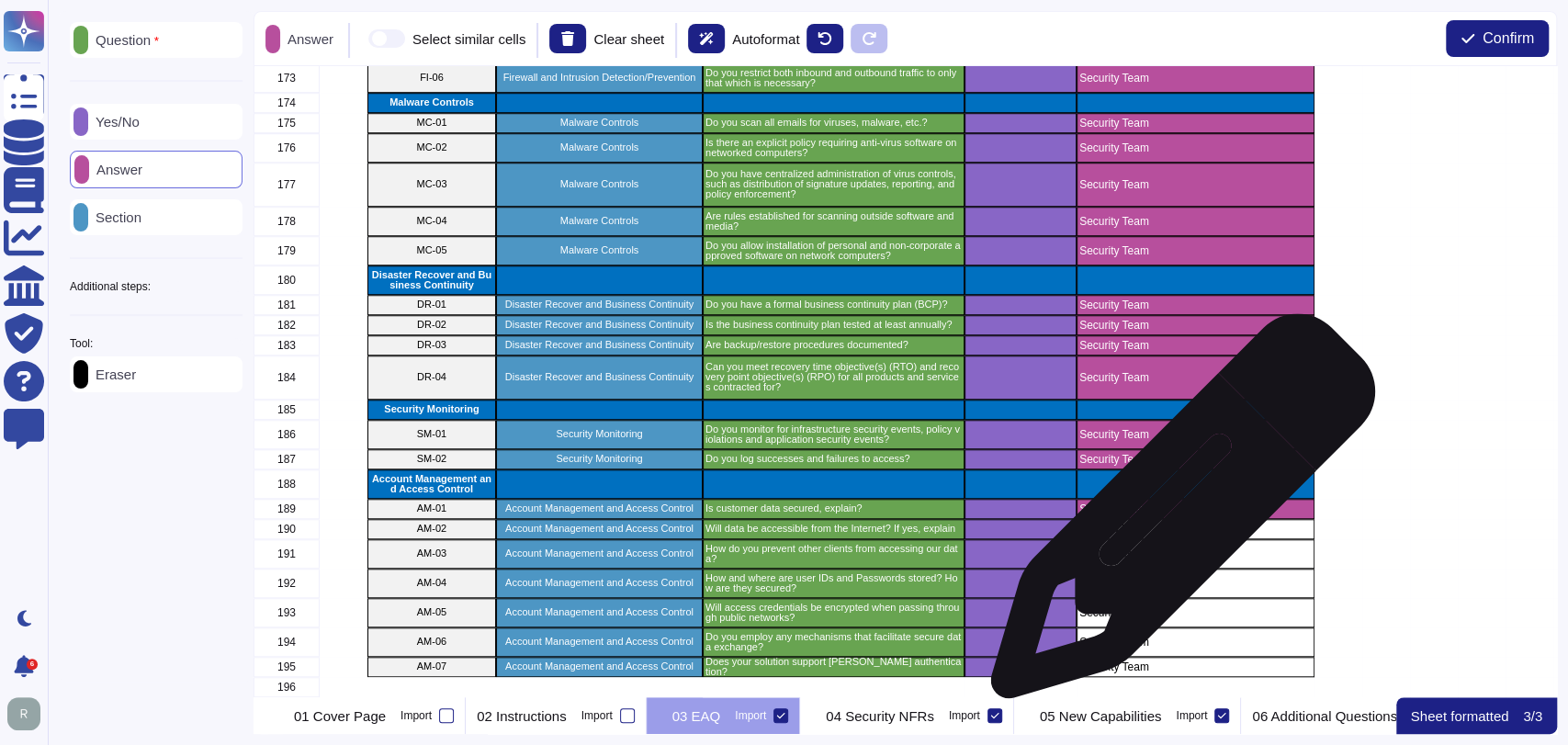
click at [1176, 523] on p "Security Team" at bounding box center [1196, 529] width 233 height 11
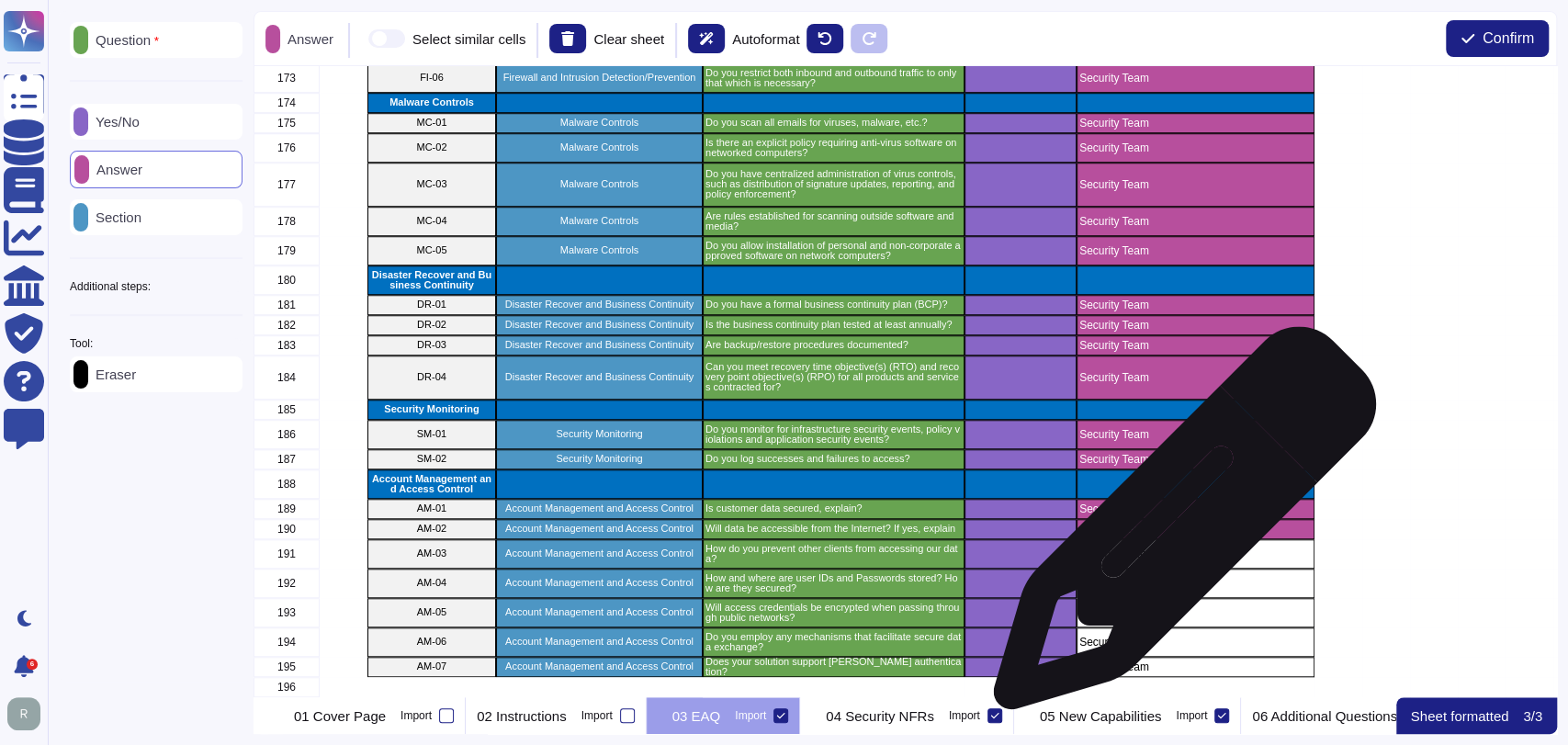
click at [1177, 548] on p "Security Team" at bounding box center [1196, 554] width 233 height 11
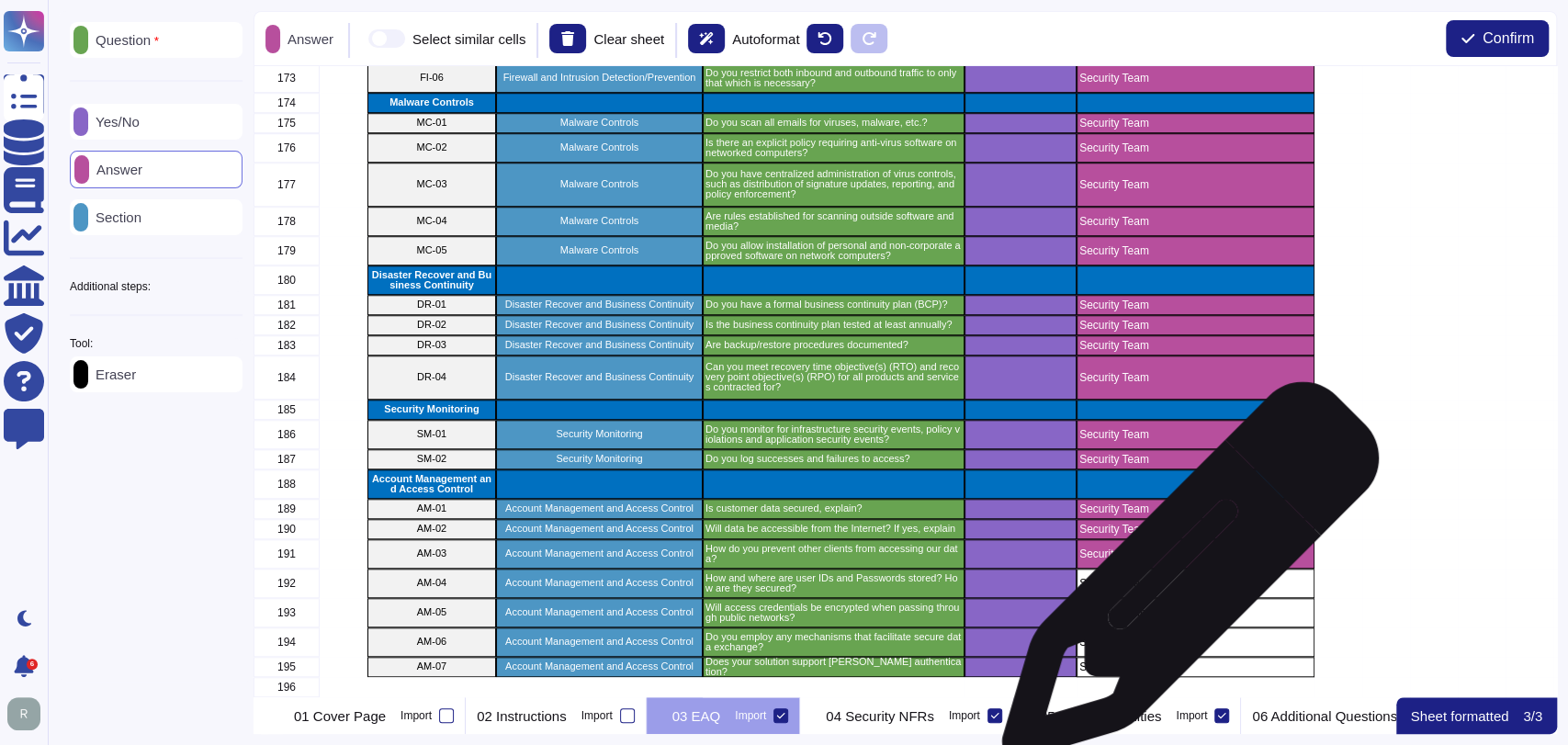
click at [1183, 597] on div "Security Team" at bounding box center [1196, 612] width 238 height 30
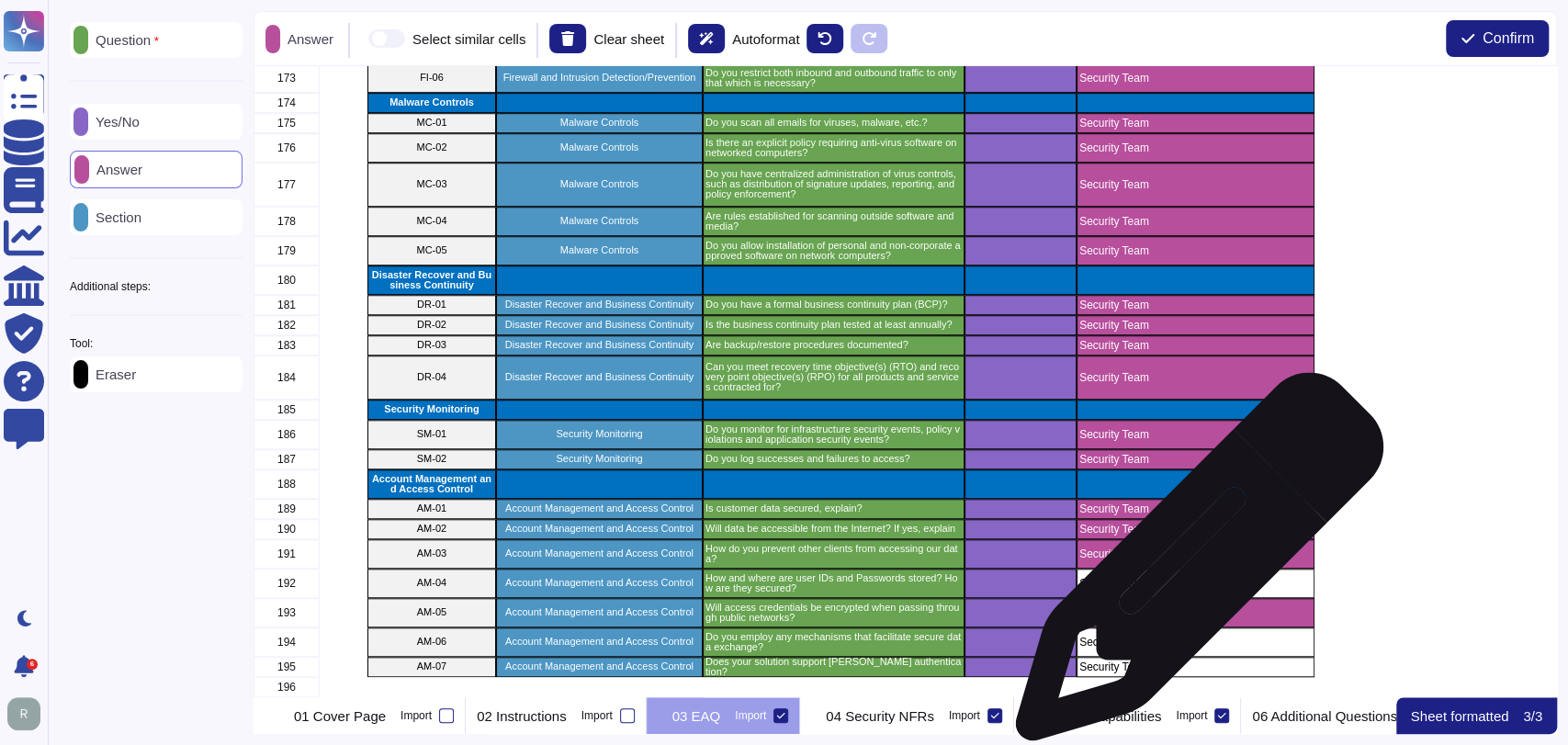
click at [1197, 578] on p "Security Team" at bounding box center [1196, 583] width 233 height 11
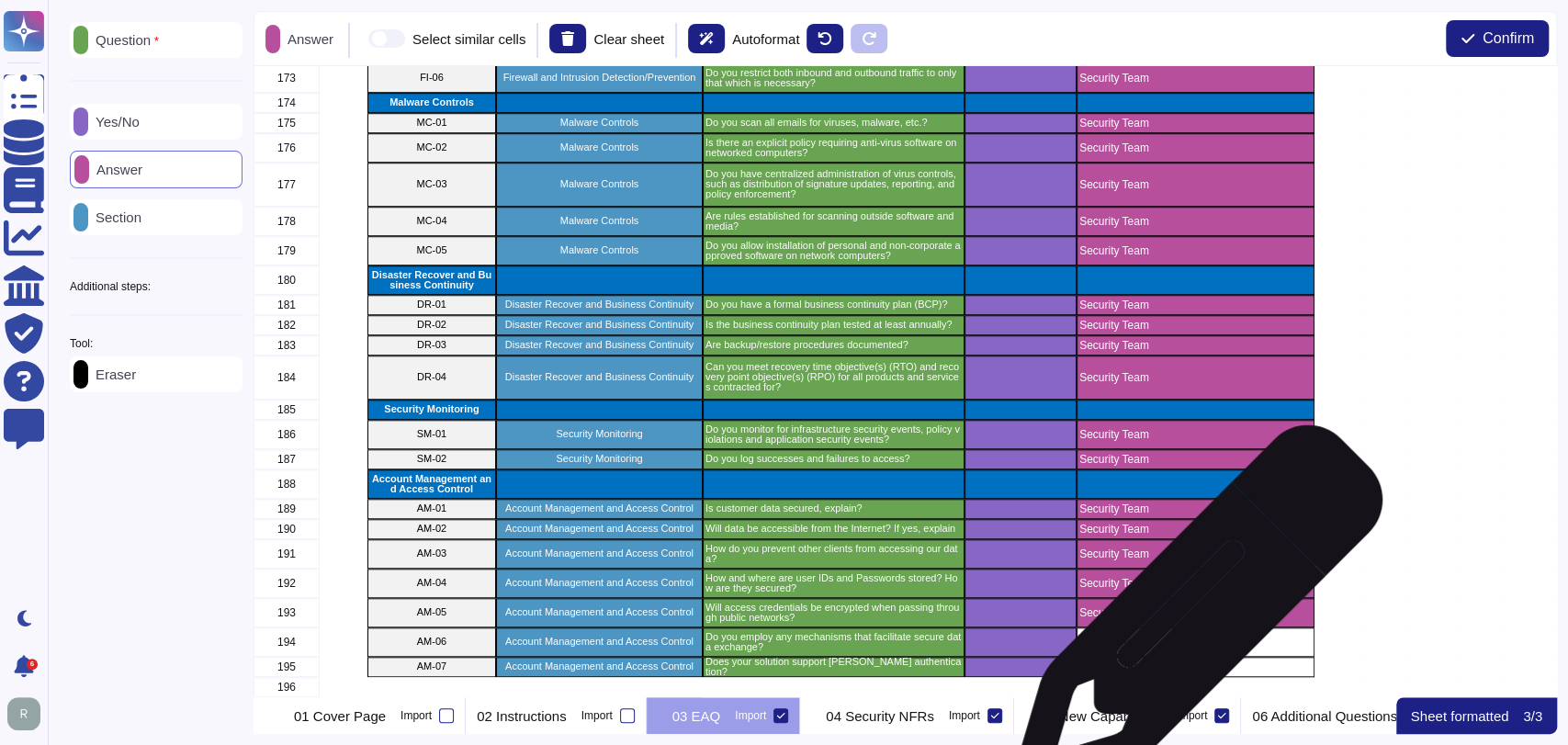
click at [1189, 636] on p "Security Team" at bounding box center [1196, 642] width 233 height 11
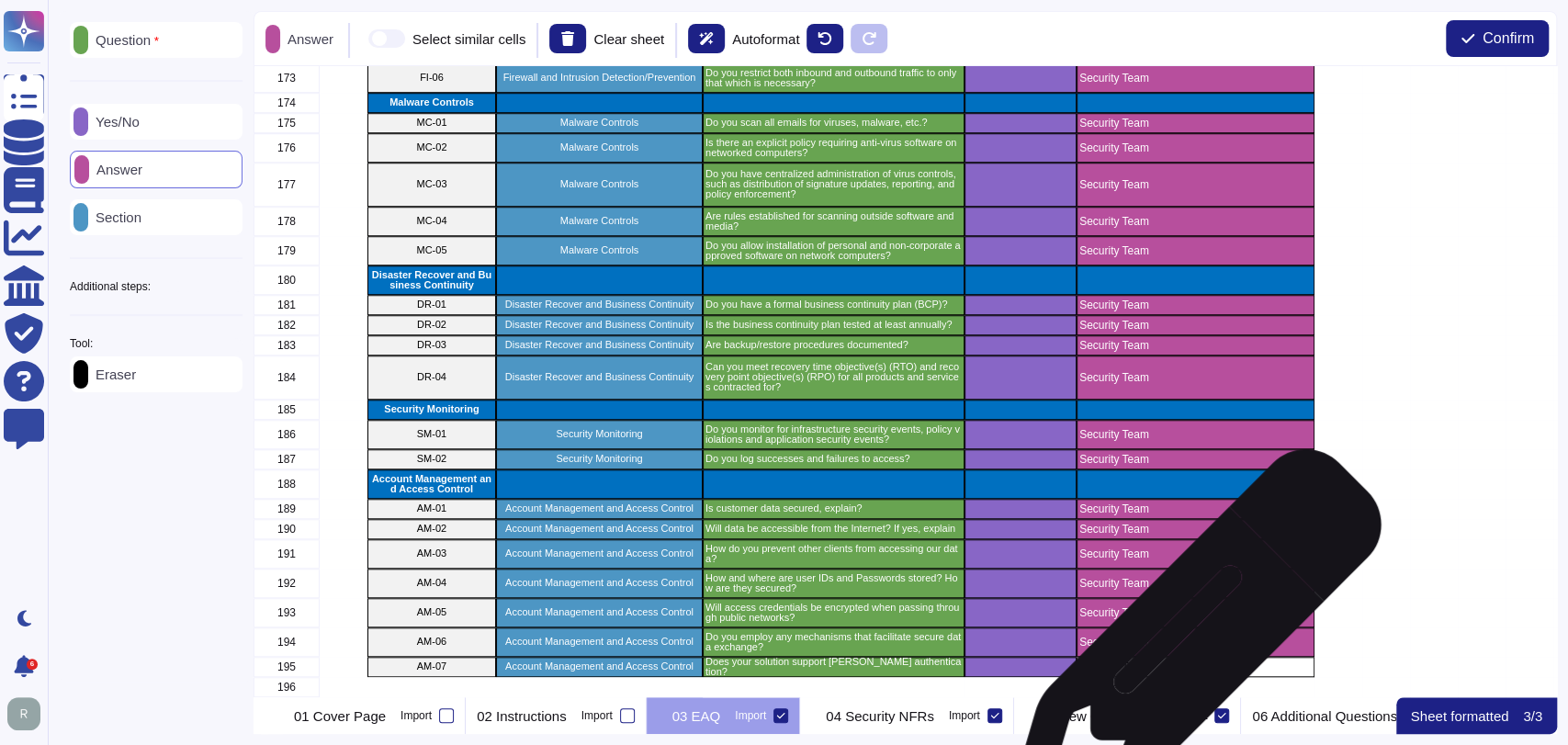
click at [1188, 661] on p "Security Team" at bounding box center [1196, 667] width 233 height 11
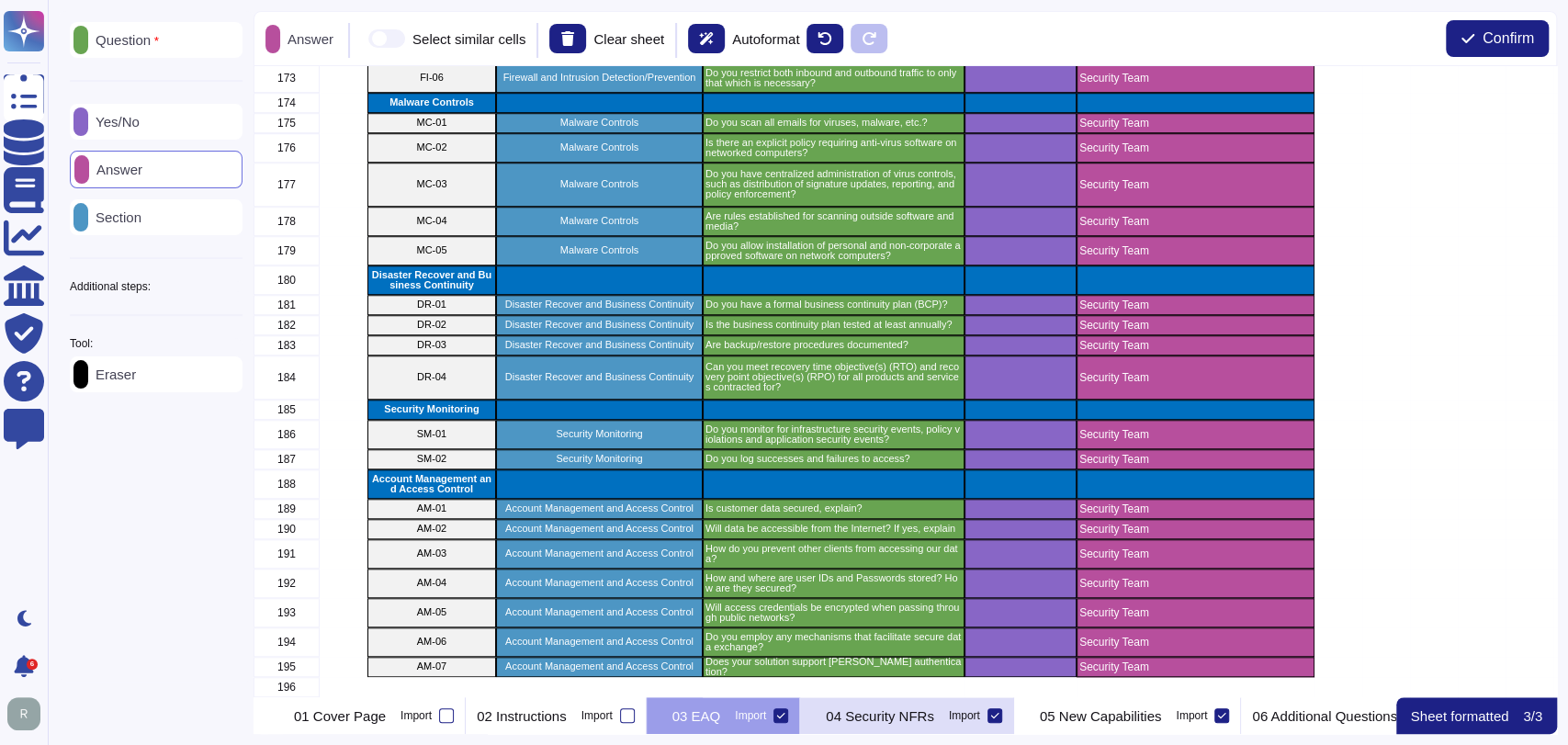
click at [929, 718] on p "04 Security NFRs" at bounding box center [879, 715] width 108 height 14
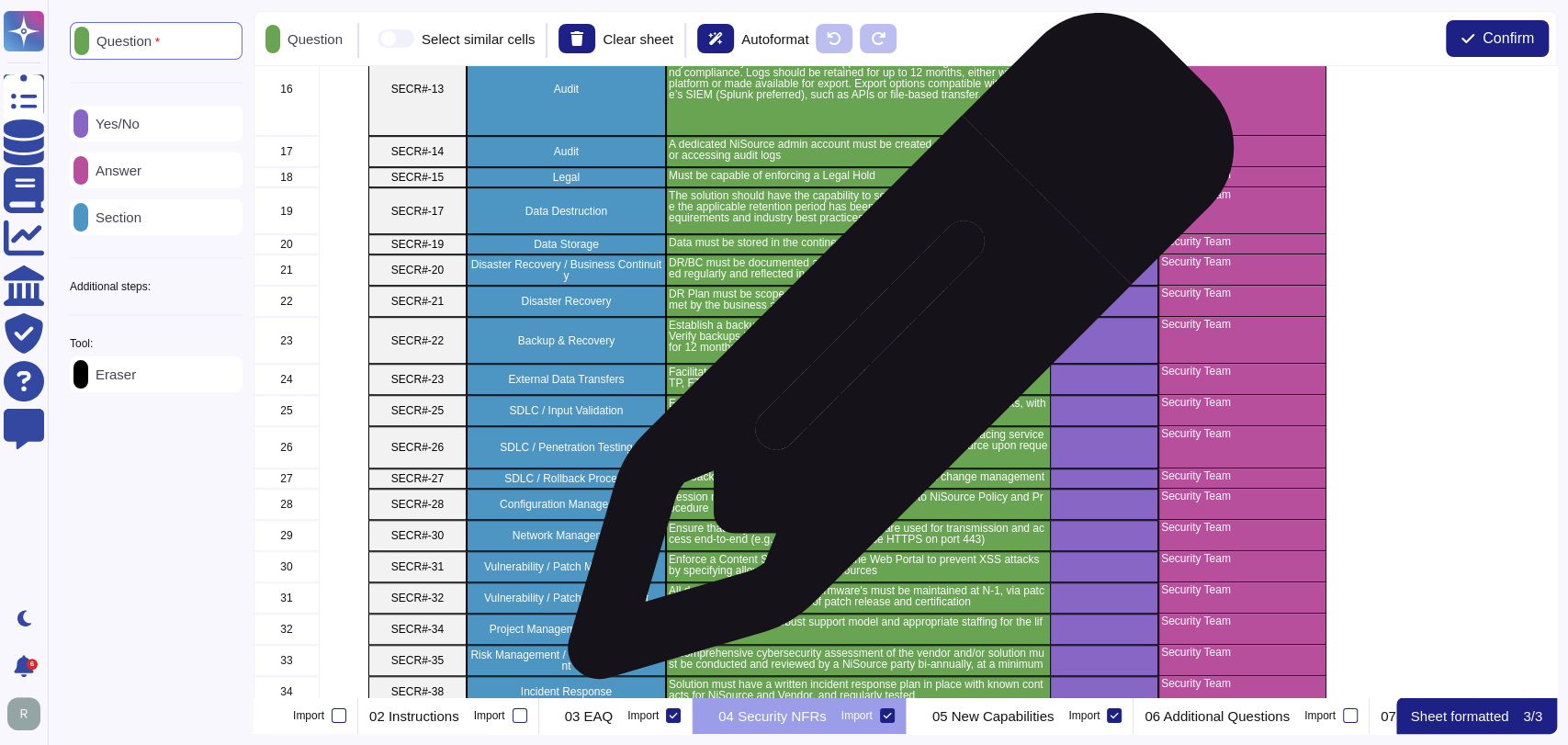
scroll to position [787, 0]
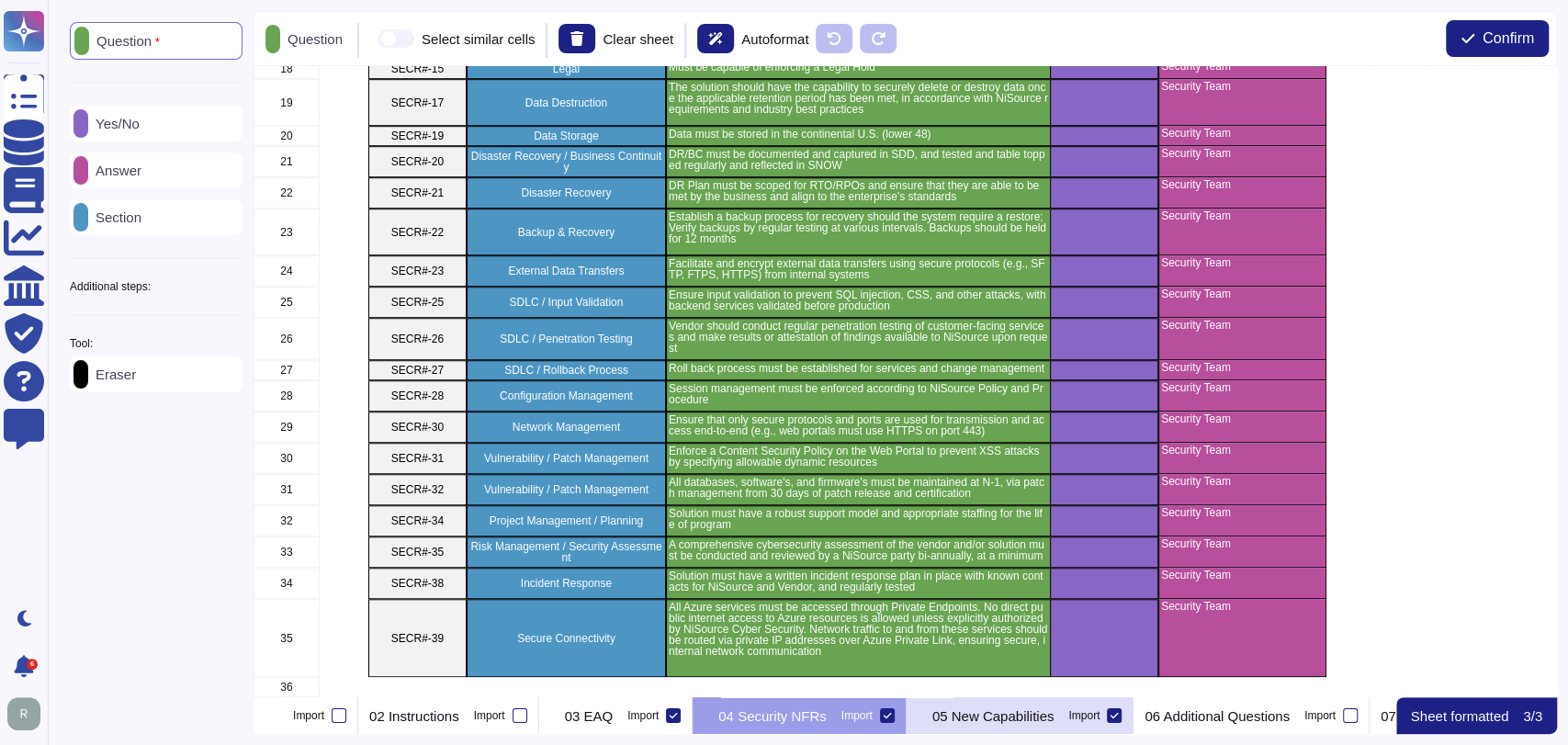
click at [1055, 717] on p "05 New Capabilities" at bounding box center [994, 715] width 122 height 14
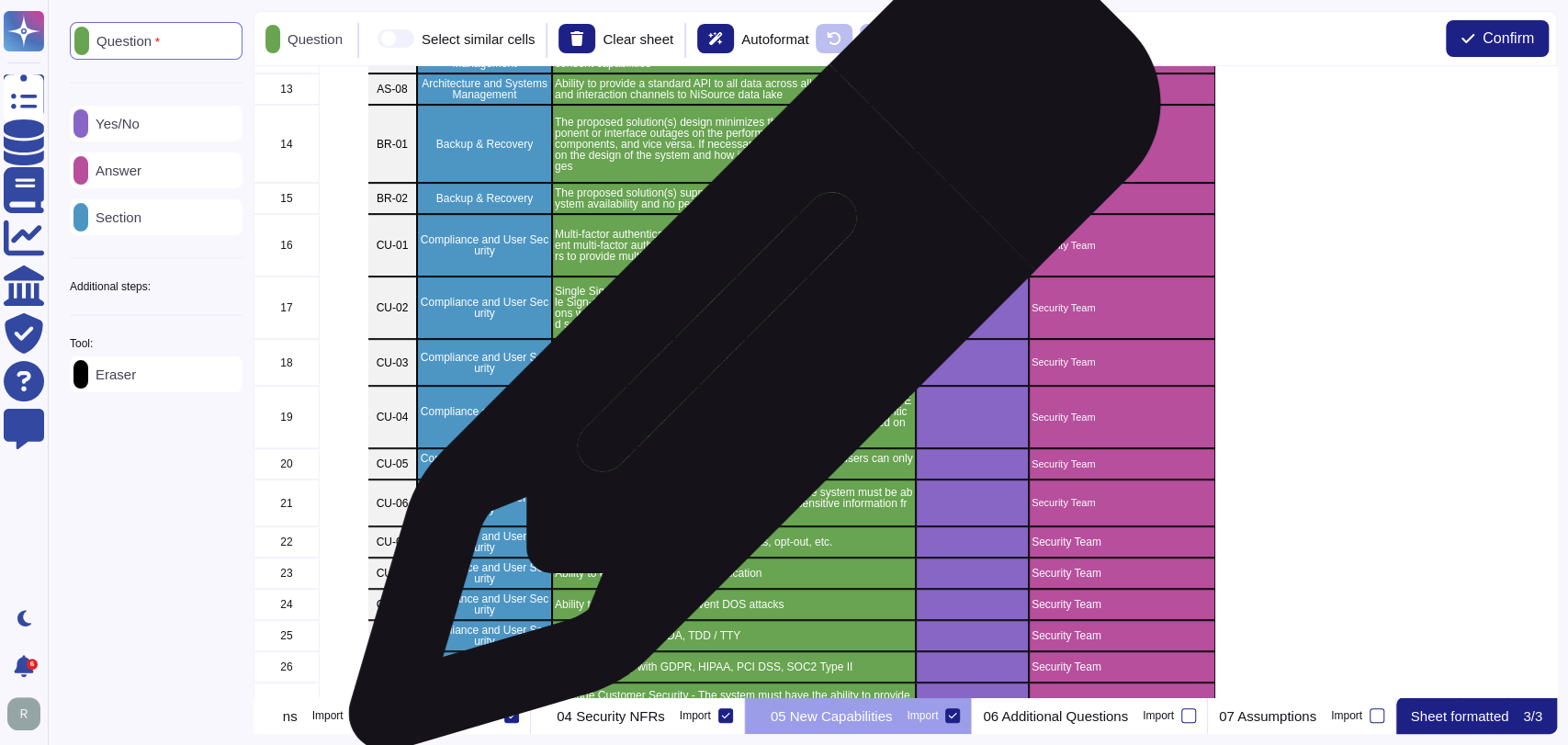
scroll to position [0, 0]
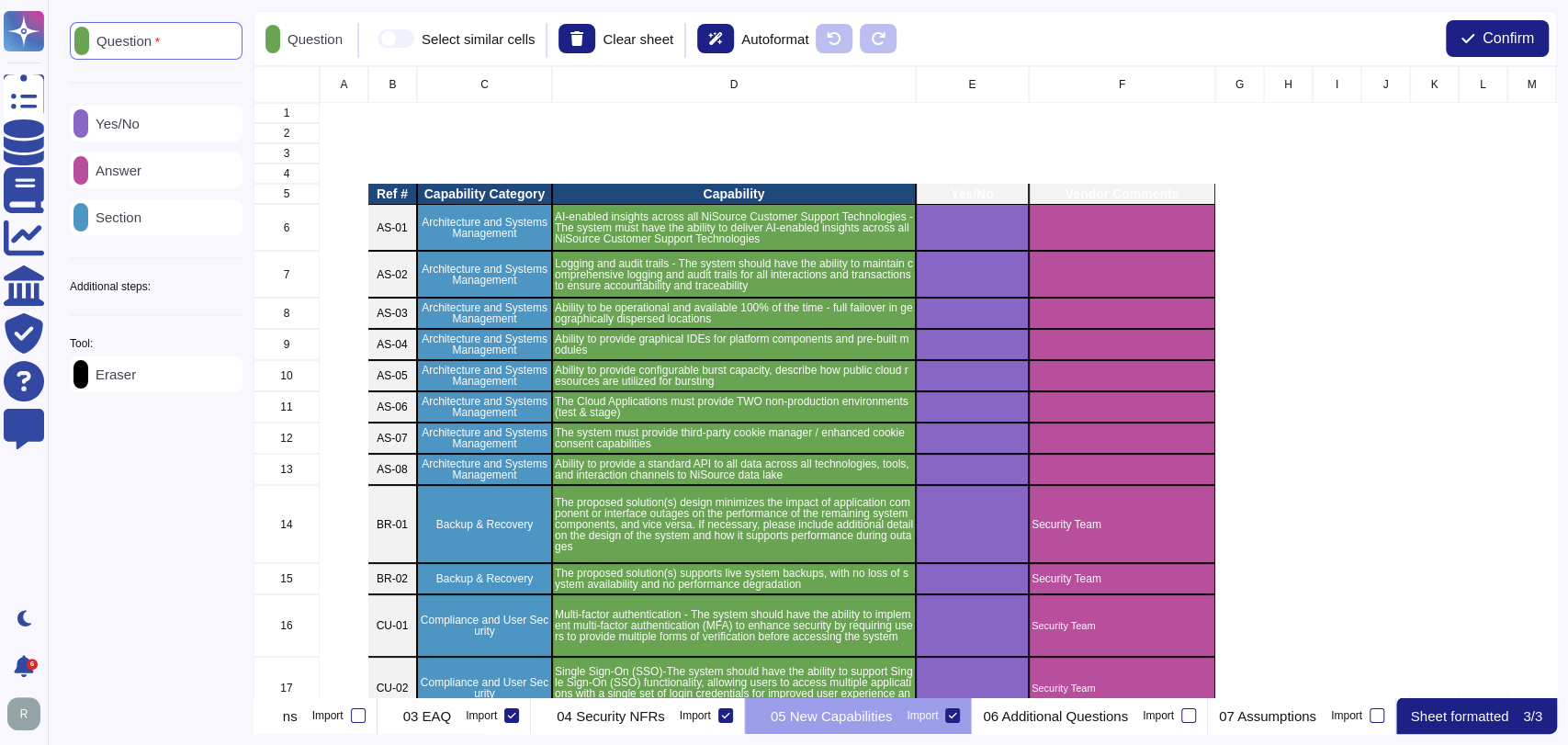
click at [145, 389] on div "Eraser" at bounding box center [156, 374] width 173 height 36
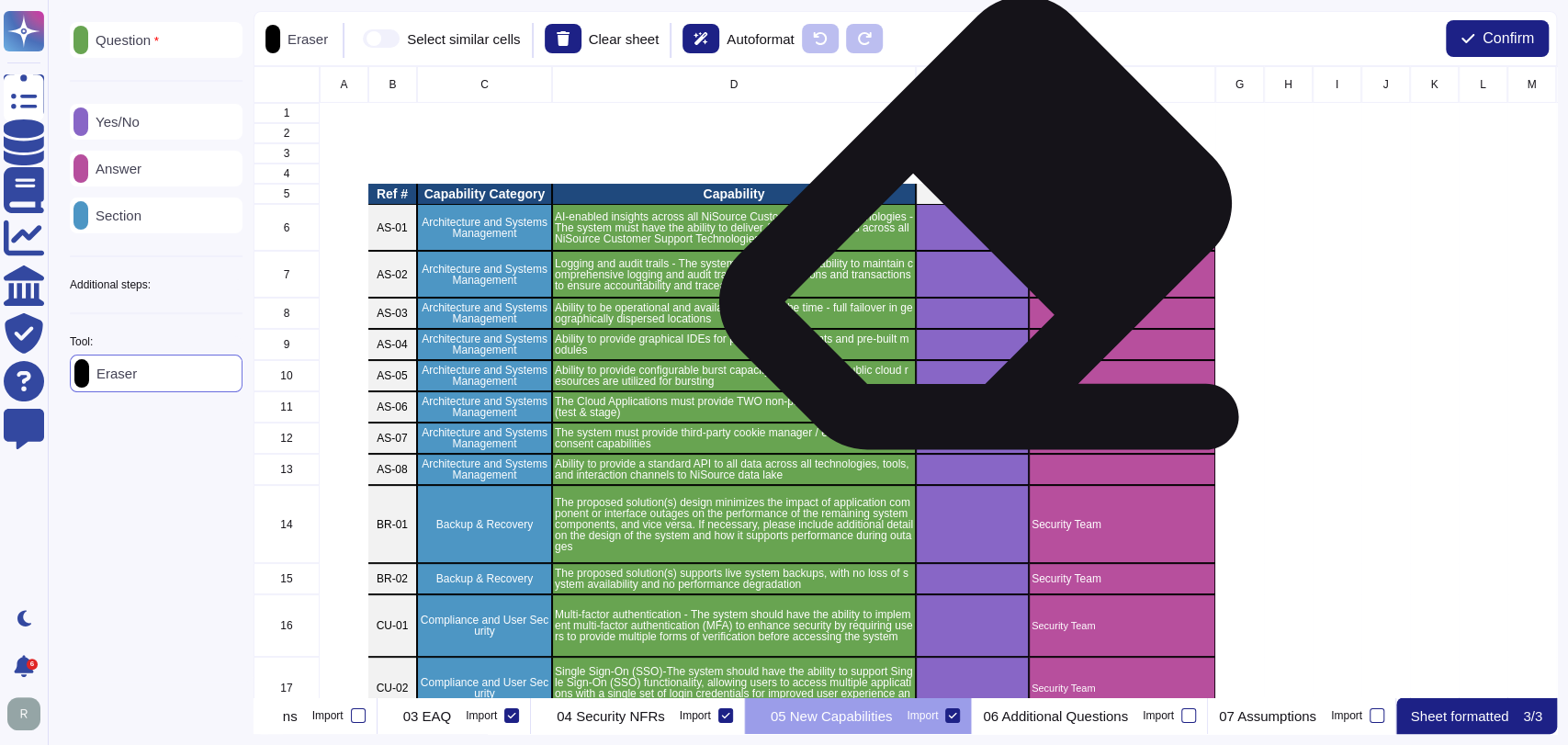
click at [952, 232] on div "grid" at bounding box center [972, 227] width 113 height 47
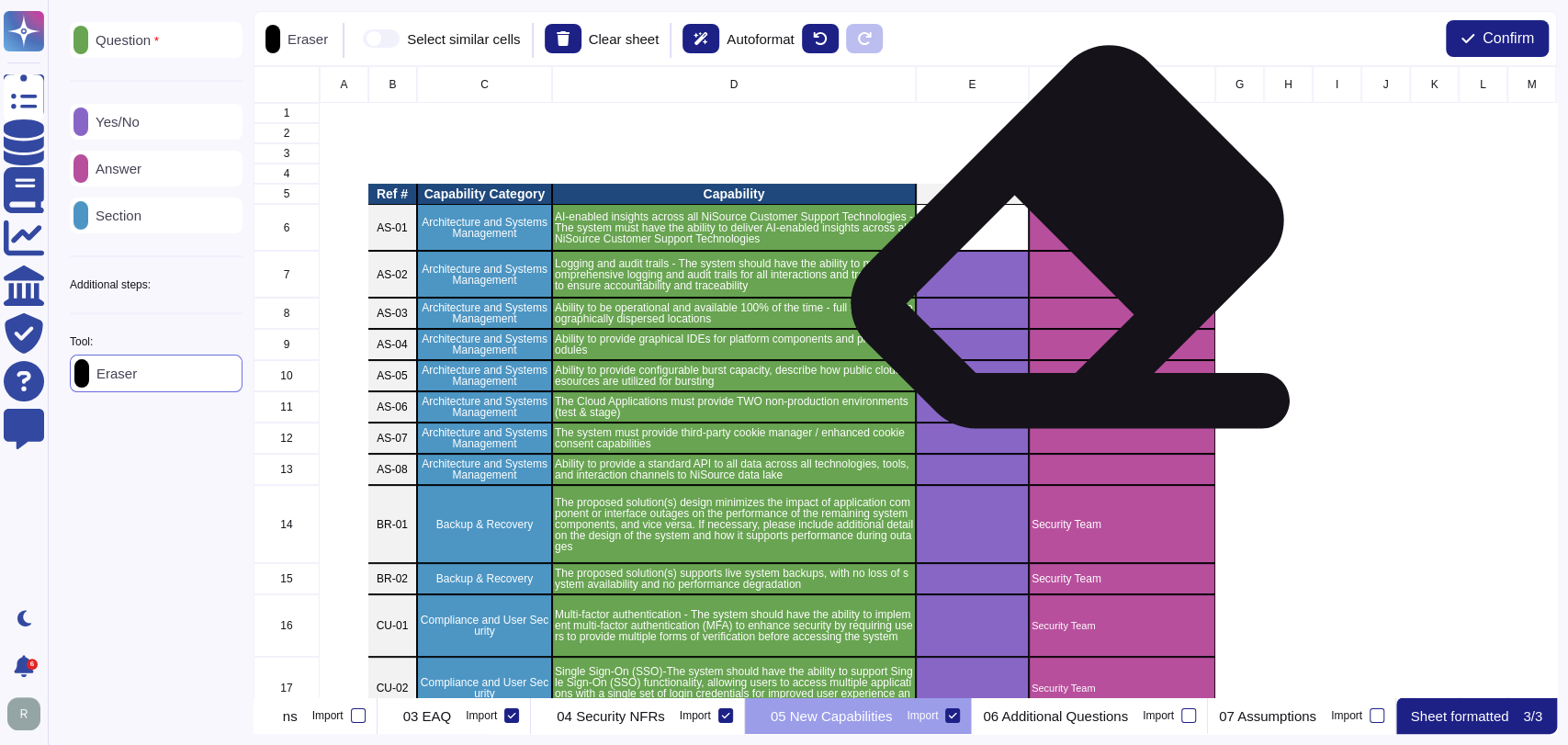
click at [1060, 244] on div "grid" at bounding box center [1122, 227] width 187 height 47
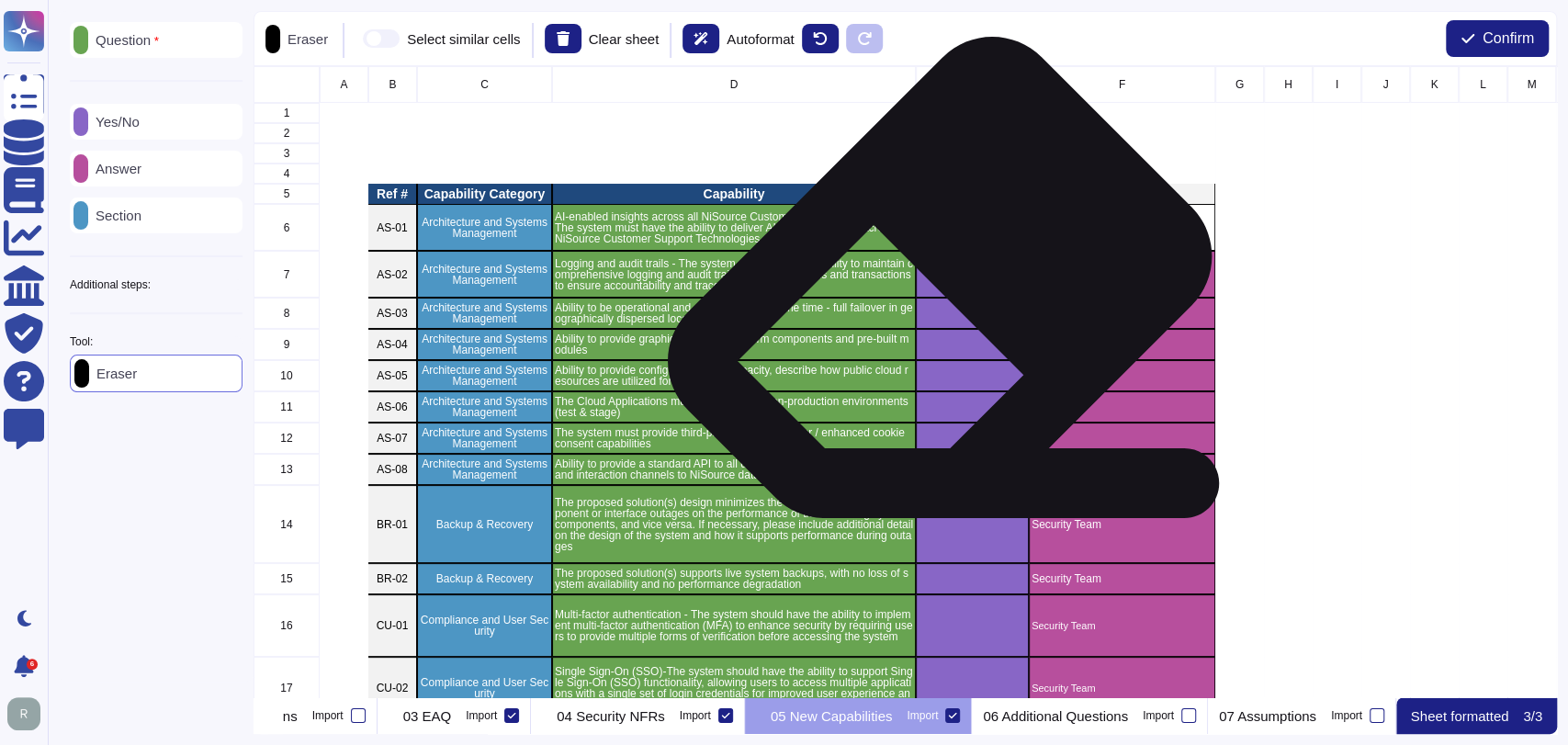
click at [933, 282] on div "grid" at bounding box center [972, 274] width 113 height 47
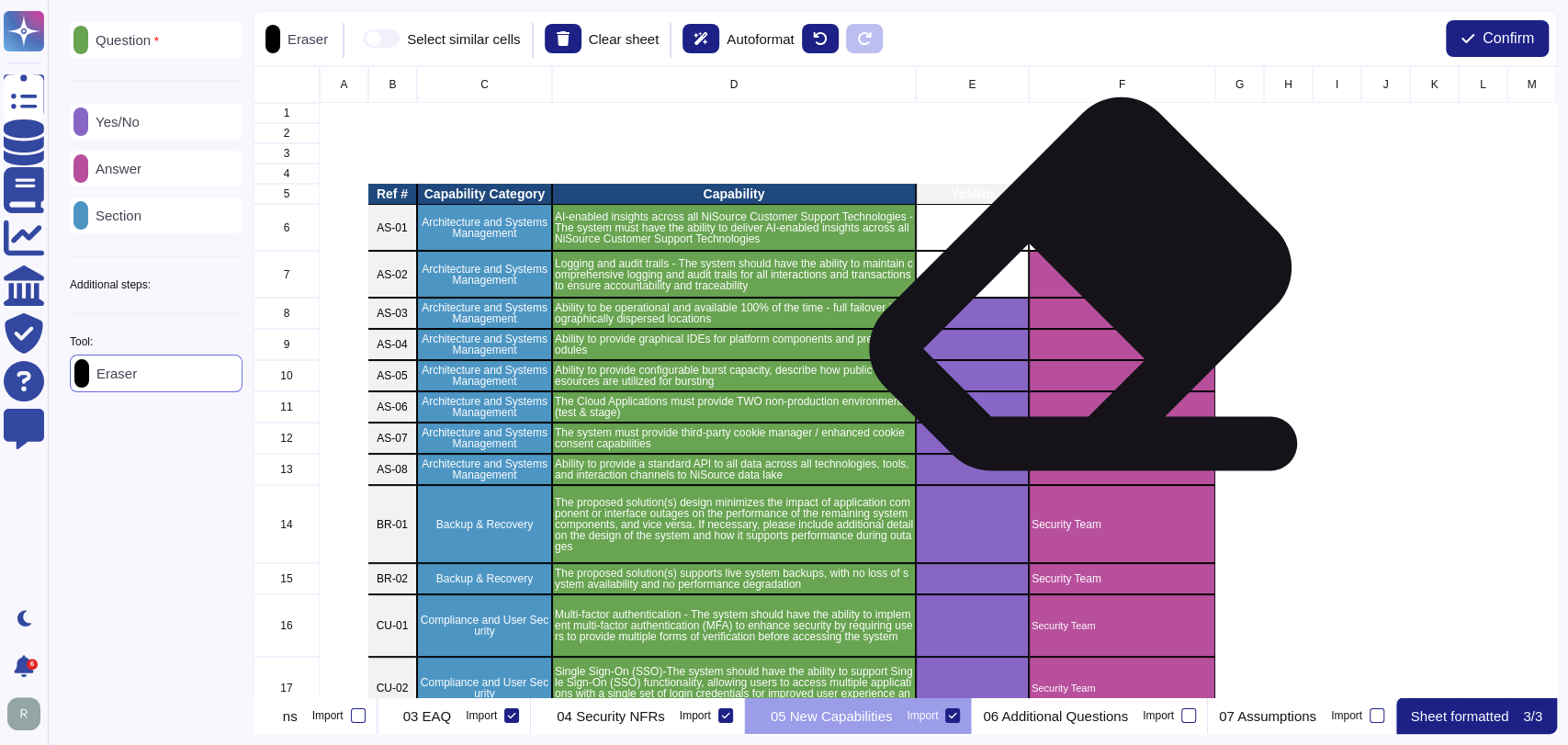
click at [1092, 294] on div "grid" at bounding box center [1122, 274] width 187 height 47
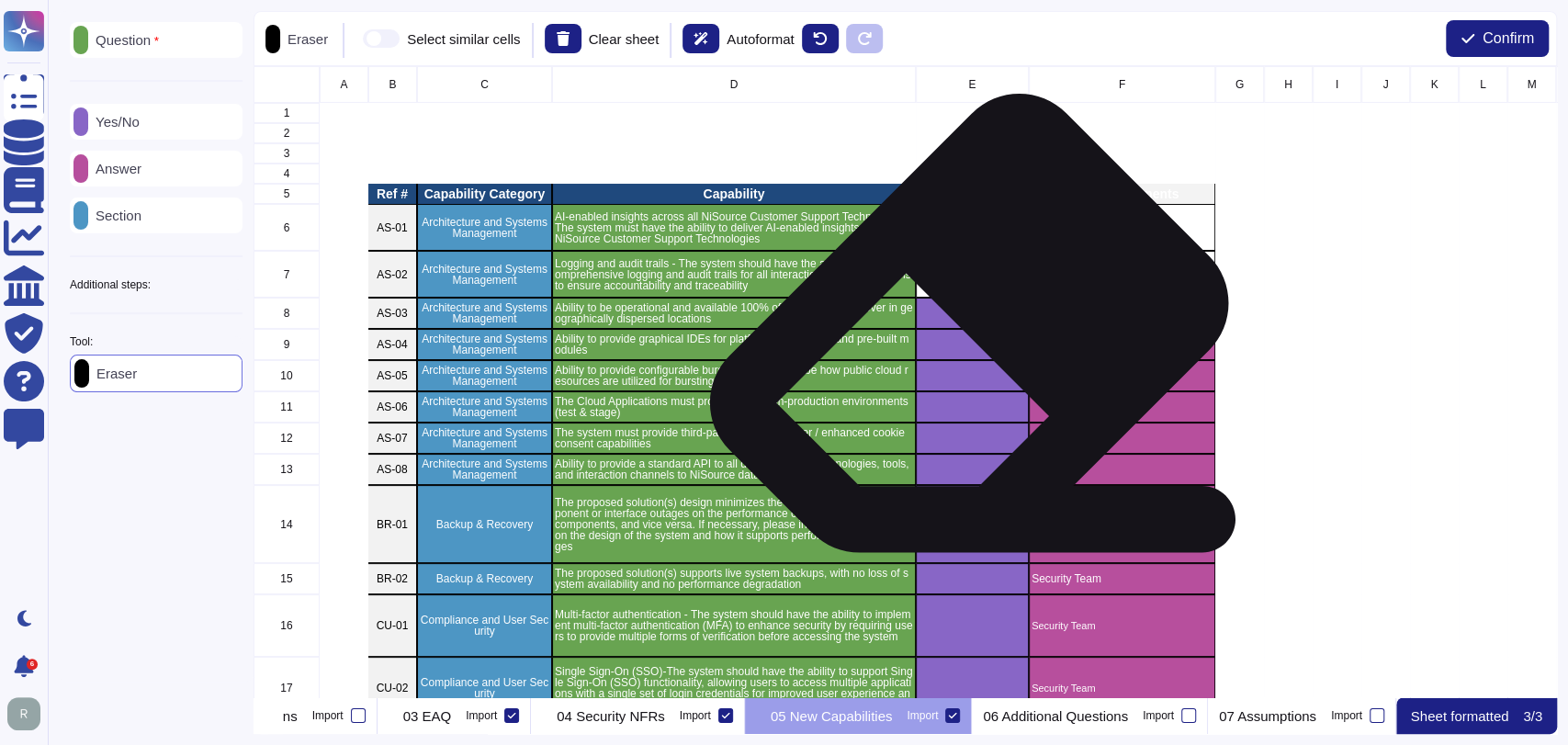
click at [961, 329] on div "grid" at bounding box center [972, 344] width 113 height 31
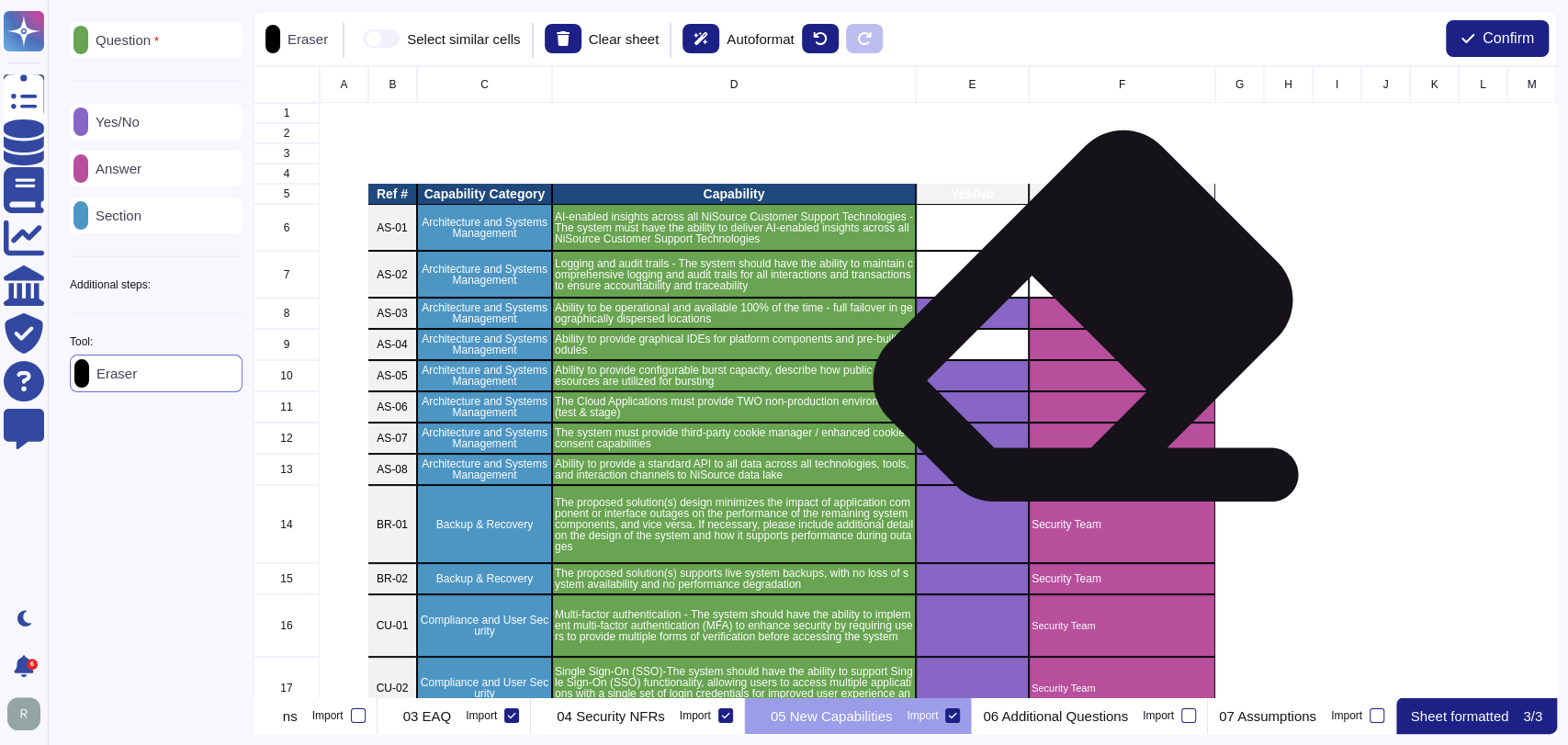
click at [1079, 322] on div "grid" at bounding box center [1122, 313] width 187 height 31
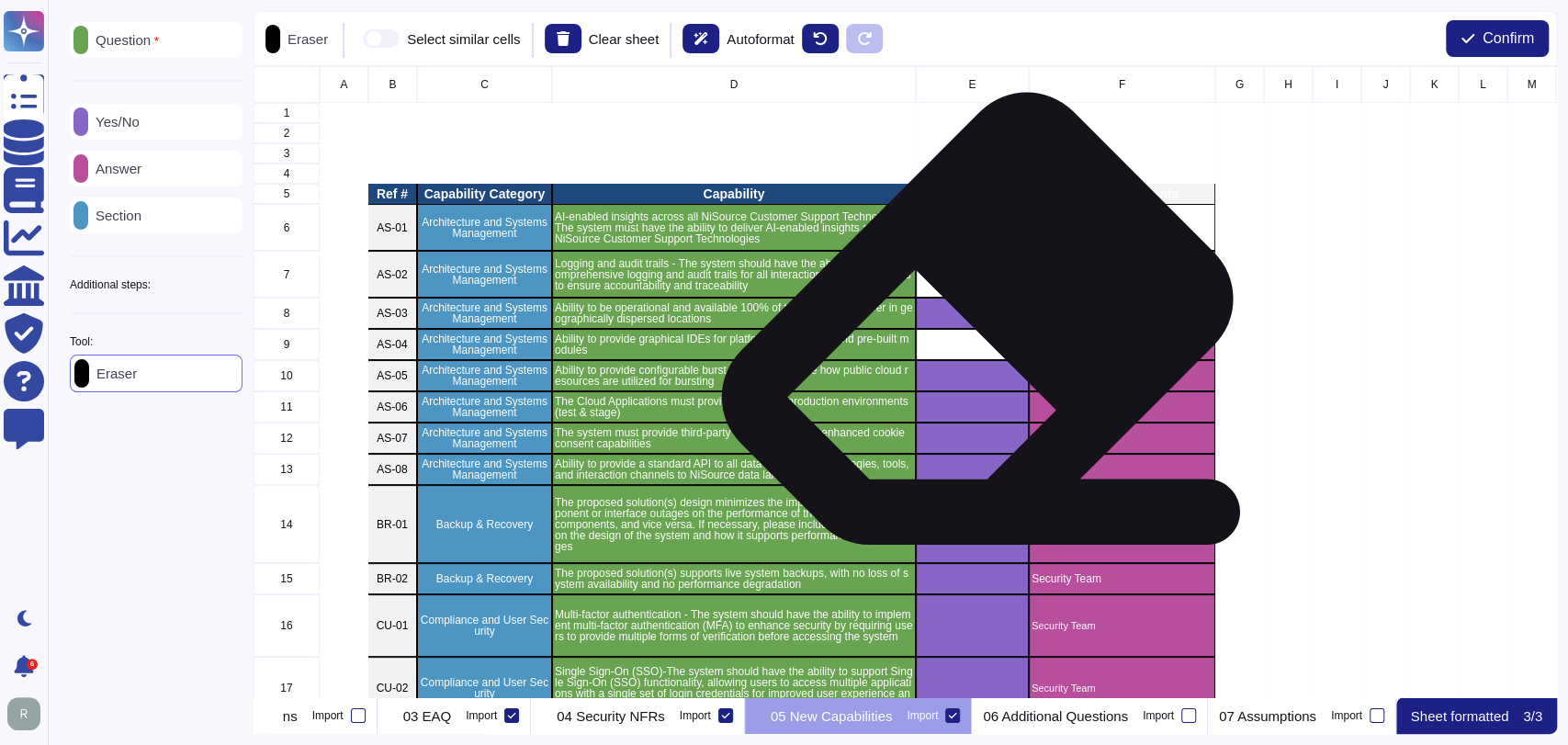
click at [970, 324] on div "grid" at bounding box center [972, 313] width 113 height 31
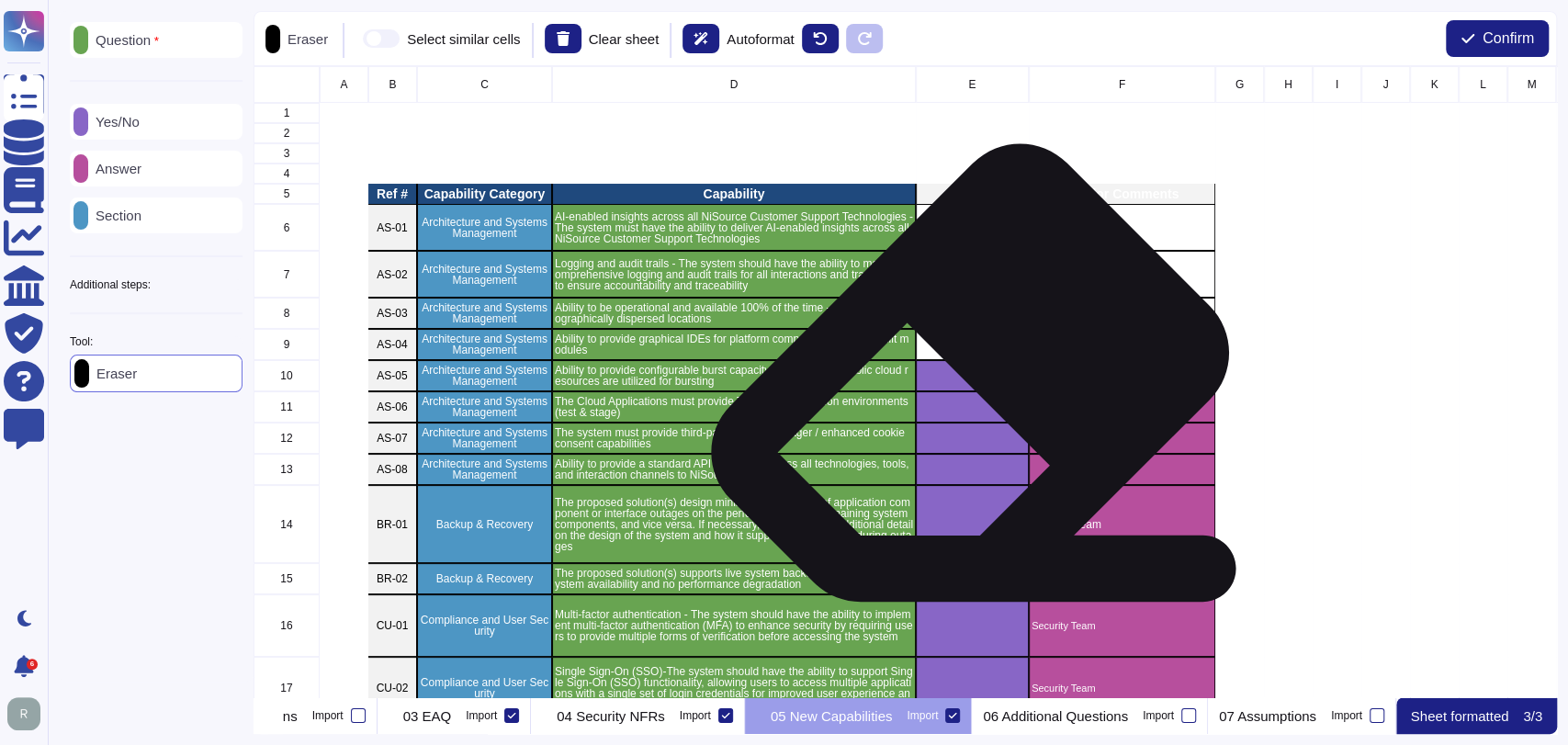
click at [962, 379] on div "grid" at bounding box center [972, 376] width 113 height 31
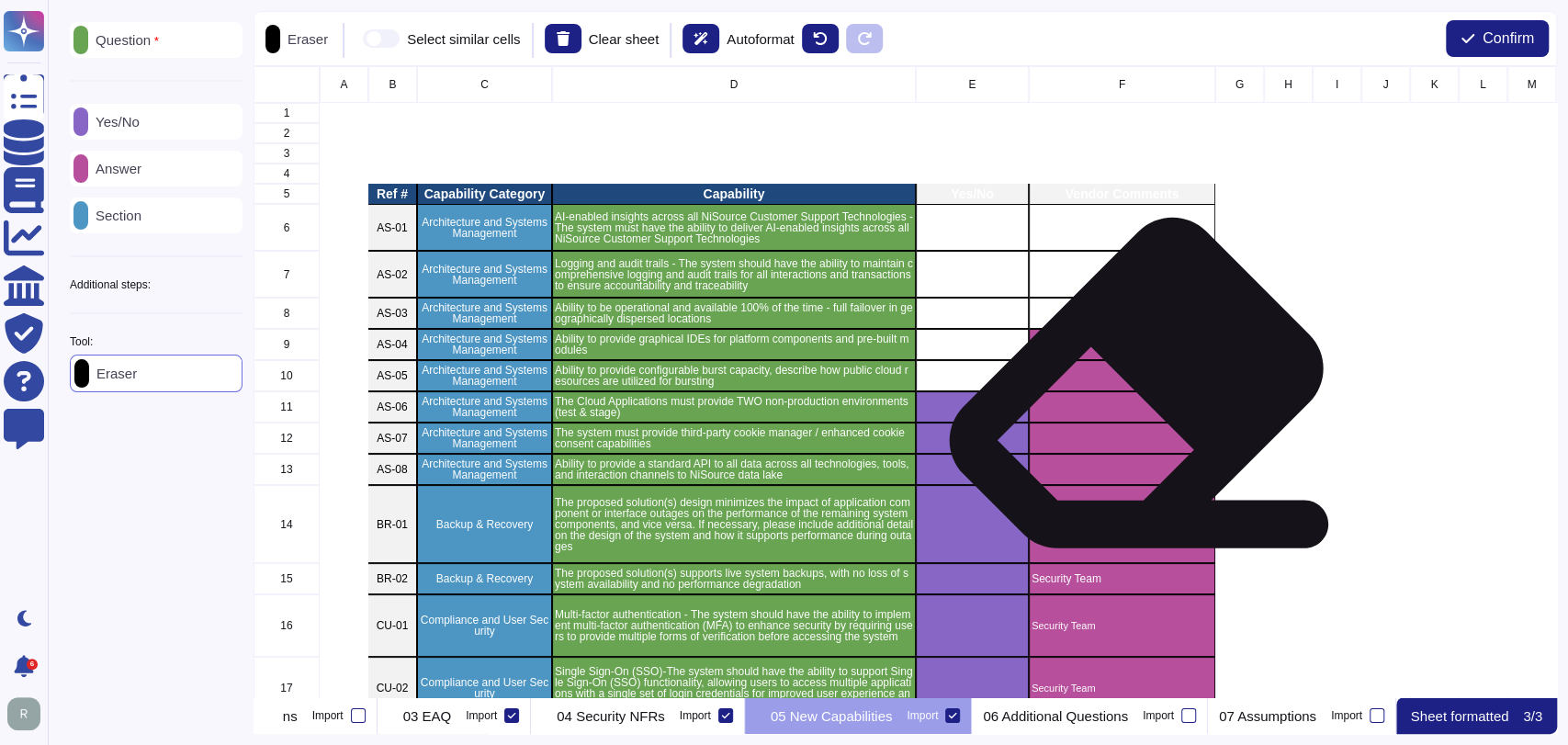
click at [1128, 382] on div "grid" at bounding box center [1122, 376] width 187 height 31
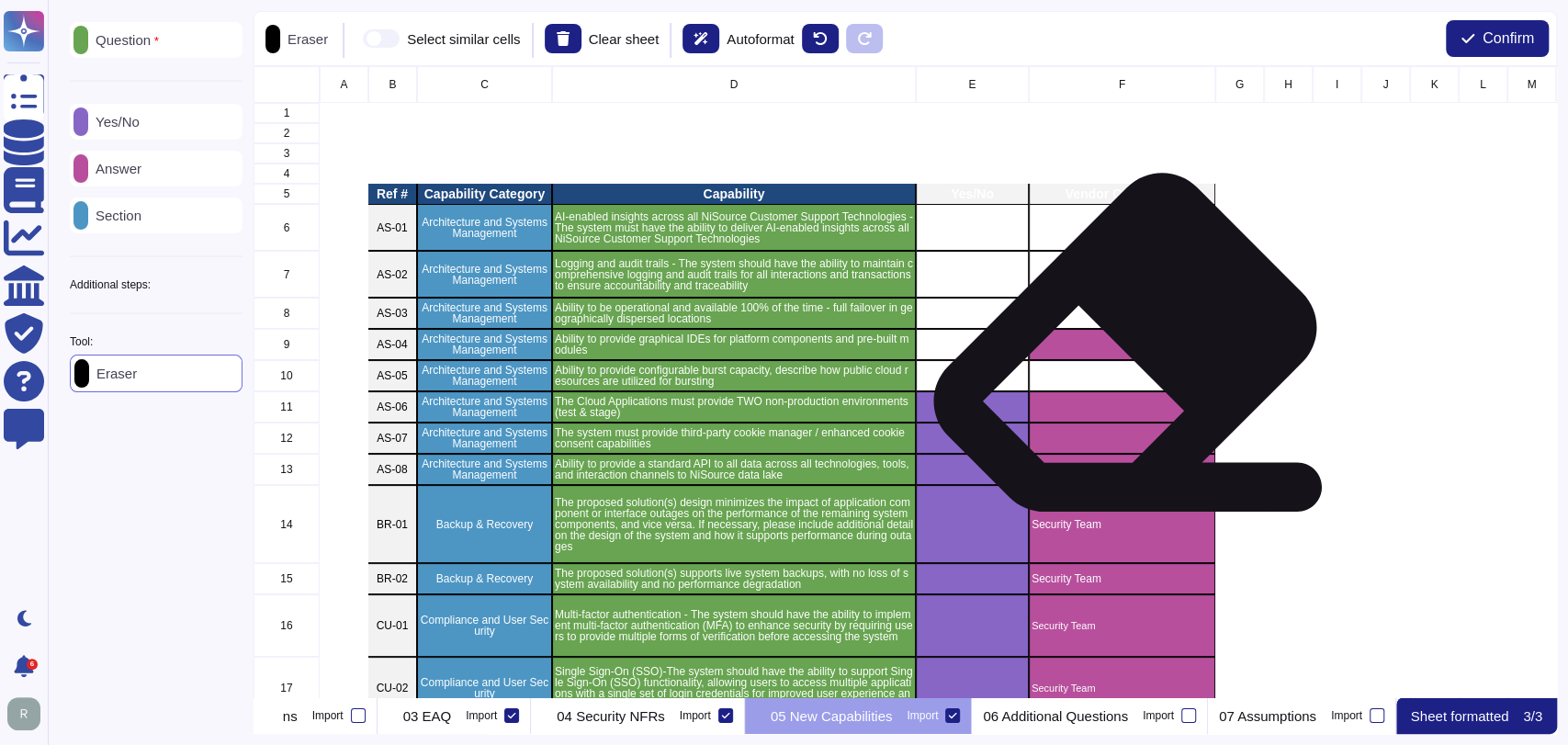
click at [1117, 342] on div "grid" at bounding box center [1122, 344] width 187 height 31
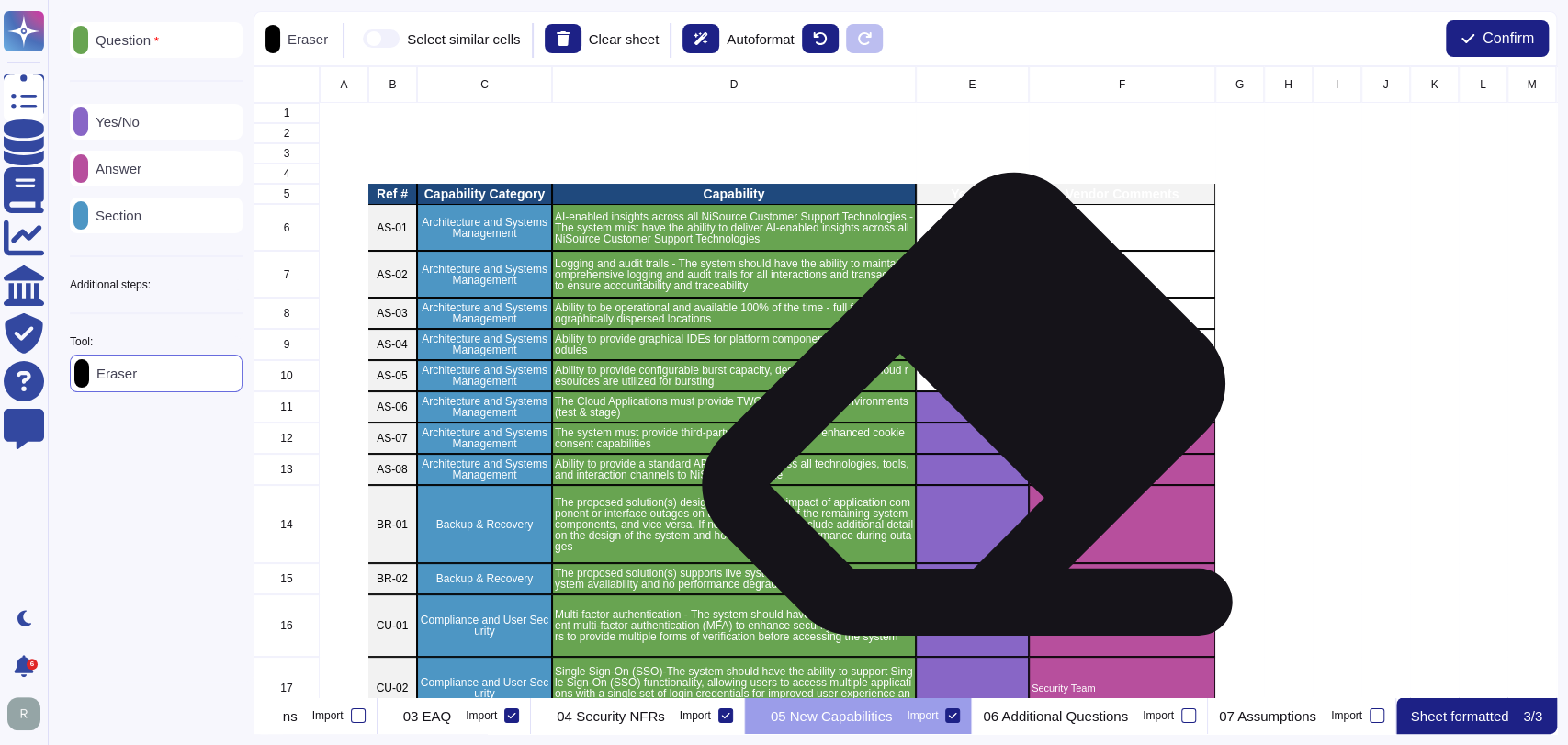
click at [955, 408] on div "grid" at bounding box center [972, 407] width 113 height 31
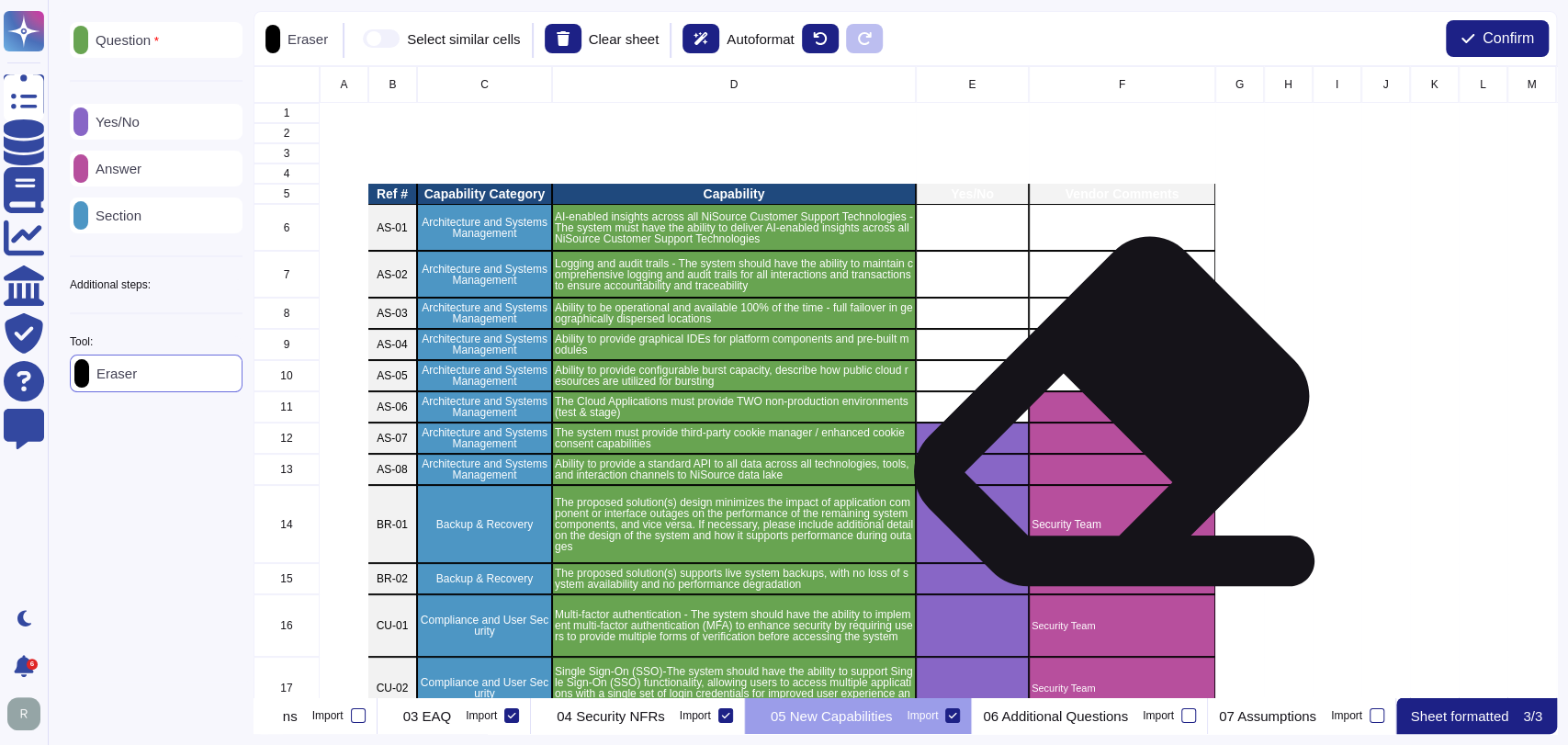
click at [1145, 427] on div "grid" at bounding box center [1122, 439] width 187 height 31
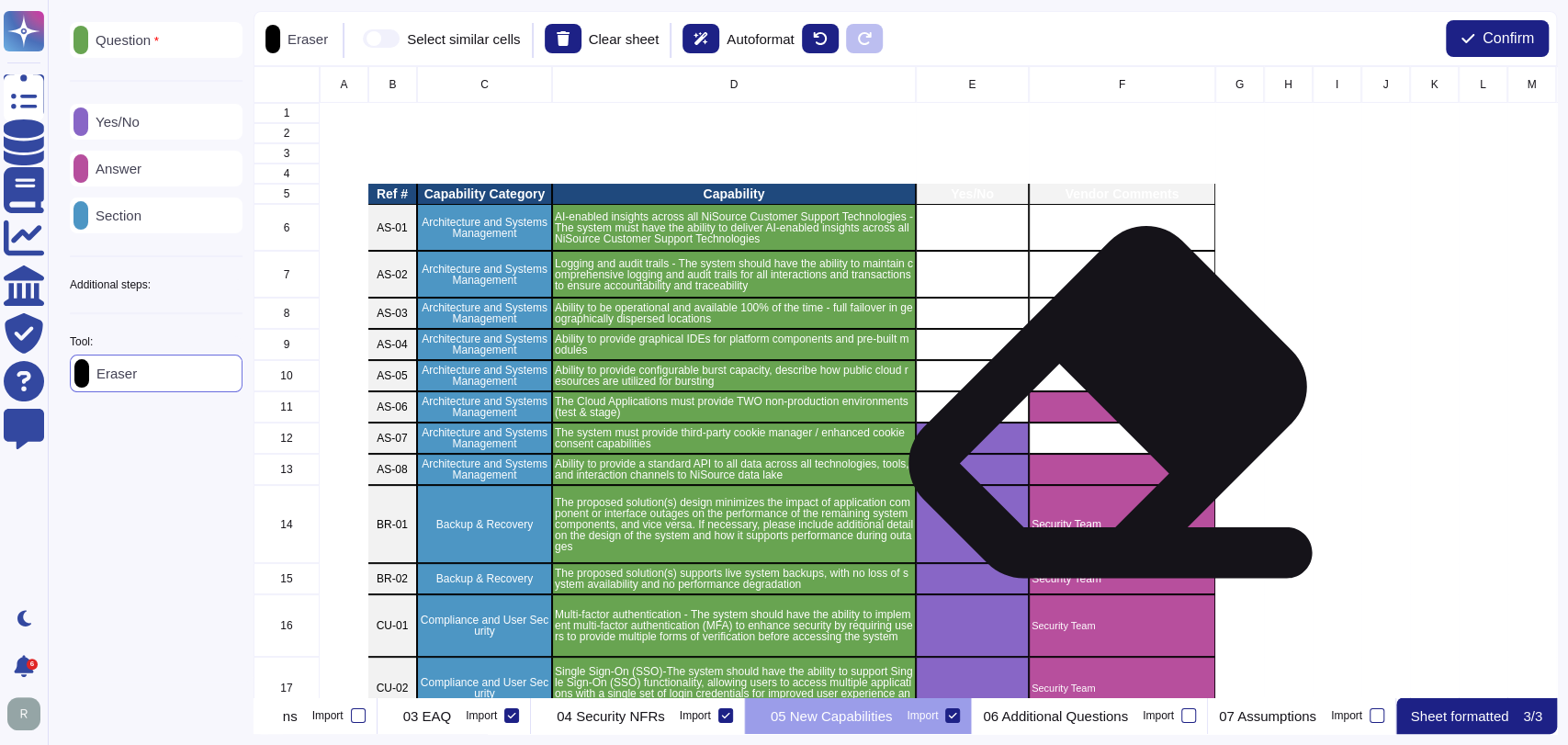
click at [1102, 406] on div "grid" at bounding box center [1122, 407] width 187 height 31
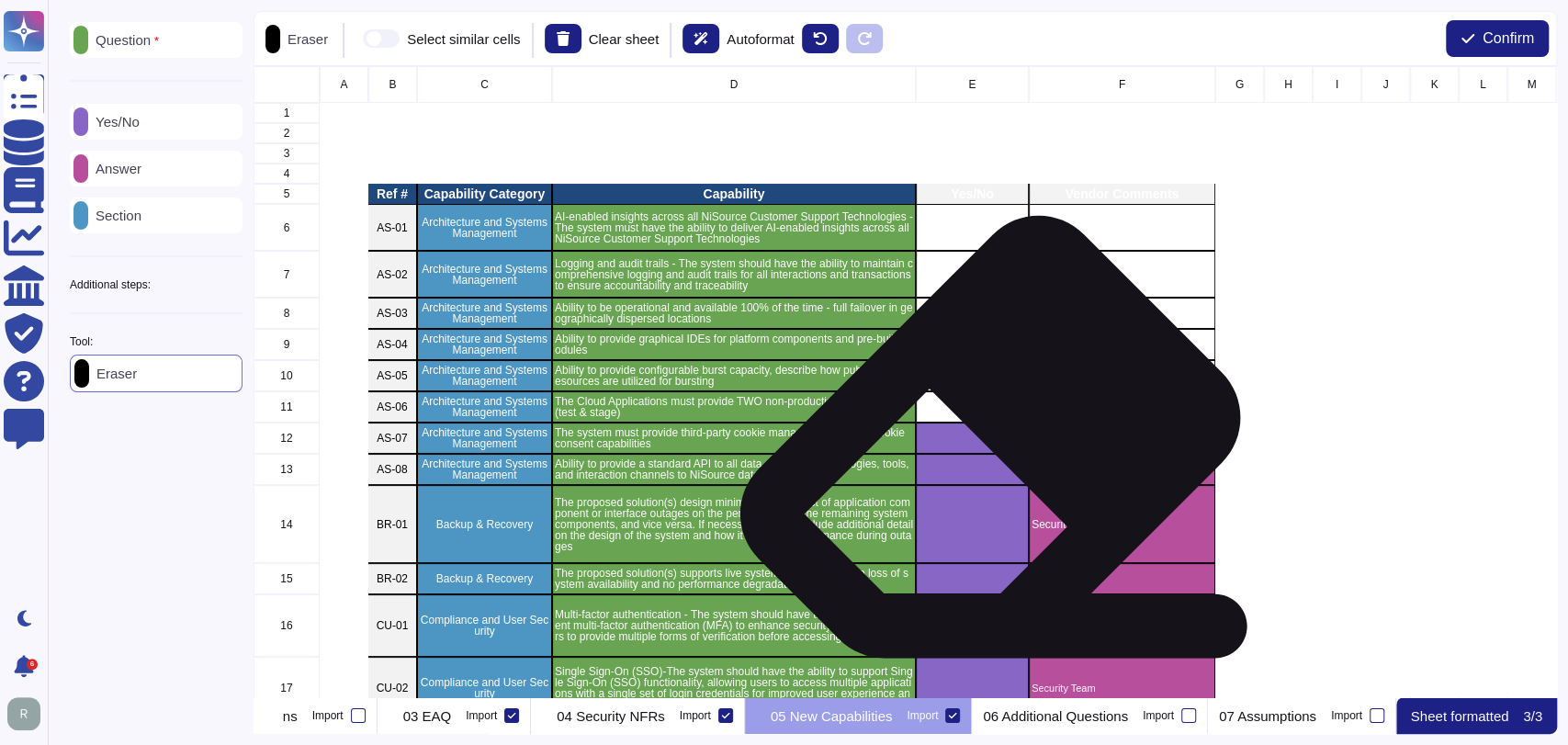
click at [962, 448] on div "grid" at bounding box center [972, 439] width 113 height 31
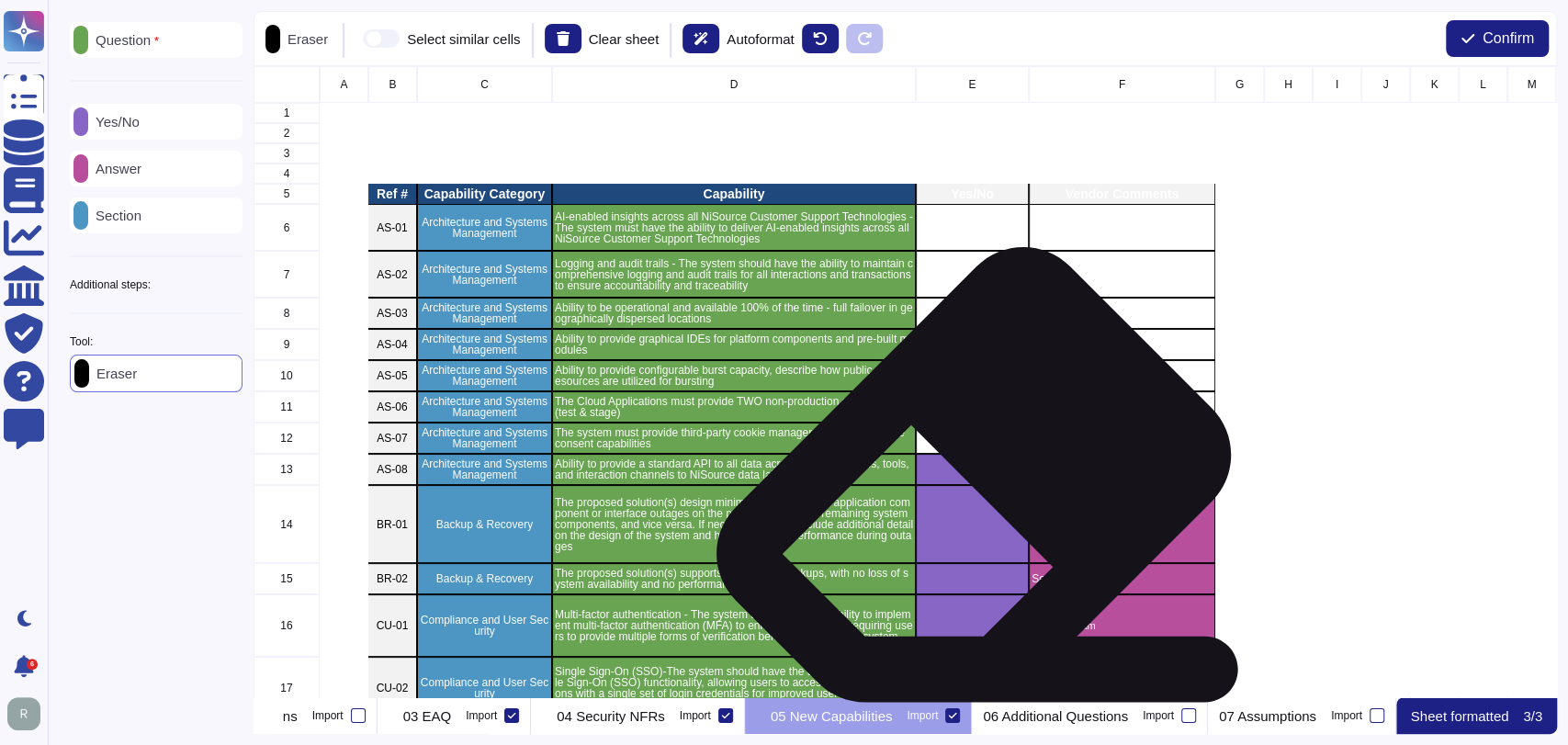
click at [966, 480] on div "grid" at bounding box center [972, 469] width 113 height 31
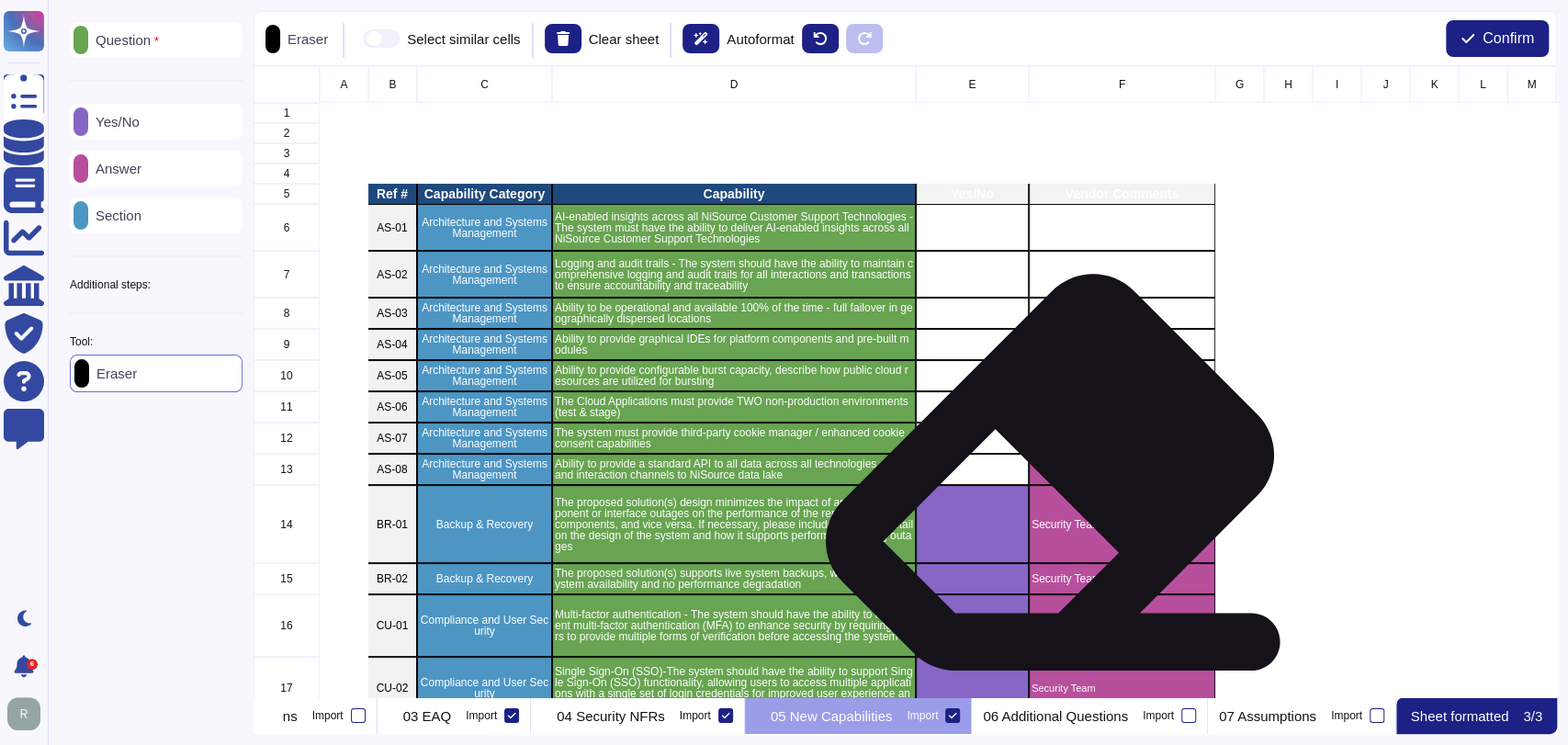
click at [1063, 472] on div "grid" at bounding box center [1122, 469] width 187 height 31
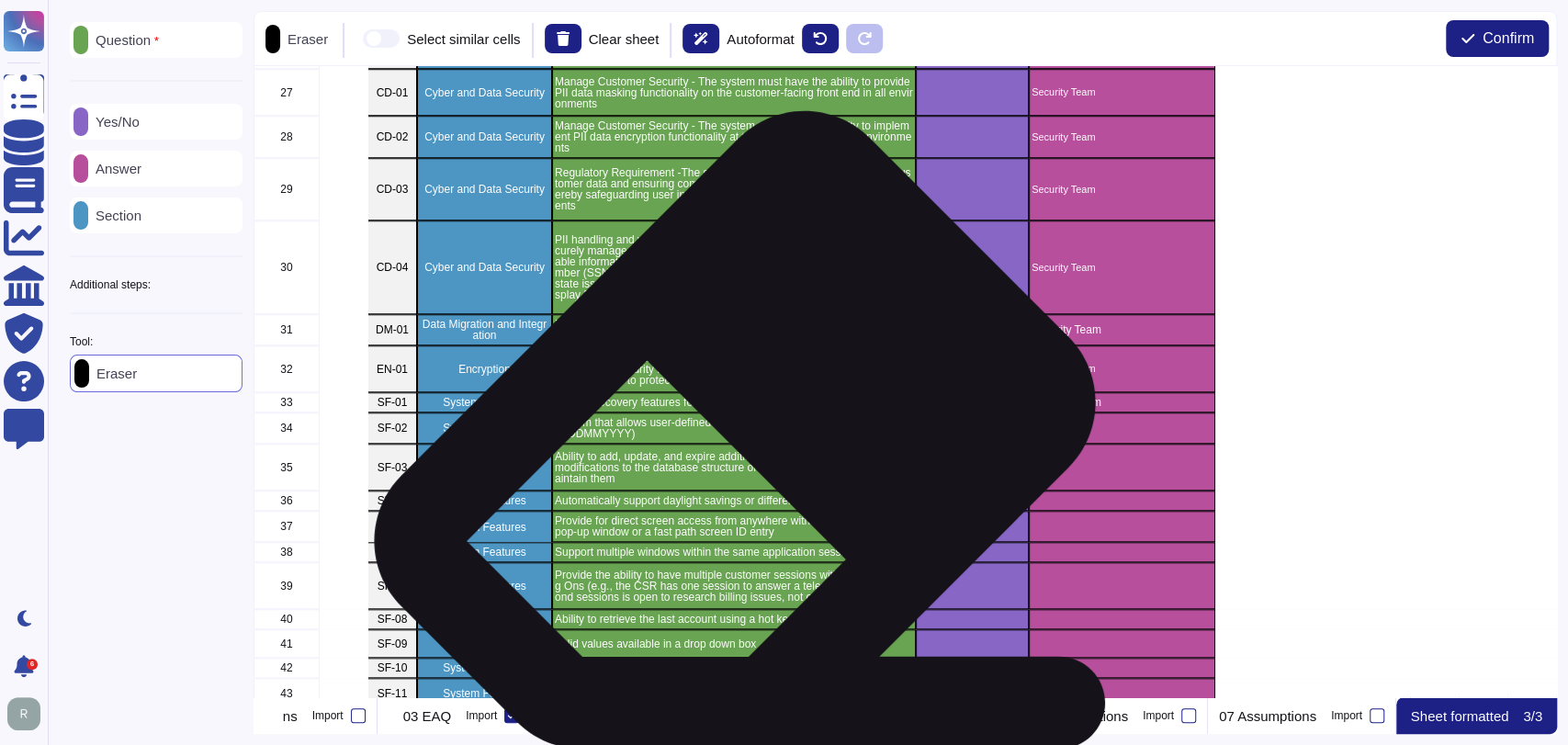
scroll to position [994, 0]
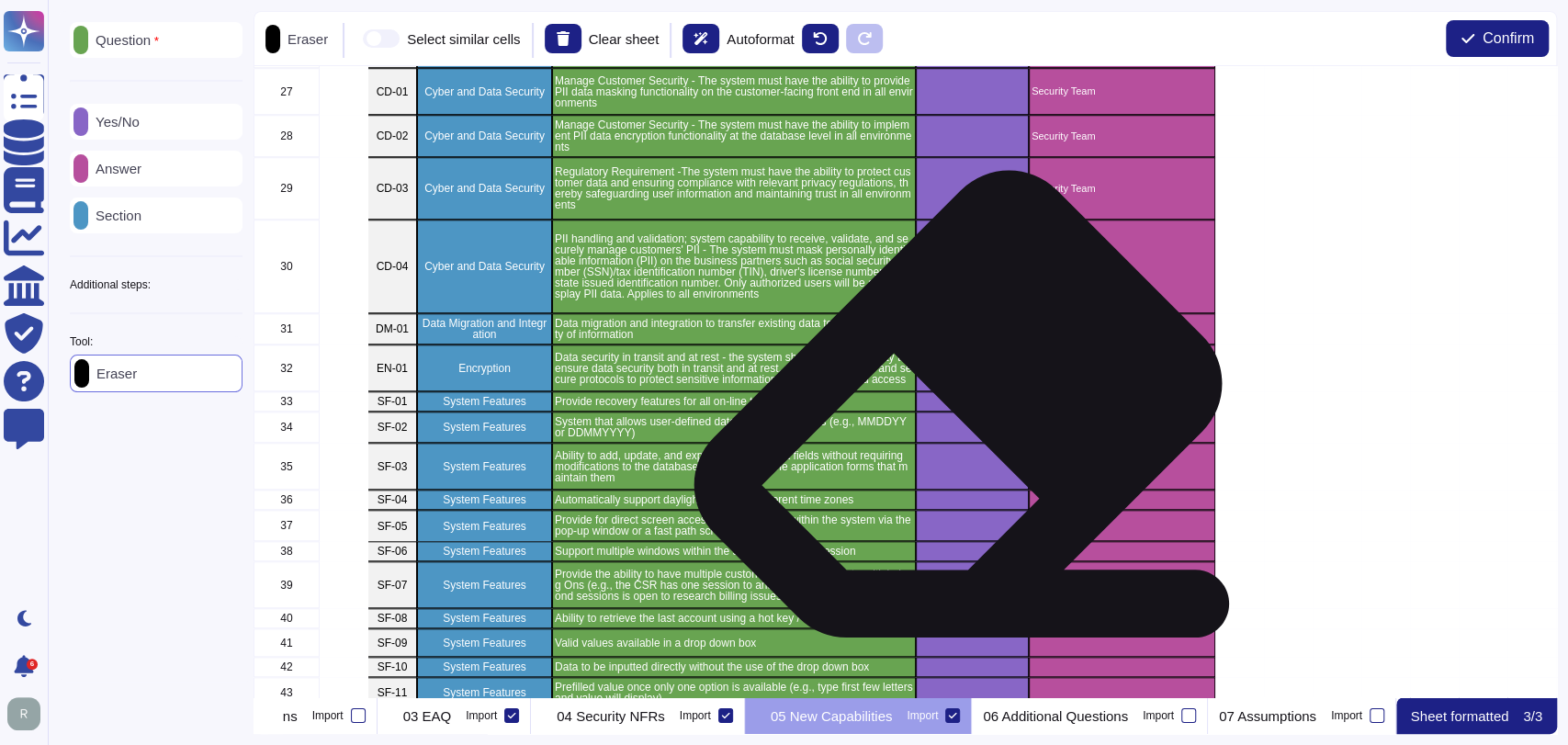
click at [950, 410] on div "grid" at bounding box center [972, 402] width 113 height 20
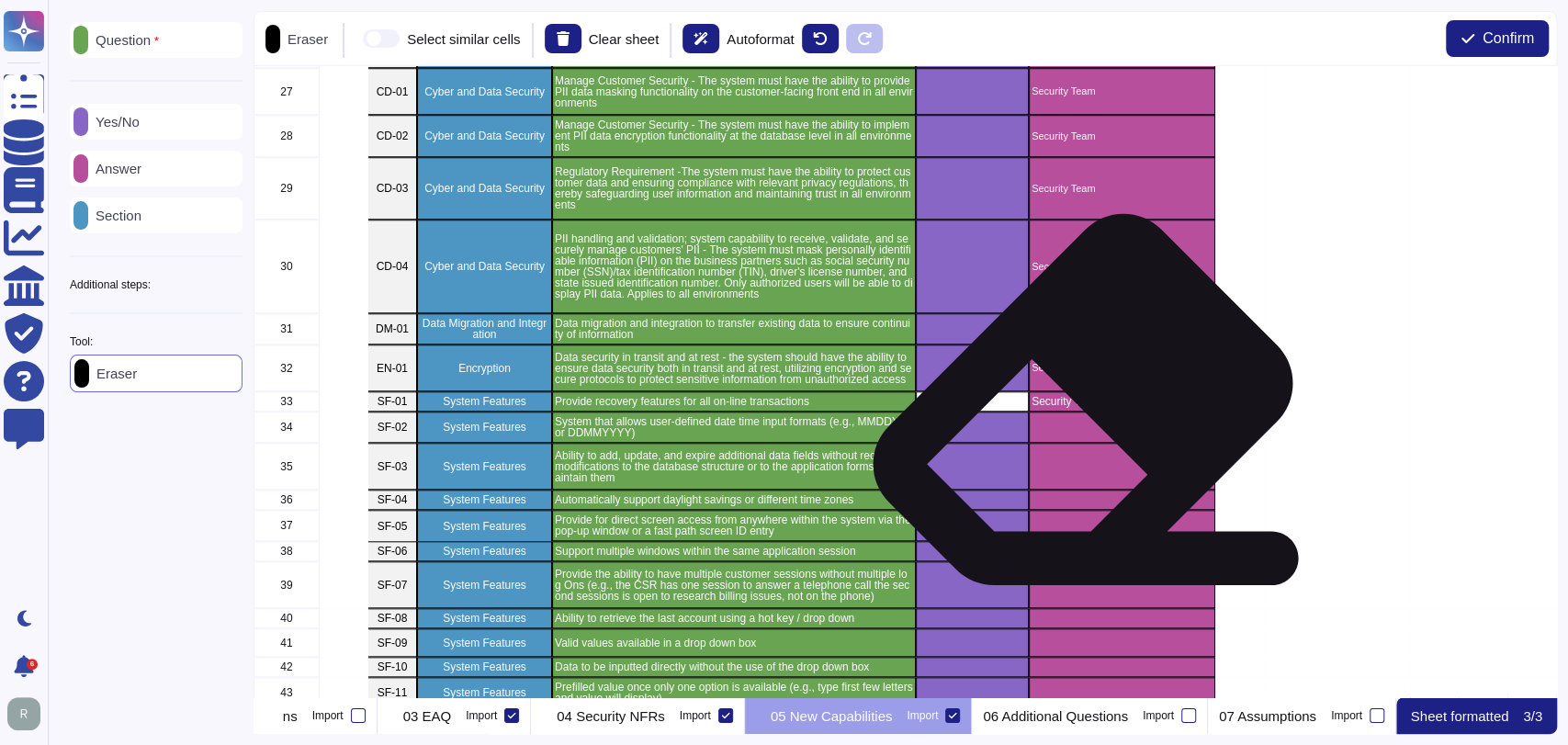
click at [1076, 406] on p "Security Team" at bounding box center [1122, 402] width 181 height 11
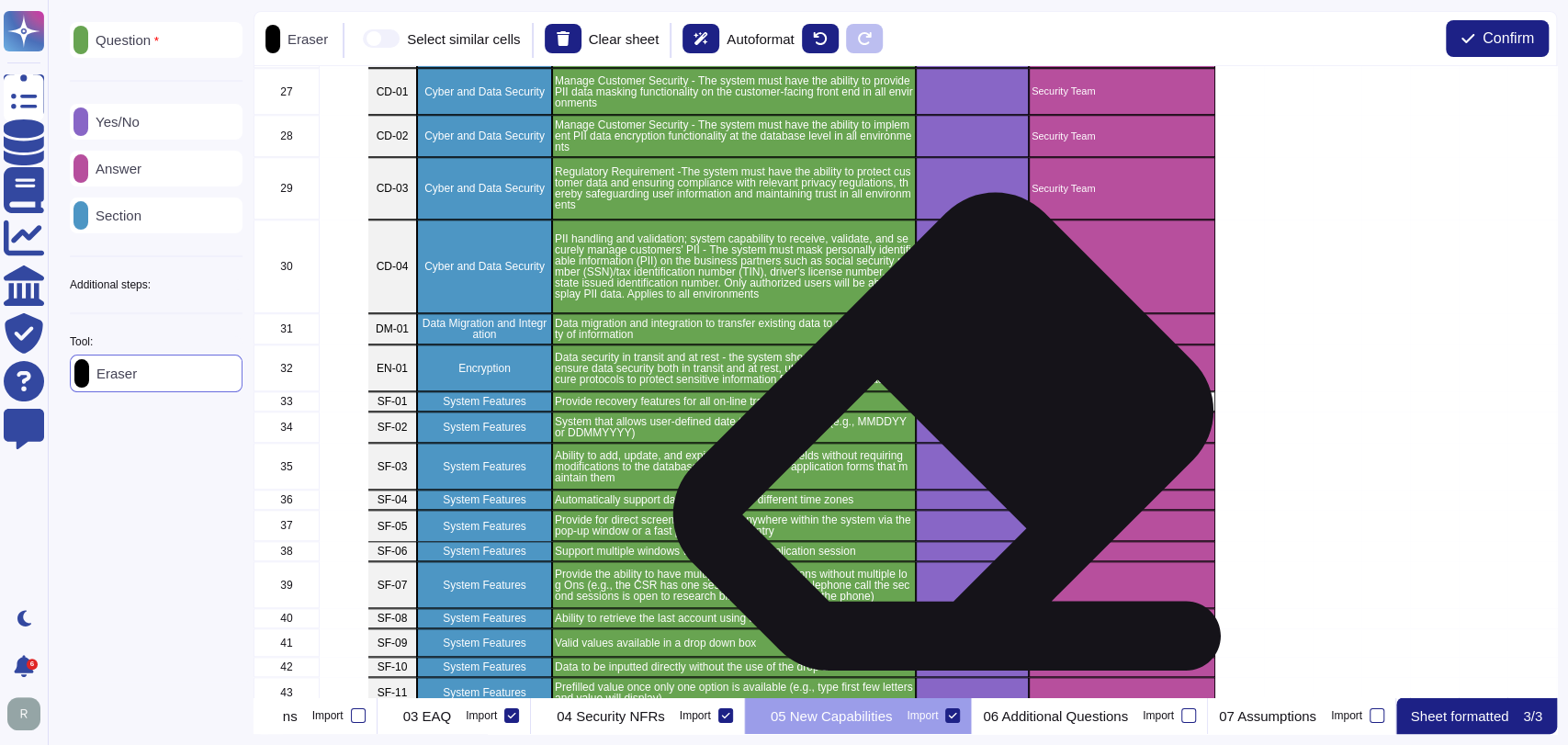
click at [935, 437] on div "grid" at bounding box center [972, 427] width 113 height 31
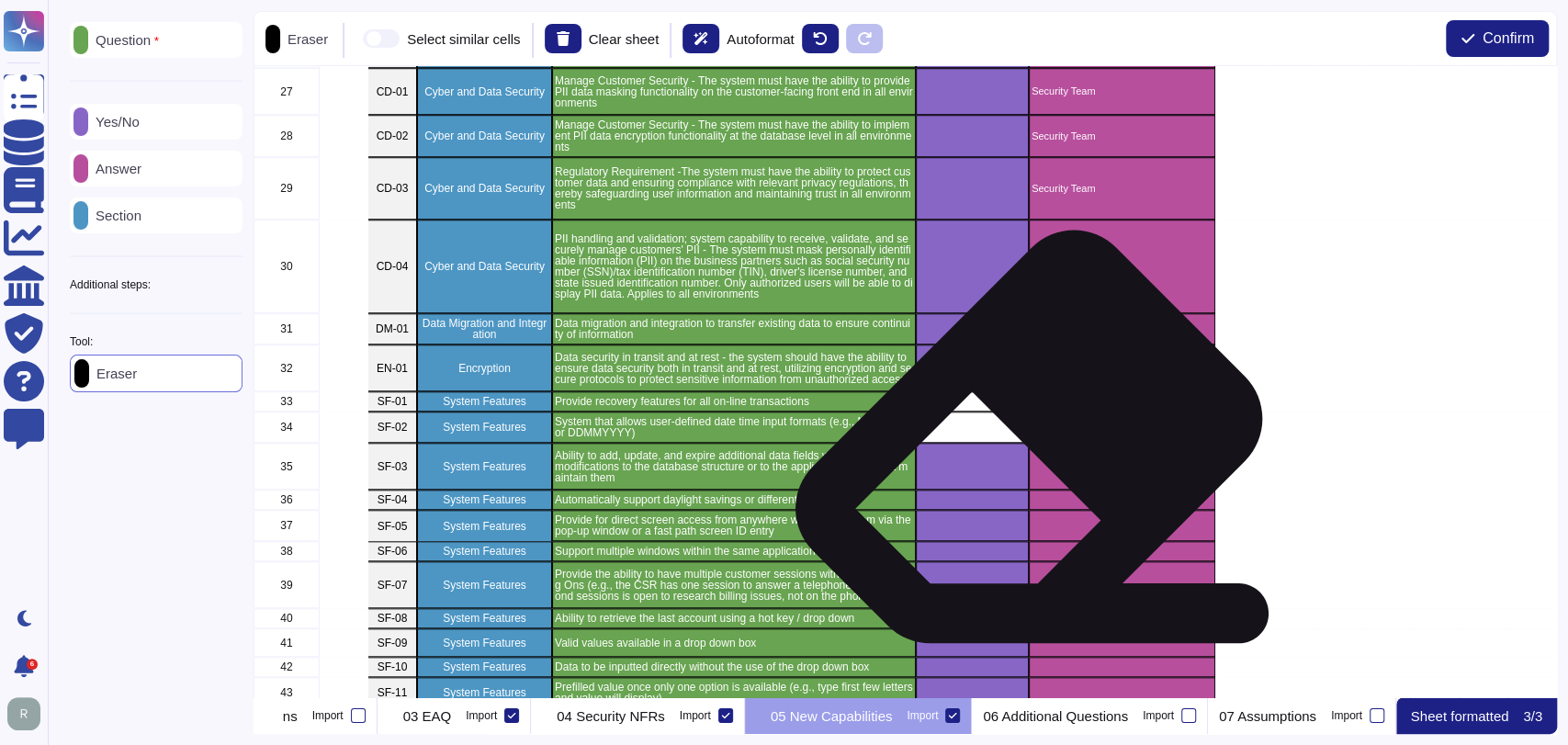
click at [1050, 440] on div "grid" at bounding box center [1122, 427] width 187 height 31
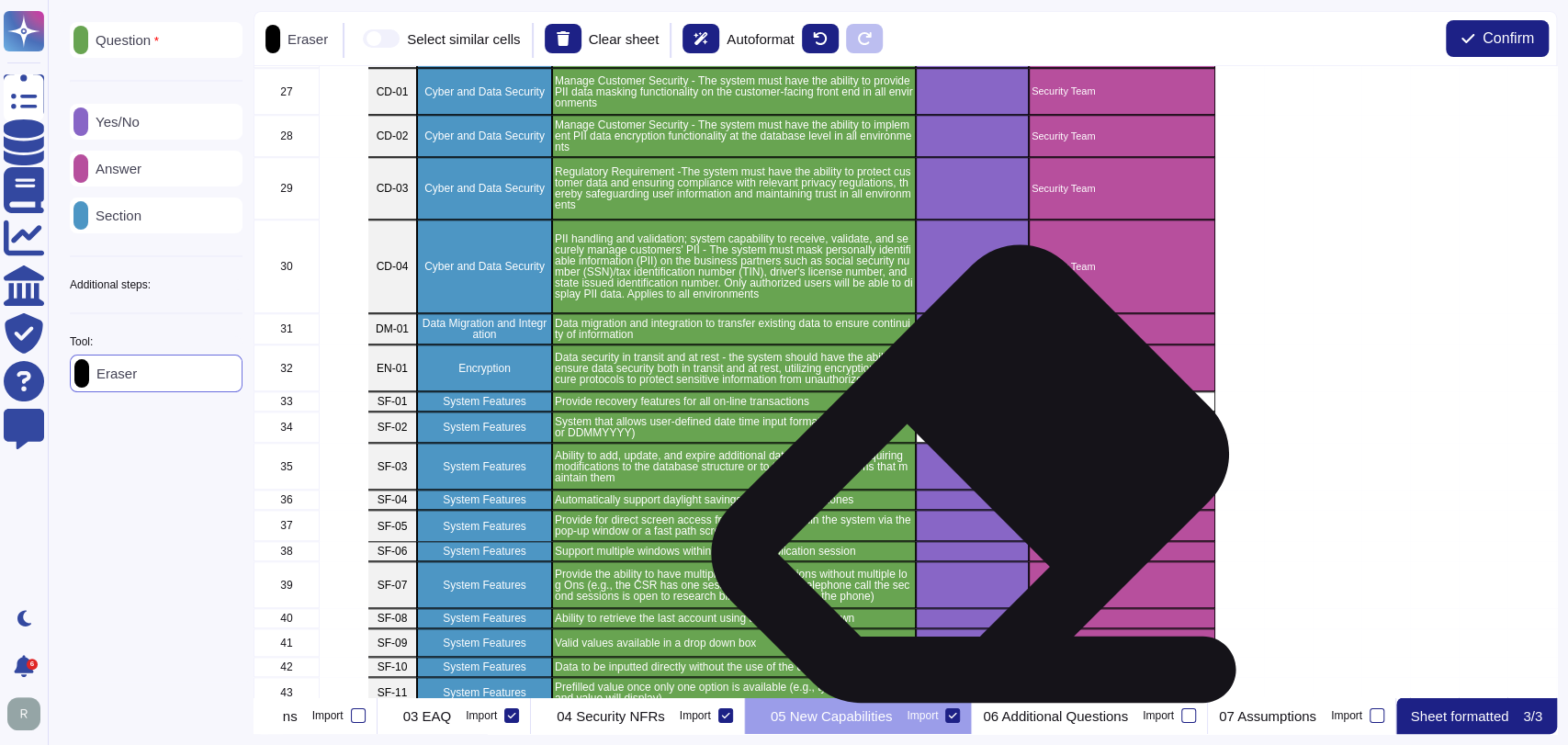
click at [962, 479] on div "grid" at bounding box center [972, 465] width 113 height 47
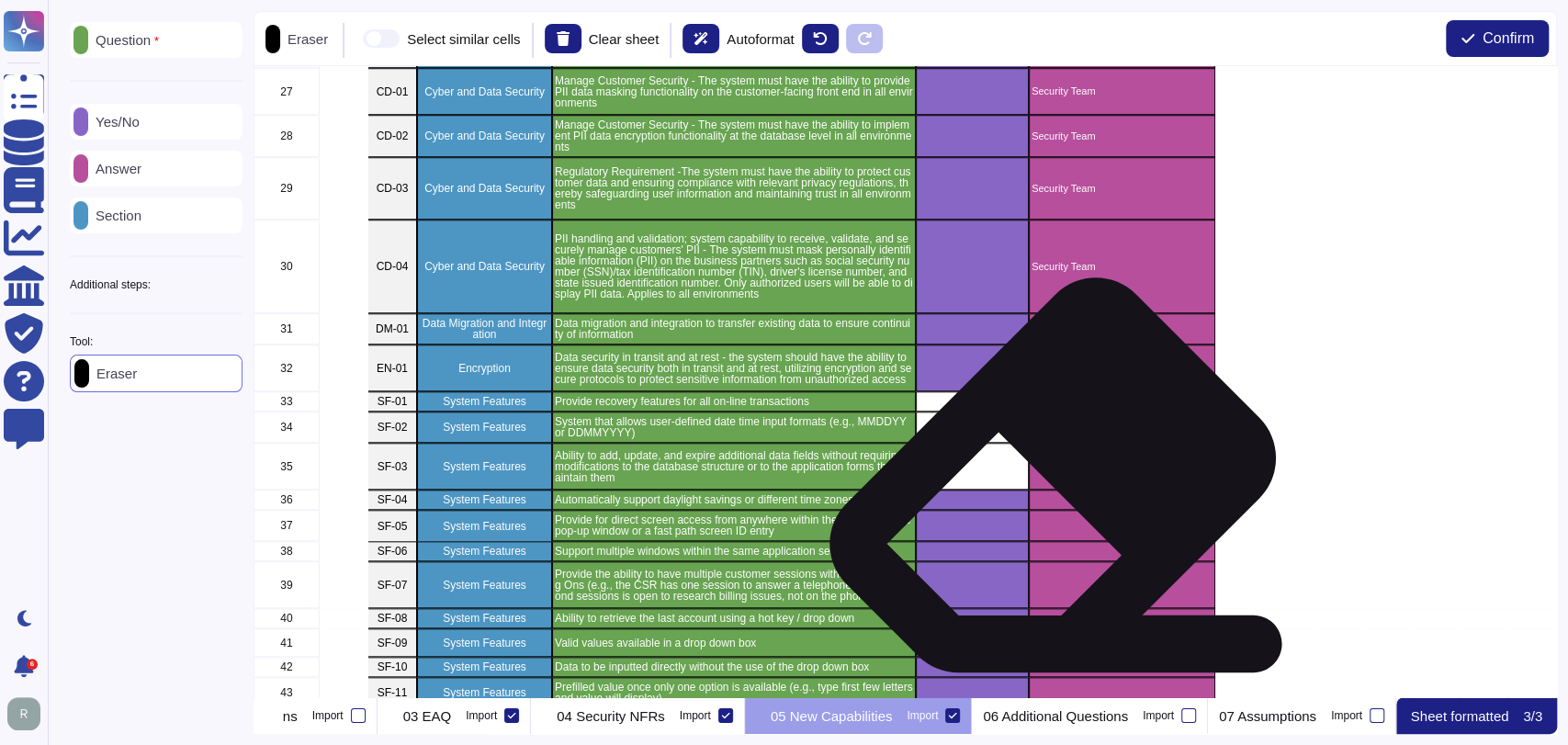
click at [1048, 480] on div "grid" at bounding box center [1122, 465] width 187 height 47
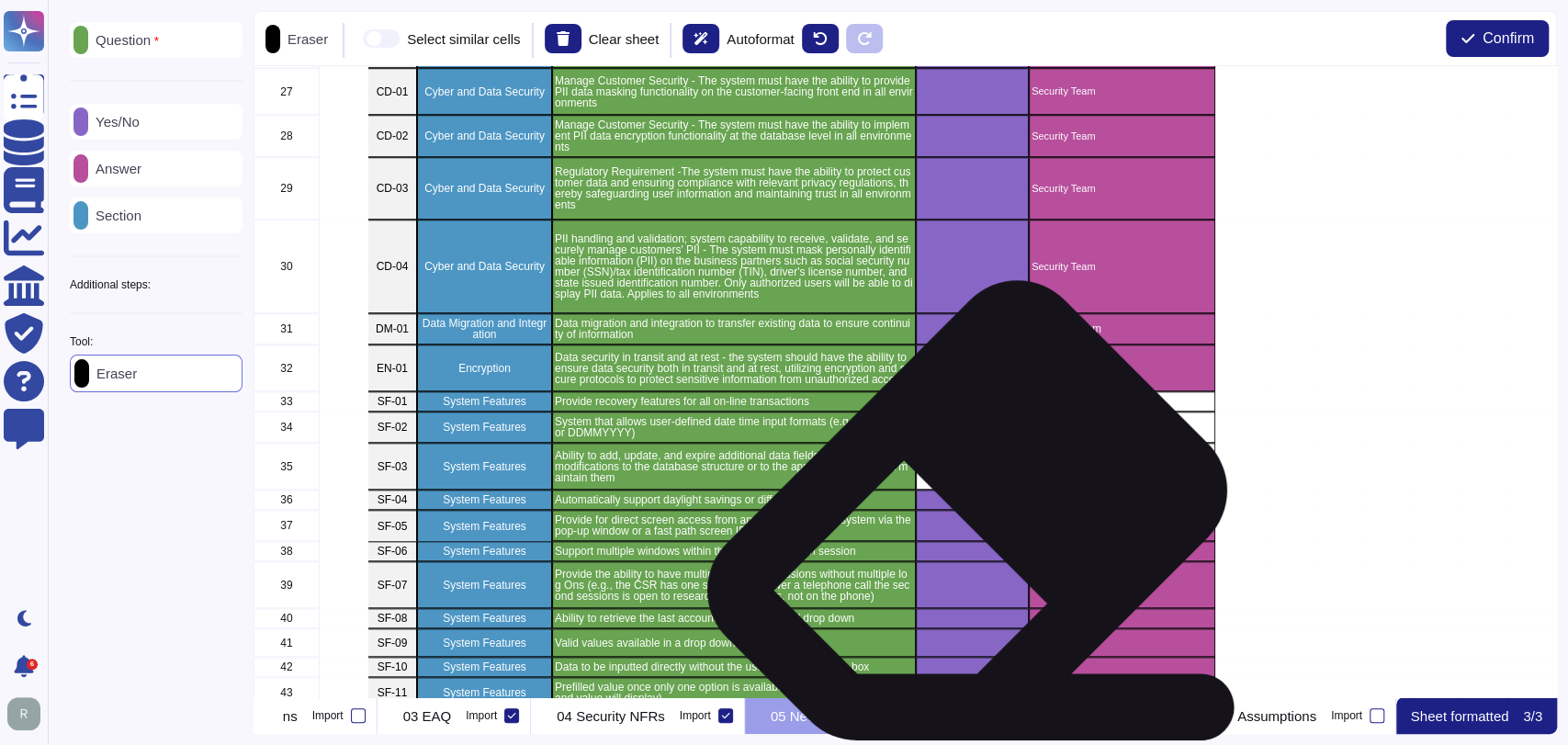
click at [954, 516] on div "grid" at bounding box center [972, 525] width 113 height 31
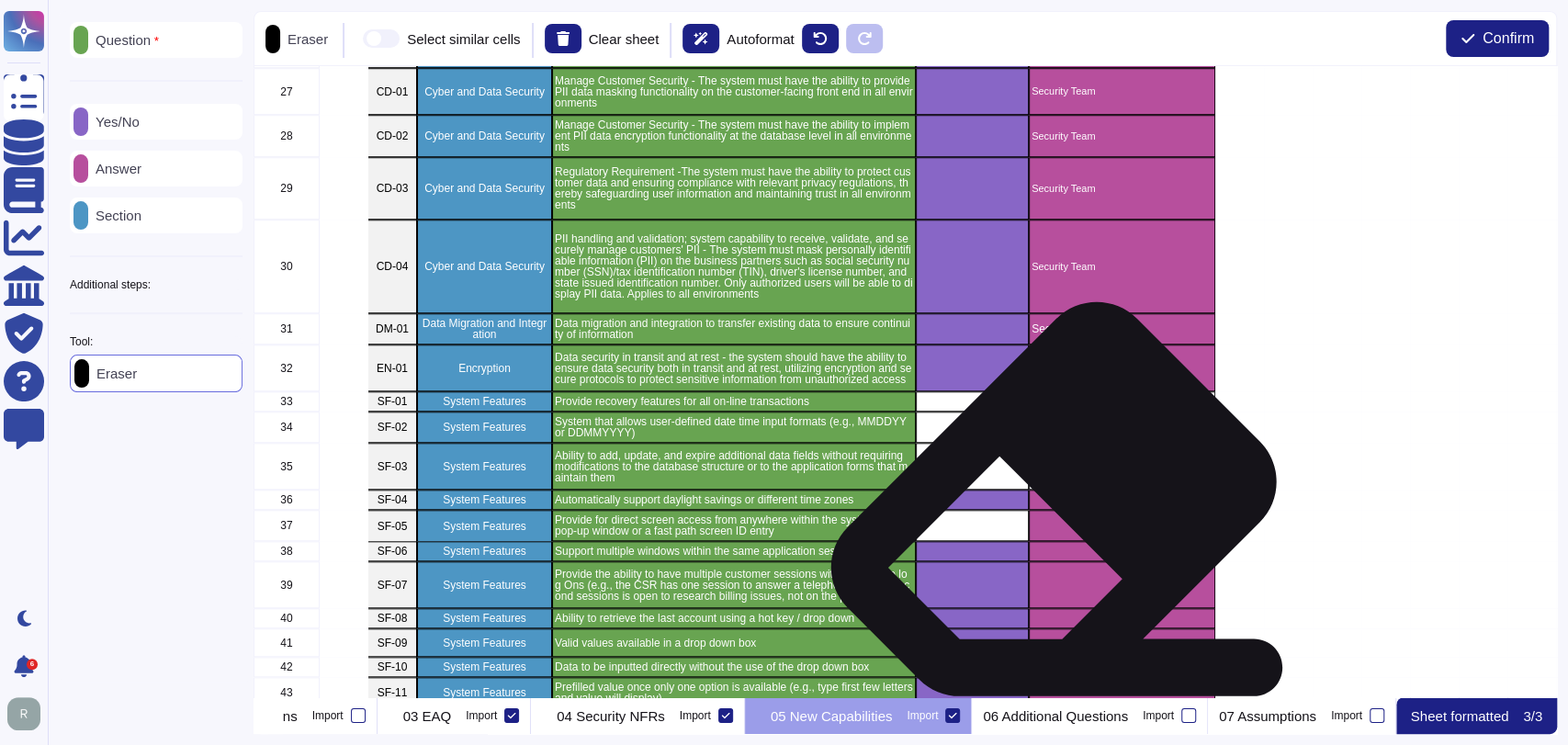
click at [1049, 505] on div "grid" at bounding box center [1122, 499] width 187 height 20
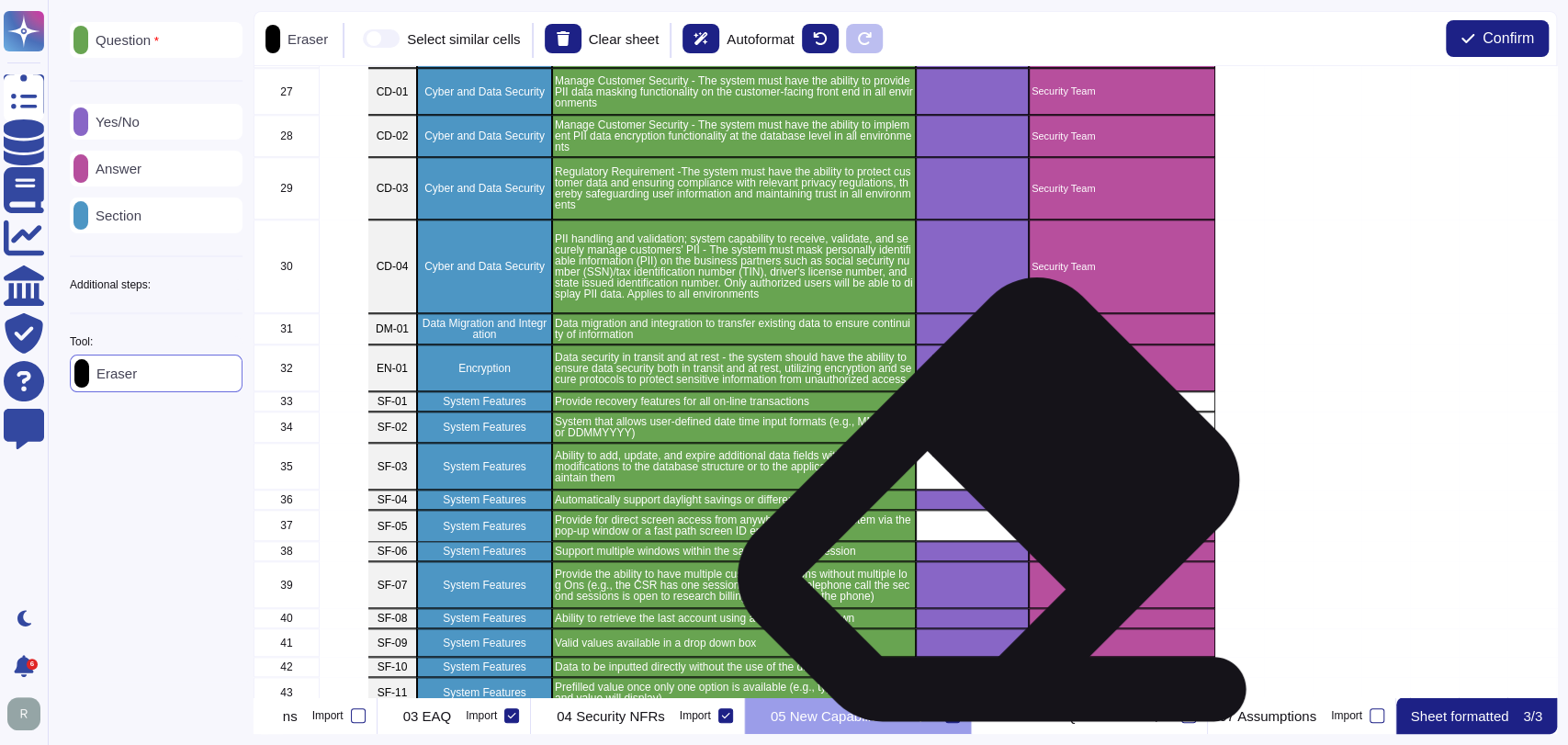
click at [968, 506] on div "grid" at bounding box center [972, 499] width 113 height 20
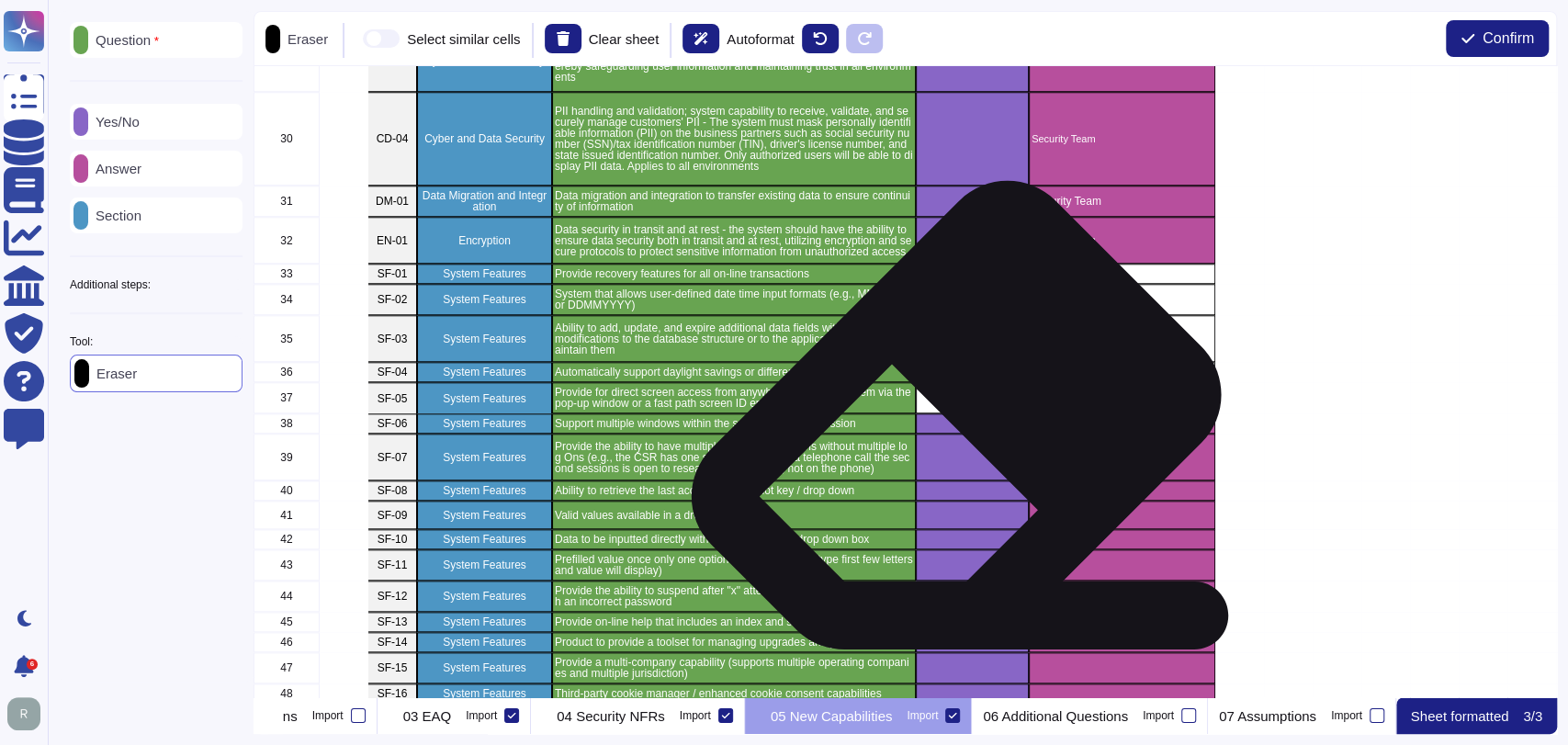
scroll to position [1123, 0]
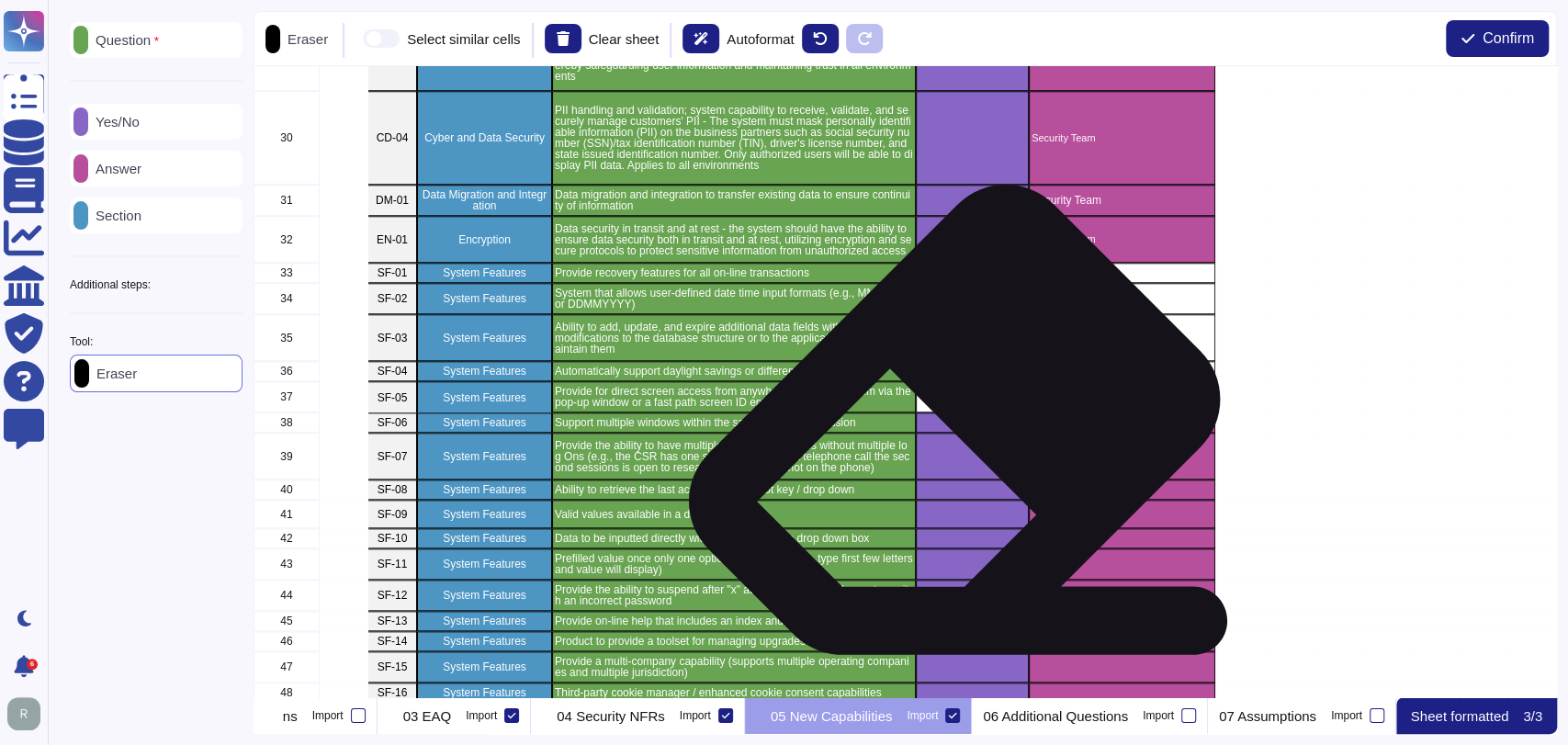
click at [947, 425] on div "grid" at bounding box center [972, 423] width 113 height 20
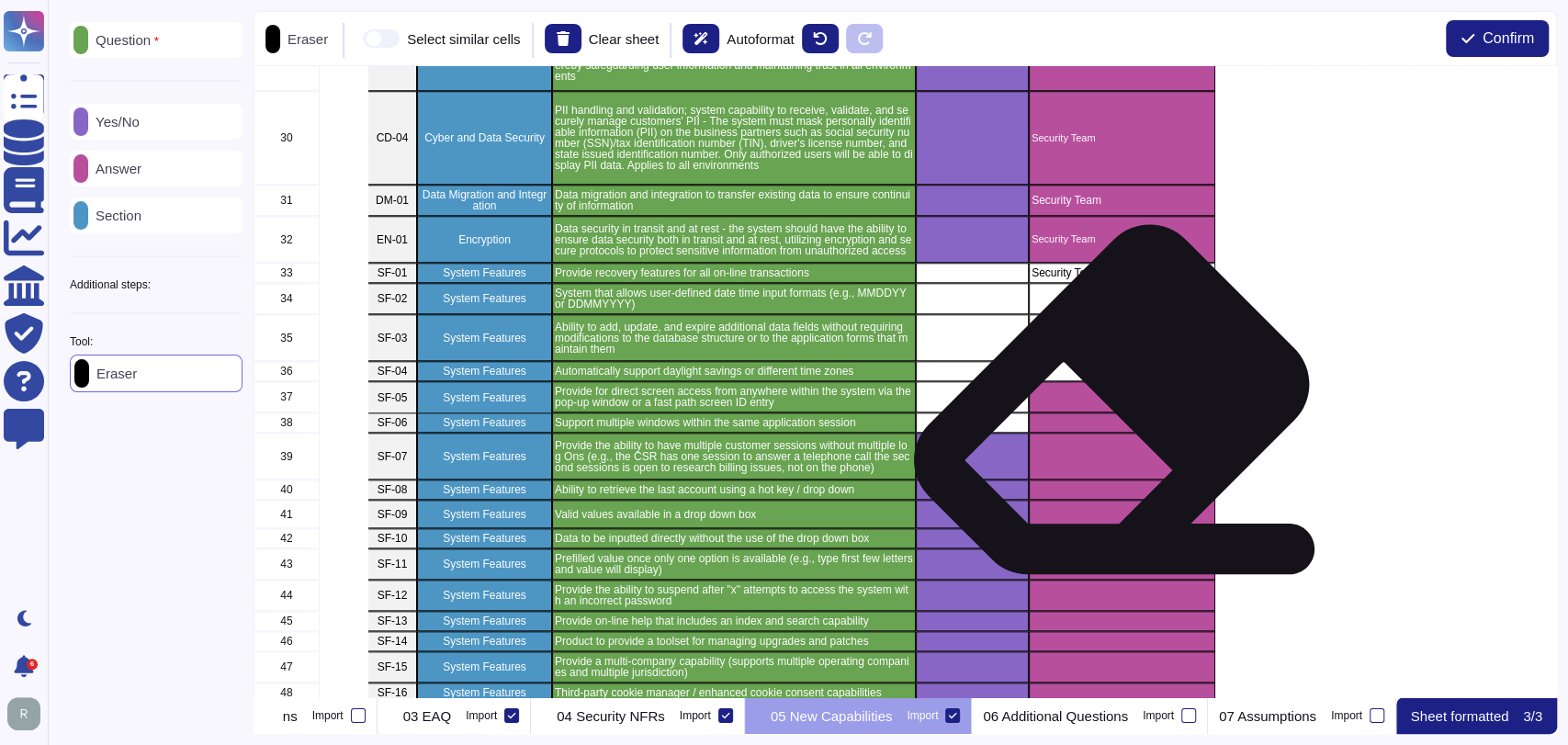
click at [1104, 405] on div "grid" at bounding box center [1122, 397] width 187 height 31
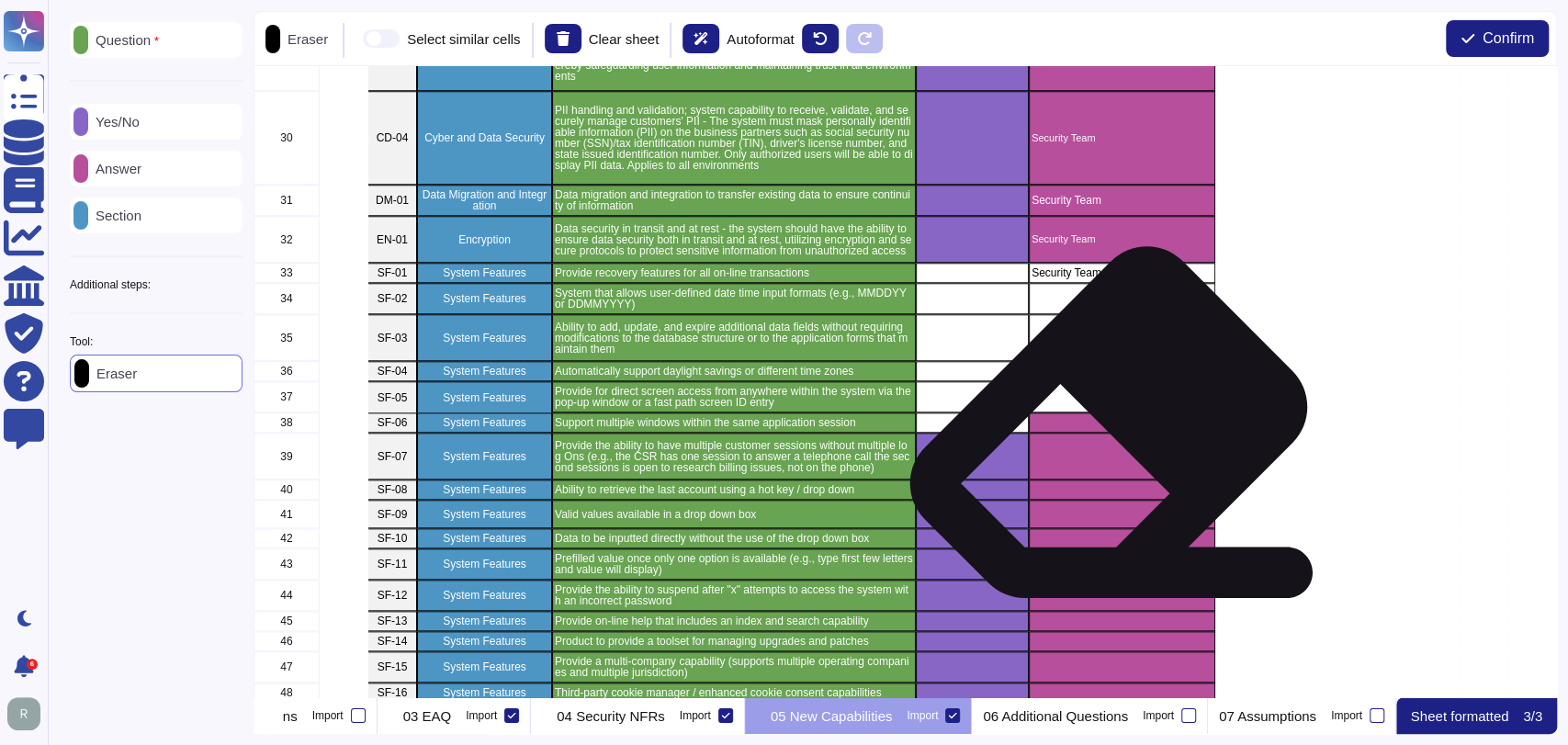
click at [1102, 428] on div "grid" at bounding box center [1122, 423] width 187 height 20
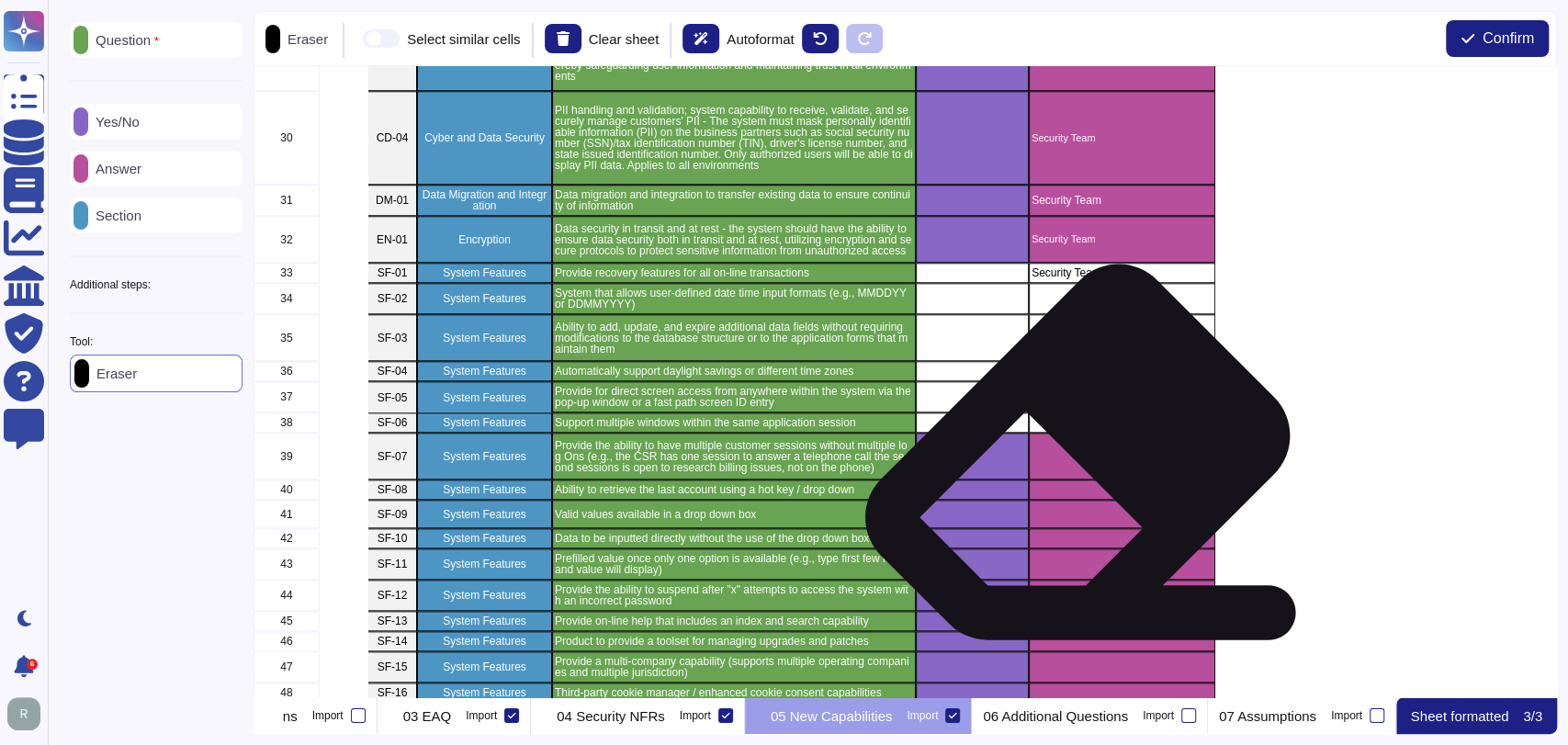
click at [1070, 459] on div "grid" at bounding box center [1122, 455] width 187 height 47
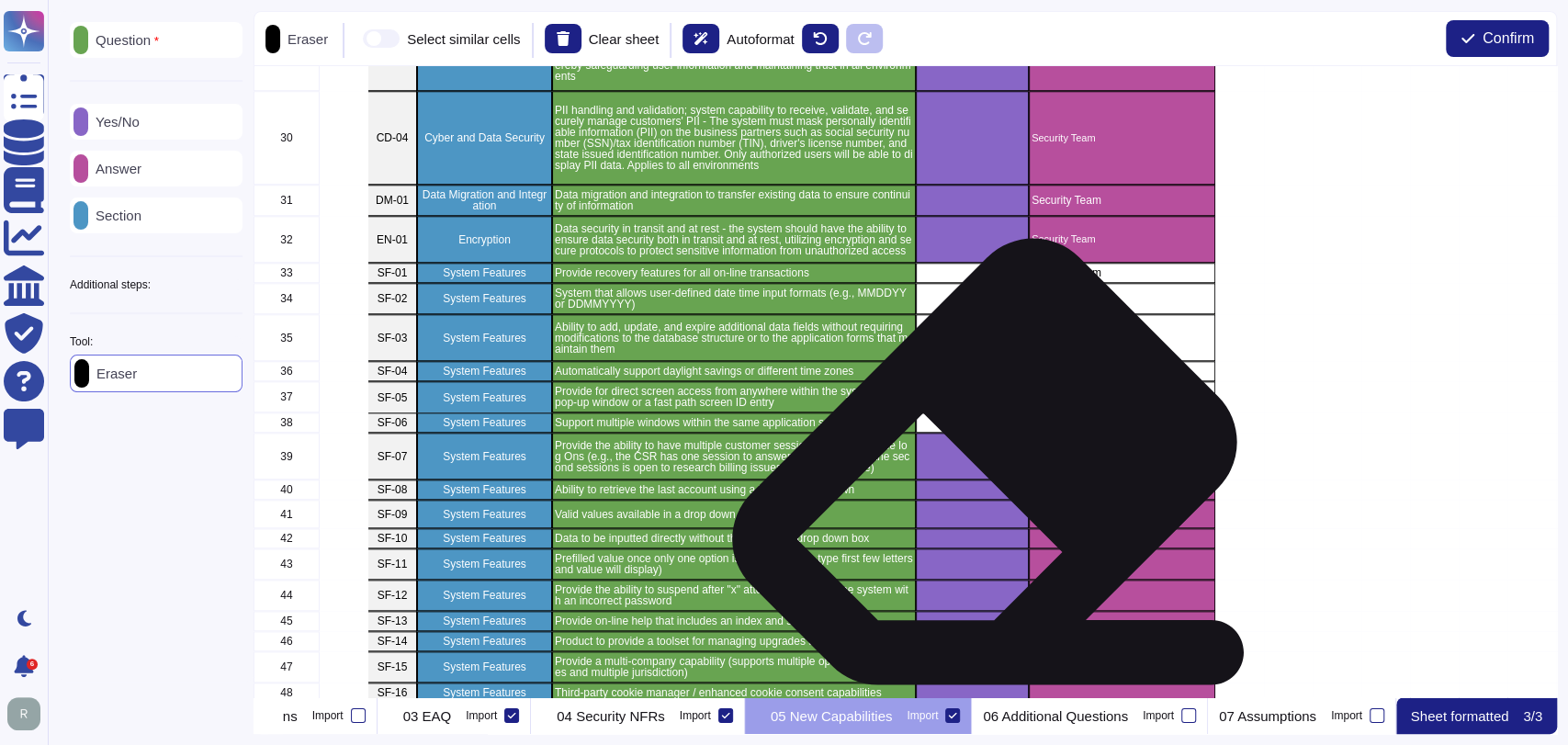
click at [977, 467] on div "grid" at bounding box center [972, 455] width 113 height 47
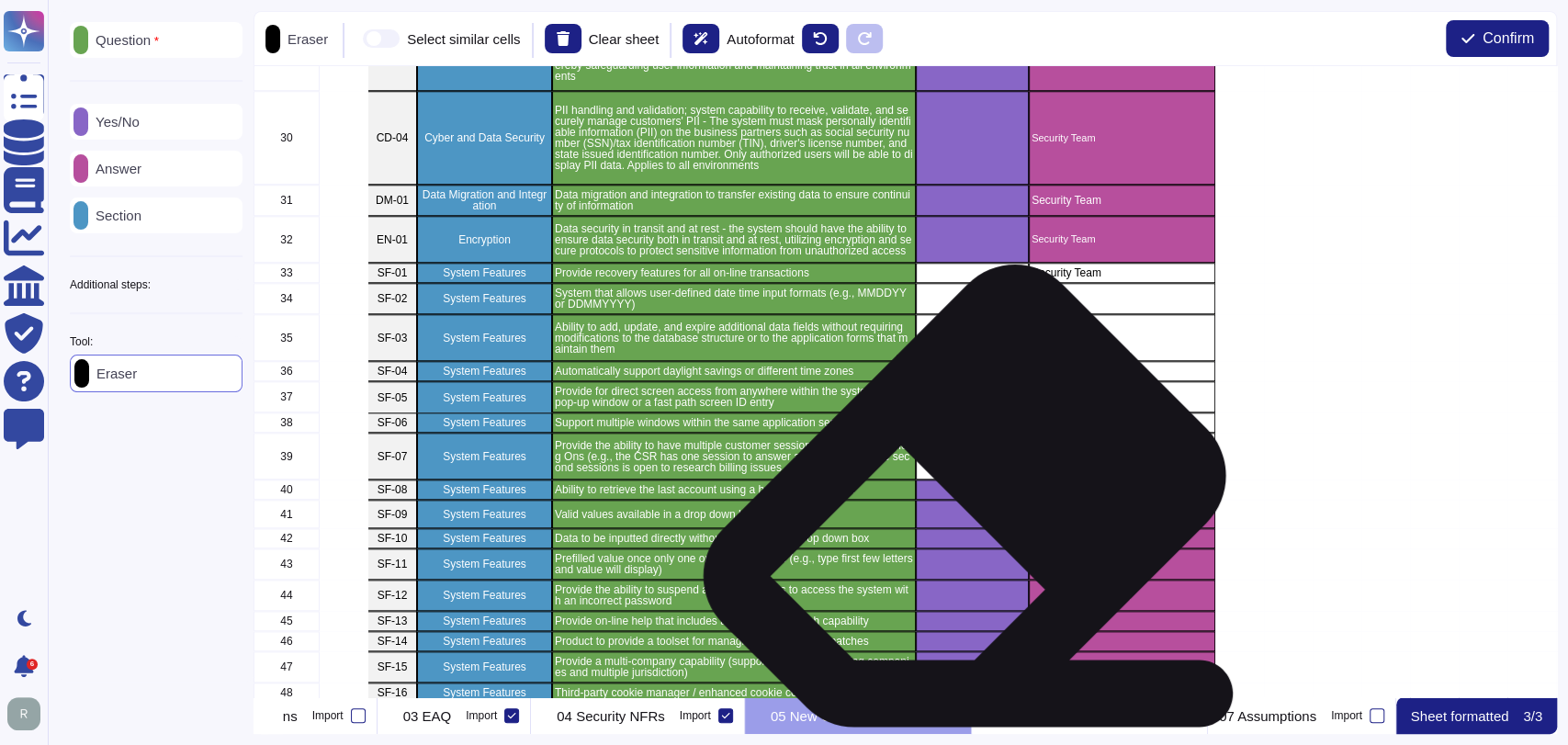
click at [957, 501] on div "grid" at bounding box center [972, 513] width 113 height 29
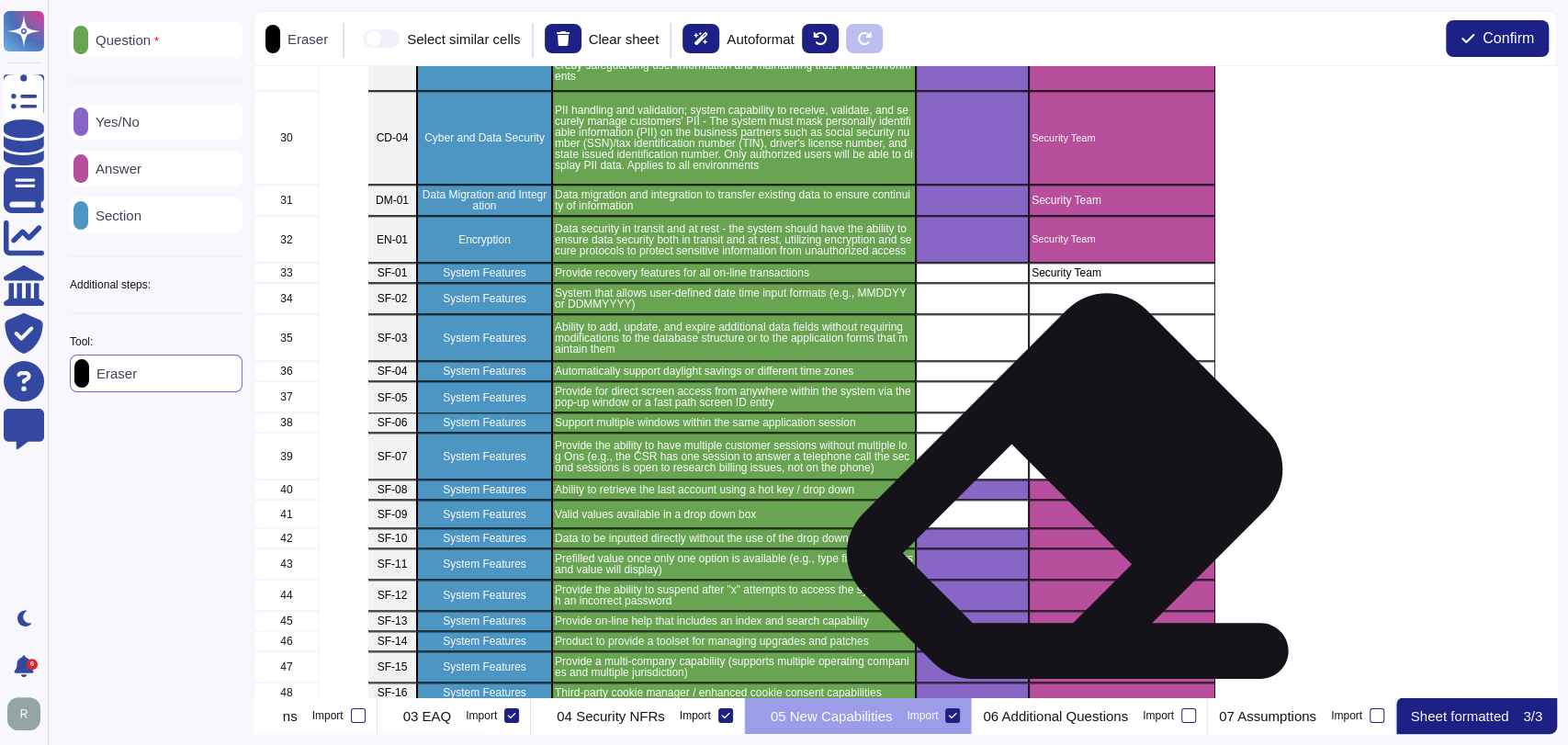
click at [1060, 492] on div "grid" at bounding box center [1122, 489] width 187 height 20
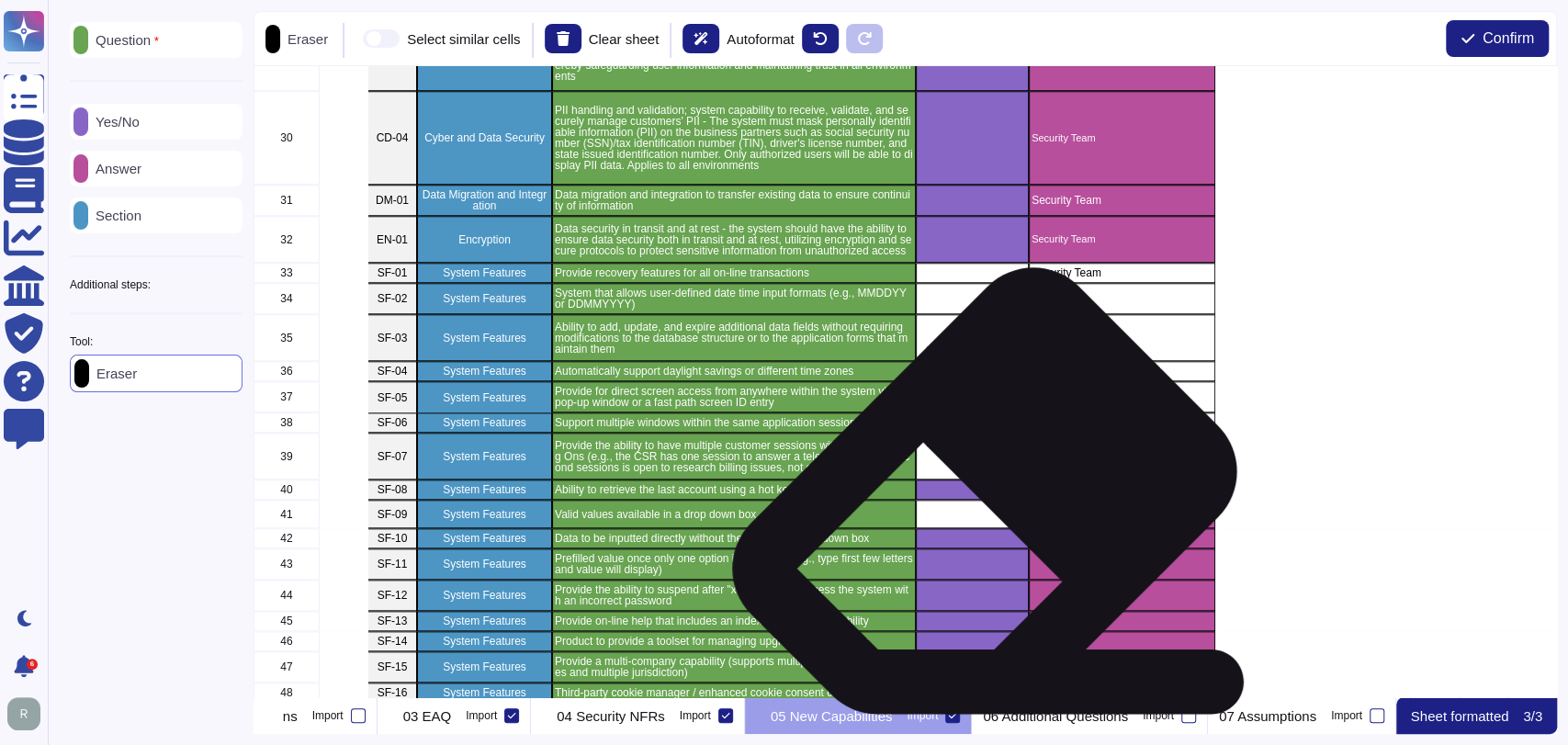
click at [971, 496] on div "grid" at bounding box center [972, 489] width 113 height 20
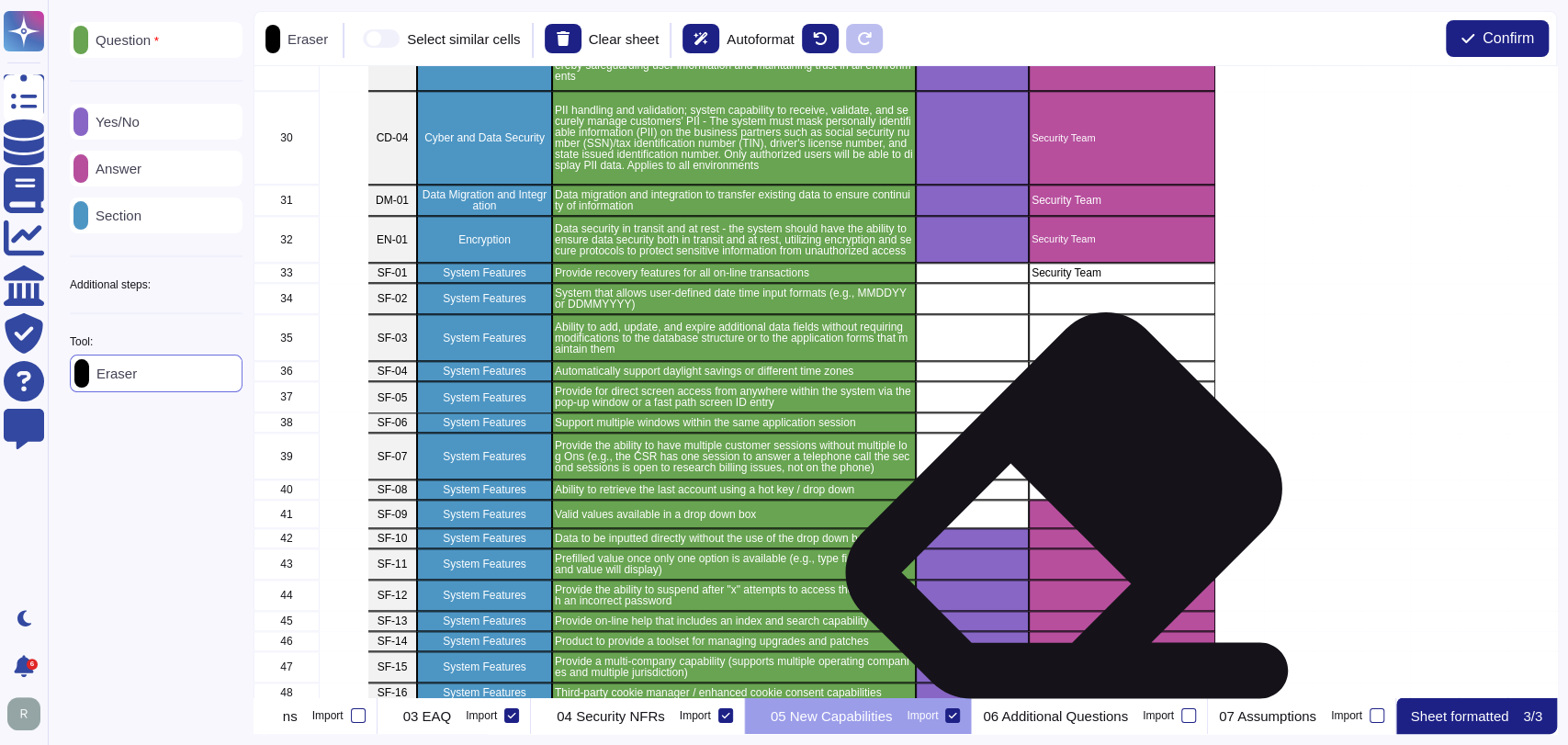
click at [1060, 510] on div "grid" at bounding box center [1122, 513] width 187 height 29
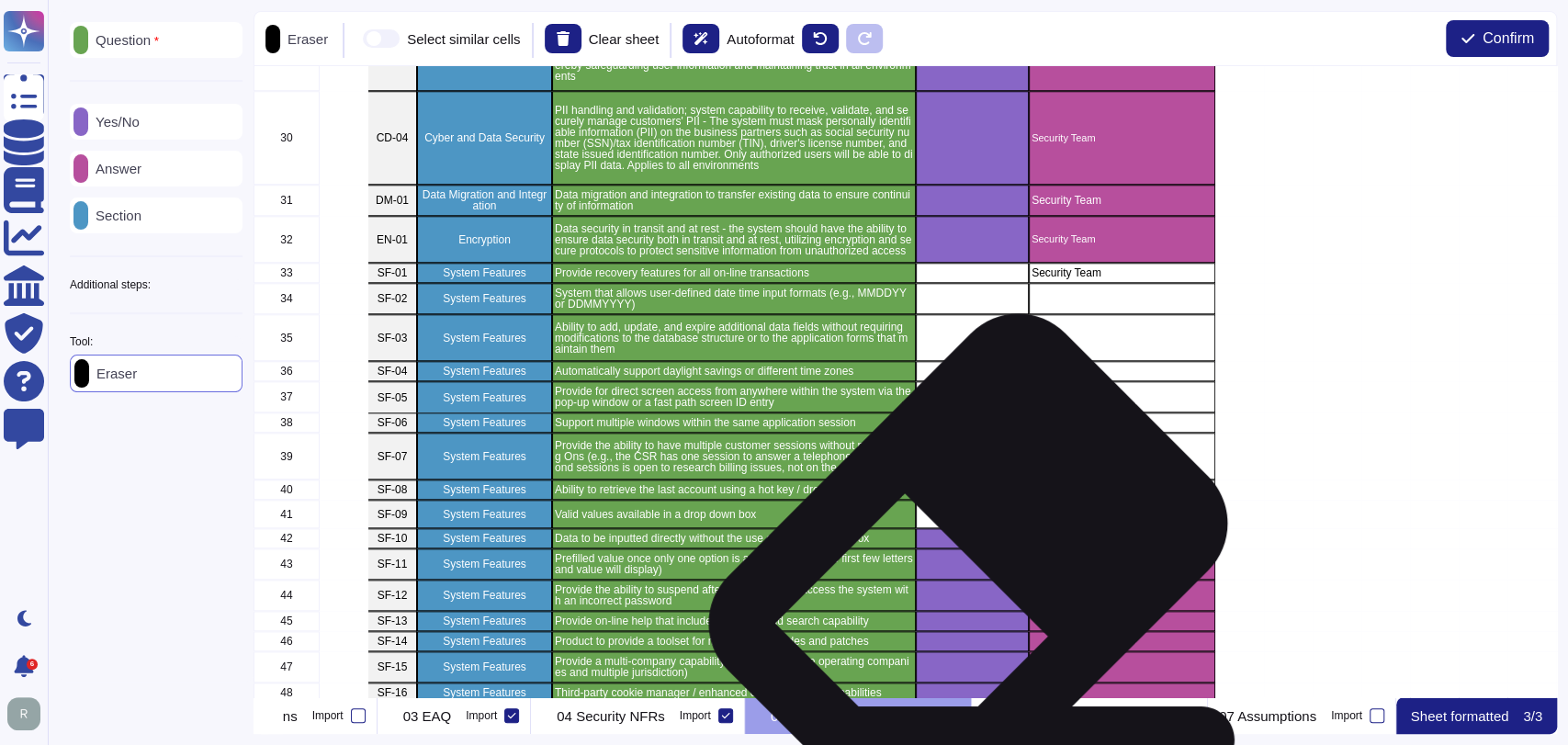
click at [960, 548] on div "grid" at bounding box center [972, 564] width 113 height 31
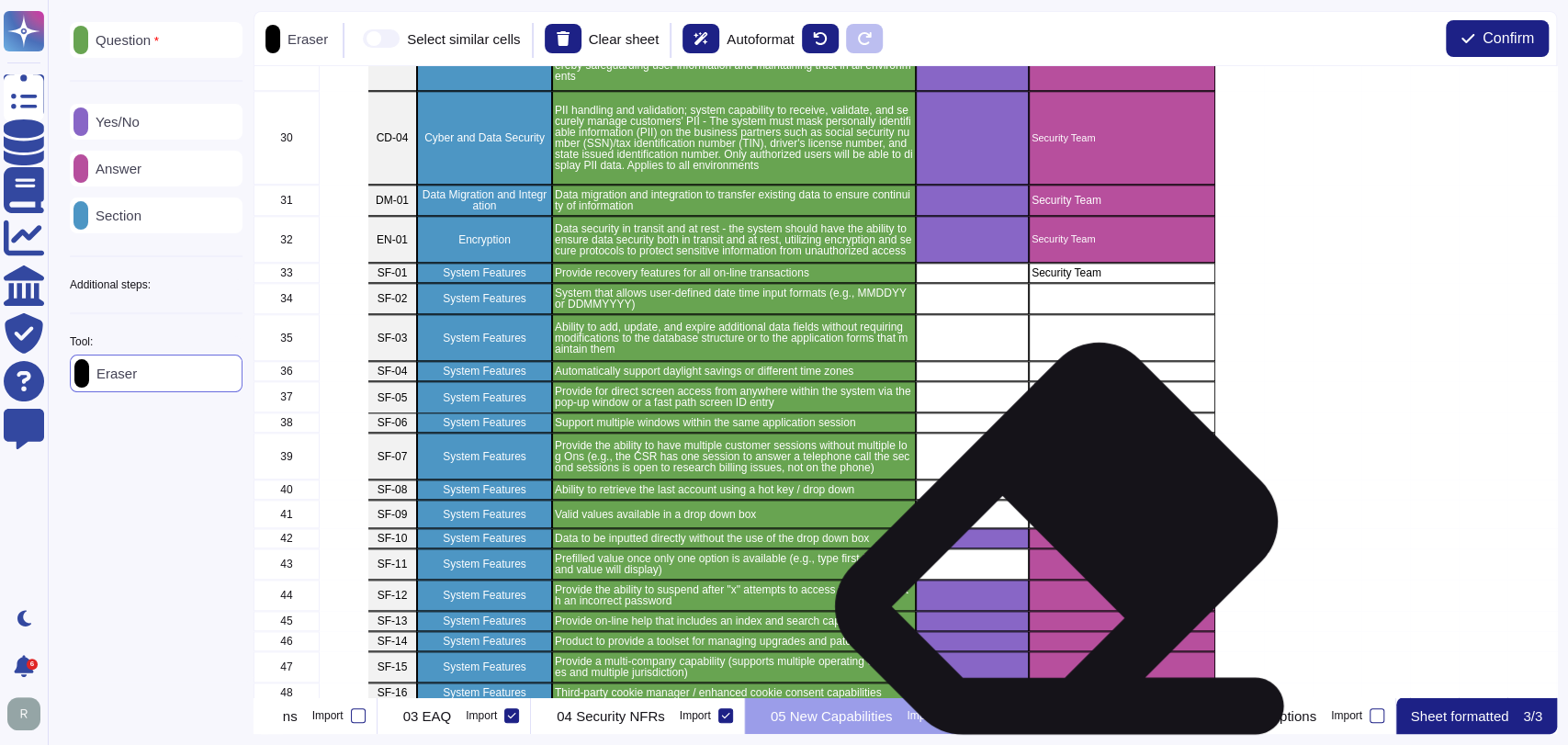
click at [1052, 545] on div "grid" at bounding box center [1122, 538] width 187 height 20
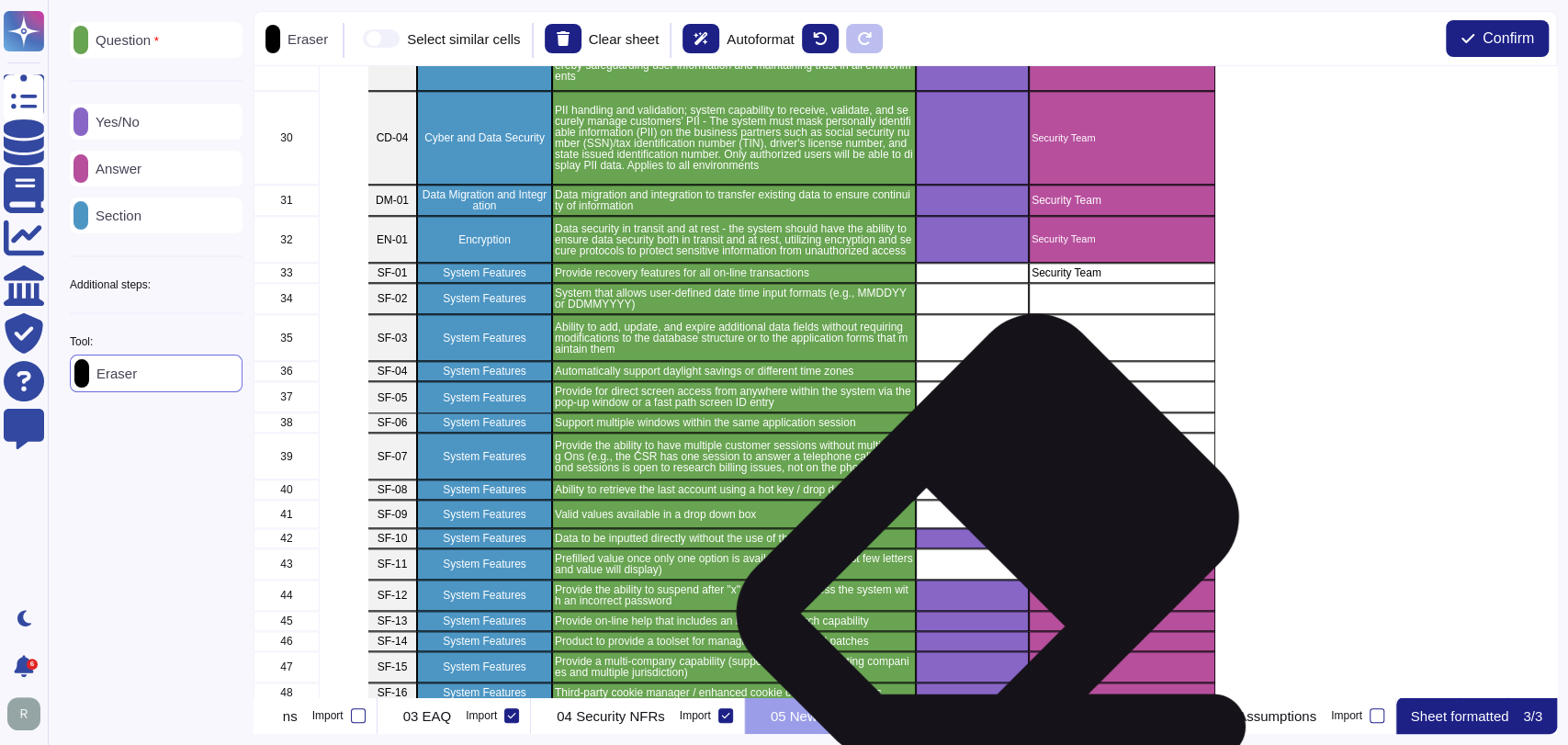
click at [980, 542] on div "grid" at bounding box center [972, 538] width 113 height 20
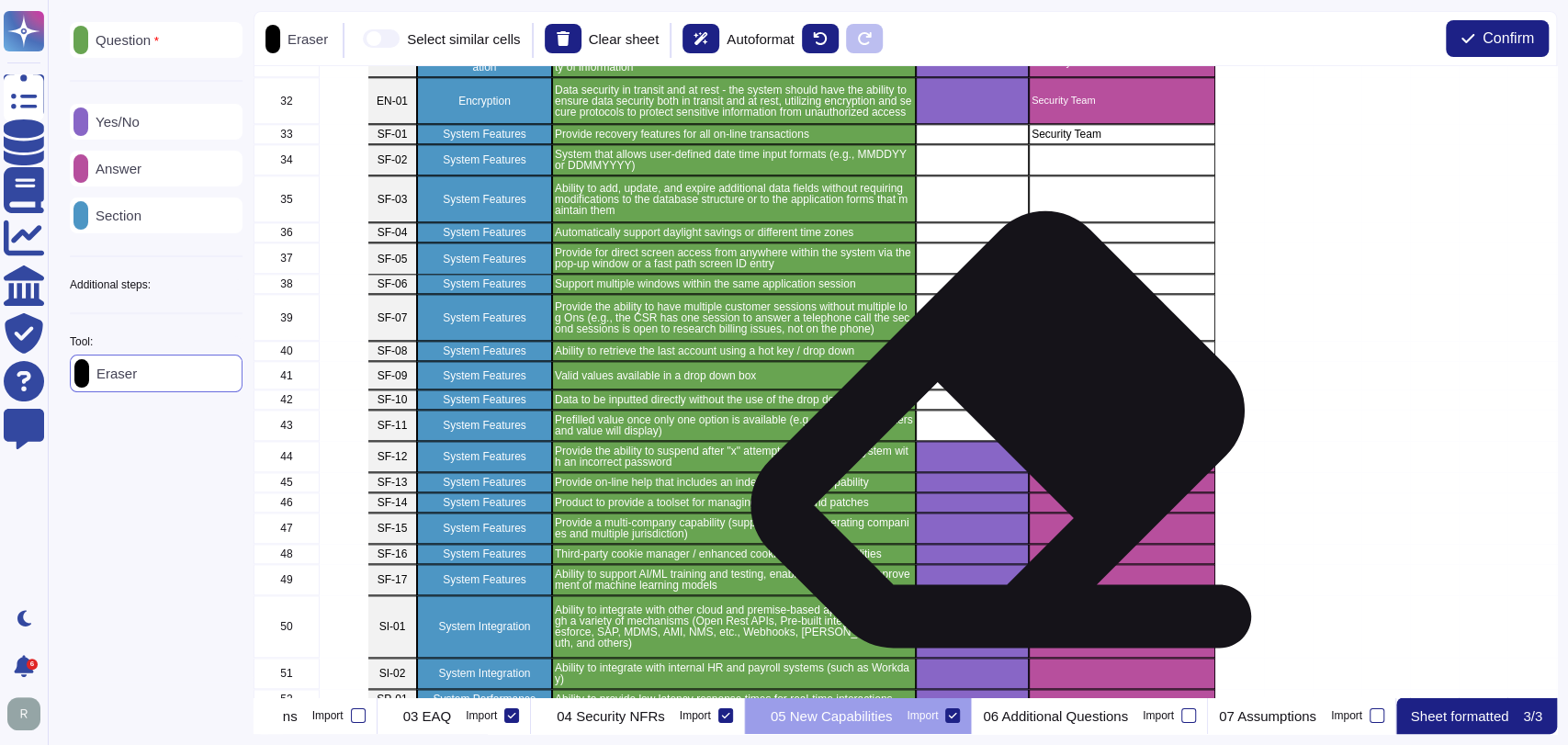
scroll to position [1263, 0]
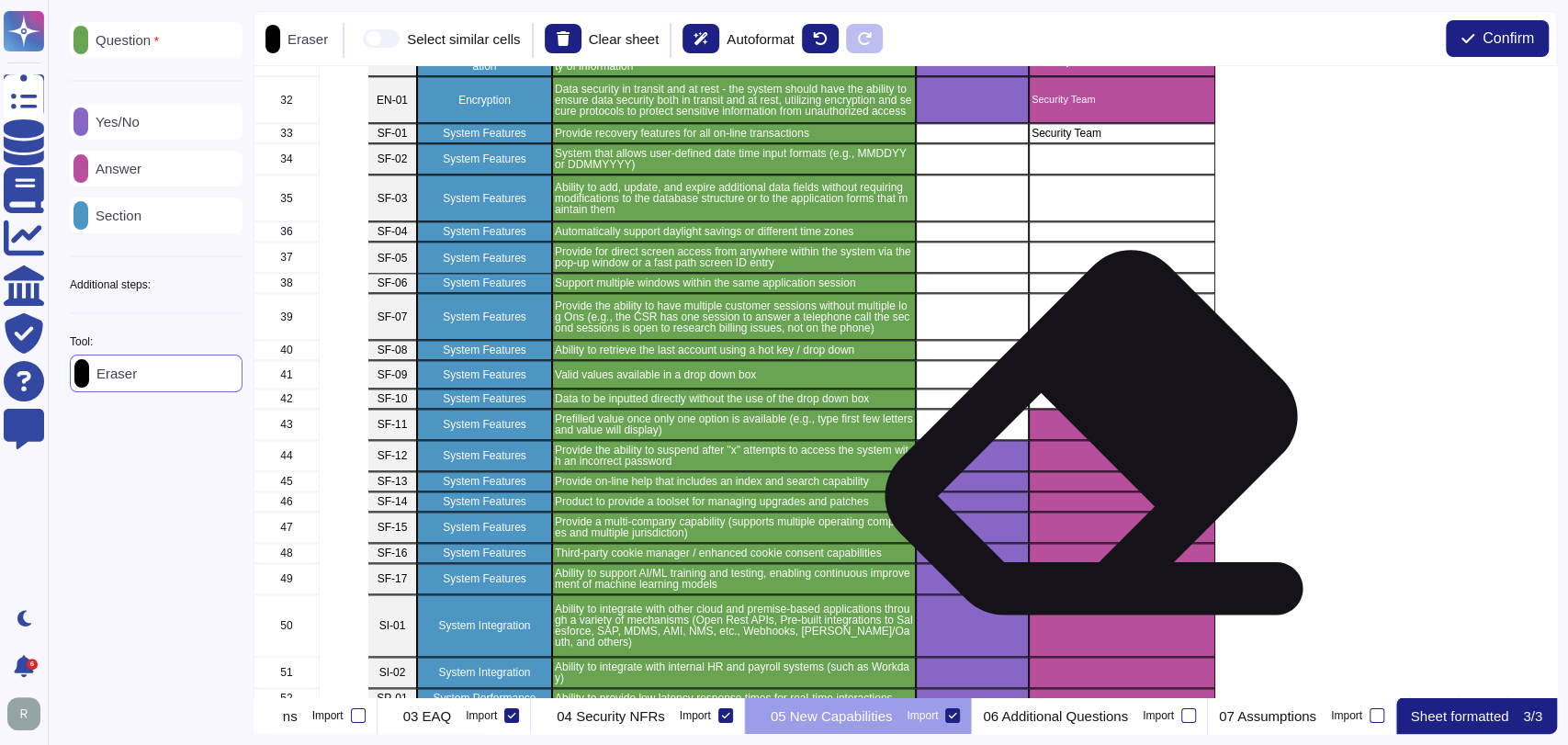
click at [1084, 439] on div "grid" at bounding box center [1122, 455] width 187 height 31
click at [1087, 462] on div "21 CU-06 Compliance and User Security Secure access controls for sensitive info…" at bounding box center [905, 381] width 1303 height 631
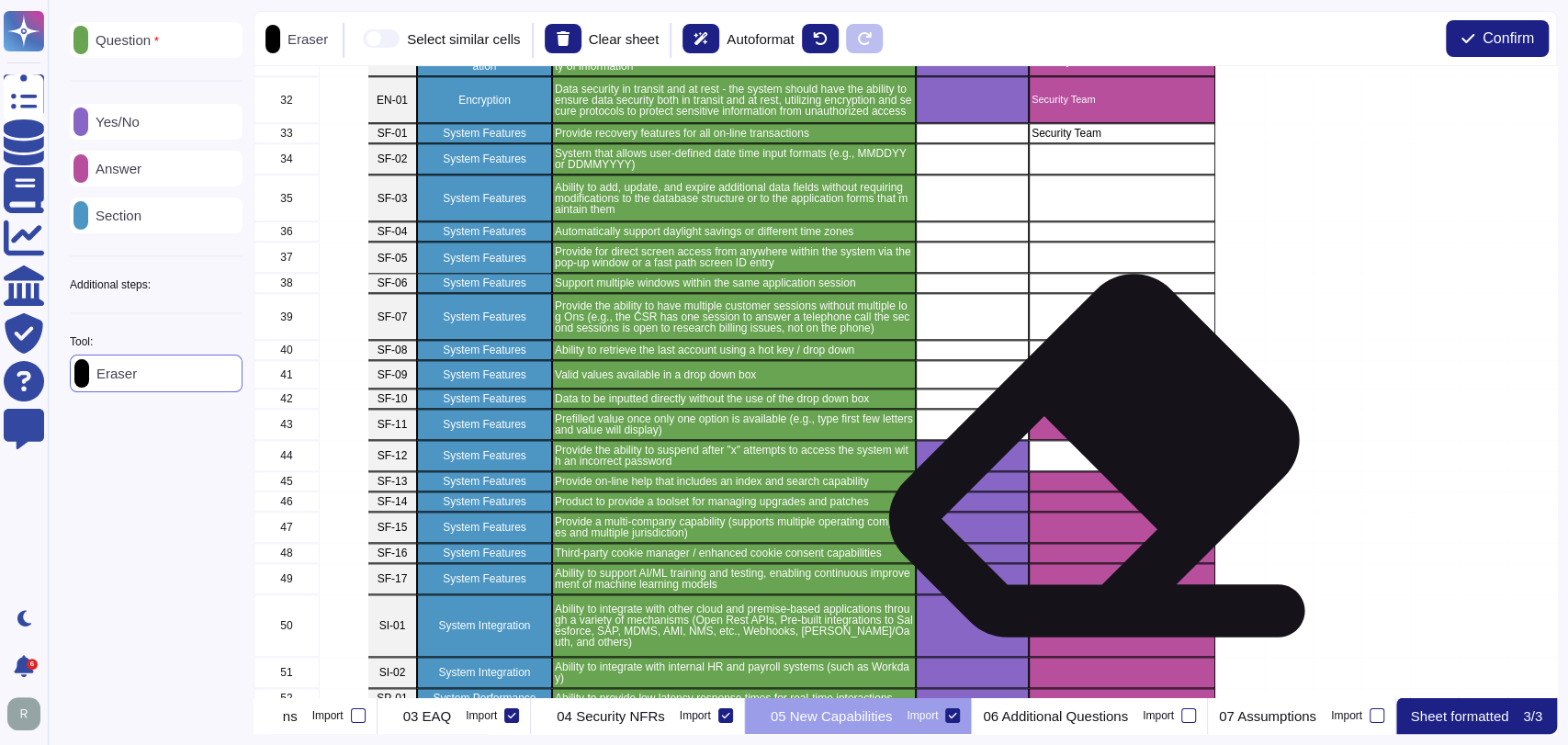
scroll to position [1264, 0]
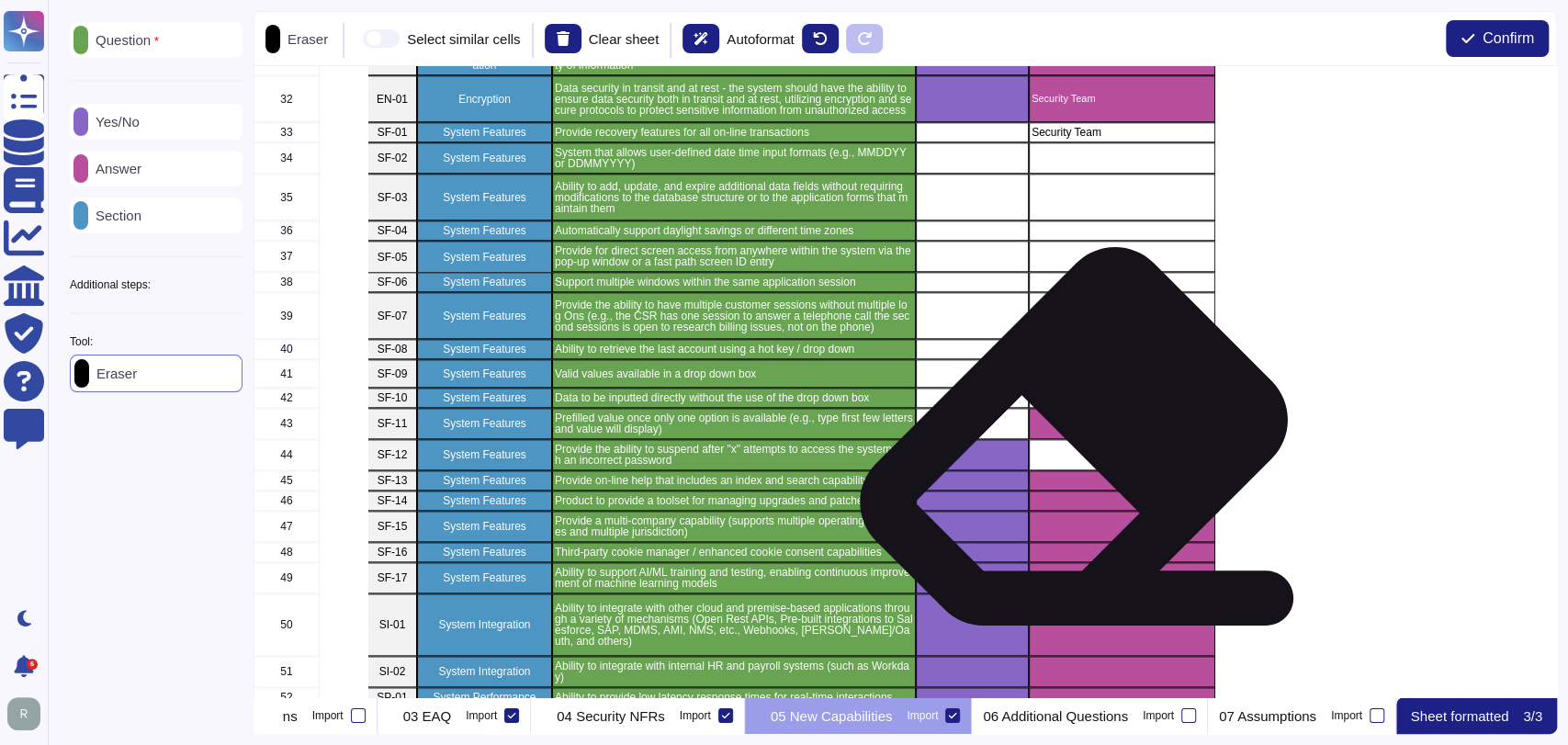
click at [1066, 424] on div "grid" at bounding box center [1122, 424] width 187 height 31
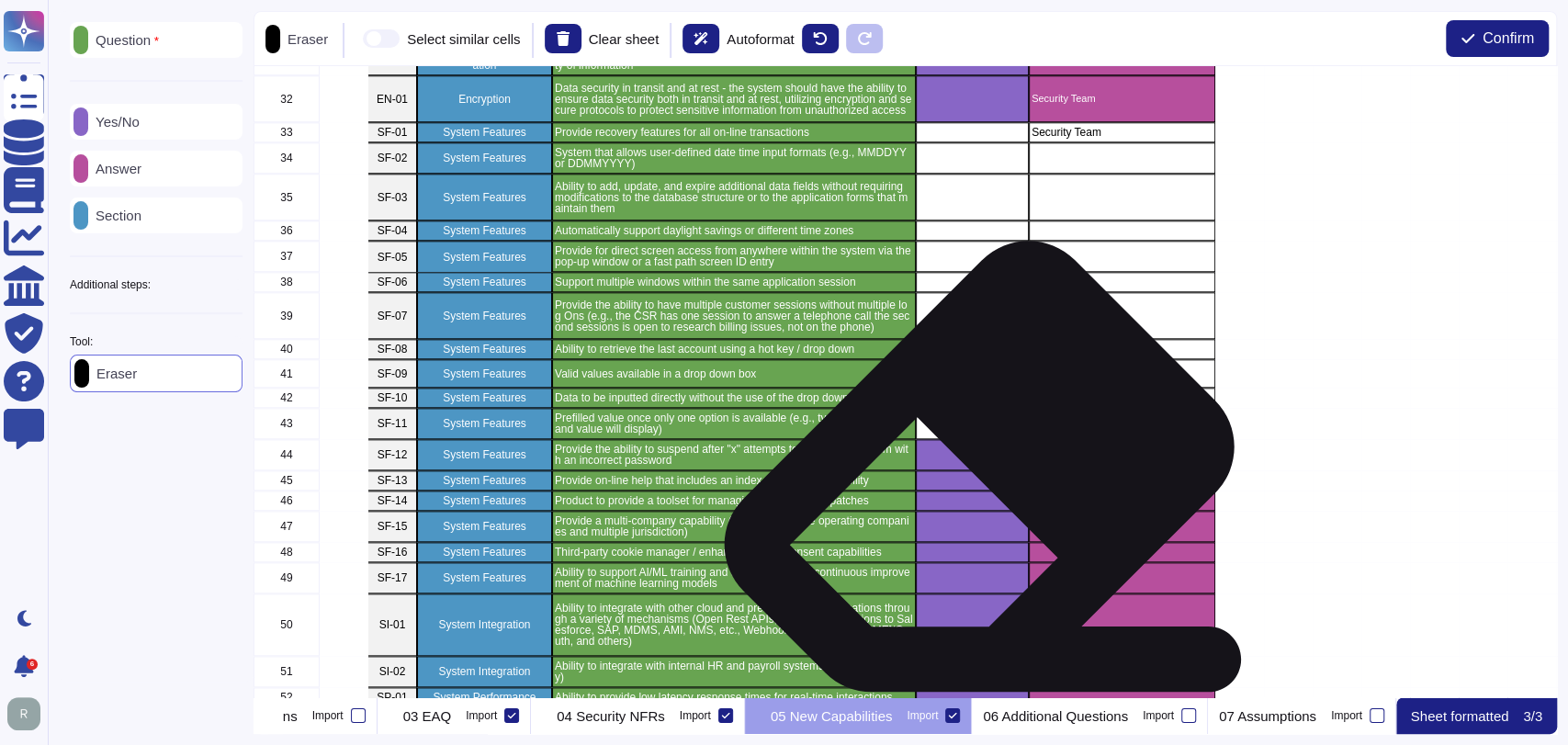
click at [968, 472] on div "grid" at bounding box center [972, 480] width 113 height 20
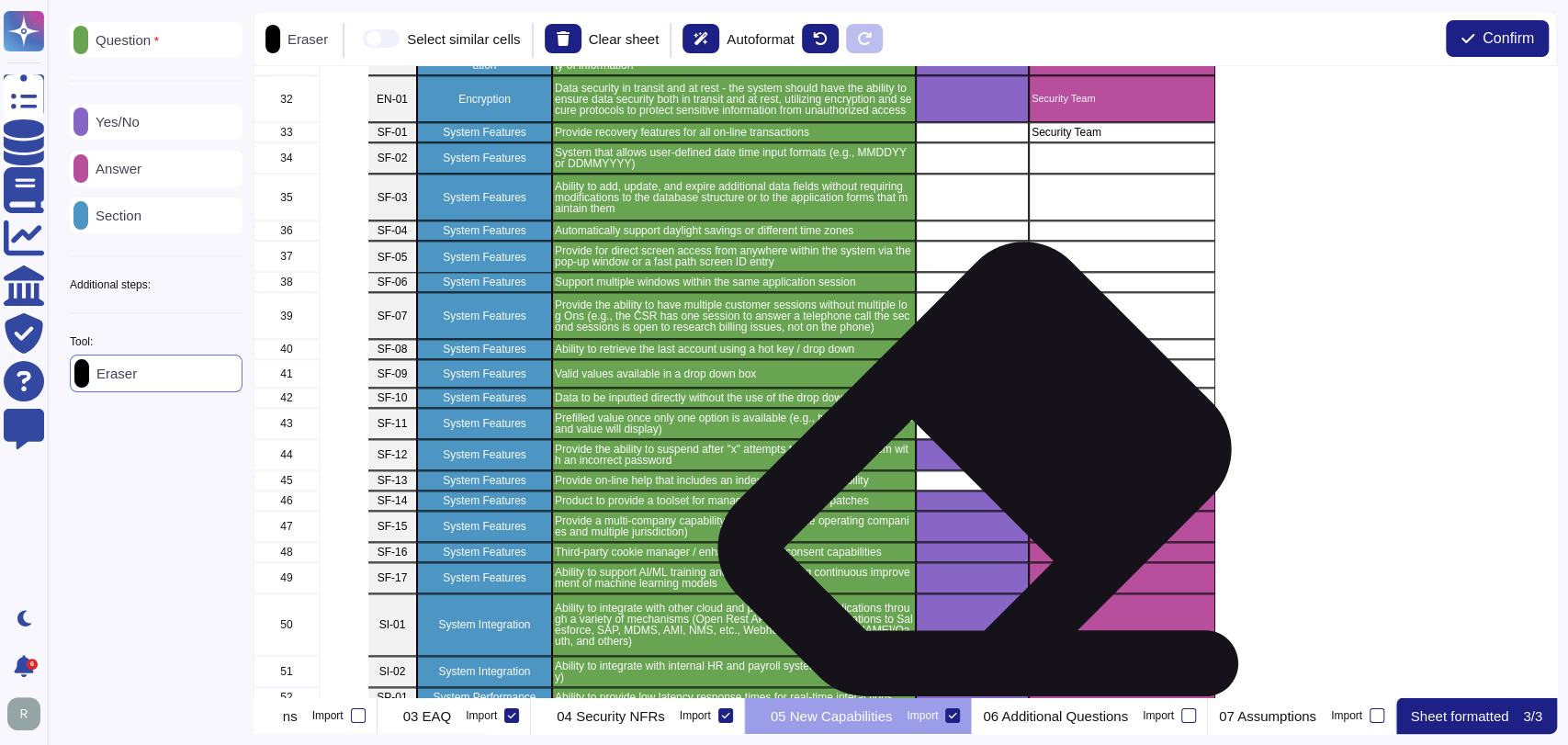
click at [965, 501] on div "grid" at bounding box center [972, 500] width 113 height 20
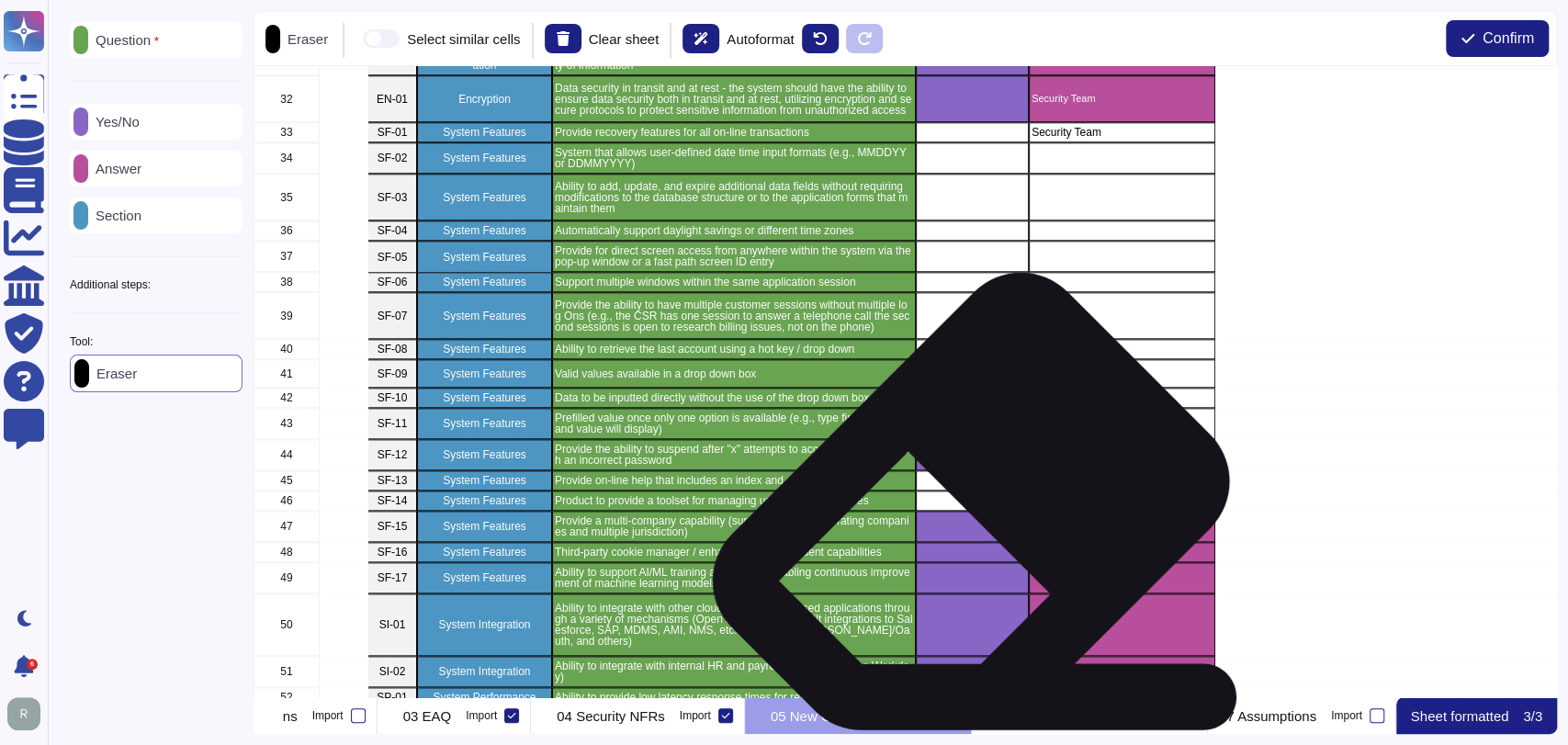
click at [964, 466] on div "grid" at bounding box center [972, 454] width 113 height 31
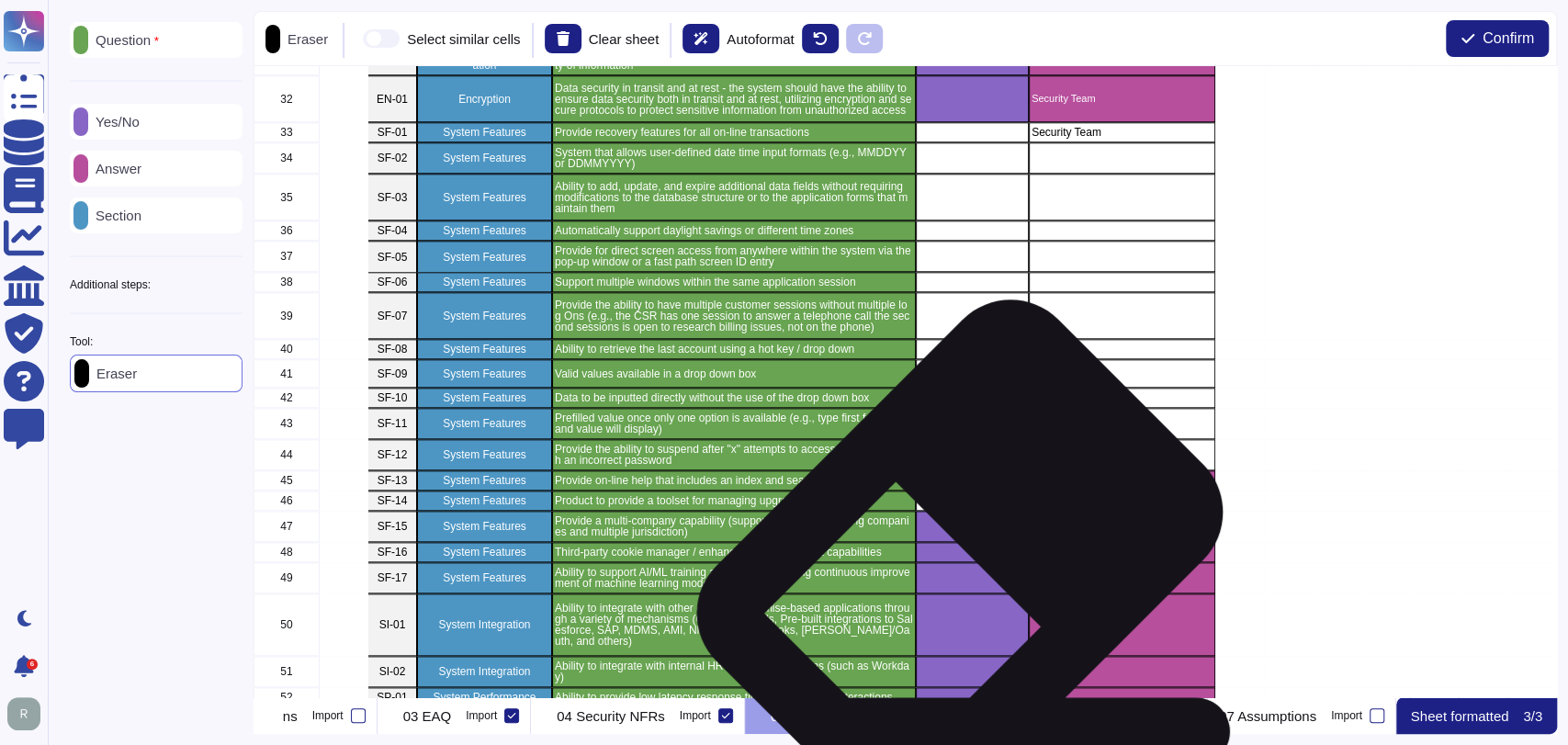
click at [953, 542] on div "grid" at bounding box center [972, 552] width 113 height 20
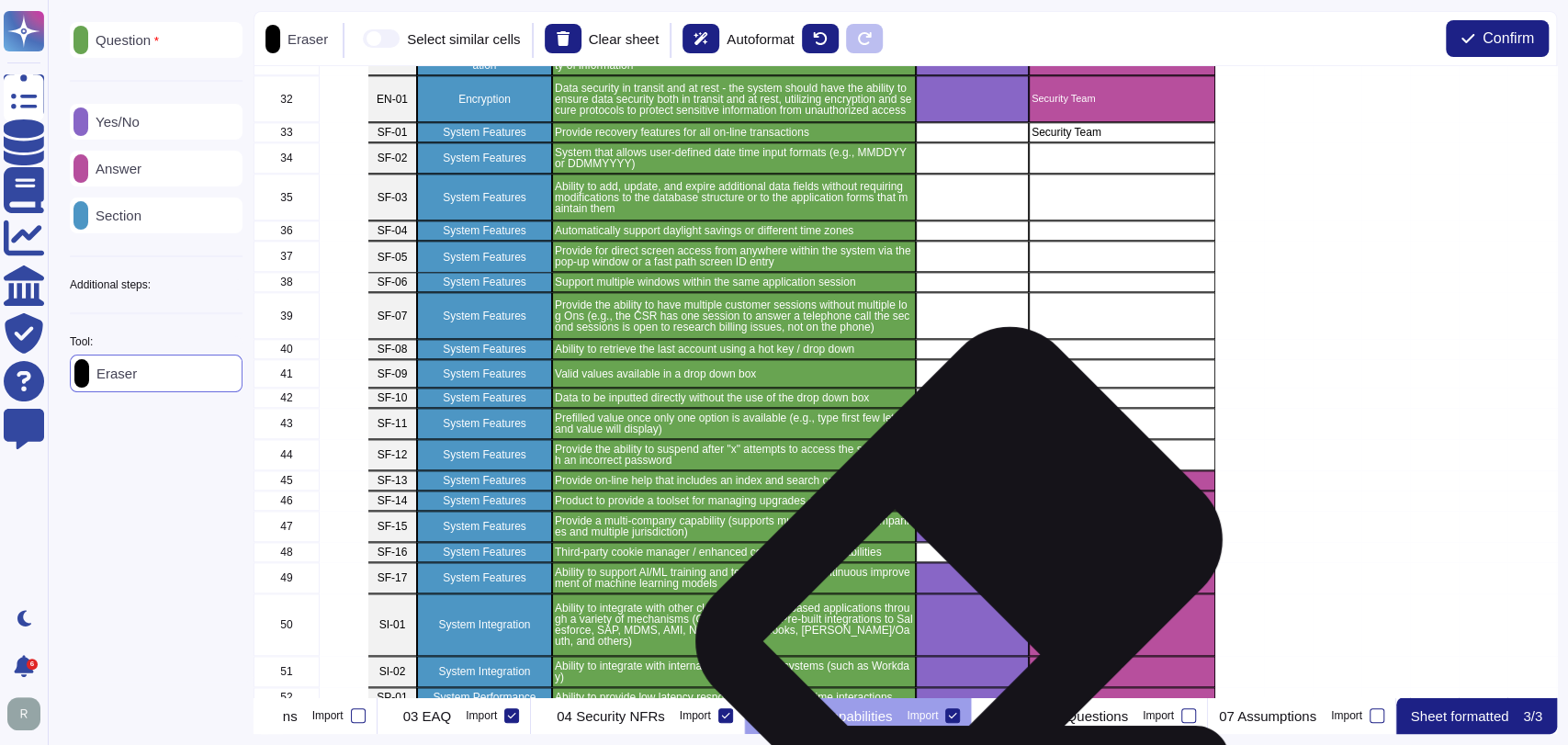
drag, startPoint x: 951, startPoint y: 567, endPoint x: 952, endPoint y: 544, distance: 23.0
click at [952, 567] on div "grid" at bounding box center [972, 578] width 113 height 31
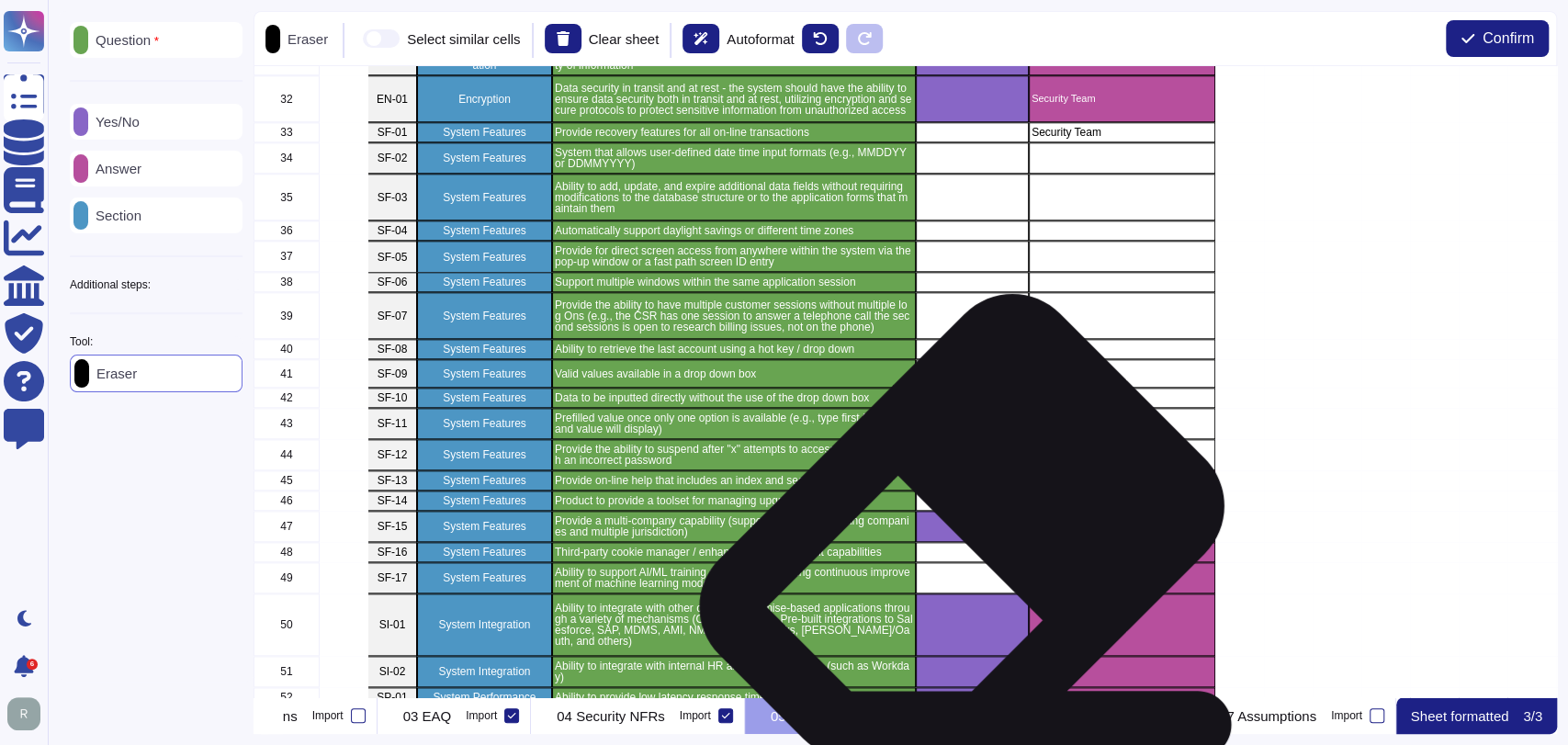
click at [954, 531] on div "grid" at bounding box center [972, 526] width 113 height 31
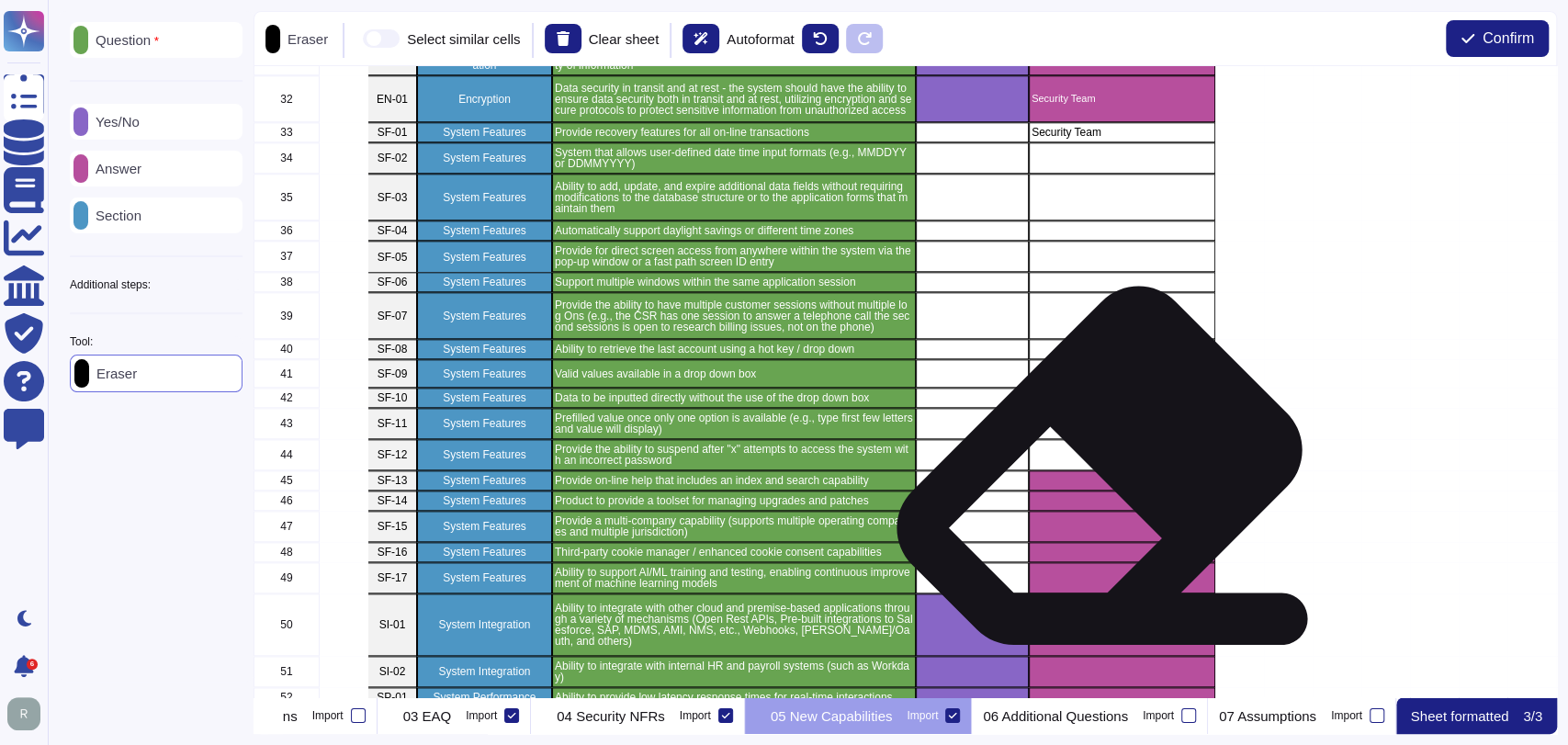
click at [1092, 472] on div "grid" at bounding box center [1122, 480] width 187 height 20
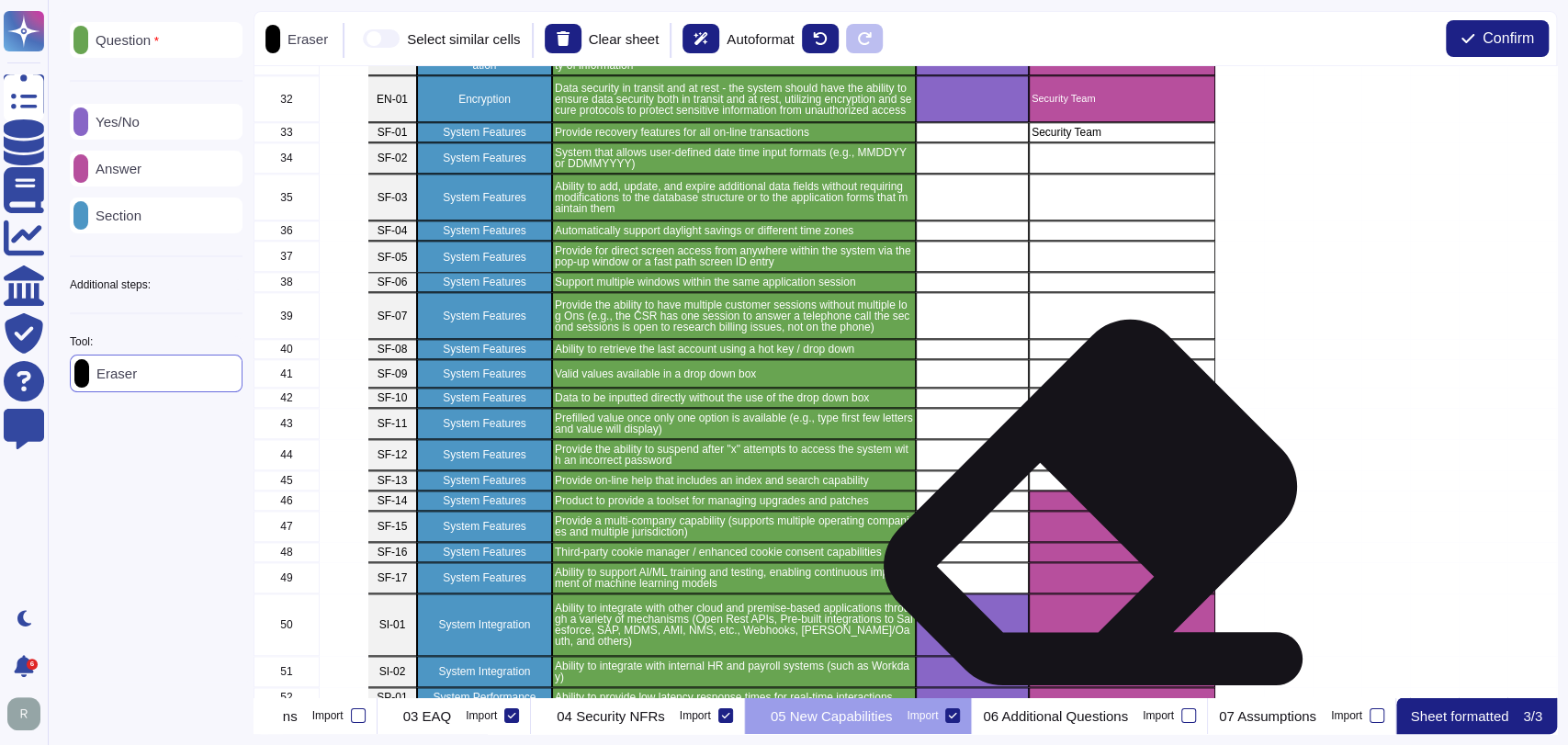
click at [1083, 509] on div "grid" at bounding box center [1122, 500] width 187 height 20
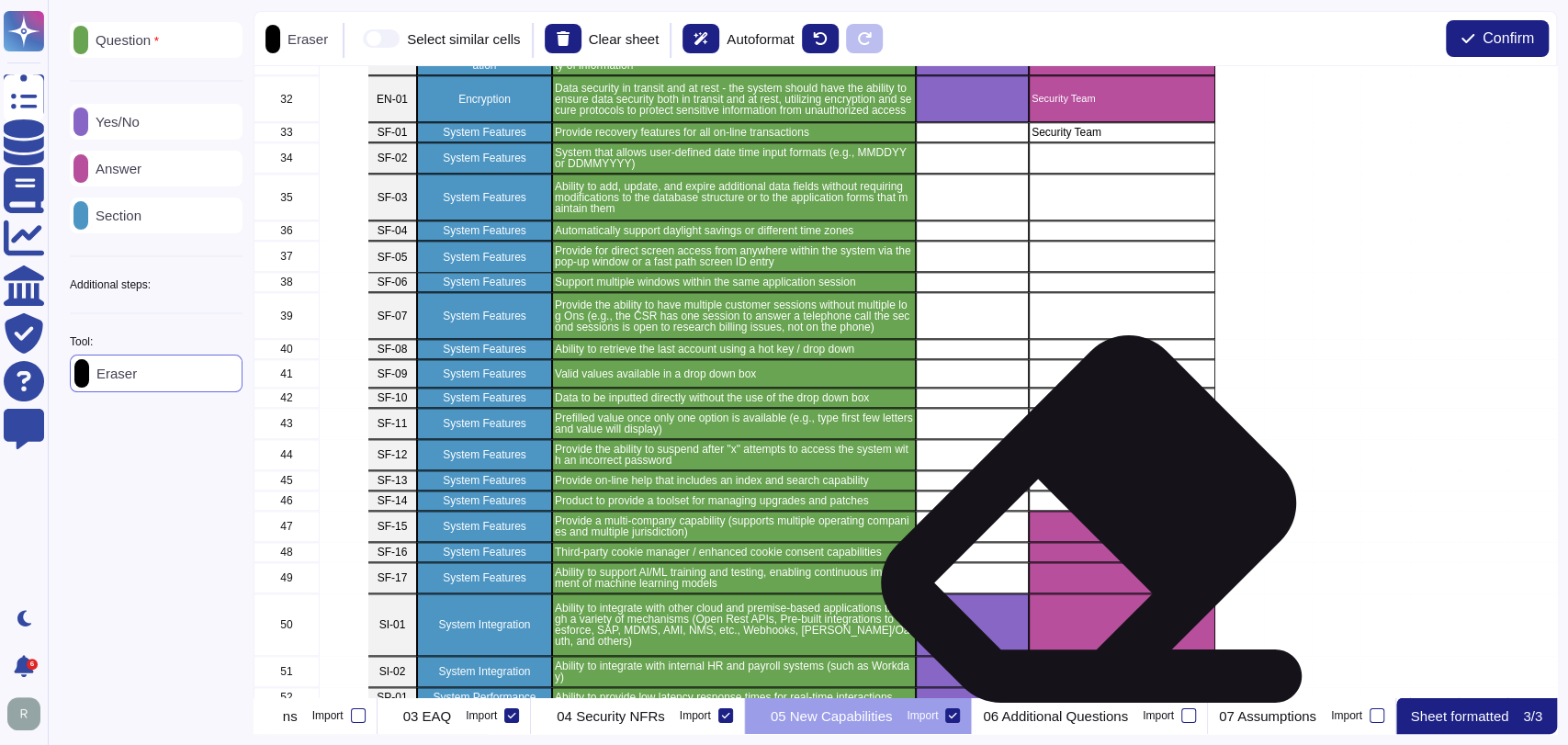
click at [1081, 526] on div "grid" at bounding box center [1122, 526] width 187 height 31
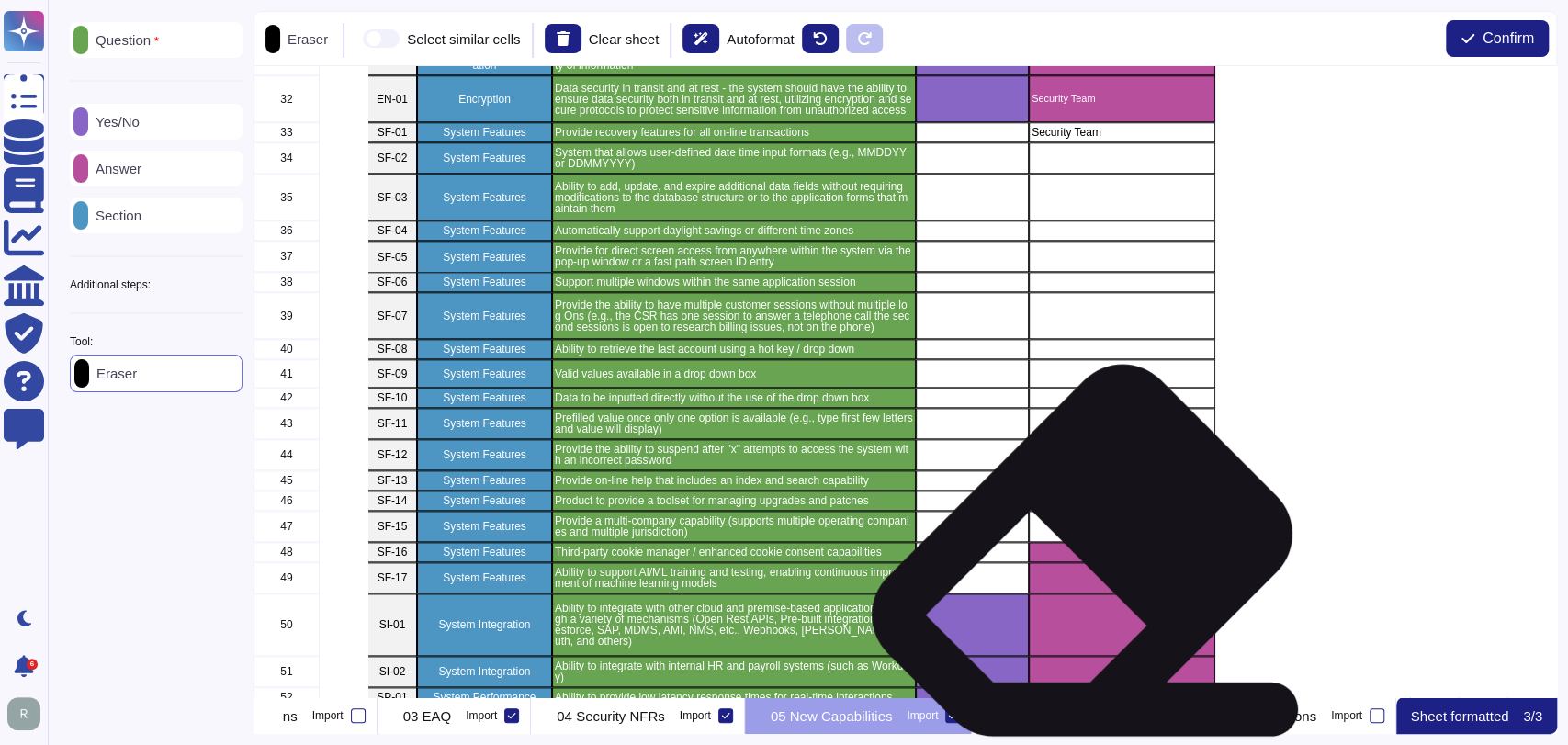
click at [1076, 566] on div "grid" at bounding box center [1122, 578] width 187 height 31
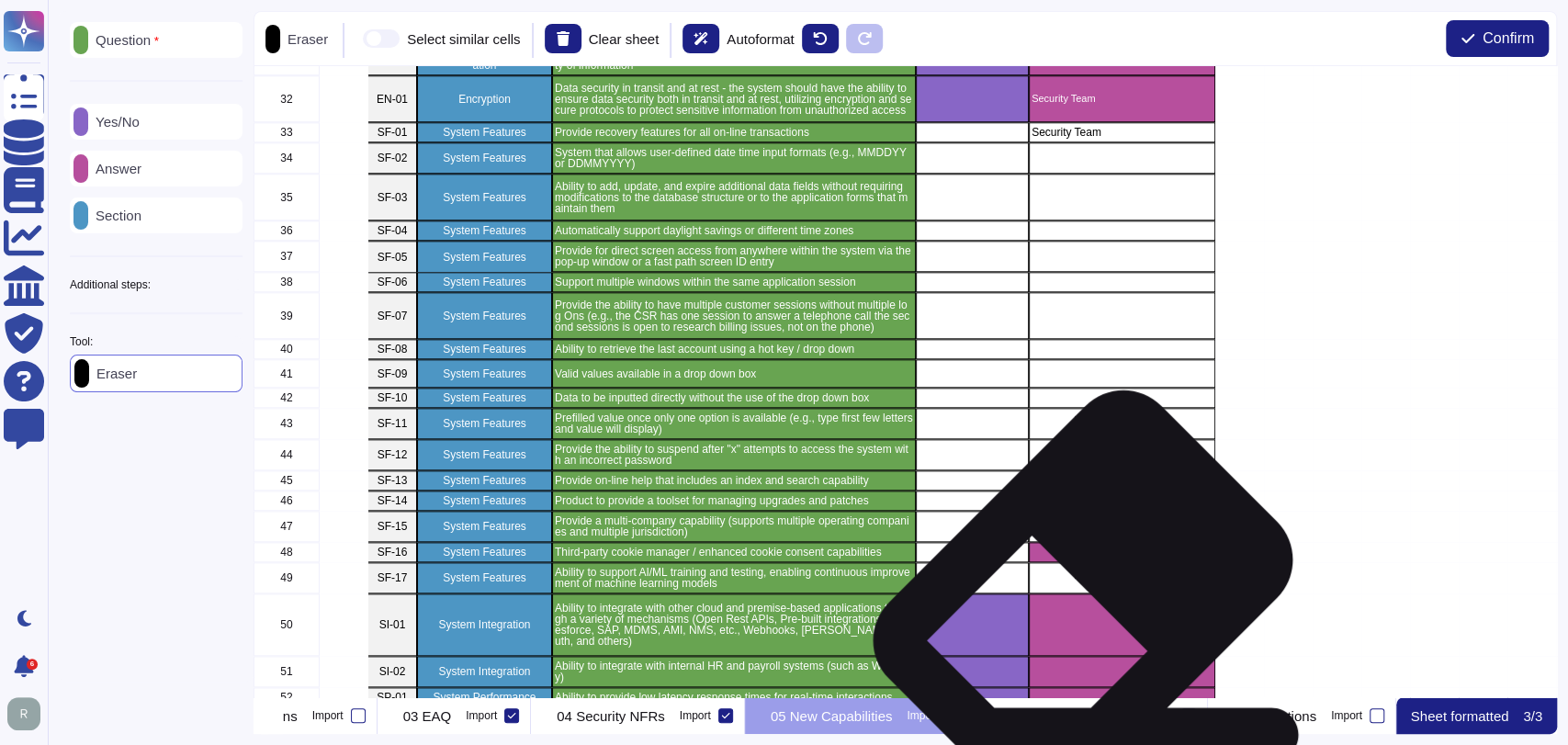
click at [1076, 583] on div "grid" at bounding box center [1122, 578] width 187 height 31
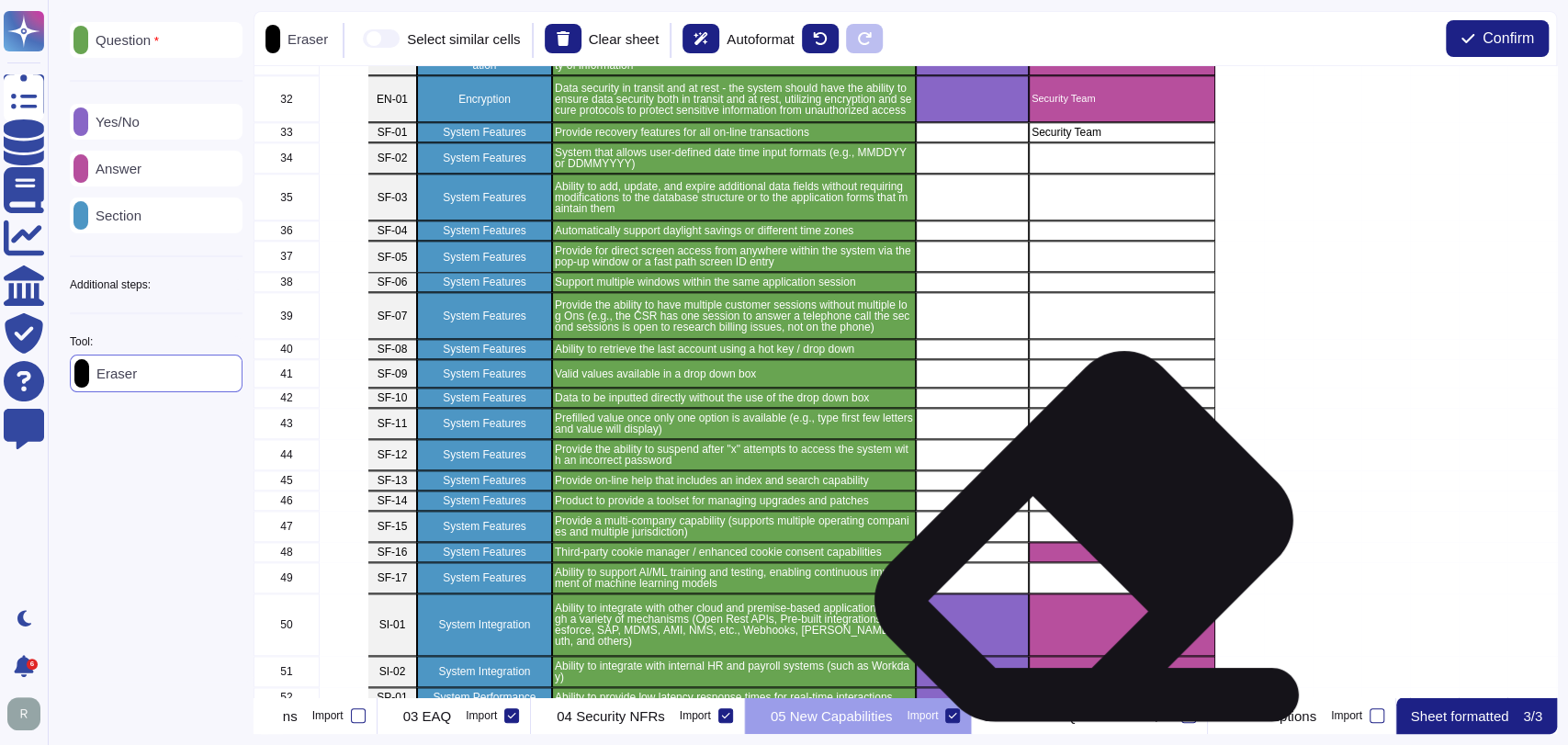
click at [1080, 544] on div "grid" at bounding box center [1122, 552] width 187 height 20
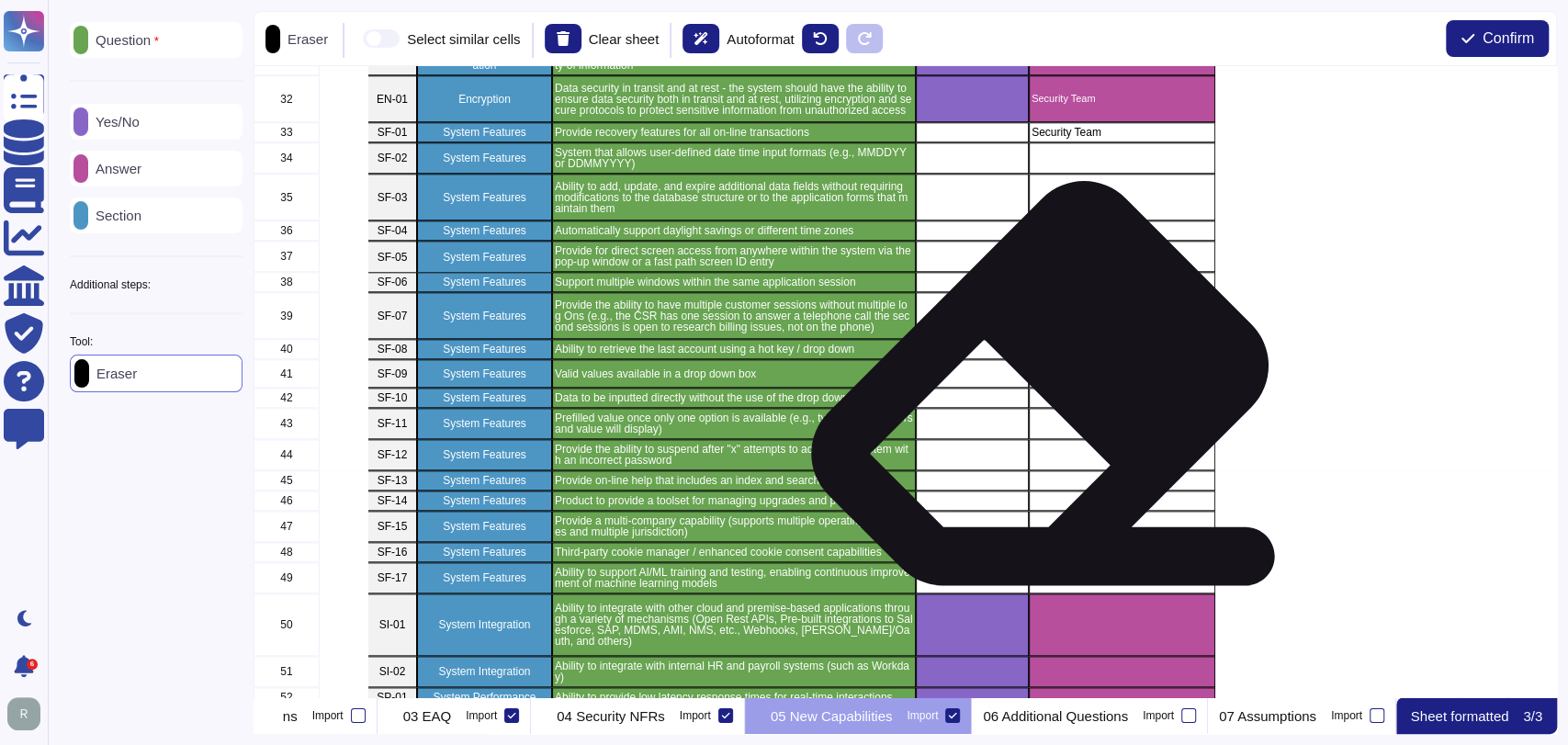
scroll to position [1433, 0]
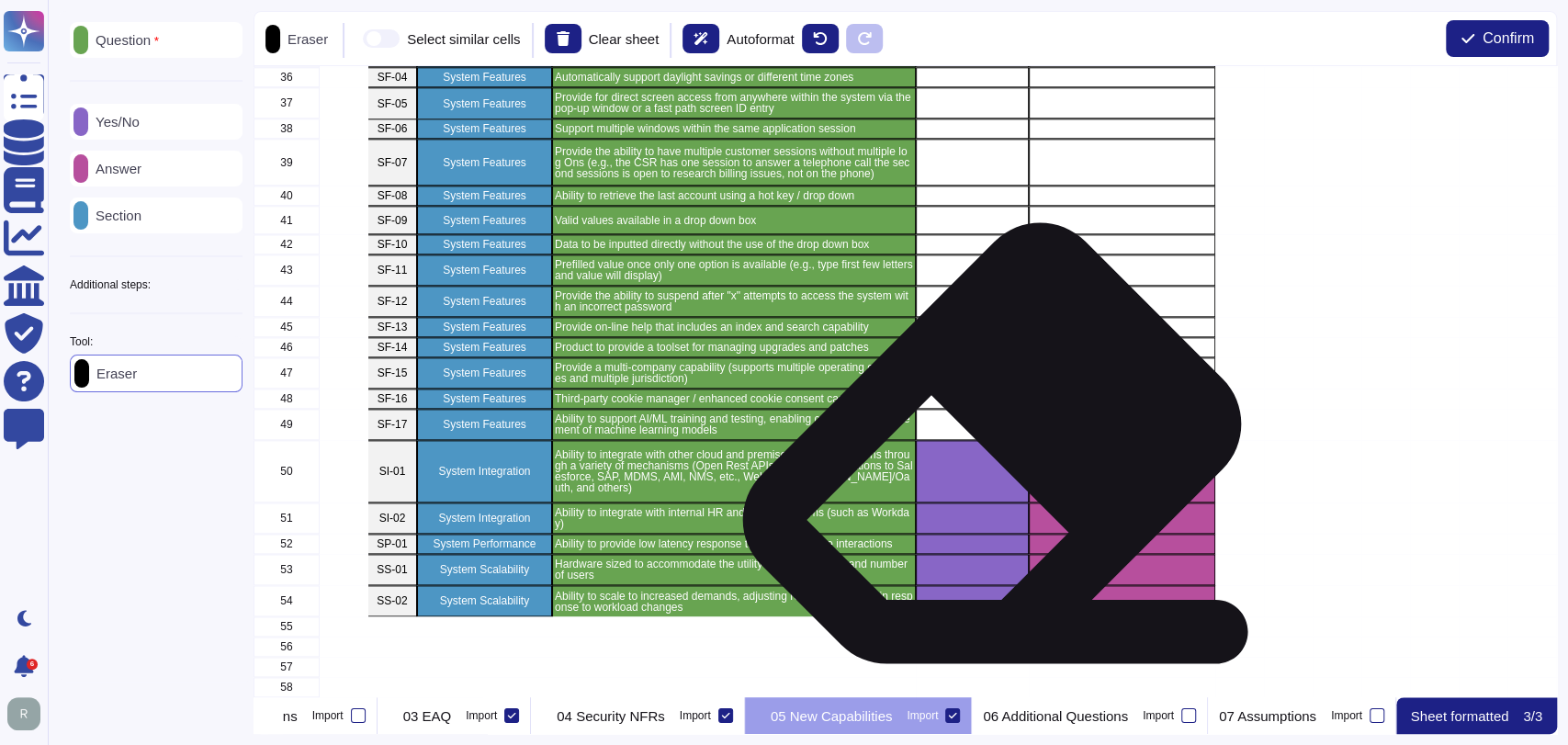
click at [961, 463] on div "grid" at bounding box center [972, 471] width 113 height 63
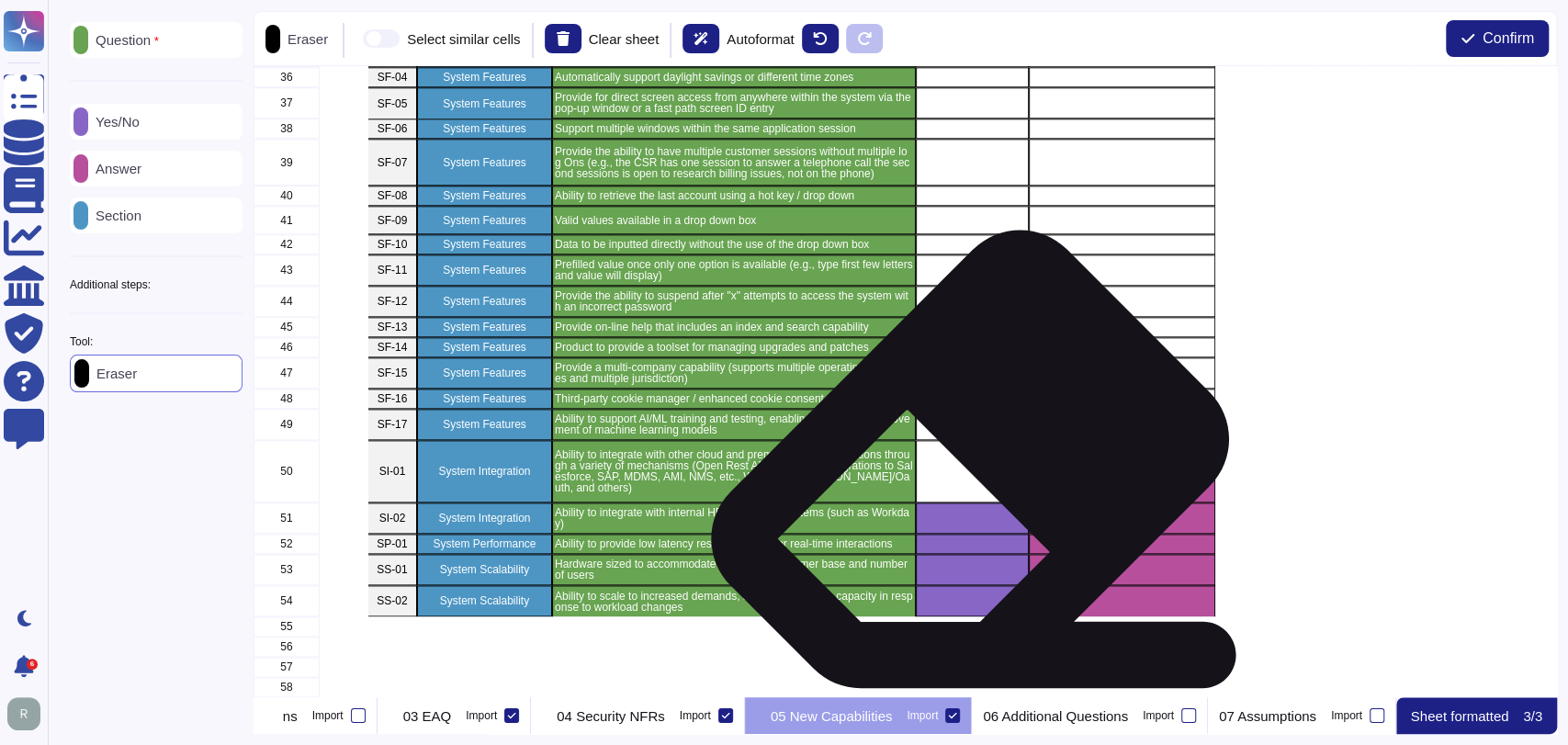
click at [1045, 464] on div "grid" at bounding box center [1122, 471] width 187 height 63
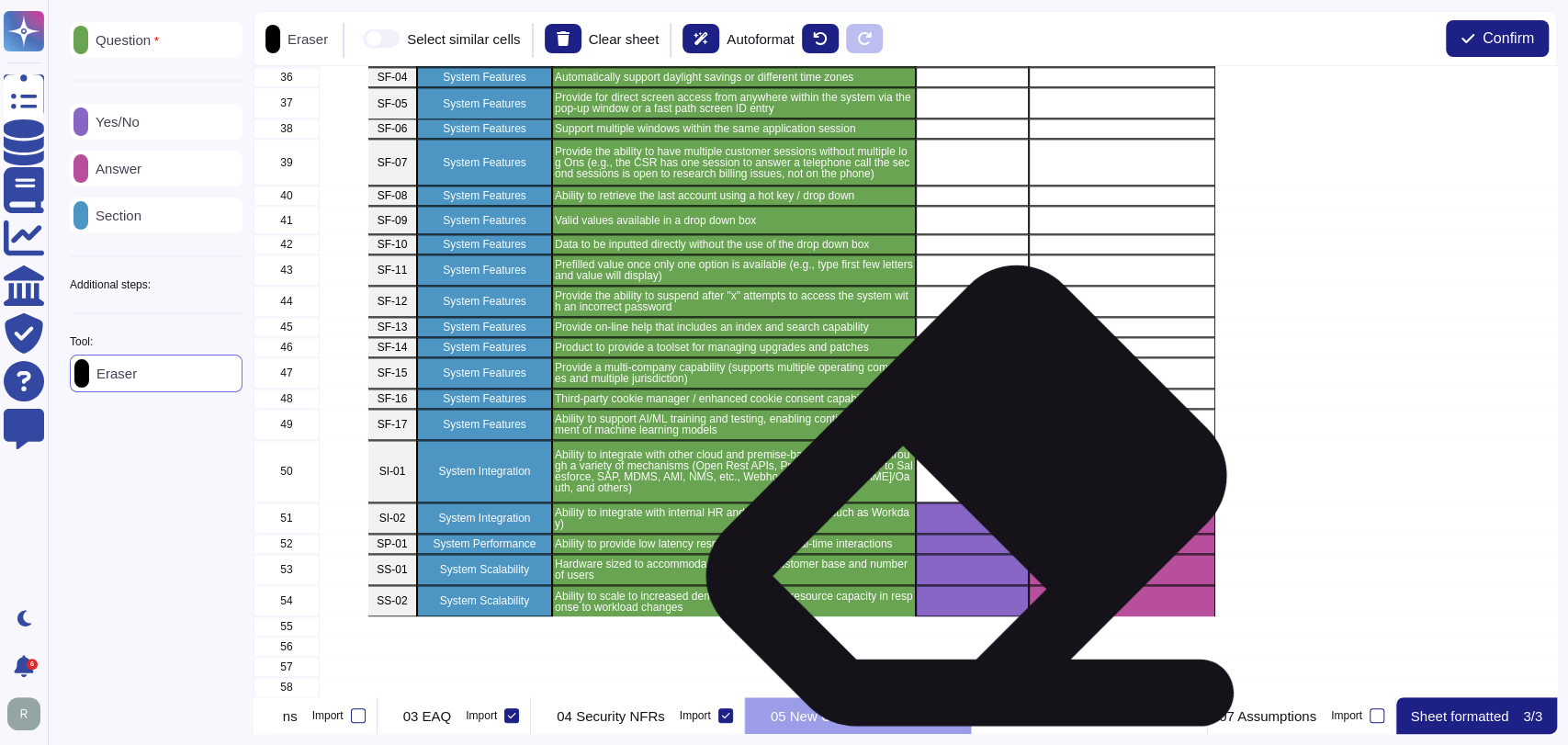
click at [955, 504] on div "grid" at bounding box center [972, 518] width 113 height 31
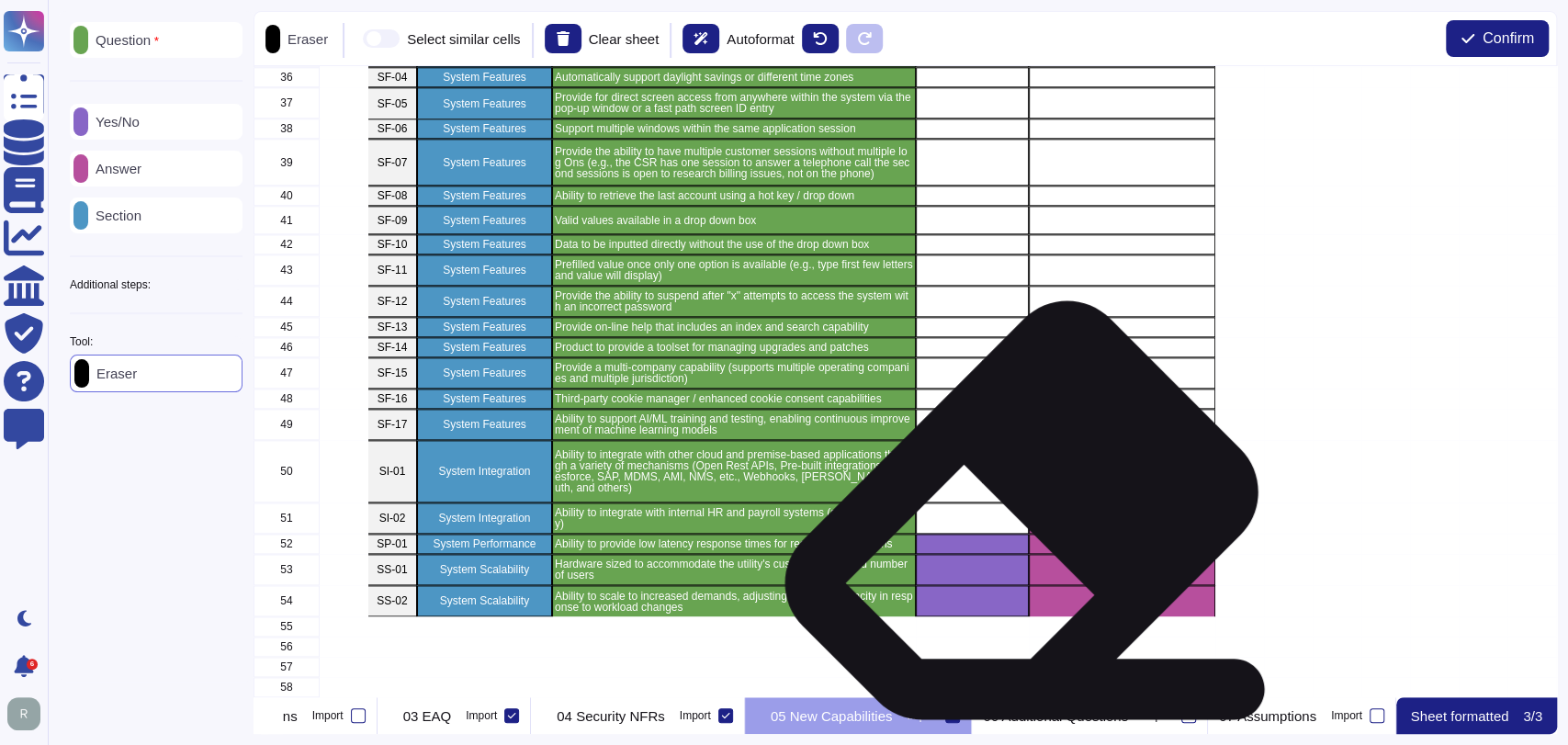
click at [1056, 511] on div "grid" at bounding box center [1122, 518] width 187 height 31
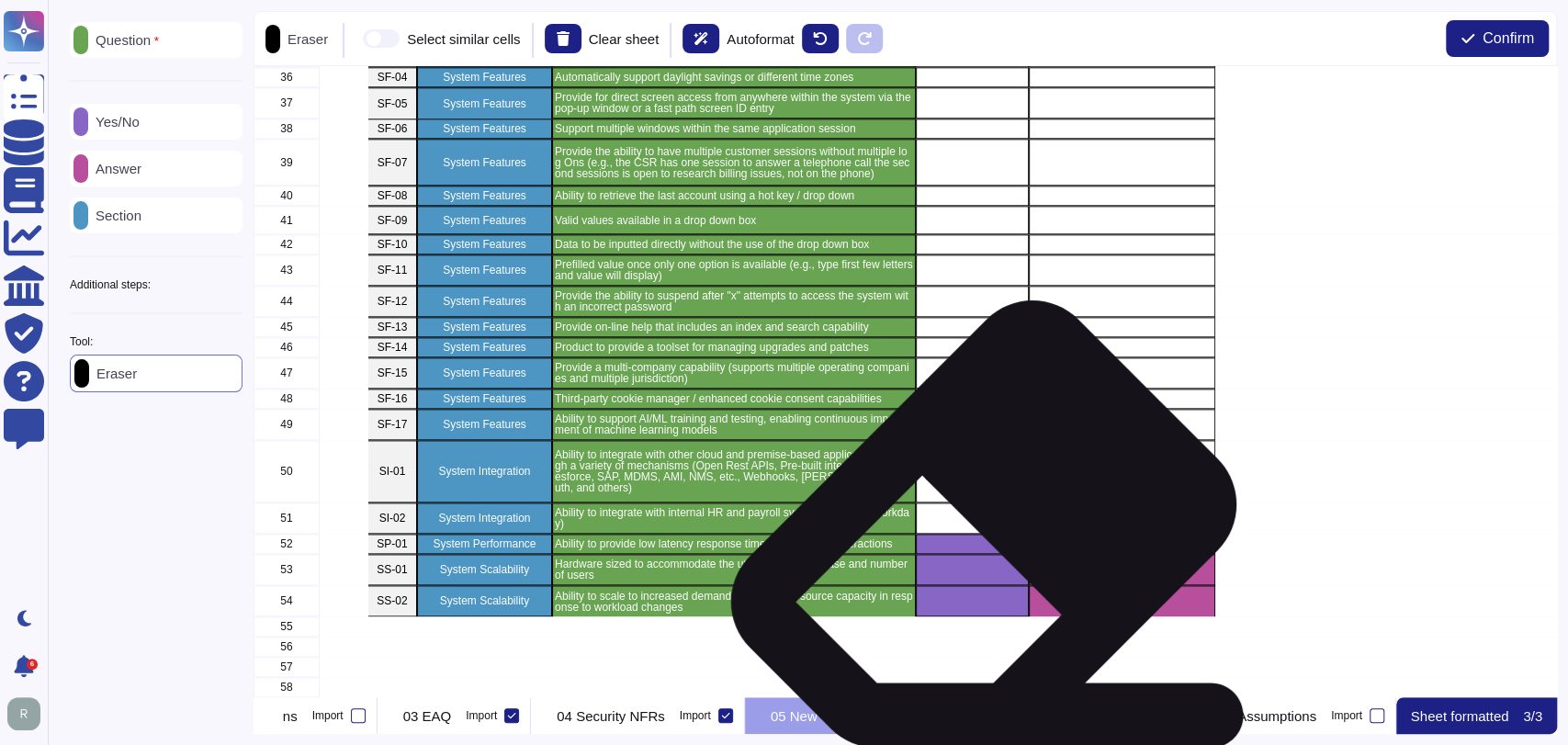
click at [975, 534] on div "grid" at bounding box center [972, 544] width 113 height 20
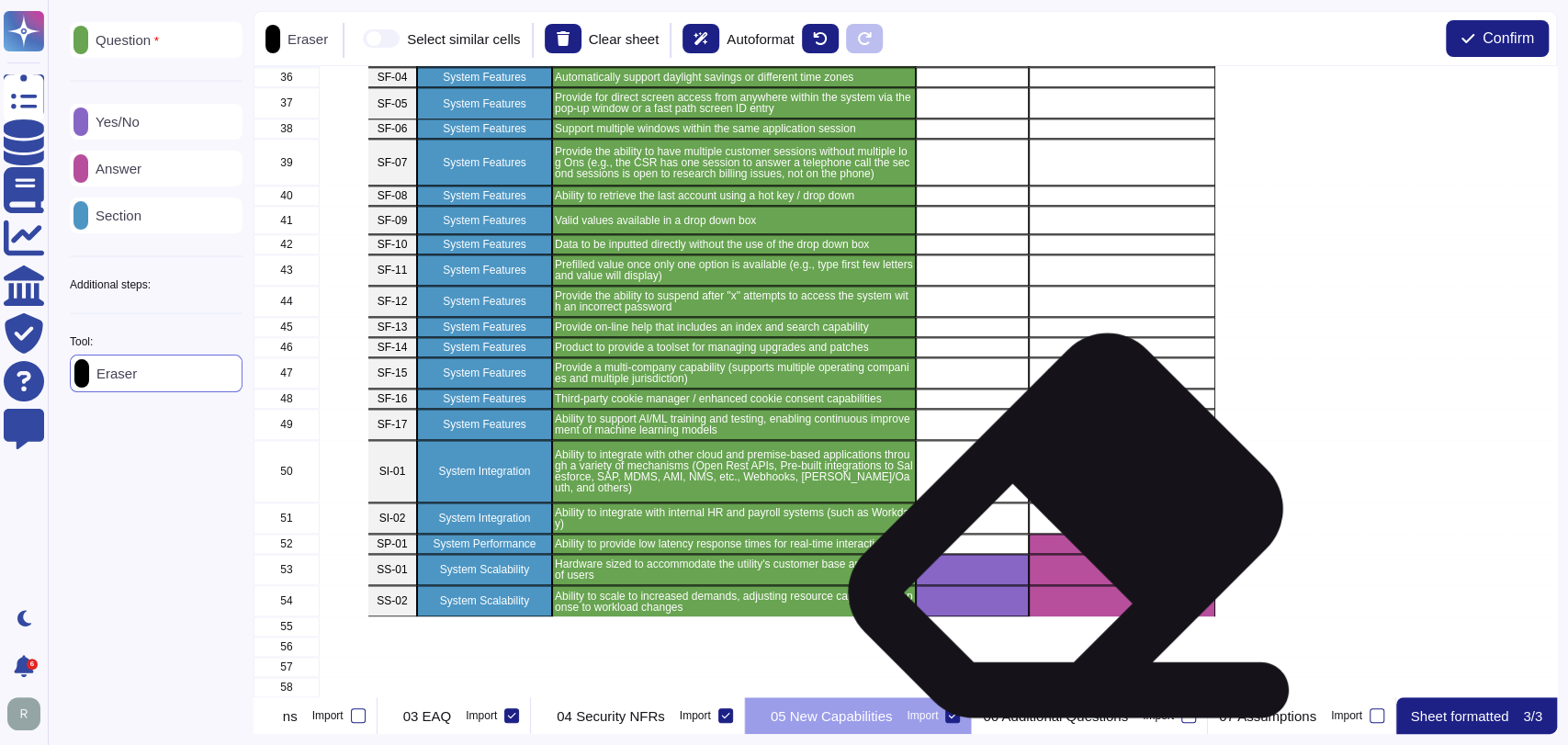
click at [1062, 534] on div "grid" at bounding box center [1122, 544] width 187 height 20
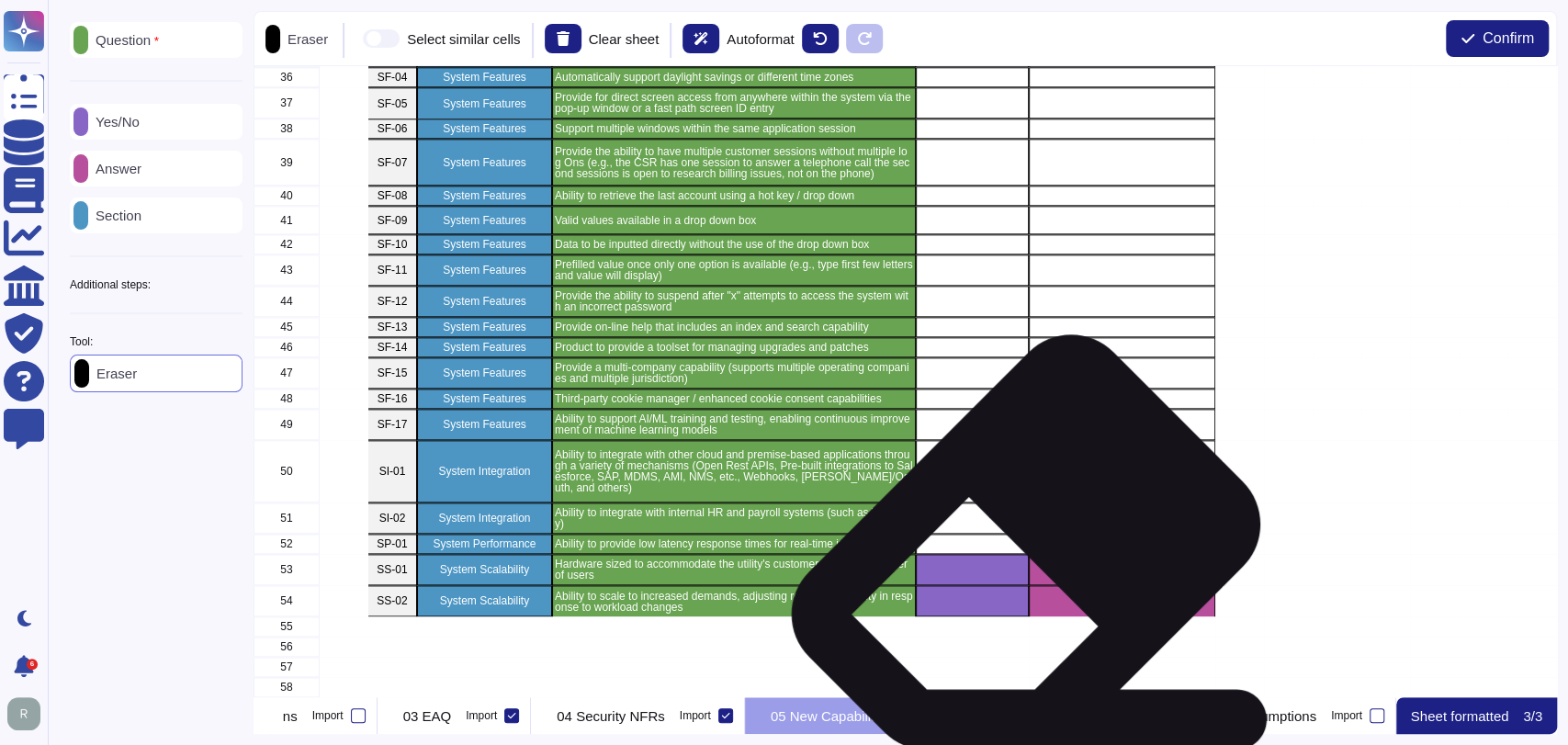
click at [981, 554] on div "grid" at bounding box center [972, 570] width 113 height 31
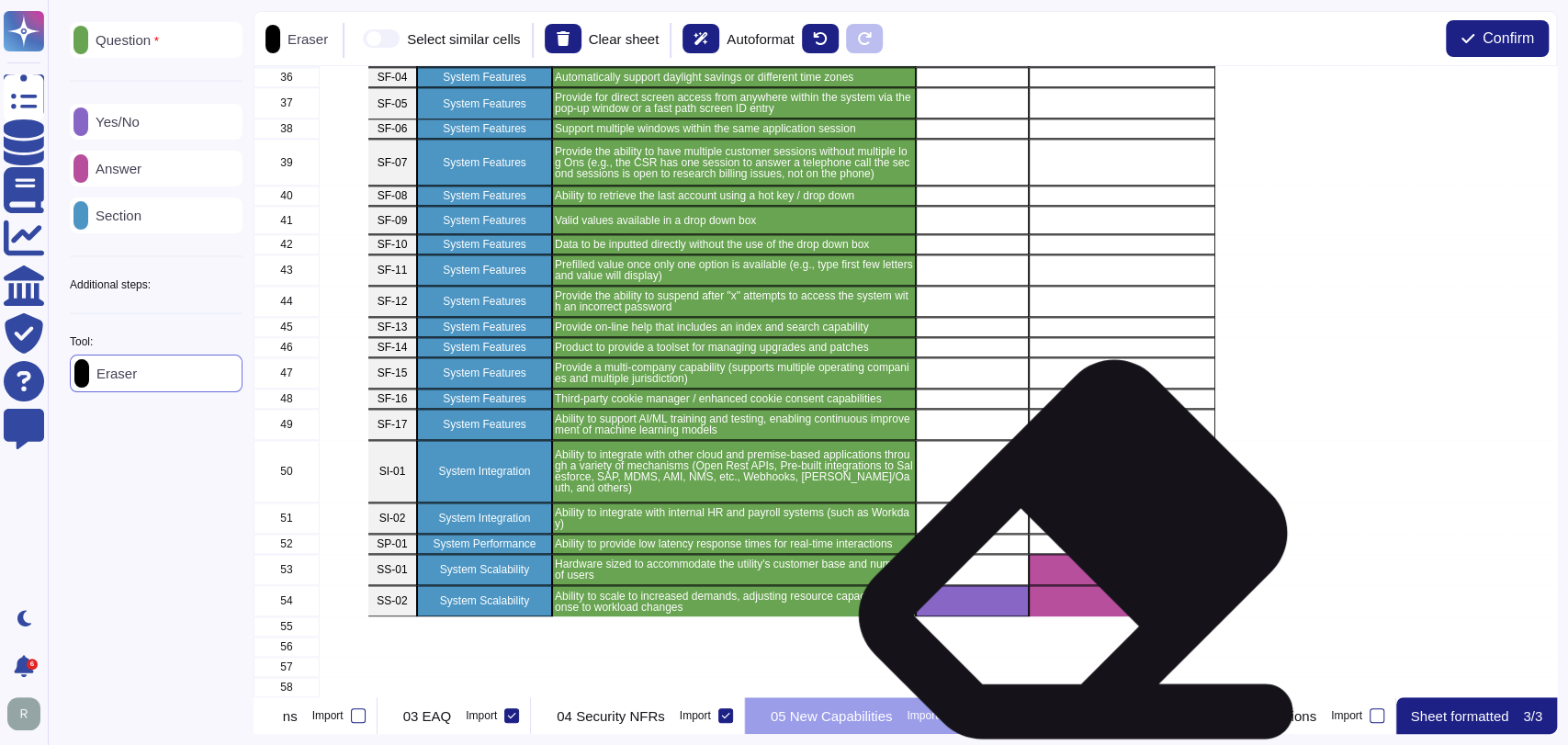
click at [1066, 556] on div "grid" at bounding box center [1122, 570] width 187 height 31
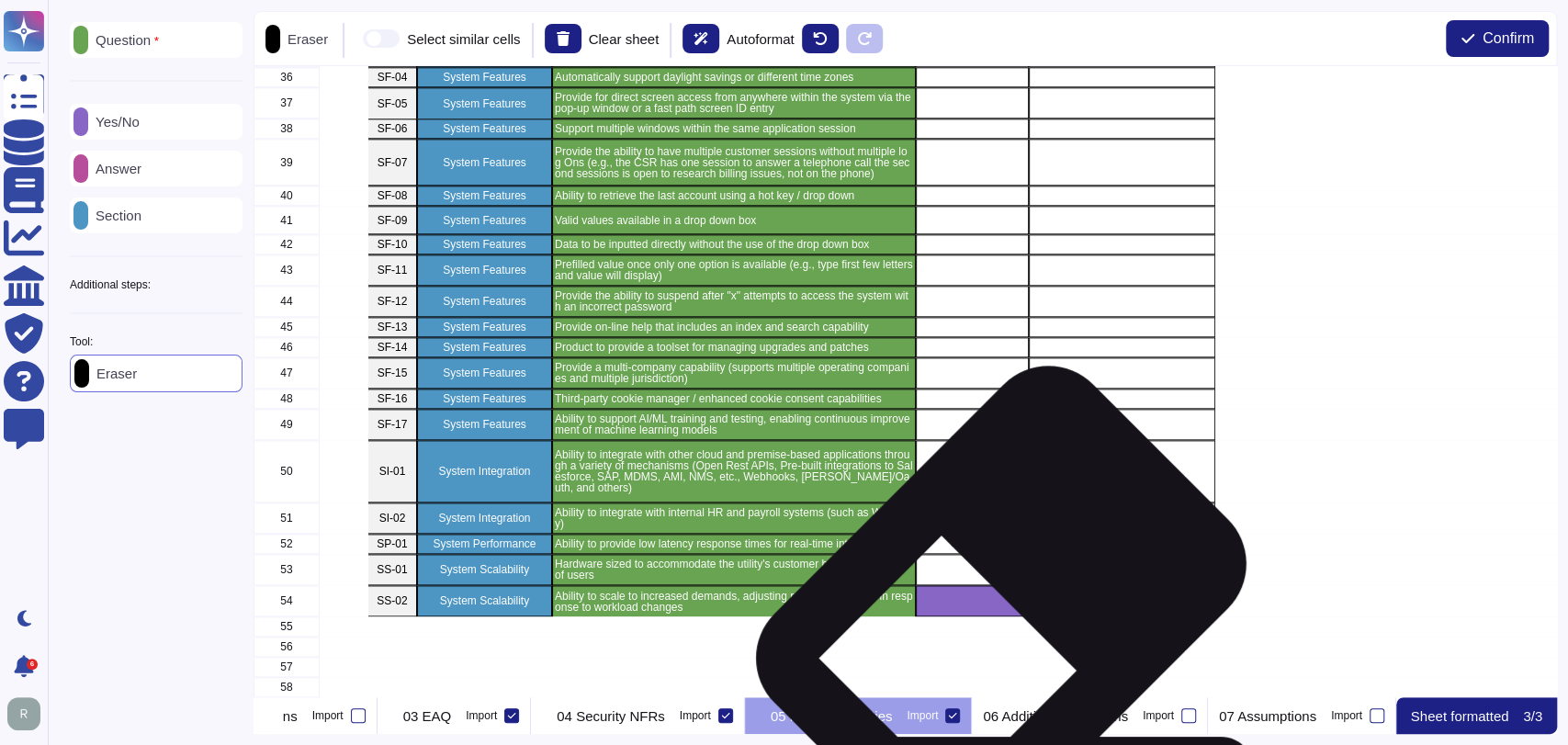
click at [967, 595] on div "grid" at bounding box center [972, 601] width 113 height 31
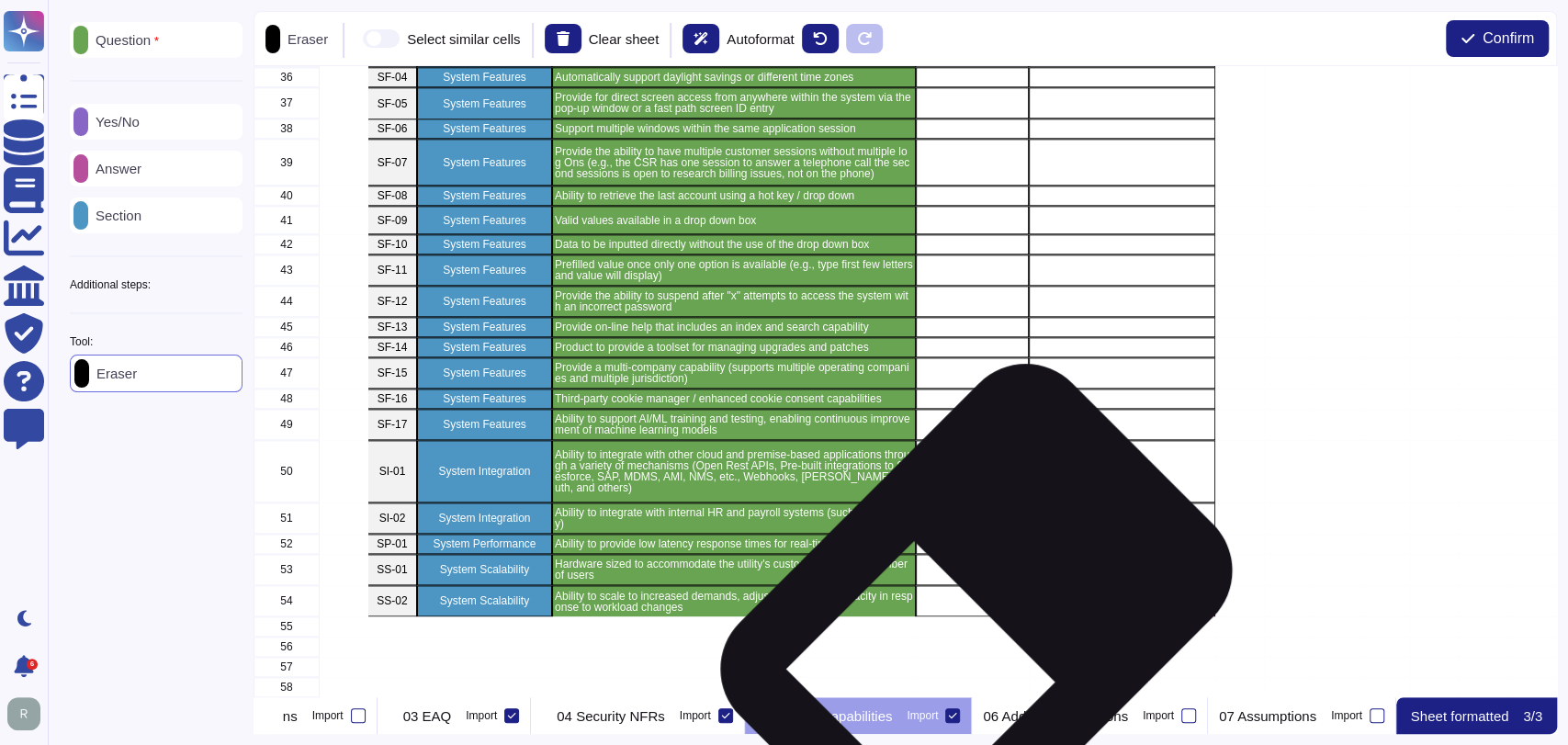
click at [1066, 590] on div "grid" at bounding box center [1122, 601] width 187 height 31
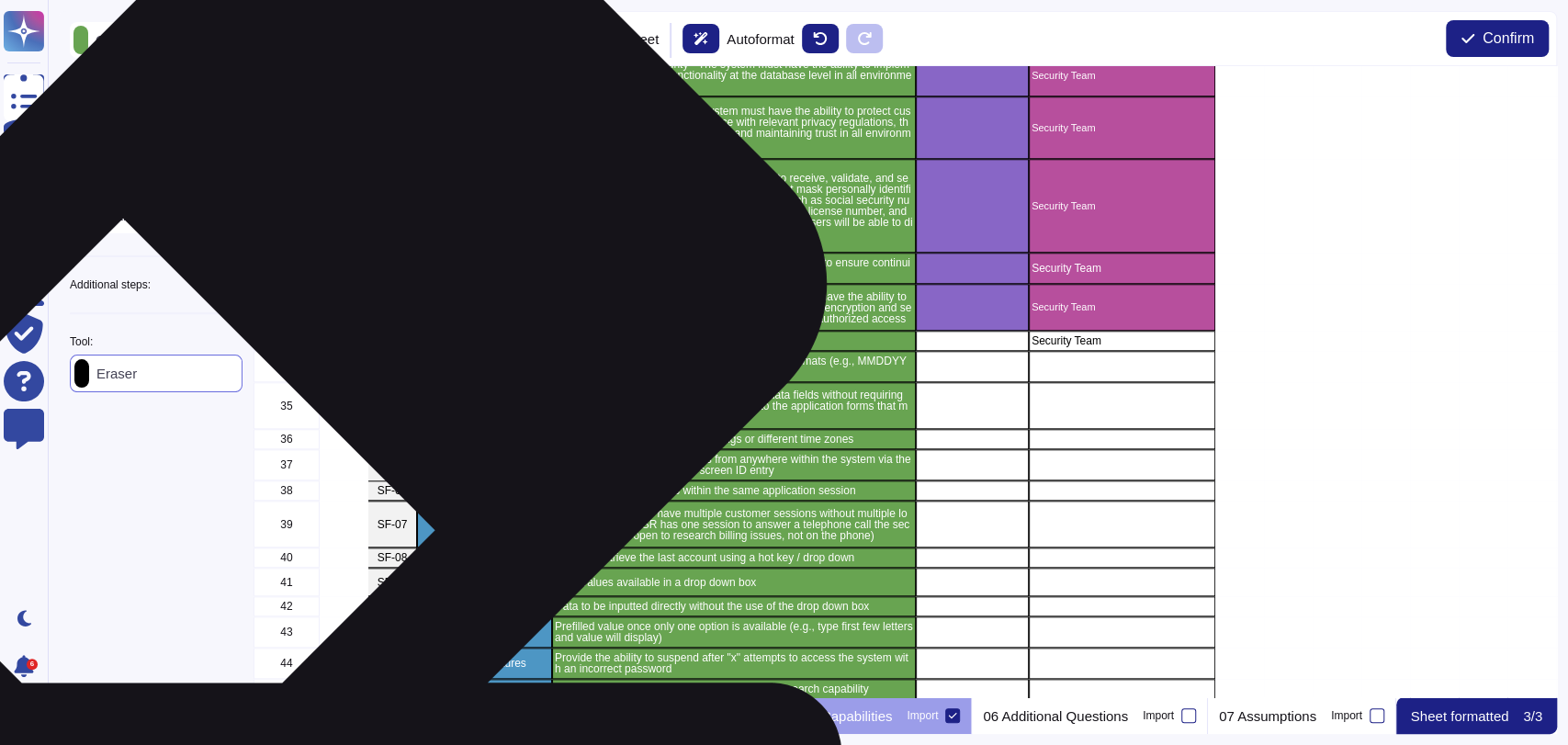
scroll to position [1079, 0]
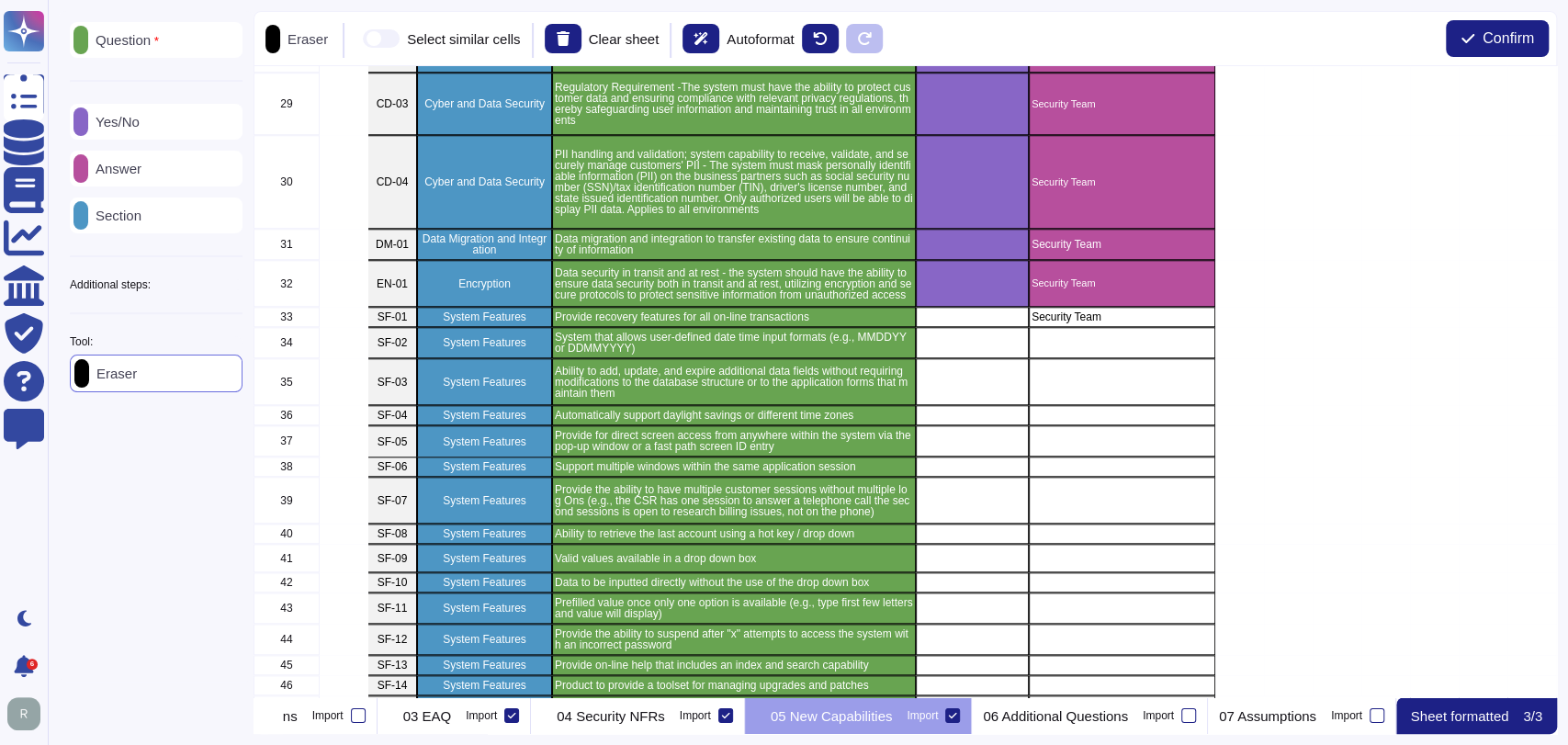
click at [168, 119] on div "Yes/No" at bounding box center [156, 121] width 173 height 36
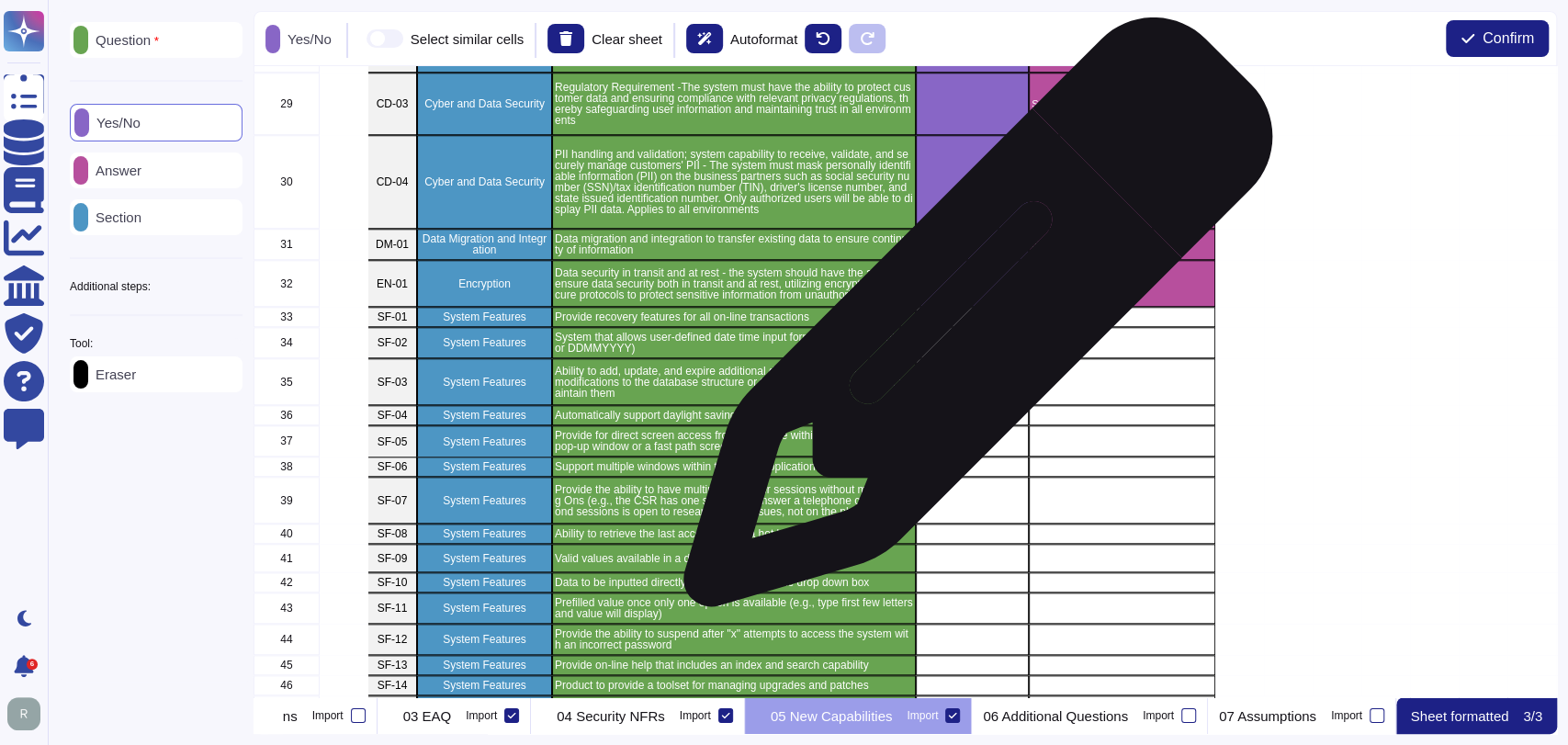
click at [971, 320] on div "grid" at bounding box center [972, 317] width 113 height 20
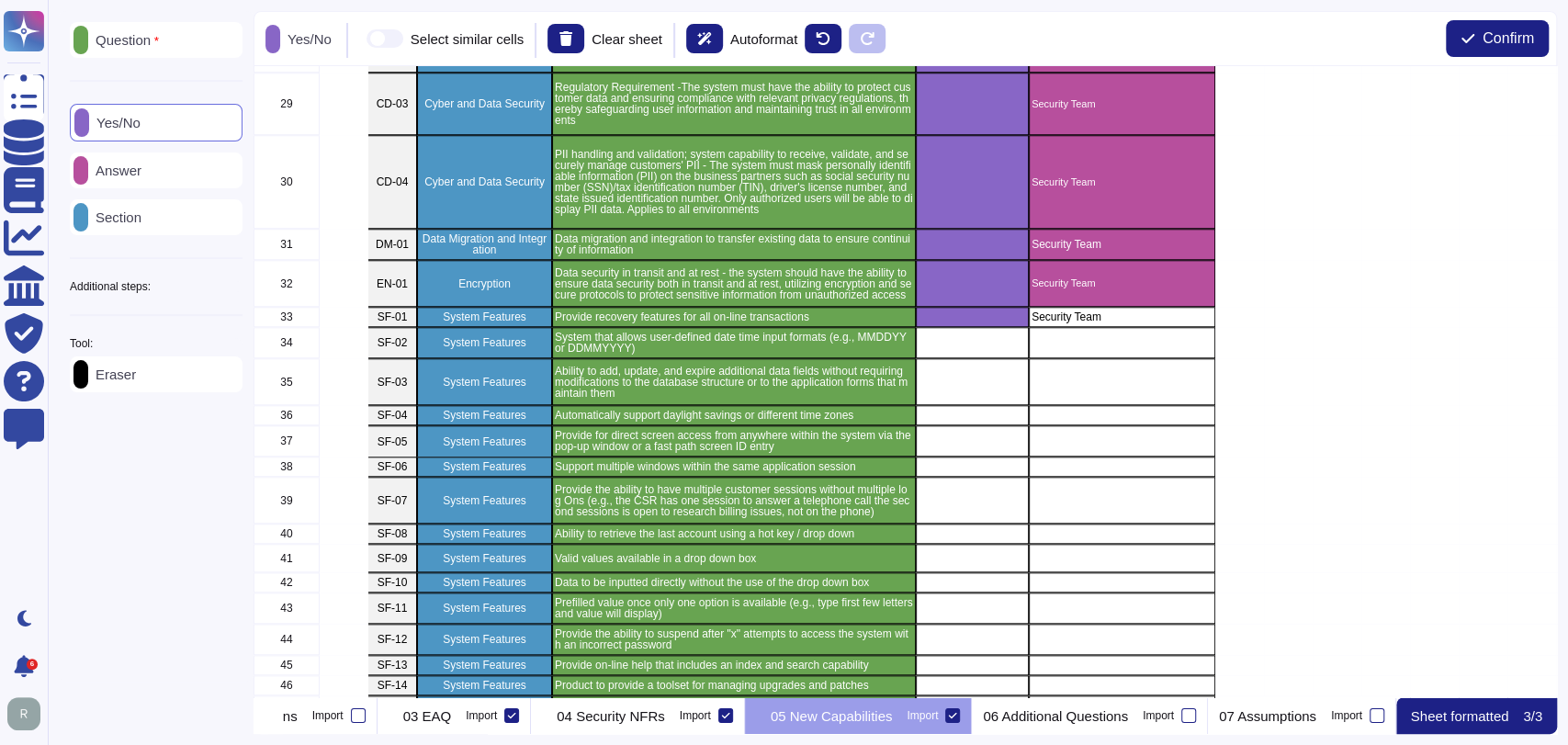
click at [128, 169] on p "Answer" at bounding box center [115, 170] width 54 height 14
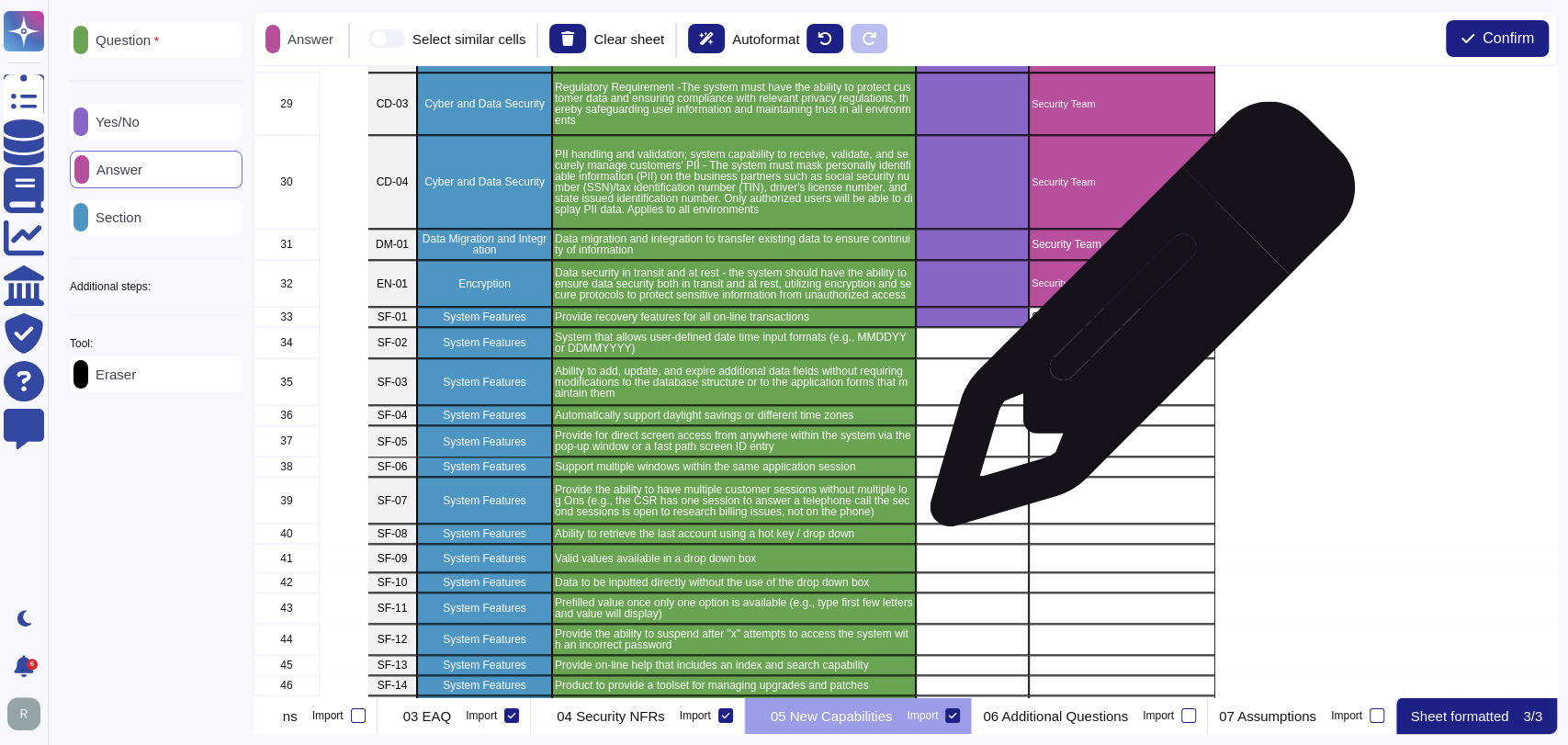
click at [1135, 323] on div "Security Team" at bounding box center [1122, 317] width 187 height 20
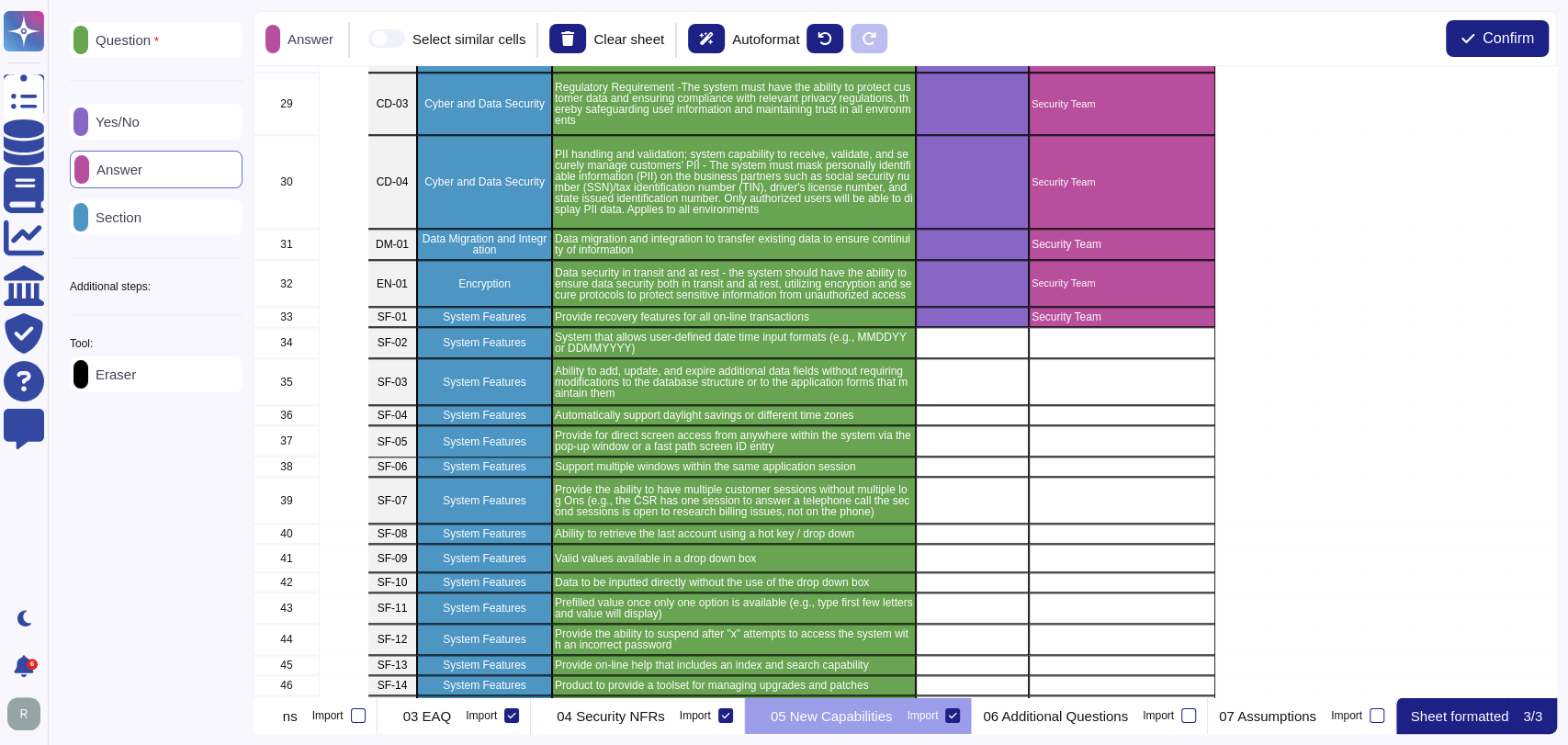
click at [1470, 716] on p "Sheet formatted" at bounding box center [1460, 715] width 98 height 14
click at [1491, 31] on span "Confirm" at bounding box center [1508, 39] width 52 height 15
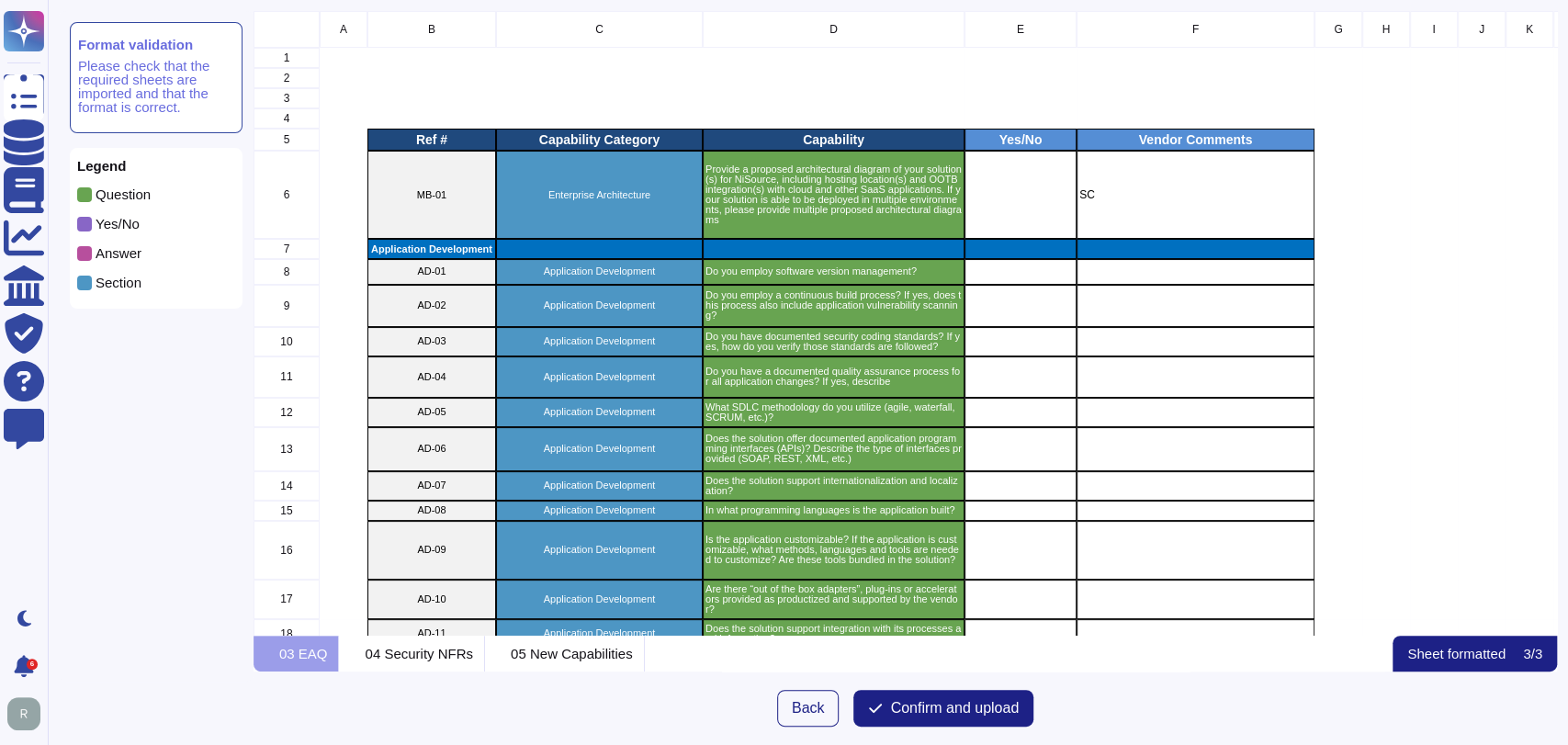
scroll to position [608, 1286]
click at [928, 702] on span "Confirm and upload" at bounding box center [954, 708] width 128 height 15
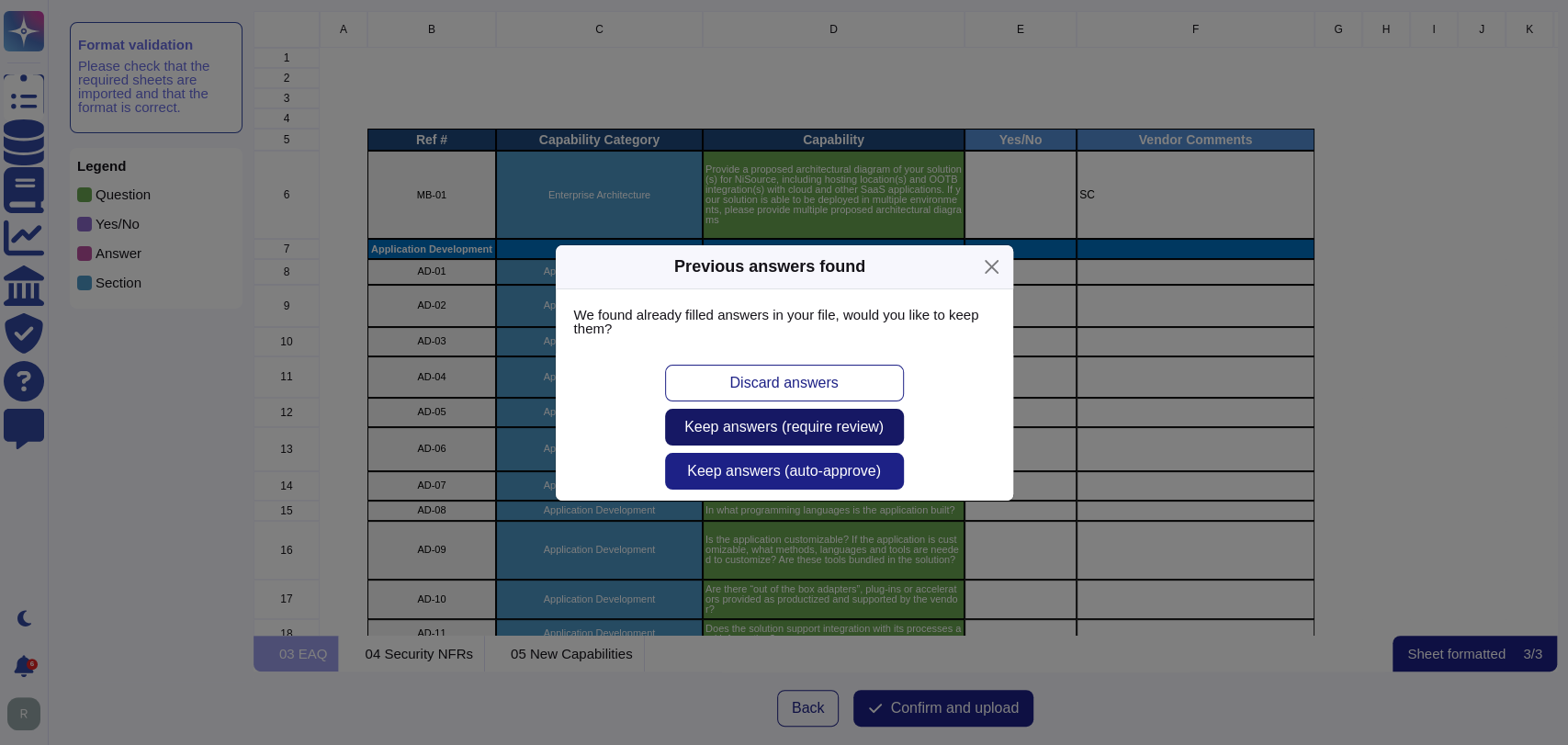
click at [867, 425] on span "Keep answers (require review)" at bounding box center [784, 427] width 199 height 15
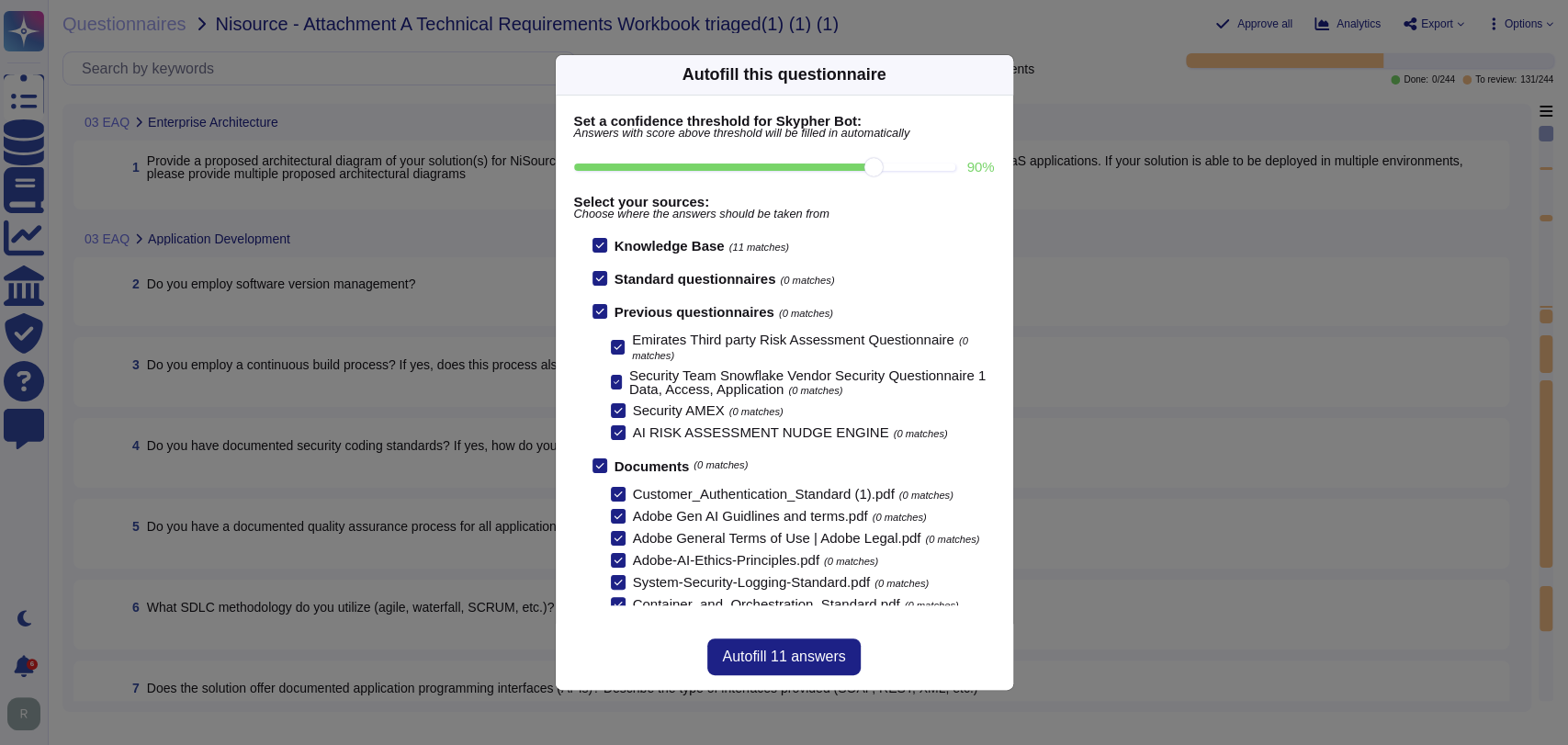
drag, startPoint x: 801, startPoint y: 169, endPoint x: 845, endPoint y: 167, distance: 44.0
click at [845, 167] on input "90 %" at bounding box center [766, 167] width 382 height 7
drag, startPoint x: 869, startPoint y: 163, endPoint x: 838, endPoint y: 163, distance: 31.0
click at [838, 163] on input "80 %" at bounding box center [766, 167] width 382 height 7
drag, startPoint x: 804, startPoint y: 167, endPoint x: 830, endPoint y: 162, distance: 26.5
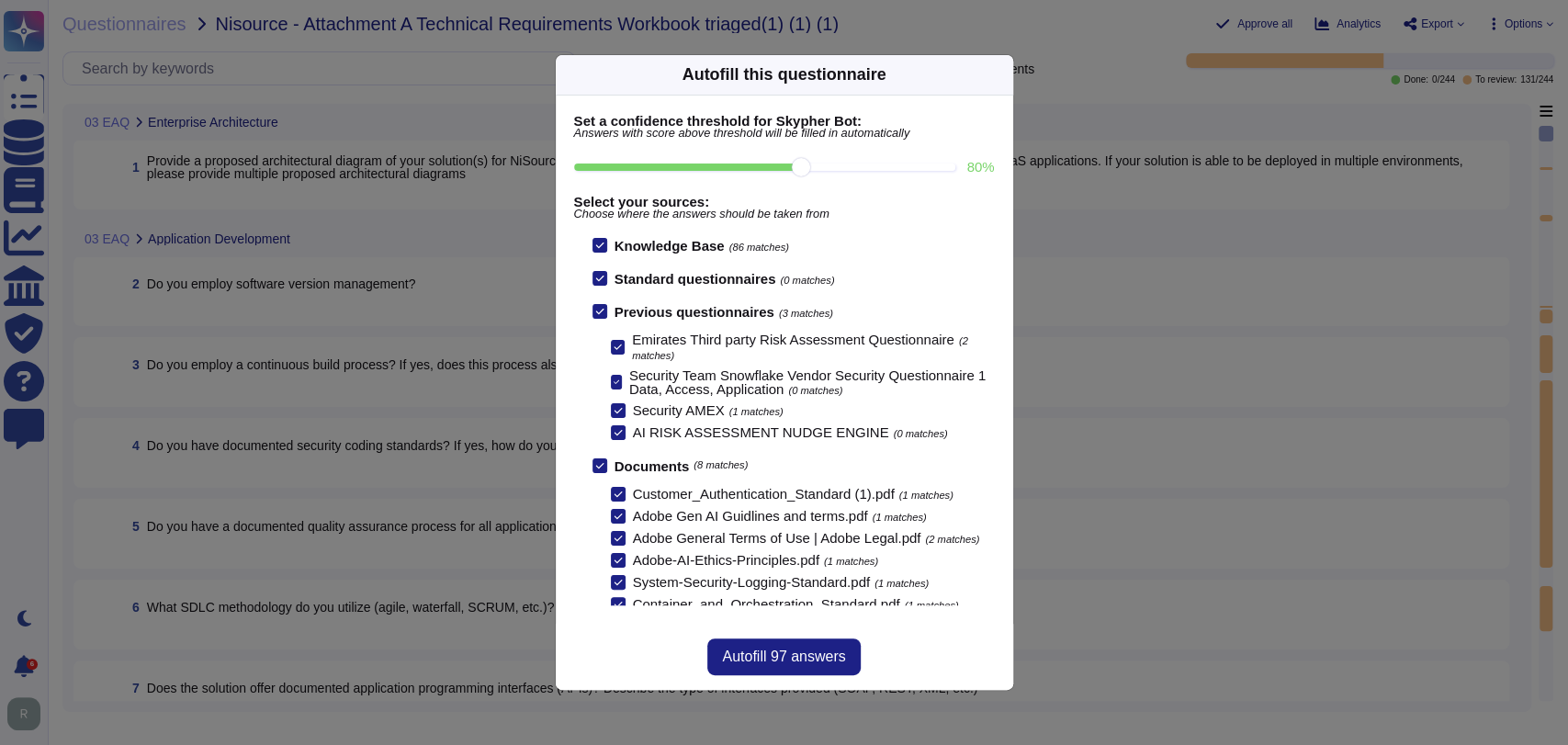
click at [830, 163] on input "80 %" at bounding box center [766, 167] width 382 height 7
drag, startPoint x: 806, startPoint y: 163, endPoint x: 849, endPoint y: 166, distance: 43.1
click at [848, 166] on input "90 %" at bounding box center [766, 167] width 382 height 7
type input "90"
click at [817, 662] on span "Autofill 11 answers" at bounding box center [783, 656] width 123 height 15
